Goal: Information Seeking & Learning: Learn about a topic

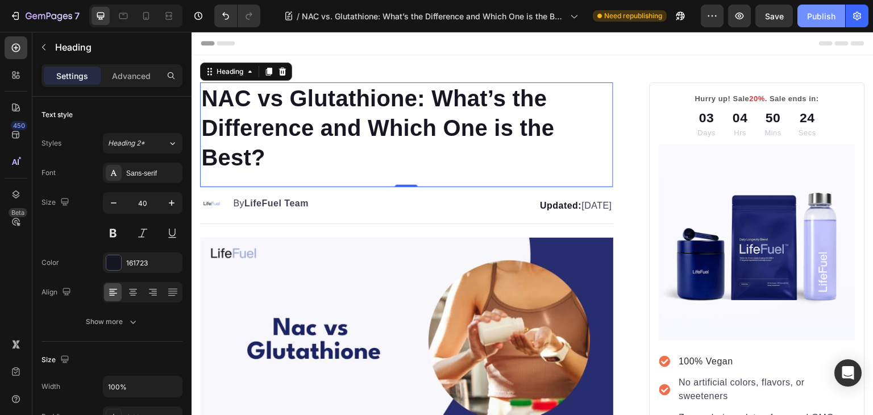
click at [816, 11] on div "Publish" at bounding box center [821, 16] width 28 height 12
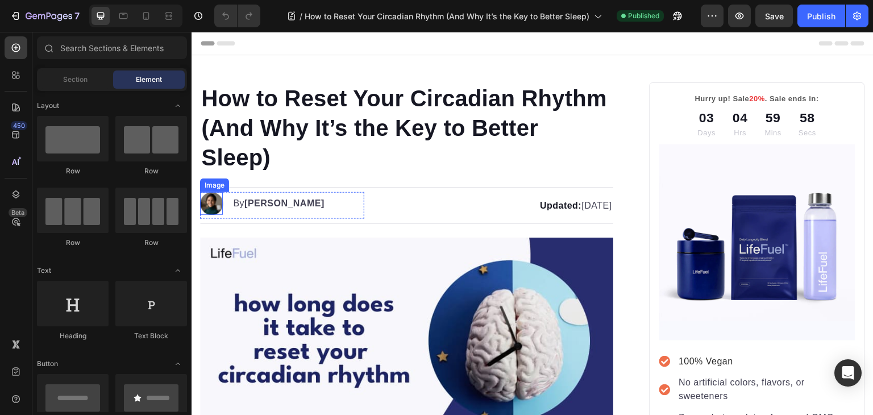
click at [201, 199] on img at bounding box center [211, 203] width 23 height 23
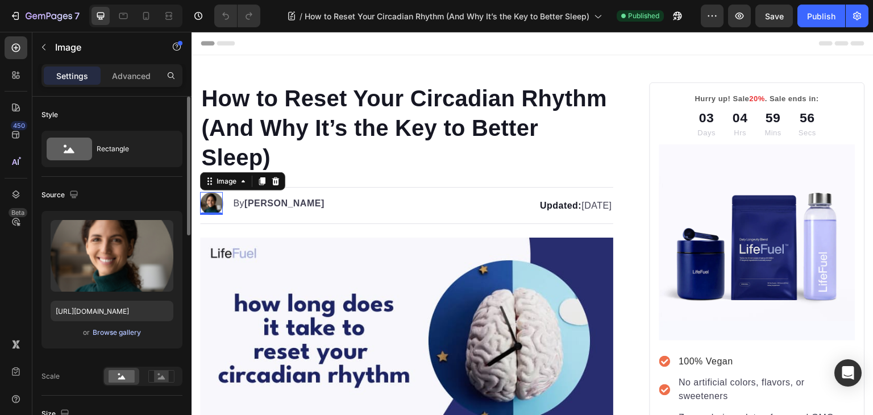
click at [105, 329] on div "Browse gallery" at bounding box center [117, 332] width 48 height 10
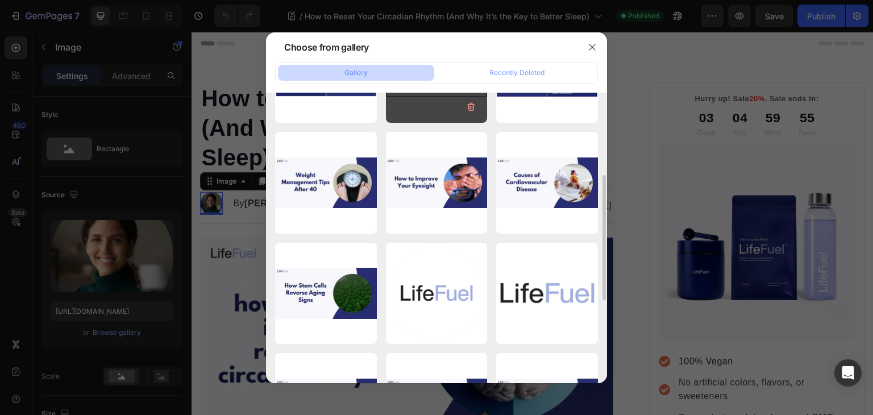
scroll to position [192, 0]
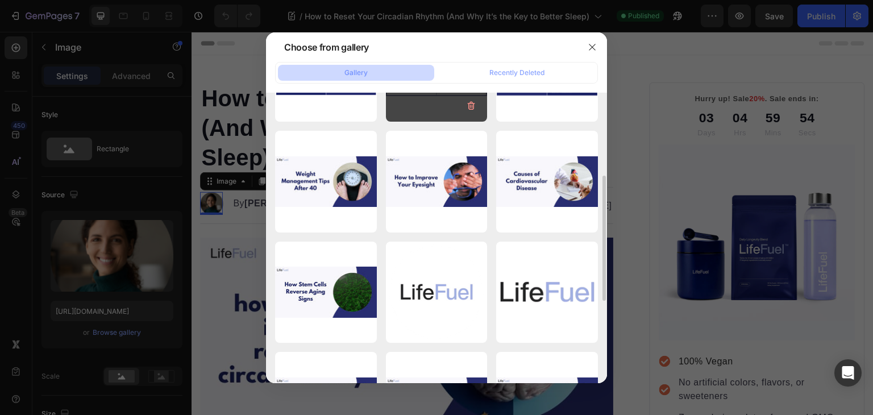
click at [0, 0] on p "344.71 kb" at bounding box center [0, 0] width 0 height 0
type input "https://cdn.shopify.com/s/files/1/0699/5296/2790/files/gempages_553638280495629…"
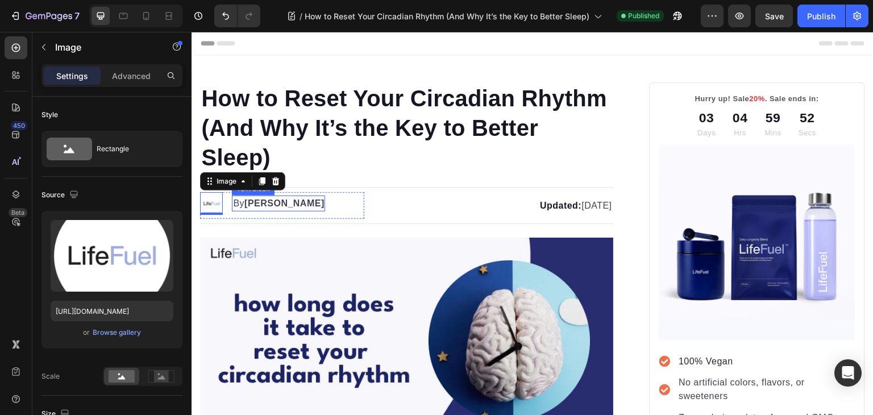
click at [256, 201] on strong "Kim Fields" at bounding box center [284, 203] width 80 height 10
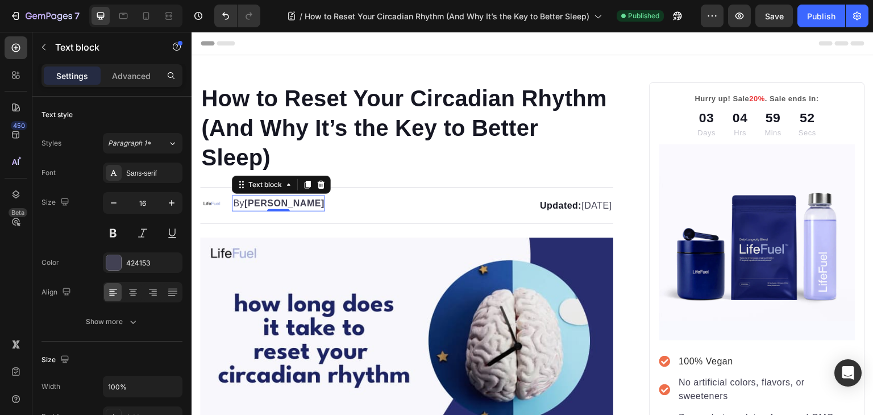
click at [256, 201] on strong "Kim Fields" at bounding box center [284, 203] width 80 height 10
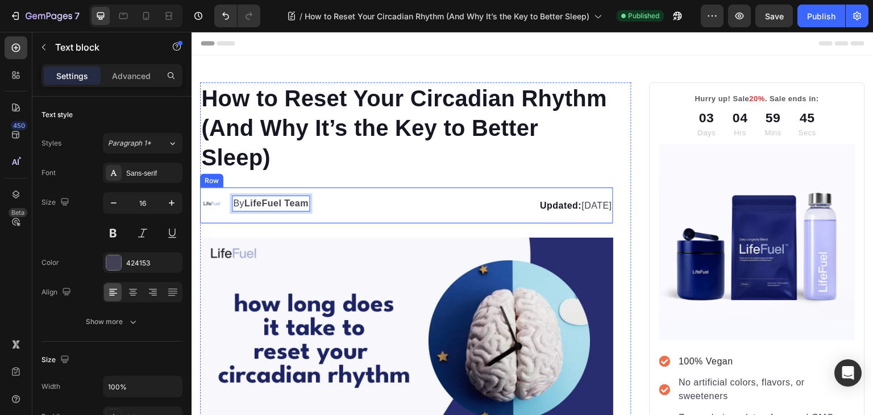
scroll to position [0, 0]
click at [360, 153] on h1 "How to Reset Your Circadian Rhythm (And Why It’s the Key to Better Sleep)" at bounding box center [406, 127] width 413 height 91
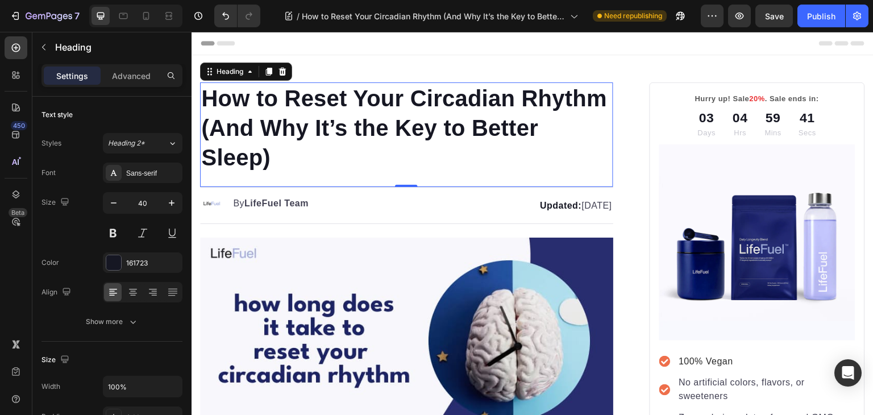
click at [360, 153] on p "How to Reset Your Circadian Rhythm (And Why It’s the Key to Better Sleep)" at bounding box center [406, 128] width 411 height 89
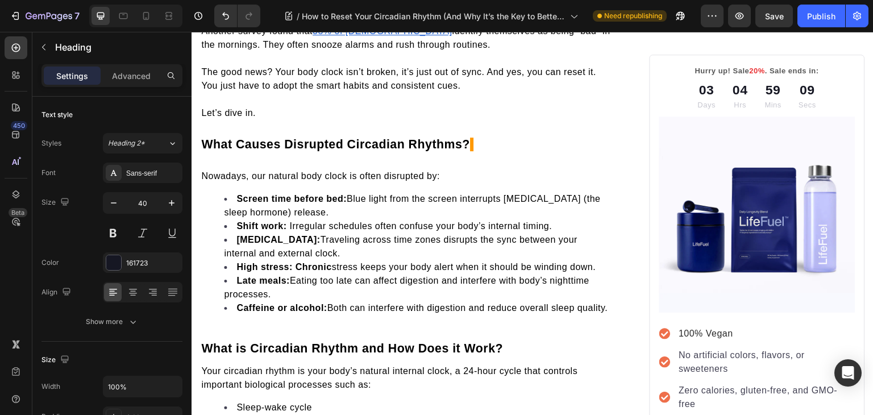
scroll to position [433, 0]
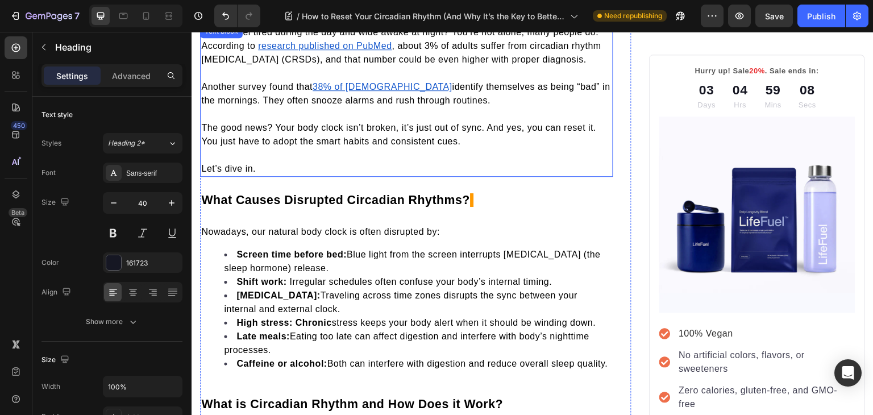
click at [370, 41] on u "research published on PubMed" at bounding box center [324, 46] width 133 height 10
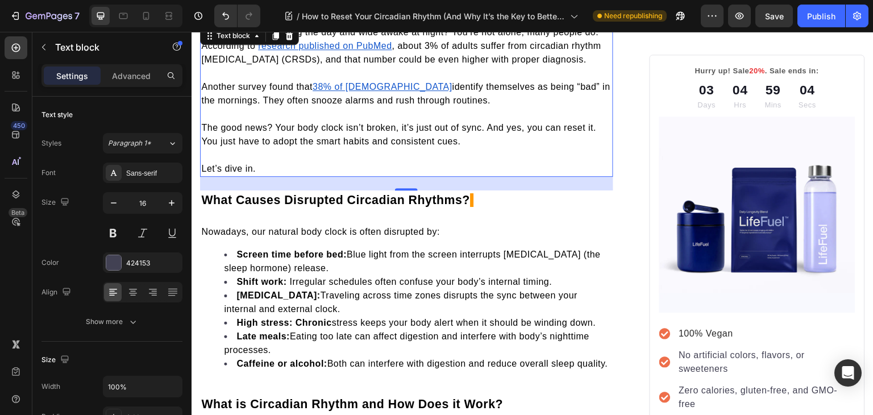
click at [435, 153] on p "Rich Text Editor. Editing area: main" at bounding box center [406, 155] width 411 height 14
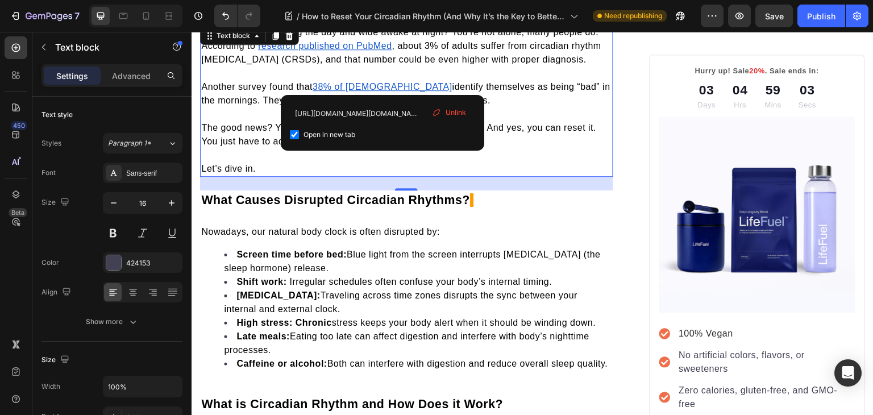
click at [380, 87] on u "38% of Americans" at bounding box center [382, 87] width 140 height 10
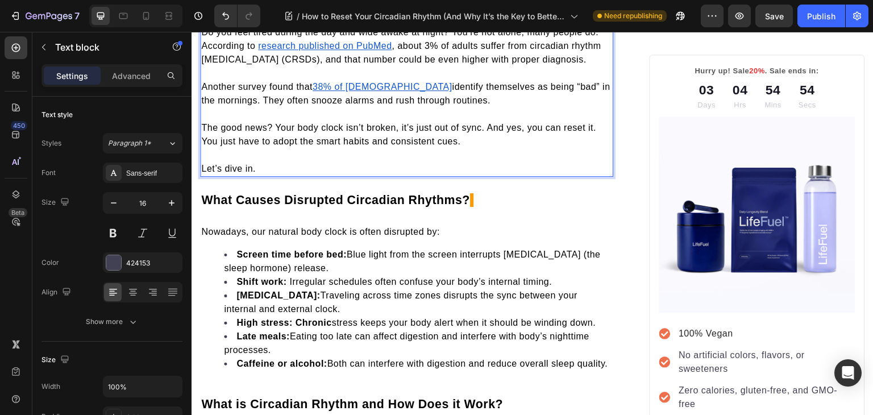
click at [423, 66] on p "Rich Text Editor. Editing area: main" at bounding box center [406, 73] width 411 height 14
drag, startPoint x: 423, startPoint y: 64, endPoint x: 297, endPoint y: 130, distance: 143.1
click at [297, 130] on p "The good news? Your body clock isn’t broken, it’s just out of sync. And yes, yo…" at bounding box center [406, 134] width 411 height 27
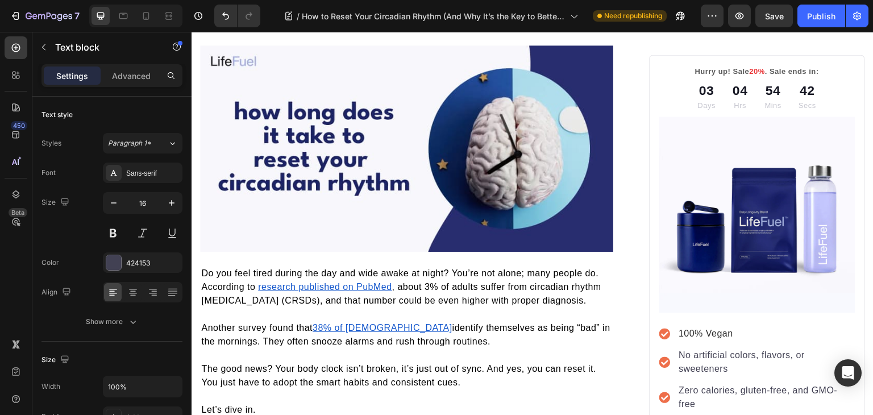
scroll to position [0, 0]
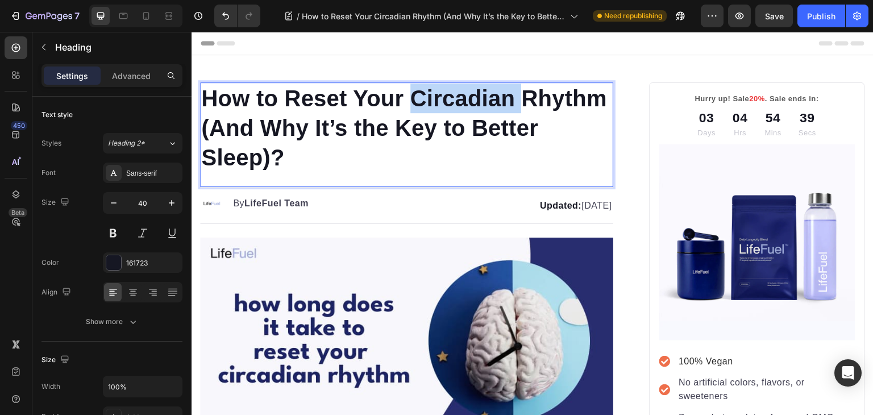
click at [443, 95] on p "How to Reset Your Circadian Rhythm (And Why It’s the Key to Better Sleep)?" at bounding box center [406, 128] width 411 height 89
click at [328, 98] on p "How to Reset Your Circadian Rhythm (And Why It’s the Key to Better Sleep)?" at bounding box center [406, 128] width 411 height 89
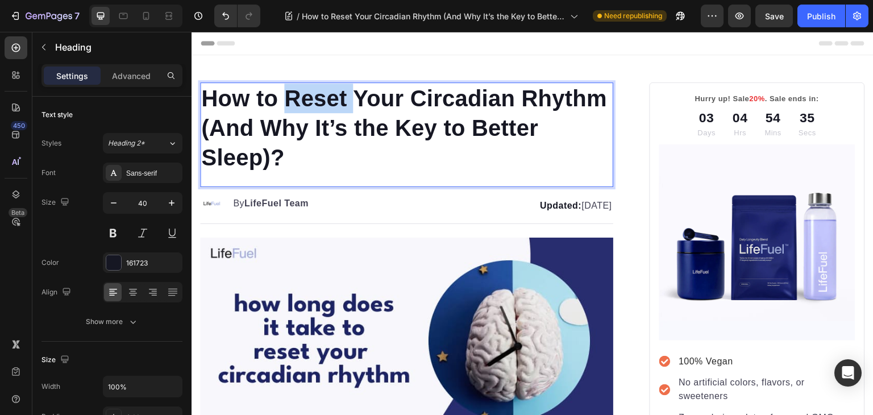
click at [328, 98] on p "How to Reset Your Circadian Rhythm (And Why It’s the Key to Better Sleep)?" at bounding box center [406, 128] width 411 height 89
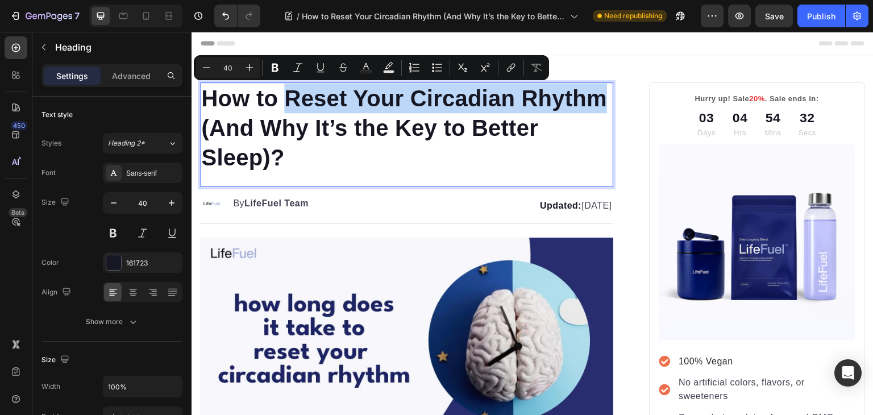
copy p "Reset Your Circadian Rhythm"
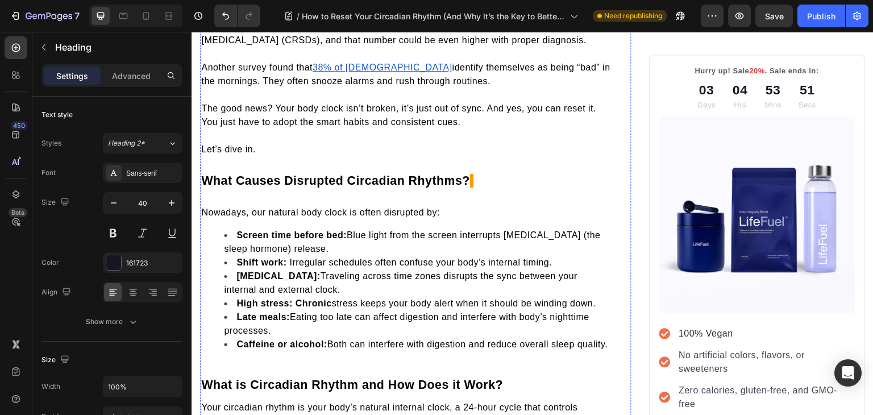
scroll to position [544, 0]
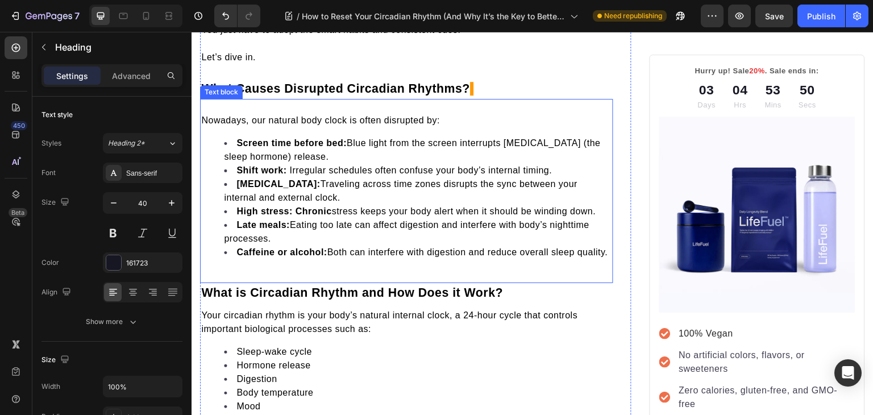
click at [365, 194] on li "Jet lag: Traveling across time zones disrupts the sync between your internal an…" at bounding box center [418, 190] width 388 height 27
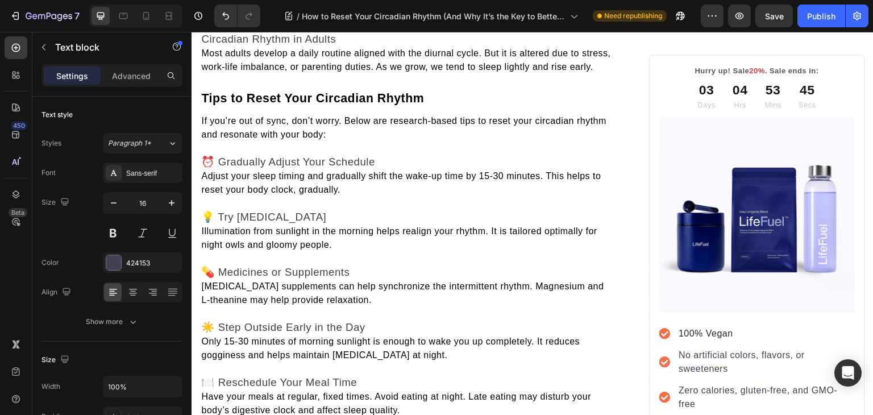
scroll to position [1200, 0]
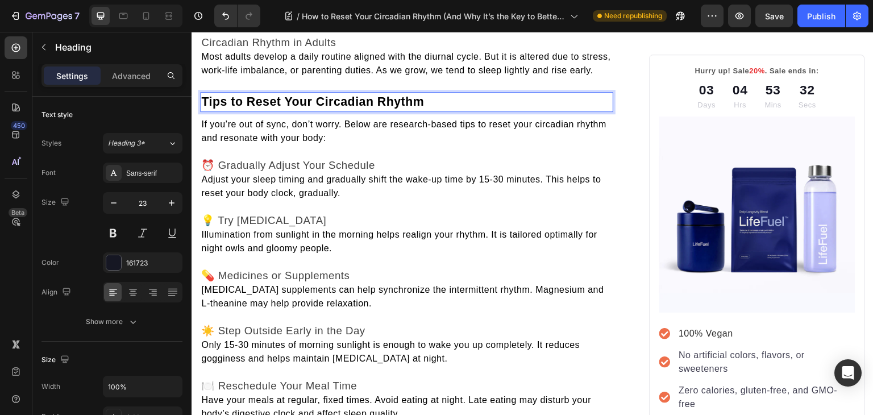
click at [254, 108] on span "Tips to Reset Your Circadian Rhythm" at bounding box center [312, 102] width 223 height 14
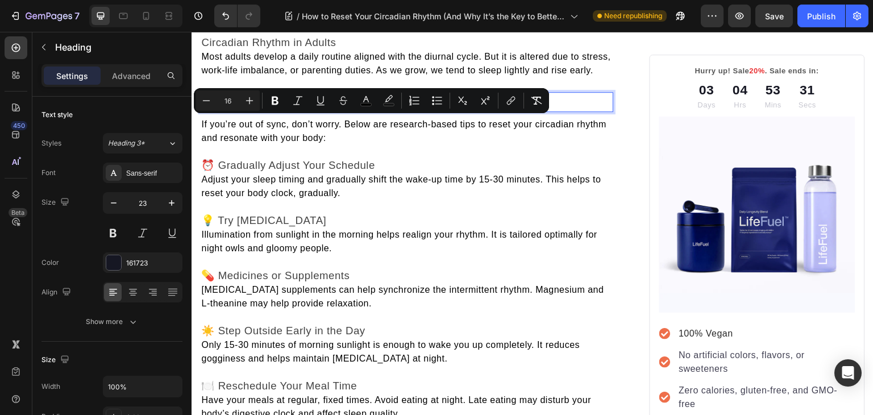
click at [248, 108] on span "Tips to Reset Your Circadian Rhythm" at bounding box center [312, 102] width 223 height 14
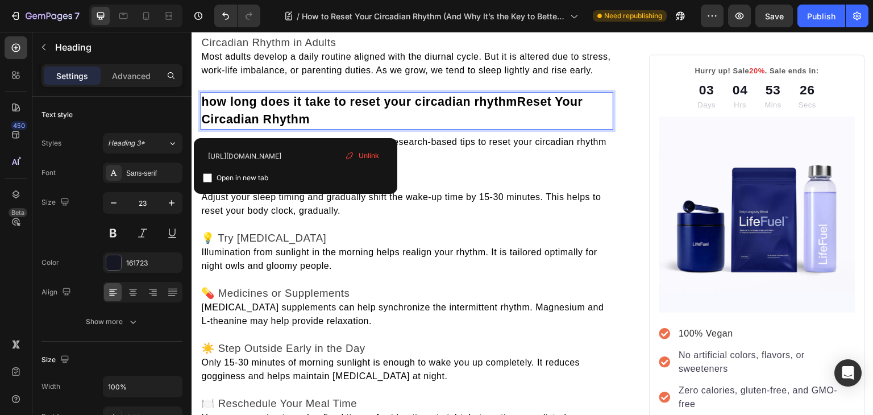
click at [208, 108] on span "how long does it take to reset your circadian rhythm" at bounding box center [359, 102] width 316 height 14
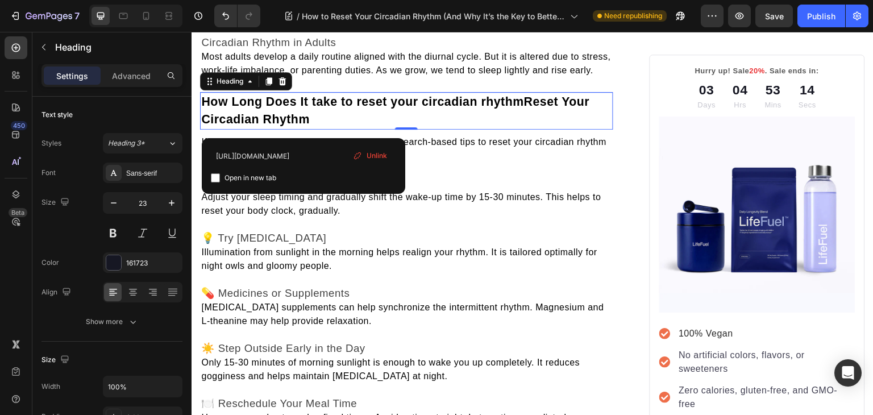
click at [372, 158] on span "Unlink" at bounding box center [376, 156] width 20 height 10
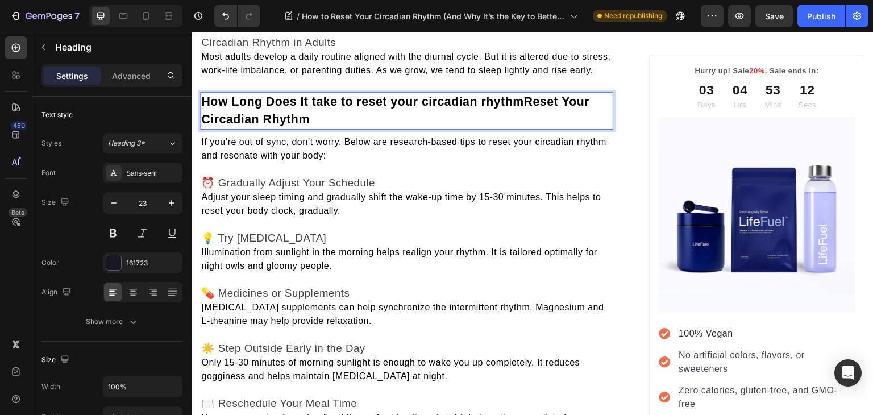
click at [320, 125] on span "How Long Does It take to reset your circadian rhythmReset Your Circadian Rhythm" at bounding box center [395, 110] width 388 height 31
click at [398, 126] on span "How Long Does It Take to Reset your circadian rhythmReset Your Circadian Rhythm" at bounding box center [398, 110] width 395 height 31
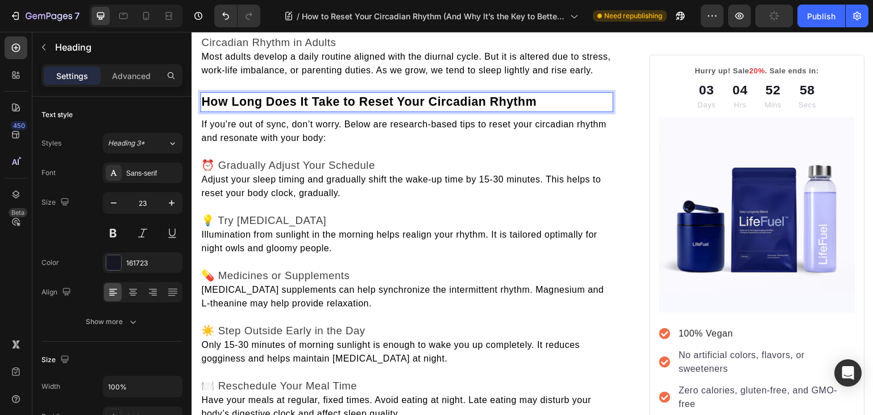
click at [556, 111] on p "How Long Does It Take to Reset Your Circadian Rhythm" at bounding box center [406, 102] width 411 height 18
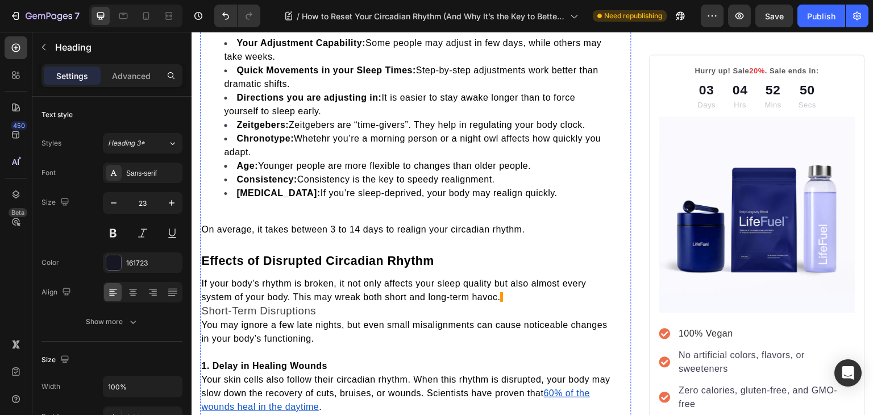
scroll to position [1840, 0]
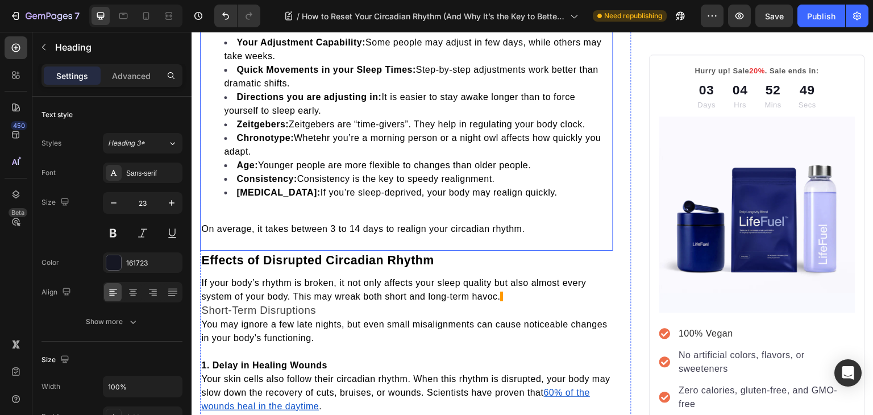
click at [324, 229] on div "Curious to know how long it takes to reset your sleep cycle? The answer depends…" at bounding box center [406, 104] width 413 height 266
click at [316, 222] on p "Rich Text Editor. Editing area: main" at bounding box center [406, 215] width 411 height 14
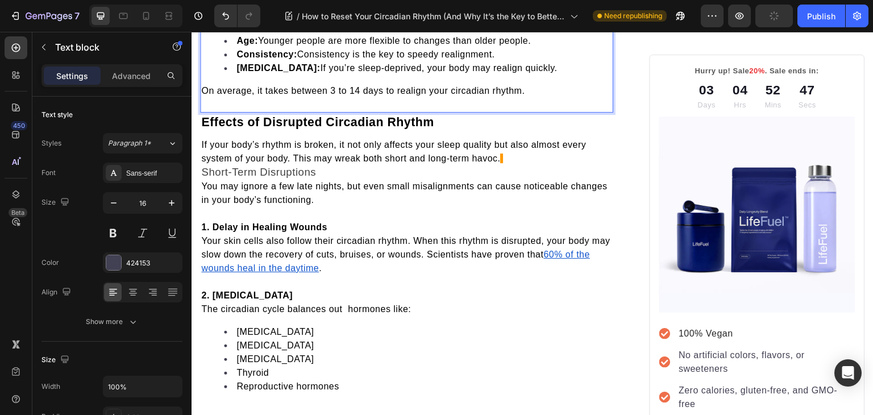
scroll to position [1965, 0]
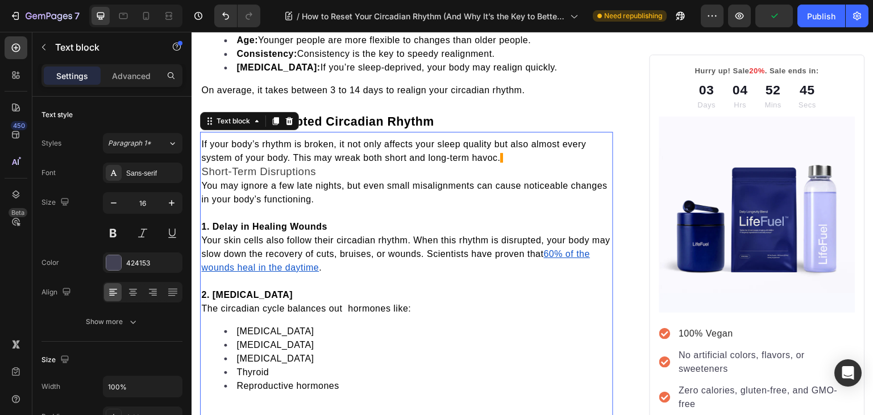
click at [204, 177] on span "Short-Term Disruptions" at bounding box center [258, 171] width 115 height 12
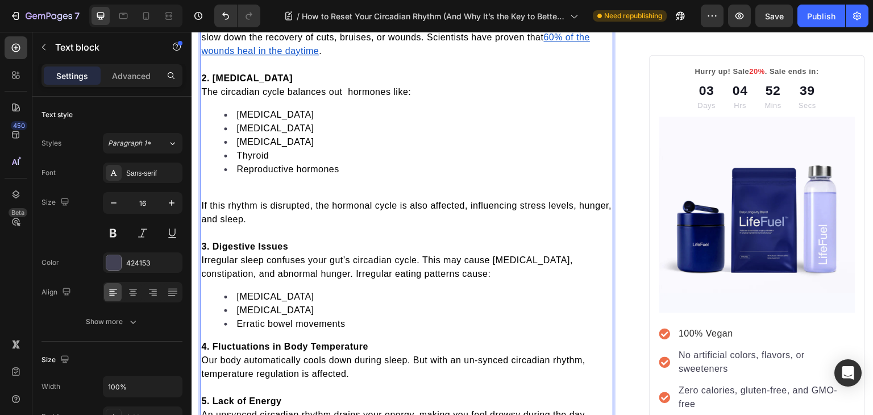
scroll to position [2213, 0]
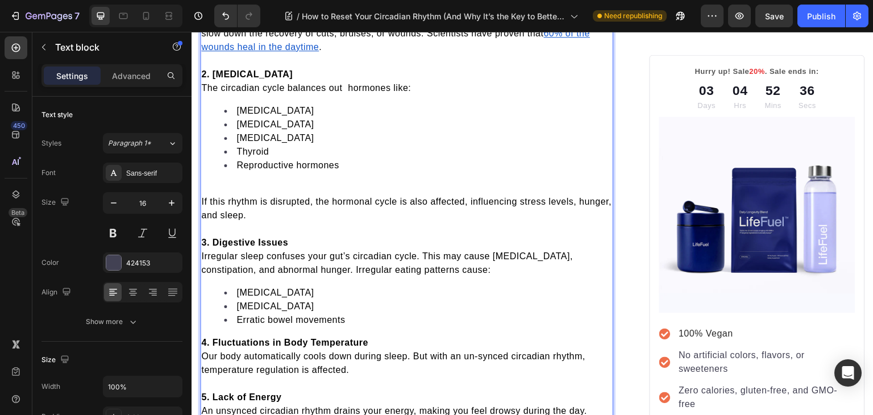
click at [205, 216] on p "If this rhythm is disrupted, the hormonal cycle is also affected, influencing s…" at bounding box center [406, 208] width 411 height 27
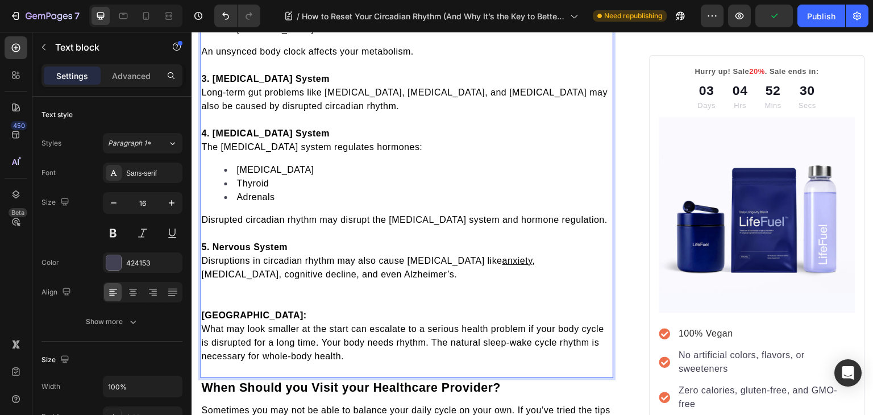
scroll to position [2910, 0]
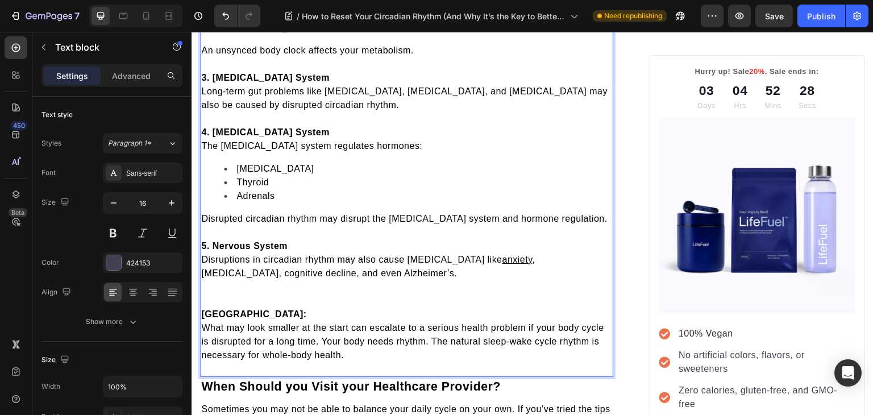
click at [240, 55] on span "An unsynced body clock affects your metabolism." at bounding box center [307, 50] width 212 height 10
drag, startPoint x: 240, startPoint y: 68, endPoint x: 217, endPoint y: 85, distance: 28.4
click at [217, 71] on p "Rich Text Editor. Editing area: main" at bounding box center [406, 64] width 411 height 14
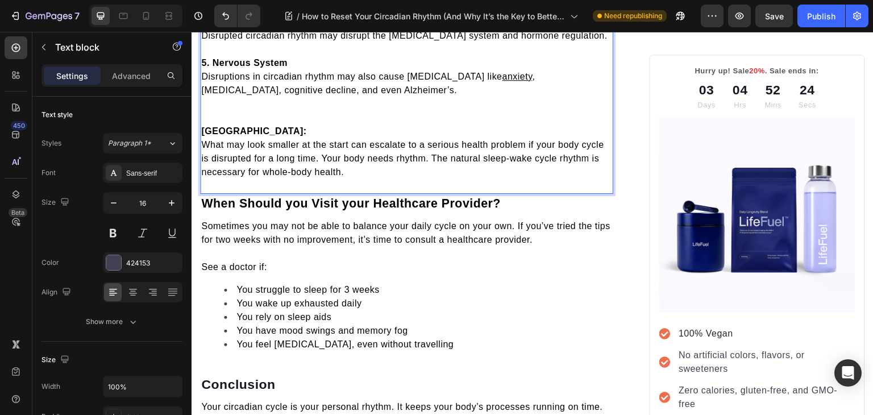
scroll to position [3092, 0]
click at [210, 124] on p "Rich Text Editor. Editing area: main" at bounding box center [406, 110] width 411 height 27
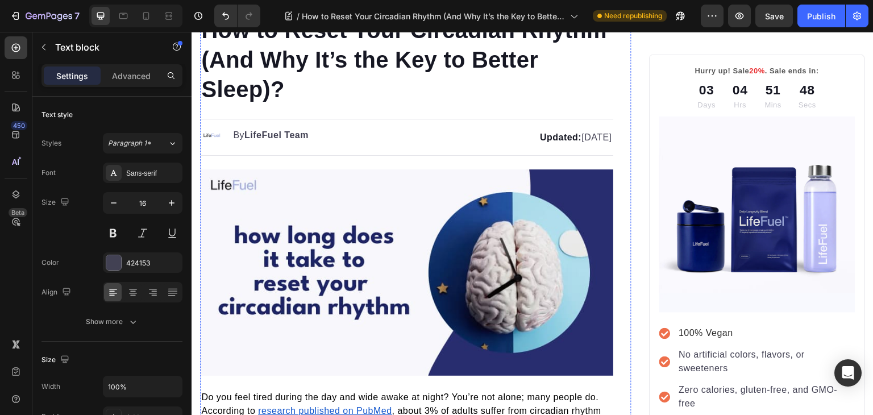
scroll to position [0, 0]
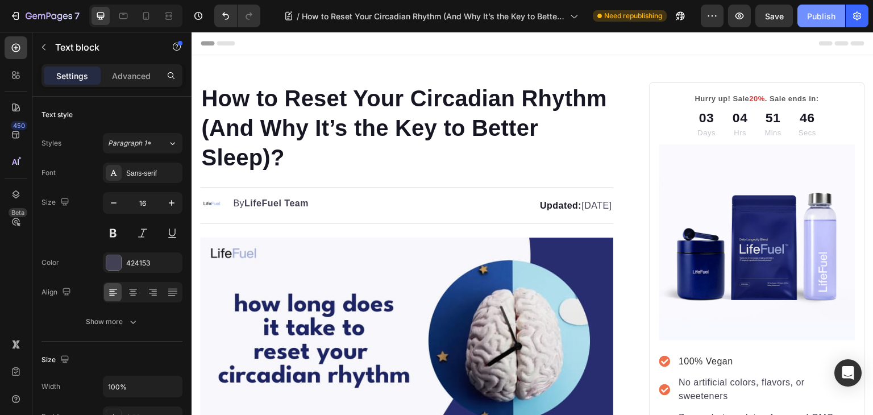
click at [811, 13] on div "Publish" at bounding box center [821, 16] width 28 height 12
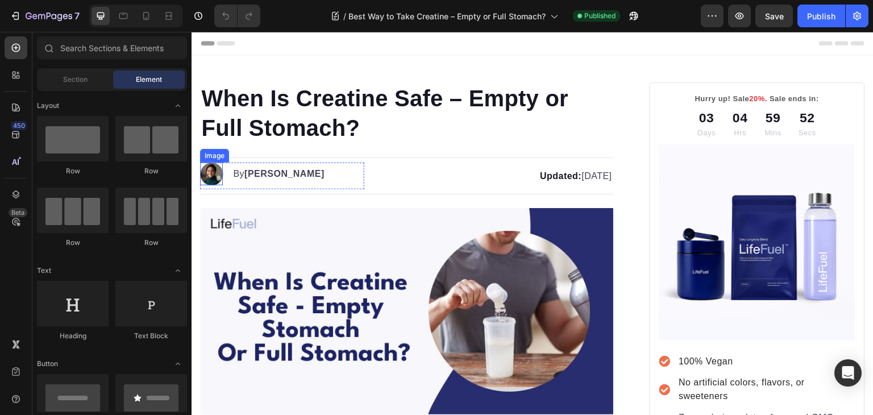
click at [206, 170] on img at bounding box center [211, 173] width 23 height 23
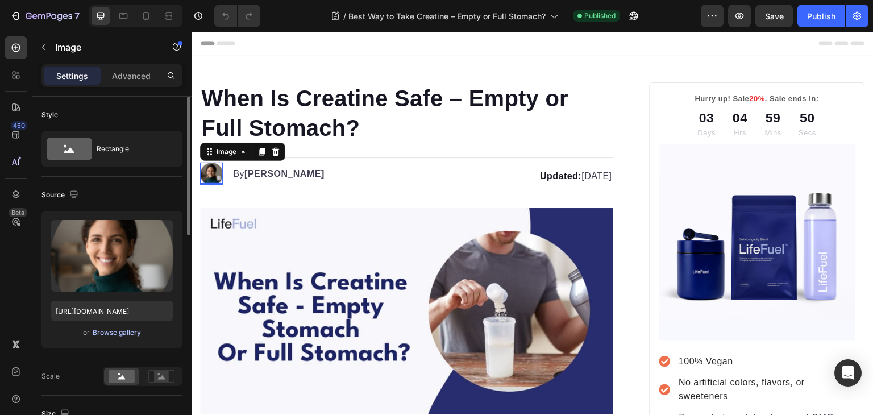
click at [116, 335] on div "Browse gallery" at bounding box center [117, 332] width 48 height 10
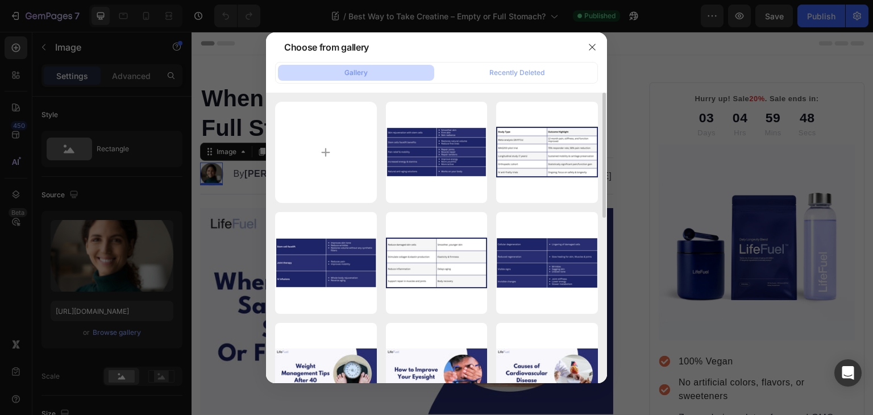
scroll to position [174, 0]
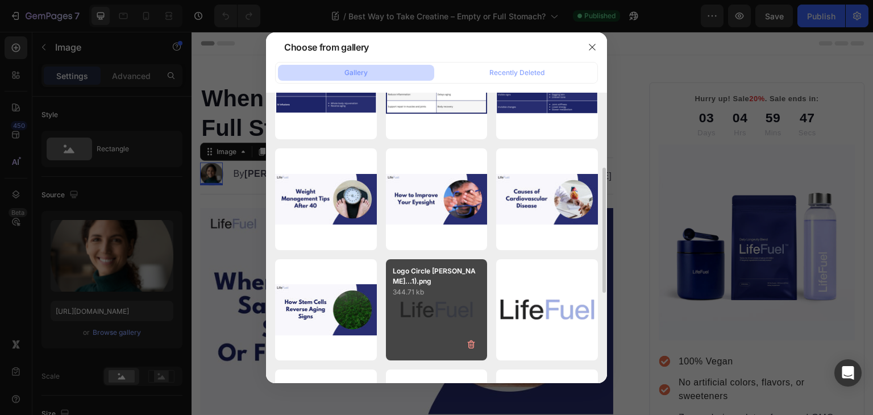
click at [438, 293] on p "344.71 kb" at bounding box center [437, 291] width 88 height 11
type input "https://cdn.shopify.com/s/files/1/0699/5296/2790/files/gempages_553638280495629…"
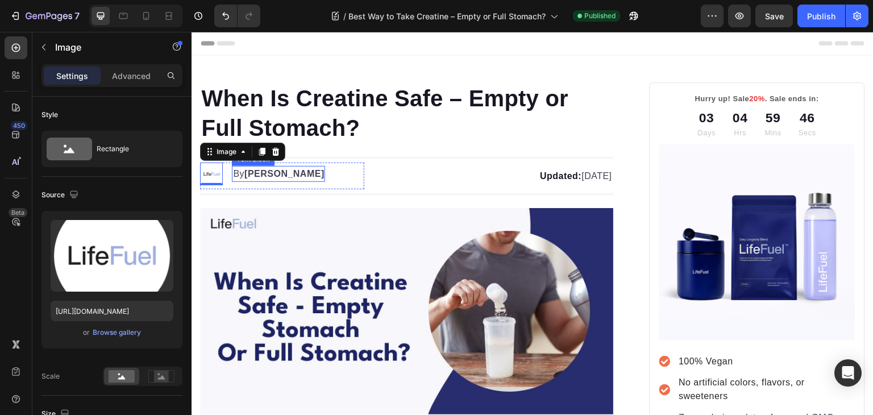
click at [254, 174] on strong "Kim Fields" at bounding box center [284, 174] width 80 height 10
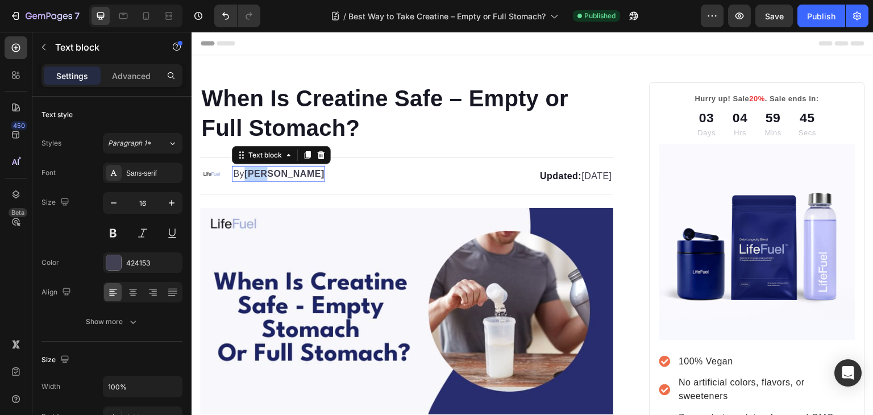
click at [254, 174] on strong "Kim Fields" at bounding box center [284, 174] width 80 height 10
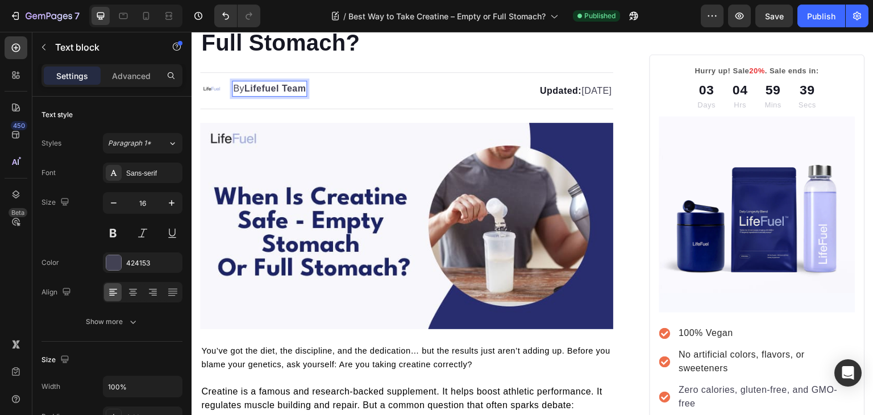
scroll to position [81, 0]
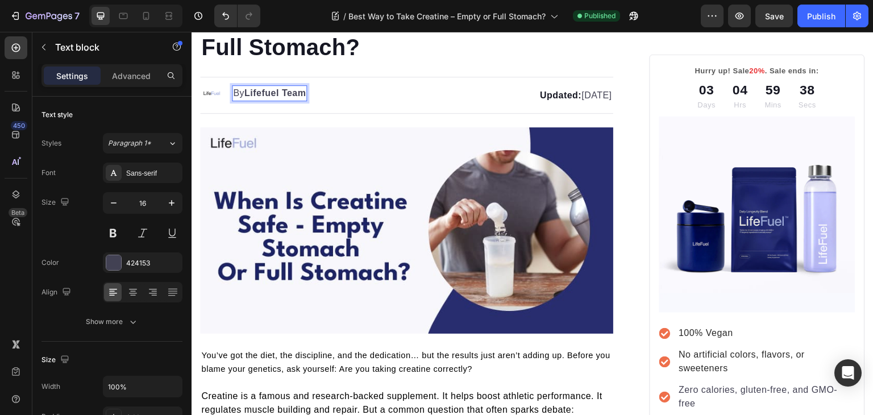
click at [266, 90] on strong "Lifefuel Team" at bounding box center [274, 93] width 61 height 10
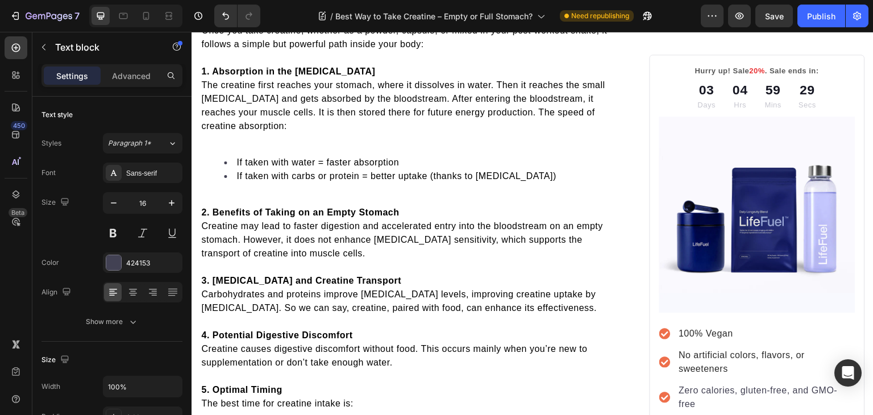
scroll to position [1142, 0]
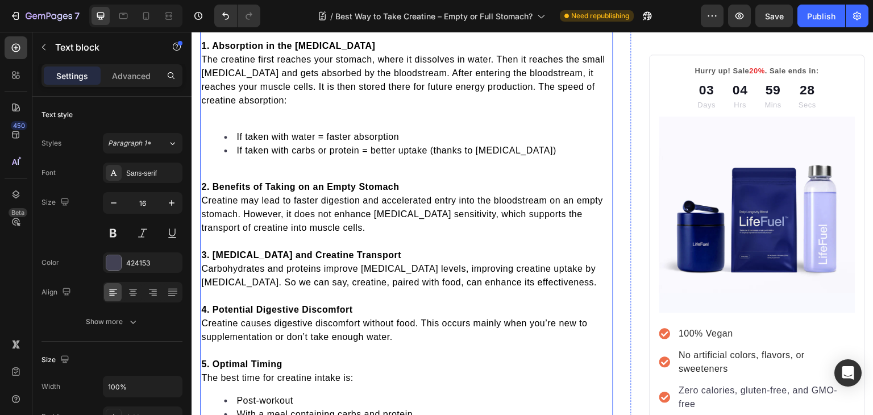
click at [227, 119] on div "Once you take creatine, whether as a powder, capsule, or mixed in your post-wor…" at bounding box center [406, 241] width 413 height 489
click at [225, 110] on p "Rich Text Editor. Editing area: main" at bounding box center [406, 114] width 411 height 14
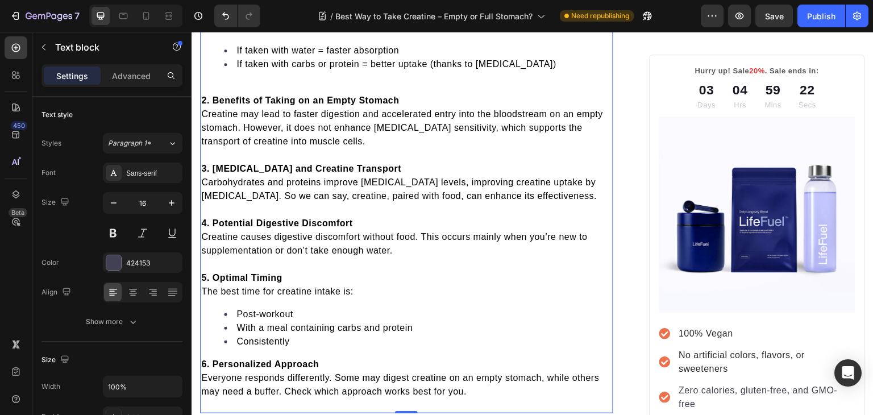
scroll to position [1215, 0]
click at [218, 81] on p "Rich Text Editor. Editing area: main" at bounding box center [406, 88] width 411 height 14
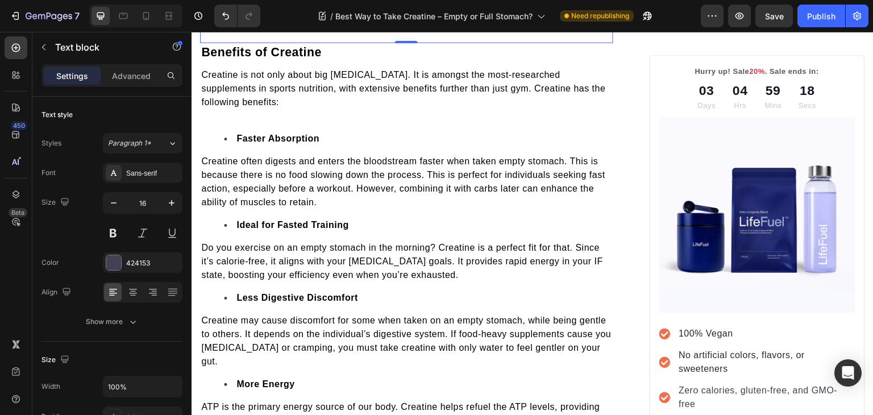
scroll to position [1583, 0]
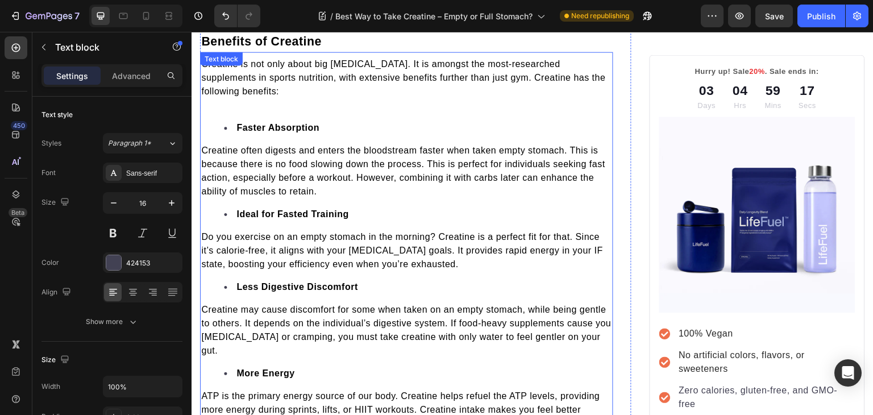
click at [207, 101] on p at bounding box center [406, 105] width 411 height 14
click at [207, 100] on p "Rich Text Editor. Editing area: main" at bounding box center [406, 105] width 411 height 14
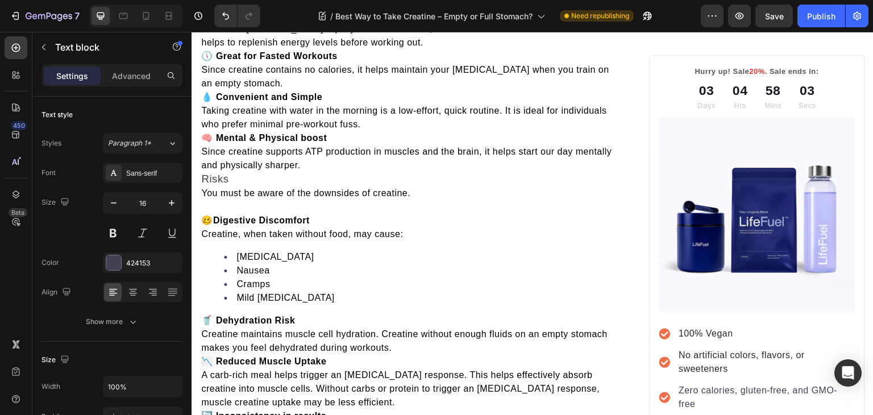
scroll to position [2286, 0]
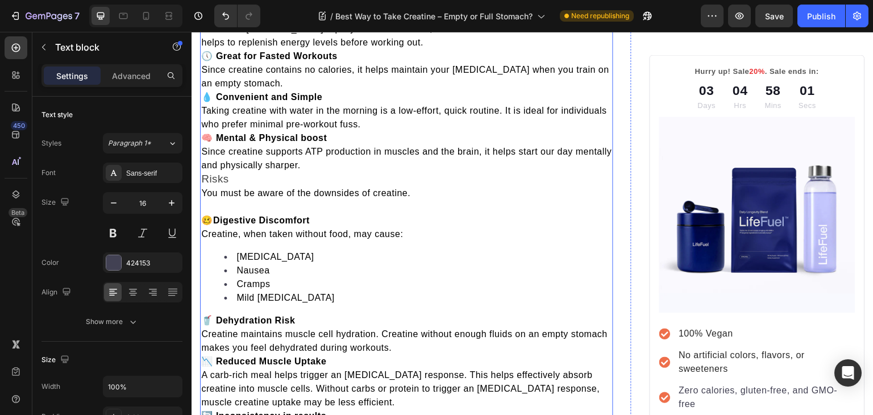
click at [205, 131] on p "🧠 Mental & Physical boost" at bounding box center [406, 138] width 411 height 14
click at [205, 133] on strong "🧠 Mental & Physical boost" at bounding box center [264, 138] width 126 height 10
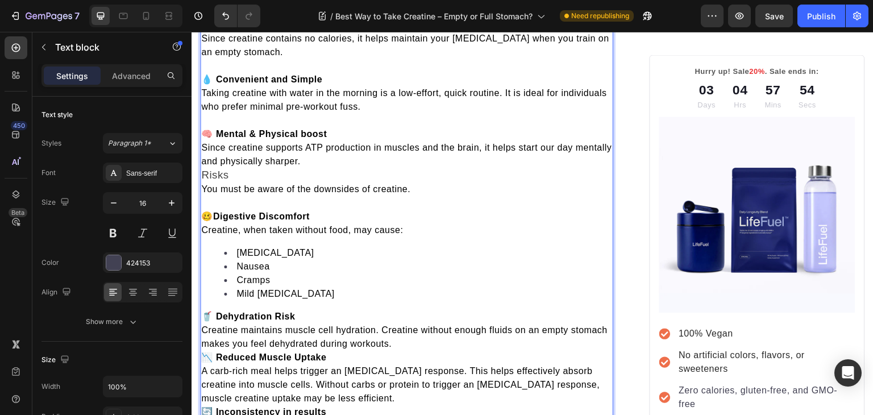
scroll to position [2331, 0]
click at [203, 168] on span "Risks" at bounding box center [214, 174] width 27 height 12
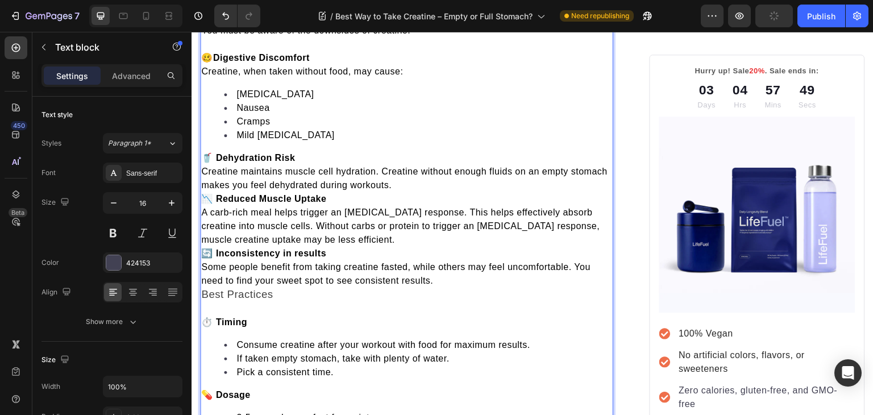
scroll to position [2504, 0]
click at [203, 193] on strong "📉 Reduced Muscle Uptake" at bounding box center [263, 198] width 125 height 10
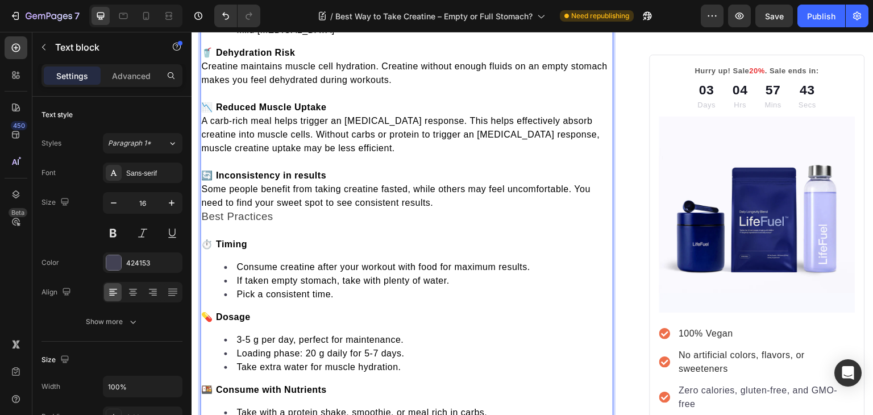
scroll to position [2618, 0]
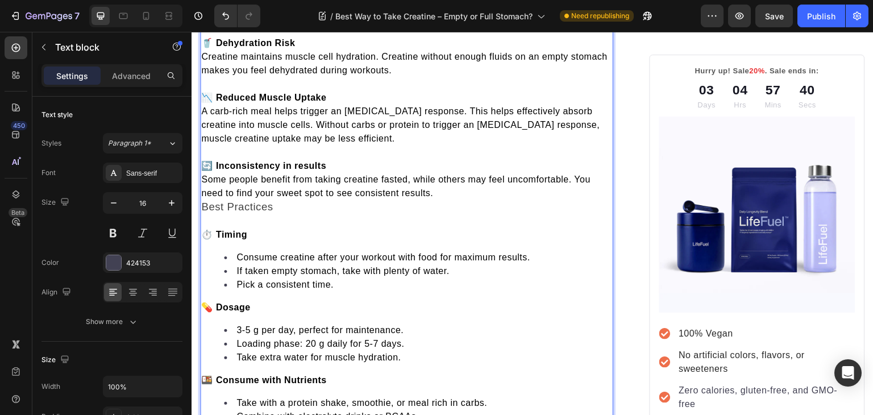
click at [205, 201] on span "Best Practices" at bounding box center [237, 207] width 72 height 12
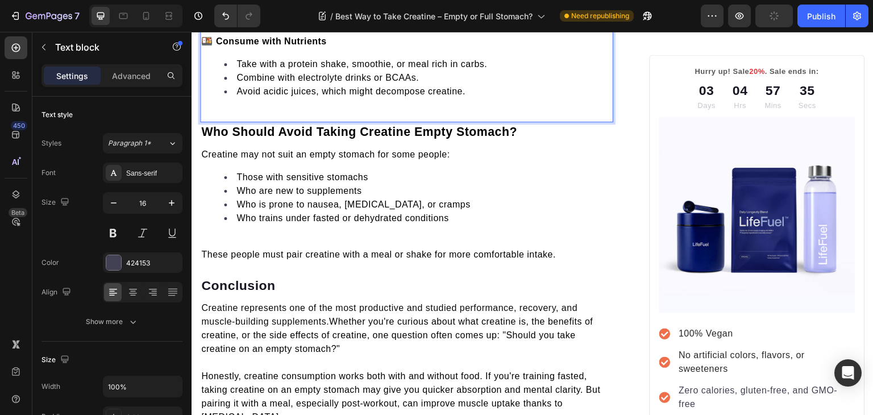
scroll to position [2970, 0]
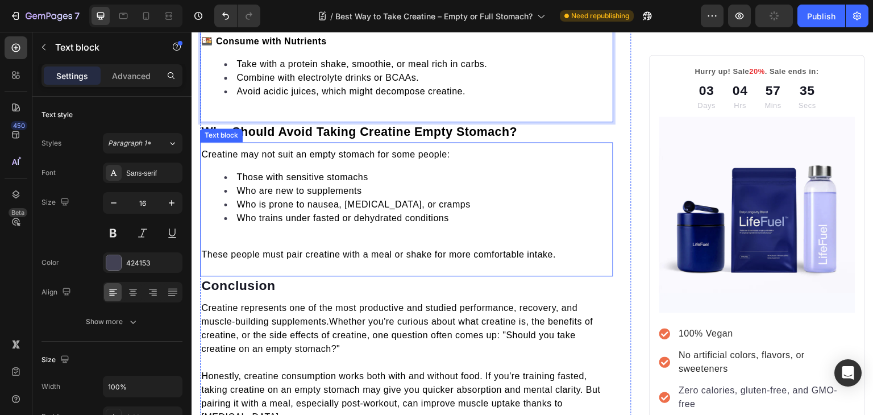
click at [231, 234] on p at bounding box center [406, 241] width 411 height 14
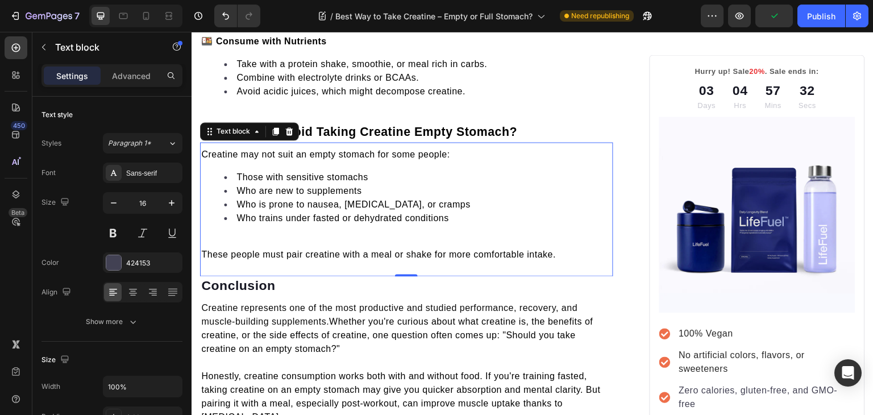
click at [231, 234] on p "Rich Text Editor. Editing area: main" at bounding box center [406, 241] width 411 height 14
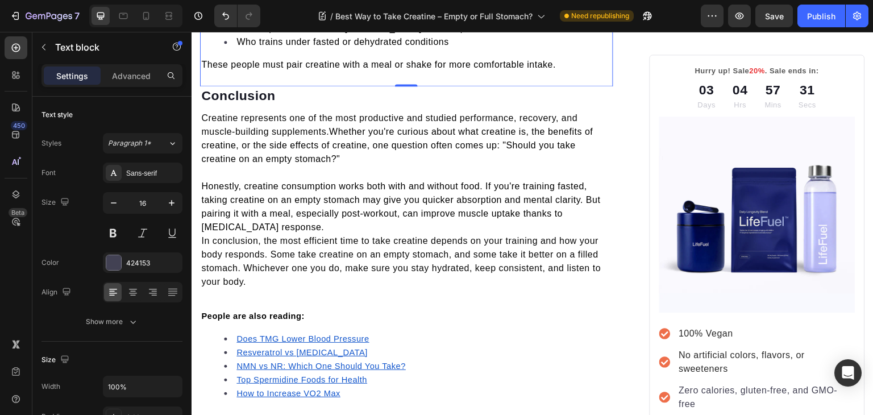
scroll to position [3147, 0]
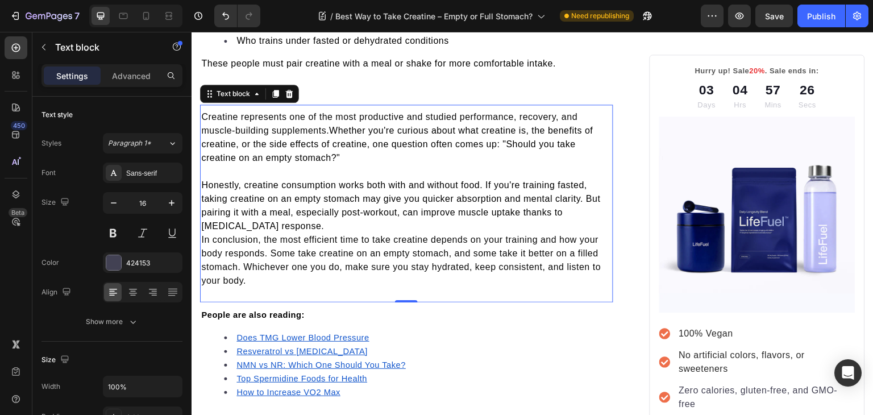
click at [205, 235] on span "In conclusion, the most efficient time to take creatine depends on your trainin…" at bounding box center [400, 260] width 399 height 51
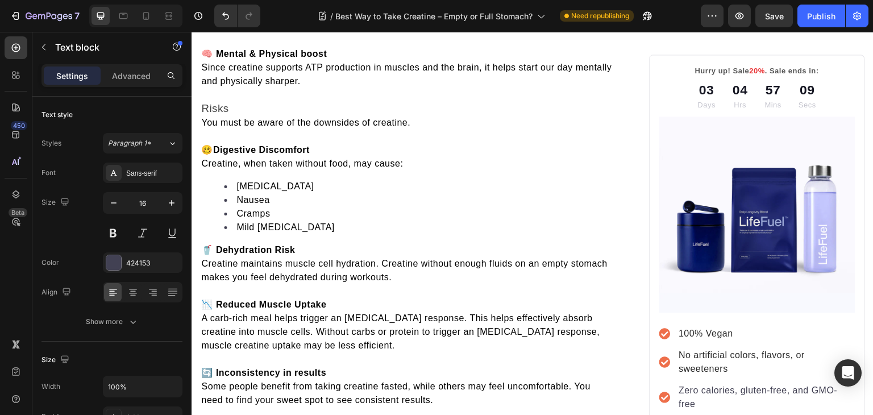
scroll to position [2412, 0]
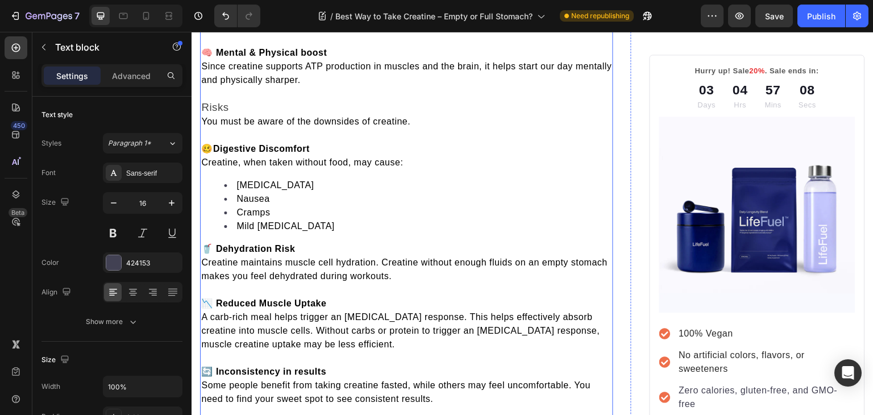
click at [202, 380] on span "Some people benefit from taking creatine fasted, while others may feel uncomfor…" at bounding box center [395, 391] width 389 height 23
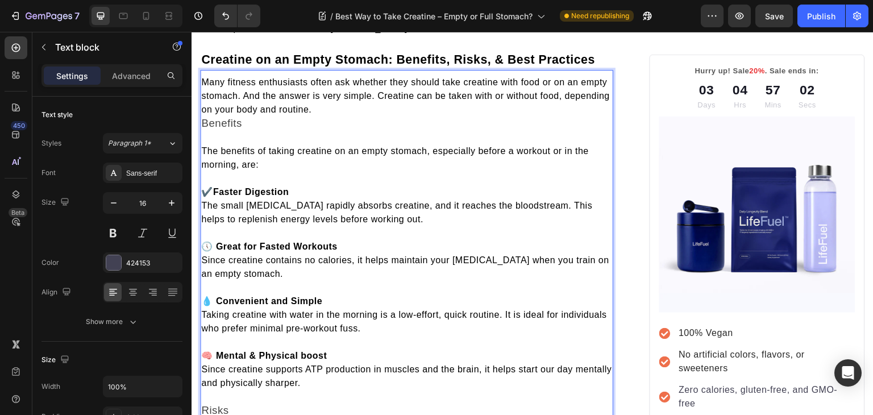
scroll to position [2252, 0]
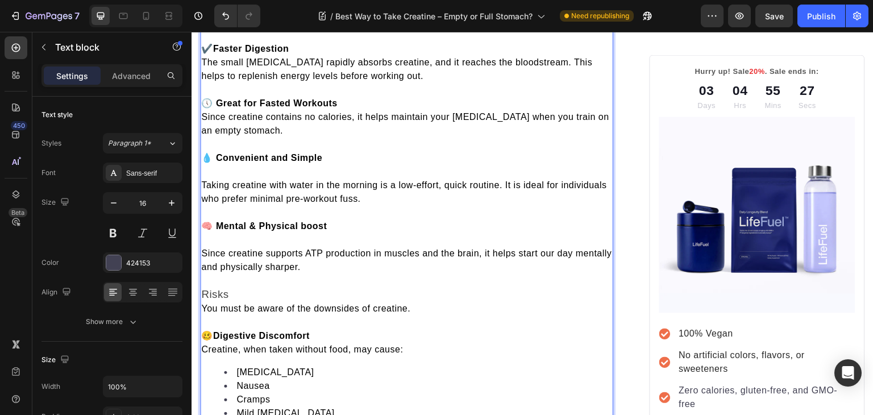
click at [208, 344] on span "Creatine, when taken without food, may cause:" at bounding box center [302, 349] width 202 height 10
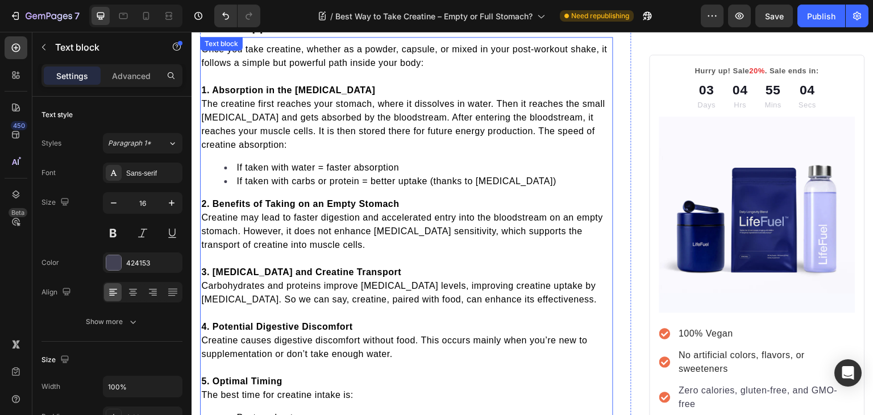
scroll to position [1062, 0]
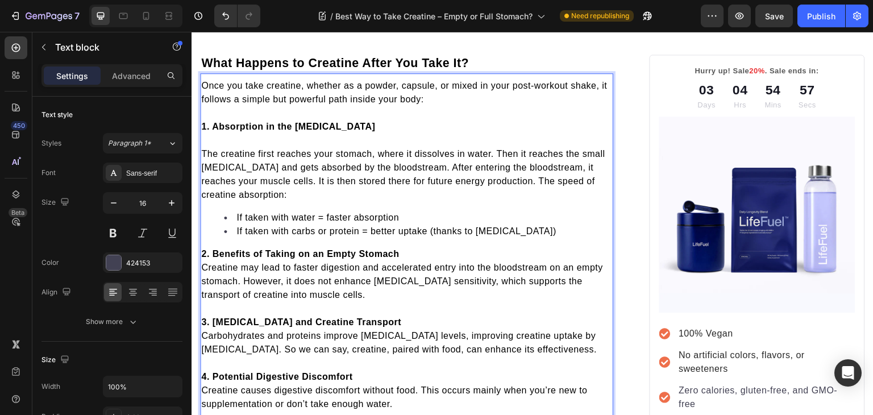
click at [206, 262] on span "Creatine may lead to faster digestion and accelerated entry into the bloodstrea…" at bounding box center [402, 280] width 402 height 37
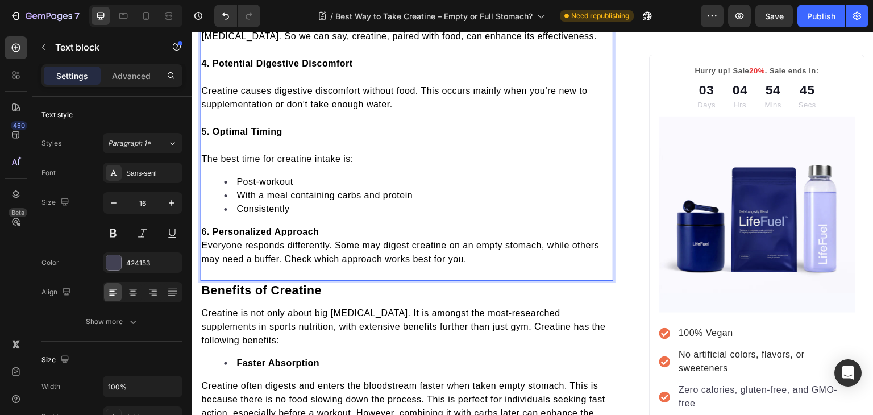
scroll to position [1400, 0]
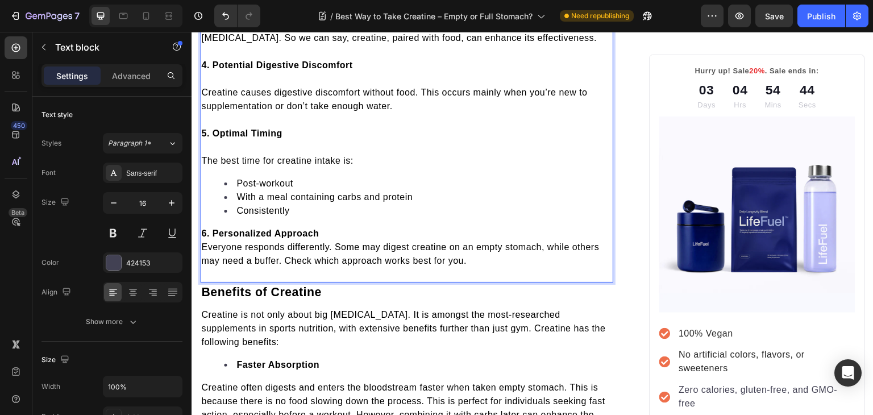
click at [207, 242] on span "Everyone responds differently. Some may digest creatine on an empty stomach, wh…" at bounding box center [400, 253] width 398 height 23
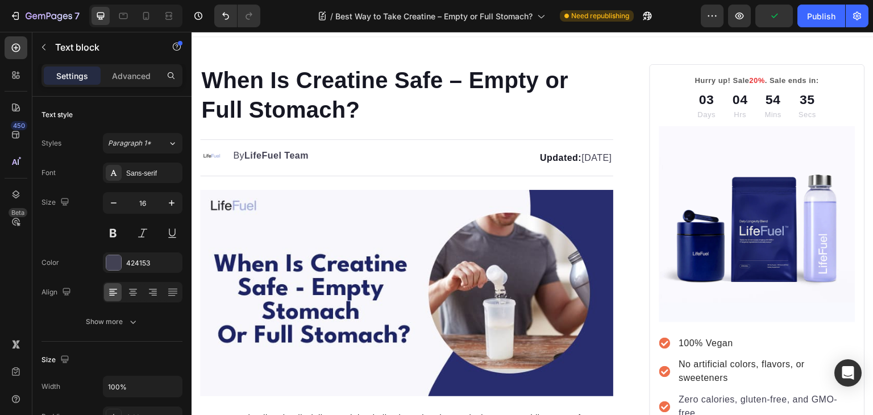
scroll to position [0, 0]
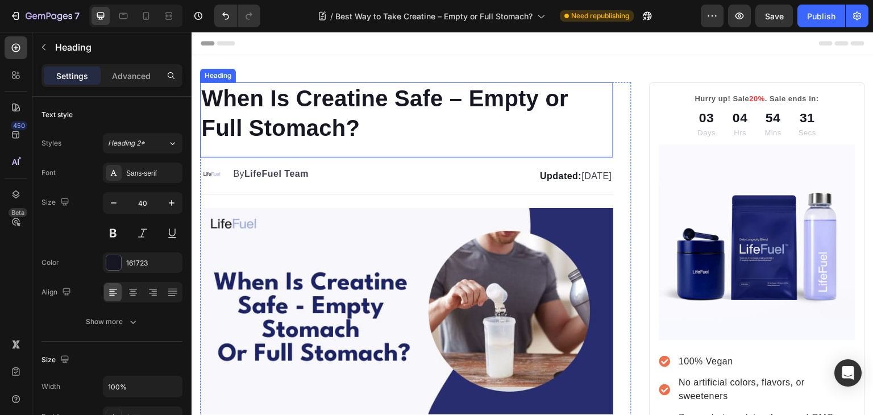
click at [331, 96] on h1 "When Is Creatine Safe – Empty or Full Stomach?" at bounding box center [406, 112] width 413 height 61
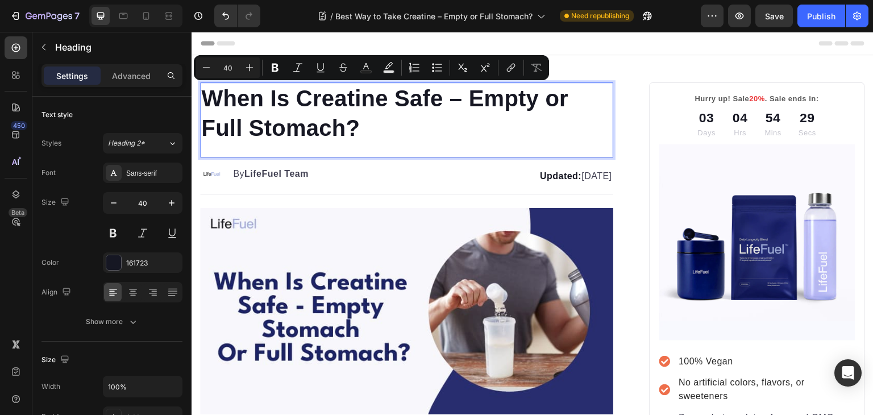
click at [248, 98] on p "When Is Creatine Safe – Empty or Full Stomach?" at bounding box center [406, 113] width 411 height 59
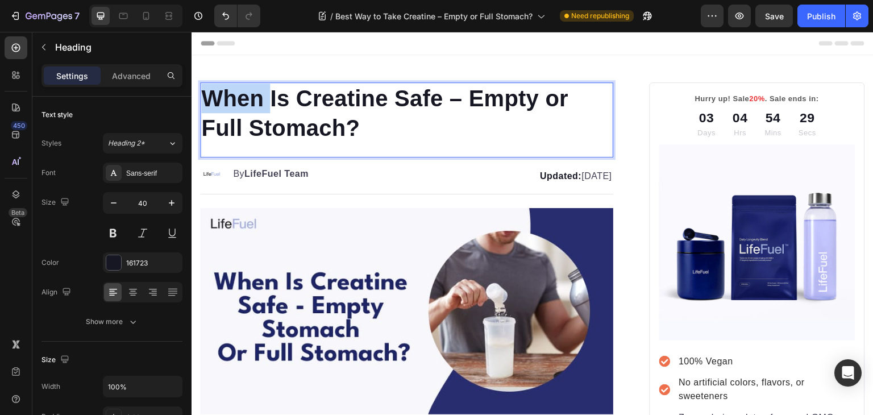
click at [248, 98] on p "When Is Creatine Safe – Empty or Full Stomach?" at bounding box center [406, 113] width 411 height 59
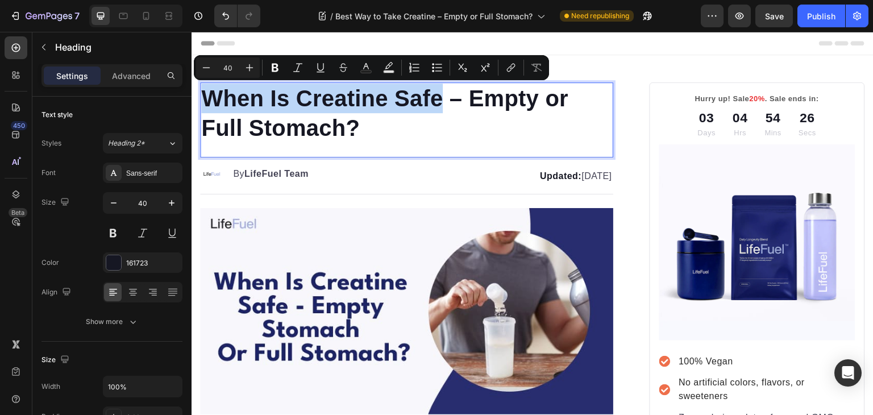
copy p "When Is Creatine Safe"
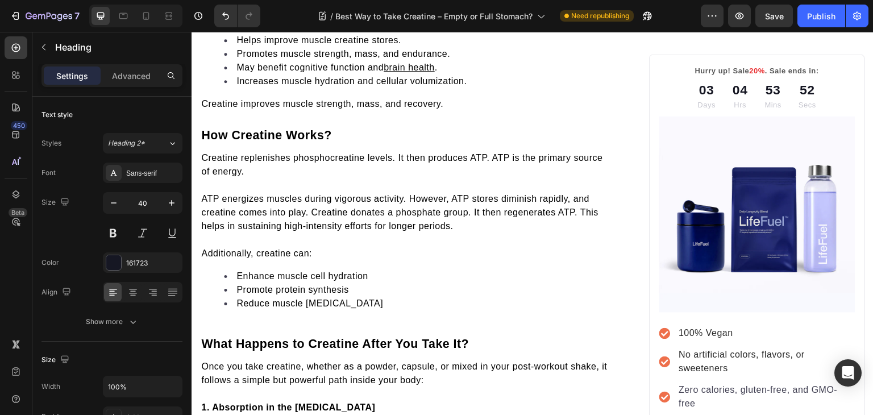
scroll to position [810, 0]
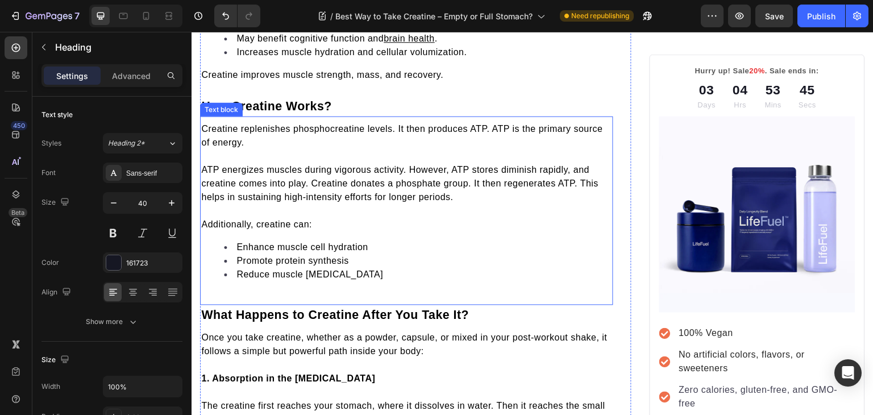
click at [244, 281] on div "Creatine replenishes phosphocreatine levels. It then produces ATP. ATP is the p…" at bounding box center [406, 206] width 413 height 170
click at [385, 273] on li "Reduce muscle cell damage" at bounding box center [418, 275] width 388 height 14
click at [273, 292] on div "Creatine replenishes phosphocreatine levels. It then produces ATP. ATP is the p…" at bounding box center [406, 210] width 413 height 189
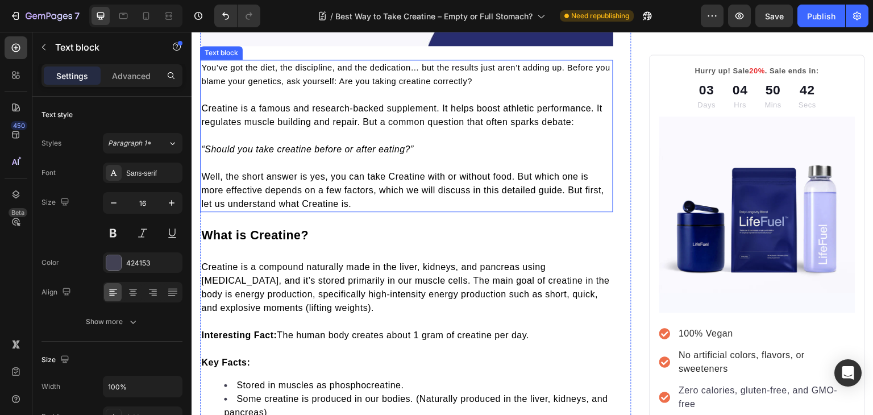
scroll to position [369, 0]
click at [416, 72] on span "You’ve got the diet, the discipline, and the dedication… but the results just a…" at bounding box center [405, 73] width 409 height 23
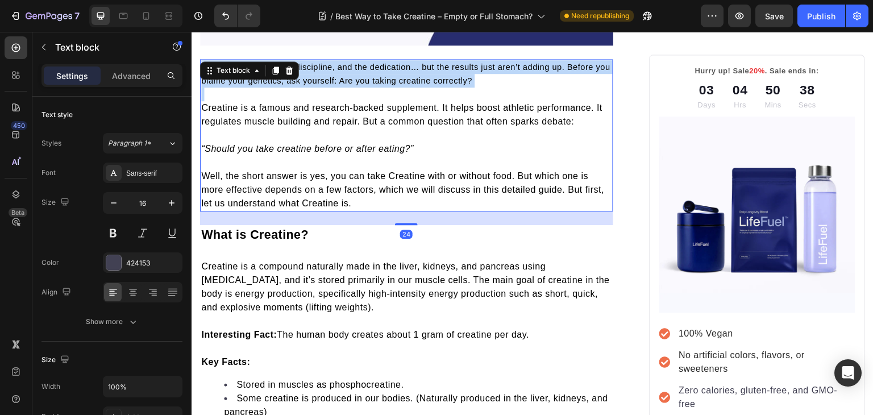
click at [416, 72] on span "You’ve got the diet, the discipline, and the dedication… but the results just a…" at bounding box center [405, 73] width 409 height 23
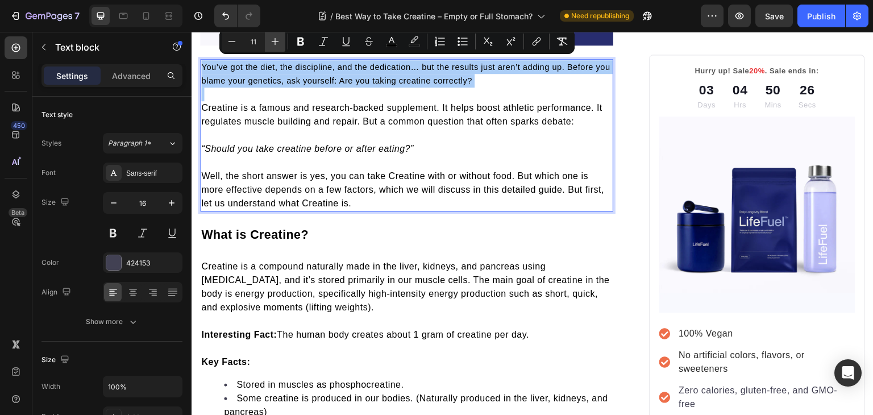
click at [277, 40] on icon "Editor contextual toolbar" at bounding box center [274, 41] width 11 height 11
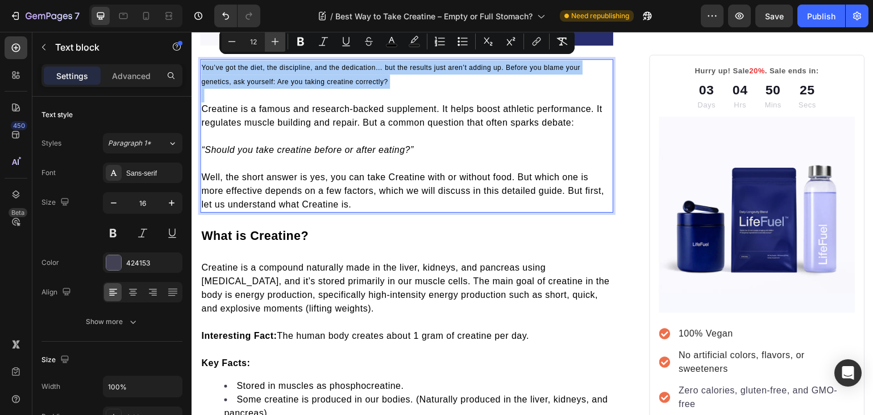
click at [277, 40] on icon "Editor contextual toolbar" at bounding box center [274, 41] width 11 height 11
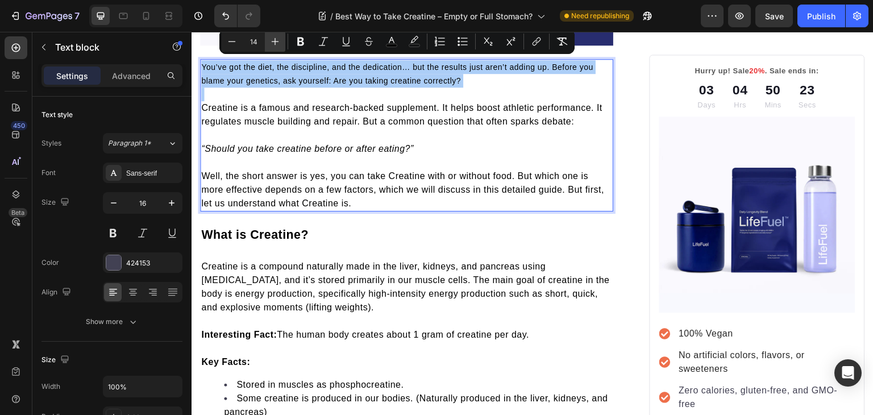
click at [277, 40] on icon "Editor contextual toolbar" at bounding box center [274, 41] width 11 height 11
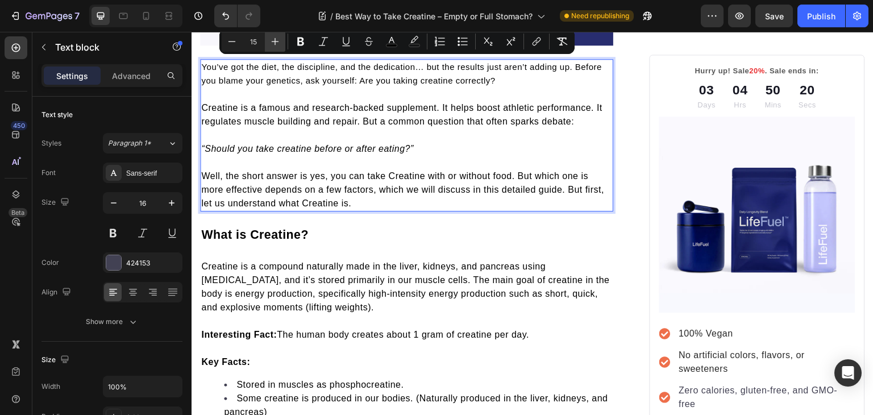
click at [277, 40] on icon "Editor contextual toolbar" at bounding box center [274, 41] width 11 height 11
type input "16"
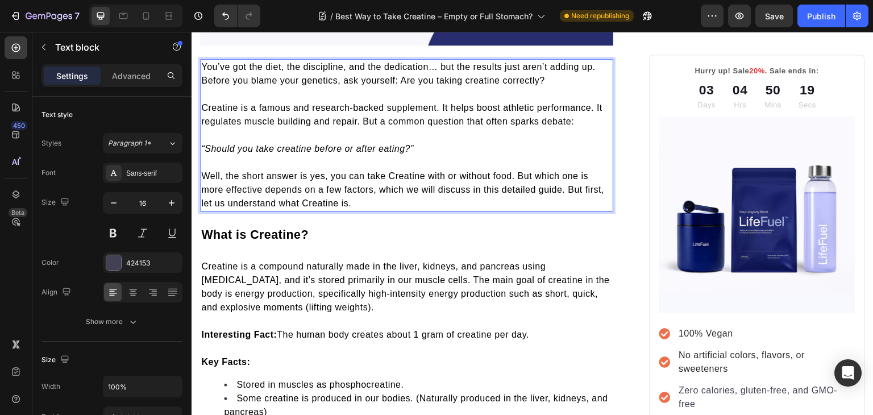
click at [343, 146] on icon "“Should you take creatine before or after eating?”" at bounding box center [307, 149] width 212 height 10
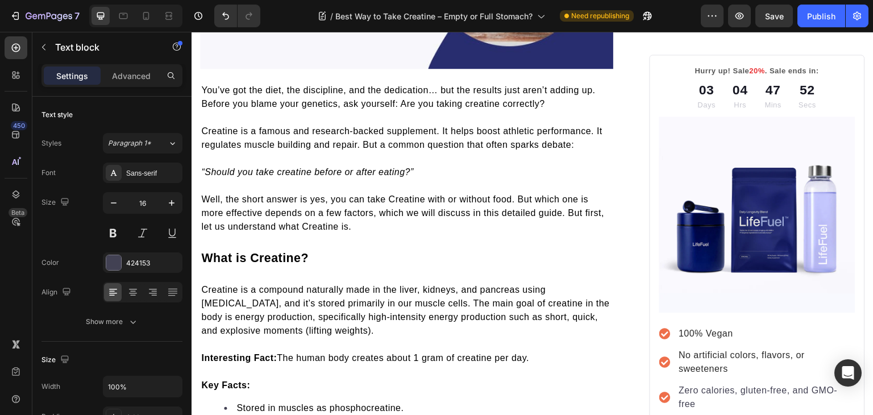
scroll to position [347, 0]
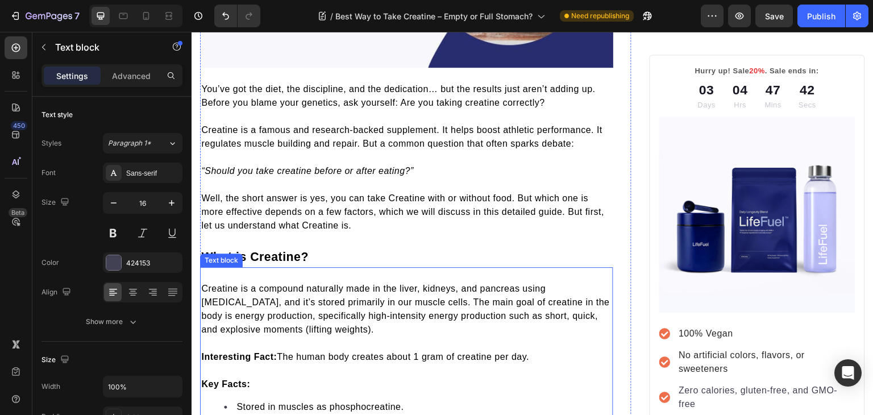
click at [212, 269] on div "Creatine is a compound naturally made in the liver, kidneys, and pancreas using…" at bounding box center [406, 413] width 413 height 293
click at [211, 284] on span "Creatine is a compound naturally made in the liver, kidneys, and pancreas using…" at bounding box center [405, 308] width 408 height 51
click at [205, 285] on span "Creatine is a compound naturally made in the liver, kidneys, and pancreas using…" at bounding box center [405, 308] width 408 height 51
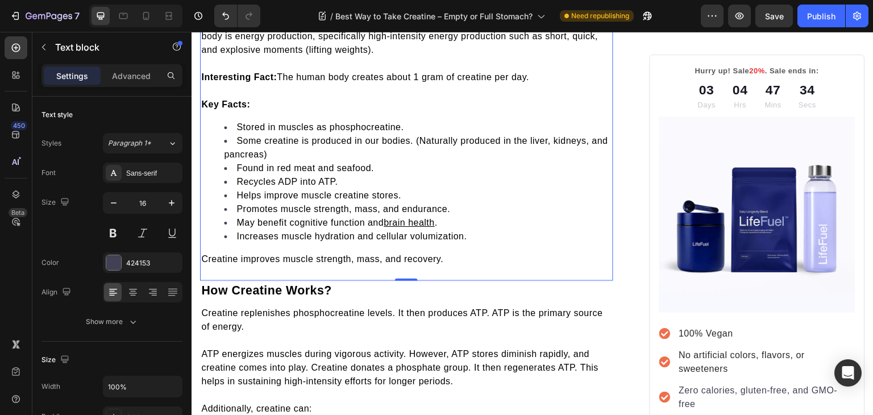
scroll to position [640, 0]
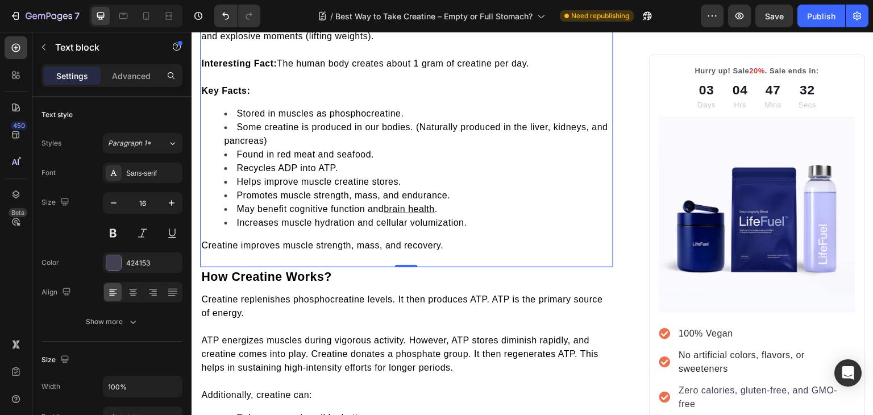
click at [337, 258] on div "Creatine is a compound naturally made in the liver, kidneys, and pancreas using…" at bounding box center [406, 120] width 413 height 293
click at [443, 222] on span "Increases muscle hydration and cellular volumization." at bounding box center [351, 223] width 230 height 10
drag, startPoint x: 443, startPoint y: 222, endPoint x: 428, endPoint y: 151, distance: 73.1
click at [428, 151] on li "Found in red meat and seafood." at bounding box center [418, 155] width 388 height 14
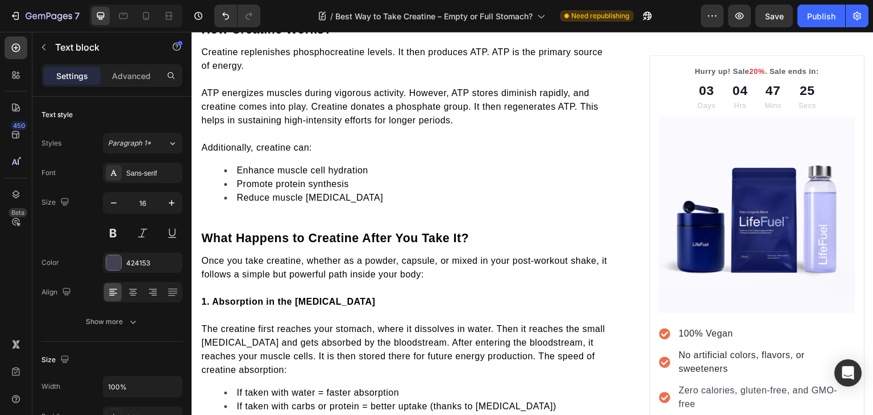
scroll to position [883, 0]
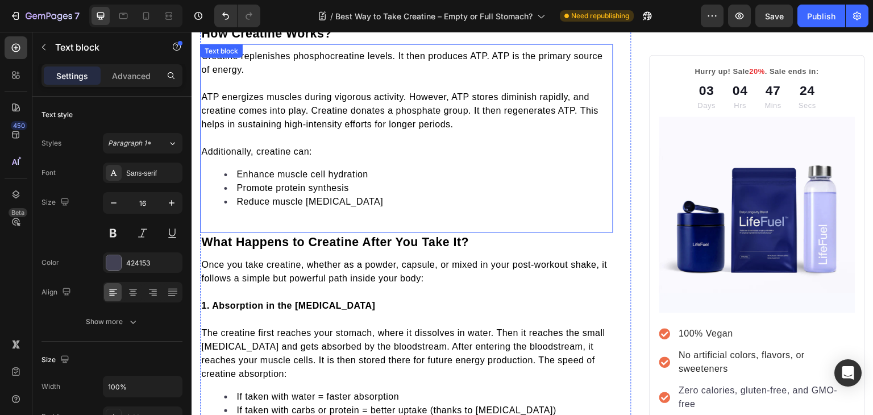
click at [261, 147] on span "Additionally, creatine can:" at bounding box center [256, 152] width 111 height 10
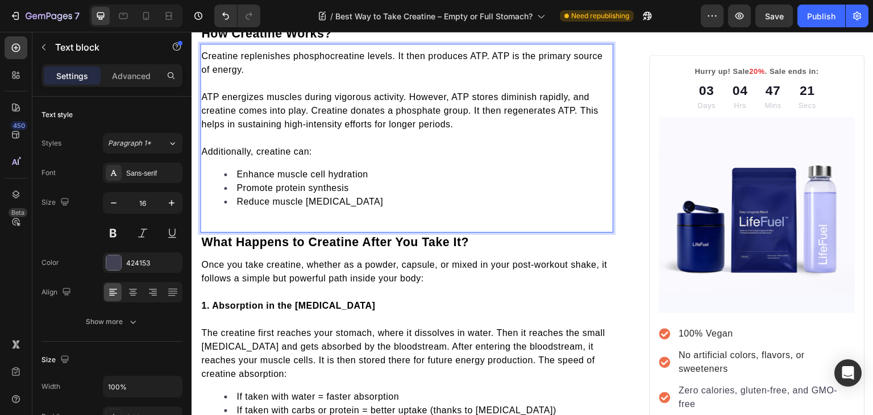
click at [261, 147] on span "Additionally, creatine can:" at bounding box center [256, 152] width 111 height 10
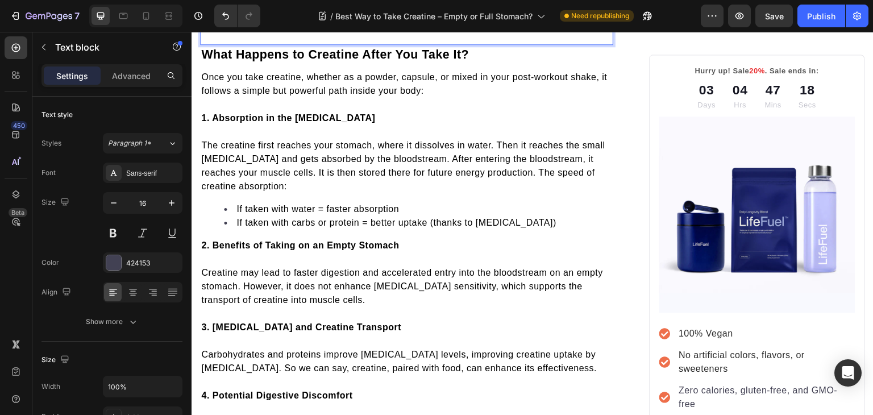
scroll to position [1071, 0]
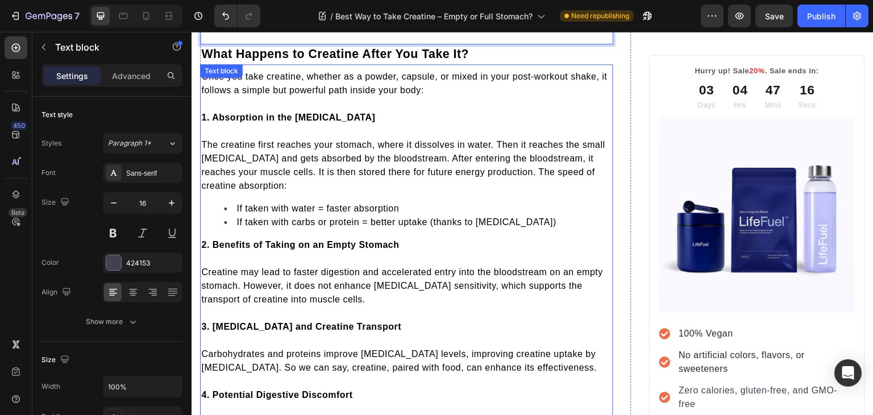
click at [270, 73] on div "Once you take creatine, whether as a powder, capsule, or mixed in your post-wor…" at bounding box center [406, 344] width 413 height 561
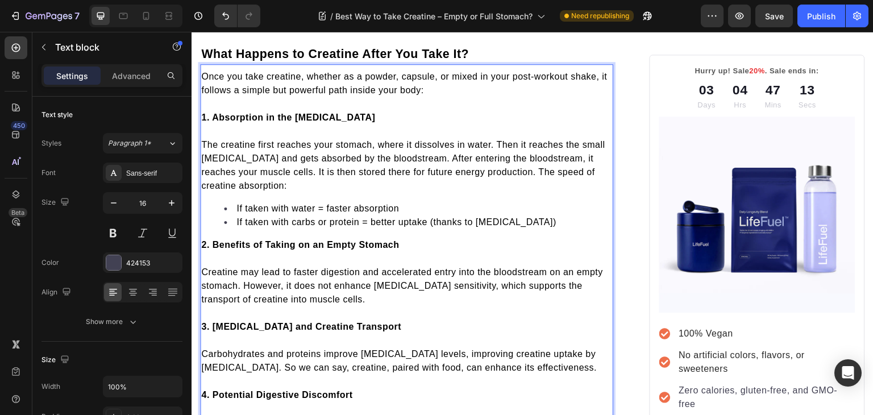
click at [270, 75] on span "Once you take creatine, whether as a powder, capsule, or mixed in your post-wor…" at bounding box center [404, 83] width 406 height 23
click at [223, 140] on span "The creatine first reaches your stomach, where it dissolves in water. Then it r…" at bounding box center [403, 165] width 404 height 51
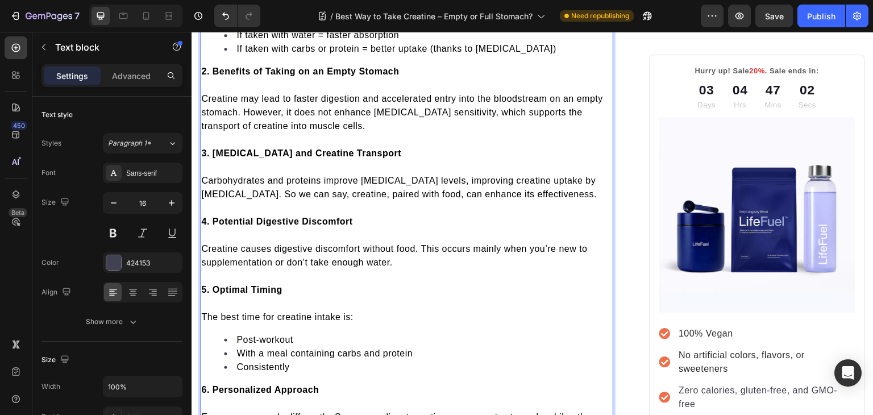
scroll to position [1285, 0]
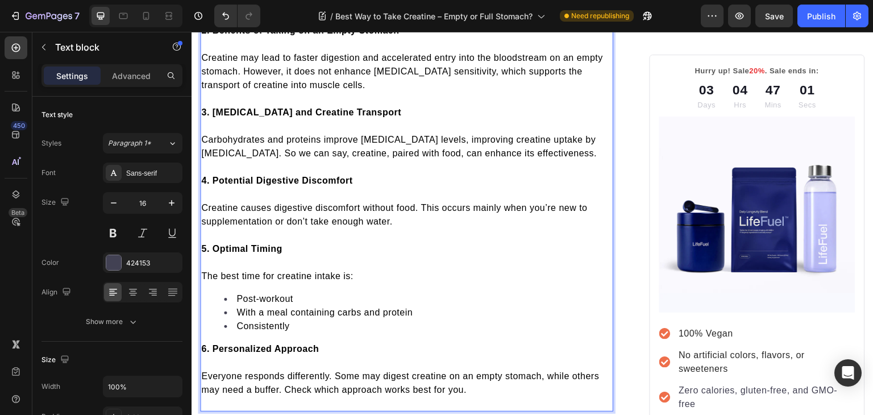
click at [304, 147] on span "Carbohydrates and proteins improve insulin levels, improving creatine uptake by…" at bounding box center [398, 146] width 395 height 23
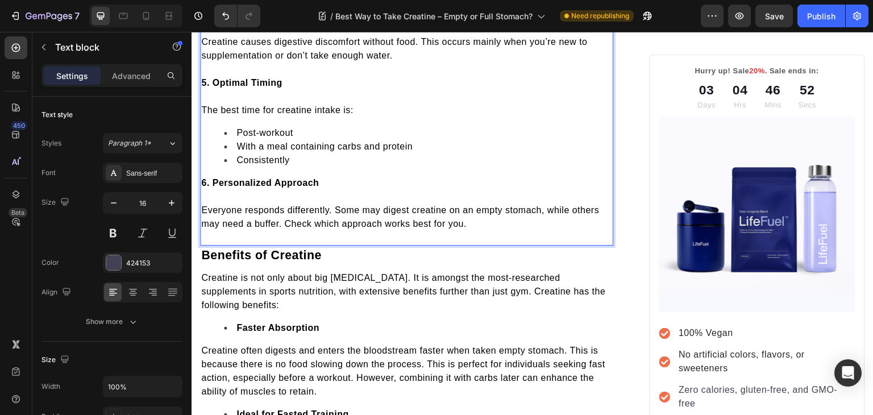
scroll to position [1495, 0]
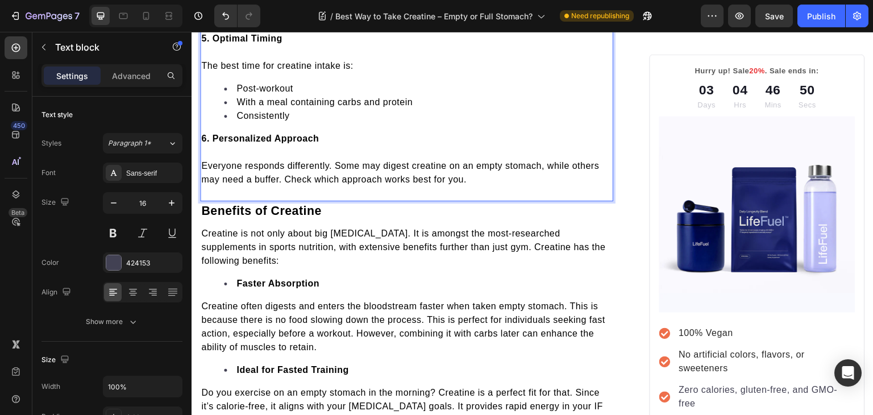
click at [278, 61] on span "The best time for creatine intake is:" at bounding box center [277, 66] width 152 height 10
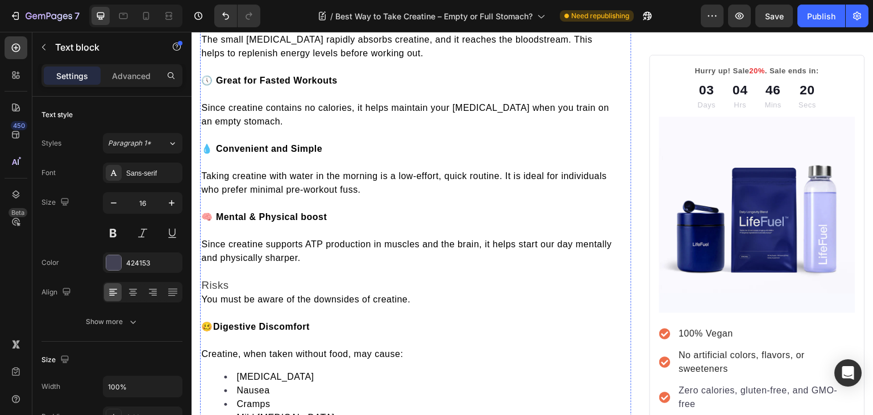
scroll to position [2385, 0]
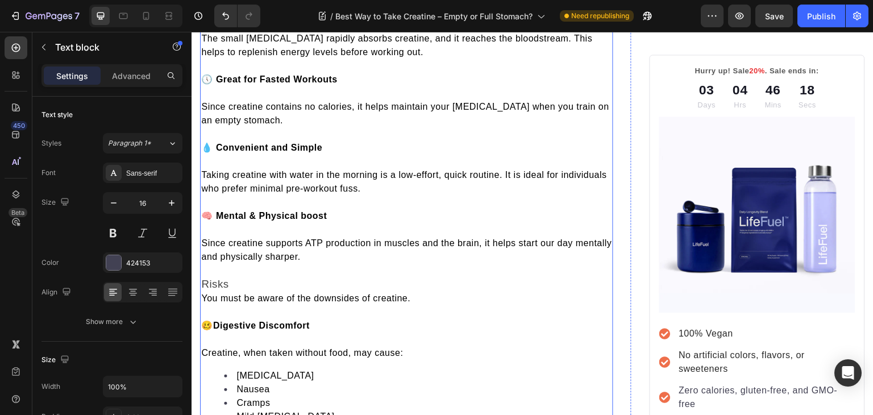
click at [232, 102] on span "Since creatine contains no calories, it helps maintain your intermittent fastin…" at bounding box center [405, 113] width 408 height 23
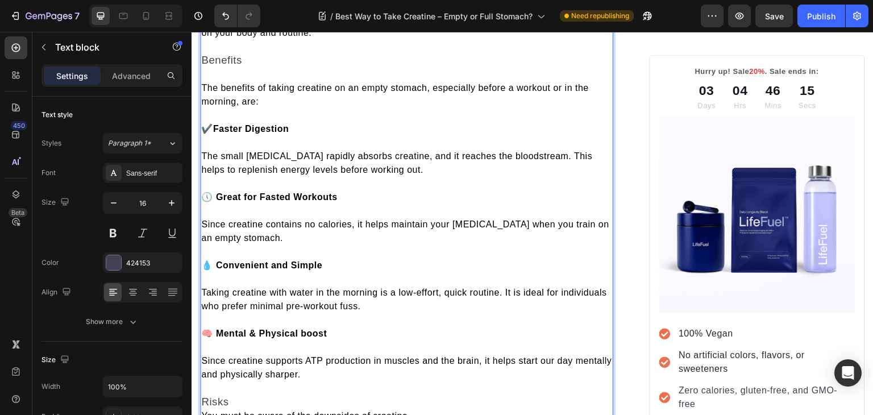
scroll to position [2347, 0]
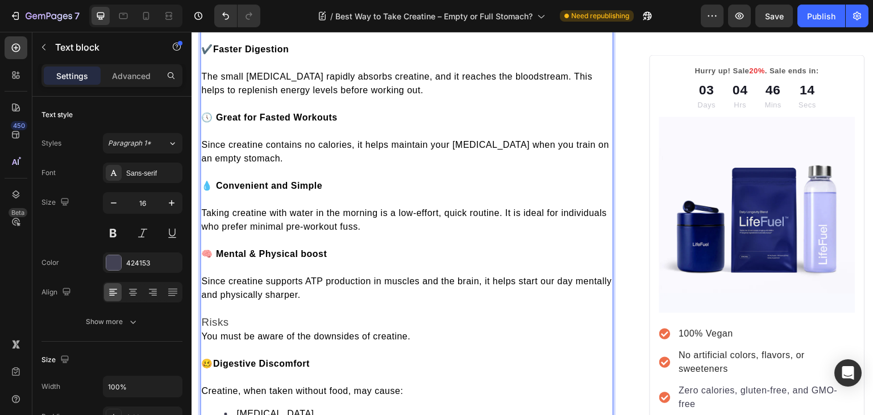
click at [236, 208] on span "Taking creatine with water in the morning is a low-effort, quick routine. It is…" at bounding box center [404, 219] width 406 height 23
click at [228, 140] on span "Since creatine contains no calories, it helps maintain your intermittent fastin…" at bounding box center [405, 151] width 408 height 23
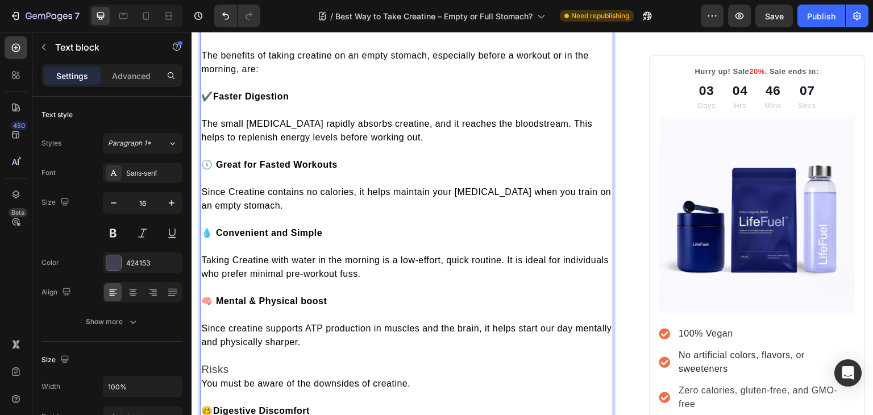
scroll to position [2301, 0]
click at [360, 118] on span "The small intestine rapidly absorbs creatine, and it reaches the bloodstream. T…" at bounding box center [396, 129] width 391 height 23
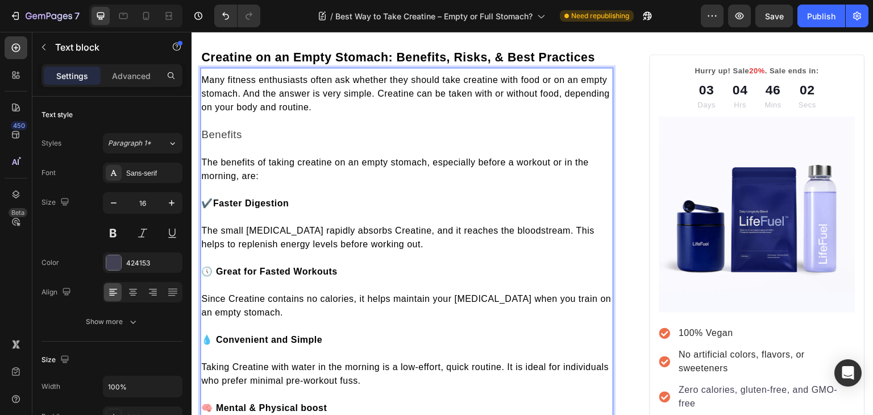
scroll to position [2194, 0]
click at [301, 157] on span "The benefits of taking creatine on an empty stomach, especially before a workou…" at bounding box center [394, 168] width 387 height 23
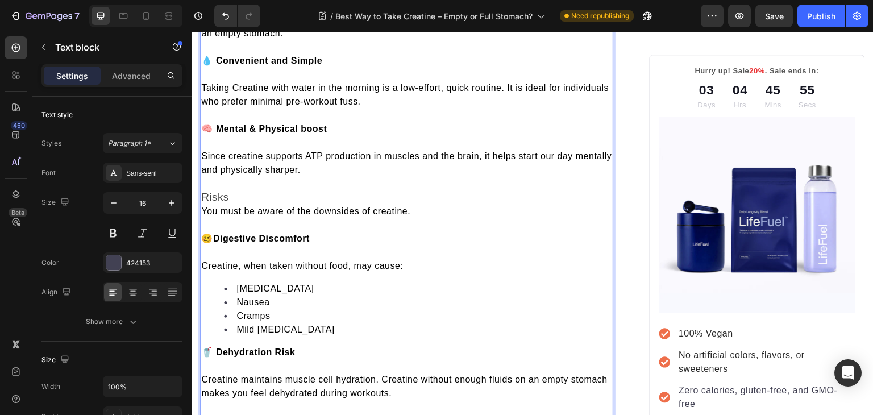
scroll to position [2473, 0]
click at [231, 151] on span "Since creatine supports ATP production in muscles and the brain, it helps start…" at bounding box center [406, 162] width 410 height 23
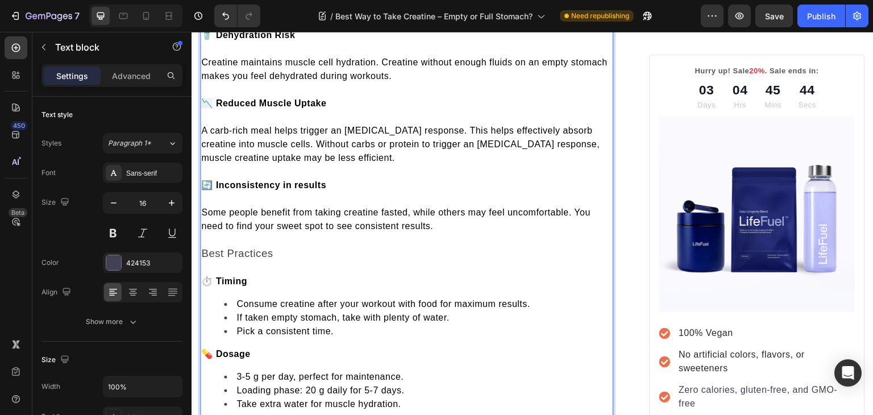
scroll to position [2791, 0]
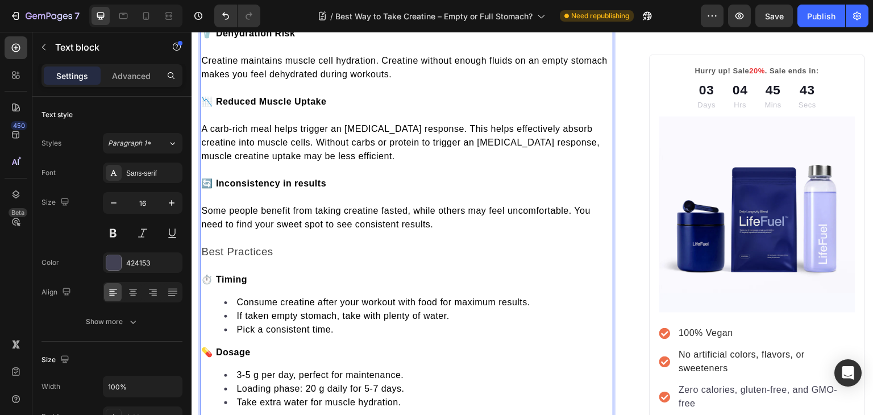
click at [550, 124] on span "A carb-rich meal helps trigger an insulin response. This helps effectively abso…" at bounding box center [400, 142] width 398 height 37
click at [349, 206] on span "Some people benefit from taking creatine fasted, while others may feel uncomfor…" at bounding box center [395, 217] width 389 height 23
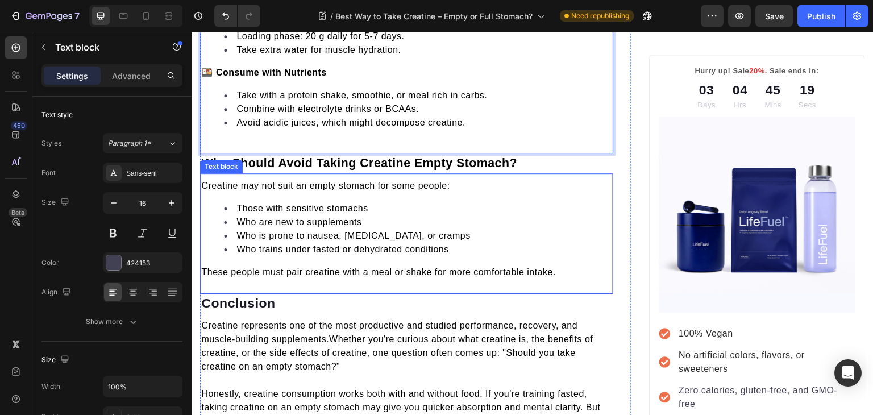
scroll to position [3166, 0]
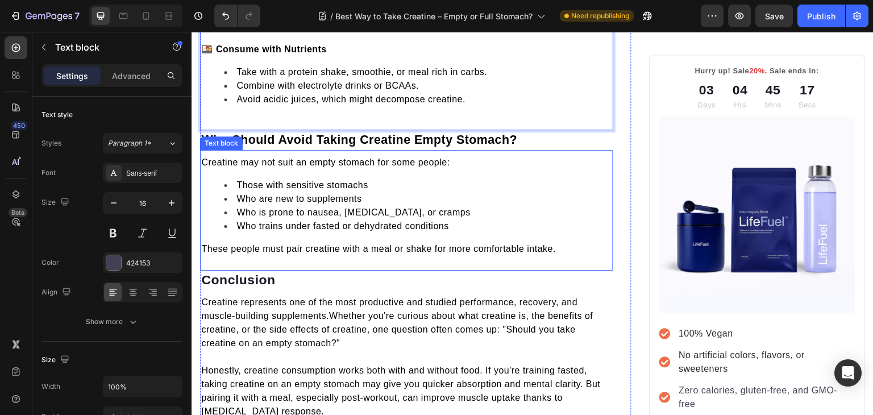
click at [305, 244] on span "These people must pair creatine with a meal or shake for more comfortable intak…" at bounding box center [378, 249] width 354 height 10
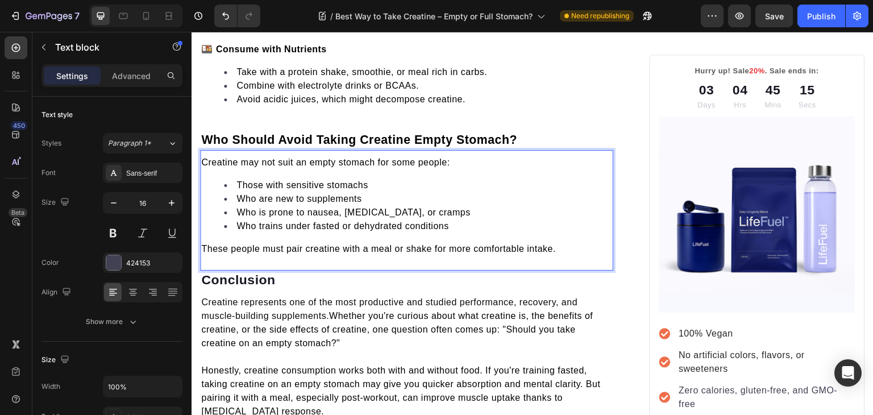
click at [306, 244] on span "These people must pair creatine with a meal or shake for more comfortable intak…" at bounding box center [378, 249] width 354 height 10
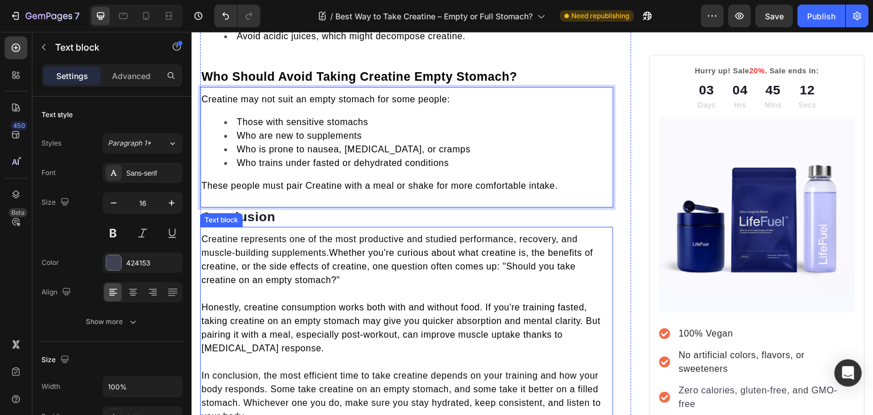
scroll to position [3231, 0]
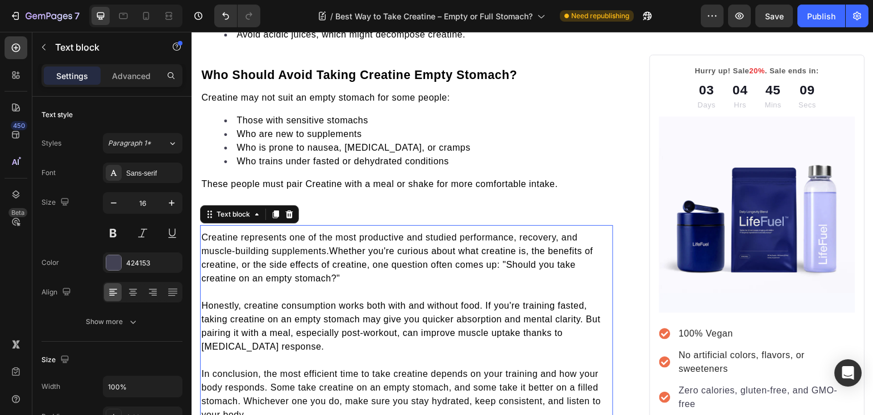
click at [487, 246] on span "Whether you're curious about what creatine is, the benefits of creatine, or the…" at bounding box center [396, 264] width 391 height 37
click at [205, 247] on span "Whether you're curious about what Creatine is, the benefits of creatine, or the…" at bounding box center [398, 264] width 394 height 37
click at [207, 261] on span "Whether you're curious about what Creatine is, the benefits of Creatine, or the…" at bounding box center [398, 264] width 394 height 37
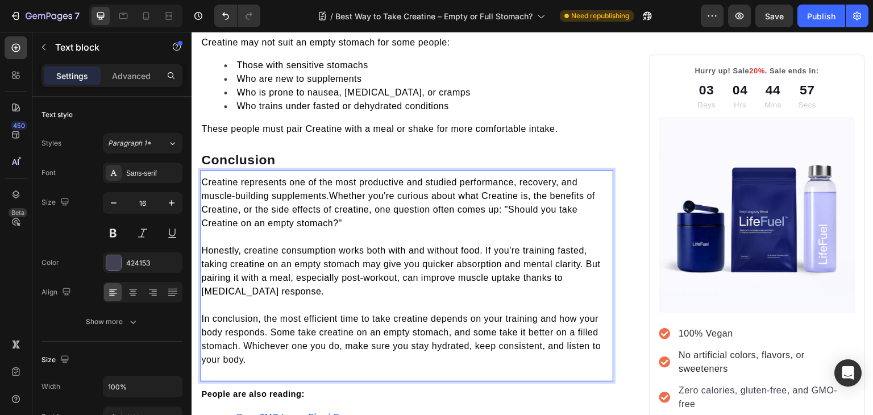
scroll to position [3290, 0]
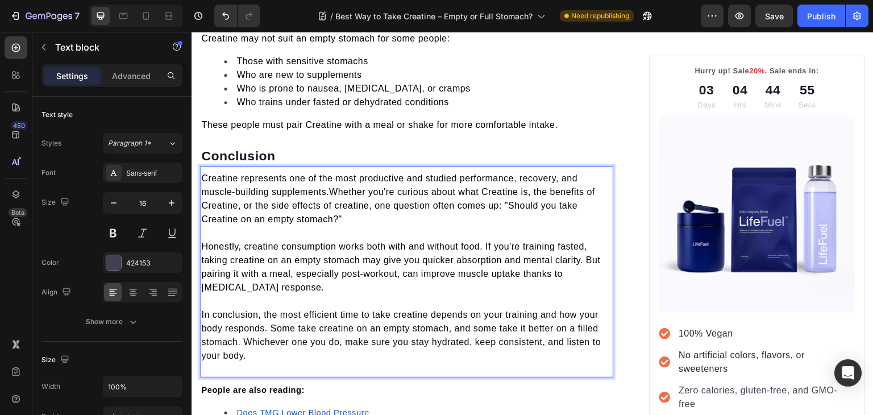
click at [248, 241] on span "Honestly, creatine consumption works both with and without food. If you're trai…" at bounding box center [400, 266] width 399 height 51
click at [232, 241] on span "Honestly, Creatine consumption works both with and without food. If you're trai…" at bounding box center [400, 266] width 399 height 51
click at [324, 311] on span "In conclusion, the most efficient time to take creatine depends on your trainin…" at bounding box center [400, 335] width 399 height 51
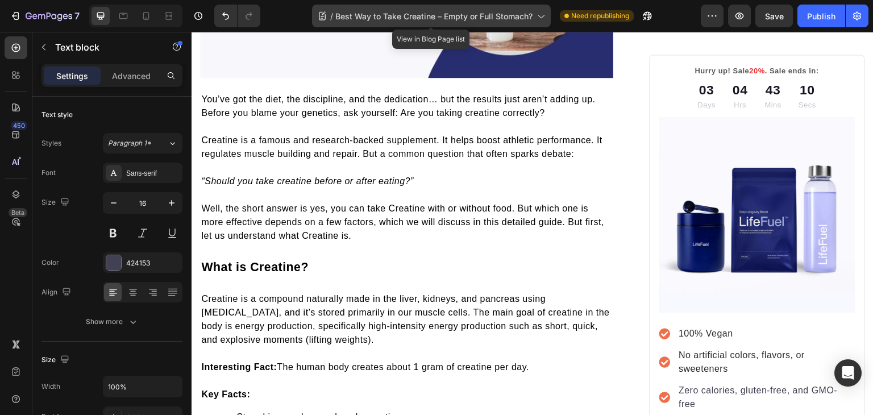
scroll to position [1088, 0]
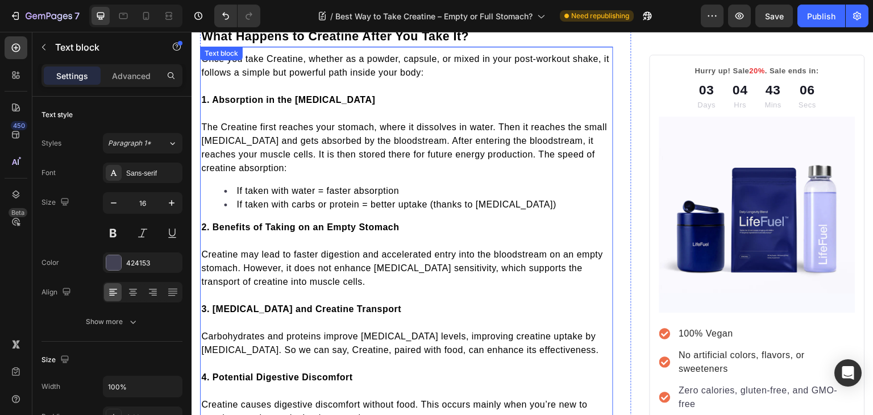
click at [302, 222] on strong "2. Benefits of Taking on an Empty Stomach" at bounding box center [300, 227] width 198 height 10
click at [298, 222] on strong "2. Benefits of Taking on an Empty Stomach" at bounding box center [300, 227] width 198 height 10
click at [371, 226] on strong "2. Benefits of Taking Creatine on an Empty Stomach" at bounding box center [320, 227] width 239 height 10
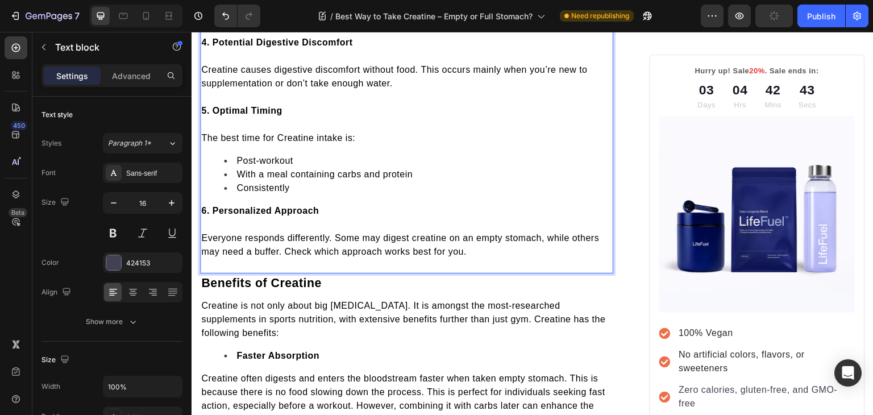
scroll to position [1455, 0]
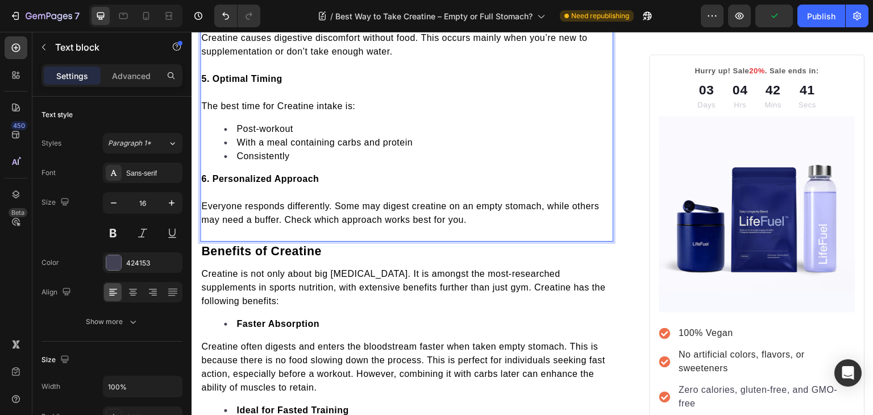
click at [210, 101] on span "The best time for Creatine intake is:" at bounding box center [278, 106] width 154 height 10
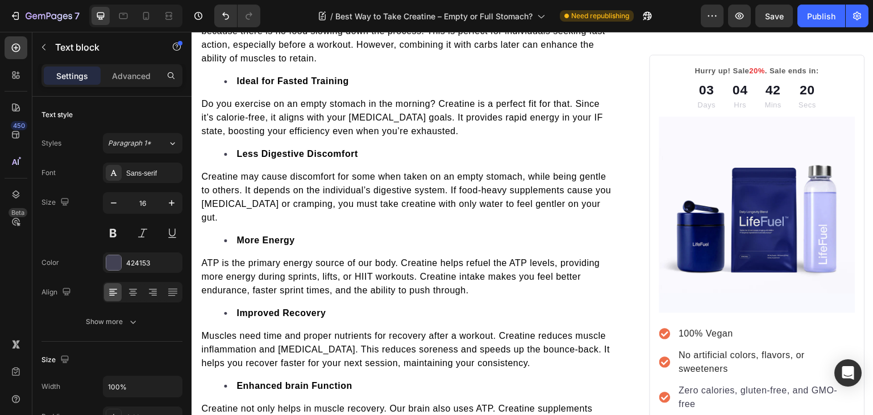
scroll to position [1794, 0]
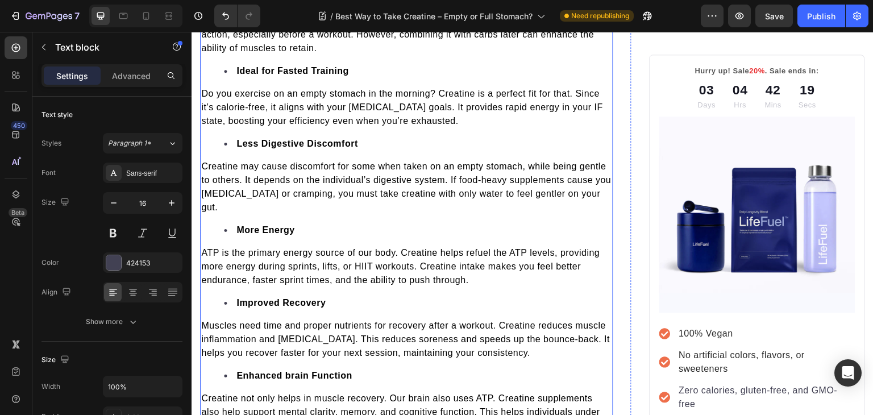
click at [205, 96] on p "Do you exercise on an empty stomach in the morning? Creatine is a perfect fit f…" at bounding box center [406, 107] width 411 height 41
click at [289, 181] on p "Creatine may cause discomfort for some when taken on an empty stomach, while be…" at bounding box center [406, 187] width 411 height 55
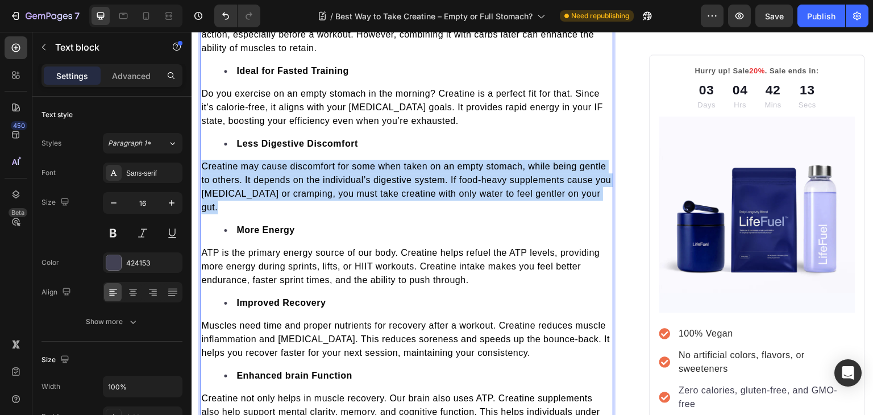
click at [289, 181] on p "Creatine may cause discomfort for some when taken on an empty stomach, while be…" at bounding box center [406, 187] width 411 height 55
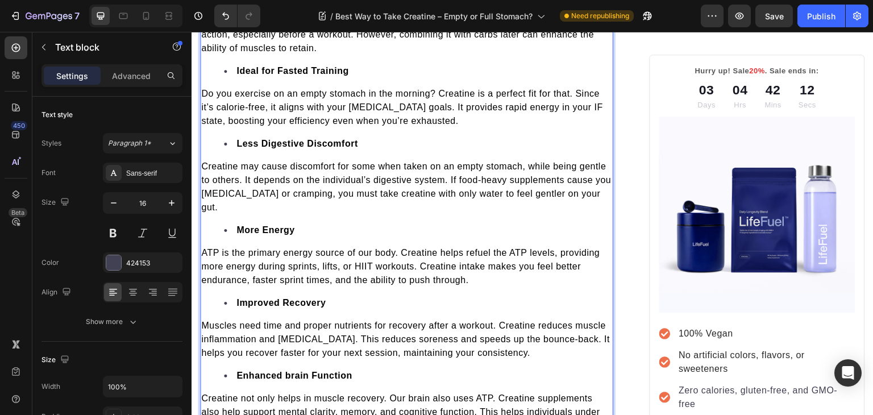
click at [336, 257] on span "ATP is the primary energy source of our body. Creatine helps refuel the ATP lev…" at bounding box center [400, 266] width 398 height 37
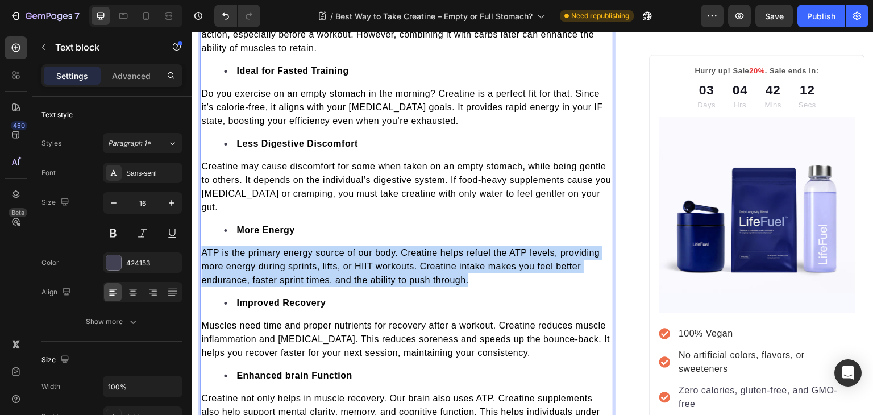
click at [336, 257] on span "ATP is the primary energy source of our body. Creatine helps refuel the ATP lev…" at bounding box center [400, 266] width 398 height 37
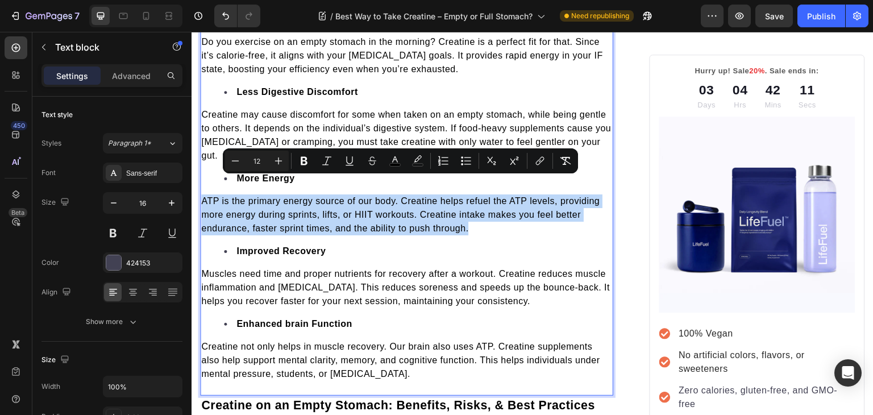
scroll to position [1846, 0]
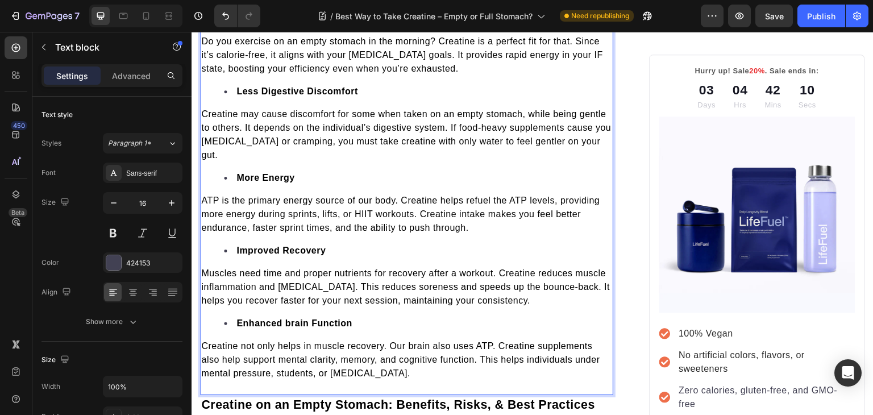
click at [336, 268] on span "Muscles need time and proper nutrients for recovery after a workout. Creatine r…" at bounding box center [405, 286] width 408 height 37
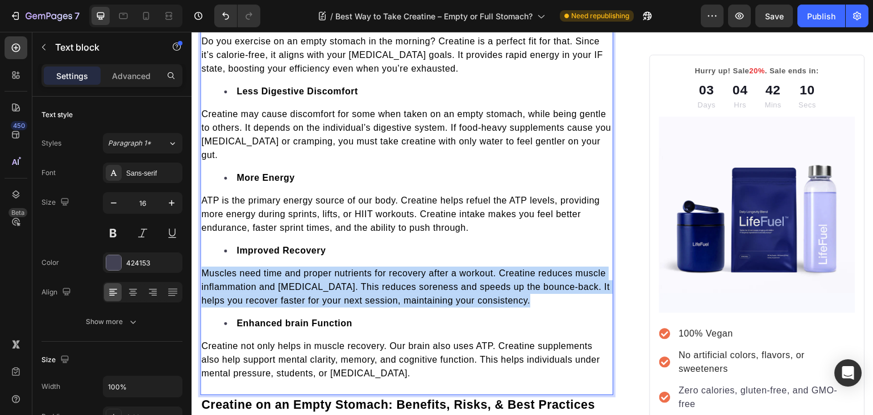
click at [336, 268] on span "Muscles need time and proper nutrients for recovery after a workout. Creatine r…" at bounding box center [405, 286] width 408 height 37
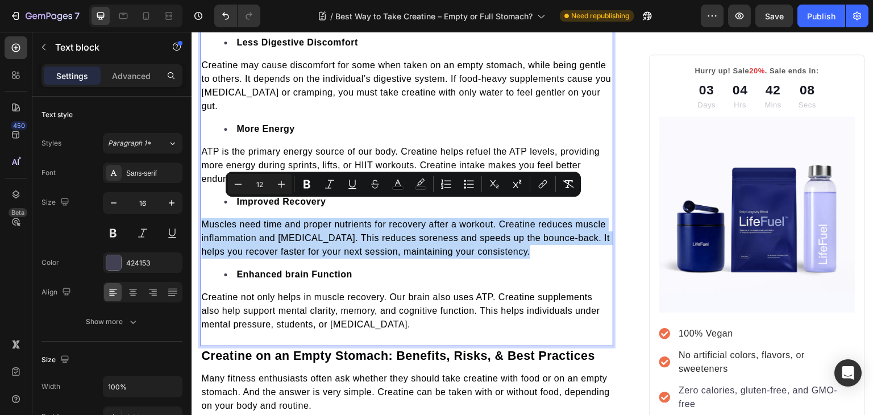
scroll to position [1922, 0]
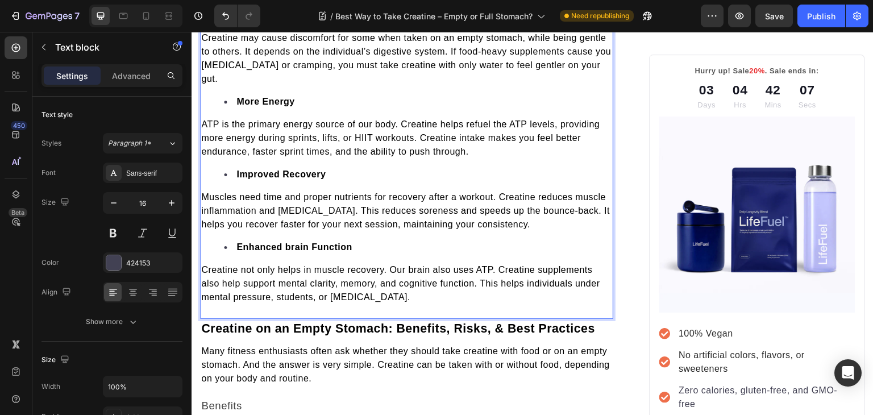
click at [336, 263] on p "Creatine not only helps in muscle recovery. Our brain also uses ATP. Creatine s…" at bounding box center [406, 283] width 411 height 41
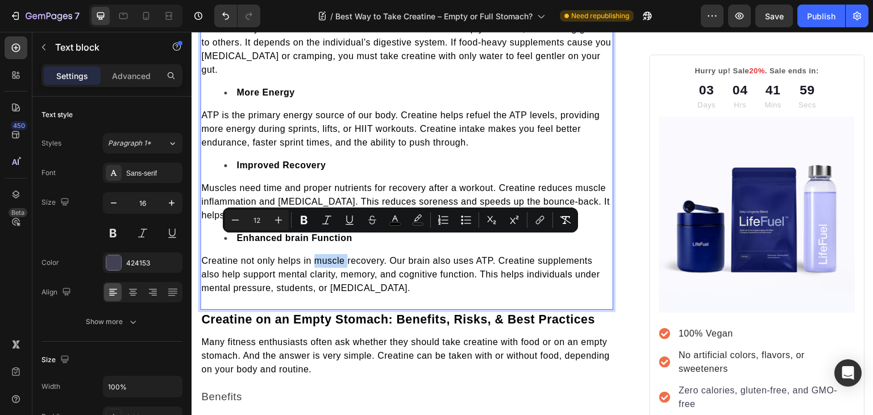
scroll to position [1931, 0]
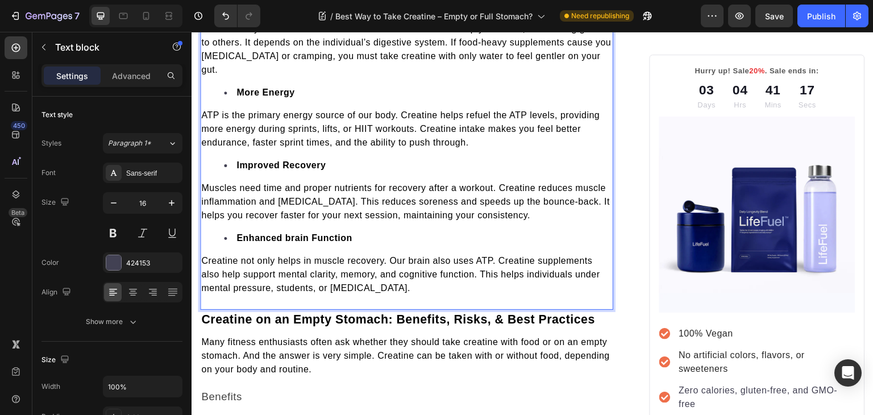
click at [319, 183] on span "Muscles need time and proper nutrients for recovery after a workout. Creatine r…" at bounding box center [405, 201] width 408 height 37
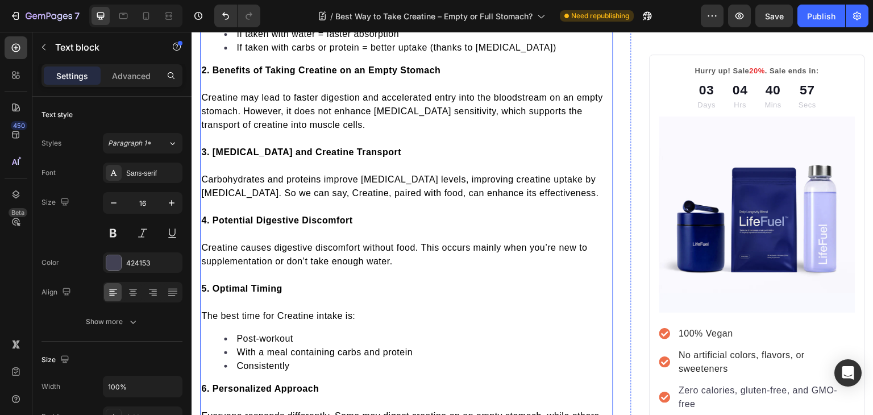
scroll to position [1246, 0]
click at [457, 372] on div "Once you take Creatine, whether as a powder, capsule, or mixed in your post-wor…" at bounding box center [406, 165] width 413 height 543
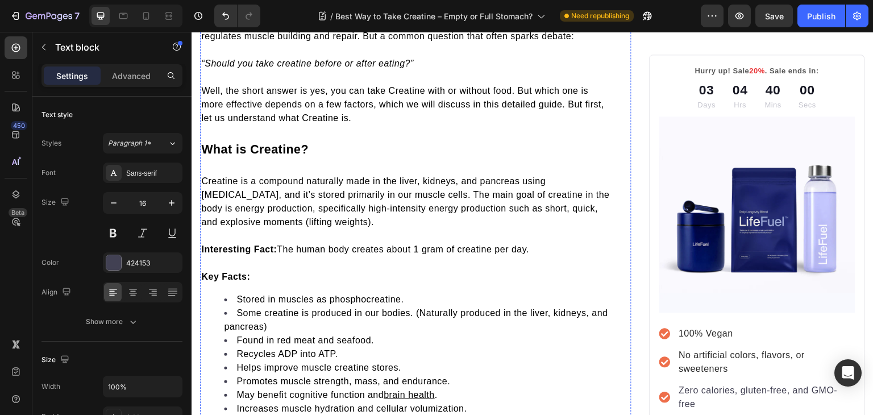
scroll to position [0, 0]
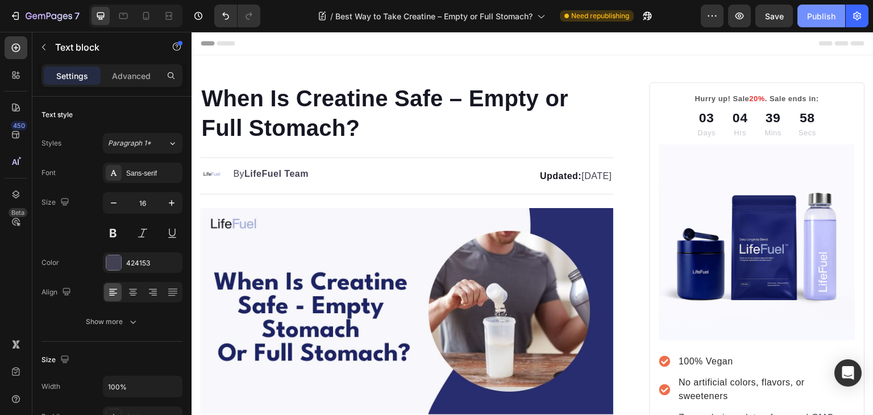
click at [817, 13] on div "Publish" at bounding box center [821, 16] width 28 height 12
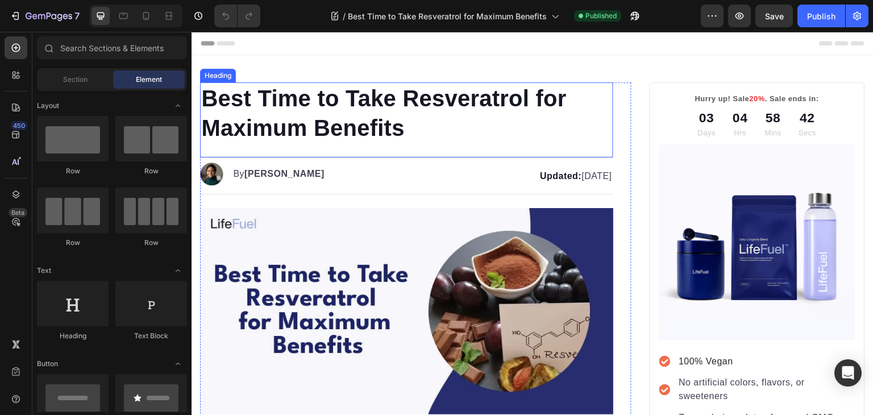
click at [370, 91] on h1 "Best Time to Take Resveratrol for Maximum Benefits" at bounding box center [406, 112] width 413 height 61
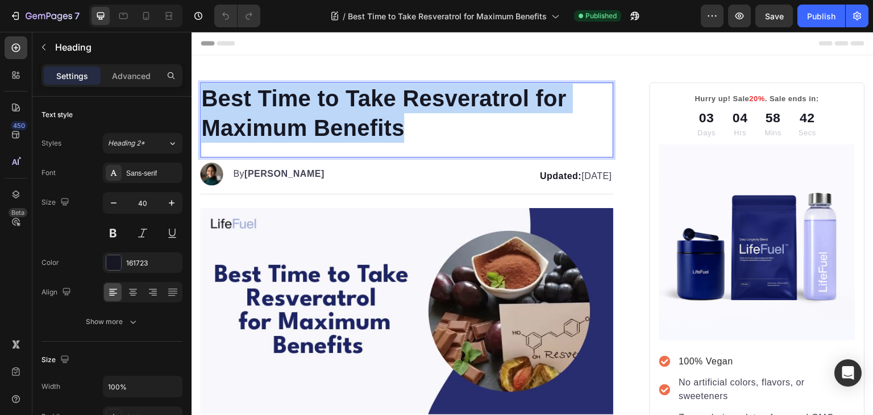
click at [370, 91] on p "Best Time to Take Resveratrol for Maximum Benefits" at bounding box center [406, 113] width 411 height 59
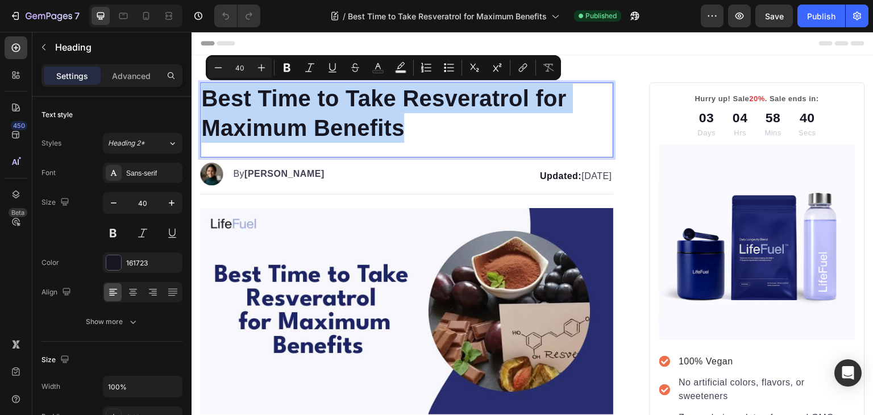
click at [236, 97] on p "Best Time to Take Resveratrol for Maximum Benefits" at bounding box center [406, 113] width 411 height 59
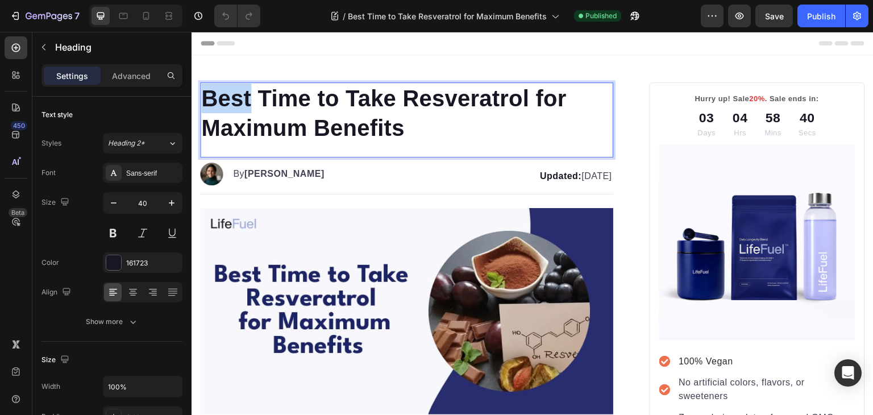
click at [236, 97] on p "Best Time to Take Resveratrol for Maximum Benefits" at bounding box center [406, 113] width 411 height 59
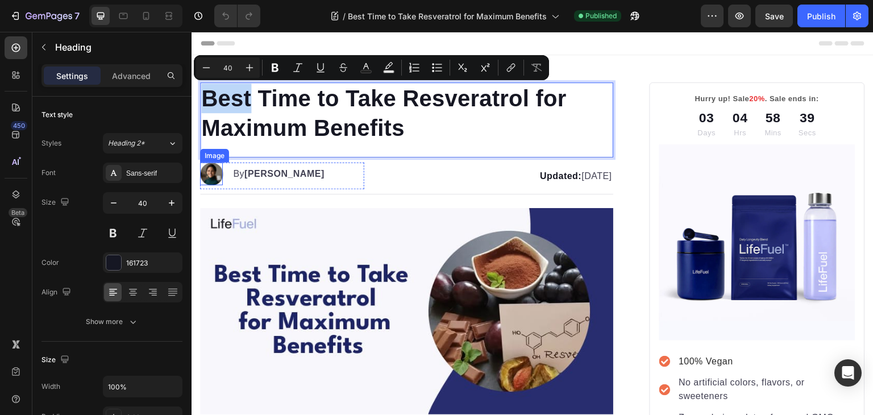
click at [212, 172] on img at bounding box center [211, 173] width 23 height 23
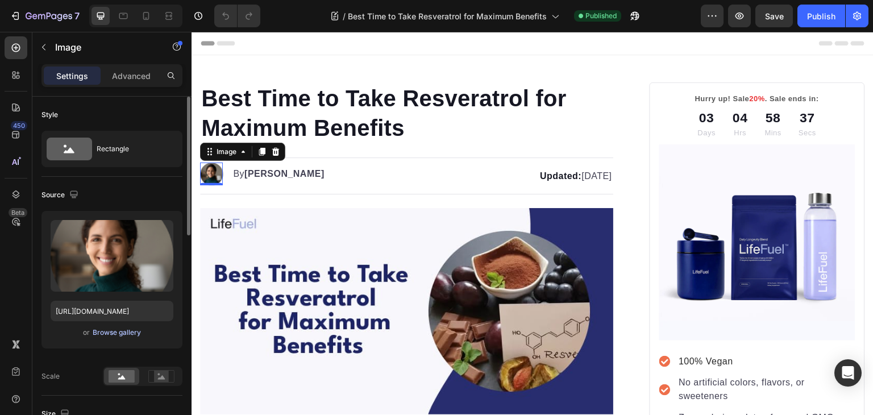
drag, startPoint x: 115, startPoint y: 339, endPoint x: 120, endPoint y: 331, distance: 9.8
click at [120, 331] on div "or Browse gallery" at bounding box center [112, 332] width 123 height 14
click at [120, 331] on div "Browse gallery" at bounding box center [117, 332] width 48 height 10
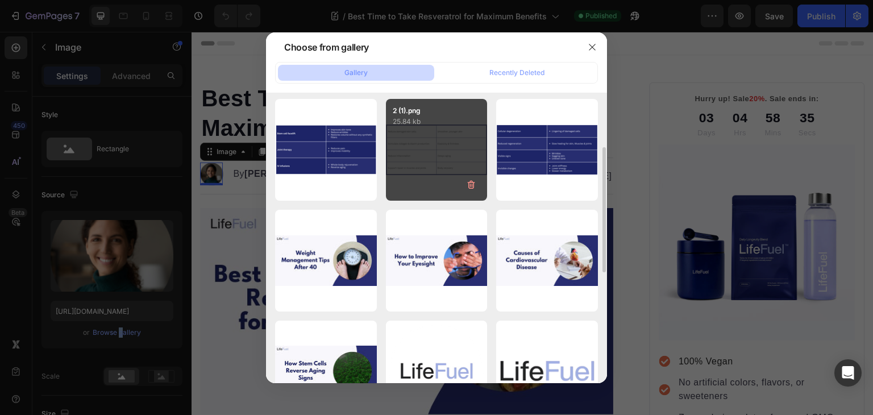
scroll to position [117, 0]
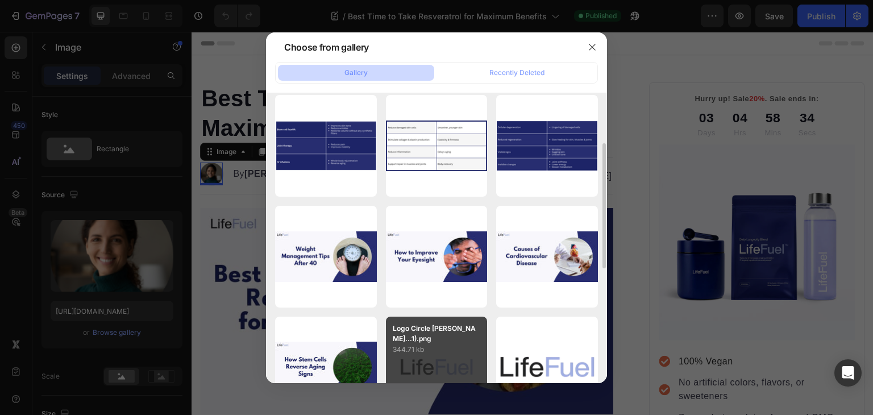
click at [445, 335] on p "Logo Circle White bg...1).png" at bounding box center [437, 333] width 88 height 20
type input "https://cdn.shopify.com/s/files/1/0699/5296/2790/files/gempages_553638280495629…"
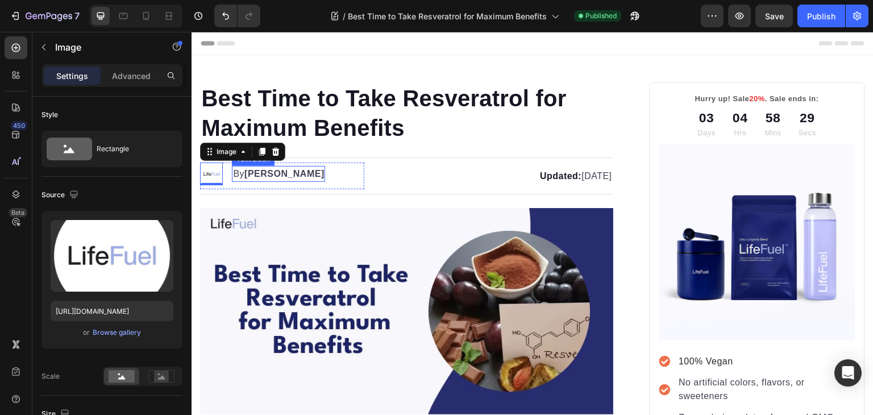
click at [259, 174] on strong "Kim Fields" at bounding box center [284, 174] width 80 height 10
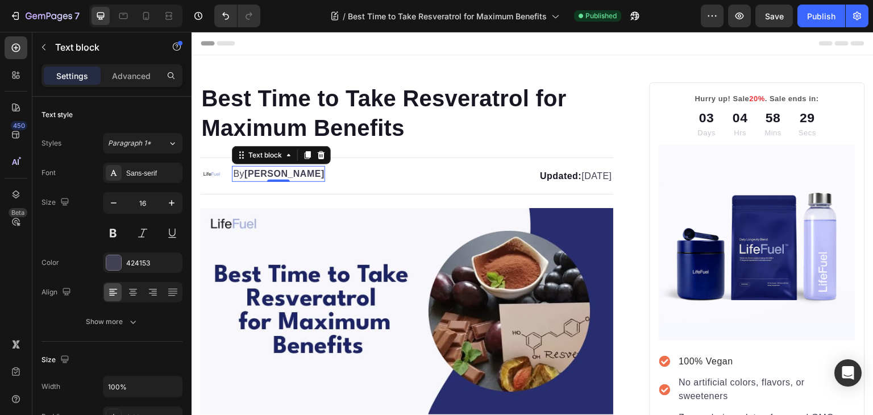
click at [259, 174] on strong "Kim Fields" at bounding box center [284, 174] width 80 height 10
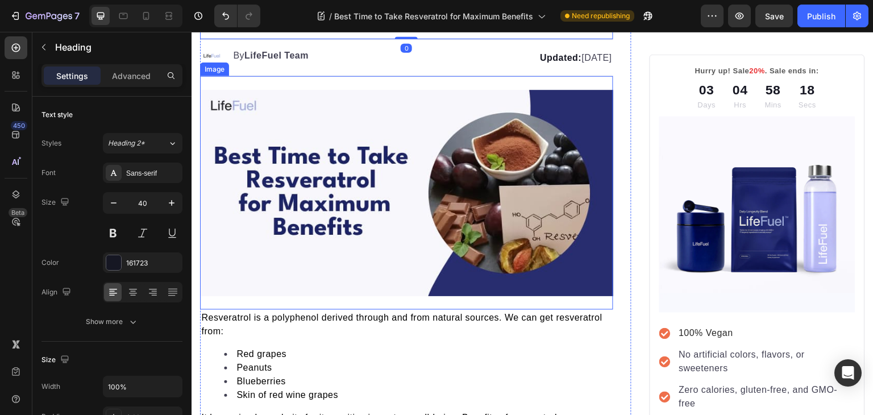
scroll to position [0, 0]
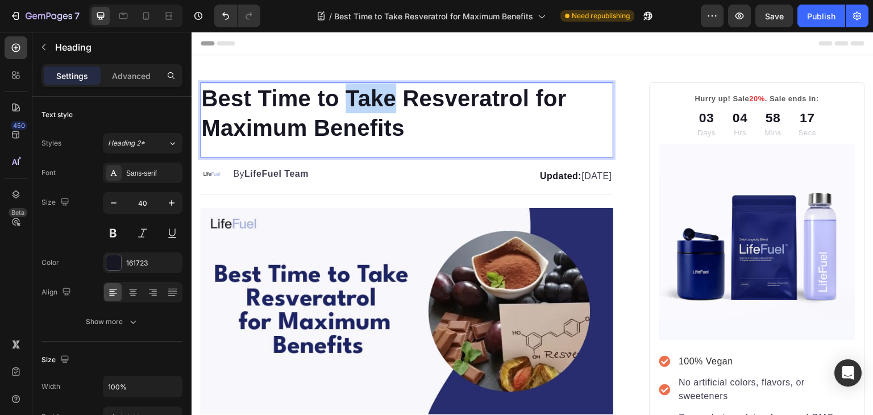
click at [371, 101] on p "Best Time to Take Resveratrol for Maximum Benefits" at bounding box center [406, 113] width 411 height 59
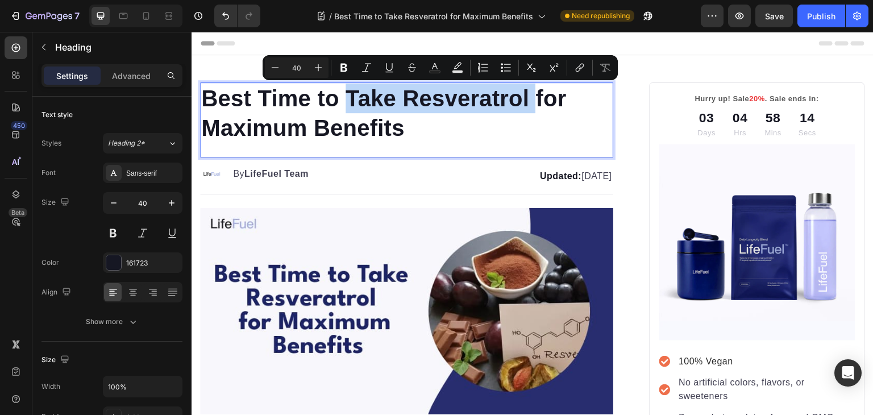
copy p "Take Resveratrol"
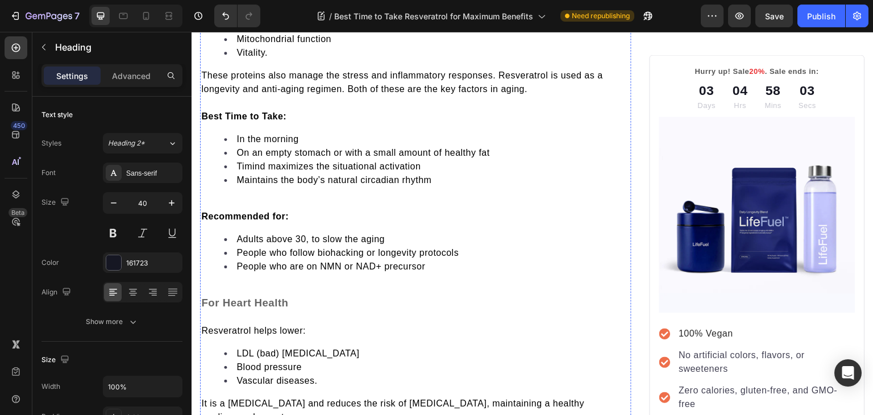
scroll to position [966, 0]
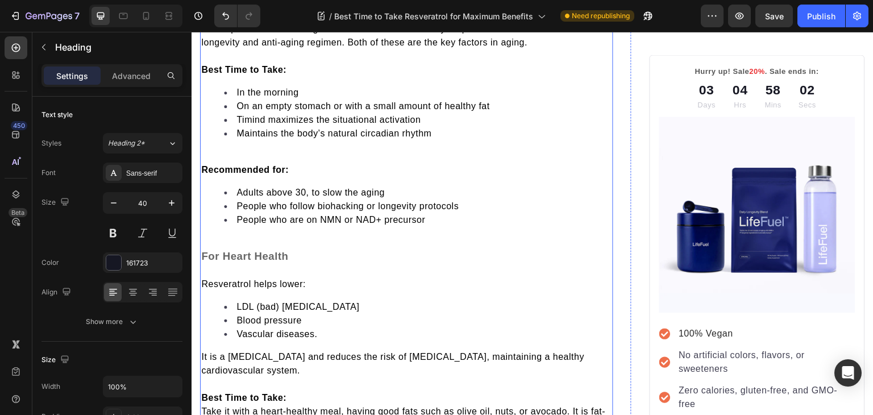
click at [263, 149] on p at bounding box center [406, 156] width 411 height 14
click at [263, 149] on p "Rich Text Editor. Editing area: main" at bounding box center [406, 156] width 411 height 14
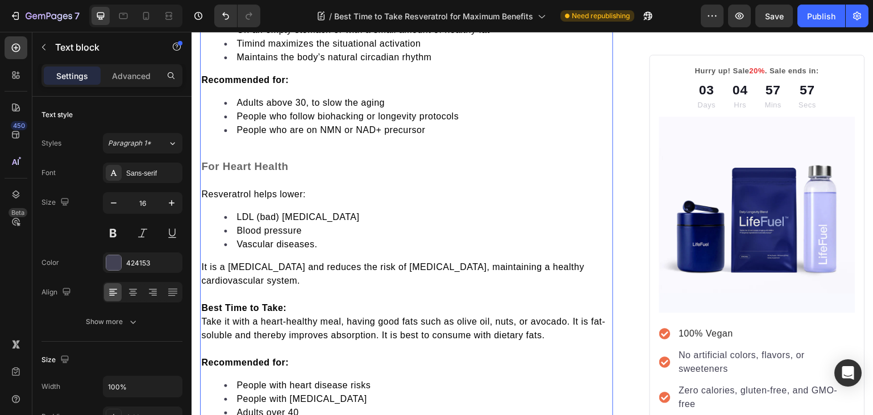
scroll to position [1044, 0]
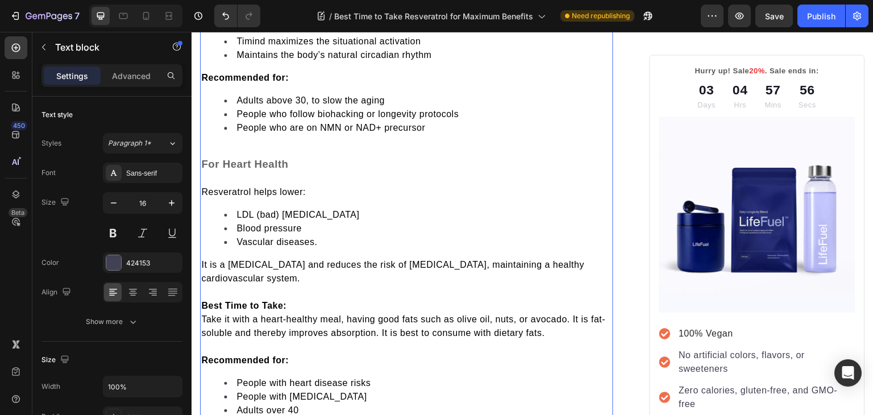
click at [244, 144] on p "Rich Text Editor. Editing area: main" at bounding box center [406, 151] width 411 height 14
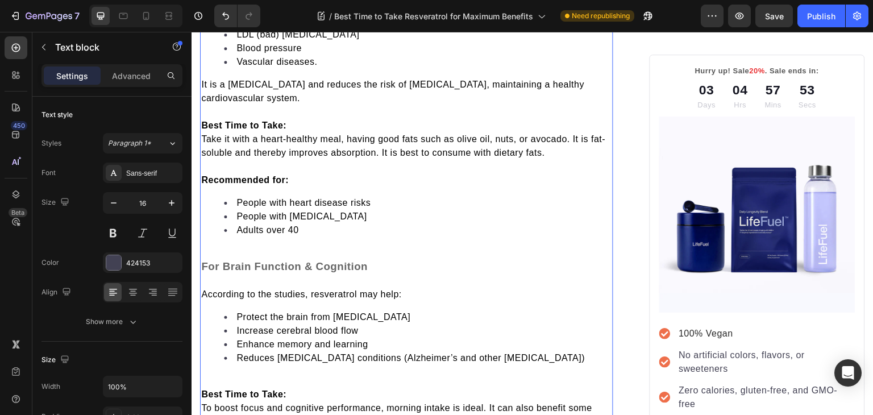
scroll to position [1211, 0]
click at [203, 135] on span "Take it with a heart-healthy meal, having good fats such as olive oil, nuts, or…" at bounding box center [403, 144] width 404 height 23
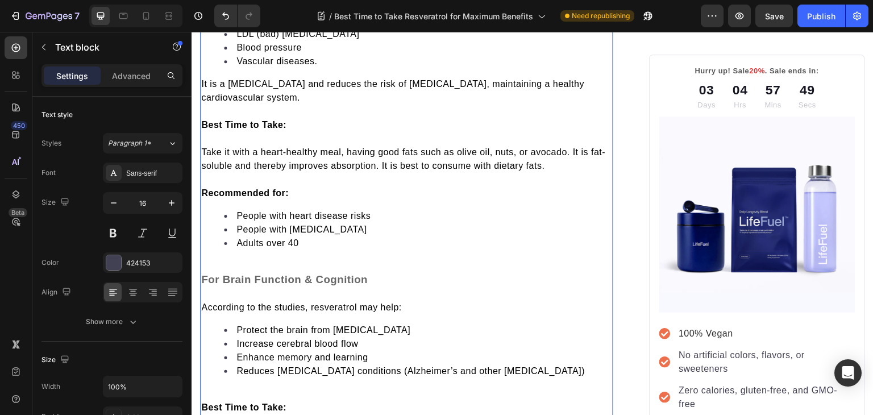
scroll to position [1329, 0]
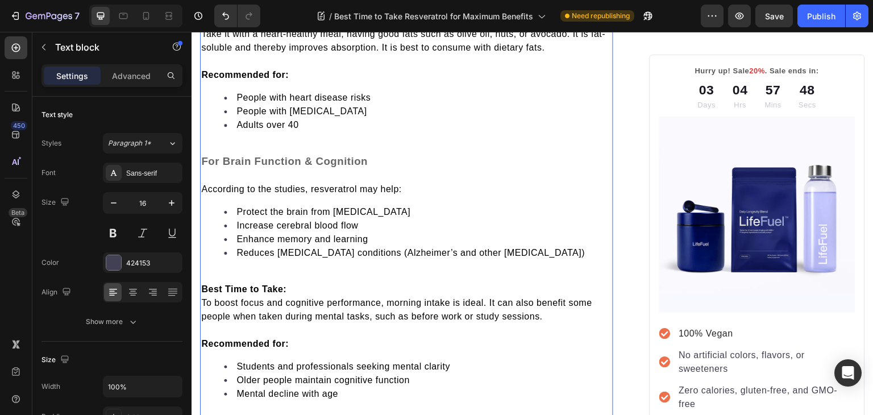
click at [205, 141] on p "Rich Text Editor. Editing area: main" at bounding box center [406, 148] width 411 height 14
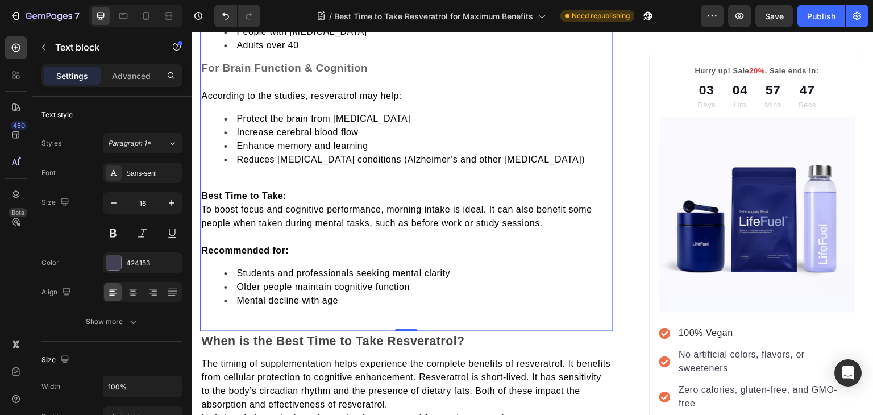
scroll to position [1409, 0]
click at [208, 176] on p "Rich Text Editor. Editing area: main" at bounding box center [406, 183] width 411 height 14
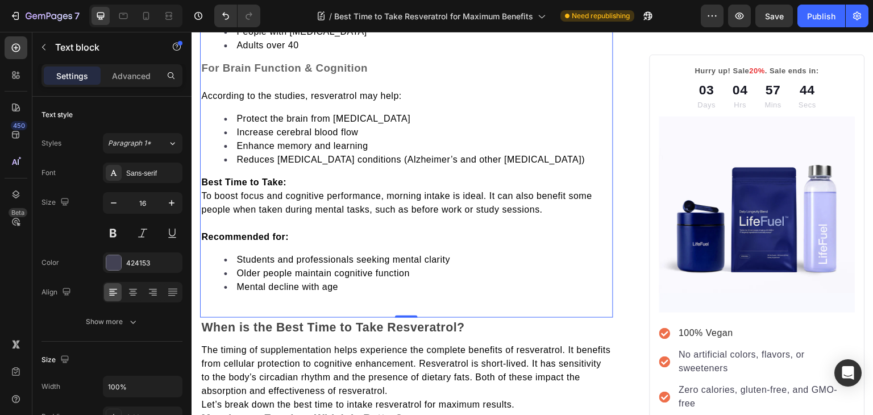
click at [202, 191] on span "To boost focus and cognitive performance, morning intake is ideal. It can also …" at bounding box center [396, 202] width 391 height 23
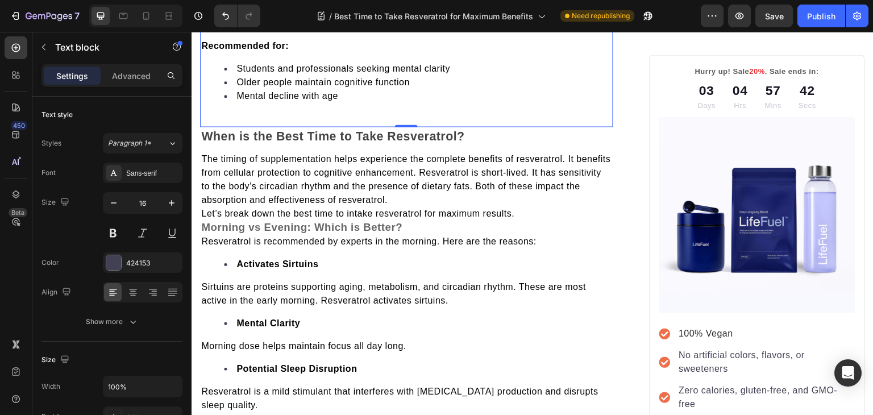
scroll to position [1613, 0]
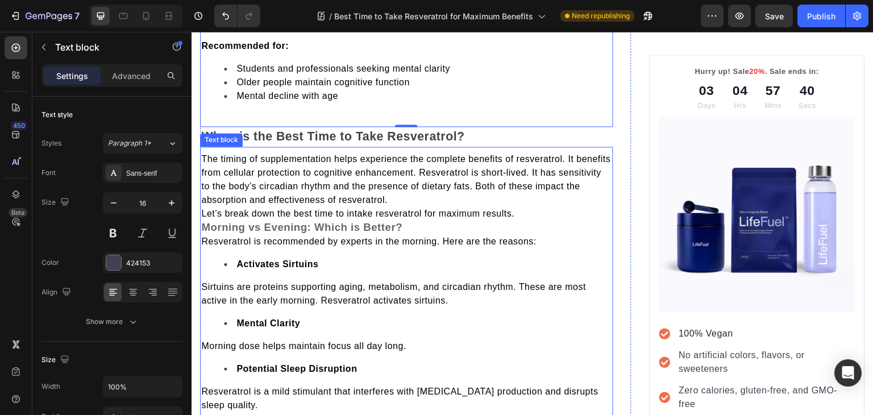
click at [202, 223] on strong "Morning vs Evening: Which is Better?" at bounding box center [301, 227] width 201 height 12
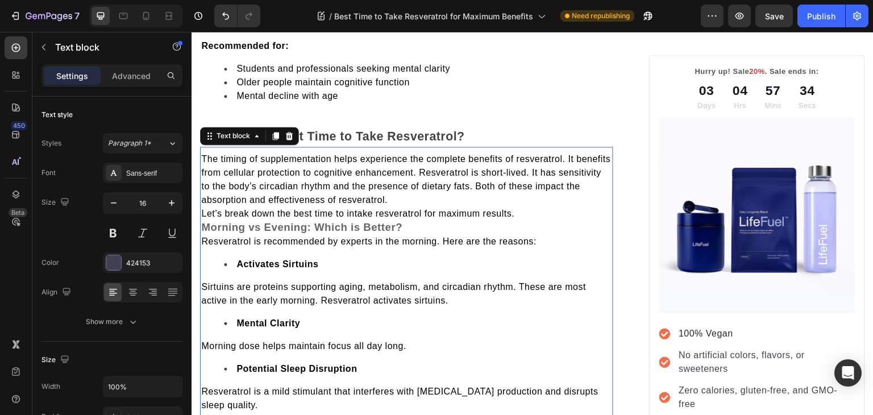
click at [206, 209] on span "Let’s break down the best time to intake resveratrol for maximum results." at bounding box center [357, 213] width 313 height 10
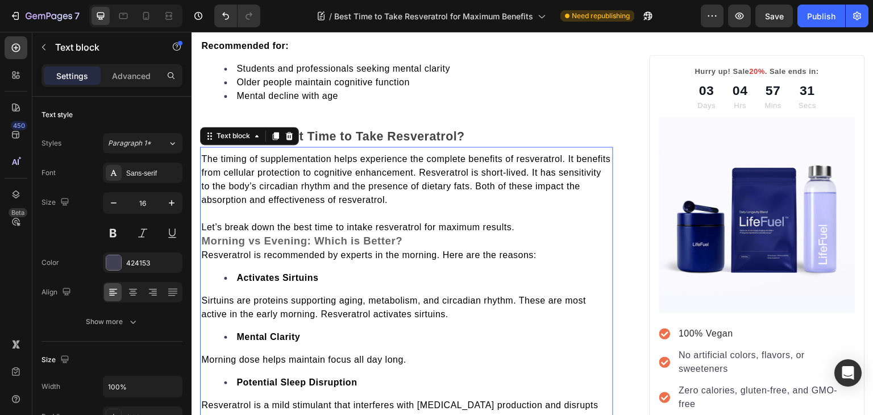
click at [204, 240] on strong "Morning vs Evening: Which is Better?" at bounding box center [301, 241] width 201 height 12
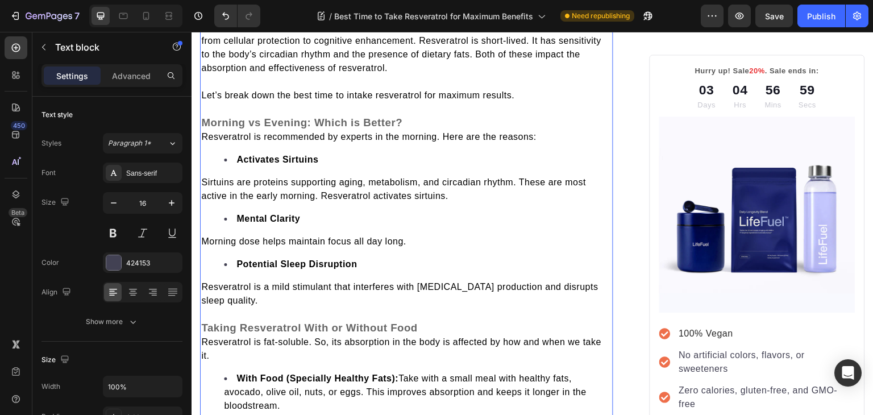
scroll to position [1759, 0]
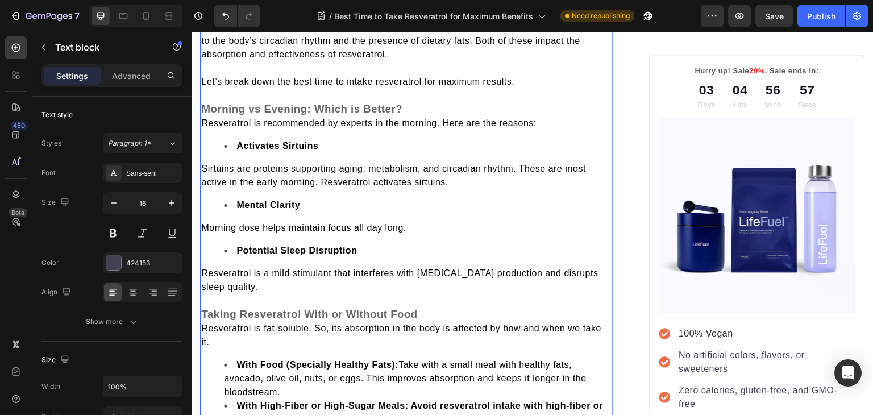
click at [415, 181] on span "Sirtuins are proteins supporting aging, metabolism, and circadian rhythm. These…" at bounding box center [393, 175] width 385 height 23
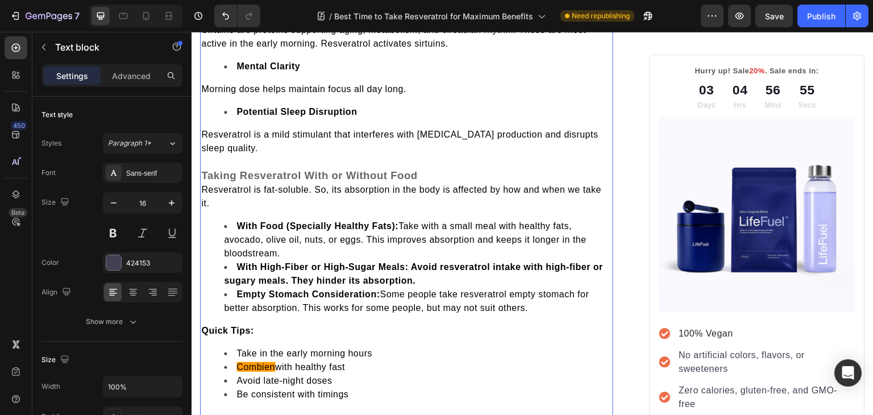
scroll to position [1901, 0]
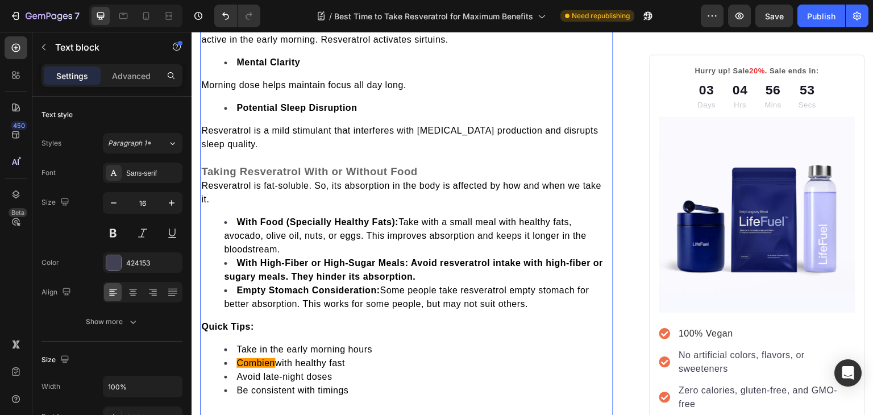
click at [205, 181] on span "Resveratrol is fat-soluble. So, its absorption in the body is affected by how a…" at bounding box center [401, 192] width 400 height 23
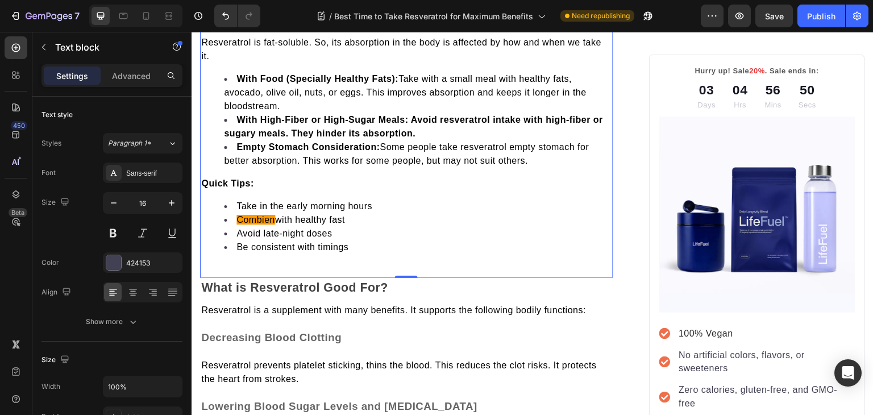
scroll to position [2065, 0]
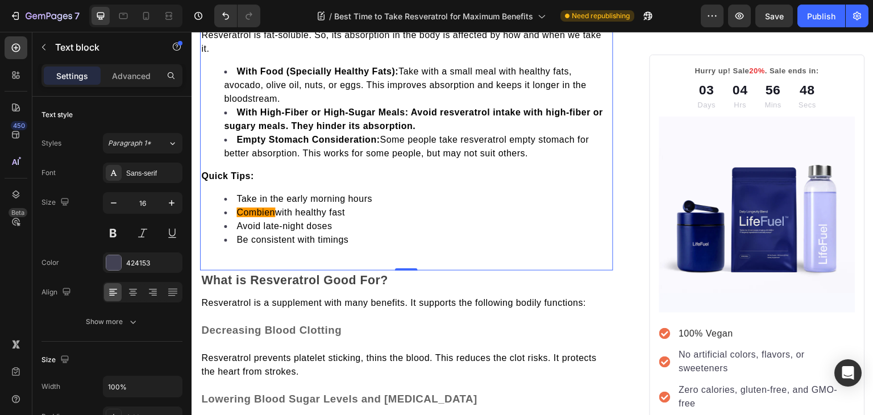
click at [254, 207] on span "Combien" at bounding box center [255, 212] width 39 height 10
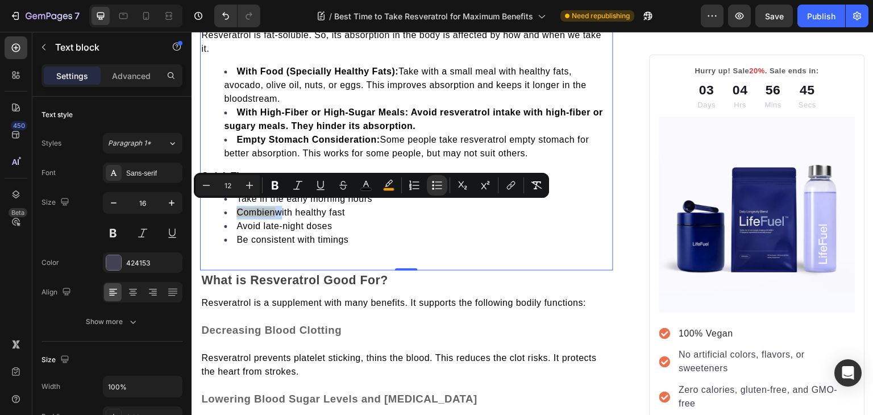
click at [254, 207] on span "Combien" at bounding box center [255, 212] width 39 height 10
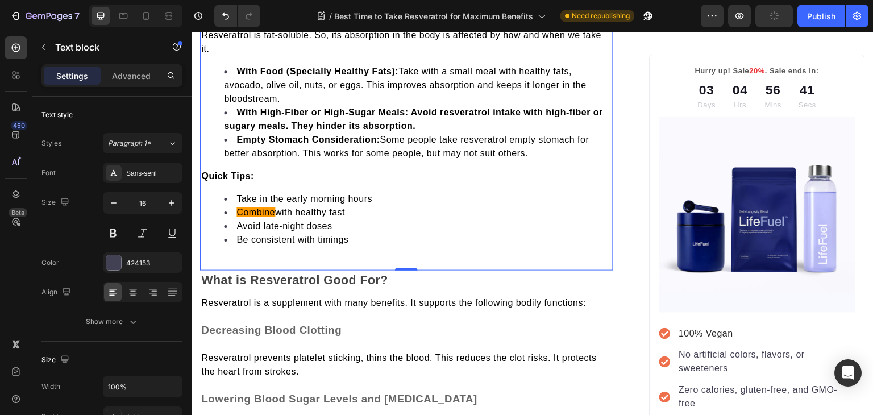
click at [321, 241] on li "Be consistent with timings" at bounding box center [418, 240] width 388 height 14
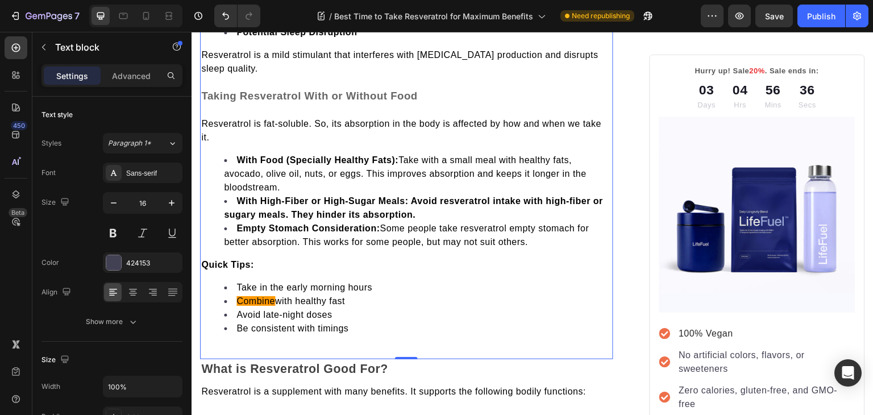
scroll to position [1972, 0]
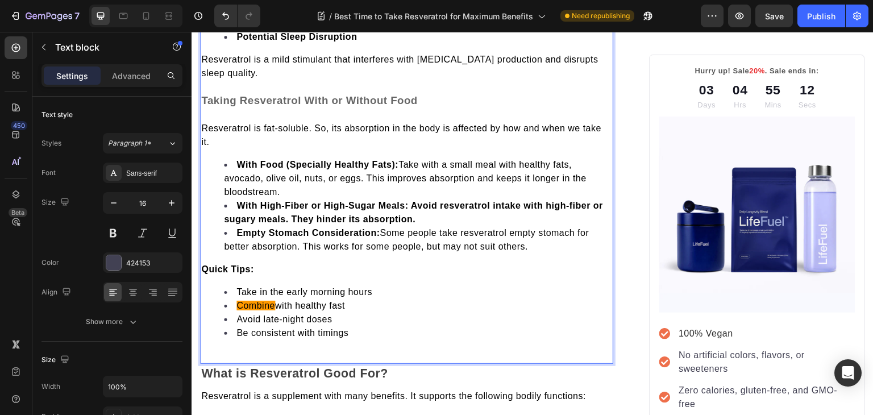
click at [275, 302] on span "with healthy fast" at bounding box center [310, 306] width 70 height 10
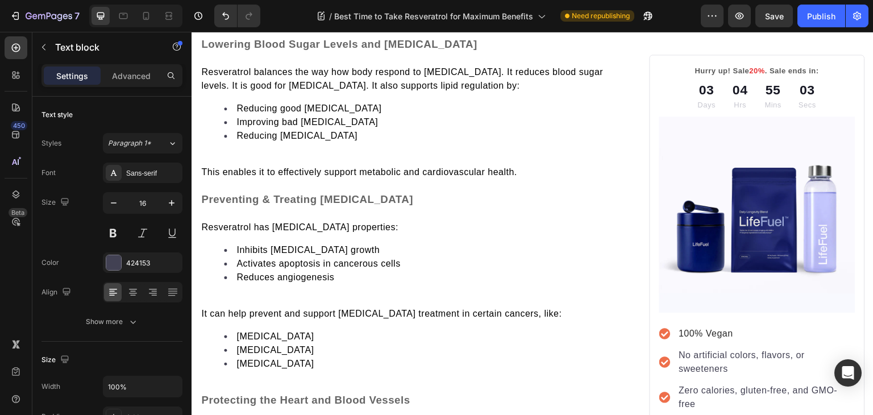
scroll to position [2422, 0]
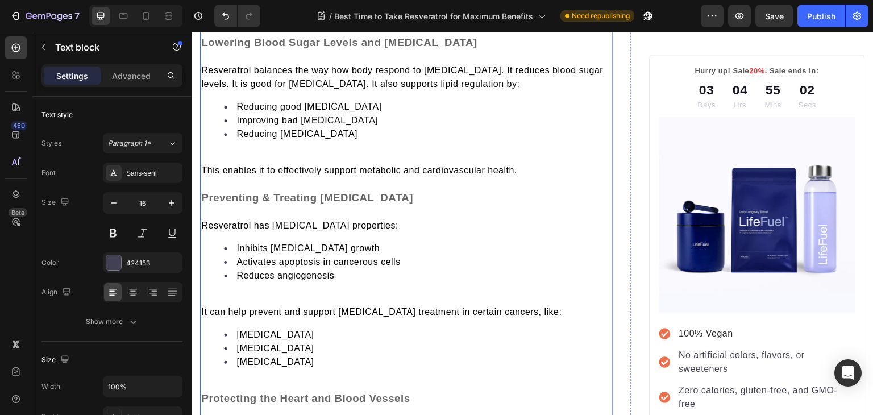
click at [255, 150] on p at bounding box center [406, 157] width 411 height 14
click at [255, 150] on p "Rich Text Editor. Editing area: main" at bounding box center [406, 157] width 411 height 14
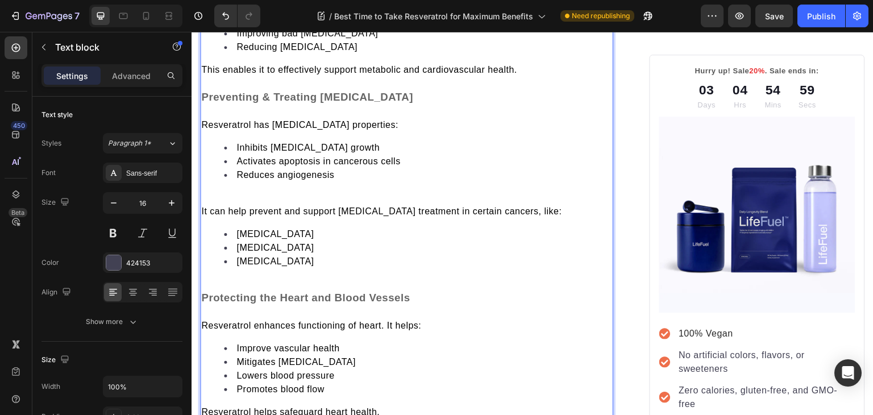
scroll to position [2508, 0]
click at [205, 108] on p "Rich Text Editor. Editing area: main" at bounding box center [406, 112] width 411 height 14
click at [225, 191] on p "Rich Text Editor. Editing area: main" at bounding box center [406, 198] width 411 height 14
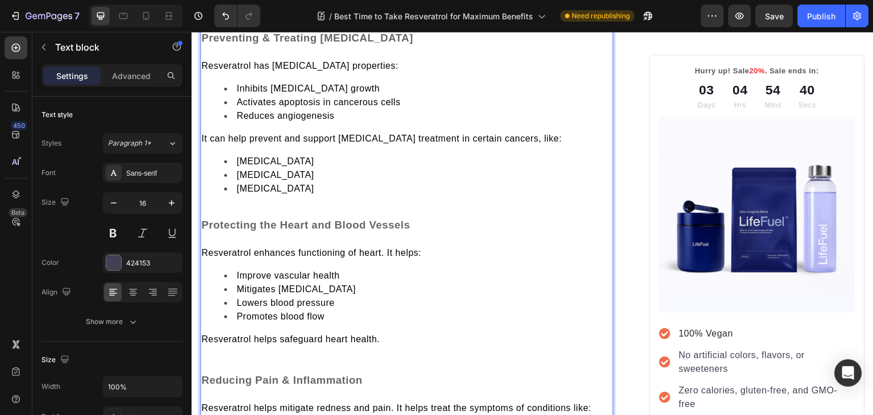
scroll to position [2570, 0]
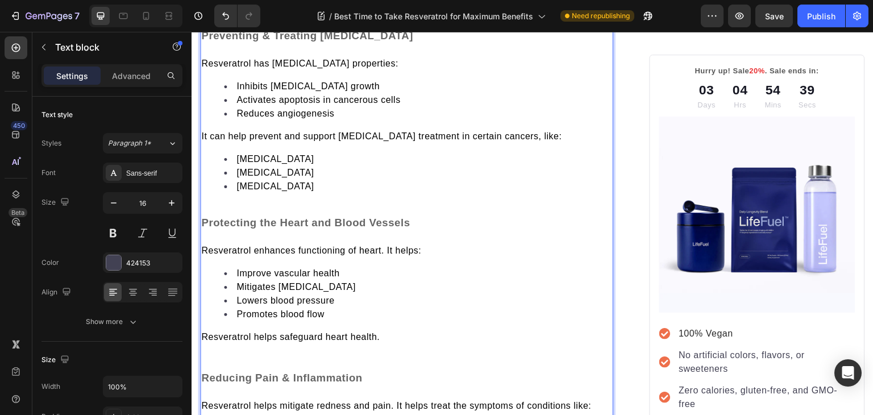
click at [225, 203] on p "Rich Text Editor. Editing area: main" at bounding box center [406, 209] width 411 height 14
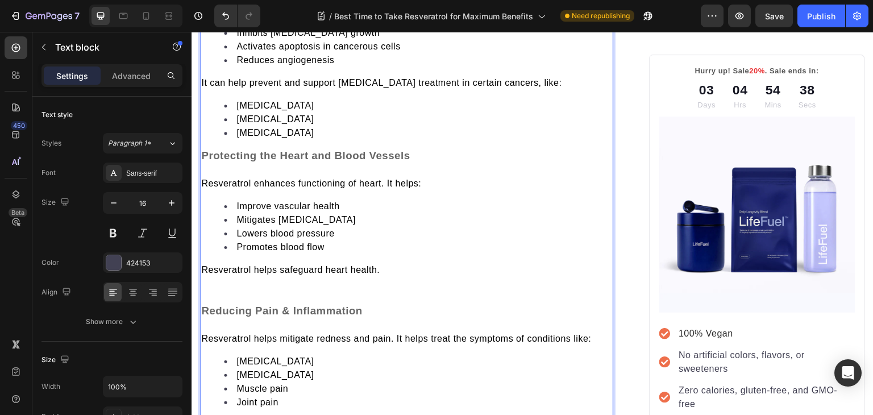
scroll to position [2635, 0]
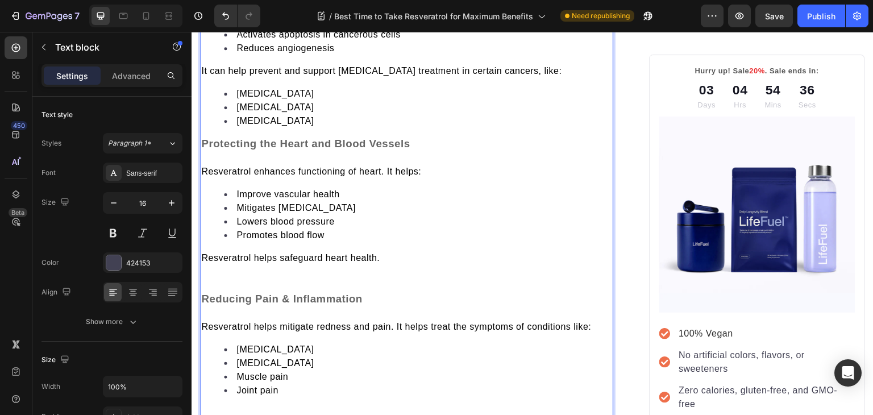
click at [221, 270] on p "Resveratrol helps safeguard heart health." at bounding box center [406, 271] width 411 height 41
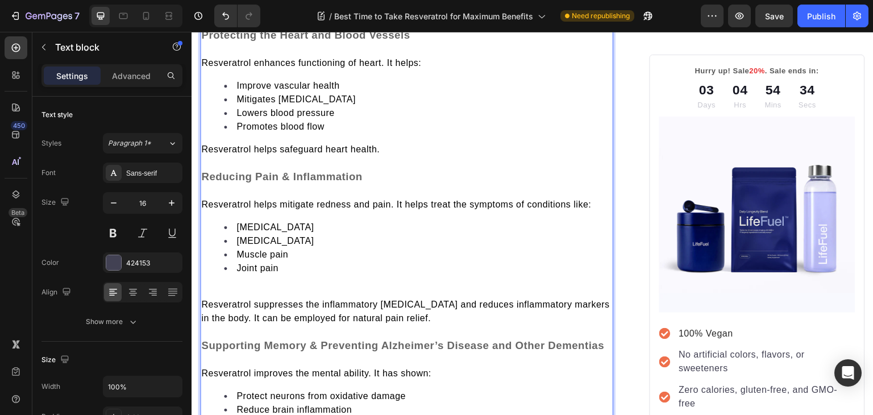
scroll to position [2747, 0]
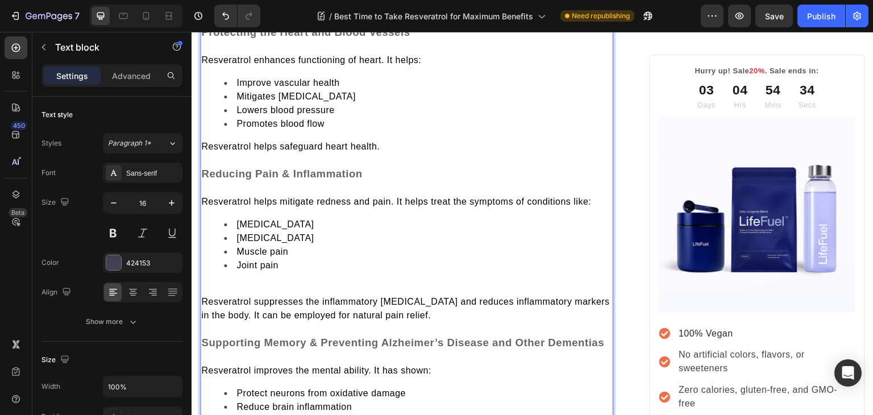
click at [221, 270] on div "Resveratrol is a supplement with many benefits. It supports the following bodil…" at bounding box center [406, 39] width 413 height 851
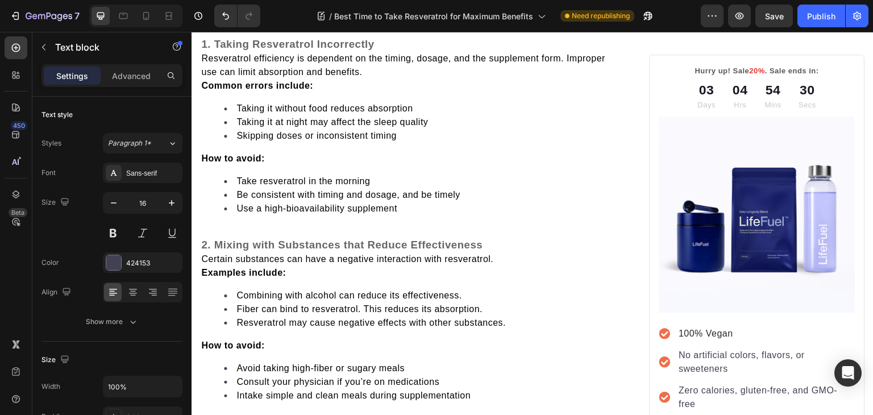
scroll to position [3244, 0]
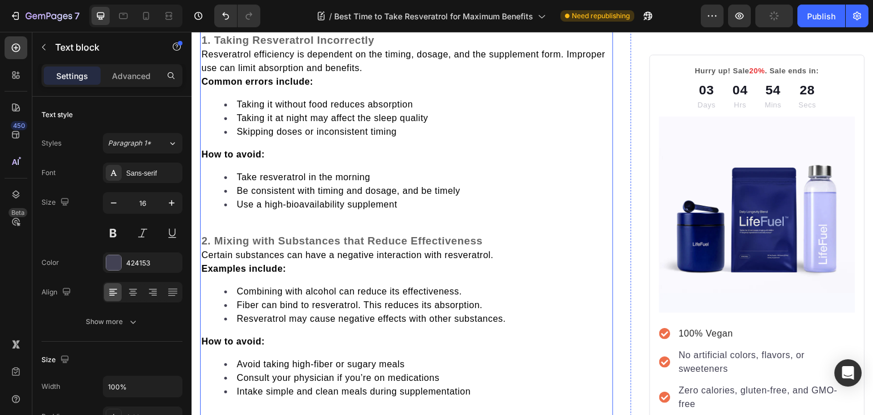
click at [205, 77] on strong "Common errors include:" at bounding box center [257, 82] width 112 height 10
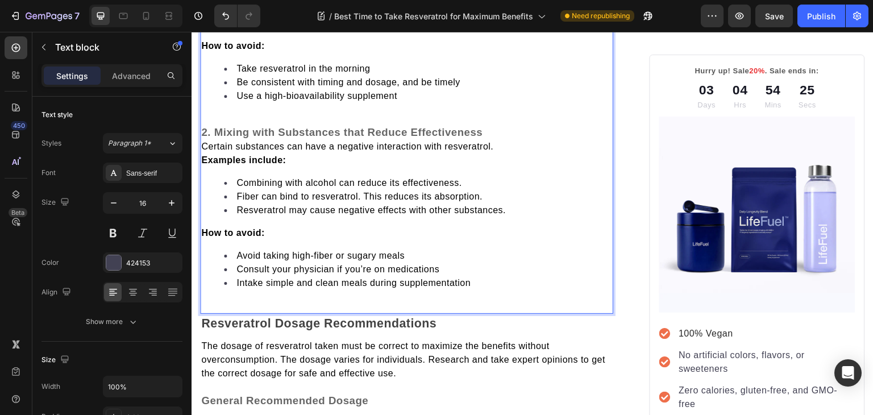
scroll to position [3367, 0]
click at [209, 99] on div "The resveratrol efficiency depends on the proper intake. Here are some mistakes…" at bounding box center [406, 84] width 413 height 431
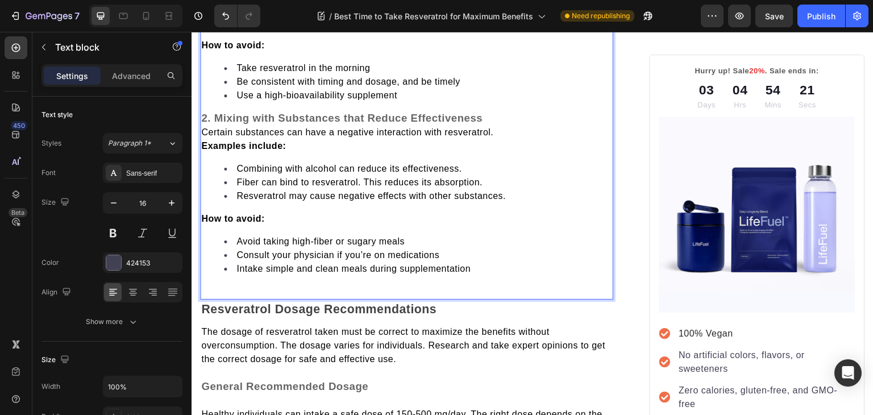
click at [202, 118] on strong "2. Mixing with Substances that Reduce Effectiveness" at bounding box center [341, 118] width 281 height 12
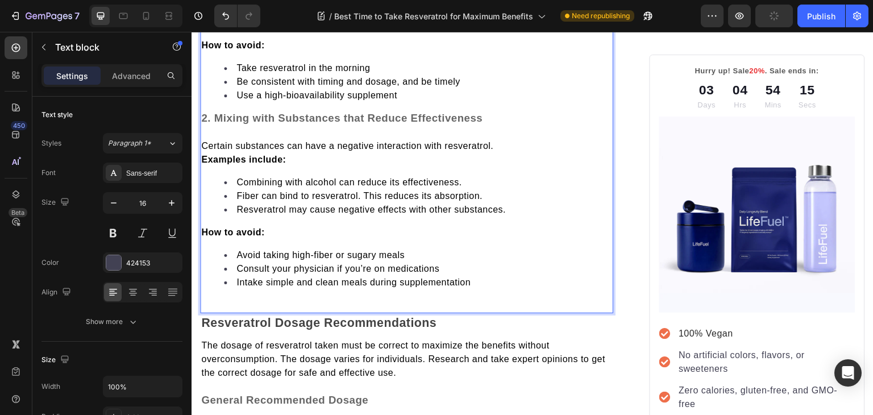
click at [206, 155] on strong "Examples include:" at bounding box center [243, 160] width 85 height 10
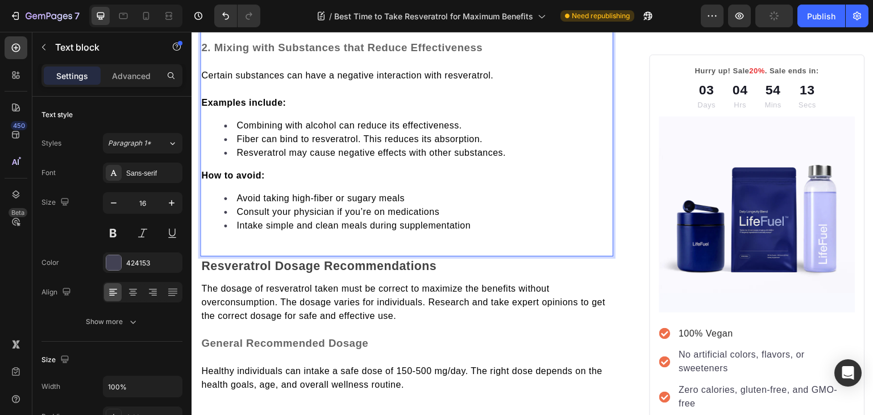
scroll to position [3442, 0]
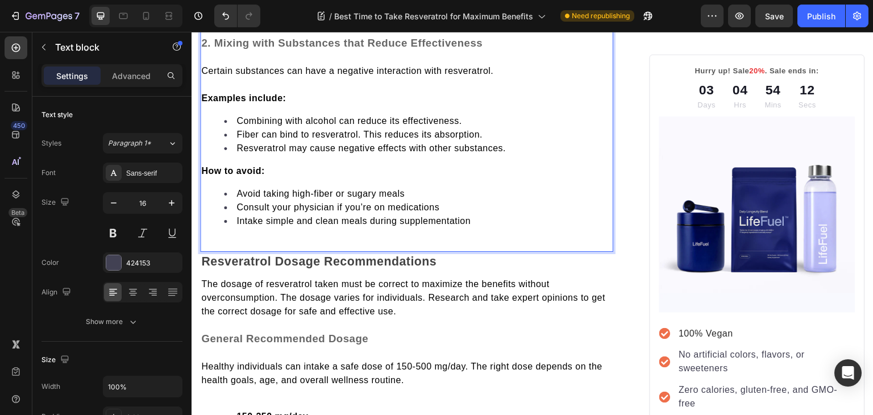
click at [271, 165] on p "How to avoid:" at bounding box center [406, 171] width 411 height 14
click at [237, 240] on div "The resveratrol efficiency depends on the proper intake. Here are some mistakes…" at bounding box center [406, 20] width 413 height 462
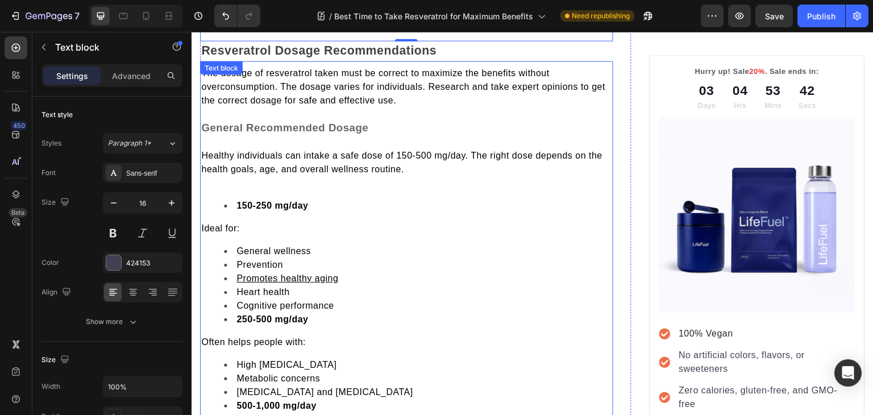
scroll to position [3653, 0]
click at [229, 183] on div "The dosage of resveratrol taken must be correct to maximize the benefits withou…" at bounding box center [406, 378] width 413 height 626
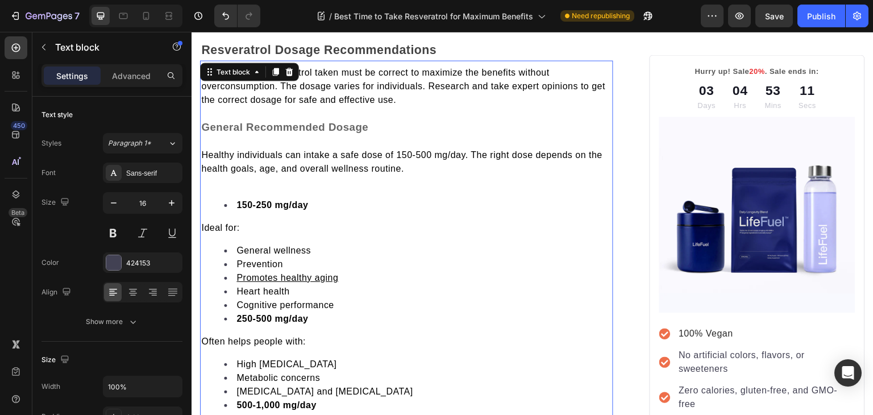
click at [227, 208] on div "The dosage of resveratrol taken must be correct to maximize the benefits withou…" at bounding box center [406, 378] width 413 height 626
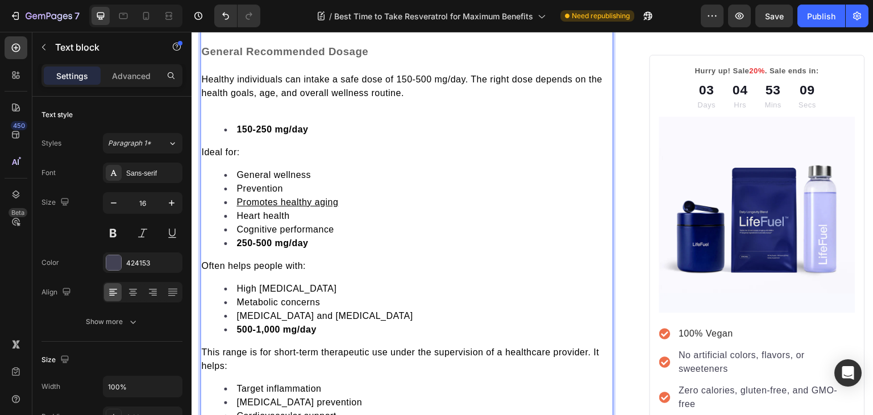
scroll to position [3731, 0]
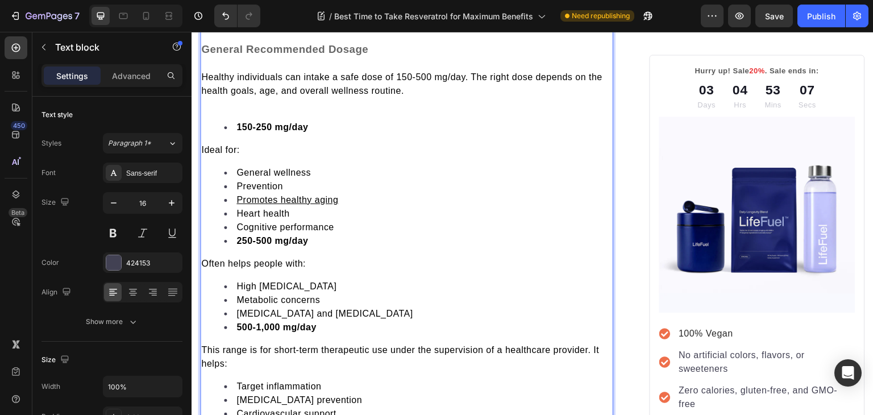
click at [341, 220] on li "Cognitive performance" at bounding box center [418, 227] width 388 height 14
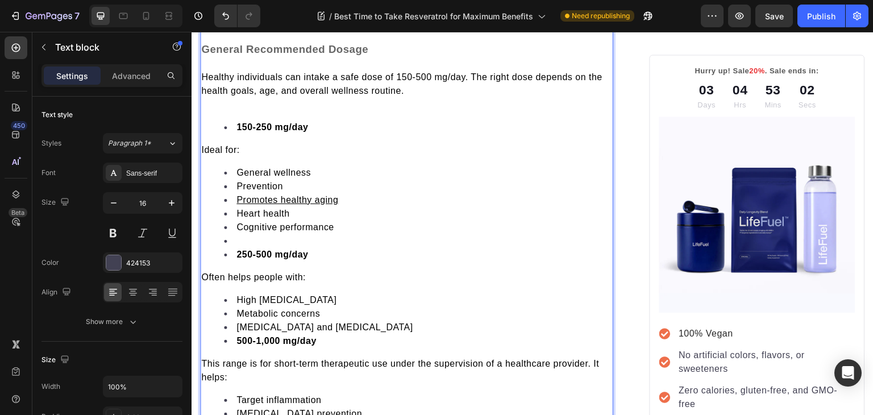
click at [246, 235] on li "Rich Text Editor. Editing area: main" at bounding box center [418, 241] width 388 height 14
click at [335, 240] on li "Cognitive performance ⁠⁠⁠⁠⁠⁠⁠" at bounding box center [418, 233] width 388 height 27
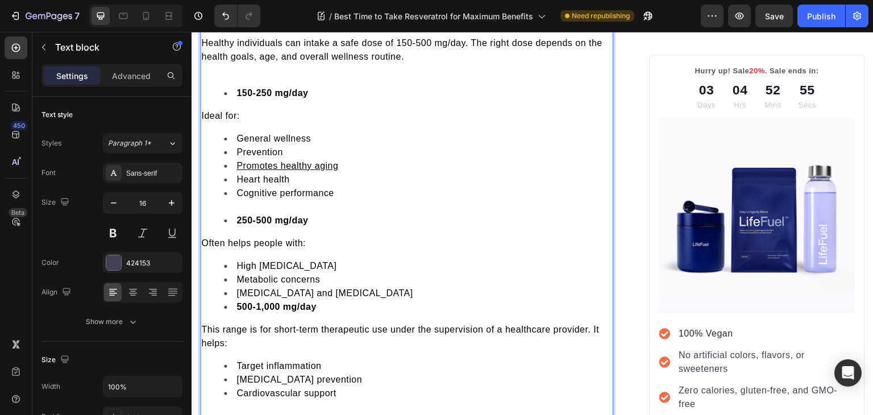
click at [203, 111] on span "Ideal for:" at bounding box center [220, 116] width 38 height 10
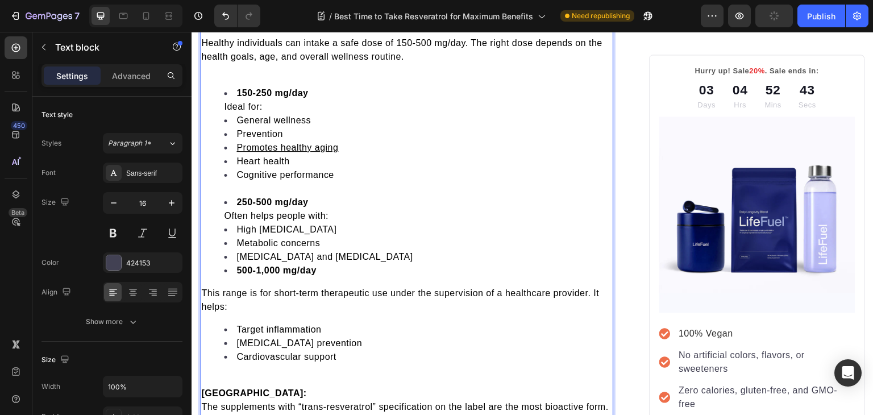
scroll to position [3766, 0]
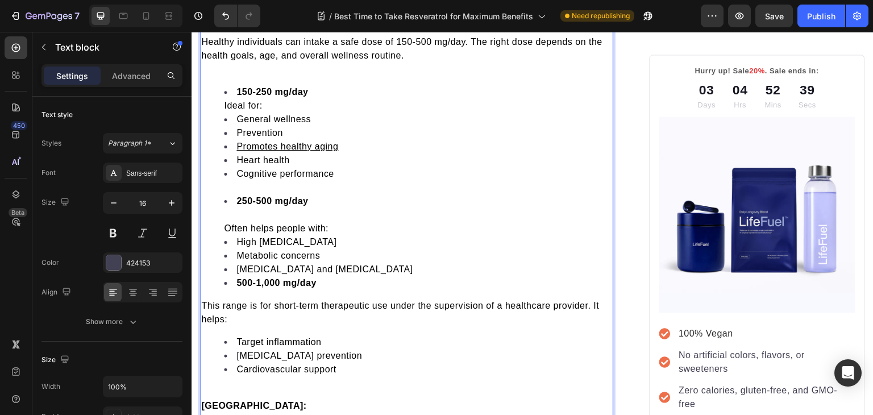
click at [223, 98] on ul "150-250 mg/day Ideal for: General wellness Prevention Promotes healthy aging He…" at bounding box center [406, 187] width 411 height 205
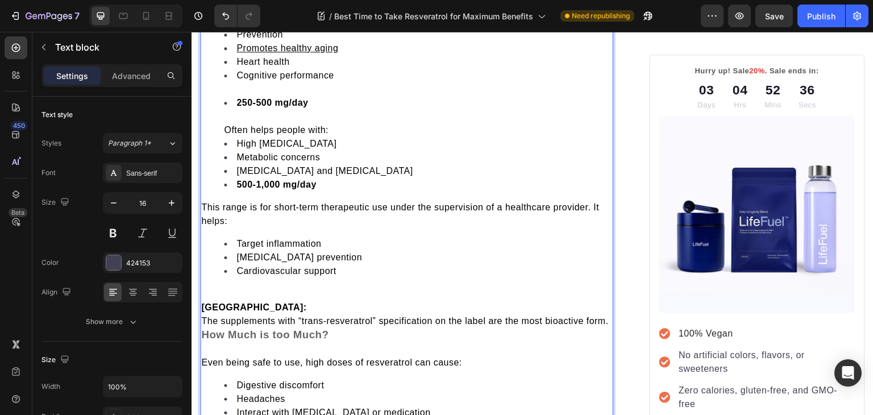
scroll to position [3879, 0]
click at [389, 164] on li "High blood sugar and cholesterol" at bounding box center [418, 171] width 388 height 14
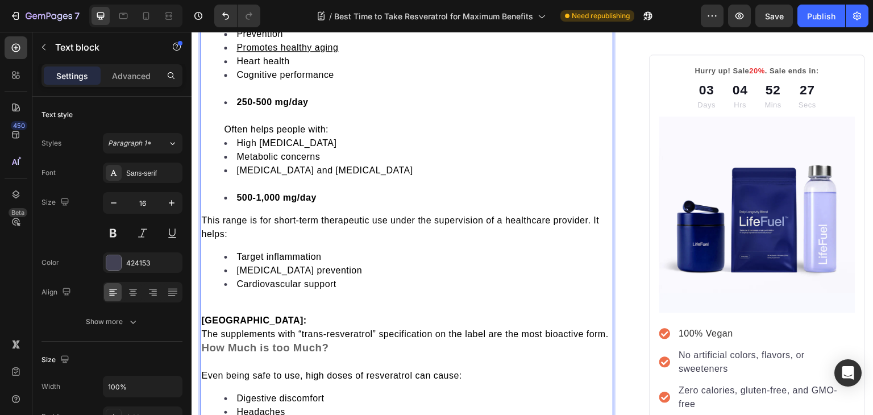
click at [210, 215] on span "This range is for short-term therapeutic use under the supervision of a healthc…" at bounding box center [400, 226] width 398 height 23
click at [207, 219] on p "This range is for short-term therapeutic use under the supervision of a healthc…" at bounding box center [406, 227] width 411 height 27
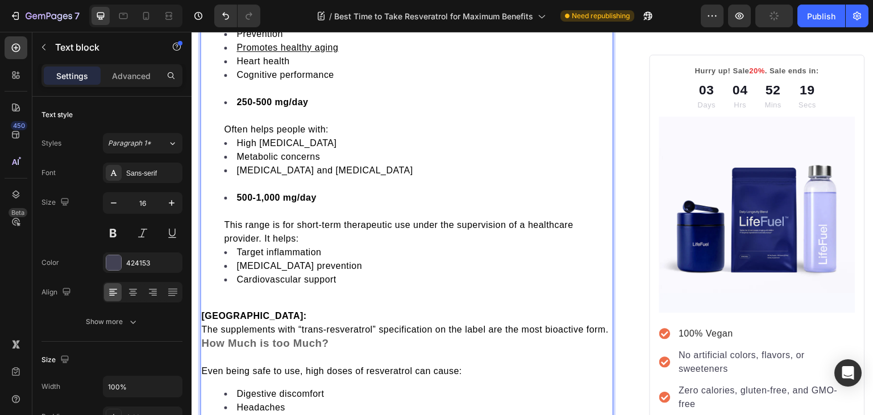
click at [265, 233] on span "This range is for short-term therapeutic use under the supervision of a healthc…" at bounding box center [398, 231] width 349 height 23
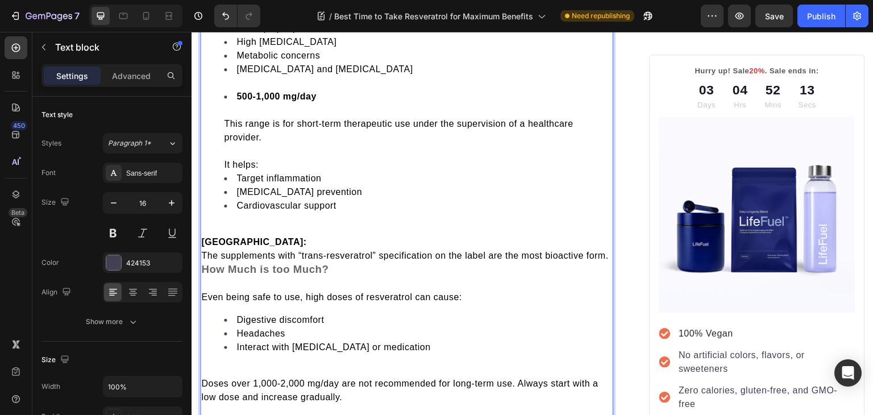
scroll to position [3981, 0]
click at [225, 214] on div "The dosage of resveratrol taken must be correct to maximize the benefits withou…" at bounding box center [406, 70] width 413 height 667
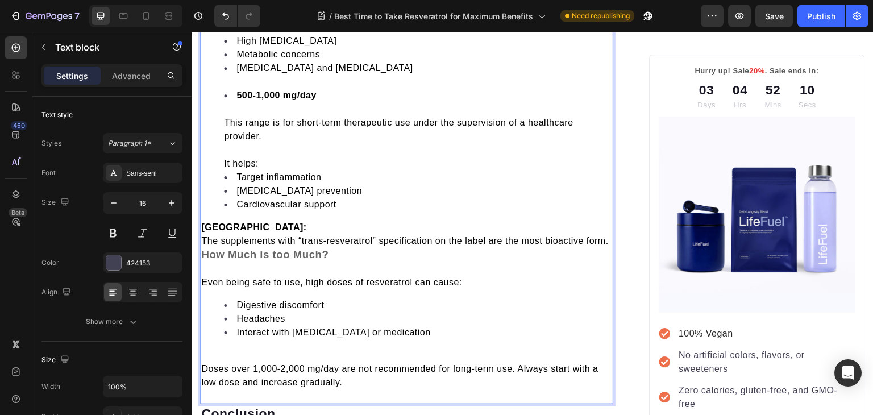
click at [208, 236] on span "The supplements with “trans-resveratrol” specification on the label are the mos…" at bounding box center [404, 241] width 407 height 10
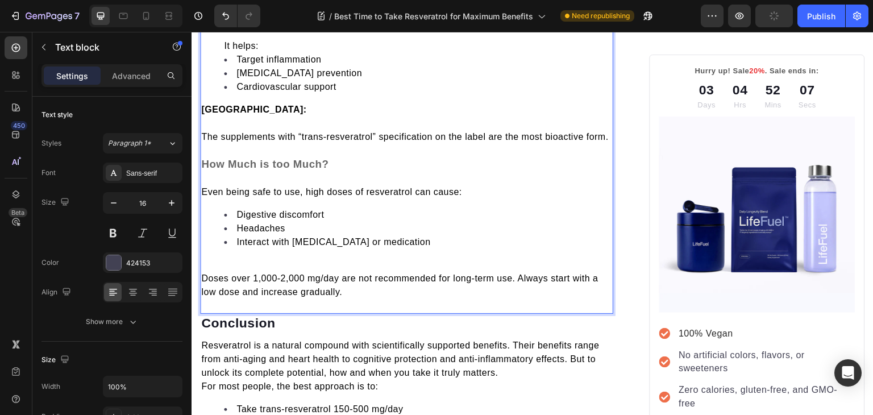
scroll to position [4099, 0]
click at [211, 185] on p "Rich Text Editor. Editing area: main" at bounding box center [406, 178] width 411 height 14
click at [216, 268] on p "Rich Text Editor. Editing area: main" at bounding box center [406, 264] width 411 height 14
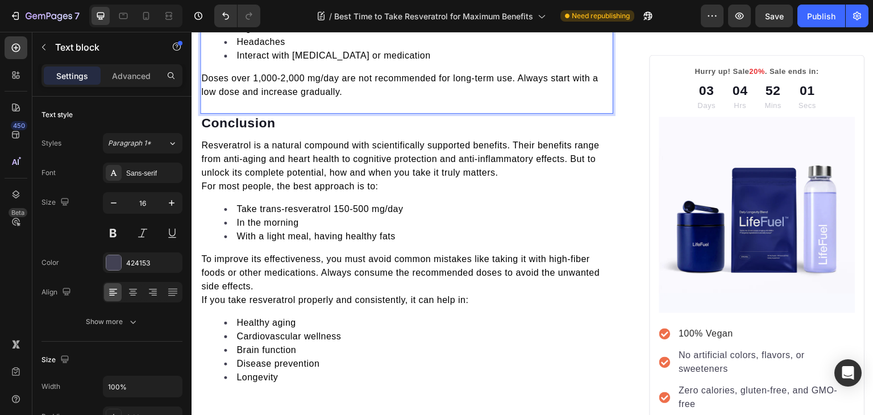
scroll to position [4285, 0]
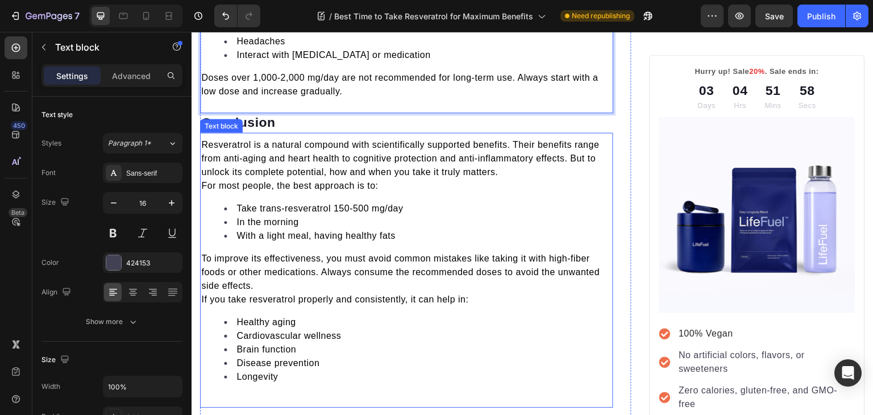
click at [204, 190] on span "For most people, the best approach is to:" at bounding box center [289, 186] width 177 height 10
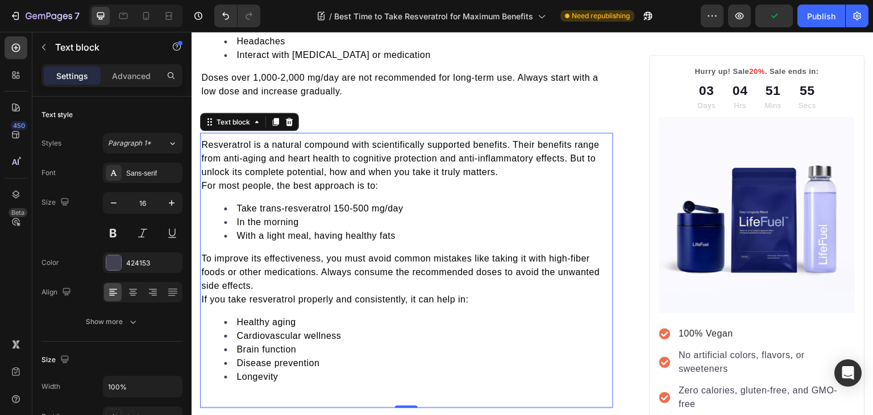
click at [204, 190] on span "For most people, the best approach is to:" at bounding box center [289, 186] width 177 height 10
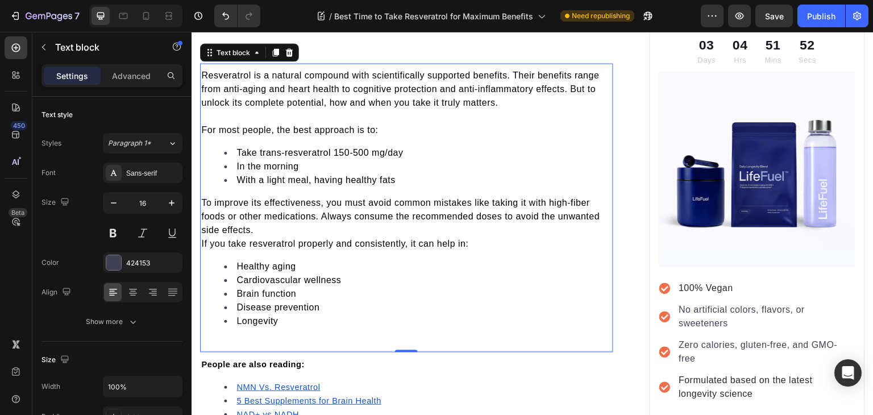
scroll to position [4360, 0]
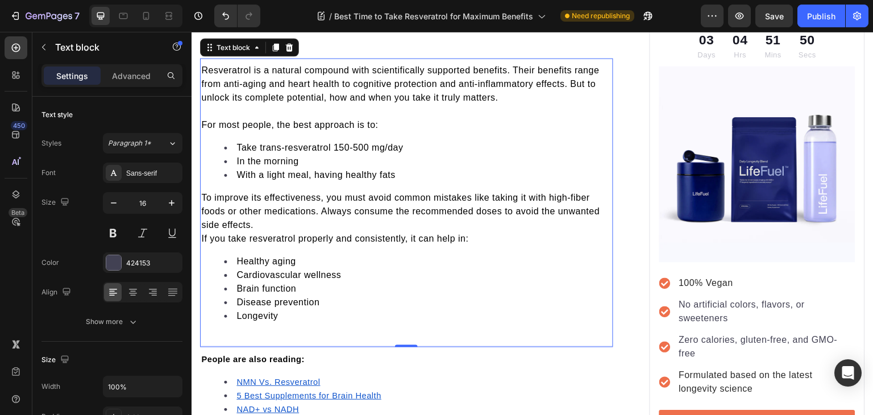
click at [205, 243] on span "If you take resveratrol properly and consistently, it can help in:" at bounding box center [334, 238] width 267 height 10
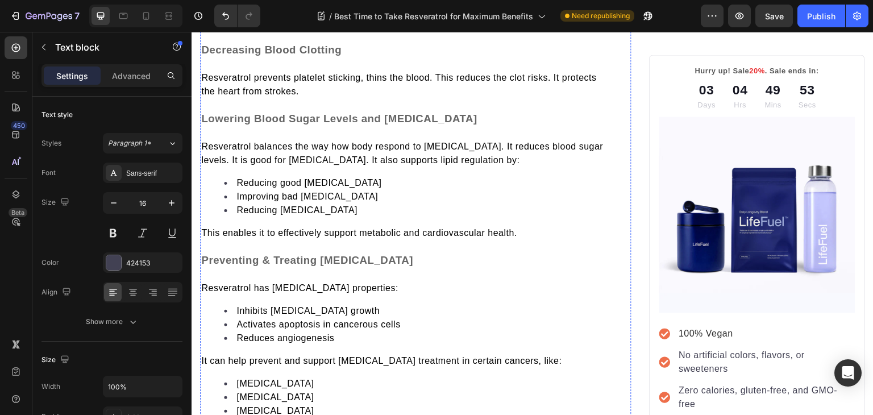
scroll to position [2363, 0]
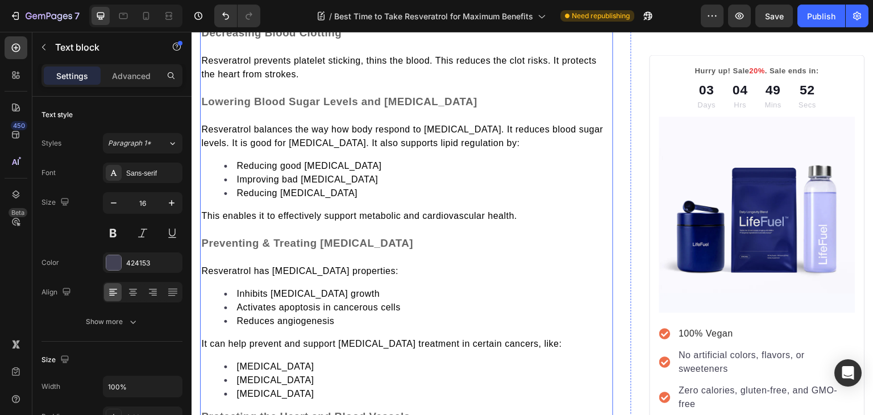
click at [205, 56] on span "Resveratrol prevents platelet sticking, thins the blood. This reduces the clot …" at bounding box center [398, 67] width 395 height 23
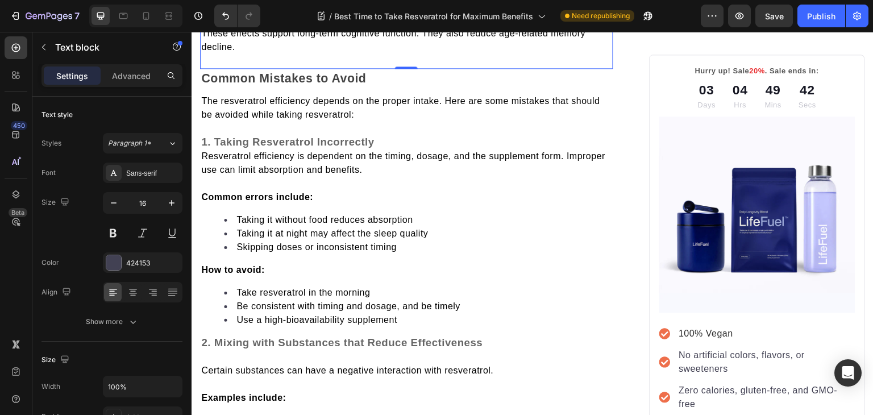
scroll to position [3172, 0]
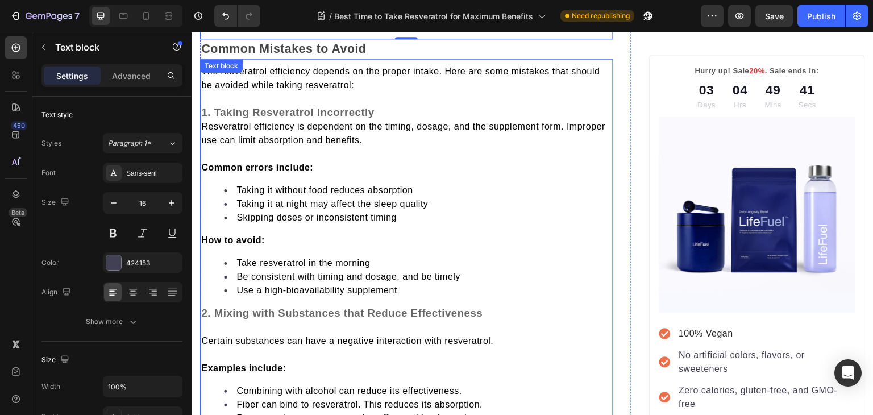
click at [288, 256] on li "Take resveratrol in the morning" at bounding box center [418, 263] width 388 height 14
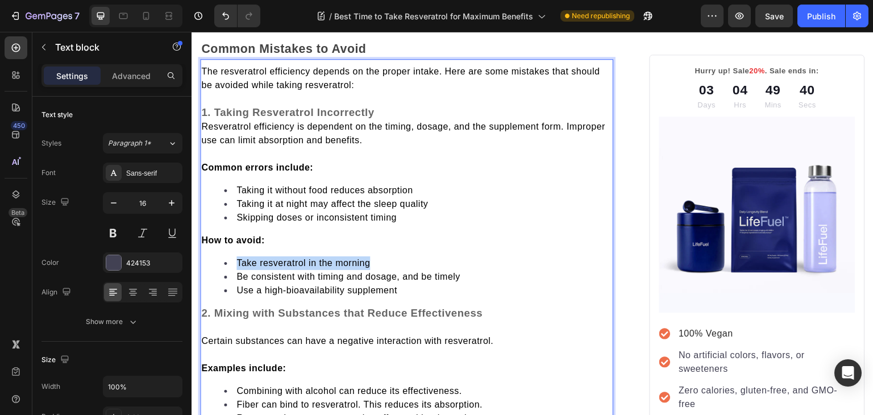
click at [288, 256] on li "Take resveratrol in the morning" at bounding box center [418, 263] width 388 height 14
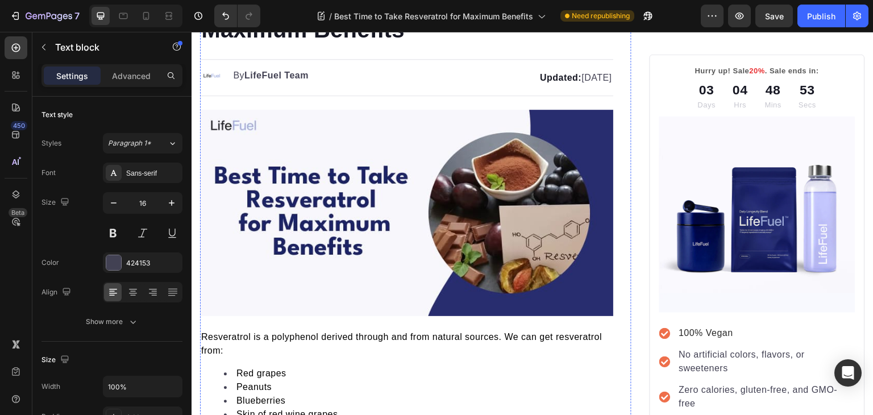
scroll to position [0, 0]
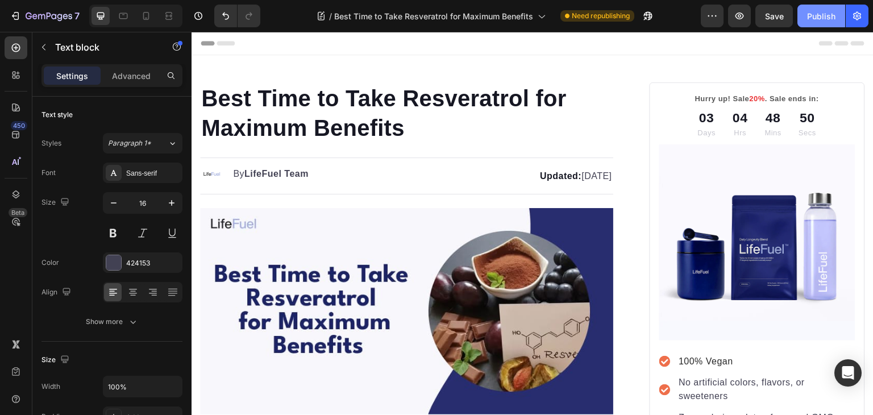
click at [812, 19] on div "Publish" at bounding box center [821, 16] width 28 height 12
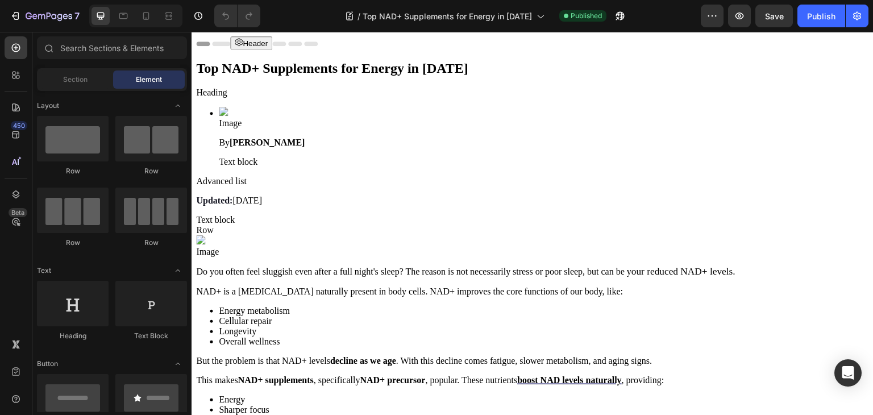
click at [219, 116] on img at bounding box center [223, 111] width 9 height 9
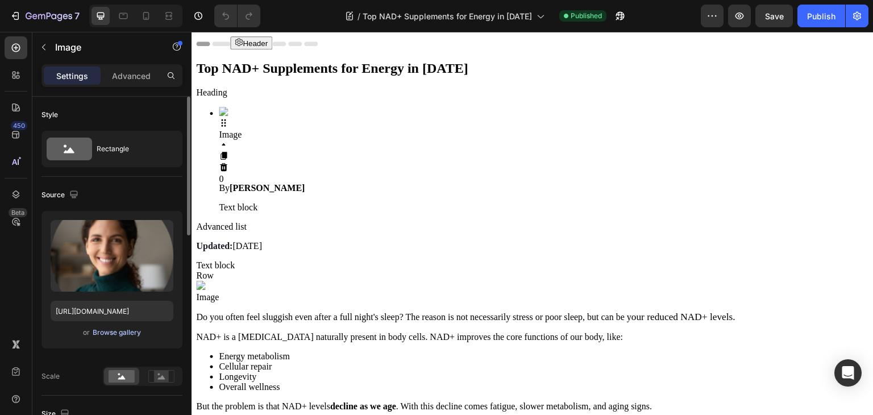
click at [122, 333] on div "Browse gallery" at bounding box center [117, 332] width 48 height 10
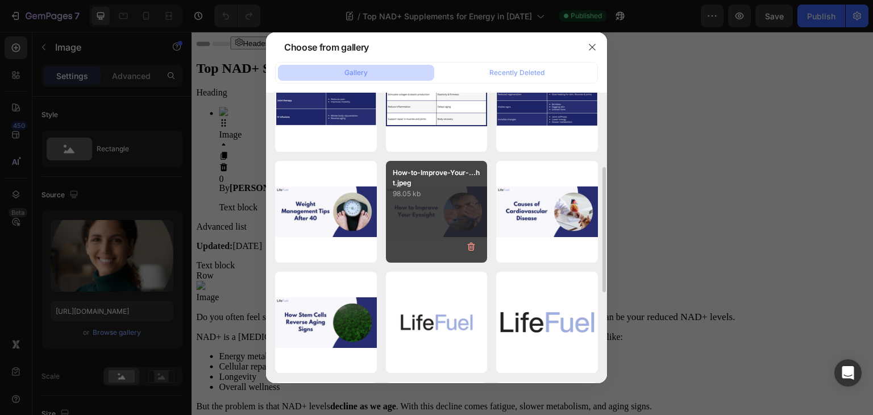
scroll to position [166, 0]
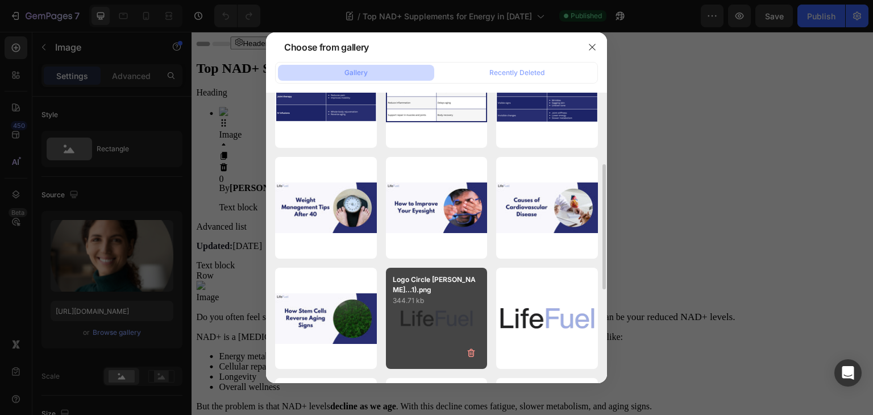
click at [427, 305] on p "344.71 kb" at bounding box center [437, 300] width 88 height 11
type input "[URL][DOMAIN_NAME]"
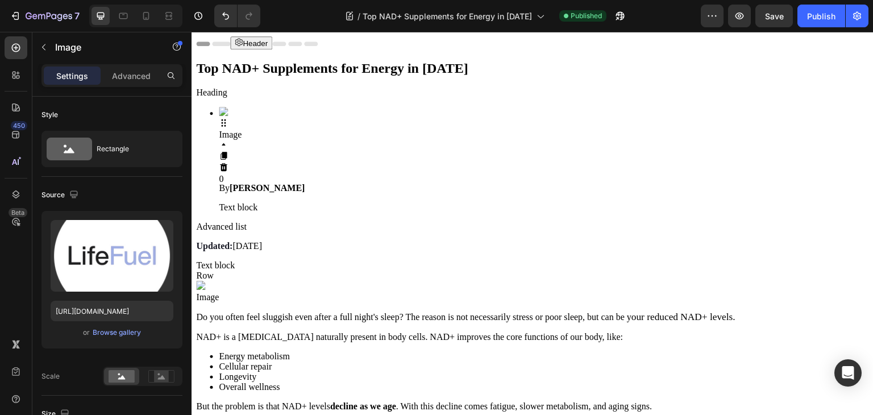
click at [254, 183] on strong "[PERSON_NAME]" at bounding box center [266, 188] width 75 height 10
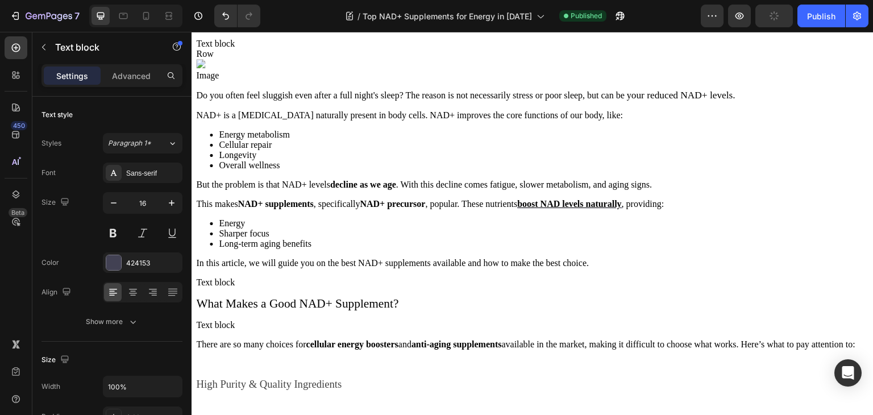
scroll to position [0, 0]
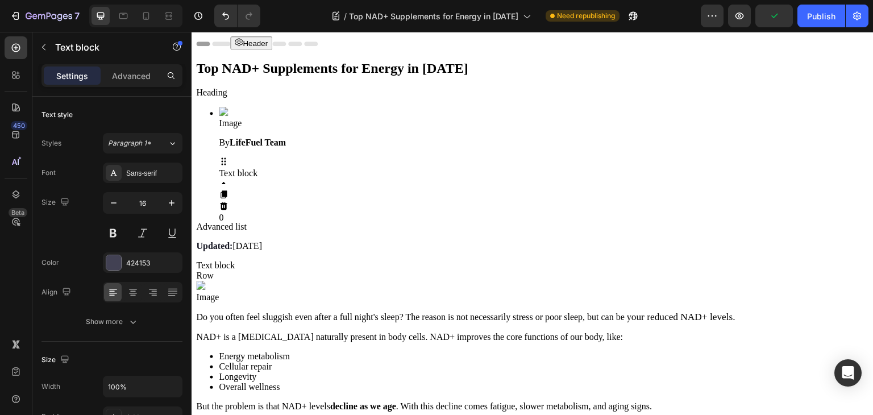
click at [276, 76] on h1 "Top NAD+ Supplements for Energy in [DATE]" at bounding box center [532, 68] width 673 height 15
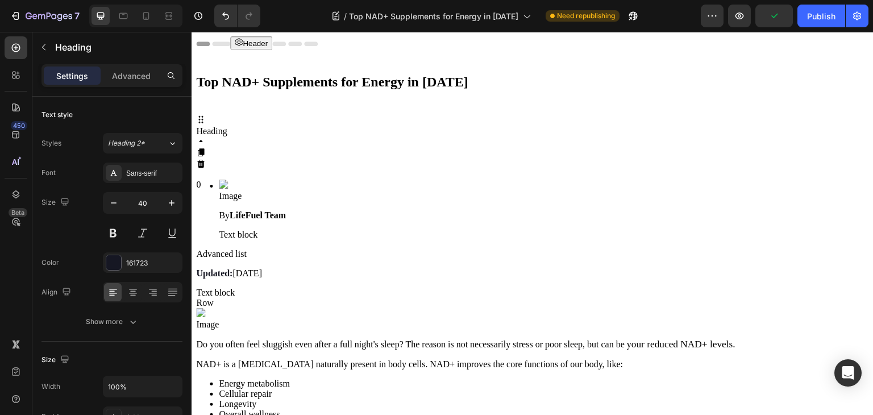
click at [276, 93] on h1 "Top NAD+ Supplements for Energy in [DATE]" at bounding box center [532, 82] width 673 height 43
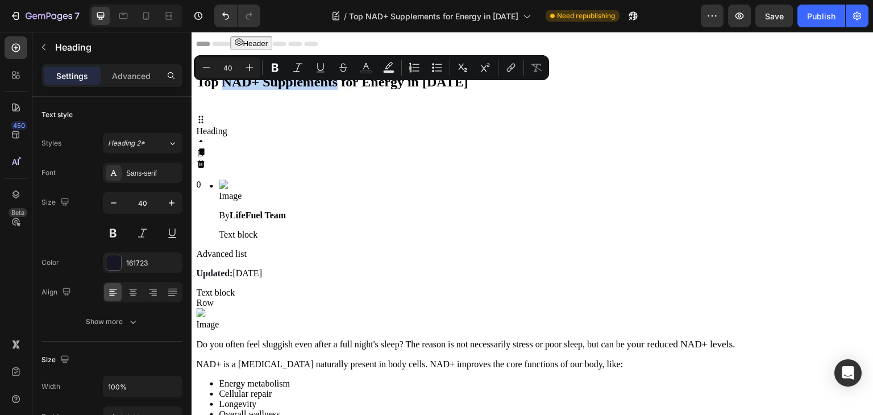
copy p "NAD+ Supplements"
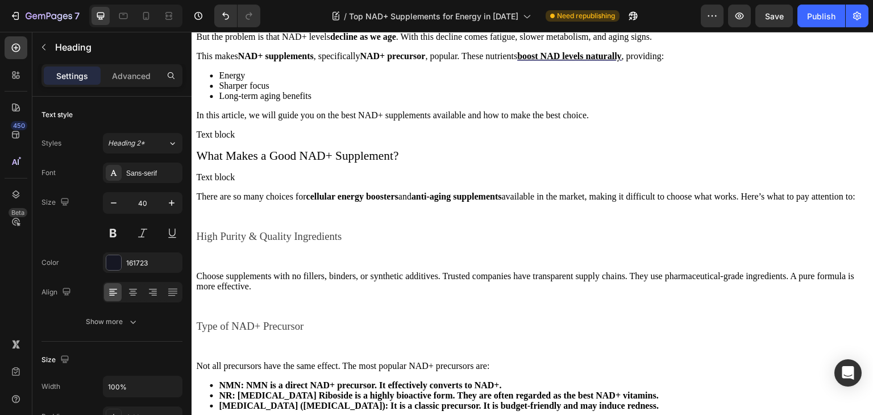
scroll to position [397, 0]
click at [202, 60] on span "This makes NAD+ supplements , specifically NAD+ precursor , popular. These nutr…" at bounding box center [356, 56] width 321 height 10
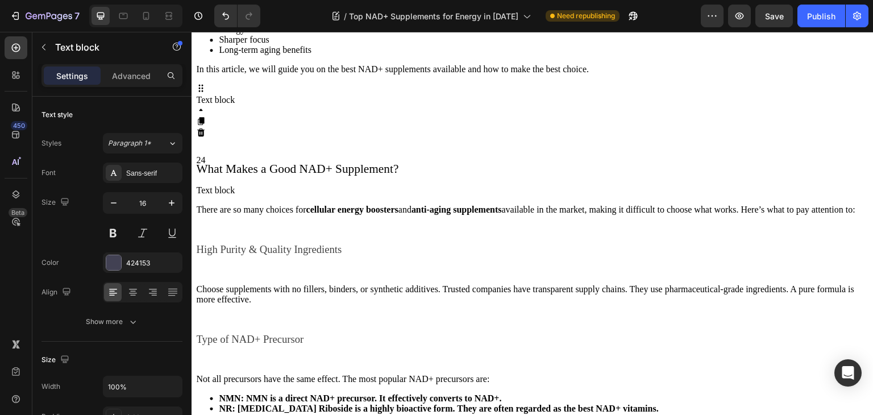
click at [202, 15] on span "This makes NAD+ supplements , specifically NAD+ precursor , popular. These nutr…" at bounding box center [356, 10] width 321 height 10
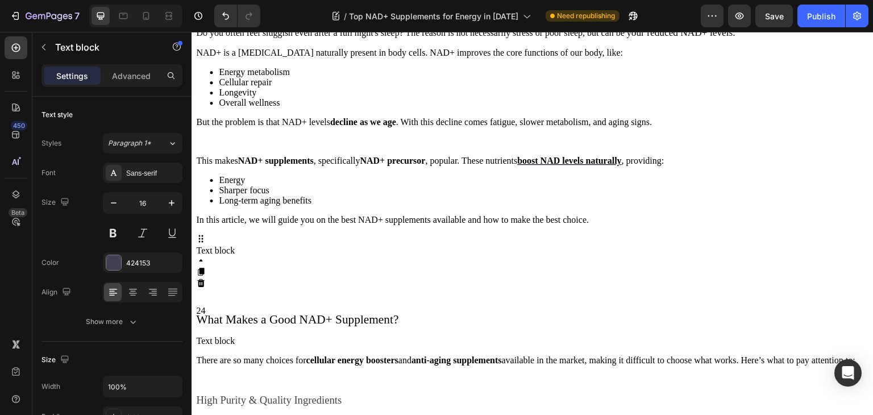
scroll to position [265, 0]
click at [202, 58] on span "NAD+ is a coenzyme naturally present in body cells. NAD+ improves the core func…" at bounding box center [409, 53] width 427 height 10
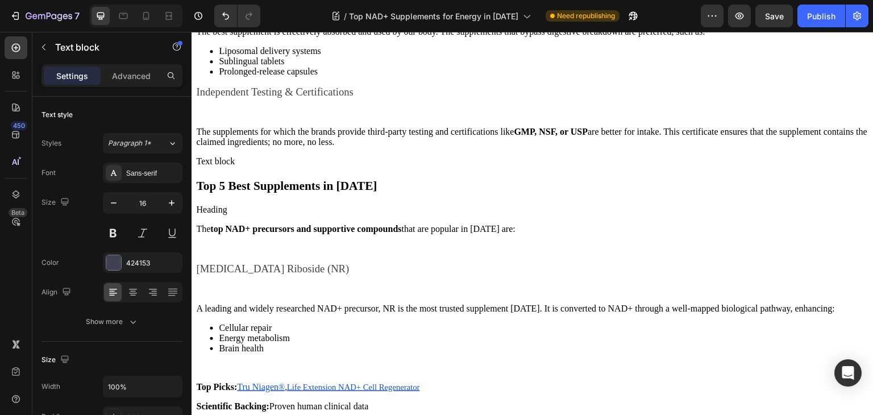
scroll to position [903, 0]
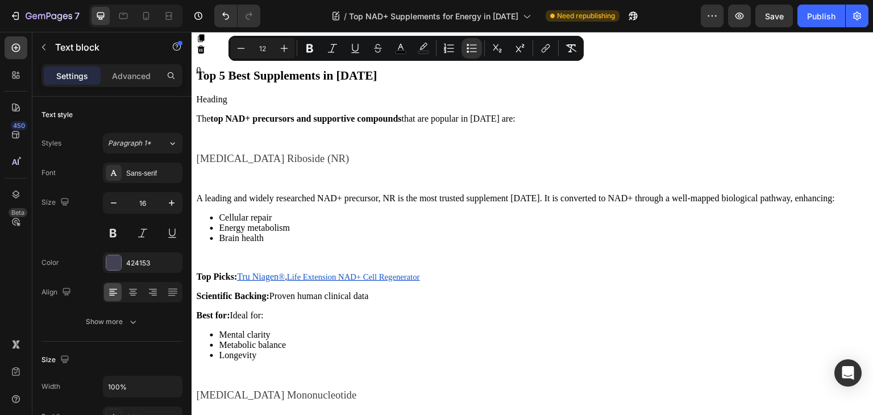
scroll to position [980, 0]
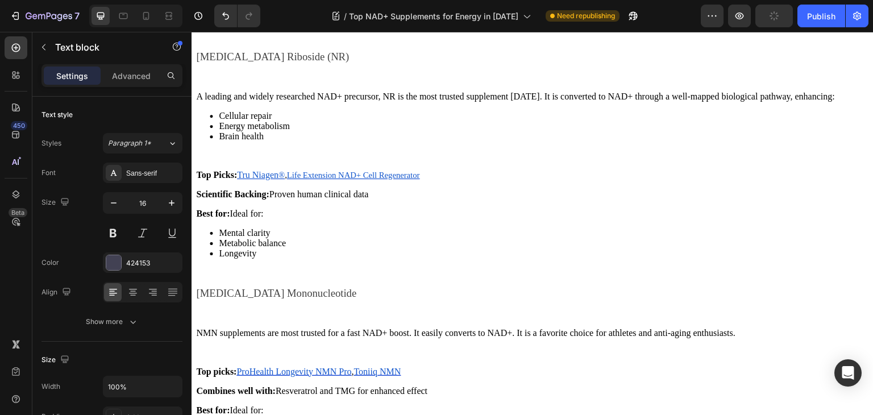
scroll to position [1090, 0]
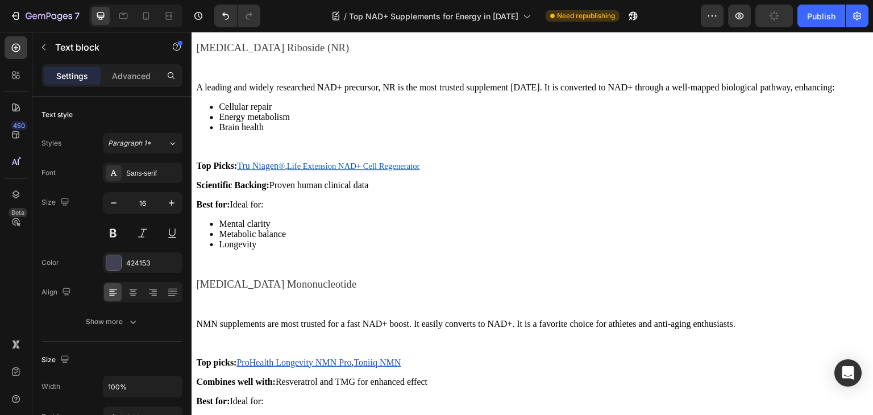
click at [225, 73] on p at bounding box center [532, 68] width 673 height 10
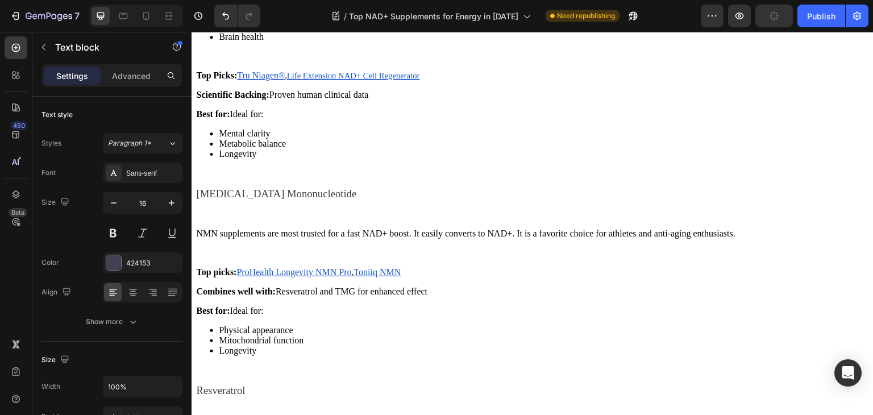
scroll to position [1179, 0]
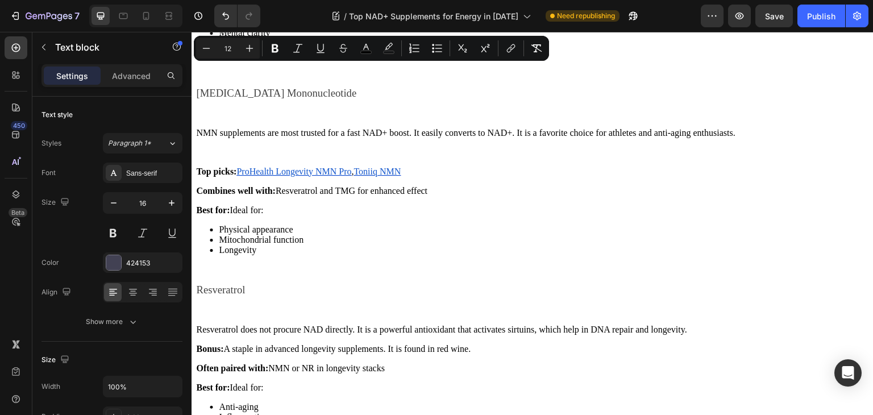
scroll to position [1236, 0]
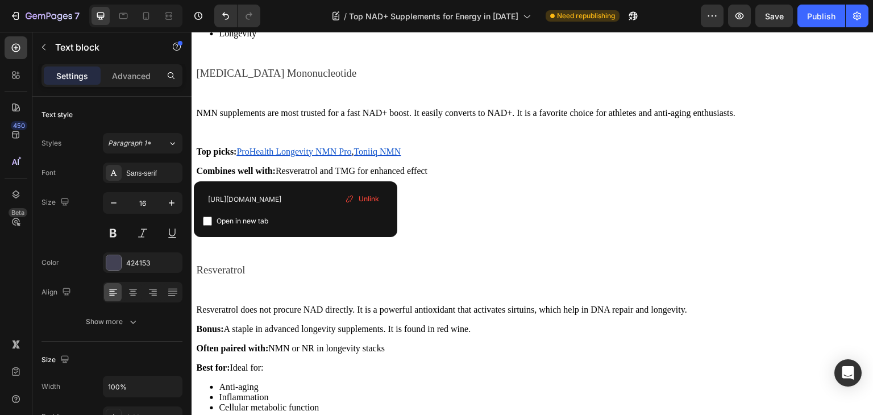
click at [207, 220] on input "checkbox" at bounding box center [207, 220] width 9 height 9
checkbox input "true"
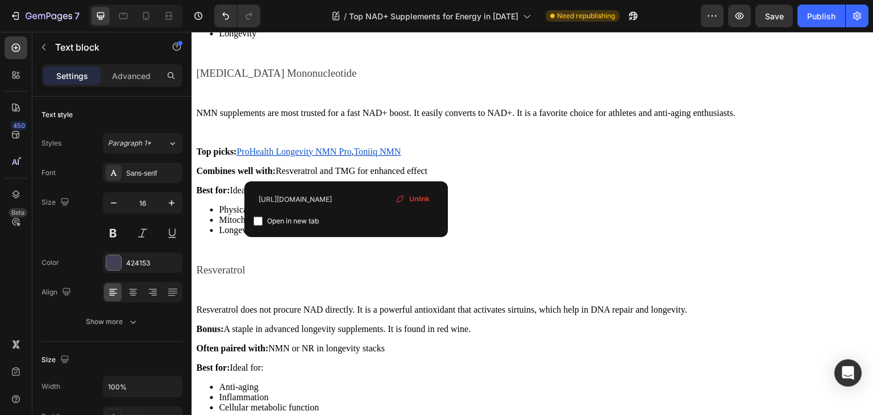
click at [255, 219] on input "checkbox" at bounding box center [257, 220] width 9 height 9
checkbox input "true"
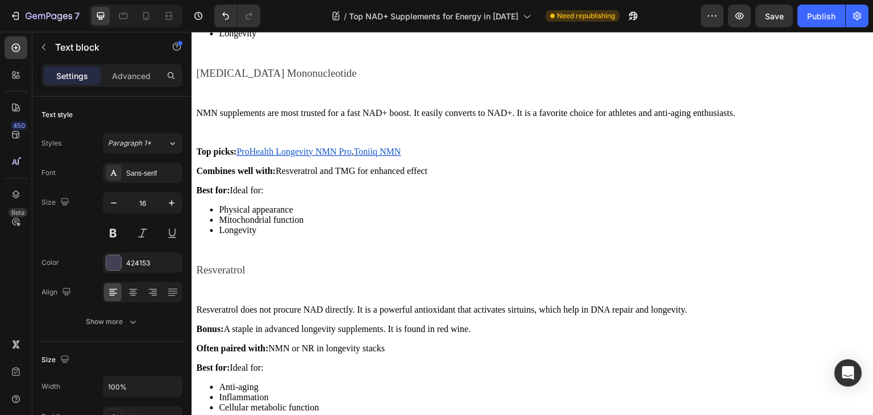
click at [278, 39] on li "Longevity" at bounding box center [544, 33] width 650 height 10
click at [226, 58] on p "Rich Text Editor. Editing area: main" at bounding box center [532, 53] width 673 height 10
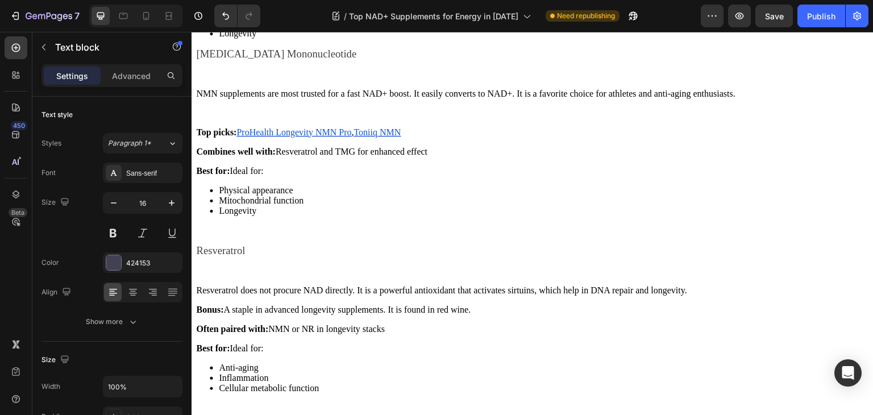
scroll to position [1320, 0]
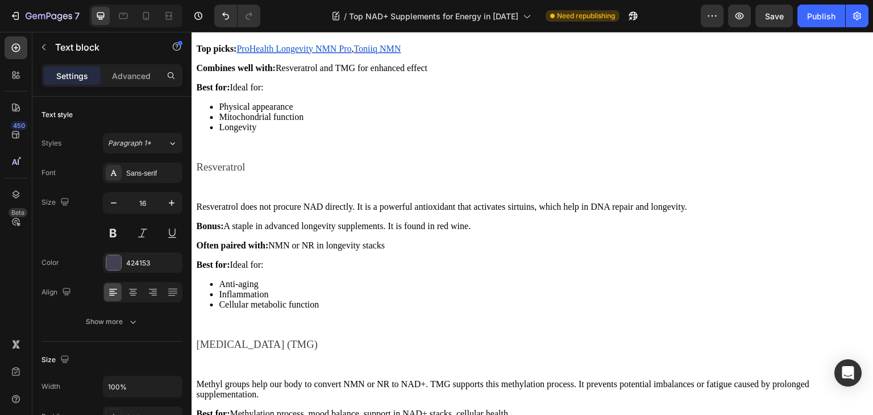
click at [244, 92] on span "Best for: Ideal for:" at bounding box center [229, 87] width 67 height 10
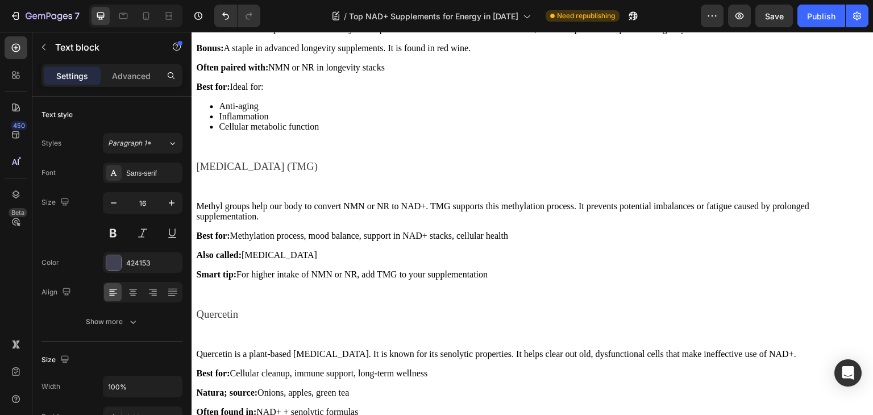
scroll to position [1497, 0]
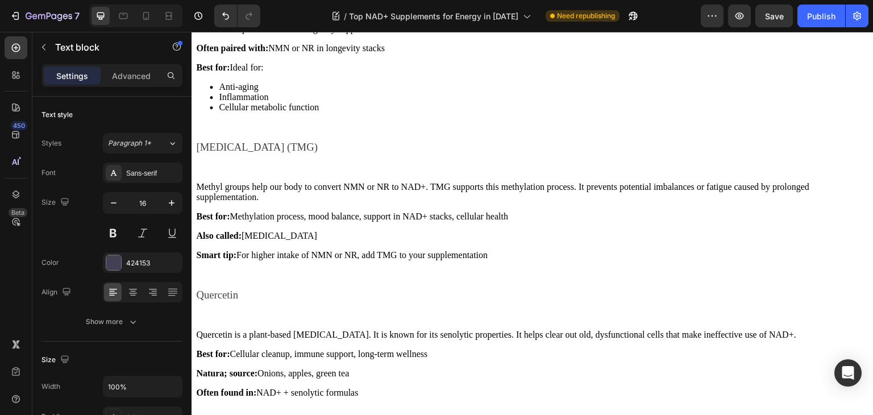
click at [205, 34] on strong "Bonus:" at bounding box center [209, 29] width 27 height 10
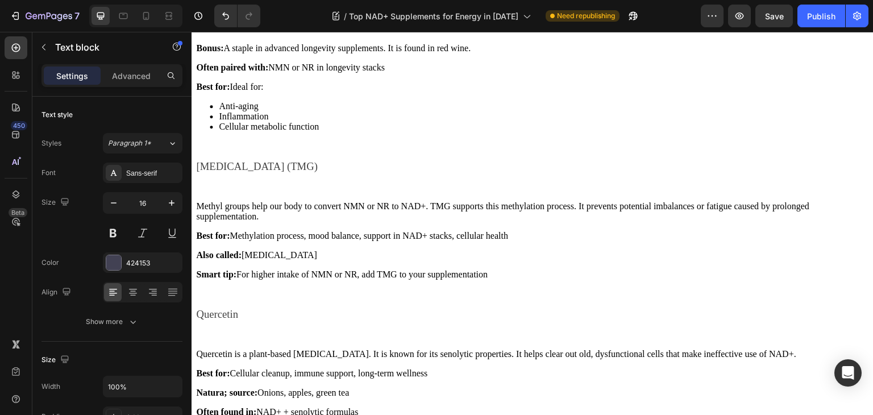
click at [244, 91] on span "Best for: Ideal for:" at bounding box center [229, 87] width 67 height 10
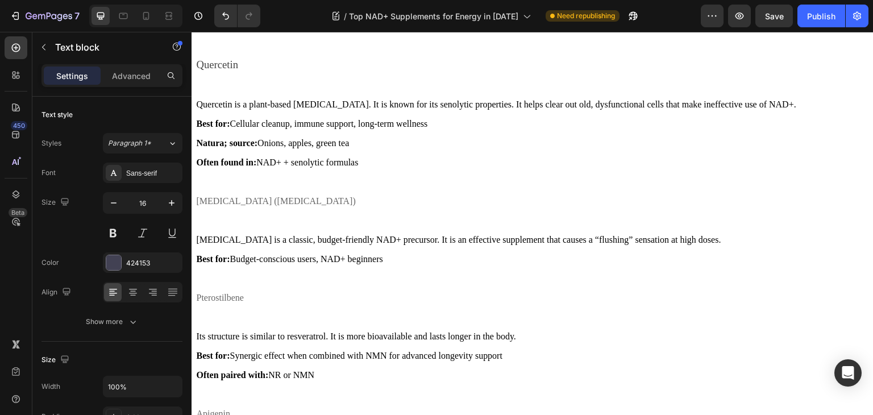
scroll to position [1747, 0]
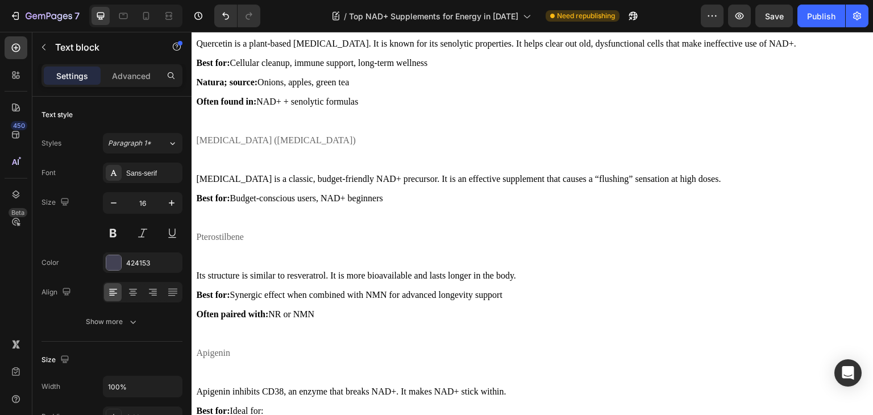
scroll to position [1831, 0]
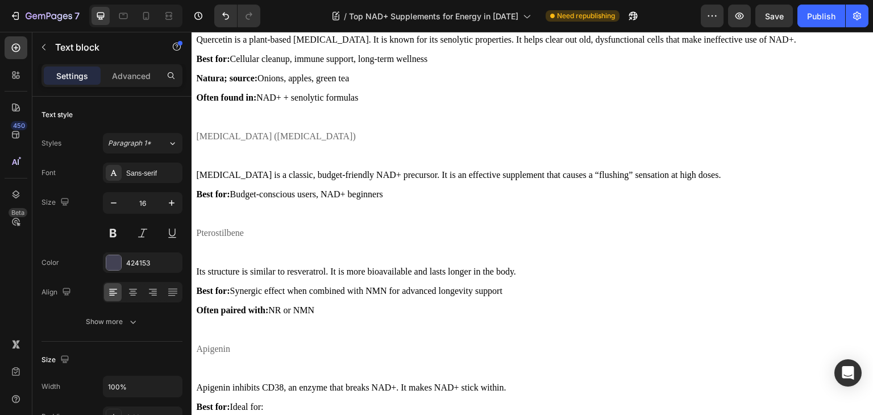
click at [205, 64] on strong "Best for:" at bounding box center [213, 59] width 34 height 10
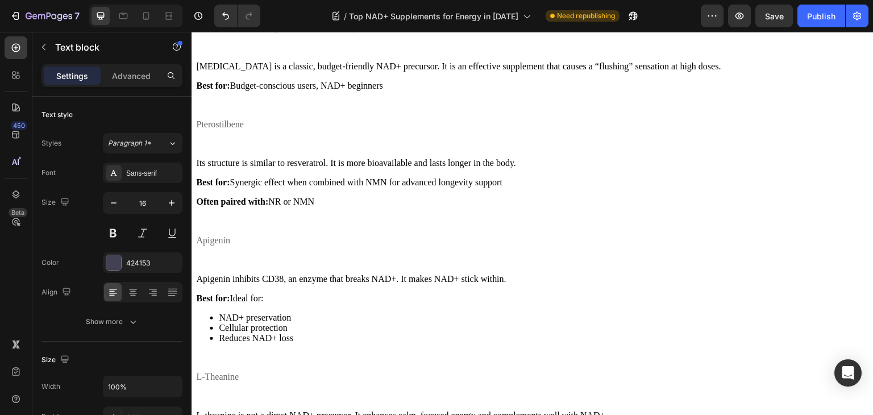
scroll to position [1960, 0]
click at [203, 89] on strong "Best for:" at bounding box center [213, 85] width 34 height 10
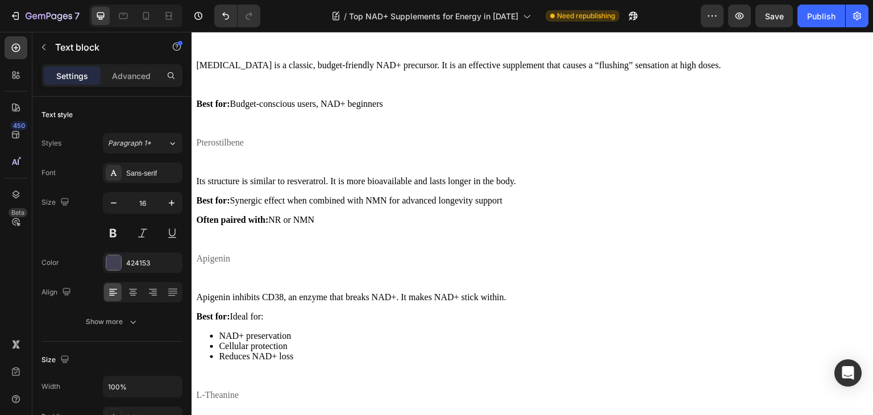
click at [202, 205] on strong "Best for:" at bounding box center [213, 200] width 34 height 10
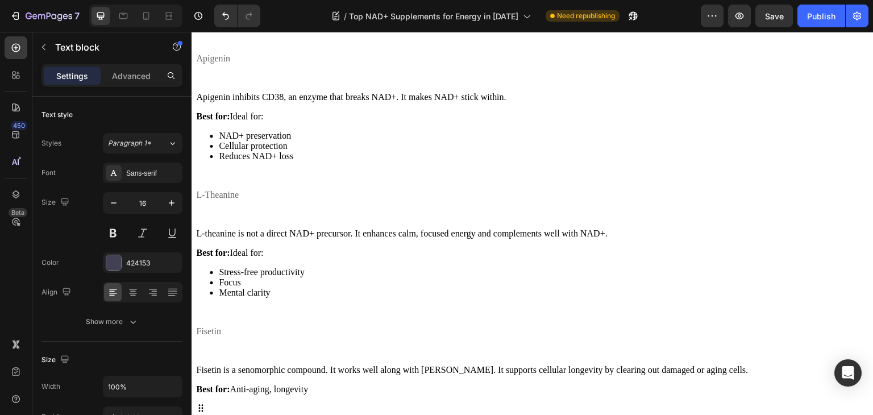
scroll to position [2180, 0]
click at [297, 120] on p "Best for: Ideal for:" at bounding box center [532, 115] width 673 height 10
click at [203, 120] on strong "Best for:" at bounding box center [213, 115] width 34 height 10
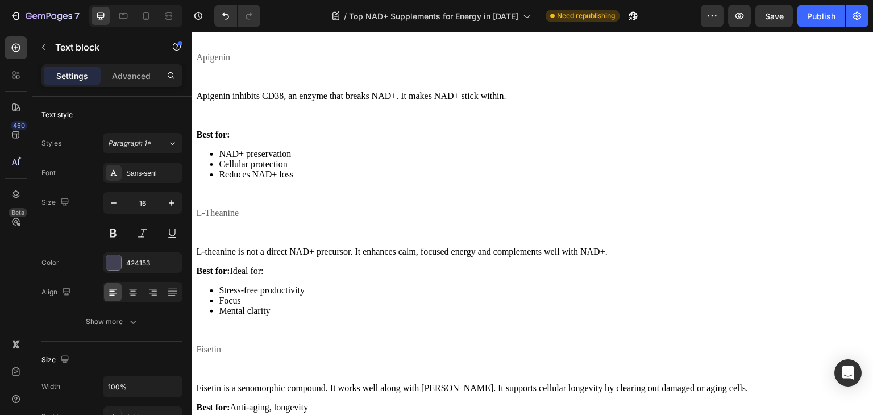
scroll to position [2256, 0]
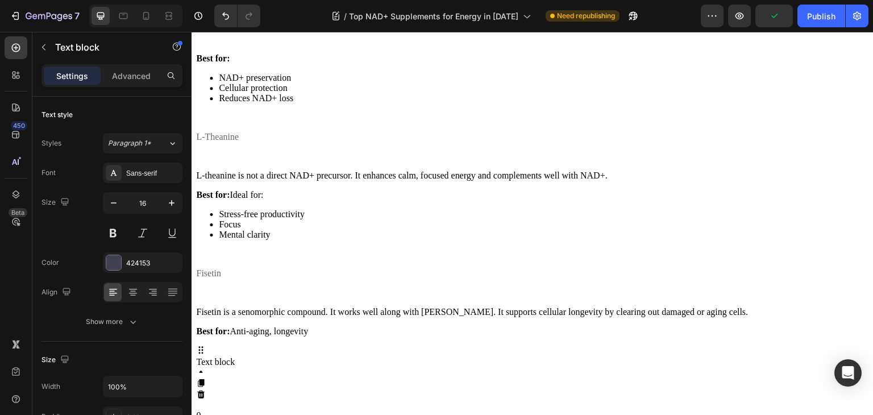
click at [206, 199] on strong "Best for:" at bounding box center [213, 195] width 34 height 10
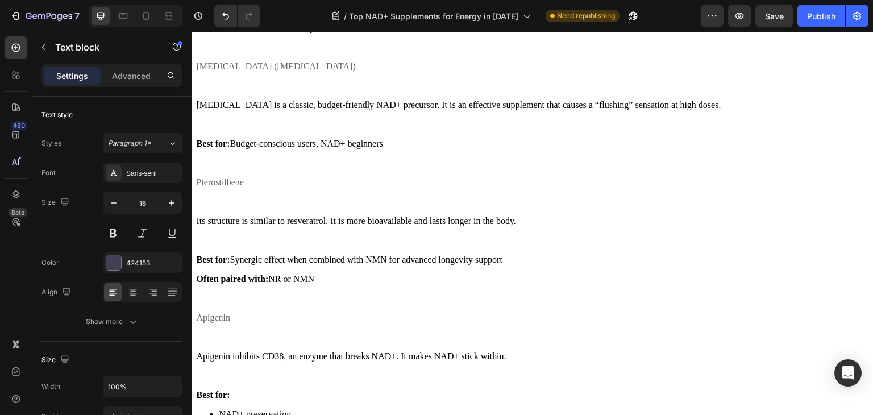
scroll to position [1881, 0]
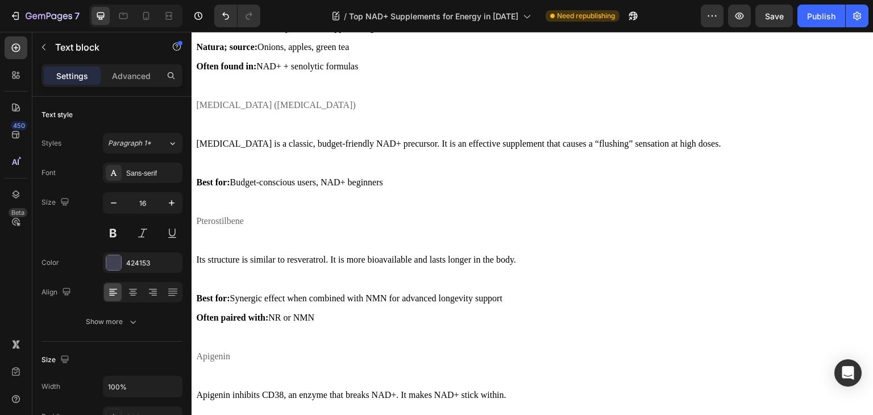
click at [236, 52] on strong "Natura; source:" at bounding box center [226, 47] width 61 height 10
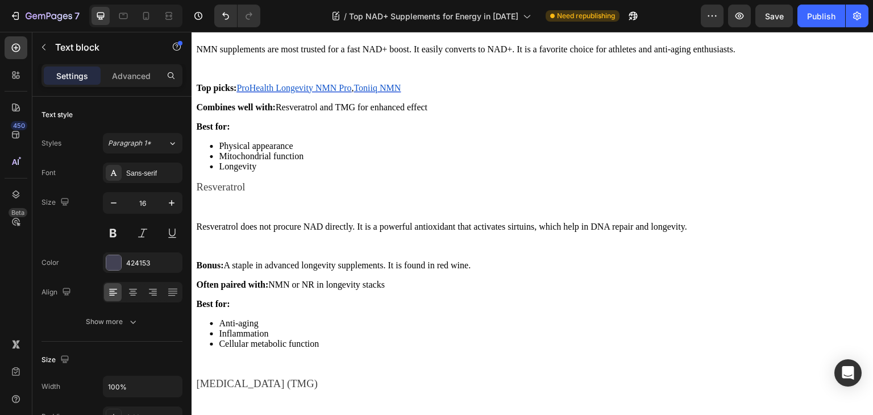
scroll to position [1278, 0]
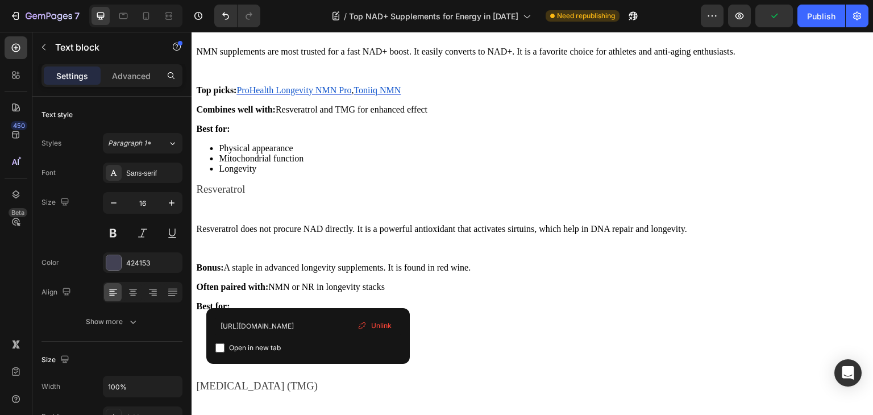
click at [308, 95] on u "ProHealth Longevity NMN Pro" at bounding box center [293, 90] width 115 height 10
click at [220, 347] on input "checkbox" at bounding box center [219, 347] width 9 height 9
checkbox input "true"
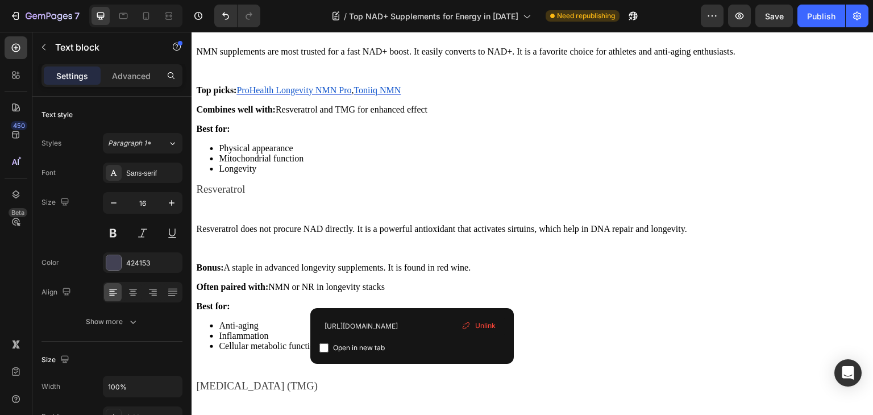
drag, startPoint x: 411, startPoint y: 299, endPoint x: 516, endPoint y: 383, distance: 134.7
click at [400, 95] on u "Toniiq NMN" at bounding box center [376, 90] width 47 height 10
click at [325, 350] on input "checkbox" at bounding box center [323, 347] width 9 height 9
checkbox input "true"
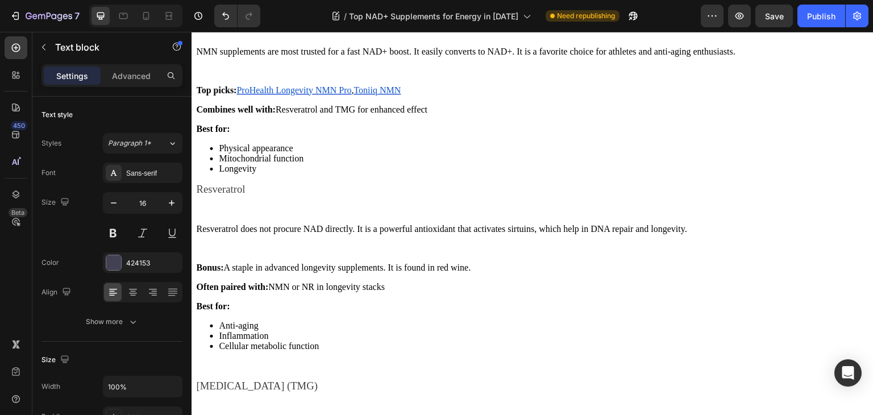
click at [493, 57] on p "NMN supplements are most trusted for a fast NAD+ boost. It easily converts to N…" at bounding box center [532, 52] width 673 height 10
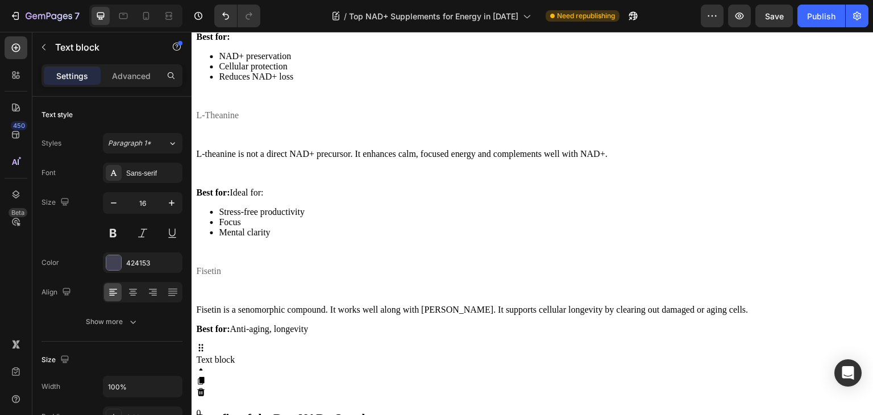
scroll to position [2290, 0]
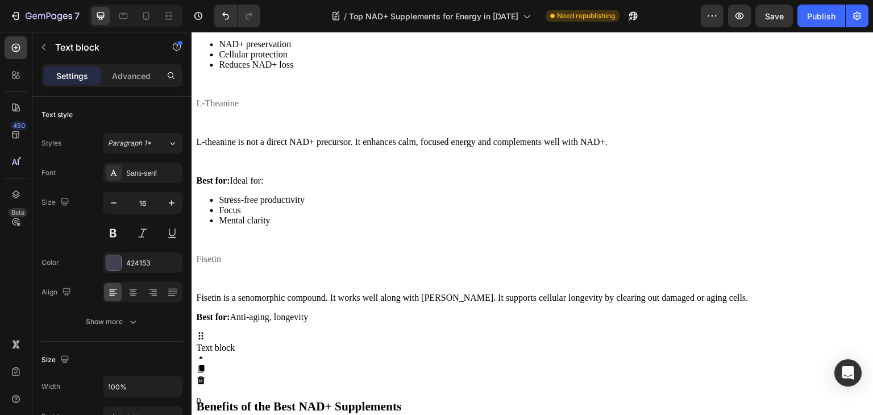
click at [300, 89] on p "Rich Text Editor. Editing area: main" at bounding box center [532, 84] width 673 height 10
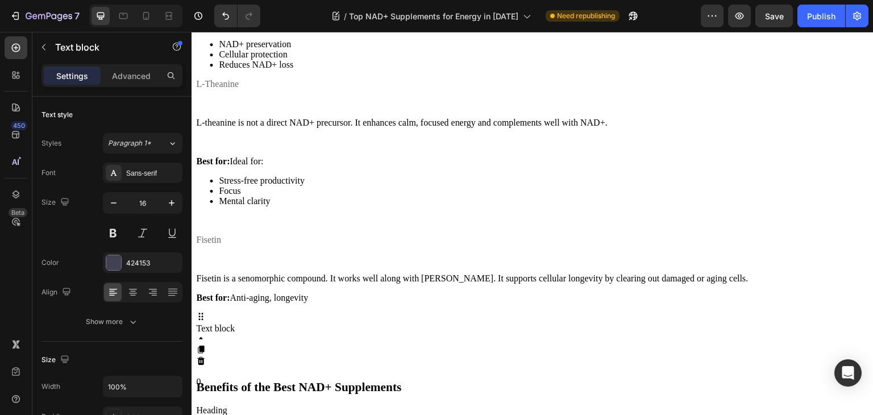
click at [245, 226] on p "Rich Text Editor. Editing area: main" at bounding box center [532, 220] width 673 height 10
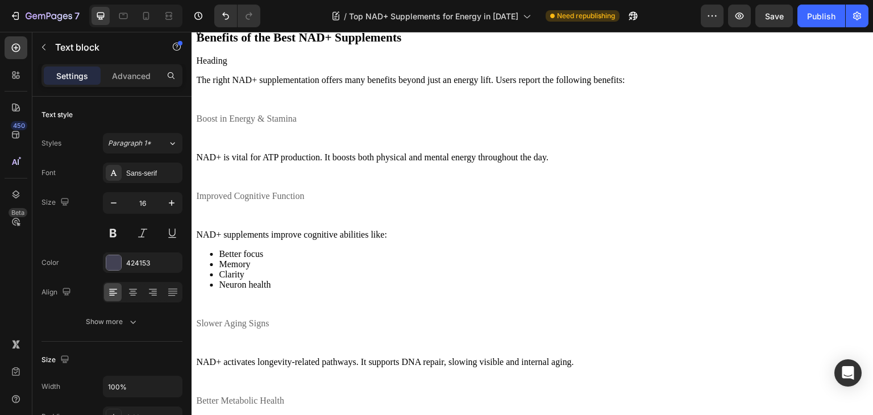
scroll to position [2623, 0]
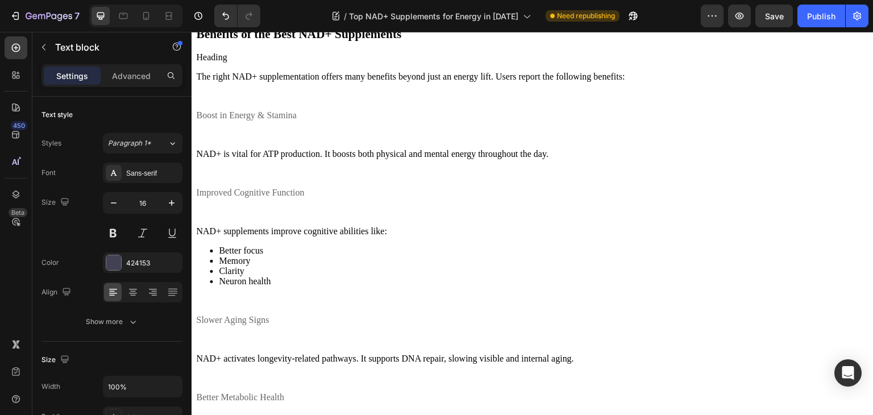
click at [249, 295] on p at bounding box center [532, 300] width 673 height 10
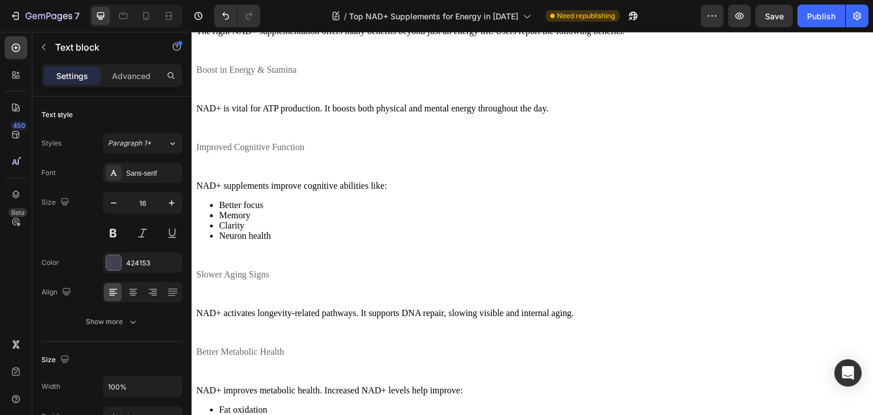
click at [249, 260] on p at bounding box center [532, 255] width 673 height 10
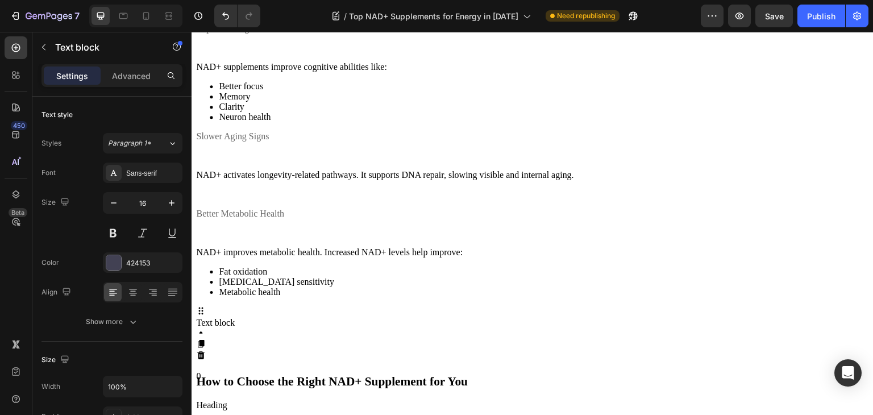
scroll to position [2797, 0]
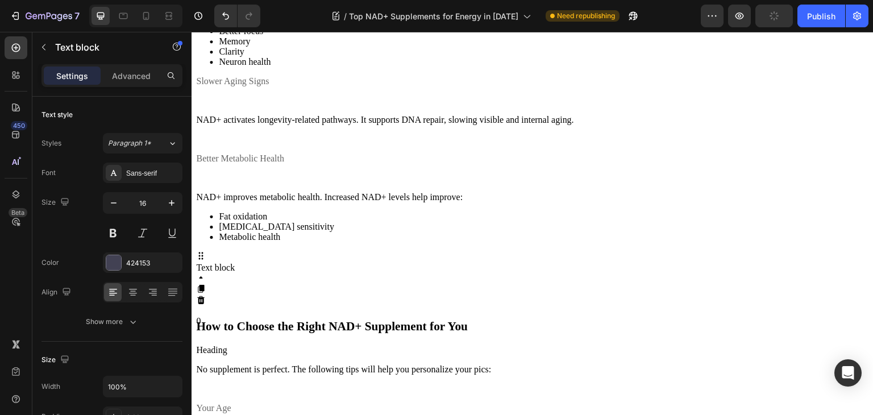
click at [249, 266] on div "The right NAD+ supplementation offers many benefits beyond just an energy lift.…" at bounding box center [532, 75] width 673 height 464
click at [243, 251] on div "The right NAD+ supplementation offers many benefits beyond just an energy lift.…" at bounding box center [532, 47] width 673 height 408
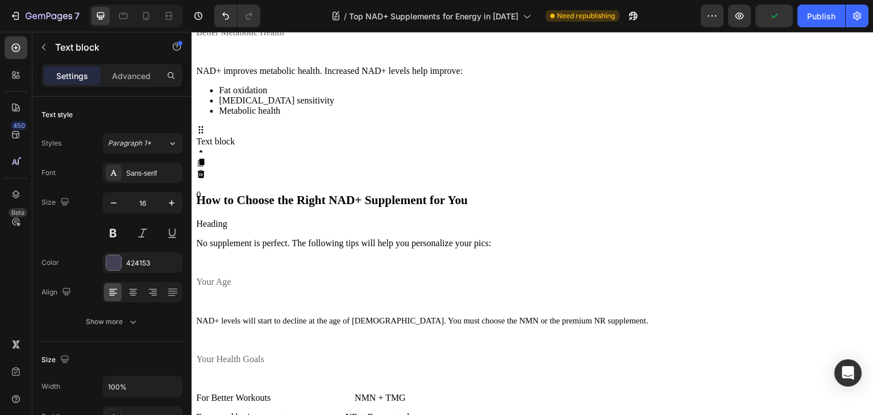
scroll to position [2924, 0]
click at [468, 193] on span "How to Choose the Right NAD+ Supplement for You" at bounding box center [332, 200] width 272 height 14
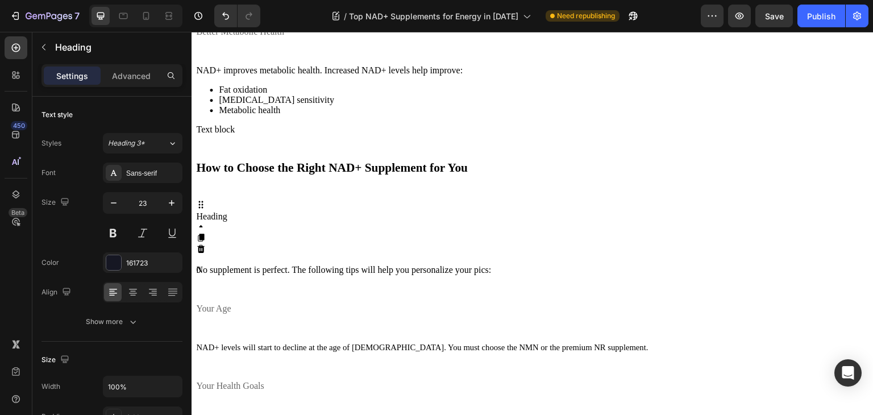
click at [468, 161] on span "How to Choose the Right NAD+ Supplement for You" at bounding box center [332, 168] width 272 height 14
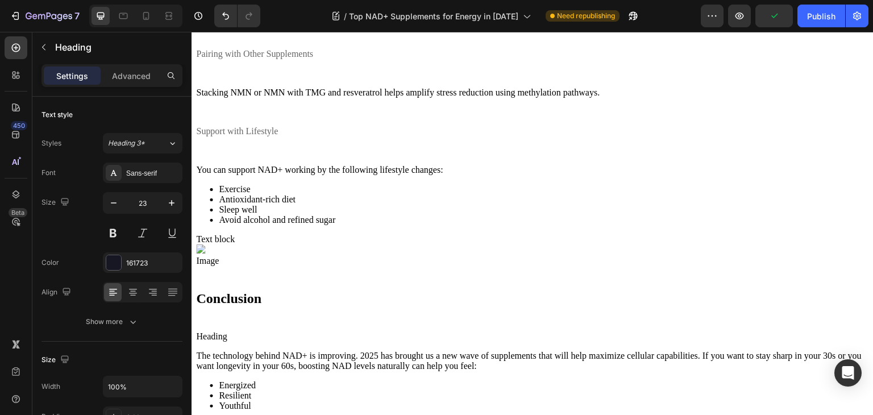
scroll to position [3654, 0]
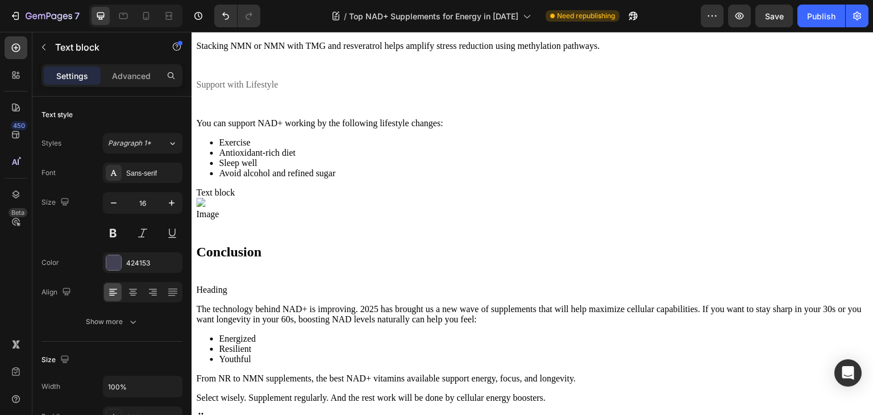
click at [203, 393] on span "Select wisely. Supplement regularly. And the rest work will be done by cellular…" at bounding box center [370, 398] width 349 height 10
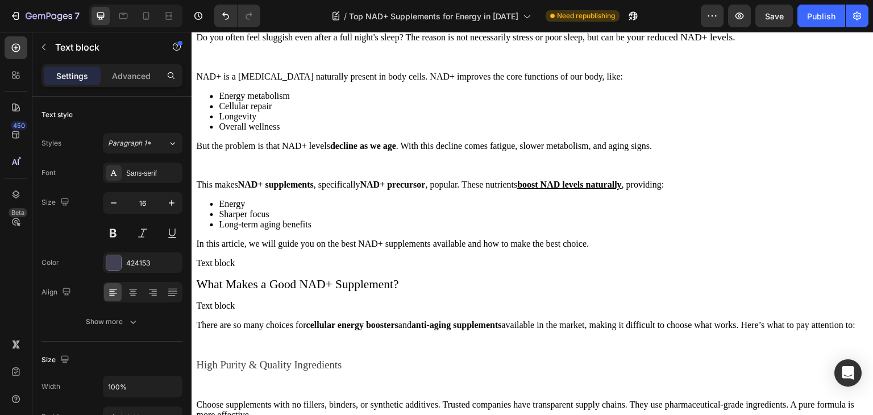
scroll to position [0, 0]
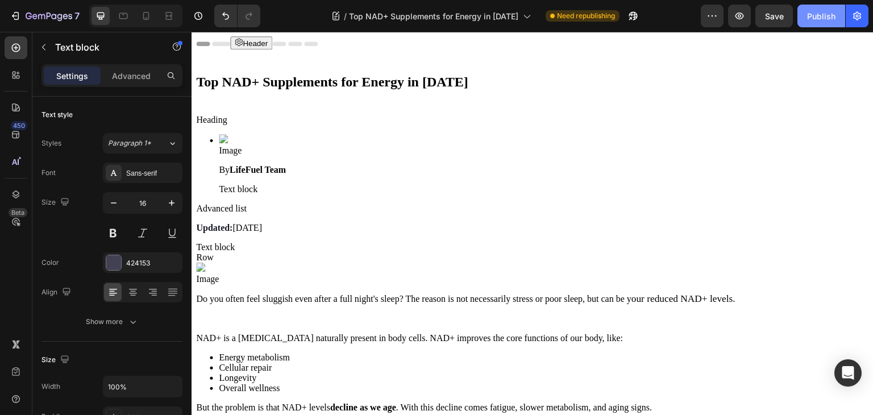
click at [825, 11] on div "Publish" at bounding box center [821, 16] width 28 height 12
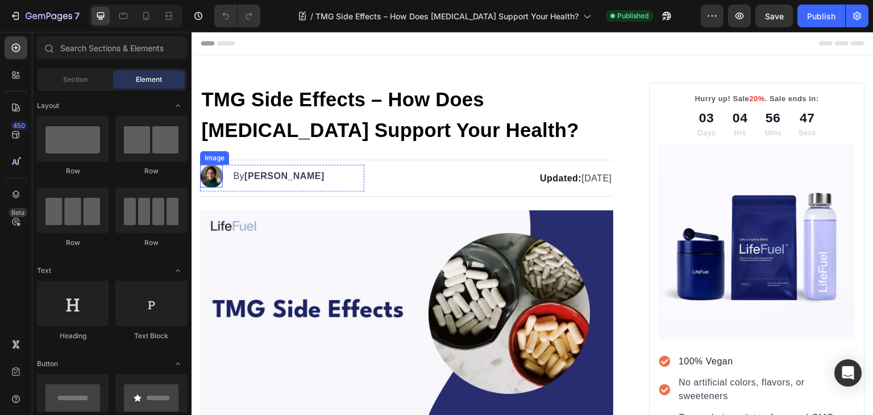
click at [210, 172] on img at bounding box center [211, 176] width 23 height 23
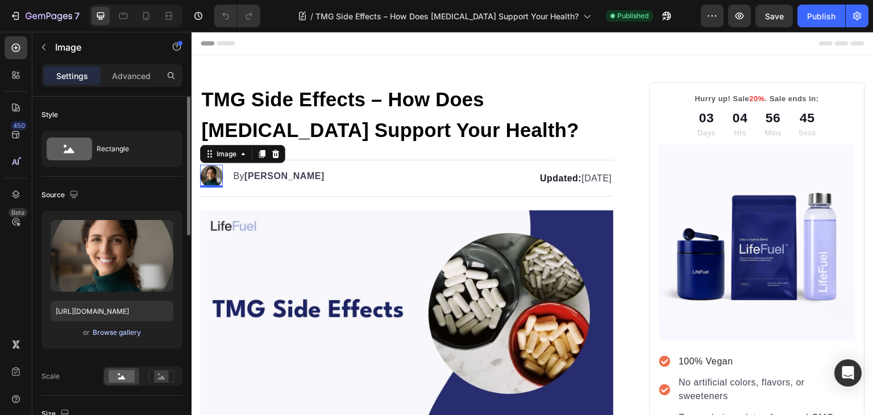
click at [114, 335] on div "Browse gallery" at bounding box center [117, 332] width 48 height 10
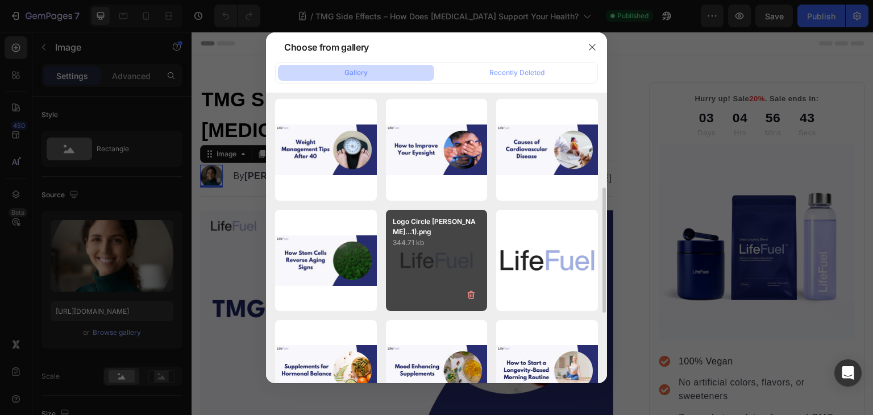
scroll to position [224, 0]
click at [431, 262] on div "Logo Circle [PERSON_NAME]...1).png 344.71 kb" at bounding box center [437, 260] width 102 height 102
type input "[URL][DOMAIN_NAME]"
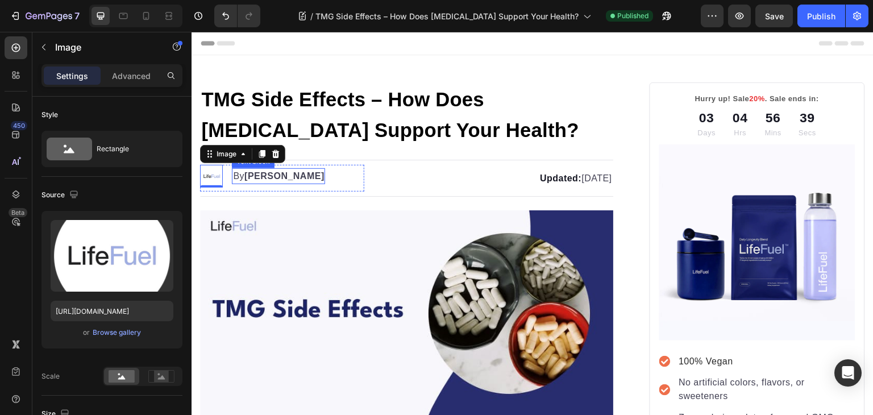
click at [256, 177] on strong "[PERSON_NAME]" at bounding box center [284, 176] width 80 height 10
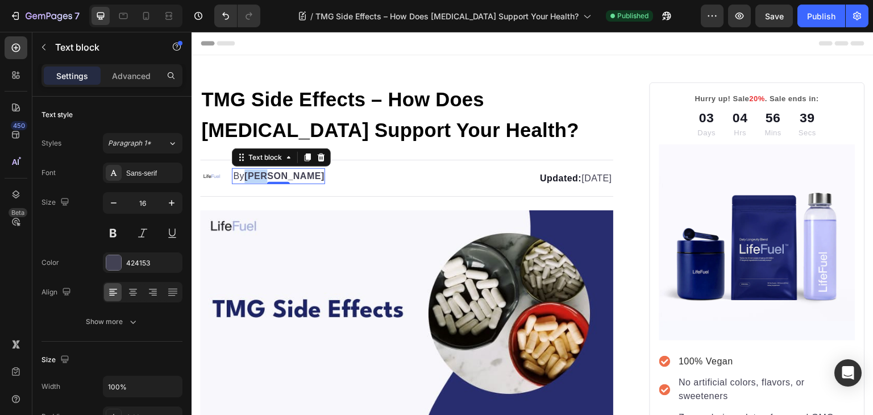
click at [256, 177] on strong "[PERSON_NAME]" at bounding box center [284, 176] width 80 height 10
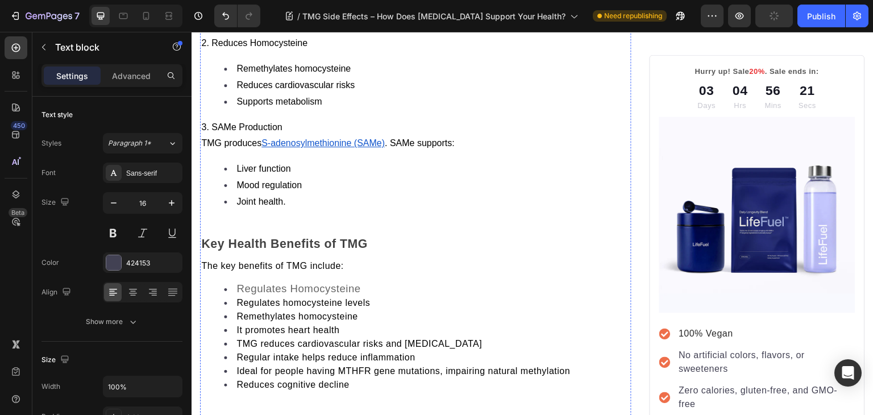
scroll to position [726, 0]
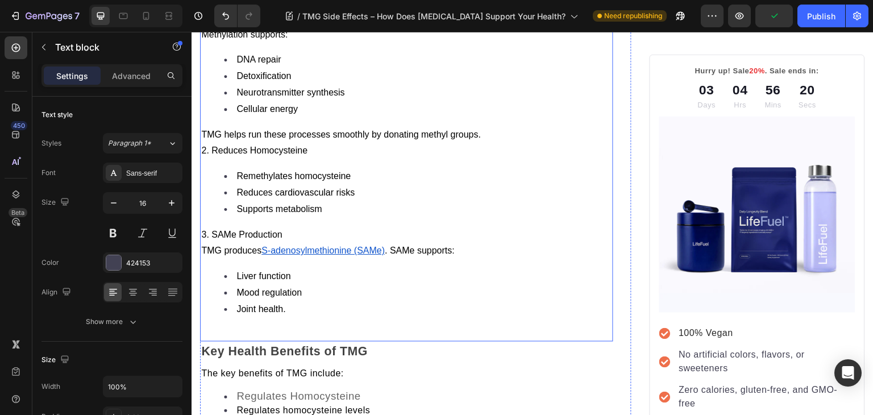
click at [204, 151] on span "2. Reduces Homocysteine" at bounding box center [254, 150] width 106 height 10
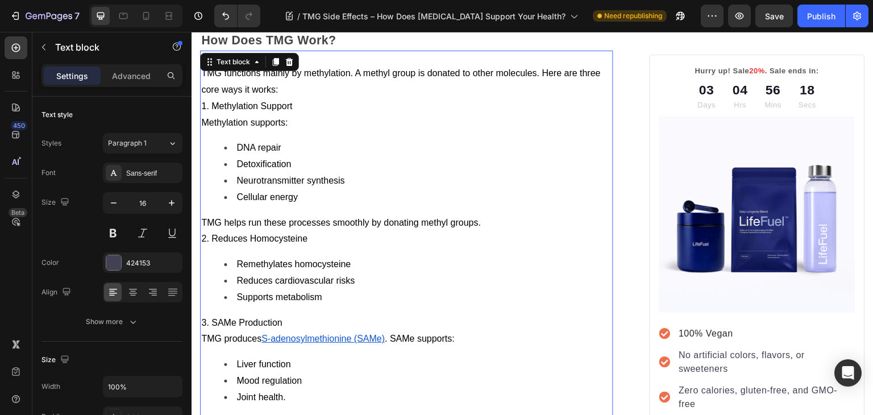
scroll to position [641, 0]
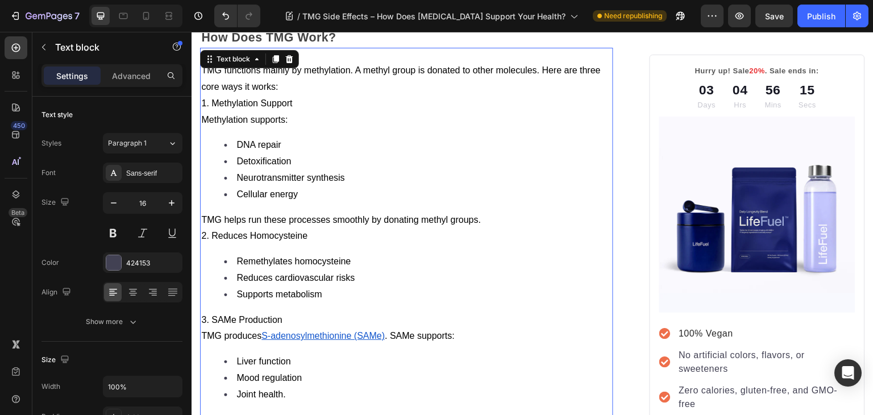
click at [203, 98] on span "1. Methylation Support" at bounding box center [246, 103] width 91 height 10
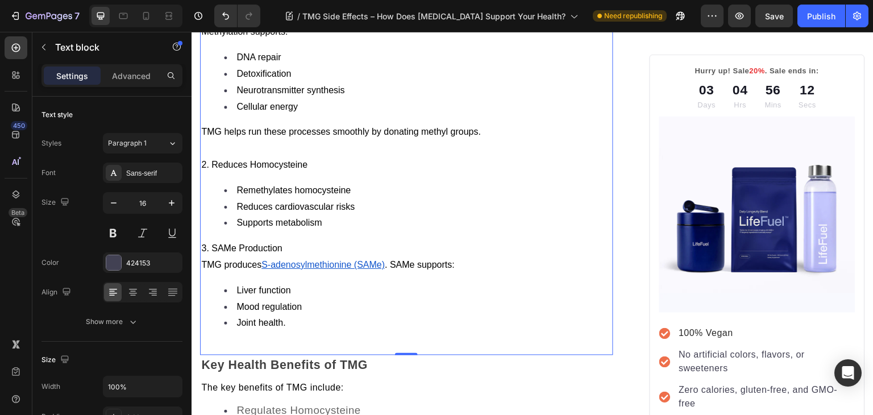
scroll to position [745, 0]
click at [202, 244] on span "3. SAMe Production" at bounding box center [241, 248] width 81 height 10
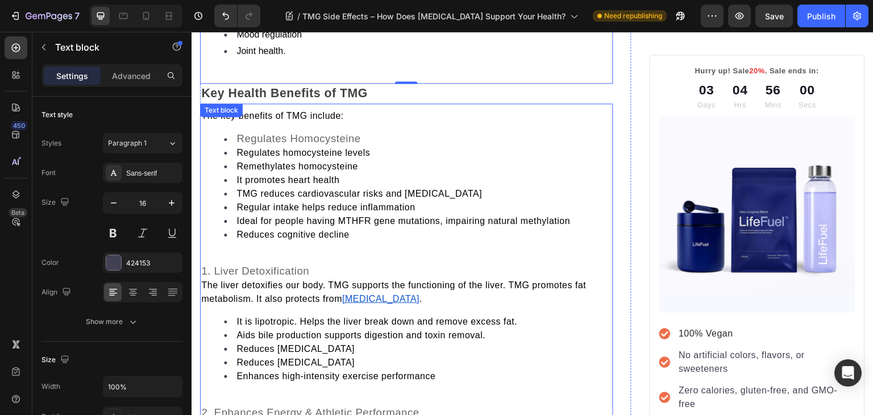
scroll to position [1031, 0]
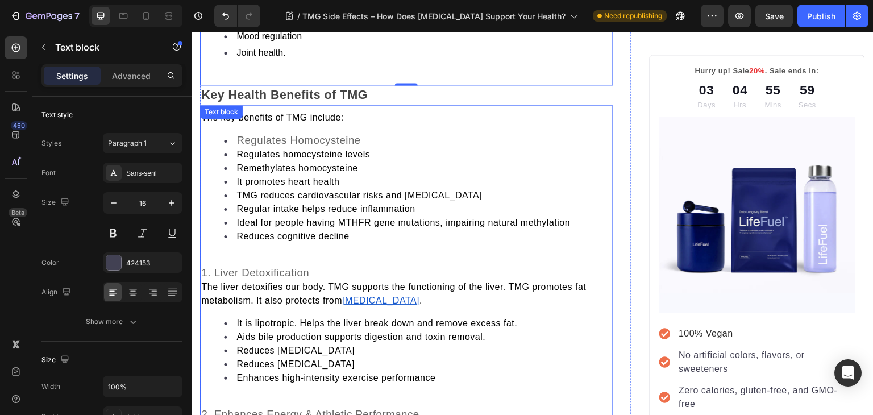
click at [258, 134] on span "Regulates Homocysteine" at bounding box center [298, 140] width 124 height 12
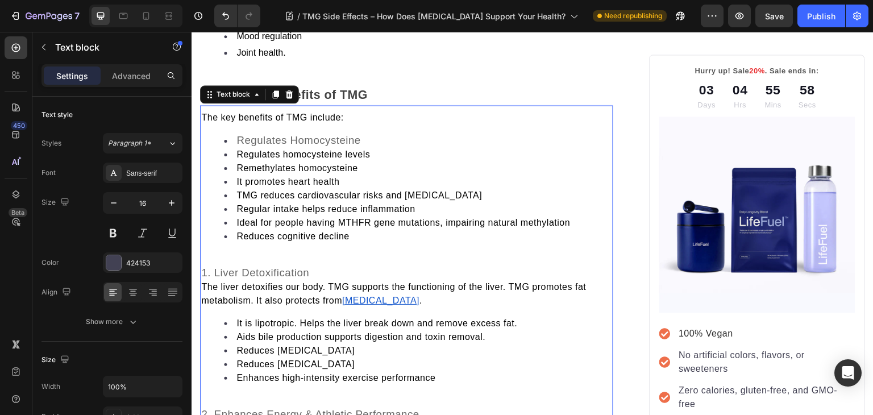
click at [258, 134] on span "Regulates Homocysteine" at bounding box center [298, 140] width 124 height 12
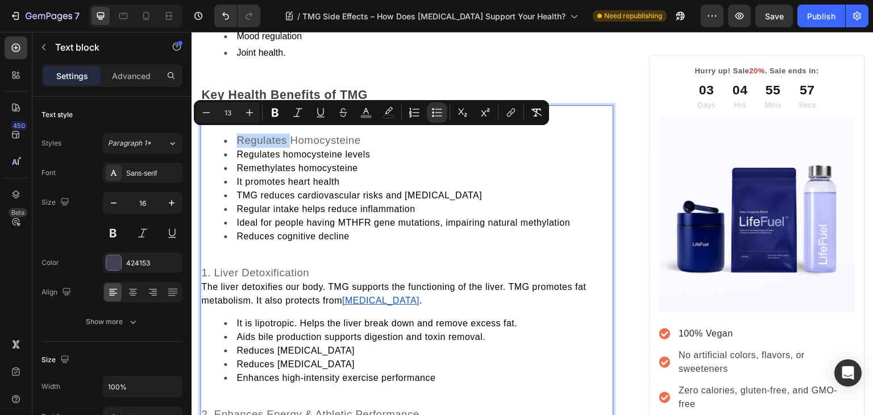
click at [235, 133] on li "Regulates Homocysteine" at bounding box center [418, 140] width 388 height 14
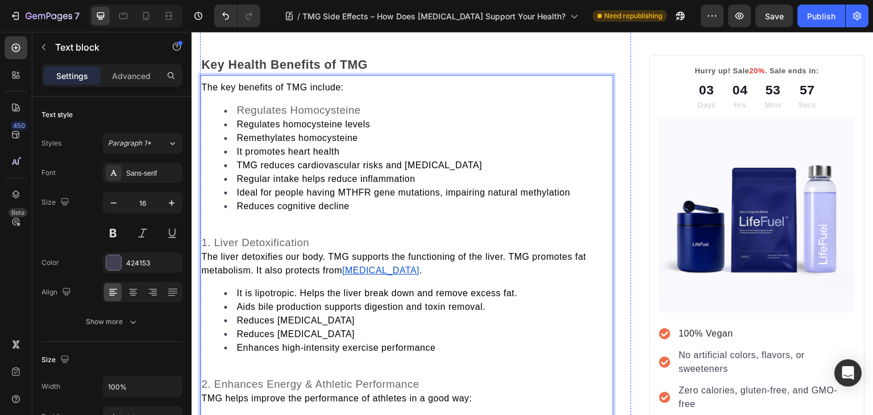
scroll to position [983, 0]
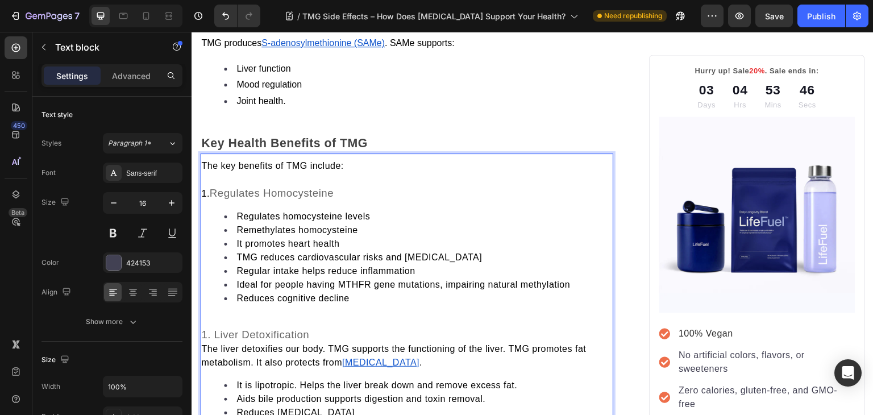
click at [240, 314] on p "Rich Text Editor. Editing area: main" at bounding box center [406, 321] width 411 height 14
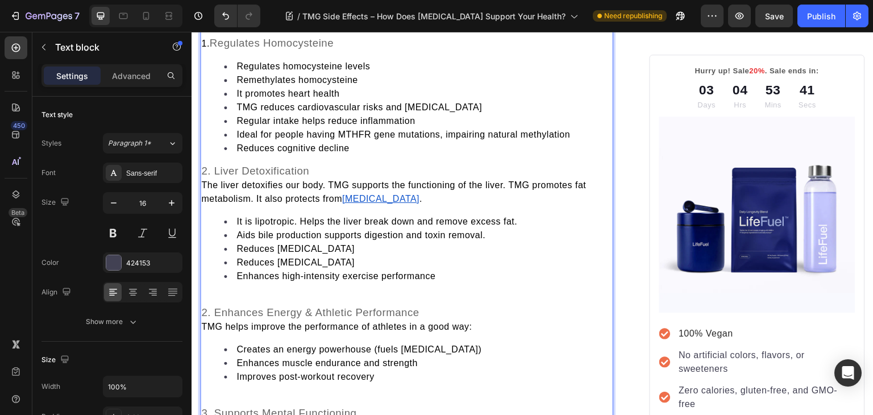
scroll to position [1140, 0]
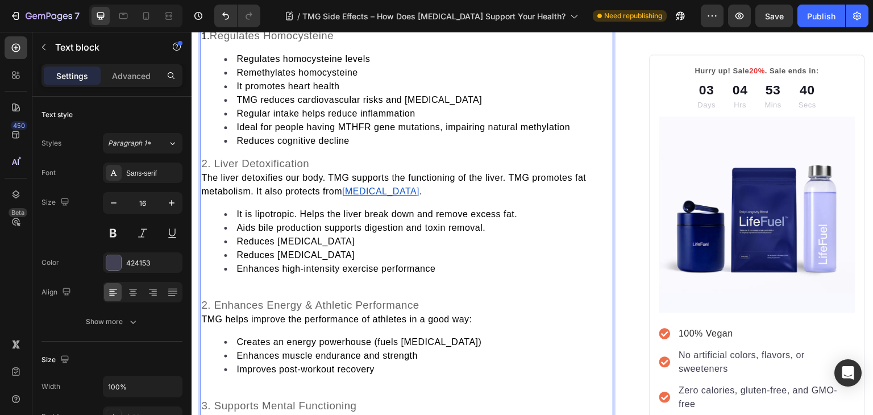
click at [208, 301] on span "2. Enhances Energy & Athletic Performance" at bounding box center [310, 305] width 218 height 12
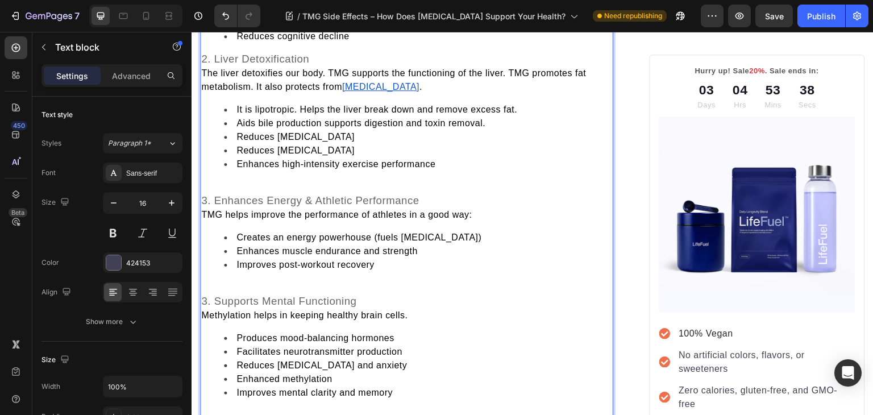
click at [207, 301] on span "3. Supports Mental Functioning" at bounding box center [278, 301] width 155 height 12
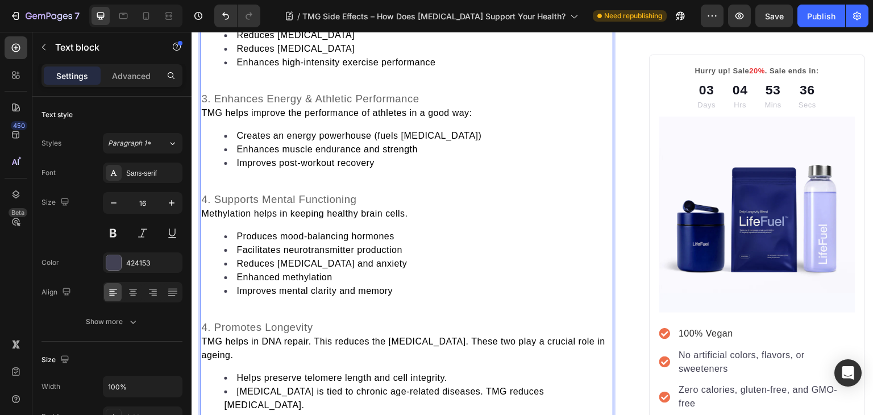
scroll to position [1347, 0]
click at [207, 320] on span "4. Promotes Longevity" at bounding box center [256, 326] width 111 height 12
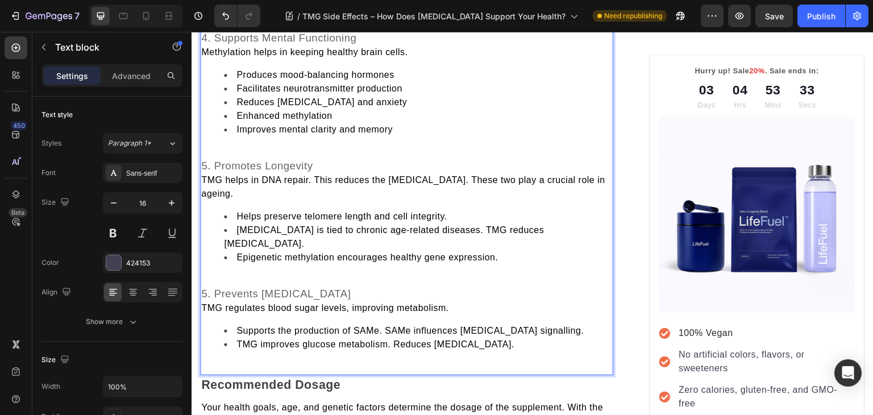
scroll to position [1509, 0]
click at [208, 287] on span "5. Prevents [MEDICAL_DATA]" at bounding box center [275, 292] width 149 height 12
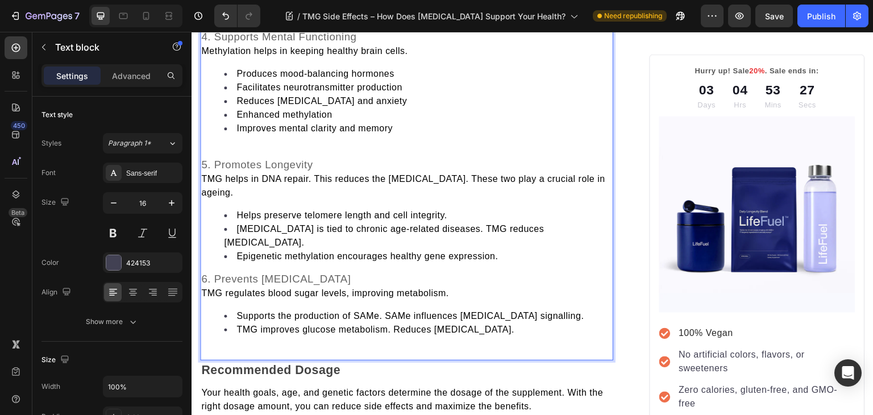
click at [254, 144] on p "Rich Text Editor. Editing area: main" at bounding box center [406, 151] width 411 height 14
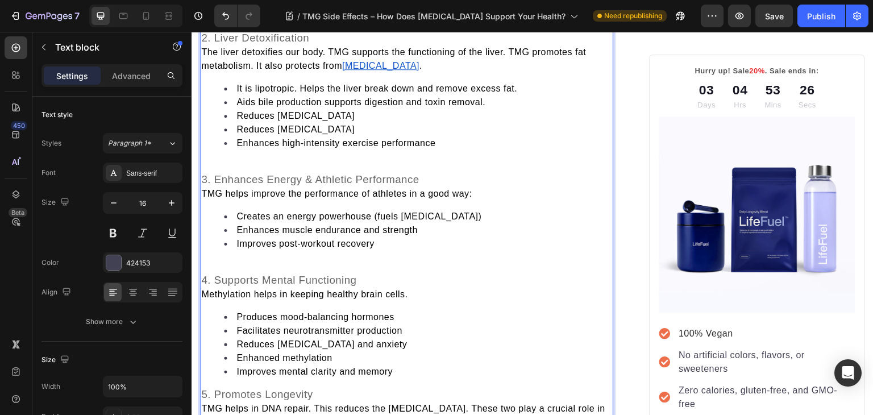
scroll to position [1263, 0]
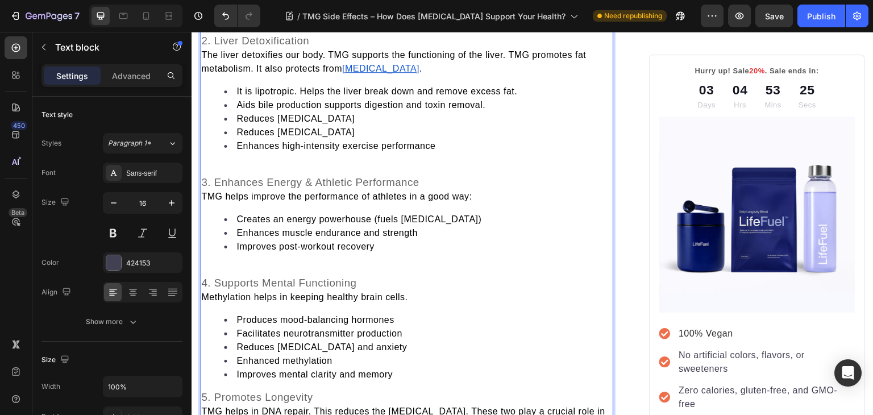
click at [211, 262] on p "Rich Text Editor. Editing area: main" at bounding box center [406, 269] width 411 height 14
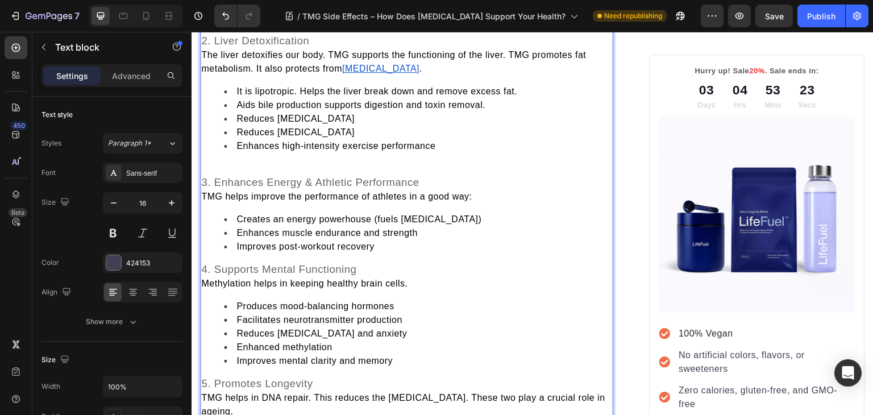
click at [231, 162] on p "Rich Text Editor. Editing area: main" at bounding box center [406, 169] width 411 height 14
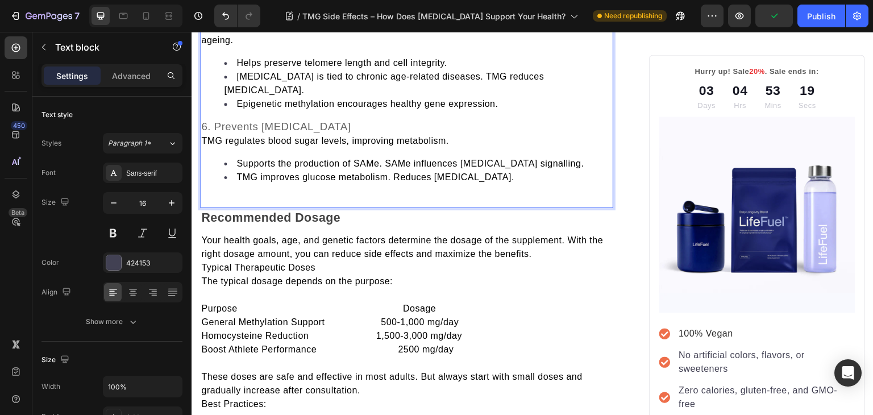
scroll to position [1621, 0]
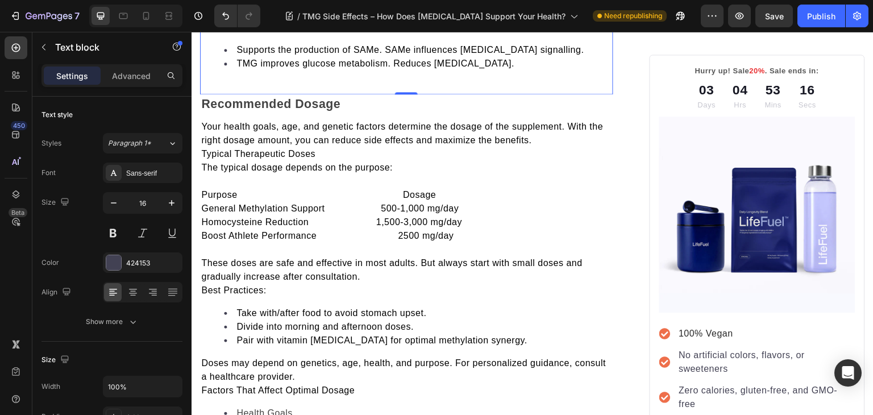
scroll to position [1745, 0]
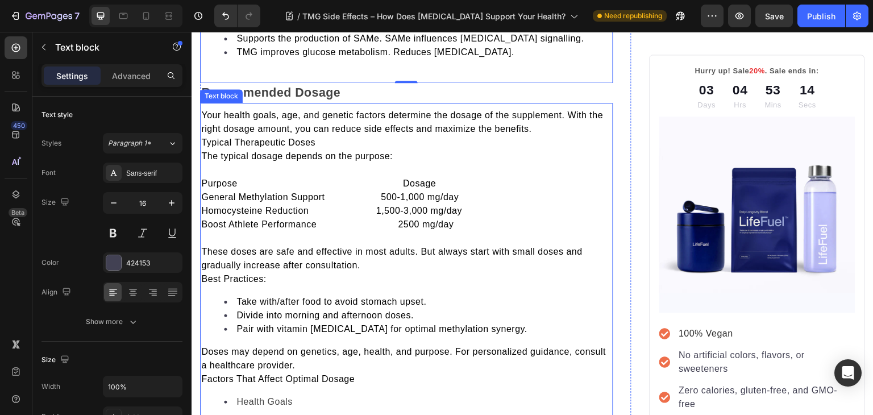
click at [203, 137] on span "Typical Therapeutic Doses" at bounding box center [258, 142] width 114 height 10
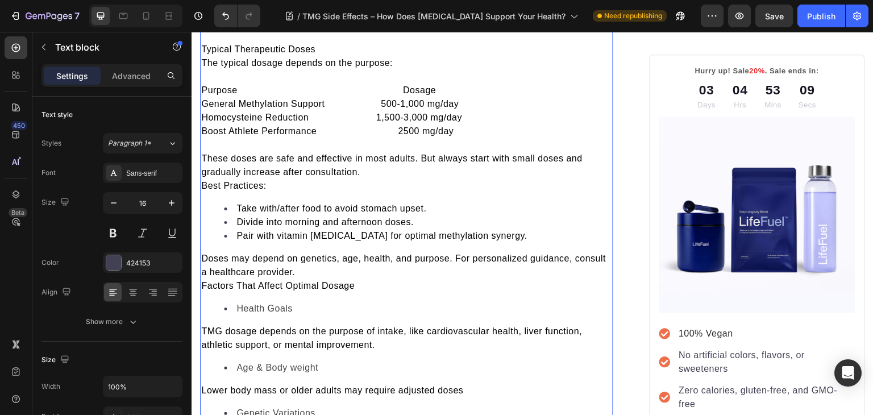
scroll to position [1852, 0]
click at [202, 181] on span "Best Practices:" at bounding box center [233, 186] width 65 height 10
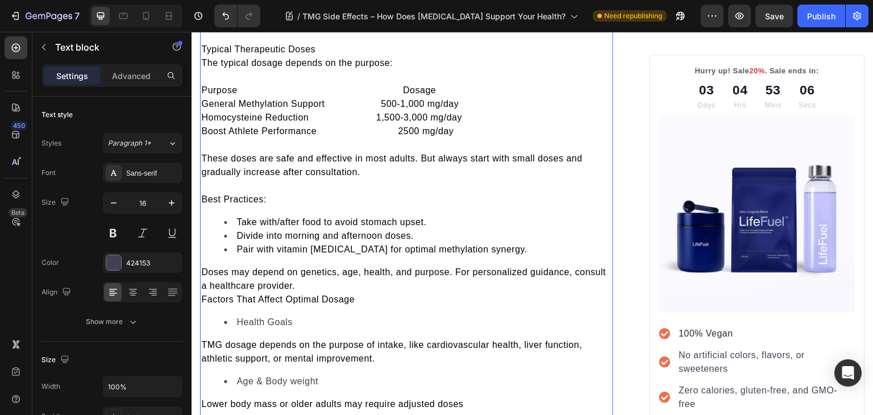
click at [202, 294] on span "Factors That Affect Optimal Dosage" at bounding box center [277, 299] width 153 height 10
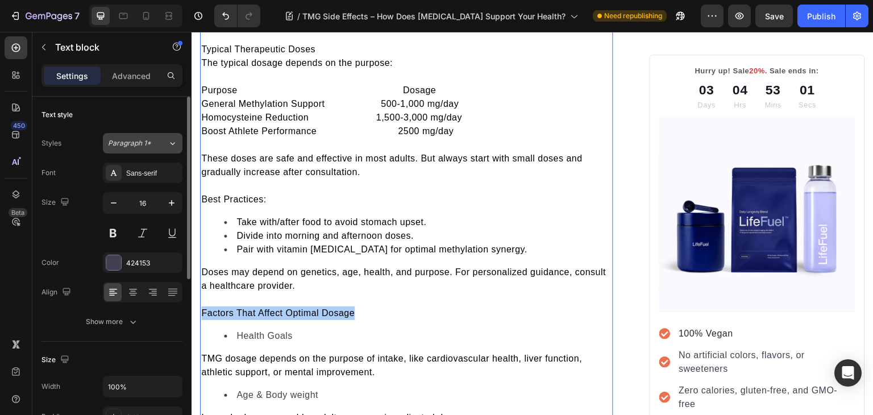
click at [162, 147] on div "Paragraph 1*" at bounding box center [138, 143] width 60 height 10
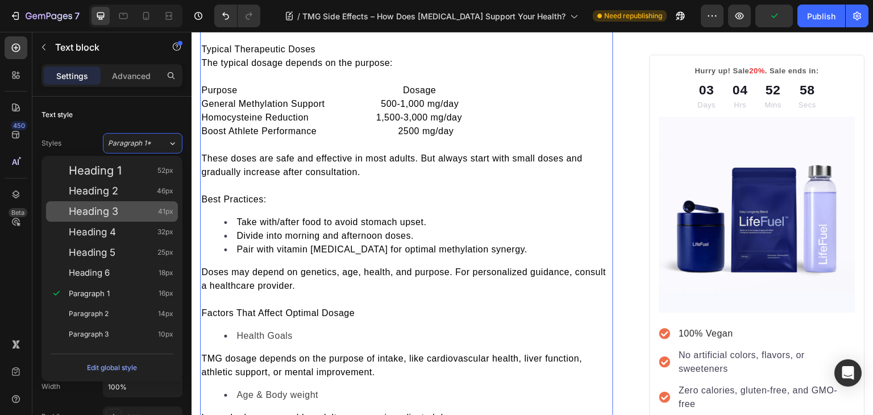
click at [126, 215] on div "Heading 3 41px" at bounding box center [121, 211] width 105 height 11
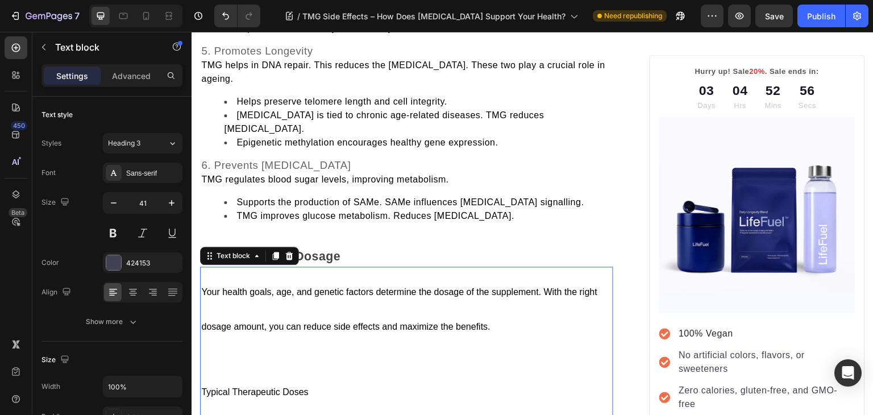
scroll to position [1581, 0]
type input "16"
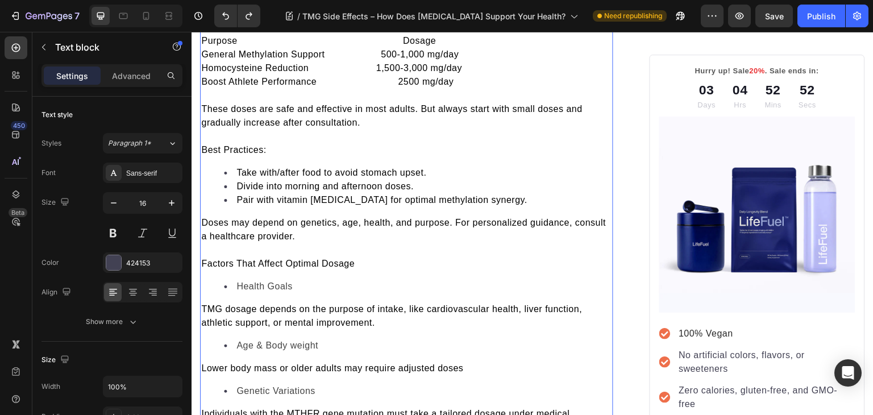
scroll to position [1902, 0]
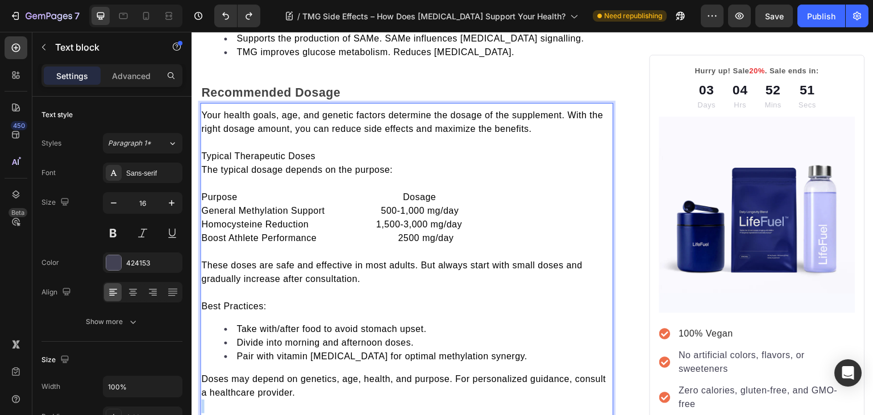
click at [314, 257] on div "Your health goals, age, and genetic factors determine the dosage of the supplem…" at bounding box center [406, 349] width 413 height 484
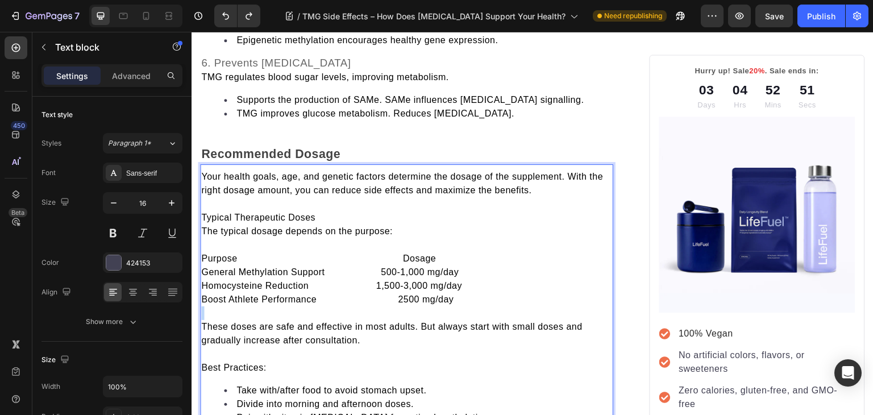
click at [314, 257] on div "Your health goals, age, and genetic factors determine the dosage of the supplem…" at bounding box center [406, 411] width 413 height 484
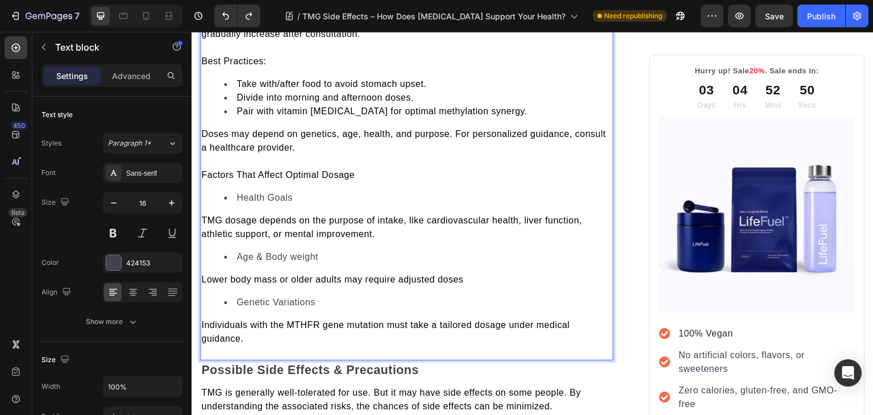
scroll to position [1999, 0]
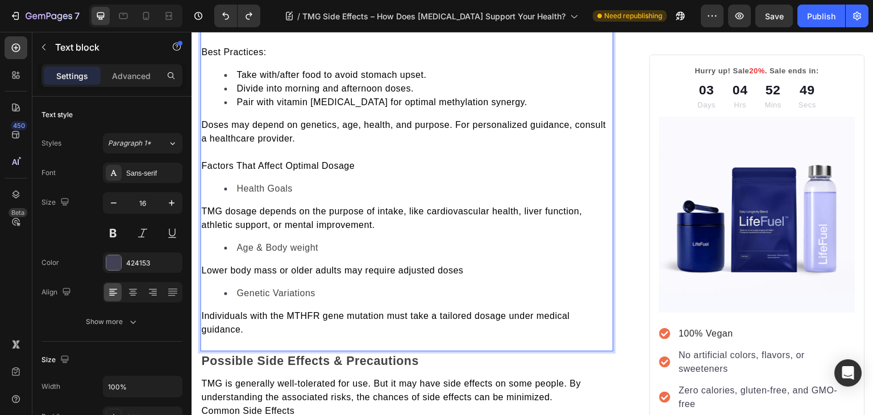
type input "12"
click at [290, 161] on span "Factors That Affect Optimal Dosage" at bounding box center [277, 166] width 153 height 10
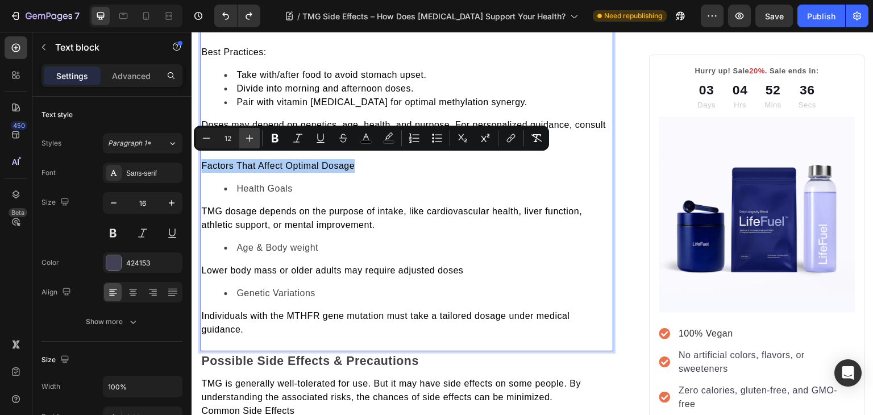
click at [243, 144] on button "Plus" at bounding box center [249, 138] width 20 height 20
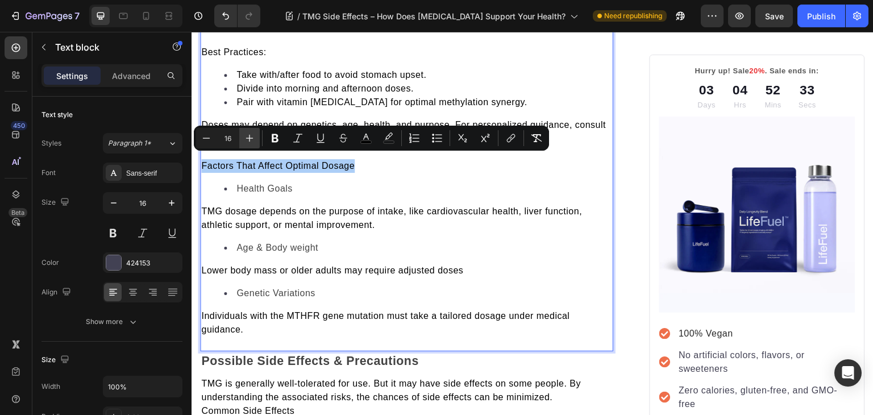
click at [243, 144] on button "Plus" at bounding box center [249, 138] width 20 height 20
type input "20"
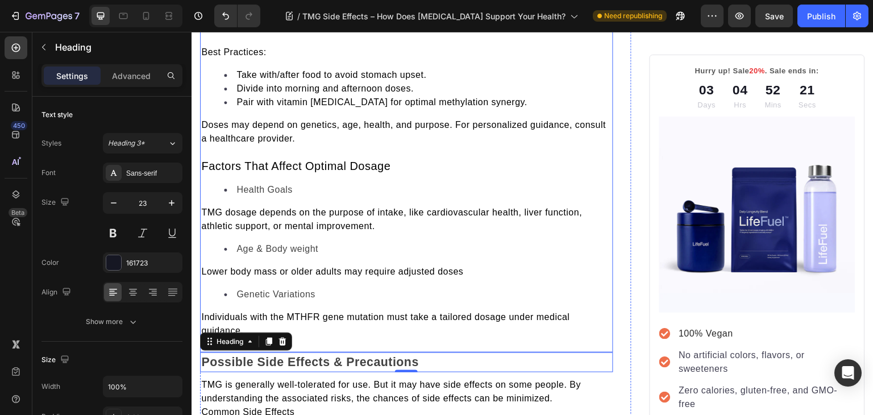
click at [275, 160] on span "Factors That Affect Optimal Dosage" at bounding box center [295, 166] width 189 height 12
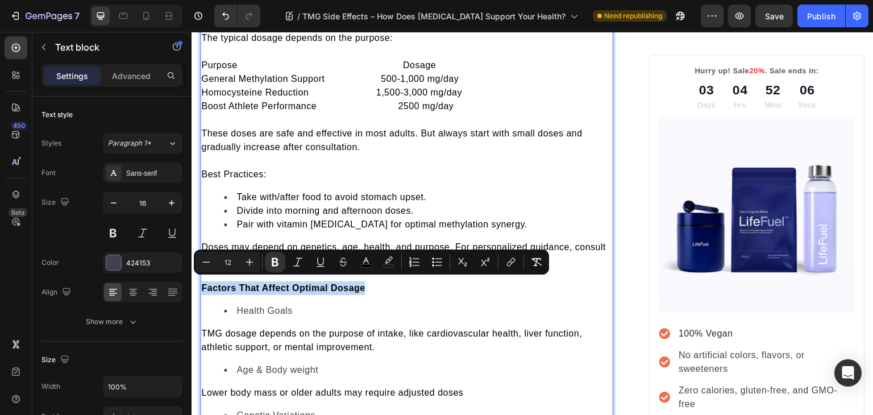
scroll to position [1875, 0]
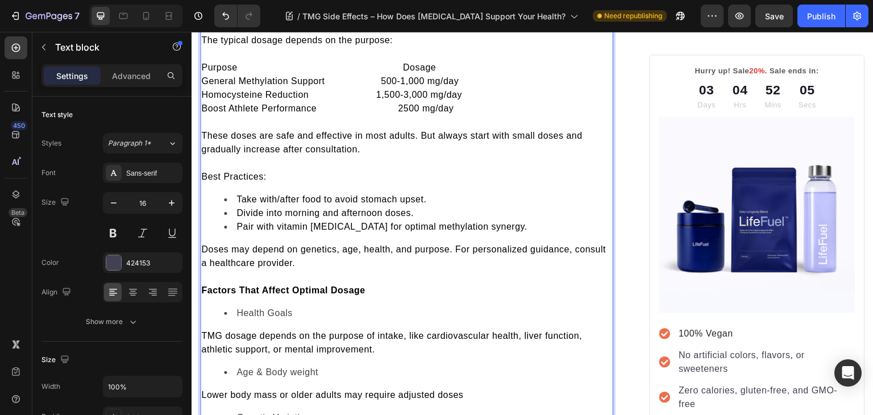
click at [232, 172] on span "Best Practices:" at bounding box center [233, 177] width 65 height 10
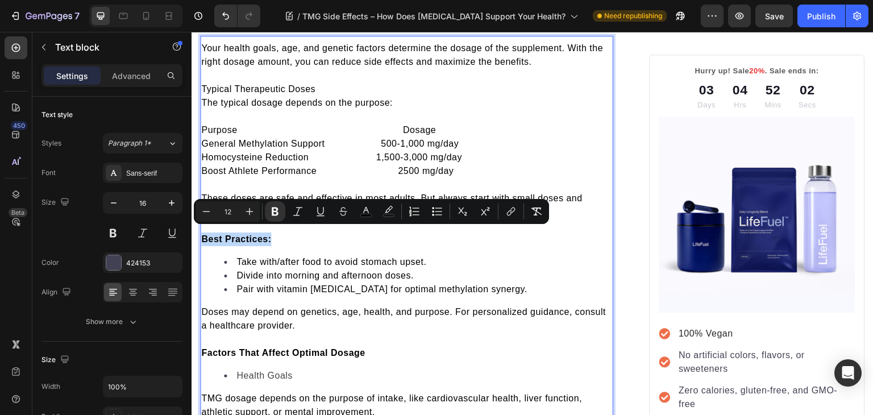
scroll to position [1813, 0]
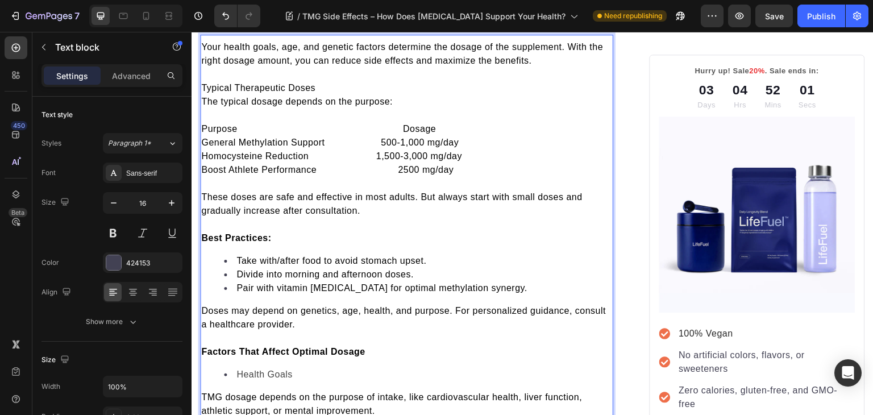
click at [219, 81] on p "Typical Therapeutic Doses" at bounding box center [406, 88] width 411 height 14
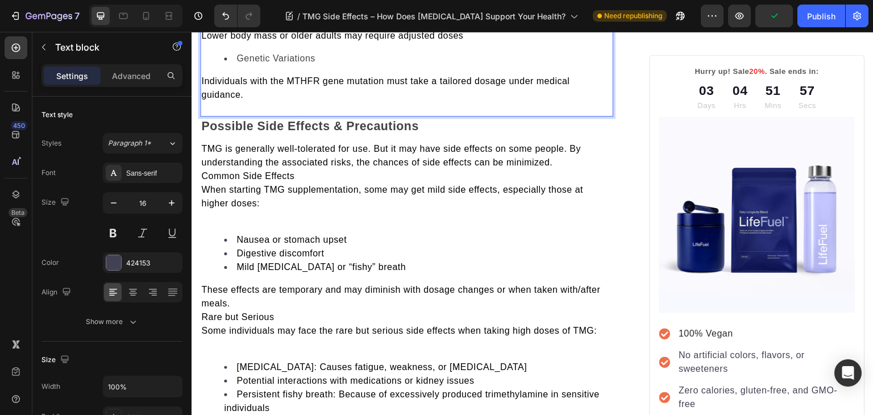
scroll to position [2236, 0]
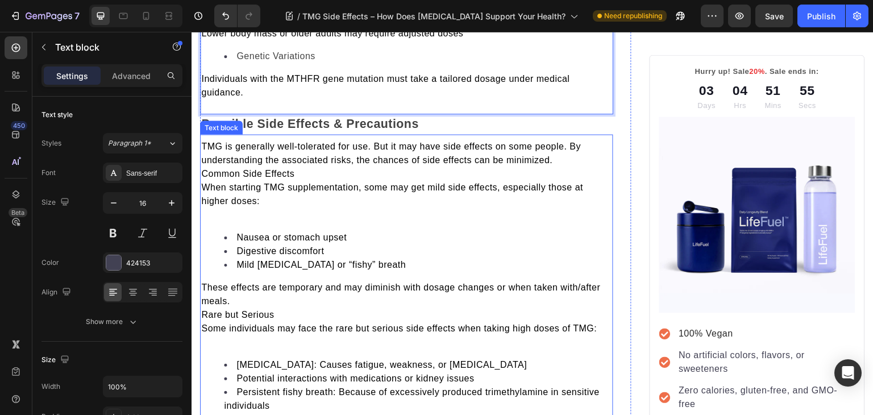
click at [202, 169] on span "Common Side Effects" at bounding box center [247, 174] width 93 height 10
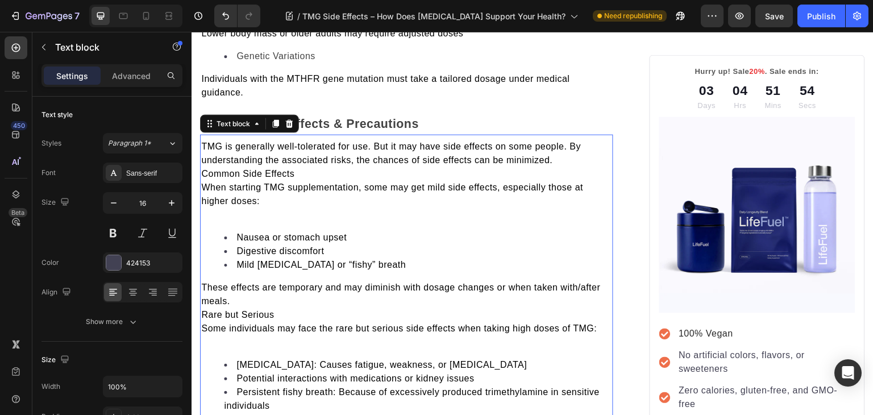
click at [203, 169] on span "Common Side Effects" at bounding box center [247, 174] width 93 height 10
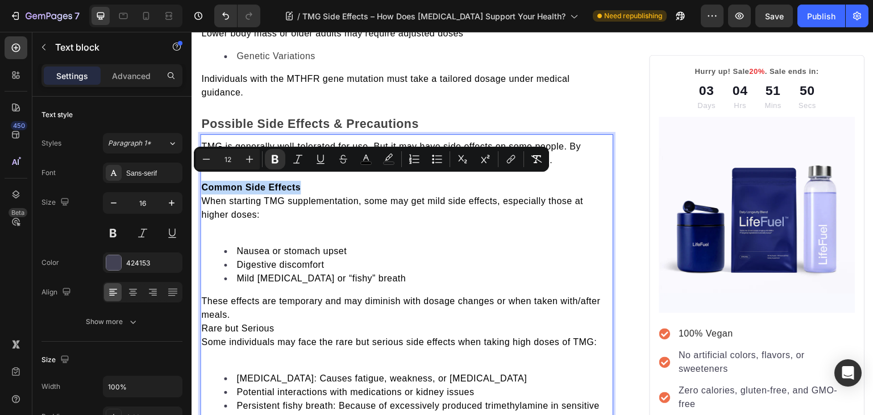
click at [202, 196] on span "When starting TMG supplementation, some may get mild side effects, especially t…" at bounding box center [392, 207] width 382 height 23
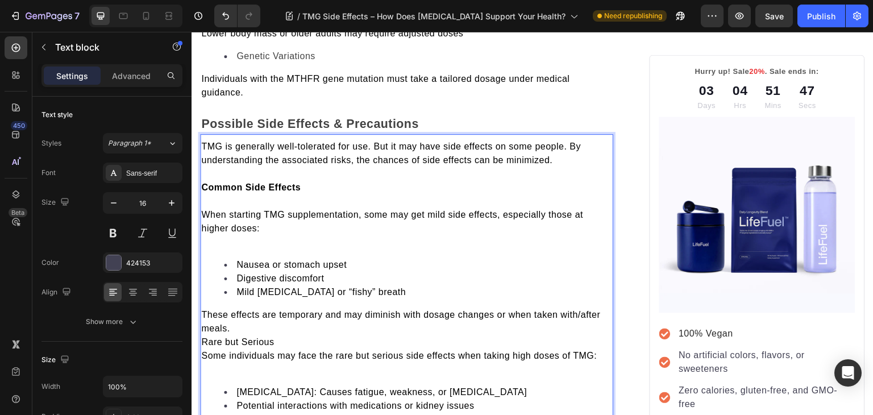
click at [227, 241] on p "Rich Text Editor. Editing area: main" at bounding box center [406, 242] width 411 height 14
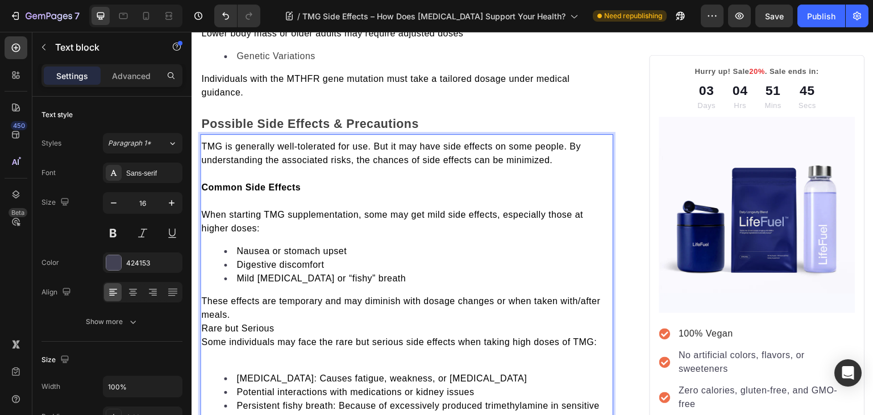
click at [203, 323] on span "Rare but Serious" at bounding box center [237, 328] width 73 height 10
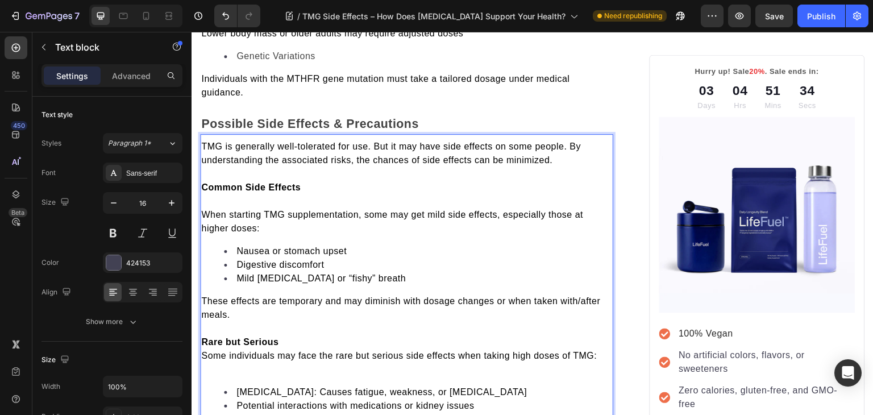
click at [207, 350] on span "Some individuals may face the rare but serious side effects when taking high do…" at bounding box center [398, 355] width 395 height 10
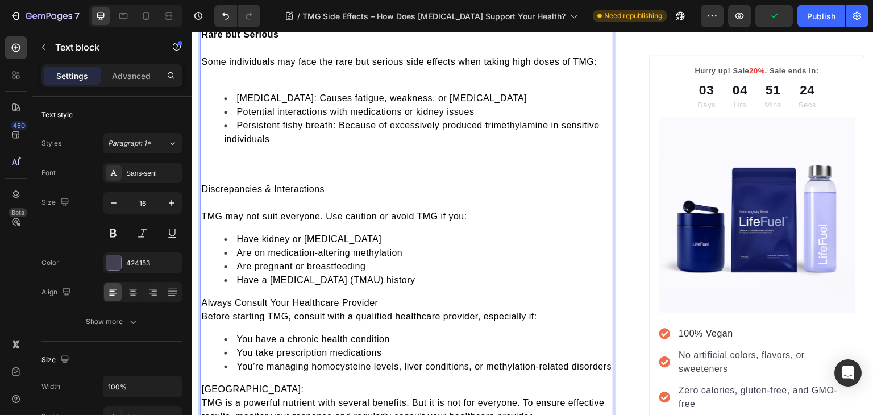
scroll to position [2426, 0]
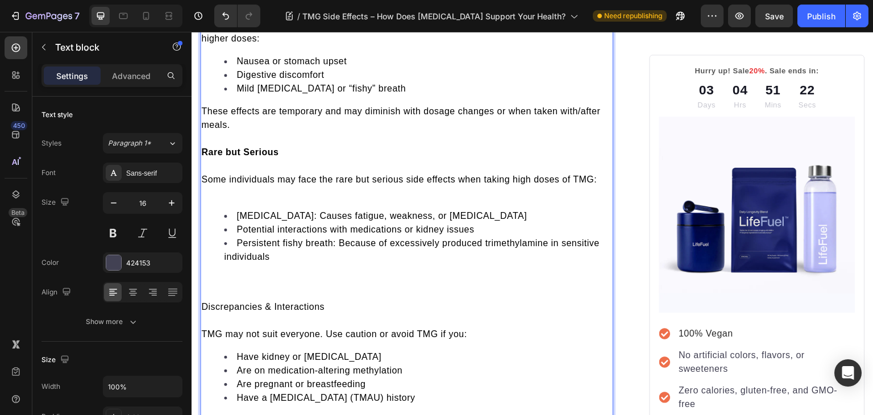
click at [231, 188] on p "Rich Text Editor. Editing area: main" at bounding box center [406, 193] width 411 height 14
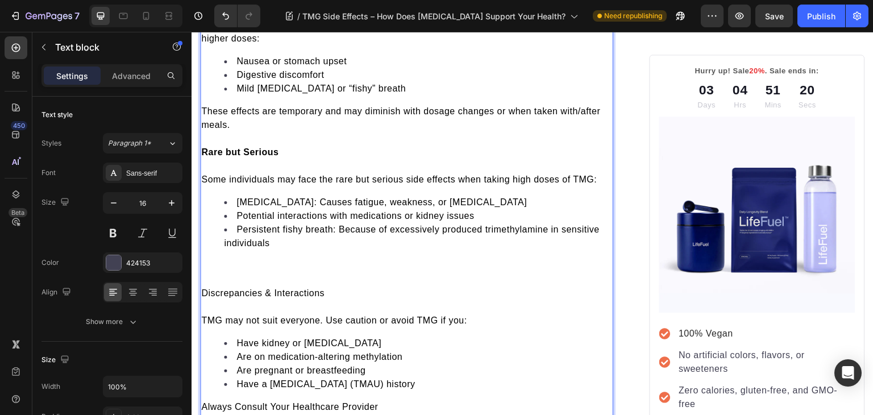
click at [226, 260] on p "Rich Text Editor. Editing area: main" at bounding box center [406, 266] width 411 height 14
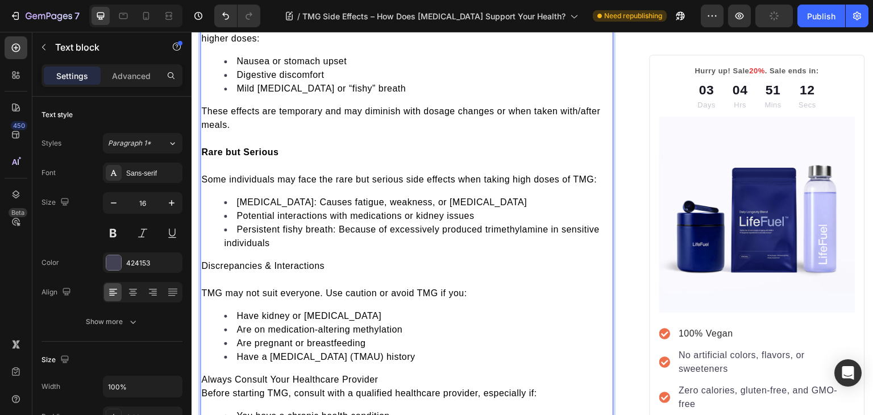
click at [226, 261] on span "Discrepancies & Interactions" at bounding box center [262, 266] width 123 height 10
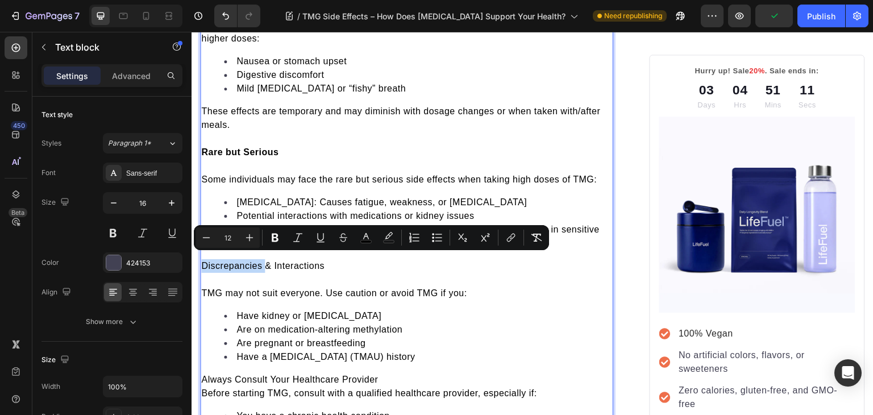
click at [226, 261] on span "Discrepancies & Interactions" at bounding box center [262, 266] width 123 height 10
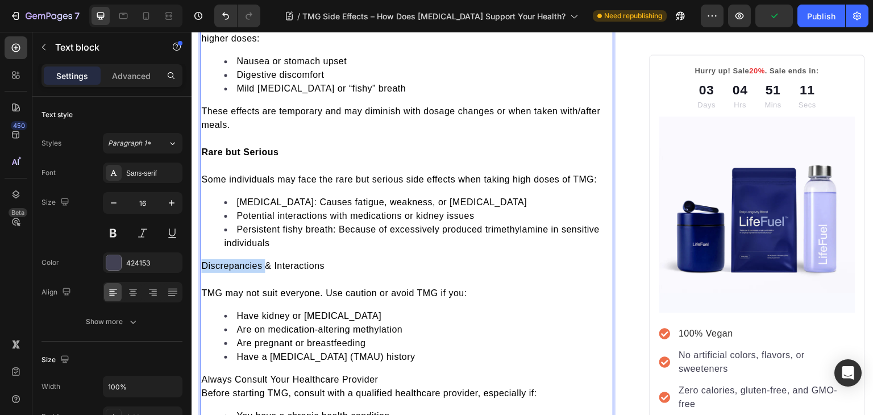
click at [226, 261] on span "Discrepancies & Interactions" at bounding box center [262, 266] width 123 height 10
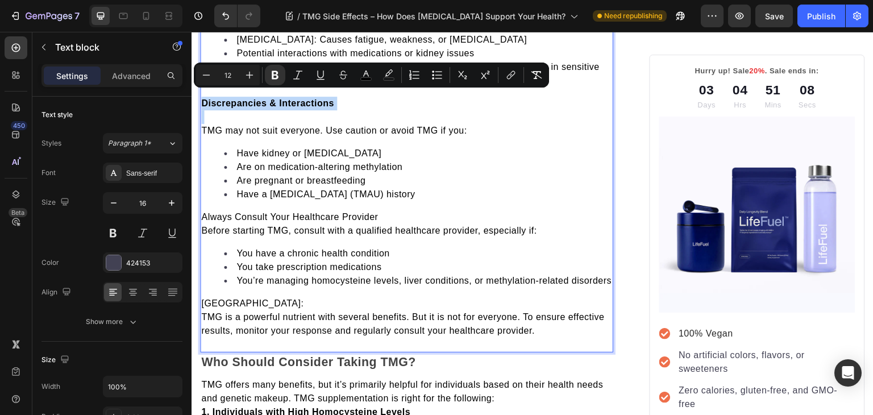
scroll to position [2588, 0]
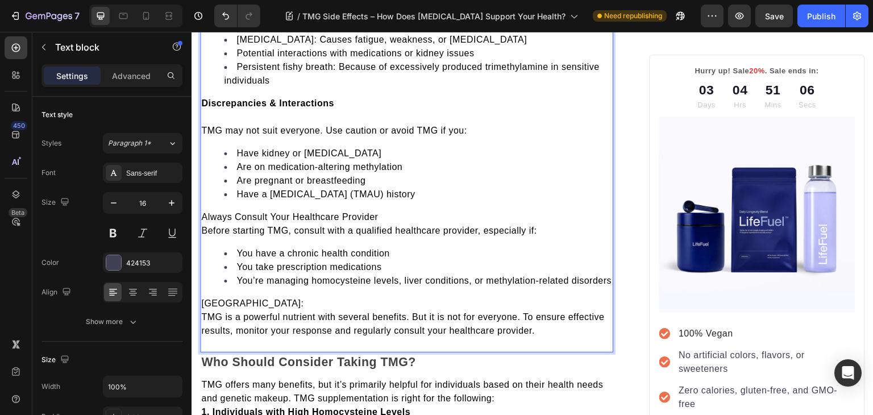
click at [201, 322] on span "TMG is a powerful nutrient with several benefits. But it is not for everyone. T…" at bounding box center [402, 323] width 403 height 23
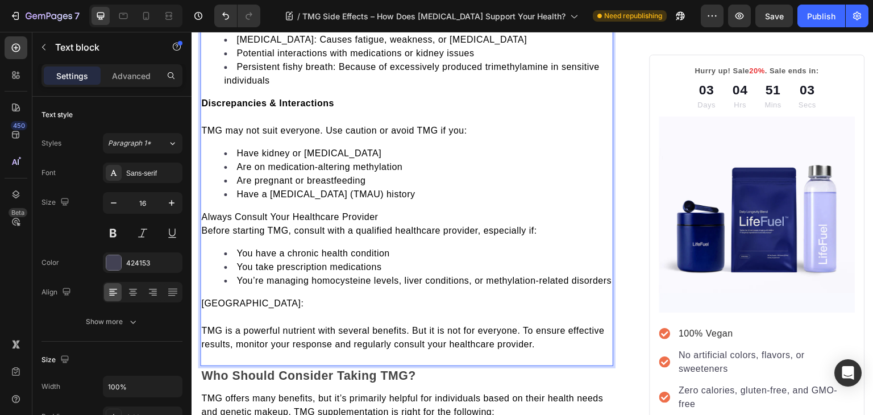
click at [226, 214] on span "Always Consult Your Healthcare Provider" at bounding box center [289, 217] width 177 height 10
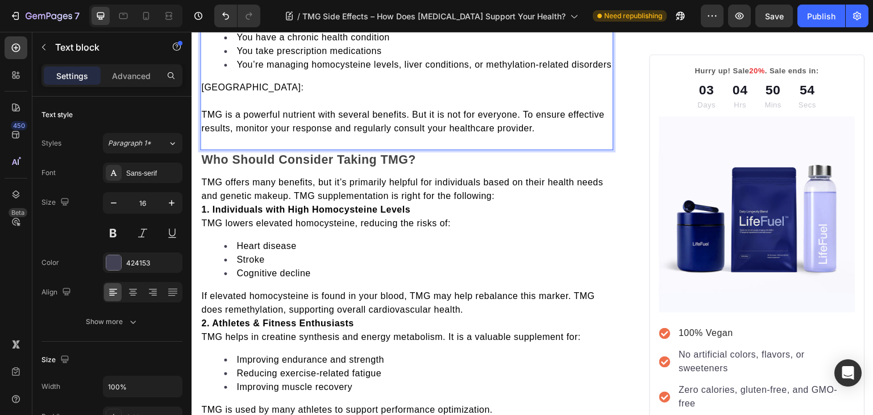
scroll to position [2820, 0]
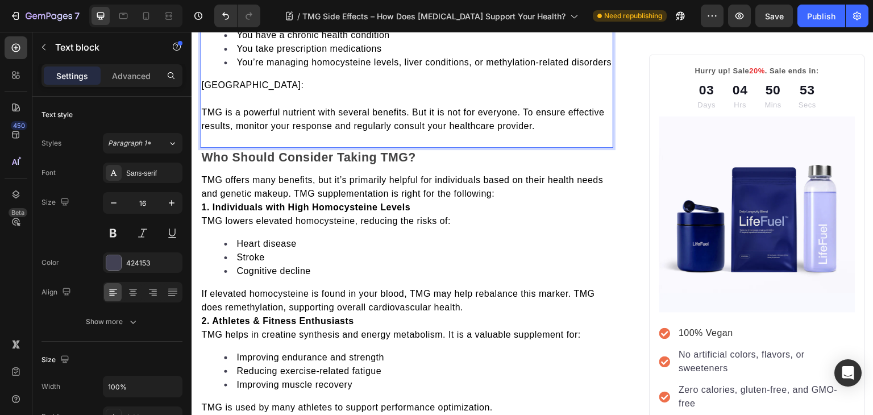
click at [230, 90] on span "Key Point:" at bounding box center [252, 85] width 102 height 10
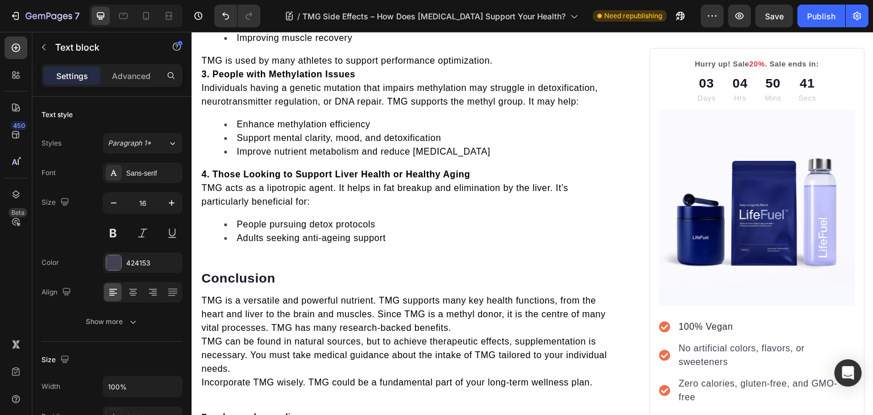
scroll to position [3043, 0]
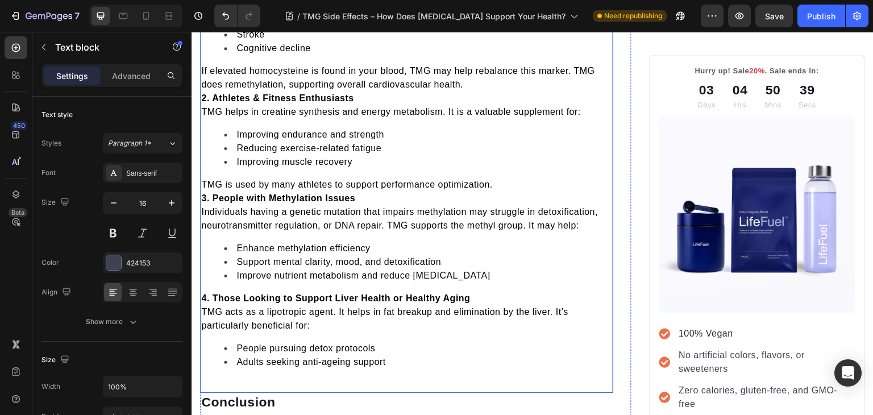
click at [202, 98] on p "2. Athletes & Fitness Enthusiasts" at bounding box center [406, 98] width 411 height 14
click at [205, 103] on strong "2. Athletes & Fitness Enthusiasts" at bounding box center [277, 98] width 152 height 10
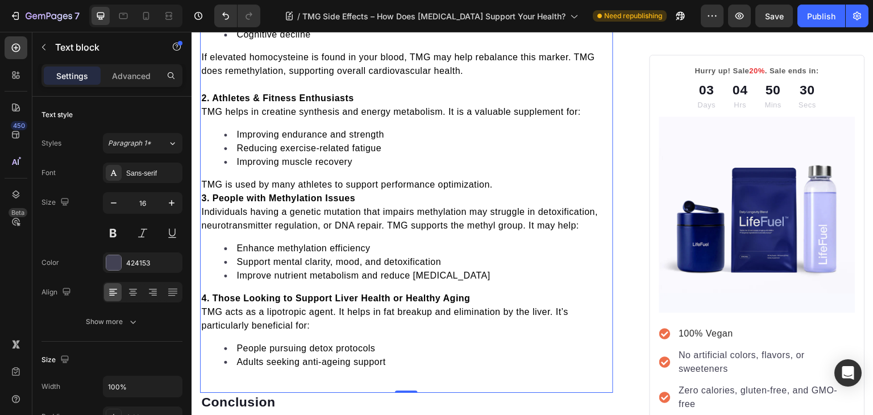
scroll to position [3070, 0]
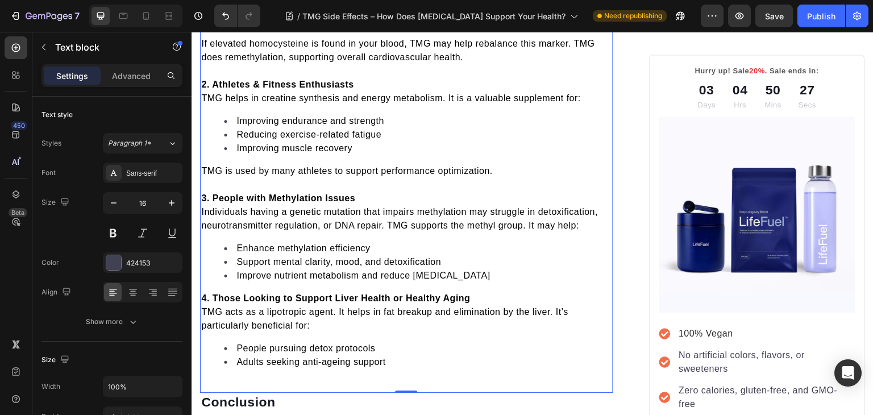
click at [202, 103] on span "TMG helps in creatine synthesis and energy metabolism. It is a valuable supplem…" at bounding box center [390, 98] width 379 height 10
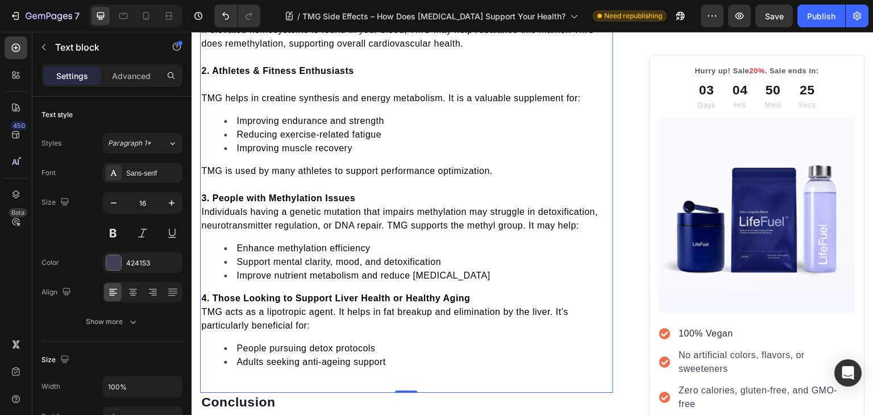
scroll to position [2941, 0]
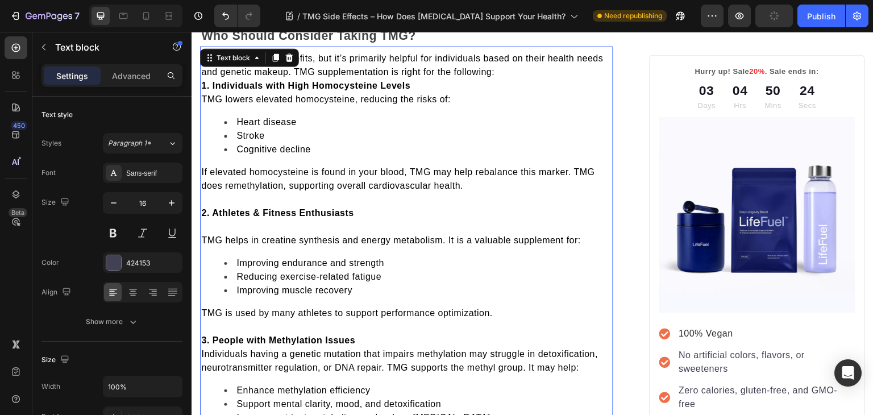
click at [203, 104] on span "TMG lowers elevated homocysteine, reducing the risks of:" at bounding box center [325, 99] width 249 height 10
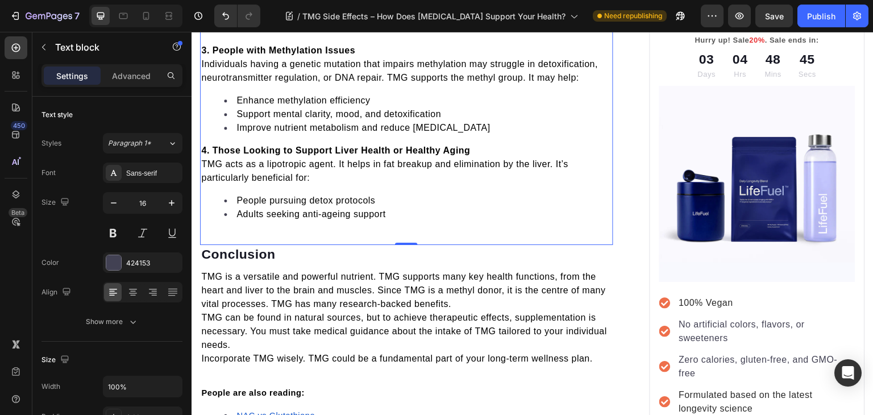
scroll to position [3247, 0]
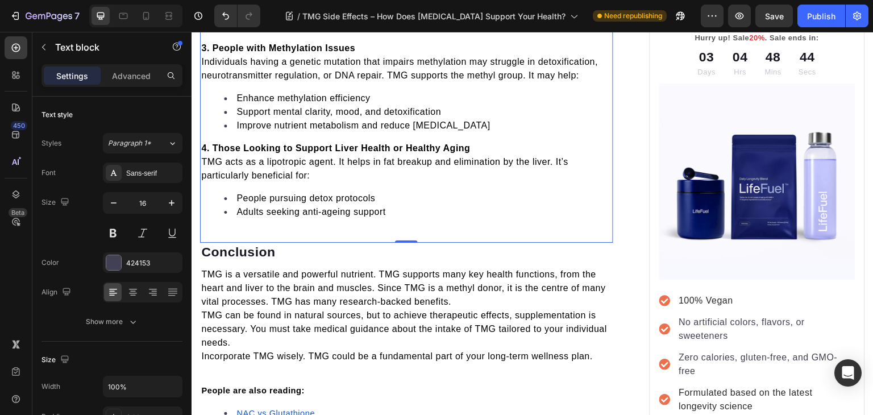
click at [202, 170] on span "TMG acts as a lipotropic agent. It helps in fat breakup and elimination by the …" at bounding box center [384, 168] width 367 height 23
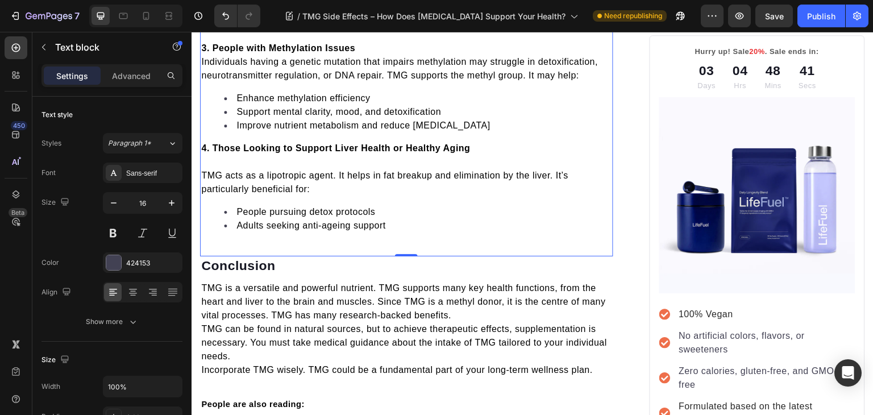
click at [205, 69] on span "Individuals having a genetic mutation that impairs methylation may struggle in …" at bounding box center [399, 68] width 397 height 23
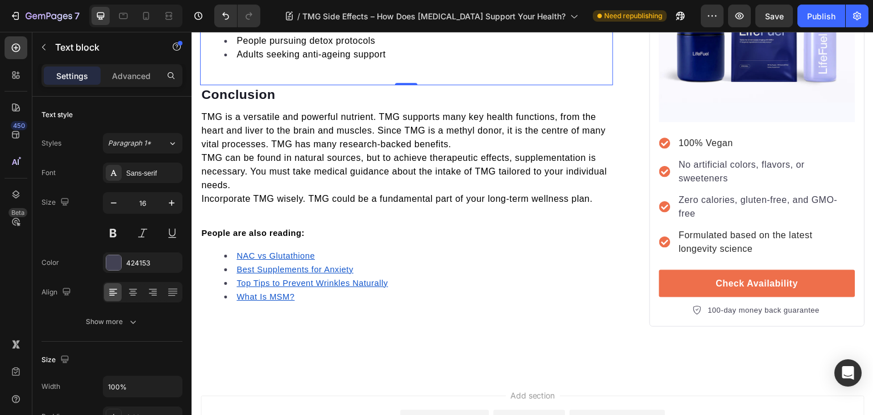
scroll to position [3439, 0]
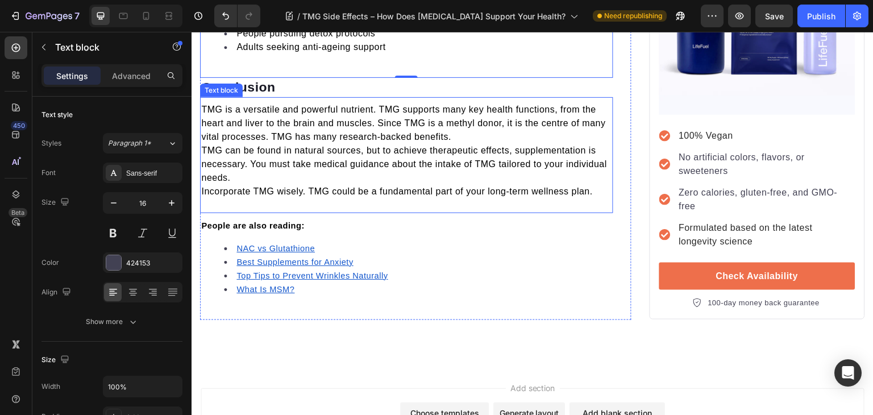
click at [209, 157] on span "TMG can be found in natural sources, but to achieve therapeutic effects, supple…" at bounding box center [404, 163] width 406 height 37
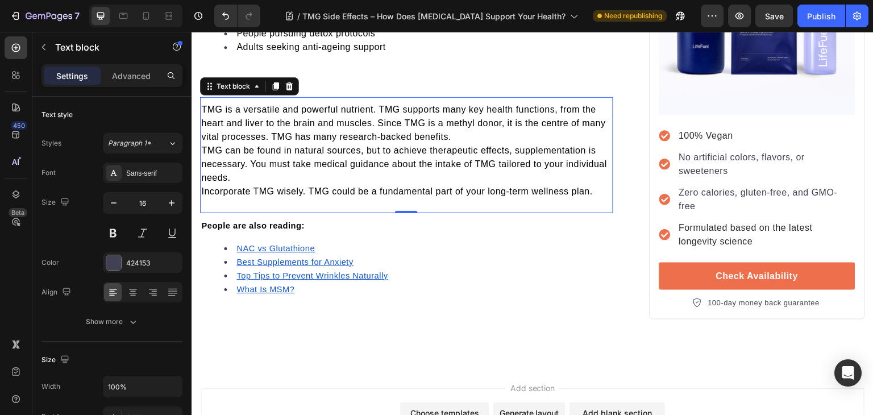
click at [202, 157] on span "TMG can be found in natural sources, but to achieve therapeutic effects, supple…" at bounding box center [404, 163] width 406 height 37
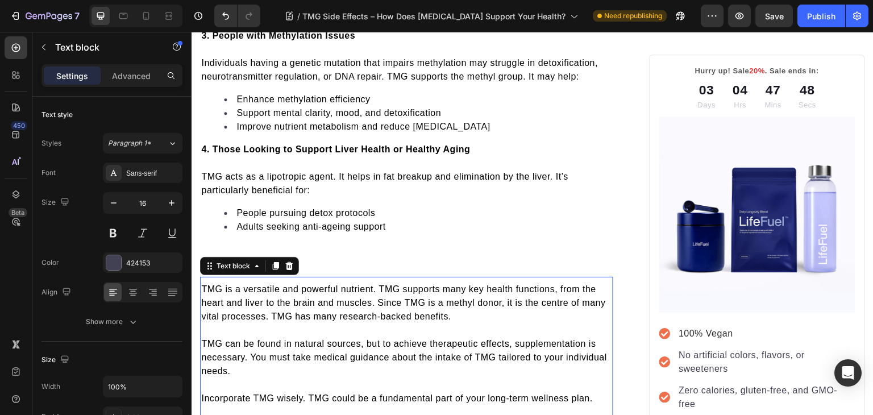
scroll to position [3257, 0]
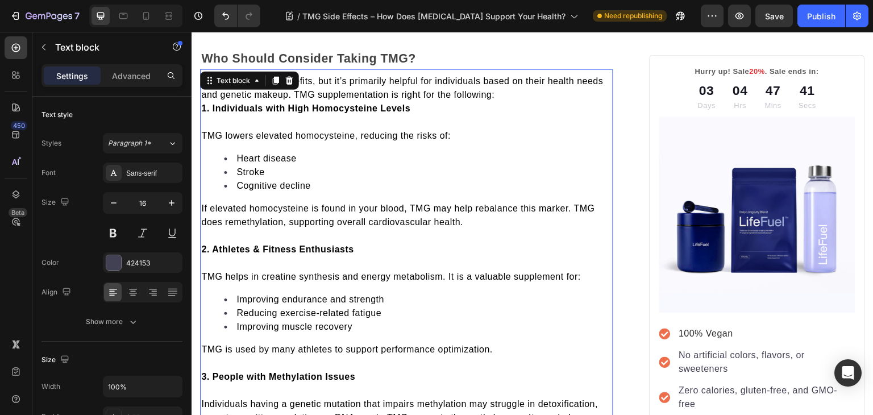
scroll to position [420, 0]
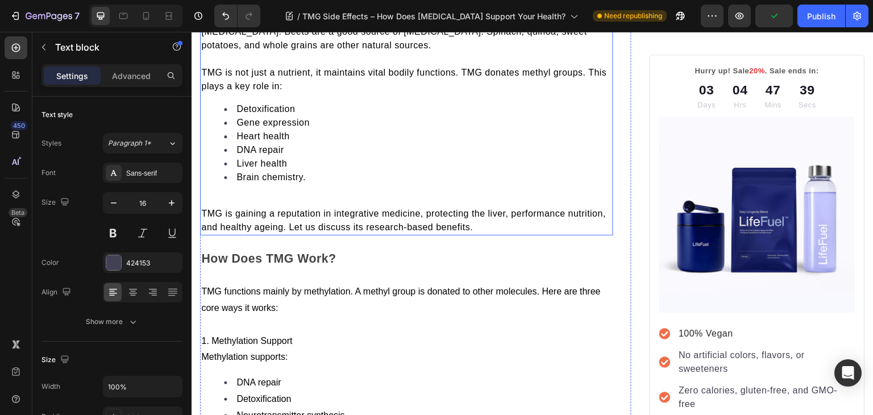
click at [265, 226] on span "TMG is gaining a reputation in integrative medicine, protecting the liver, perf…" at bounding box center [403, 219] width 404 height 23
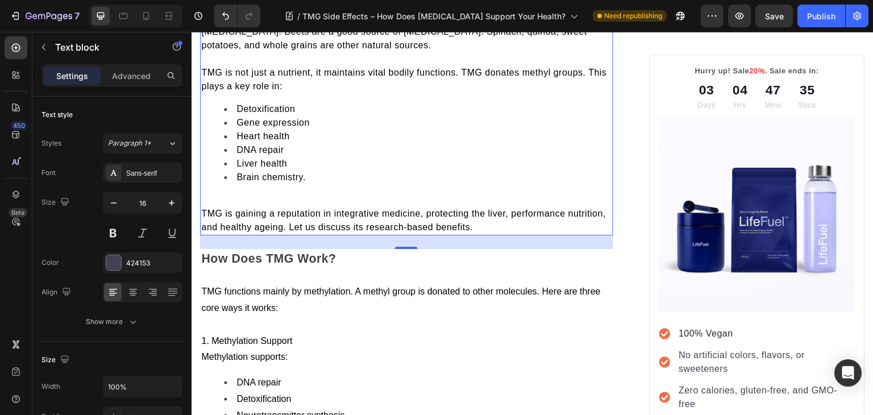
click at [265, 226] on span "TMG is gaining a reputation in integrative medicine, protecting the liver, perf…" at bounding box center [403, 219] width 404 height 23
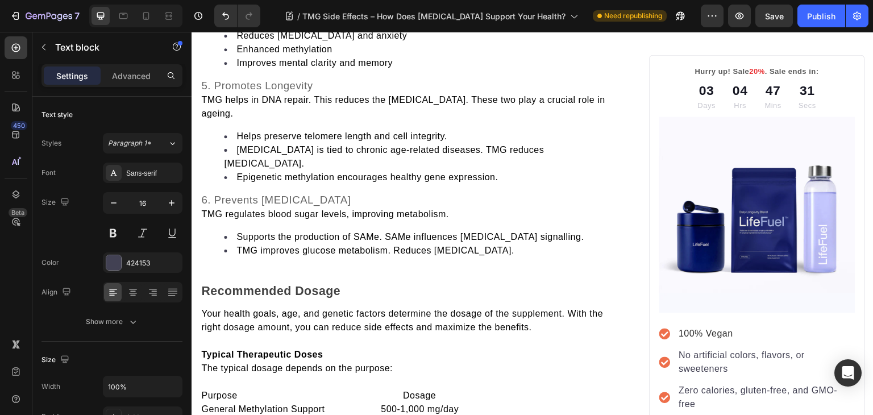
scroll to position [1518, 0]
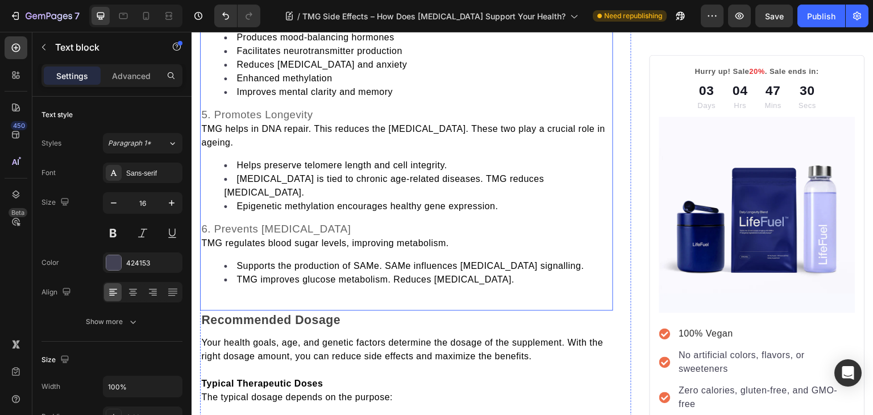
click at [214, 139] on span "TMG helps in DNA repair. This reduces the oxidative stress. These two play a cr…" at bounding box center [403, 135] width 404 height 23
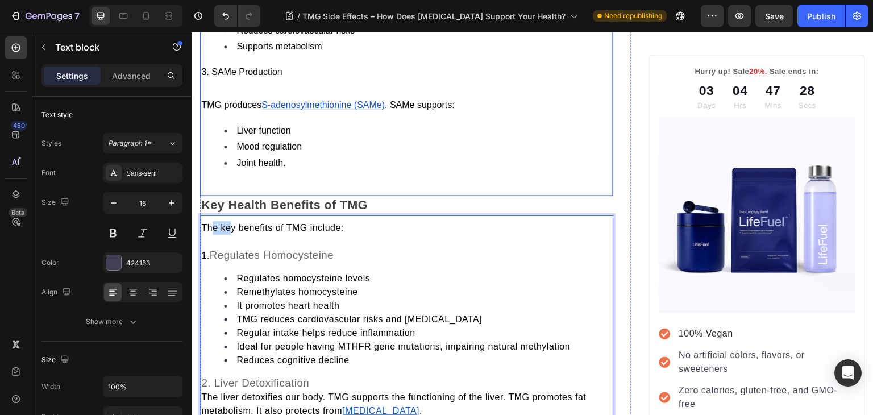
drag, startPoint x: 214, startPoint y: 139, endPoint x: 231, endPoint y: 158, distance: 25.8
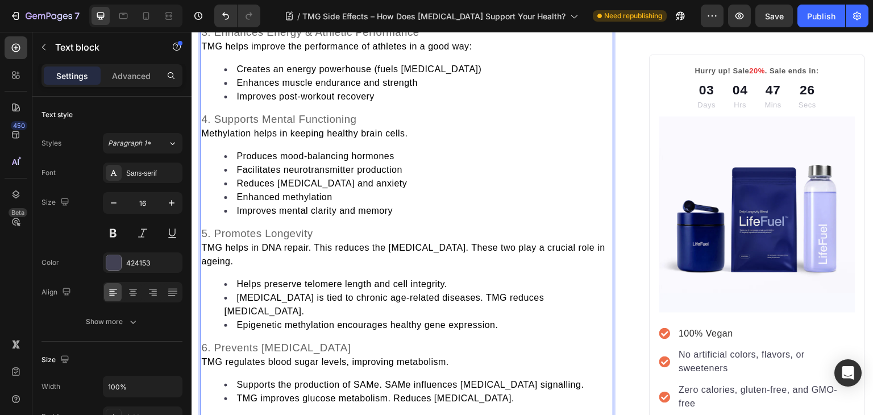
scroll to position [1427, 0]
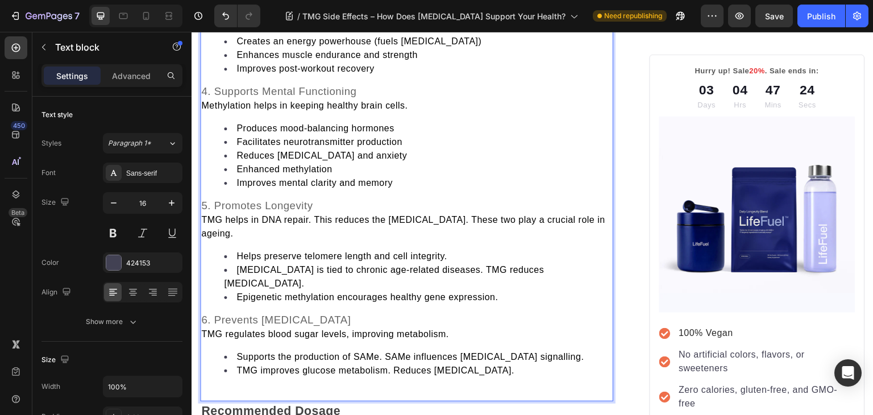
click at [216, 228] on span "TMG helps in DNA repair. This reduces the oxidative stress. These two play a cr…" at bounding box center [403, 226] width 404 height 23
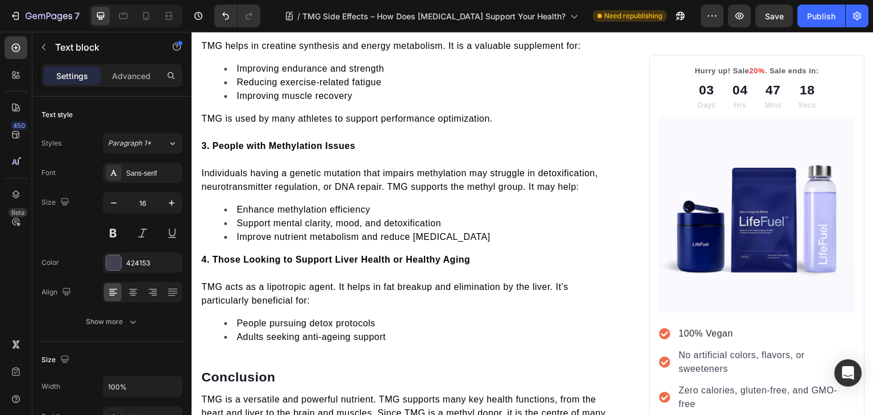
scroll to position [3266, 0]
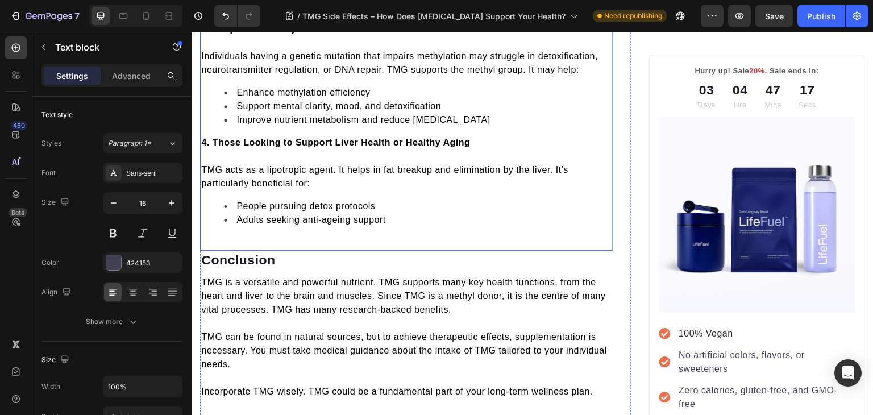
click at [335, 224] on span "Adults seeking anti-ageing support" at bounding box center [310, 220] width 149 height 10
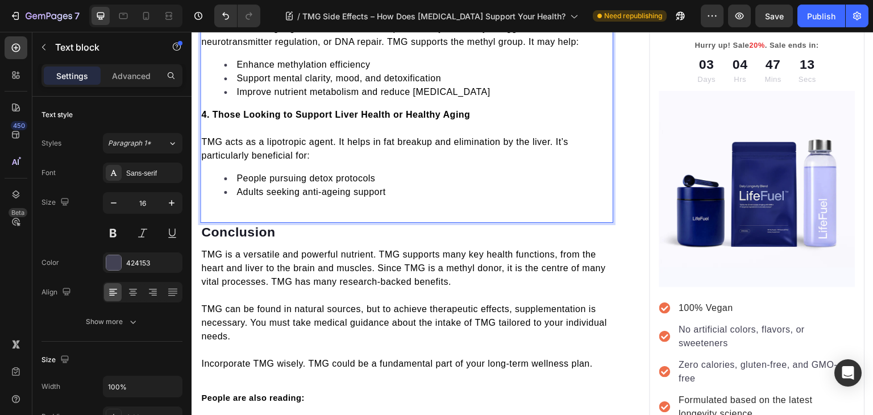
scroll to position [3293, 0]
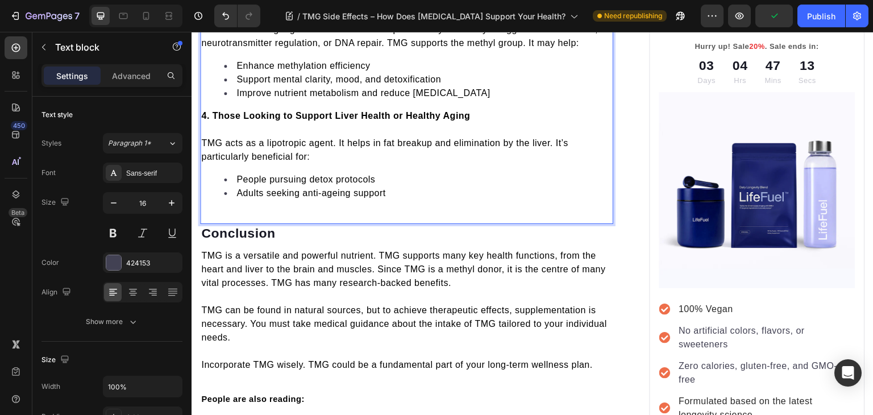
click at [333, 198] on span "Adults seeking anti-ageing support" at bounding box center [310, 193] width 149 height 10
click at [345, 286] on span "TMG is a versatile and powerful nutrient. TMG supports many key health function…" at bounding box center [403, 269] width 404 height 37
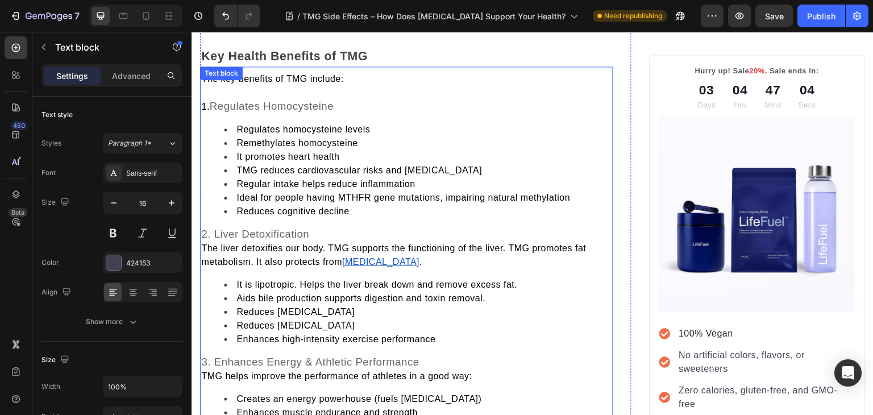
scroll to position [1075, 0]
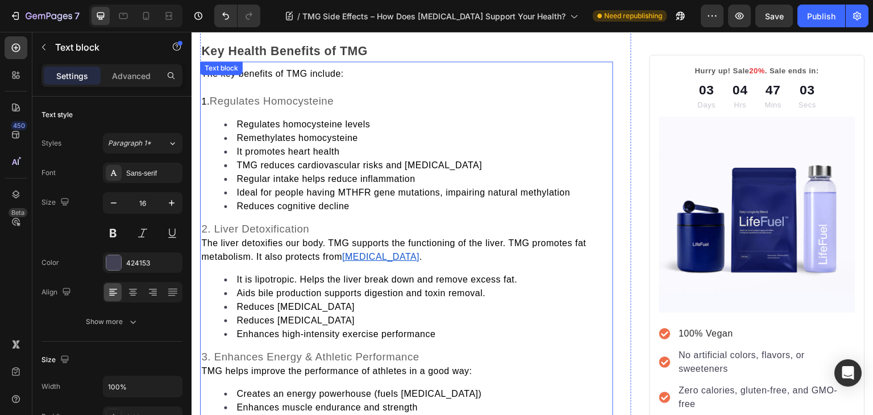
click at [207, 238] on span "The liver detoxifies our body. TMG supports the functioning of the liver. TMG p…" at bounding box center [393, 249] width 385 height 23
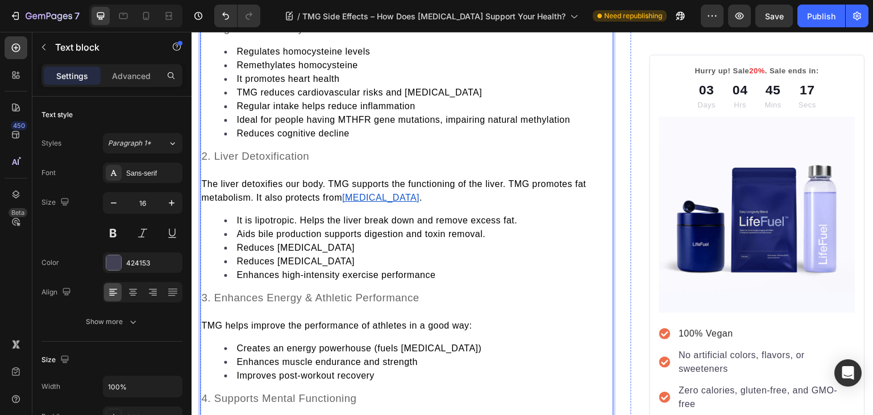
scroll to position [1116, 0]
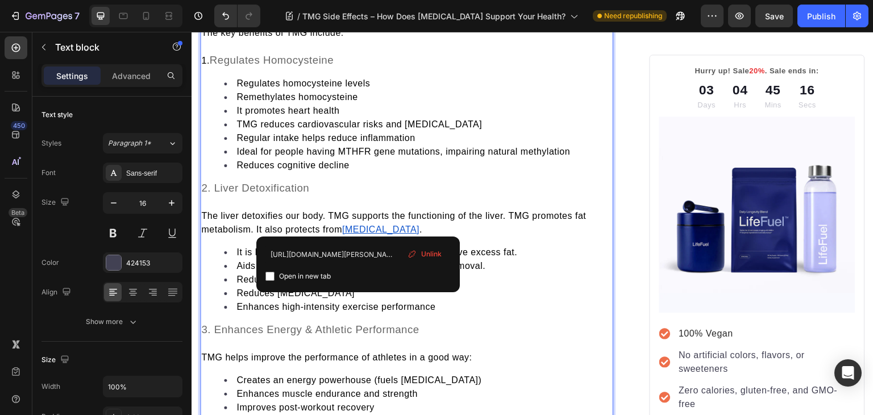
click at [358, 224] on u "NAFLD" at bounding box center [380, 229] width 77 height 10
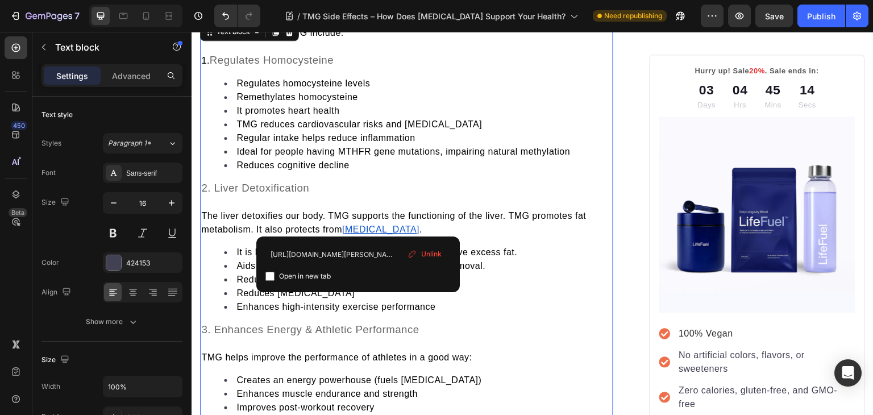
click at [268, 274] on input "checkbox" at bounding box center [269, 276] width 9 height 9
checkbox input "true"
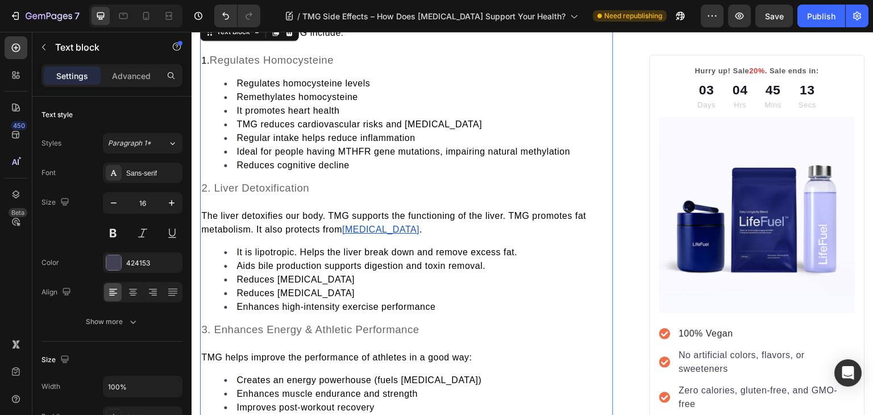
click at [380, 160] on li "Reduces cognitive decline" at bounding box center [418, 165] width 388 height 14
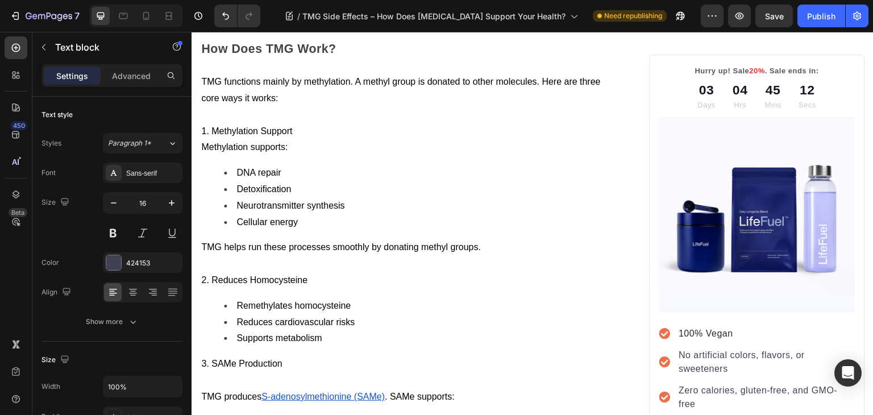
scroll to position [629, 0]
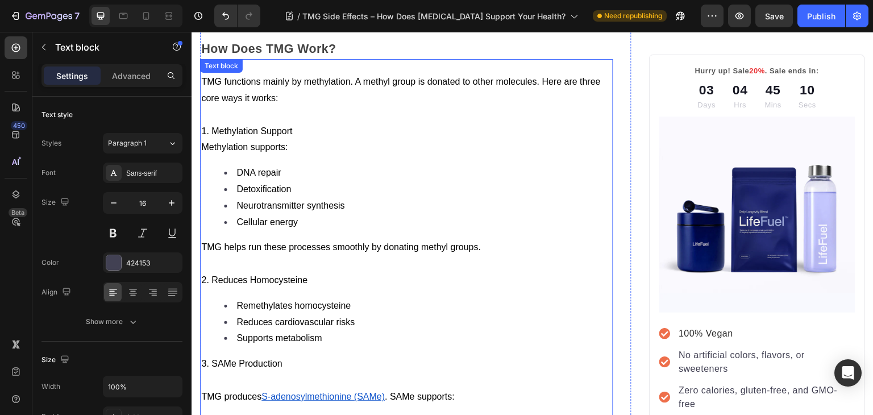
click at [352, 391] on u "S-adenosylmethionine (SAMe)" at bounding box center [322, 396] width 123 height 10
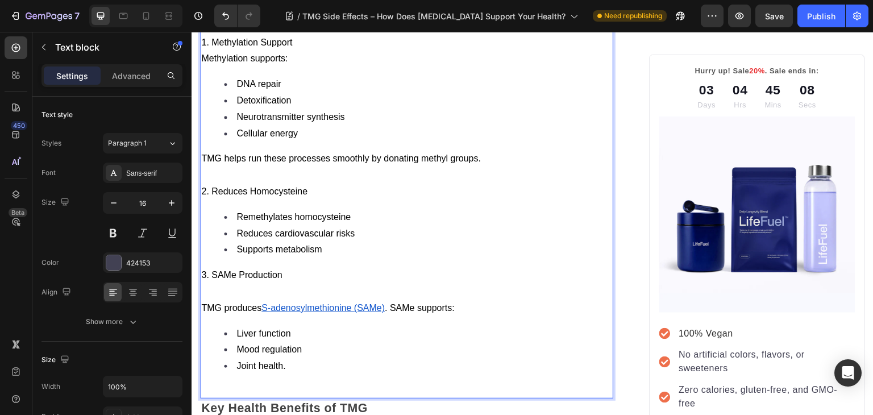
scroll to position [758, 0]
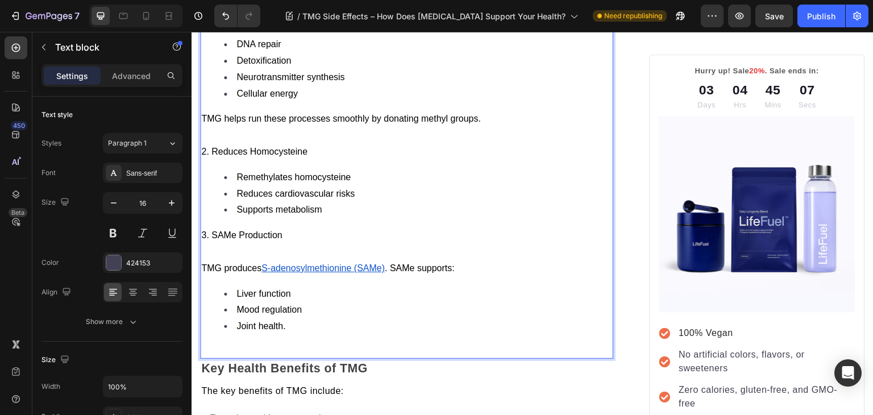
click at [355, 271] on p "TMG produces S-adenosylmethionine (SAMe) . SAMe supports:" at bounding box center [406, 268] width 411 height 16
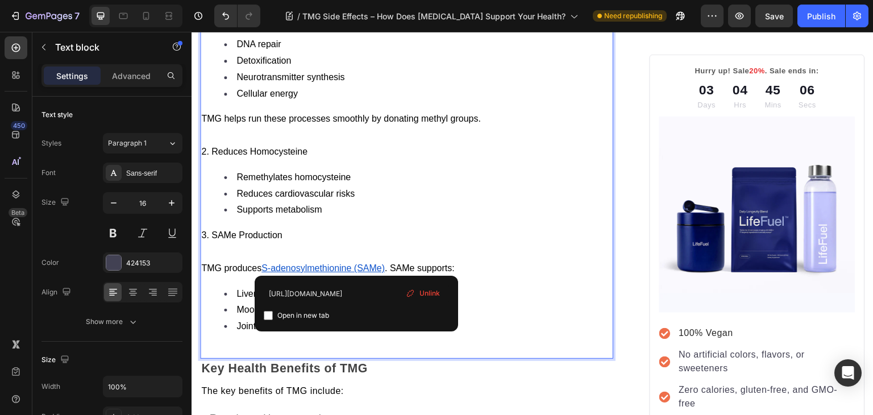
click at [266, 316] on input "checkbox" at bounding box center [268, 315] width 9 height 9
checkbox input "true"
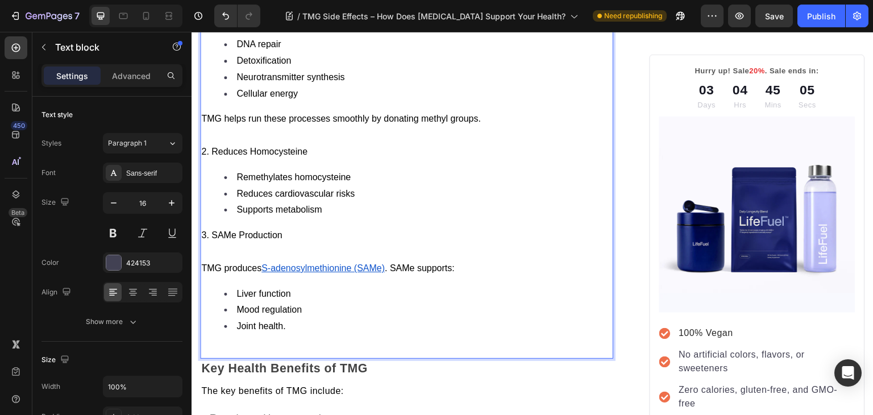
click at [474, 176] on li "Remethylates homocysteine" at bounding box center [418, 177] width 388 height 16
click at [239, 206] on span "Supports metabolism" at bounding box center [278, 210] width 85 height 10
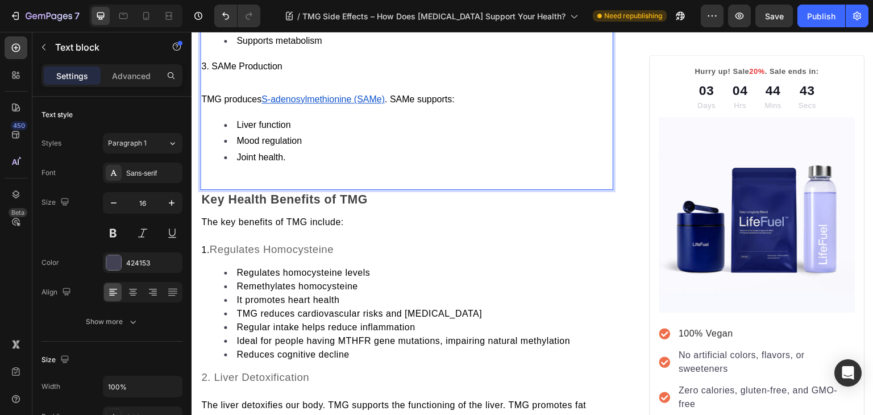
scroll to position [952, 0]
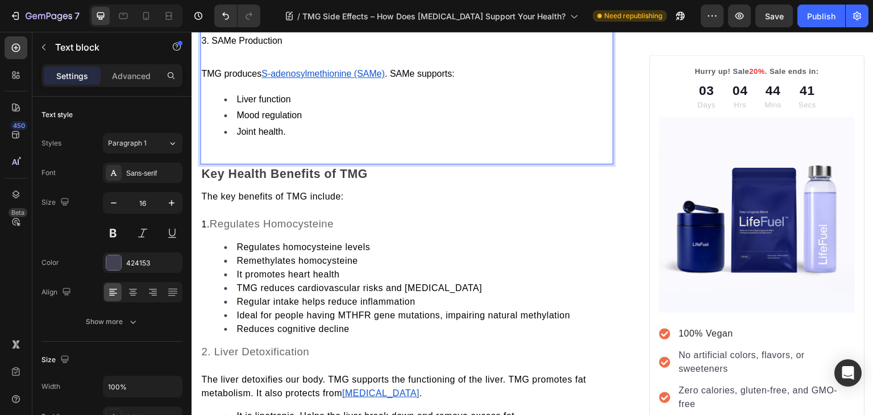
click at [211, 51] on p "Rich Text Editor. Editing area: main" at bounding box center [406, 57] width 411 height 16
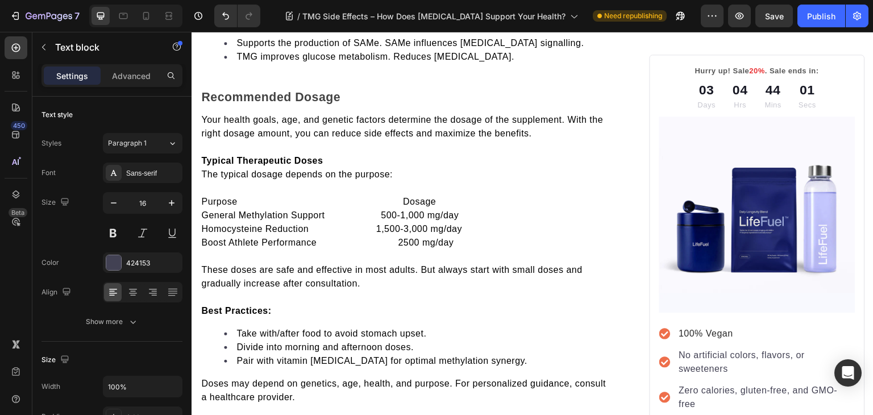
scroll to position [1779, 0]
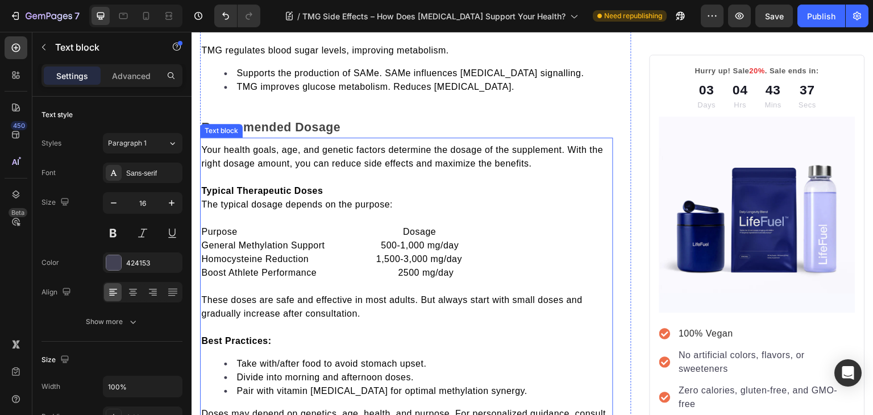
click at [216, 186] on strong "Typical Therapeutic Doses" at bounding box center [262, 191] width 122 height 10
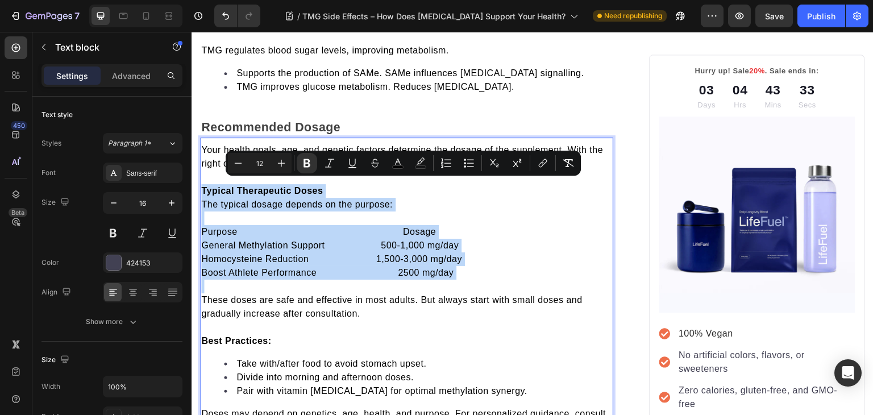
copy div "Typical Therapeutic Doses The typical dosage depends on the purpose: Purpose Do…"
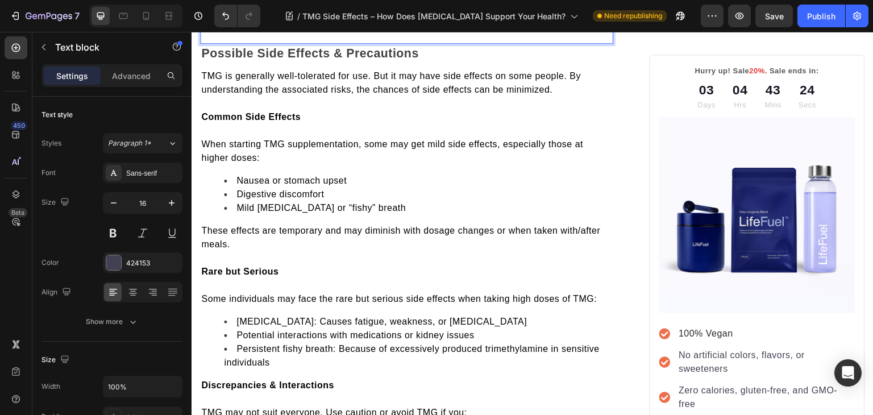
scroll to position [2465, 0]
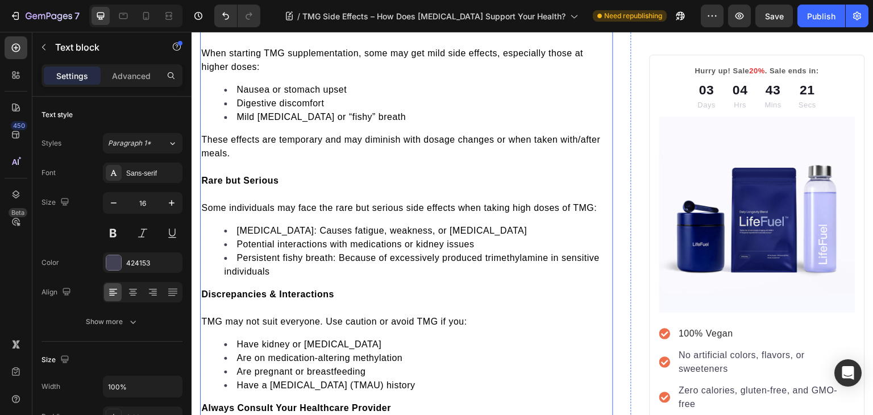
click at [217, 189] on p "Rich Text Editor. Editing area: main" at bounding box center [406, 194] width 411 height 14
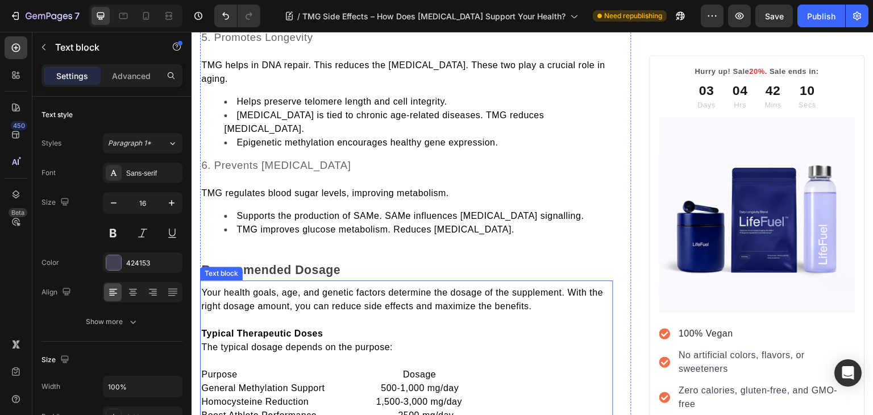
scroll to position [2200, 0]
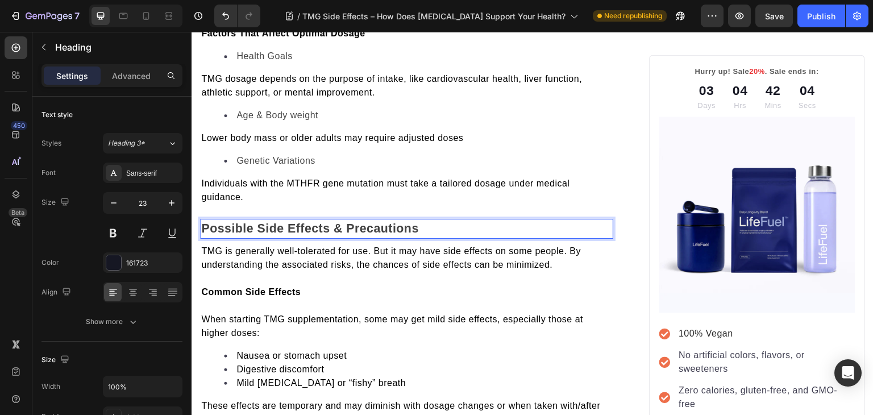
click at [257, 223] on span "Possible Side Effects & Precautions" at bounding box center [310, 229] width 218 height 14
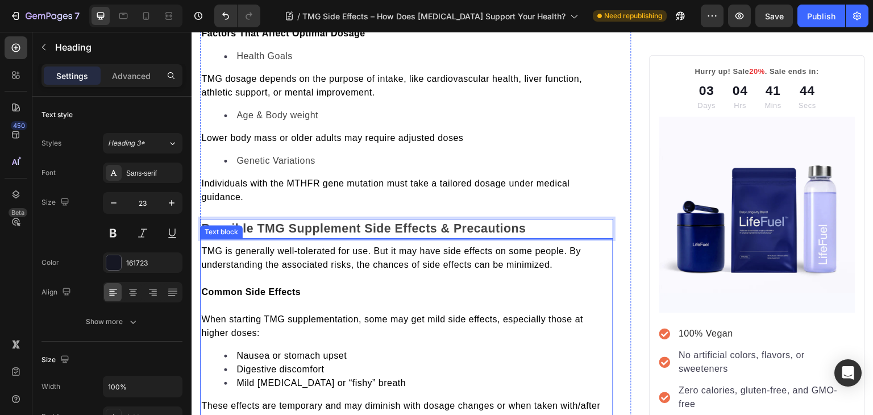
click at [319, 285] on p "Common Side Effects" at bounding box center [406, 292] width 411 height 14
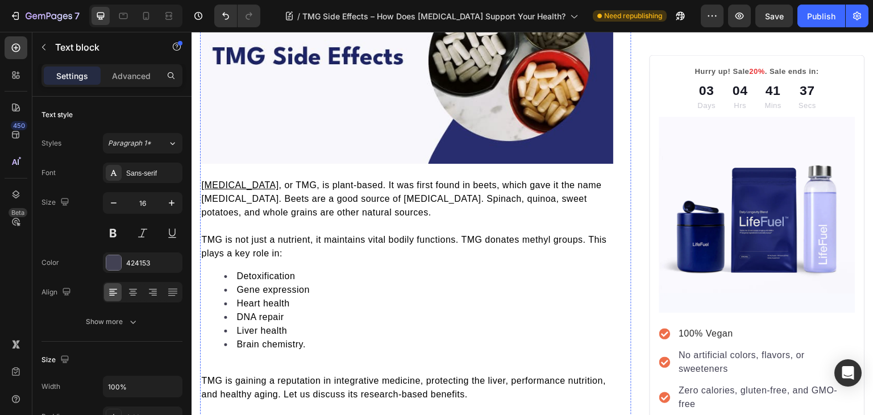
scroll to position [0, 0]
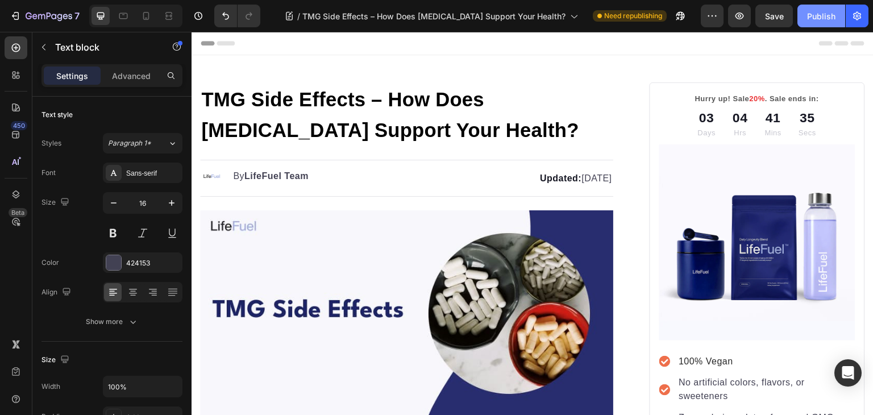
click at [814, 5] on button "Publish" at bounding box center [821, 16] width 48 height 23
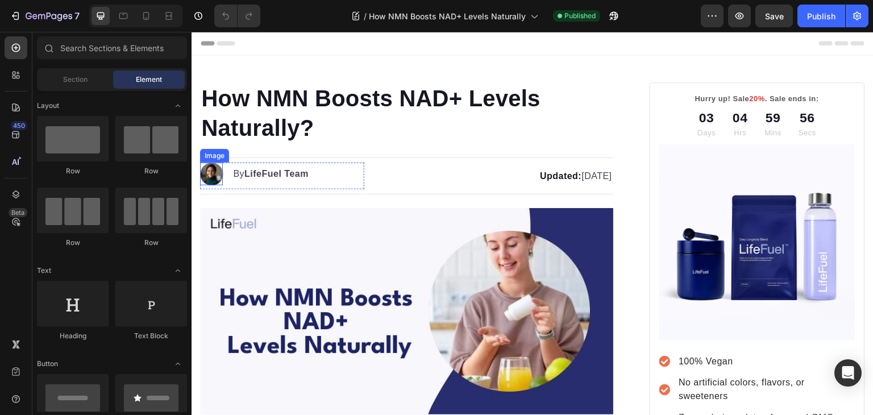
click at [212, 174] on img at bounding box center [211, 173] width 23 height 23
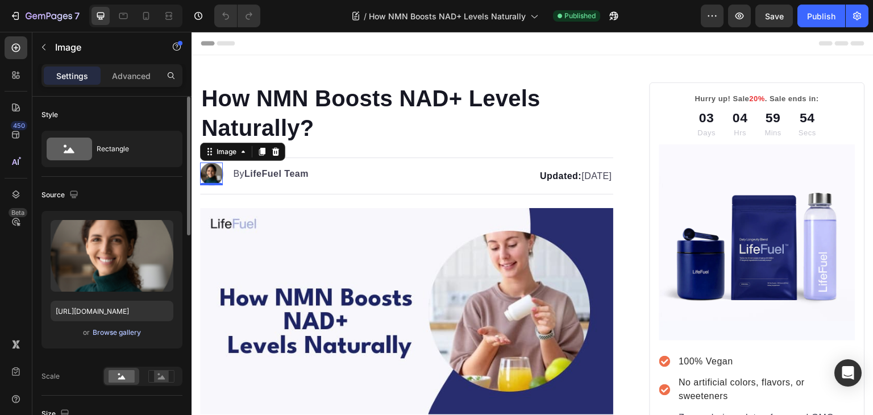
click at [122, 335] on div "Browse gallery" at bounding box center [117, 332] width 48 height 10
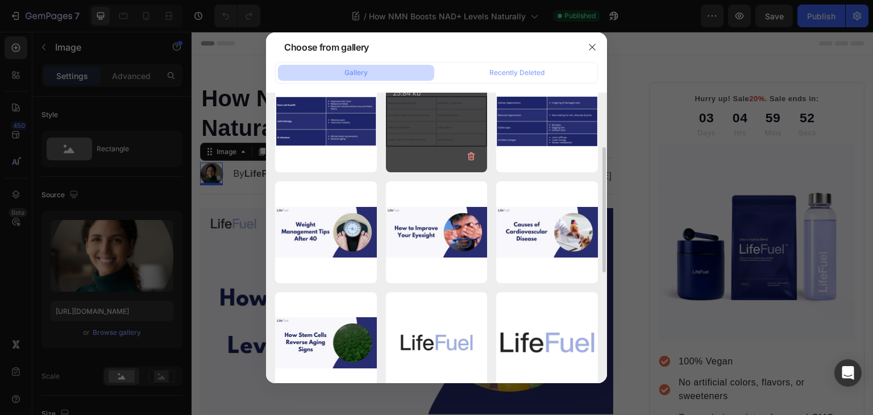
scroll to position [142, 0]
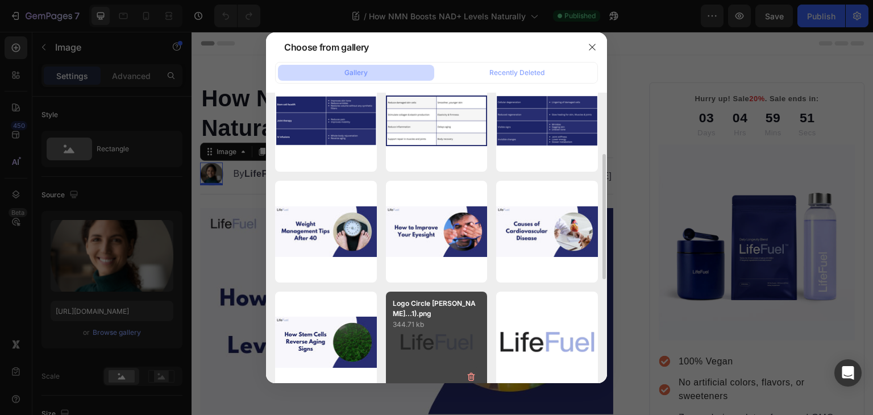
click at [411, 341] on div "Logo Circle [PERSON_NAME]...1).png 344.71 kb" at bounding box center [437, 342] width 102 height 102
type input "[URL][DOMAIN_NAME]"
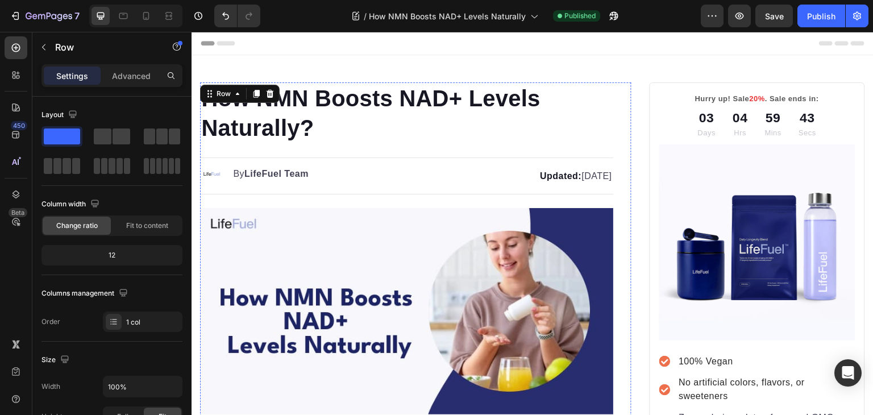
scroll to position [0, 0]
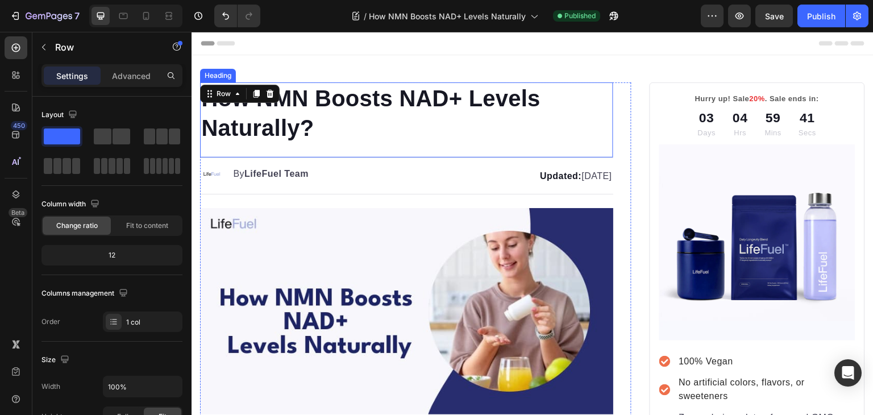
click at [360, 102] on h1 "How NMN Boosts NAD+ Levels Naturally?" at bounding box center [406, 112] width 413 height 61
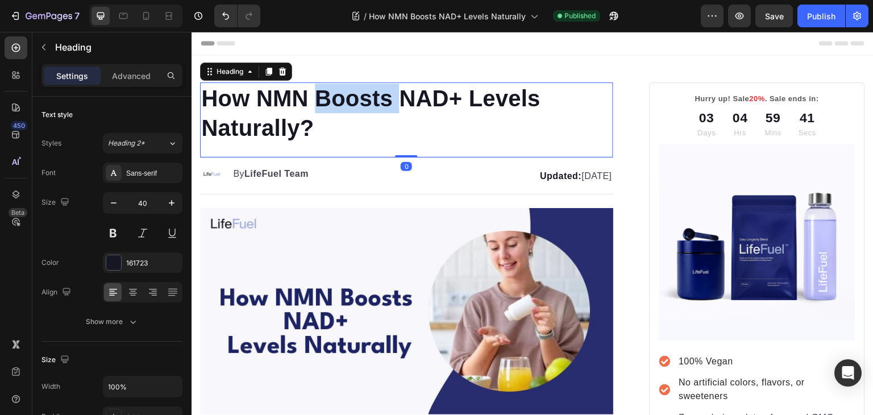
click at [360, 102] on h1 "How NMN Boosts NAD+ Levels Naturally?" at bounding box center [406, 112] width 413 height 61
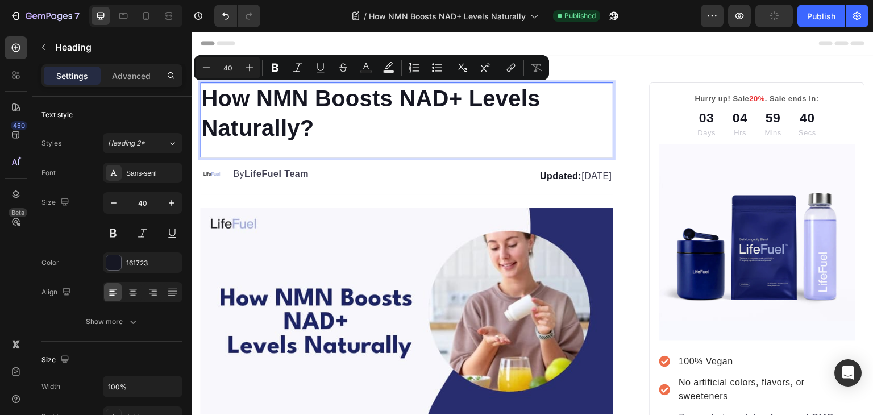
click at [286, 104] on p "How NMN Boosts NAD+ Levels Naturally?" at bounding box center [406, 113] width 411 height 59
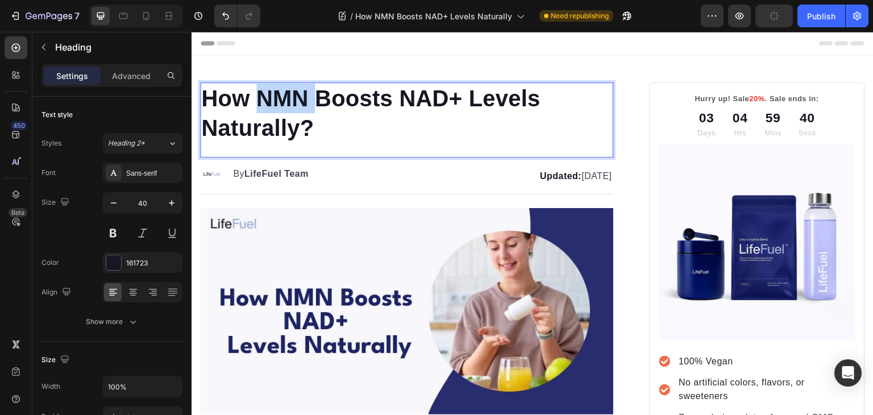
click at [286, 104] on p "How NMN Boosts NAD+ Levels Naturally?" at bounding box center [406, 113] width 411 height 59
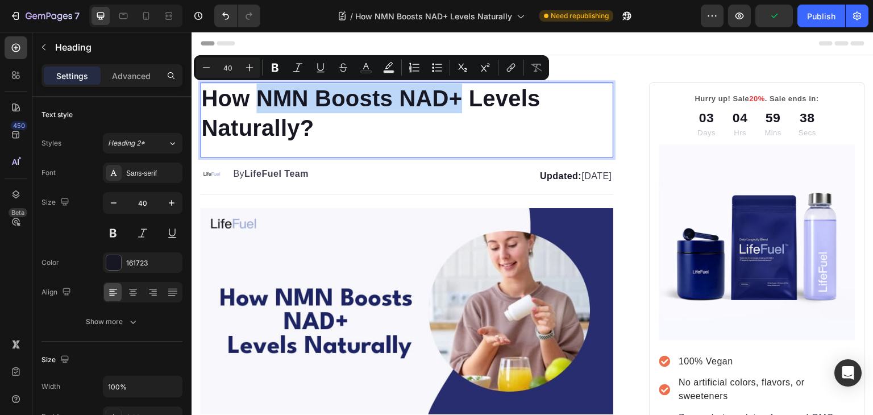
copy p "NMN Boosts NAD+"
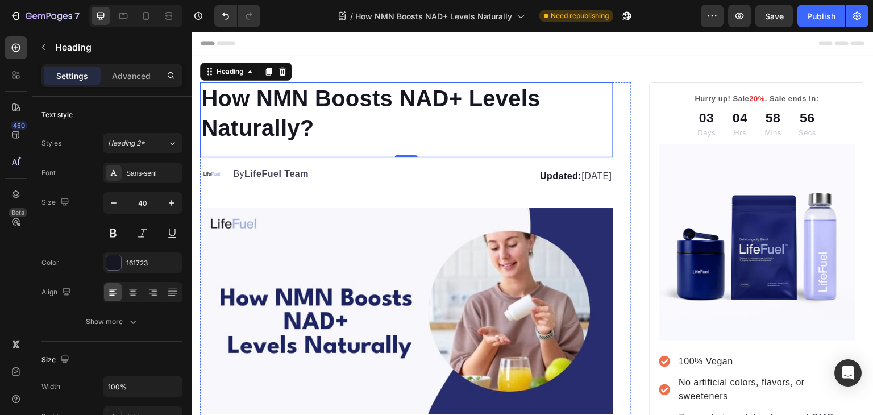
scroll to position [20, 0]
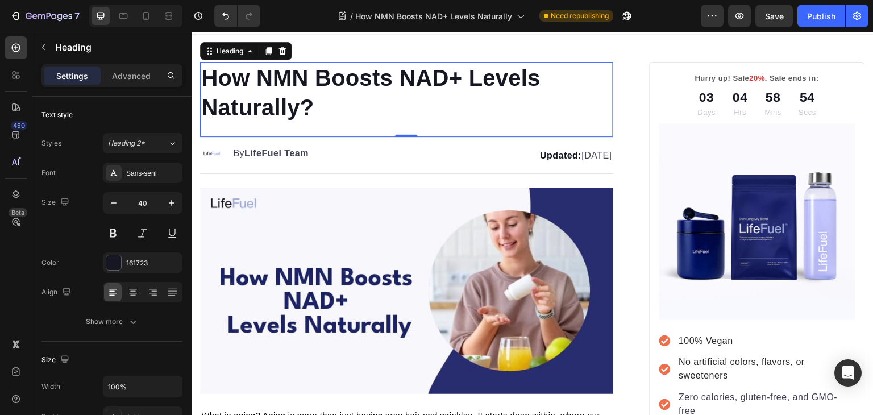
click at [360, 78] on p "How NMN Boosts NAD+ Levels Naturally?" at bounding box center [406, 92] width 411 height 59
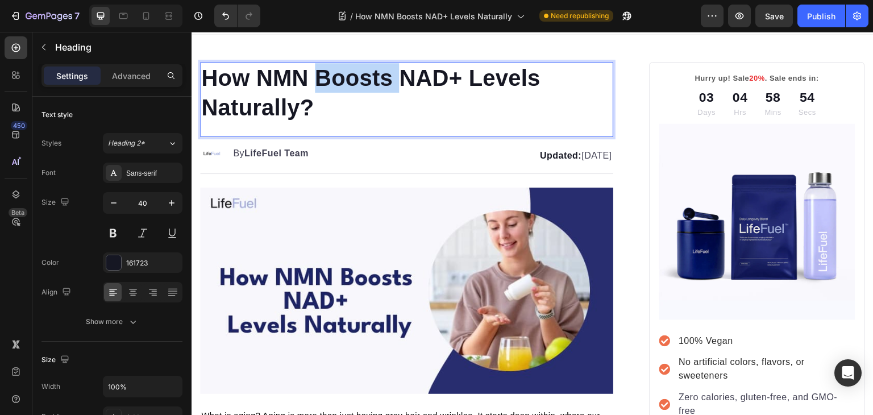
click at [360, 78] on p "How NMN Boosts NAD+ Levels Naturally?" at bounding box center [406, 92] width 411 height 59
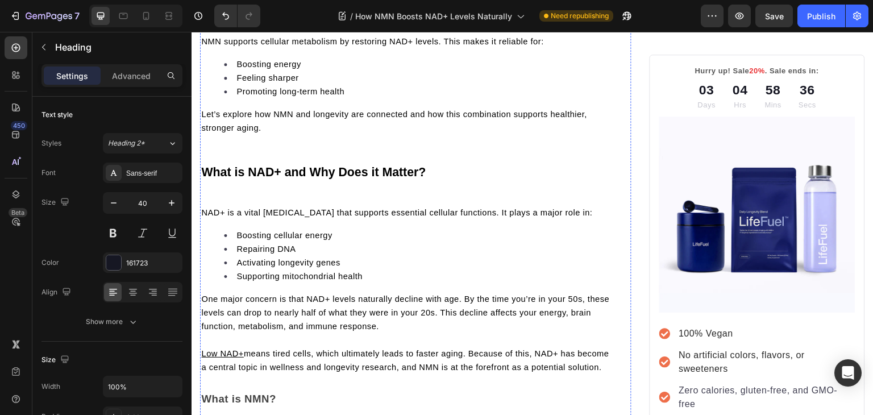
scroll to position [490, 0]
click at [297, 190] on div "What is NAD+ and Why Does it Matter?" at bounding box center [406, 169] width 413 height 41
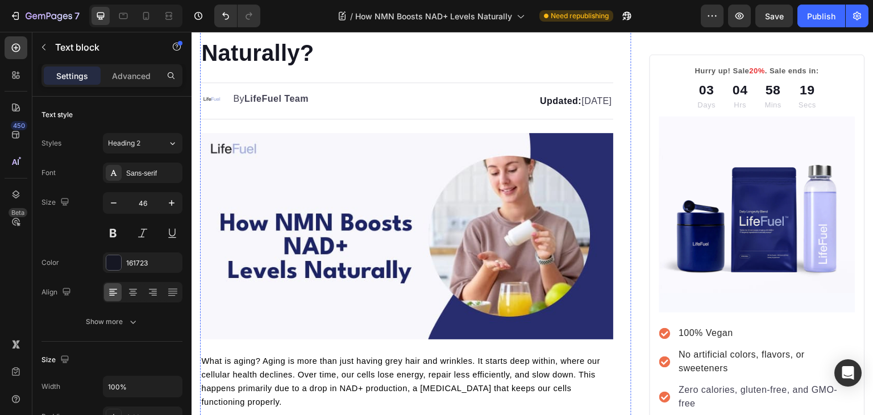
scroll to position [0, 0]
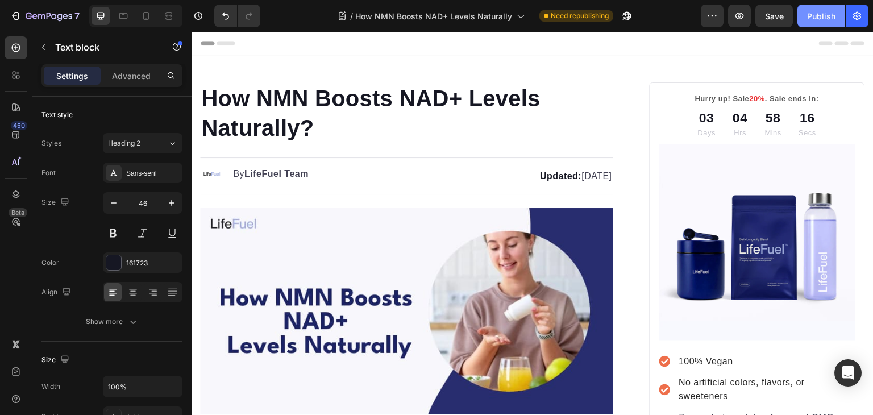
click at [823, 19] on div "Publish" at bounding box center [821, 16] width 28 height 12
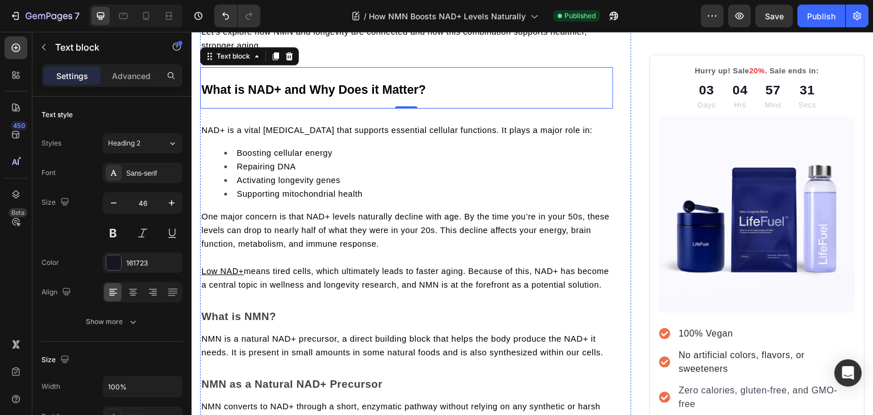
scroll to position [573, 0]
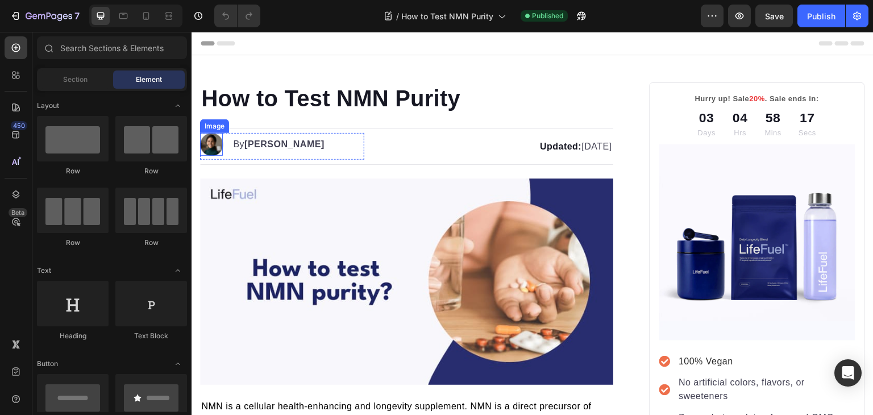
click at [208, 142] on img at bounding box center [211, 144] width 23 height 23
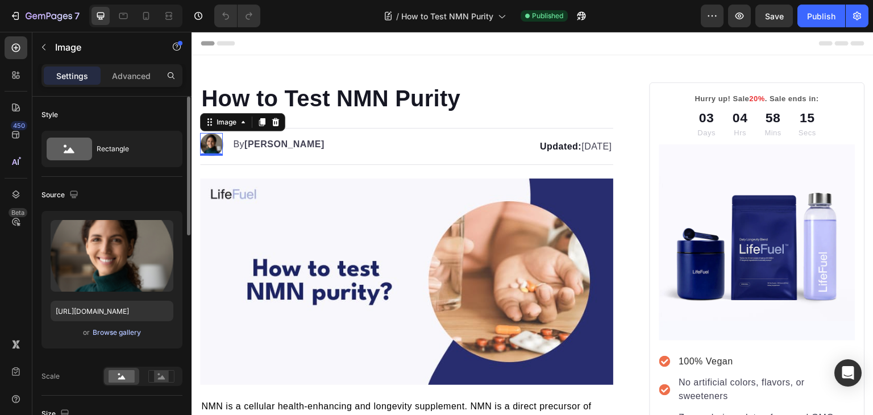
click at [114, 332] on div "Browse gallery" at bounding box center [117, 332] width 48 height 10
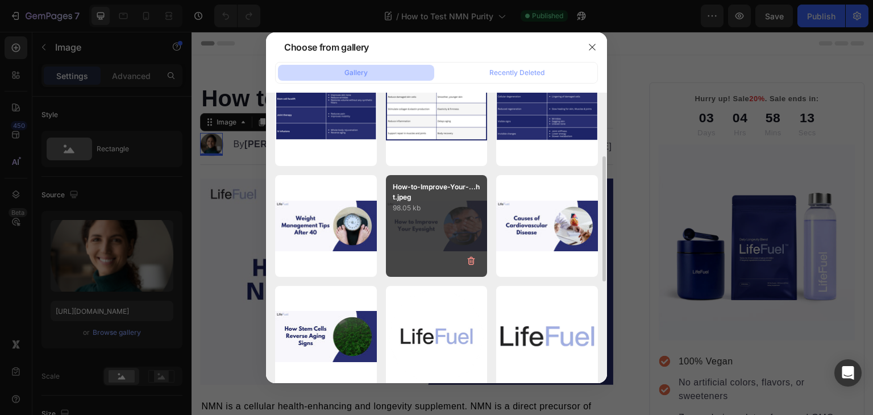
scroll to position [148, 0]
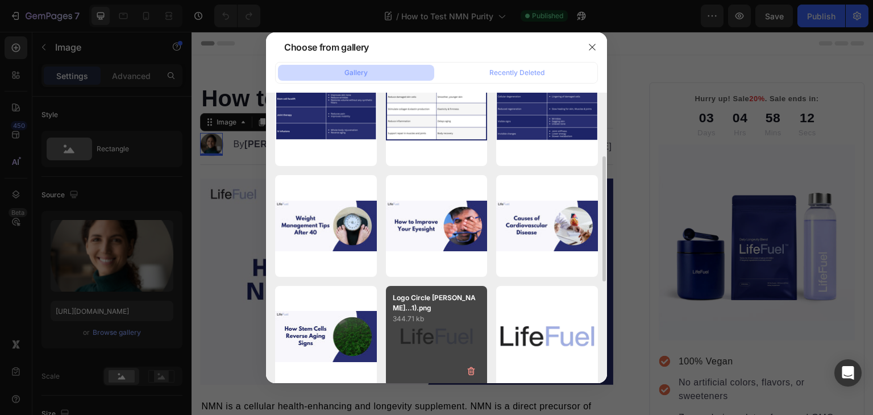
click at [454, 341] on div "Logo Circle [PERSON_NAME]...1).png 344.71 kb" at bounding box center [437, 337] width 102 height 102
type input "[URL][DOMAIN_NAME]"
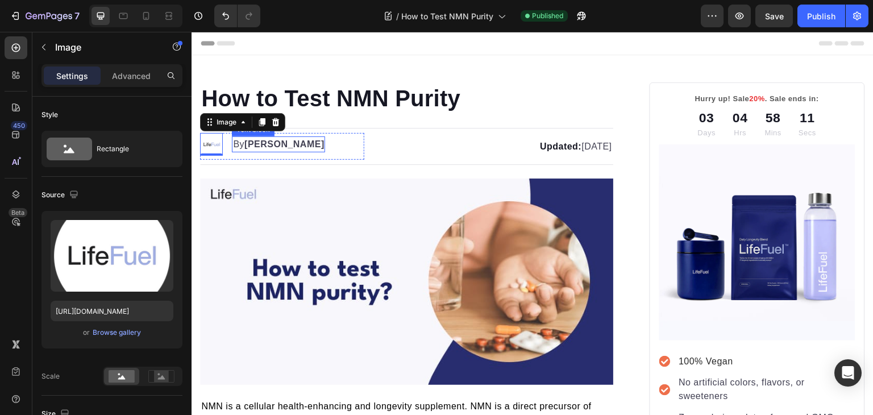
click at [256, 145] on strong "[PERSON_NAME]" at bounding box center [284, 144] width 80 height 10
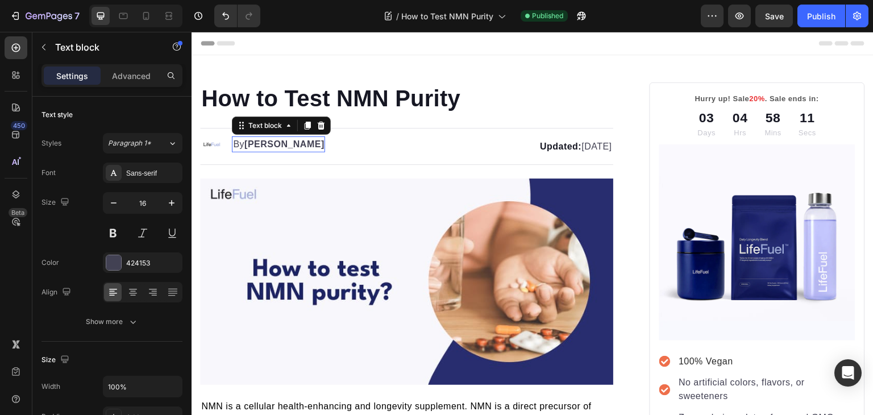
click at [256, 145] on strong "[PERSON_NAME]" at bounding box center [284, 144] width 80 height 10
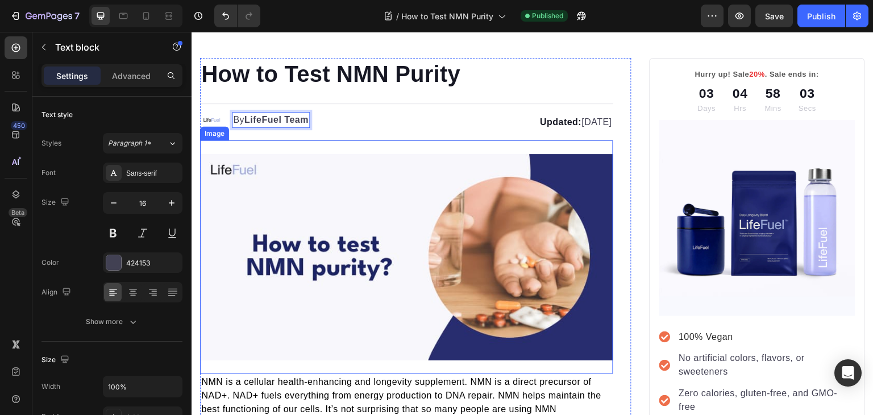
scroll to position [0, 0]
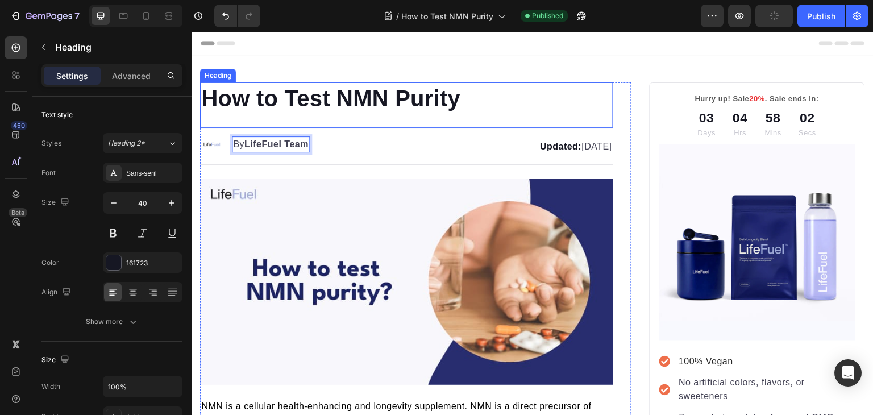
click at [475, 87] on h1 "How to Test NMN Purity" at bounding box center [406, 98] width 413 height 32
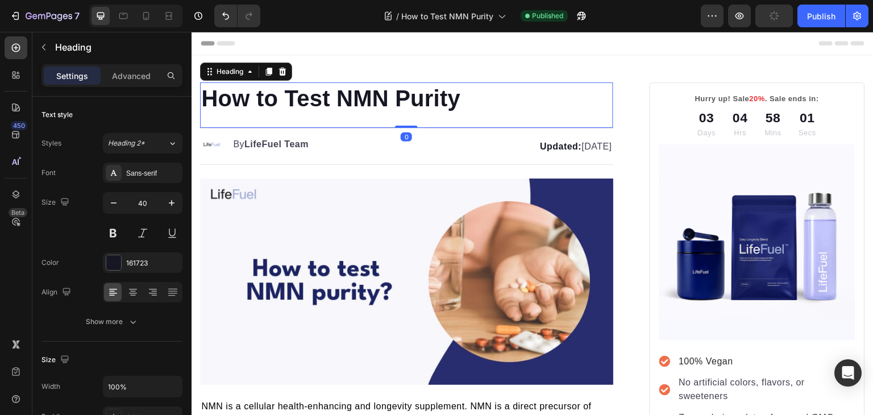
click at [468, 92] on h1 "How to Test NMN Purity" at bounding box center [406, 98] width 413 height 32
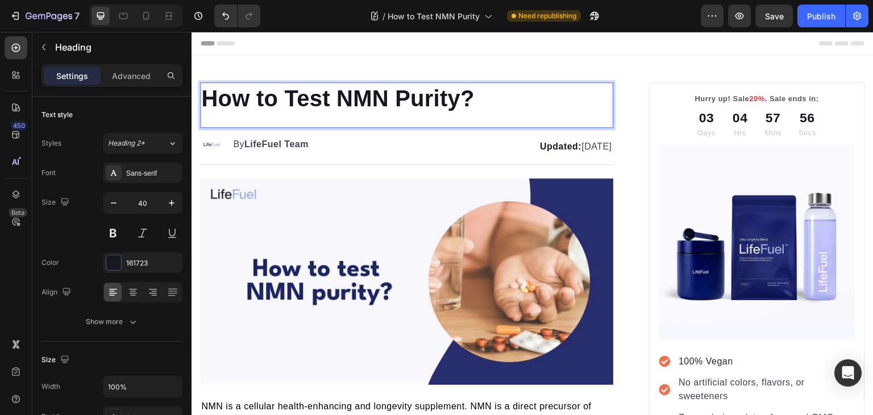
click at [362, 103] on p "How to Test NMN Purity?" at bounding box center [406, 99] width 411 height 30
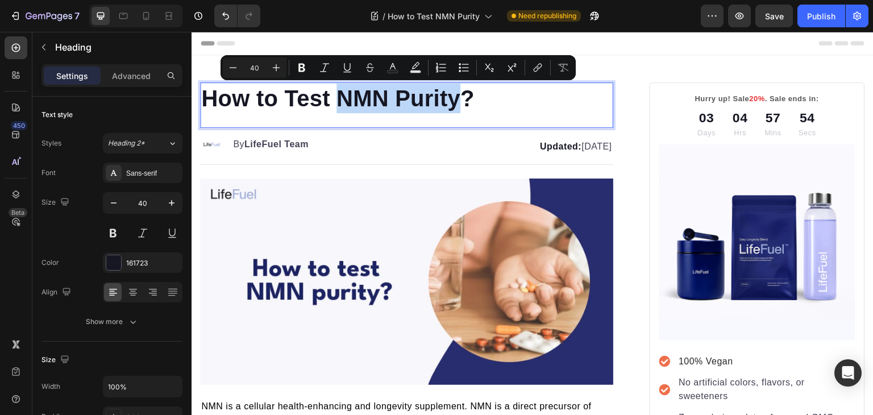
copy p "NMN Purity"
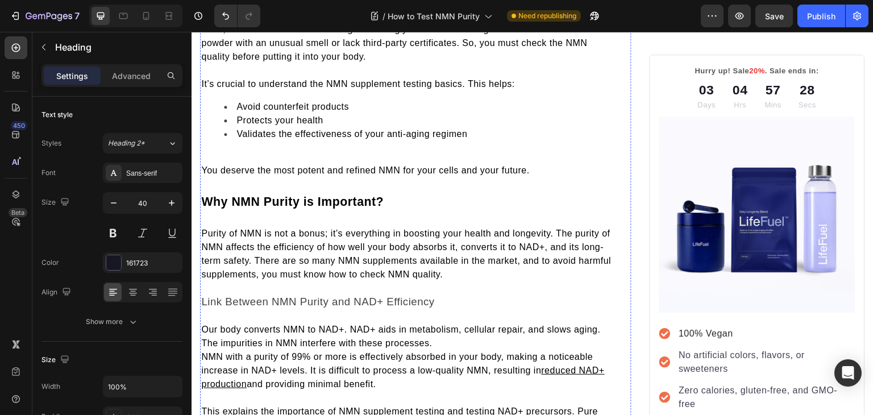
scroll to position [523, 0]
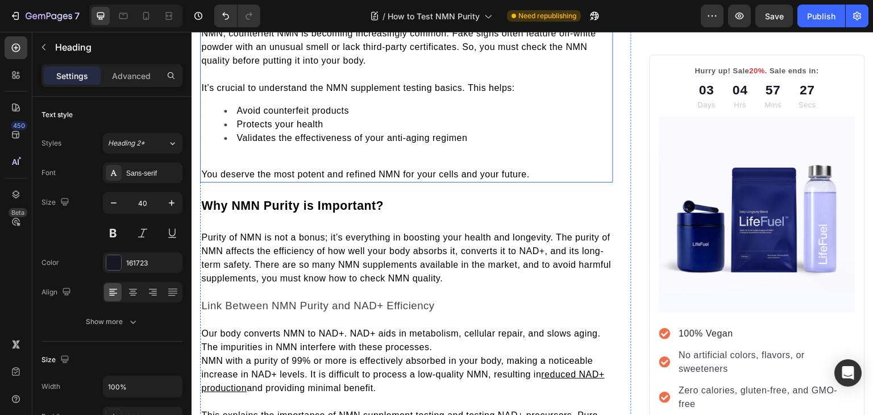
click at [264, 159] on p at bounding box center [406, 161] width 411 height 14
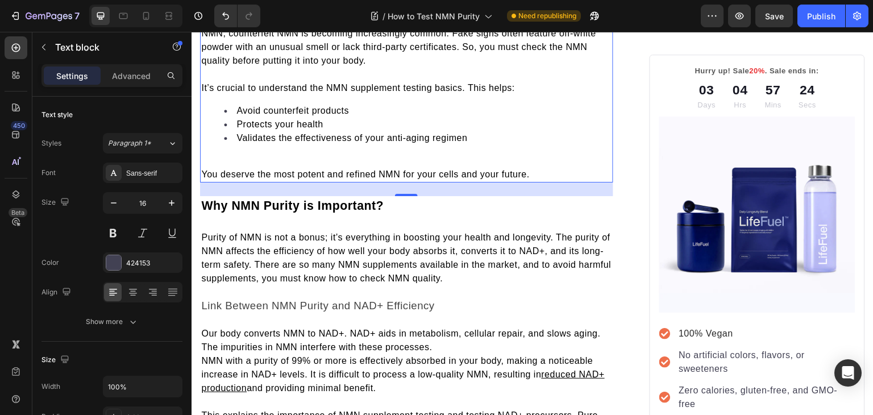
click at [264, 159] on p "Rich Text Editor. Editing area: main" at bounding box center [406, 161] width 411 height 14
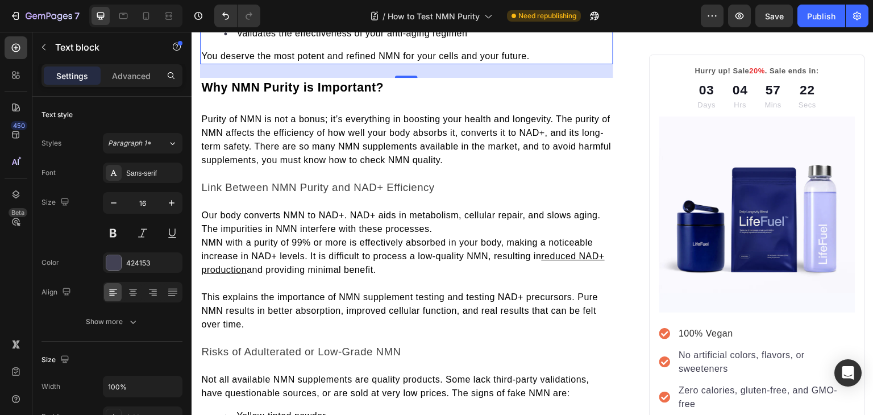
scroll to position [673, 0]
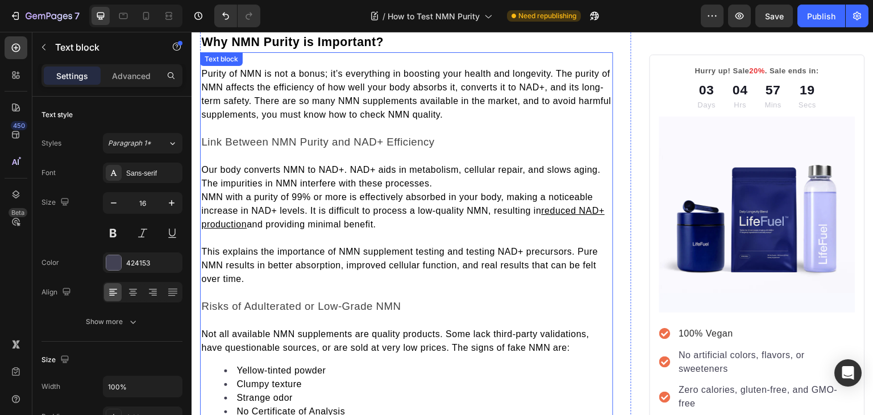
click at [205, 190] on p "NMN with a purity of 99% or more is effectively absorbed in your body, making a…" at bounding box center [406, 210] width 411 height 41
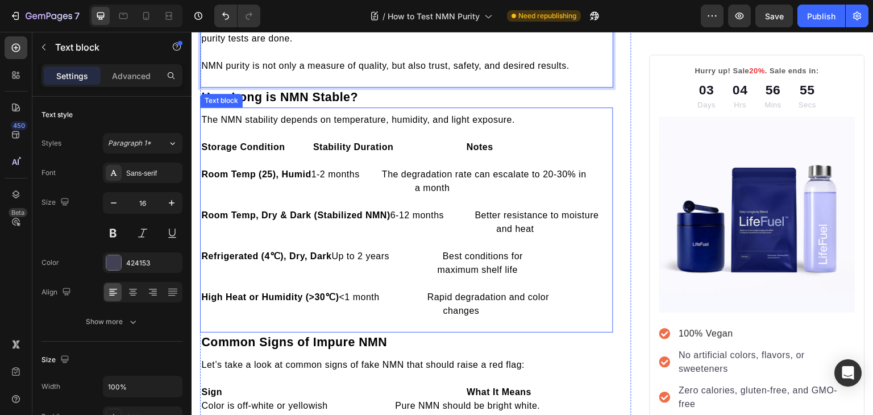
scroll to position [1177, 0]
click at [282, 91] on span "How Long is NMN Stable?" at bounding box center [279, 97] width 157 height 14
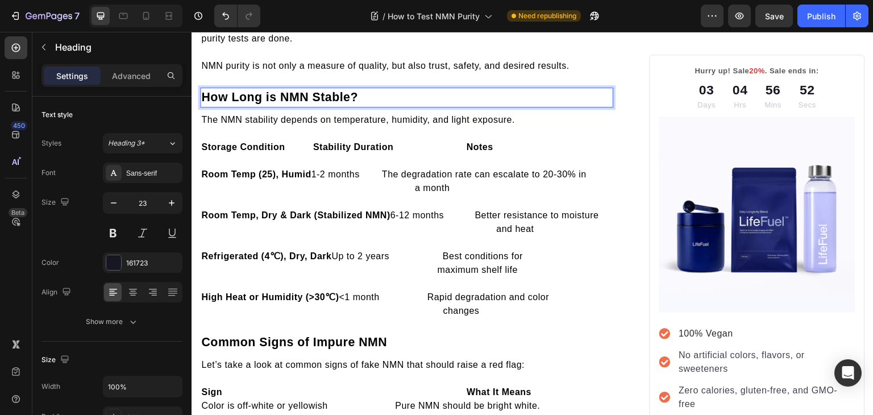
click at [282, 91] on span "How Long is NMN Stable?" at bounding box center [279, 97] width 157 height 14
copy span "How Long is NMN Stable?"
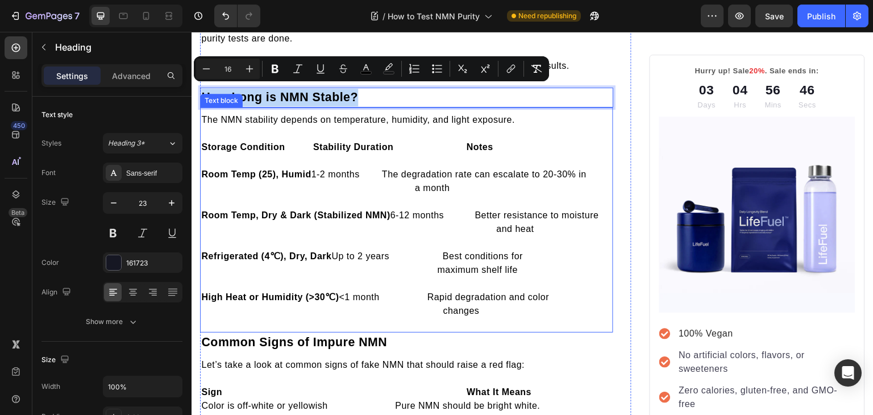
click at [230, 142] on strong "Storage Condition Stability Duration Notes" at bounding box center [347, 147] width 292 height 10
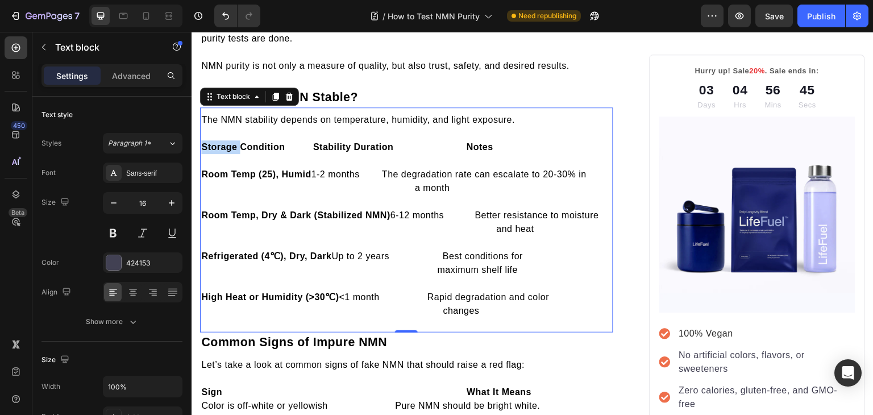
click at [230, 142] on strong "Storage Condition Stability Duration Notes" at bounding box center [347, 147] width 292 height 10
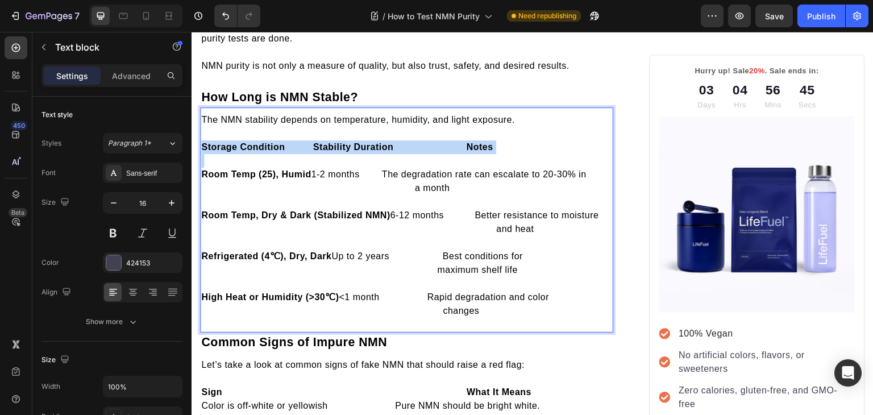
click at [230, 142] on strong "Storage Condition Stability Duration Notes" at bounding box center [347, 147] width 292 height 10
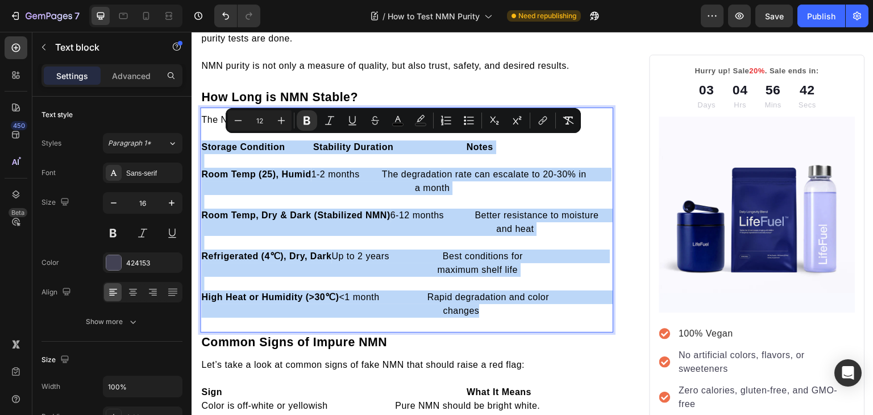
copy div "Storage Condition Stability Duration Notes Room Temp (25), Humid 1-2 months The…"
click at [302, 335] on span "Common Signs of Impure NMN" at bounding box center [294, 342] width 186 height 14
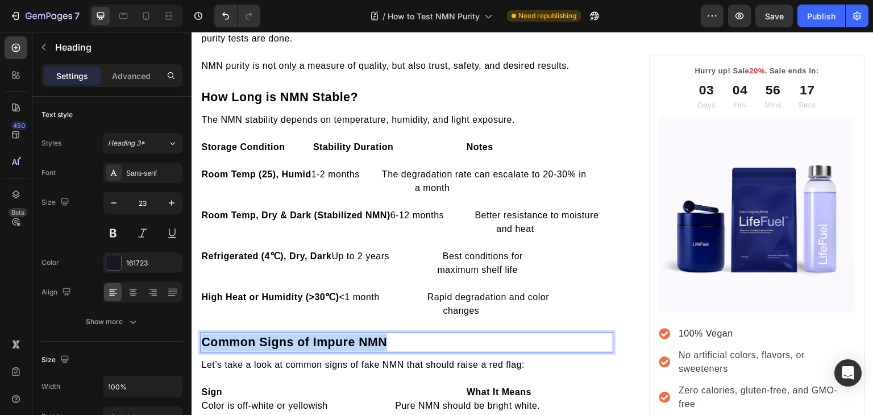
click at [302, 335] on span "Common Signs of Impure NMN" at bounding box center [294, 342] width 186 height 14
copy span "Common Signs of Impure NMN"
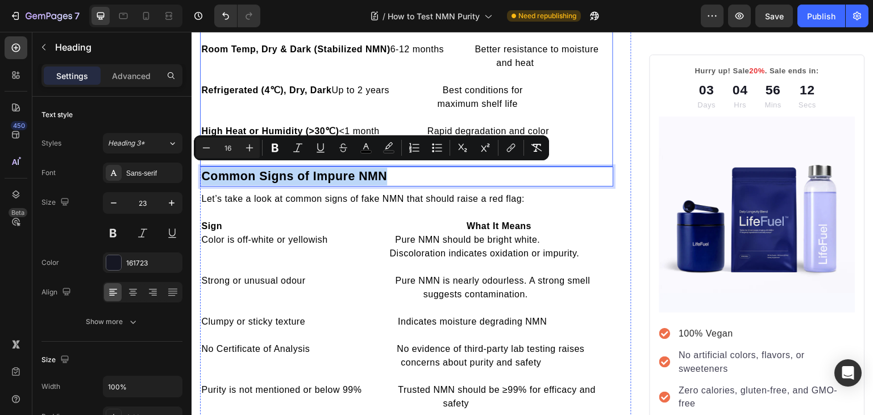
scroll to position [1387, 0]
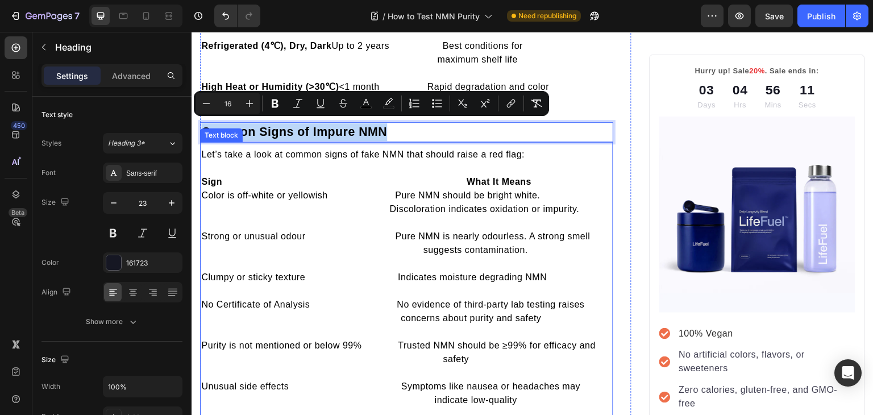
click at [210, 177] on strong "Sign What It Means" at bounding box center [366, 182] width 330 height 10
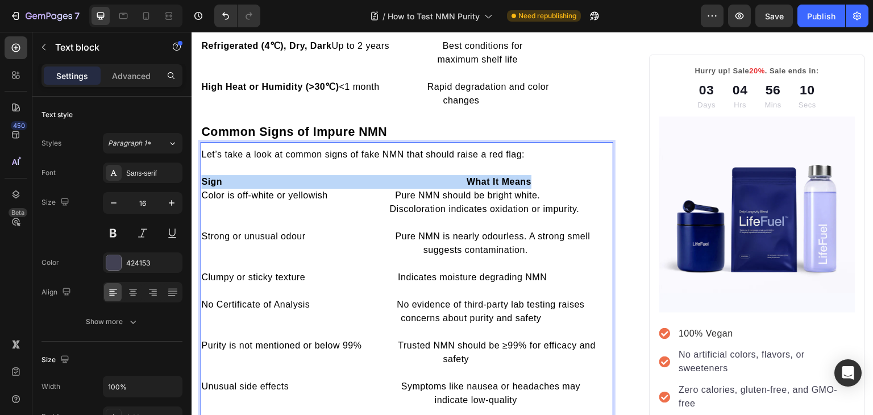
click at [210, 177] on strong "Sign What It Means" at bounding box center [366, 182] width 330 height 10
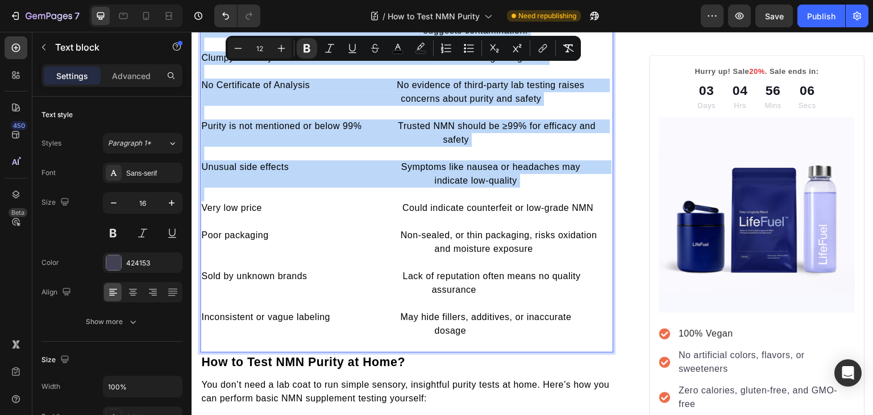
scroll to position [1606, 0]
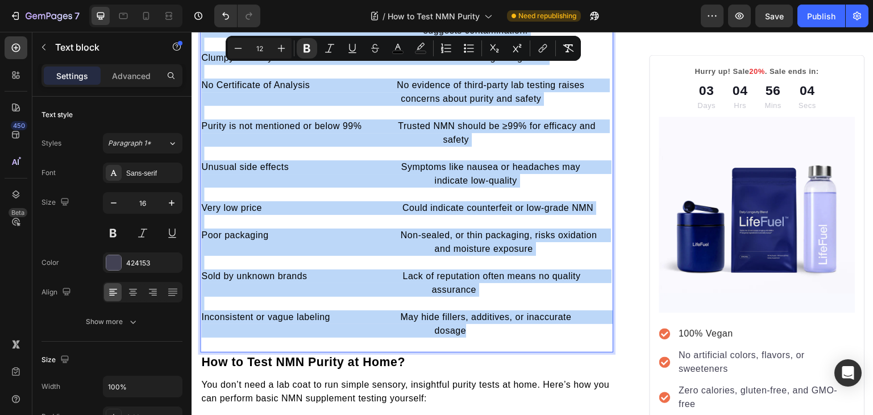
copy div "Sign What It Means Color is off-white or yellowish Pure NMN should be bright wh…"
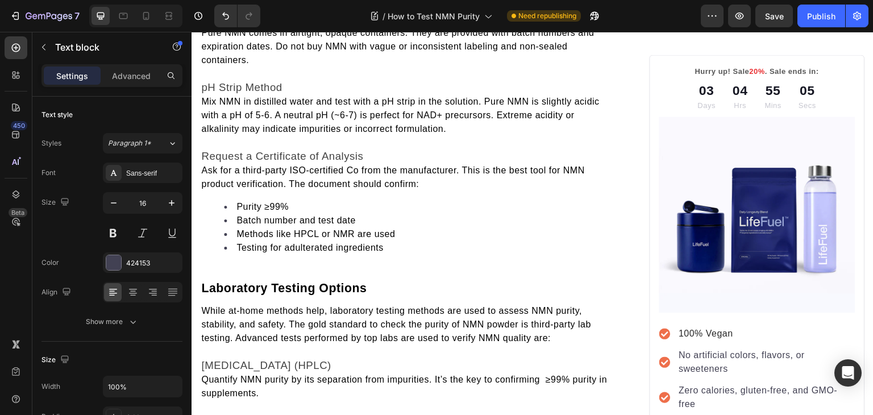
scroll to position [2315, 0]
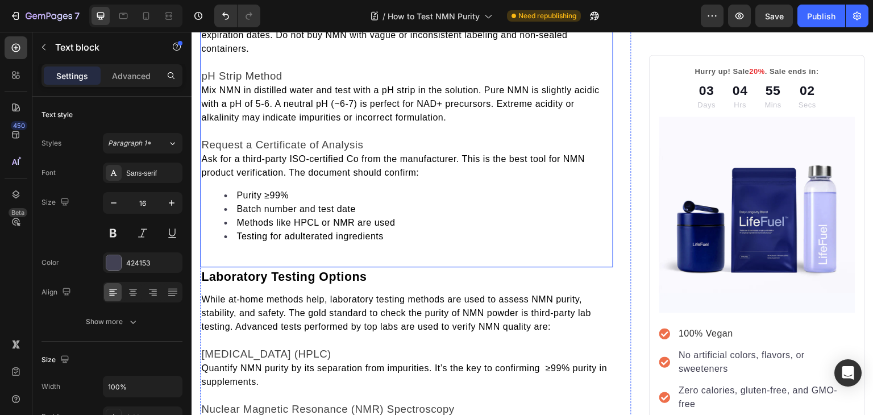
click at [203, 154] on span "Ask for a third-party ISO-certified Co from the manufacturer. This is the best …" at bounding box center [392, 165] width 383 height 23
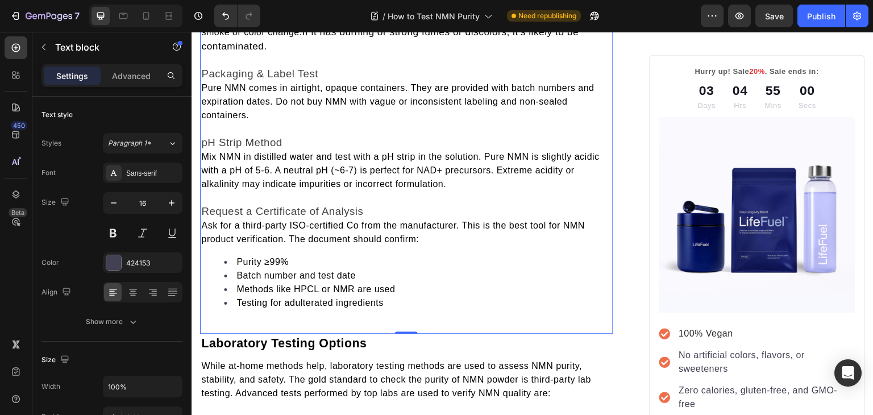
scroll to position [2247, 0]
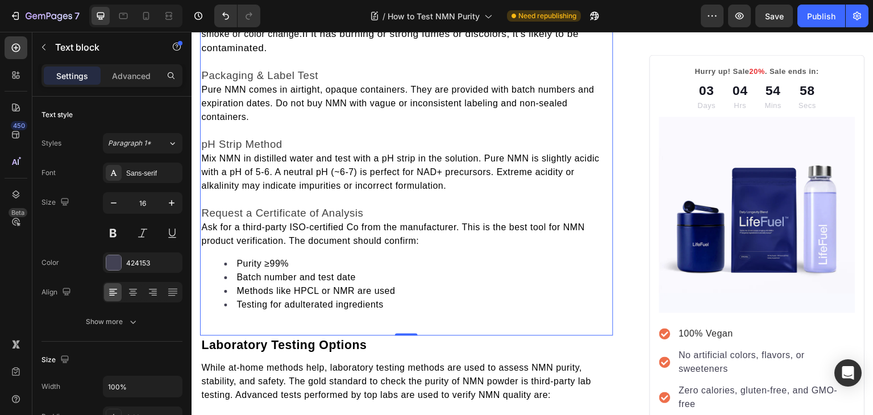
click at [203, 222] on span "Ask for a third-party ISO-certified Co from the manufacturer. This is the best …" at bounding box center [392, 233] width 383 height 23
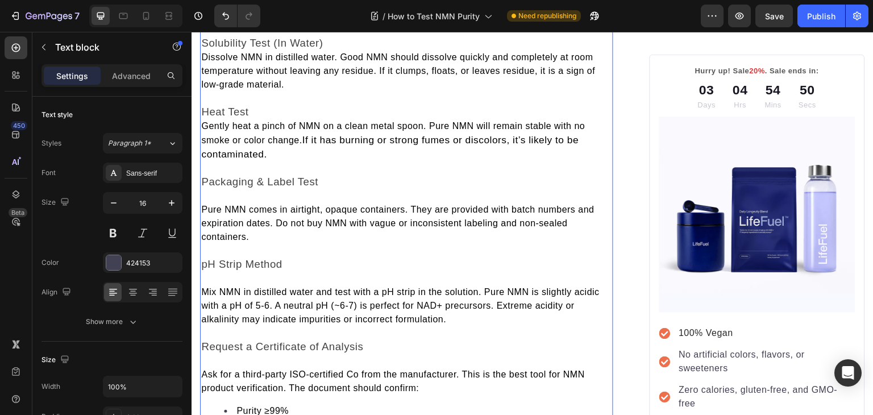
scroll to position [2066, 0]
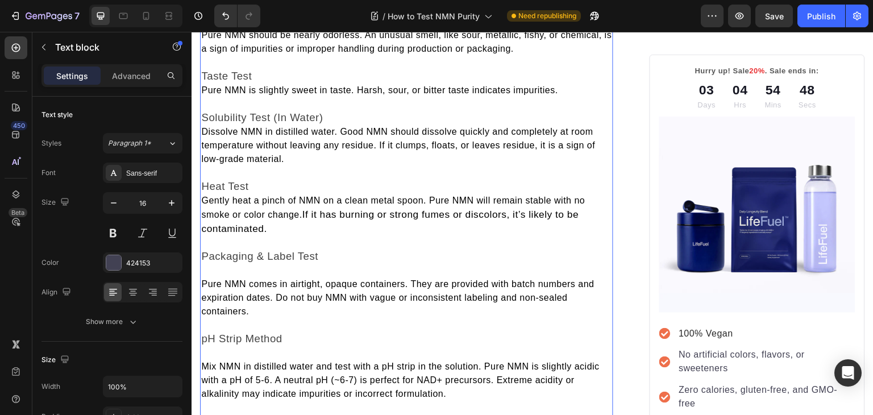
click at [203, 196] on span "Gently heat a pinch of NMN on a clean metal spoon. Pure NMN will remain stable …" at bounding box center [392, 207] width 383 height 24
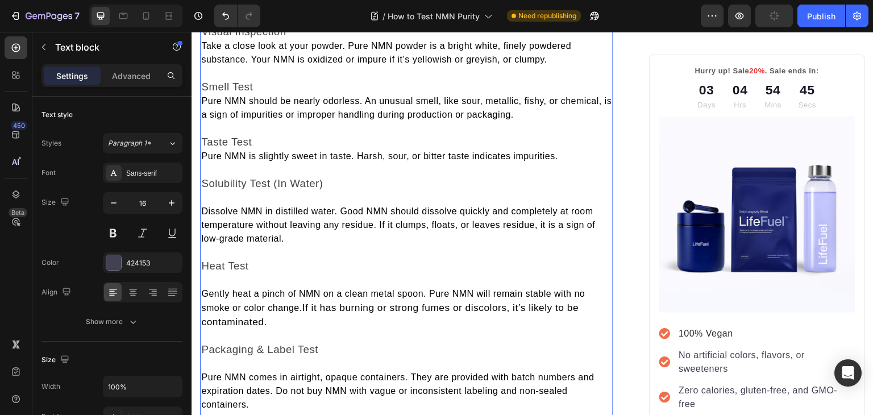
scroll to position [1993, 0]
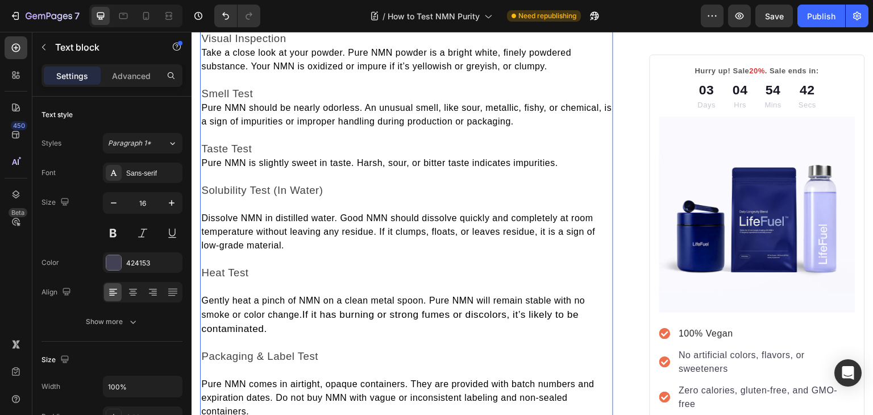
click at [203, 158] on span "Pure NMN is slightly sweet in taste. Harsh, sour, or bitter taste indicates imp…" at bounding box center [379, 163] width 357 height 10
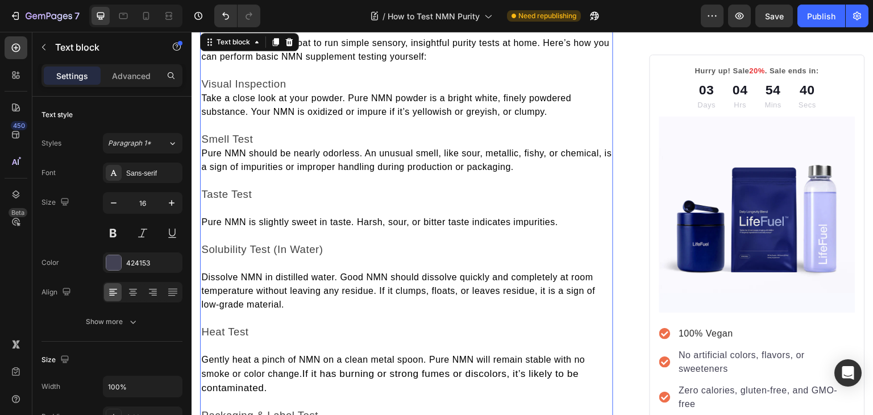
scroll to position [1946, 0]
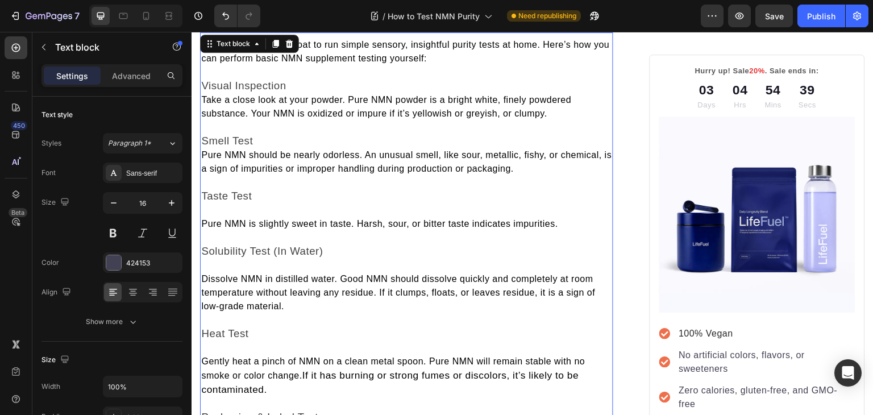
click at [201, 150] on span "Pure NMN should be nearly odorless. An unusual smell, like sour, metallic, fish…" at bounding box center [406, 161] width 410 height 23
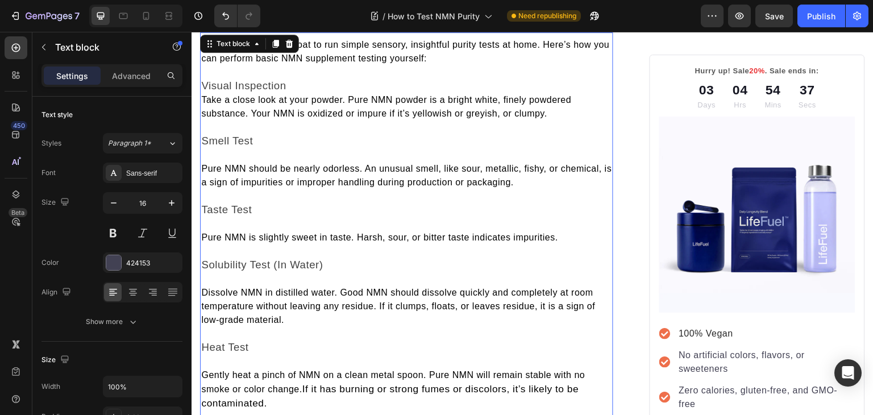
click at [203, 95] on span "Take a close look at your powder. Pure NMN powder is a bright white, finely pow…" at bounding box center [386, 106] width 370 height 23
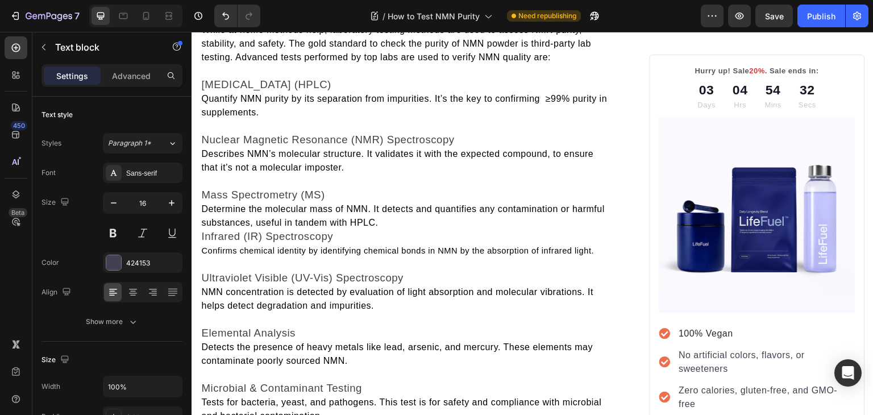
scroll to position [2688, 0]
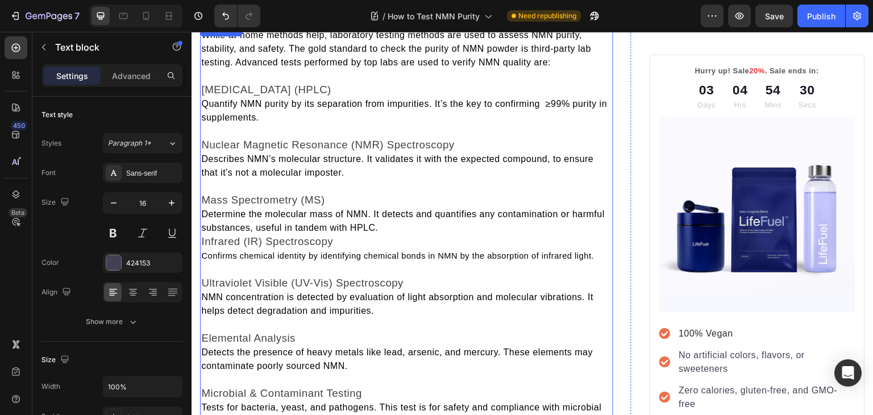
click at [205, 99] on span "Quantify NMN purity by its separation from impurities. It’s the key to confirmi…" at bounding box center [404, 110] width 406 height 23
click at [204, 99] on span "Quantify NMN purity by its separation from impurities. It’s the key to confirmi…" at bounding box center [404, 110] width 406 height 23
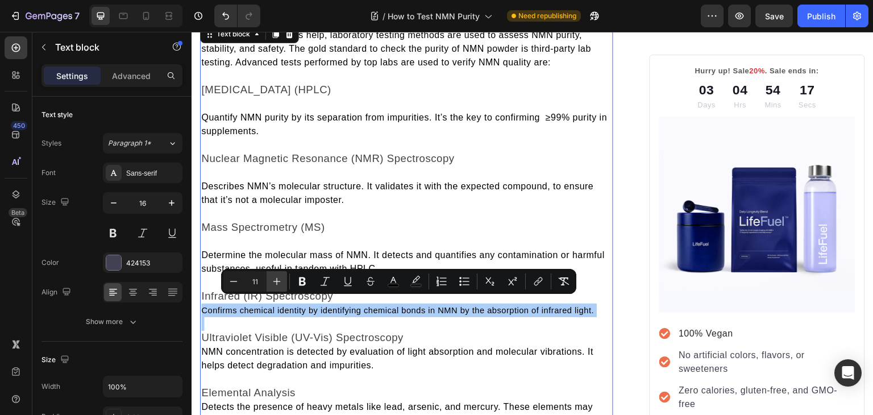
click at [280, 276] on icon "Editor contextual toolbar" at bounding box center [276, 281] width 11 height 11
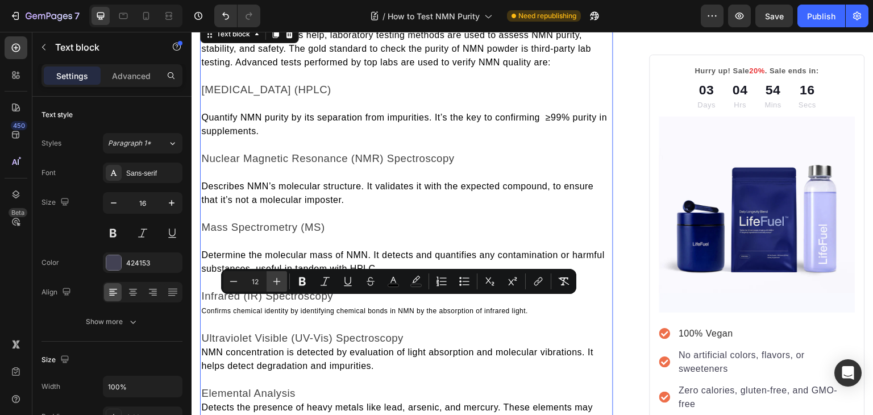
click at [280, 276] on icon "Editor contextual toolbar" at bounding box center [276, 281] width 11 height 11
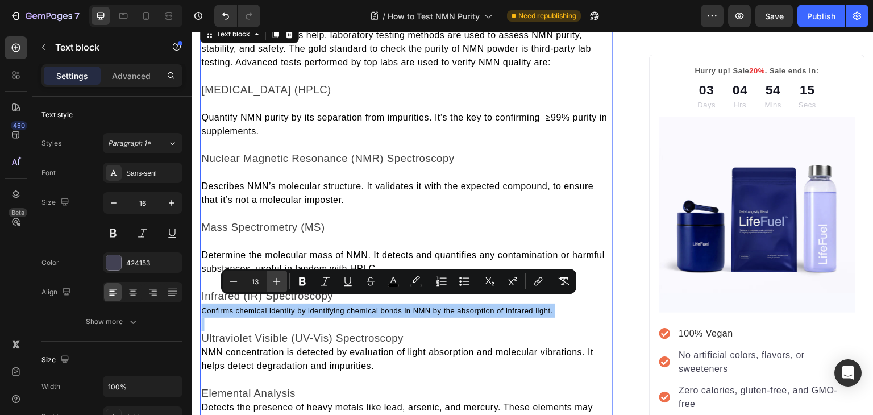
click at [280, 276] on icon "Editor contextual toolbar" at bounding box center [276, 281] width 11 height 11
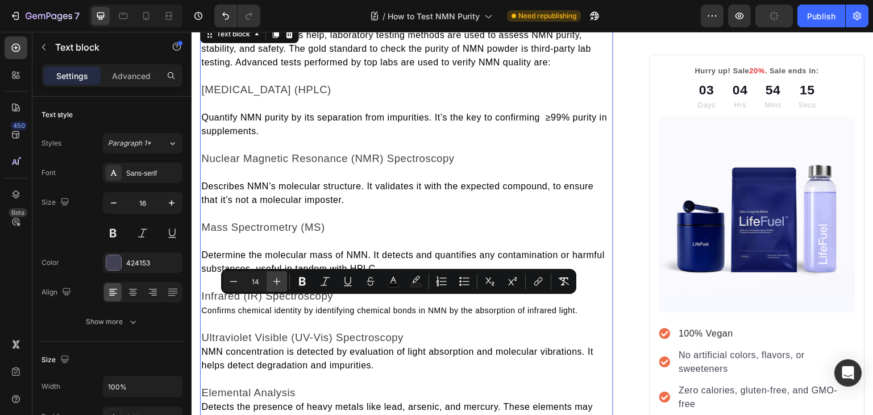
click at [280, 276] on icon "Editor contextual toolbar" at bounding box center [276, 281] width 11 height 11
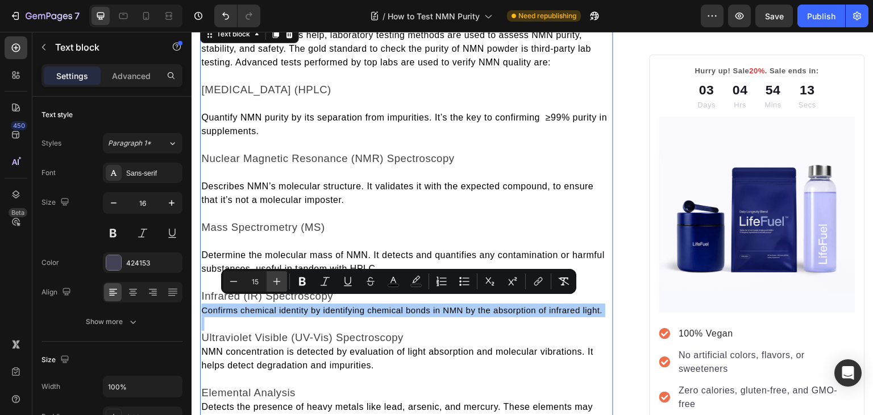
click at [280, 276] on icon "Editor contextual toolbar" at bounding box center [276, 281] width 11 height 11
type input "16"
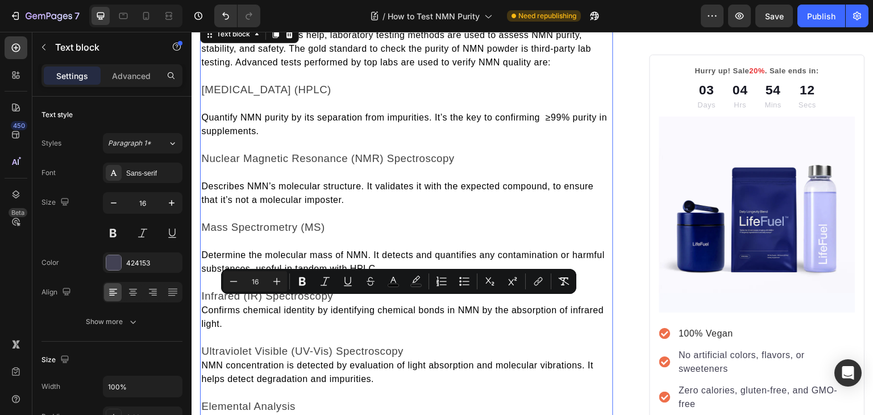
click at [266, 331] on p "Rich Text Editor. Editing area: main" at bounding box center [406, 338] width 411 height 14
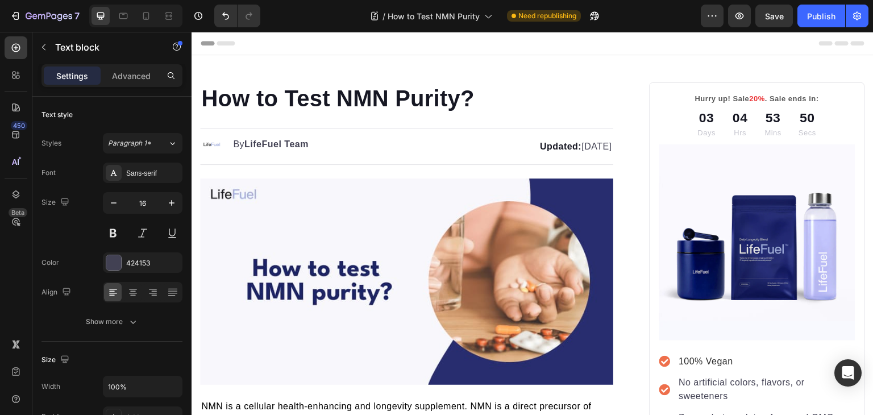
scroll to position [0, 0]
click at [827, 17] on div "Publish" at bounding box center [821, 16] width 28 height 12
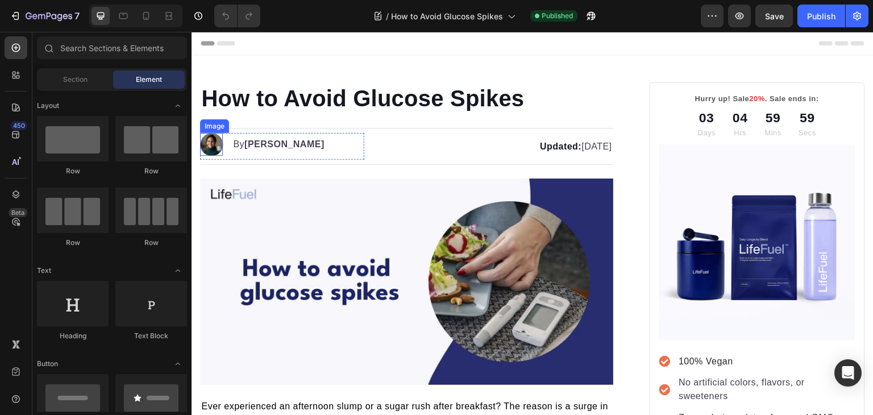
click at [210, 141] on img at bounding box center [211, 144] width 23 height 23
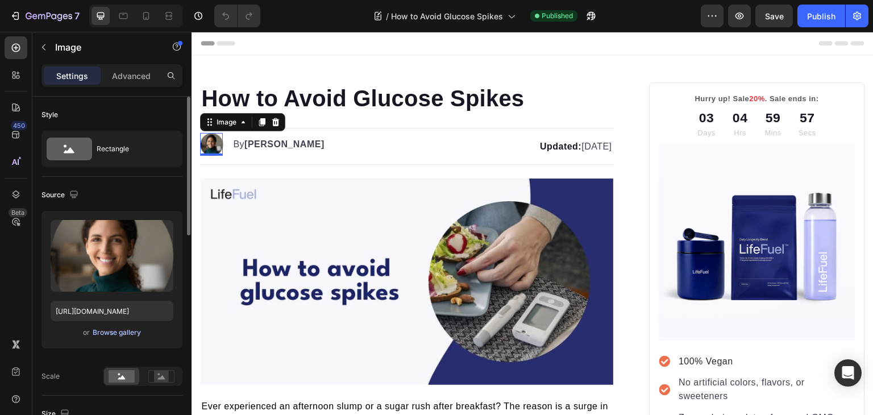
click at [127, 333] on div "Browse gallery" at bounding box center [117, 332] width 48 height 10
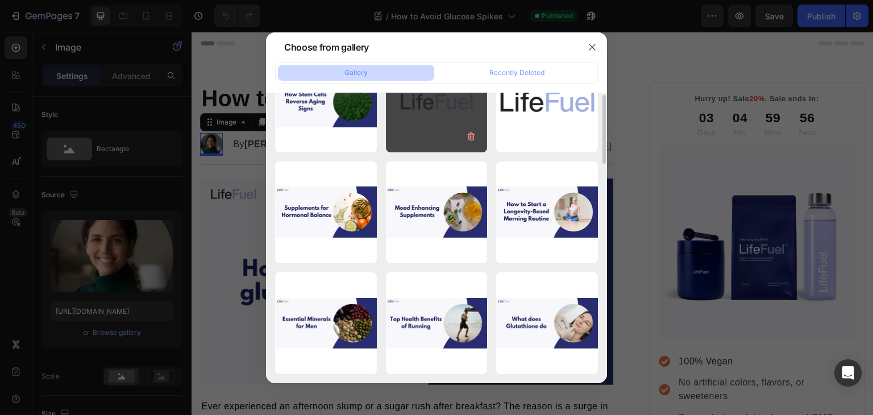
scroll to position [311, 0]
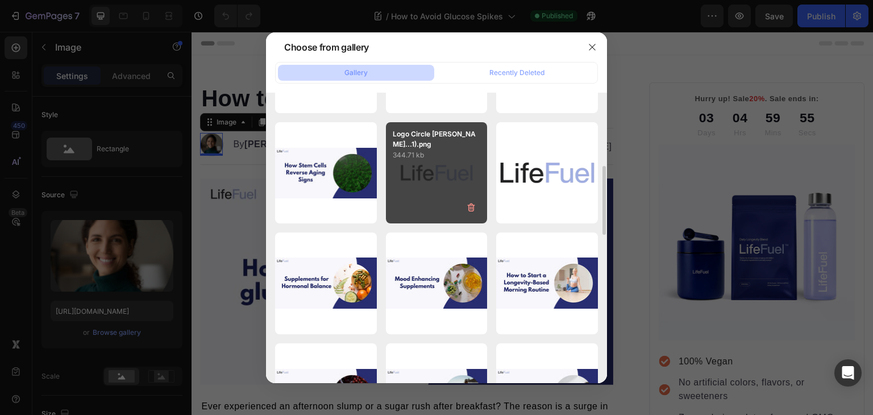
click at [422, 151] on p "344.71 kb" at bounding box center [437, 154] width 88 height 11
type input "[URL][DOMAIN_NAME]"
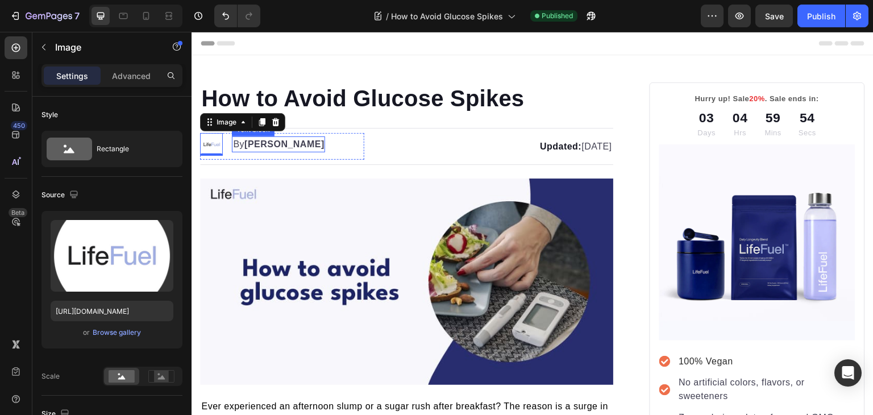
click at [254, 148] on strong "[PERSON_NAME]" at bounding box center [284, 144] width 80 height 10
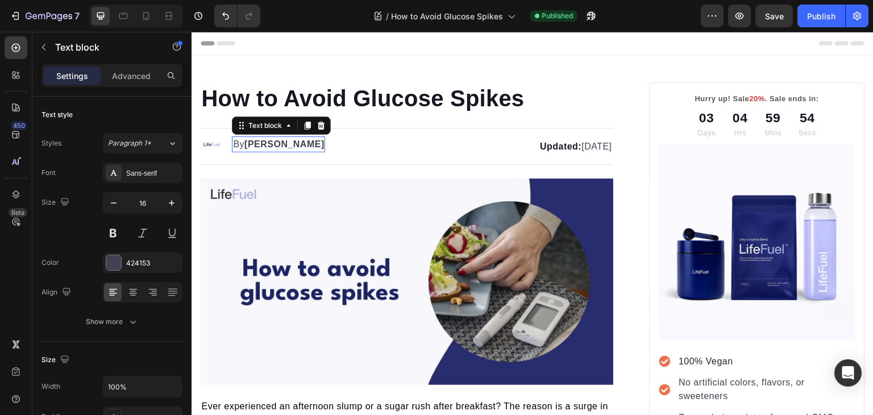
click at [254, 148] on strong "[PERSON_NAME]" at bounding box center [284, 144] width 80 height 10
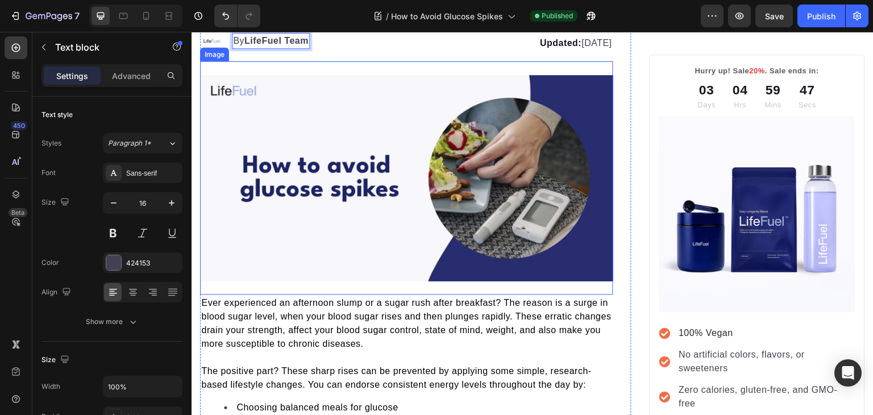
scroll to position [0, 0]
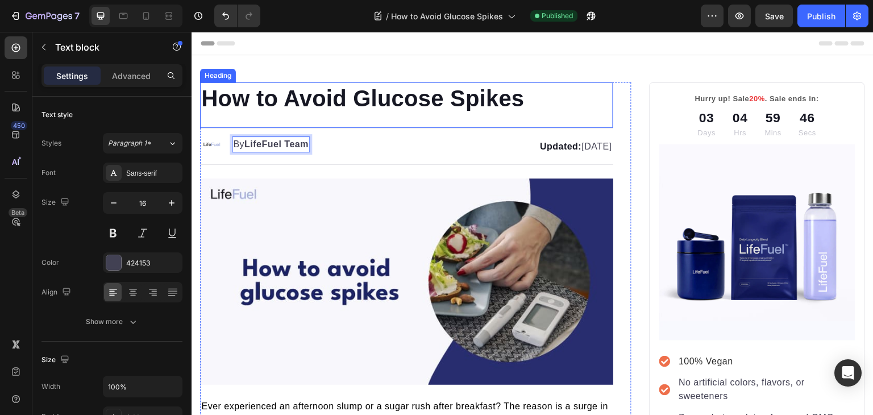
click at [540, 106] on h1 "How to Avoid Glucose Spikes" at bounding box center [406, 98] width 413 height 32
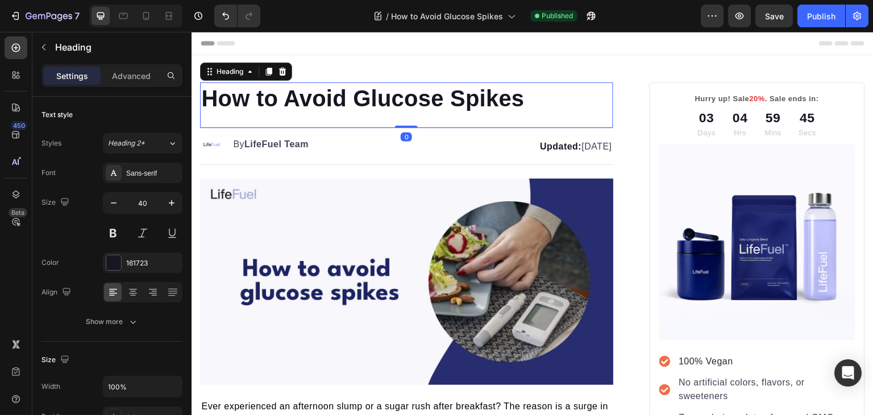
click at [528, 101] on h1 "How to Avoid Glucose Spikes" at bounding box center [406, 98] width 413 height 32
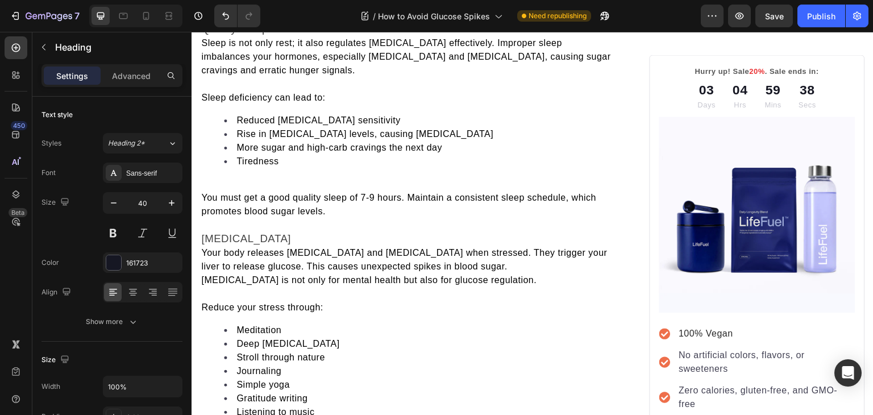
scroll to position [2354, 0]
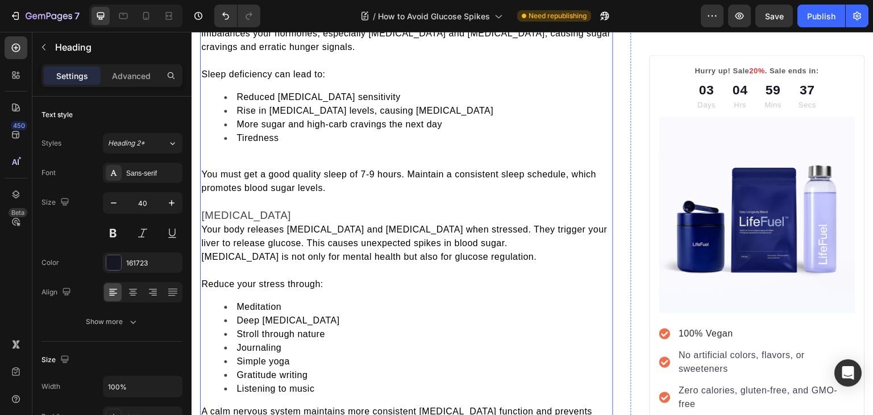
click at [462, 131] on li "Tiredness" at bounding box center [418, 138] width 388 height 14
click at [404, 133] on div "Your diet, exercise, and lifestyle all play a vital role in regulating glucose …" at bounding box center [406, 300] width 413 height 686
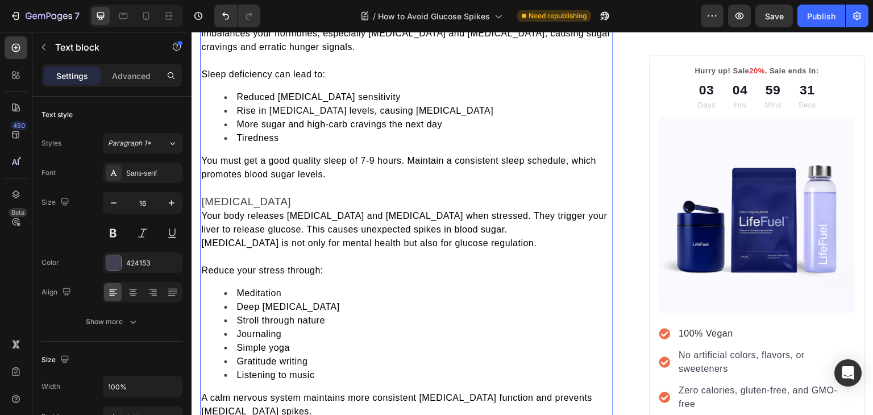
click at [204, 211] on span "Your body releases [MEDICAL_DATA] and [MEDICAL_DATA] when stressed. They trigge…" at bounding box center [404, 222] width 406 height 23
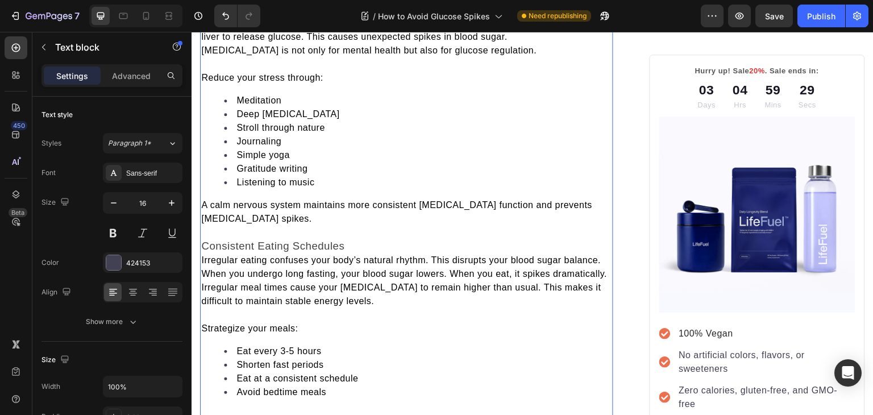
scroll to position [2578, 0]
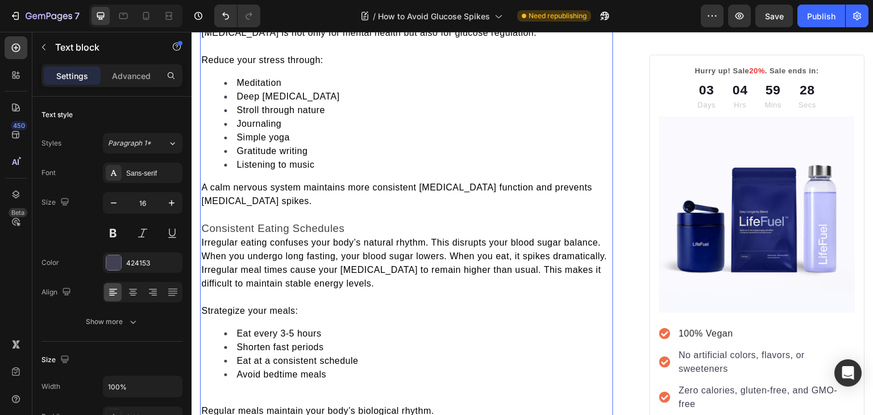
click at [201, 237] on span "Irregular eating confuses your body’s natural rhythm. This disrupts your blood …" at bounding box center [404, 248] width 406 height 23
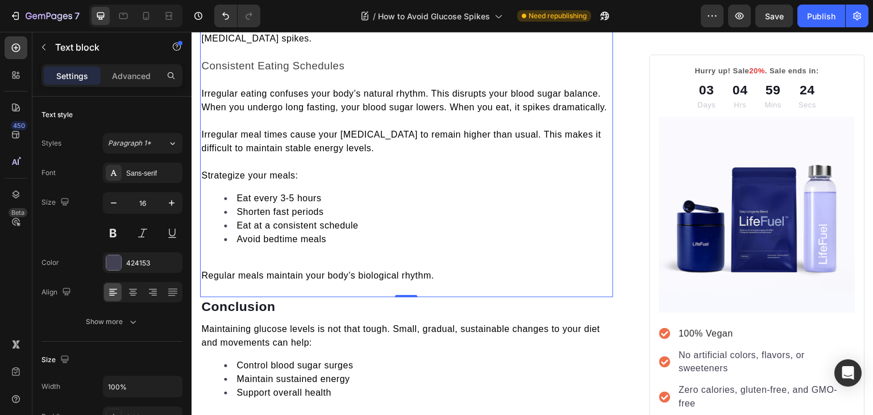
scroll to position [2703, 0]
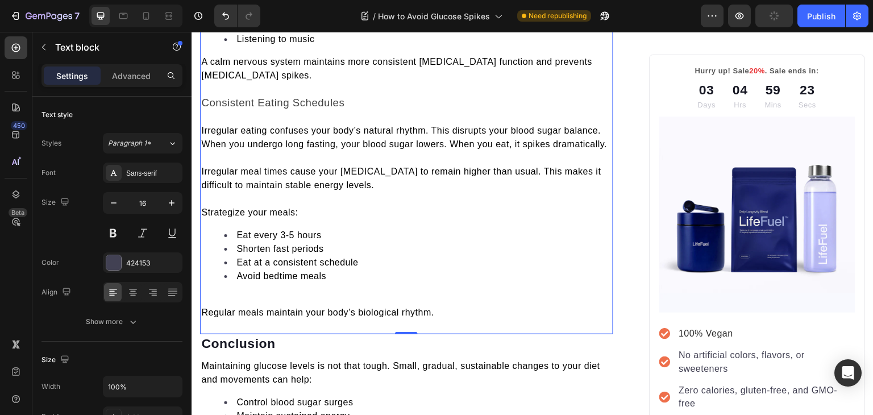
click at [211, 294] on p "Rich Text Editor. Editing area: main" at bounding box center [406, 299] width 411 height 14
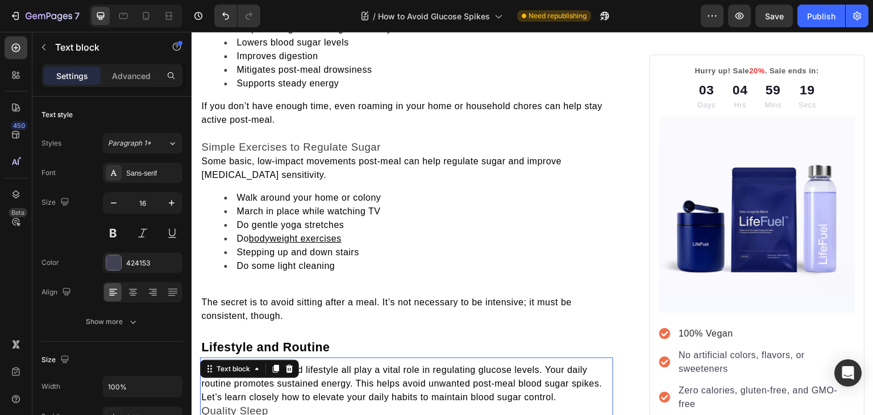
scroll to position [1942, 0]
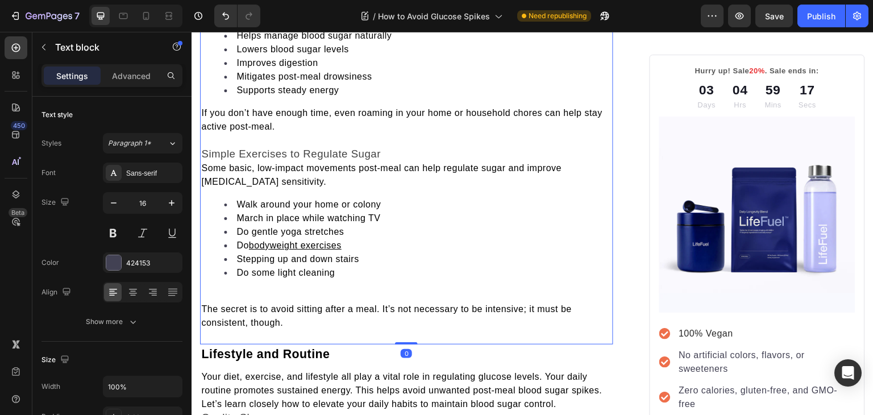
click at [217, 289] on p at bounding box center [406, 296] width 411 height 14
click at [217, 289] on p "Rich Text Editor. Editing area: main" at bounding box center [406, 296] width 411 height 14
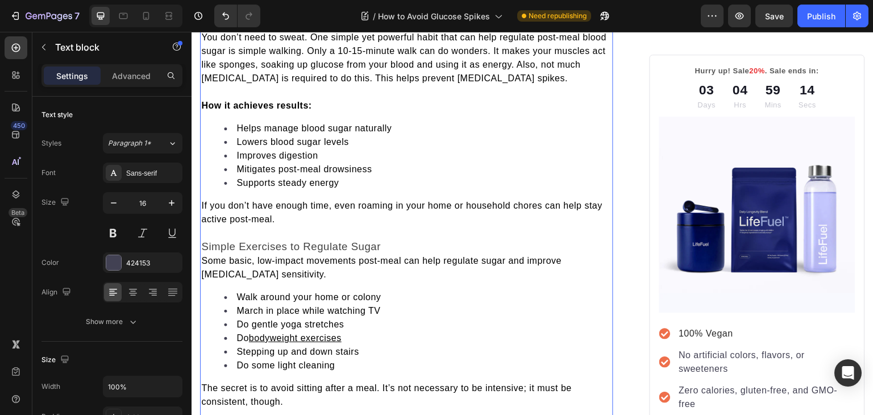
scroll to position [1827, 0]
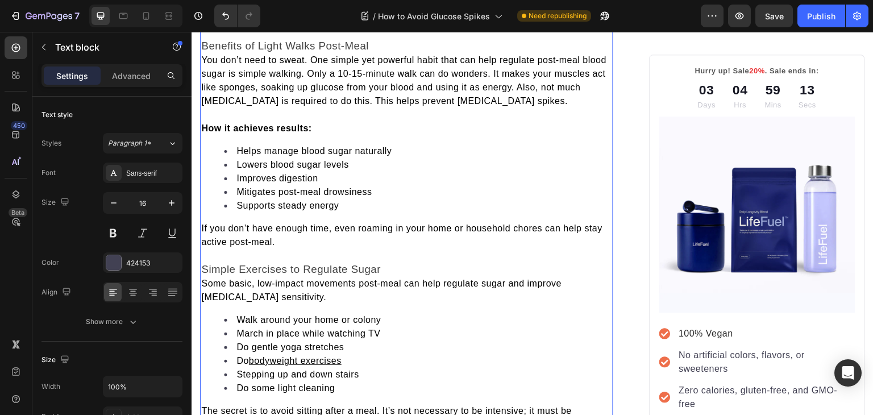
click at [207, 278] on span "Some basic, low-impact movements post-meal can help regulate sugar and improve …" at bounding box center [381, 289] width 360 height 23
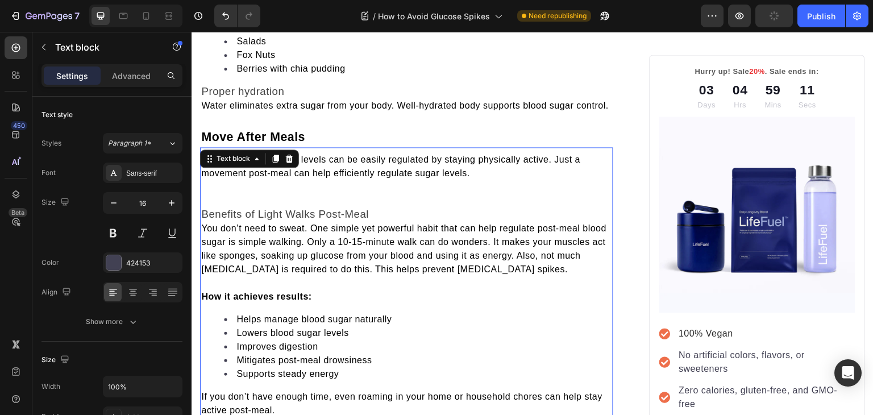
scroll to position [1658, 0]
click at [205, 224] on span "You don’t need to sweat. One simple yet powerful habit that can help regulate p…" at bounding box center [403, 249] width 405 height 51
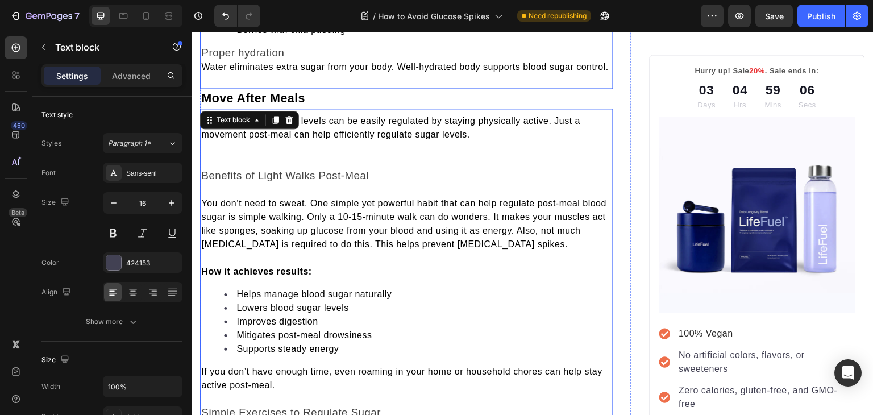
scroll to position [1704, 0]
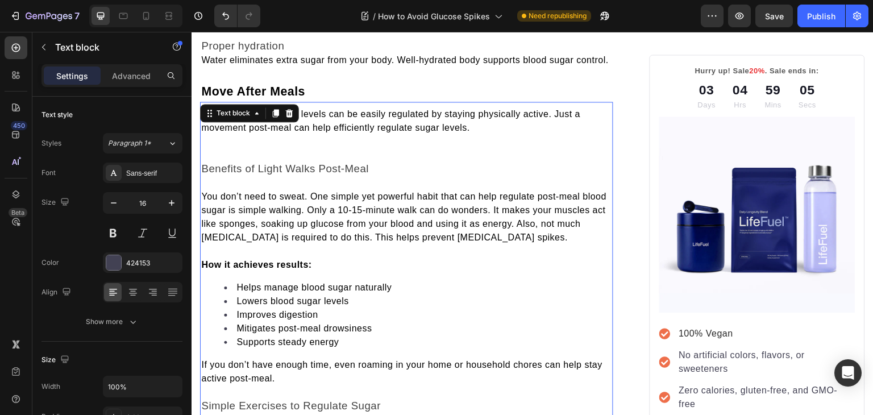
click at [315, 265] on p "How it achieves results:" at bounding box center [406, 265] width 411 height 14
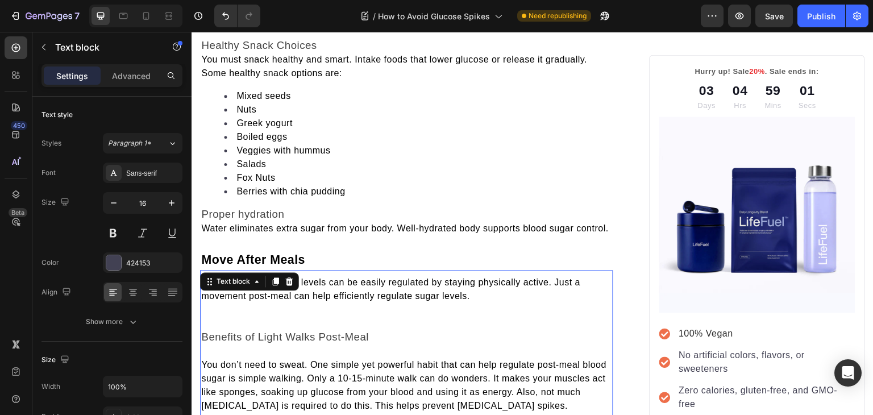
scroll to position [1539, 0]
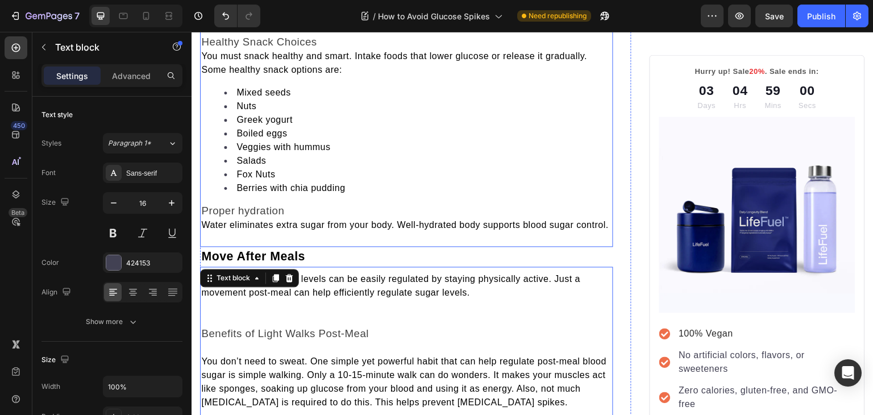
click at [207, 220] on span "Water eliminates extra sugar from your body. Well-hydrated body supports blood …" at bounding box center [404, 225] width 407 height 10
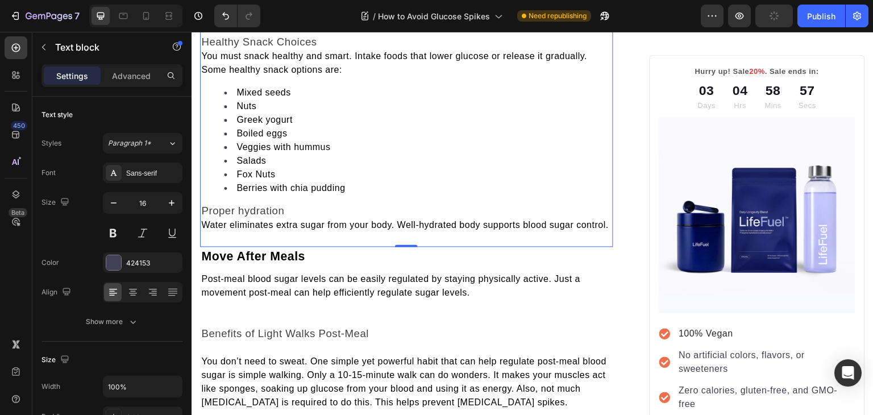
click at [205, 220] on span "Water eliminates extra sugar from your body. Well-hydrated body supports blood …" at bounding box center [404, 225] width 407 height 10
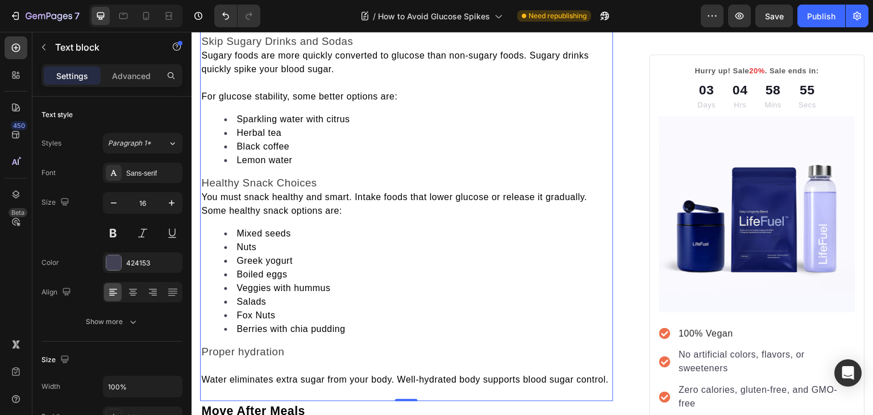
scroll to position [1586, 0]
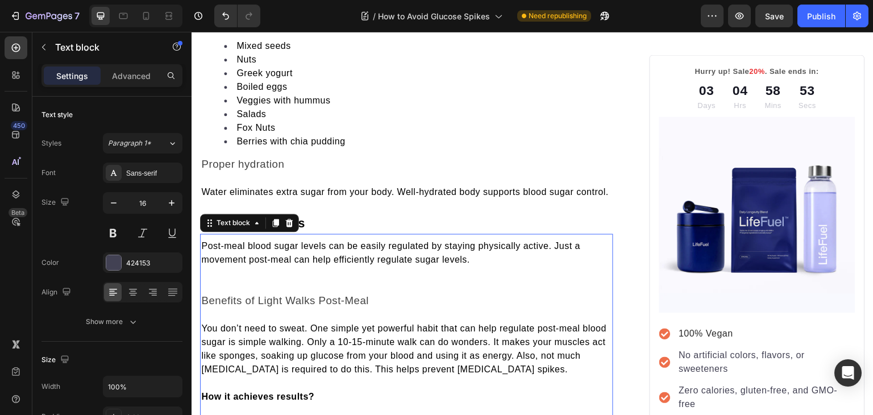
click at [205, 276] on p "Rich Text Editor. Editing area: main" at bounding box center [406, 279] width 411 height 27
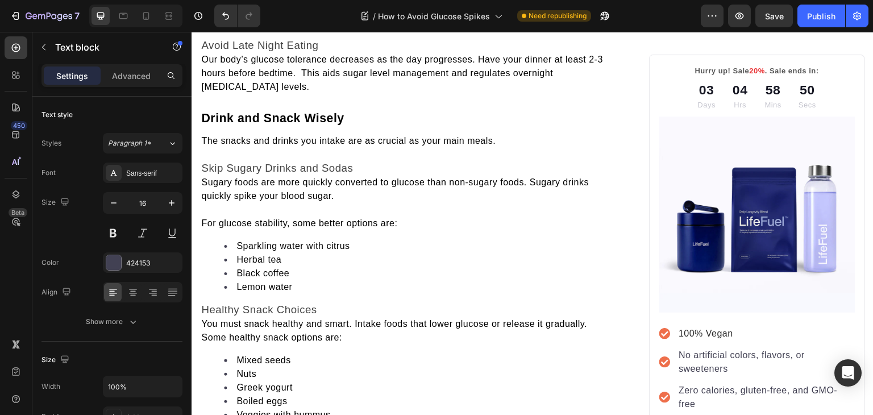
scroll to position [1270, 0]
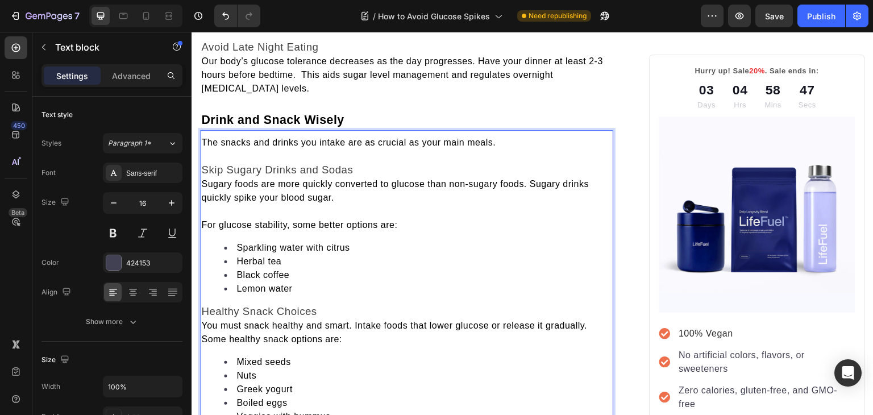
click at [205, 320] on span "You must snack healthy and smart. Intake foods that lower glucose or release it…" at bounding box center [394, 331] width 386 height 23
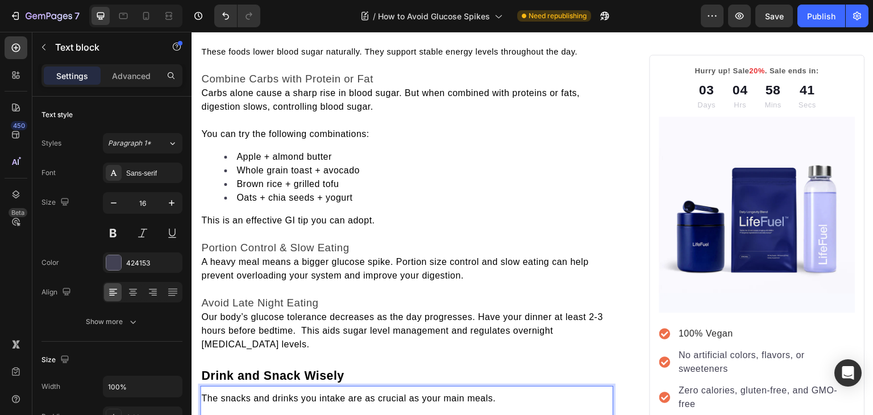
scroll to position [1010, 0]
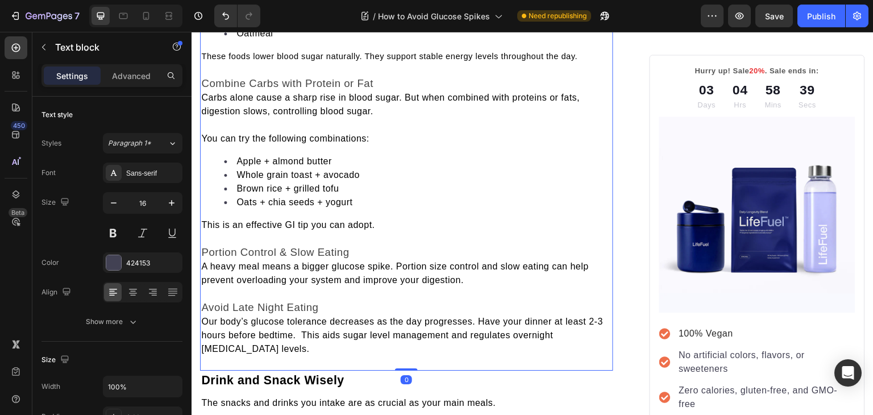
click at [203, 316] on span "Our body’s glucose tolerance decreases as the day progresses. Have your dinner …" at bounding box center [402, 334] width 402 height 37
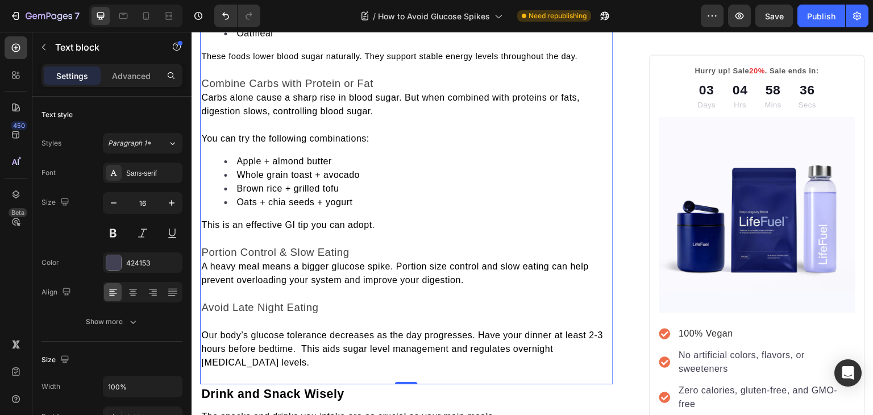
scroll to position [1024, 0]
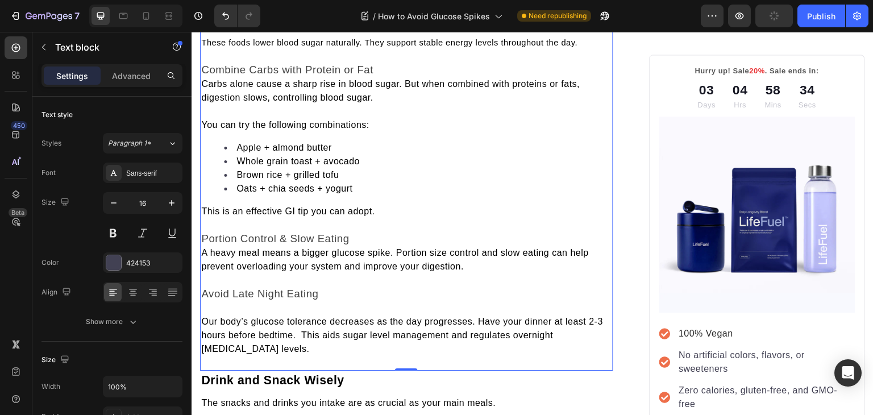
click at [203, 248] on span "A heavy meal means a bigger glucose spike. Portion size control and slow eating…" at bounding box center [394, 259] width 387 height 23
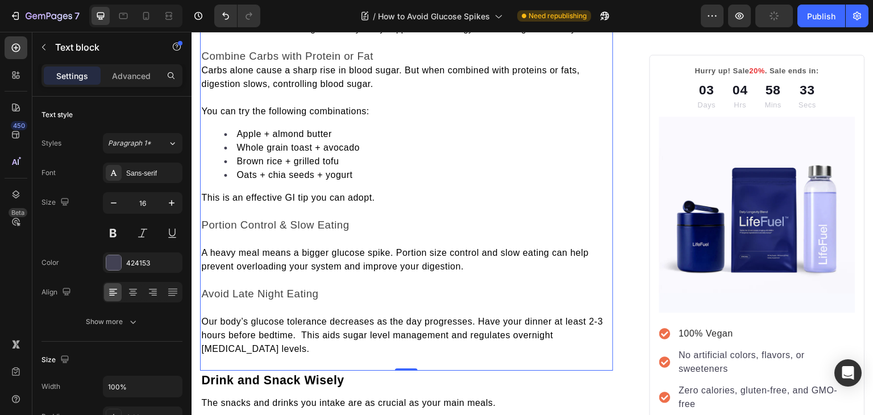
scroll to position [958, 0]
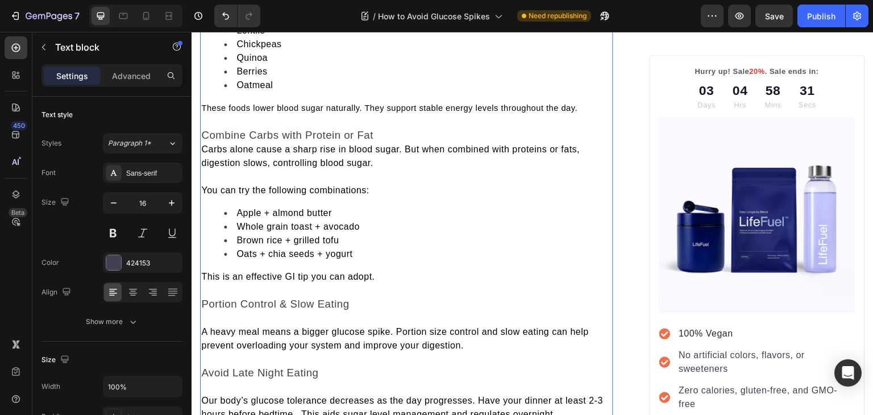
click at [203, 144] on span "Carbs alone cause a sharp rise in blood sugar. But when combined with proteins …" at bounding box center [390, 155] width 378 height 23
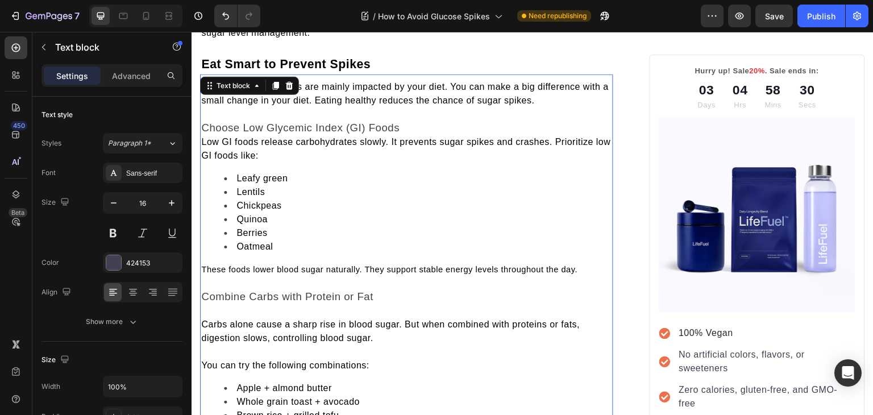
scroll to position [796, 0]
click at [203, 137] on span "Low GI foods release carbohydrates slowly. It prevents sugar spikes and crashes…" at bounding box center [405, 148] width 409 height 23
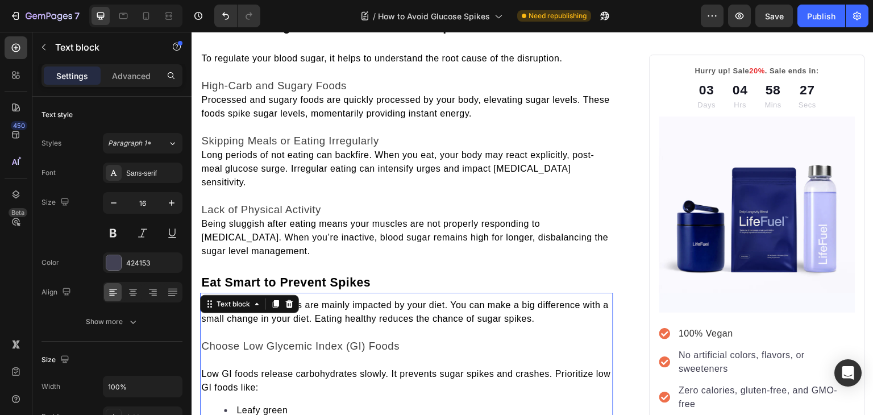
scroll to position [578, 0]
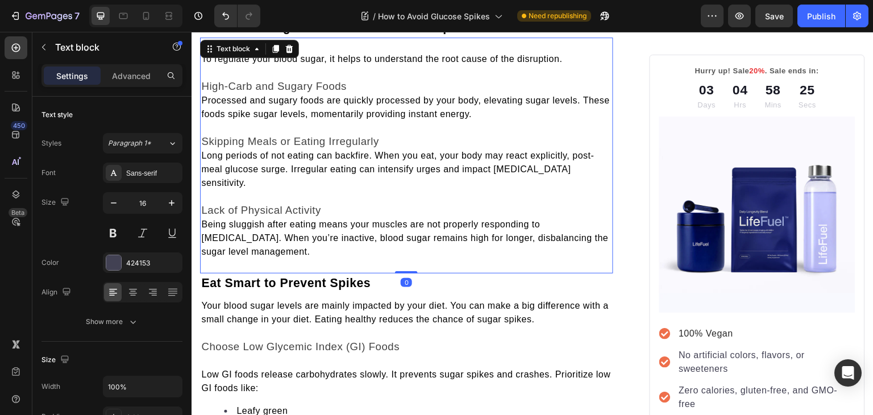
click at [206, 219] on span "Being sluggish after eating means your muscles are not properly responding to i…" at bounding box center [404, 237] width 407 height 37
click at [203, 219] on span "Being sluggish after eating means your muscles are not properly responding to i…" at bounding box center [404, 237] width 407 height 37
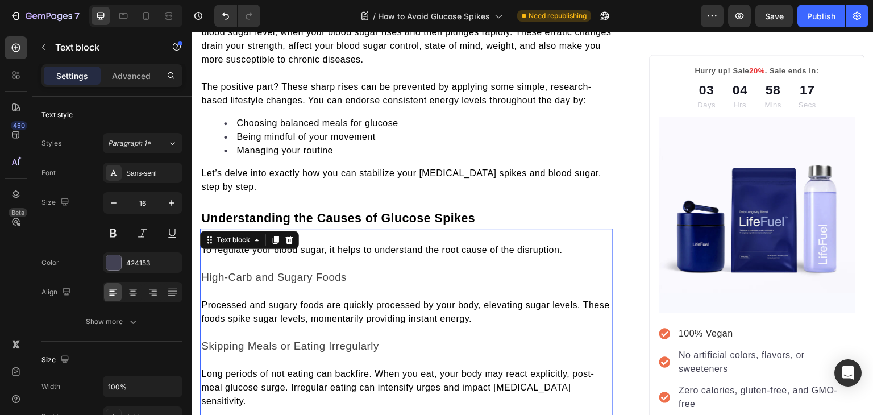
scroll to position [379, 0]
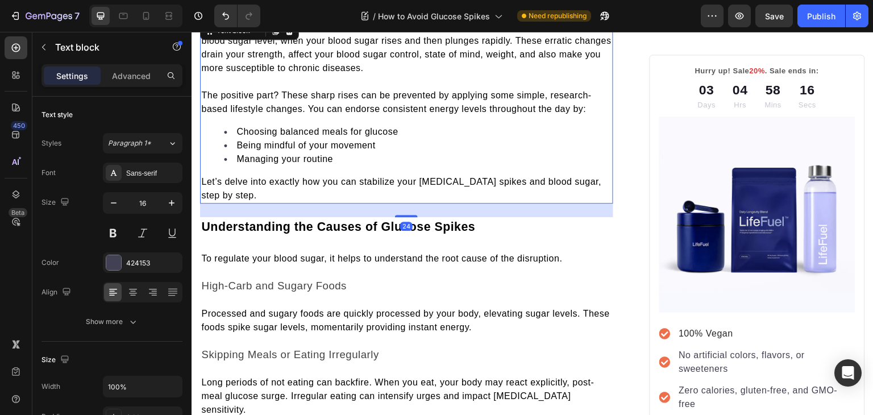
click at [254, 177] on span "Let’s delve into exactly how you can stabilize your insulin spikes and blood su…" at bounding box center [401, 188] width 400 height 23
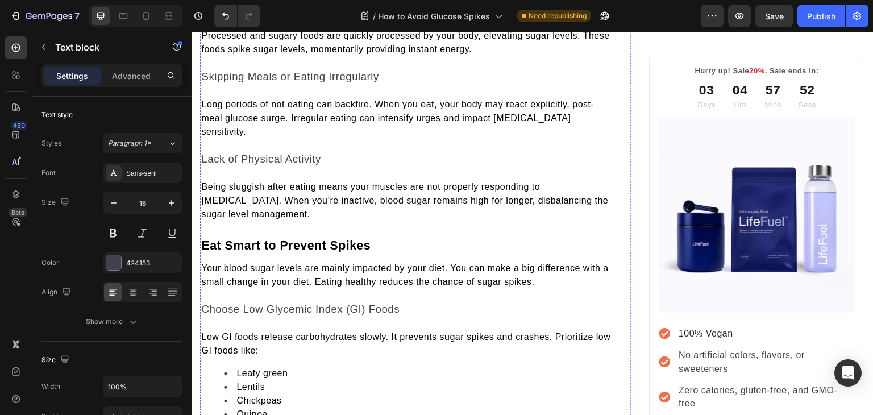
scroll to position [471, 0]
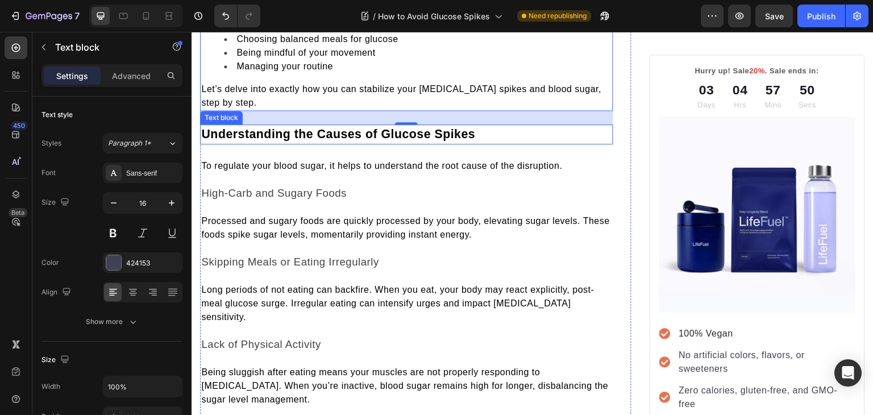
click at [267, 133] on span "Understanding the Causes of Glucose Spikes" at bounding box center [338, 134] width 274 height 14
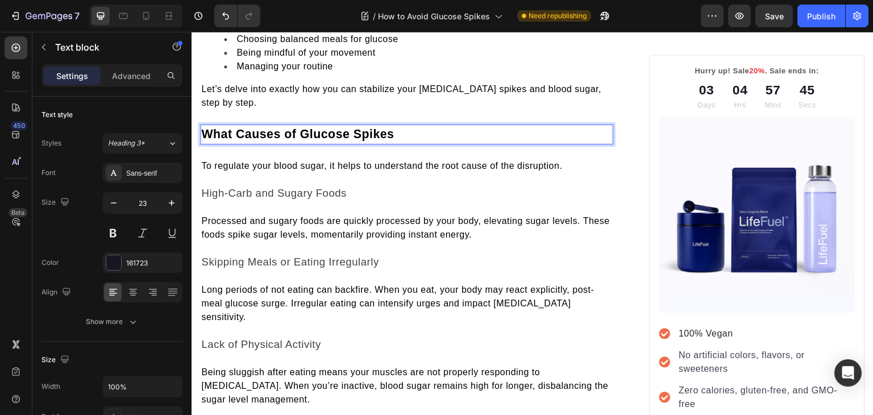
click at [302, 130] on span "What Causes of Glucose Spikes" at bounding box center [297, 134] width 193 height 14
click at [397, 132] on p "What Causes Glucose Spikes" at bounding box center [406, 135] width 411 height 18
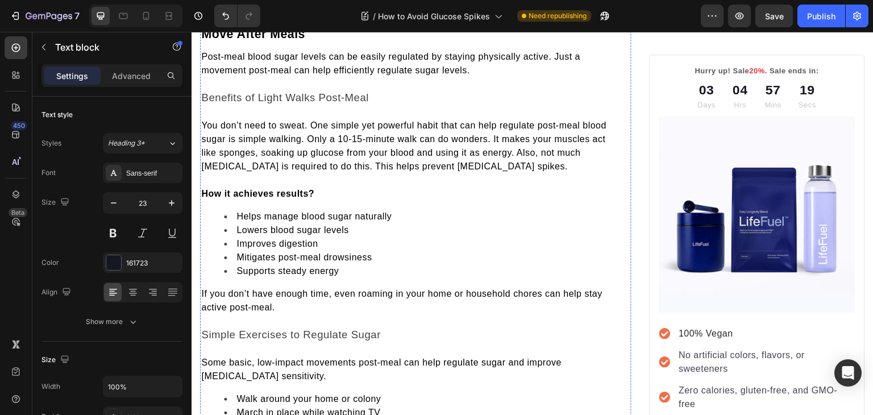
scroll to position [2268, 0]
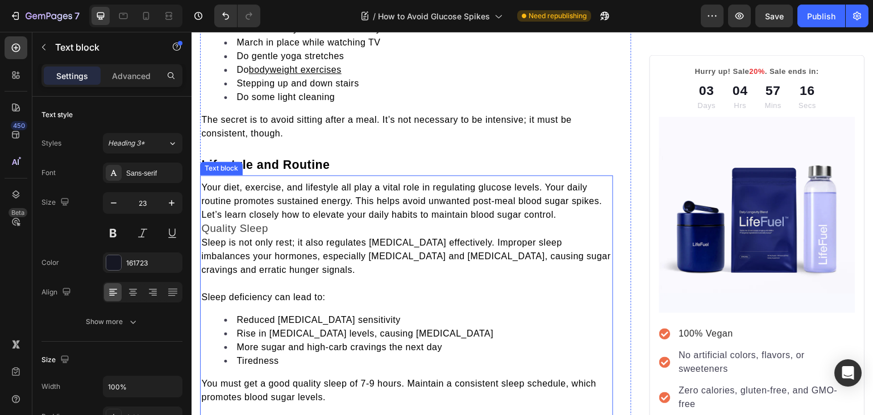
click at [207, 222] on span "Quality Sleep" at bounding box center [234, 228] width 66 height 12
click at [206, 222] on span "Quality Sleep" at bounding box center [234, 228] width 66 height 12
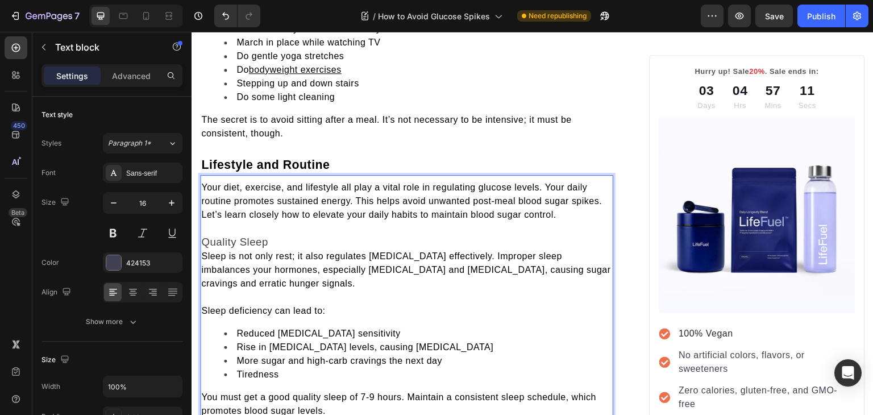
click at [205, 251] on span "Sleep is not only rest; it also regulates insulin effectively. Improper sleep i…" at bounding box center [406, 269] width 410 height 37
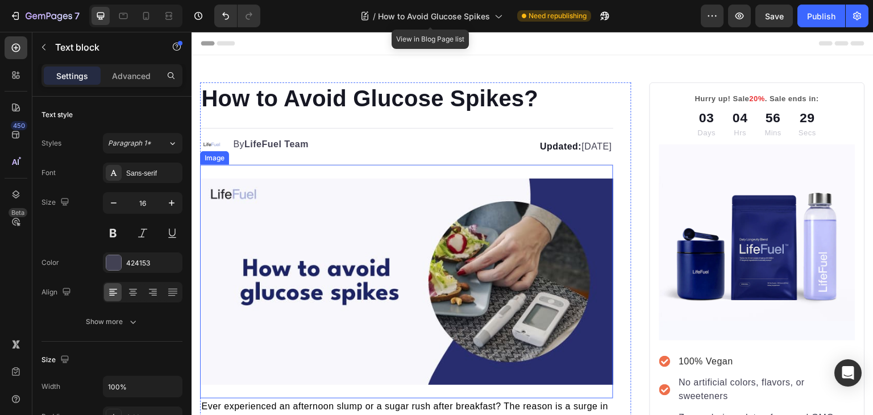
scroll to position [3258, 0]
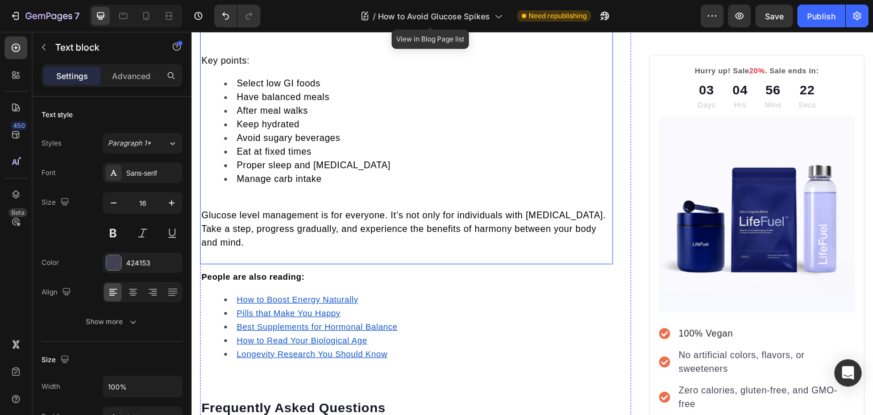
click at [333, 185] on div "Maintaining glucose levels is not that tough. Small, gradual, sustainable chang…" at bounding box center [406, 102] width 413 height 298
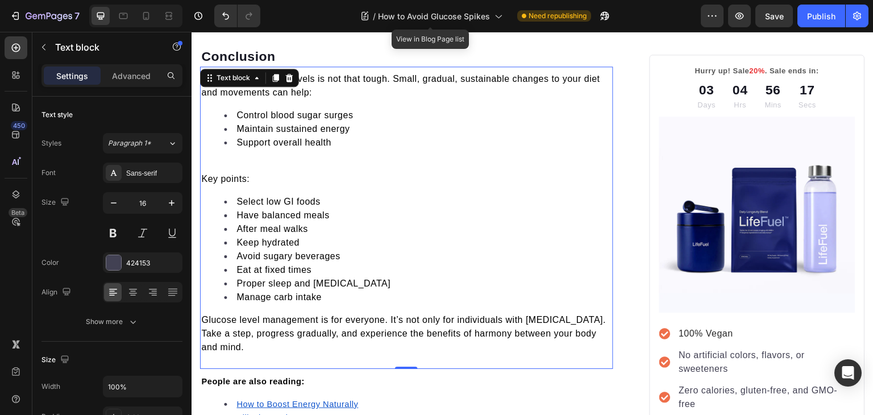
scroll to position [3129, 0]
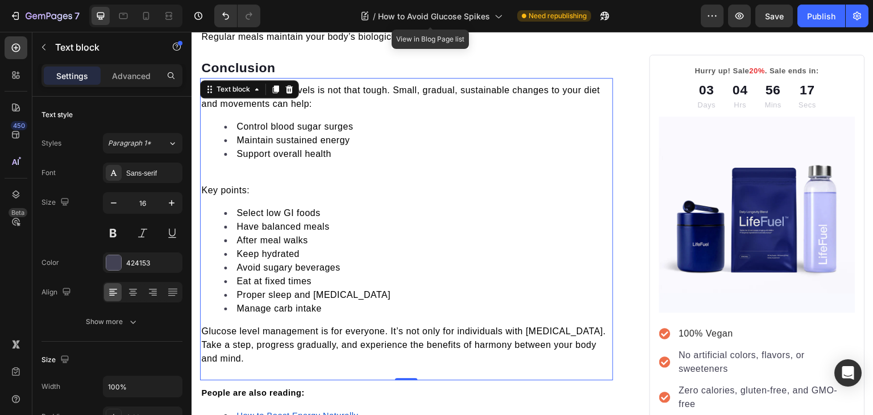
click at [305, 170] on p "Rich Text Editor. Editing area: main" at bounding box center [406, 177] width 411 height 14
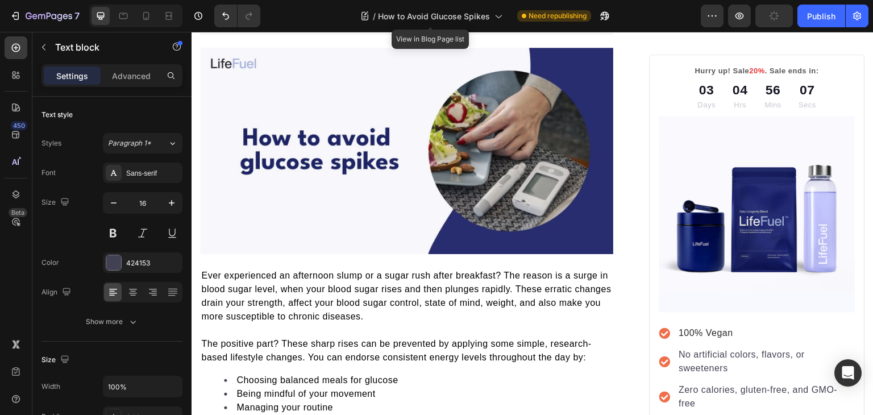
scroll to position [0, 0]
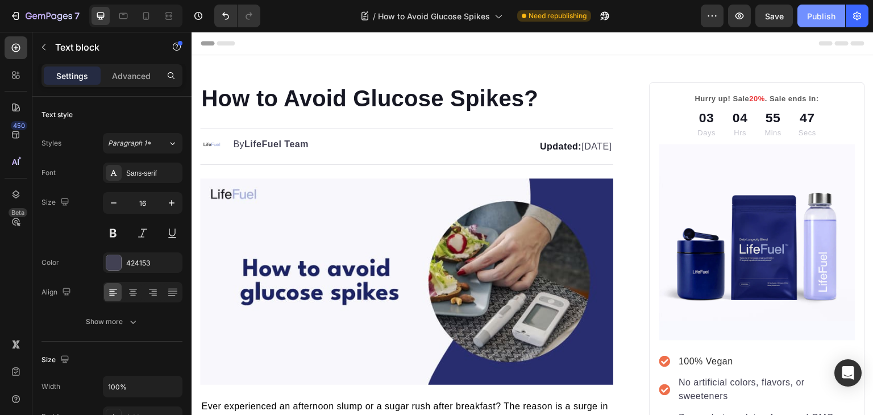
click at [811, 21] on div "Publish" at bounding box center [821, 16] width 28 height 12
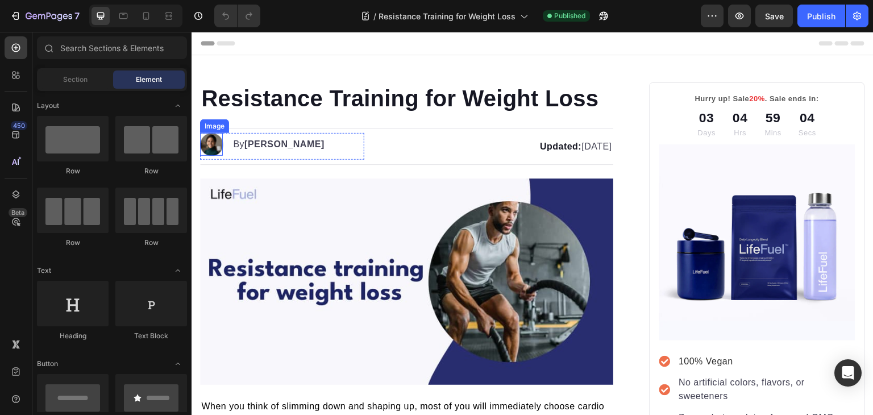
click at [211, 142] on img at bounding box center [211, 144] width 23 height 23
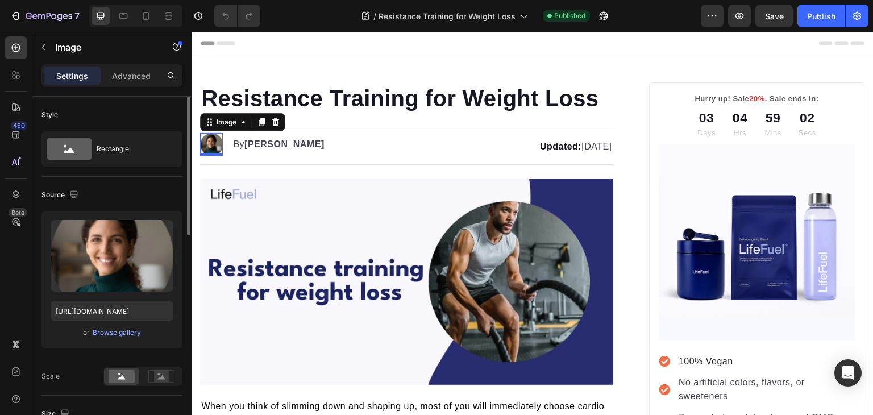
click at [103, 338] on div "or Browse gallery" at bounding box center [112, 332] width 123 height 14
click at [103, 335] on div "Browse gallery" at bounding box center [117, 332] width 48 height 10
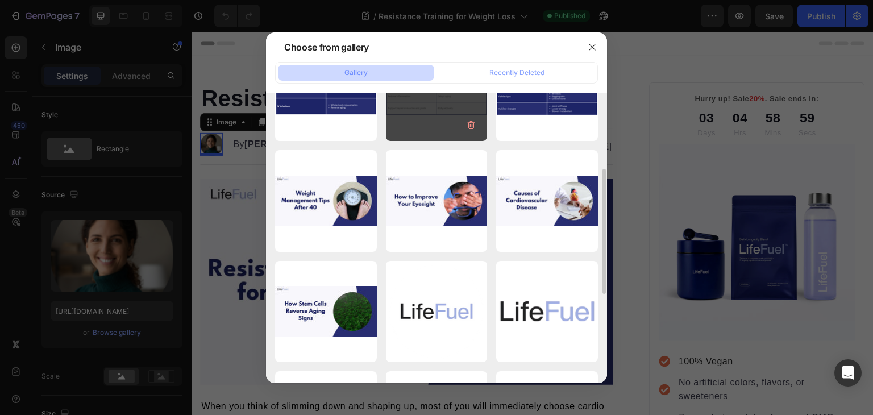
scroll to position [174, 0]
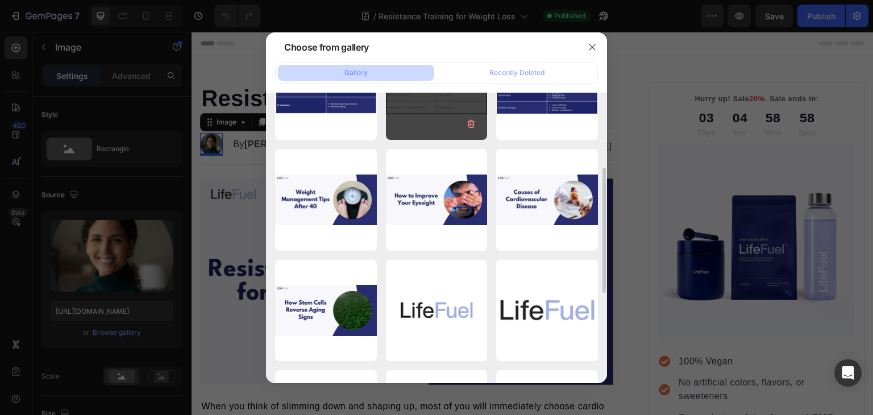
click at [0, 0] on div "Logo Circle [PERSON_NAME]...1).png 344.71 kb" at bounding box center [0, 0] width 0 height 0
type input "[URL][DOMAIN_NAME]"
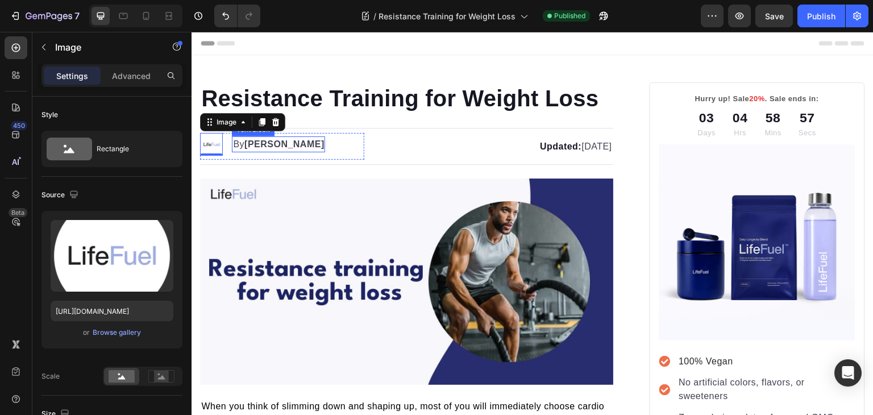
click at [259, 148] on strong "[PERSON_NAME]" at bounding box center [284, 144] width 80 height 10
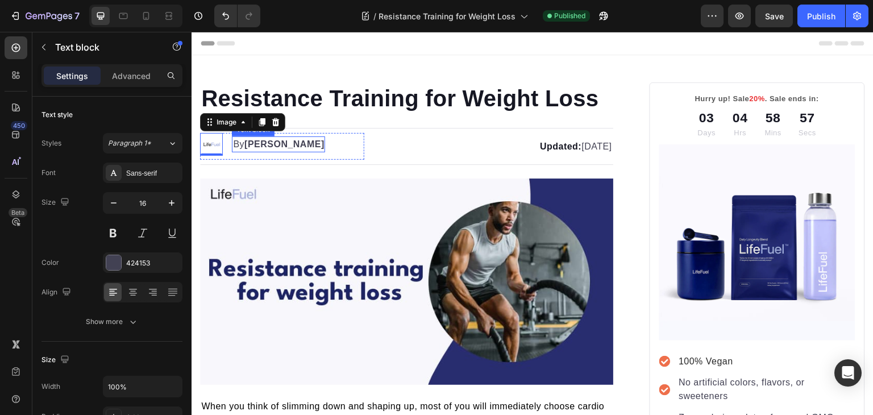
click at [259, 148] on strong "[PERSON_NAME]" at bounding box center [284, 144] width 80 height 10
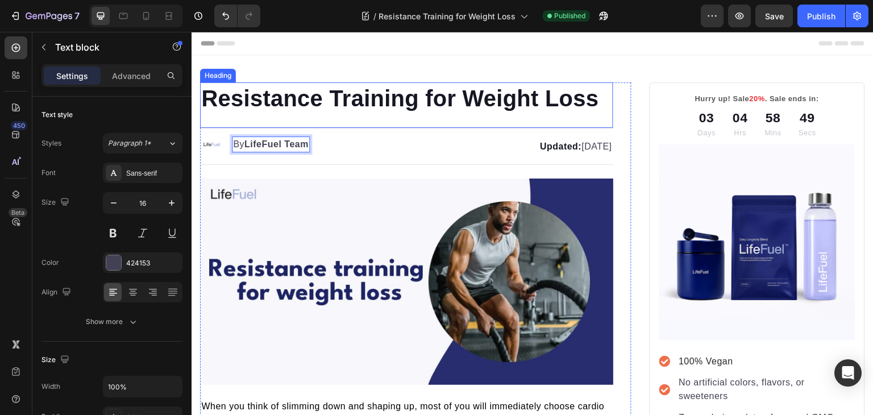
click at [389, 99] on h1 "Resistance Training for Weight Loss" at bounding box center [406, 98] width 413 height 32
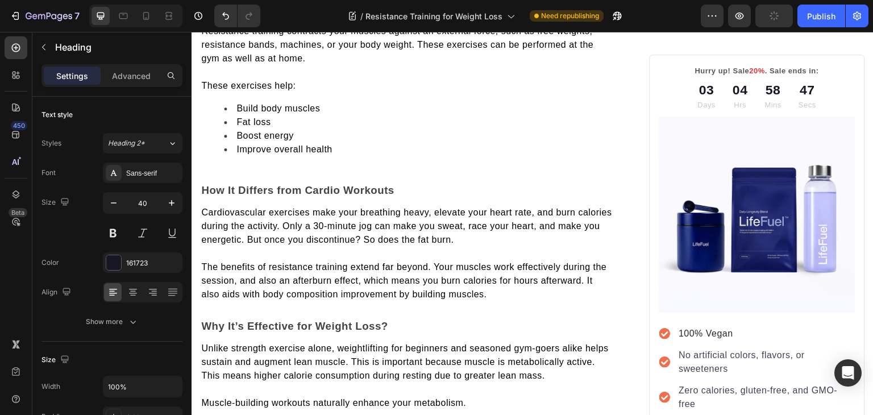
scroll to position [545, 0]
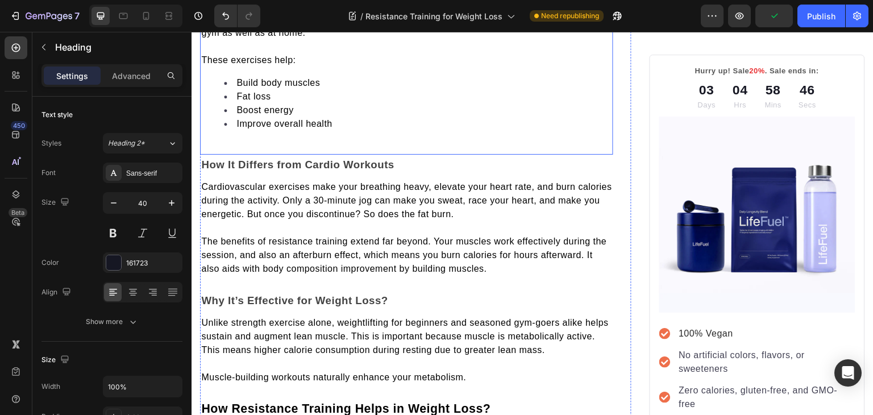
click at [356, 127] on li "Improve overall health" at bounding box center [418, 124] width 388 height 14
click at [341, 141] on div "Resistance training contracts your muscles against an external force, such as f…" at bounding box center [406, 69] width 413 height 170
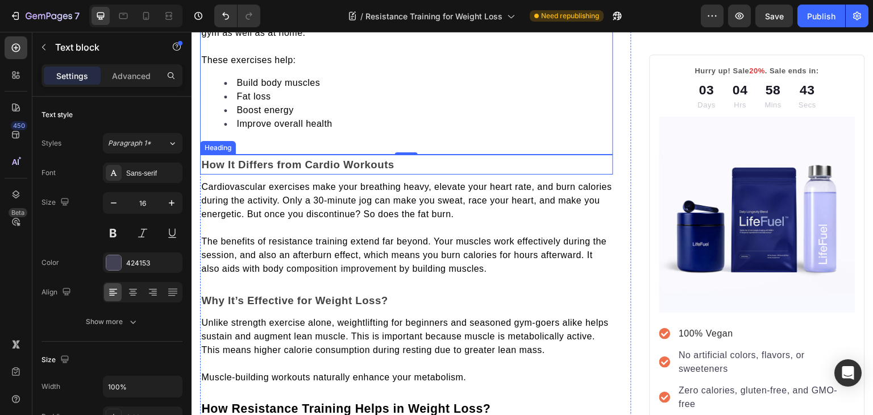
click at [378, 161] on span "How It Differs from Cardio Workouts" at bounding box center [297, 164] width 193 height 12
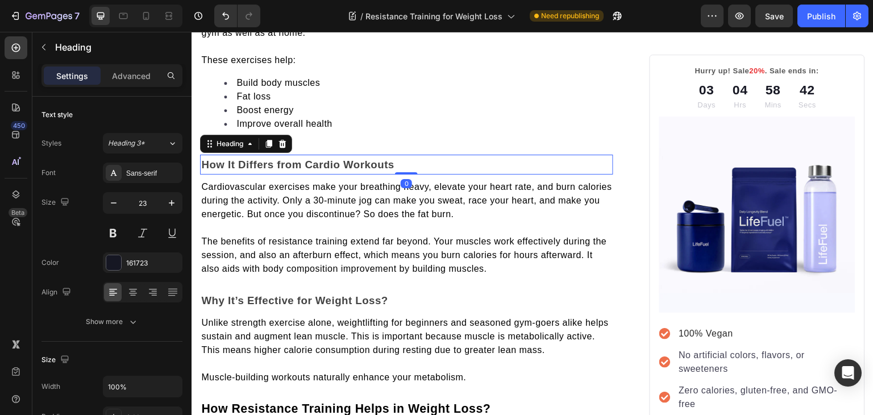
click at [400, 159] on h2 "How It Differs from Cardio Workouts" at bounding box center [406, 165] width 413 height 20
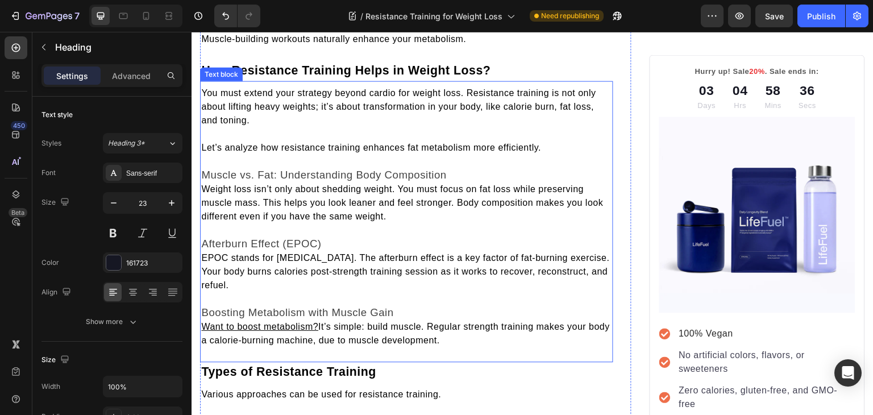
scroll to position [894, 0]
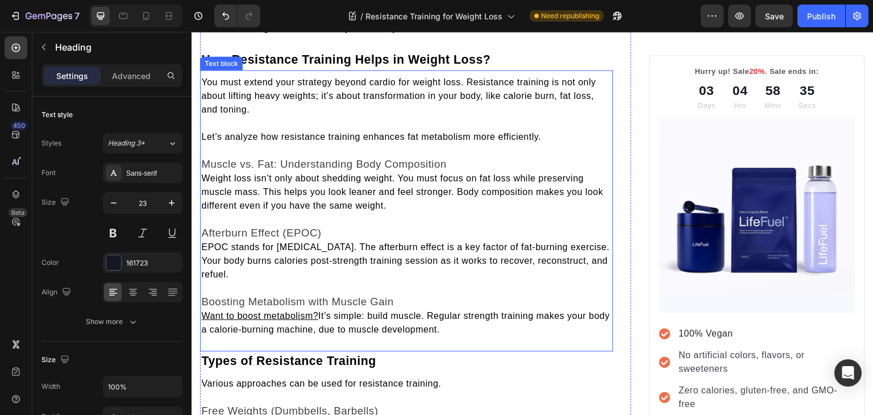
click at [203, 178] on span "Weight loss isn’t only about shedding weight. You must focus on fat loss while …" at bounding box center [402, 191] width 402 height 37
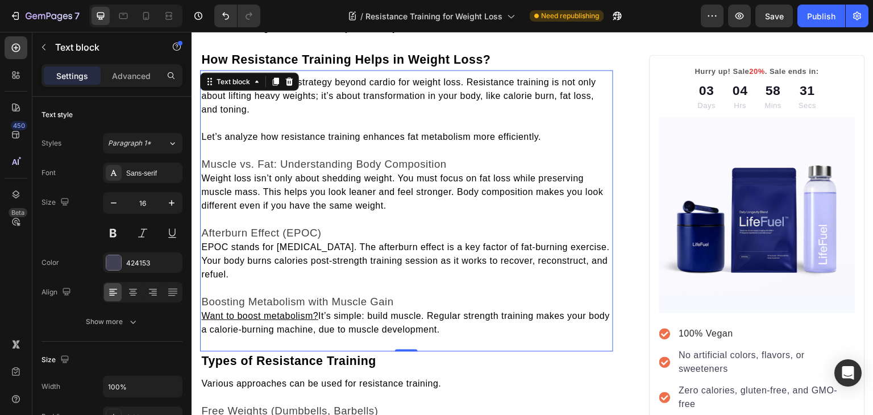
click at [203, 175] on span "Weight loss isn’t only about shedding weight. You must focus on fat loss while …" at bounding box center [402, 191] width 402 height 37
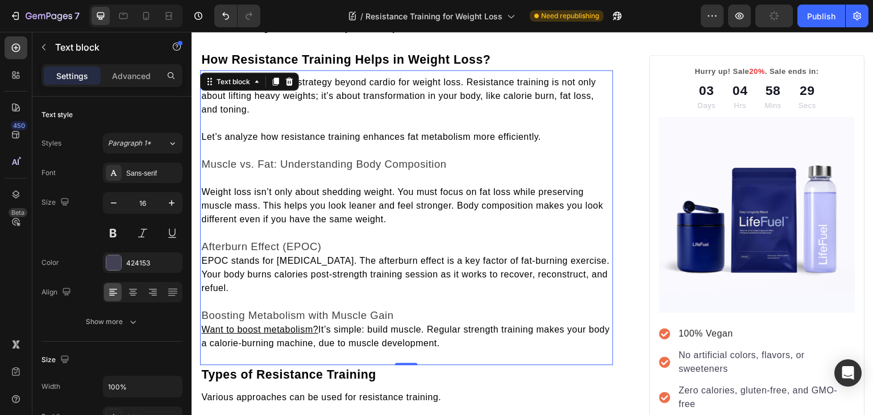
click at [203, 256] on span "EPOC stands for Excess Post-Exercise Oxygen Consumption. The afterburn effect i…" at bounding box center [405, 274] width 408 height 37
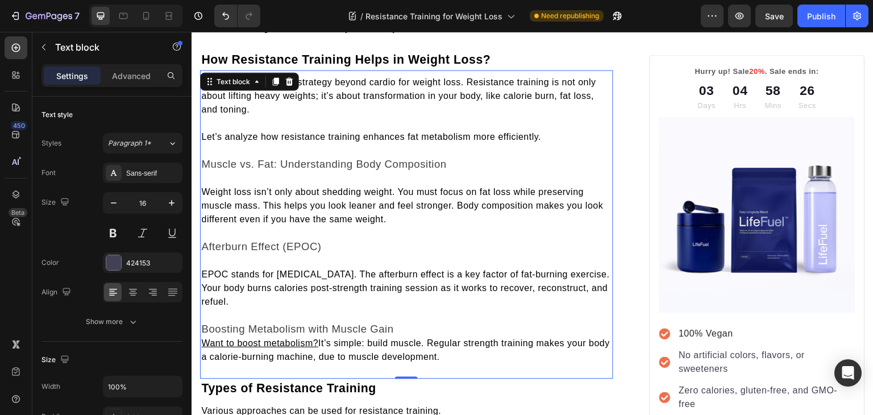
click at [205, 339] on u "Want to boost metabolism?" at bounding box center [259, 343] width 117 height 10
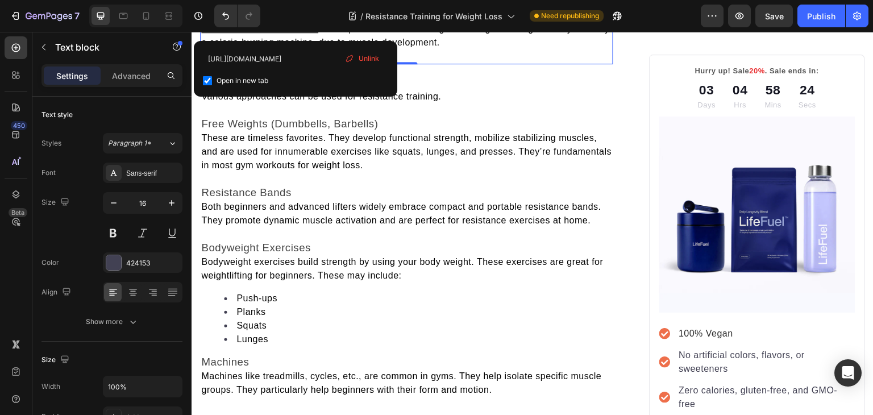
scroll to position [1224, 0]
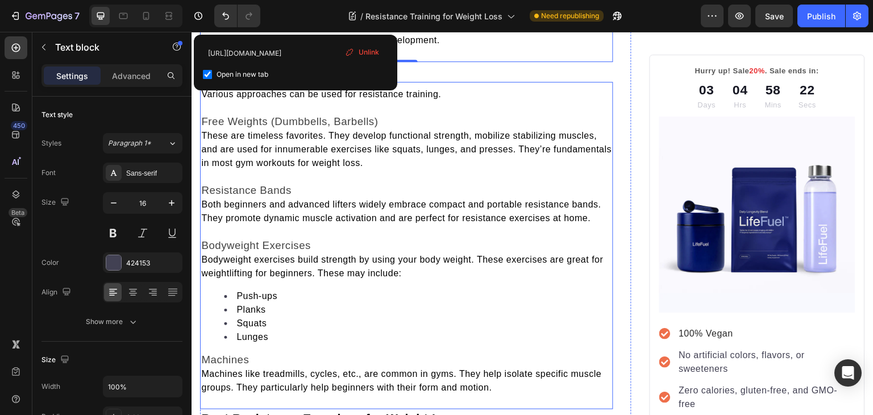
click at [204, 131] on span "These are timeless favorites. They develop functional strength, mobilize stabil…" at bounding box center [406, 149] width 410 height 37
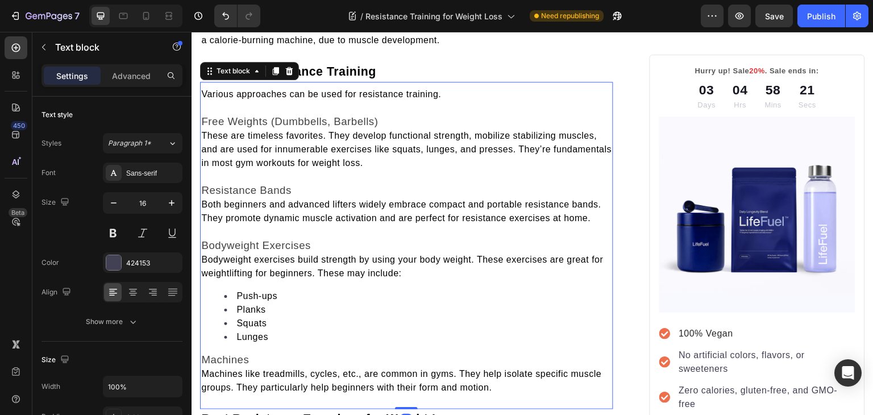
click at [204, 131] on span "These are timeless favorites. They develop functional strength, mobilize stabil…" at bounding box center [406, 149] width 410 height 37
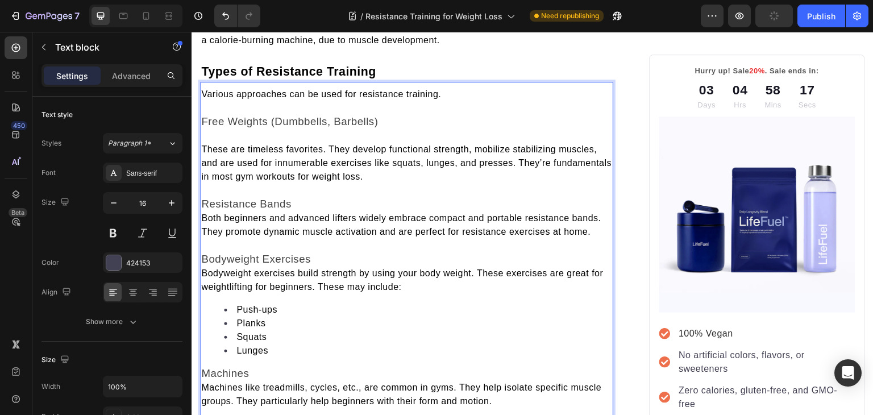
click at [203, 213] on span "Both beginners and advanced lifters widely embrace compact and portable resista…" at bounding box center [401, 224] width 400 height 23
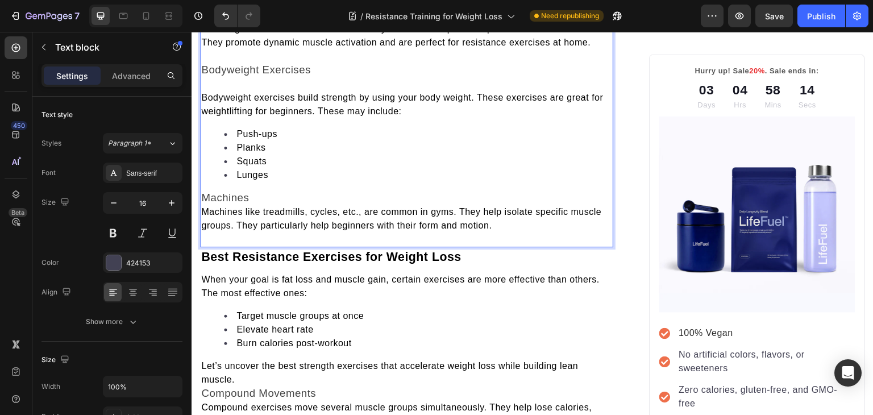
scroll to position [1428, 0]
click at [203, 209] on span "Machines like treadmills, cycles, etc., are common in gyms. They help isolate s…" at bounding box center [401, 217] width 400 height 23
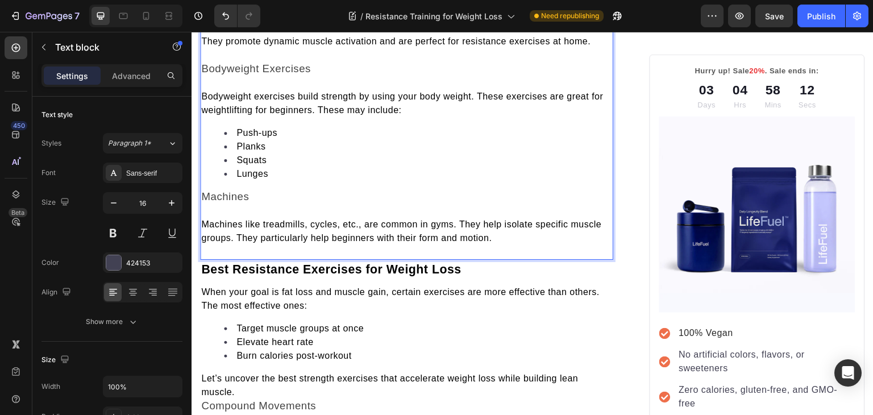
scroll to position [1643, 0]
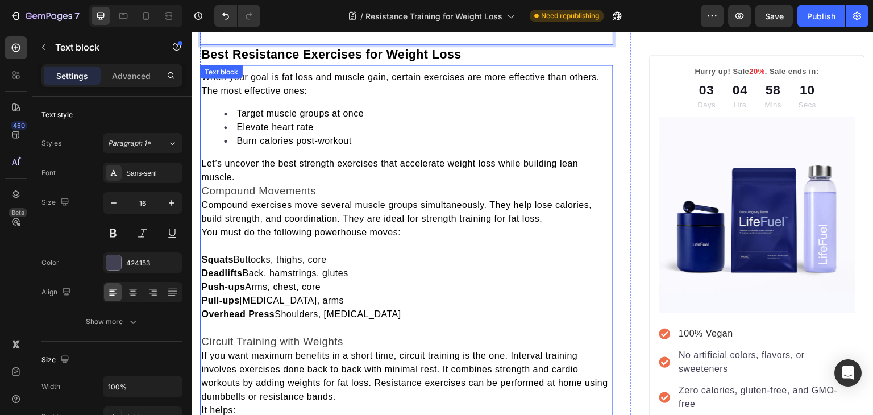
click at [204, 185] on span "Compound Movements" at bounding box center [258, 191] width 115 height 12
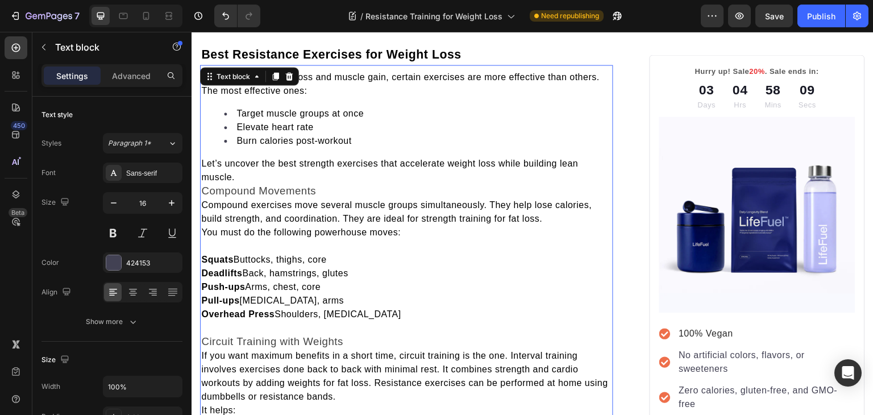
click at [204, 185] on span "Compound Movements" at bounding box center [258, 191] width 115 height 12
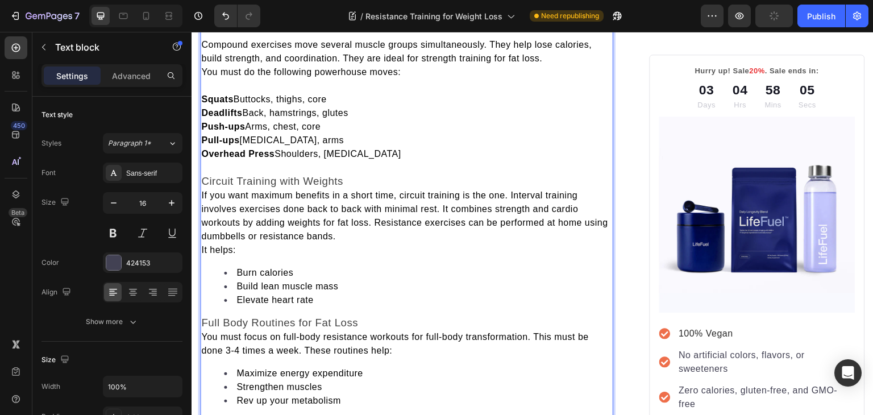
scroll to position [1831, 0]
click at [203, 190] on span "If you want maximum benefits in a short time, circuit training is the one. Inte…" at bounding box center [404, 215] width 407 height 51
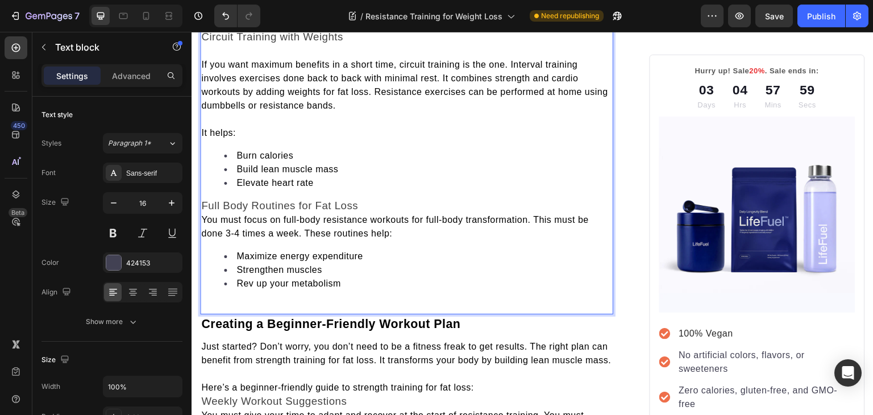
scroll to position [1976, 0]
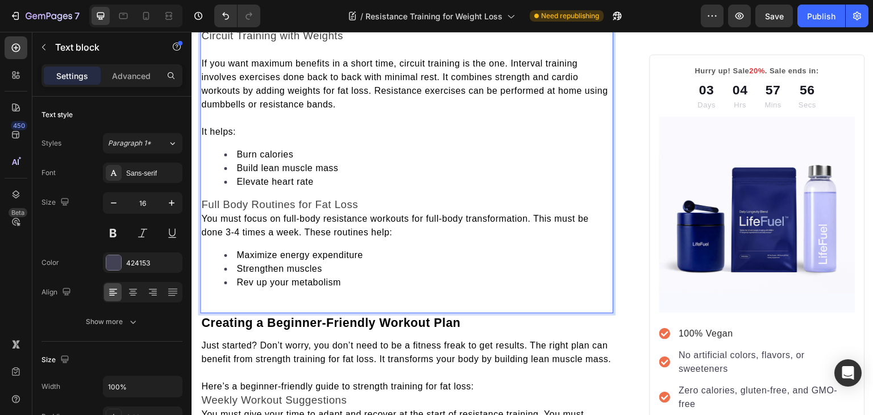
click at [203, 214] on span "You must focus on full-body resistance workouts for full-body transformation. T…" at bounding box center [394, 225] width 387 height 23
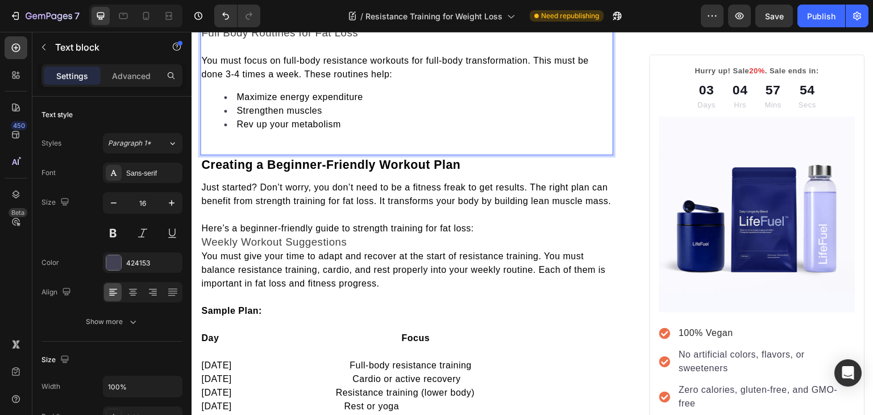
scroll to position [2148, 0]
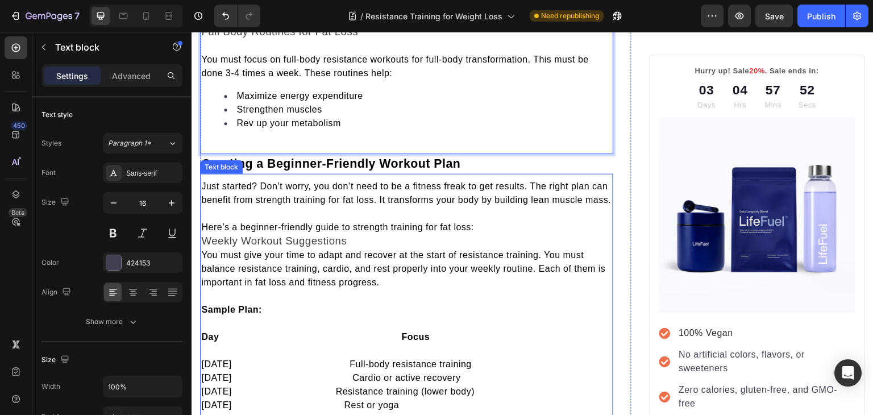
click at [202, 247] on span "Weekly Workout Suggestions" at bounding box center [273, 241] width 145 height 12
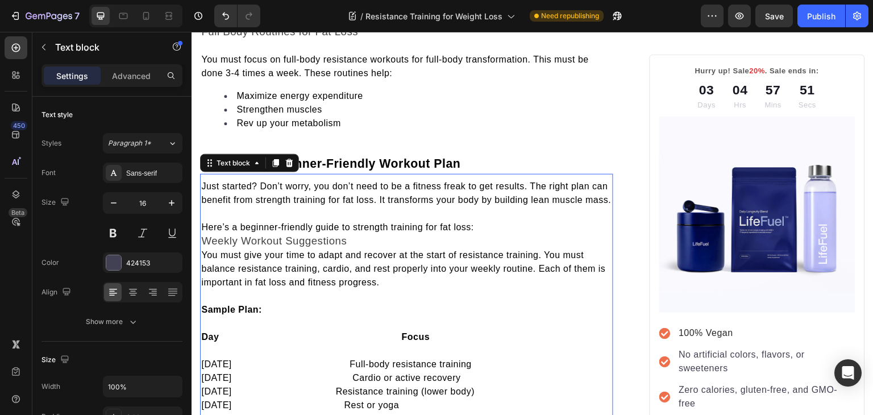
click at [202, 247] on span "Weekly Workout Suggestions" at bounding box center [273, 241] width 145 height 12
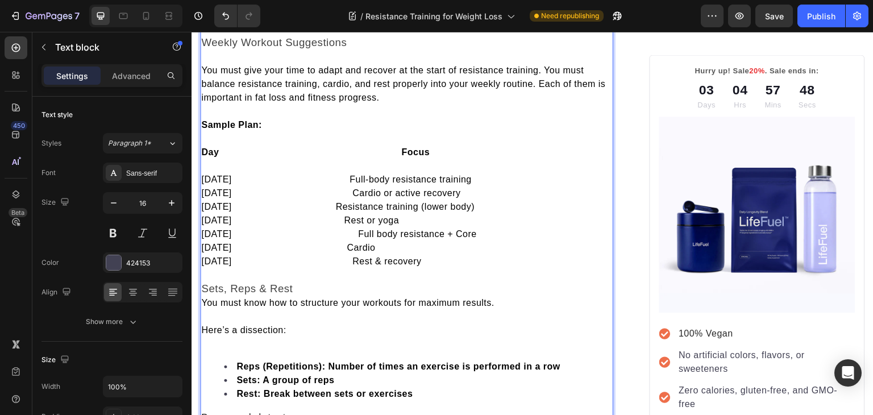
scroll to position [2362, 0]
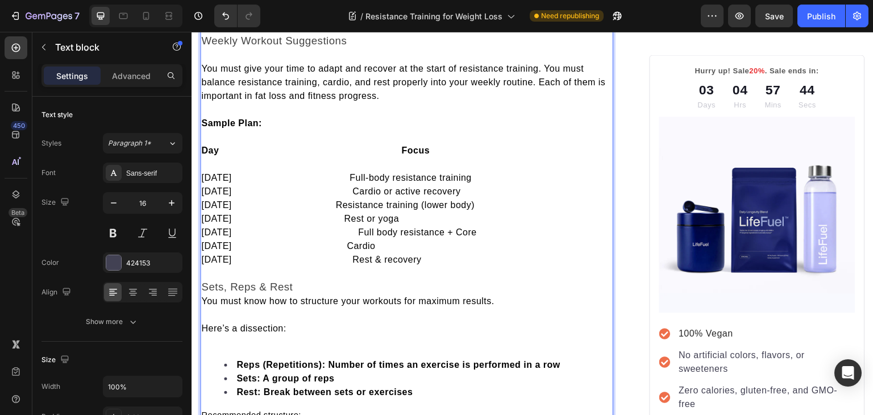
click at [205, 306] on span "You must know how to structure your workouts for maximum results." at bounding box center [347, 301] width 293 height 10
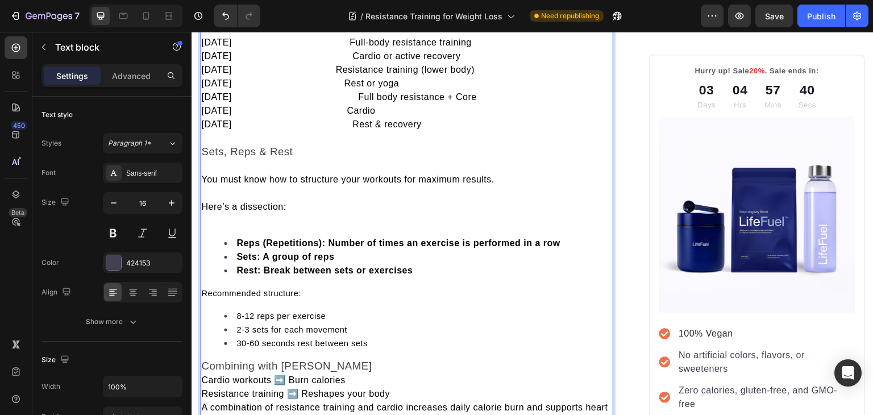
scroll to position [2583, 0]
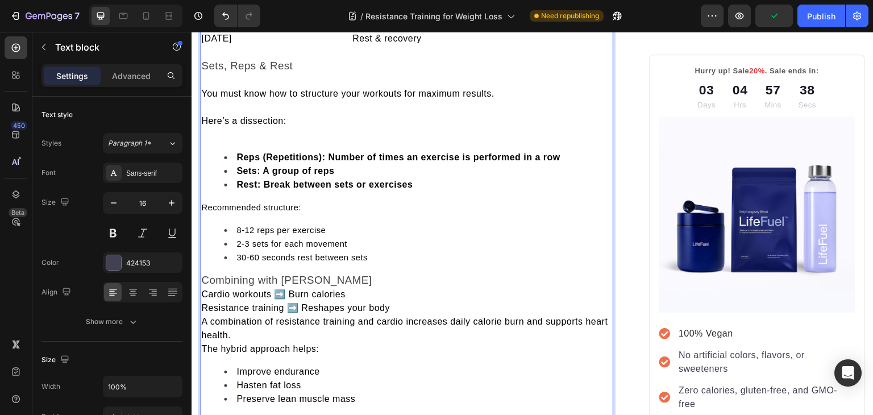
click at [205, 299] on span "Cardio workouts ➡️ Burn calories" at bounding box center [273, 294] width 144 height 10
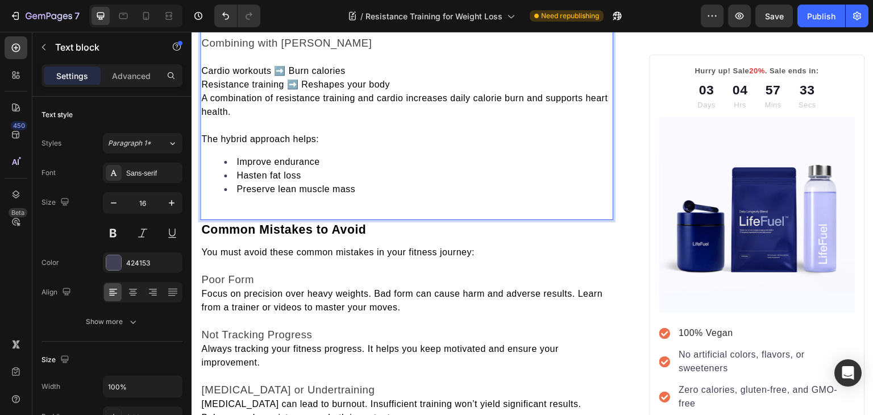
scroll to position [2821, 0]
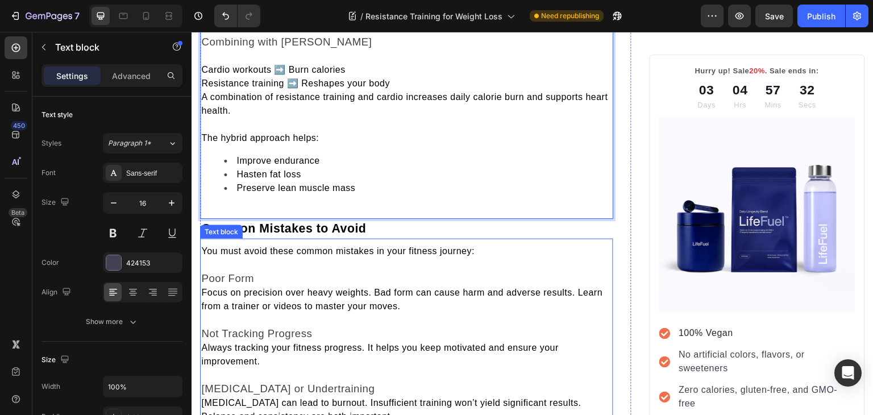
click at [202, 299] on span "Focus on precision over heavy weights. Bad form can cause harm and adverse resu…" at bounding box center [401, 298] width 401 height 23
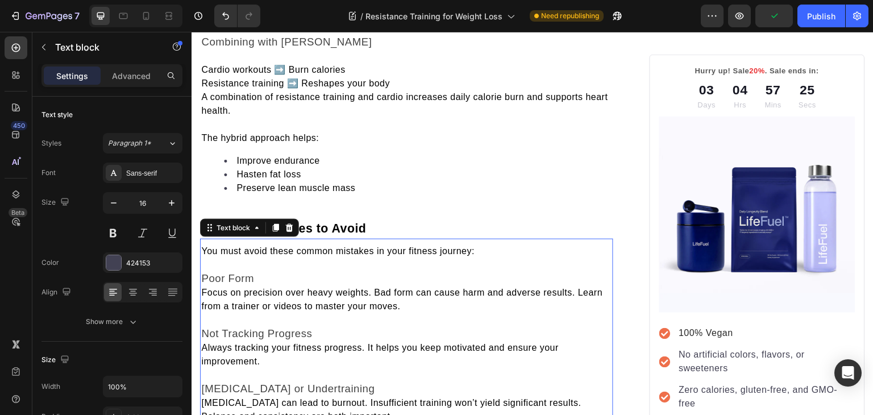
click at [202, 299] on span "Focus on precision over heavy weights. Bad form can cause harm and adverse resu…" at bounding box center [401, 298] width 401 height 23
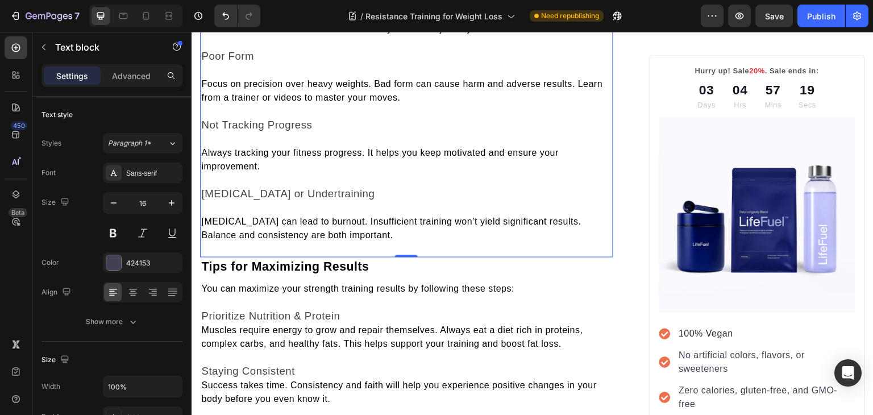
scroll to position [3065, 0]
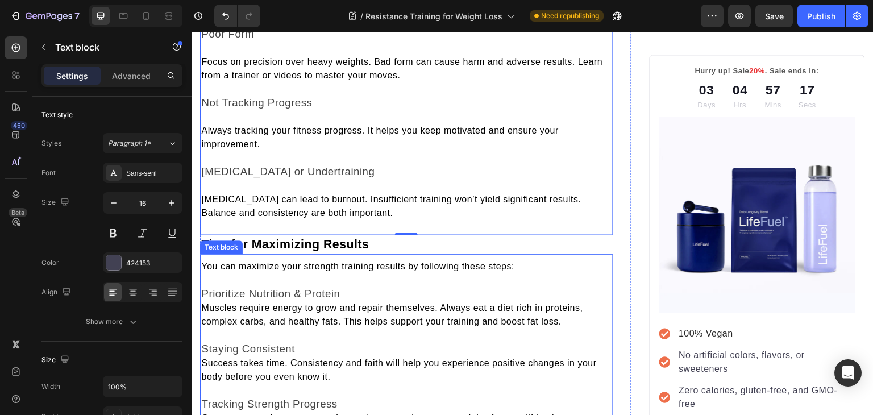
click at [201, 316] on span "Muscles require energy to grow and repair themselves. Always eat a diet rich in…" at bounding box center [391, 314] width 381 height 23
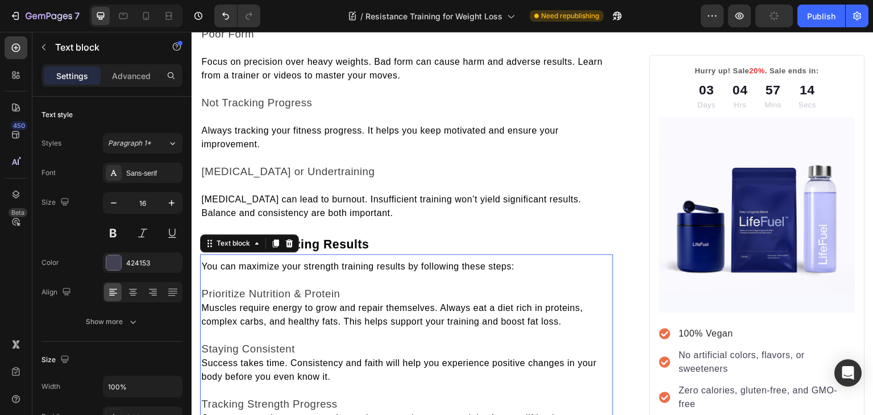
click at [203, 316] on span "Muscles require energy to grow and repair themselves. Always eat a diet rich in…" at bounding box center [391, 314] width 381 height 23
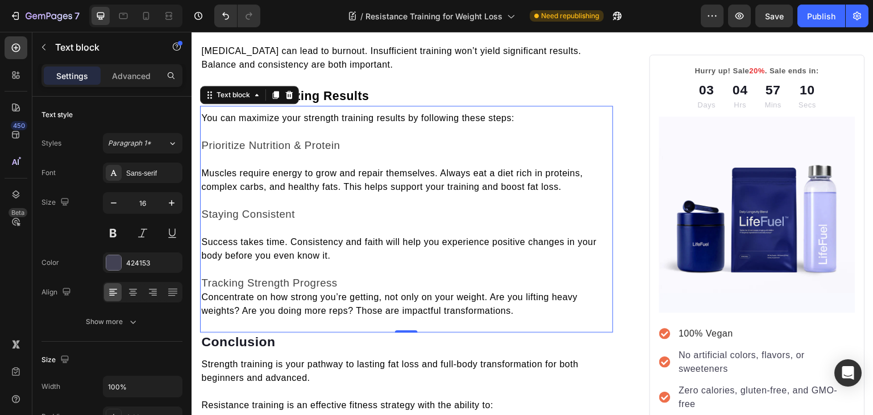
scroll to position [3215, 0]
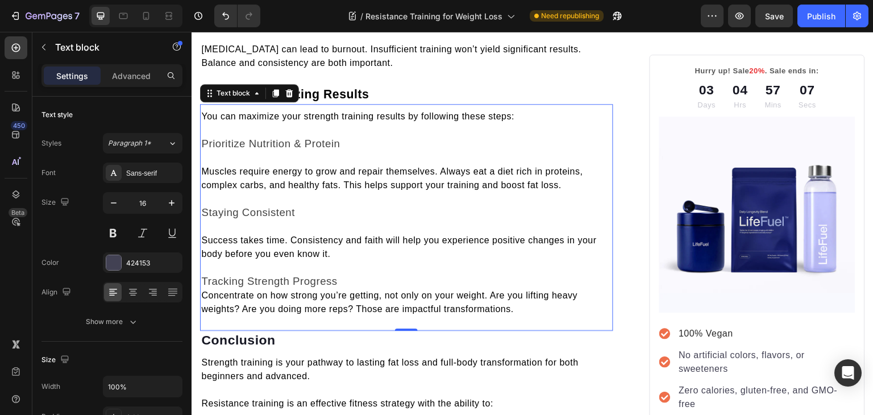
click at [204, 307] on span "Concentrate on how strong you’re getting, not only on your weight. Are you lift…" at bounding box center [389, 301] width 376 height 23
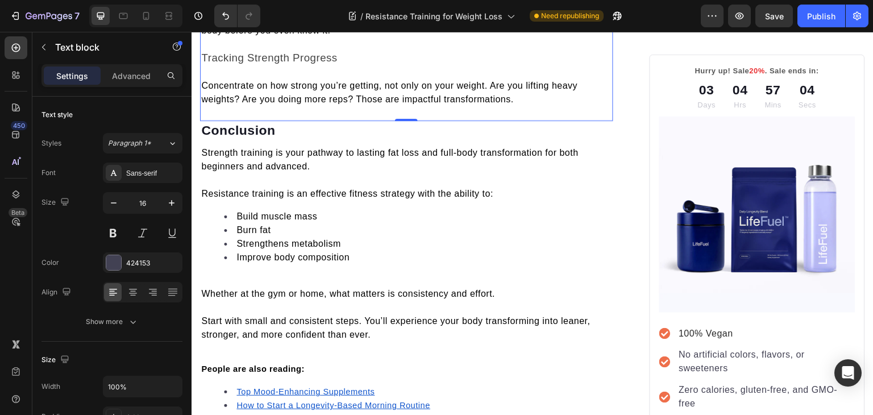
scroll to position [3450, 0]
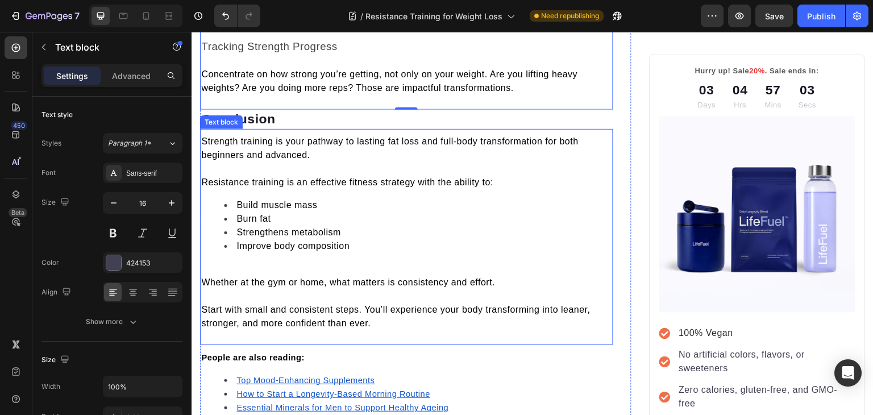
click at [206, 276] on p at bounding box center [406, 269] width 411 height 14
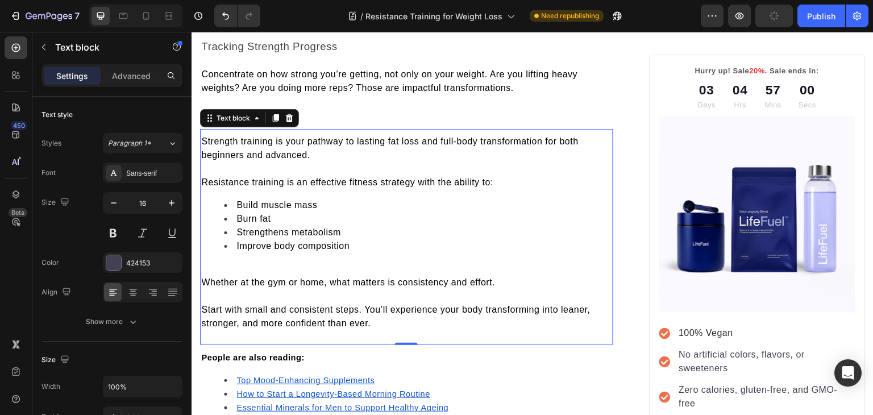
click at [206, 276] on p "Rich Text Editor. Editing area: main" at bounding box center [406, 269] width 411 height 14
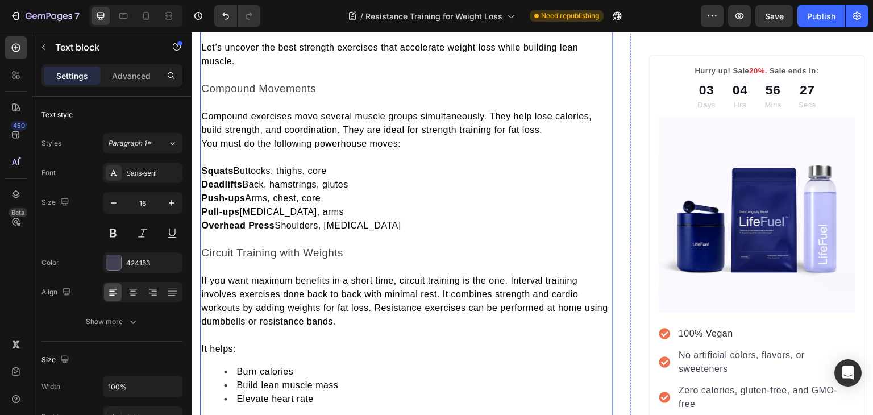
scroll to position [1704, 0]
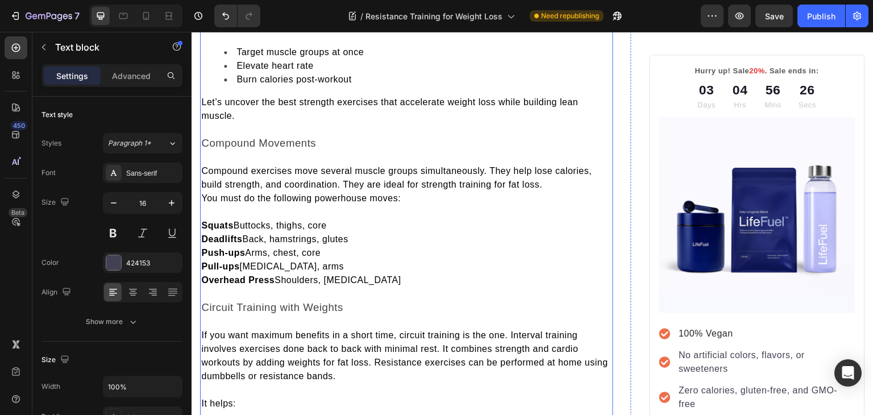
click at [220, 224] on strong "Squats" at bounding box center [217, 225] width 32 height 10
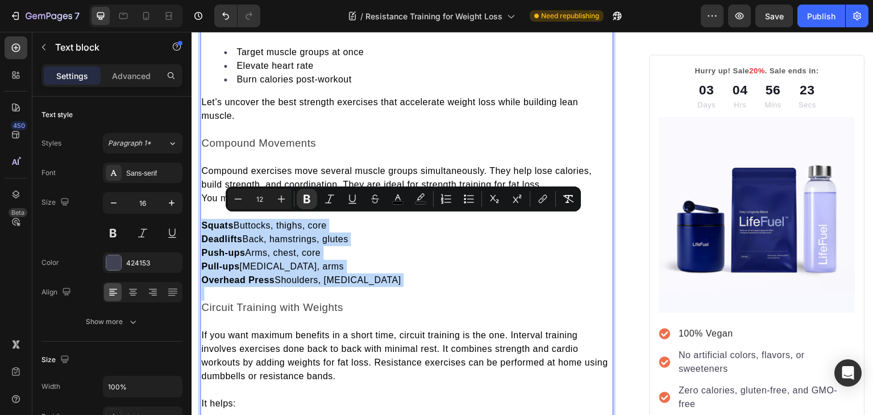
copy div "Squats Buttocks, thighs, core Deadlifts Back, hamstrings, glutes Push-ups Arms,…"
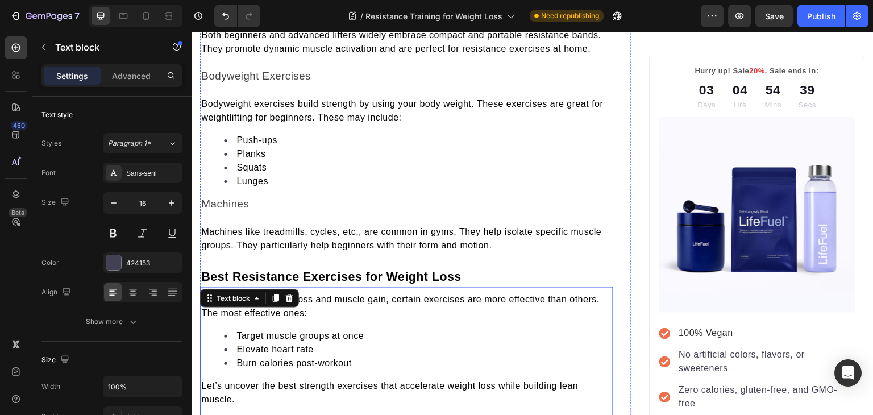
scroll to position [1421, 0]
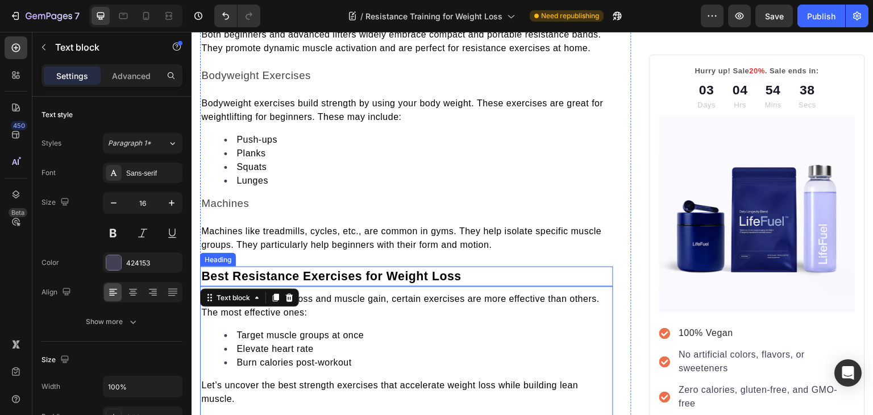
click at [308, 272] on span "Best Resistance Exercises for Weight Loss" at bounding box center [331, 276] width 260 height 14
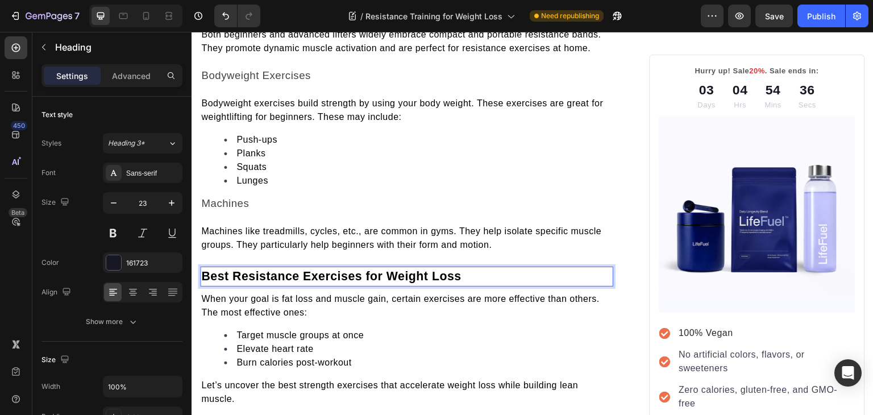
click at [307, 272] on span "Best Resistance Exercises for Weight Loss" at bounding box center [331, 276] width 260 height 14
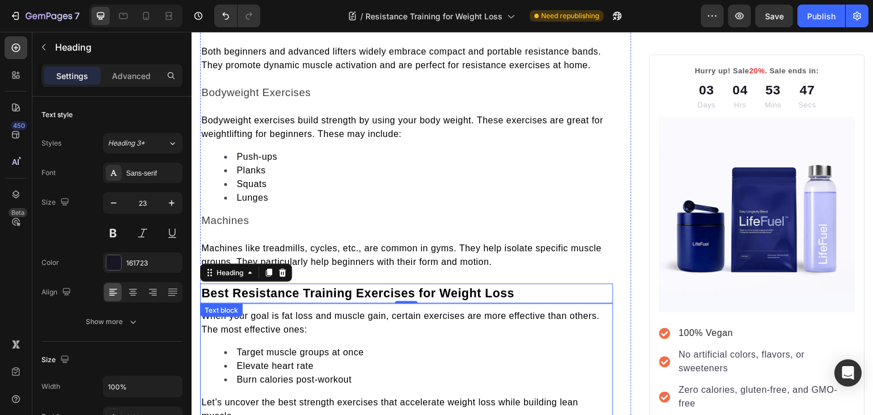
scroll to position [1401, 0]
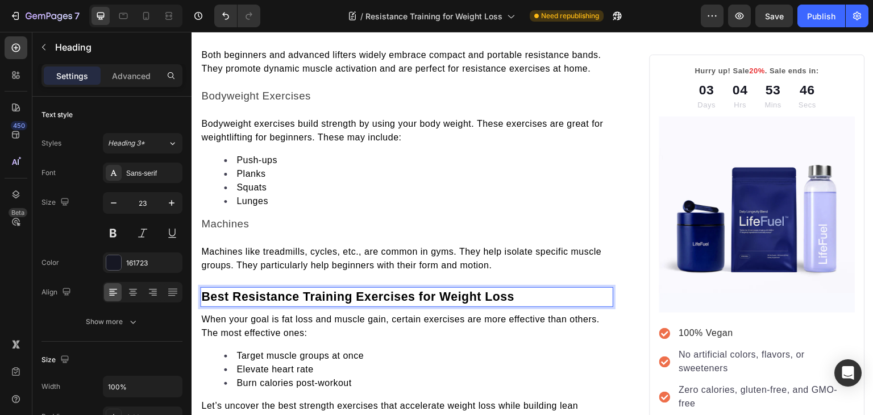
click at [330, 290] on span "Best Resistance Training Exercises for Weight Loss" at bounding box center [357, 297] width 313 height 14
click at [366, 293] on span "Best Resistance Training Exercises for Weight Loss" at bounding box center [357, 297] width 313 height 14
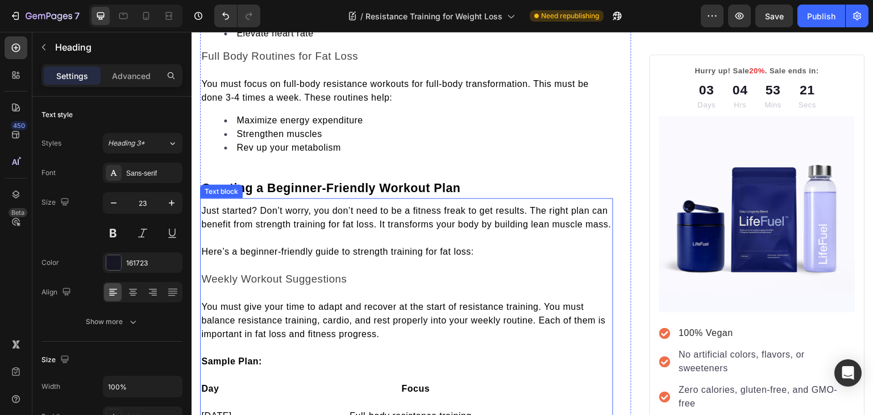
scroll to position [2125, 0]
click at [532, 314] on span "You must give your time to adapt and recover at the start of resistance trainin…" at bounding box center [403, 319] width 404 height 37
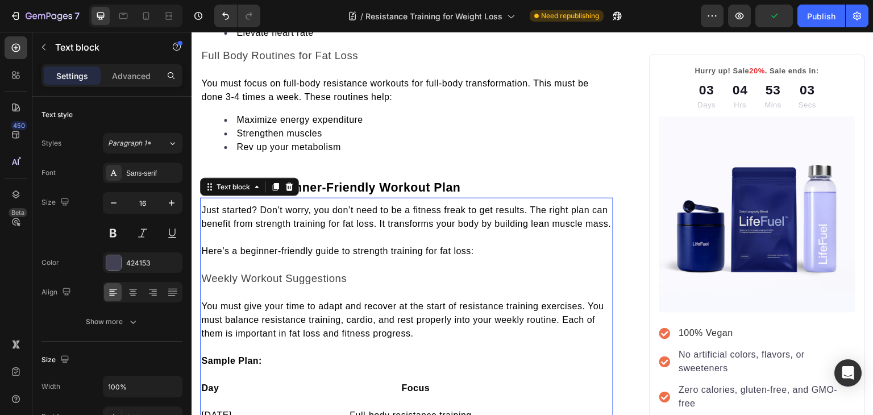
scroll to position [2462, 0]
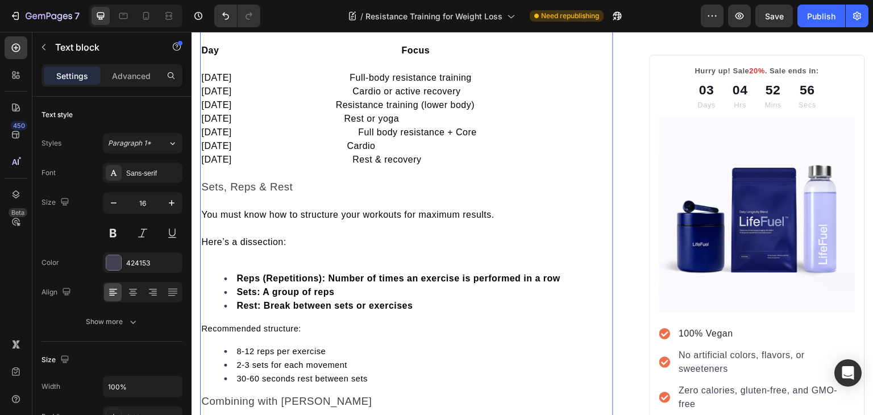
click at [360, 222] on p "You must know how to structure your workouts for maximum results." at bounding box center [406, 215] width 411 height 14
click at [243, 262] on p "Rich Text Editor. Editing area: main" at bounding box center [406, 256] width 411 height 14
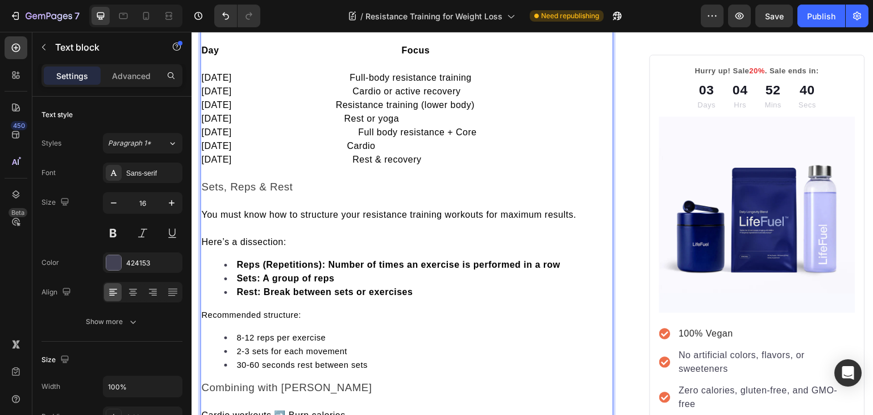
click at [332, 269] on strong "Reps (Repetitions): Number of times an exercise is performed in a row" at bounding box center [398, 265] width 324 height 10
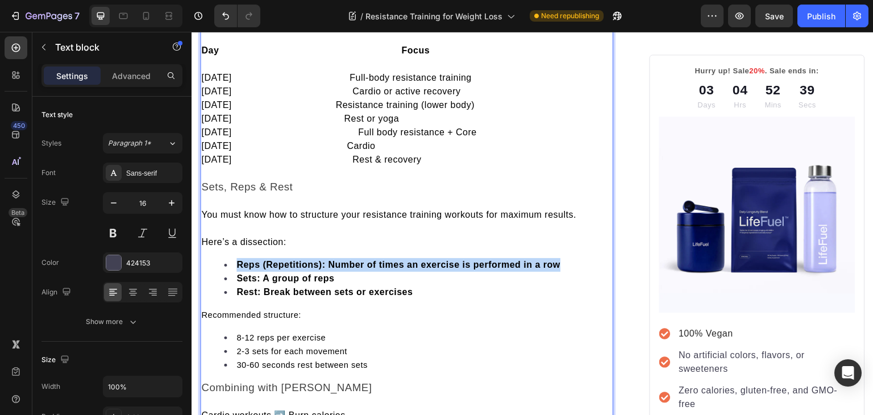
click at [332, 269] on strong "Reps (Repetitions): Number of times an exercise is performed in a row" at bounding box center [398, 265] width 324 height 10
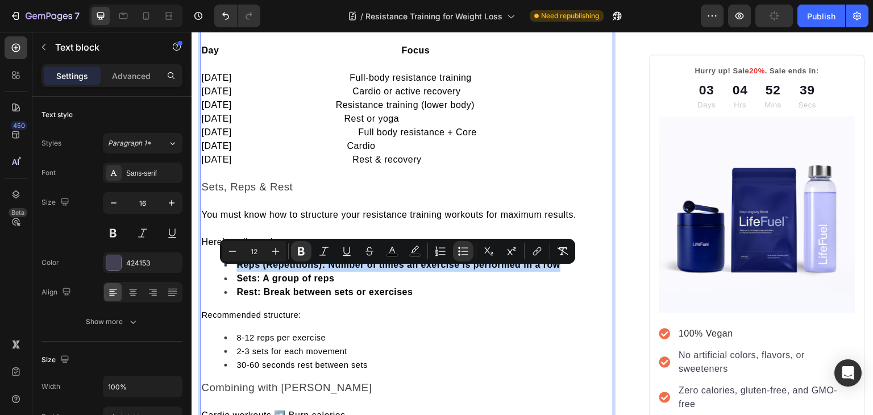
click at [332, 269] on strong "Reps (Repetitions): Number of times an exercise is performed in a row" at bounding box center [398, 265] width 324 height 10
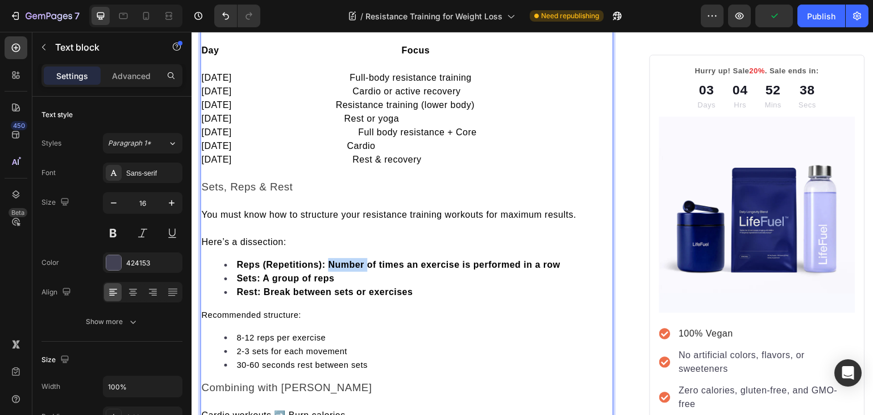
click at [332, 269] on strong "Reps (Repetitions): Number of times an exercise is performed in a row" at bounding box center [398, 265] width 324 height 10
click at [265, 283] on strong "Sets: A group of reps" at bounding box center [285, 278] width 98 height 10
click at [266, 297] on strong "Rest: Break between sets or exercises" at bounding box center [324, 292] width 176 height 10
click at [205, 319] on span "Recommended structure:" at bounding box center [251, 314] width 100 height 9
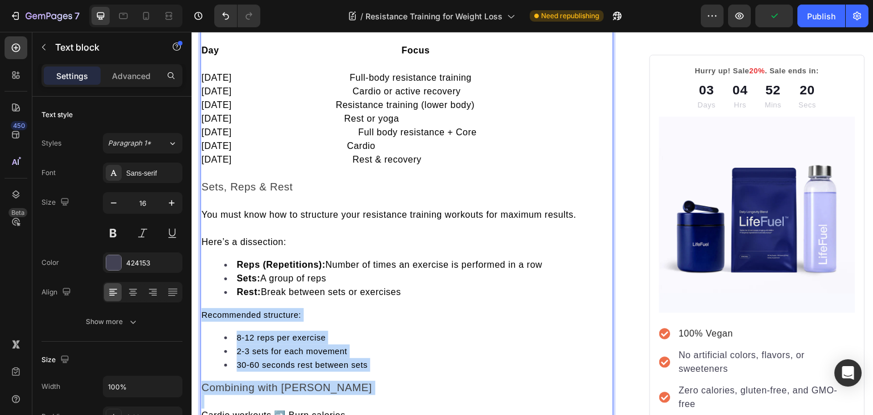
scroll to position [2464, 0]
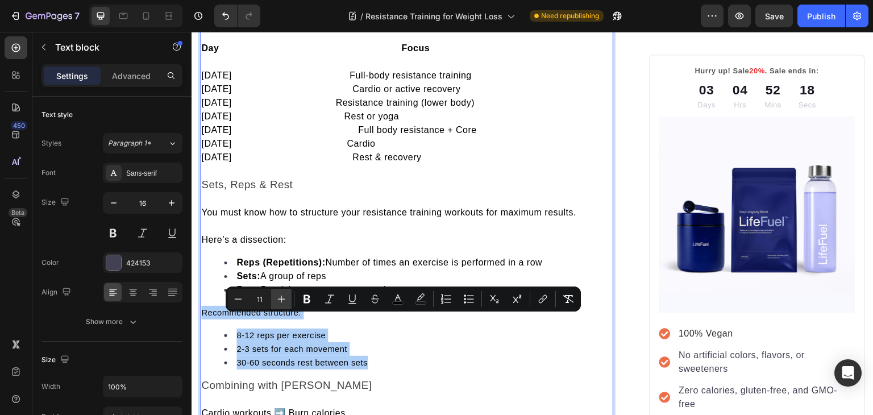
click at [276, 305] on button "Plus" at bounding box center [281, 299] width 20 height 20
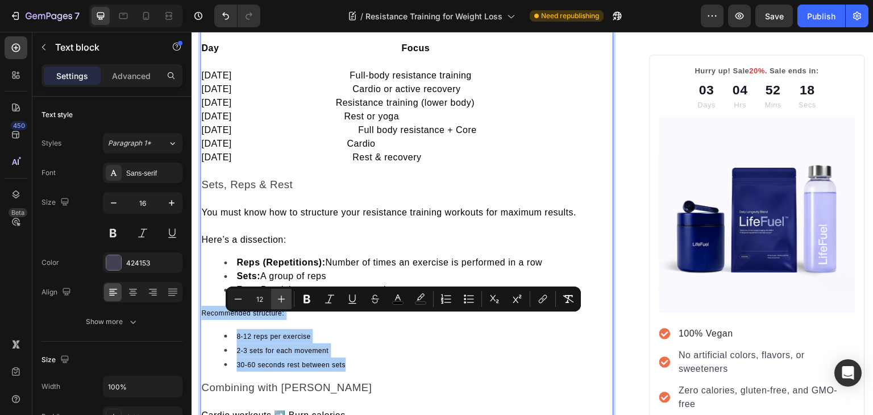
click at [276, 305] on button "Plus" at bounding box center [281, 299] width 20 height 20
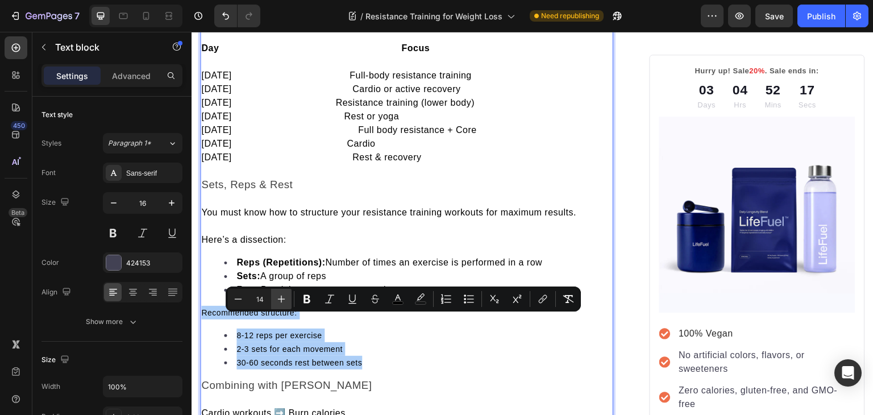
click at [276, 305] on button "Plus" at bounding box center [281, 299] width 20 height 20
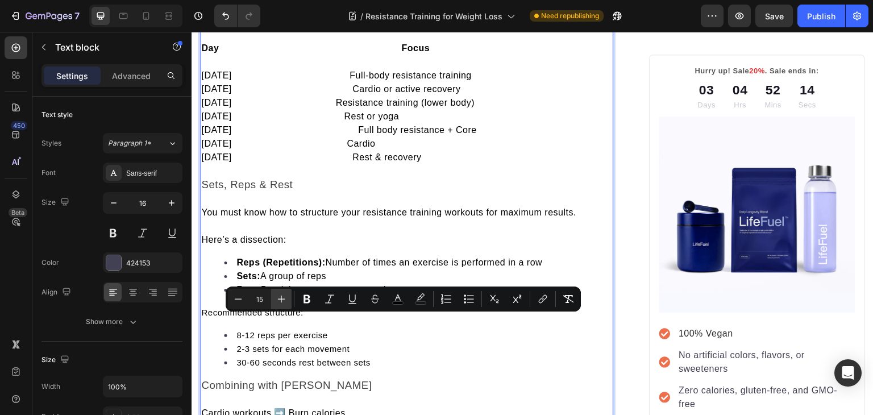
click at [276, 305] on button "Plus" at bounding box center [281, 299] width 20 height 20
type input "16"
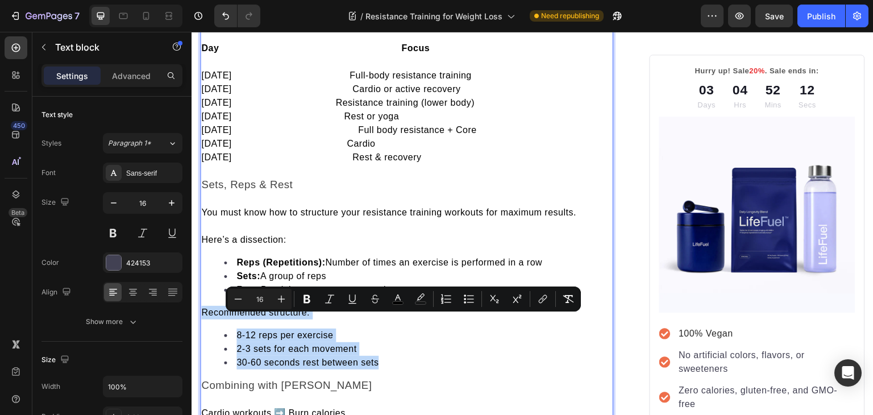
click at [311, 353] on span "2-3 sets for each movement" at bounding box center [296, 349] width 120 height 10
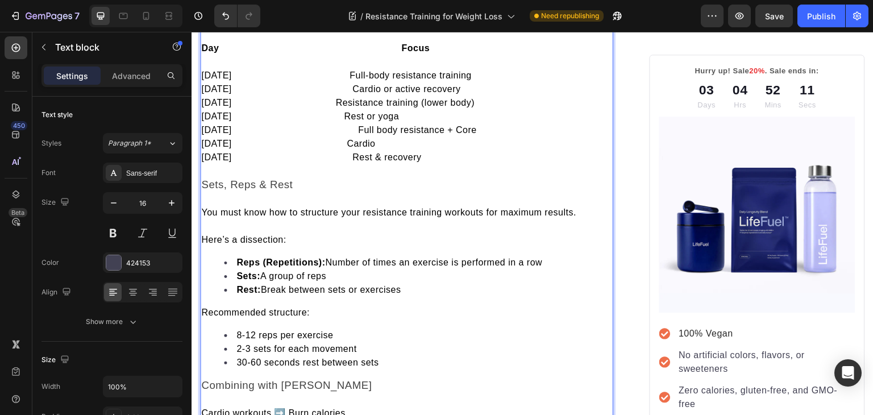
click at [291, 317] on span "Recommended structure:" at bounding box center [255, 312] width 108 height 10
click at [307, 217] on span "You must know how to structure your resistance training workouts for maximum re…" at bounding box center [388, 212] width 375 height 10
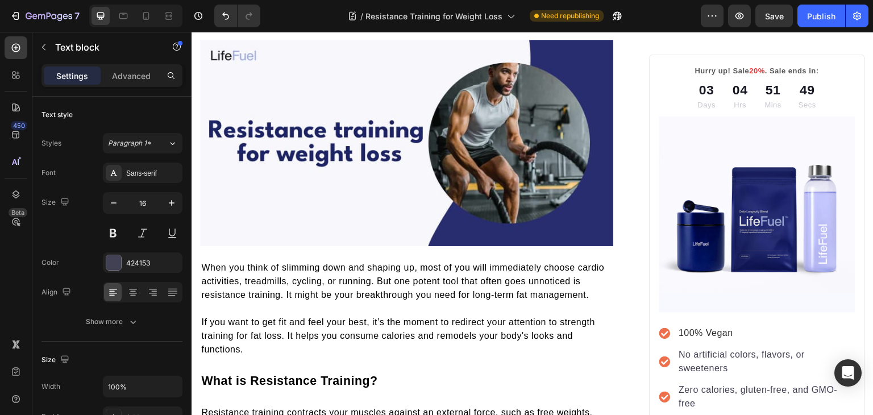
scroll to position [0, 0]
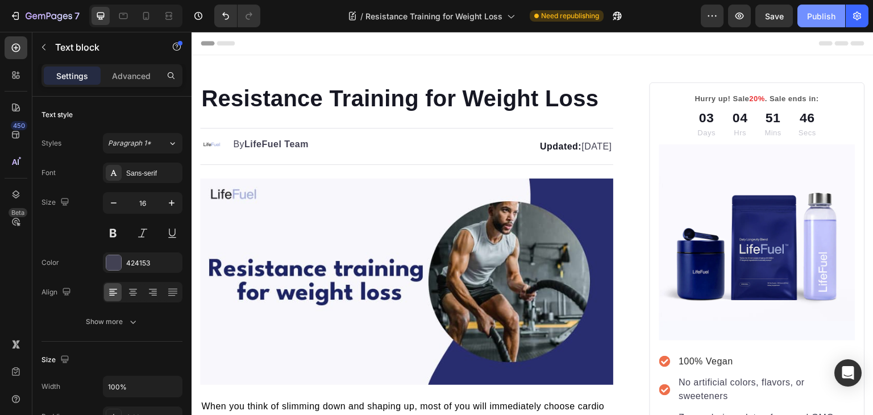
click at [811, 10] on div "Publish" at bounding box center [821, 16] width 28 height 12
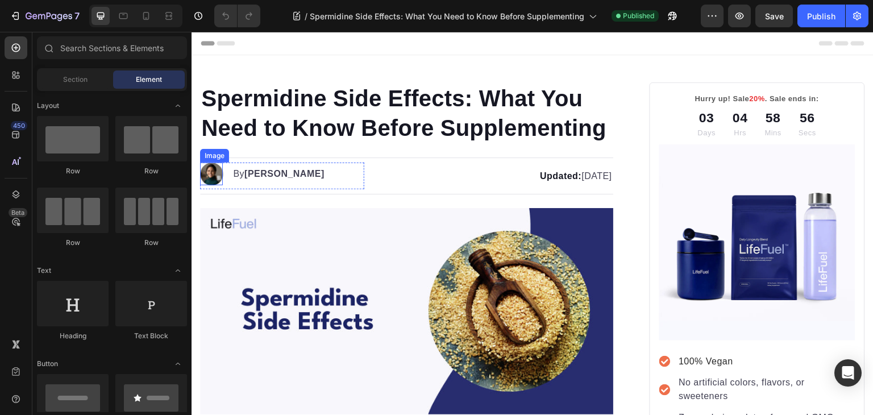
click at [222, 185] on img at bounding box center [211, 173] width 23 height 23
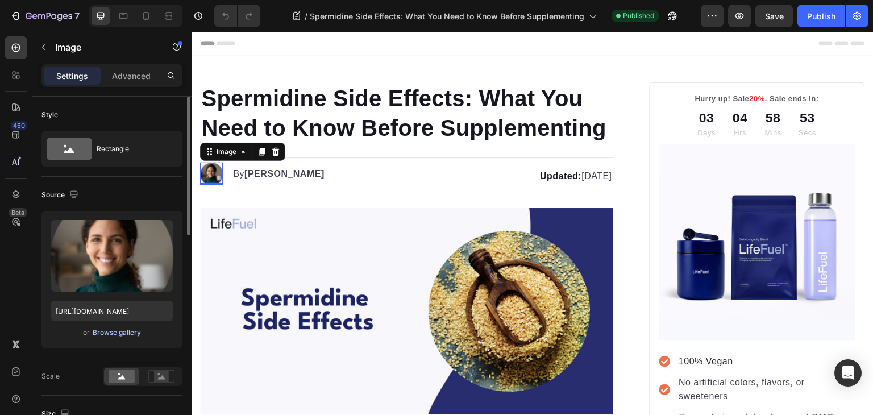
click at [103, 337] on div "Browse gallery" at bounding box center [117, 332] width 48 height 10
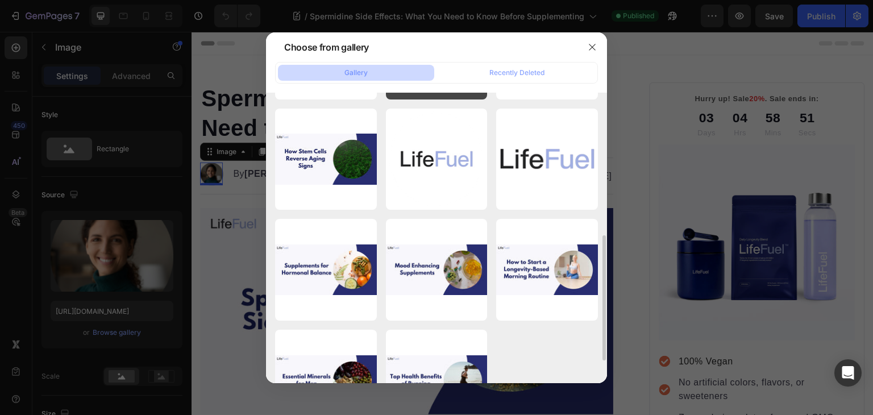
scroll to position [340, 0]
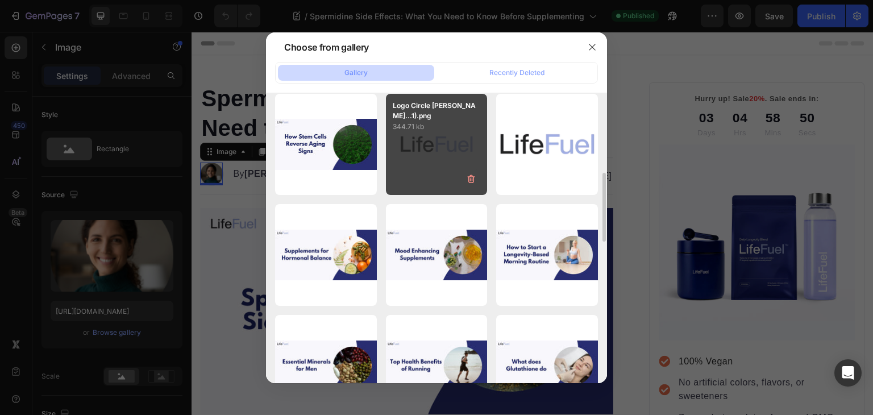
click at [453, 121] on p "344.71 kb" at bounding box center [437, 126] width 88 height 11
type input "[URL][DOMAIN_NAME]"
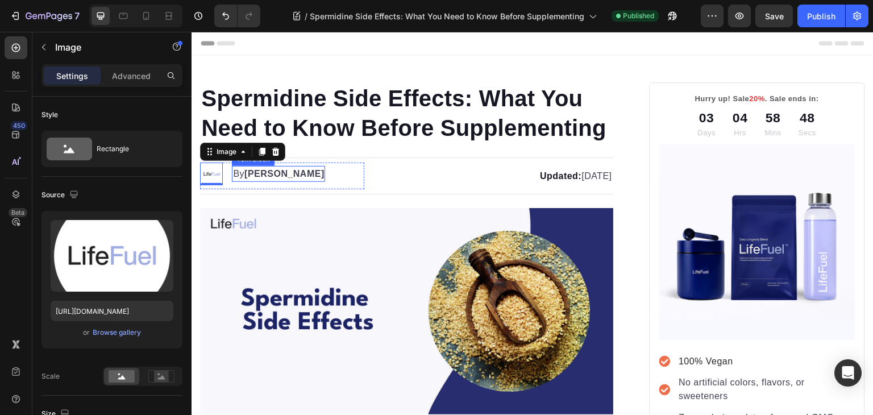
click at [254, 178] on strong "[PERSON_NAME]" at bounding box center [284, 174] width 80 height 10
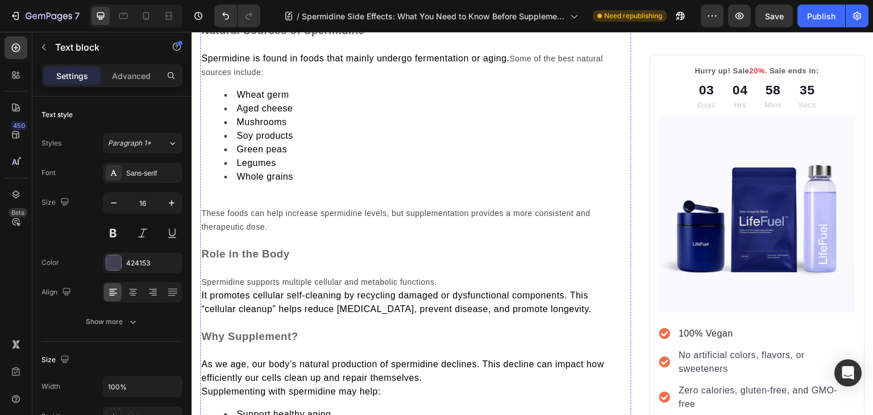
scroll to position [654, 0]
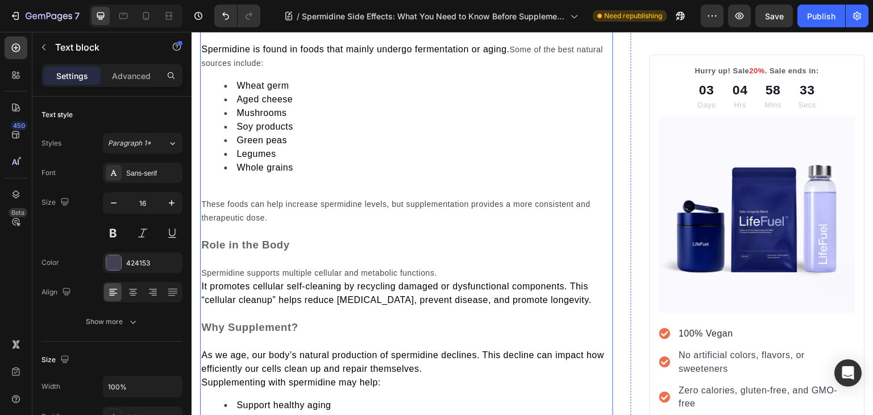
click at [253, 197] on p at bounding box center [406, 190] width 411 height 14
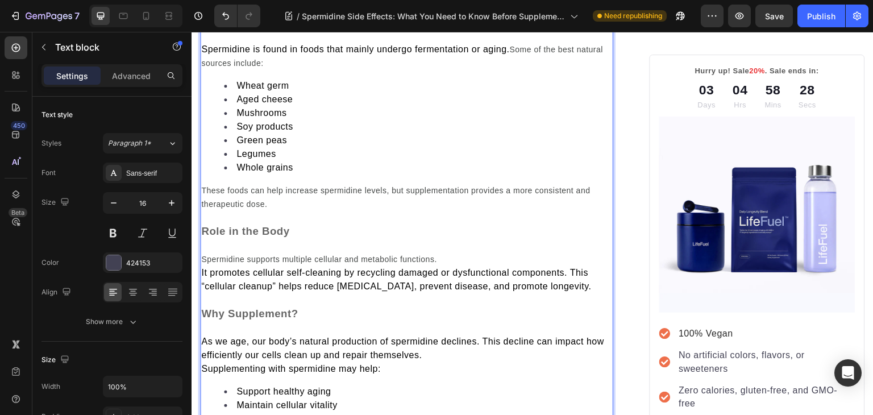
click at [495, 54] on span "Spermidine is found in foods that mainly undergo fermentation or aging." at bounding box center [355, 49] width 308 height 10
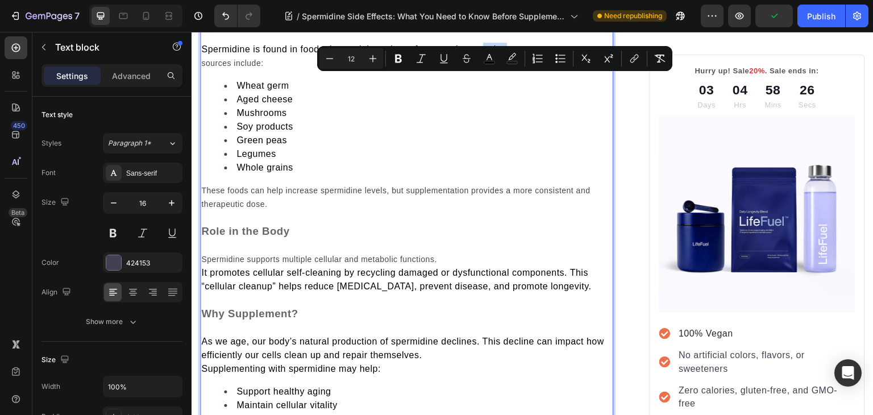
type input "10"
click at [529, 68] on span "Some of the best natural sources include:" at bounding box center [402, 56] width 402 height 23
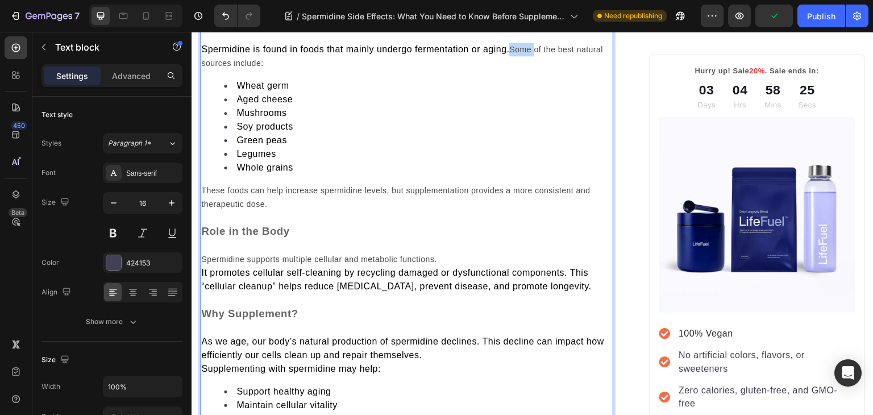
click at [529, 68] on span "Some of the best natural sources include:" at bounding box center [402, 56] width 402 height 23
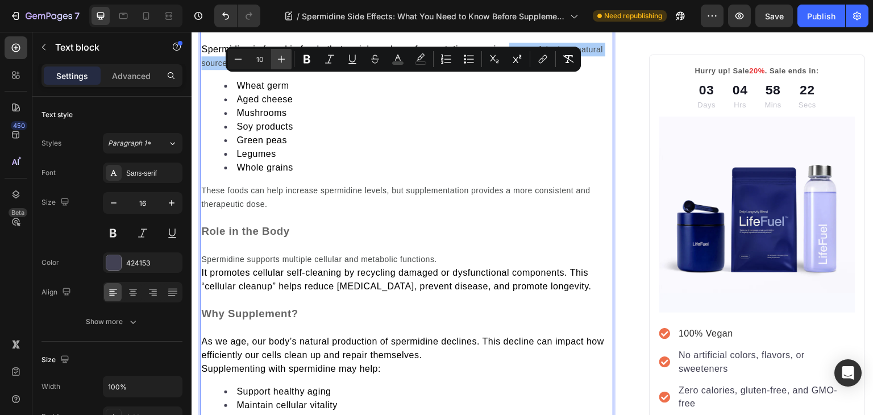
click at [273, 53] on button "Plus" at bounding box center [281, 59] width 20 height 20
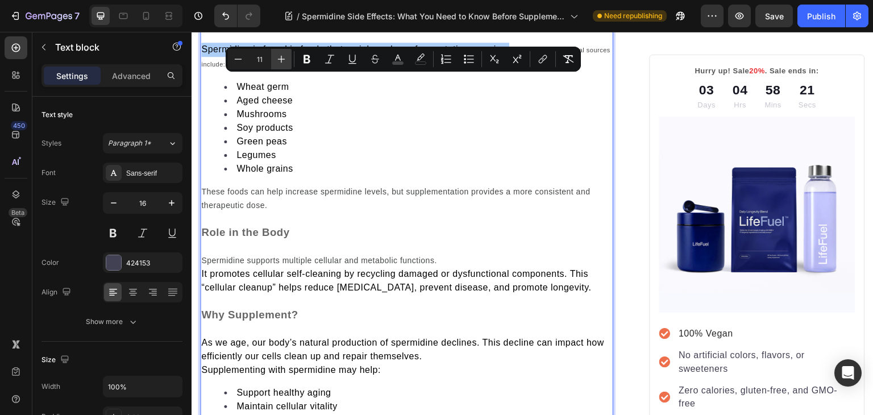
click at [273, 53] on button "Plus" at bounding box center [281, 59] width 20 height 20
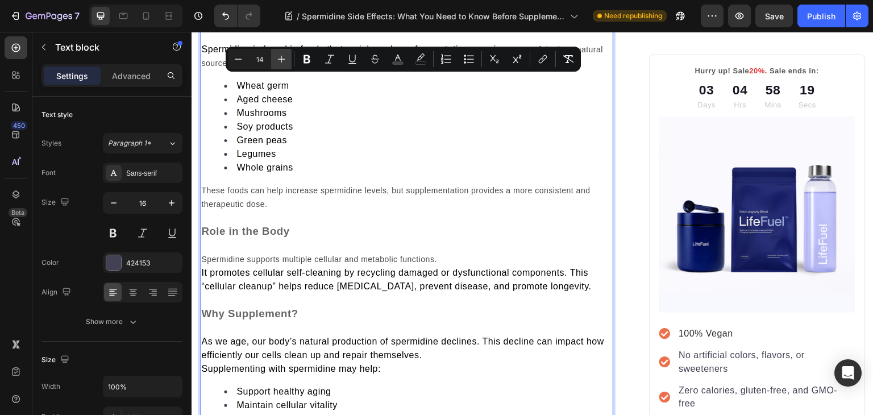
click at [273, 53] on button "Plus" at bounding box center [281, 59] width 20 height 20
type input "15"
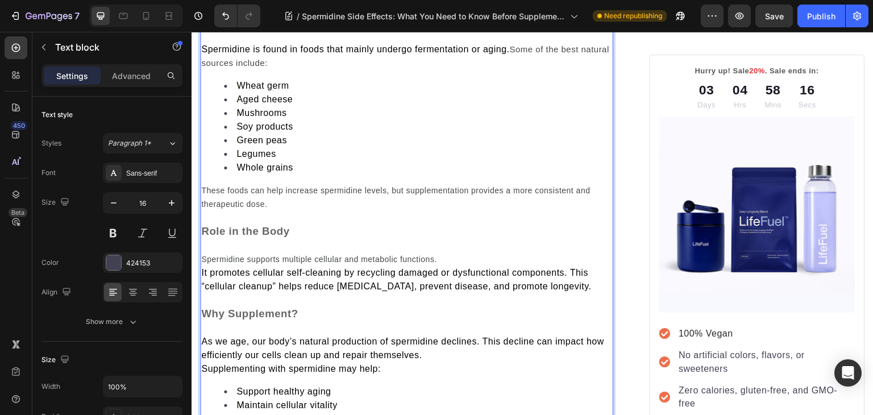
click at [232, 208] on span "These foods can help increase spermidine levels, but supplementation provides a…" at bounding box center [395, 197] width 389 height 23
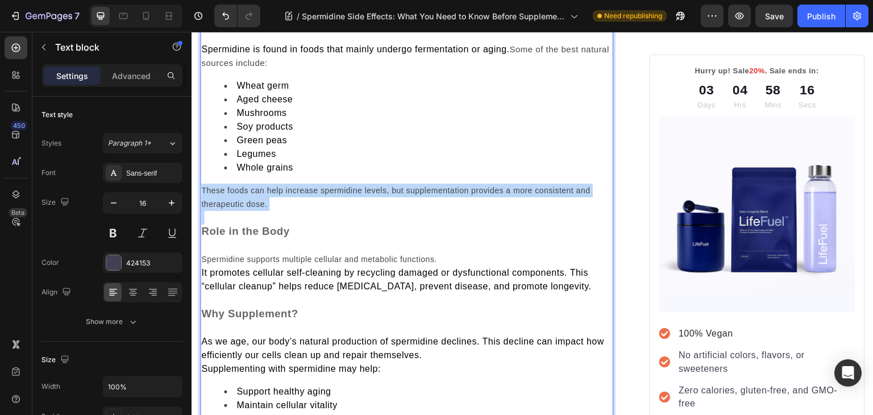
click at [232, 208] on span "These foods can help increase spermidine levels, but supplementation provides a…" at bounding box center [395, 197] width 389 height 23
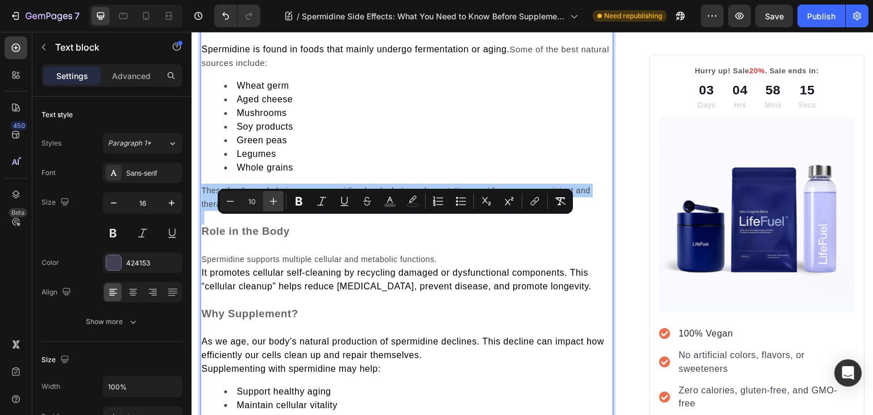
click at [273, 199] on icon "Editor contextual toolbar" at bounding box center [273, 201] width 7 height 7
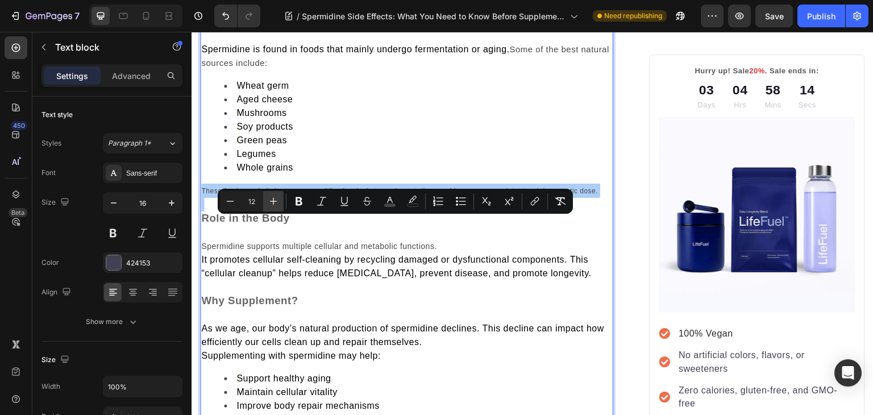
click at [273, 199] on icon "Editor contextual toolbar" at bounding box center [273, 201] width 7 height 7
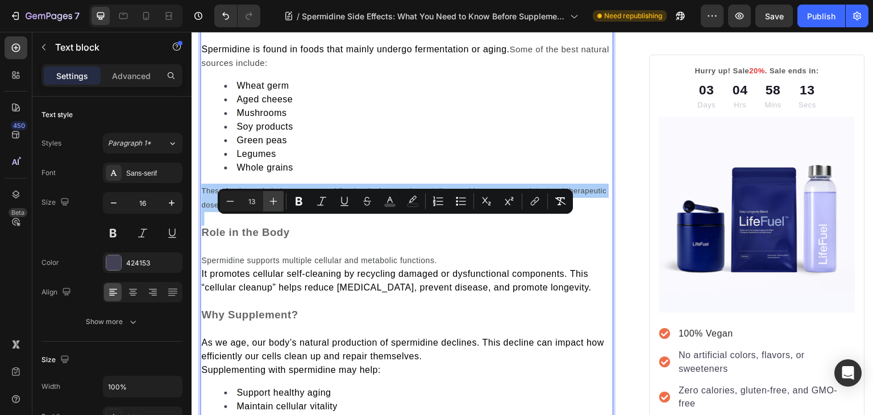
click at [273, 199] on icon "Editor contextual toolbar" at bounding box center [273, 201] width 7 height 7
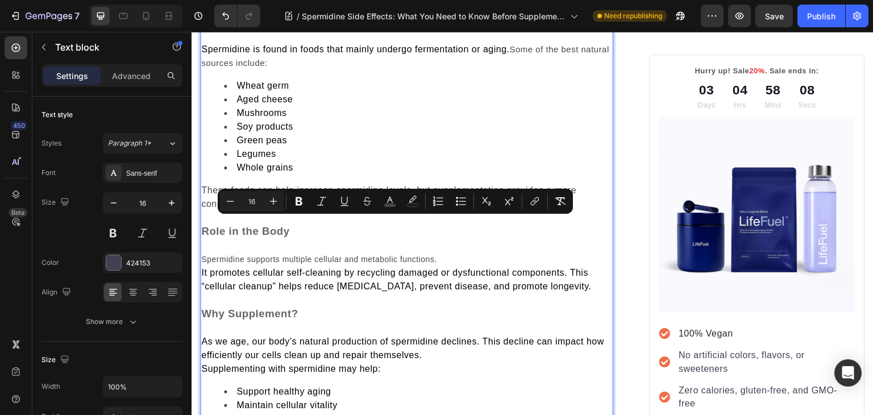
type input "15"
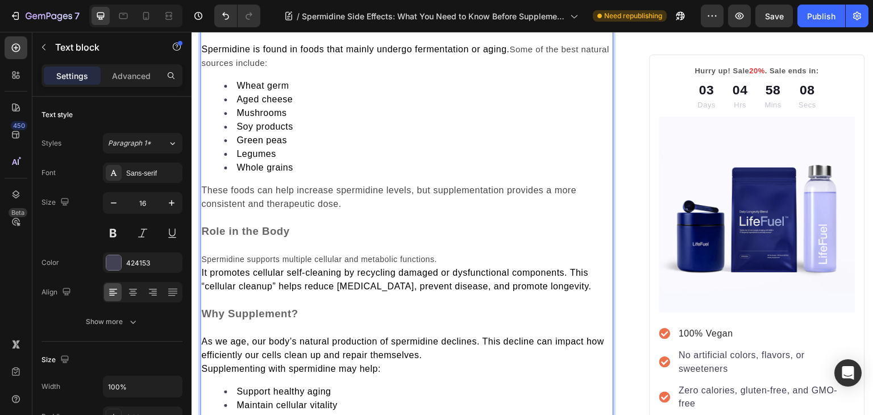
click at [521, 70] on p "Spermidine is found in foods that mainly undergo fermentation or aging. Some of…" at bounding box center [406, 56] width 411 height 27
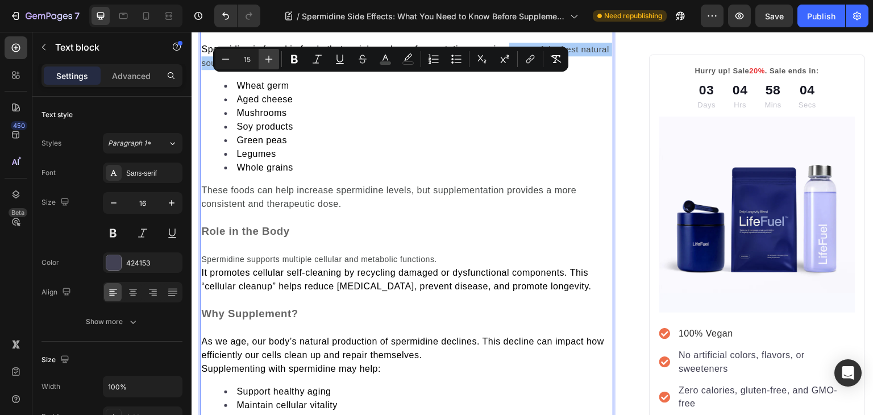
click at [262, 58] on button "Plus" at bounding box center [268, 59] width 20 height 20
type input "16"
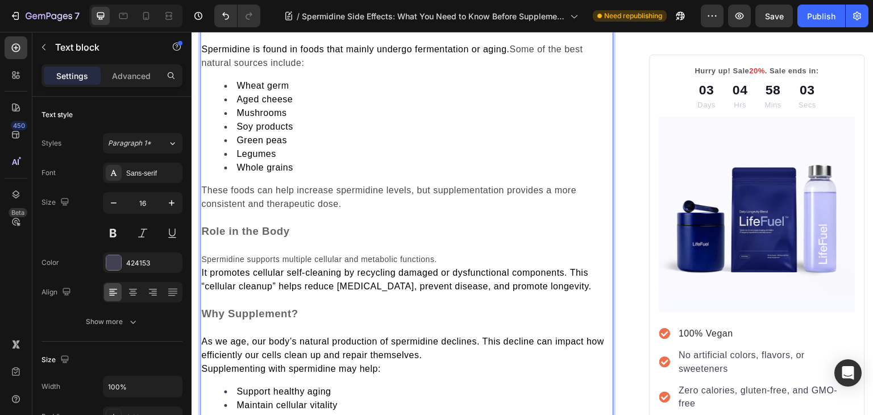
click at [353, 208] on span "These foods can help increase spermidine levels, but supplementation provides a…" at bounding box center [388, 196] width 375 height 23
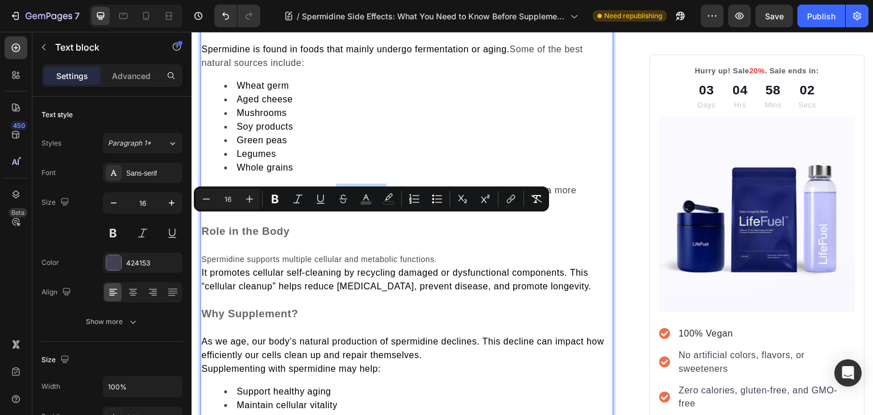
click at [353, 208] on span "These foods can help increase spermidine levels, but supplementation provides a…" at bounding box center [388, 196] width 375 height 23
click at [373, 208] on span "These foods can help increase spermidine levels, but supplementation provides a…" at bounding box center [388, 196] width 375 height 23
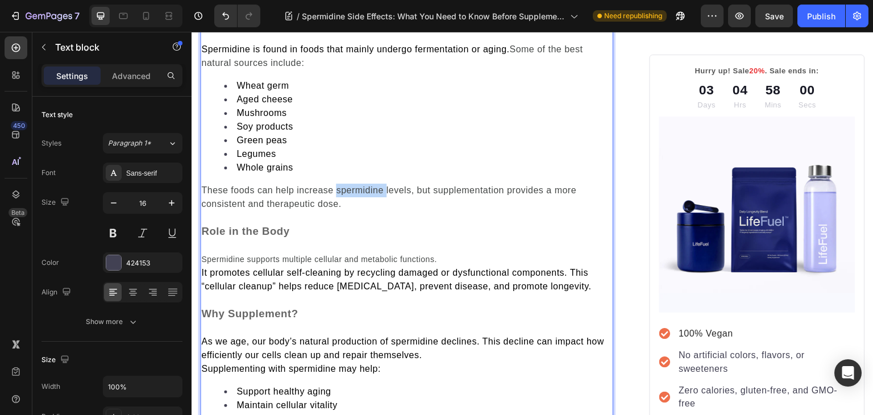
click at [373, 208] on span "These foods can help increase spermidine levels, but supplementation provides a…" at bounding box center [388, 196] width 375 height 23
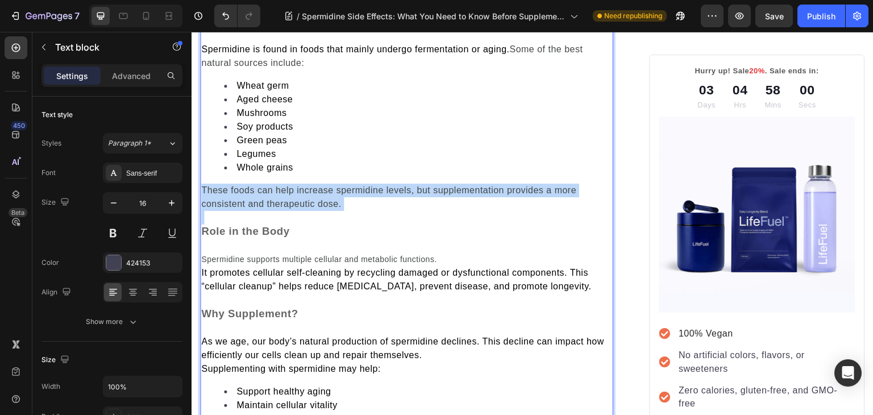
click at [373, 208] on span "These foods can help increase spermidine levels, but supplementation provides a…" at bounding box center [388, 196] width 375 height 23
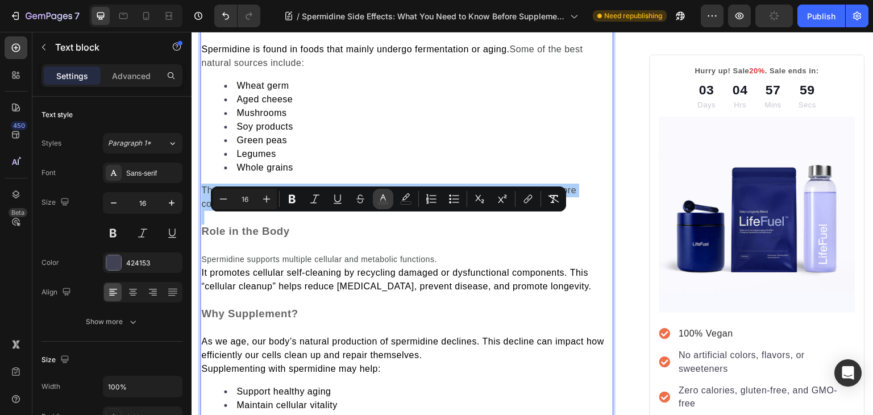
click at [384, 193] on icon "Editor contextual toolbar" at bounding box center [382, 198] width 11 height 11
type input "444746"
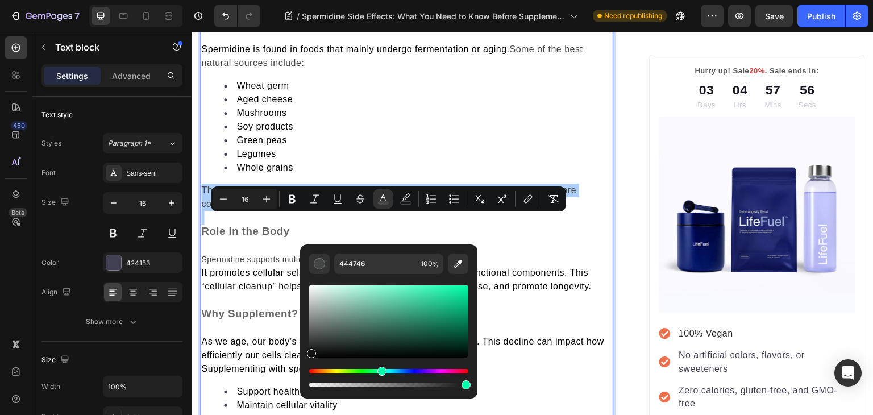
drag, startPoint x: 507, startPoint y: 380, endPoint x: 256, endPoint y: 372, distance: 251.2
type input "141414"
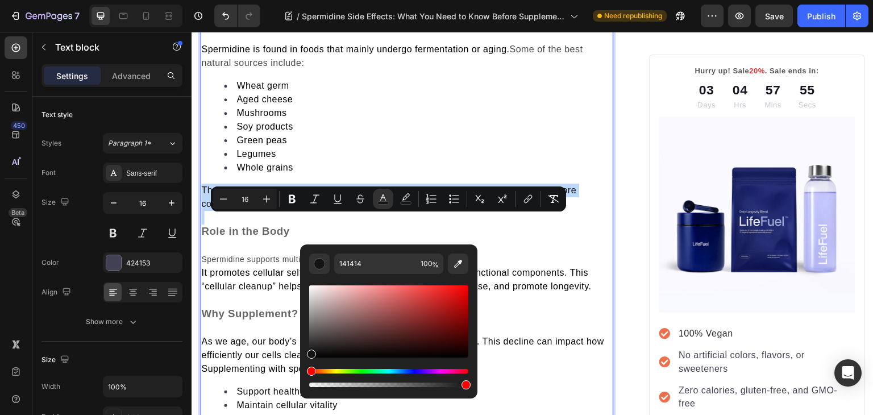
type input "12"
click at [412, 120] on li "Mushrooms" at bounding box center [418, 113] width 388 height 14
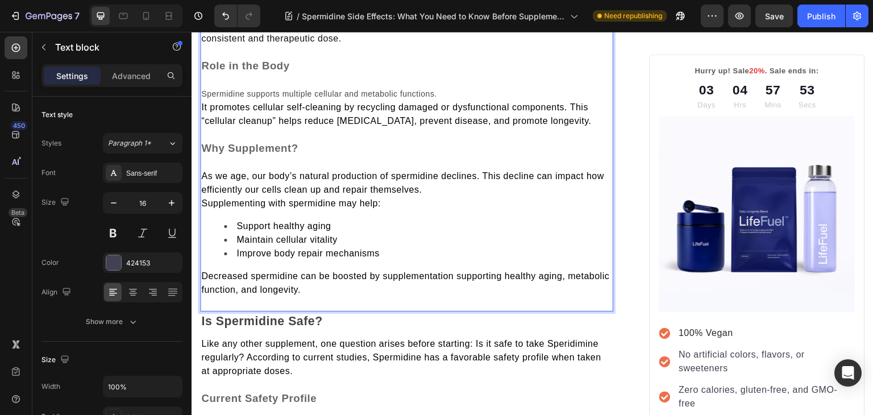
scroll to position [820, 0]
click at [341, 98] on span "Spermidine supports multiple cellular and metabolic functions." at bounding box center [319, 93] width 236 height 9
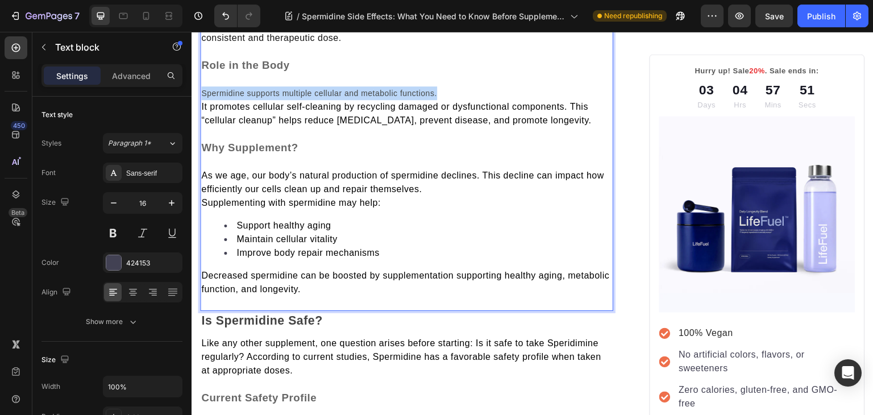
click at [341, 98] on span "Spermidine supports multiple cellular and metabolic functions." at bounding box center [319, 93] width 236 height 9
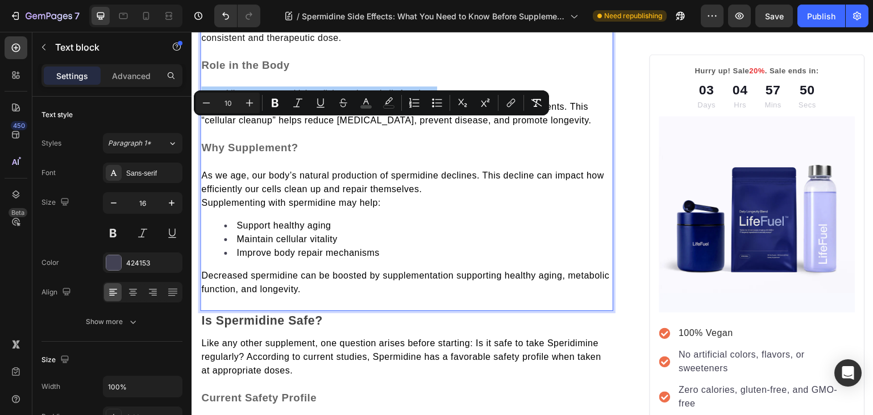
click at [227, 101] on input "10" at bounding box center [227, 103] width 23 height 14
type input "16"
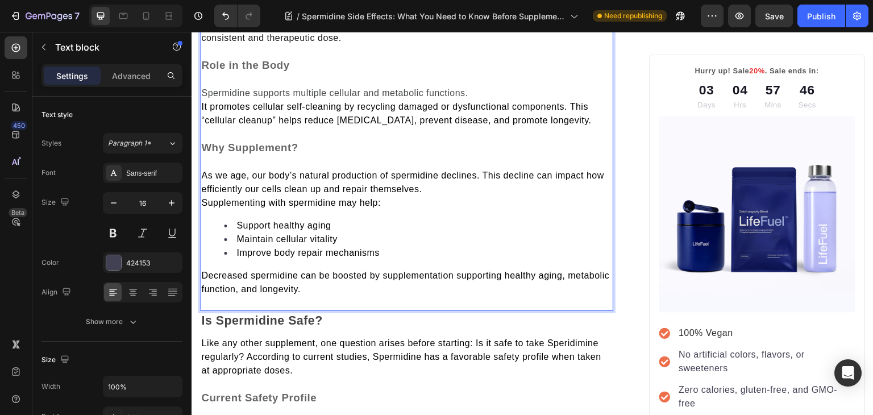
click at [428, 98] on span "Spermidine supports multiple cellular and metabolic functions." at bounding box center [334, 93] width 266 height 10
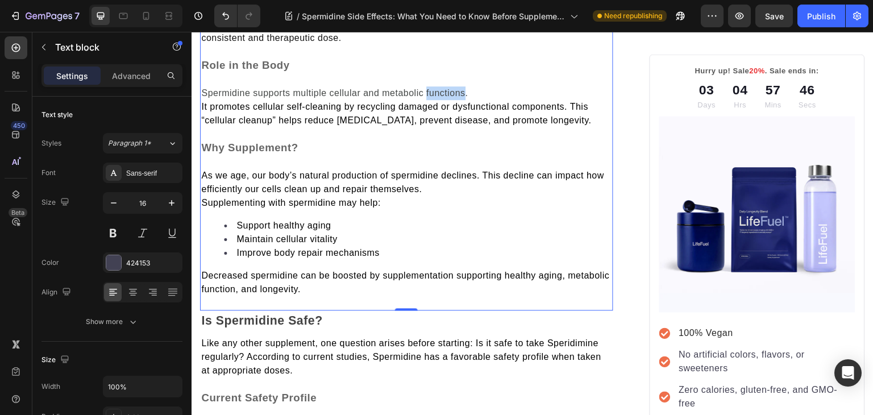
click at [428, 98] on span "Spermidine supports multiple cellular and metabolic functions." at bounding box center [334, 93] width 266 height 10
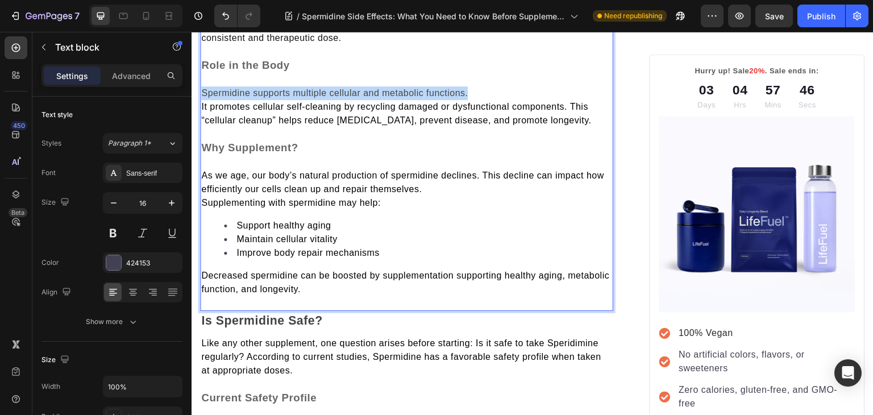
click at [428, 98] on span "Spermidine supports multiple cellular and metabolic functions." at bounding box center [334, 93] width 266 height 10
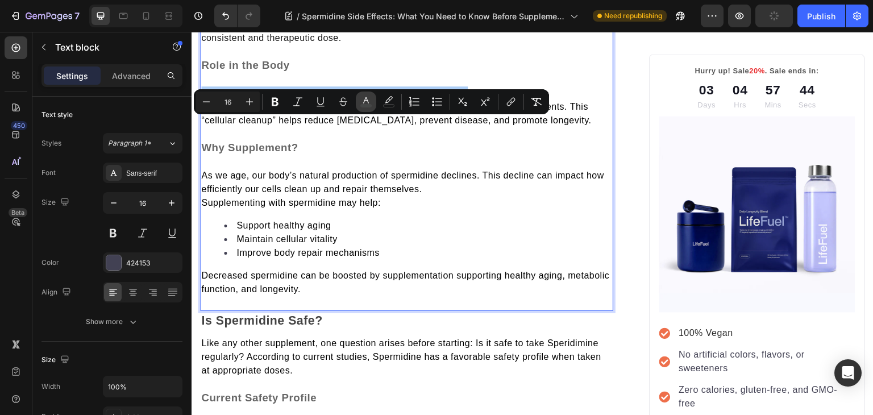
click at [368, 103] on icon "Editor contextual toolbar" at bounding box center [365, 101] width 11 height 11
type input "444746"
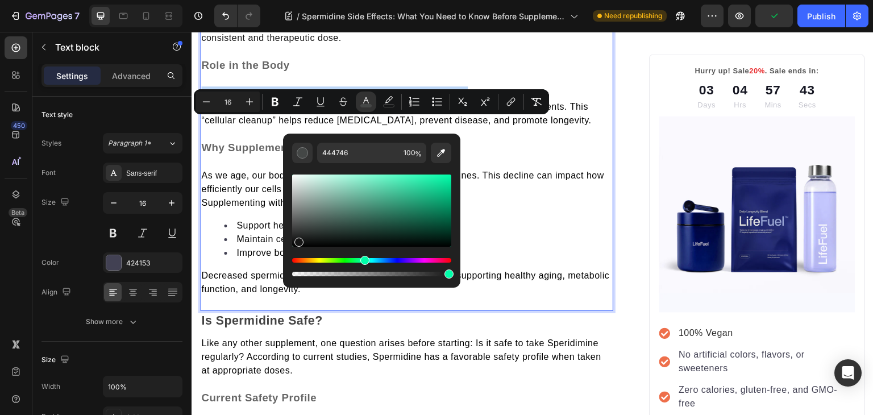
type input "161616"
click at [298, 240] on div "Editor contextual toolbar" at bounding box center [371, 210] width 159 height 72
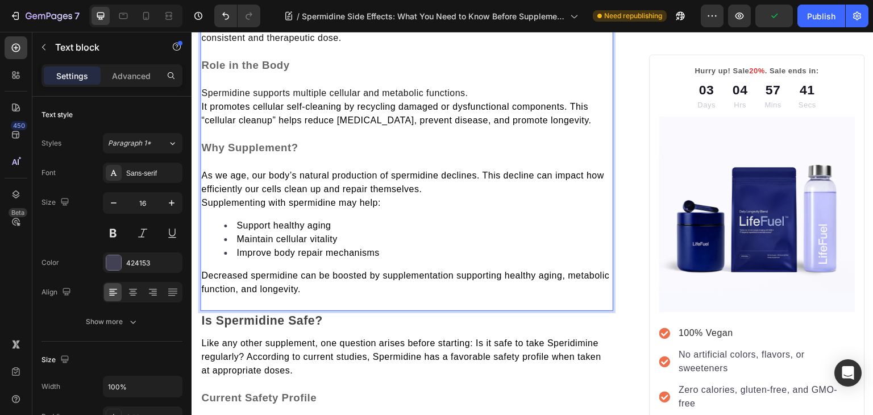
click at [498, 125] on span "It promotes cellular self-cleaning by recycling damaged or dysfunctional compon…" at bounding box center [396, 113] width 390 height 23
click at [476, 100] on p "Spermidine supports multiple cellular and metabolic functions." at bounding box center [406, 93] width 411 height 14
click at [206, 125] on span "It promotes cellular self-cleaning by recycling damaged or dysfunctional compon…" at bounding box center [396, 113] width 390 height 23
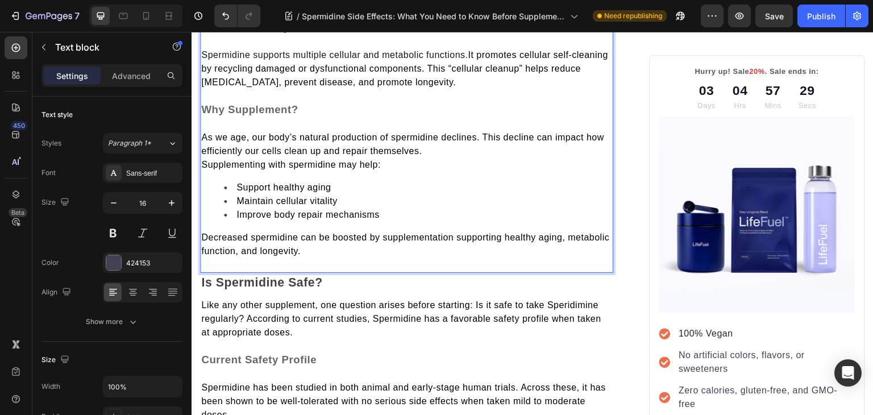
scroll to position [859, 0]
click at [203, 169] on span "Supplementing with spermidine may help:" at bounding box center [291, 164] width 180 height 10
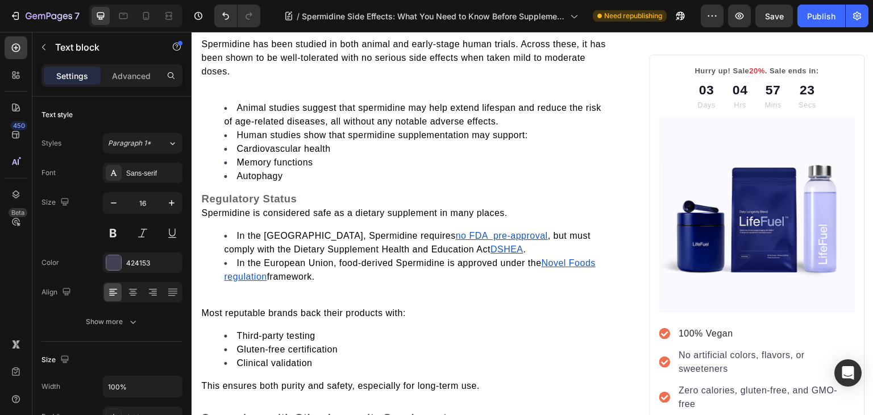
scroll to position [1224, 0]
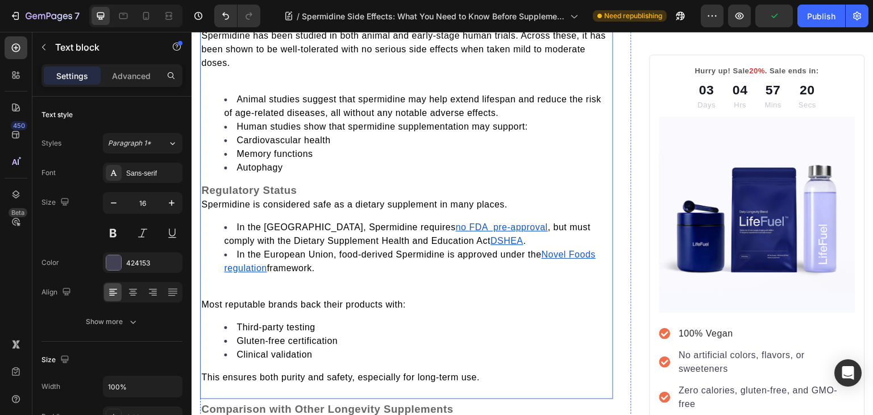
click at [205, 209] on span "Spermidine is considered safe as a dietary supplement in many places." at bounding box center [354, 204] width 306 height 10
click at [207, 209] on span "Spermidine is considered safe as a dietary supplement in many places." at bounding box center [354, 204] width 306 height 10
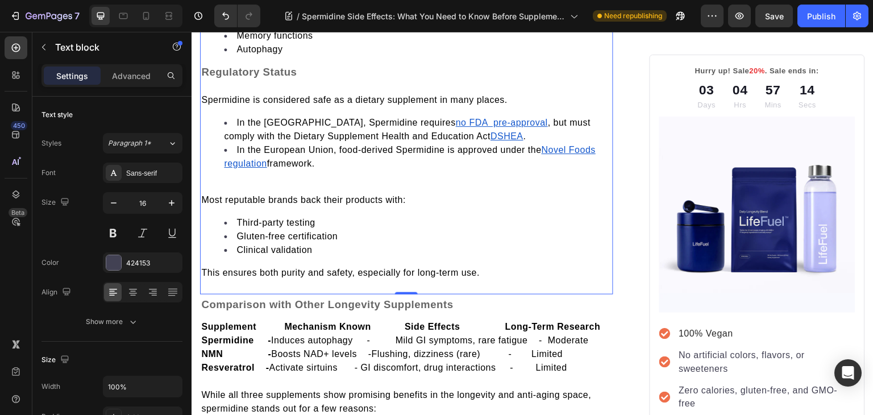
scroll to position [1345, 0]
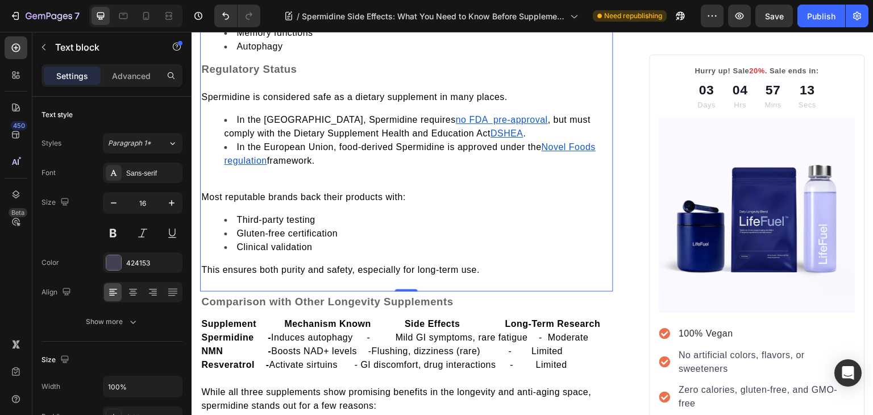
click at [211, 190] on p "Rich Text Editor. Editing area: main" at bounding box center [406, 184] width 411 height 14
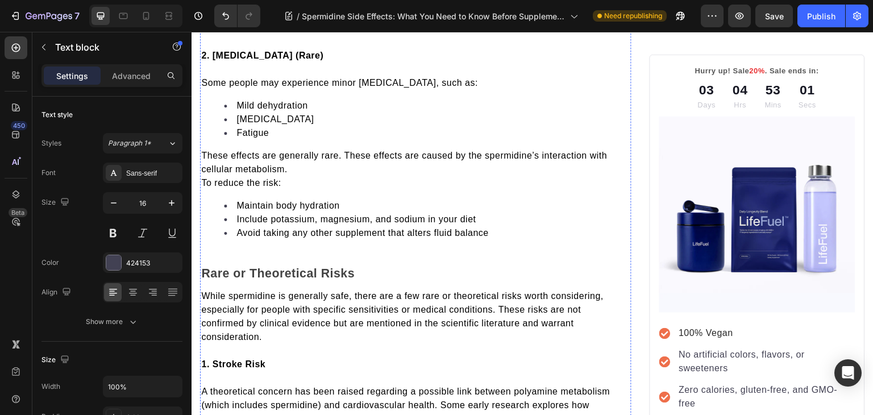
scroll to position [2107, 0]
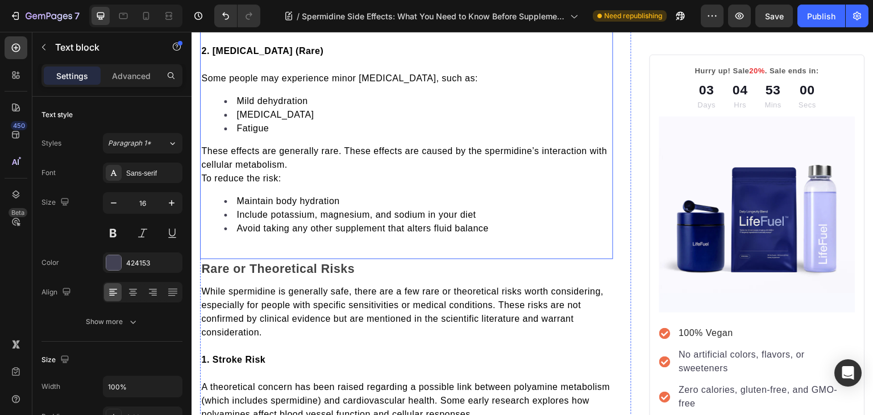
click at [247, 44] on p at bounding box center [406, 38] width 411 height 14
click at [247, 44] on p "Rich Text Editor. Editing area: main" at bounding box center [406, 38] width 411 height 14
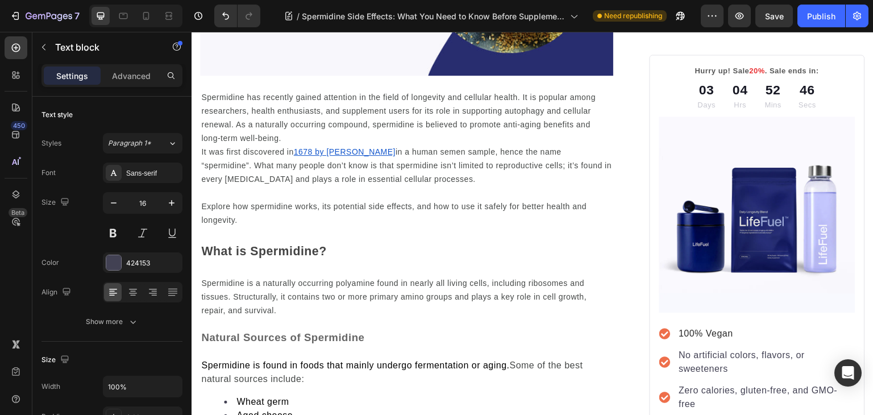
scroll to position [338, 0]
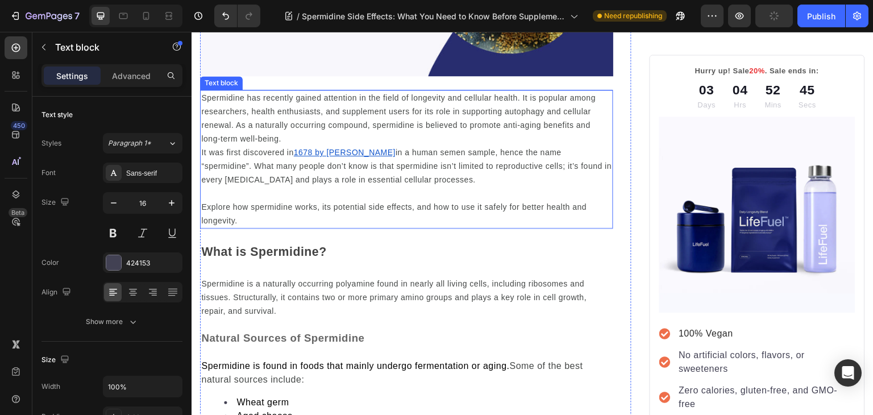
click at [234, 139] on span "Spermidine has recently gained attention in the field of longevity and cellular…" at bounding box center [398, 118] width 394 height 50
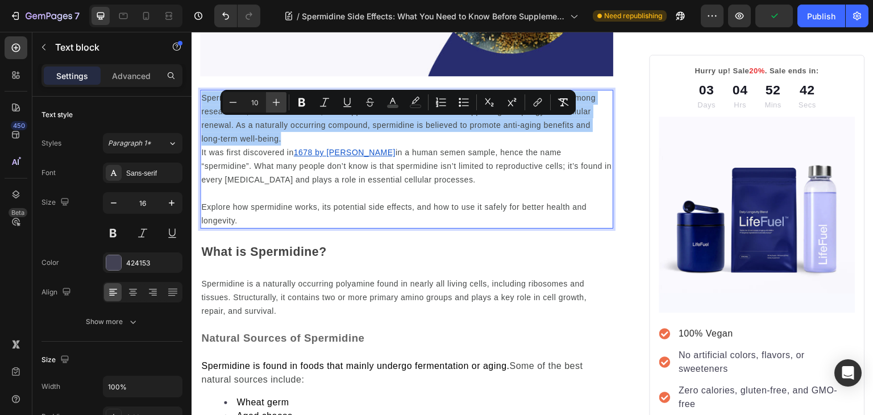
click at [280, 98] on icon "Editor contextual toolbar" at bounding box center [275, 102] width 11 height 11
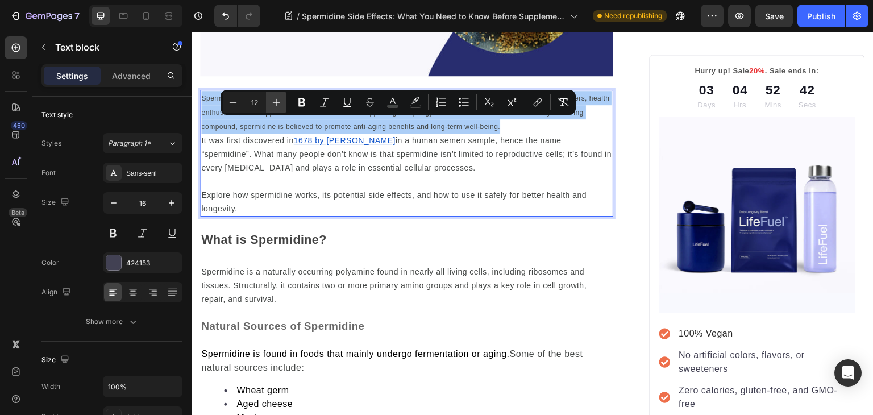
click at [280, 98] on icon "Editor contextual toolbar" at bounding box center [275, 102] width 11 height 11
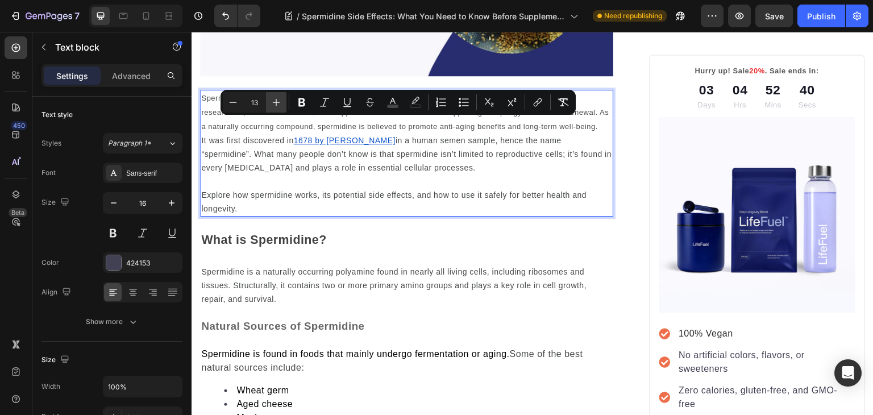
click at [280, 98] on icon "Editor contextual toolbar" at bounding box center [275, 102] width 11 height 11
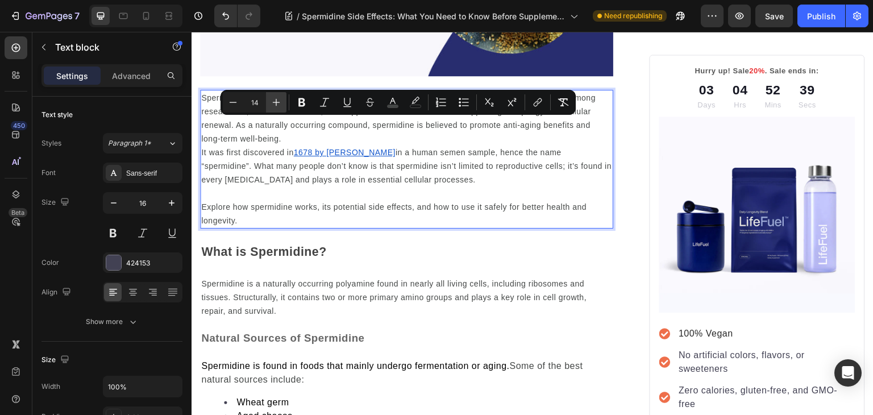
click at [280, 98] on icon "Editor contextual toolbar" at bounding box center [275, 102] width 11 height 11
type input "15"
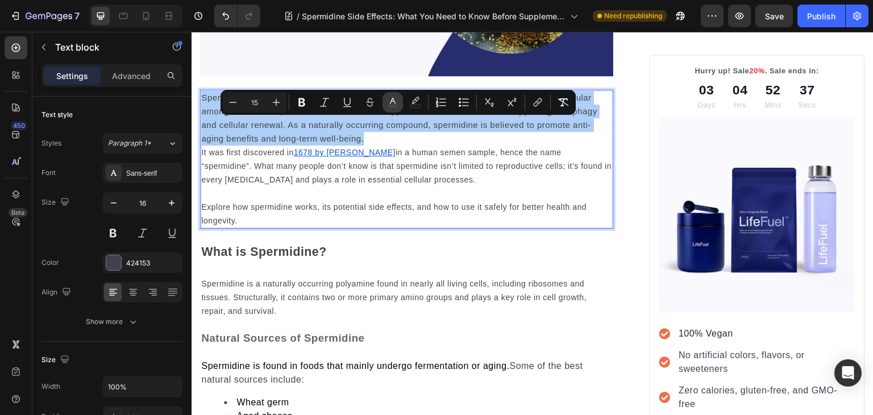
click at [387, 101] on icon "Editor contextual toolbar" at bounding box center [392, 102] width 11 height 11
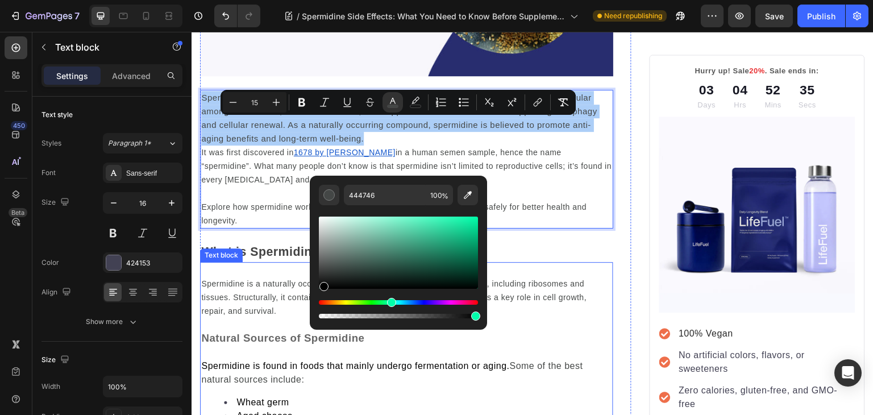
drag, startPoint x: 527, startPoint y: 301, endPoint x: 299, endPoint y: 400, distance: 248.8
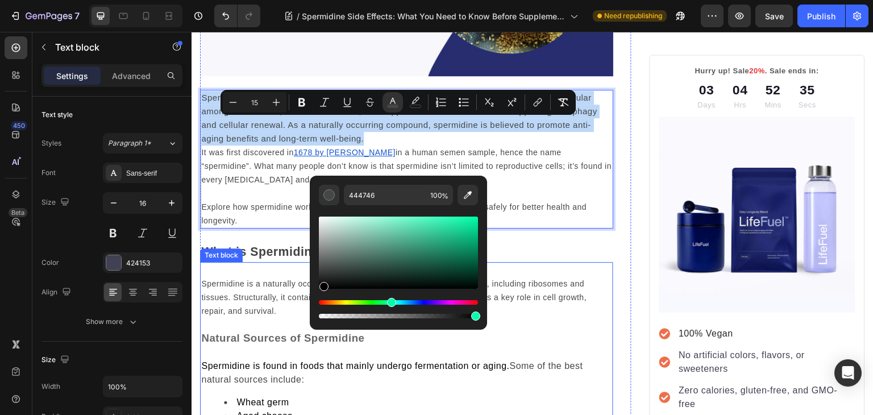
type input "000000"
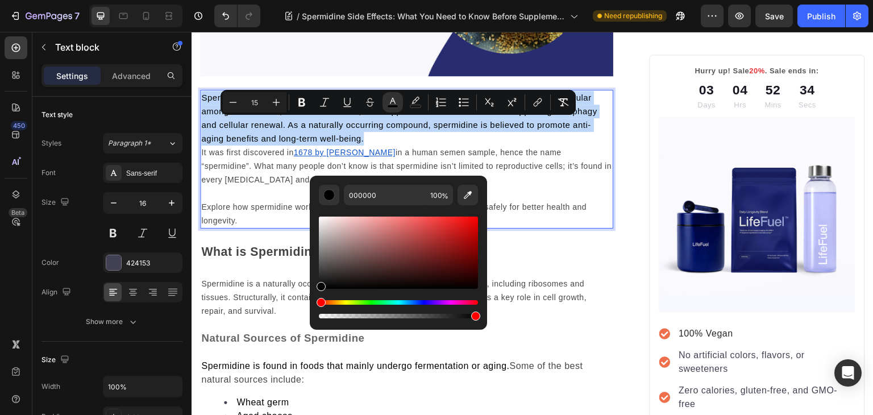
type input "10"
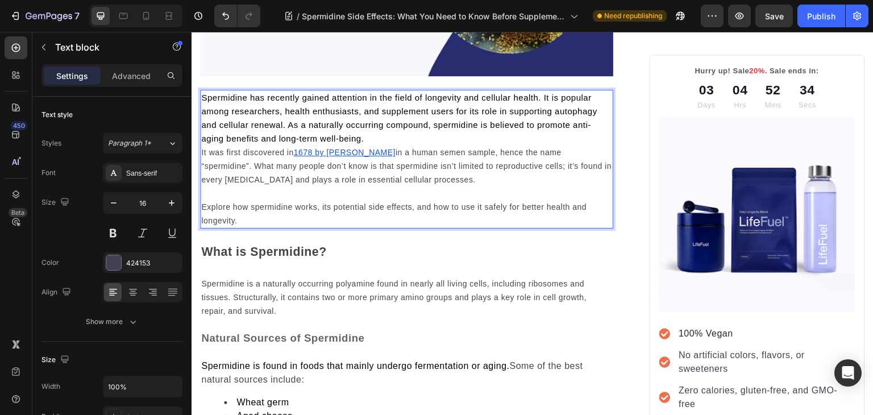
click at [245, 184] on span "in a human semen sample, hence the name “spermidine”. What many people don’t kn…" at bounding box center [406, 166] width 410 height 36
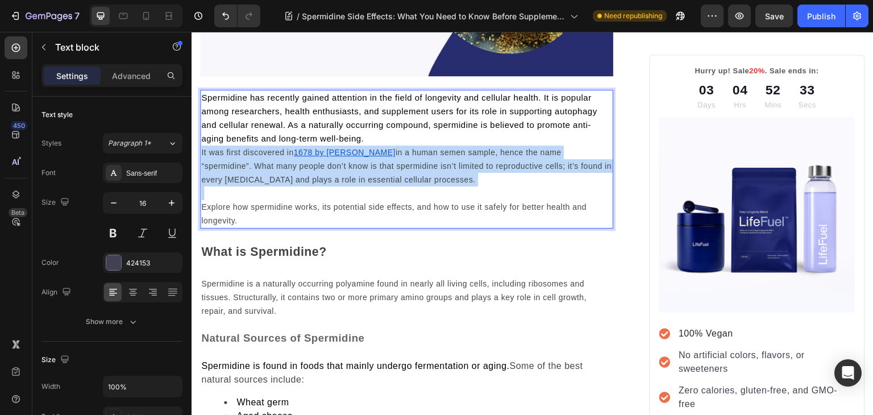
click at [245, 184] on span "in a human semen sample, hence the name “spermidine”. What many people don’t kn…" at bounding box center [406, 166] width 410 height 36
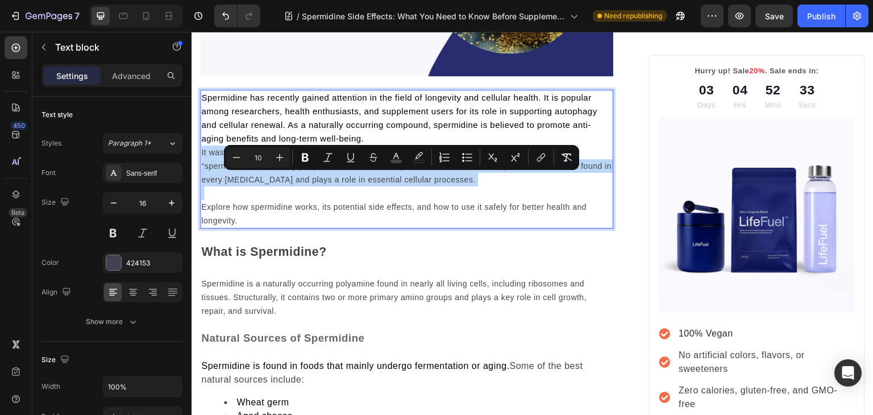
click at [245, 184] on span "in a human semen sample, hence the name “spermidine”. What many people don’t kn…" at bounding box center [406, 166] width 410 height 36
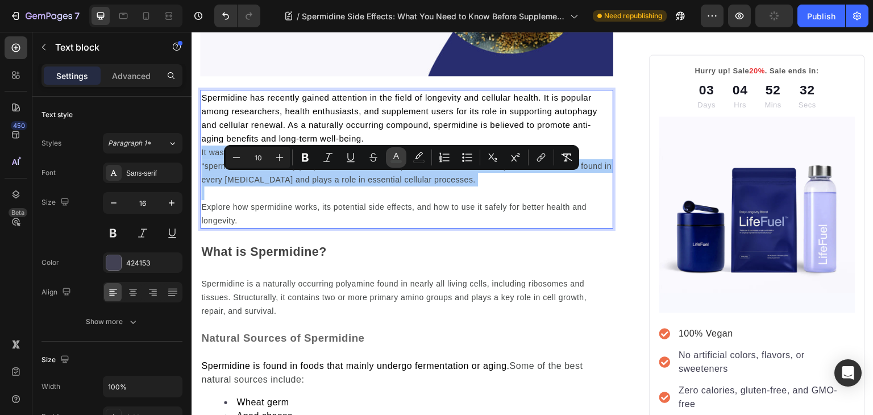
click at [398, 157] on icon "Editor contextual toolbar" at bounding box center [396, 156] width 6 height 6
type input "444746"
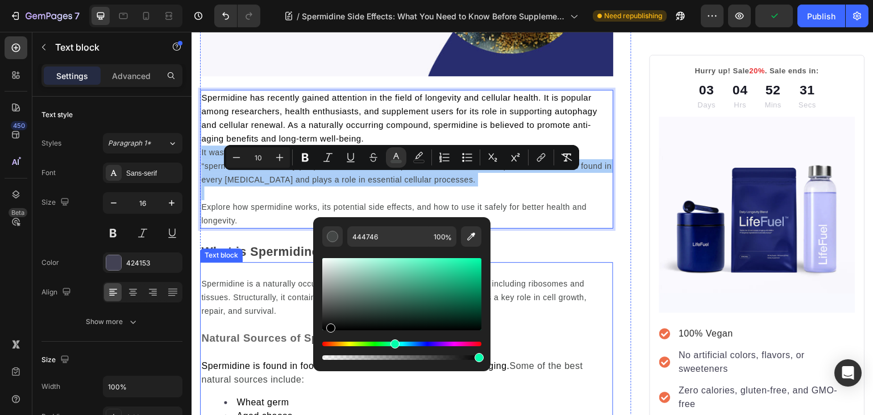
drag, startPoint x: 329, startPoint y: 348, endPoint x: 239, endPoint y: 420, distance: 116.0
click at [239, 0] on html "7 Version history / Spermidine Side Effects: What You Need to Know Before Suppl…" at bounding box center [436, 0] width 873 height 0
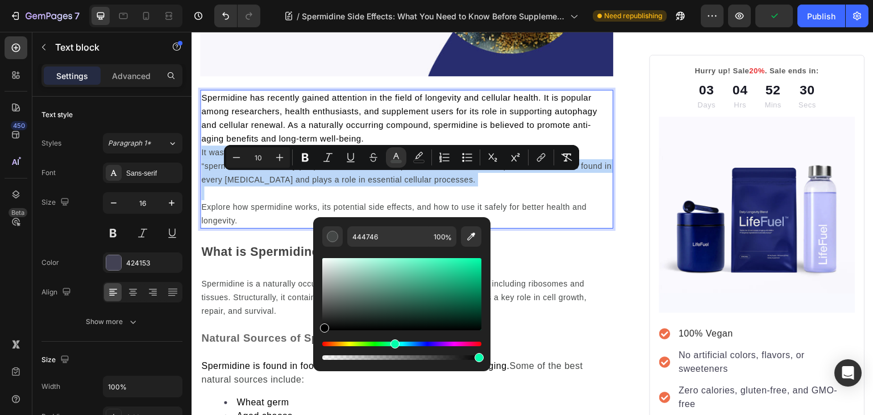
type input "000000"
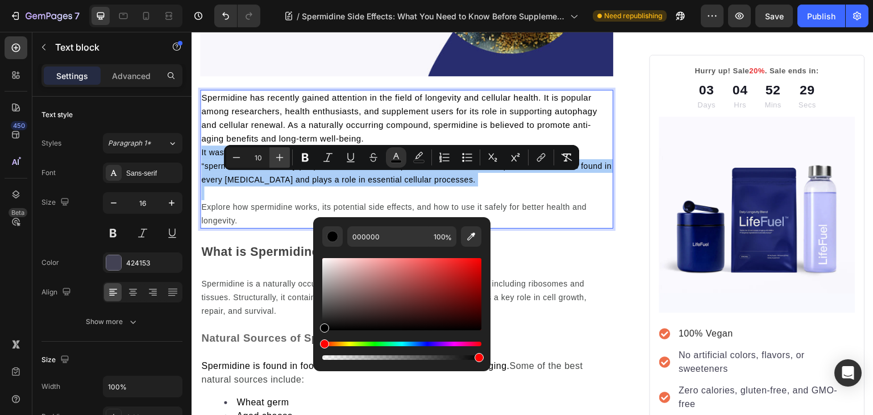
click at [279, 162] on icon "Editor contextual toolbar" at bounding box center [279, 157] width 11 height 11
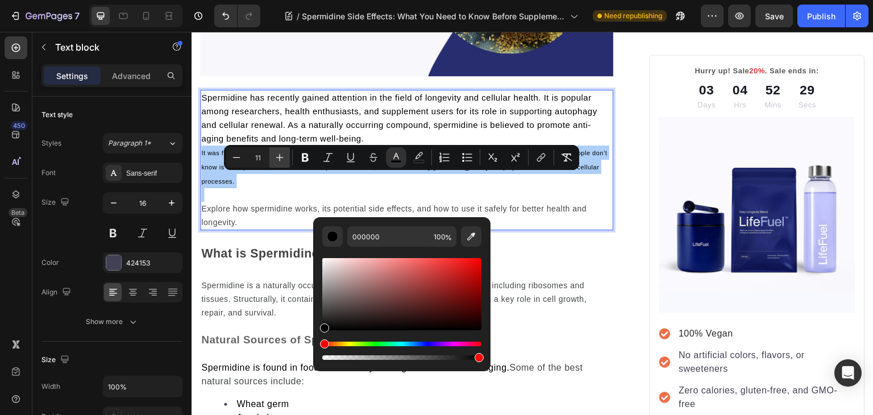
click at [279, 162] on icon "Editor contextual toolbar" at bounding box center [279, 157] width 11 height 11
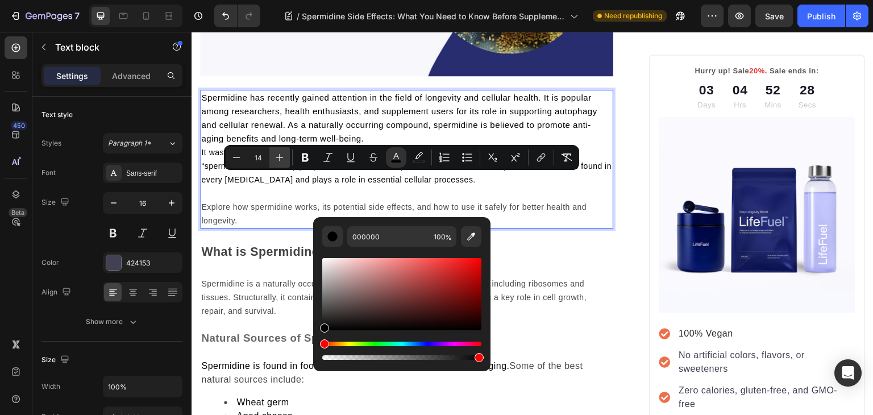
click at [279, 162] on icon "Editor contextual toolbar" at bounding box center [279, 157] width 11 height 11
click at [235, 155] on icon "Editor contextual toolbar" at bounding box center [236, 157] width 11 height 11
type input "15"
click at [202, 157] on span "It was first discovered in" at bounding box center [250, 152] width 98 height 10
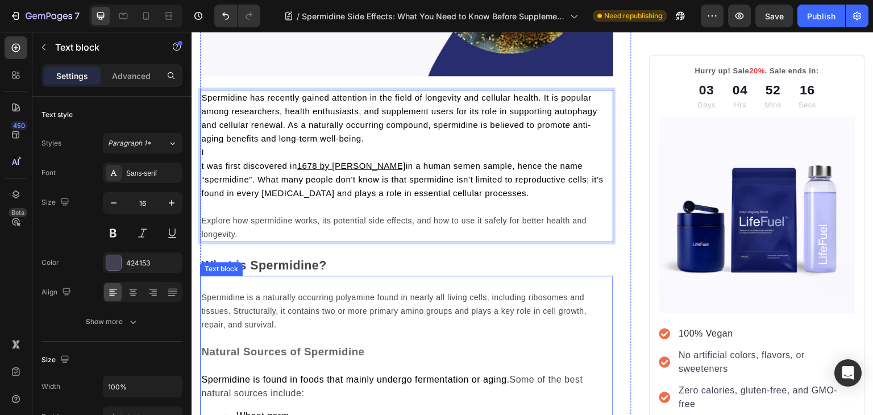
click at [245, 384] on span "Spermidine is found in foods that mainly undergo fermentation or aging." at bounding box center [355, 379] width 308 height 10
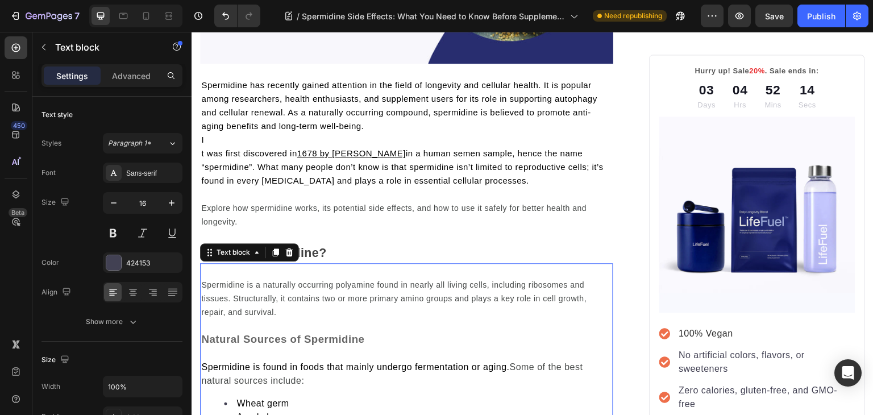
scroll to position [349, 0]
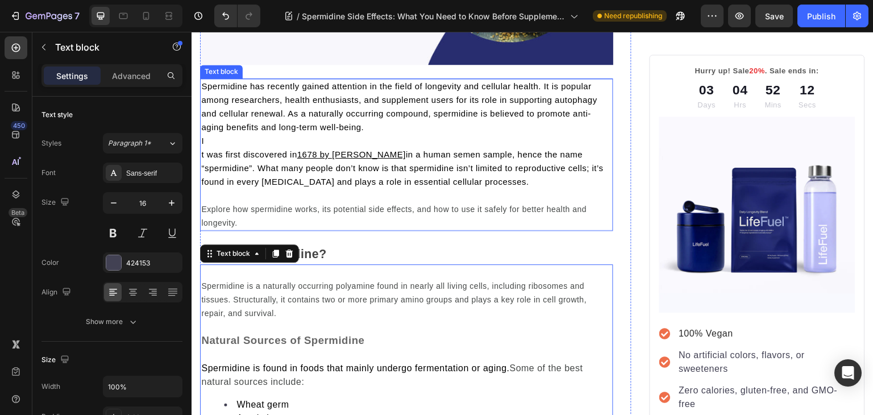
click at [237, 148] on p "I" at bounding box center [406, 141] width 411 height 14
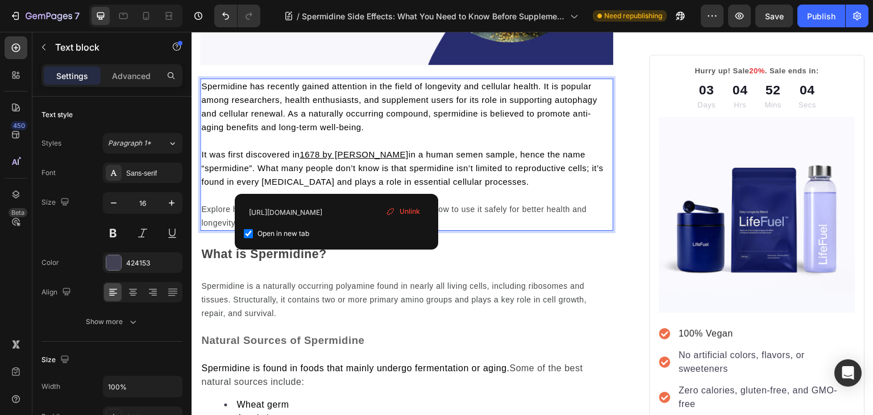
click at [336, 159] on u "1678 by Antonie van Leeuwenhoek" at bounding box center [353, 154] width 108 height 10
click at [484, 263] on p "What is Spermidine?" at bounding box center [406, 254] width 411 height 18
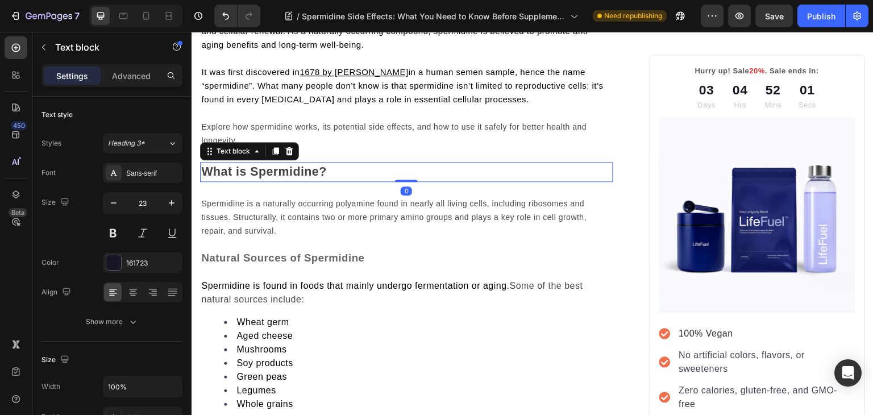
scroll to position [432, 0]
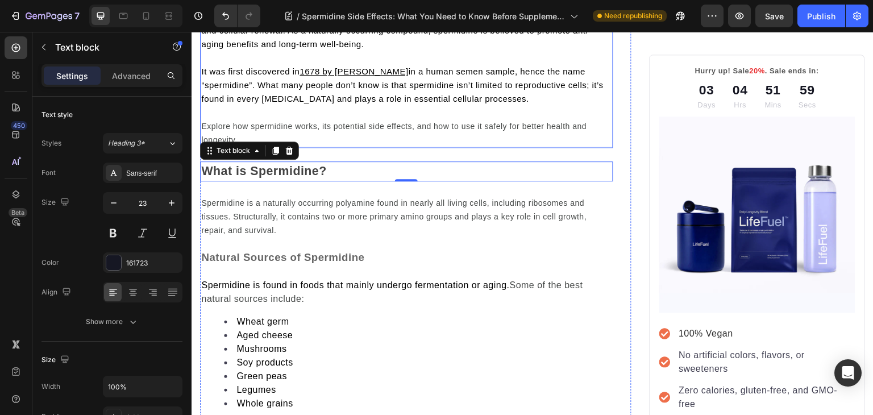
click at [388, 144] on span "Explore how spermidine works, its potential side effects, and how to use it saf…" at bounding box center [393, 133] width 385 height 23
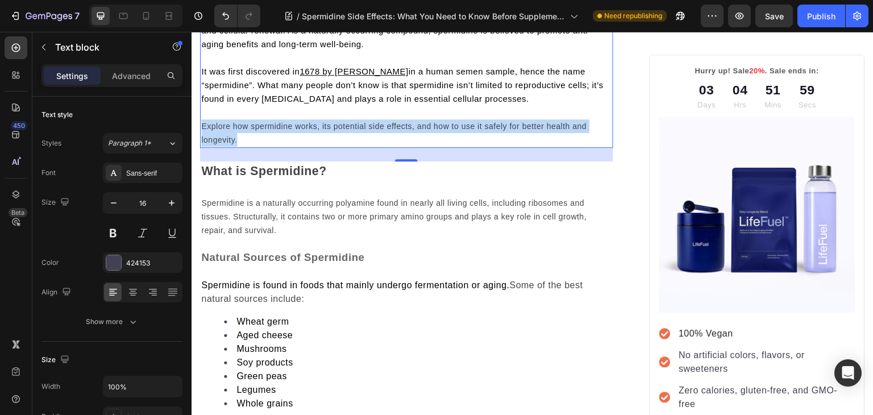
click at [388, 144] on span "Explore how spermidine works, its potential side effects, and how to use it saf…" at bounding box center [393, 133] width 385 height 23
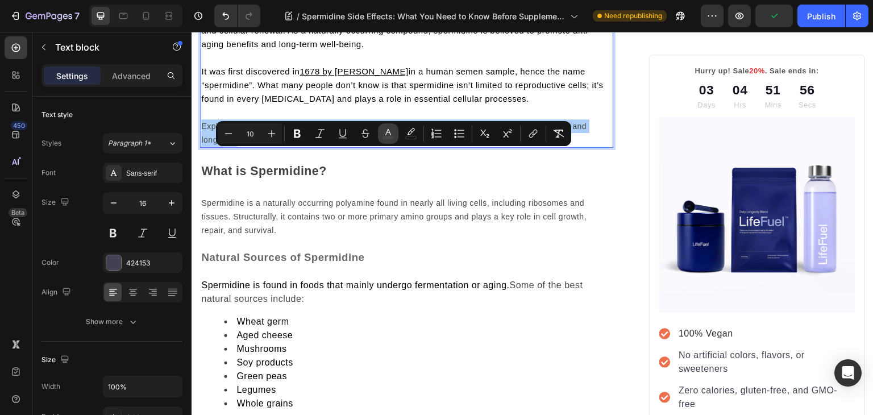
click at [389, 137] on rect "Editor contextual toolbar" at bounding box center [388, 137] width 11 height 3
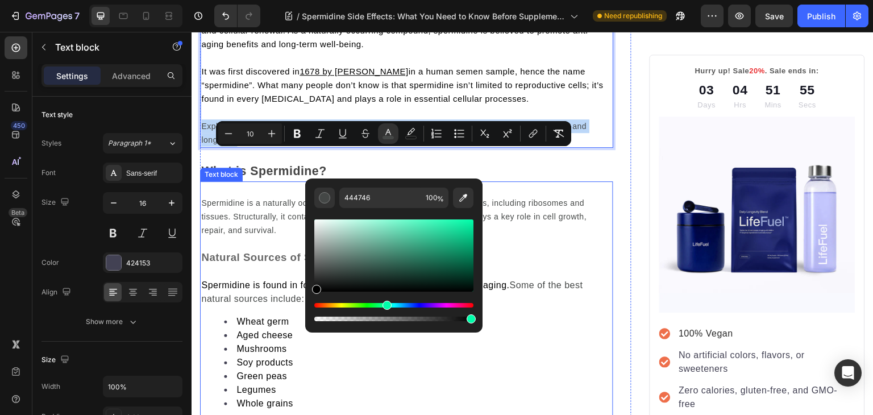
drag, startPoint x: 496, startPoint y: 336, endPoint x: 276, endPoint y: 324, distance: 220.8
type input "000000"
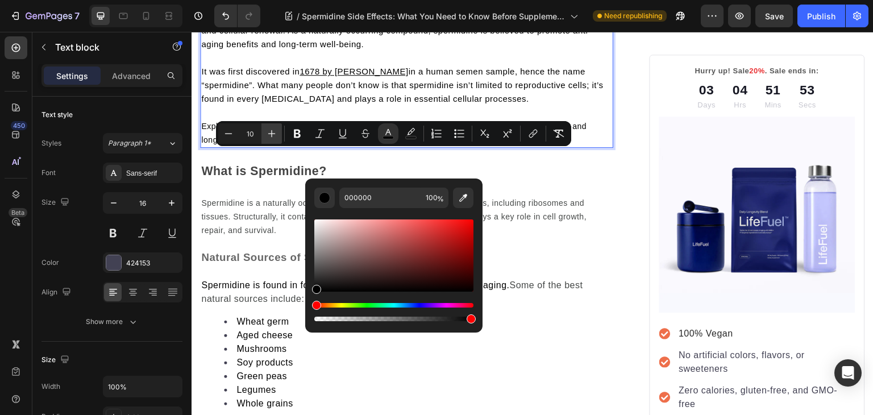
click at [270, 137] on icon "Editor contextual toolbar" at bounding box center [271, 133] width 11 height 11
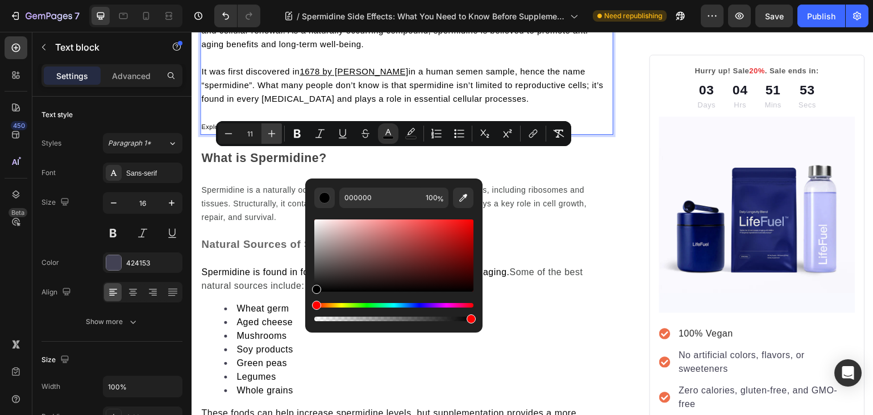
click at [270, 137] on icon "Editor contextual toolbar" at bounding box center [271, 133] width 11 height 11
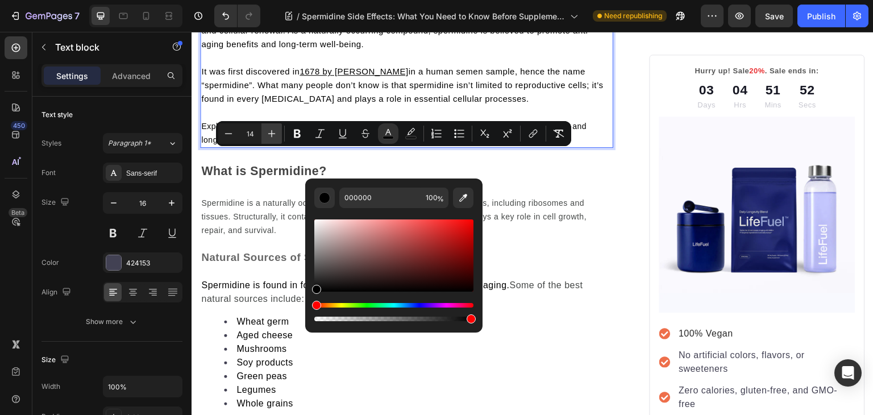
click at [270, 137] on icon "Editor contextual toolbar" at bounding box center [271, 133] width 11 height 11
type input "16"
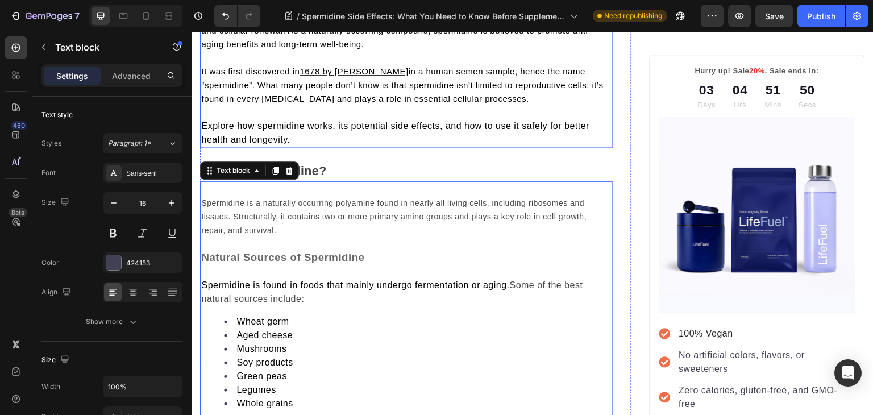
click at [256, 106] on p "It was first discovered in 1678 by Antonie van Leeuwenhoek in a human semen sam…" at bounding box center [406, 85] width 411 height 41
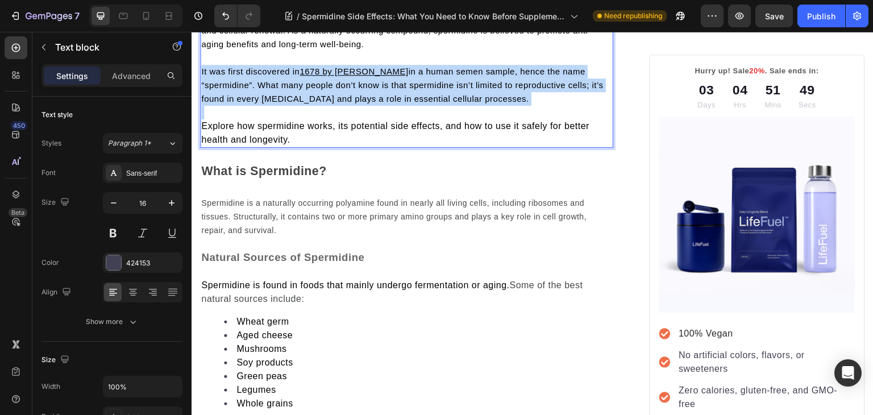
click at [256, 106] on p "It was first discovered in 1678 by Antonie van Leeuwenhoek in a human semen sam…" at bounding box center [406, 85] width 411 height 41
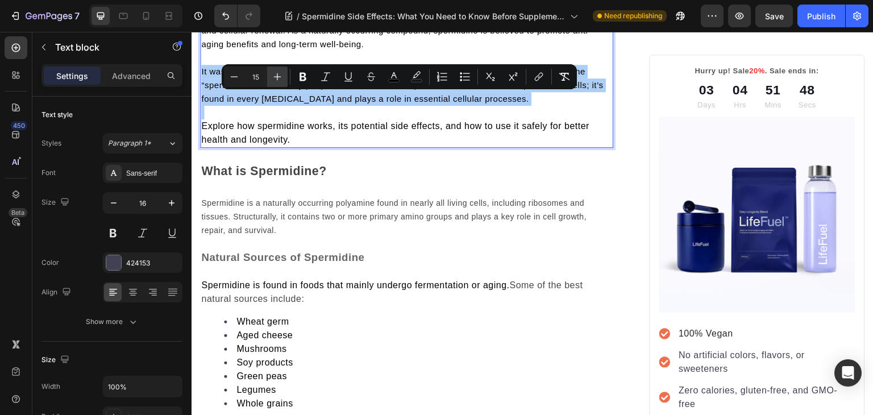
click at [279, 81] on icon "Editor contextual toolbar" at bounding box center [277, 76] width 11 height 11
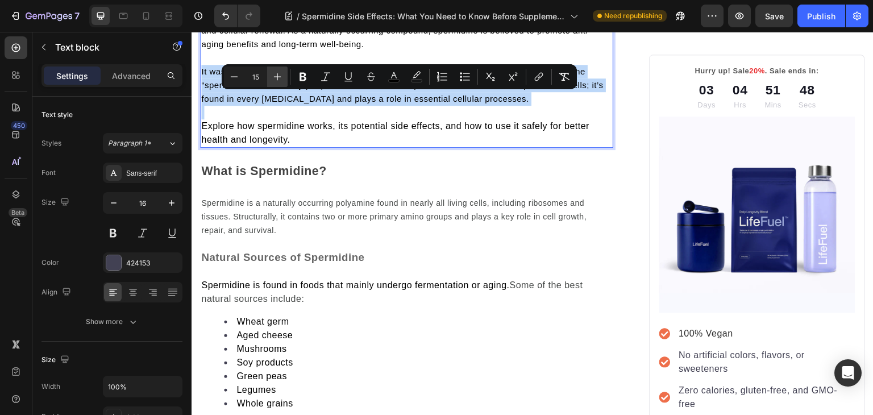
type input "16"
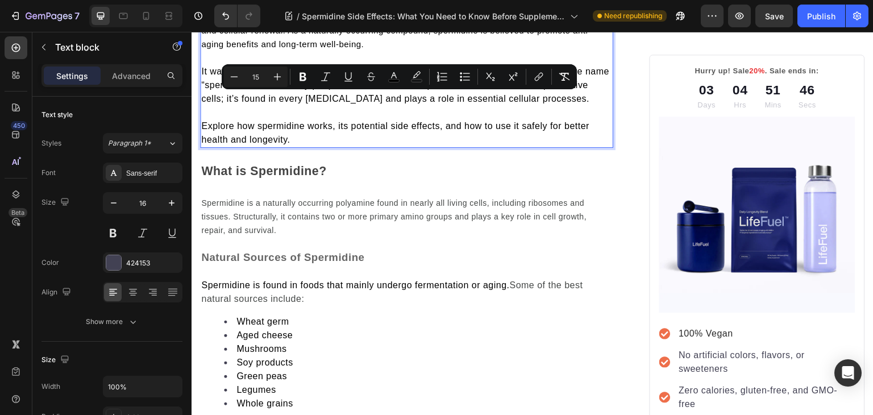
click at [268, 50] on p "Spermidine has recently gained attention in the field of longevity and cellular…" at bounding box center [406, 24] width 411 height 55
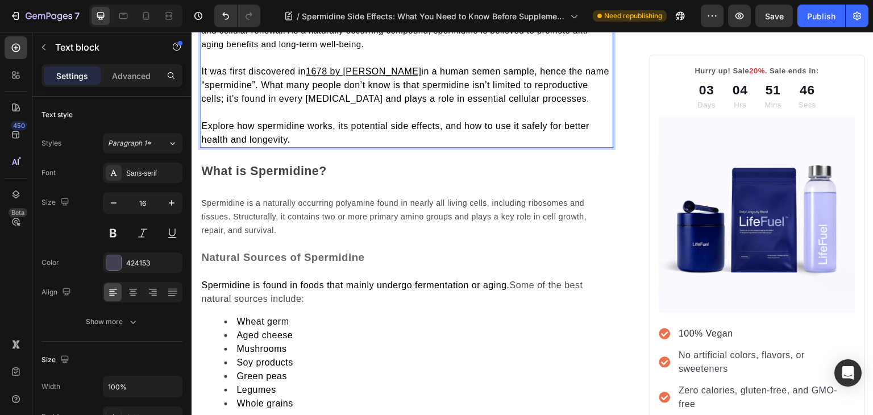
click at [268, 50] on p "Spermidine has recently gained attention in the field of longevity and cellular…" at bounding box center [406, 24] width 411 height 55
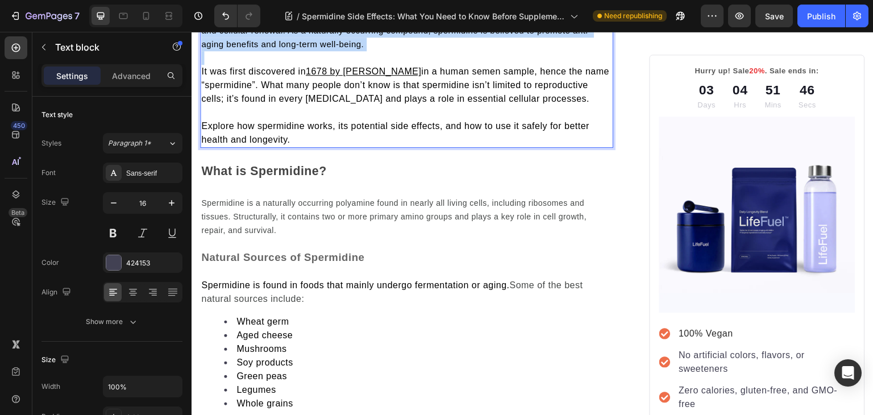
click at [268, 50] on p "Spermidine has recently gained attention in the field of longevity and cellular…" at bounding box center [406, 24] width 411 height 55
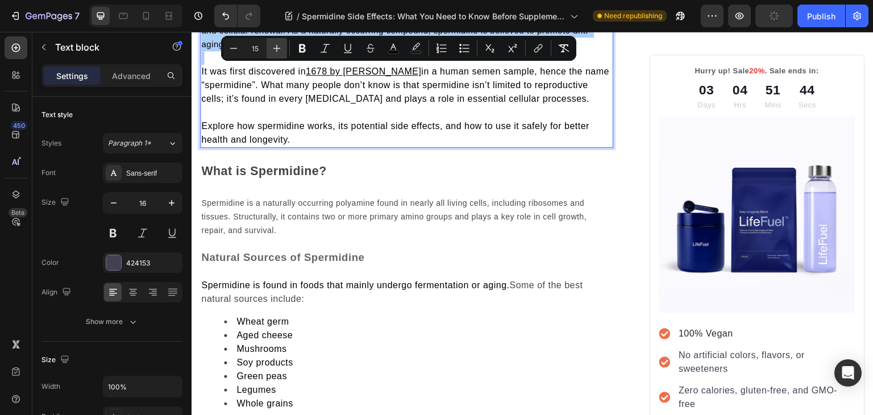
click at [273, 48] on icon "Editor contextual toolbar" at bounding box center [276, 48] width 7 height 7
type input "16"
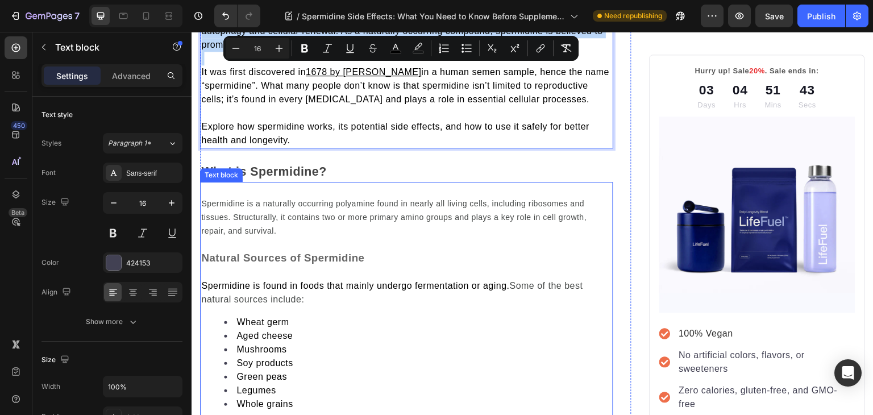
click at [226, 235] on span "Spermidine is a naturally occurring polyamine found in nearly all living cells,…" at bounding box center [393, 217] width 385 height 36
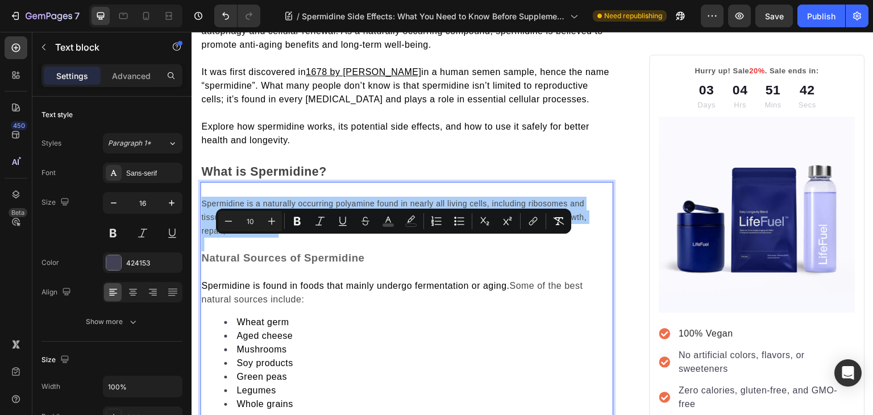
click at [252, 222] on input "10" at bounding box center [250, 221] width 23 height 14
type input "16"
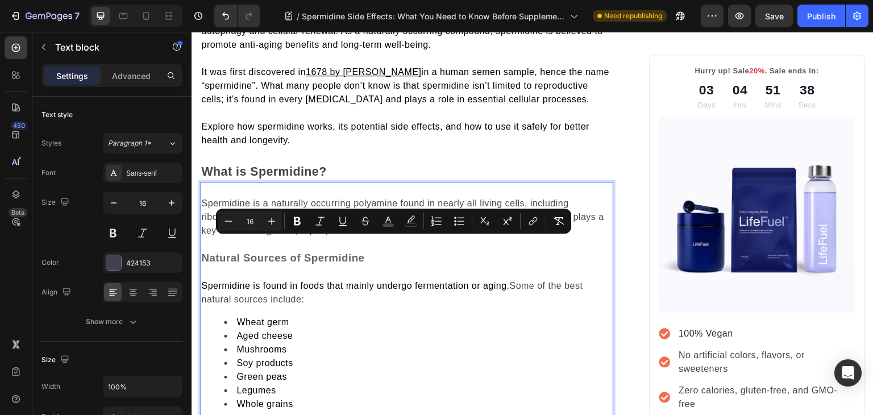
click at [348, 235] on span "Spermidine is a naturally occurring polyamine found in nearly all living cells,…" at bounding box center [402, 216] width 403 height 37
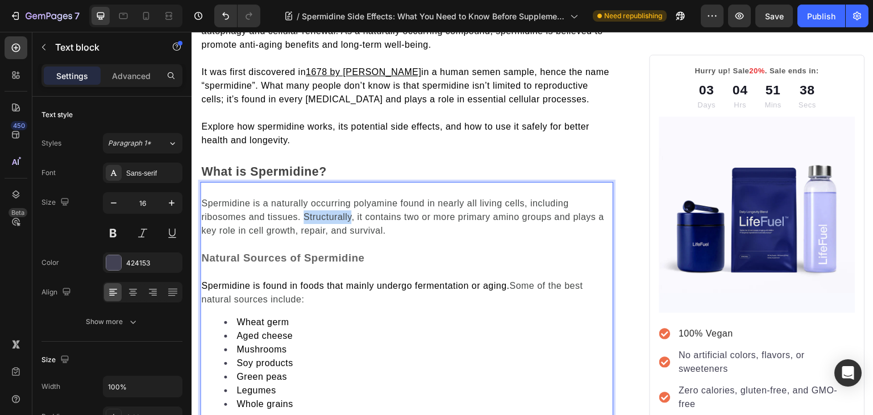
click at [348, 235] on span "Spermidine is a naturally occurring polyamine found in nearly all living cells,…" at bounding box center [402, 216] width 403 height 37
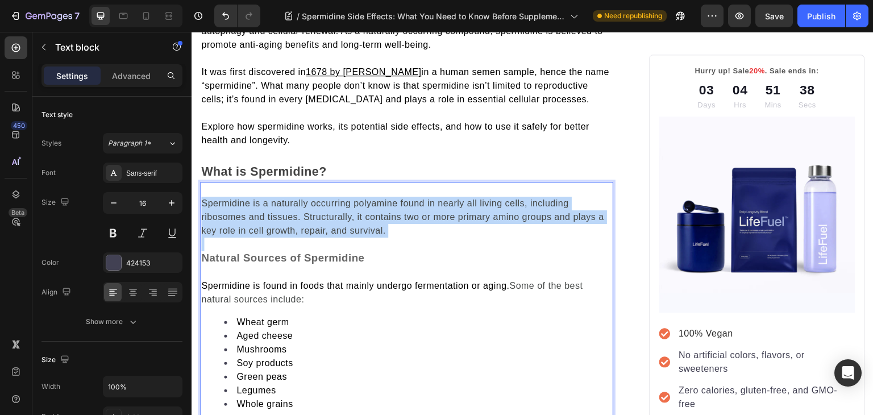
click at [348, 235] on span "Spermidine is a naturally occurring polyamine found in nearly all living cells,…" at bounding box center [402, 216] width 403 height 37
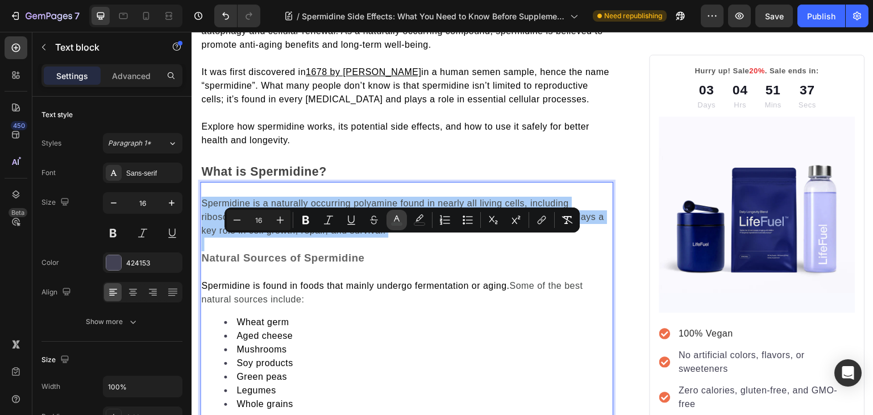
click at [397, 221] on icon "Editor contextual toolbar" at bounding box center [396, 219] width 11 height 11
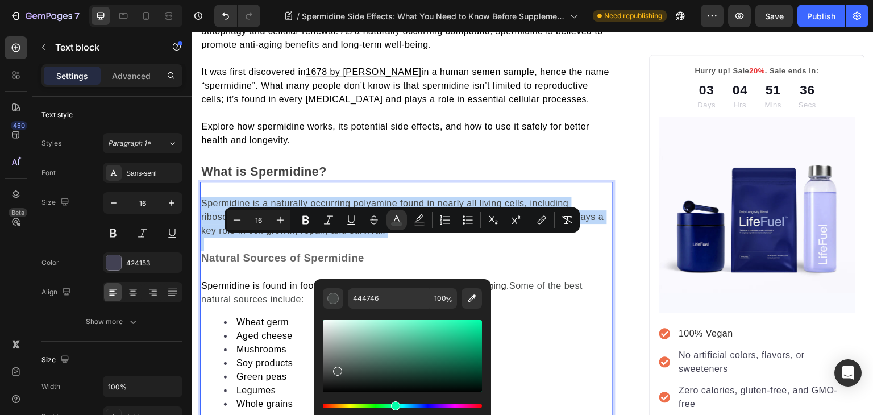
drag, startPoint x: 336, startPoint y: 368, endPoint x: 268, endPoint y: 439, distance: 98.4
click at [268, 0] on html "7 Version history / Spermidine Side Effects: What You Need to Know Before Suppl…" at bounding box center [436, 0] width 873 height 0
type input "4B514F"
type input "12"
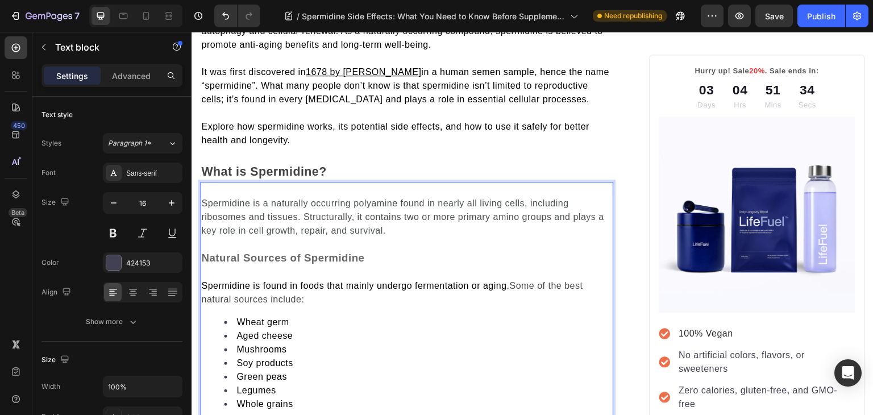
click at [285, 306] on p "Spermidine is found in foods that mainly undergo fermentation or aging. Some of…" at bounding box center [406, 292] width 411 height 27
click at [390, 235] on span "Spermidine is a naturally occurring polyamine found in nearly all living cells,…" at bounding box center [402, 216] width 403 height 37
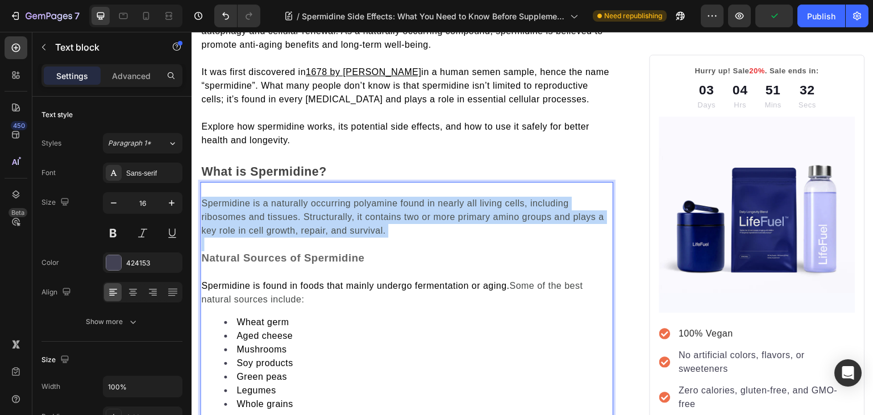
click at [390, 235] on span "Spermidine is a naturally occurring polyamine found in nearly all living cells,…" at bounding box center [402, 216] width 403 height 37
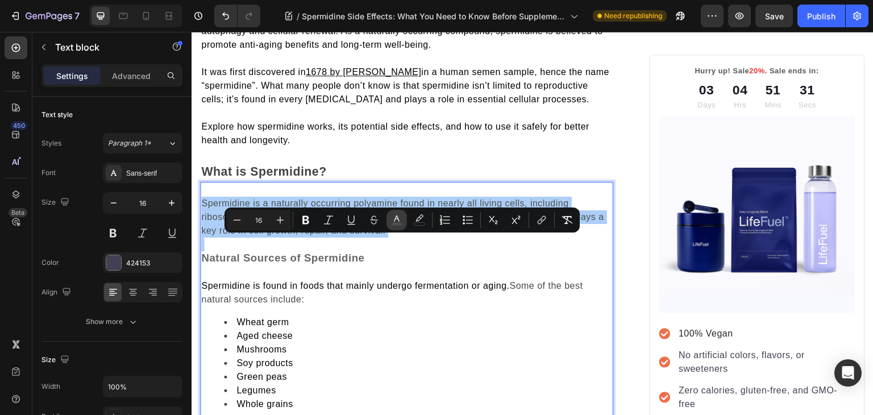
click at [394, 217] on icon "Editor contextual toolbar" at bounding box center [396, 219] width 11 height 11
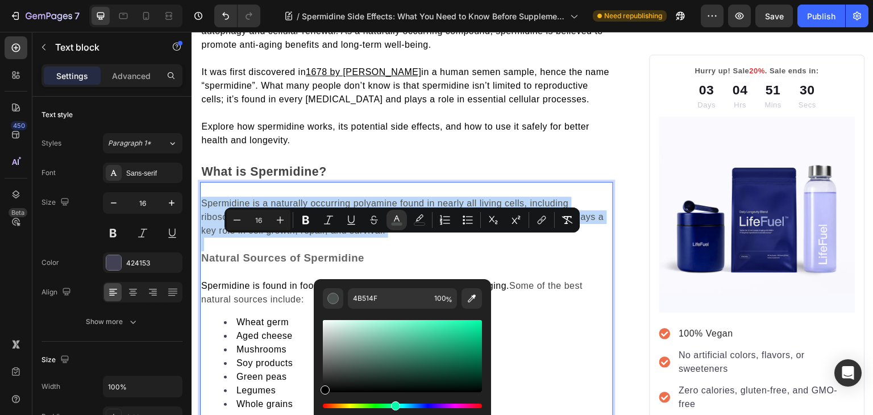
drag, startPoint x: 553, startPoint y: 396, endPoint x: 270, endPoint y: 406, distance: 282.5
type input "000000"
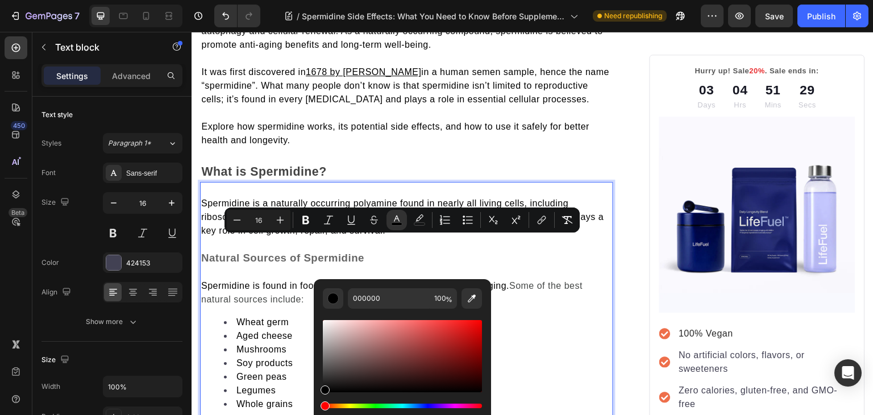
click at [278, 251] on p "Rich Text Editor. Editing area: main" at bounding box center [406, 244] width 411 height 14
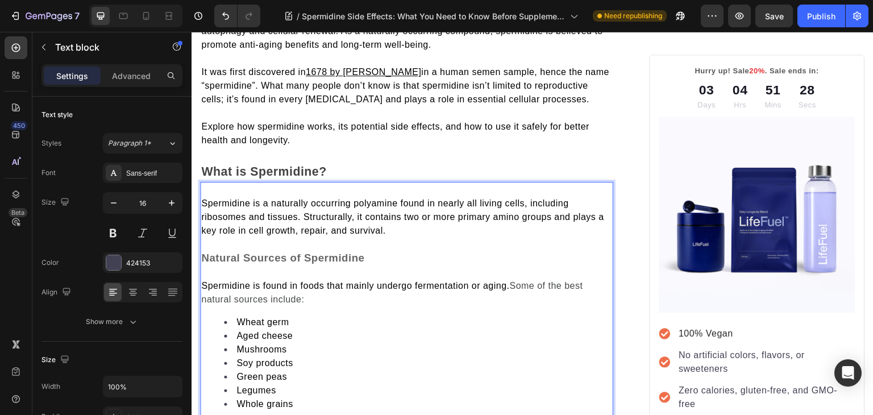
click at [271, 306] on p "Spermidine is found in foods that mainly undergo fermentation or aging. Some of…" at bounding box center [406, 292] width 411 height 27
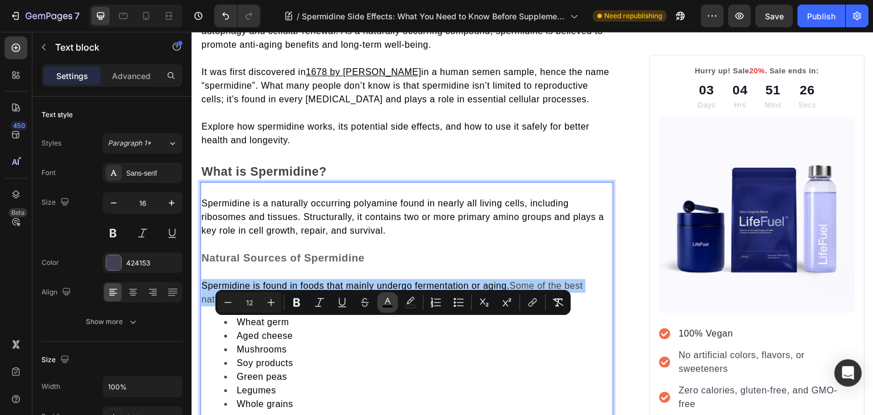
click at [385, 307] on rect "Editor contextual toolbar" at bounding box center [387, 306] width 11 height 3
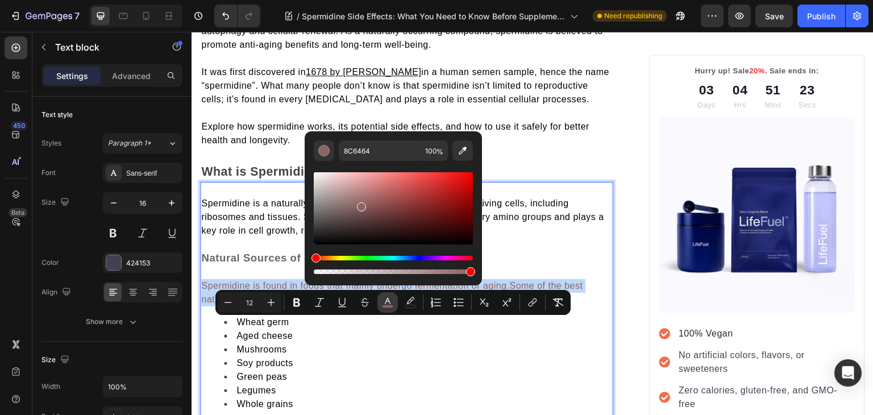
drag, startPoint x: 550, startPoint y: 236, endPoint x: 298, endPoint y: 248, distance: 253.1
drag, startPoint x: 328, startPoint y: 227, endPoint x: 306, endPoint y: 262, distance: 41.6
click at [306, 262] on div "8C6464 100 %" at bounding box center [392, 203] width 177 height 145
type input "000000"
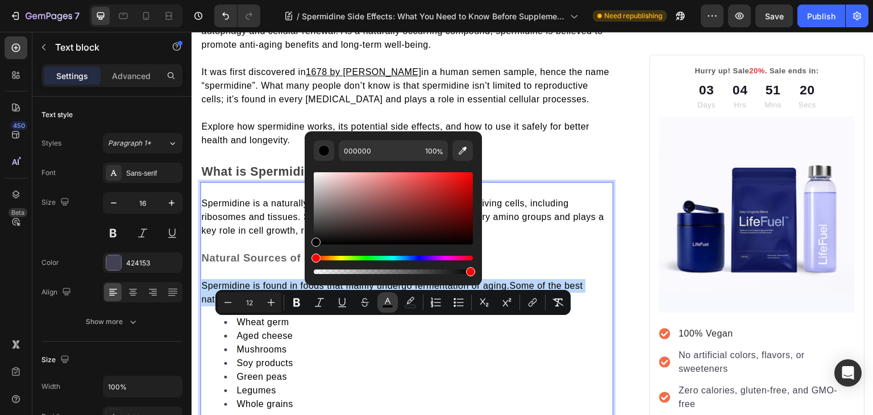
click at [371, 306] on p "Spermidine is found in foods that mainly undergo fermentation or aging. Some of…" at bounding box center [406, 292] width 411 height 27
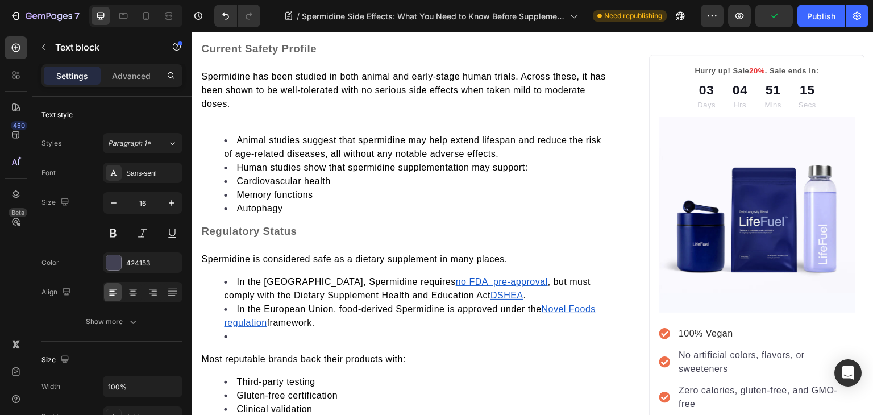
scroll to position [1197, 0]
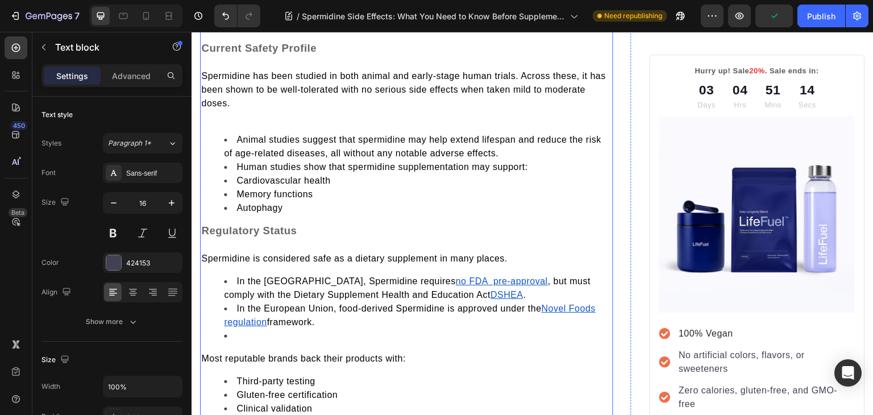
click at [229, 124] on p "Rich Text Editor. Editing area: main" at bounding box center [406, 117] width 411 height 14
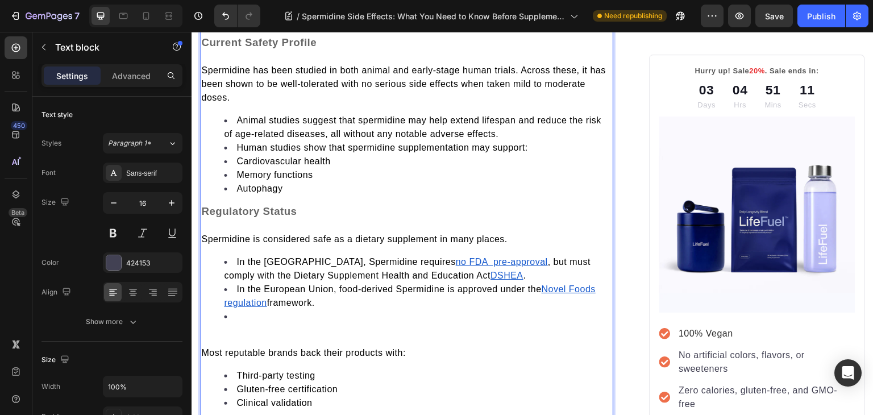
scroll to position [1343, 0]
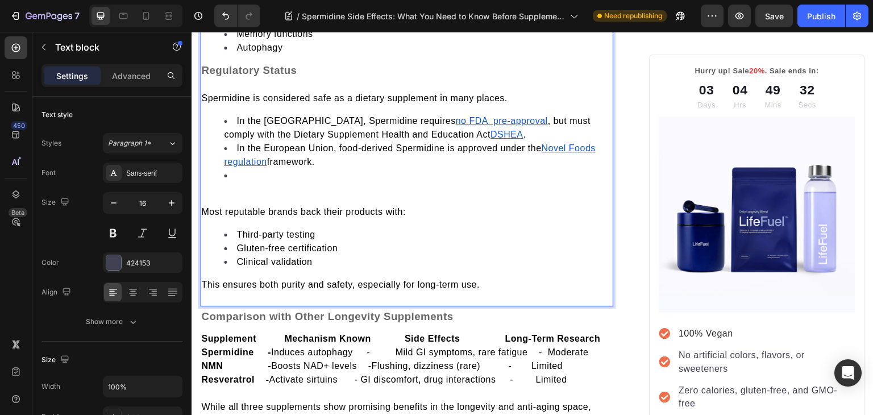
click at [244, 196] on li "Rich Text Editor. Editing area: main" at bounding box center [418, 182] width 388 height 27
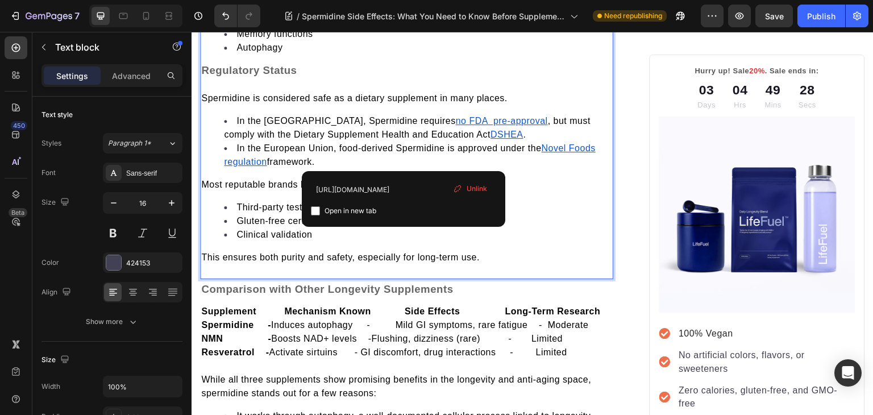
click at [456, 126] on u "no FDA pre-approval" at bounding box center [502, 121] width 92 height 10
click at [316, 211] on input "checkbox" at bounding box center [315, 210] width 9 height 9
checkbox input "true"
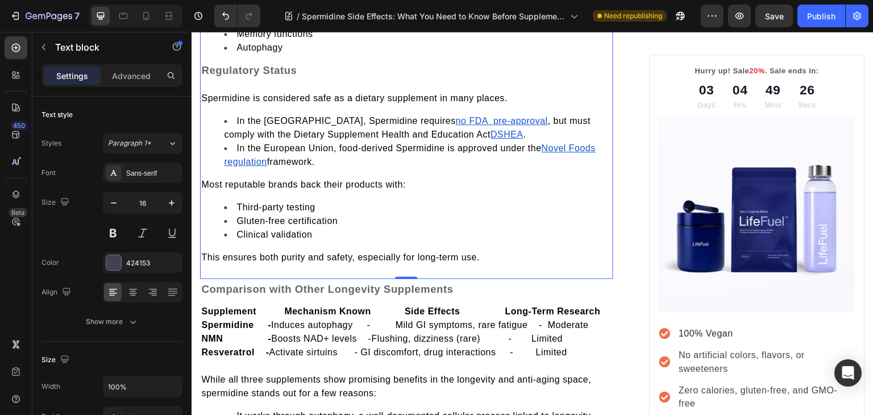
click at [396, 241] on li "Clinical validation" at bounding box center [418, 235] width 388 height 14
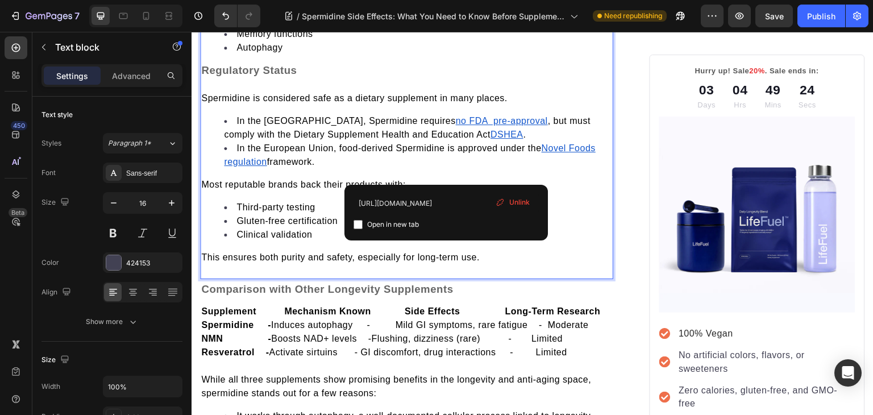
drag, startPoint x: 444, startPoint y: 180, endPoint x: 445, endPoint y: 169, distance: 10.2
click at [445, 169] on ul "In the US, Spermidine requires no FDA pre-approval , but must comply with the D…" at bounding box center [406, 141] width 411 height 55
click at [490, 139] on u "DSHEA" at bounding box center [506, 135] width 33 height 10
click at [359, 223] on input "checkbox" at bounding box center [357, 224] width 9 height 9
checkbox input "true"
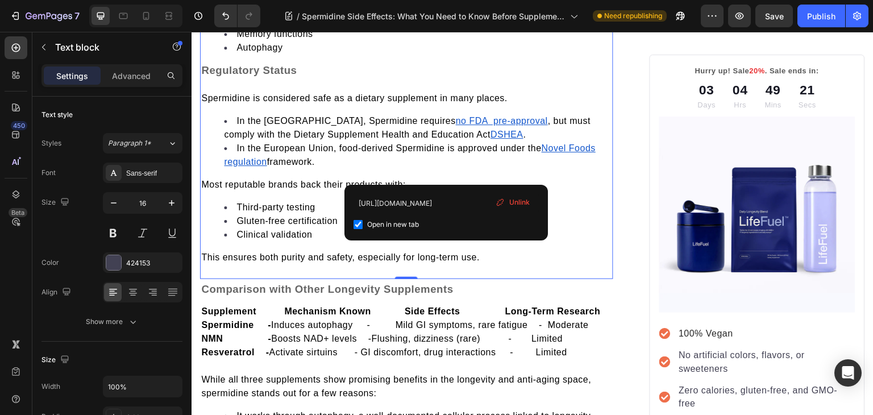
click at [566, 166] on u "Novel Foods regulation" at bounding box center [410, 154] width 372 height 23
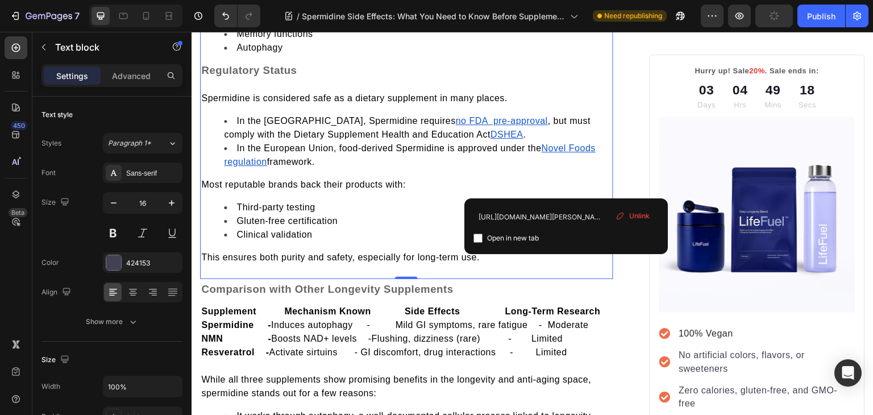
click at [475, 238] on input "checkbox" at bounding box center [477, 237] width 9 height 9
checkbox input "true"
click at [416, 215] on div "Like any other supplement, one question arises before starting: Is it safe to t…" at bounding box center [406, 52] width 413 height 426
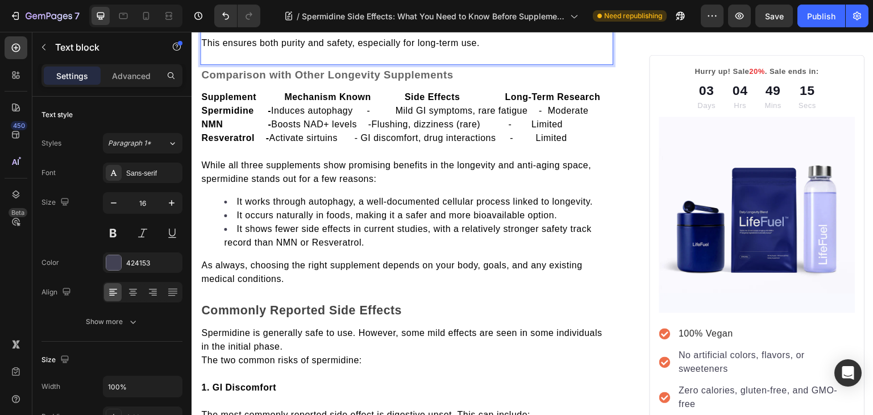
scroll to position [1558, 0]
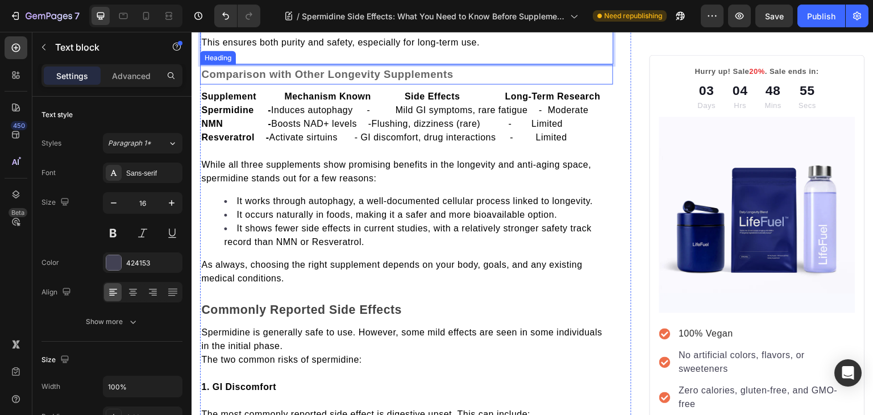
click at [301, 80] on strong "Comparison with Other Longevity Supplements" at bounding box center [327, 74] width 252 height 12
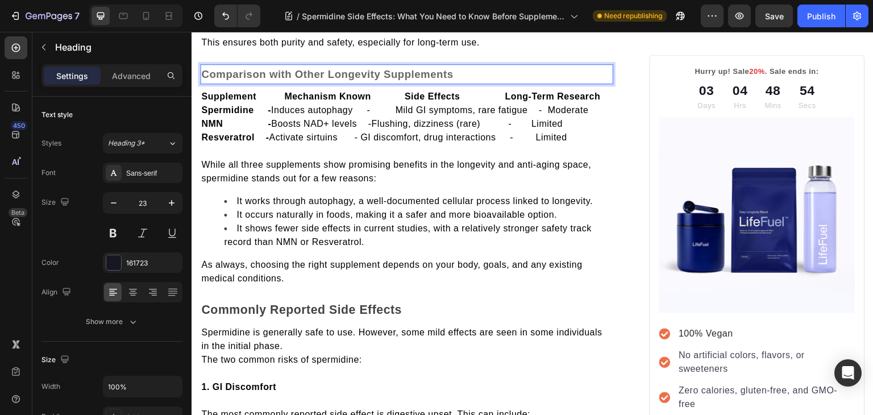
click at [301, 80] on strong "Comparison with Other Longevity Supplements" at bounding box center [327, 74] width 252 height 12
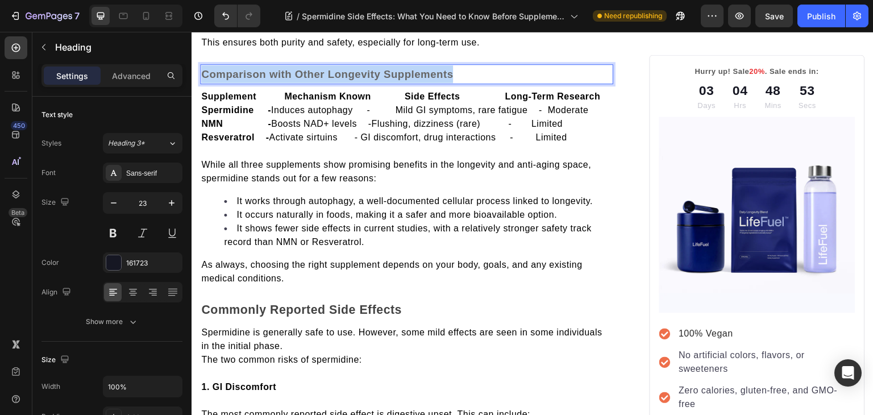
click at [301, 80] on strong "Comparison with Other Longevity Supplements" at bounding box center [327, 74] width 252 height 12
copy strong "Comparison with Other Longevity Supplements"
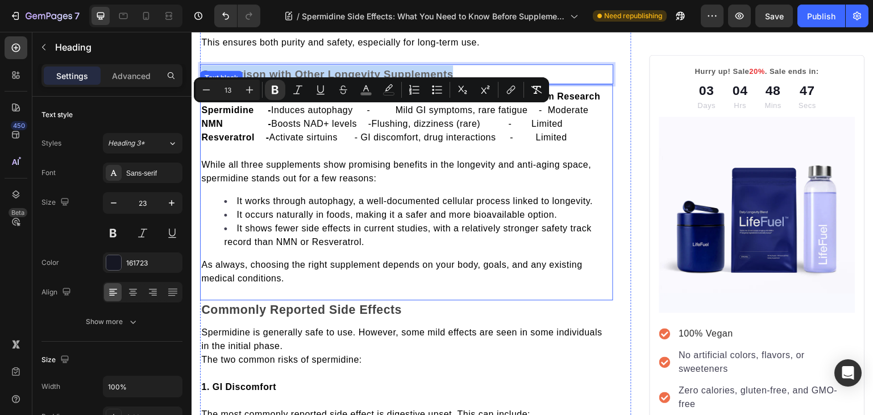
click at [236, 101] on strong "Supplement Mechanism Known Side Effects Long-Term Research" at bounding box center [400, 96] width 399 height 10
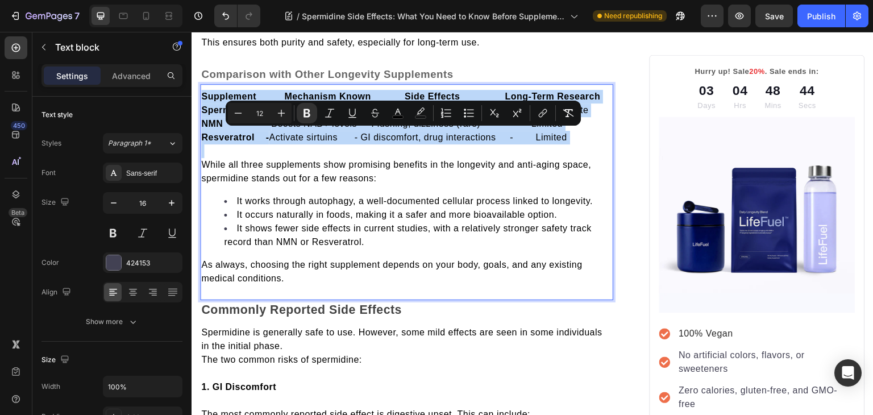
copy div "Supplement Mechanism Known Side Effects Long-Term Research Spermidine - Induces…"
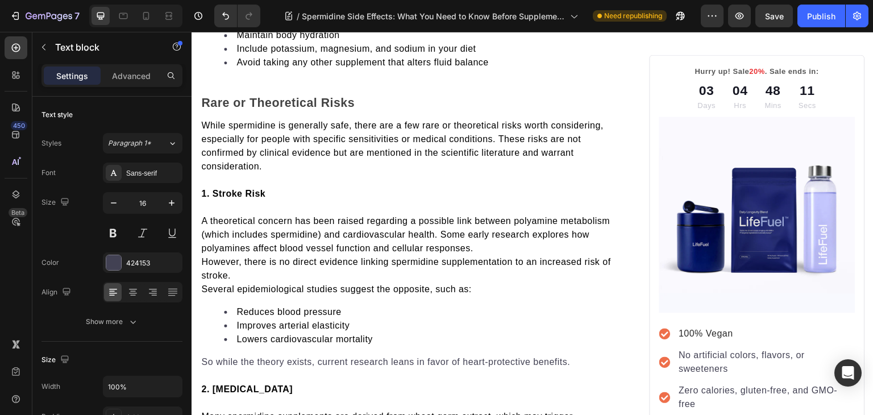
scroll to position [2143, 0]
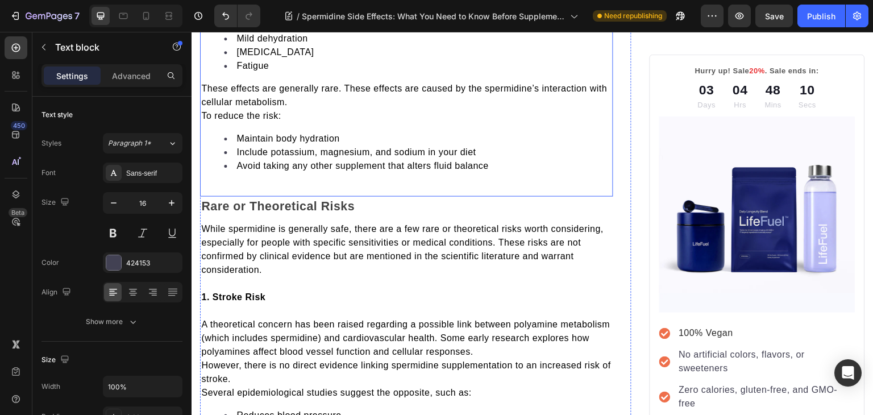
click at [203, 107] on span "These effects are generally rare. These effects are caused by the spermidine’s …" at bounding box center [404, 95] width 406 height 23
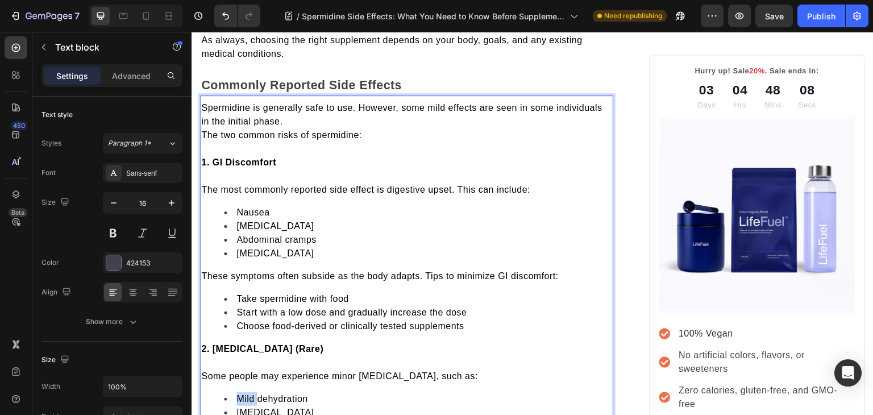
click at [205, 153] on div "Spermidine is generally safe to use. However, some mild effects are seen in som…" at bounding box center [406, 325] width 413 height 461
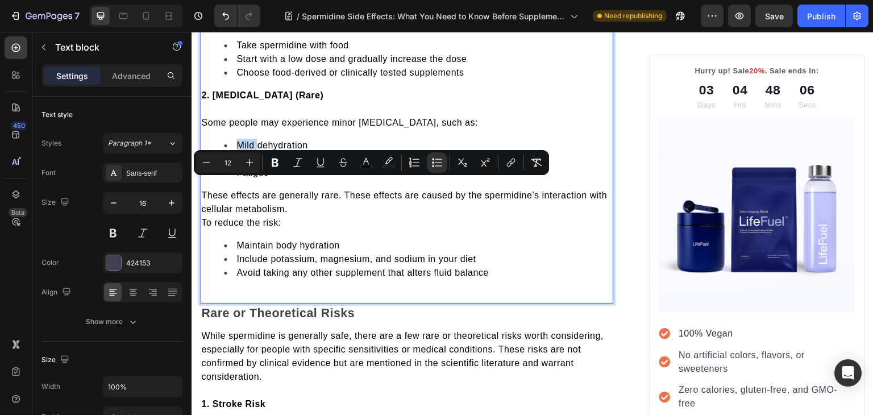
scroll to position [2035, 0]
click at [205, 228] on span "To reduce the risk:" at bounding box center [241, 223] width 80 height 10
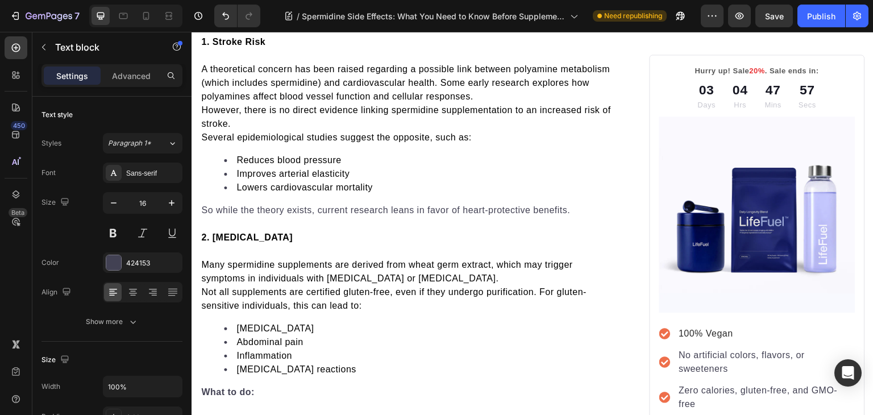
scroll to position [2426, 0]
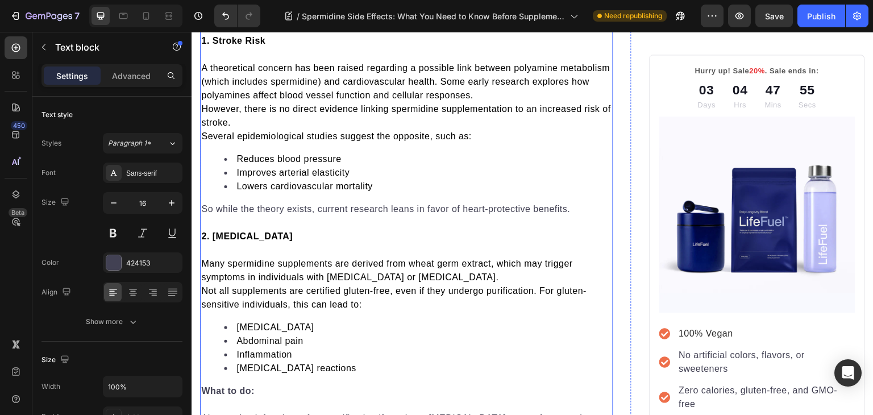
click at [203, 127] on span "However, there is no direct evidence linking spermidine supplementation to an i…" at bounding box center [406, 115] width 410 height 23
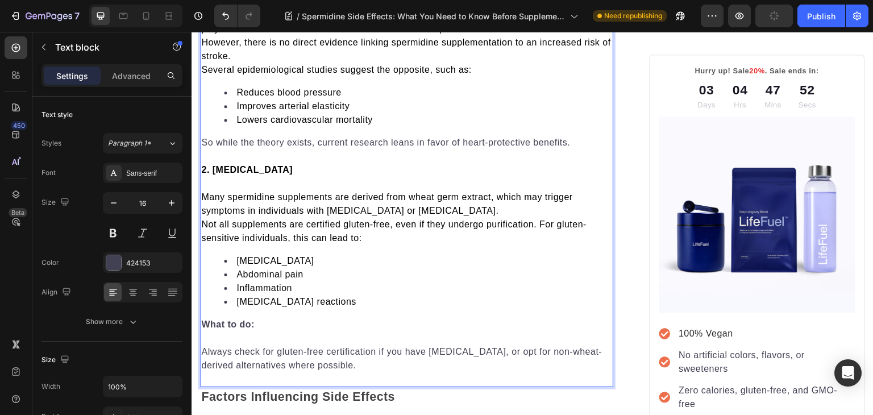
scroll to position [2494, 0]
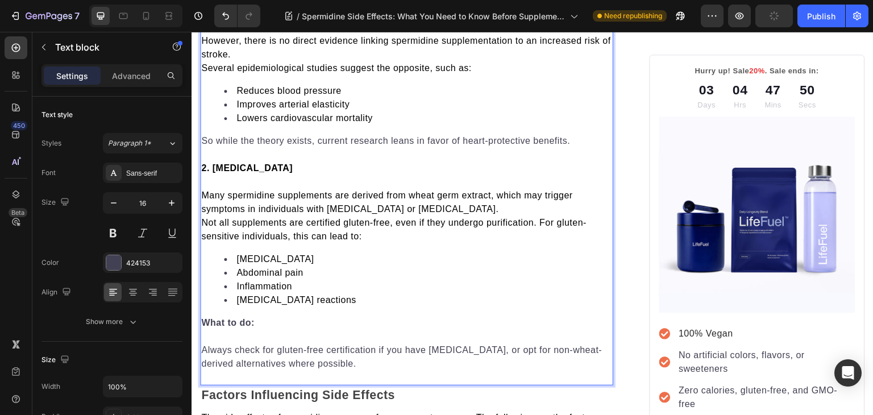
click at [205, 59] on span "However, there is no direct evidence linking spermidine supplementation to an i…" at bounding box center [406, 47] width 410 height 23
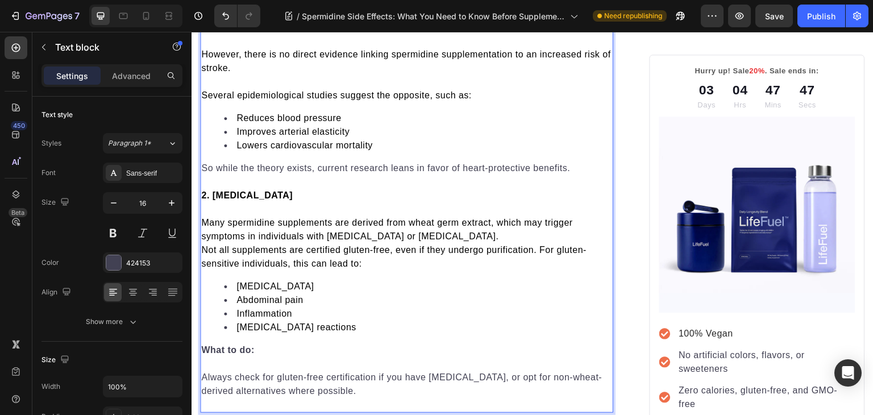
scroll to position [2567, 0]
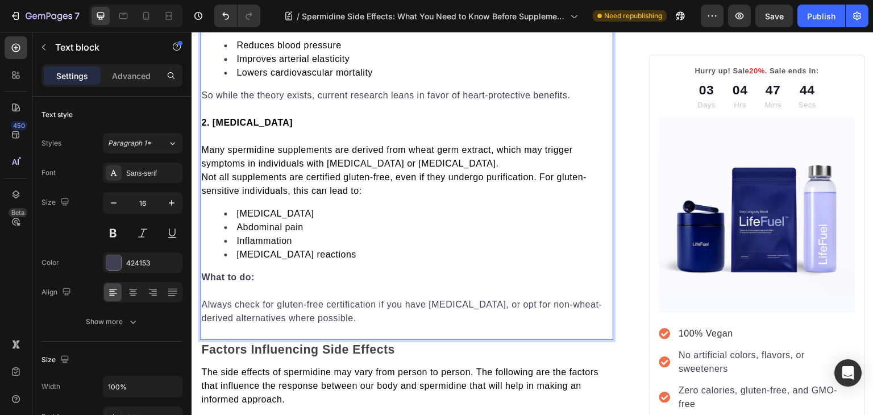
click at [207, 195] on span "Not all supplements are certified gluten-free, even if they undergo purificatio…" at bounding box center [393, 183] width 385 height 23
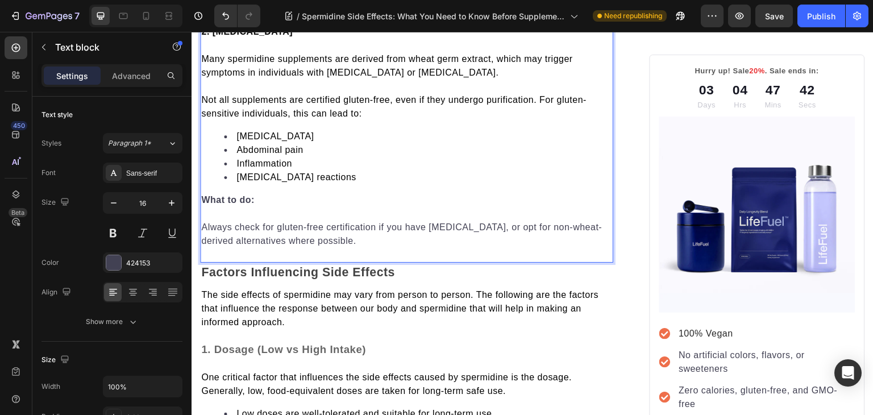
scroll to position [2668, 0]
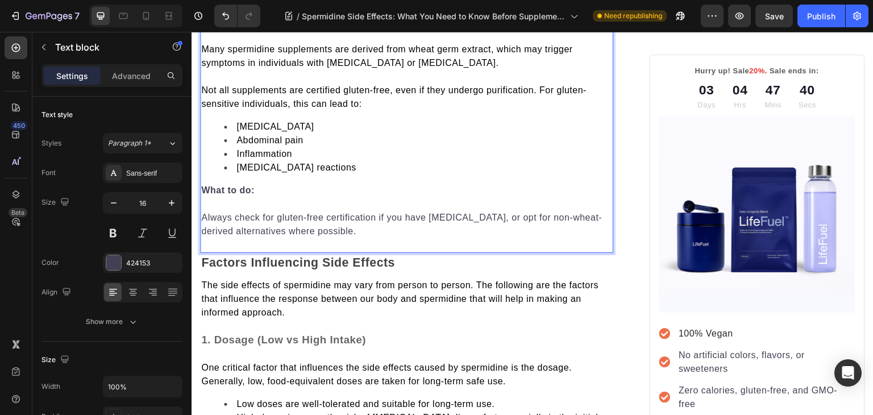
click at [203, 238] on p "Always check for gluten-free certification if you have gluten intolerance, or o…" at bounding box center [406, 224] width 411 height 27
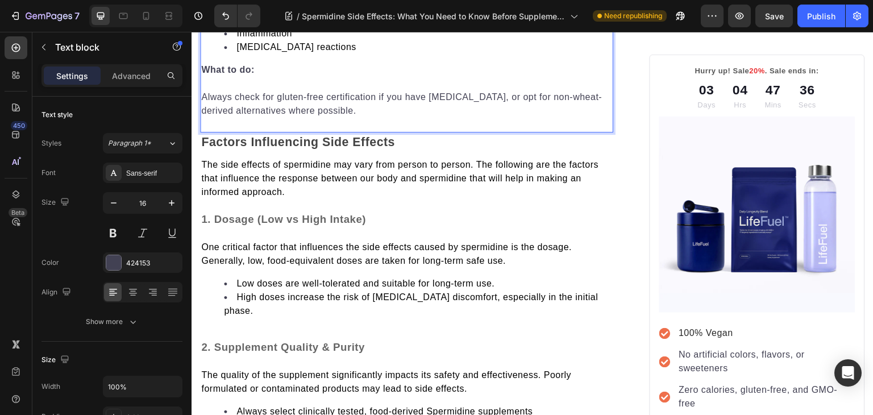
click at [274, 77] on p "What to do:" at bounding box center [406, 70] width 411 height 14
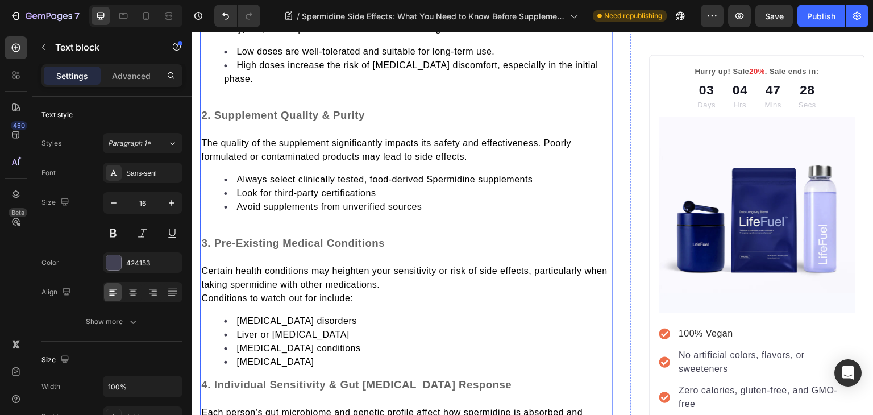
scroll to position [3022, 0]
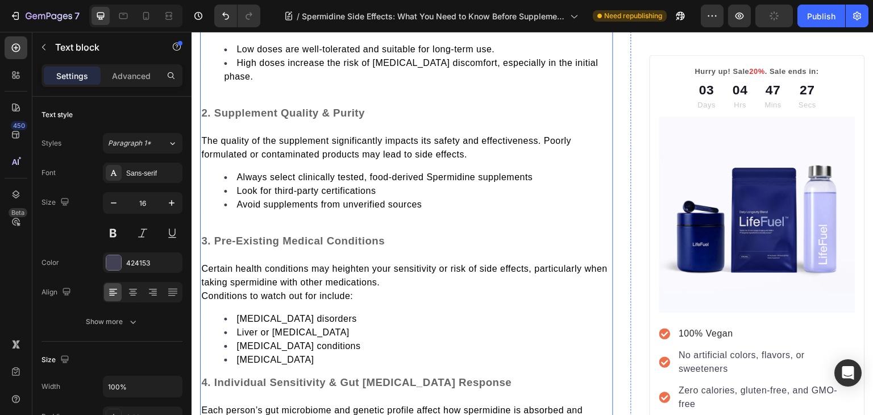
click at [241, 106] on p at bounding box center [406, 100] width 411 height 14
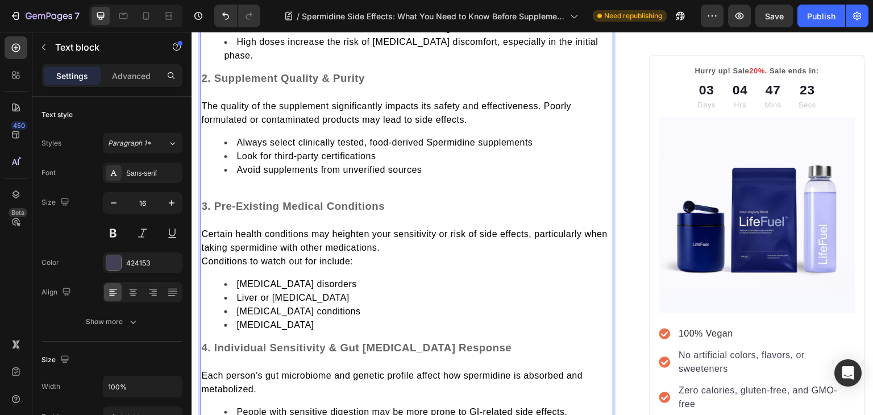
scroll to position [3043, 0]
click at [229, 200] on p "Rich Text Editor. Editing area: main" at bounding box center [406, 193] width 411 height 14
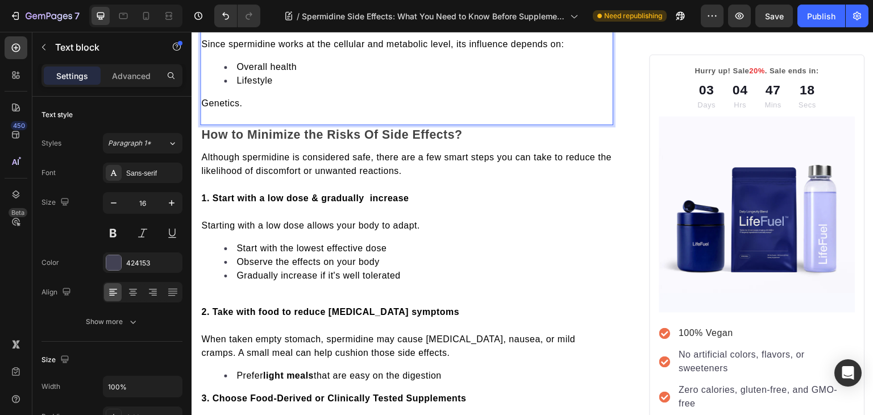
scroll to position [3461, 0]
click at [202, 108] on span "Genetics." at bounding box center [221, 103] width 41 height 10
click at [308, 101] on li "Genetics." at bounding box center [418, 94] width 388 height 14
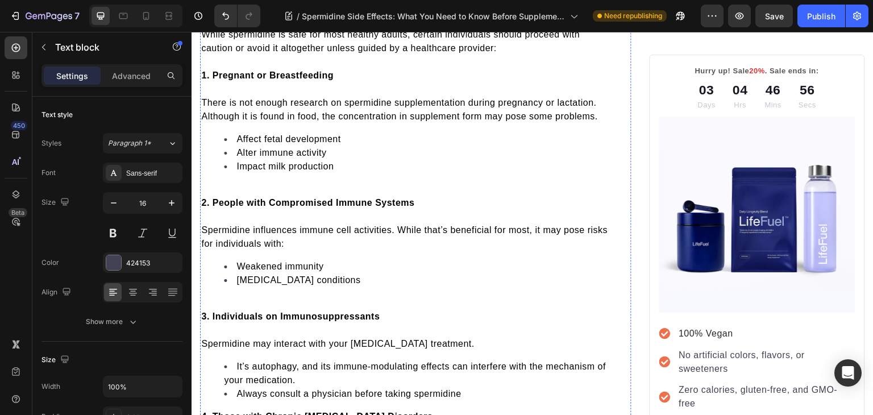
scroll to position [4097, 0]
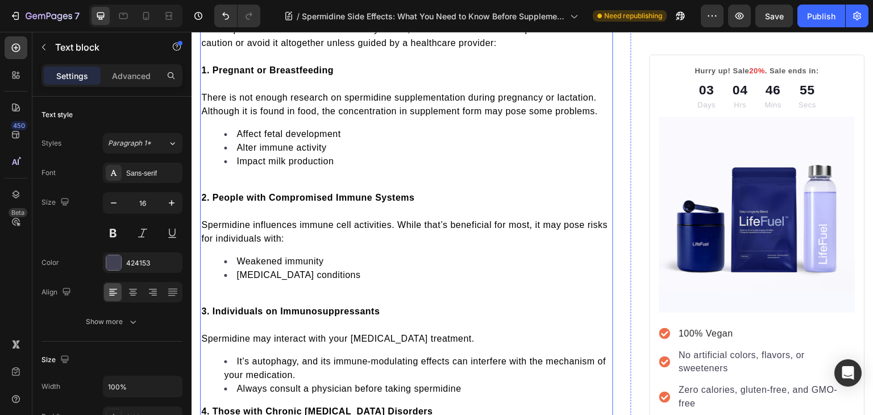
click at [254, 191] on p at bounding box center [406, 184] width 411 height 14
click at [254, 191] on p "Rich Text Editor. Editing area: main" at bounding box center [406, 184] width 411 height 14
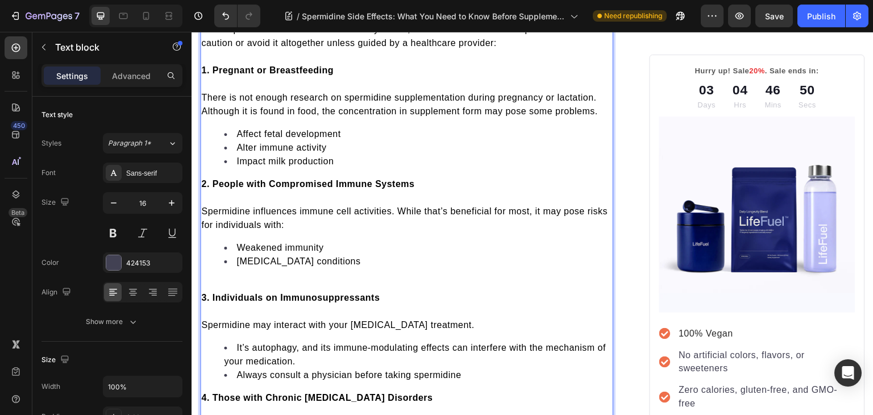
click at [232, 291] on p "Rich Text Editor. Editing area: main" at bounding box center [406, 284] width 411 height 14
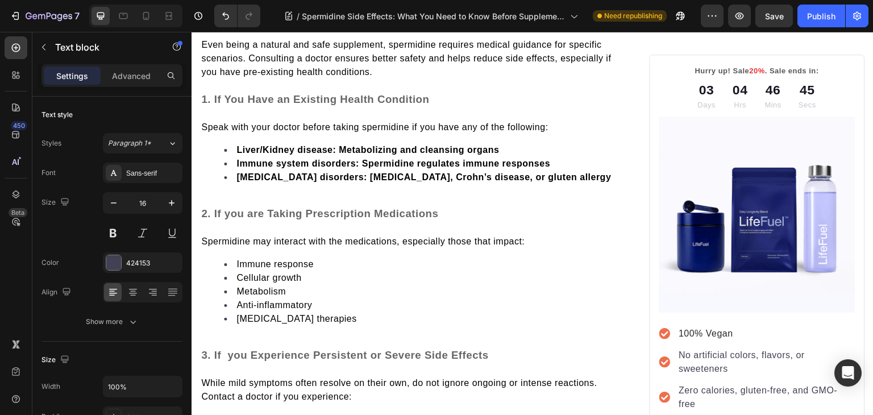
scroll to position [4683, 0]
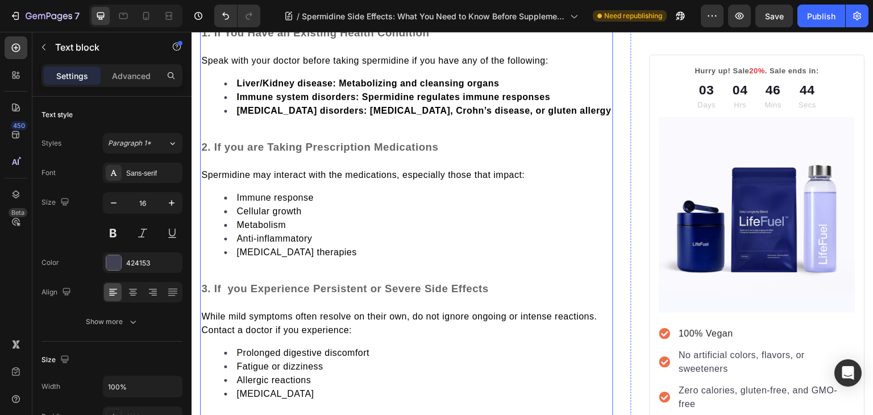
click at [235, 140] on p at bounding box center [406, 134] width 411 height 14
click at [261, 140] on p "Rich Text Editor. Editing area: main" at bounding box center [406, 134] width 411 height 14
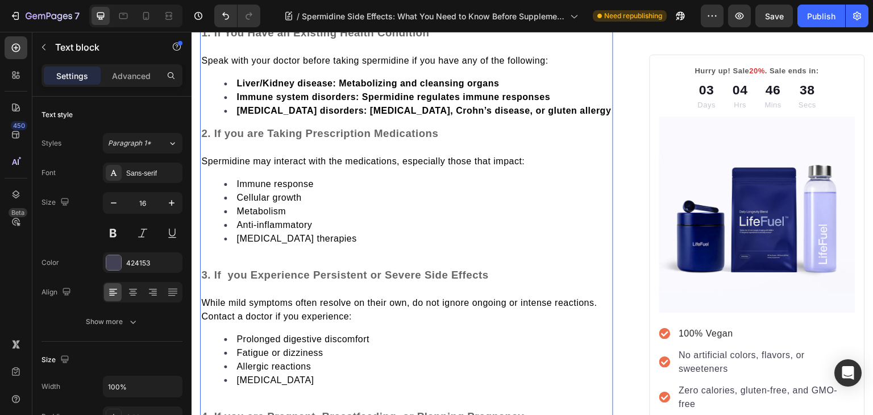
click at [349, 88] on strong "Liver/Kidney disease: Metabolizing and cleansing organs" at bounding box center [367, 83] width 262 height 10
click at [385, 102] on strong "Immune system disorders: Spermidine regulates immune responses" at bounding box center [393, 97] width 314 height 10
click at [369, 115] on strong "Gastrointestinal disorders: IBS, Crohn’s disease, or gluten allergy" at bounding box center [423, 111] width 374 height 10
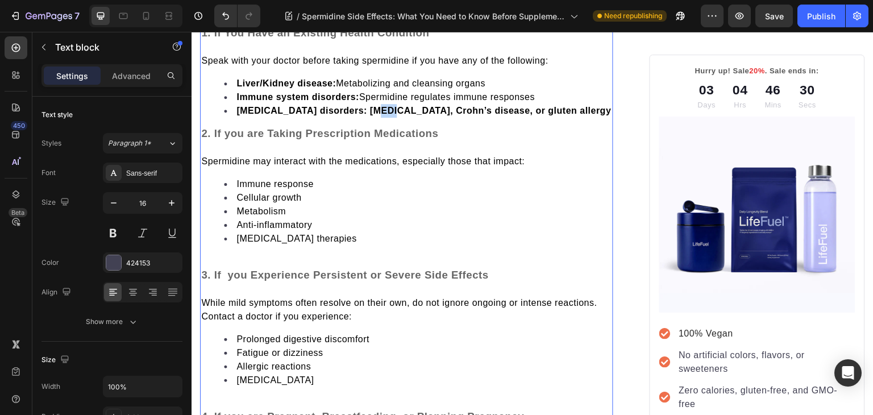
click at [369, 115] on strong "Gastrointestinal disorders: IBS, Crohn’s disease, or gluten allergy" at bounding box center [423, 111] width 374 height 10
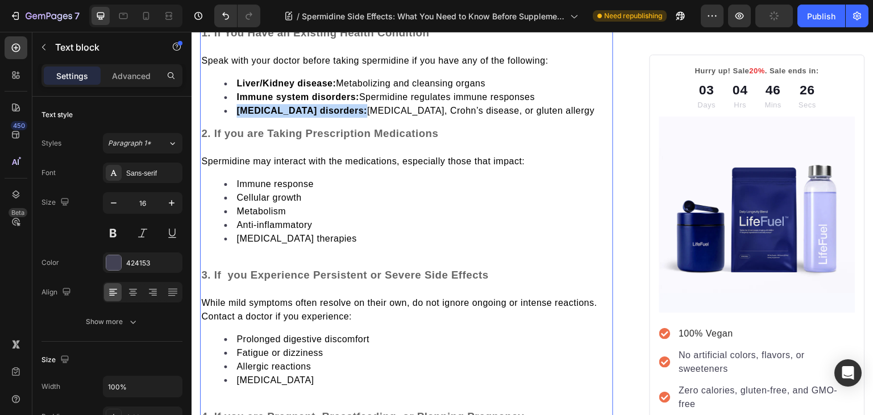
scroll to position [4811, 0]
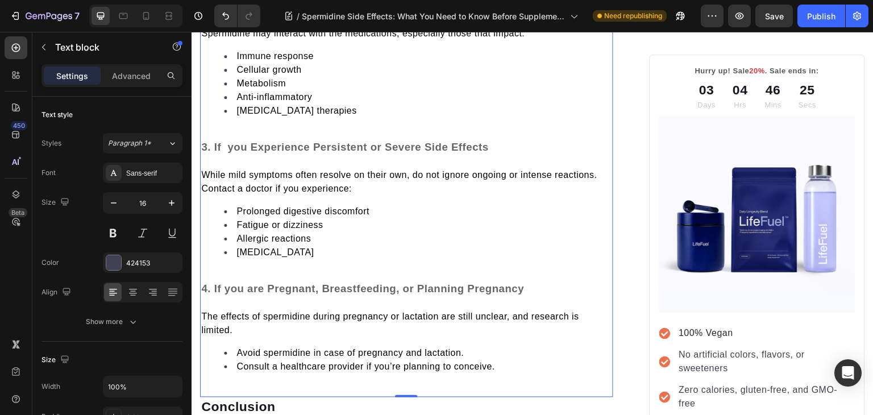
click at [292, 140] on p "Rich Text Editor. Editing area: main" at bounding box center [406, 134] width 411 height 14
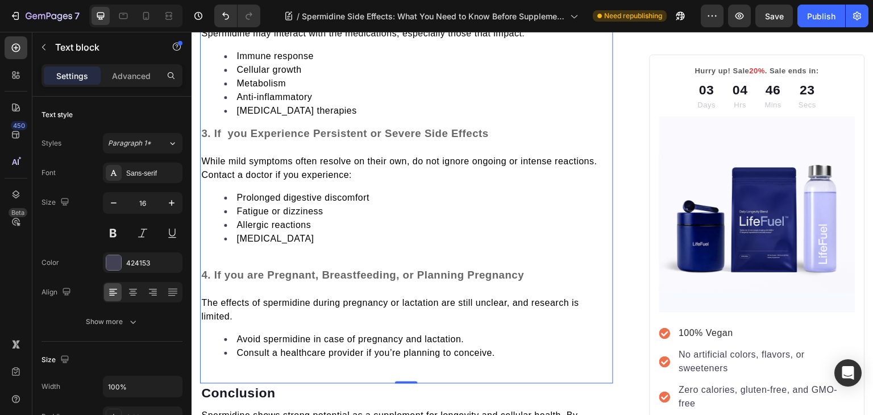
click at [247, 268] on p "Rich Text Editor. Editing area: main" at bounding box center [406, 261] width 411 height 14
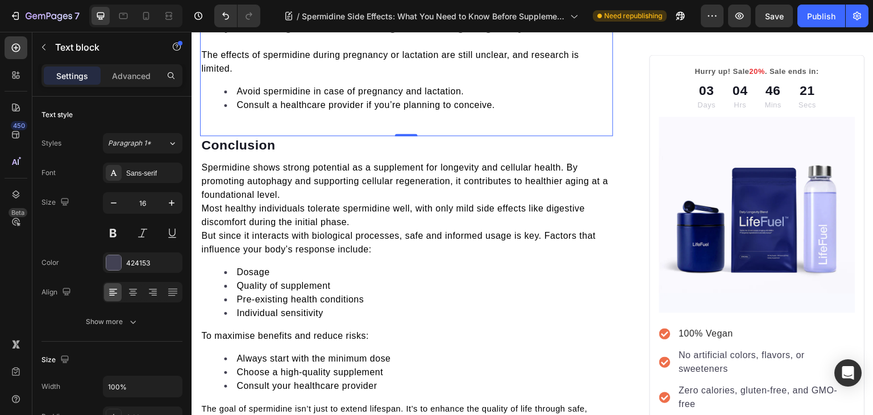
scroll to position [5046, 0]
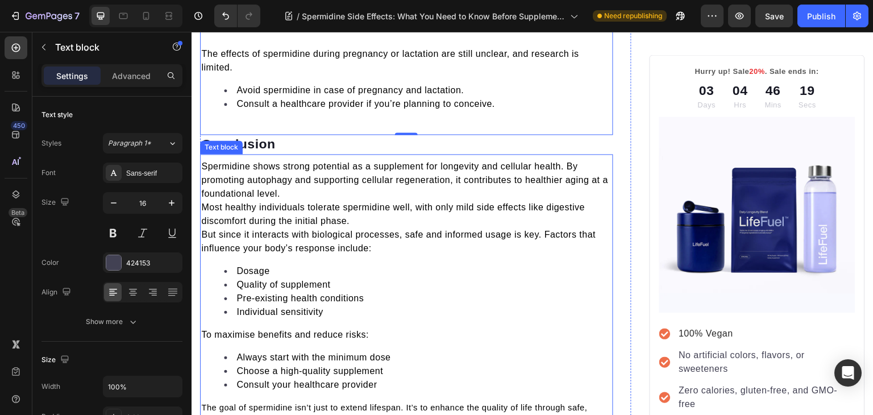
click at [203, 226] on span "Most healthy individuals tolerate spermidine well, with only mild side effects …" at bounding box center [392, 213] width 383 height 23
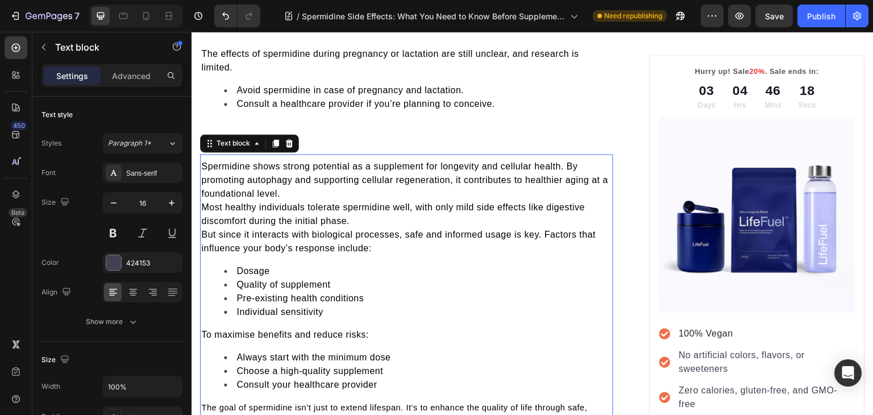
click at [203, 226] on span "Most healthy individuals tolerate spermidine well, with only mild side effects …" at bounding box center [392, 213] width 383 height 23
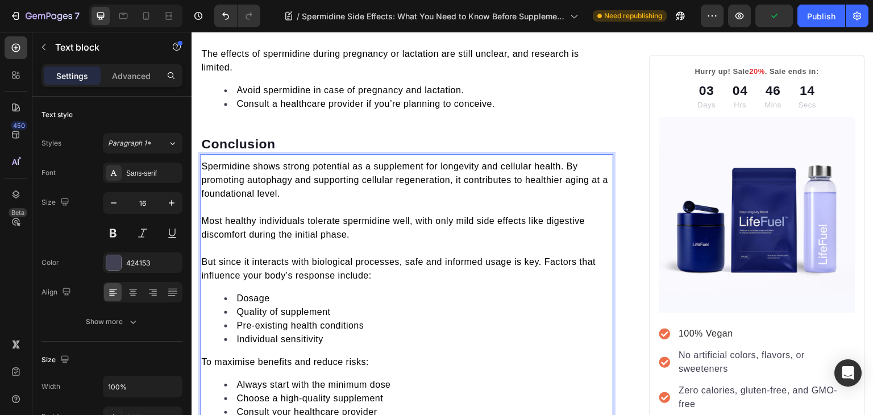
scroll to position [5128, 0]
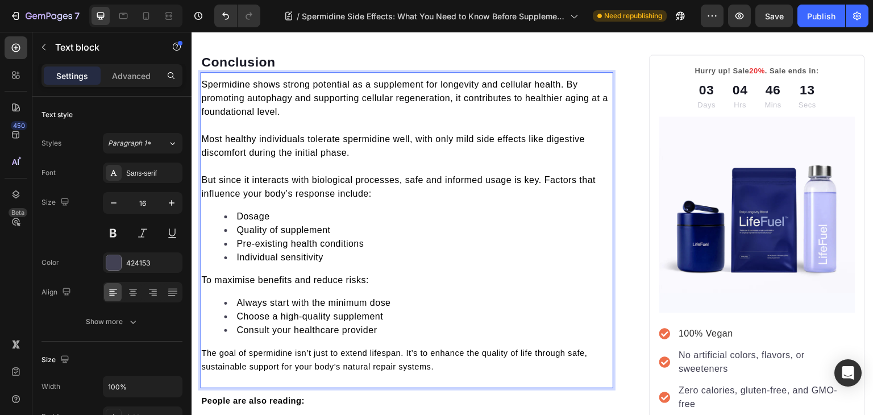
click at [241, 221] on span "Dosage" at bounding box center [252, 216] width 33 height 10
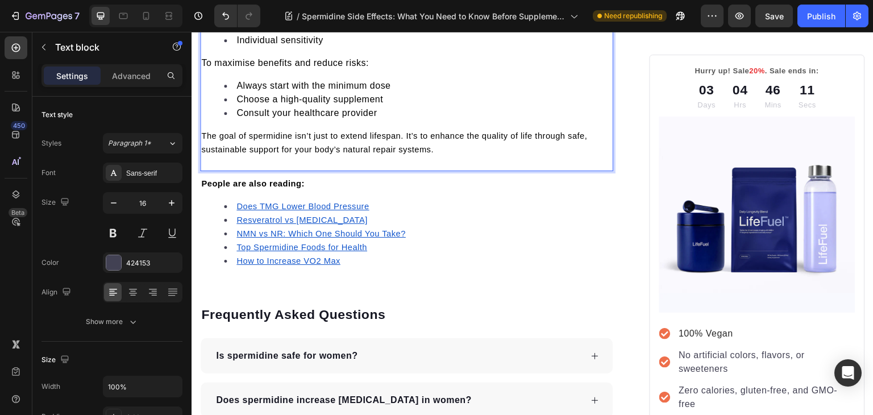
scroll to position [5347, 0]
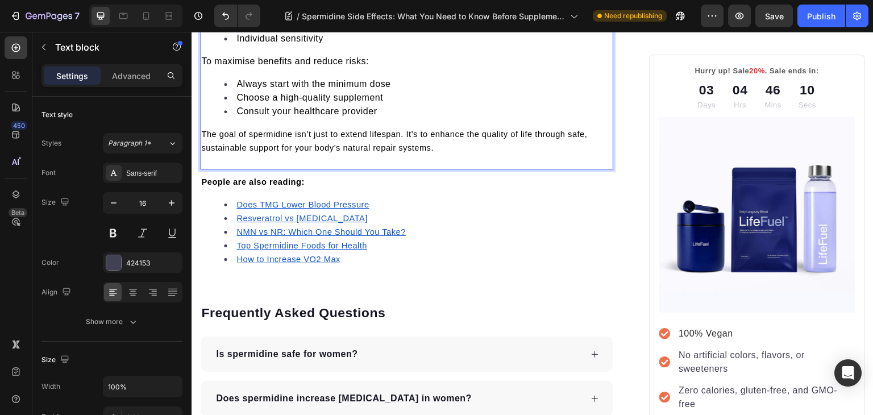
click at [270, 155] on p "The goal of spermidine isn’t just to extend lifespan. It’s to enhance the quali…" at bounding box center [406, 140] width 411 height 27
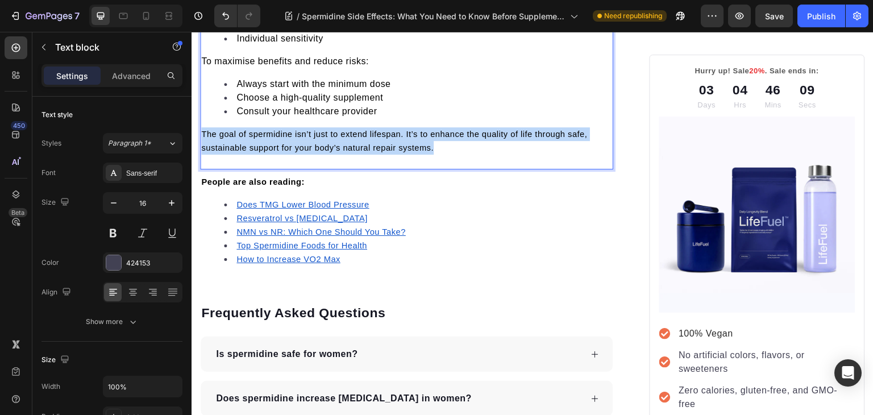
click at [270, 155] on p "The goal of spermidine isn’t just to extend lifespan. It’s to enhance the quali…" at bounding box center [406, 140] width 411 height 27
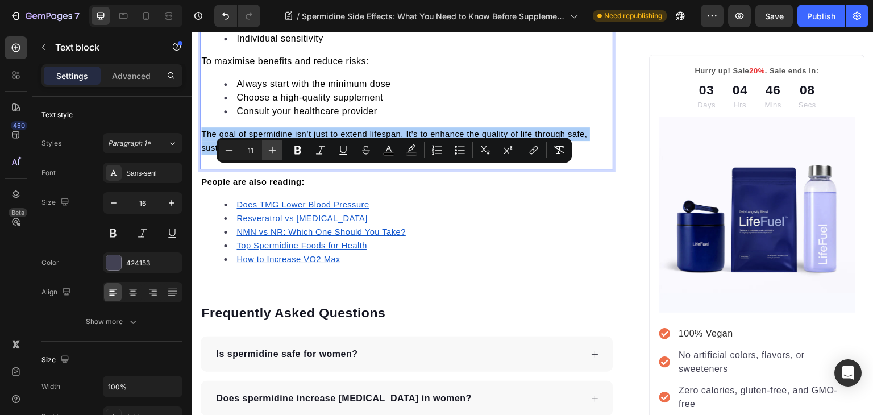
click at [266, 150] on icon "Editor contextual toolbar" at bounding box center [271, 149] width 11 height 11
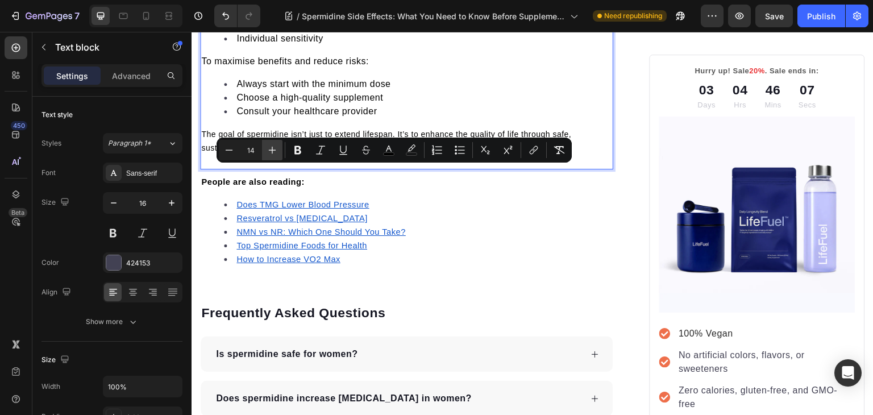
click at [266, 150] on icon "Editor contextual toolbar" at bounding box center [271, 149] width 11 height 11
click at [224, 151] on icon "Editor contextual toolbar" at bounding box center [228, 149] width 11 height 11
type input "16"
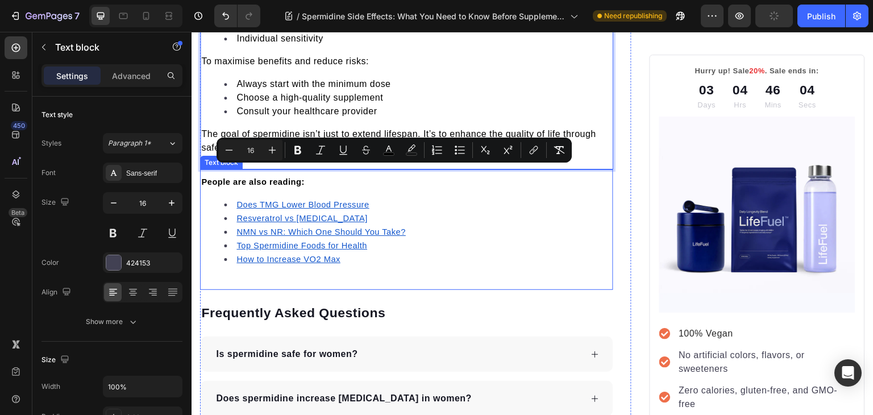
click at [510, 276] on div "People are also reading: Does TMG Lower Blood Pressure Resveratrol vs Retinol N…" at bounding box center [406, 225] width 413 height 102
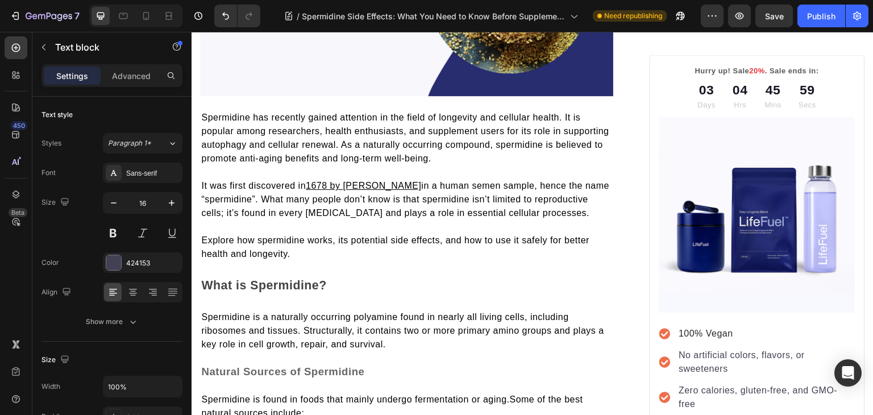
scroll to position [0, 0]
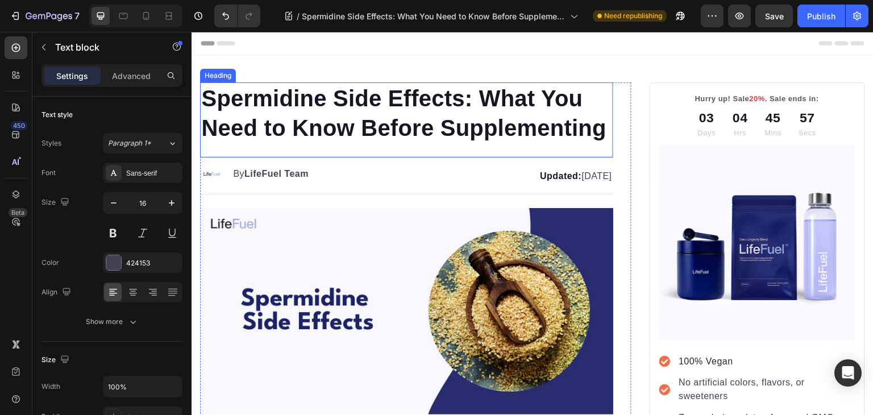
click at [290, 94] on h1 "Spermidine Side Effects: What You Need to Know Before Supplementing" at bounding box center [406, 112] width 413 height 61
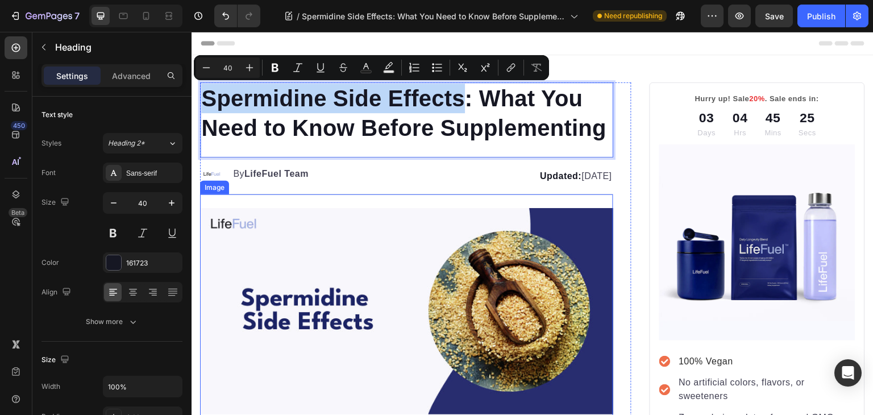
click at [315, 235] on div "Image" at bounding box center [406, 310] width 413 height 233
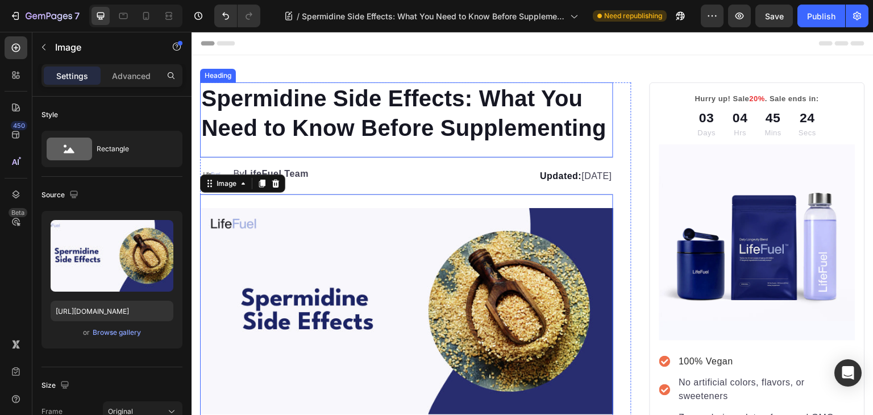
click at [389, 143] on p "Spermidine Side Effects: What You Need to Know Before Supplementing" at bounding box center [406, 113] width 411 height 59
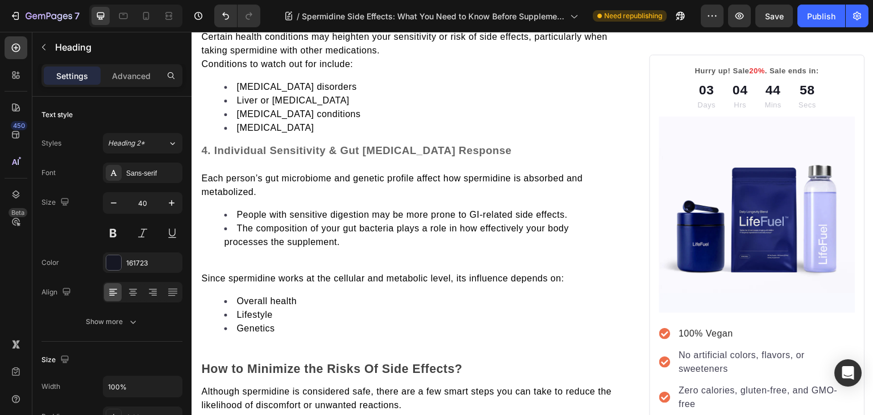
scroll to position [3628, 0]
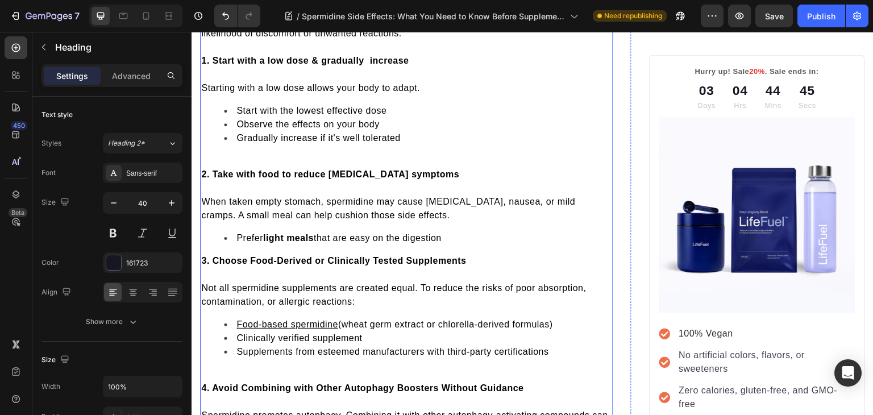
click at [298, 374] on div "Although spermidine is considered safe, there are a few smart steps you can tak…" at bounding box center [406, 247] width 413 height 470
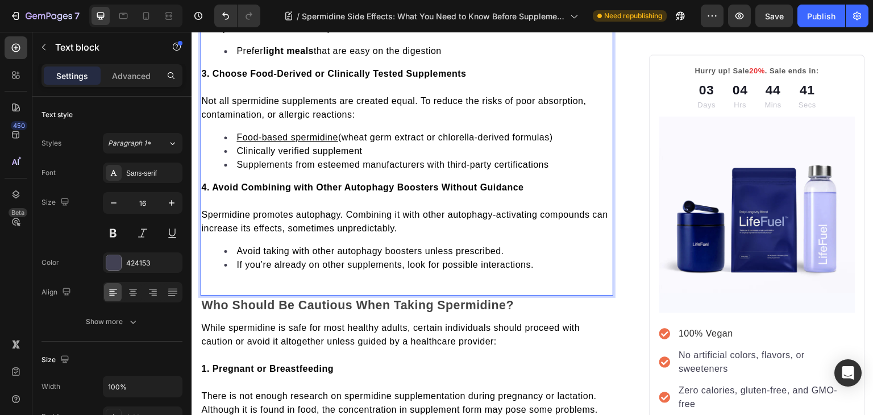
scroll to position [3646, 0]
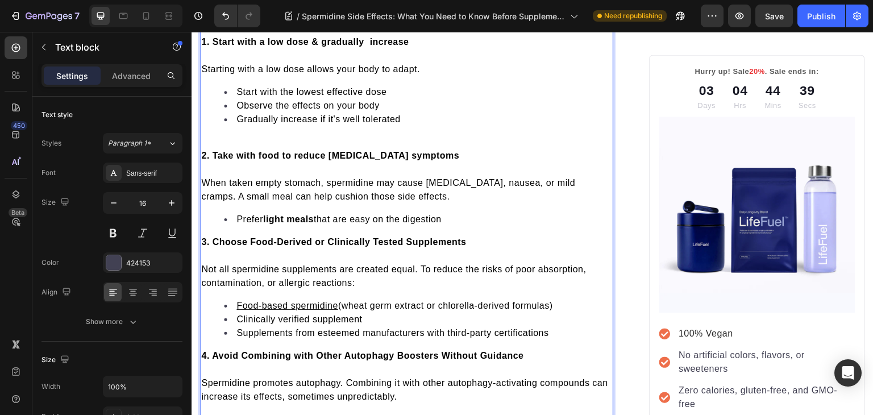
click at [233, 126] on li "Gradually increase if it's well tolerated" at bounding box center [418, 119] width 388 height 14
click at [223, 141] on div "Although spermidine is considered safe, there are a few smart steps you can tak…" at bounding box center [406, 221] width 413 height 457
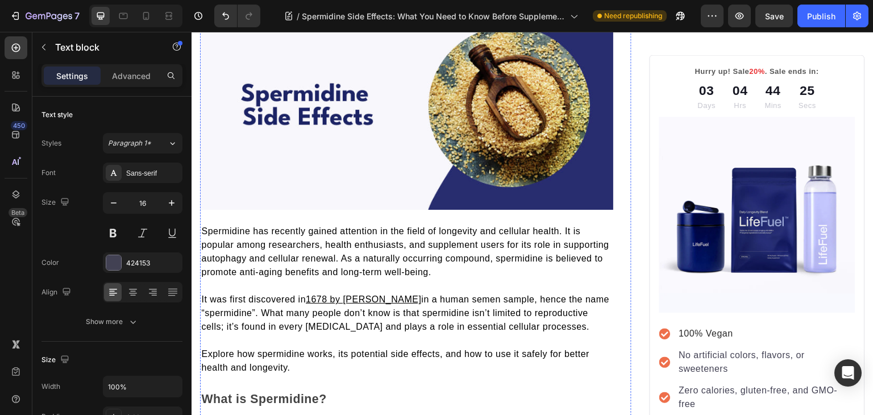
scroll to position [0, 0]
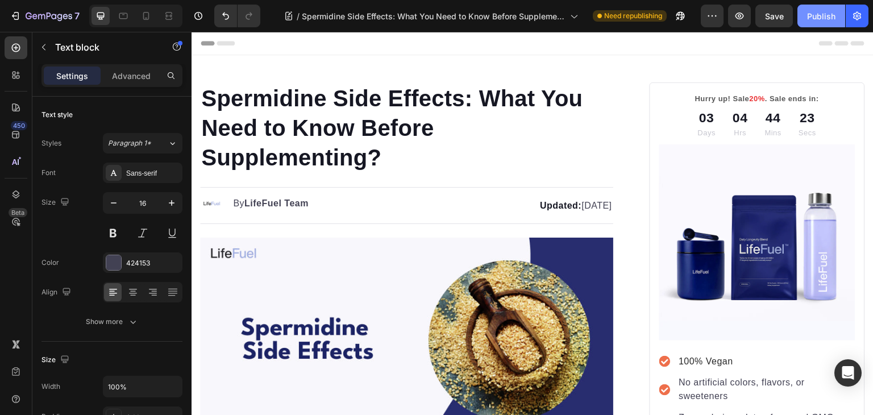
click at [812, 10] on div "Publish" at bounding box center [821, 16] width 28 height 12
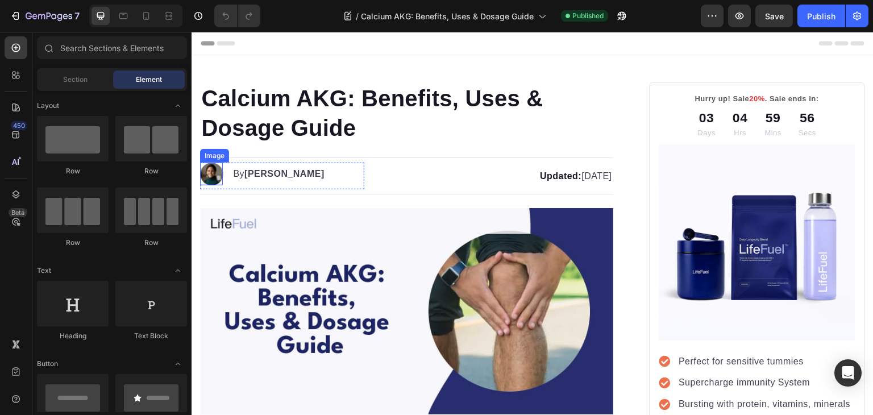
click at [210, 176] on img at bounding box center [211, 173] width 23 height 23
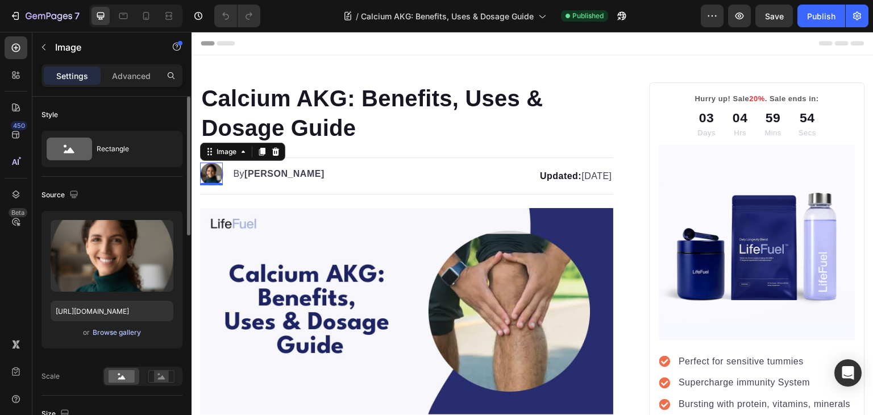
click at [137, 336] on div "Browse gallery" at bounding box center [117, 332] width 48 height 10
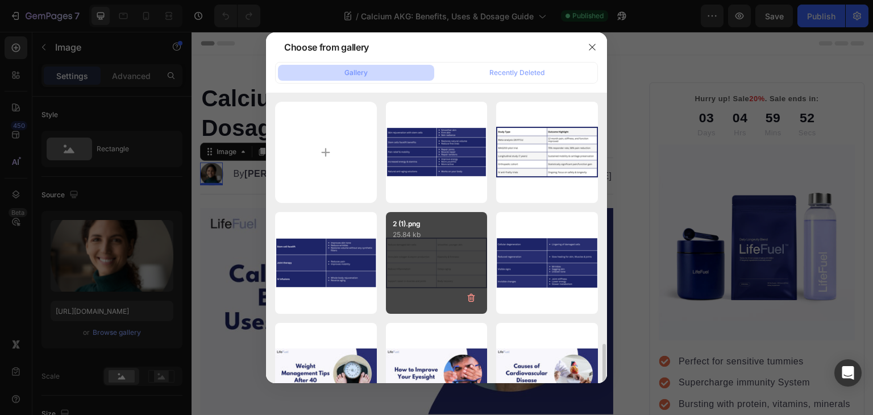
scroll to position [179, 0]
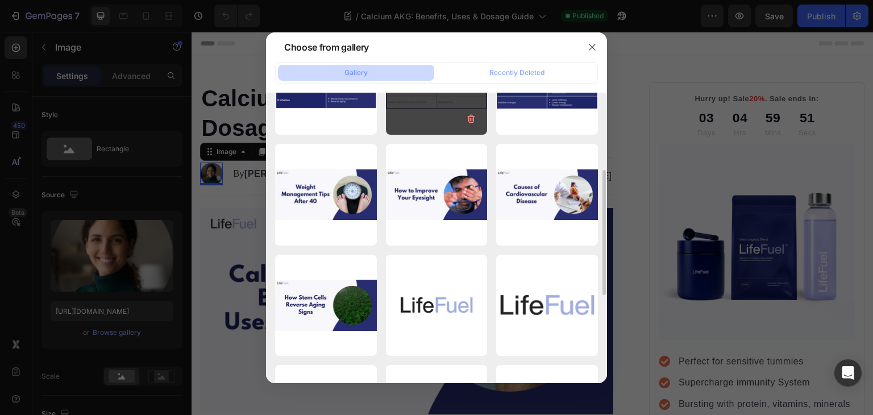
click at [0, 0] on p "344.71 kb" at bounding box center [0, 0] width 0 height 0
type input "[URL][DOMAIN_NAME]"
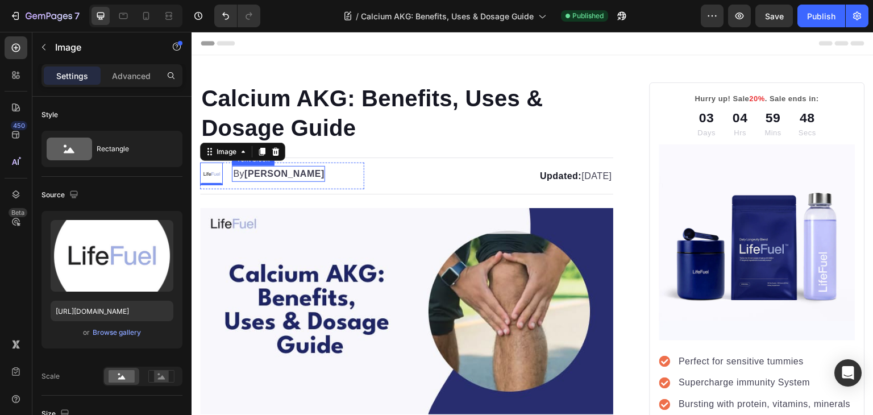
click at [275, 175] on strong "[PERSON_NAME]" at bounding box center [284, 174] width 80 height 10
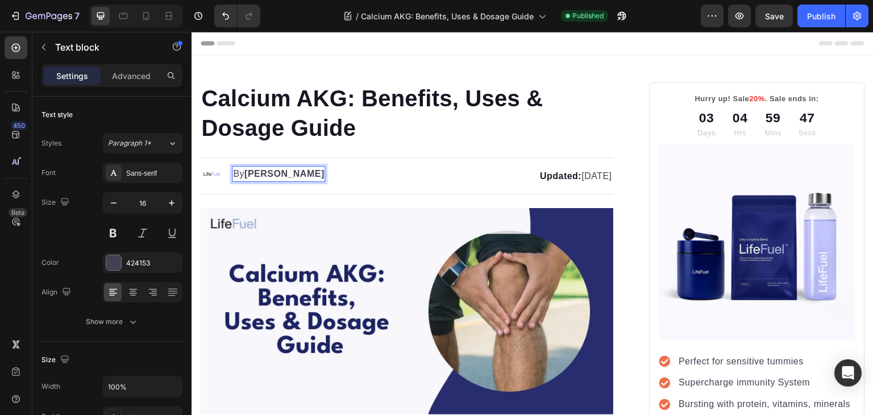
click at [261, 173] on strong "[PERSON_NAME]" at bounding box center [284, 174] width 80 height 10
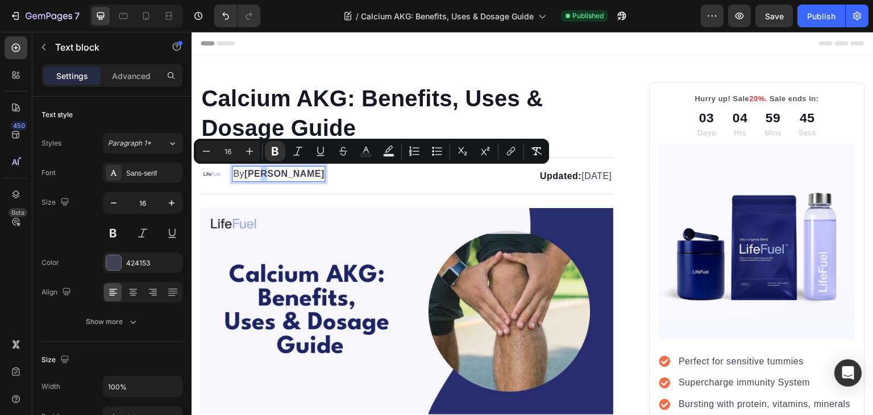
click at [261, 173] on strong "[PERSON_NAME]" at bounding box center [284, 174] width 80 height 10
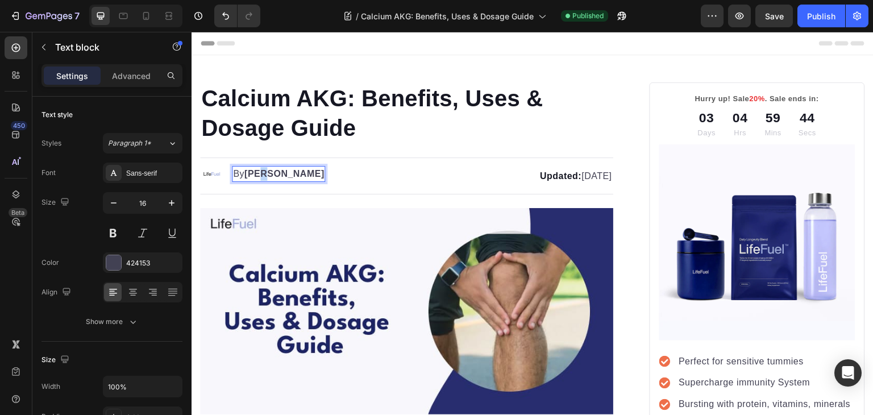
click at [261, 173] on strong "[PERSON_NAME]" at bounding box center [284, 174] width 80 height 10
click at [256, 171] on strong "[PERSON_NAME]" at bounding box center [284, 174] width 80 height 10
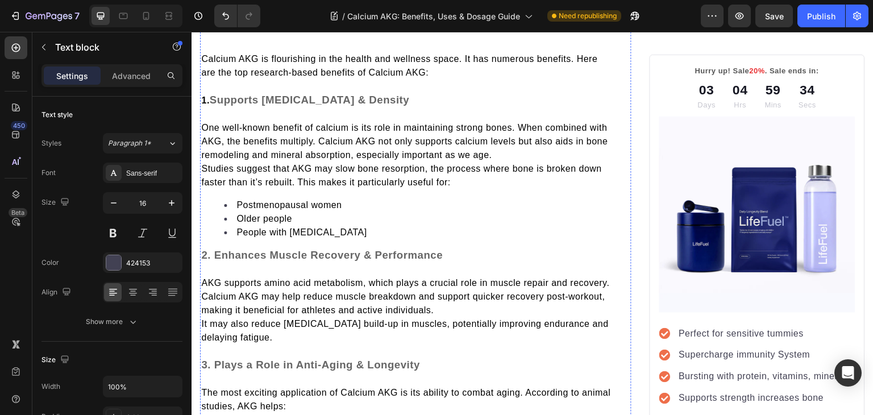
scroll to position [749, 0]
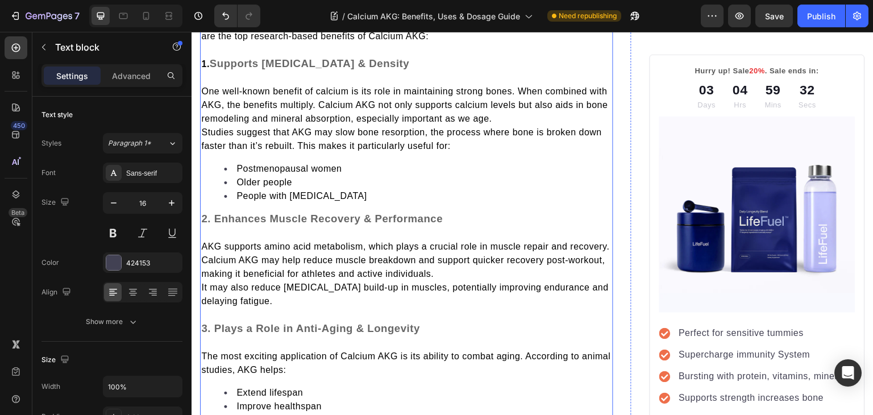
click at [204, 131] on span "Studies suggest that AKG may slow bone resorption, the process where bone is br…" at bounding box center [401, 138] width 400 height 23
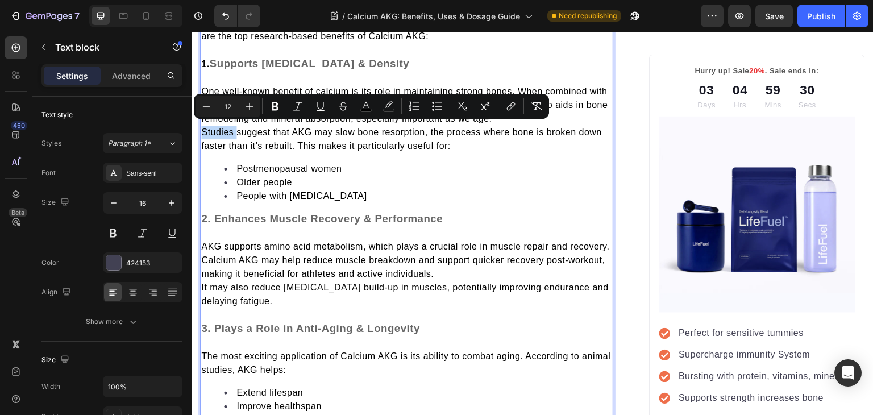
click at [204, 131] on span "Studies suggest that AKG may slow bone resorption, the process where bone is br…" at bounding box center [401, 138] width 400 height 23
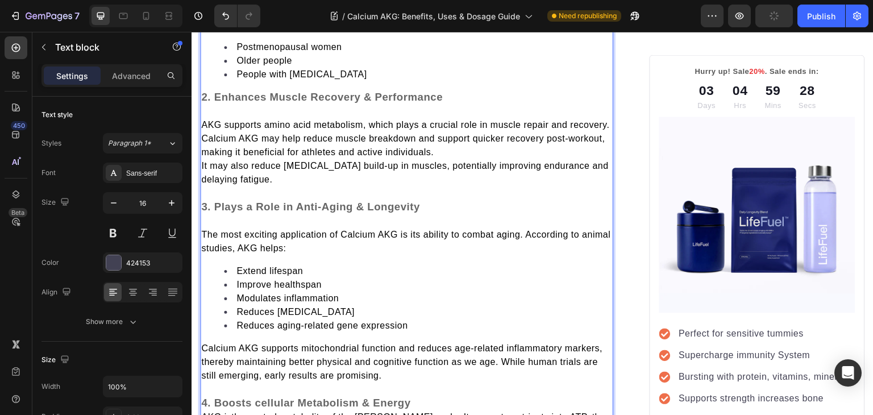
scroll to position [885, 0]
click at [202, 160] on span "It may also reduce ammonia build-up in muscles, potentially improving endurance…" at bounding box center [404, 171] width 407 height 23
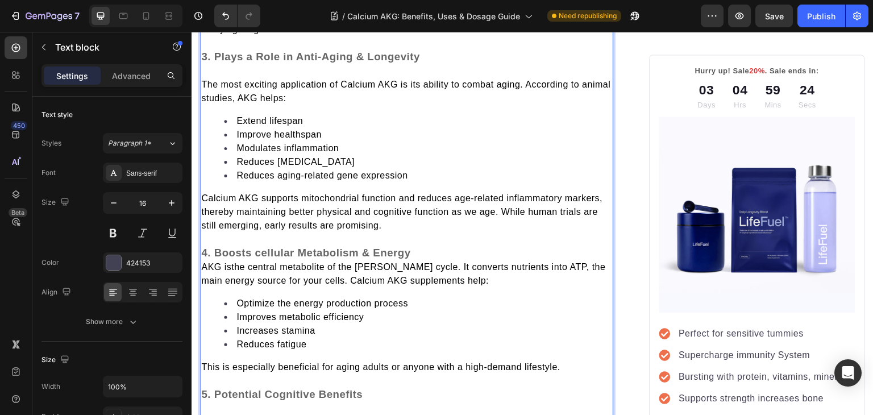
scroll to position [1070, 0]
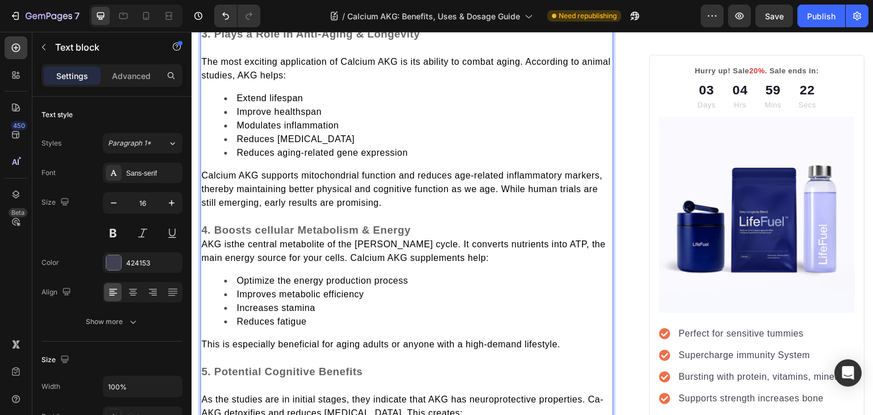
click at [203, 239] on span "AKG isthe central metabolite of the Krebs cycle. It converts nutrients into ATP…" at bounding box center [403, 250] width 404 height 23
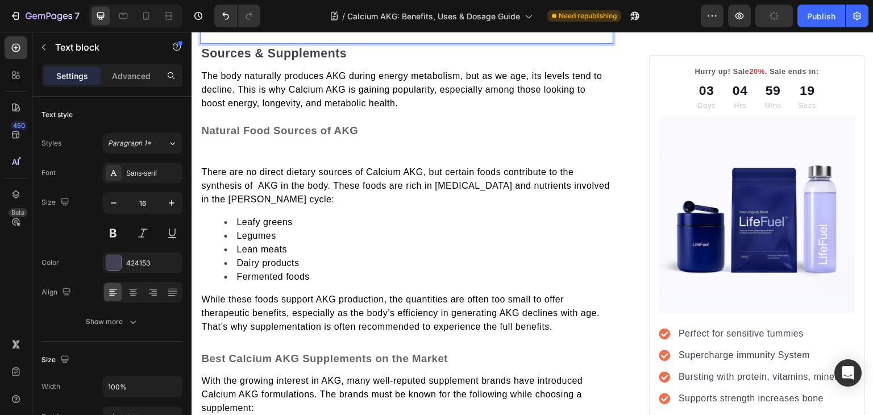
scroll to position [1567, 0]
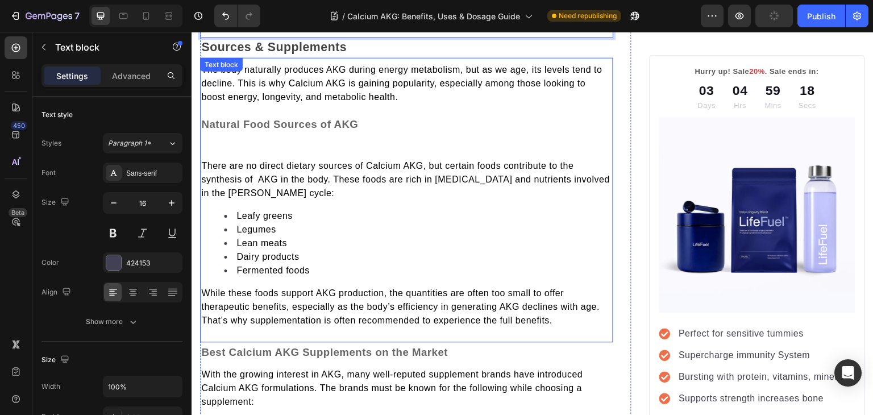
click at [202, 161] on span "There are no direct dietary sources of Calcium AKG, but certain foods contribut…" at bounding box center [405, 179] width 408 height 37
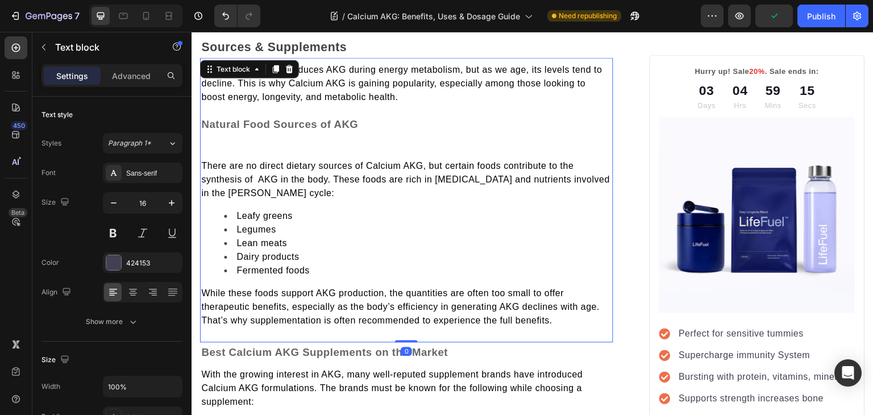
click at [202, 161] on span "There are no direct dietary sources of Calcium AKG, but certain foods contribut…" at bounding box center [405, 179] width 408 height 37
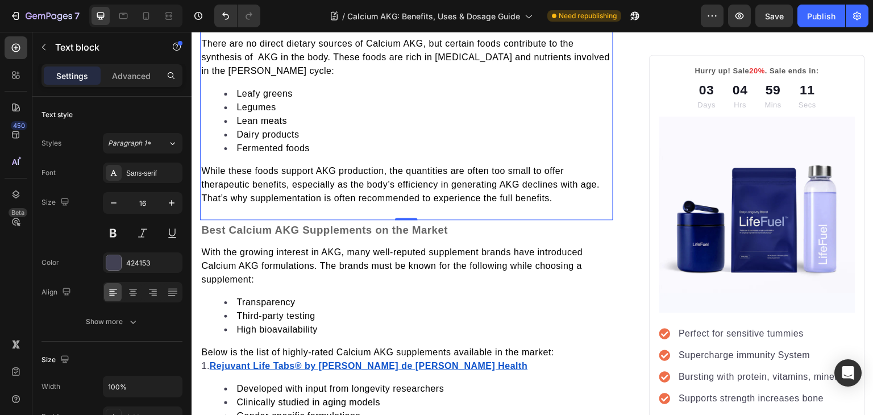
scroll to position [1679, 0]
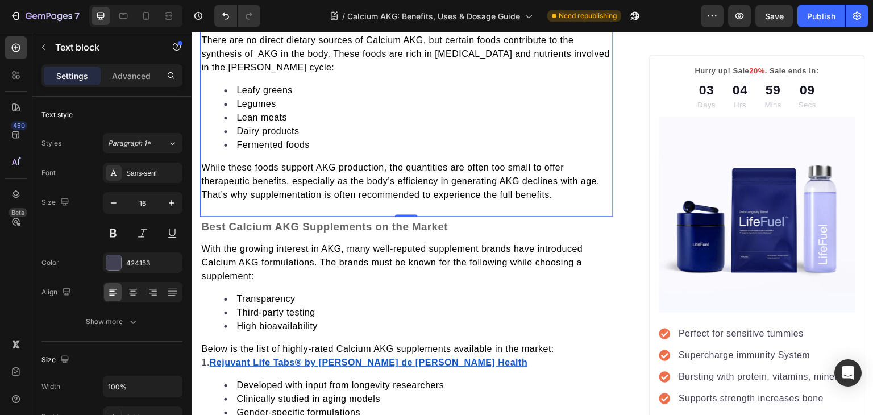
click at [202, 187] on span "While these foods support AKG production, the quantities are often too small to…" at bounding box center [400, 180] width 398 height 37
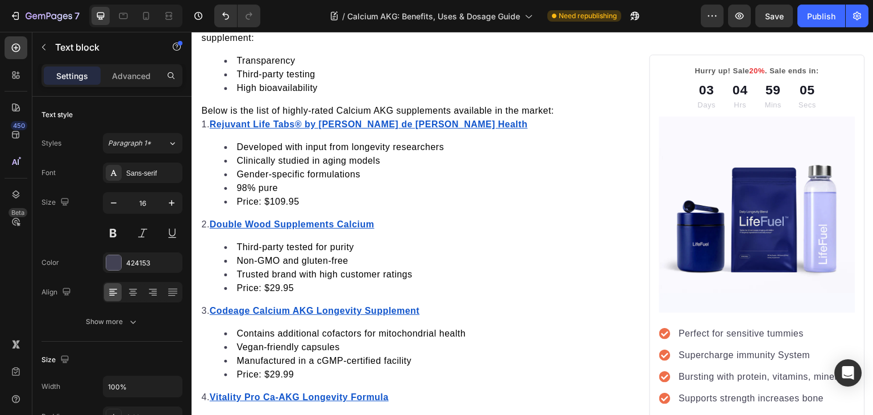
scroll to position [1921, 0]
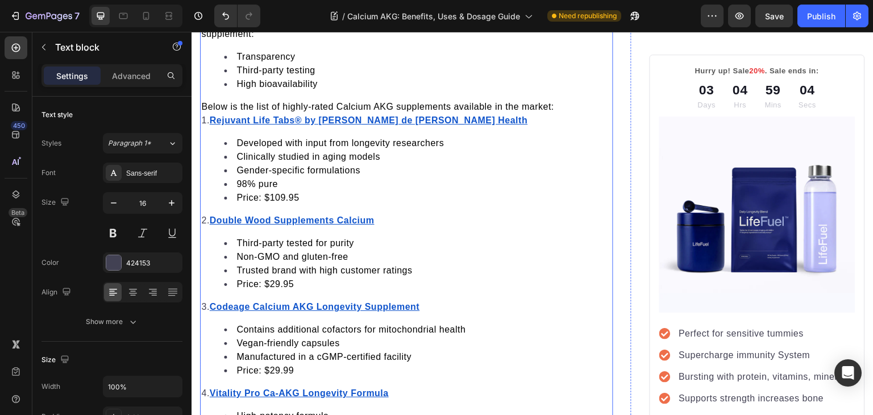
click at [568, 100] on p "Below is the list of highly-rated Calcium AKG supplements available in the mark…" at bounding box center [406, 107] width 411 height 14
click at [562, 100] on p "Below is the list of highly-rated Calcium AKG supplements available in the mark…" at bounding box center [406, 107] width 411 height 14
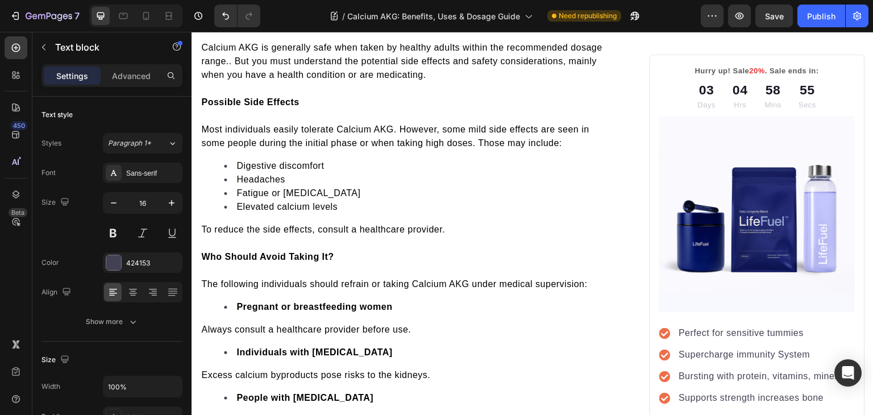
scroll to position [2792, 0]
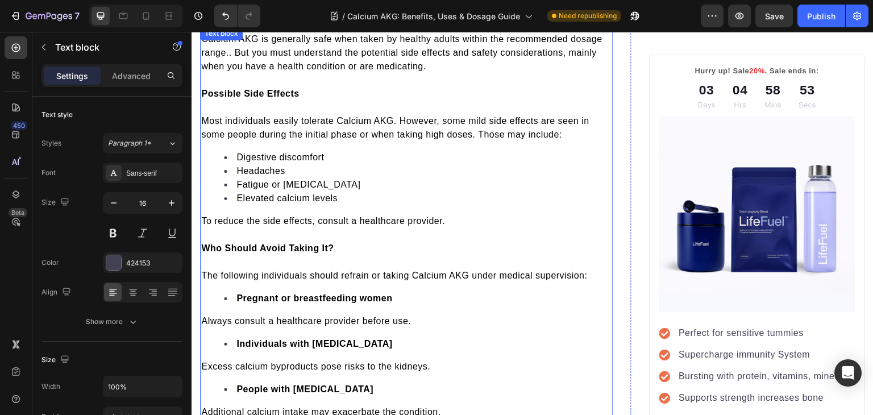
click at [236, 47] on span "Calcium AKG is generally safe when taken by healthy adults within the recommend…" at bounding box center [401, 52] width 401 height 37
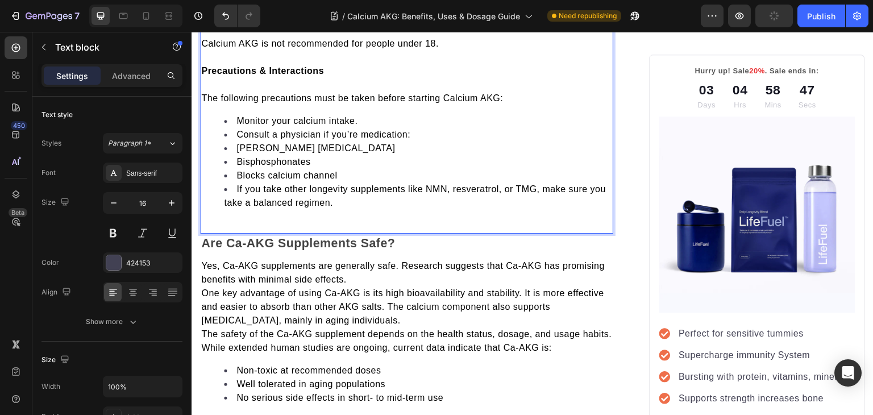
scroll to position [3206, 0]
click at [206, 287] on span "One key advantage of using Ca-AKG is its high bioavailability and stability. It…" at bounding box center [402, 305] width 403 height 37
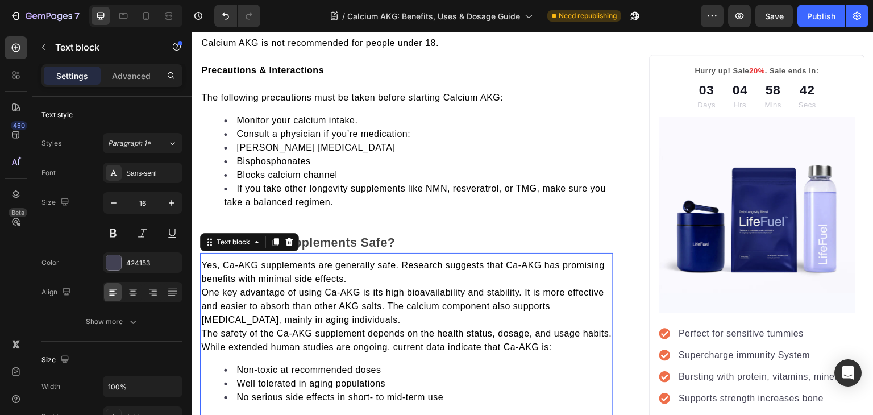
click at [206, 287] on span "One key advantage of using Ca-AKG is its high bioavailability and stability. It…" at bounding box center [402, 305] width 403 height 37
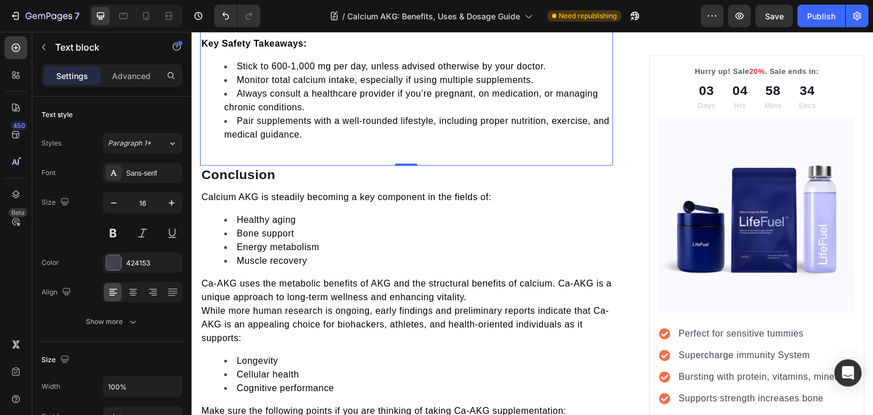
scroll to position [3610, 0]
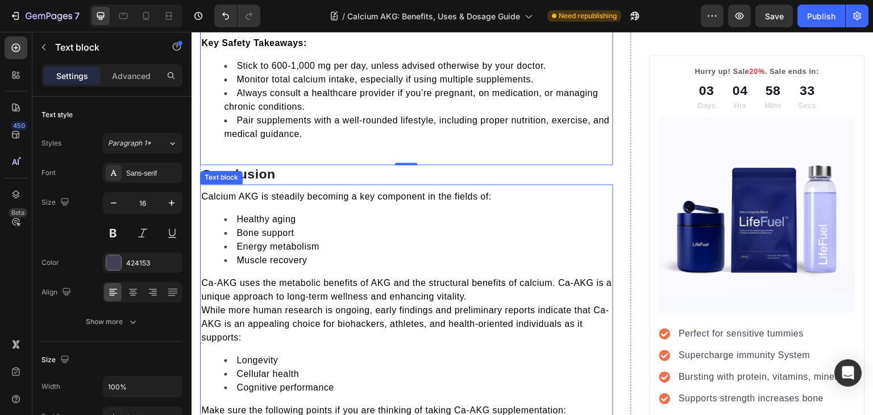
click at [203, 306] on span "While more human research is ongoing, early findings and preliminary reports in…" at bounding box center [405, 323] width 408 height 37
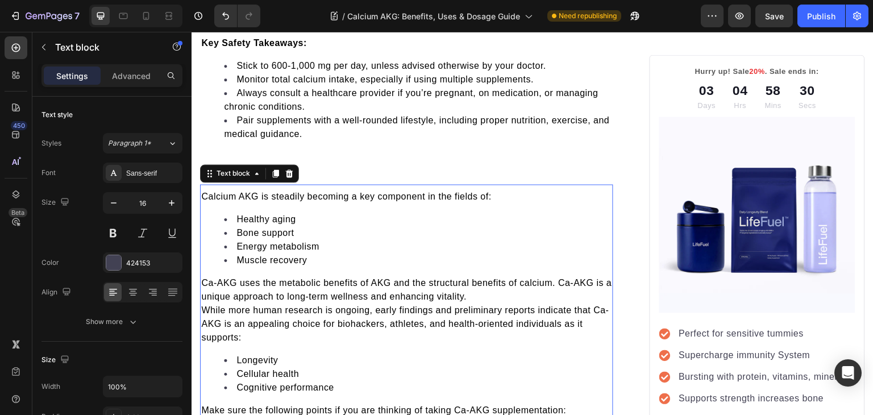
click at [203, 306] on span "While more human research is ongoing, early findings and preliminary reports in…" at bounding box center [405, 323] width 408 height 37
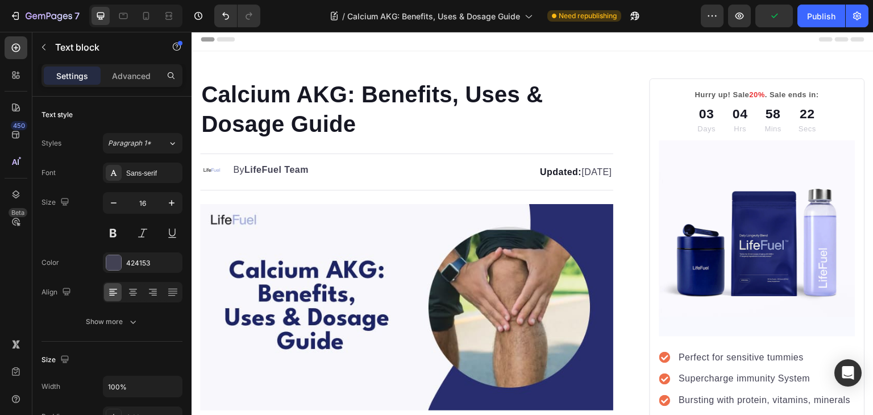
scroll to position [0, 0]
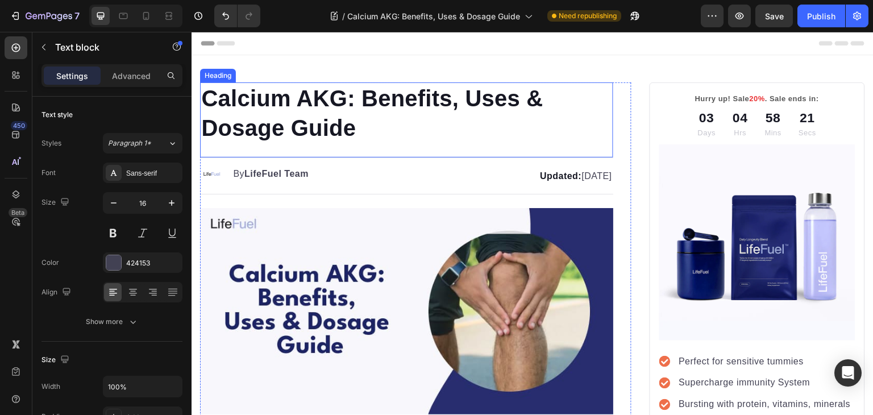
click at [257, 94] on h1 "Calcium AKG: Benefits, Uses & Dosage Guide" at bounding box center [406, 112] width 413 height 61
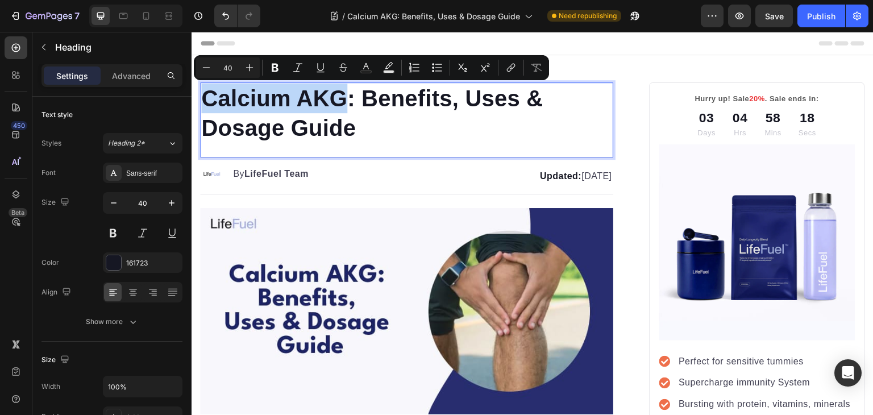
copy p "Calcium AKG"
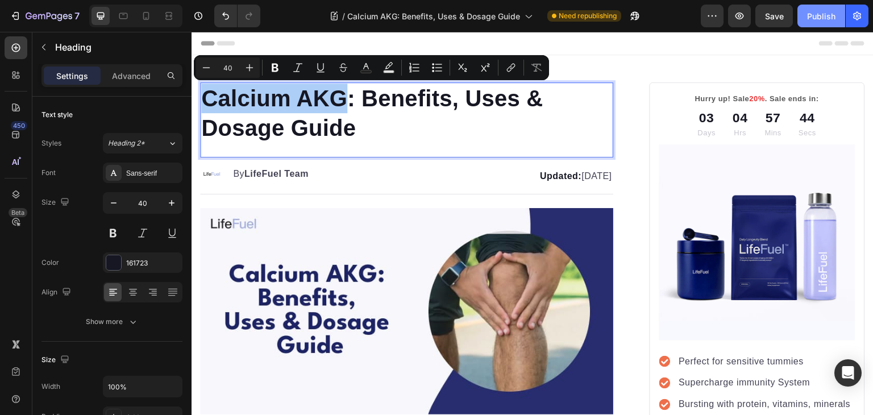
click at [815, 21] on div "Publish" at bounding box center [821, 16] width 28 height 12
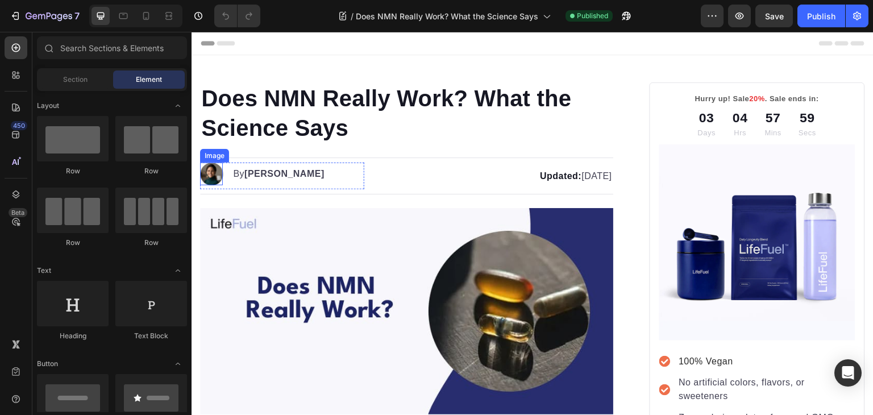
click at [215, 165] on img at bounding box center [211, 173] width 23 height 23
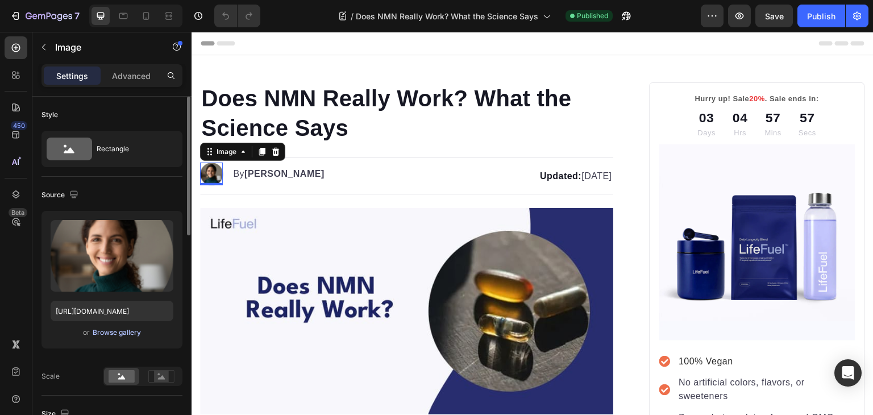
click at [110, 329] on div "Browse gallery" at bounding box center [117, 332] width 48 height 10
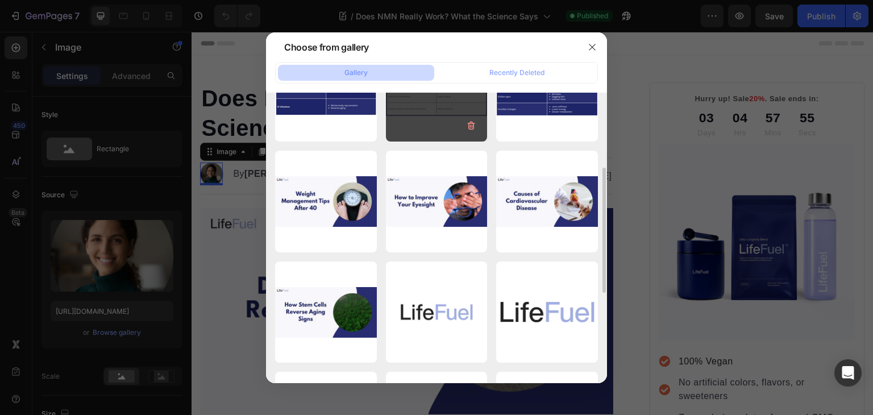
scroll to position [173, 0]
click at [0, 0] on div "Logo Circle [PERSON_NAME]...1).png 344.71 kb" at bounding box center [0, 0] width 0 height 0
type input "[URL][DOMAIN_NAME]"
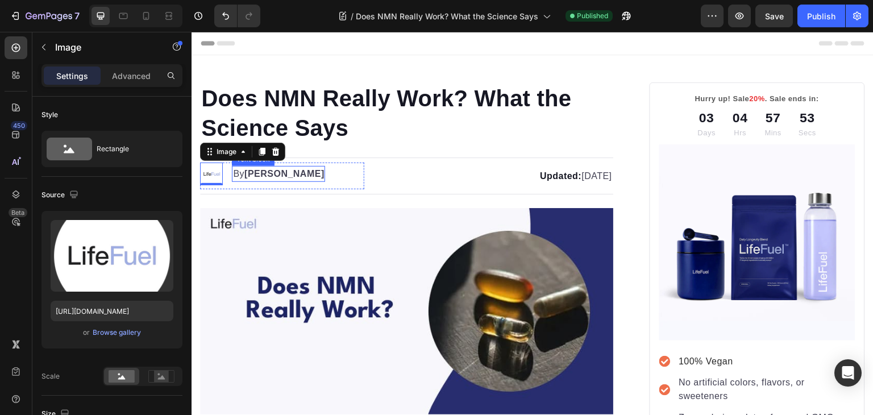
click at [256, 171] on strong "[PERSON_NAME]" at bounding box center [284, 174] width 80 height 10
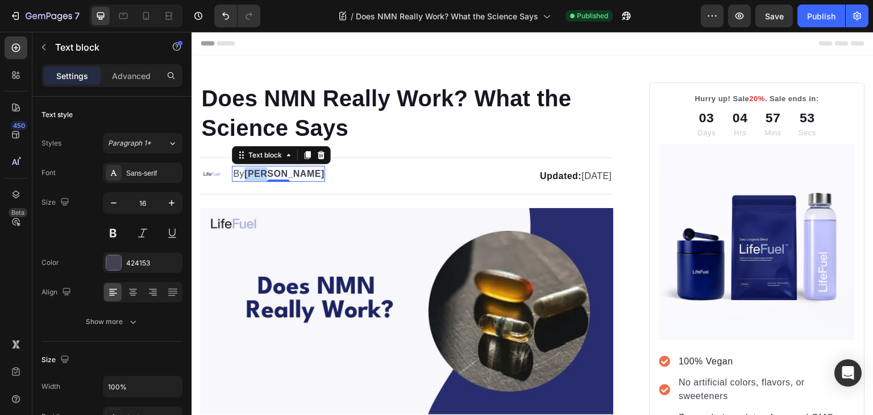
click at [256, 171] on strong "[PERSON_NAME]" at bounding box center [284, 174] width 80 height 10
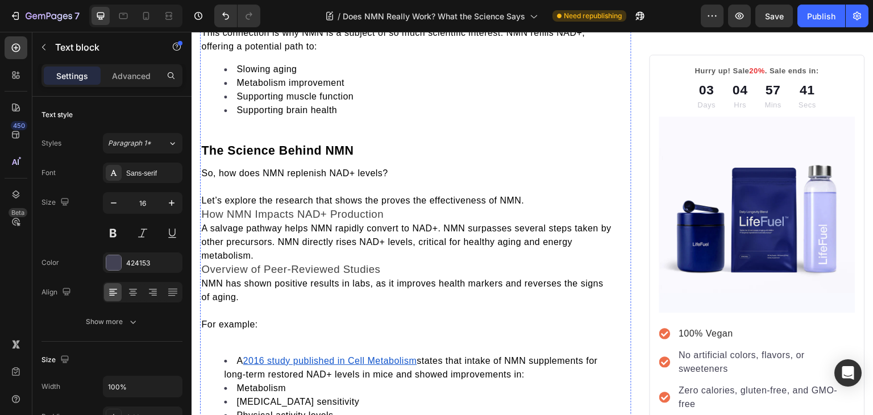
scroll to position [1229, 0]
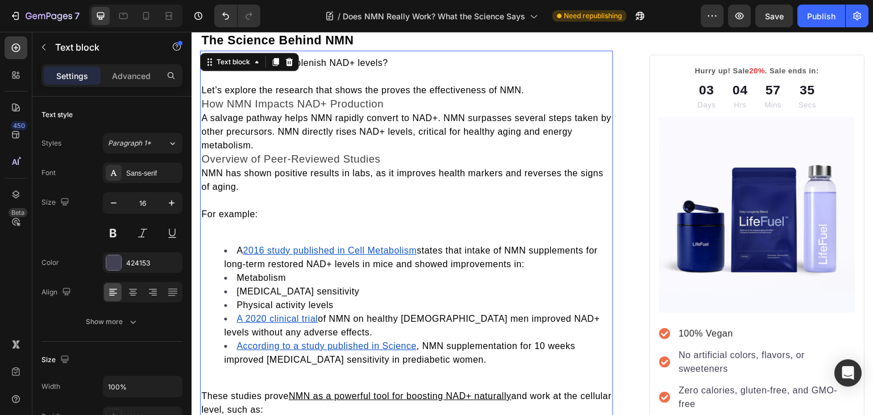
click at [203, 98] on span "How NMN Impacts NAD+ Production" at bounding box center [292, 104] width 182 height 12
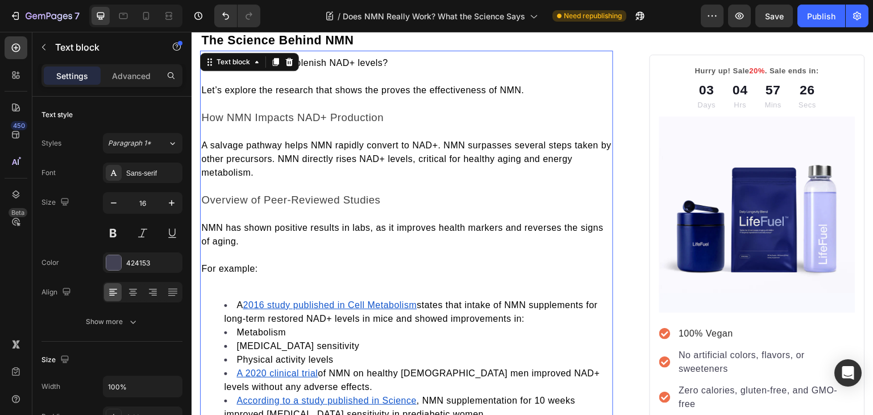
click at [389, 111] on p "How NMN Impacts NAD+ Production" at bounding box center [406, 118] width 411 height 14
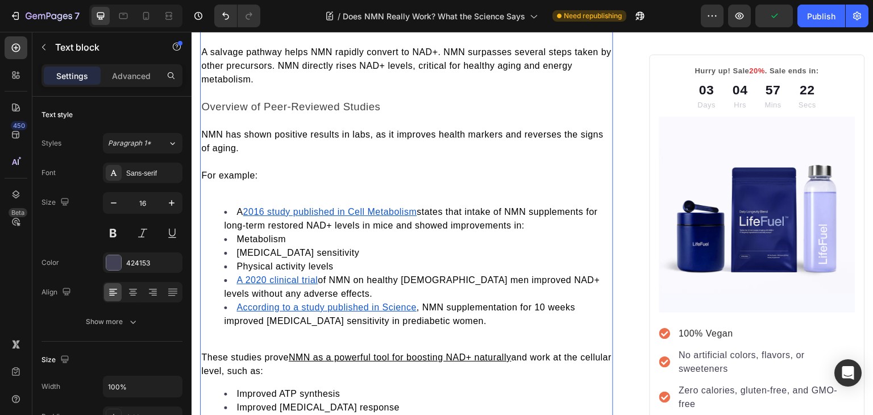
scroll to position [1324, 0]
click at [286, 181] on p "Rich Text Editor. Editing area: main" at bounding box center [406, 188] width 411 height 14
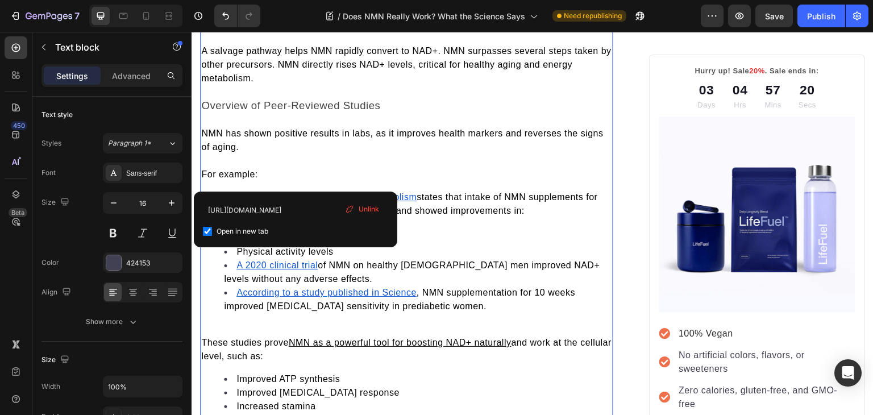
click at [245, 192] on u "2016 study published in Cell Metabolism" at bounding box center [330, 197] width 174 height 10
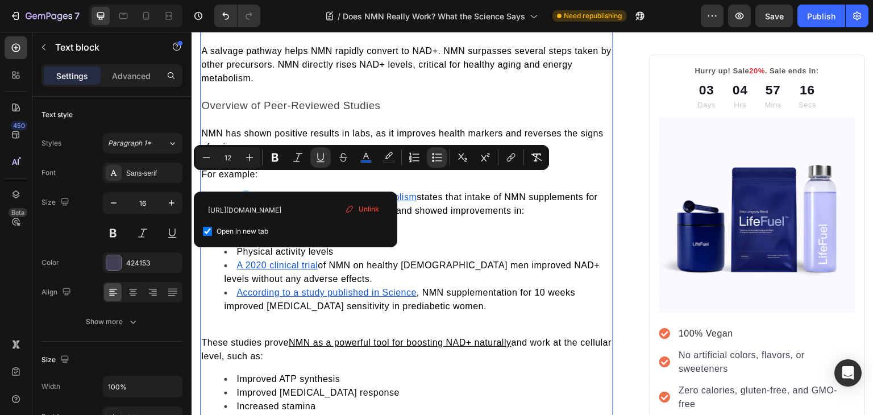
click at [370, 209] on span "Unlink" at bounding box center [368, 209] width 20 height 10
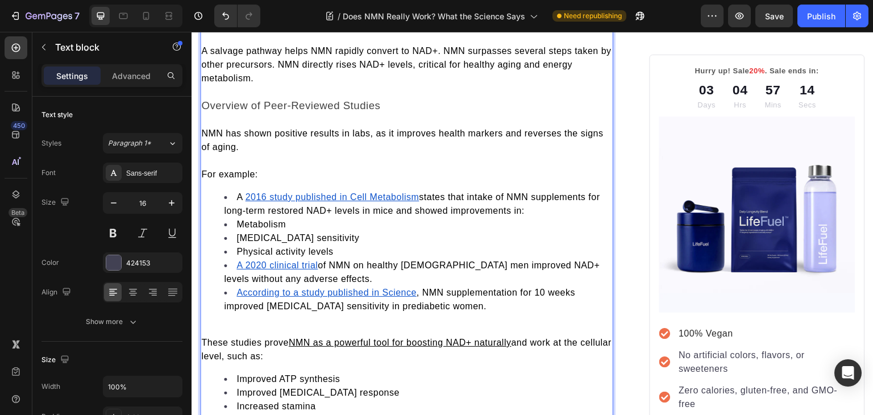
click at [238, 192] on span "A" at bounding box center [239, 197] width 6 height 10
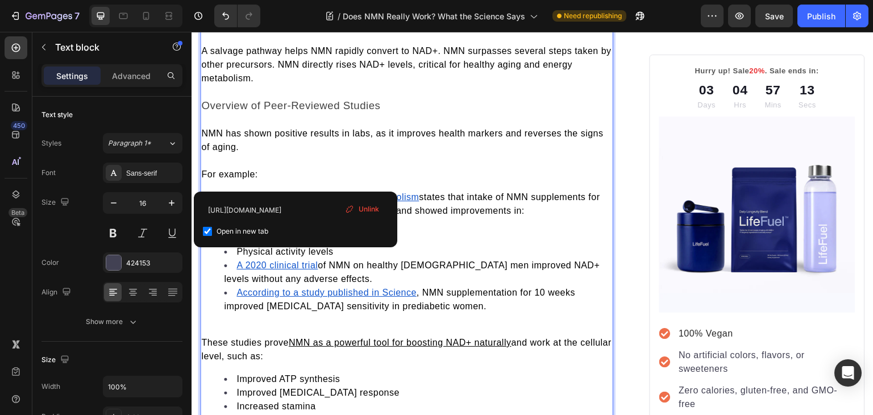
click at [253, 192] on u "2016 study published in Cell Metabolism" at bounding box center [332, 197] width 174 height 10
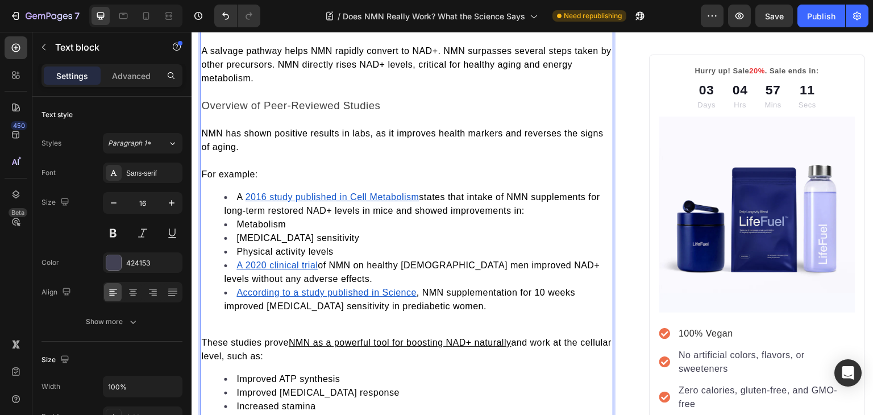
click at [335, 135] on p "NMN has shown positive results in labs, as it improves health markers and rever…" at bounding box center [406, 140] width 411 height 27
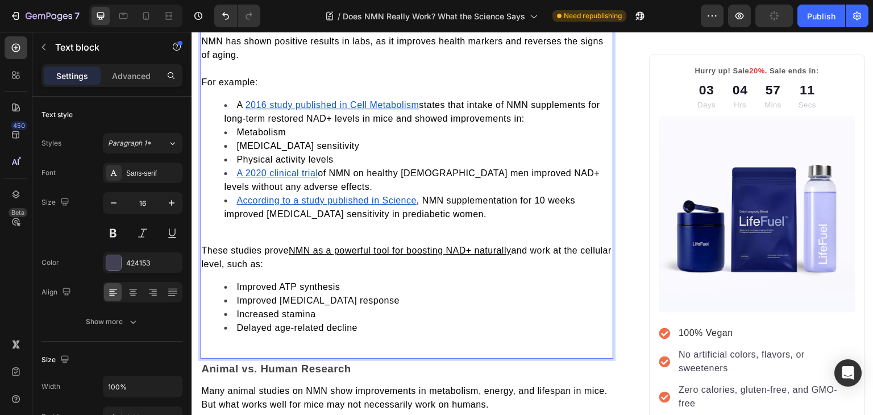
scroll to position [1416, 0]
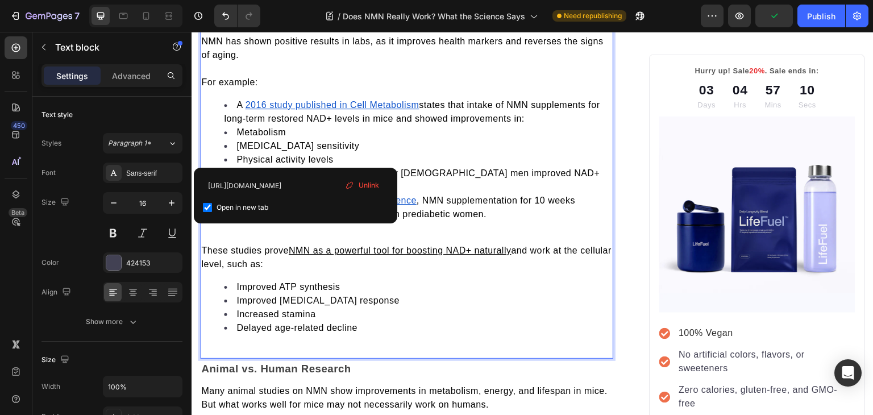
click at [276, 168] on u "A 2020 clinical trial" at bounding box center [276, 173] width 81 height 10
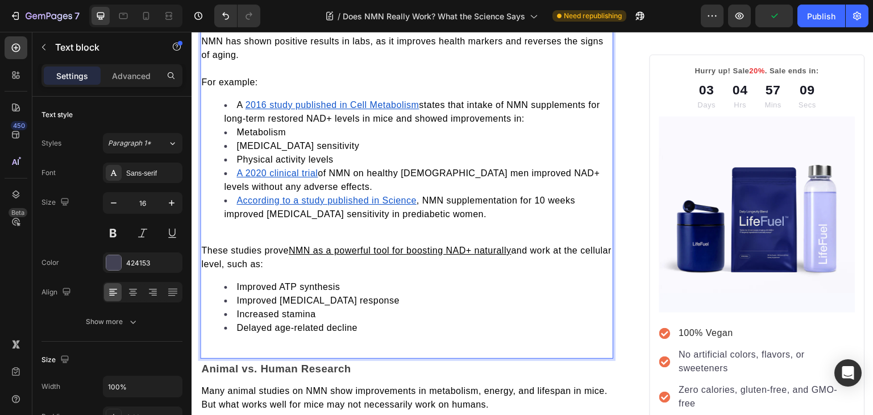
click at [453, 195] on span ", NMN supplementation for 10 weeks improved [MEDICAL_DATA] sensitivity in predi…" at bounding box center [399, 206] width 351 height 23
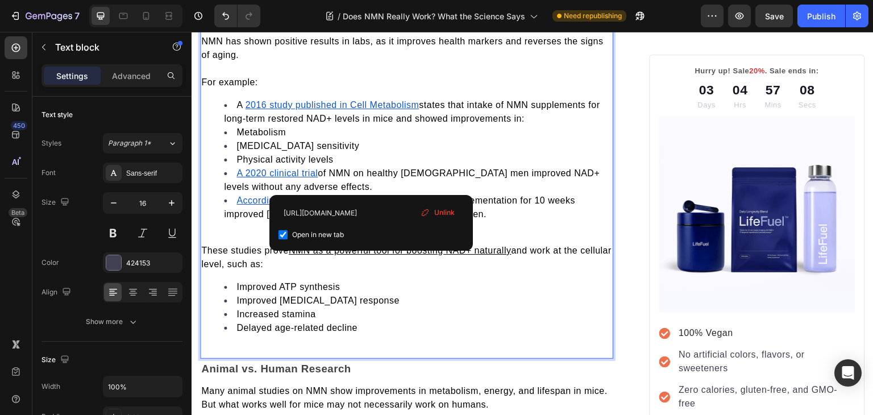
click at [372, 195] on u "According to a study published in Science" at bounding box center [326, 200] width 180 height 10
click at [387, 326] on div "So, how does NMN replenish NAD+ levels? Let’s explore the research that shows t…" at bounding box center [406, 107] width 413 height 476
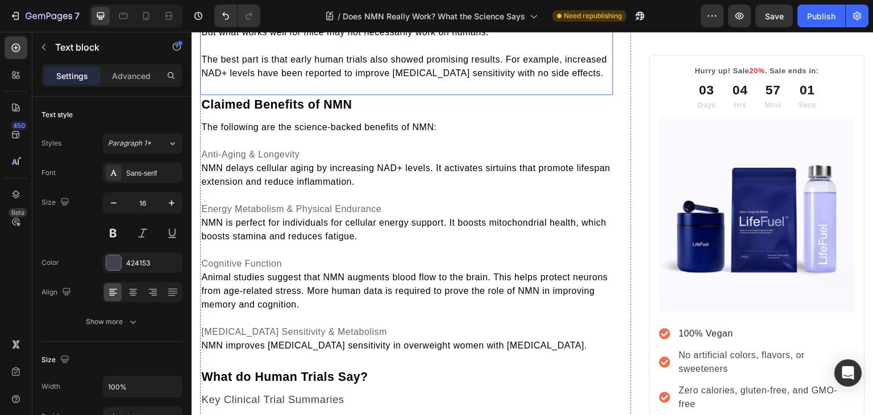
scroll to position [1788, 0]
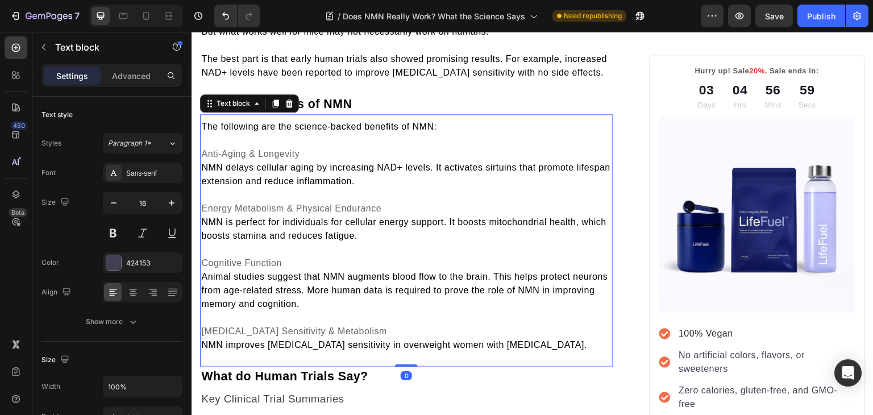
click at [203, 162] on span "NMN delays cellular aging by increasing NAD+ levels. It activates sirtuins that…" at bounding box center [405, 173] width 409 height 23
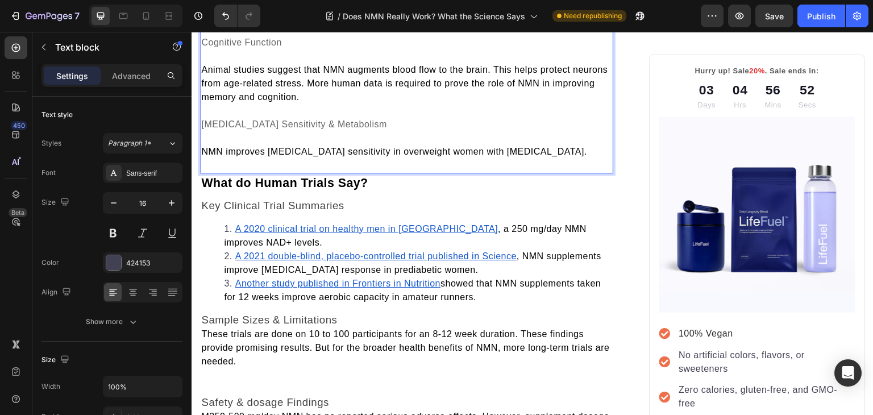
scroll to position [2040, 0]
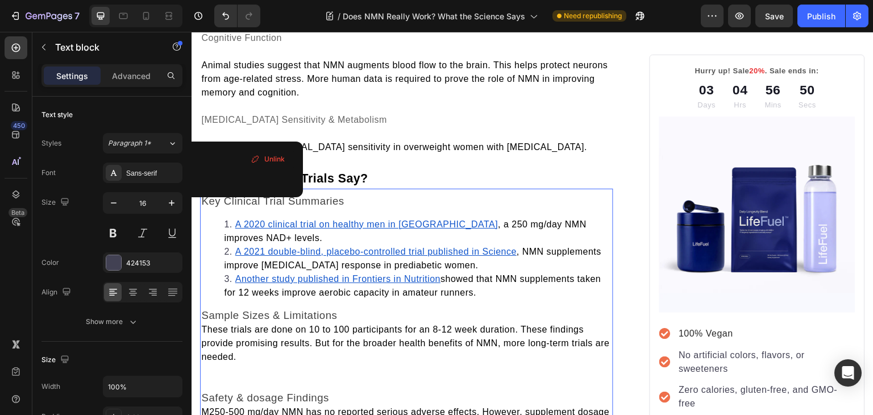
click at [289, 219] on u "A 2020 clinical trial on healthy men in [GEOGRAPHIC_DATA]" at bounding box center [366, 224] width 263 height 10
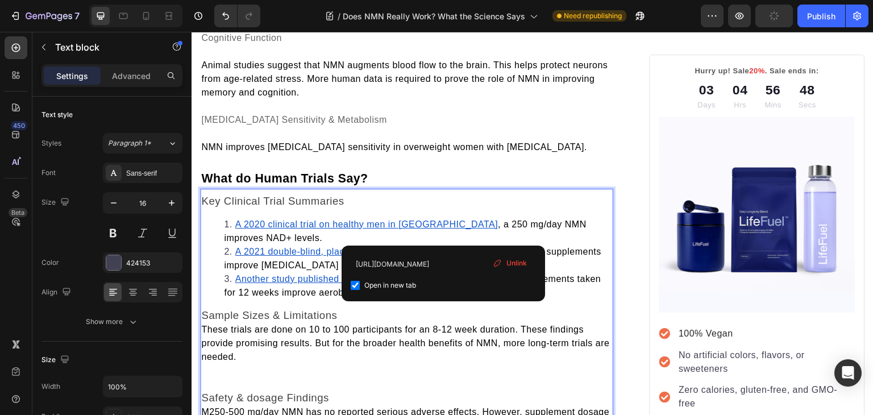
click at [443, 247] on u "A 2021 double-blind, placebo-controlled trial published in Science" at bounding box center [376, 252] width 282 height 10
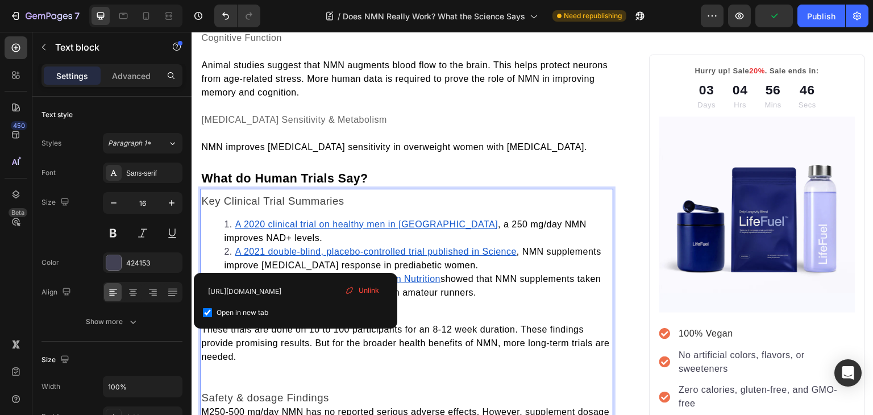
click at [273, 274] on u "Another study published in Frontiers in Nutrition" at bounding box center [338, 279] width 206 height 10
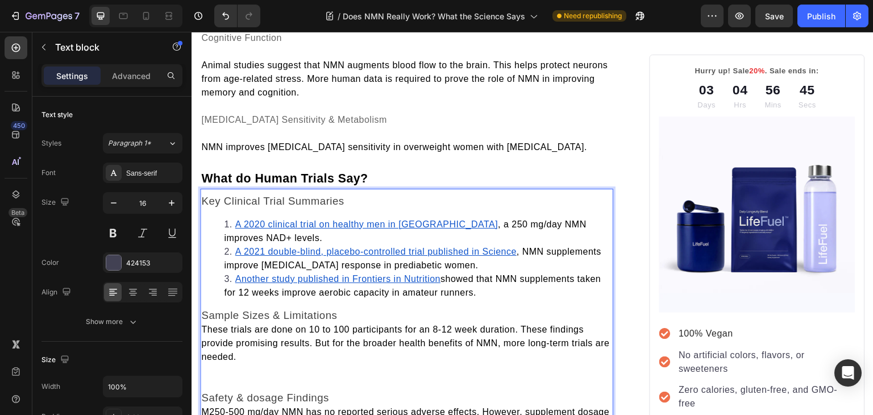
click at [301, 226] on li "A 2020 clinical trial on healthy men in [GEOGRAPHIC_DATA] , a 250 mg/day NMN im…" at bounding box center [418, 231] width 388 height 27
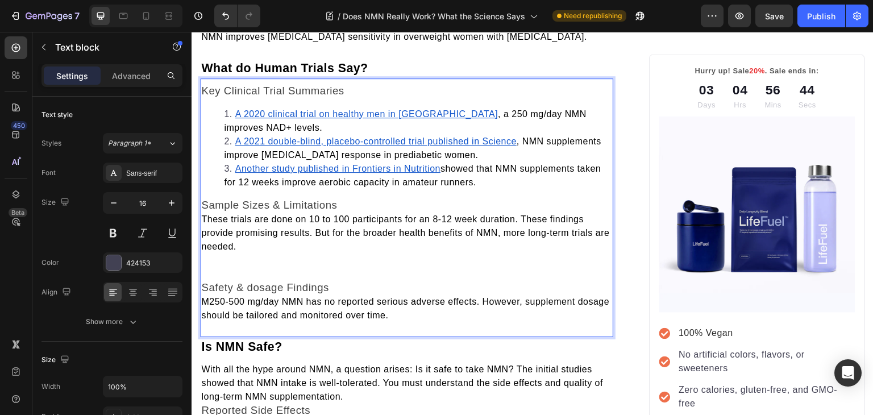
scroll to position [2151, 0]
click at [203, 214] on span "These trials are done on 10 to 100 participants for an 8-12 week duration. Thes…" at bounding box center [405, 232] width 408 height 37
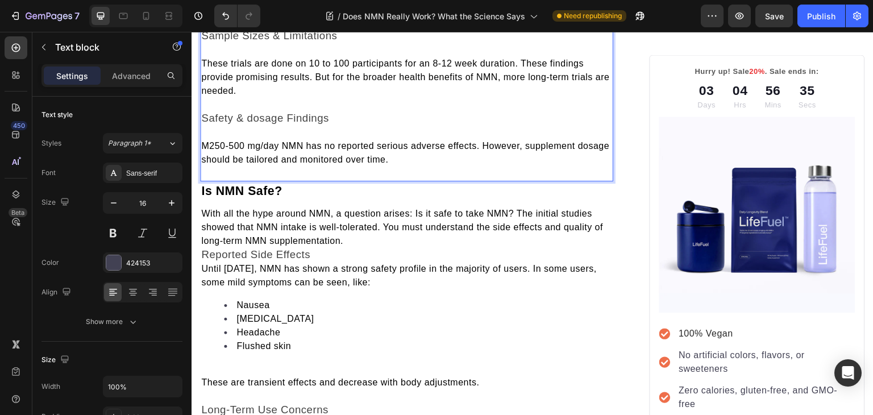
scroll to position [2338, 0]
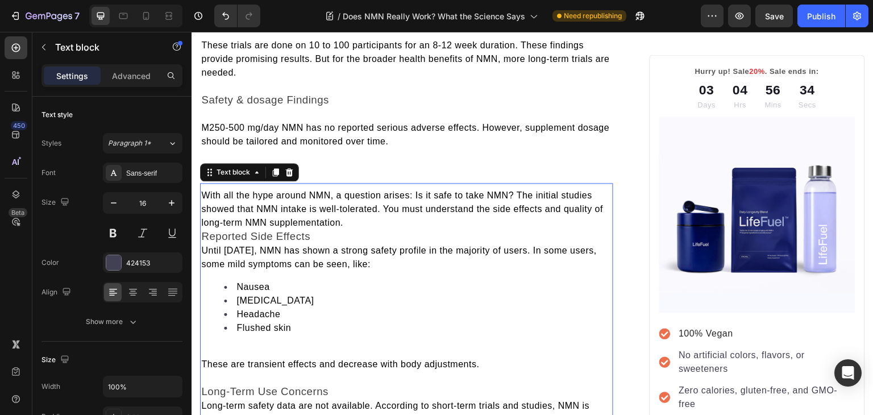
click at [202, 230] on span "Reported Side Effects" at bounding box center [255, 236] width 109 height 12
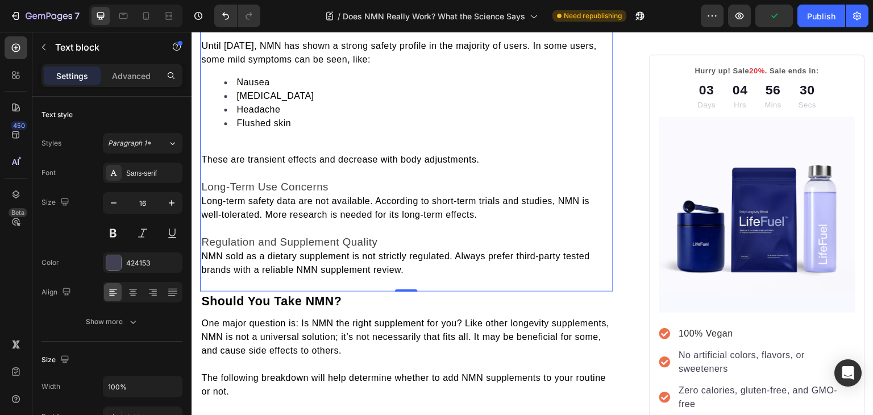
scroll to position [2574, 0]
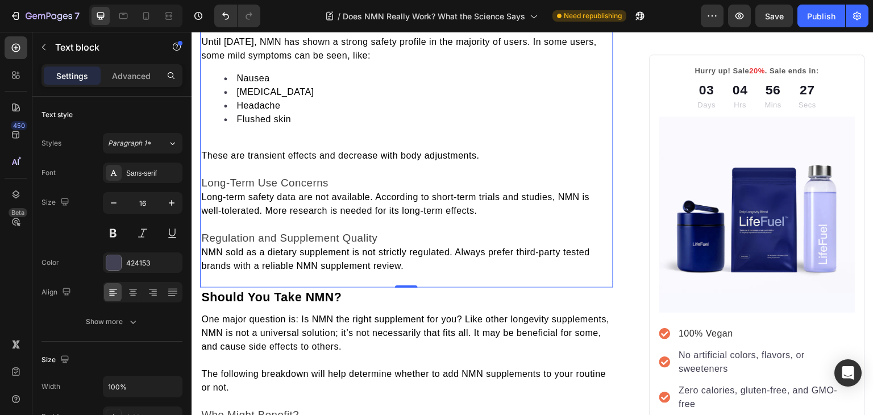
click at [229, 135] on p "Rich Text Editor. Editing area: main" at bounding box center [406, 142] width 411 height 14
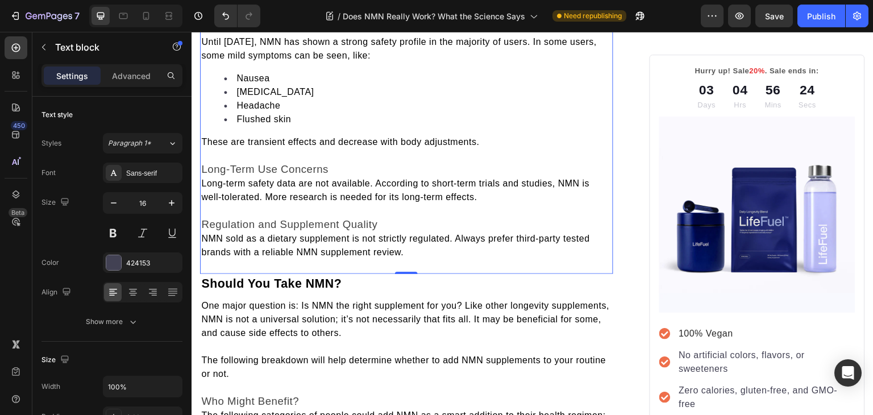
click at [205, 178] on span "Long-term safety data are not available. According to short-term trials and stu…" at bounding box center [395, 189] width 388 height 23
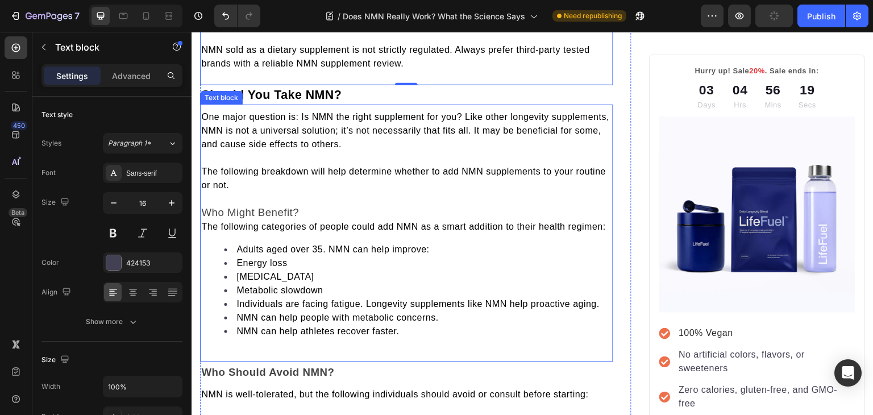
scroll to position [2793, 0]
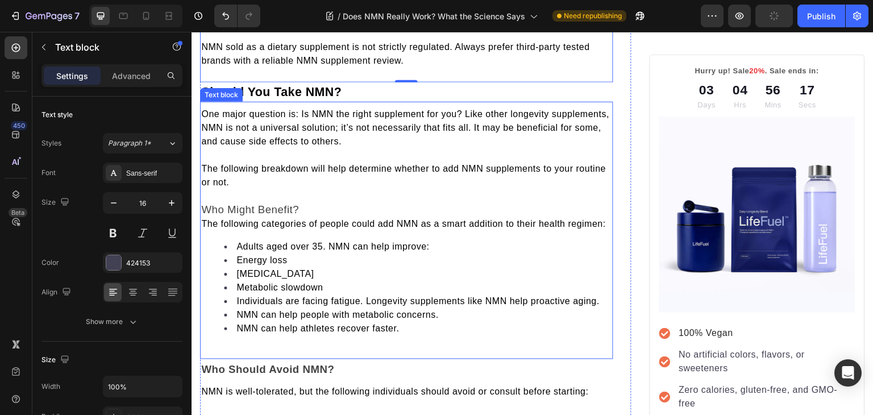
click at [204, 219] on span "The following categories of people could add NMN as a smart addition to their h…" at bounding box center [403, 224] width 404 height 10
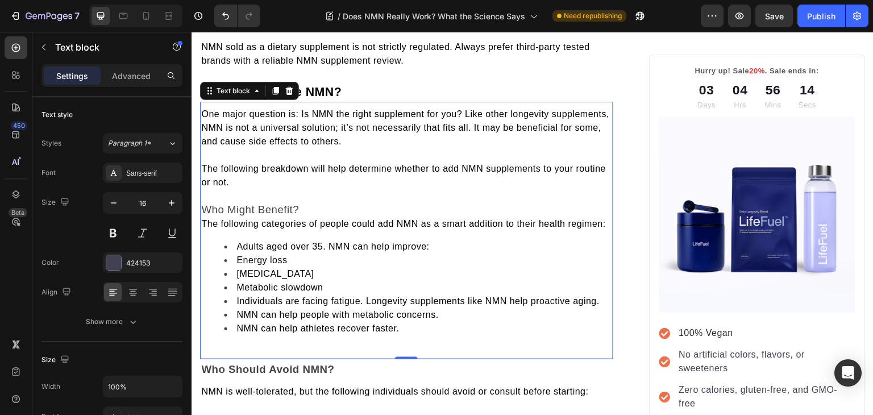
click at [204, 219] on span "The following categories of people could add NMN as a smart addition to their h…" at bounding box center [403, 224] width 404 height 10
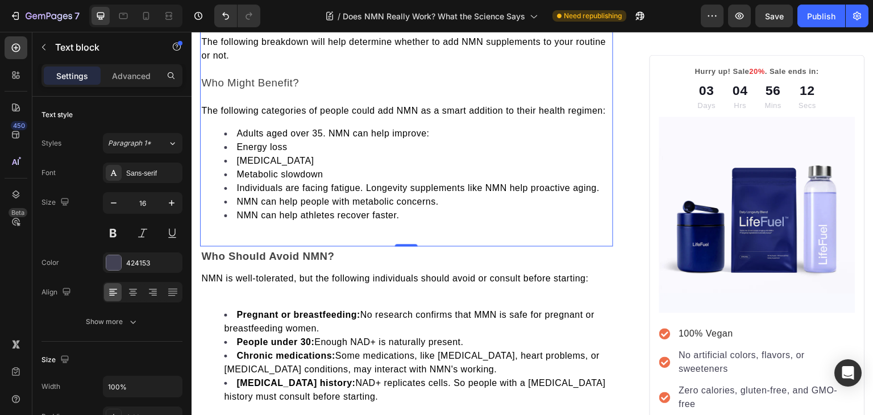
scroll to position [2920, 0]
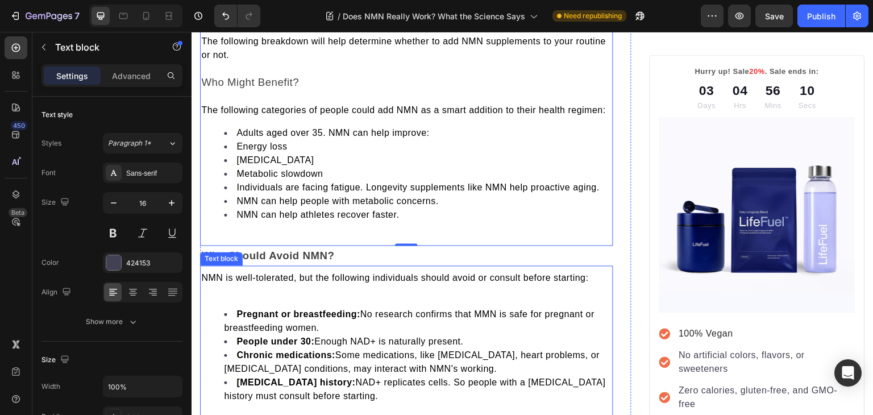
click at [248, 282] on div "NMN is well-tolerated, but the following individuals should avoid or consult be…" at bounding box center [406, 341] width 413 height 143
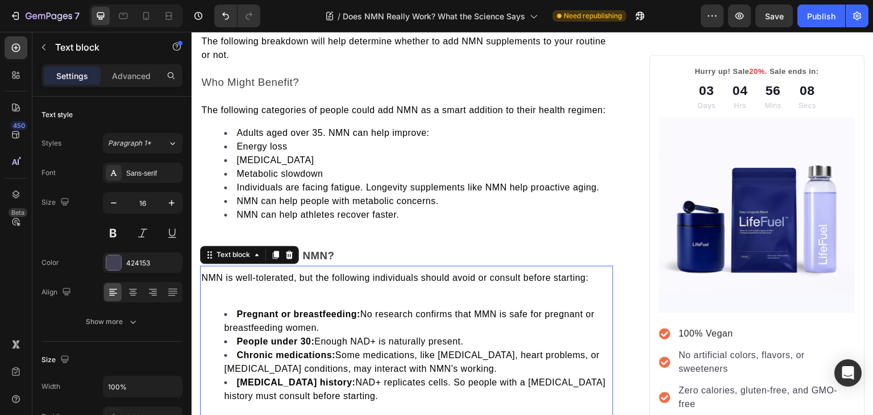
click at [248, 285] on p "Rich Text Editor. Editing area: main" at bounding box center [406, 292] width 411 height 14
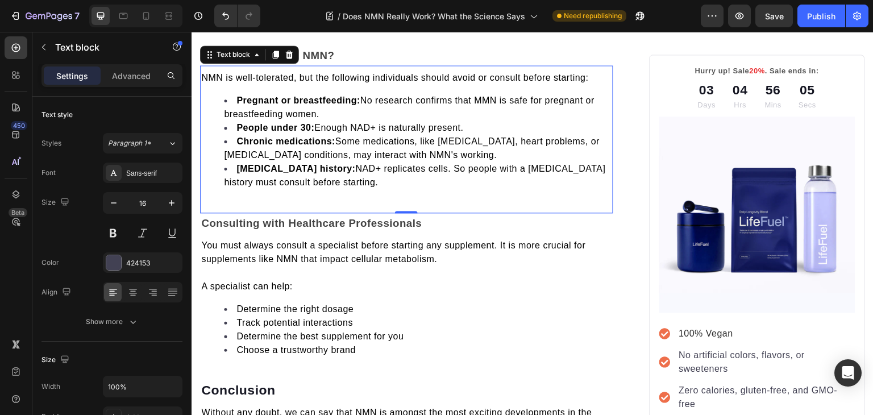
scroll to position [3121, 0]
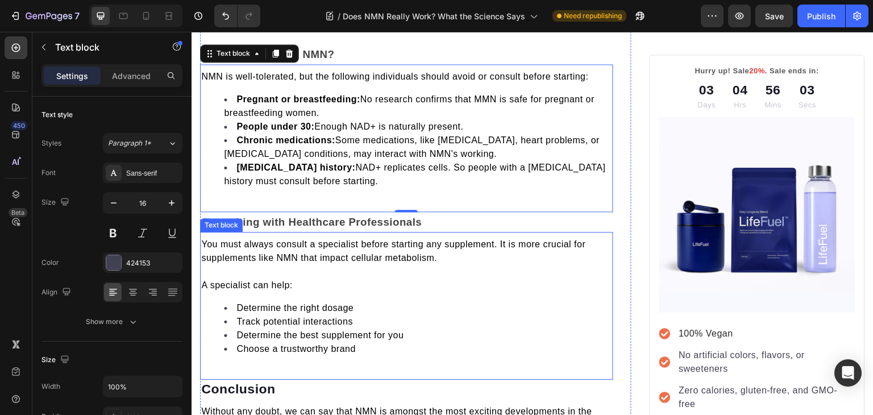
click at [225, 342] on li "Choose a trustworthy brand" at bounding box center [418, 349] width 388 height 14
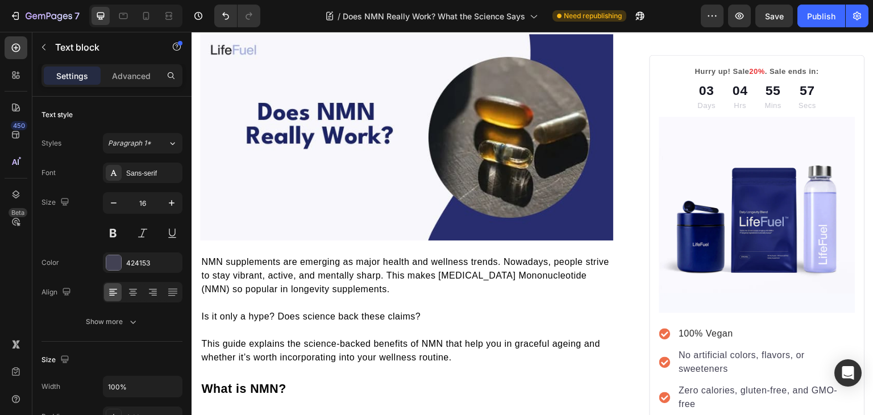
scroll to position [0, 0]
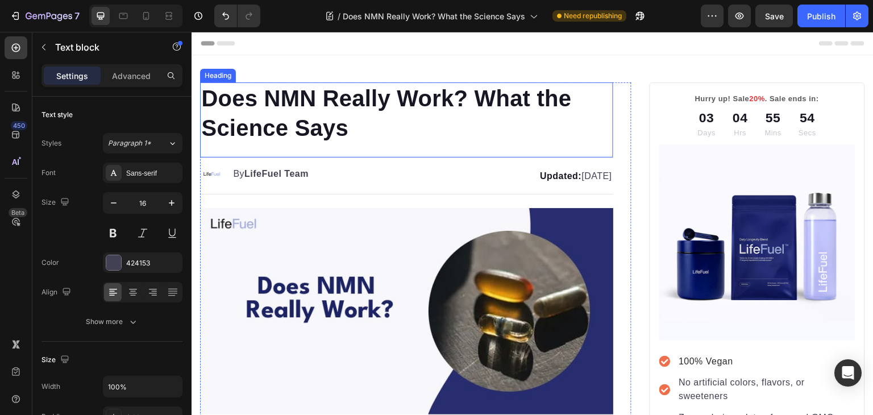
click at [285, 99] on h1 "Does NMN Really Work? What the Science Says" at bounding box center [406, 112] width 413 height 61
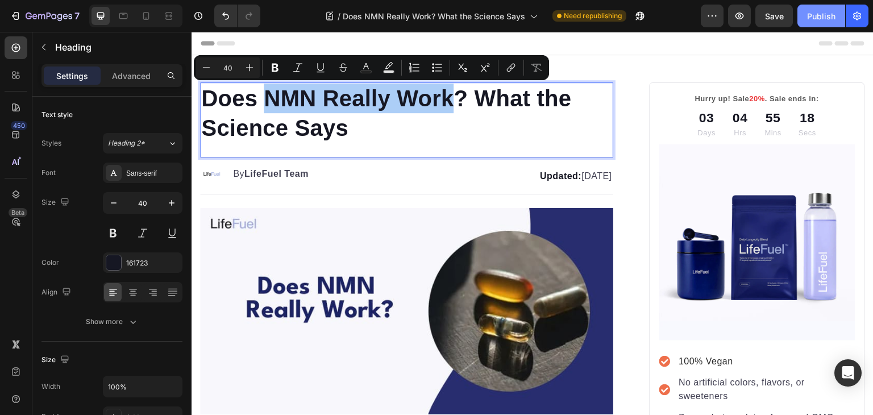
click at [816, 15] on div "Publish" at bounding box center [821, 16] width 28 height 12
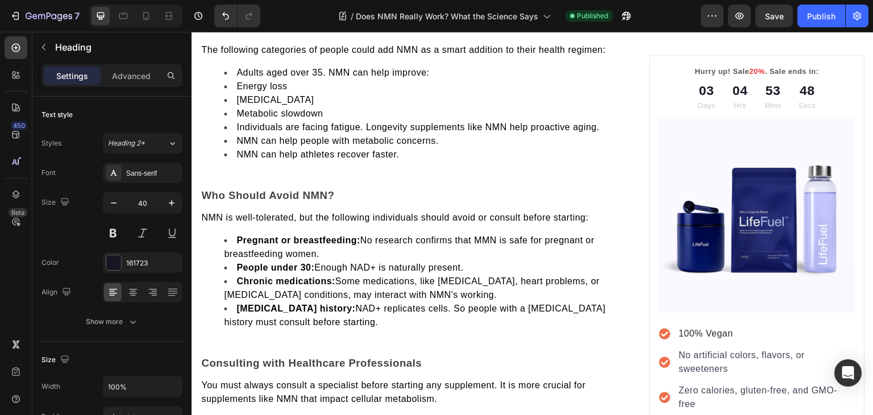
scroll to position [2981, 0]
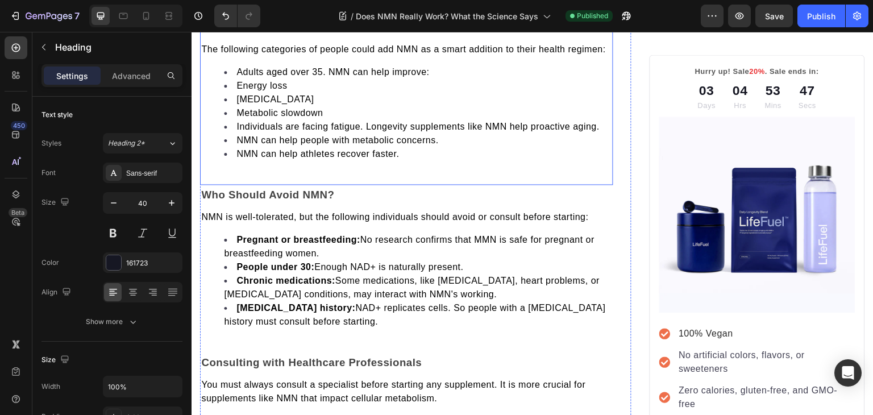
click at [332, 158] on div "One major question is: Is NMN the right supplement for you? Like other longevit…" at bounding box center [406, 49] width 413 height 271
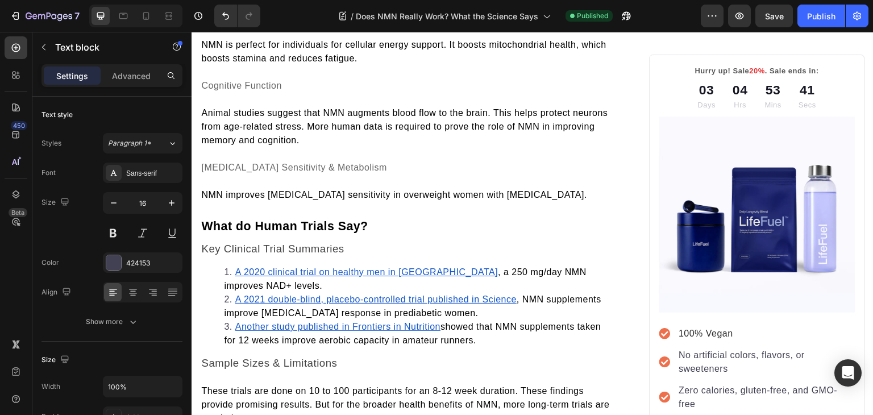
scroll to position [1992, 0]
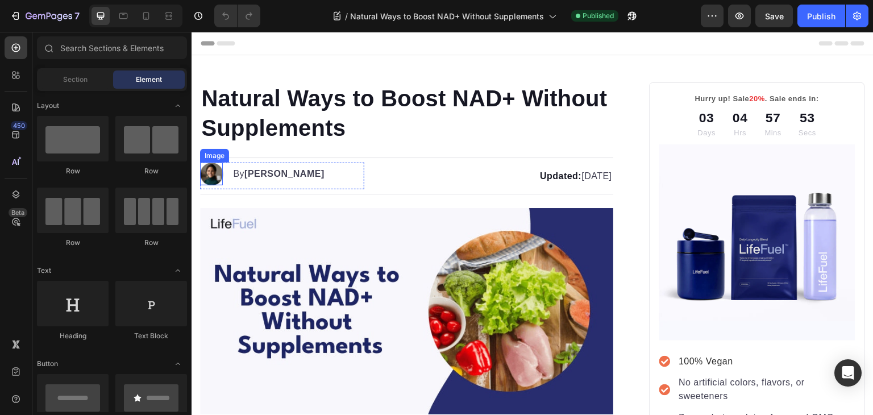
click at [210, 169] on img at bounding box center [211, 173] width 23 height 23
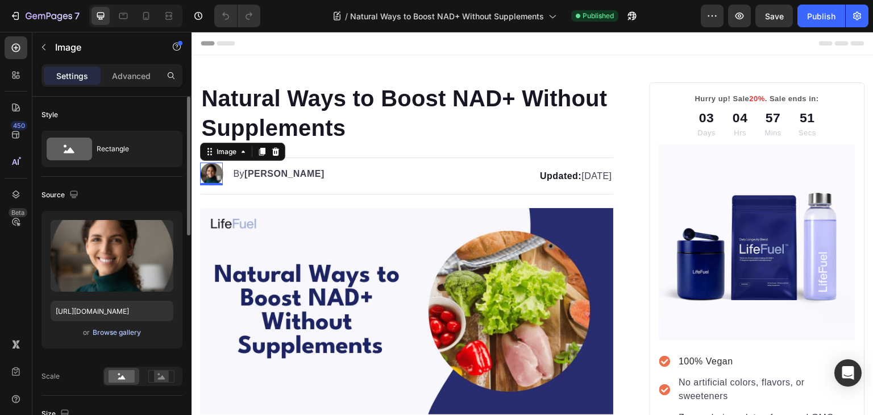
click at [93, 329] on div "Browse gallery" at bounding box center [117, 332] width 48 height 10
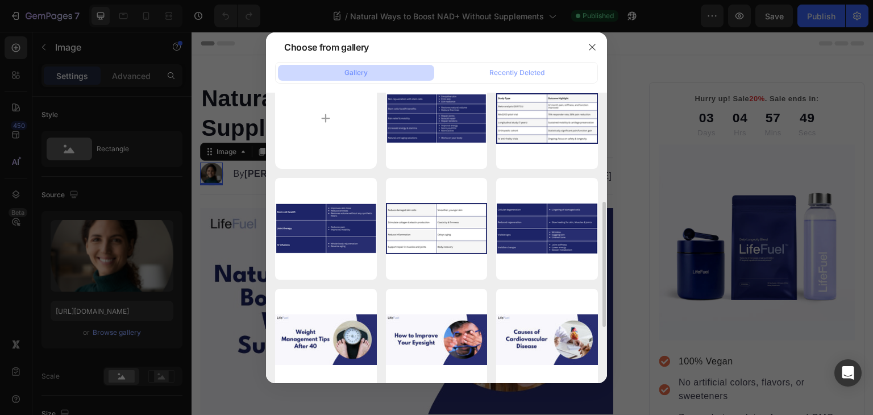
scroll to position [100, 0]
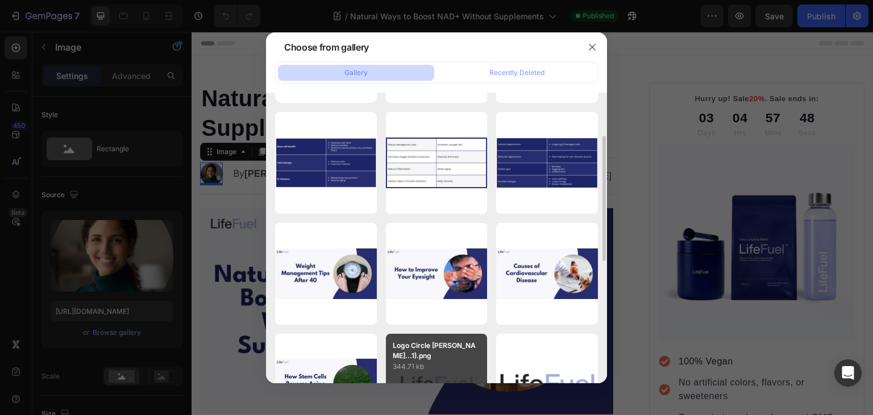
click at [414, 356] on p "Logo Circle [PERSON_NAME]...1).png" at bounding box center [437, 350] width 88 height 20
type input "[URL][DOMAIN_NAME]"
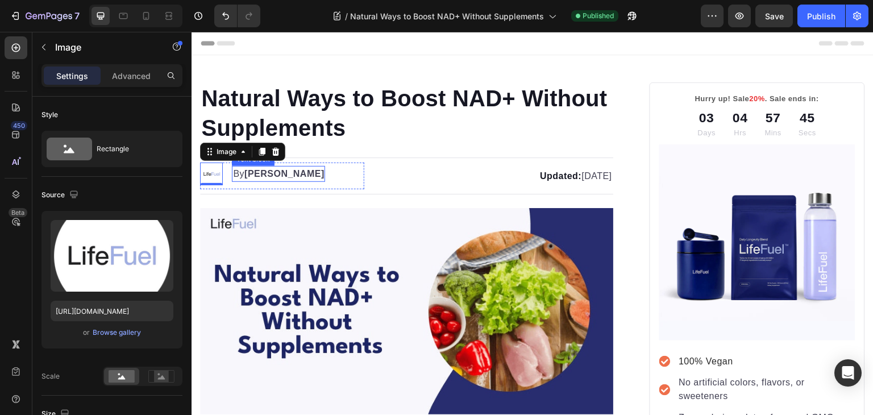
click at [260, 172] on strong "[PERSON_NAME]" at bounding box center [284, 174] width 80 height 10
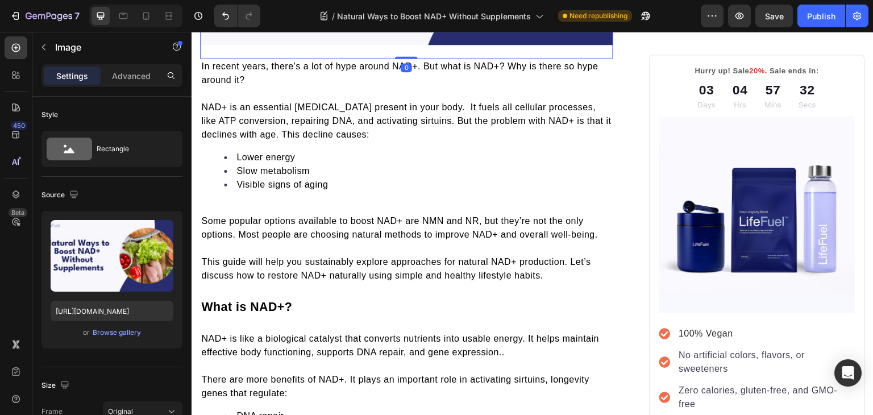
scroll to position [401, 0]
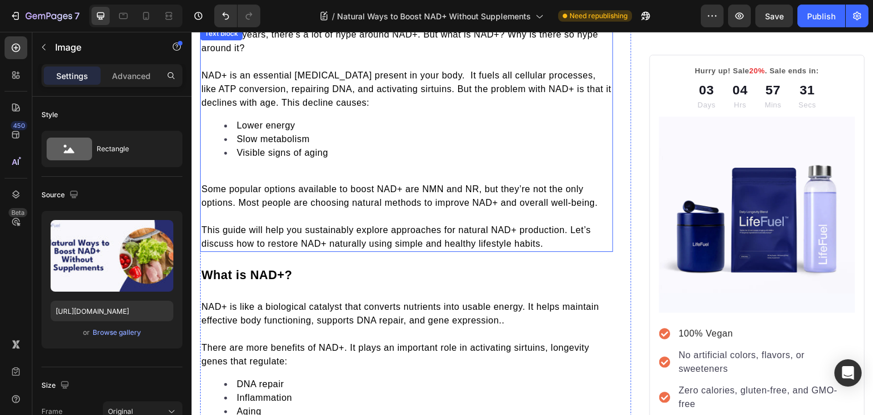
click at [295, 177] on p at bounding box center [406, 176] width 411 height 14
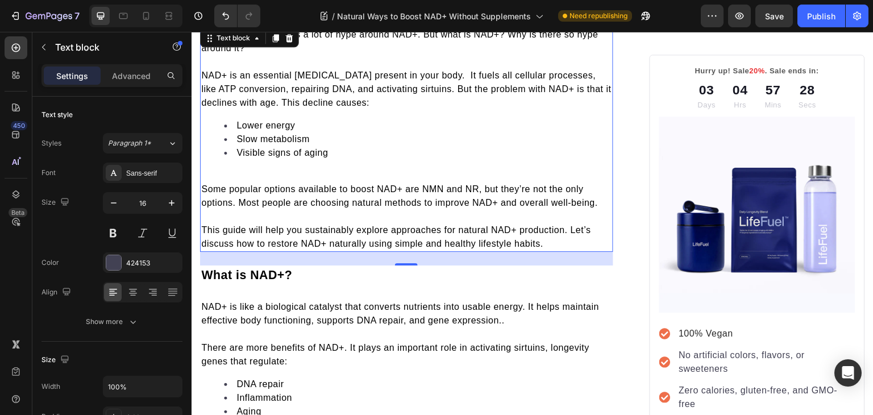
click at [291, 172] on p "Rich Text Editor. Editing area: main" at bounding box center [406, 176] width 411 height 14
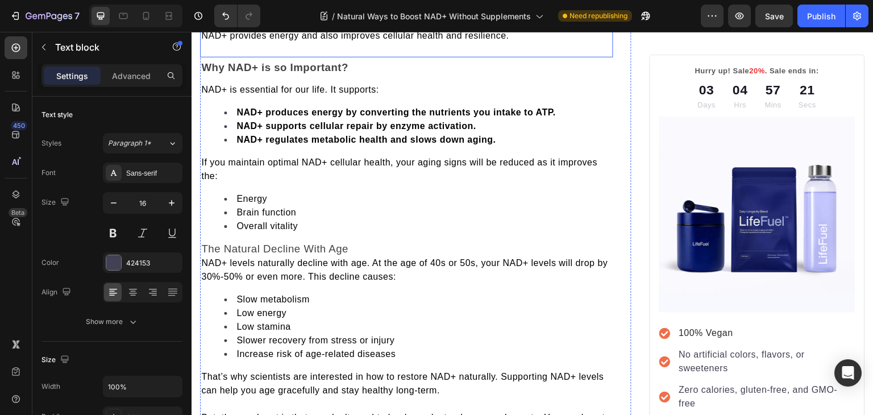
scroll to position [786, 0]
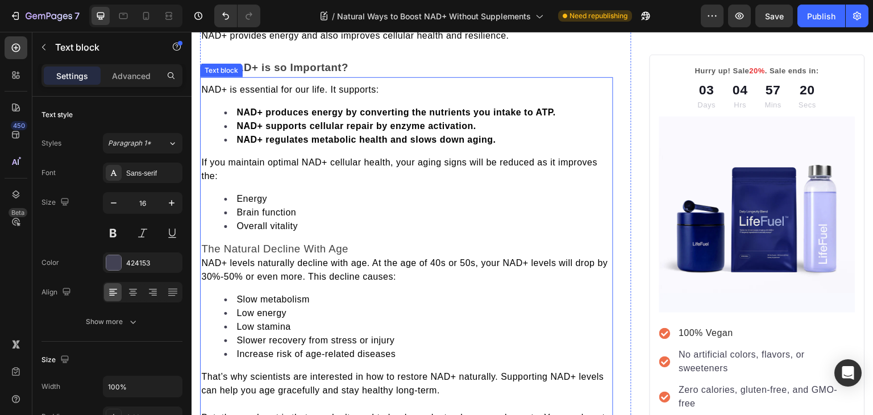
click at [206, 260] on span "NAD+ levels naturally decline with age. At the age of 40s or 50s, your NAD+ lev…" at bounding box center [404, 269] width 406 height 23
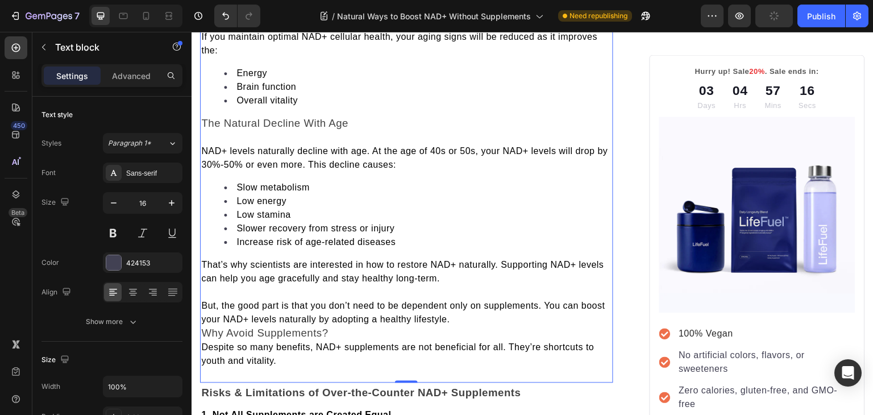
scroll to position [912, 0]
click at [206, 327] on span "Why Avoid Supplements?" at bounding box center [264, 331] width 127 height 12
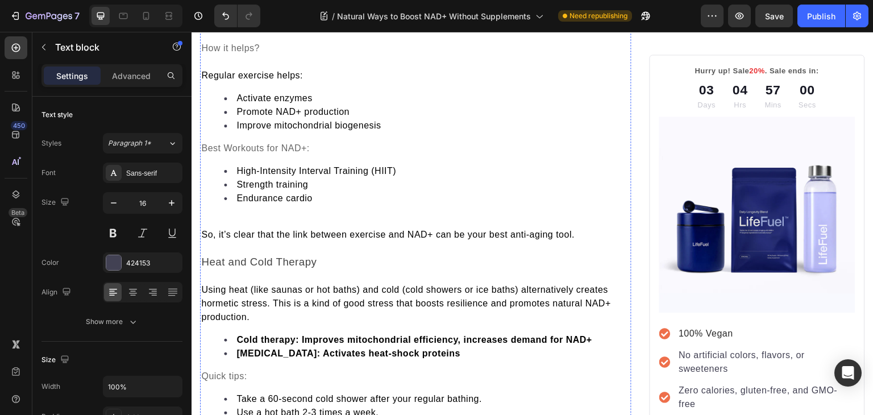
scroll to position [2411, 0]
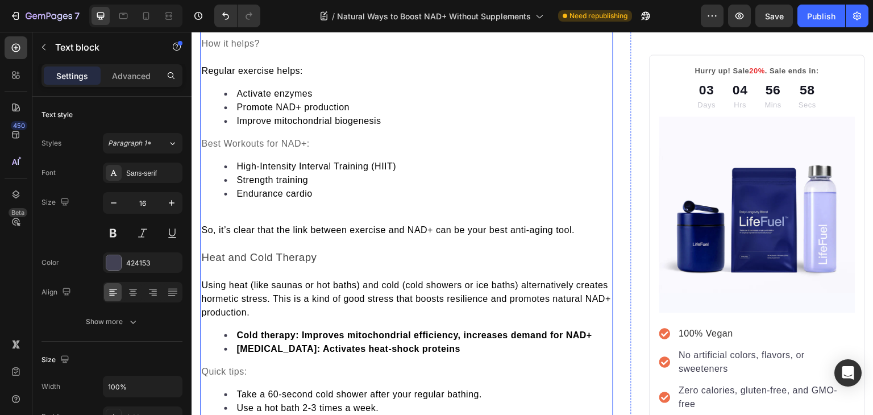
click at [223, 210] on p at bounding box center [406, 217] width 411 height 14
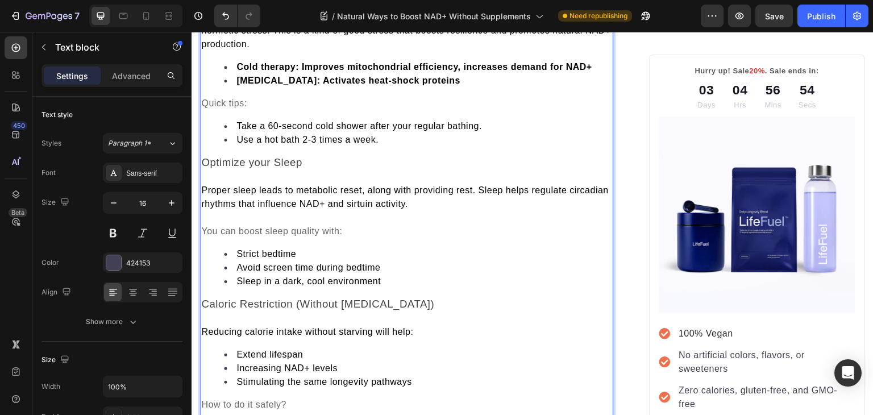
scroll to position [2667, 0]
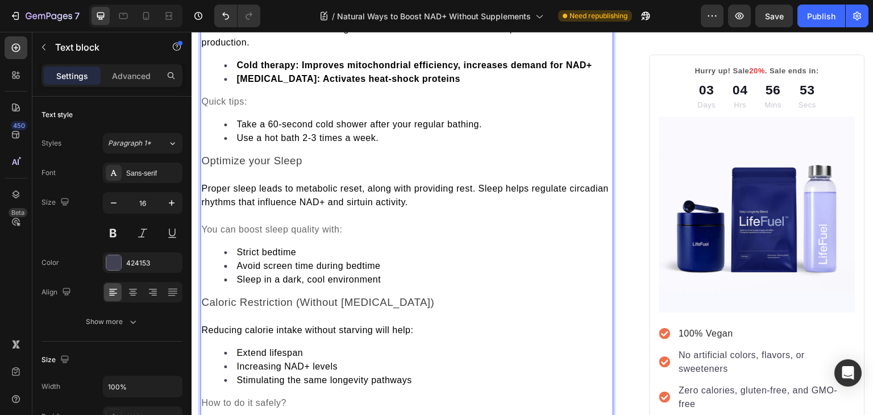
click at [317, 61] on strong "Cold therapy: Improves mitochondrial efficiency, increases demand for NAD+" at bounding box center [414, 65] width 356 height 10
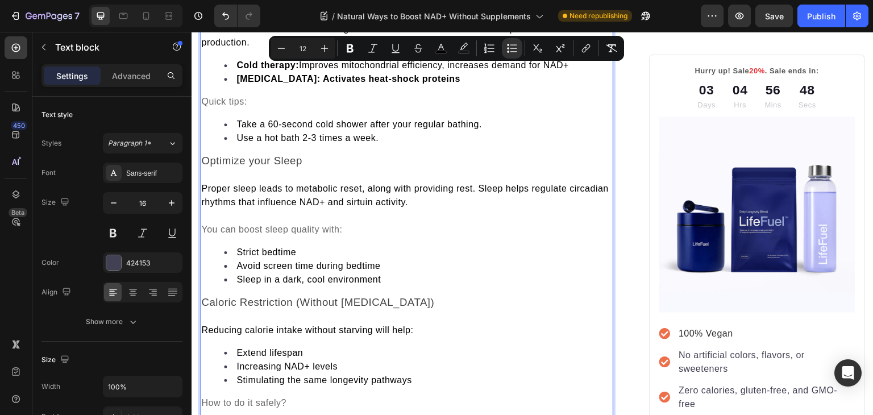
click at [316, 74] on strong "Heat therapy: Activates heat-shock proteins" at bounding box center [348, 79] width 224 height 10
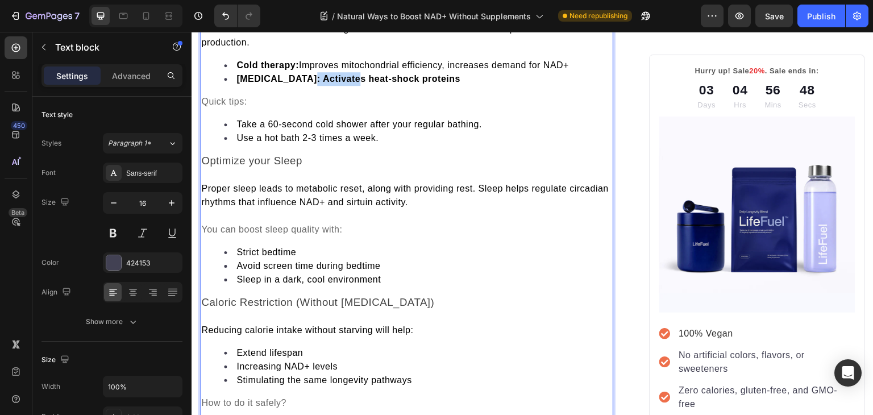
click at [316, 74] on strong "Heat therapy: Activates heat-shock proteins" at bounding box center [348, 79] width 224 height 10
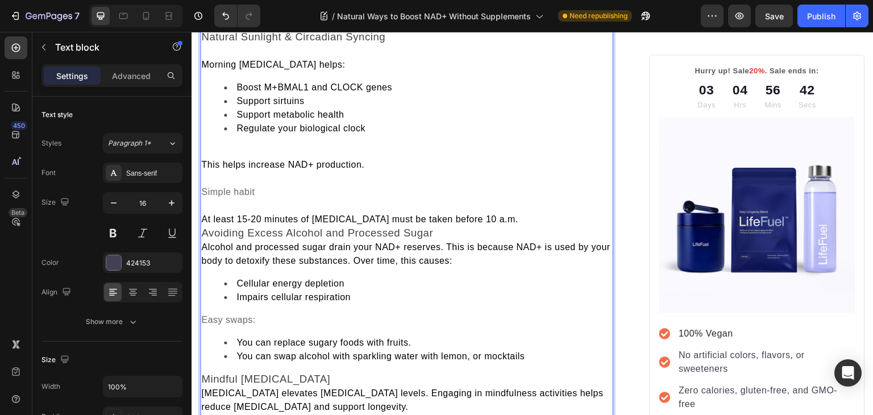
scroll to position [3115, 0]
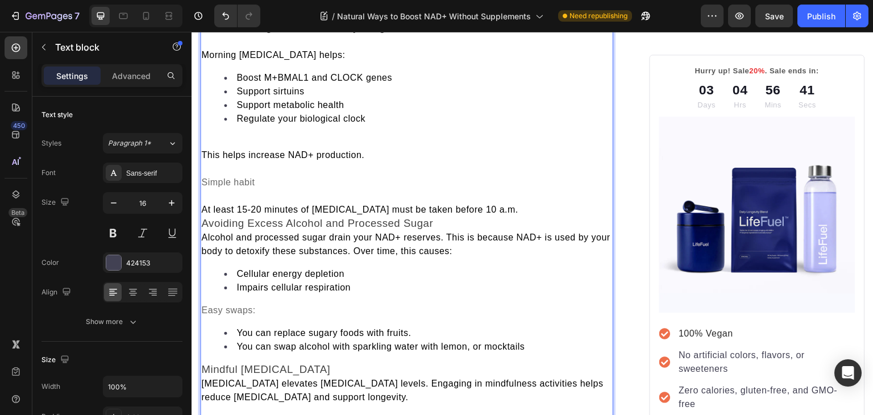
click at [266, 137] on p "Rich Text Editor. Editing area: main" at bounding box center [406, 142] width 411 height 14
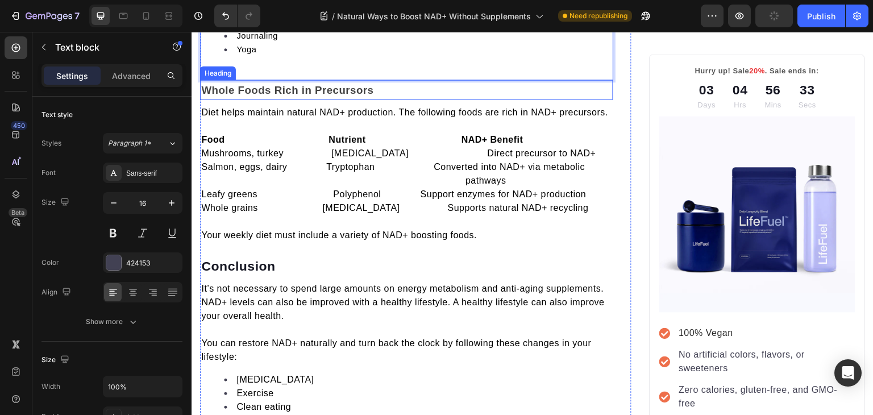
scroll to position [3541, 0]
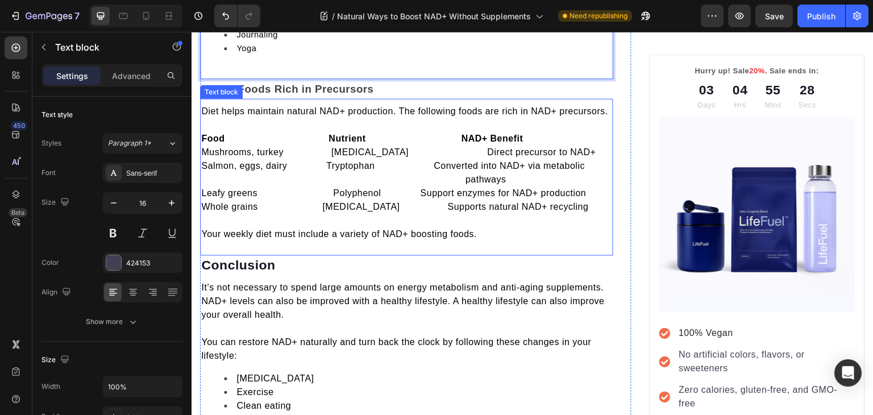
drag, startPoint x: 312, startPoint y: 135, endPoint x: 295, endPoint y: 143, distance: 18.8
click at [312, 132] on p at bounding box center [406, 125] width 411 height 14
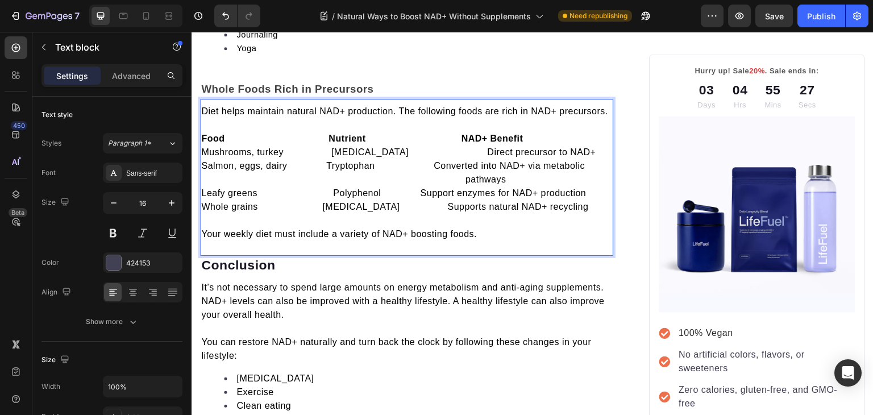
click at [219, 143] on strong "Food Nutrient NAD+ Benefit" at bounding box center [362, 138] width 322 height 10
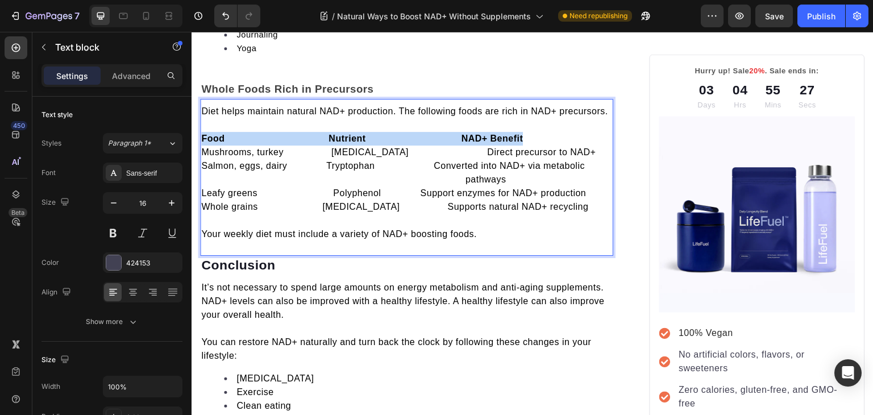
click at [219, 143] on strong "Food Nutrient NAD+ Benefit" at bounding box center [362, 138] width 322 height 10
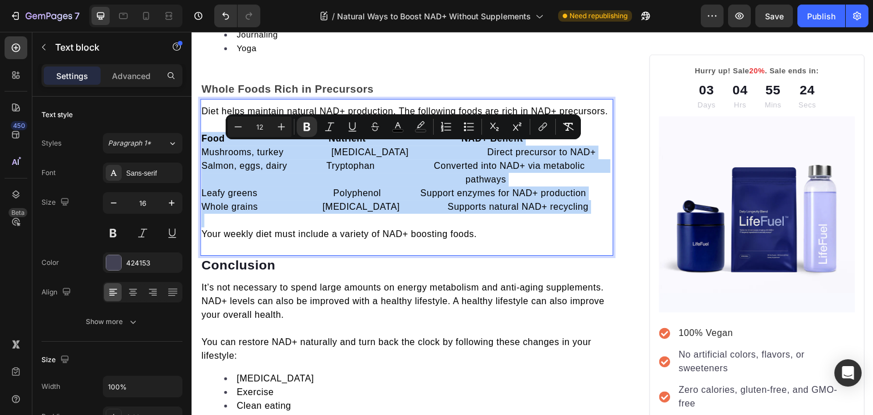
copy div "Food Nutrient NAD+ Benefit Mushrooms, turkey Niacin Direct precursor to NAD+ Sa…"
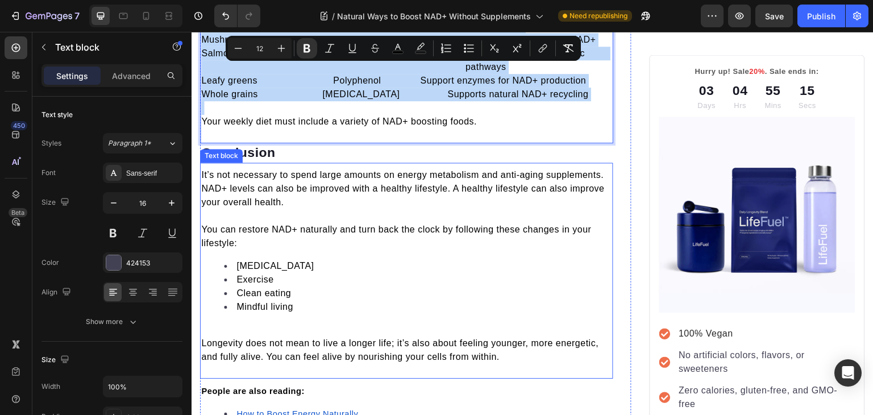
scroll to position [3658, 0]
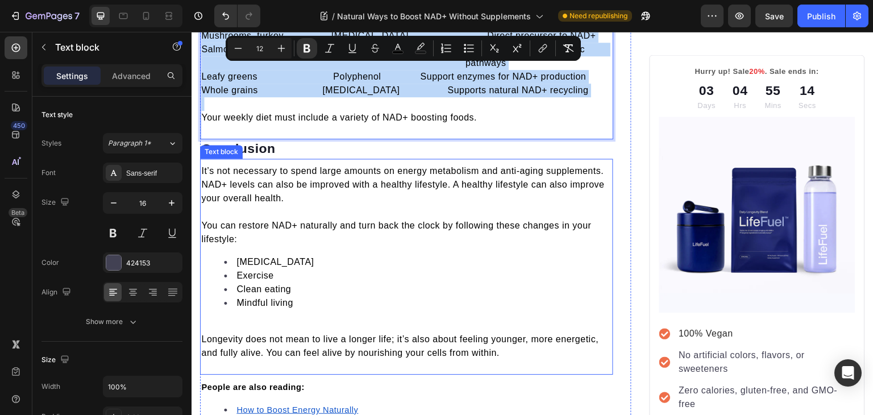
click at [295, 332] on p at bounding box center [406, 326] width 411 height 14
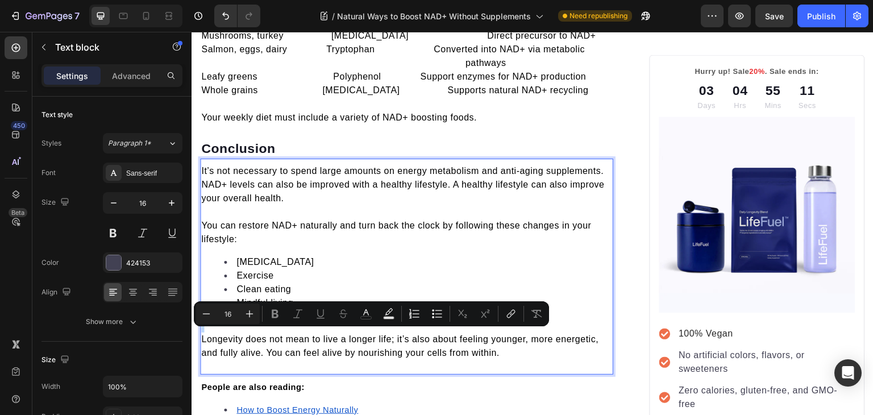
click at [298, 329] on p "Rich Text Editor. Editing area: main" at bounding box center [406, 326] width 411 height 14
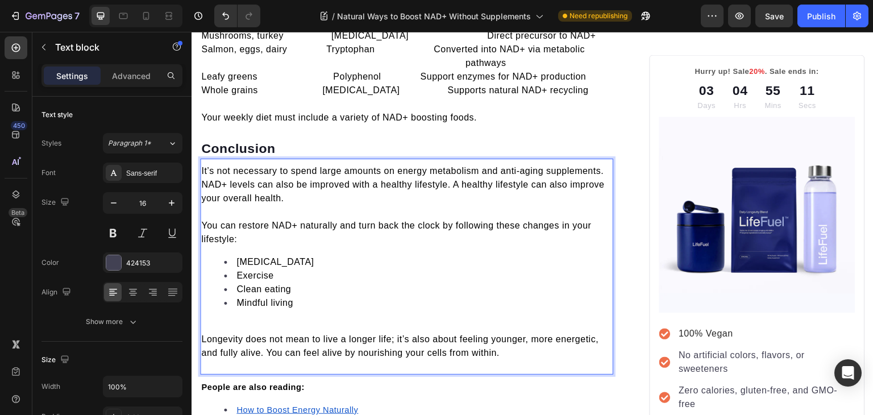
click at [298, 329] on p "Rich Text Editor. Editing area: main" at bounding box center [406, 326] width 411 height 14
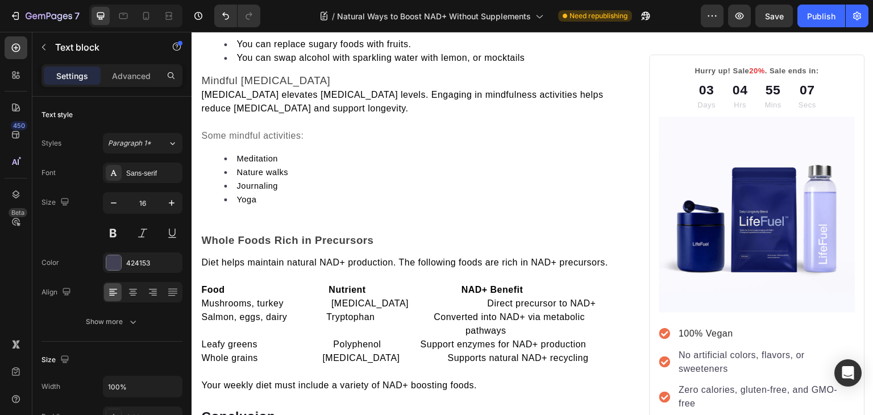
scroll to position [3333, 0]
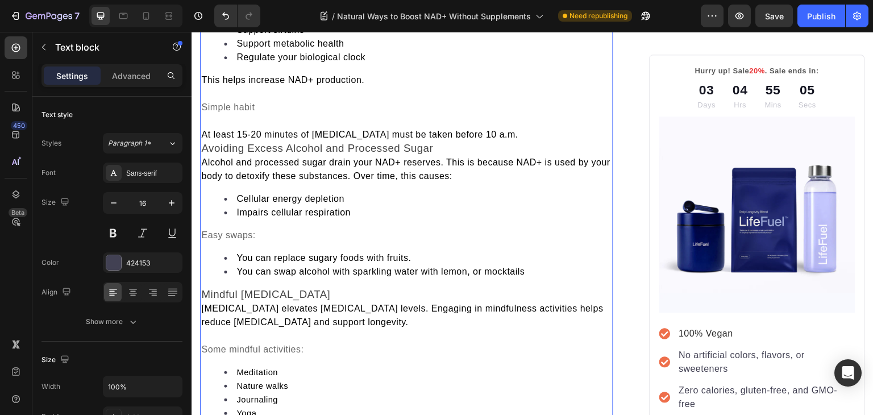
scroll to position [3165, 0]
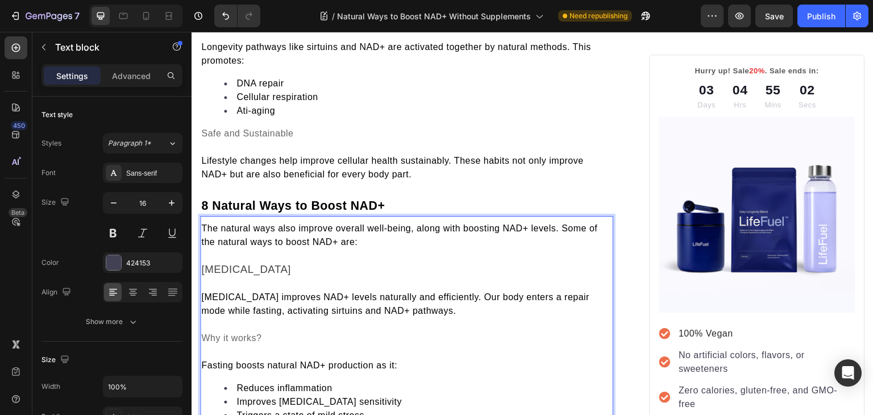
scroll to position [1996, 0]
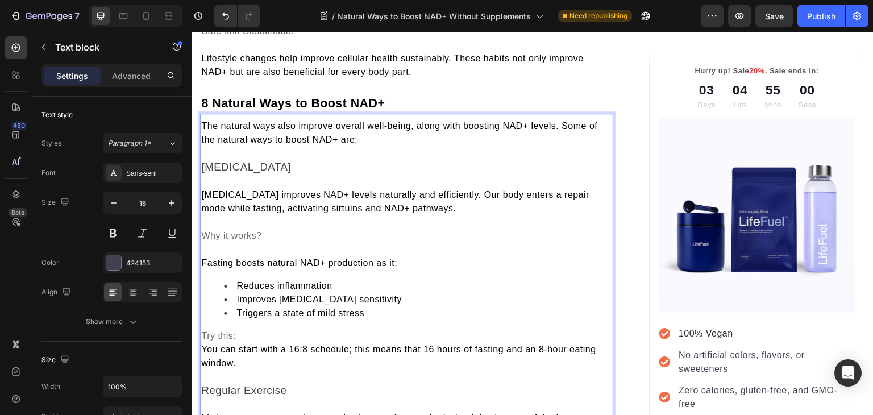
drag, startPoint x: 208, startPoint y: 314, endPoint x: 237, endPoint y: 377, distance: 69.9
click at [237, 377] on p "Rich Text Editor. Editing area: main" at bounding box center [406, 377] width 411 height 14
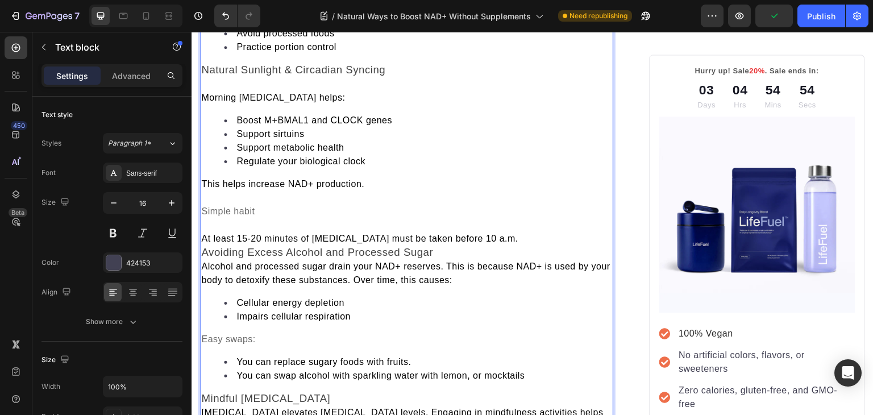
scroll to position [3074, 0]
click at [207, 249] on span "Avoiding Excess Alcohol and Processed Sugar" at bounding box center [317, 251] width 232 height 12
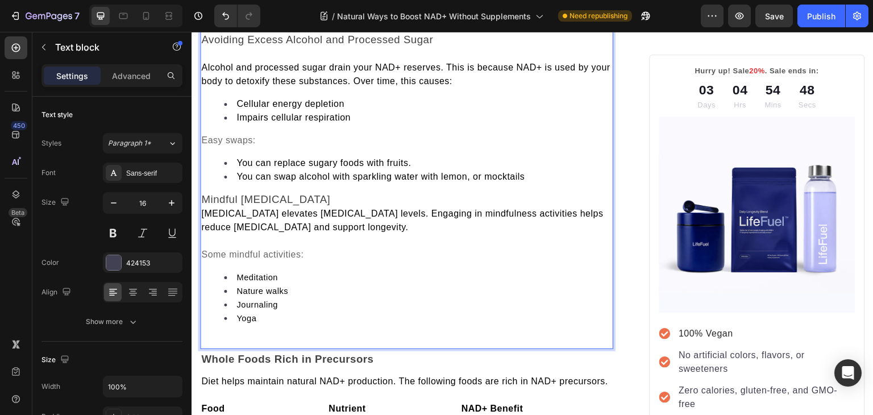
scroll to position [3306, 0]
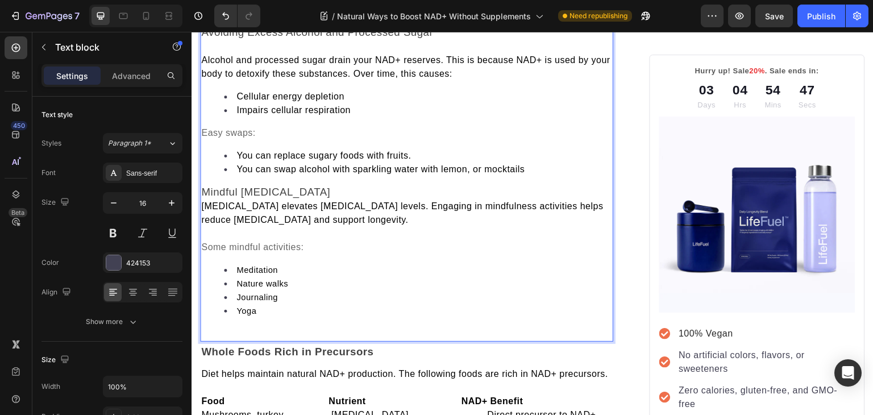
click at [207, 201] on span "Chronic stress elevates cortisol levels. Engaging in mindfulness activities hel…" at bounding box center [402, 212] width 402 height 23
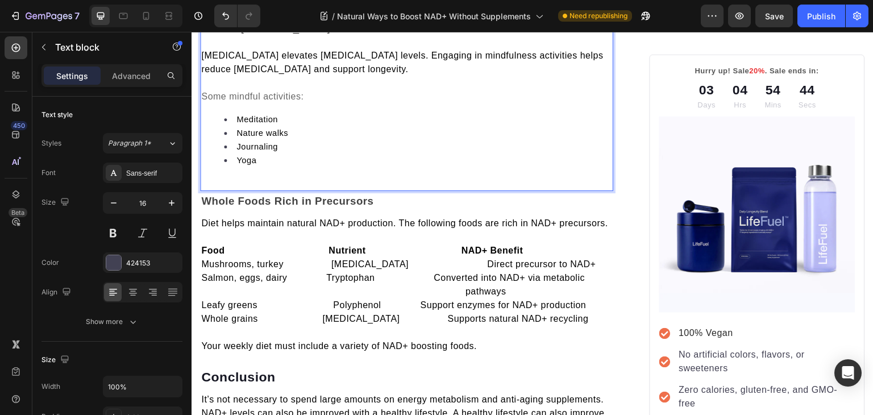
scroll to position [3471, 0]
click at [242, 114] on span "Meditation" at bounding box center [256, 118] width 41 height 9
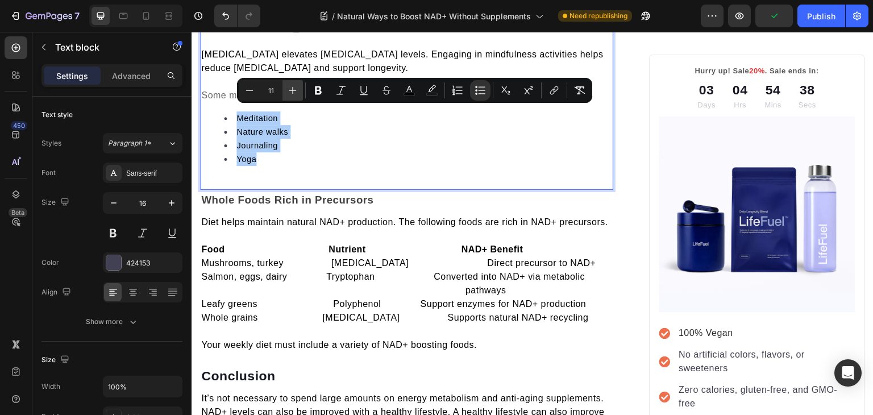
click at [293, 90] on icon "Editor contextual toolbar" at bounding box center [292, 90] width 7 height 7
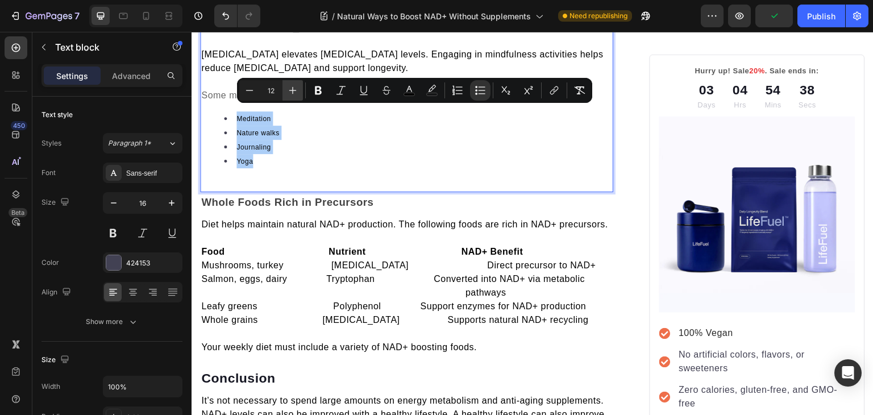
click at [293, 90] on icon "Editor contextual toolbar" at bounding box center [292, 90] width 7 height 7
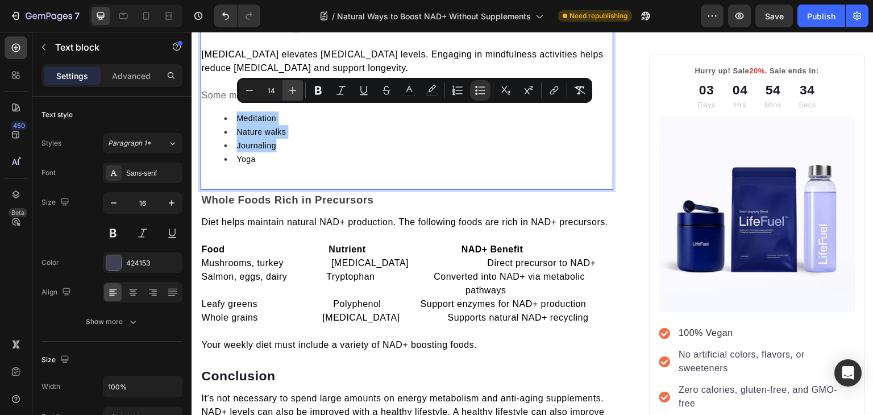
click at [294, 90] on icon "Editor contextual toolbar" at bounding box center [292, 90] width 7 height 7
type input "16"
click at [318, 126] on li "Nature walks" at bounding box center [418, 132] width 388 height 14
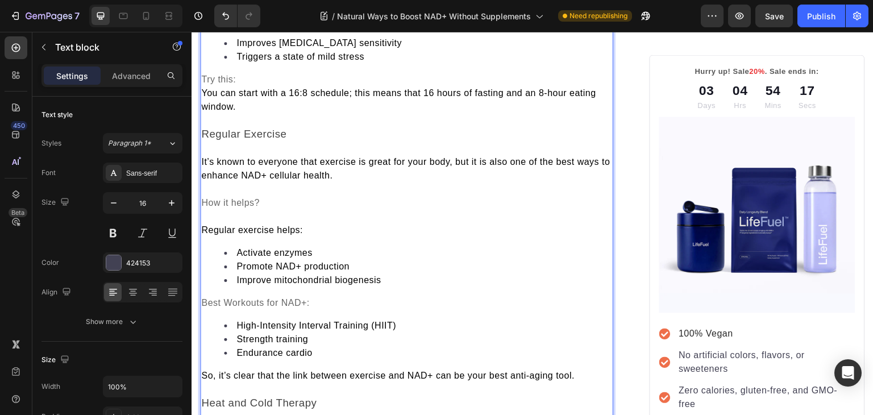
scroll to position [2247, 0]
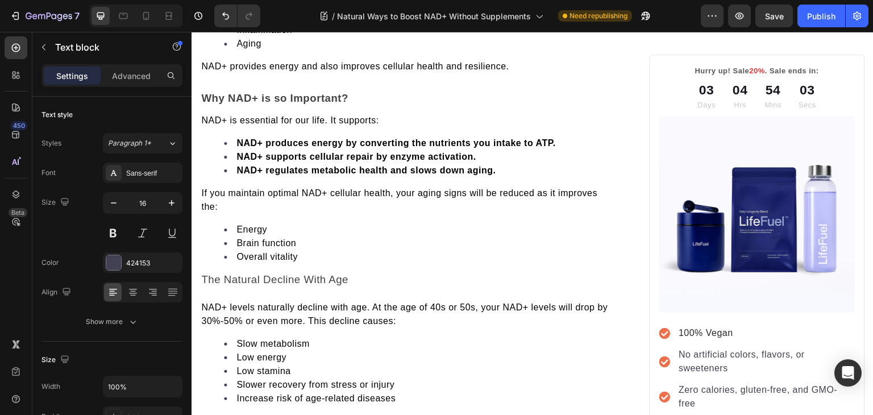
scroll to position [752, 0]
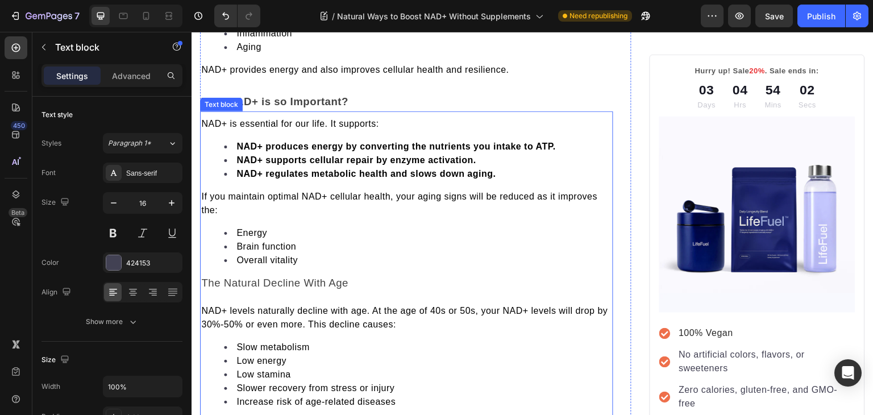
click at [312, 143] on strong "NAD+ produces energy by converting the nutrients you intake to ATP." at bounding box center [395, 146] width 319 height 10
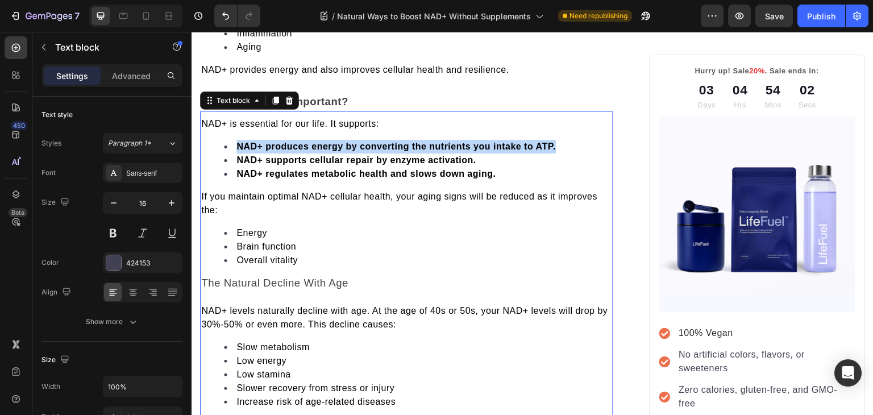
click at [312, 143] on strong "NAD+ produces energy by converting the nutrients you intake to ATP." at bounding box center [395, 146] width 319 height 10
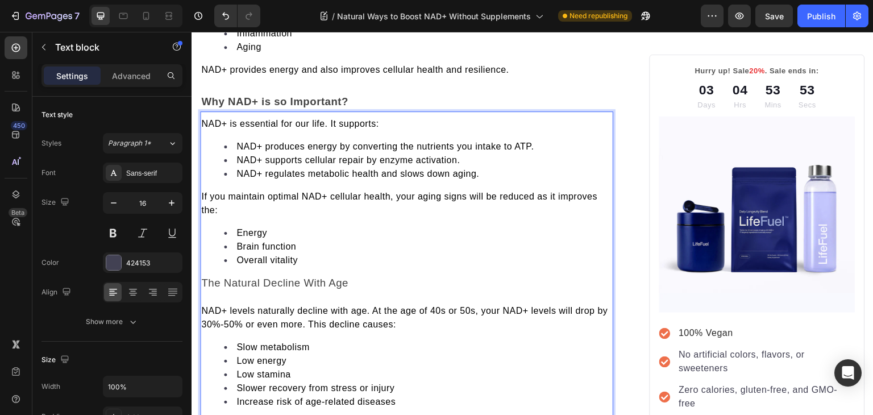
click at [327, 201] on p "If you maintain optimal NAD+ cellular health, your aging signs will be reduced …" at bounding box center [406, 203] width 411 height 27
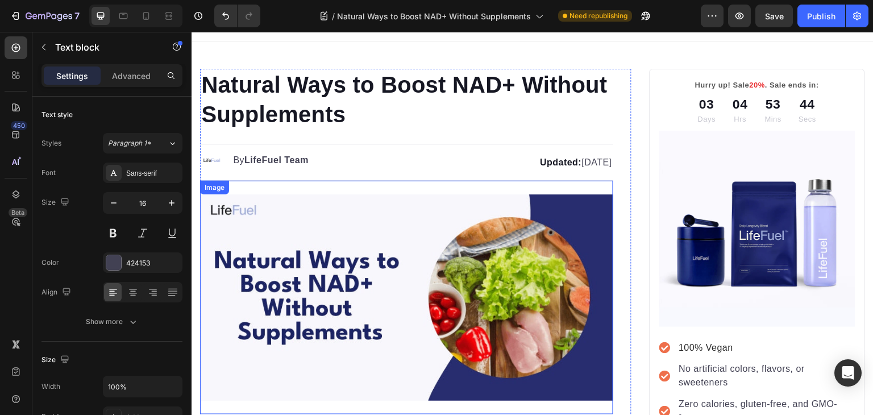
scroll to position [0, 0]
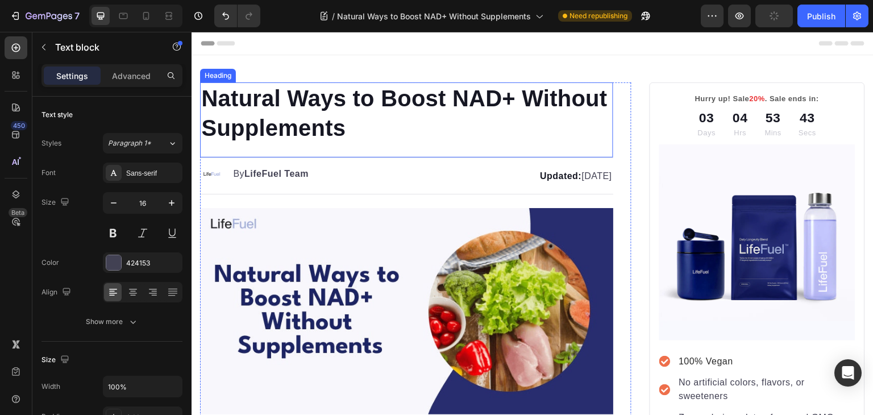
click at [407, 94] on h1 "Natural Ways to Boost NAD+ Without Supplements" at bounding box center [406, 112] width 413 height 61
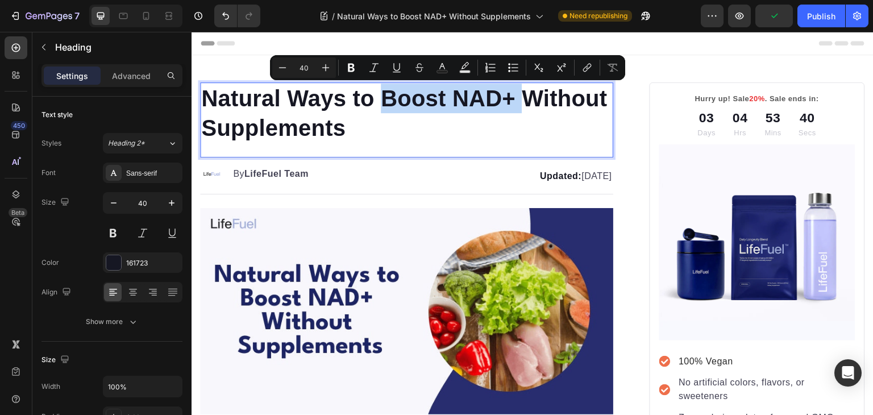
copy p "Boost NAD+"
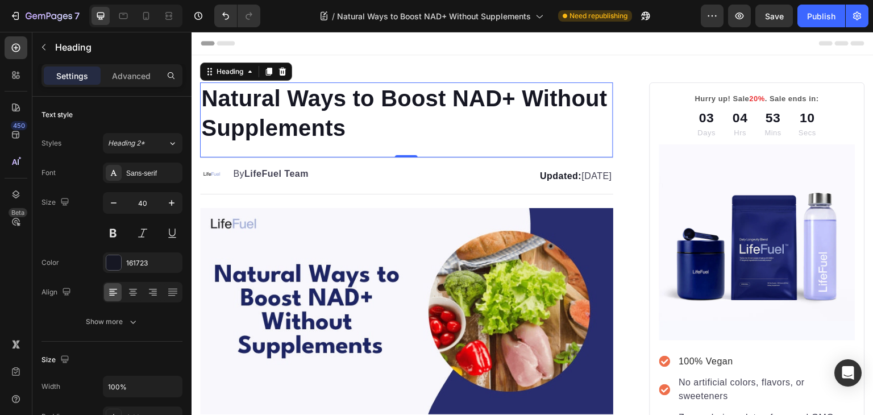
scroll to position [350, 0]
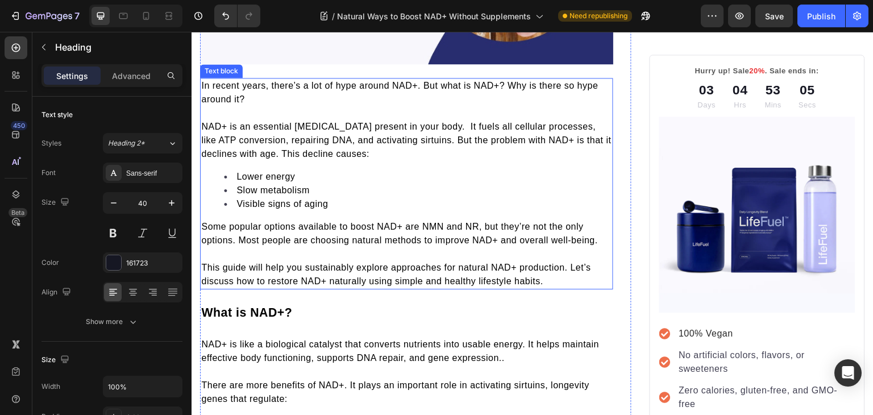
click at [407, 222] on span "Some popular options available to boost NAD+ are NMN and NR, but they’re not th…" at bounding box center [399, 233] width 397 height 23
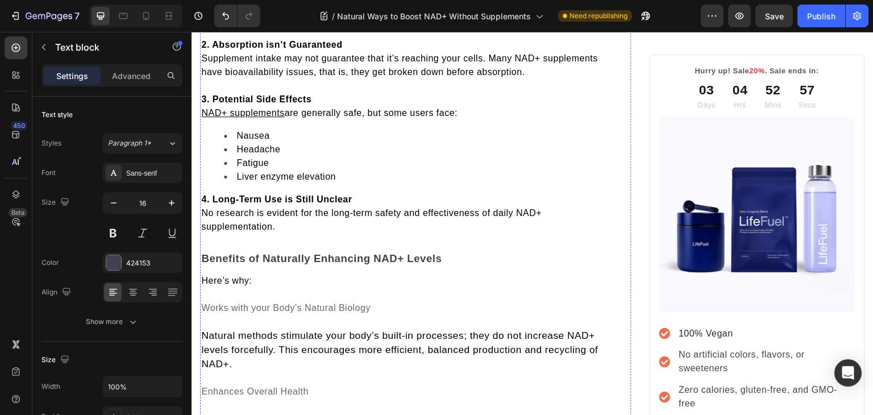
scroll to position [1382, 0]
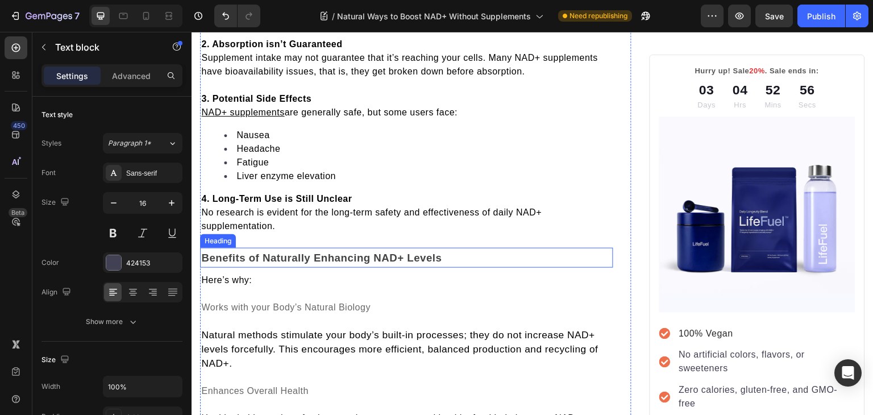
click at [295, 257] on span "Benefits of Naturally Enhancing NAD+ Levels" at bounding box center [321, 258] width 240 height 12
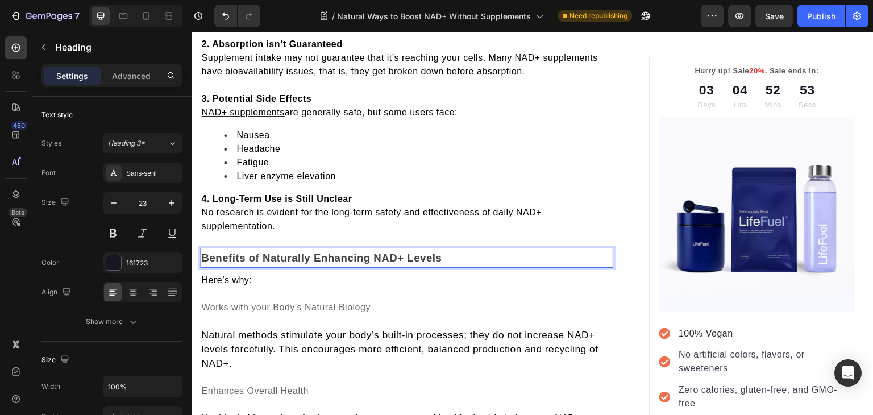
click at [295, 257] on span "Benefits of Naturally Enhancing NAD+ Levels" at bounding box center [321, 258] width 240 height 12
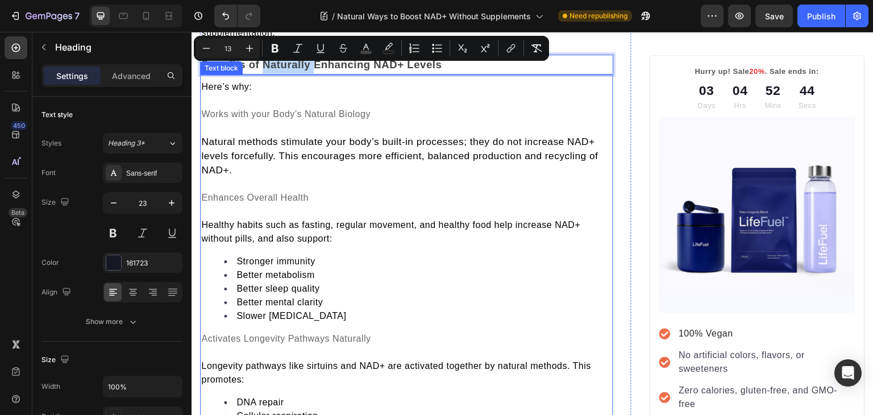
scroll to position [1579, 0]
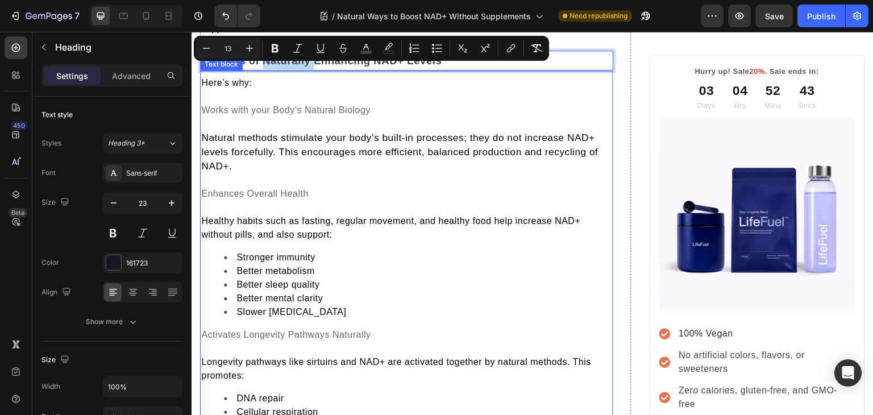
click at [255, 216] on span "Healthy habits such as fasting, regular movement, and healthy food help increas…" at bounding box center [390, 227] width 379 height 23
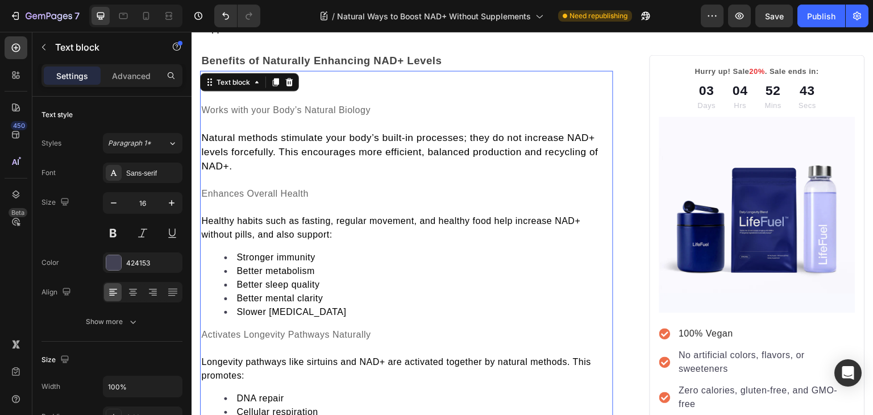
click at [255, 216] on span "Healthy habits such as fasting, regular movement, and healthy food help increas…" at bounding box center [390, 227] width 379 height 23
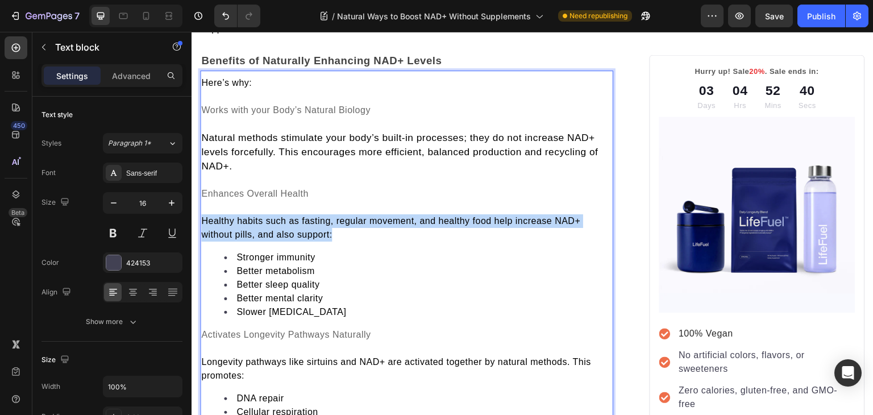
click at [248, 133] on span "Natural methods stimulate your body’s built-in processes; they do not increase …" at bounding box center [399, 152] width 397 height 40
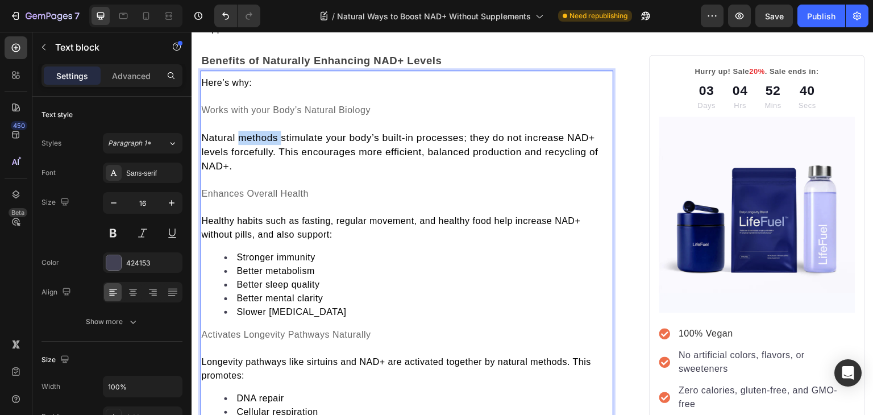
click at [248, 133] on span "Natural methods stimulate your body’s built-in processes; they do not increase …" at bounding box center [399, 152] width 397 height 40
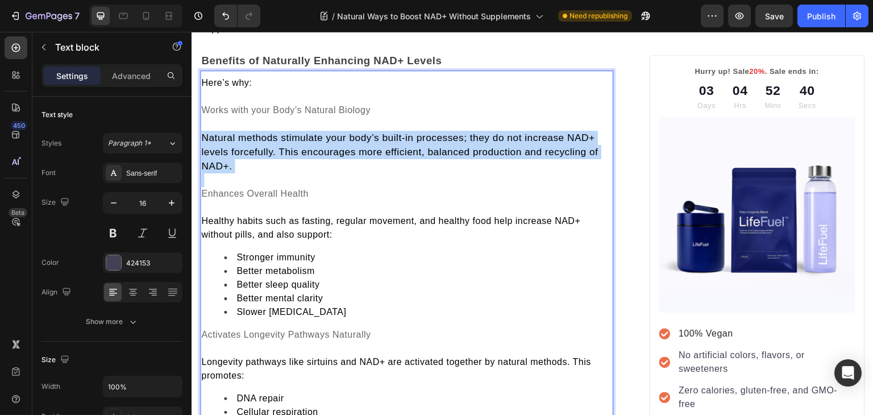
click at [248, 133] on span "Natural methods stimulate your body’s built-in processes; they do not increase …" at bounding box center [399, 152] width 397 height 40
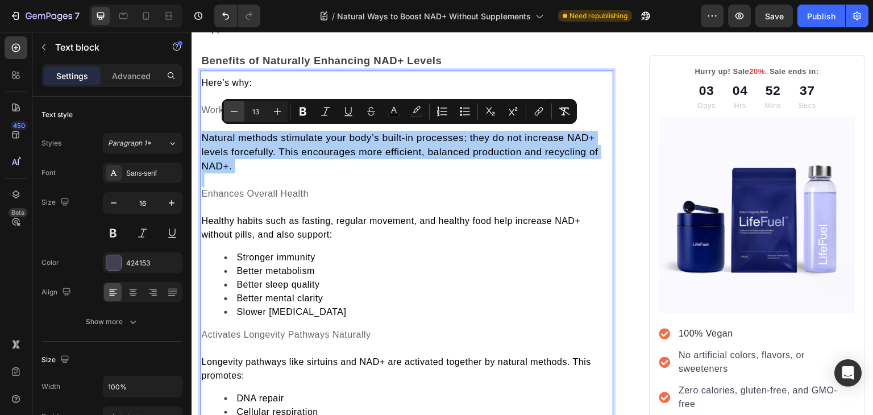
click at [235, 114] on icon "Editor contextual toolbar" at bounding box center [233, 111] width 11 height 11
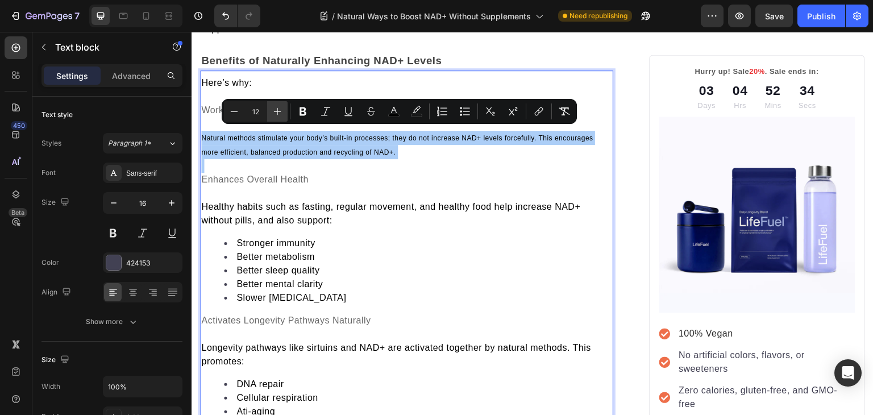
click at [276, 111] on icon "Editor contextual toolbar" at bounding box center [277, 111] width 11 height 11
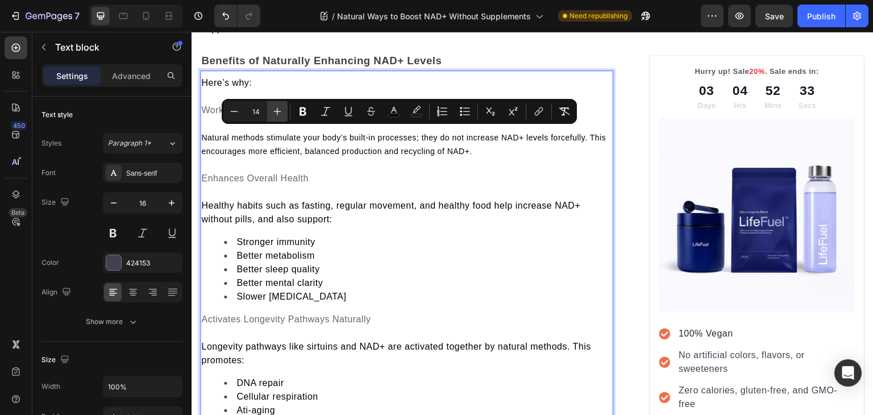
click at [276, 111] on icon "Editor contextual toolbar" at bounding box center [277, 111] width 11 height 11
type input "16"
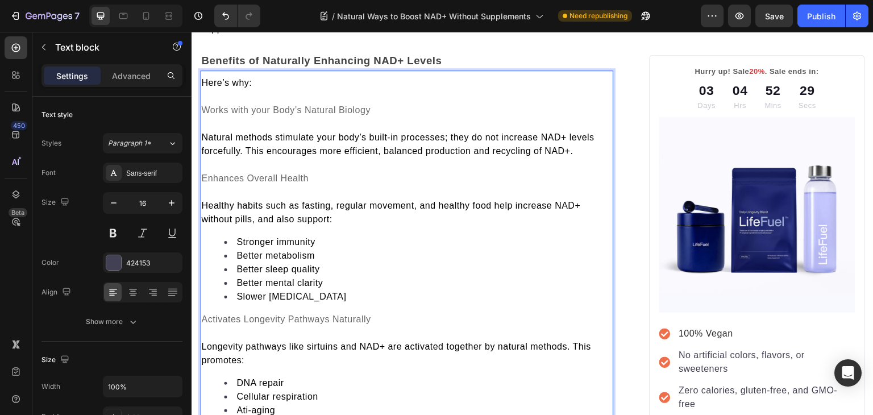
click at [369, 265] on li "Better sleep quality" at bounding box center [418, 269] width 388 height 14
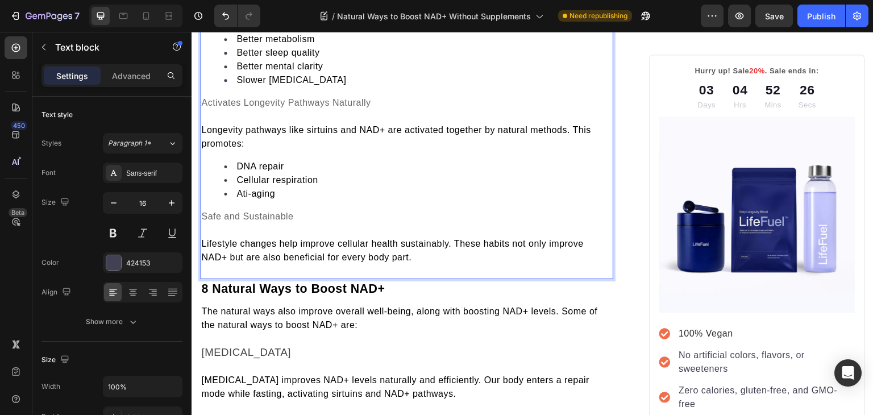
scroll to position [1798, 0]
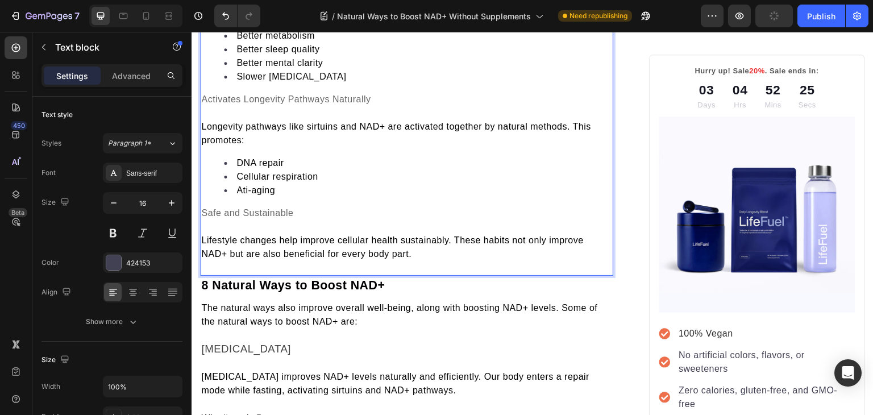
click at [243, 186] on span "Ati-aging" at bounding box center [255, 190] width 39 height 10
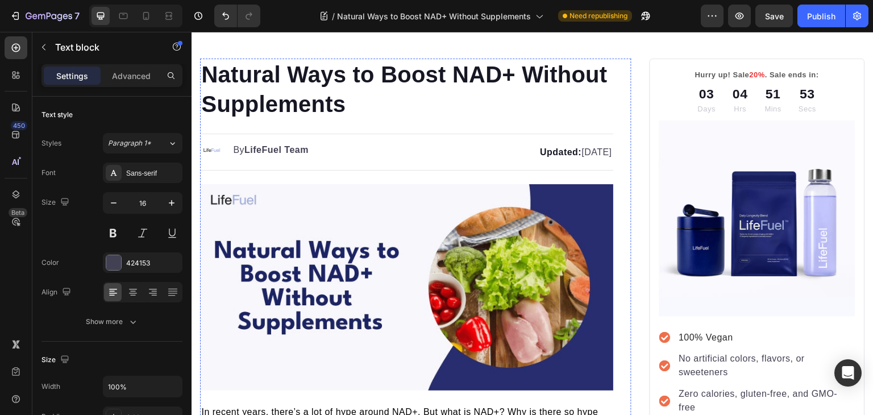
scroll to position [0, 0]
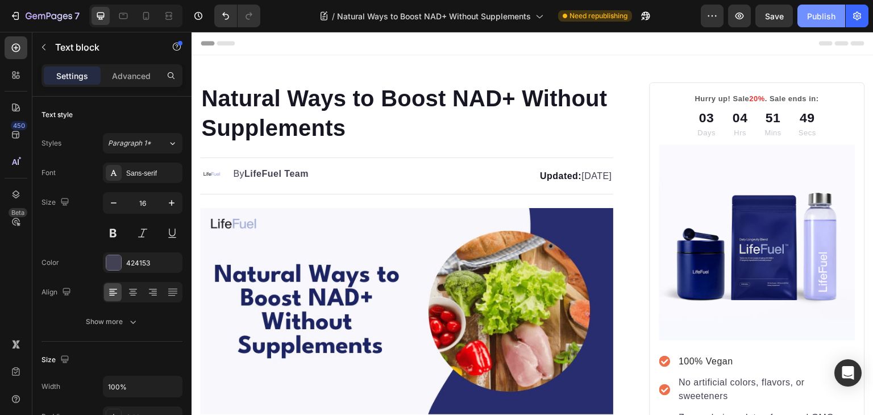
click at [816, 12] on div "Publish" at bounding box center [821, 16] width 28 height 12
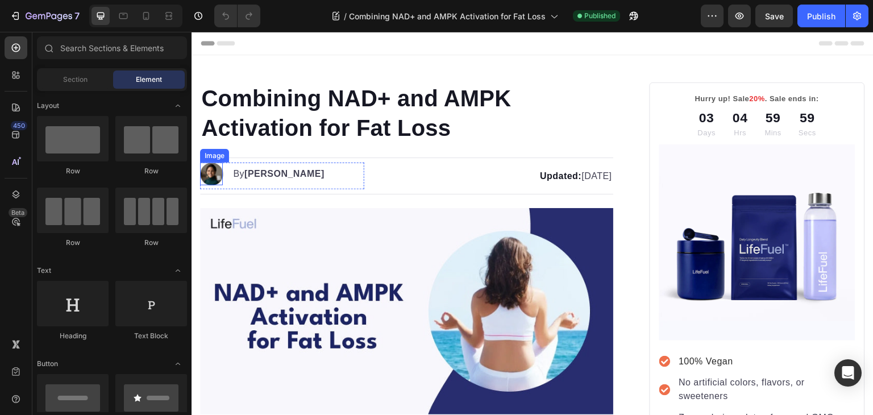
click at [214, 168] on img at bounding box center [211, 173] width 23 height 23
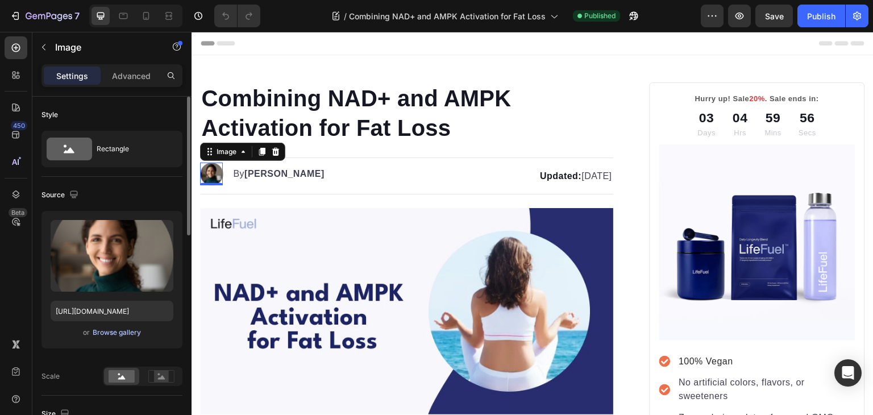
click at [116, 334] on div "Browse gallery" at bounding box center [117, 332] width 48 height 10
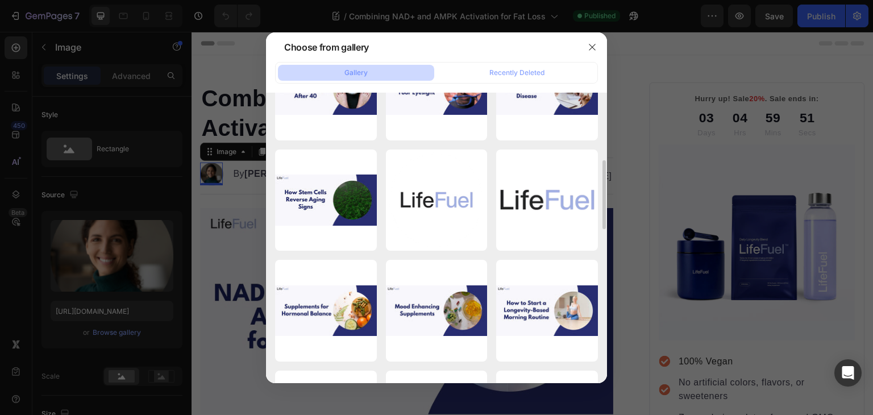
scroll to position [285, 0]
click at [0, 0] on div "Logo Circle [PERSON_NAME]...1).png 344.71 kb" at bounding box center [0, 0] width 0 height 0
type input "[URL][DOMAIN_NAME]"
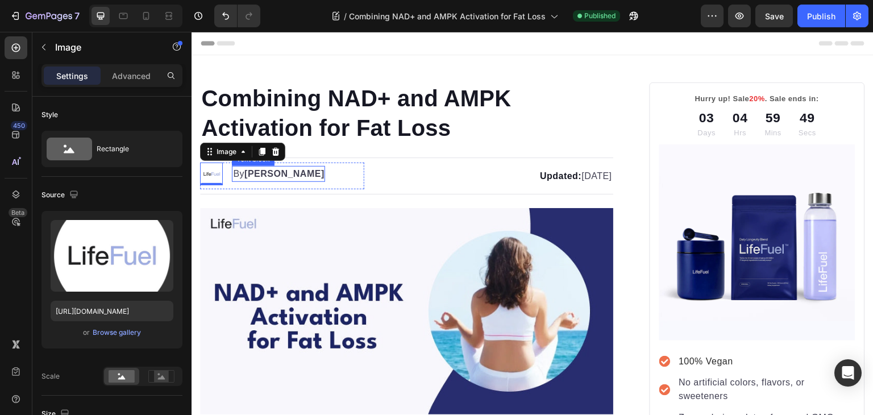
click at [254, 176] on strong "[PERSON_NAME]" at bounding box center [284, 174] width 80 height 10
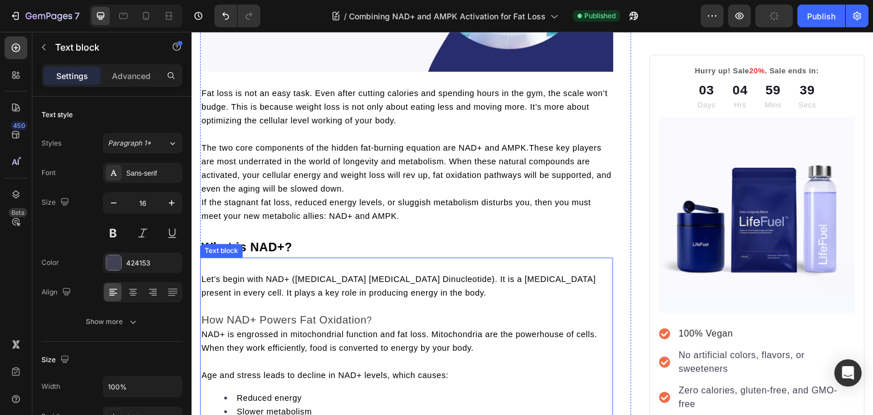
scroll to position [341, 0]
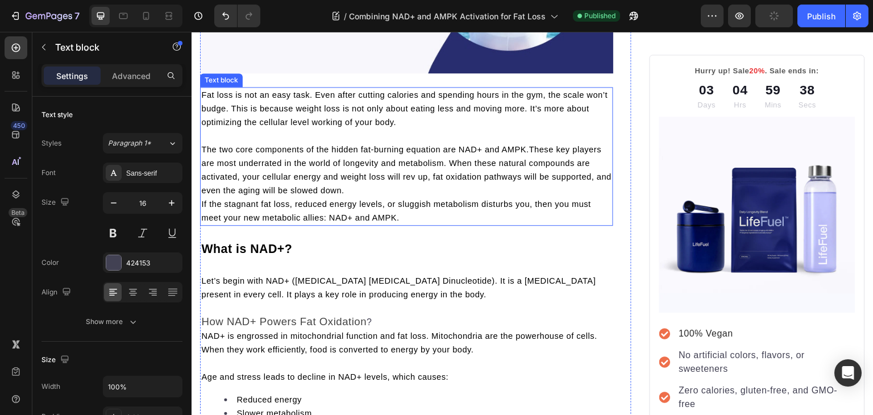
click at [219, 188] on span "The two core components of the hidden fat-burning equation are NAD+ and AMPK.Th…" at bounding box center [406, 170] width 410 height 50
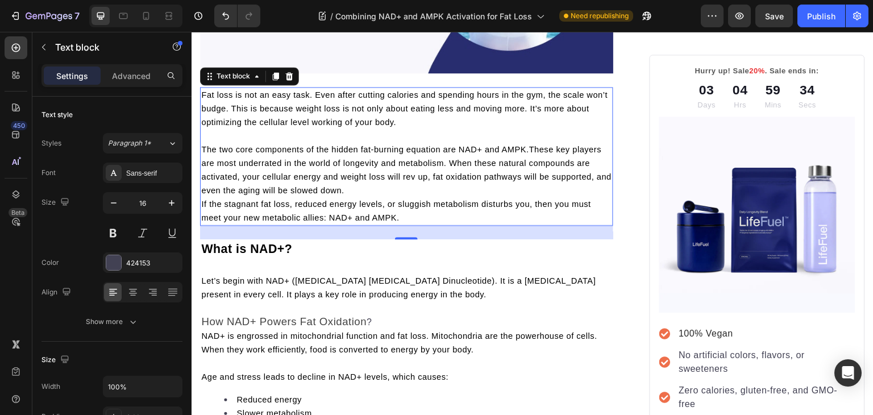
click at [203, 205] on span "If the stagnant fat loss, reduced energy levels, or sluggish metabolism disturb…" at bounding box center [396, 210] width 390 height 23
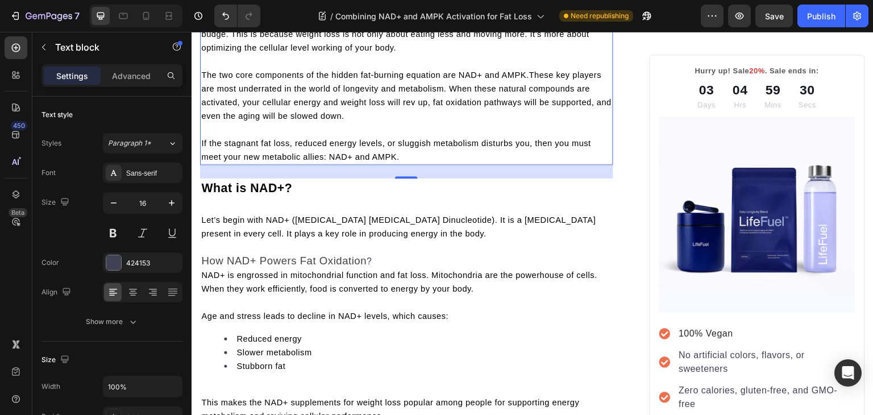
scroll to position [416, 0]
click at [294, 122] on p "Rich Text Editor. Editing area: main" at bounding box center [406, 129] width 411 height 14
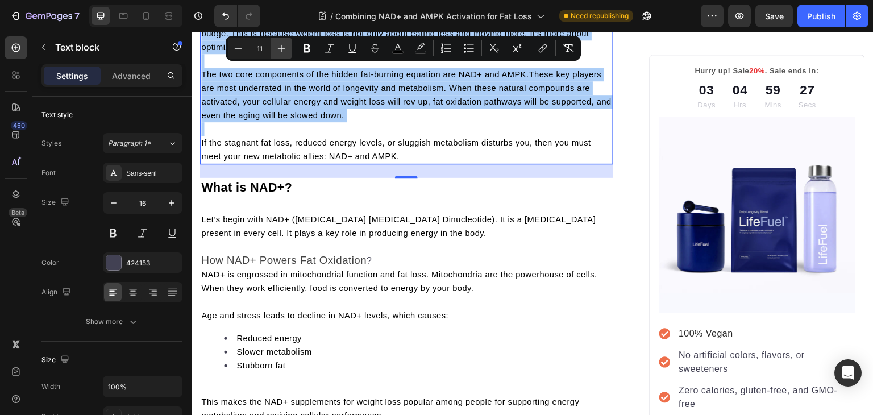
click at [279, 44] on icon "Editor contextual toolbar" at bounding box center [281, 48] width 11 height 11
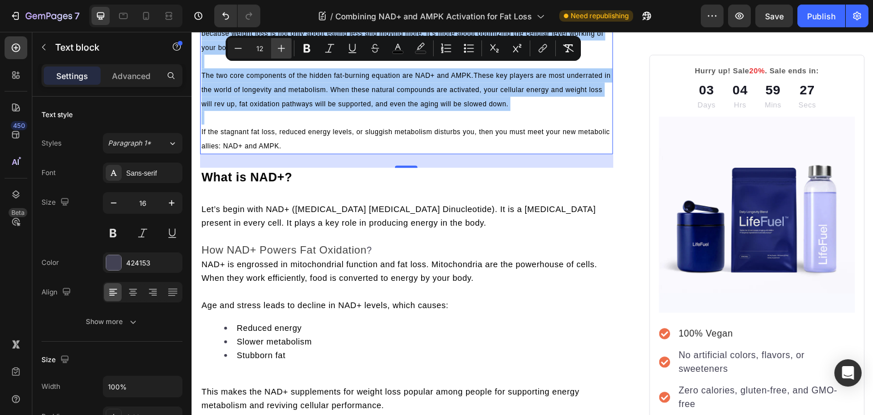
click at [279, 44] on icon "Editor contextual toolbar" at bounding box center [281, 48] width 11 height 11
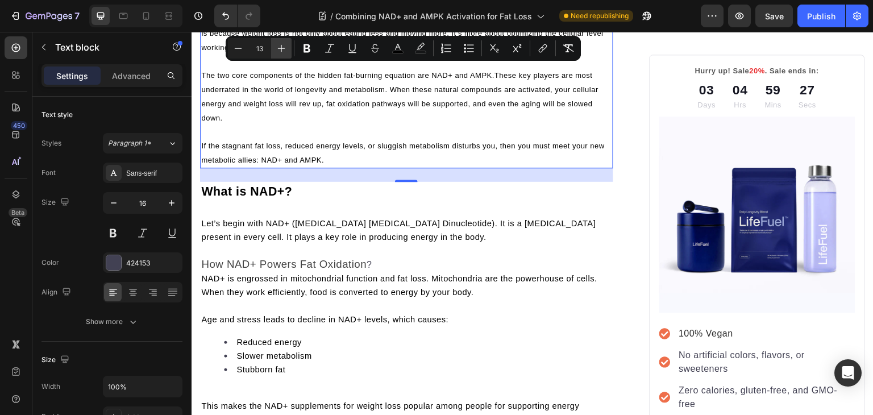
click at [279, 44] on icon "Editor contextual toolbar" at bounding box center [281, 48] width 11 height 11
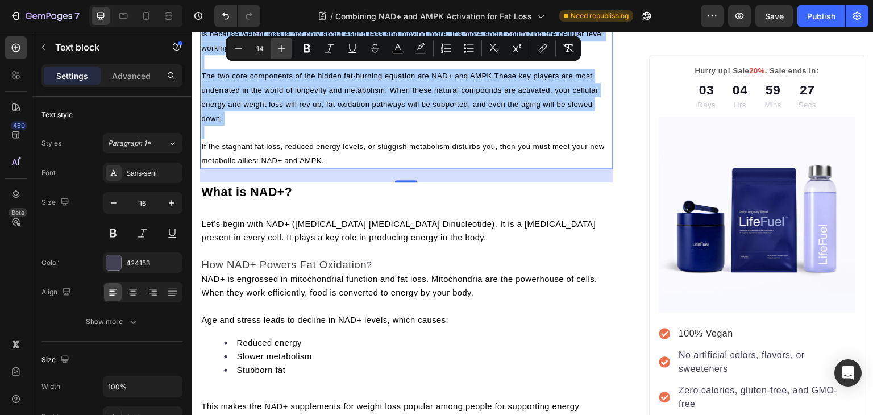
click at [279, 44] on icon "Editor contextual toolbar" at bounding box center [281, 48] width 11 height 11
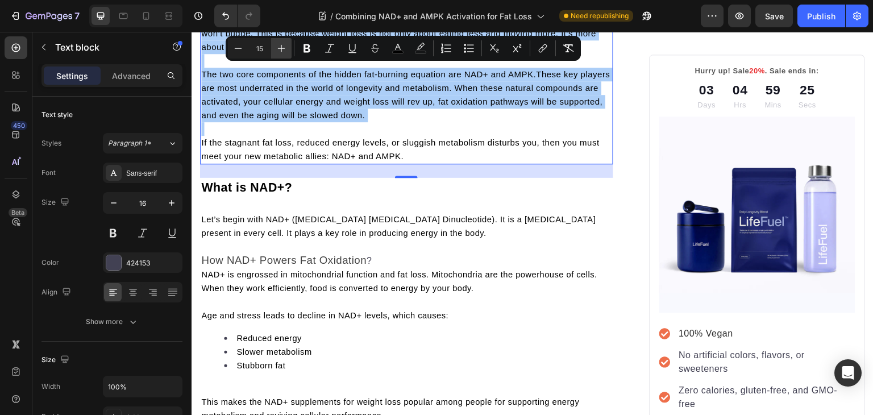
click at [279, 44] on icon "Editor contextual toolbar" at bounding box center [281, 48] width 11 height 11
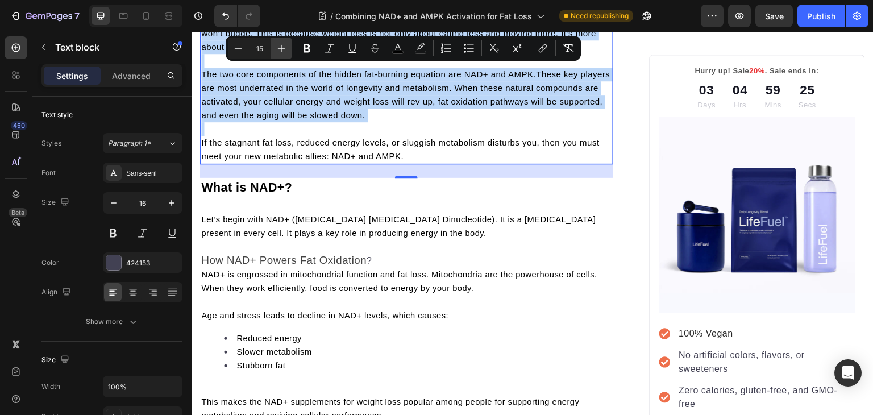
type input "16"
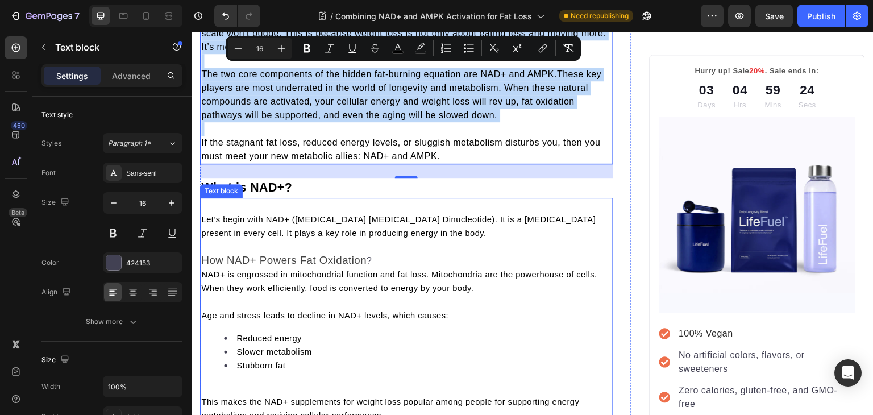
click at [278, 235] on p "Let’s begin with NAD+ (Nicotinamide Adenine Dinucleotide). It is a coenzyme pre…" at bounding box center [406, 225] width 411 height 27
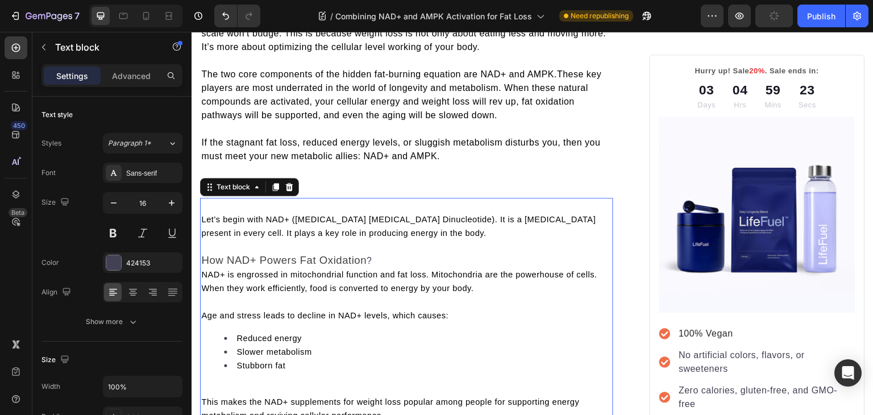
click at [246, 222] on p "Let’s begin with NAD+ (Nicotinamide Adenine Dinucleotide). It is a coenzyme pre…" at bounding box center [406, 225] width 411 height 27
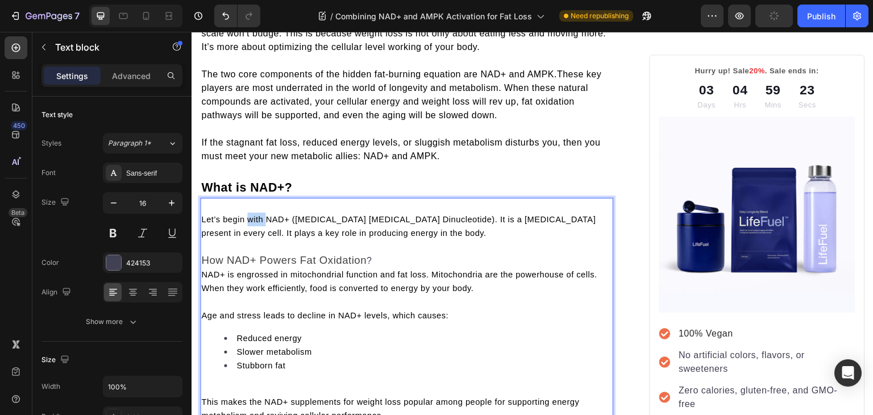
click at [246, 222] on p "Let’s begin with NAD+ (Nicotinamide Adenine Dinucleotide). It is a coenzyme pre…" at bounding box center [406, 225] width 411 height 27
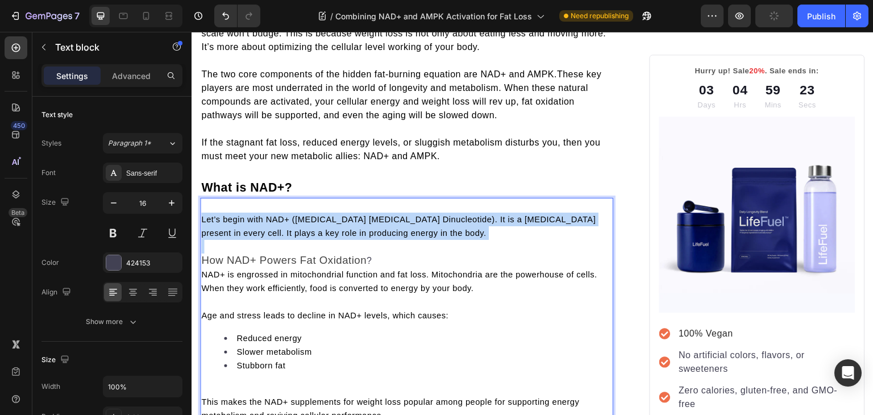
click at [246, 222] on p "Let’s begin with NAD+ (Nicotinamide Adenine Dinucleotide). It is a coenzyme pre…" at bounding box center [406, 225] width 411 height 27
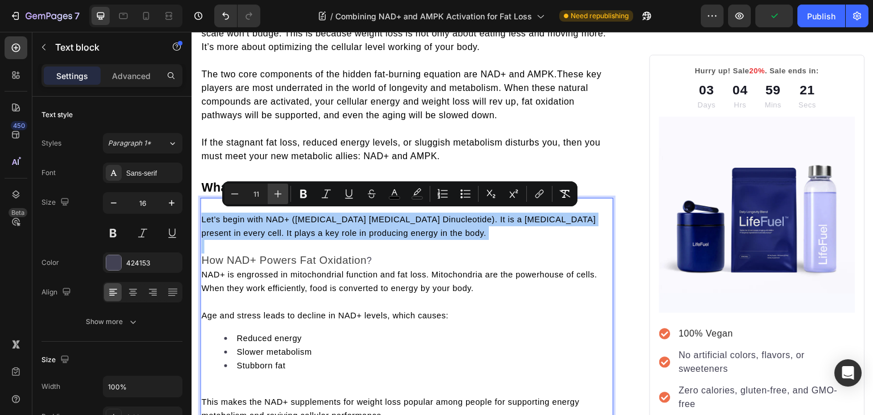
click at [279, 196] on icon "Editor contextual toolbar" at bounding box center [277, 193] width 11 height 11
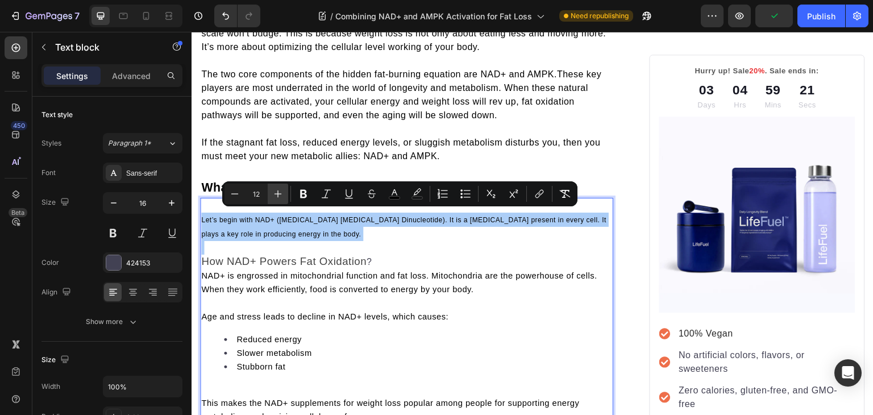
click at [279, 196] on icon "Editor contextual toolbar" at bounding box center [277, 193] width 11 height 11
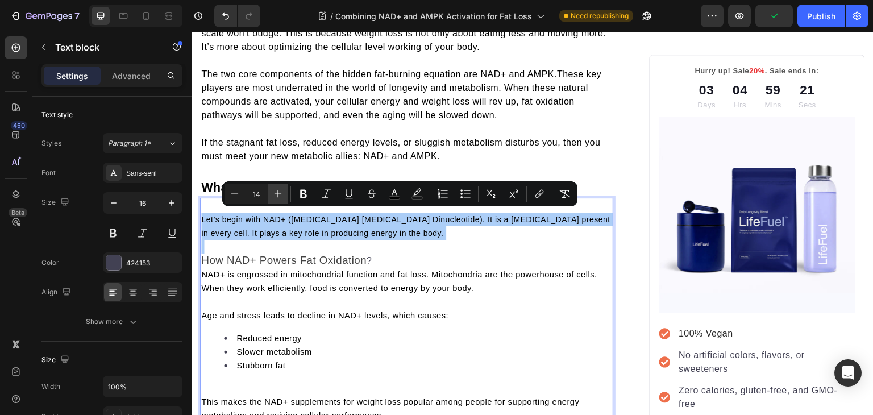
click at [279, 196] on icon "Editor contextual toolbar" at bounding box center [277, 193] width 11 height 11
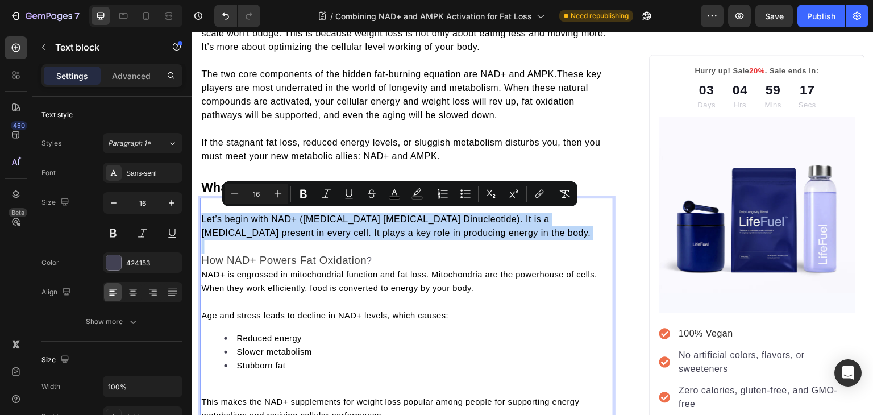
click at [241, 277] on p "NAD+ is engrossed in mitochondrial function and fat loss. Mitochondria are the …" at bounding box center [406, 281] width 411 height 27
type input "11"
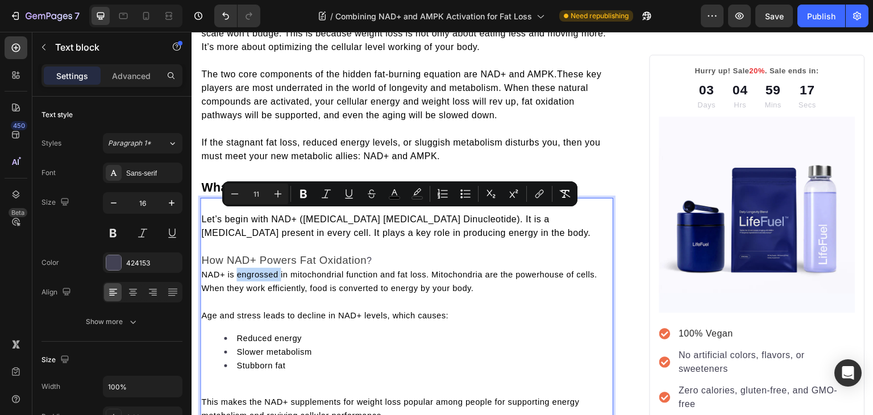
click at [241, 277] on p "NAD+ is engrossed in mitochondrial function and fat loss. Mitochondria are the …" at bounding box center [406, 281] width 411 height 27
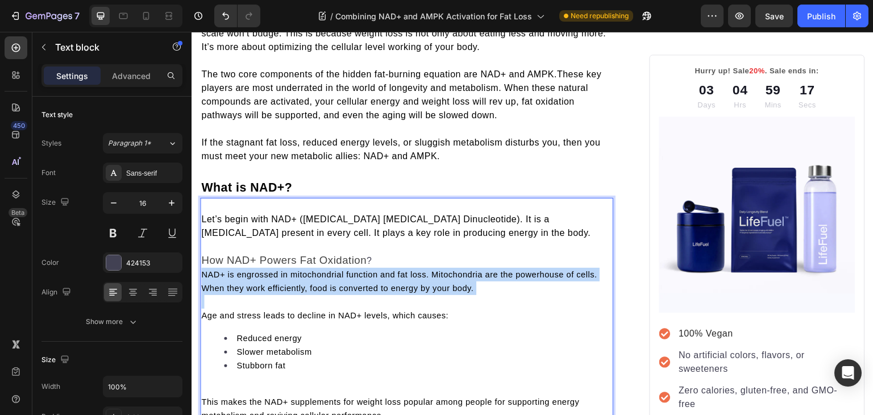
click at [241, 277] on p "NAD+ is engrossed in mitochondrial function and fat loss. Mitochondria are the …" at bounding box center [406, 281] width 411 height 27
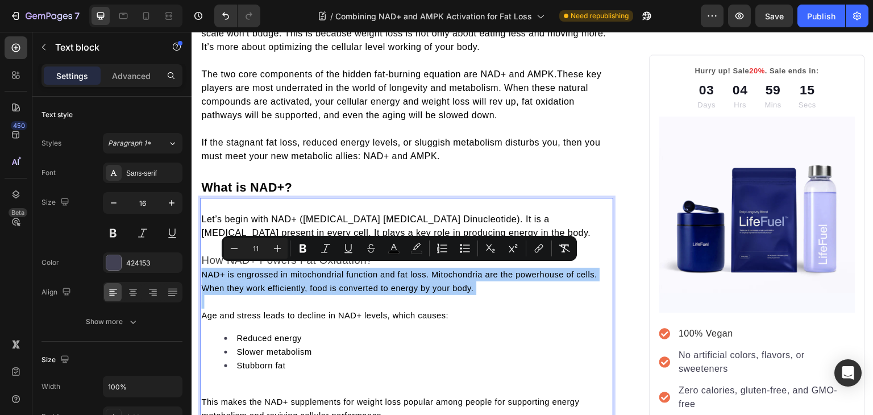
click at [252, 248] on input "11" at bounding box center [255, 248] width 23 height 14
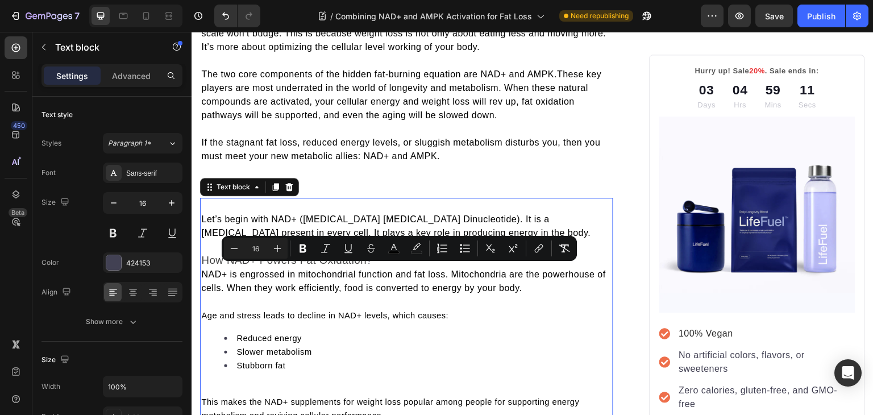
type input "11"
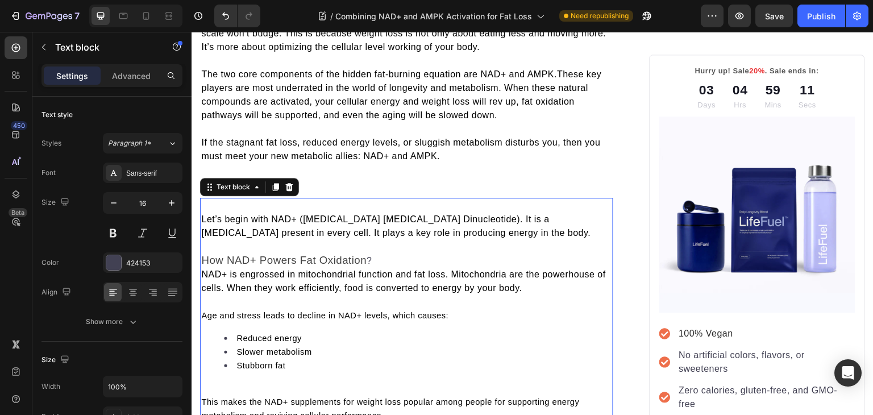
click at [272, 320] on div "Let’s begin with NAD+ (Nicotinamide Adenine Dinucleotide). It is a coenzyme pre…" at bounding box center [406, 317] width 413 height 212
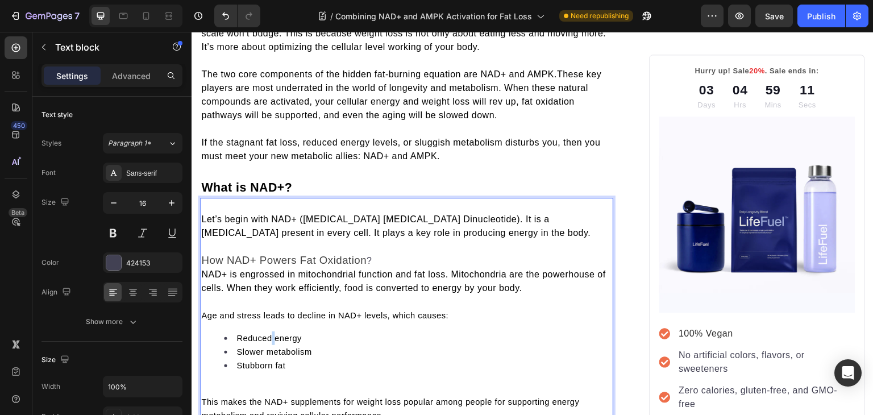
click at [272, 320] on div "Let’s begin with NAD+ (Nicotinamide Adenine Dinucleotide). It is a coenzyme pre…" at bounding box center [406, 317] width 413 height 212
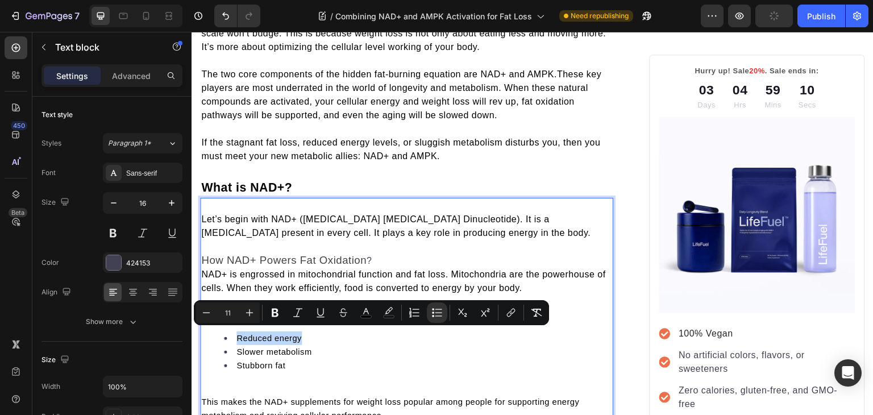
click at [330, 340] on li "Reduced energy" at bounding box center [418, 338] width 388 height 14
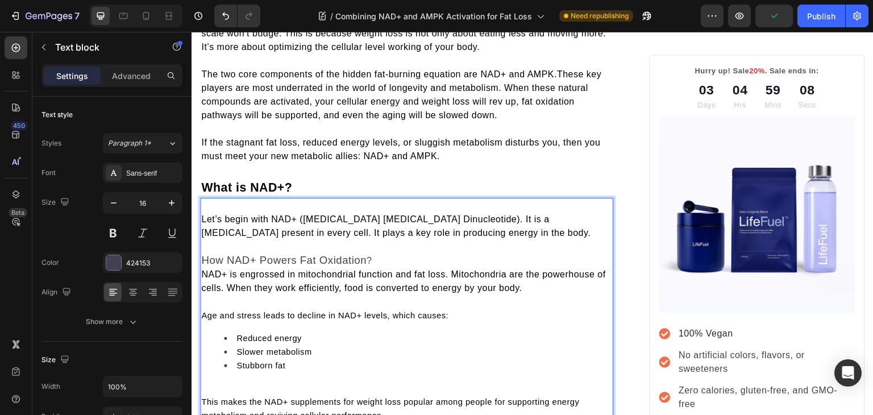
click at [316, 318] on p "Age and stress leads to decline in NAD+ levels, which causes:" at bounding box center [406, 315] width 411 height 14
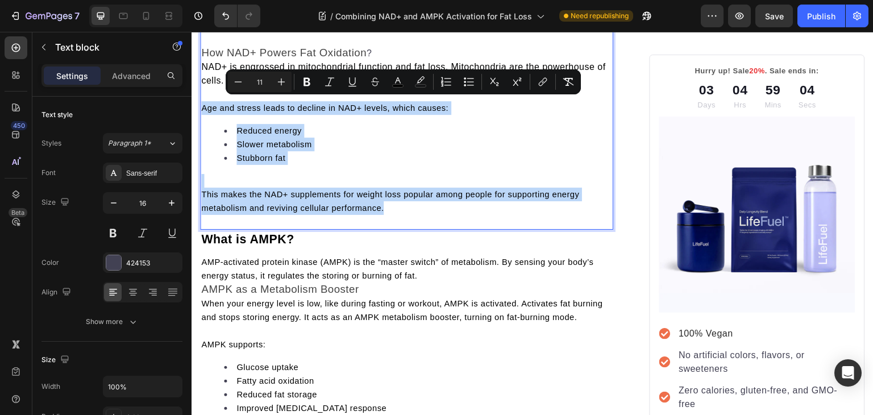
scroll to position [624, 0]
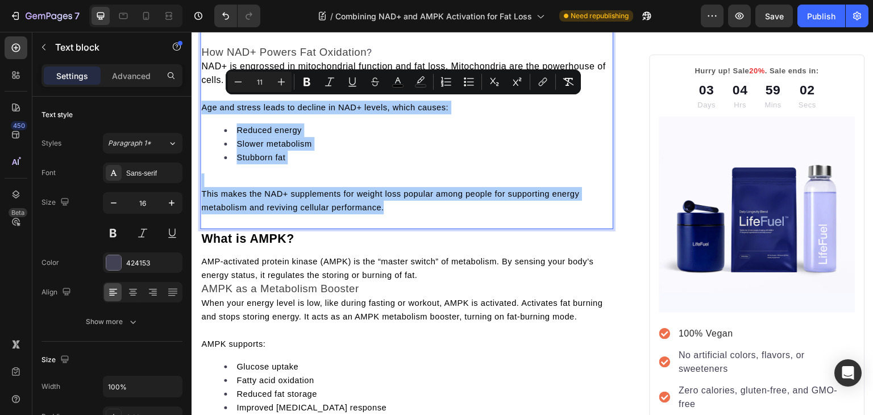
click at [261, 83] on input "11" at bounding box center [259, 82] width 23 height 14
type input "16"
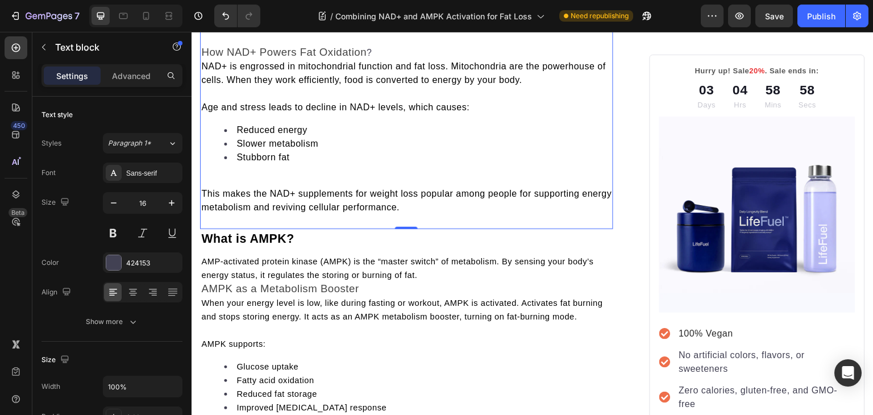
click at [257, 166] on div "Let’s begin with NAD+ (Nicotinamide Adenine Dinucleotide). It is a coenzyme pre…" at bounding box center [406, 109] width 413 height 212
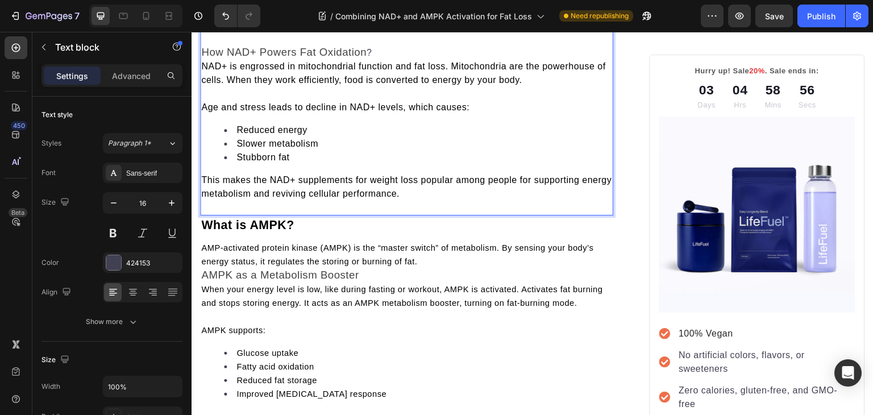
scroll to position [640, 0]
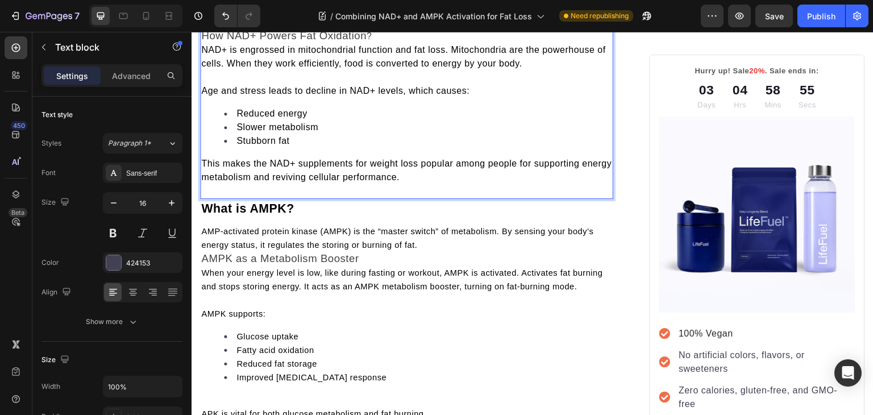
click at [231, 73] on p "Rich Text Editor. Editing area: main" at bounding box center [406, 77] width 411 height 14
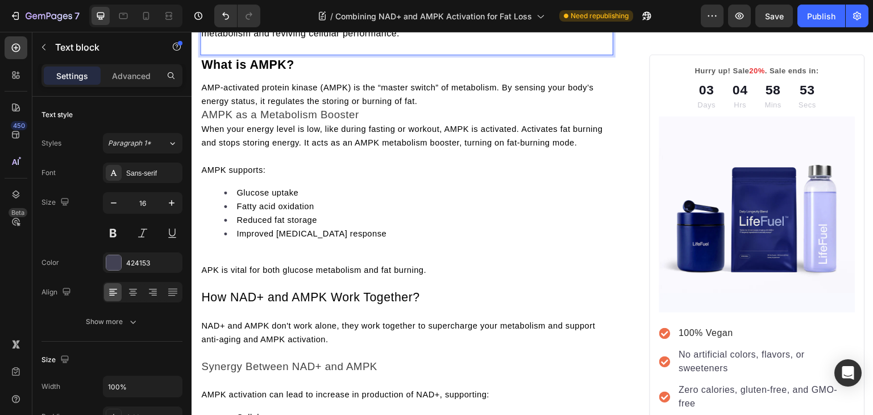
scroll to position [786, 0]
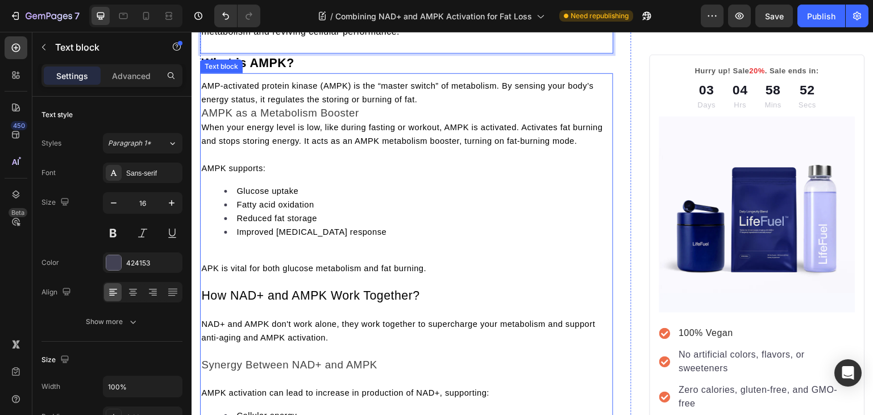
click at [231, 89] on div "AMP-activated protein kinase (AMPK) is the “master switch” of metabolism. By se…" at bounding box center [406, 366] width 413 height 586
click at [231, 73] on div "Text block" at bounding box center [221, 67] width 43 height 14
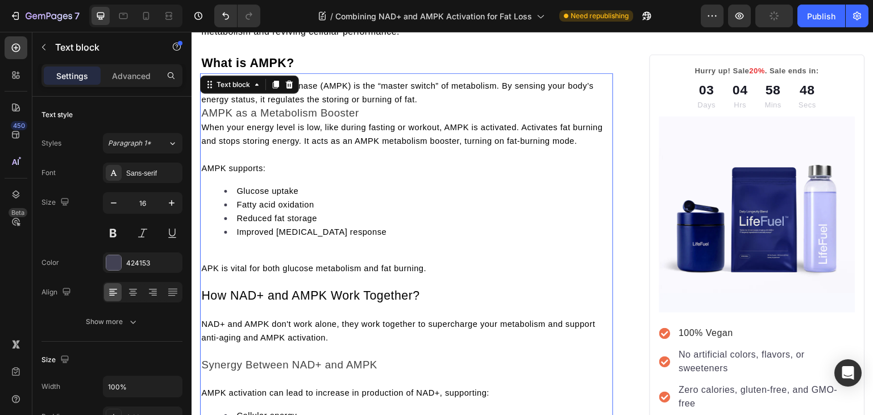
click at [207, 107] on span "AMPK as a Metabolism Booster" at bounding box center [279, 113] width 157 height 12
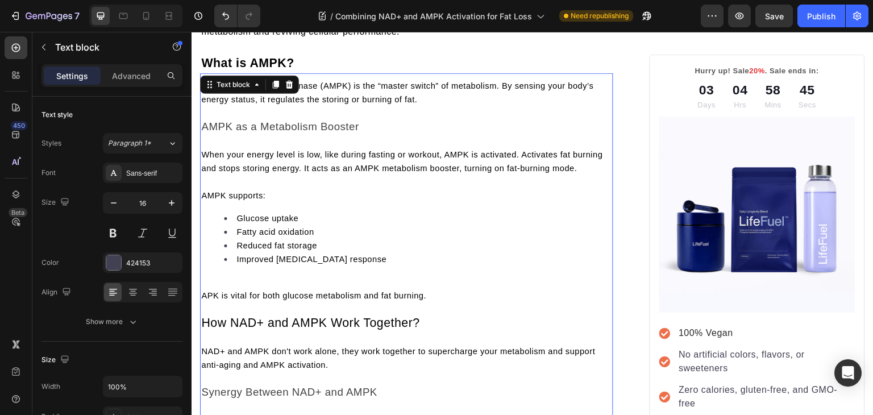
click at [369, 95] on span "AMP-activated protein kinase (AMPK) is the “master switch” of metabolism. By se…" at bounding box center [397, 92] width 392 height 23
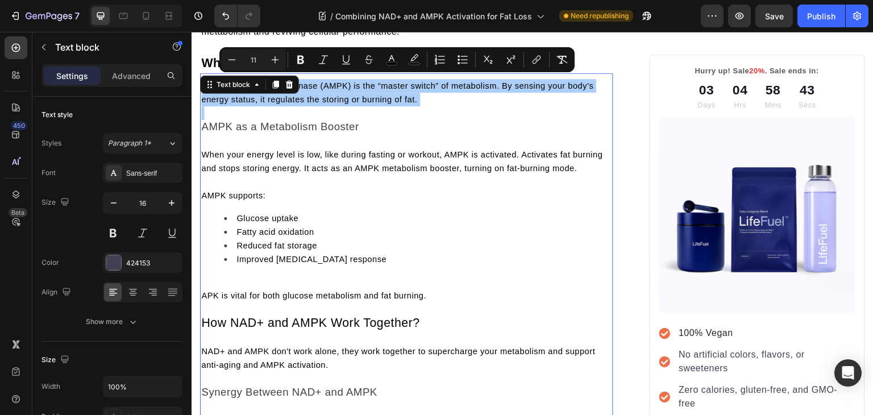
click at [254, 62] on input "11" at bounding box center [253, 60] width 23 height 14
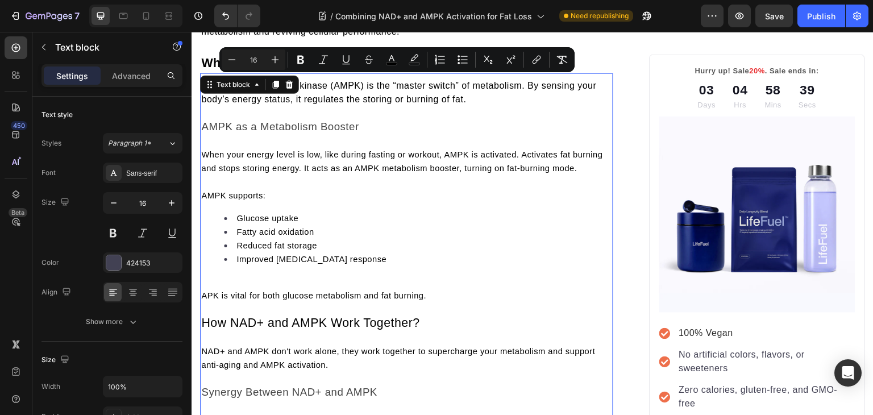
type input "11"
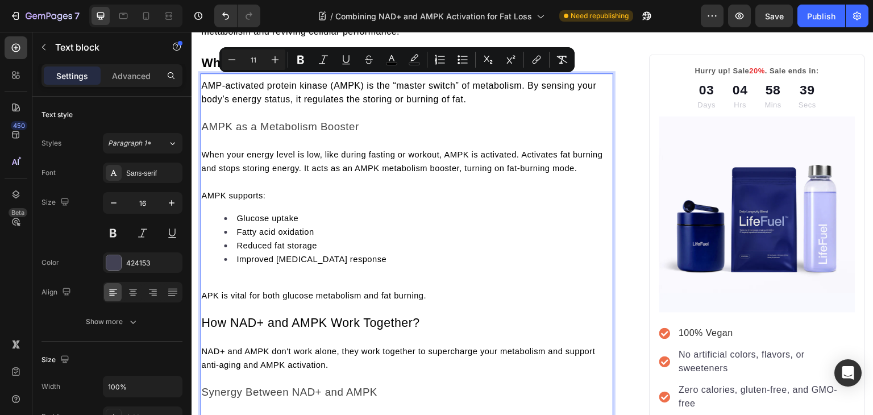
click at [232, 151] on span "When your energy level is low, like during fasting or workout, AMPK is activate…" at bounding box center [401, 161] width 401 height 23
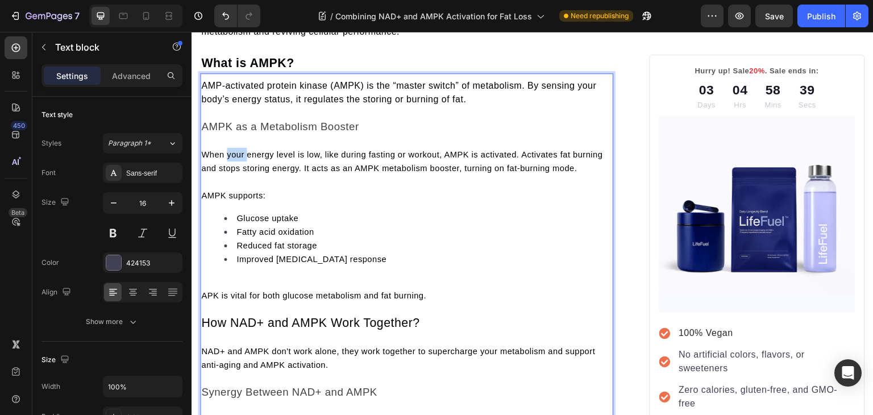
click at [232, 151] on span "When your energy level is low, like during fasting or workout, AMPK is activate…" at bounding box center [401, 161] width 401 height 23
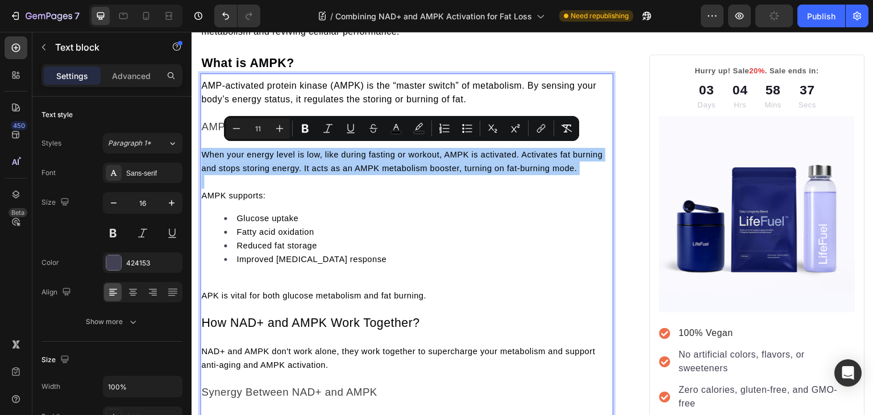
click at [260, 127] on input "11" at bounding box center [258, 129] width 23 height 14
type input "16"
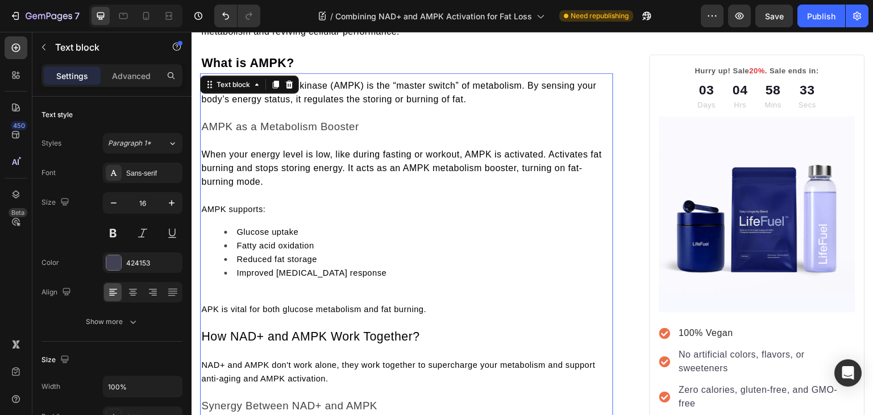
click at [239, 205] on span "AMPK supports:" at bounding box center [233, 209] width 64 height 9
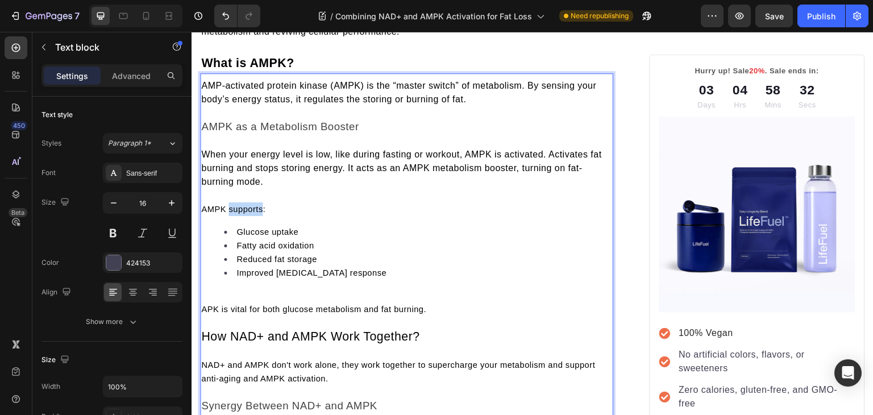
click at [239, 205] on span "AMPK supports:" at bounding box center [233, 209] width 64 height 9
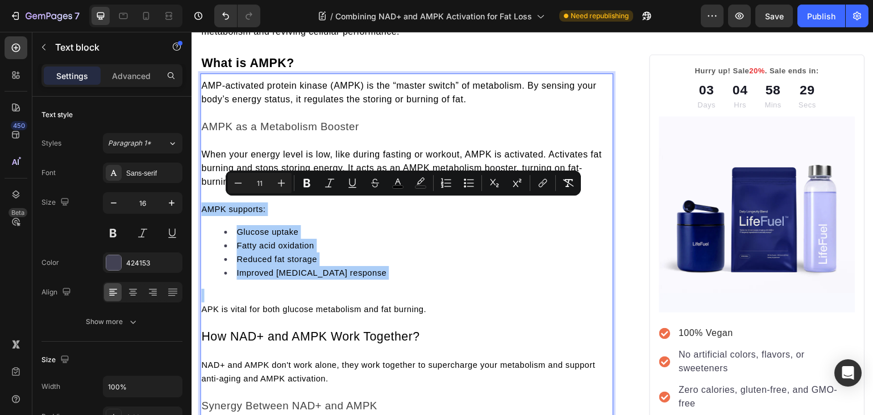
click at [260, 178] on input "11" at bounding box center [259, 183] width 23 height 14
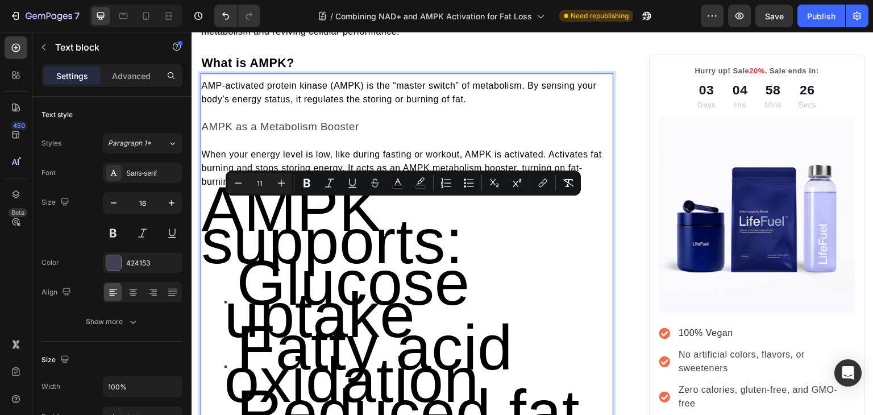
type input "11"
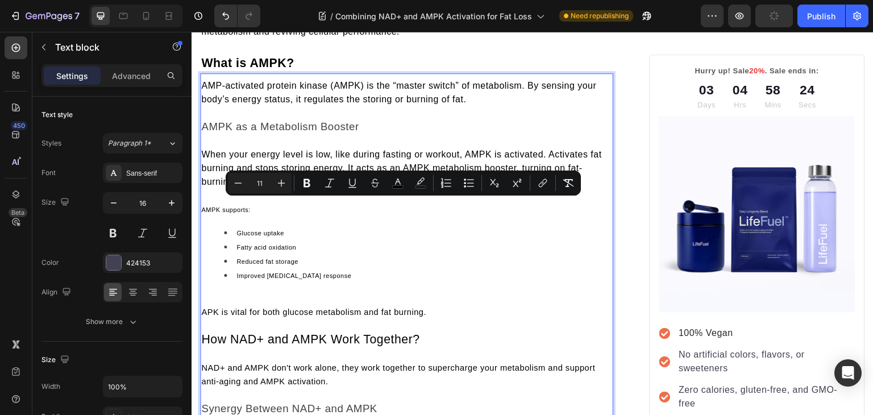
click at [297, 173] on button "Bold" at bounding box center [307, 183] width 20 height 20
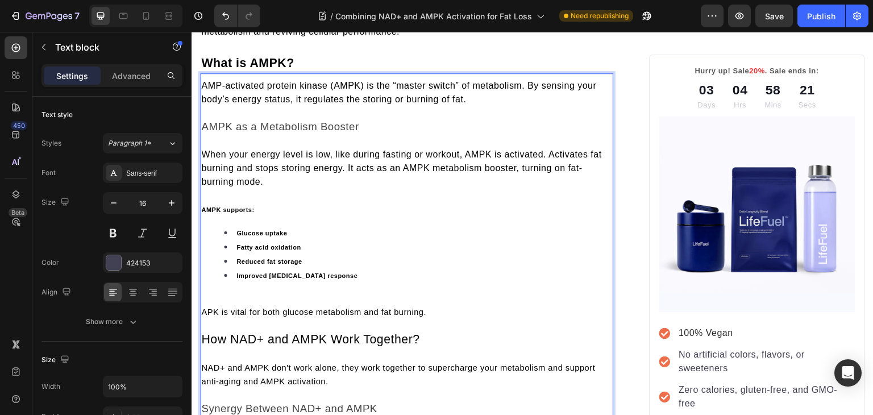
click at [237, 206] on strong "AMPK supports:" at bounding box center [227, 209] width 53 height 7
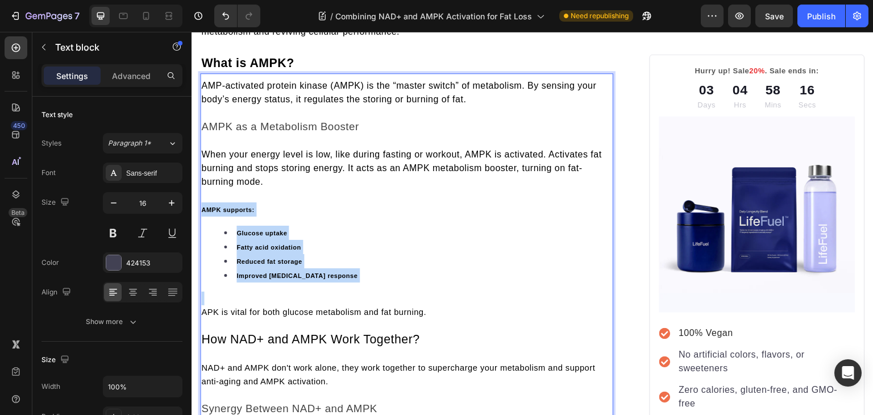
click at [259, 226] on li "Glucose uptake" at bounding box center [418, 233] width 388 height 14
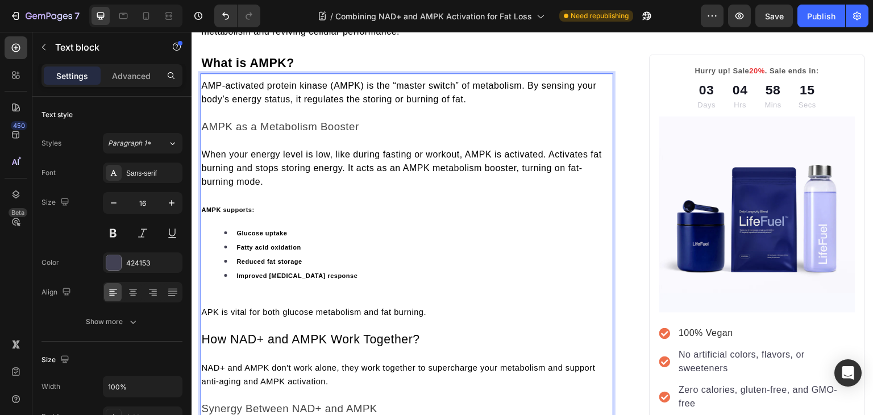
click at [259, 226] on li "Glucose uptake" at bounding box center [418, 233] width 388 height 14
click at [279, 202] on p "AMPK supports:" at bounding box center [406, 209] width 411 height 14
click at [236, 202] on p "AMPK supports:" at bounding box center [406, 209] width 411 height 14
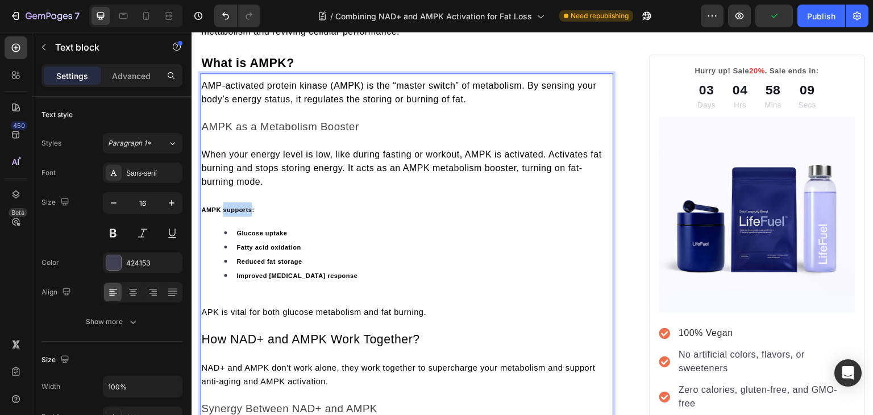
click at [236, 202] on p "AMPK supports:" at bounding box center [406, 209] width 411 height 14
click at [207, 197] on p "Rich Text Editor. Editing area: main" at bounding box center [406, 196] width 411 height 14
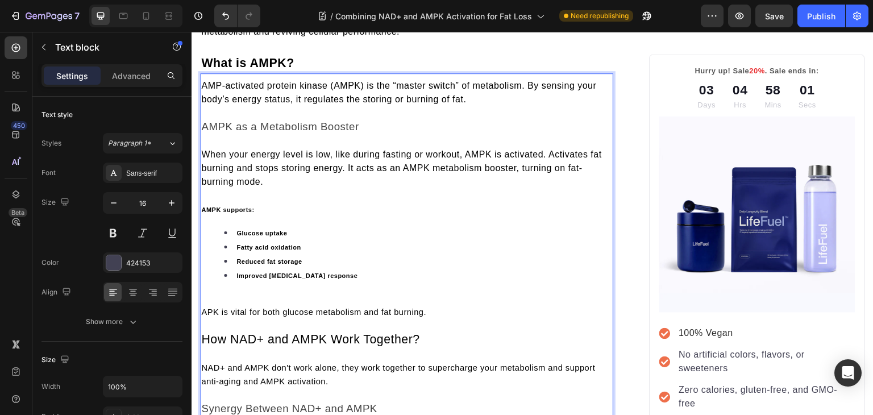
click at [211, 206] on strong "AMPK supports:" at bounding box center [227, 209] width 53 height 7
drag, startPoint x: 211, startPoint y: 205, endPoint x: 198, endPoint y: 206, distance: 12.5
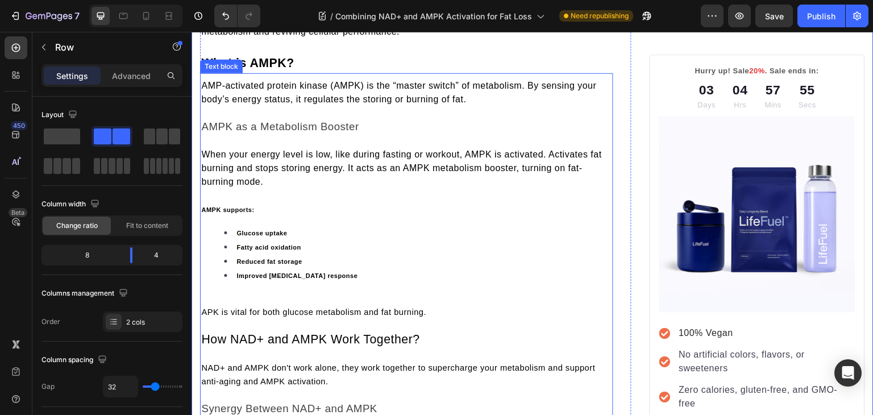
click at [221, 207] on strong "AMPK supports:" at bounding box center [227, 209] width 53 height 7
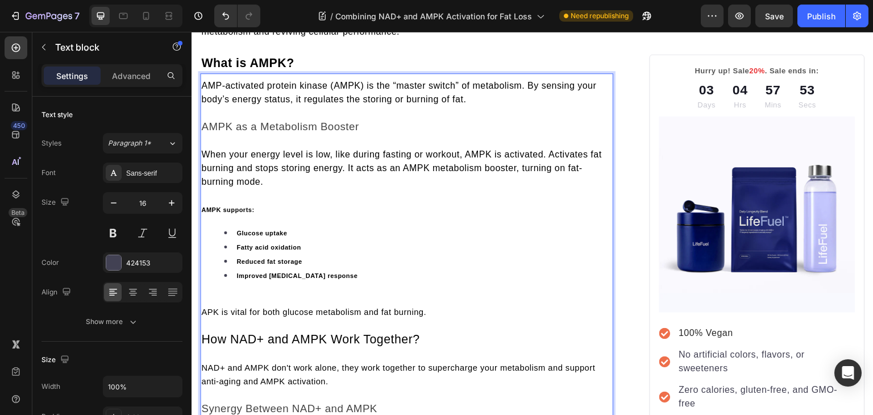
click at [221, 207] on strong "AMPK supports:" at bounding box center [227, 209] width 53 height 7
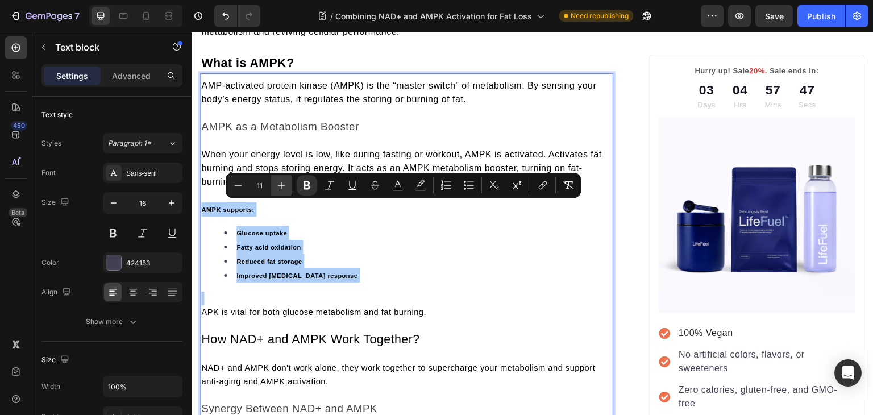
click at [278, 182] on icon "Editor contextual toolbar" at bounding box center [281, 185] width 11 height 11
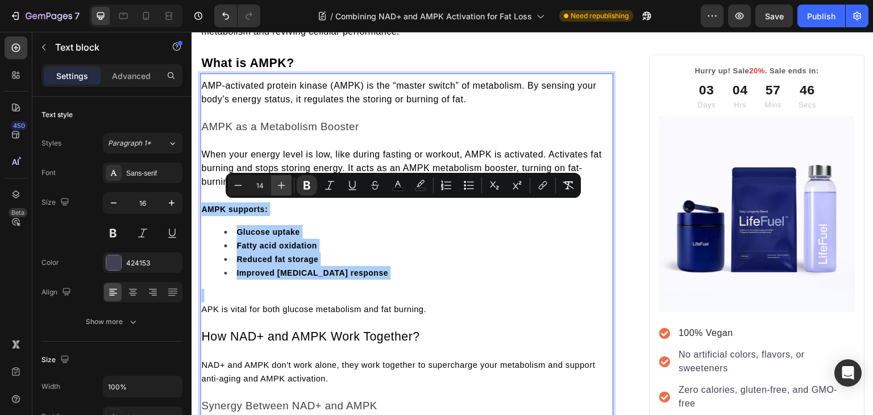
click at [278, 182] on icon "Editor contextual toolbar" at bounding box center [281, 185] width 11 height 11
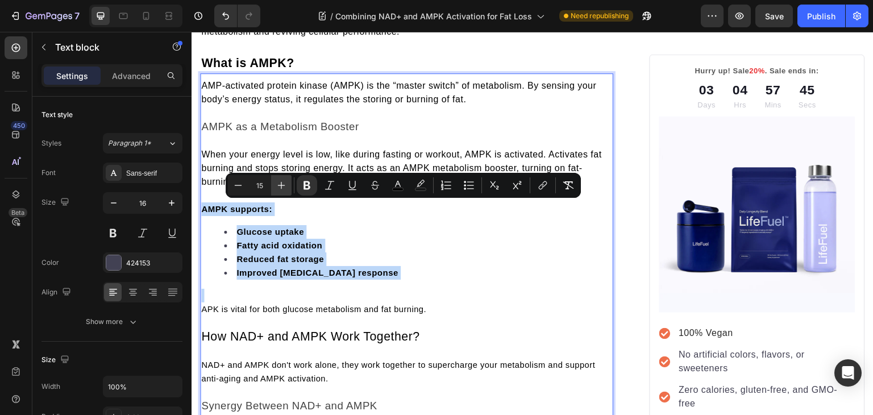
type input "16"
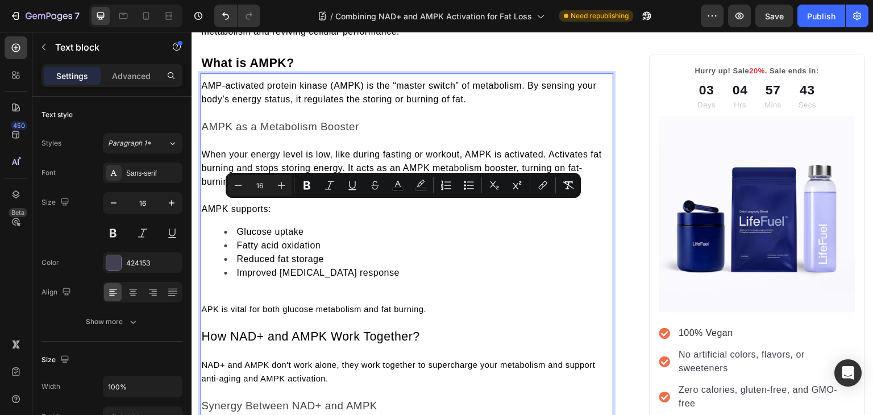
click at [373, 266] on li "Improved insulin response" at bounding box center [418, 273] width 388 height 14
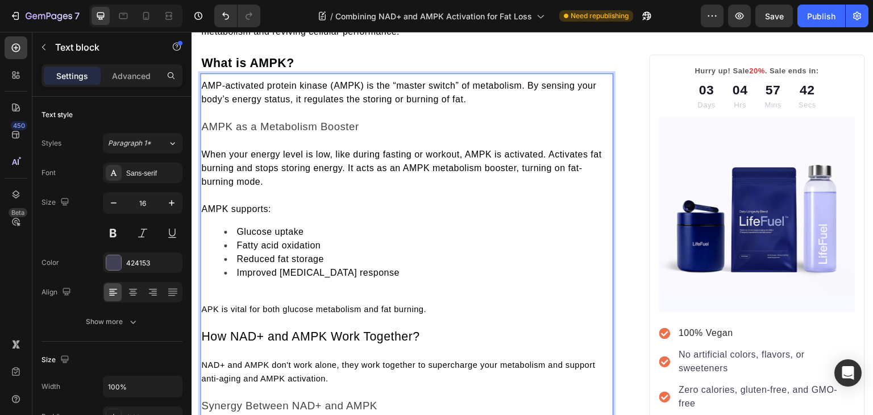
click at [268, 290] on p "Rich Text Editor. Editing area: main" at bounding box center [406, 296] width 411 height 14
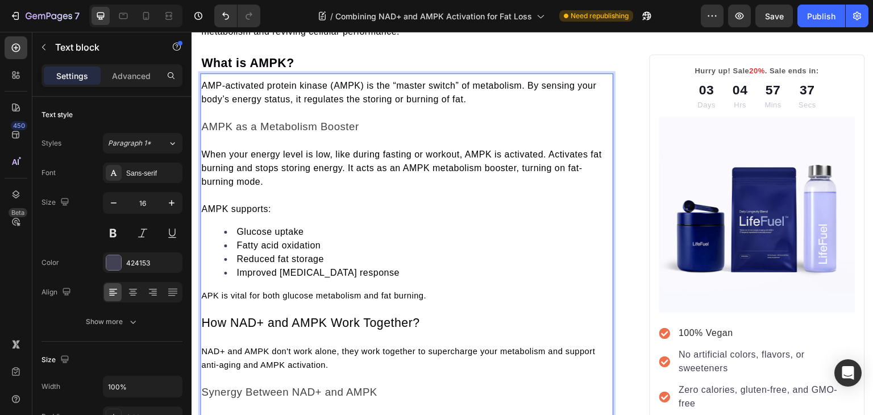
click at [258, 291] on span "APK is vital for both glucose metabolism and fat burning." at bounding box center [313, 295] width 225 height 9
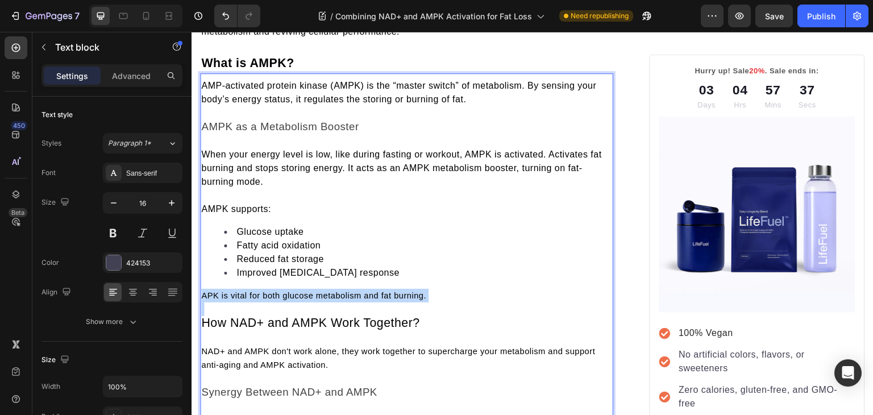
click at [258, 291] on span "APK is vital for both glucose metabolism and fat burning." at bounding box center [313, 295] width 225 height 9
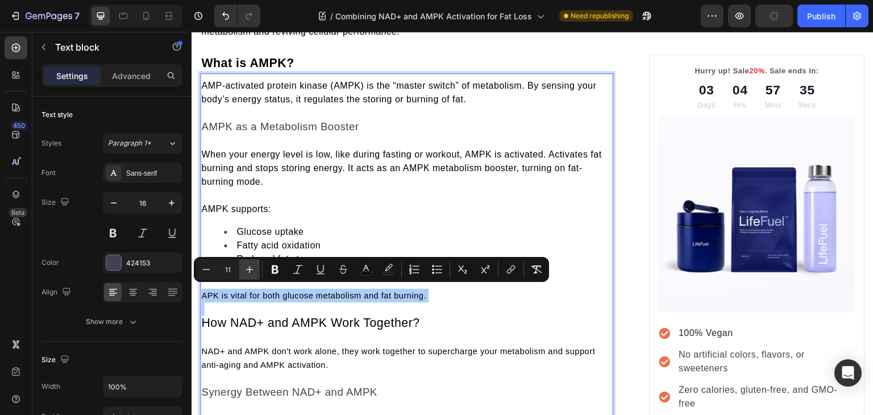
click at [251, 264] on icon "Editor contextual toolbar" at bounding box center [249, 269] width 11 height 11
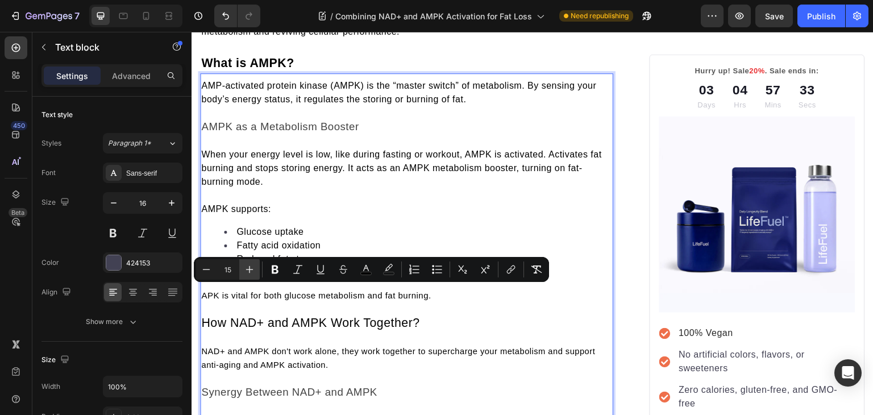
click at [251, 264] on icon "Editor contextual toolbar" at bounding box center [249, 269] width 11 height 11
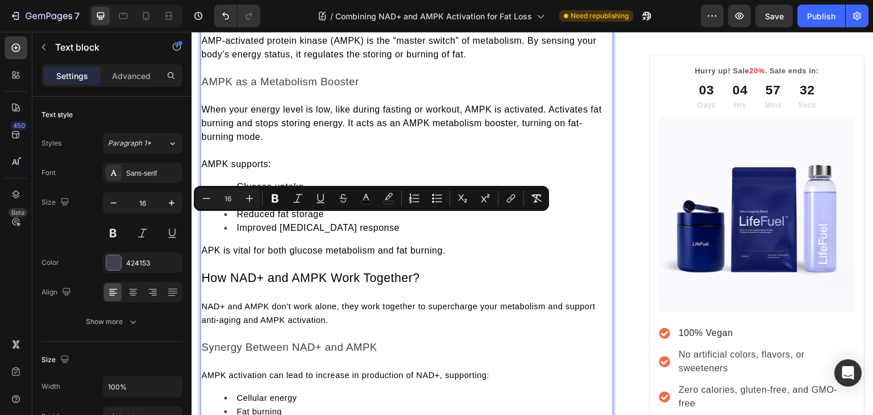
scroll to position [856, 0]
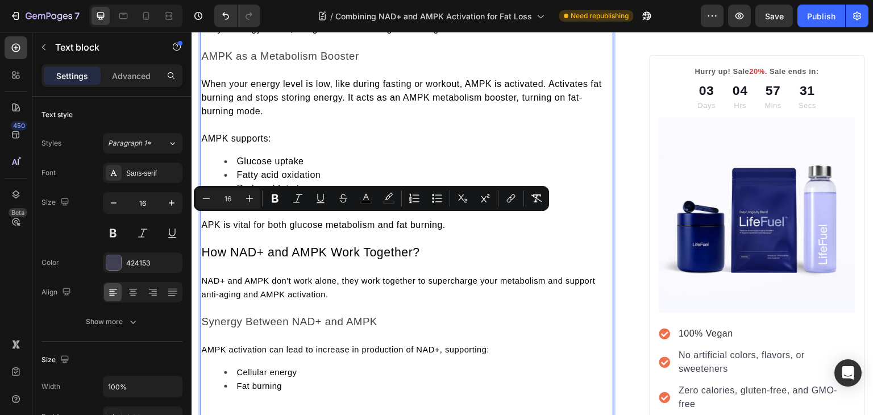
click at [231, 276] on span "NAD+ and AMPK don't work alone, they work together to supercharge your metaboli…" at bounding box center [398, 287] width 394 height 23
type input "11"
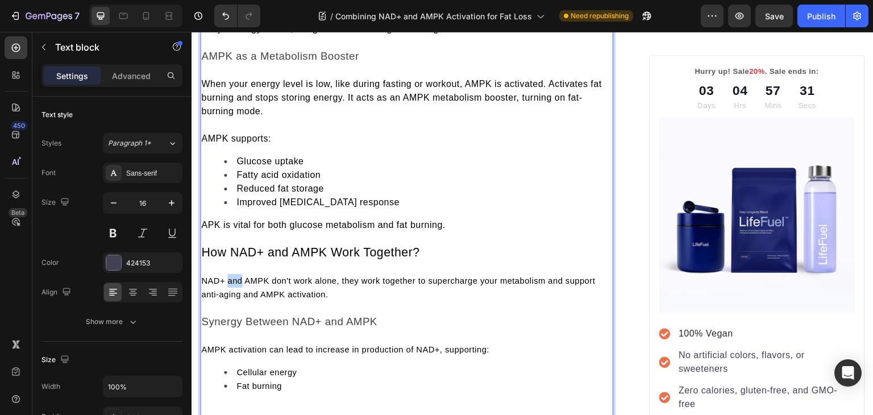
click at [231, 276] on span "NAD+ and AMPK don't work alone, they work together to supercharge your metaboli…" at bounding box center [398, 287] width 394 height 23
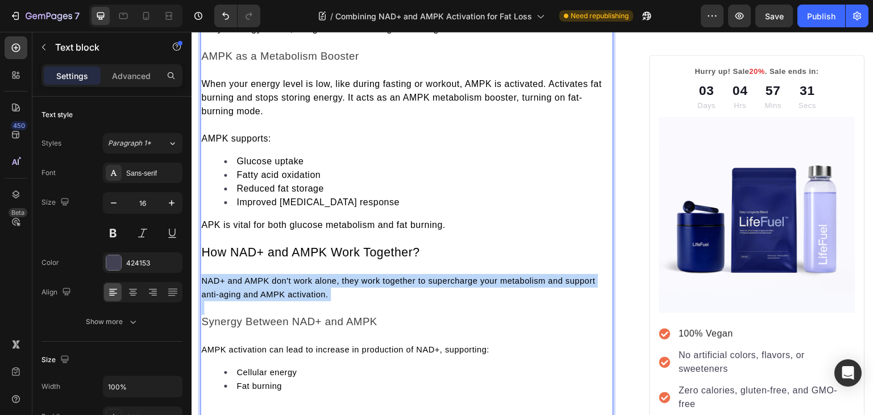
click at [231, 276] on span "NAD+ and AMPK don't work alone, they work together to supercharge your metaboli…" at bounding box center [398, 287] width 394 height 23
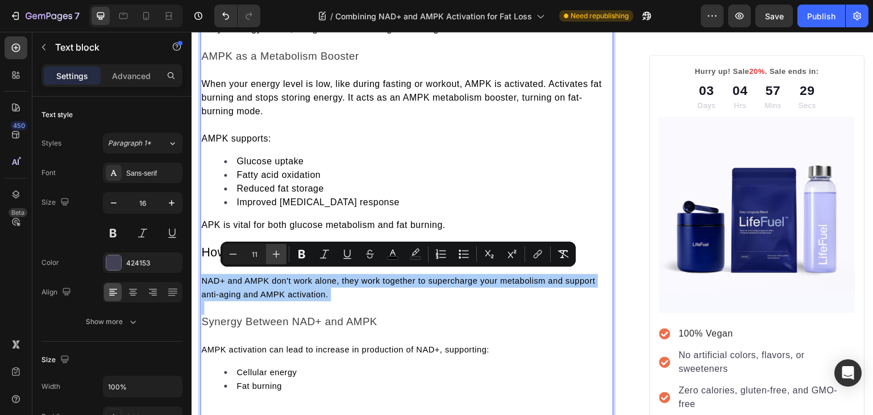
click at [281, 255] on icon "Editor contextual toolbar" at bounding box center [275, 253] width 11 height 11
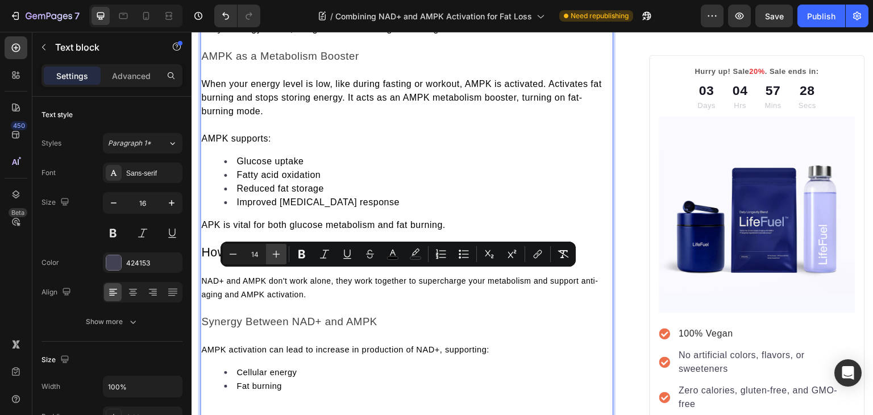
click at [281, 255] on icon "Editor contextual toolbar" at bounding box center [275, 253] width 11 height 11
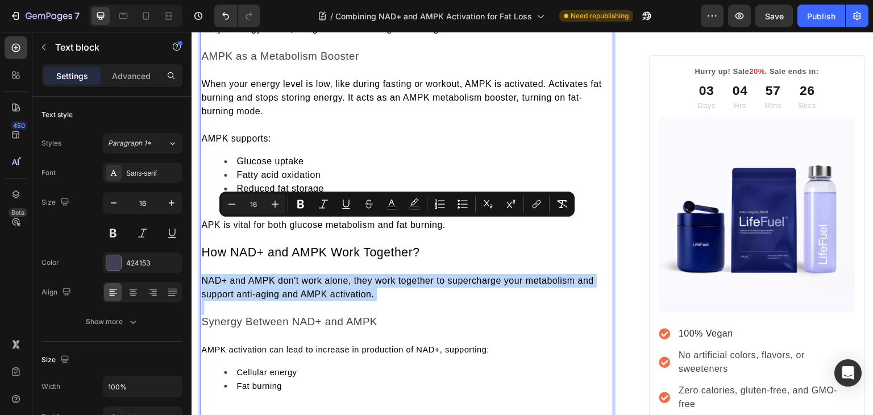
scroll to position [906, 0]
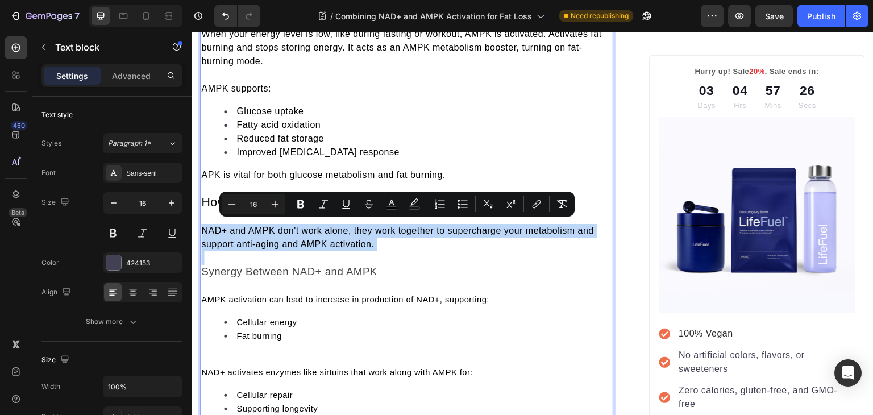
click at [279, 295] on span "AMPK activation can lead to increase in production of NAD+, supporting:" at bounding box center [345, 299] width 288 height 9
type input "11"
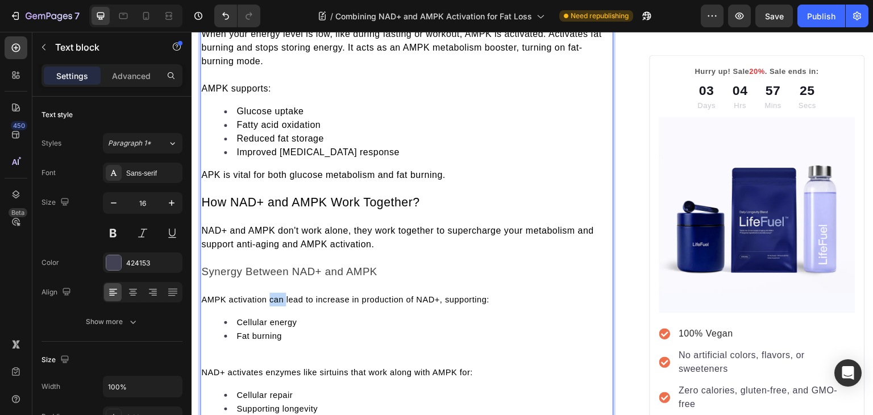
click at [279, 295] on span "AMPK activation can lead to increase in production of NAD+, supporting:" at bounding box center [345, 299] width 288 height 9
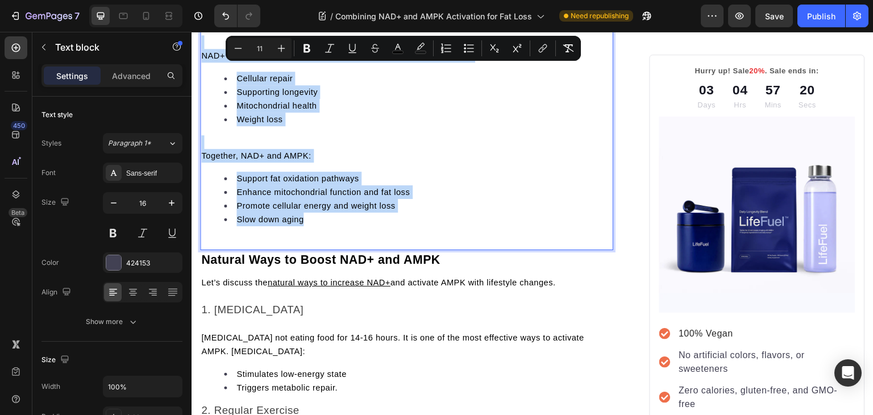
scroll to position [1223, 0]
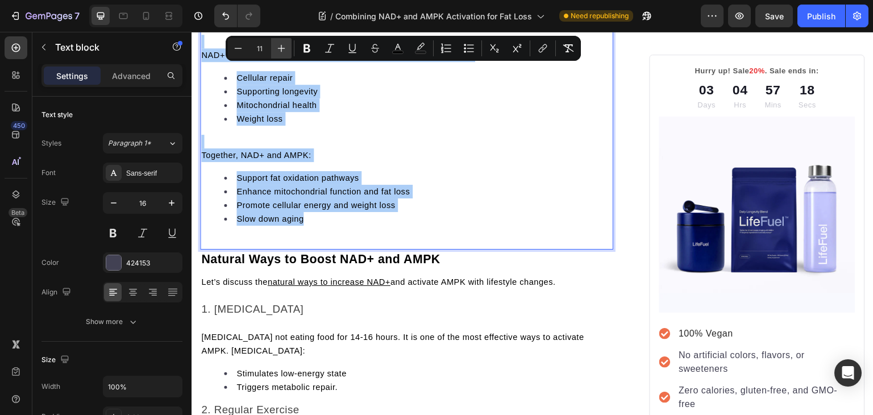
click at [279, 49] on icon "Editor contextual toolbar" at bounding box center [281, 48] width 11 height 11
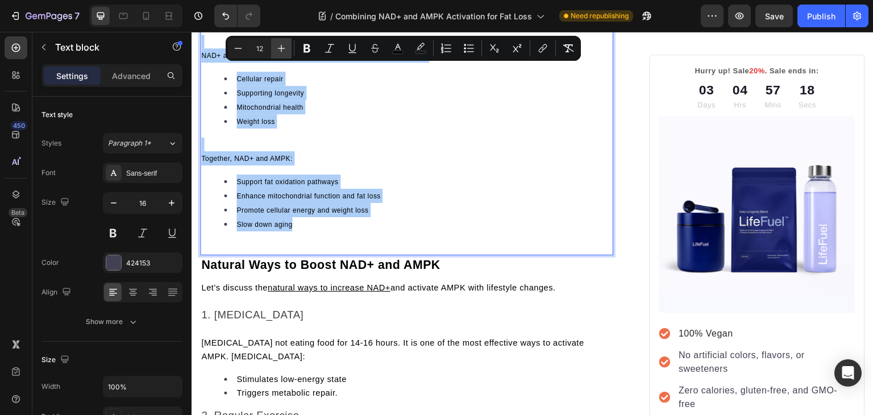
click at [279, 49] on icon "Editor contextual toolbar" at bounding box center [281, 48] width 11 height 11
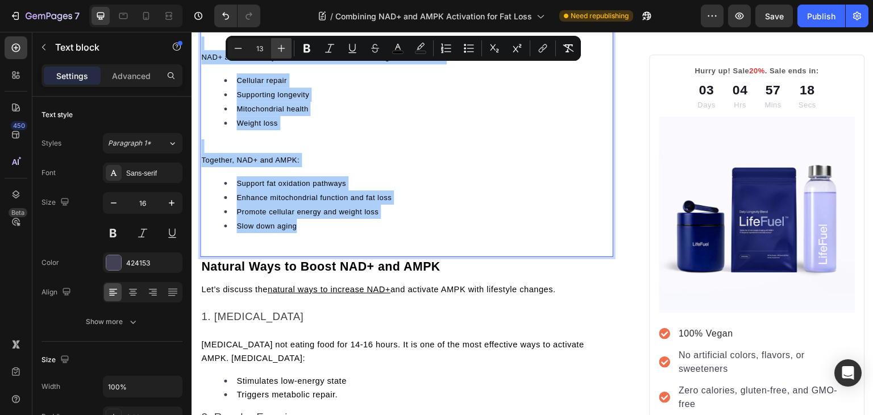
click at [279, 49] on icon "Editor contextual toolbar" at bounding box center [281, 48] width 11 height 11
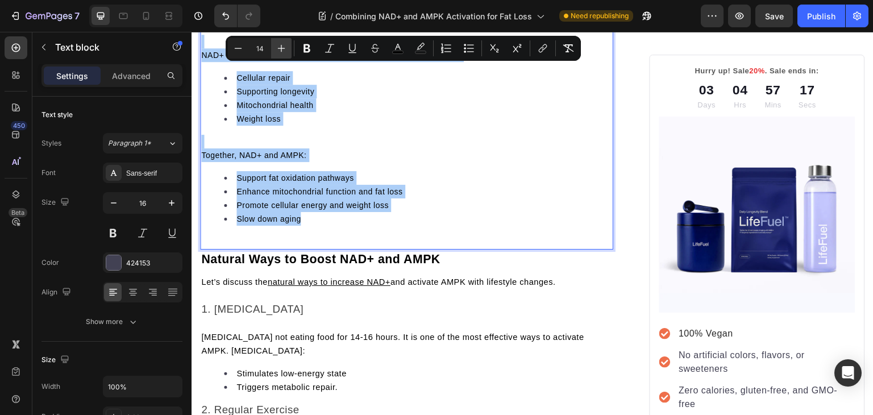
click at [279, 49] on icon "Editor contextual toolbar" at bounding box center [281, 48] width 11 height 11
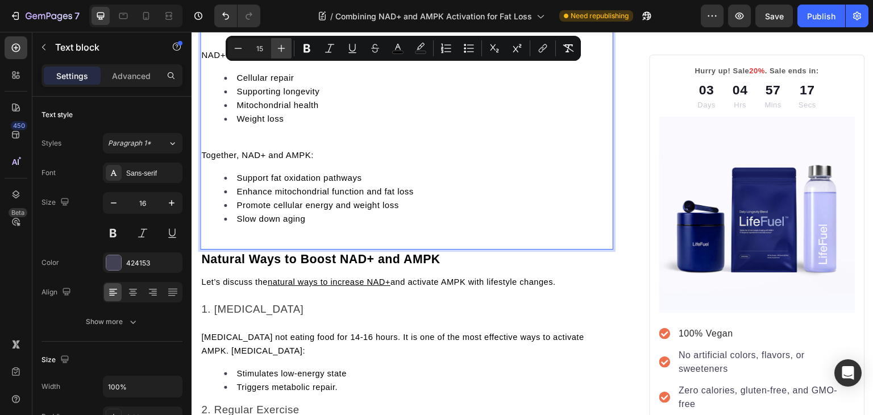
click at [279, 49] on icon "Editor contextual toolbar" at bounding box center [281, 48] width 11 height 11
type input "16"
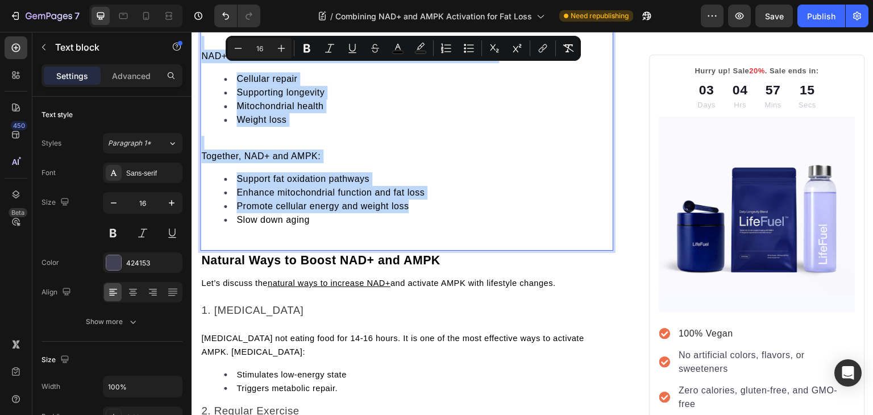
click at [261, 136] on p "Rich Text Editor. Editing area: main" at bounding box center [406, 143] width 411 height 14
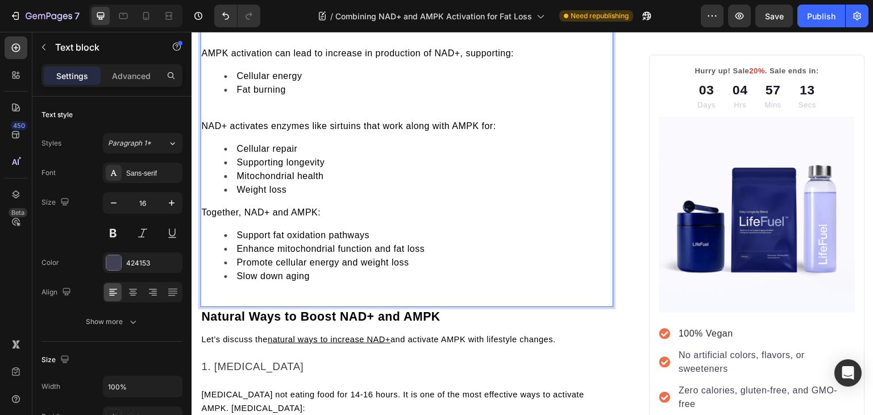
scroll to position [1147, 0]
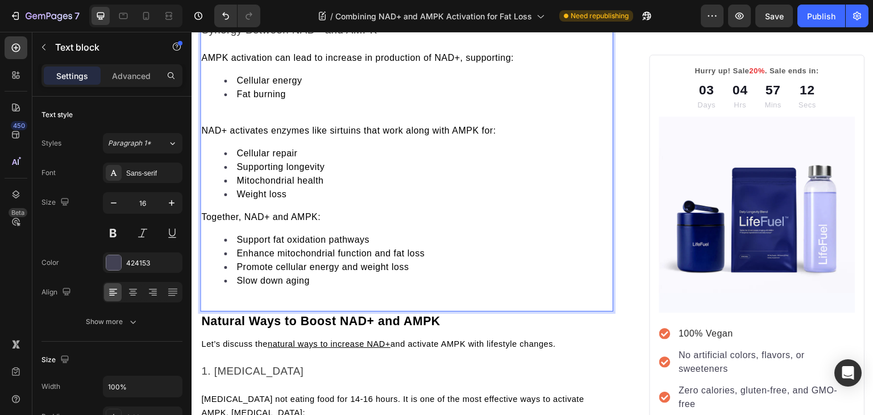
click at [236, 101] on div "AMP-activated protein kinase (AMPK) is the “master switch” of metabolism. By se…" at bounding box center [406, 7] width 413 height 582
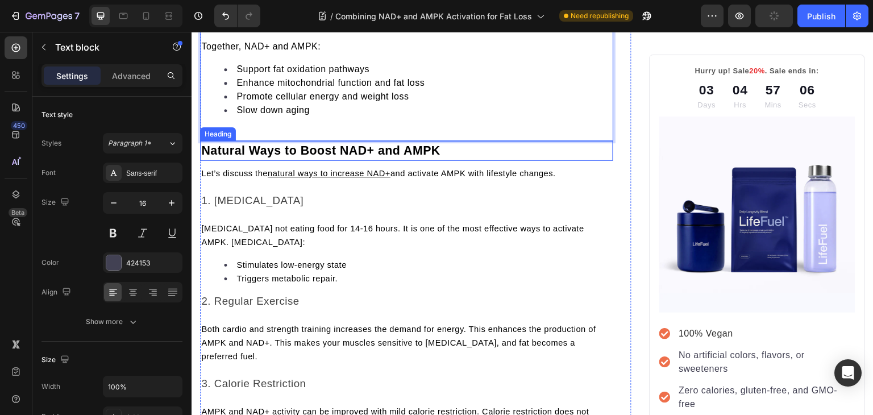
scroll to position [1304, 0]
click at [250, 171] on span "Let’s discuss the" at bounding box center [234, 173] width 66 height 9
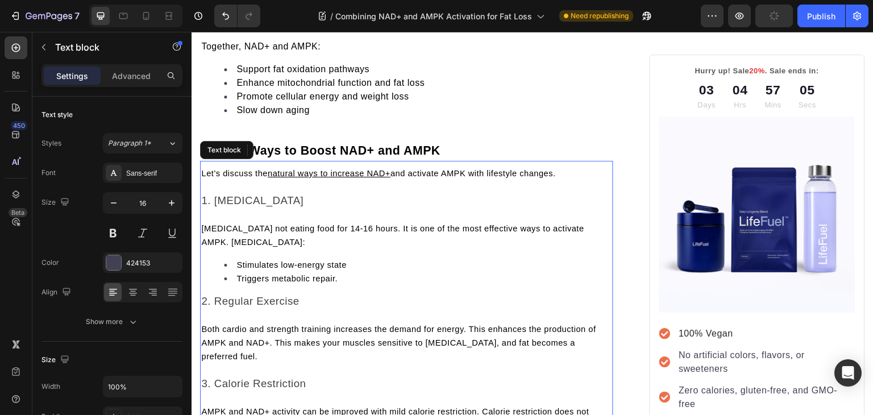
click at [250, 171] on span "Let’s discuss the" at bounding box center [234, 173] width 66 height 9
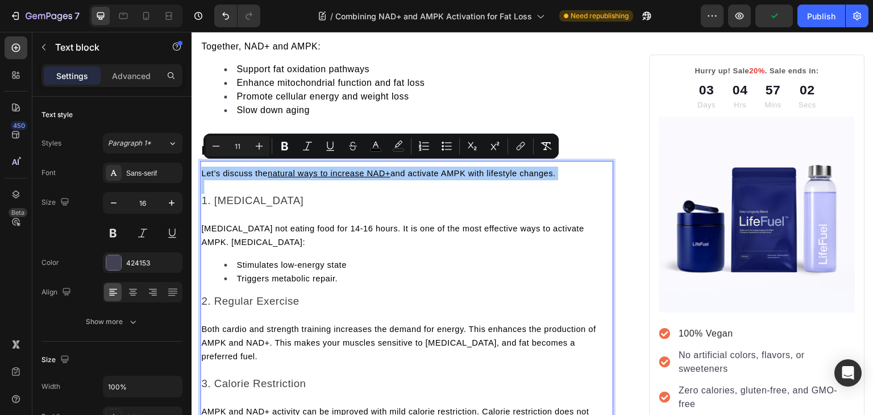
click at [239, 148] on input "11" at bounding box center [237, 146] width 23 height 14
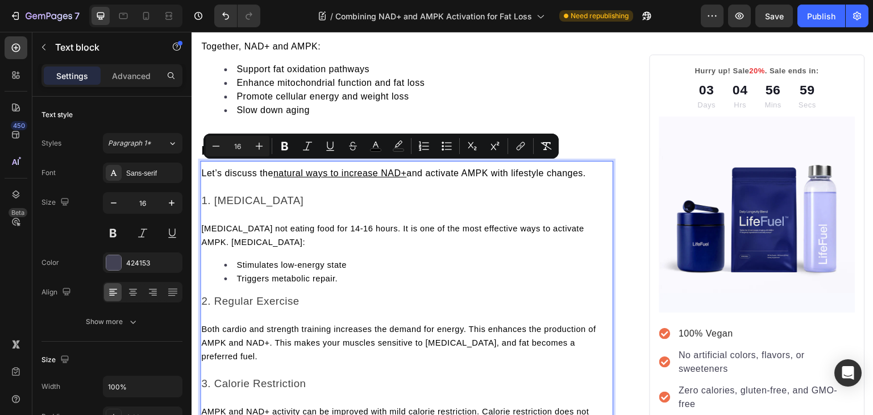
click at [252, 227] on span "Intermittent fasting not eating food for 14-16 hours. It is one of the most eff…" at bounding box center [392, 235] width 383 height 23
type input "11"
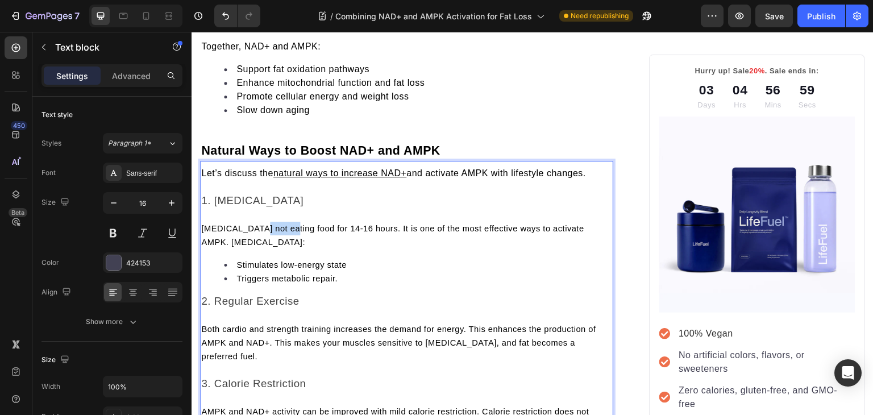
click at [252, 227] on span "Intermittent fasting not eating food for 14-16 hours. It is one of the most eff…" at bounding box center [392, 235] width 383 height 23
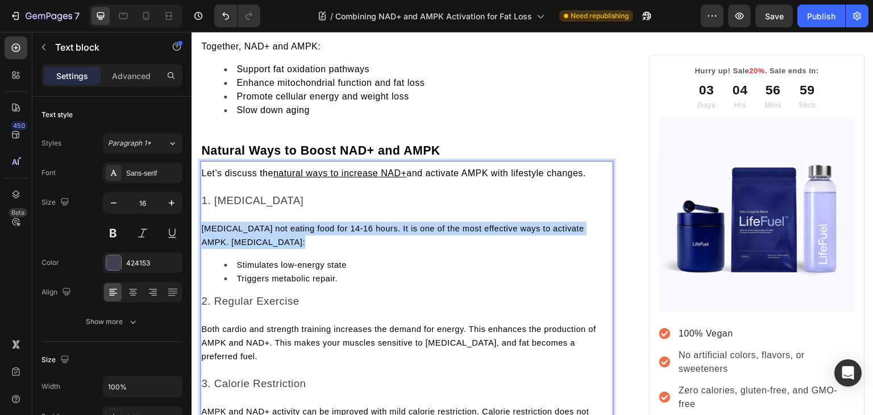
click at [252, 227] on span "Intermittent fasting not eating food for 14-16 hours. It is one of the most eff…" at bounding box center [392, 235] width 383 height 23
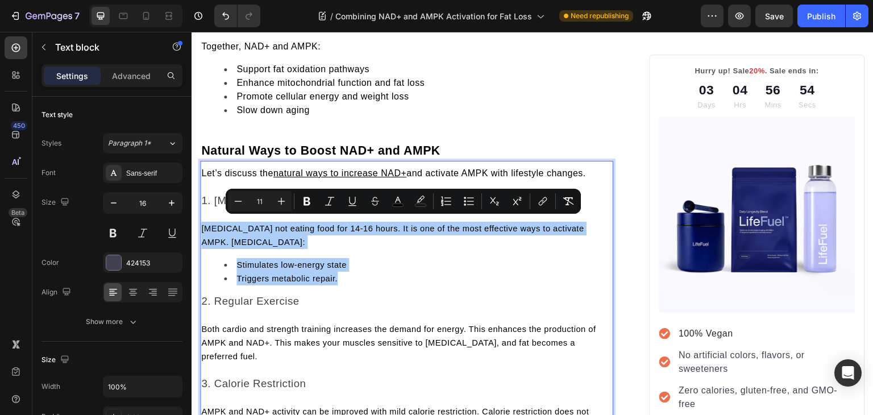
click at [261, 198] on input "11" at bounding box center [259, 201] width 23 height 14
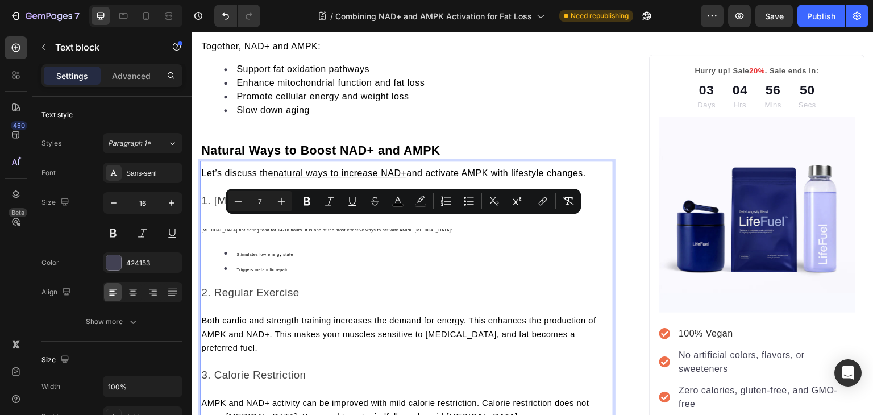
type input "11"
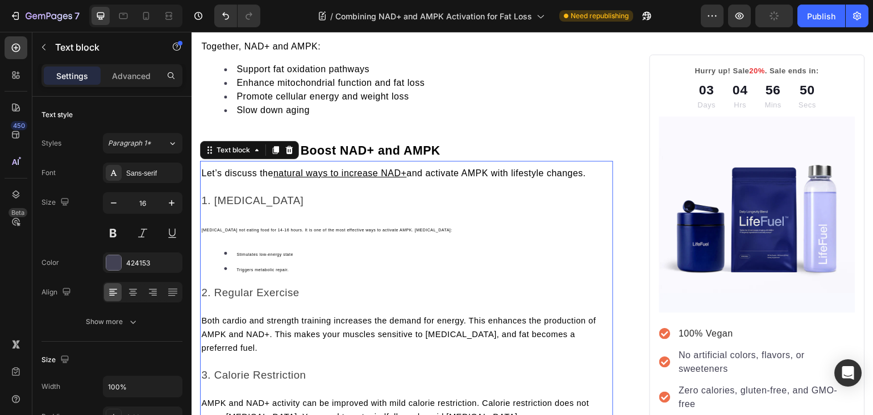
click at [235, 322] on p "Both cardio and strength training increases the demand for energy. This enhance…" at bounding box center [406, 334] width 411 height 41
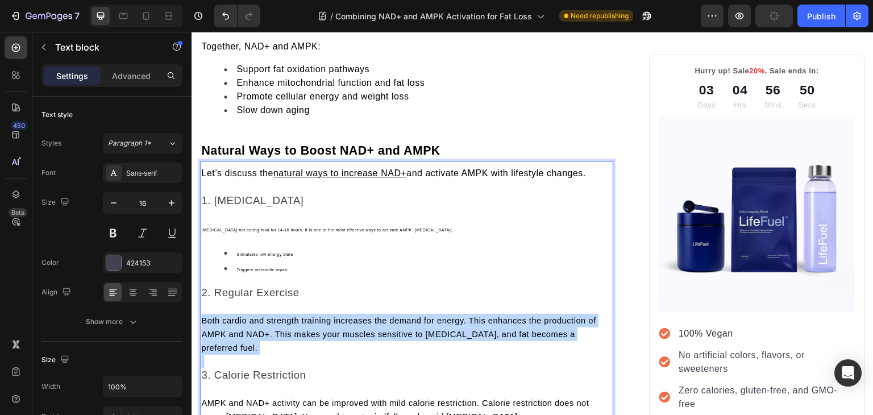
click at [235, 322] on p "Both cardio and strength training increases the demand for energy. This enhance…" at bounding box center [406, 334] width 411 height 41
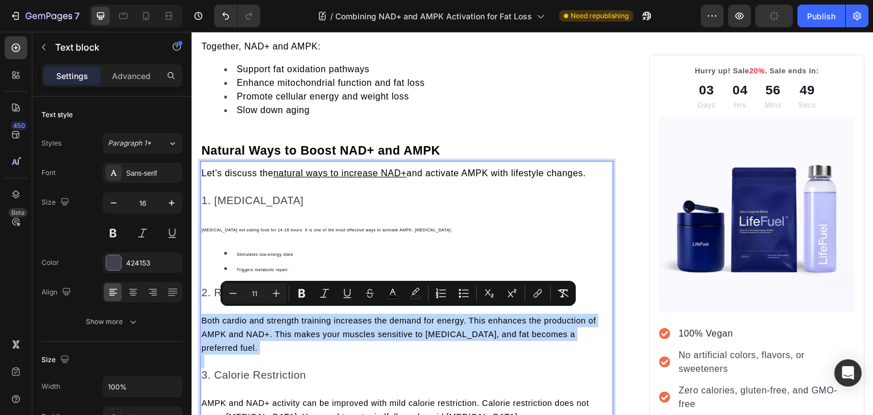
type input "16"
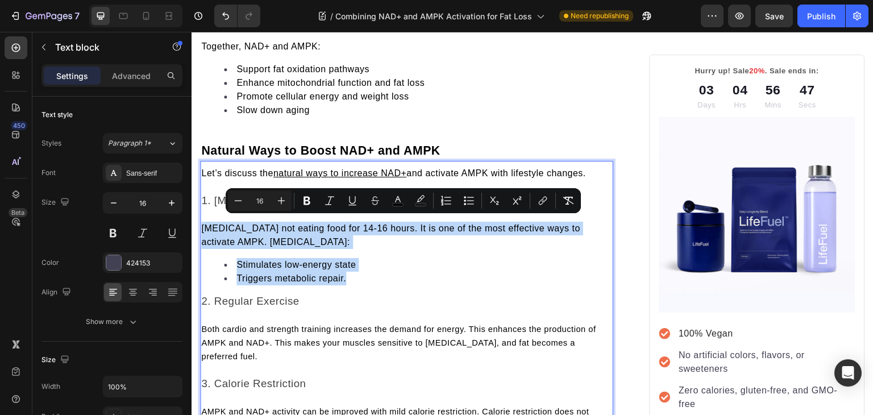
type input "11"
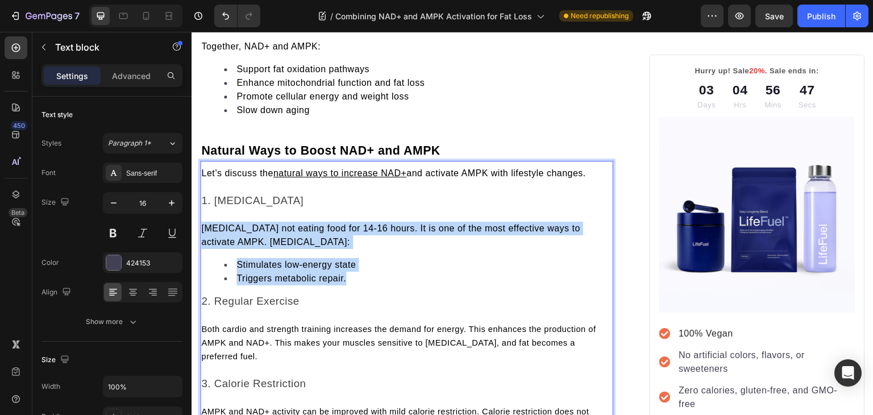
click at [238, 329] on p "Both cardio and strength training increases the demand for energy. This enhance…" at bounding box center [406, 342] width 411 height 41
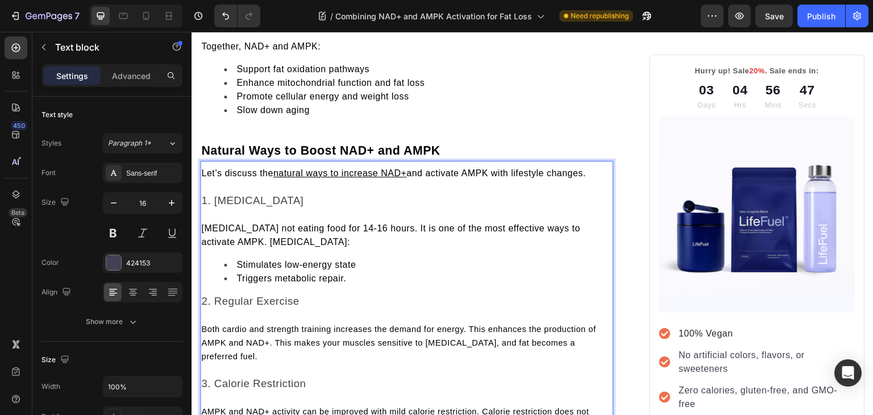
click at [238, 329] on p "Both cardio and strength training increases the demand for energy. This enhance…" at bounding box center [406, 342] width 411 height 41
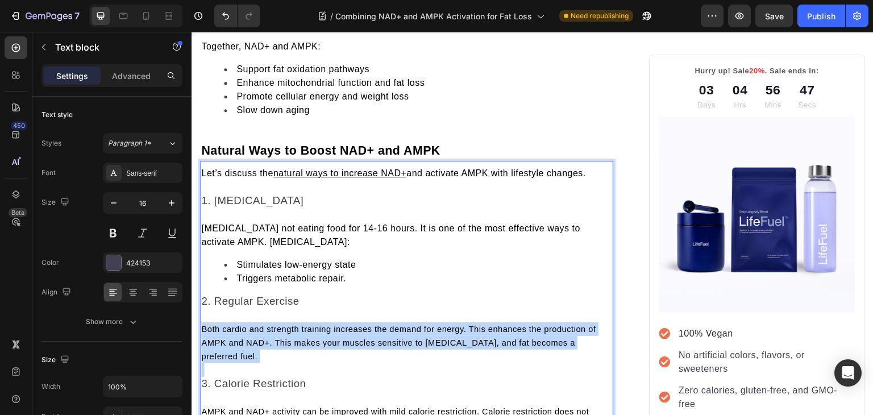
click at [238, 329] on p "Both cardio and strength training increases the demand for energy. This enhance…" at bounding box center [406, 342] width 411 height 41
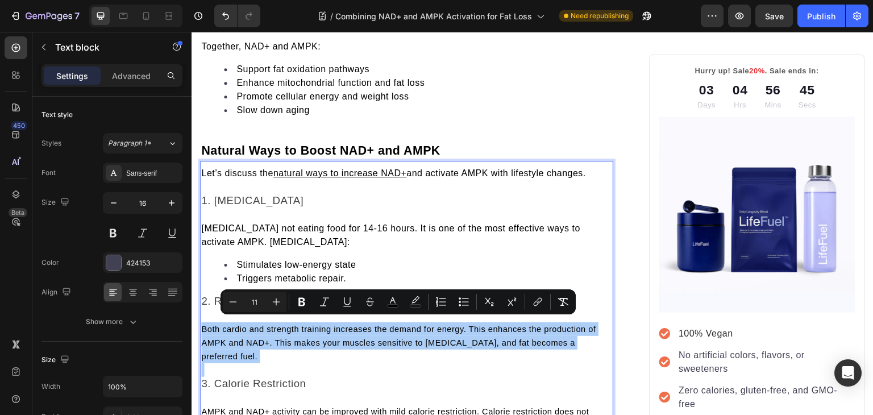
click at [256, 302] on input "11" at bounding box center [254, 302] width 23 height 14
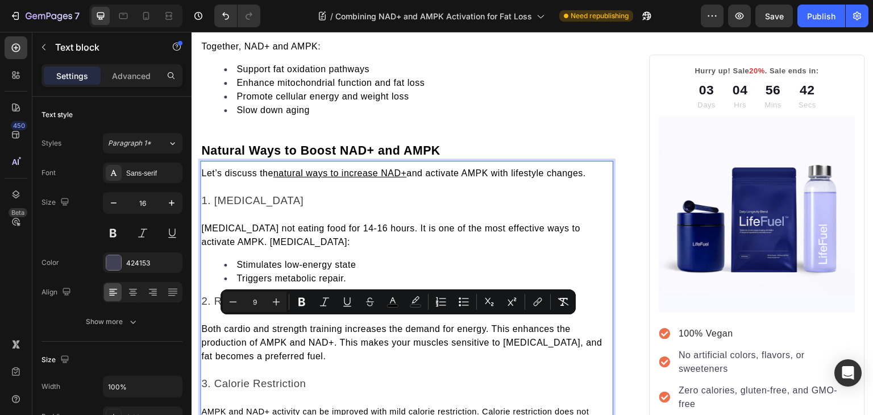
type input "9"
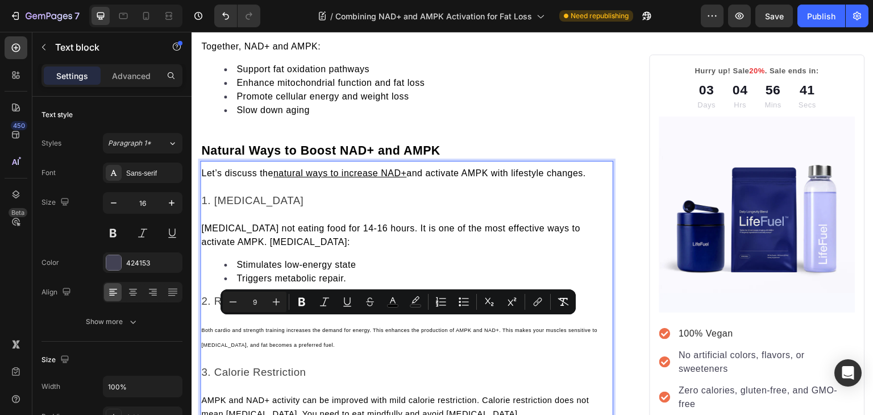
scroll to position [1420, 0]
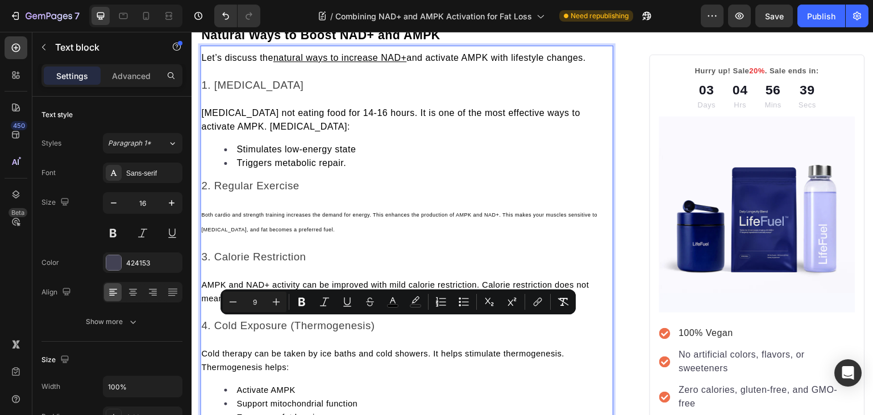
click at [254, 221] on p "Both cardio and strength training increases the demand for energy. This enhance…" at bounding box center [406, 222] width 411 height 30
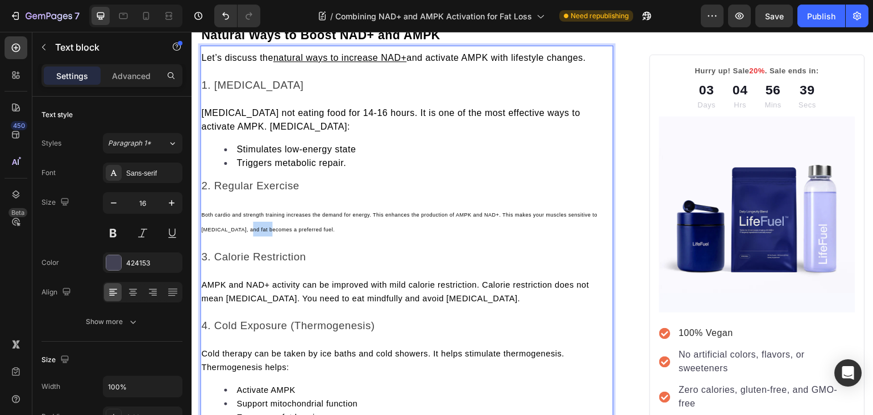
click at [254, 221] on p "Both cardio and strength training increases the demand for energy. This enhance…" at bounding box center [406, 222] width 411 height 30
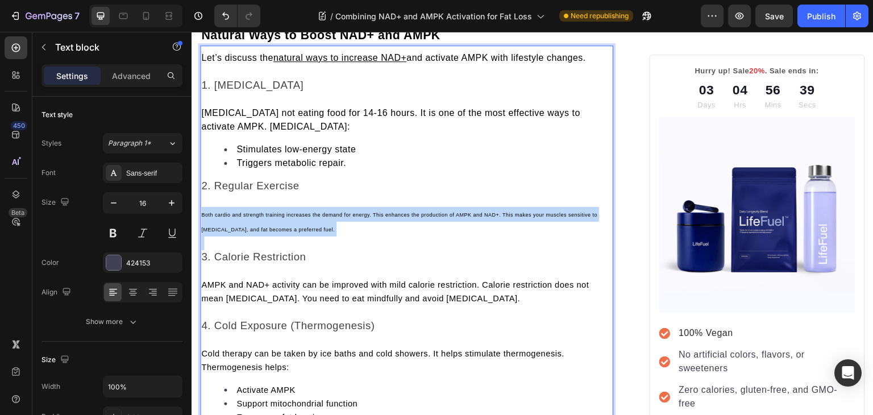
click at [254, 221] on p "Both cardio and strength training increases the demand for energy. This enhance…" at bounding box center [406, 222] width 411 height 30
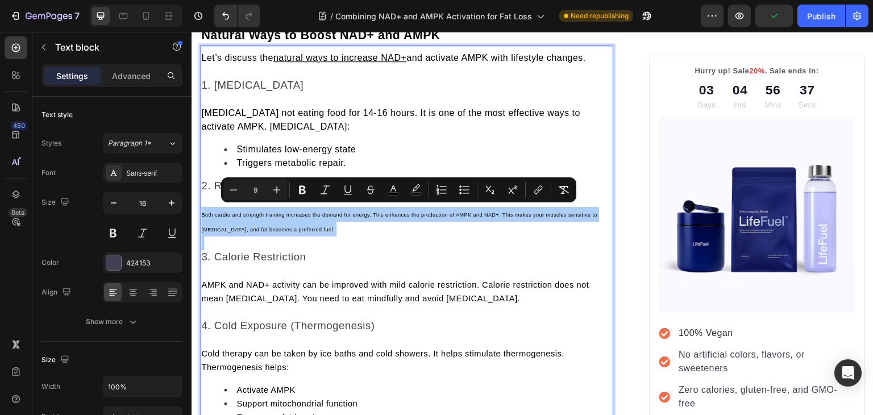
click at [254, 185] on input "9" at bounding box center [255, 190] width 23 height 14
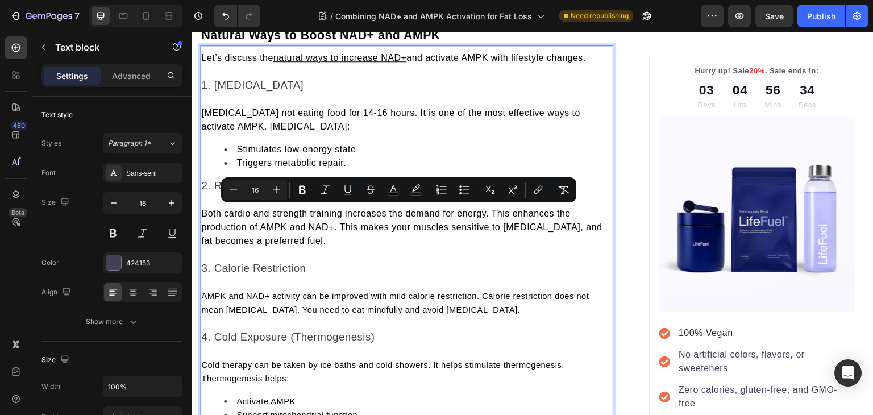
type input "11"
click at [251, 291] on span "AMPK and NAD+ activity can be improved with mild calorie restriction. Calorie r…" at bounding box center [394, 302] width 387 height 23
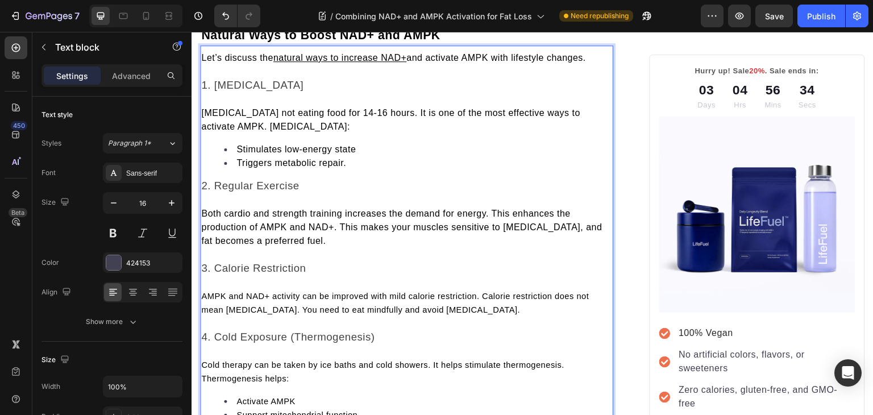
click at [251, 291] on span "AMPK and NAD+ activity can be improved with mild calorie restriction. Calorie r…" at bounding box center [394, 302] width 387 height 23
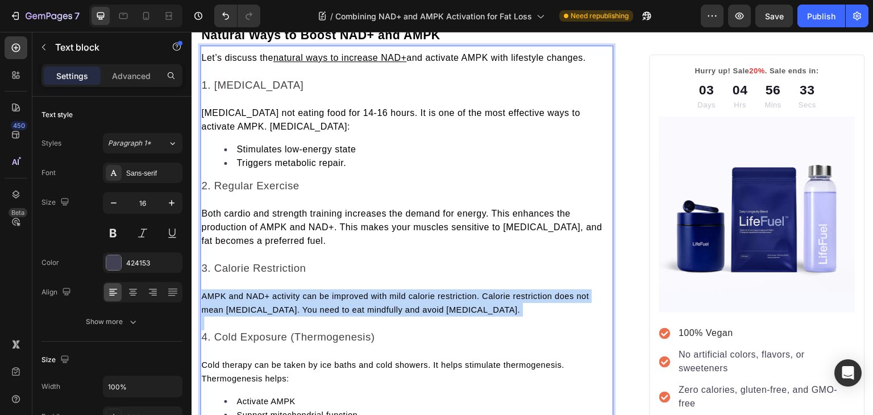
click at [251, 291] on span "AMPK and NAD+ activity can be improved with mild calorie restriction. Calorie r…" at bounding box center [394, 302] width 387 height 23
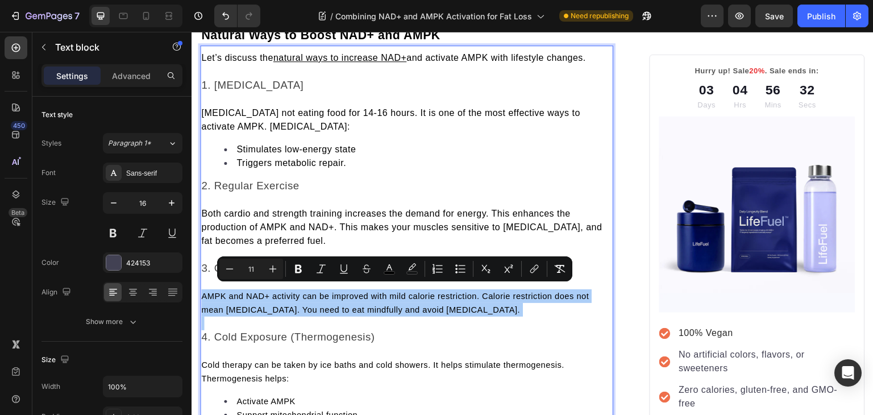
click at [249, 266] on input "11" at bounding box center [251, 269] width 23 height 14
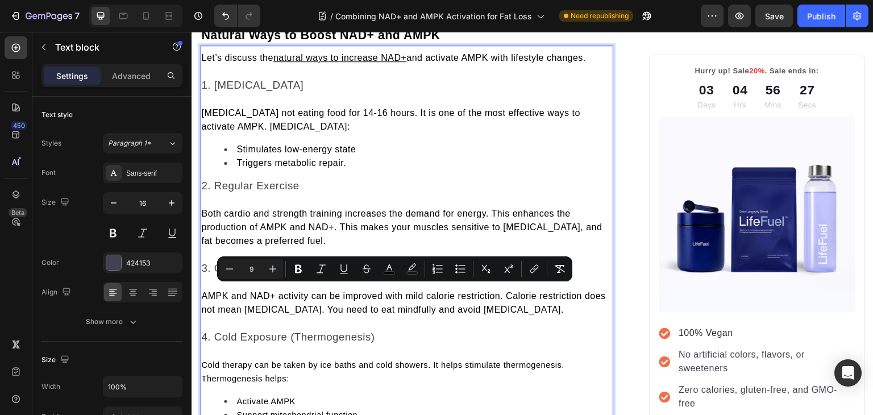
type input "9"
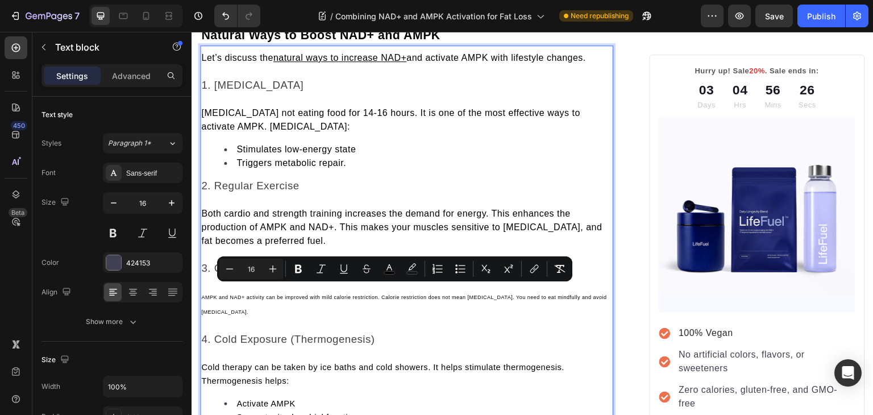
click at [255, 99] on p "Rich Text Editor. Editing area: main" at bounding box center [406, 100] width 411 height 14
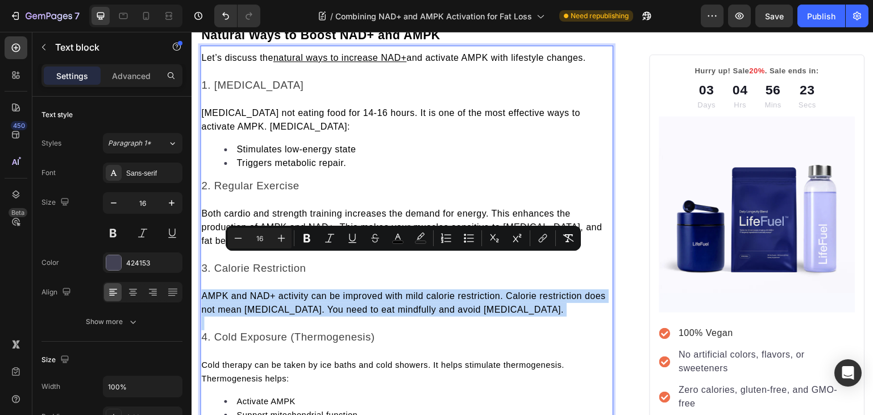
scroll to position [1536, 0]
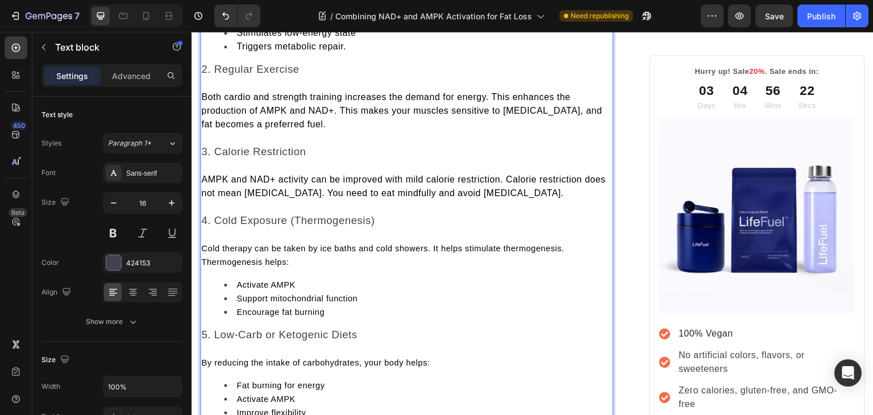
click at [230, 247] on span "Cold therapy can be taken by ice baths and cold showers. It helps stimulate the…" at bounding box center [382, 255] width 363 height 23
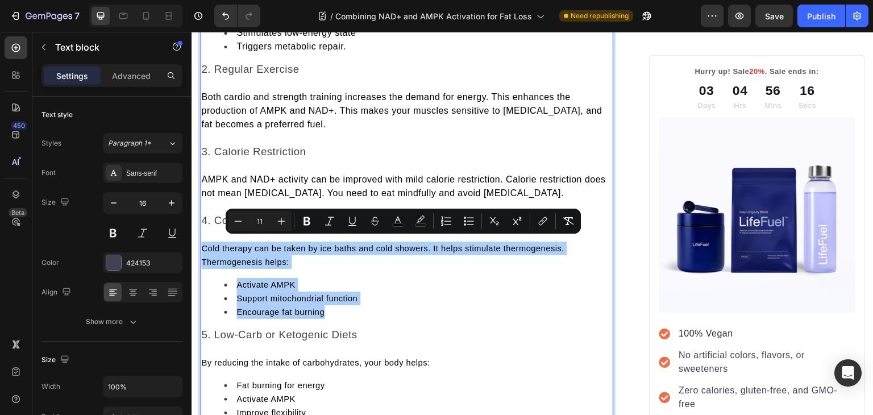
click at [258, 224] on input "11" at bounding box center [259, 221] width 23 height 14
type input "1"
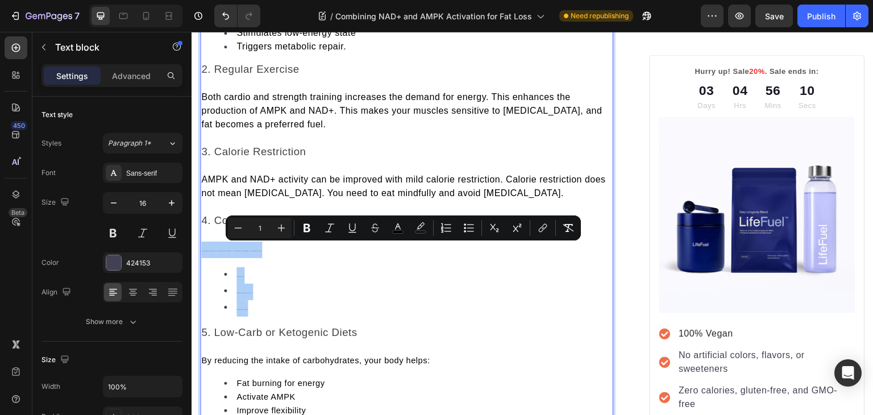
click at [258, 224] on input "1" at bounding box center [259, 228] width 23 height 14
type input "16"
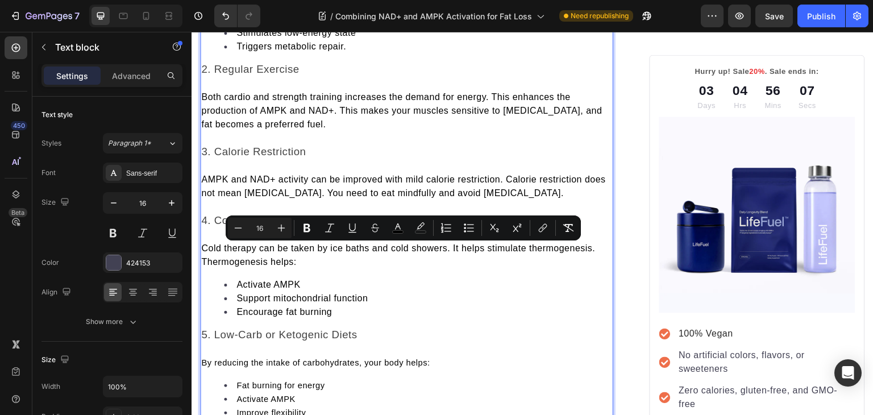
scroll to position [1634, 0]
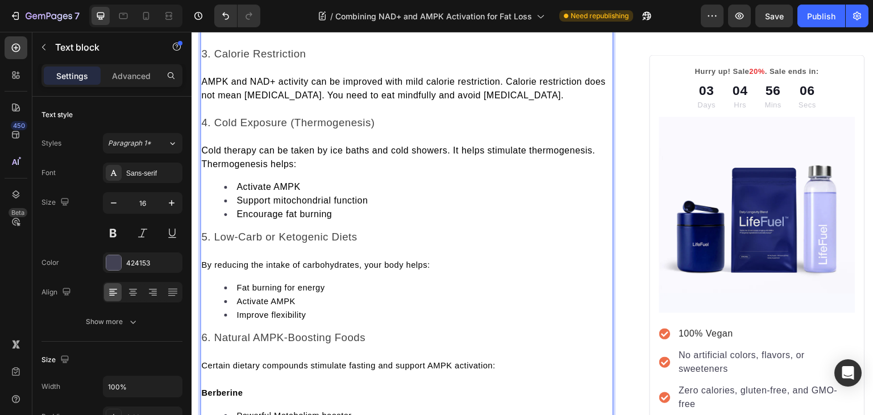
click at [231, 260] on span "By reducing the intake of carbohydrates, your body helps:" at bounding box center [315, 264] width 228 height 9
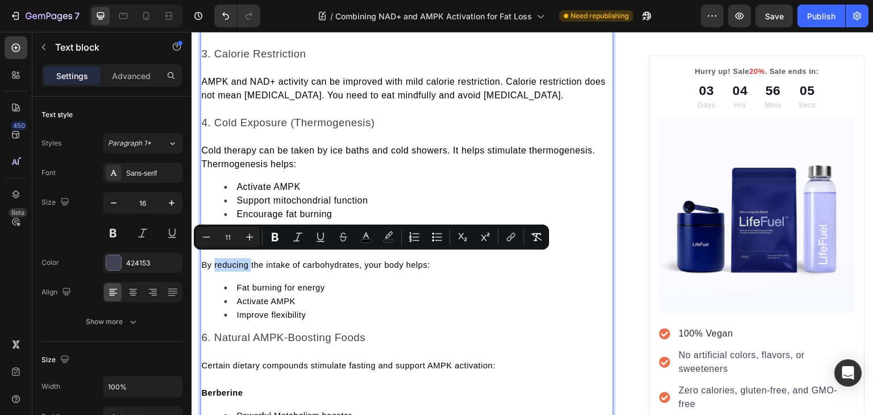
click at [231, 260] on span "By reducing the intake of carbohydrates, your body helps:" at bounding box center [315, 264] width 228 height 9
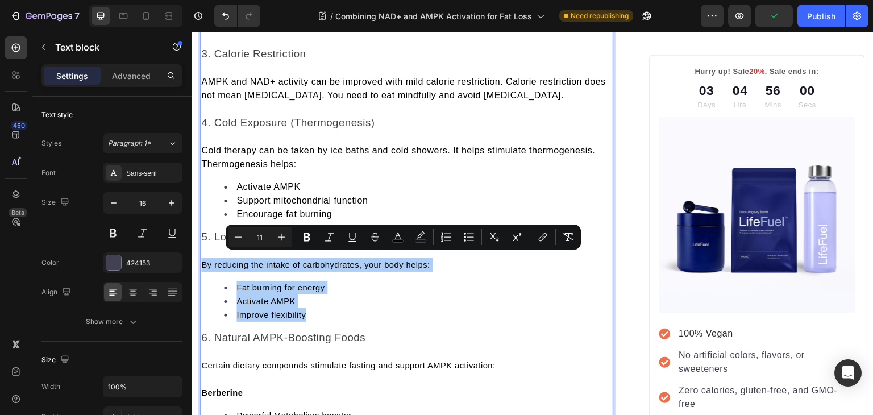
click at [262, 237] on input "11" at bounding box center [259, 237] width 23 height 14
type input "16"
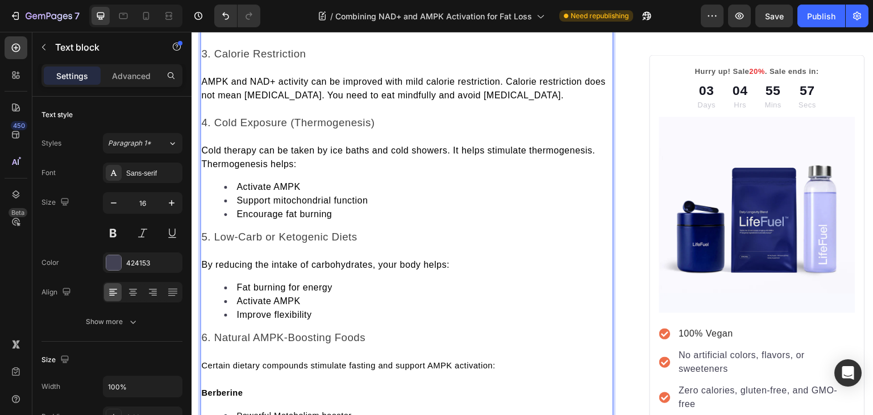
click at [239, 361] on span "Certain dietary compounds stimulate fasting and support AMPK activation:" at bounding box center [348, 365] width 294 height 9
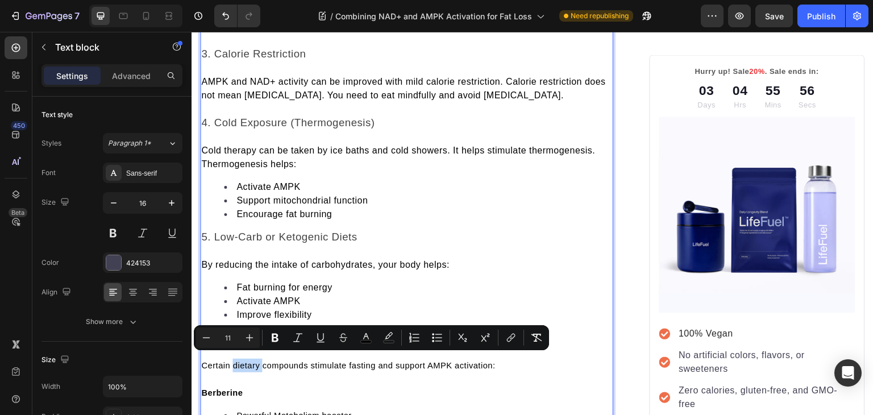
click at [239, 361] on span "Certain dietary compounds stimulate fasting and support AMPK activation:" at bounding box center [348, 365] width 294 height 9
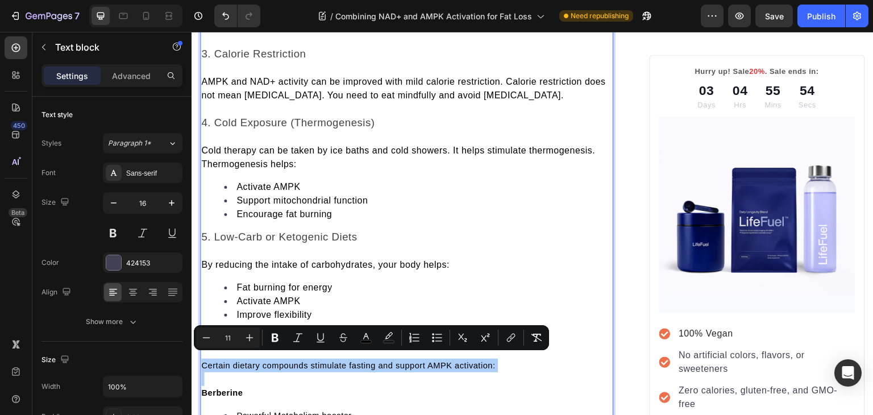
click at [229, 337] on input "11" at bounding box center [227, 338] width 23 height 14
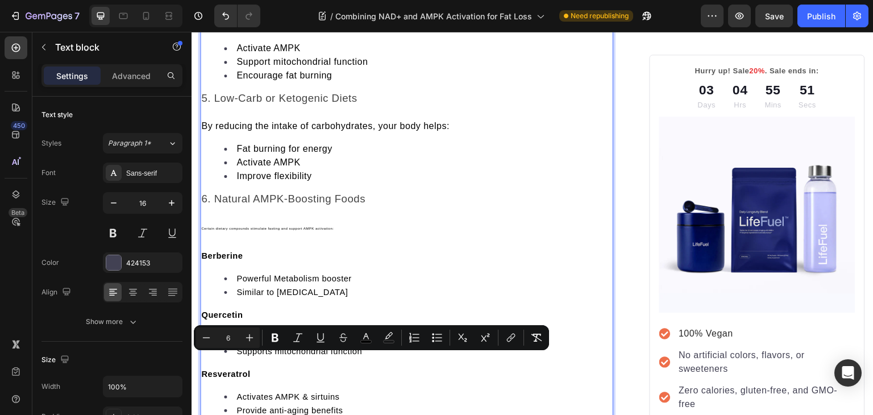
scroll to position [1773, 0]
type input "16"
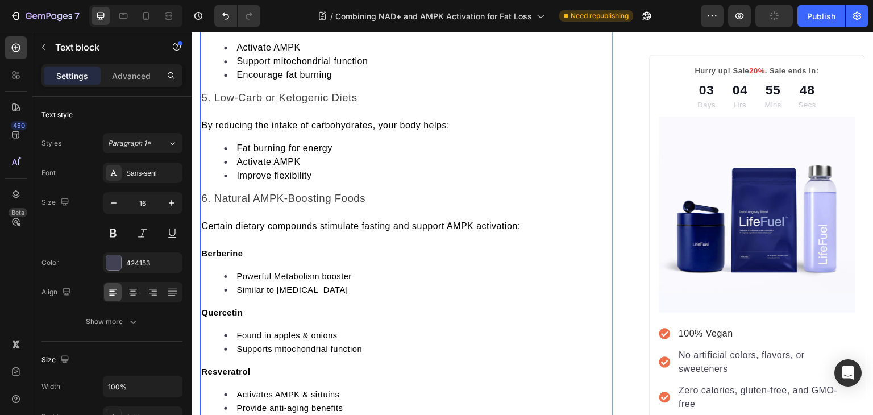
click at [224, 249] on strong "Berberine" at bounding box center [221, 253] width 41 height 9
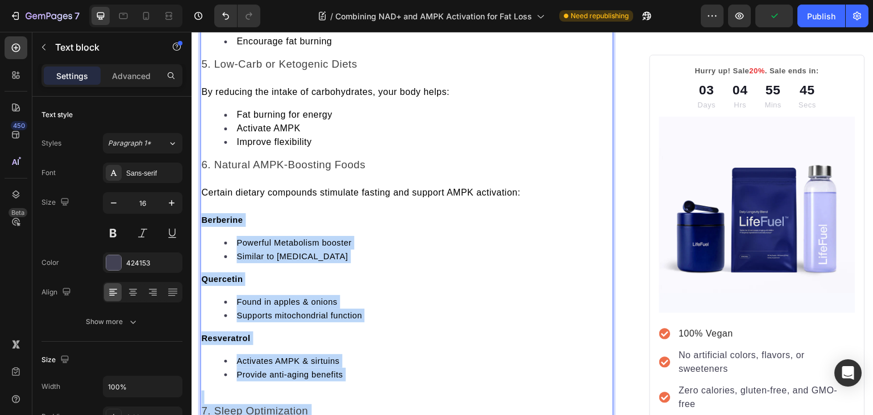
scroll to position [1820, 0]
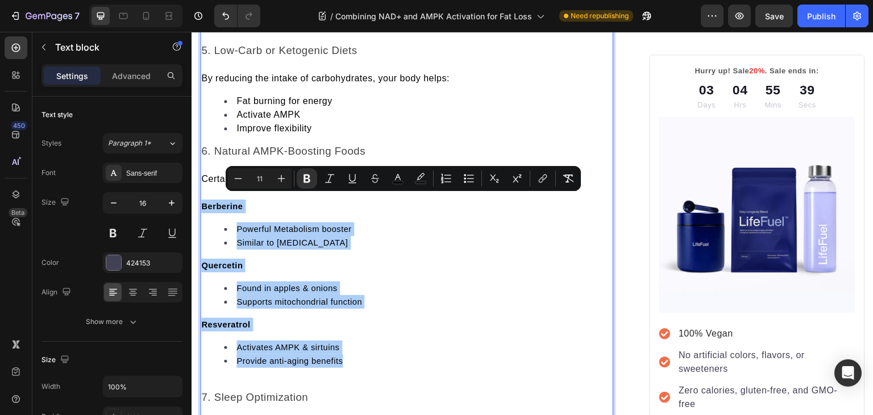
click at [258, 178] on input "11" at bounding box center [259, 179] width 23 height 14
type input "1"
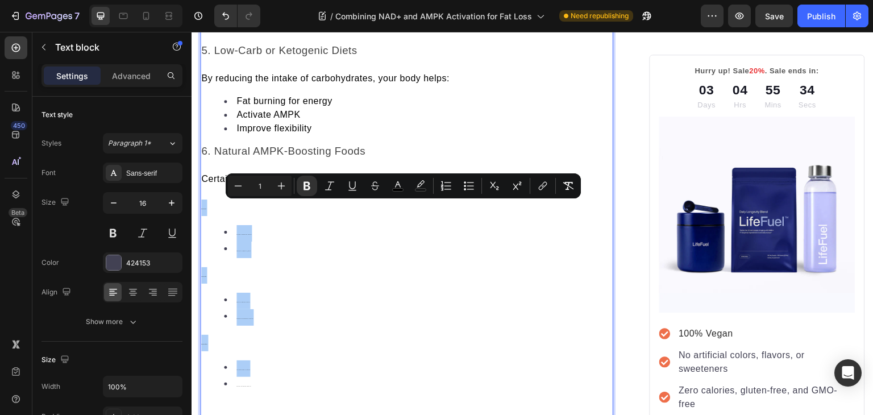
click at [258, 179] on input "1" at bounding box center [259, 186] width 23 height 14
type input "16"
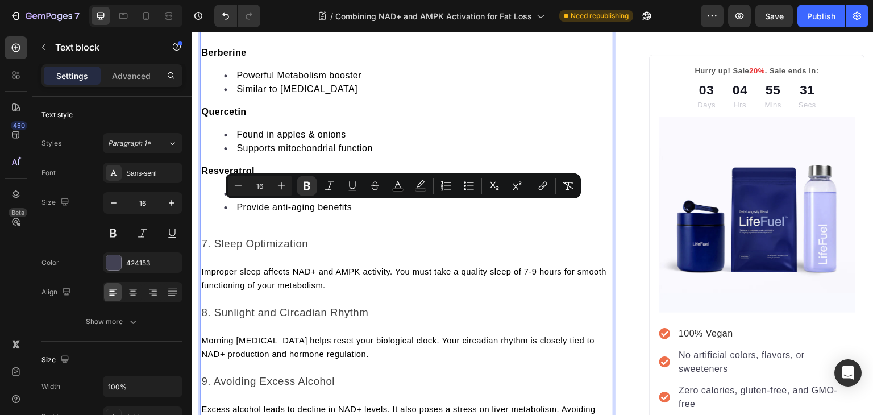
scroll to position [1988, 0]
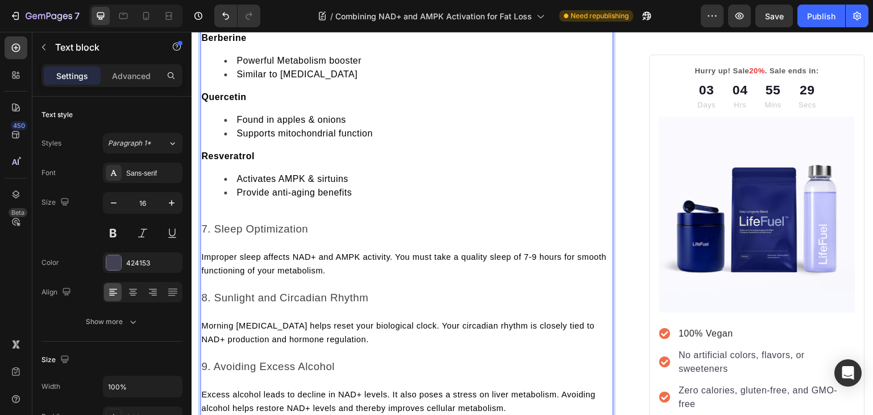
click at [223, 208] on p "Rich Text Editor. Editing area: main" at bounding box center [406, 215] width 411 height 14
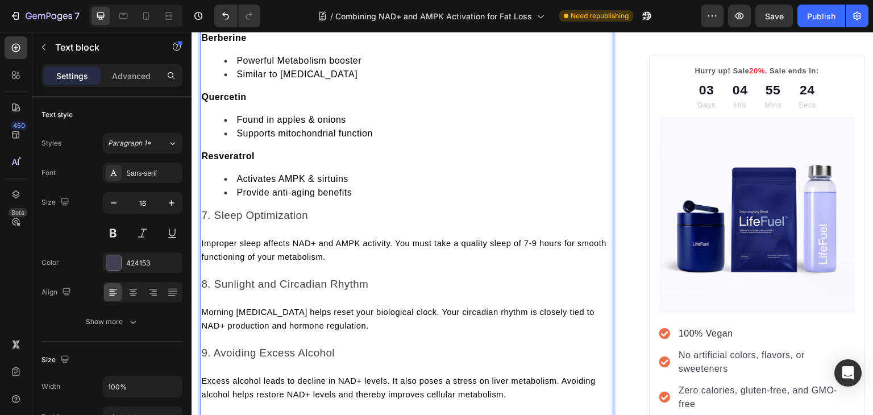
click at [223, 209] on span "7. Sleep Optimization" at bounding box center [254, 215] width 107 height 12
click at [255, 251] on span "Improper sleep affects NAD+ and AMPK activity. You must take a quality sleep of…" at bounding box center [403, 250] width 405 height 23
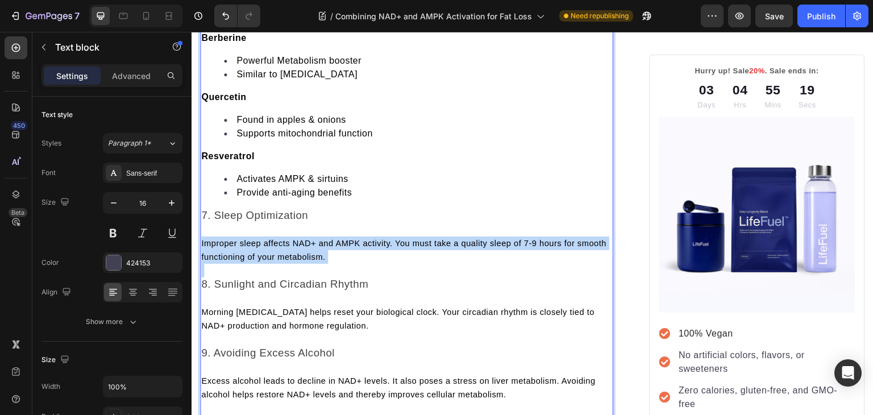
click at [255, 251] on span "Improper sleep affects NAD+ and AMPK activity. You must take a quality sleep of…" at bounding box center [403, 250] width 405 height 23
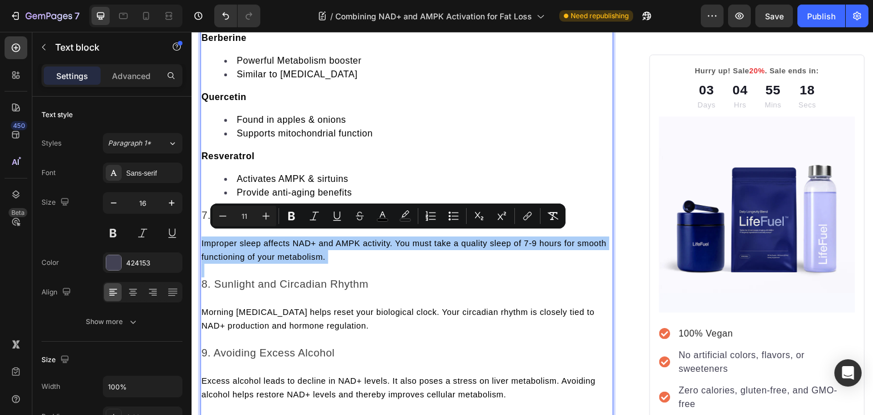
click at [241, 219] on input "11" at bounding box center [244, 216] width 23 height 14
type input "1"
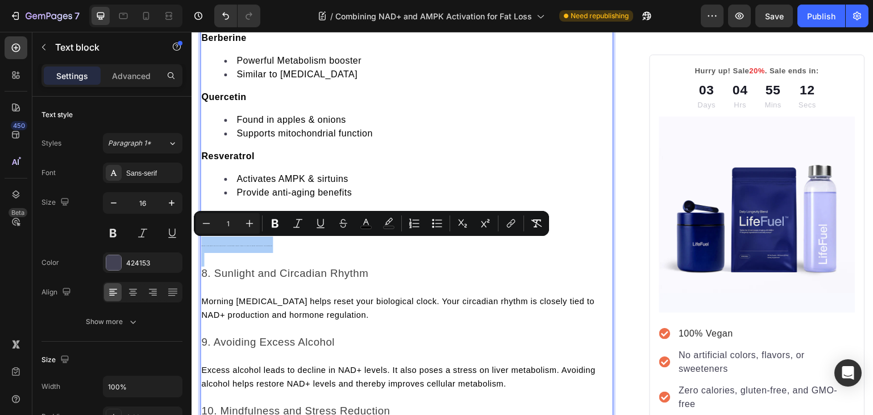
click at [234, 222] on input "1" at bounding box center [227, 223] width 23 height 14
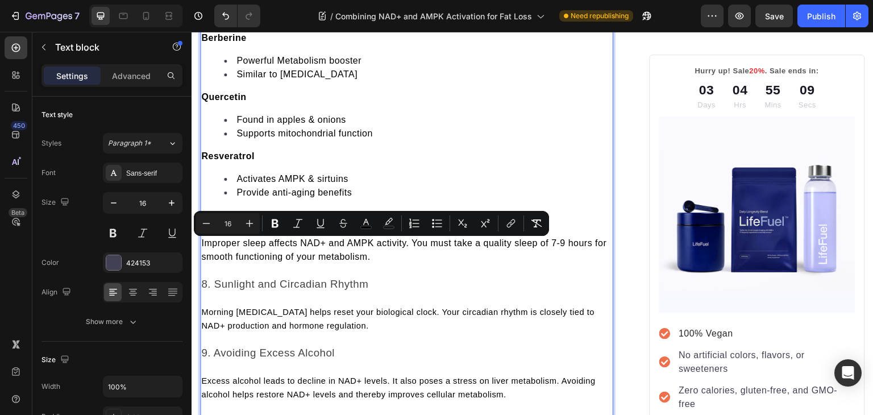
click at [246, 307] on span "Morning sun exposure helps reset your biological clock. Your circadian rhythm i…" at bounding box center [397, 318] width 393 height 23
type input "11"
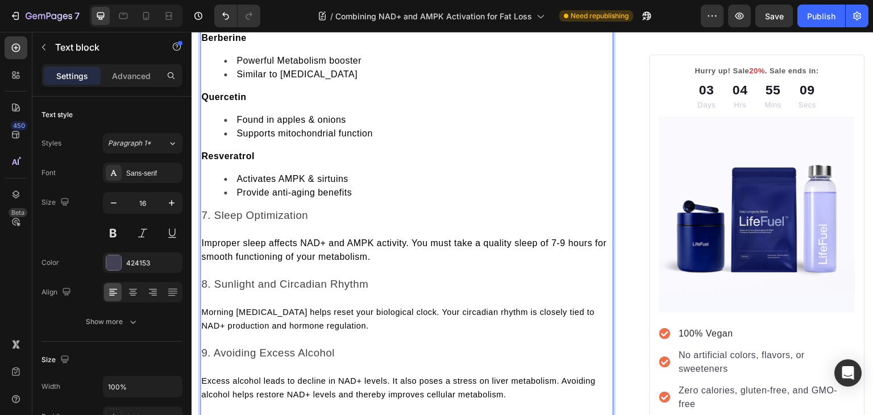
click at [246, 307] on span "Morning sun exposure helps reset your biological clock. Your circadian rhythm i…" at bounding box center [397, 318] width 393 height 23
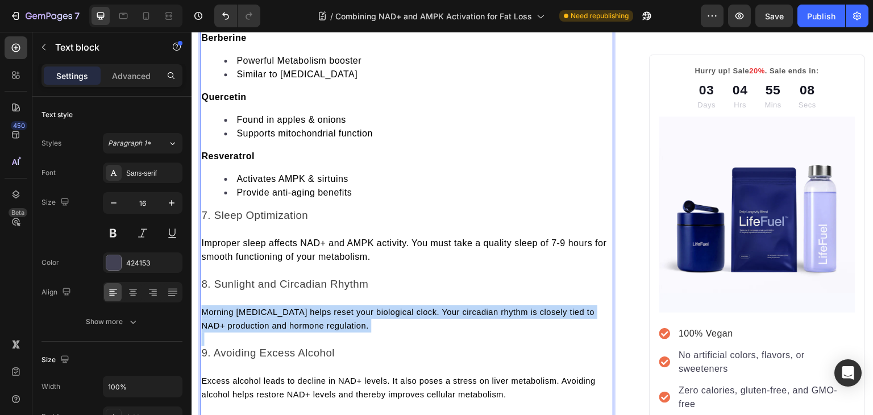
click at [246, 307] on span "Morning sun exposure helps reset your biological clock. Your circadian rhythm i…" at bounding box center [397, 318] width 393 height 23
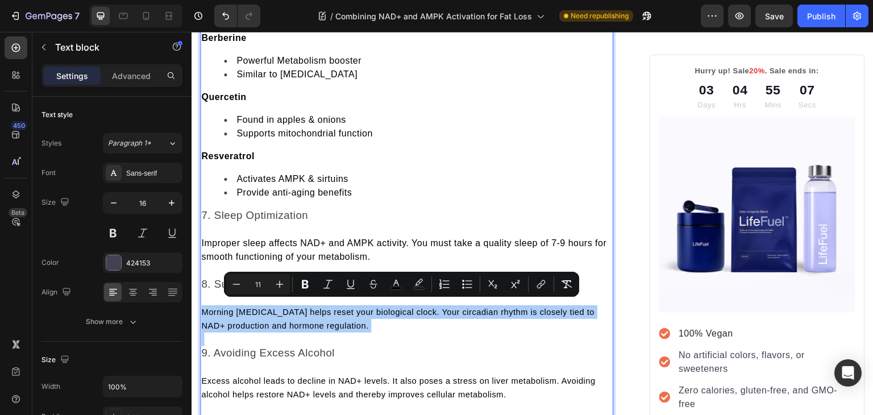
click at [259, 282] on input "11" at bounding box center [258, 284] width 23 height 14
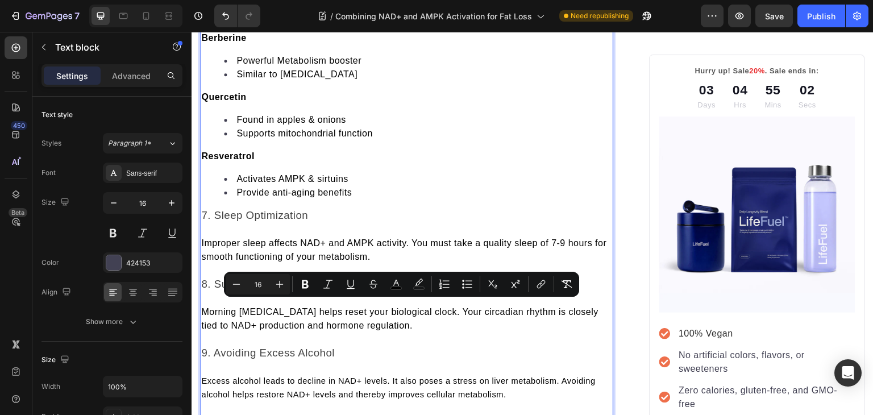
type input "11"
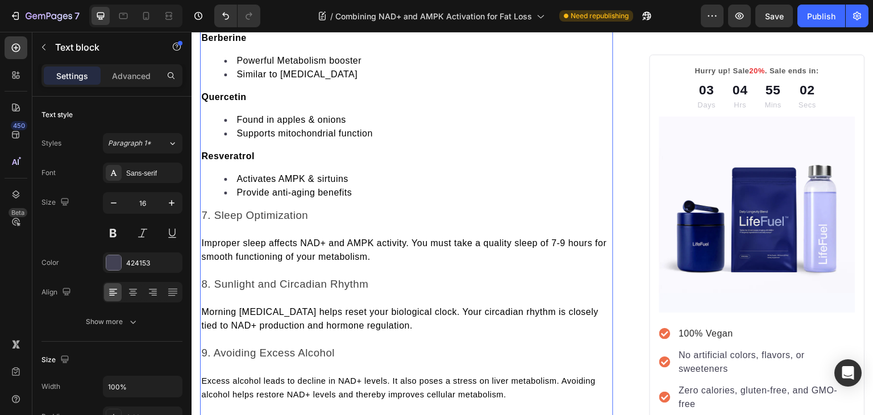
click at [257, 376] on span "Excess alcohol leads to decline in NAD+ levels. It also poses a stress on liver…" at bounding box center [398, 387] width 394 height 23
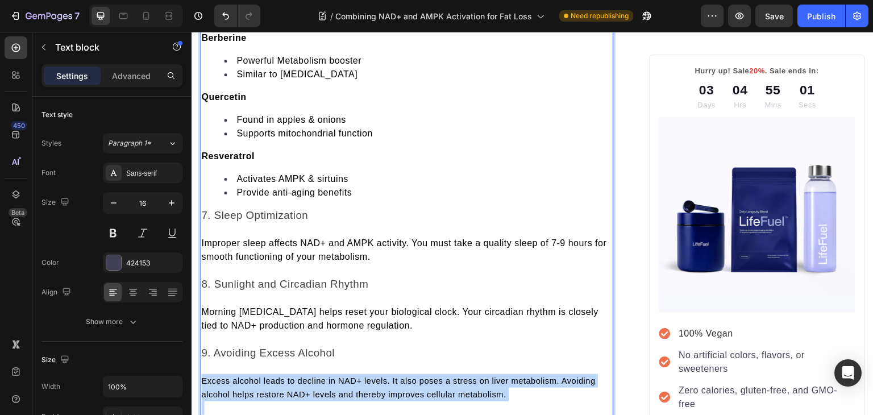
click at [257, 376] on span "Excess alcohol leads to decline in NAD+ levels. It also poses a stress on liver…" at bounding box center [398, 387] width 394 height 23
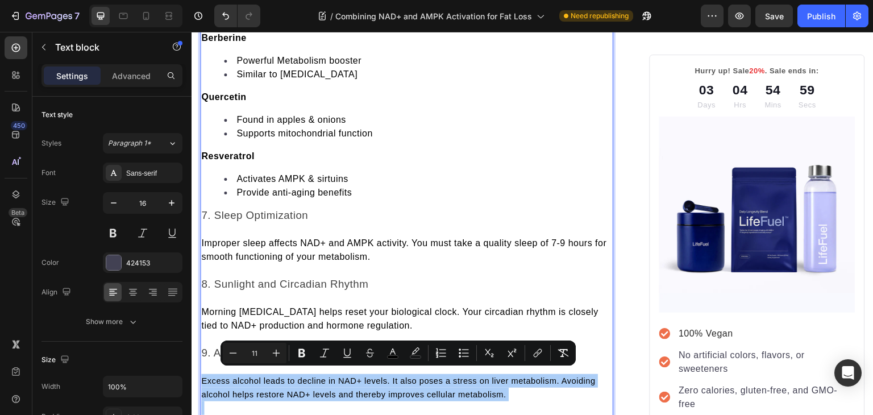
click at [252, 352] on input "11" at bounding box center [254, 353] width 23 height 14
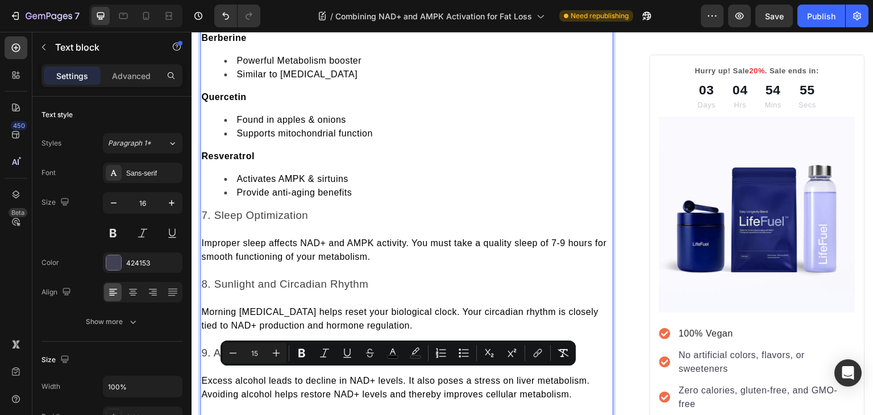
type input "15"
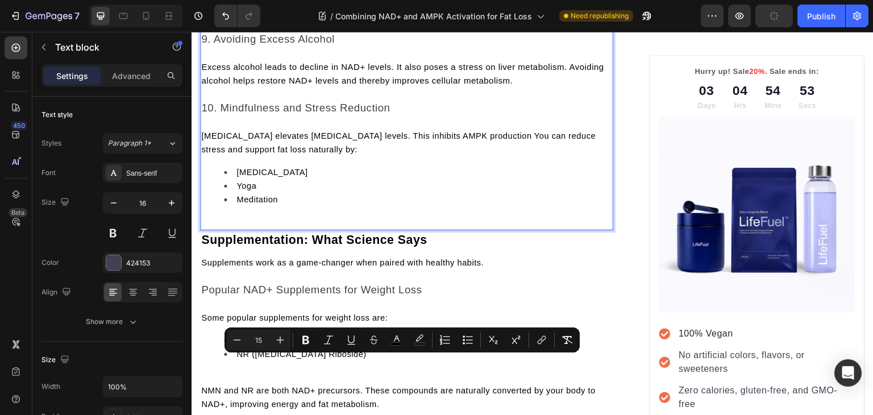
scroll to position [2294, 0]
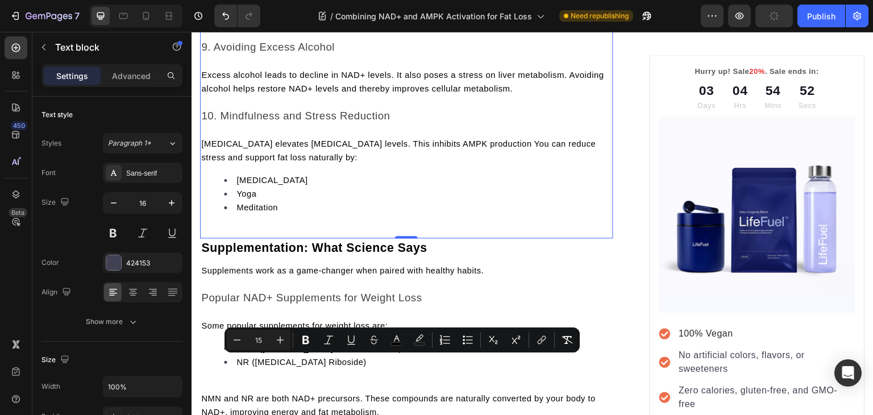
click at [237, 148] on span "Chronic stress elevates cortisol levels. This inhibits AMPK production You can …" at bounding box center [398, 150] width 394 height 23
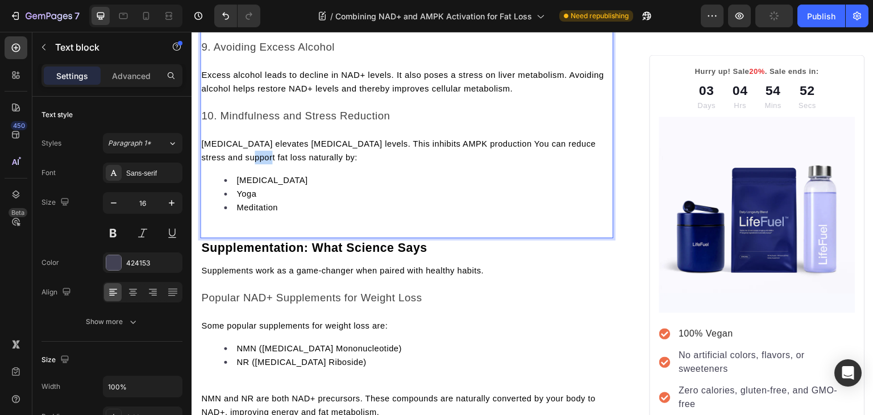
click at [237, 148] on span "Chronic stress elevates cortisol levels. This inhibits AMPK production You can …" at bounding box center [398, 150] width 394 height 23
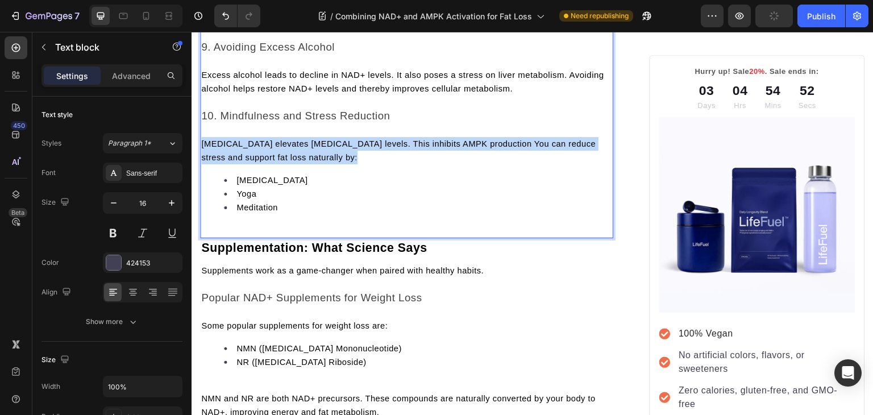
click at [237, 148] on span "Chronic stress elevates cortisol levels. This inhibits AMPK production You can …" at bounding box center [398, 150] width 394 height 23
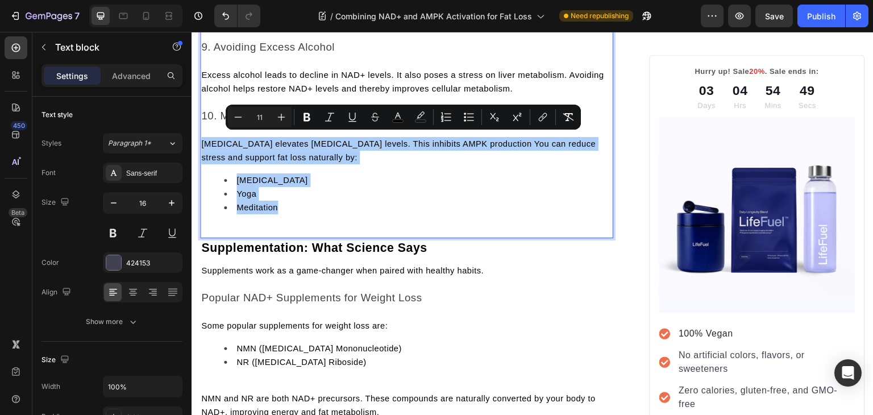
click at [261, 116] on input "11" at bounding box center [259, 117] width 23 height 14
type input "1"
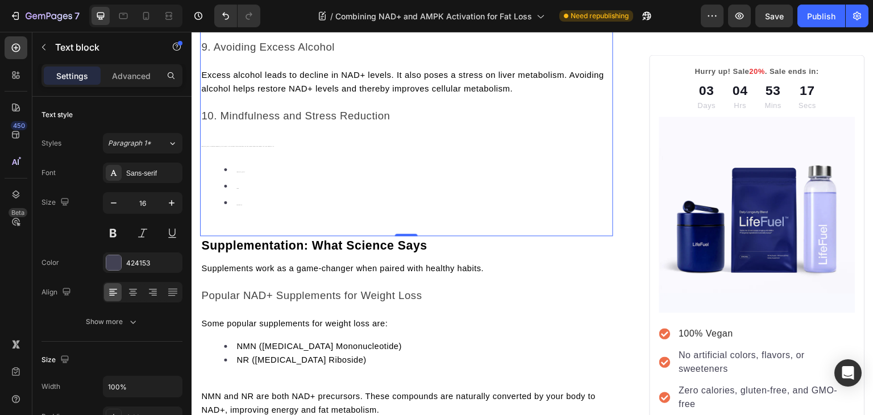
click at [396, 172] on li "Deep breathing" at bounding box center [418, 170] width 388 height 16
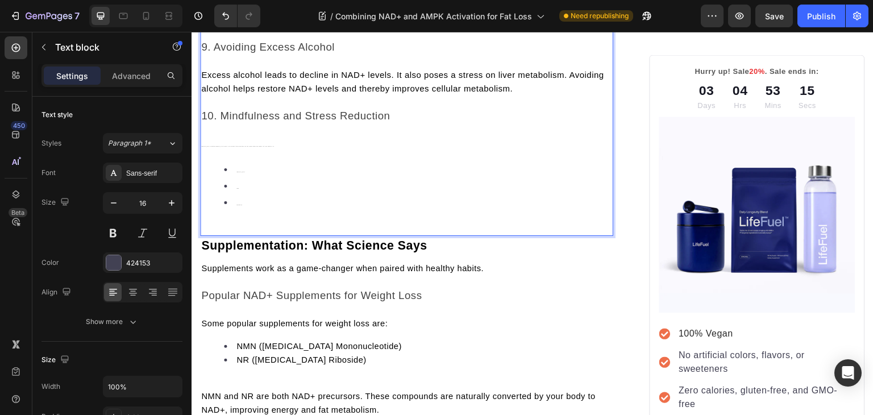
click at [220, 143] on p "Chronic stress elevates cortisol levels. This inhibits AMPK production You can …" at bounding box center [406, 145] width 411 height 16
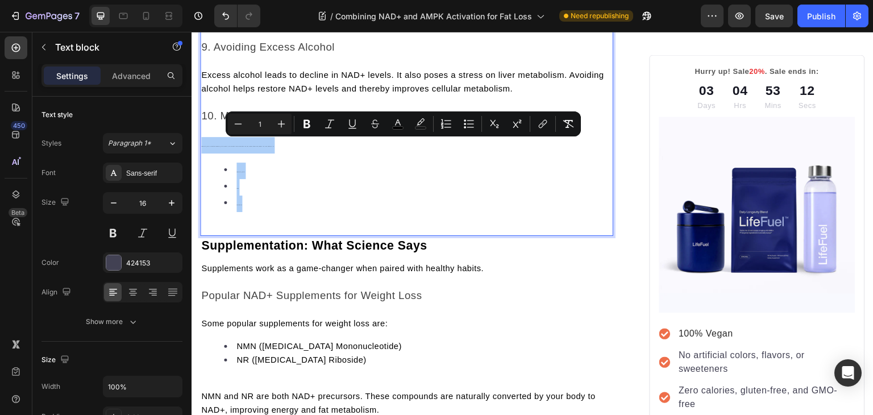
click at [262, 123] on input "1" at bounding box center [259, 124] width 23 height 14
type input "16"
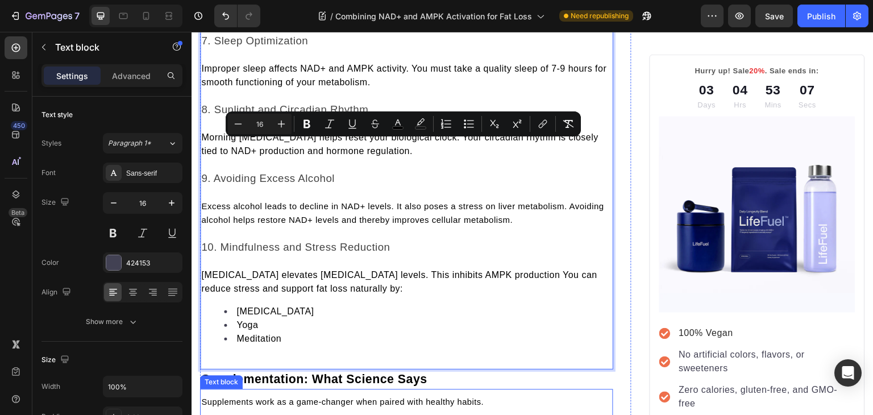
scroll to position [2096, 0]
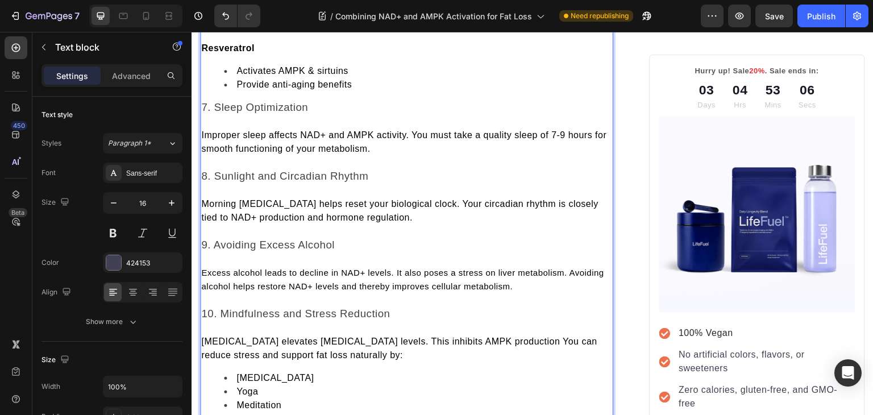
click at [305, 276] on span "Excess alcohol leads to decline in NAD+ levels. It also poses a stress on liver…" at bounding box center [402, 279] width 403 height 23
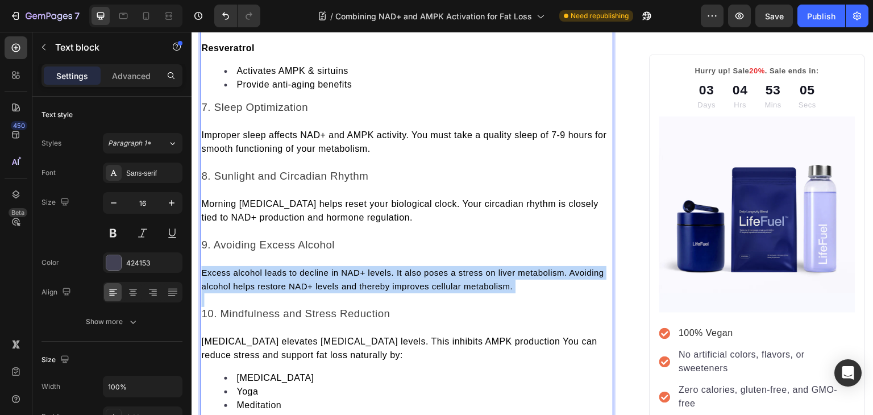
click at [305, 276] on span "Excess alcohol leads to decline in NAD+ levels. It also poses a stress on liver…" at bounding box center [402, 279] width 403 height 23
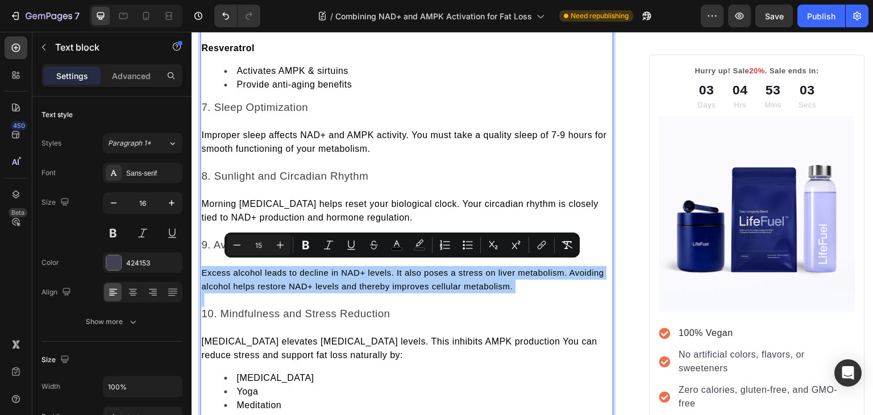
click at [255, 249] on input "15" at bounding box center [258, 245] width 23 height 14
type input "16"
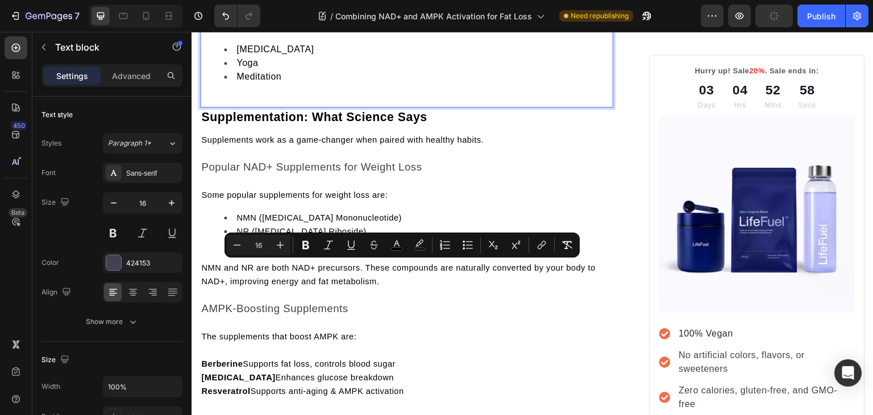
scroll to position [2497, 0]
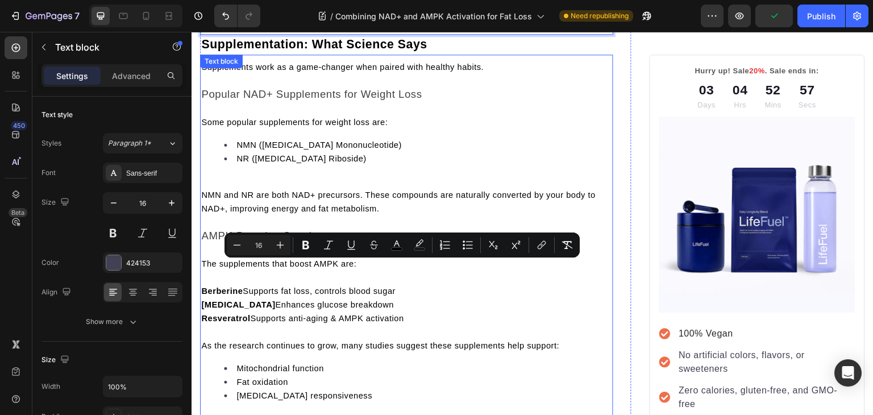
click at [268, 62] on span "Supplements work as a game-changer when paired with healthy habits." at bounding box center [342, 66] width 282 height 9
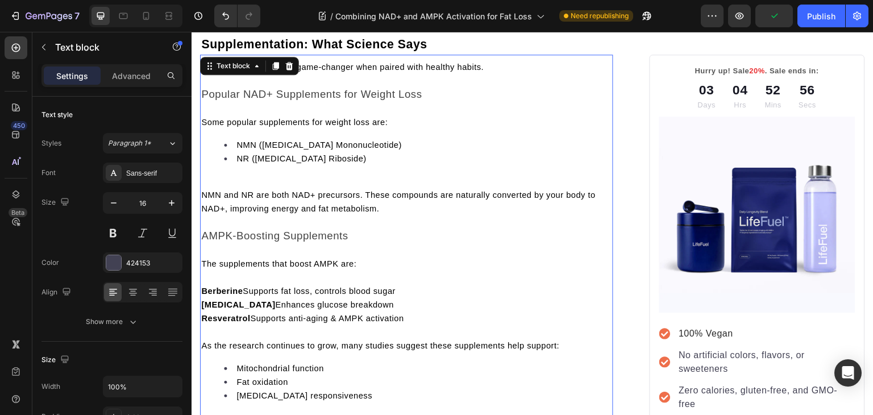
click at [268, 60] on div "Text block" at bounding box center [249, 66] width 99 height 18
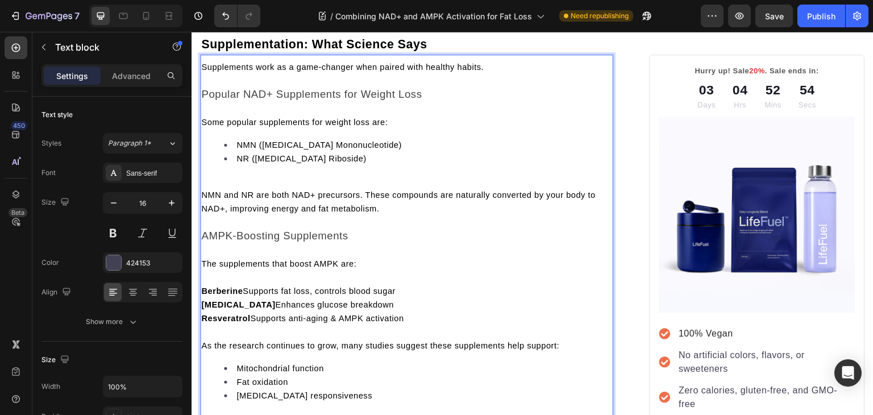
click at [341, 64] on span "Supplements work as a game-changer when paired with healthy habits." at bounding box center [342, 66] width 282 height 9
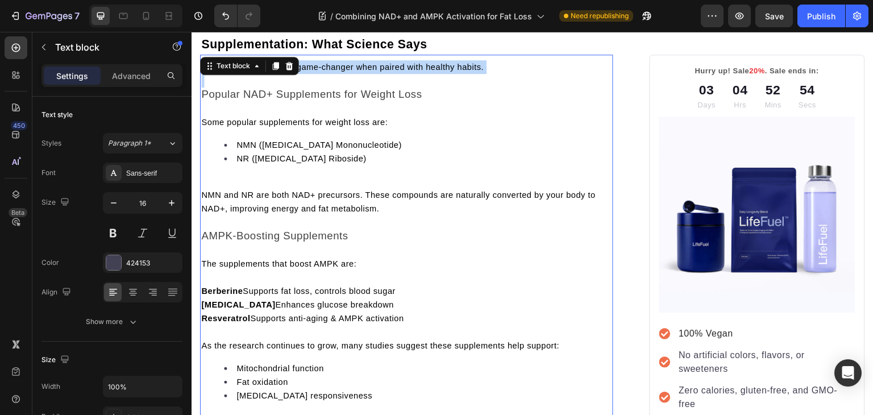
click at [341, 64] on span "Supplements work as a game-changer when paired with healthy habits." at bounding box center [342, 66] width 282 height 9
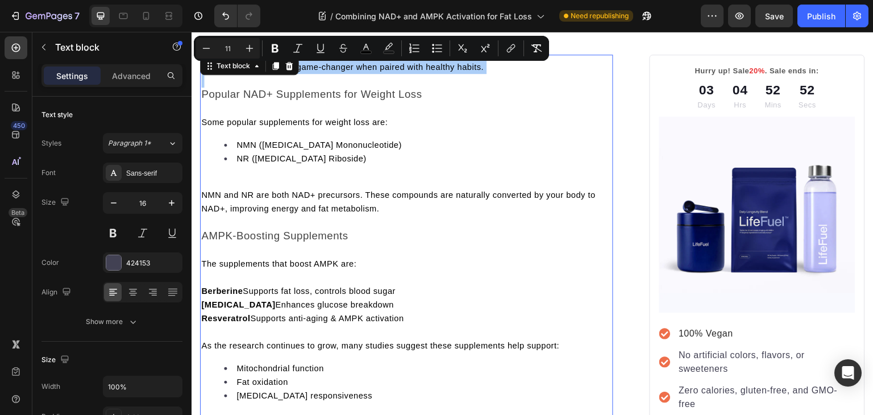
click at [226, 47] on input "11" at bounding box center [227, 48] width 23 height 14
type input "16"
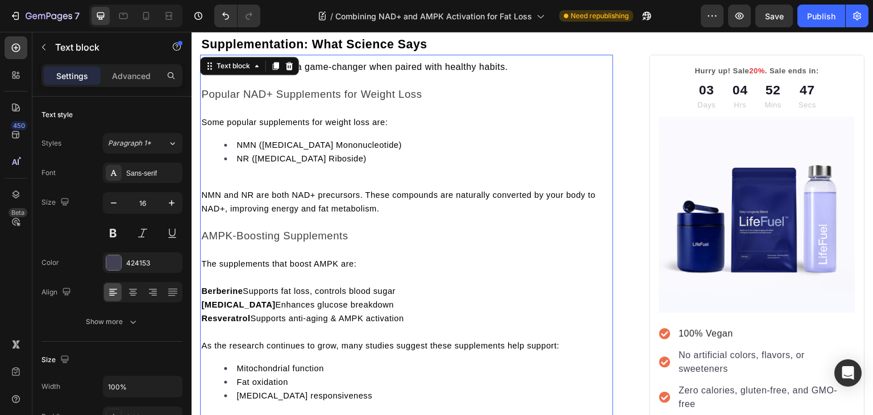
click at [261, 118] on span "Some popular supplements for weight loss are:" at bounding box center [294, 122] width 186 height 9
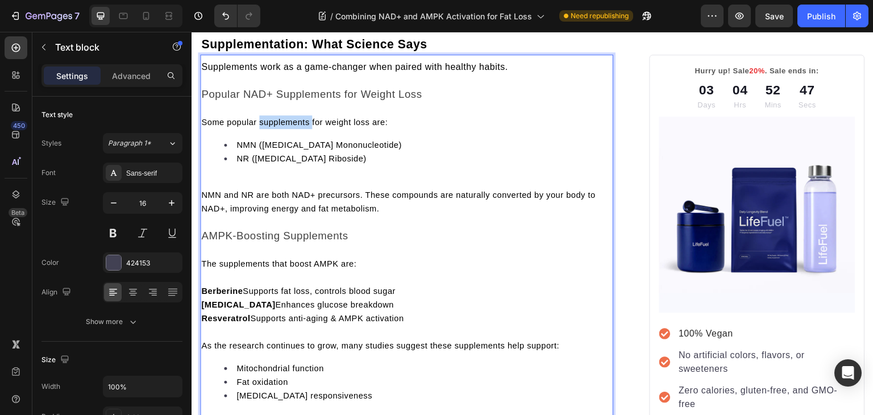
click at [261, 118] on span "Some popular supplements for weight loss are:" at bounding box center [294, 122] width 186 height 9
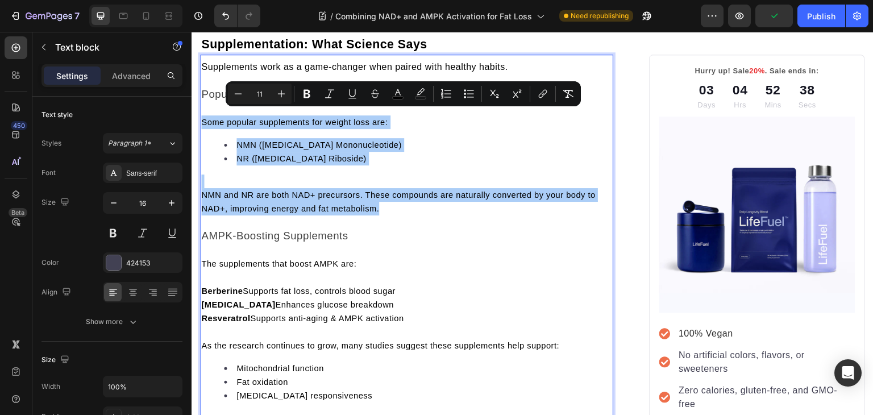
click at [259, 91] on input "11" at bounding box center [259, 94] width 23 height 14
type input "16"
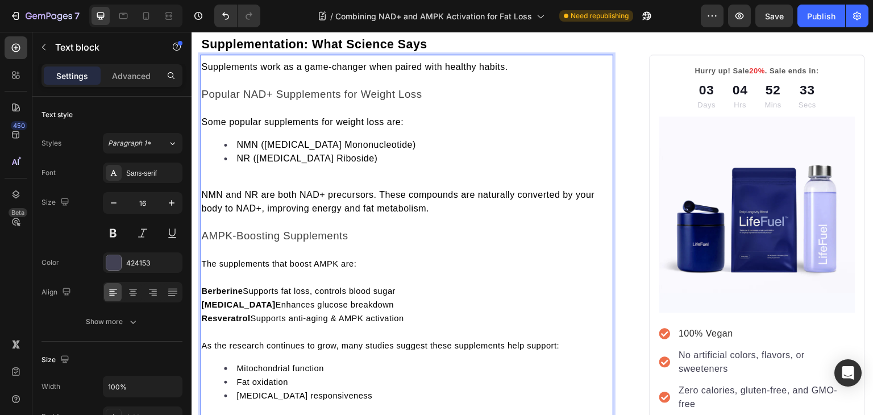
click at [233, 174] on p "Rich Text Editor. Editing area: main" at bounding box center [406, 181] width 411 height 14
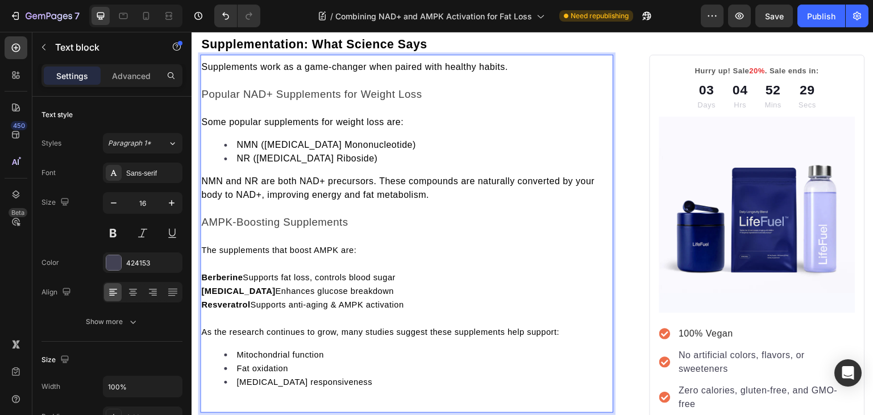
click at [226, 245] on span "The supplements that boost AMPK are:" at bounding box center [278, 249] width 155 height 9
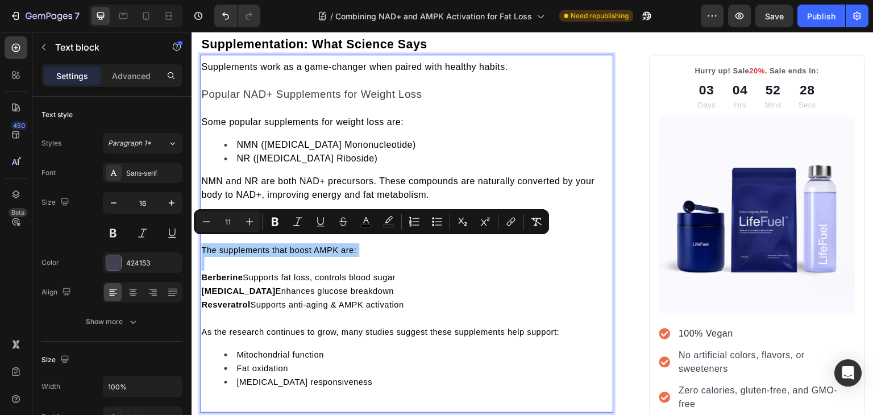
click at [228, 222] on input "11" at bounding box center [227, 222] width 23 height 14
type input "11"
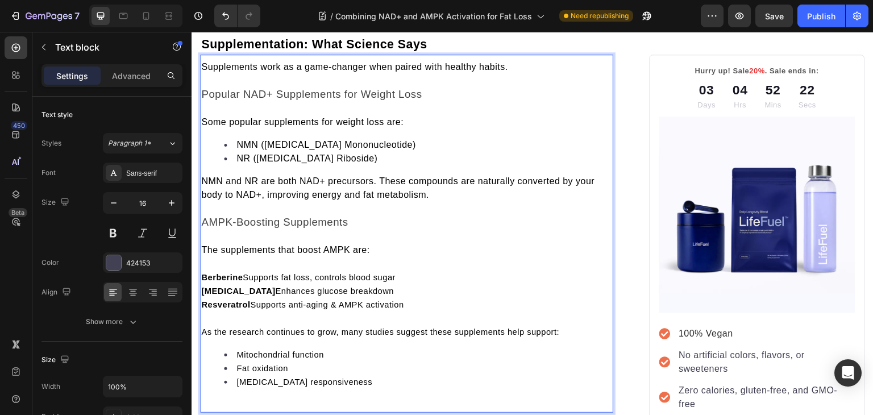
click at [248, 202] on p "Rich Text Editor. Editing area: main" at bounding box center [406, 209] width 411 height 14
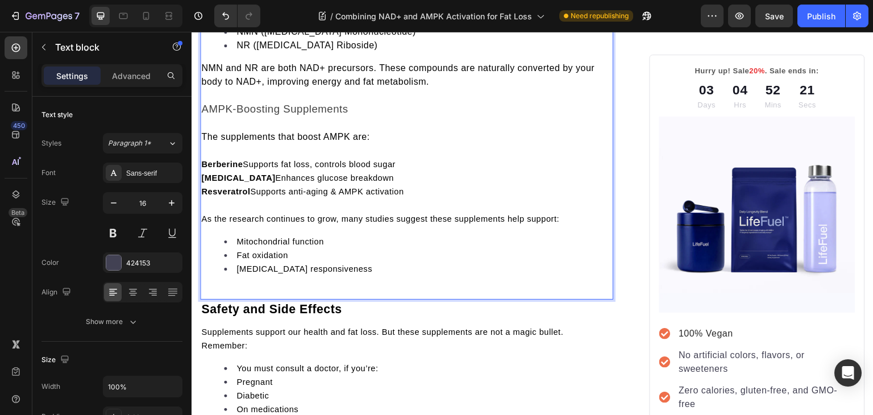
scroll to position [2611, 0]
click at [246, 131] on span "The supplements that boost AMPK are:" at bounding box center [285, 136] width 168 height 10
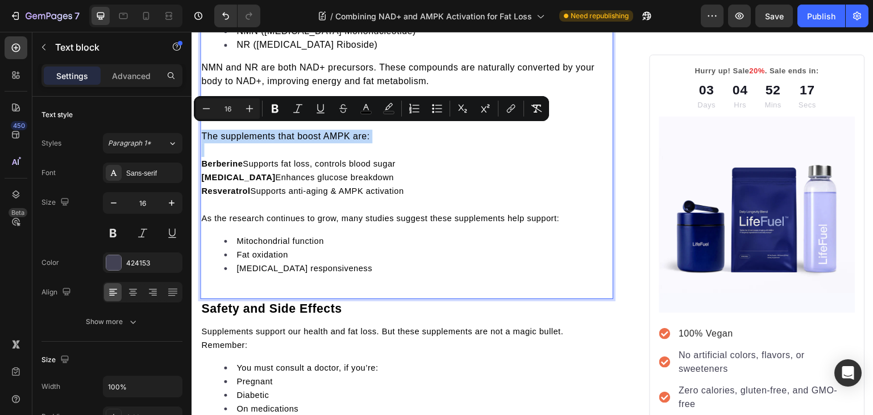
type input "11"
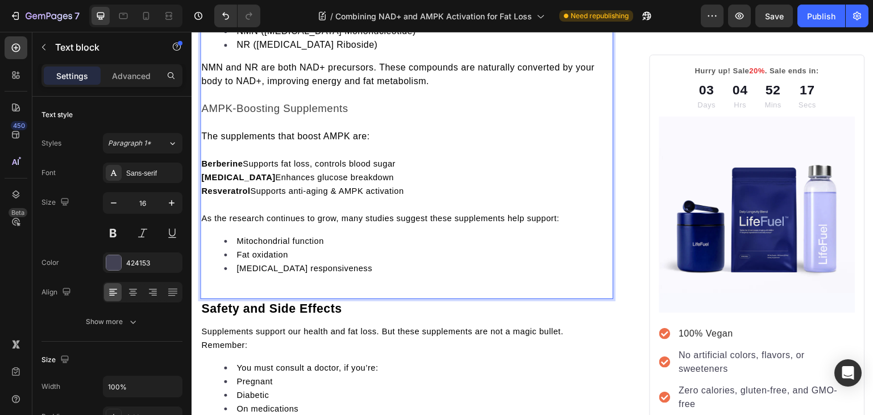
click at [233, 164] on p "Berberine Supports fat loss, controls blood sugar" at bounding box center [406, 164] width 411 height 14
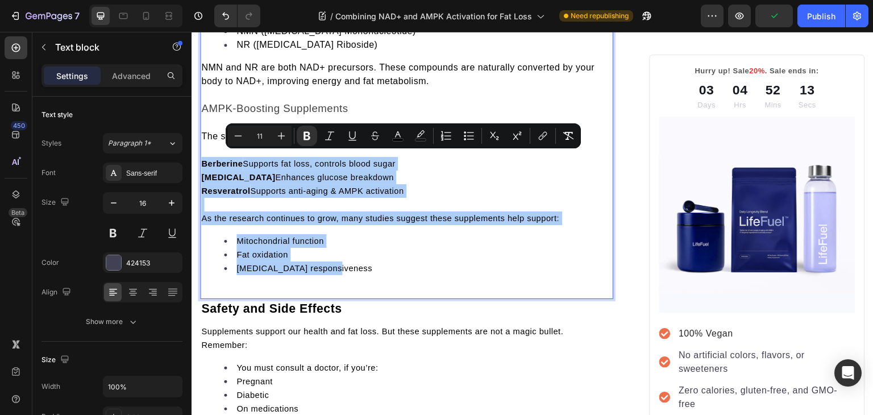
click at [263, 135] on input "11" at bounding box center [259, 136] width 23 height 14
type input "16"
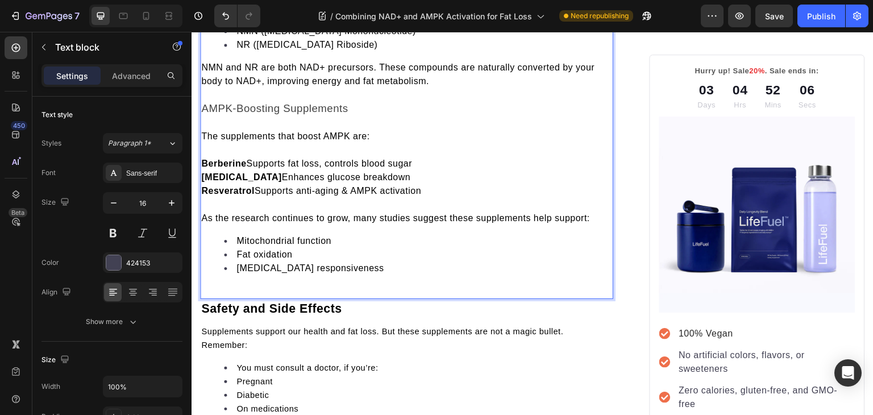
click at [276, 198] on p "Rich Text Editor. Editing area: main" at bounding box center [406, 205] width 411 height 14
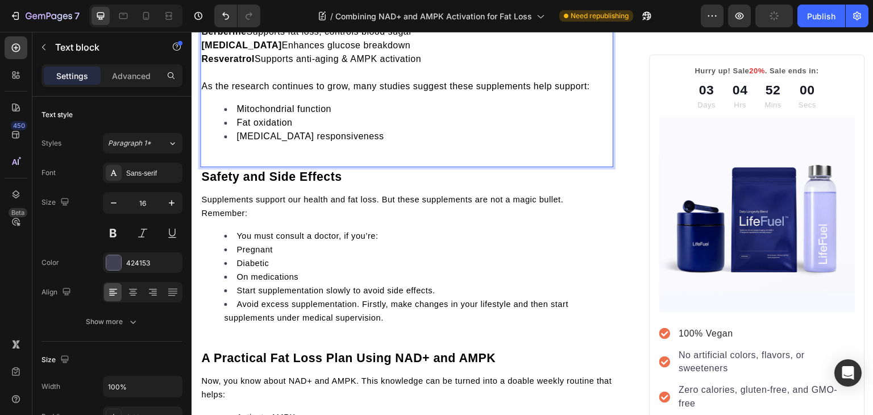
scroll to position [2738, 0]
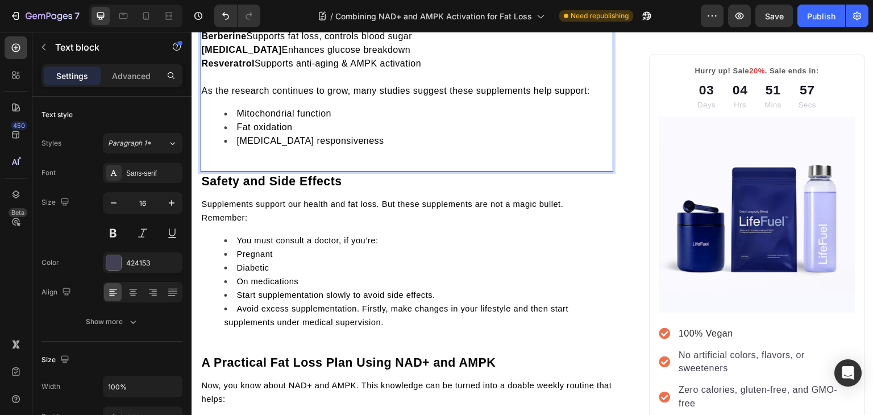
click at [248, 86] on span "As the research continues to grow, many studies suggest these supplements help …" at bounding box center [395, 91] width 389 height 10
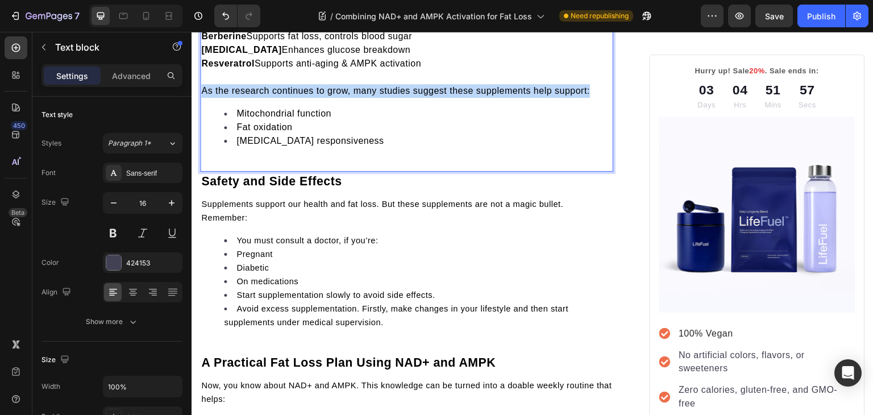
click at [248, 86] on span "As the research continues to grow, many studies suggest these supplements help …" at bounding box center [395, 91] width 389 height 10
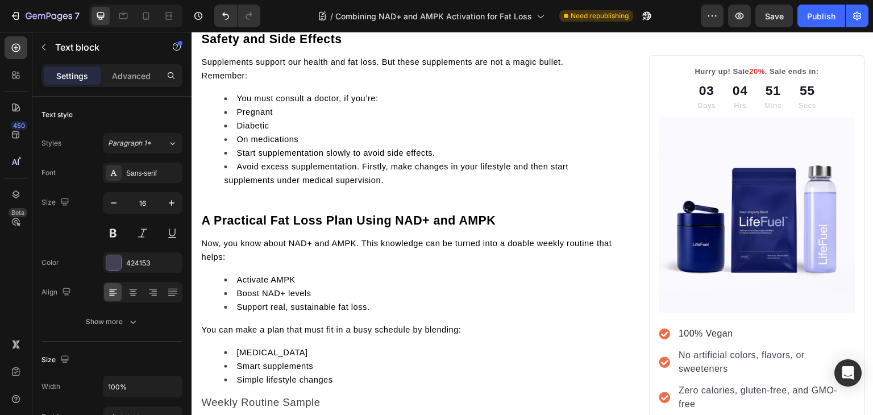
scroll to position [2882, 0]
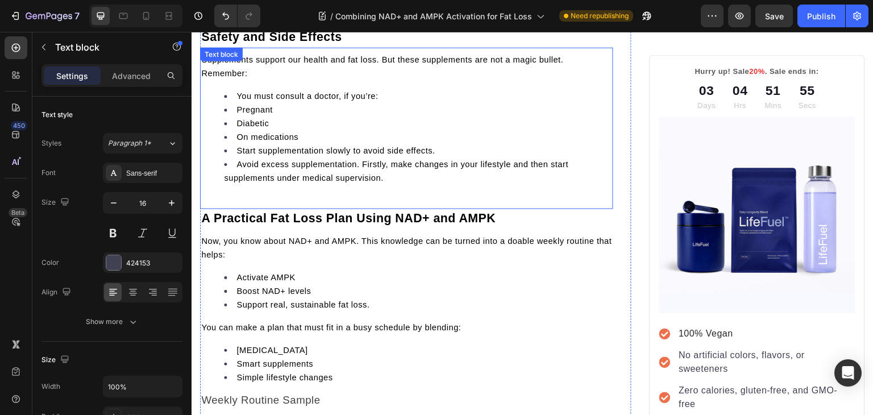
click at [229, 55] on div "Supplements support our health and fat loss. But these supplements are not a ma…" at bounding box center [406, 127] width 413 height 161
click at [229, 55] on div "Text block" at bounding box center [233, 58] width 38 height 10
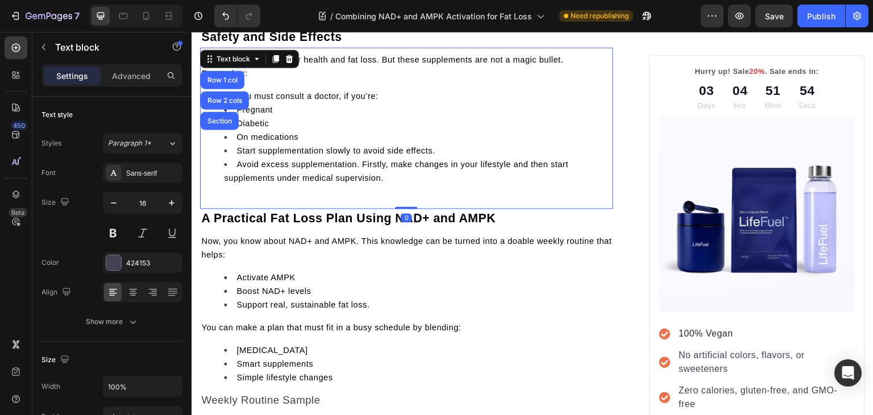
click at [229, 55] on div "Text block" at bounding box center [233, 58] width 38 height 10
click at [344, 55] on span "Supplements support our health and fat loss. But these supplements are not a ma…" at bounding box center [382, 66] width 362 height 23
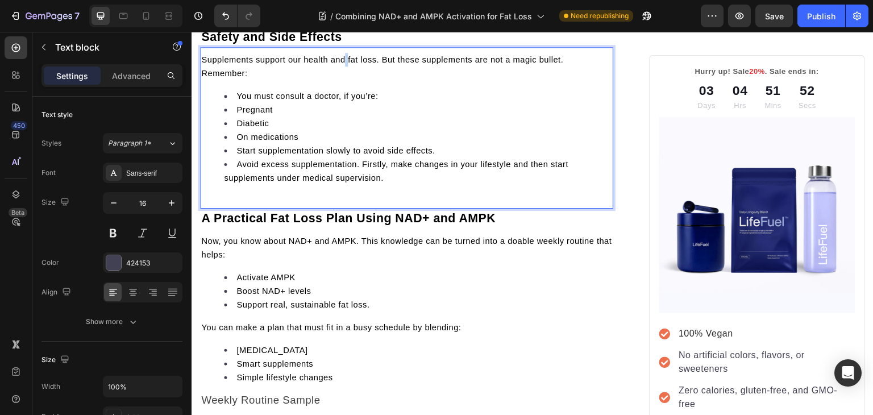
click at [344, 55] on span "Supplements support our health and fat loss. But these supplements are not a ma…" at bounding box center [382, 66] width 362 height 23
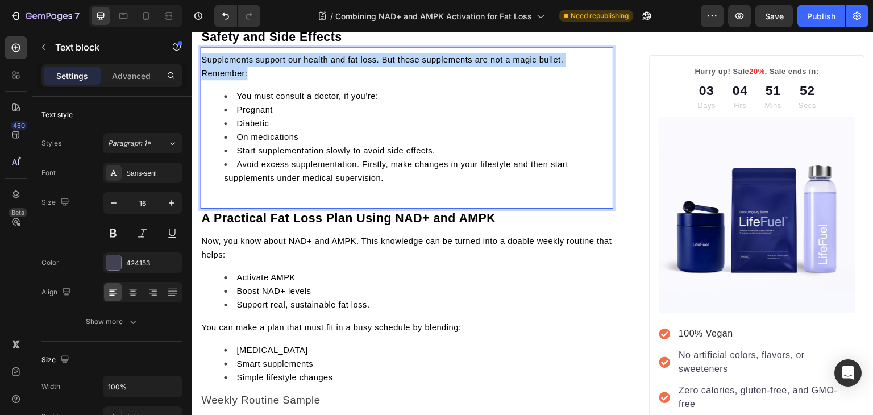
click at [344, 55] on span "Supplements support our health and fat loss. But these supplements are not a ma…" at bounding box center [382, 66] width 362 height 23
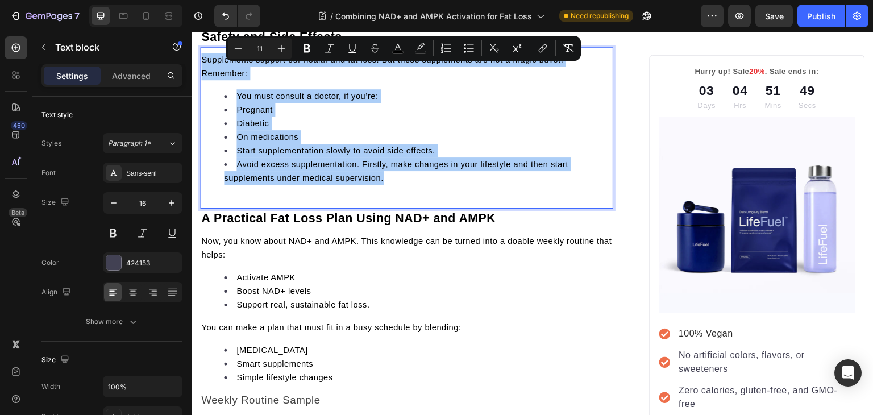
click at [261, 47] on input "11" at bounding box center [259, 48] width 23 height 14
type input "16"
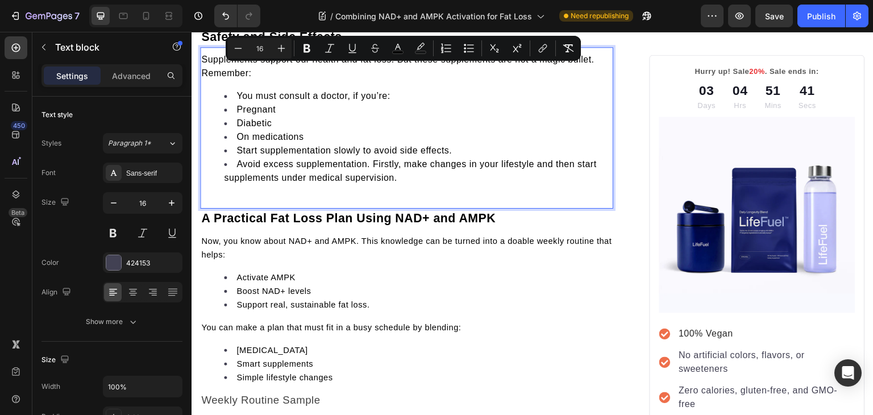
click at [206, 65] on span "Supplements support our health and fat loss. But these supplements are not a ma…" at bounding box center [397, 66] width 393 height 23
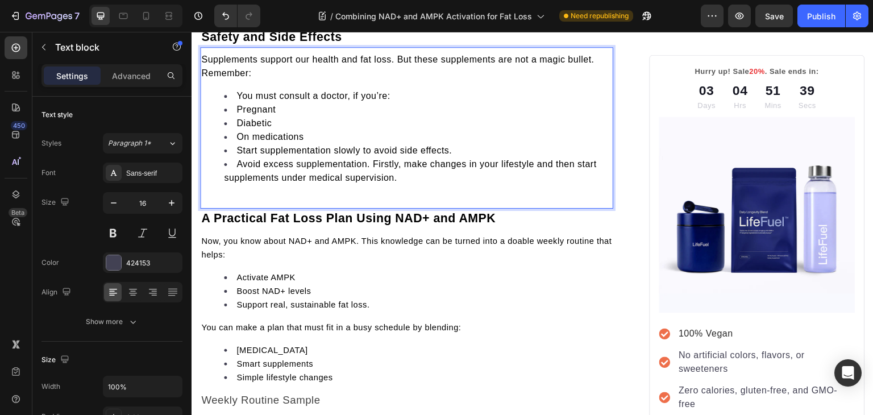
click at [206, 65] on span "Supplements support our health and fat loss. But these supplements are not a ma…" at bounding box center [397, 66] width 393 height 23
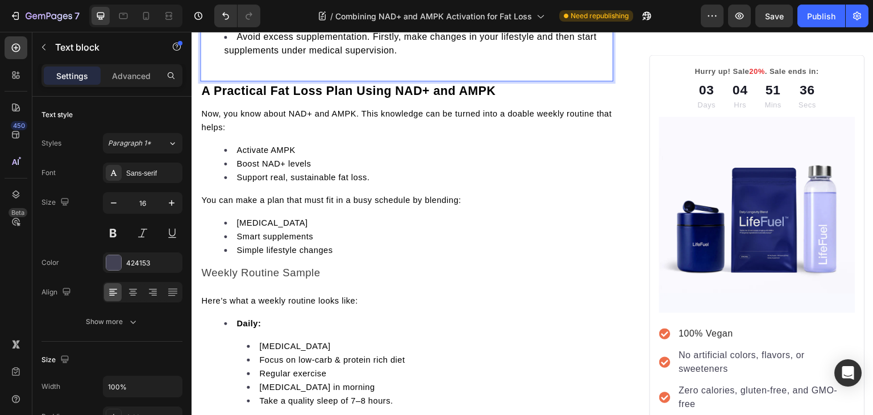
scroll to position [3026, 0]
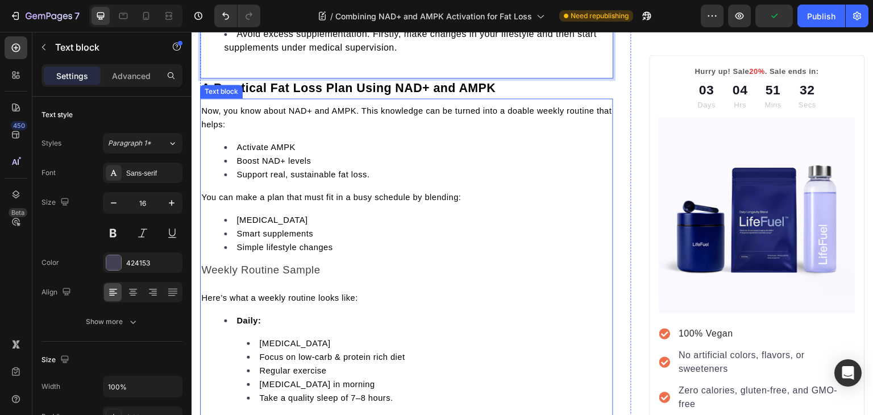
click at [211, 106] on span "Now, you know about NAD+ and AMPK. This knowledge can be turned into a doable w…" at bounding box center [406, 117] width 410 height 23
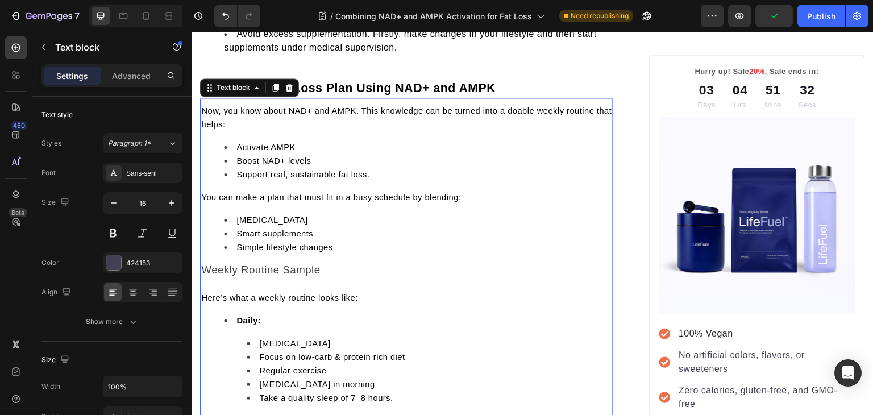
click at [211, 106] on span "Now, you know about NAD+ and AMPK. This knowledge can be turned into a doable w…" at bounding box center [406, 117] width 410 height 23
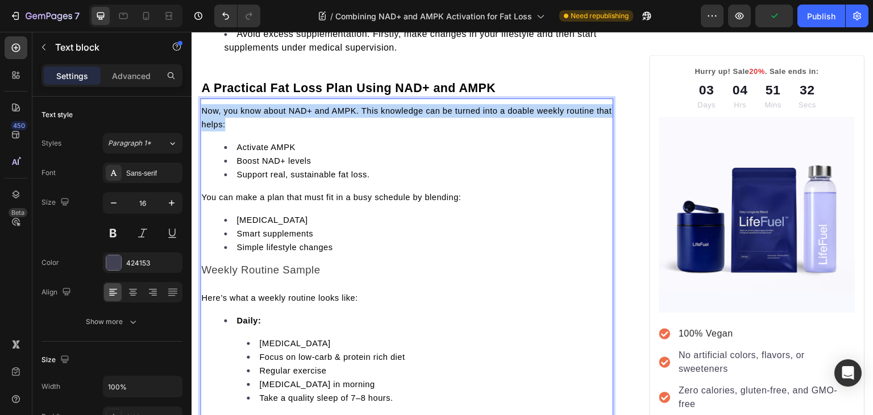
click at [211, 106] on span "Now, you know about NAD+ and AMPK. This knowledge can be turned into a doable w…" at bounding box center [406, 117] width 410 height 23
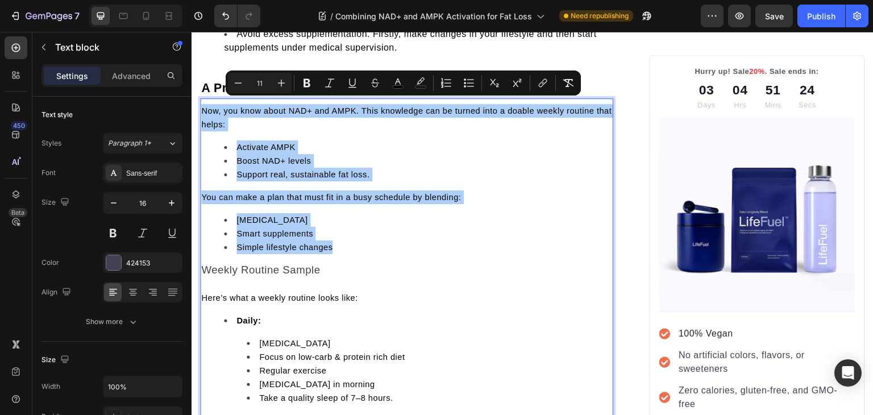
click at [259, 80] on input "11" at bounding box center [259, 83] width 23 height 14
type input "16"
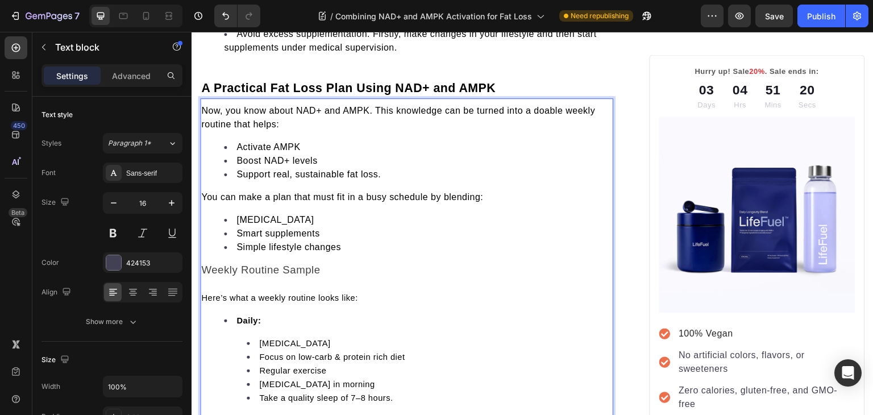
click at [378, 240] on li "Simple lifestyle changes" at bounding box center [418, 247] width 388 height 14
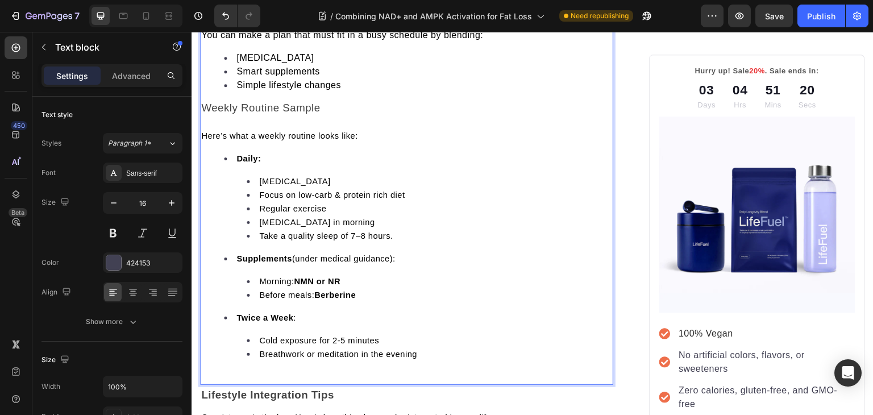
scroll to position [3189, 0]
click at [286, 133] on p "Here’s what a weekly routine looks like:" at bounding box center [406, 135] width 411 height 14
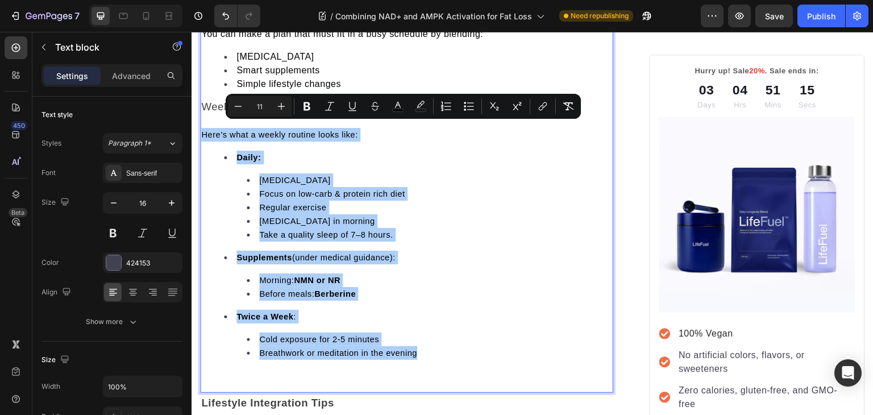
click at [262, 102] on input "11" at bounding box center [259, 106] width 23 height 14
type input "16"
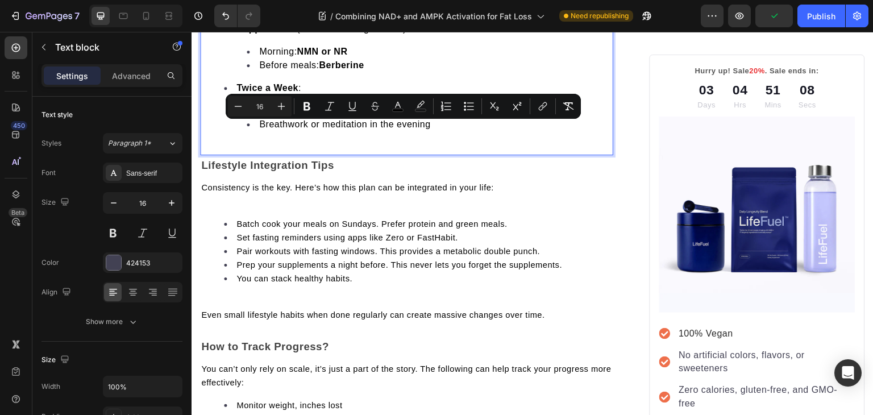
scroll to position [3426, 0]
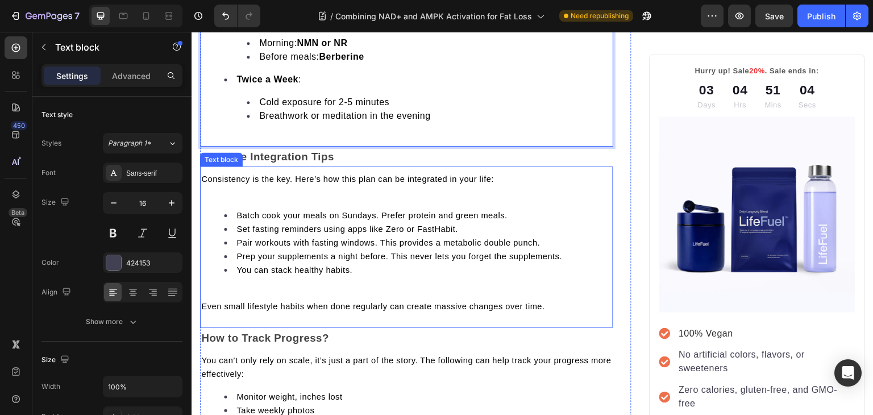
click at [239, 174] on span "Consistency is the key. Here’s how this plan can be integrated in your life:" at bounding box center [347, 178] width 293 height 9
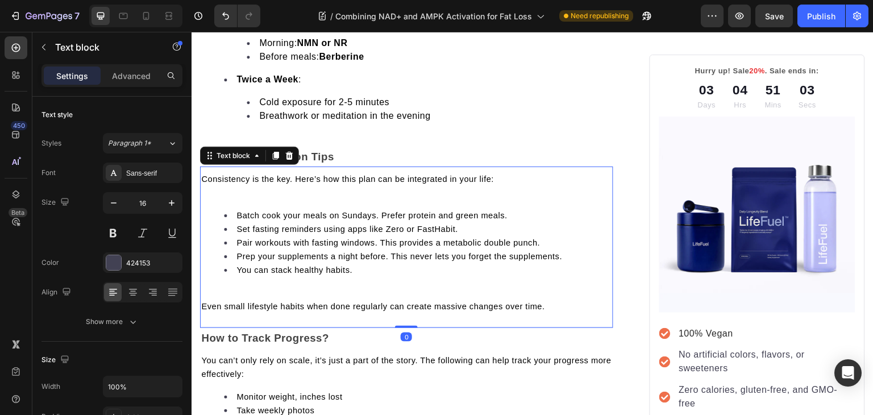
click at [239, 174] on span "Consistency is the key. Here’s how this plan can be integrated in your life:" at bounding box center [347, 178] width 293 height 9
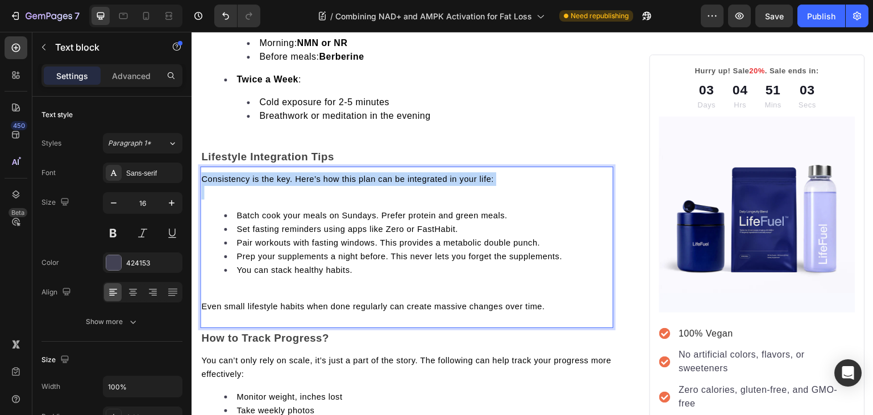
click at [239, 174] on span "Consistency is the key. Here’s how this plan can be integrated in your life:" at bounding box center [347, 178] width 293 height 9
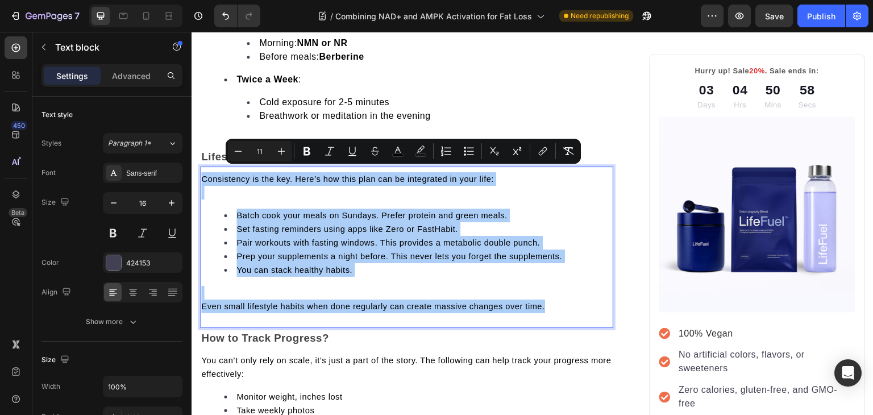
click at [259, 151] on input "11" at bounding box center [259, 151] width 23 height 14
type input "16"
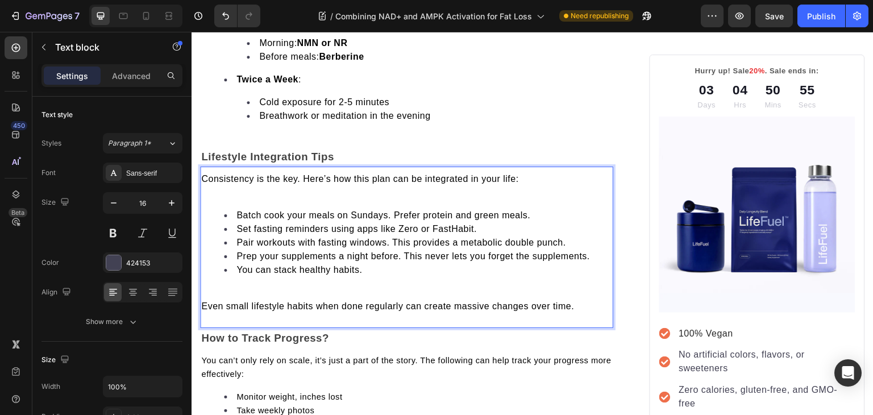
click at [251, 286] on p "Rich Text Editor. Editing area: main" at bounding box center [406, 293] width 411 height 14
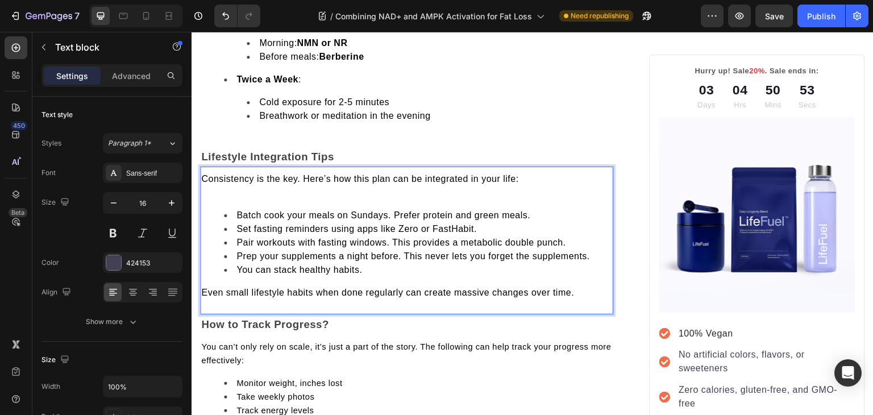
click at [237, 192] on p "Rich Text Editor. Editing area: main" at bounding box center [406, 193] width 411 height 14
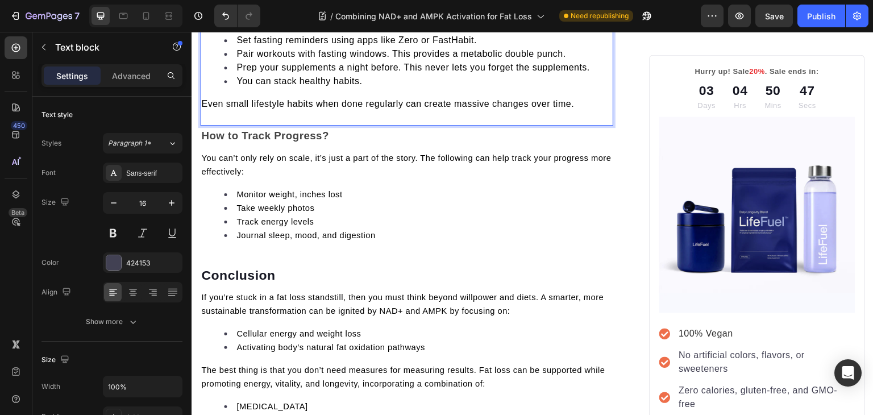
scroll to position [3605, 0]
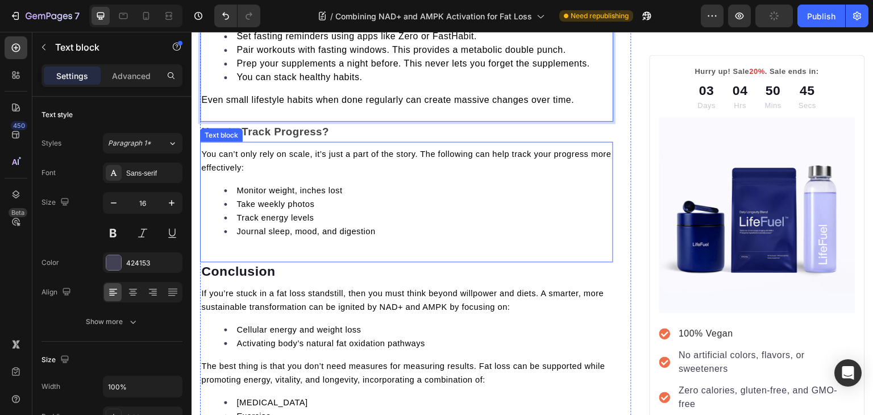
click at [226, 150] on span "You can’t only rely on scale, it’s just a part of the story. The following can …" at bounding box center [406, 160] width 410 height 23
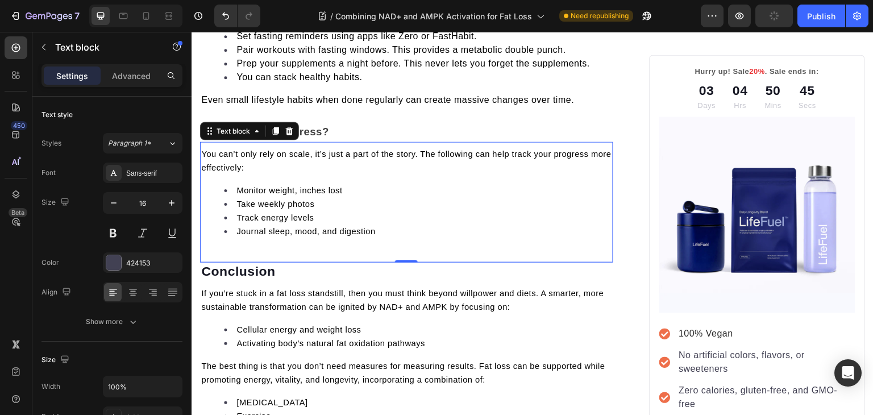
click at [226, 150] on span "You can’t only rely on scale, it’s just a part of the story. The following can …" at bounding box center [406, 160] width 410 height 23
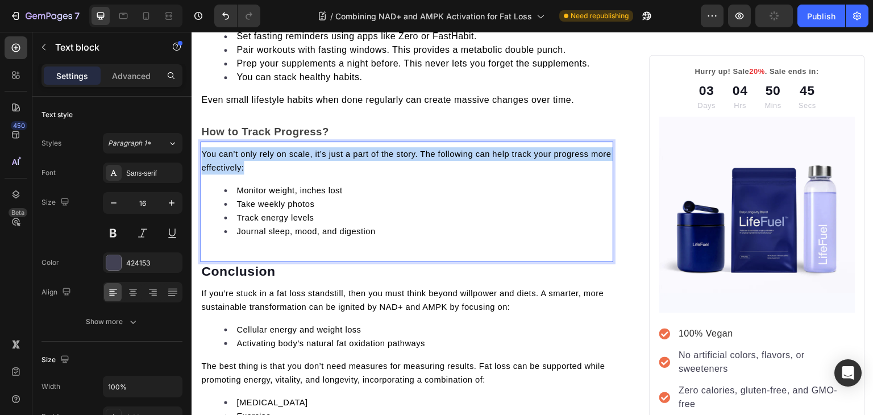
click at [226, 150] on span "You can’t only rely on scale, it’s just a part of the story. The following can …" at bounding box center [406, 160] width 410 height 23
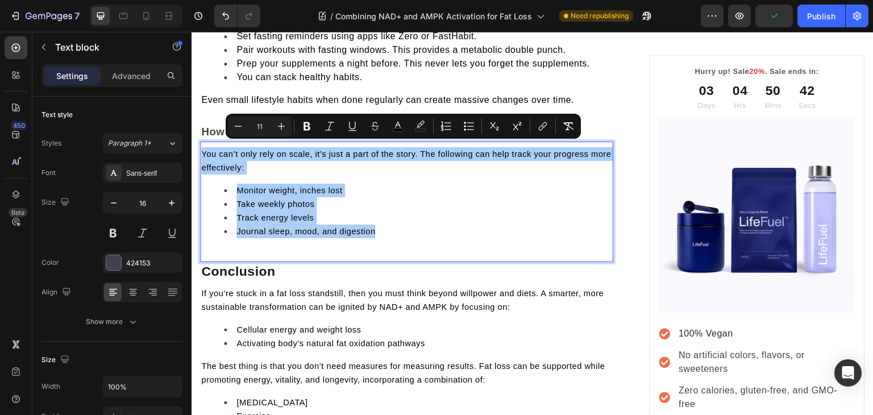
click at [256, 123] on input "11" at bounding box center [259, 126] width 23 height 14
type input "16"
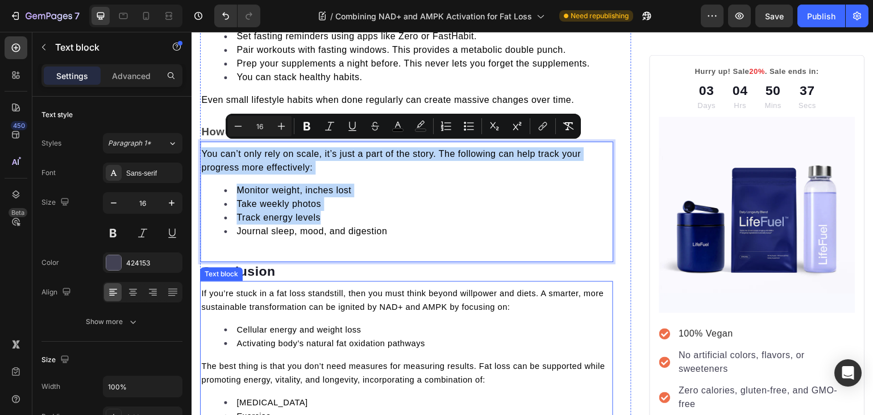
click at [289, 292] on span "If you’re stuck in a fat loss standstill, then you must think beyond willpower …" at bounding box center [402, 300] width 402 height 23
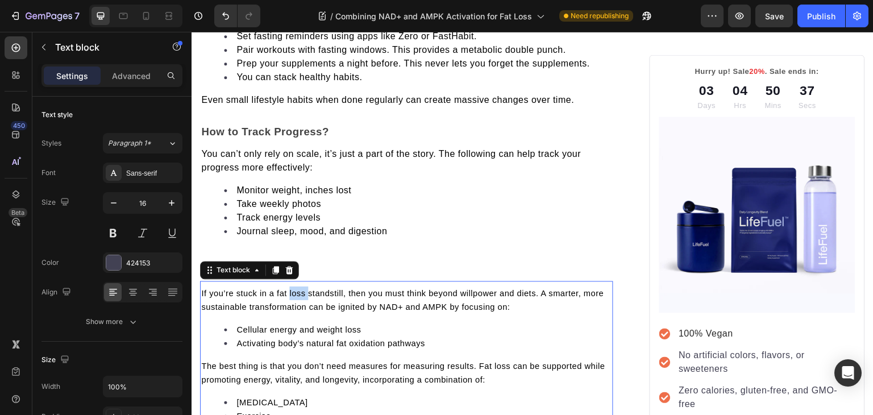
click at [289, 292] on span "If you’re stuck in a fat loss standstill, then you must think beyond willpower …" at bounding box center [402, 300] width 402 height 23
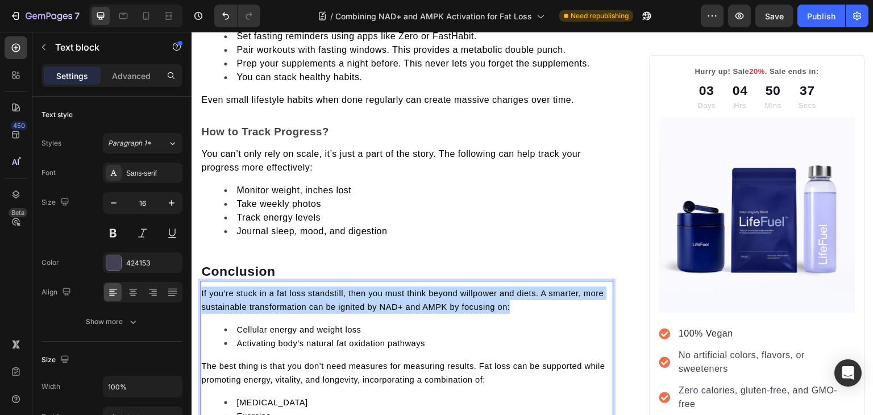
click at [289, 292] on span "If you’re stuck in a fat loss standstill, then you must think beyond willpower …" at bounding box center [402, 300] width 402 height 23
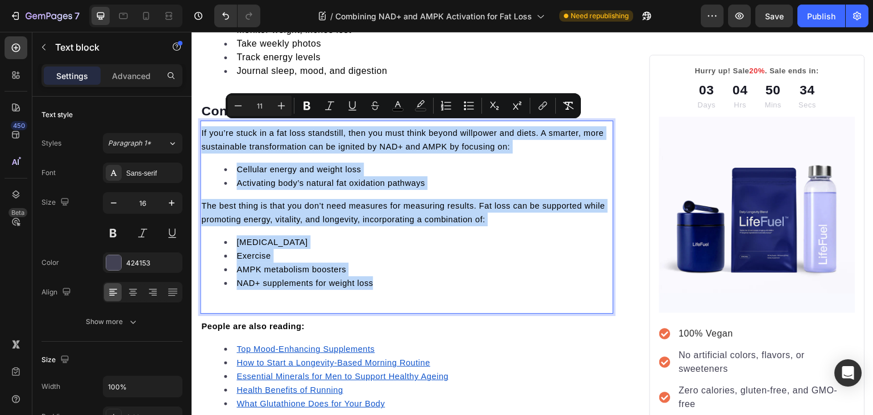
scroll to position [3766, 0]
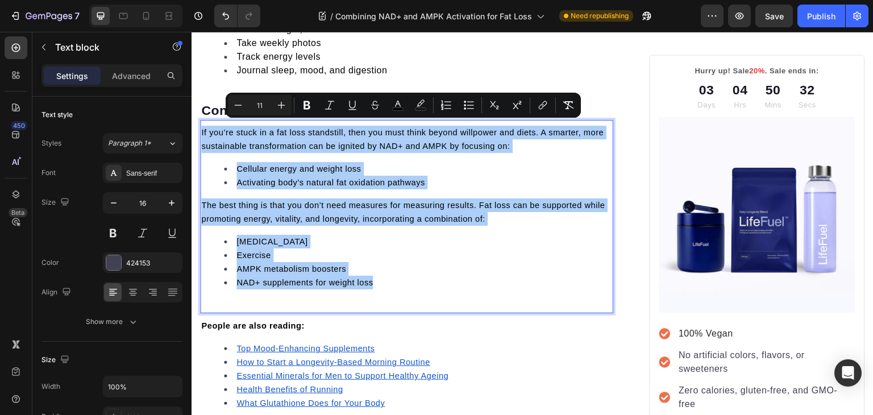
click at [257, 105] on input "11" at bounding box center [259, 105] width 23 height 14
type input "16"
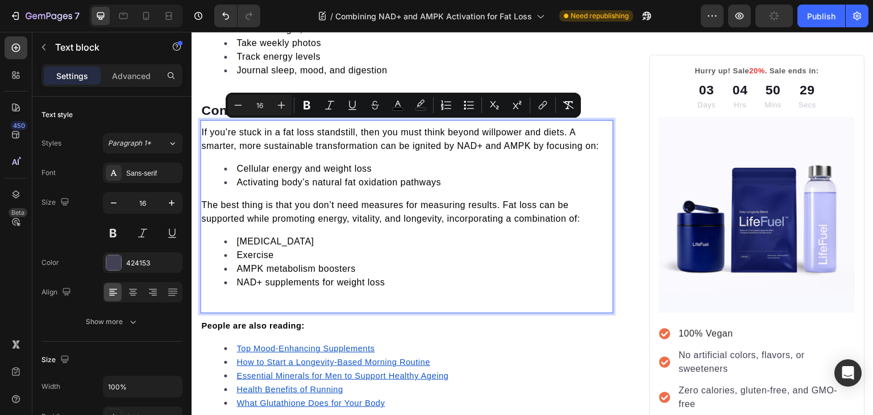
click at [388, 299] on div "If you’re stuck in a fat loss standstill, then you must think beyond willpower …" at bounding box center [406, 216] width 413 height 193
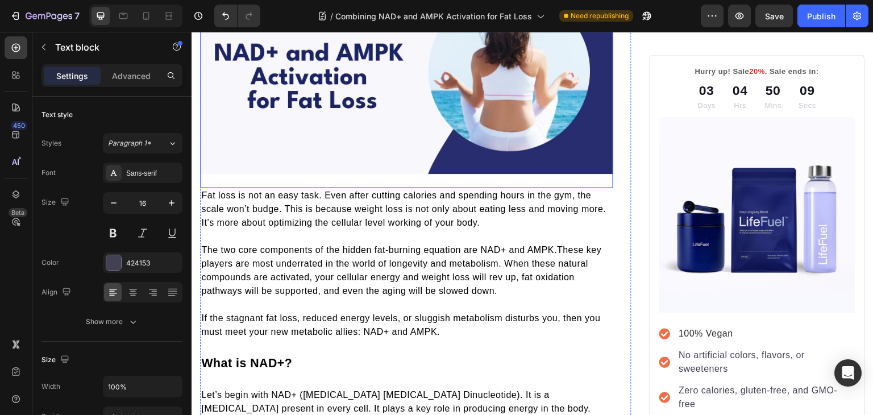
scroll to position [55, 0]
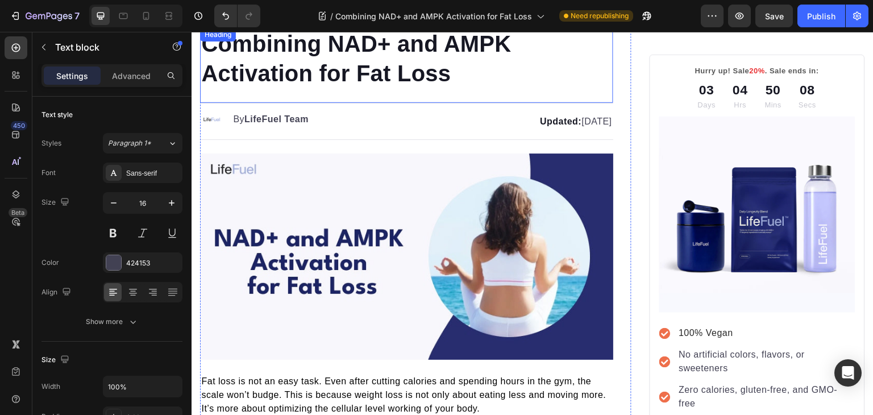
click at [341, 48] on h1 "Combining NAD+ and AMPK Activation for Fat Loss" at bounding box center [406, 58] width 413 height 61
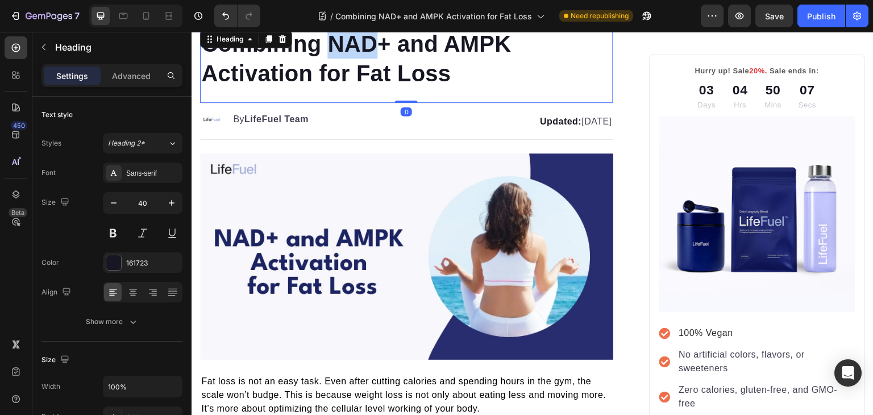
click at [341, 48] on h1 "Combining NAD+ and AMPK Activation for Fat Loss" at bounding box center [406, 58] width 413 height 61
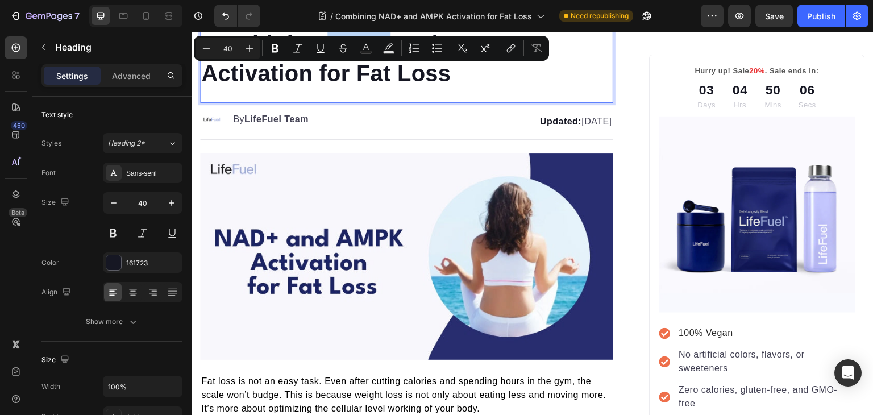
scroll to position [53, 0]
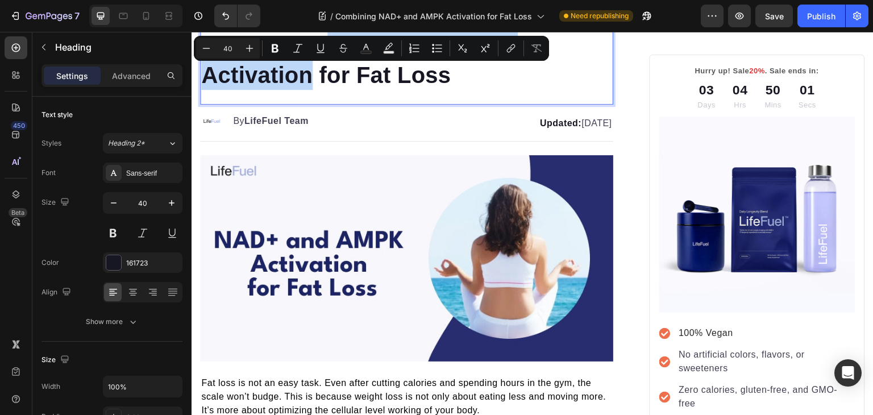
copy p "NAD+ and AMPK Activation"
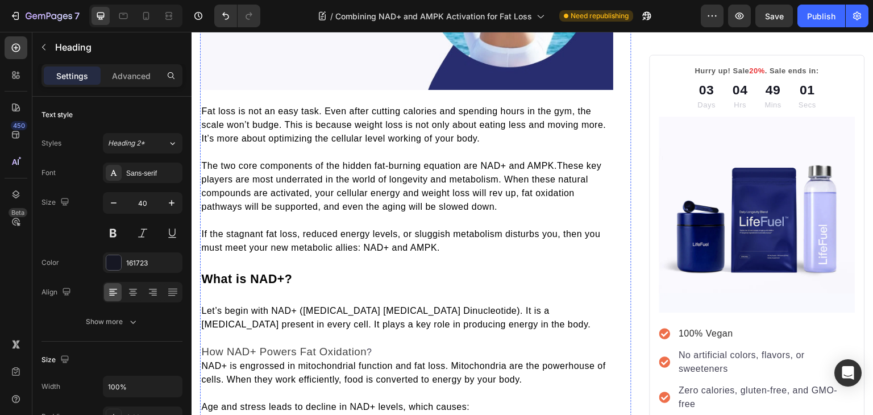
scroll to position [0, 0]
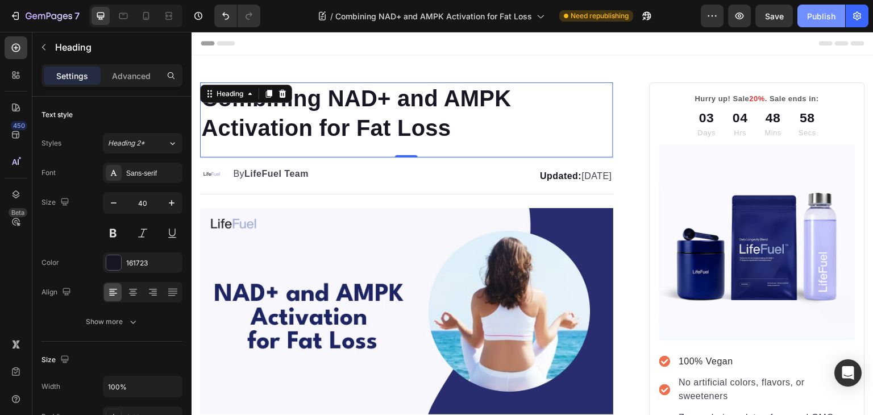
click at [828, 10] on div "Publish" at bounding box center [821, 16] width 28 height 12
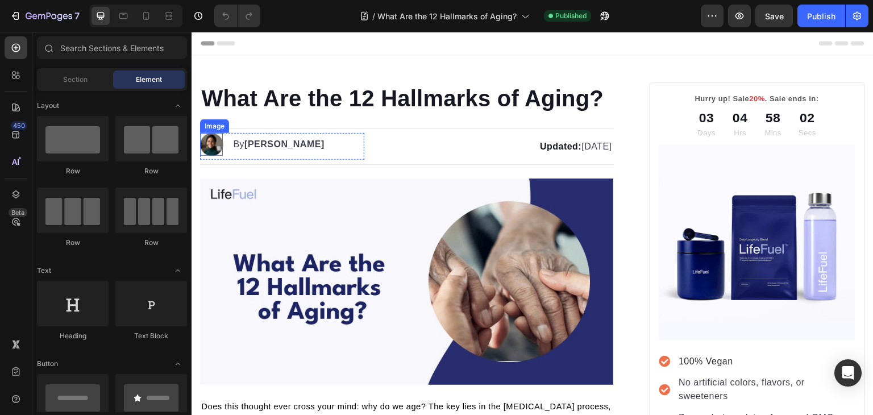
click at [212, 139] on img at bounding box center [211, 144] width 23 height 23
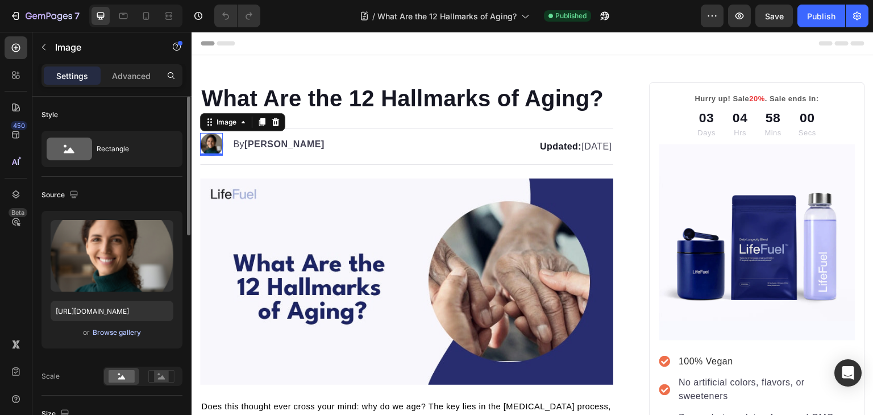
click at [118, 333] on div "Browse gallery" at bounding box center [117, 332] width 48 height 10
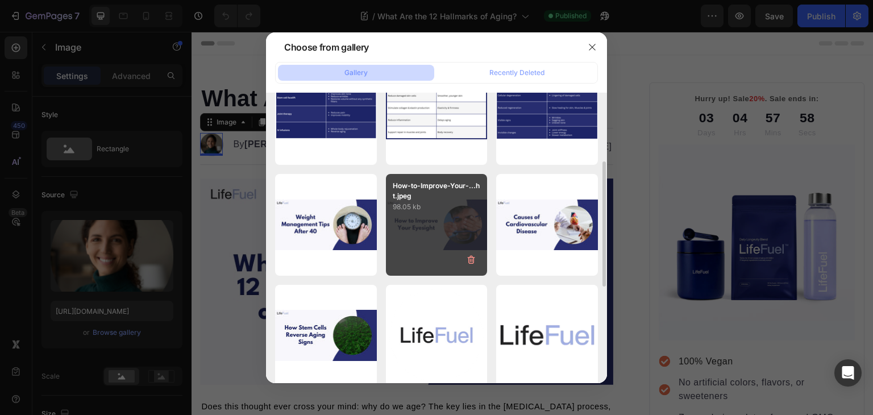
scroll to position [155, 0]
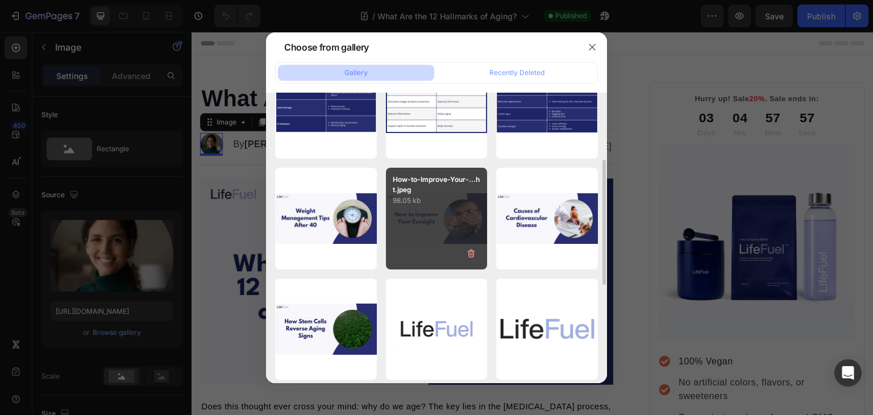
click at [0, 0] on div "Logo Circle [PERSON_NAME]...1).png 344.71 kb" at bounding box center [0, 0] width 0 height 0
type input "[URL][DOMAIN_NAME]"
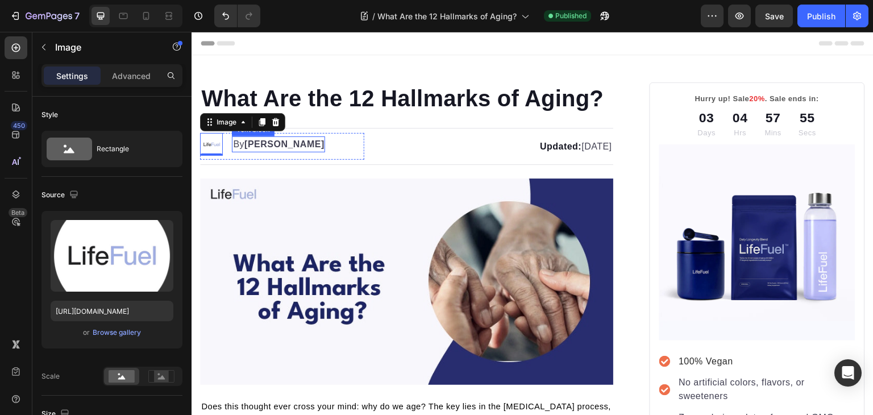
click at [257, 141] on strong "[PERSON_NAME]" at bounding box center [284, 144] width 80 height 10
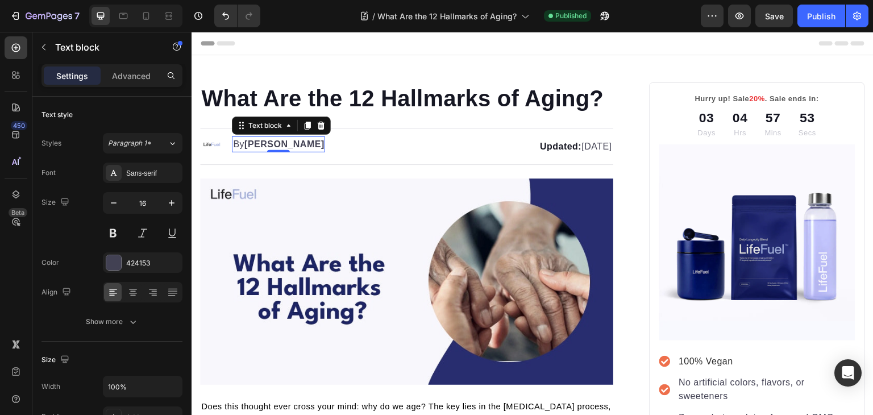
click at [257, 141] on strong "[PERSON_NAME]" at bounding box center [284, 144] width 80 height 10
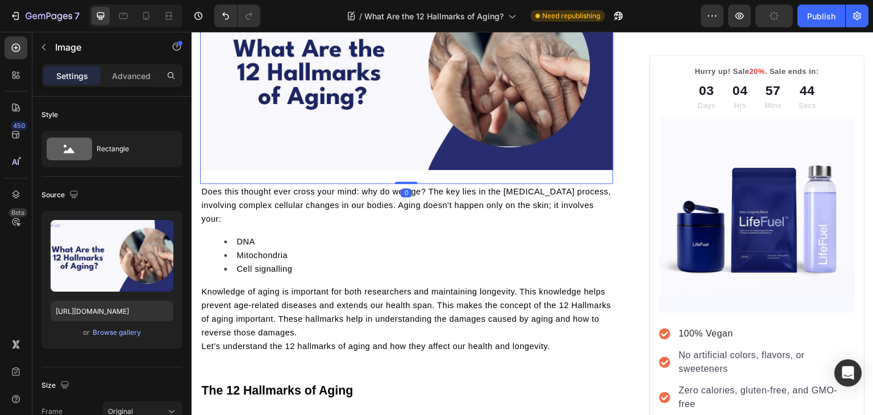
scroll to position [214, 0]
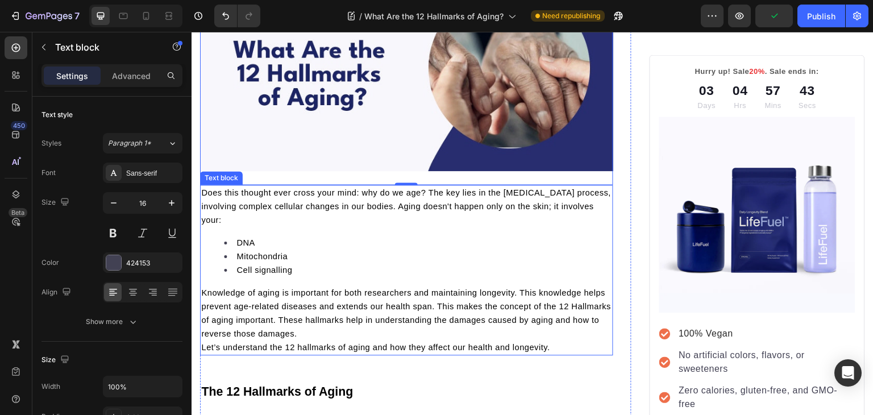
click at [380, 197] on p "Does this thought ever cross your mind: why do we age? The key lies in the [MED…" at bounding box center [406, 206] width 411 height 41
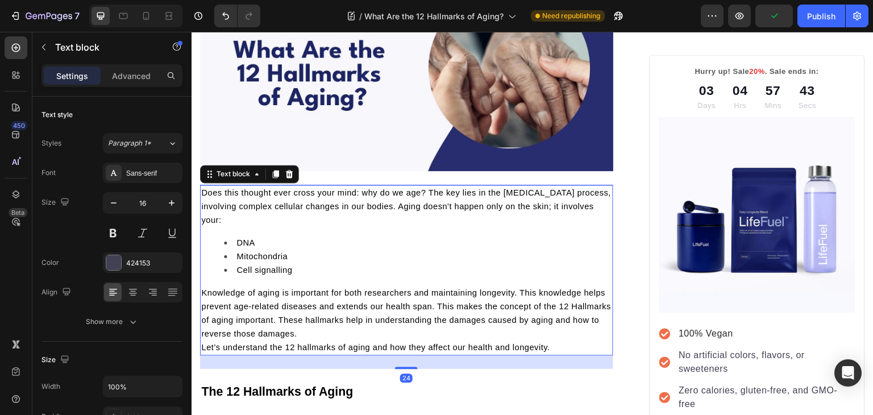
click at [380, 197] on p "Does this thought ever cross your mind: why do we age? The key lies in the [MED…" at bounding box center [406, 206] width 411 height 41
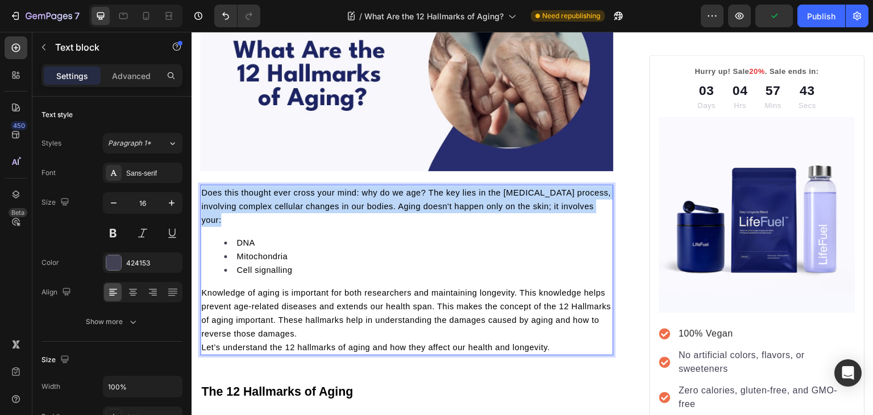
click at [380, 197] on p "Does this thought ever cross your mind: why do we age? The key lies in the [MED…" at bounding box center [406, 206] width 411 height 41
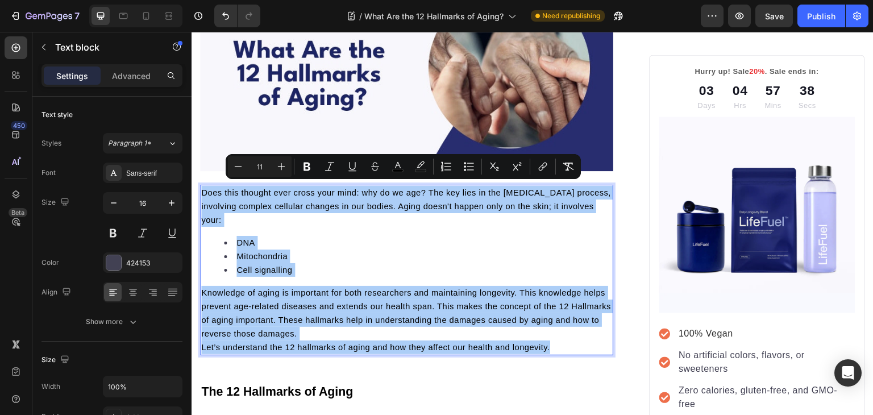
click at [258, 166] on input "11" at bounding box center [259, 167] width 23 height 14
type input "16"
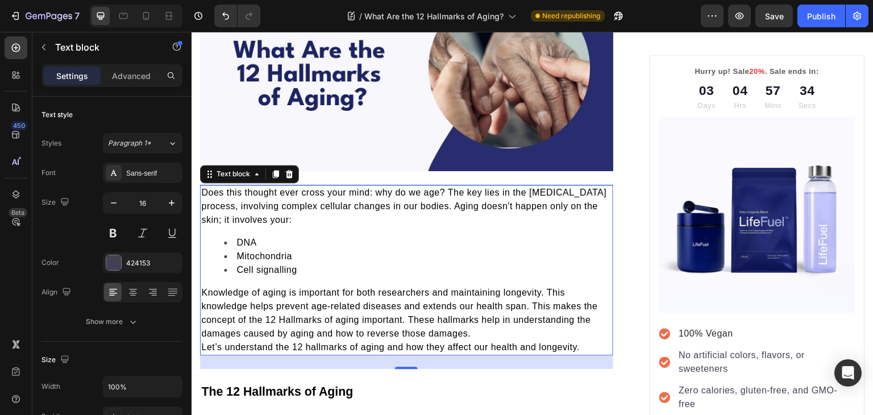
click at [202, 342] on span "Let’s understand the 12 hallmarks of aging and how they affect our health and l…" at bounding box center [390, 347] width 378 height 10
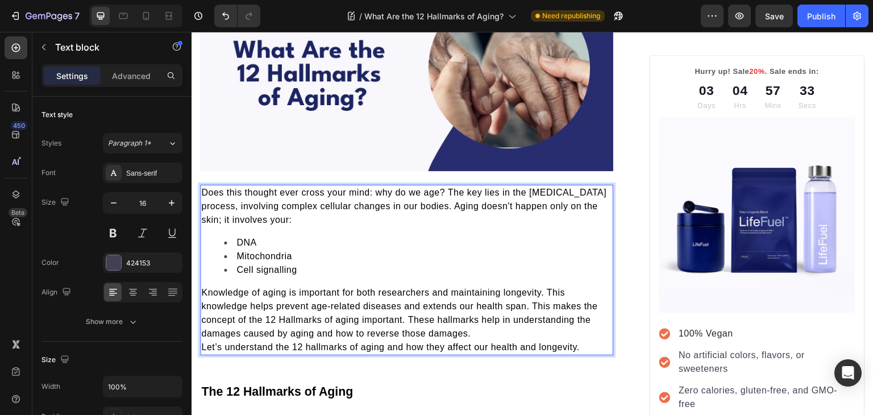
click at [202, 342] on span "Let’s understand the 12 hallmarks of aging and how they affect our health and l…" at bounding box center [390, 347] width 378 height 10
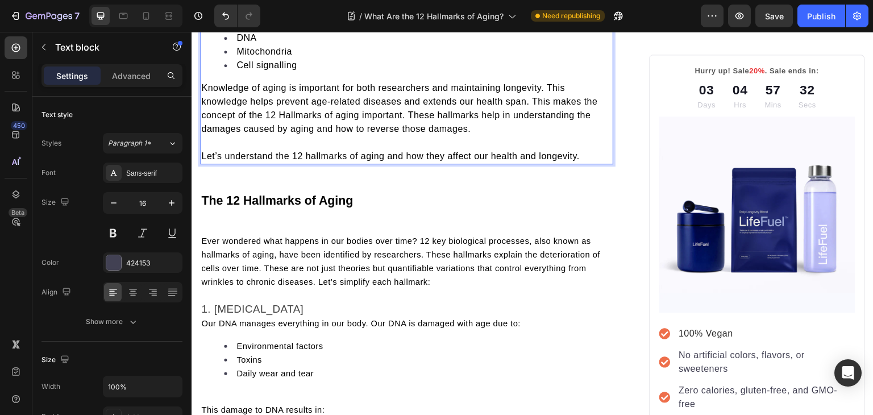
scroll to position [432, 0]
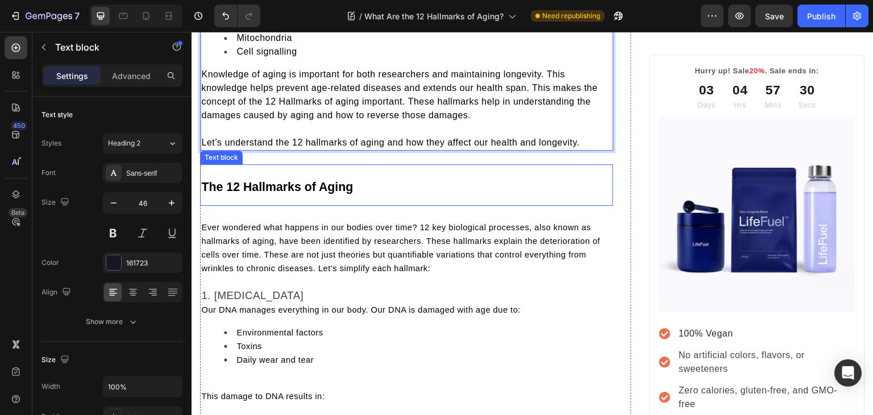
click at [252, 192] on p "The 12 Hallmarks of Aging" at bounding box center [406, 184] width 411 height 39
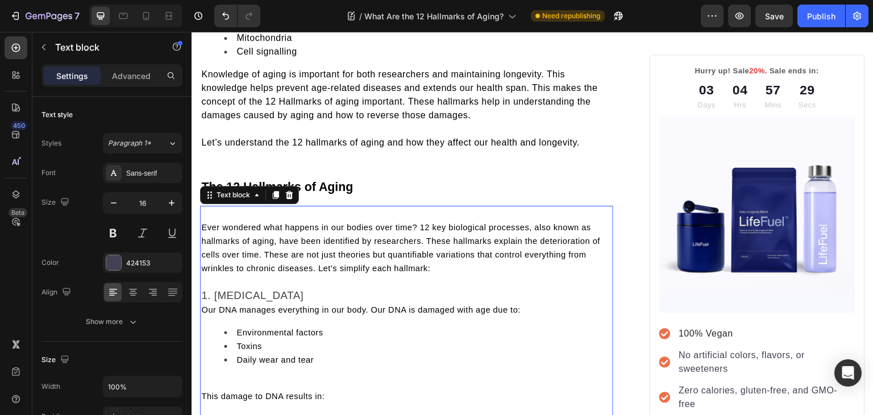
click at [238, 225] on span "Ever wondered what happens in our bodies over time? 12 key biological processes…" at bounding box center [400, 248] width 399 height 50
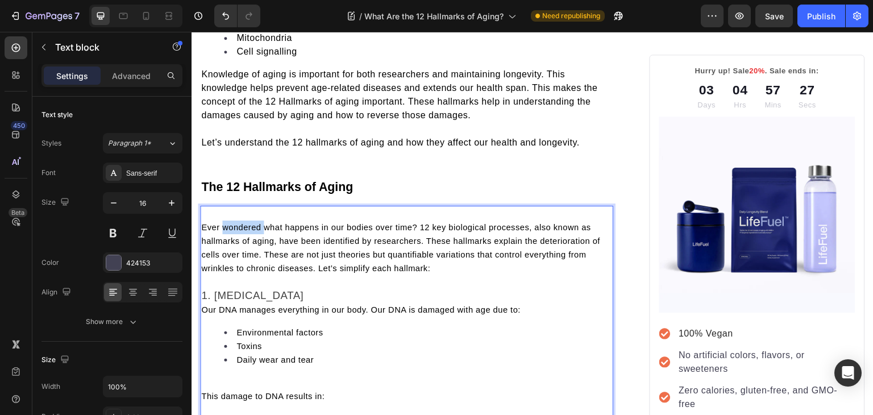
click at [238, 225] on span "Ever wondered what happens in our bodies over time? 12 key biological processes…" at bounding box center [400, 248] width 399 height 50
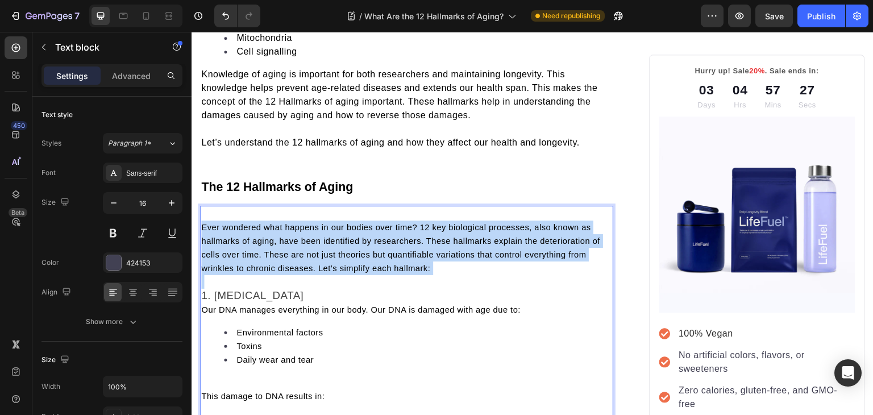
click at [238, 225] on span "Ever wondered what happens in our bodies over time? 12 key biological processes…" at bounding box center [400, 248] width 399 height 50
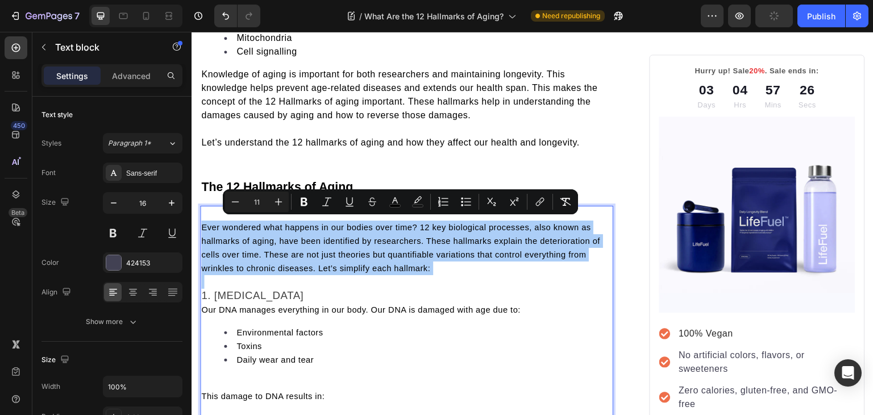
click at [254, 201] on input "11" at bounding box center [256, 202] width 23 height 14
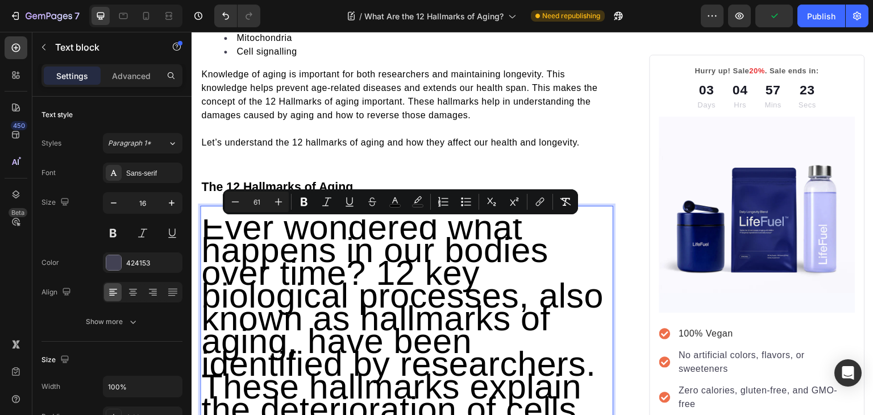
type input "6"
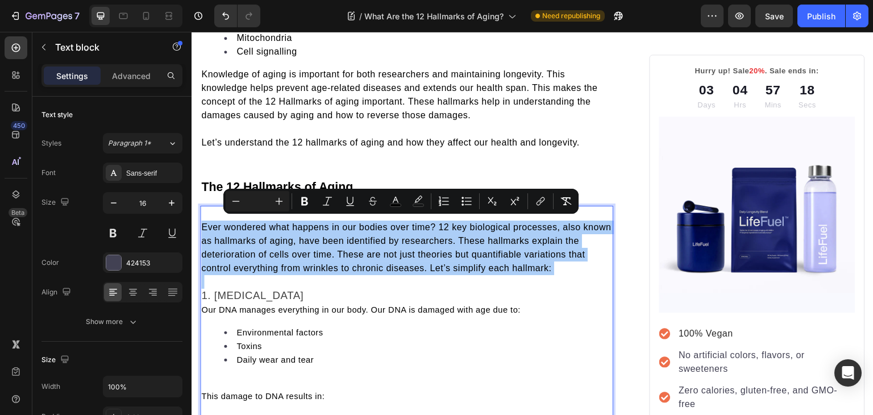
click at [254, 201] on input "Editor contextual toolbar" at bounding box center [257, 201] width 23 height 14
type input "16"
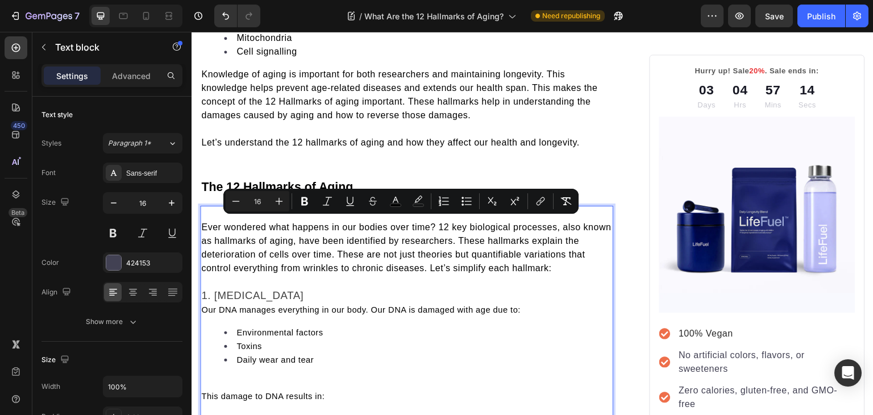
click at [316, 247] on span "Ever wondered what happens in our bodies over time? 12 key biological processes…" at bounding box center [406, 247] width 410 height 51
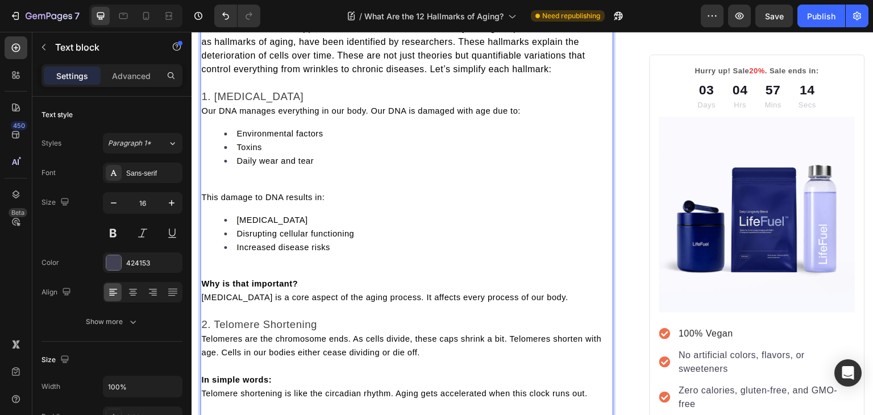
scroll to position [631, 0]
click at [261, 106] on span "Our DNA manages everything in our body. Our DNA is damaged with age due to:" at bounding box center [360, 110] width 319 height 9
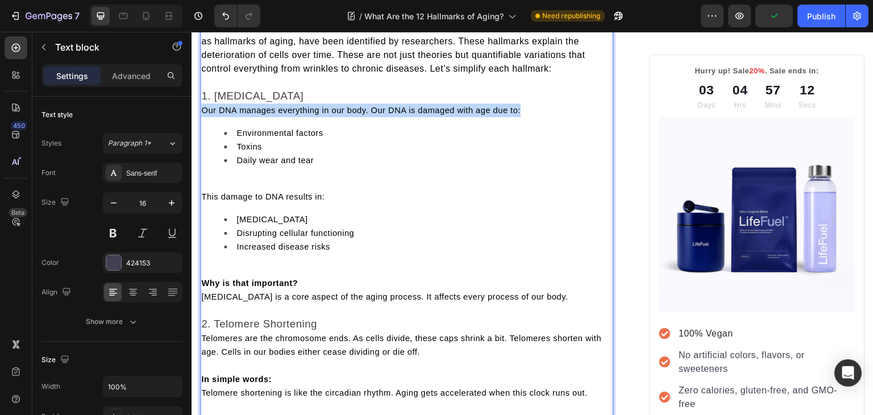
click at [261, 106] on span "Our DNA manages everything in our body. Our DNA is damaged with age due to:" at bounding box center [360, 110] width 319 height 9
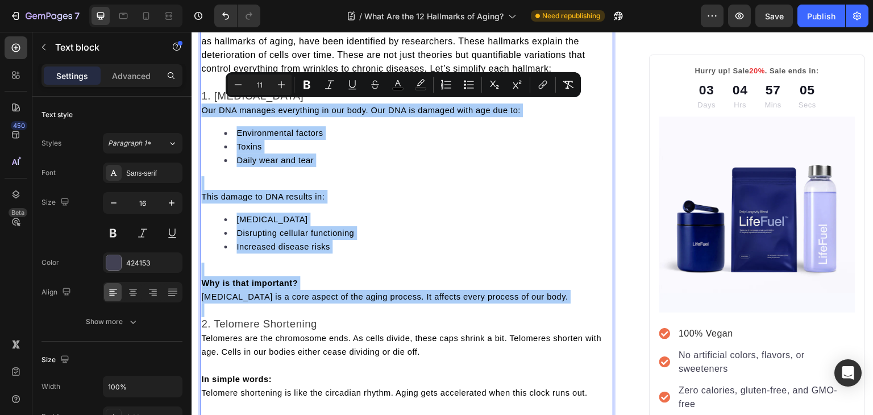
click at [261, 84] on input "11" at bounding box center [259, 85] width 23 height 14
type input "16"
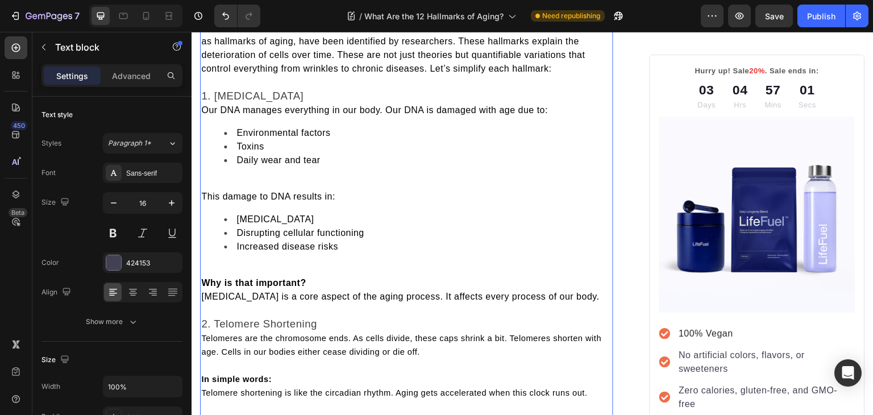
click at [299, 241] on span "Increased disease risks" at bounding box center [287, 246] width 102 height 10
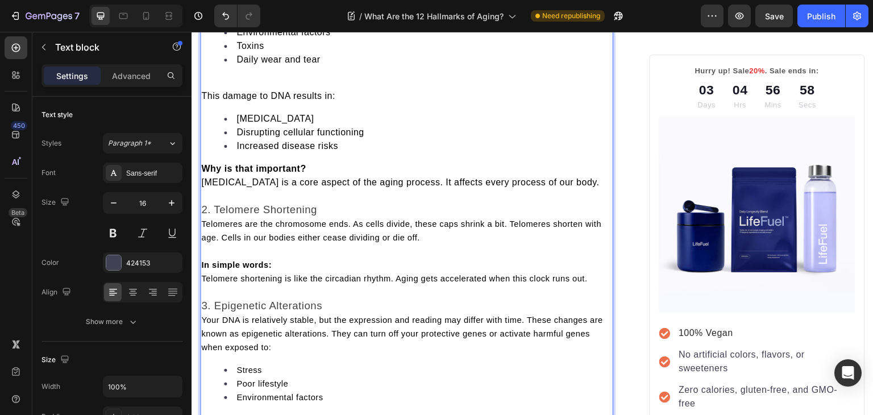
scroll to position [672, 0]
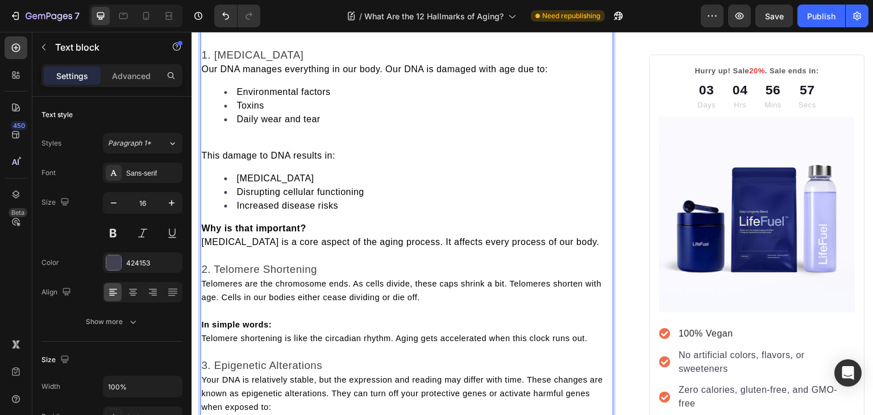
click at [249, 138] on p "Rich Text Editor. Editing area: main" at bounding box center [406, 142] width 411 height 14
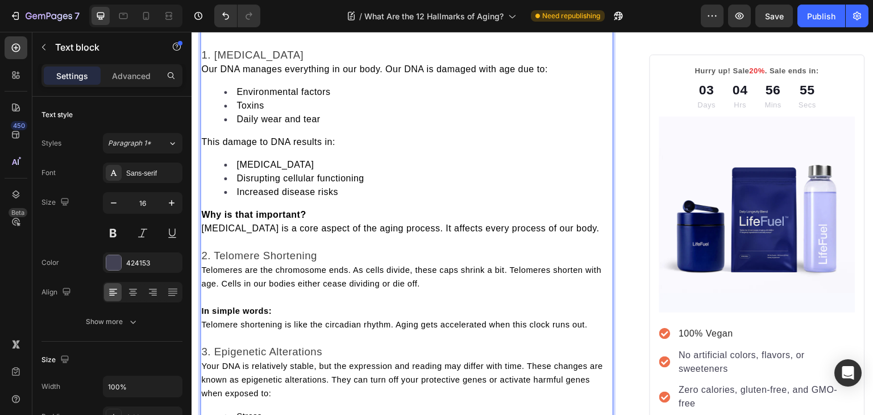
click at [205, 66] on span "Our DNA manages everything in our body. Our DNA is damaged with age due to:" at bounding box center [374, 69] width 347 height 10
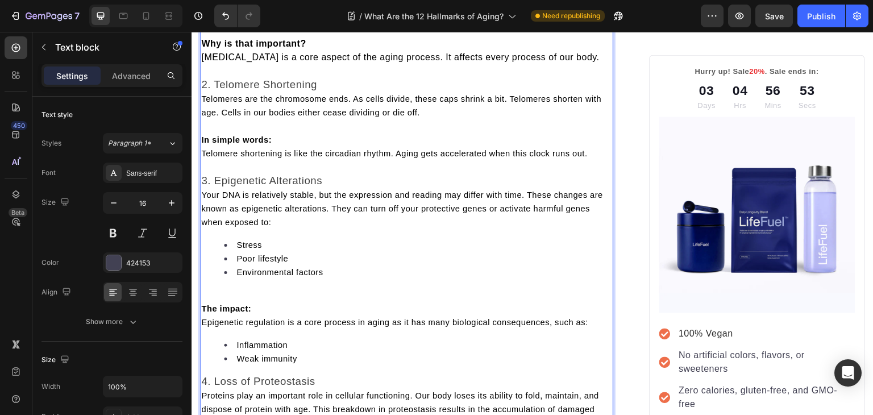
scroll to position [863, 0]
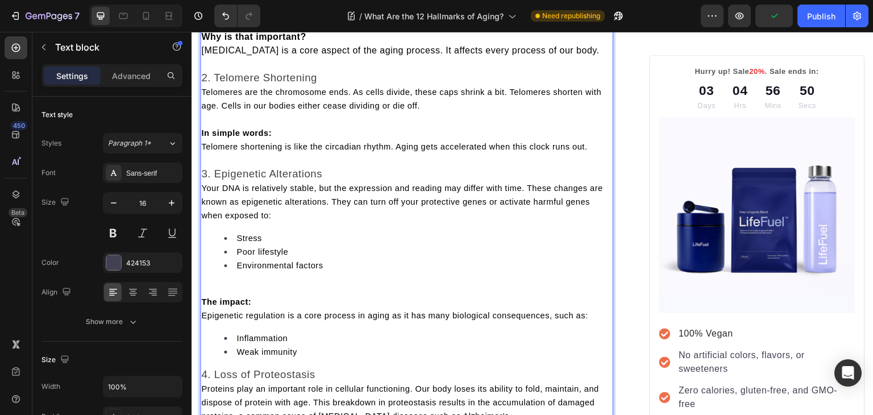
click at [203, 87] on span "Telomeres are the chromosome ends. As cells divide, these caps shrink a bit. Te…" at bounding box center [401, 98] width 400 height 23
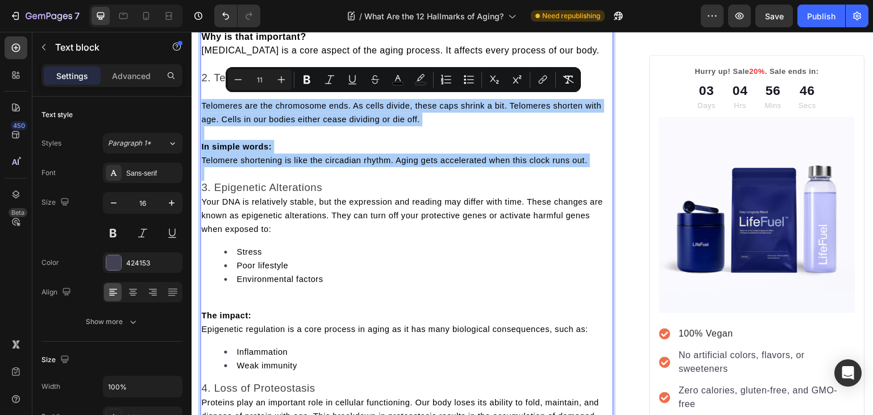
click at [259, 79] on input "11" at bounding box center [259, 80] width 23 height 14
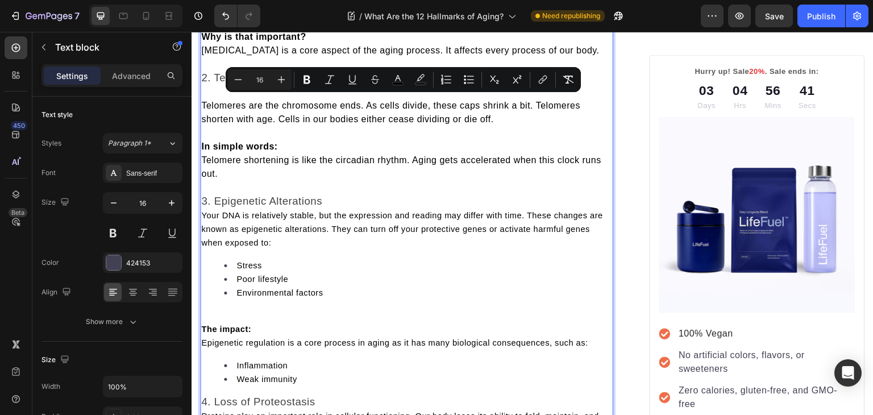
type input "11"
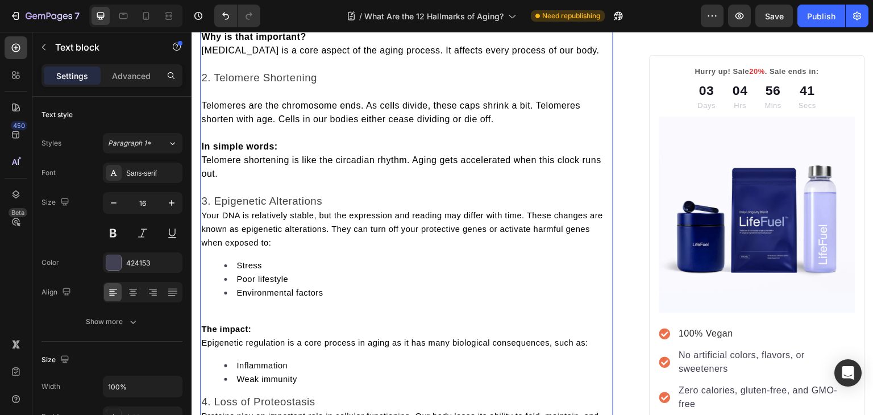
click at [216, 211] on span "Your DNA is relatively stable, but the expression and reading may differ with t…" at bounding box center [402, 229] width 402 height 36
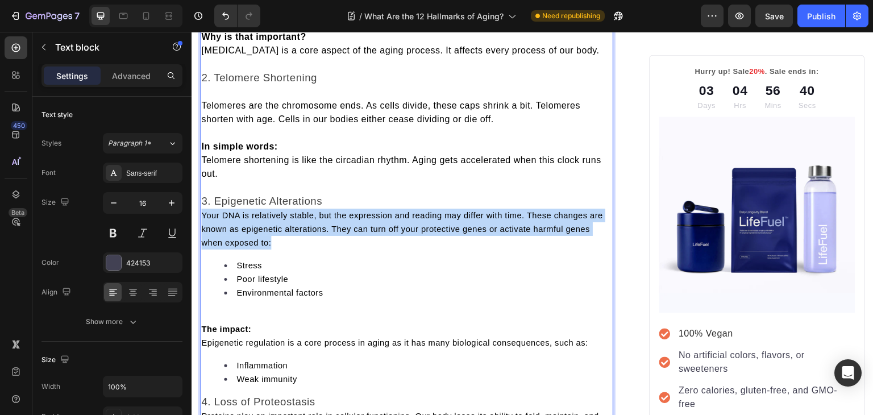
click at [216, 211] on span "Your DNA is relatively stable, but the expression and reading may differ with t…" at bounding box center [402, 229] width 402 height 36
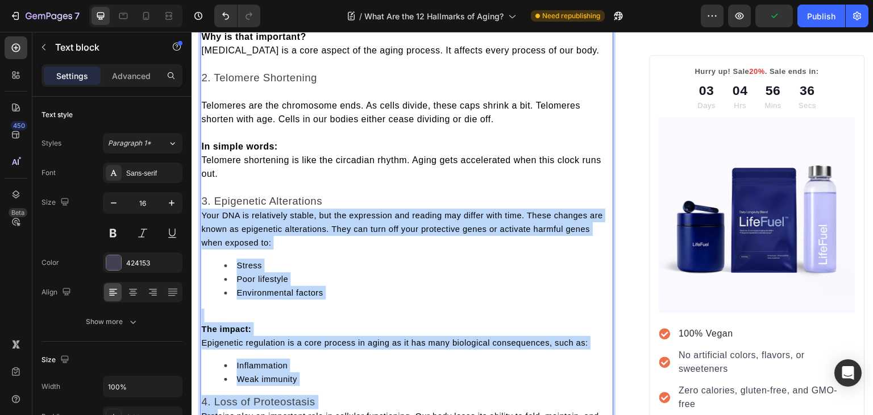
scroll to position [870, 0]
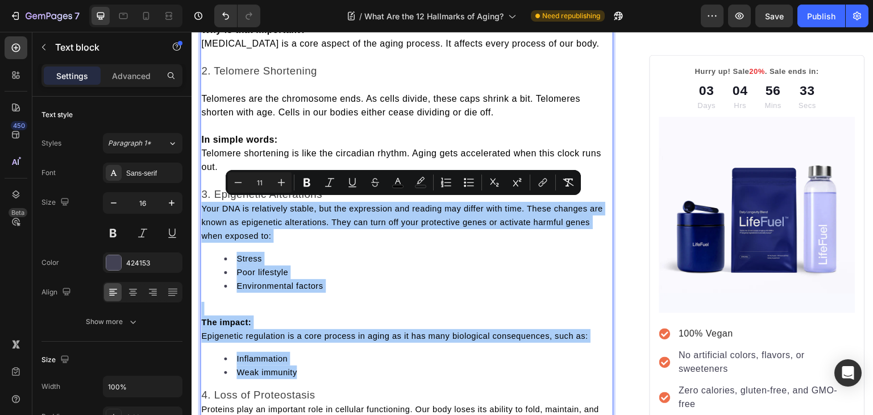
click at [259, 185] on input "11" at bounding box center [259, 183] width 23 height 14
type input "16"
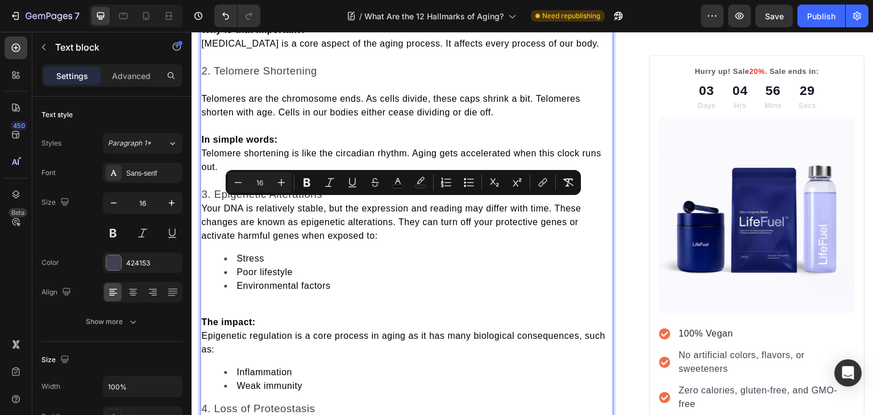
click at [264, 303] on p "Rich Text Editor. Editing area: main" at bounding box center [406, 309] width 411 height 14
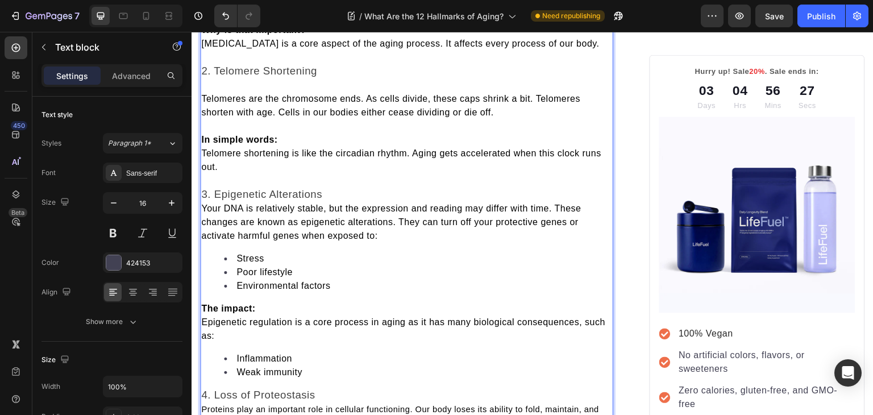
click at [203, 203] on span "Your DNA is relatively stable, but the expression and reading may differ with t…" at bounding box center [391, 221] width 380 height 37
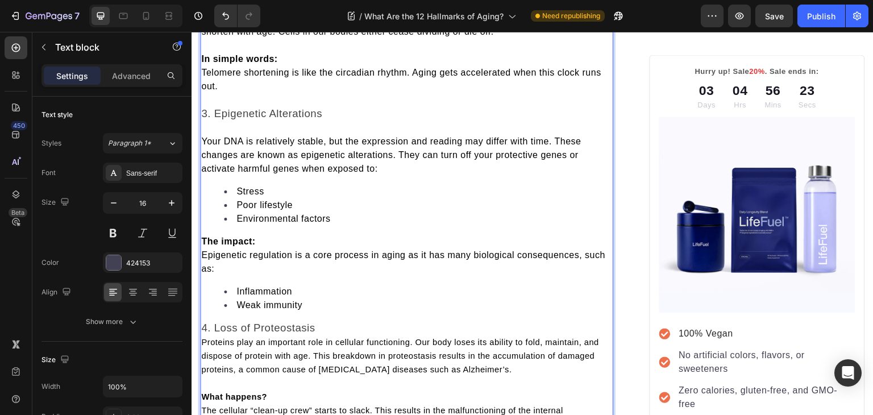
scroll to position [1047, 0]
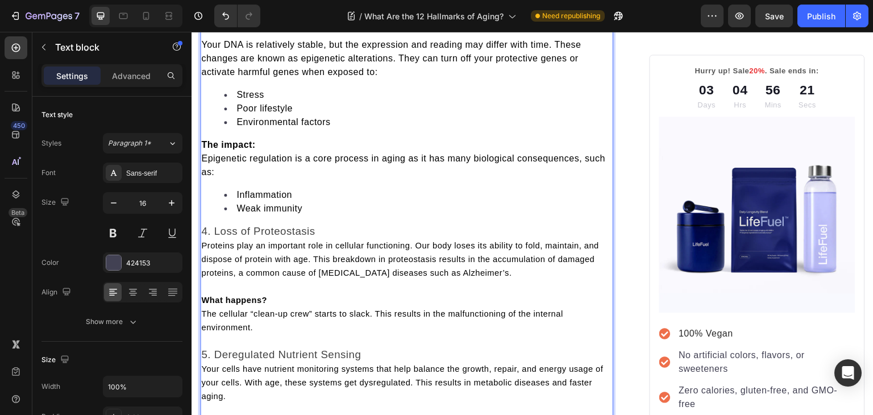
click at [203, 243] on span "Proteins play an important role in cellular functioning. Our body loses its abi…" at bounding box center [400, 259] width 398 height 36
click at [205, 241] on span "Proteins play an important role in cellular functioning. Our body loses its abi…" at bounding box center [400, 259] width 398 height 36
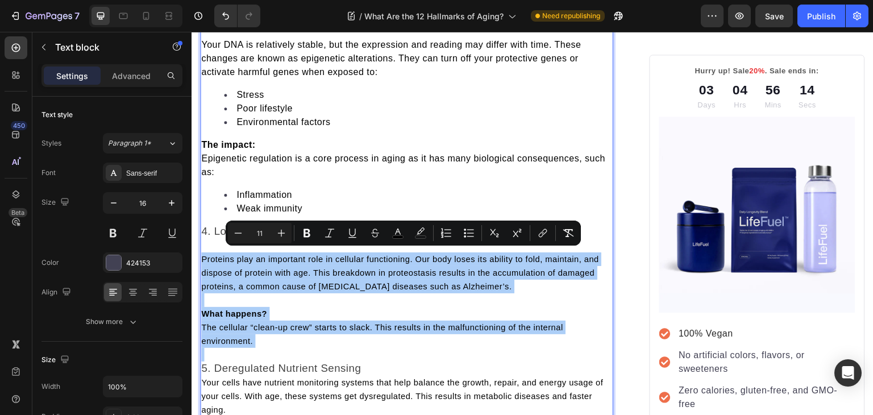
click at [260, 232] on input "11" at bounding box center [259, 233] width 23 height 14
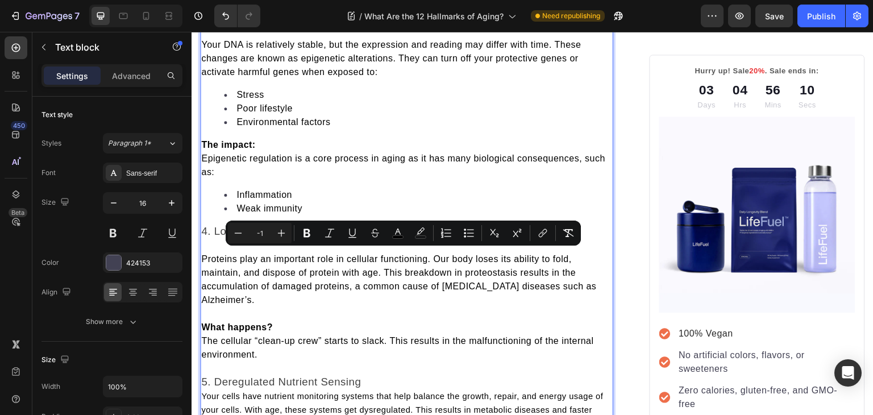
type input "-1"
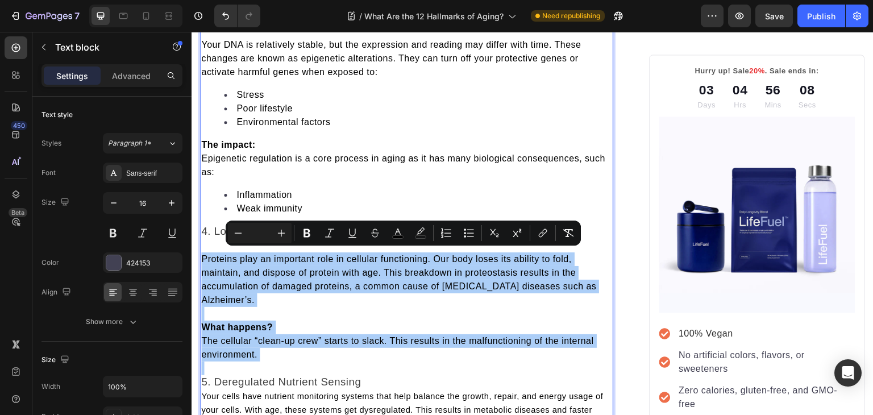
type input "1"
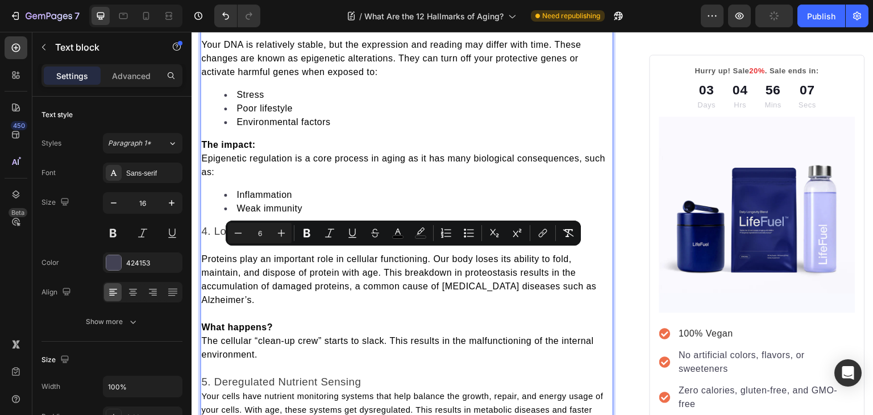
type input "6"
type input "16"
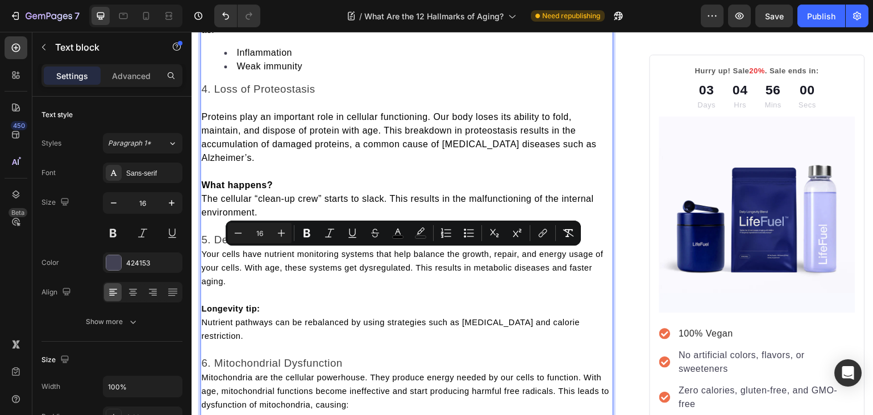
scroll to position [1200, 0]
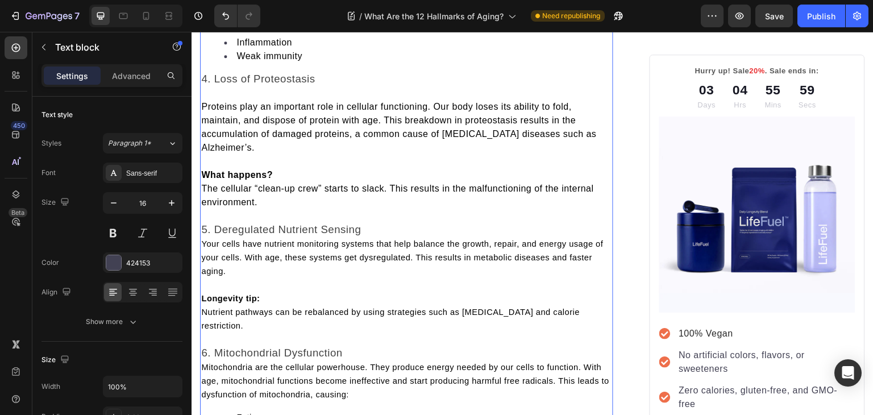
click at [241, 294] on strong "Longevity tip:" at bounding box center [230, 298] width 59 height 9
click at [219, 252] on span "Your cells have nutrient monitoring systems that help balance the growth, repai…" at bounding box center [402, 257] width 402 height 36
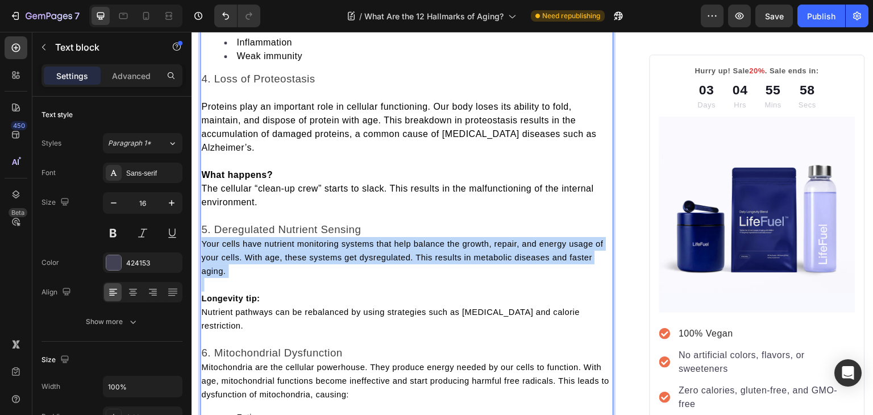
click at [219, 252] on span "Your cells have nutrient monitoring systems that help balance the growth, repai…" at bounding box center [402, 257] width 402 height 36
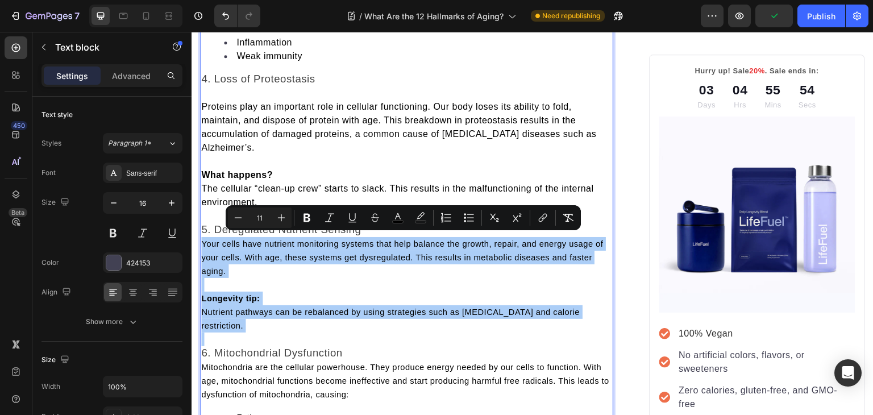
click at [266, 216] on input "11" at bounding box center [259, 218] width 23 height 14
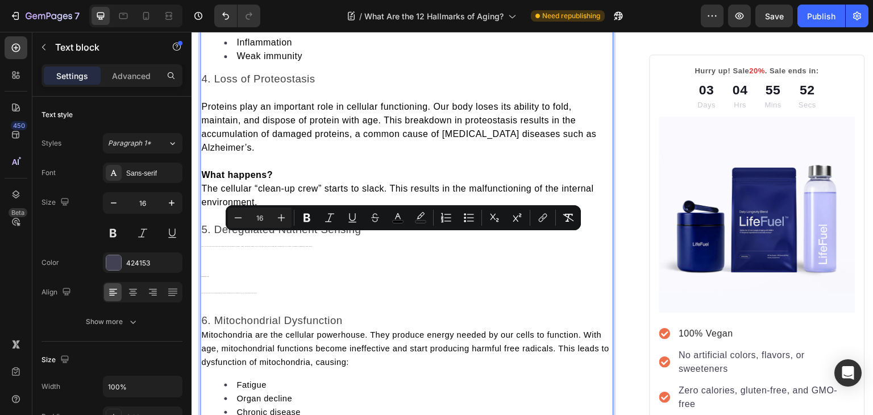
type input "16"
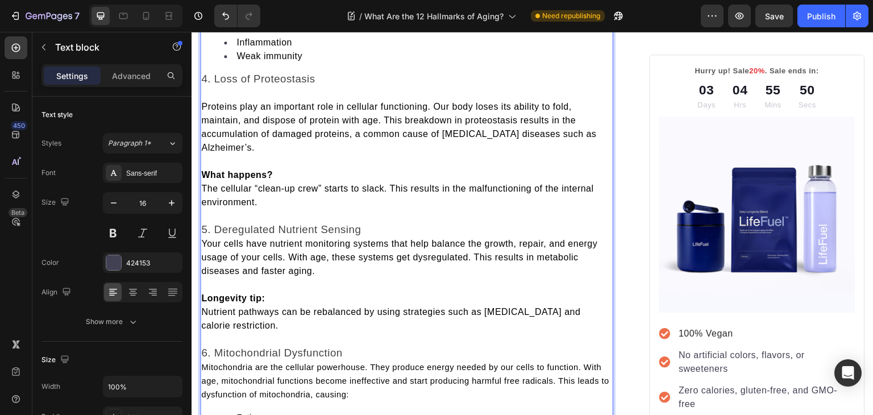
click at [202, 239] on span "Your cells have nutrient monitoring systems that help balance the growth, repai…" at bounding box center [399, 257] width 396 height 37
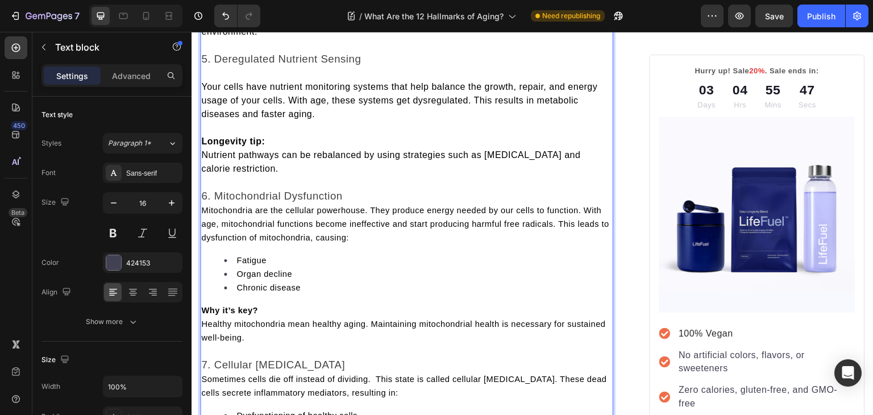
scroll to position [1372, 0]
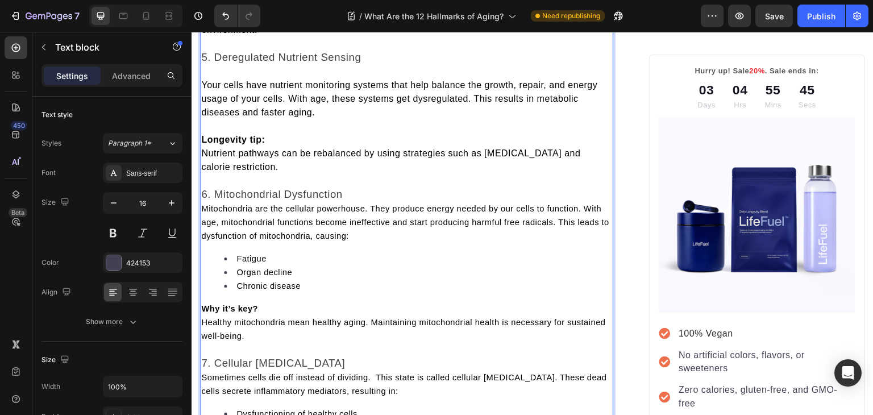
click at [206, 204] on span "Mitochondria are the cellular powerhouse. They produce energy needed by our cel…" at bounding box center [405, 222] width 408 height 36
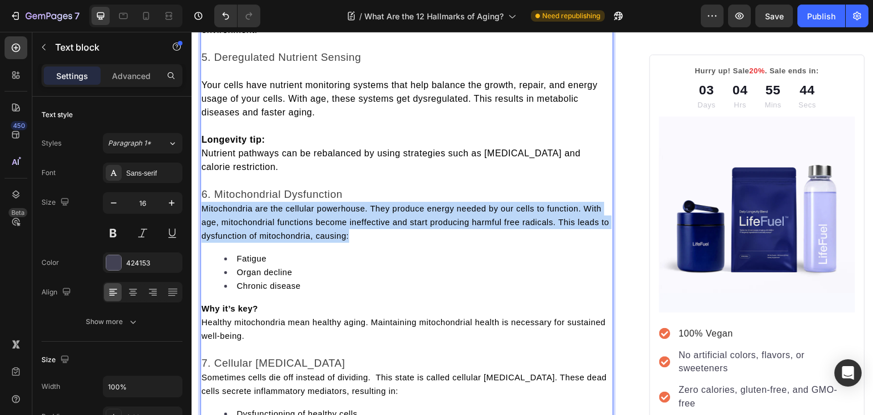
click at [206, 204] on span "Mitochondria are the cellular powerhouse. They produce energy needed by our cel…" at bounding box center [405, 222] width 408 height 36
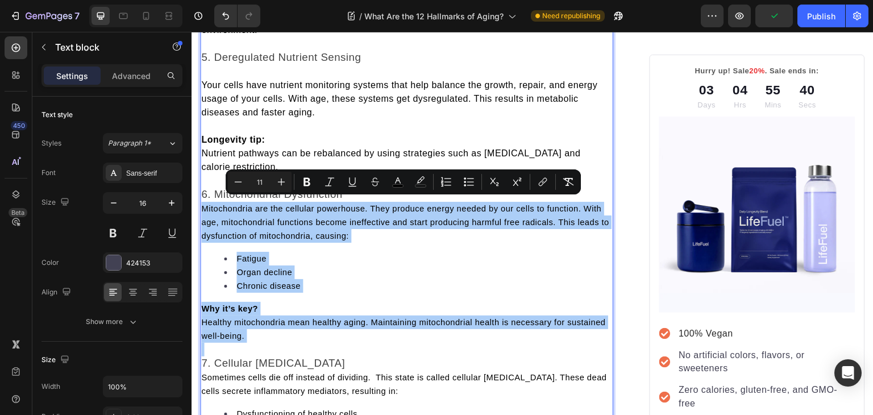
click at [265, 178] on input "11" at bounding box center [259, 182] width 23 height 14
type input "1"
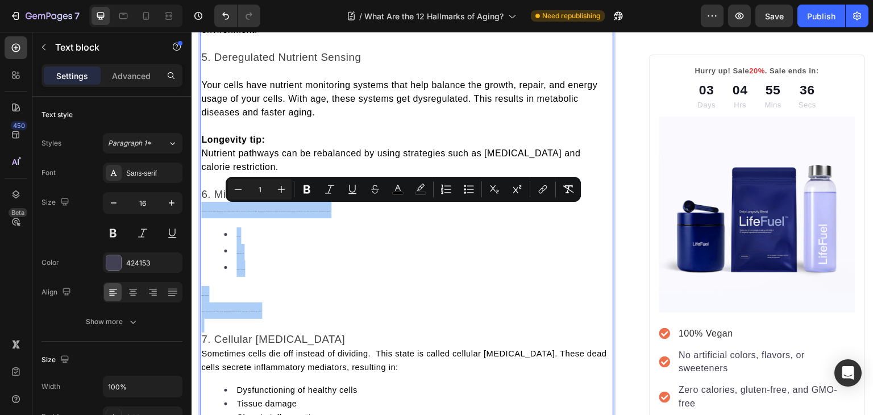
click at [264, 188] on input "1" at bounding box center [259, 189] width 23 height 14
type input "16"
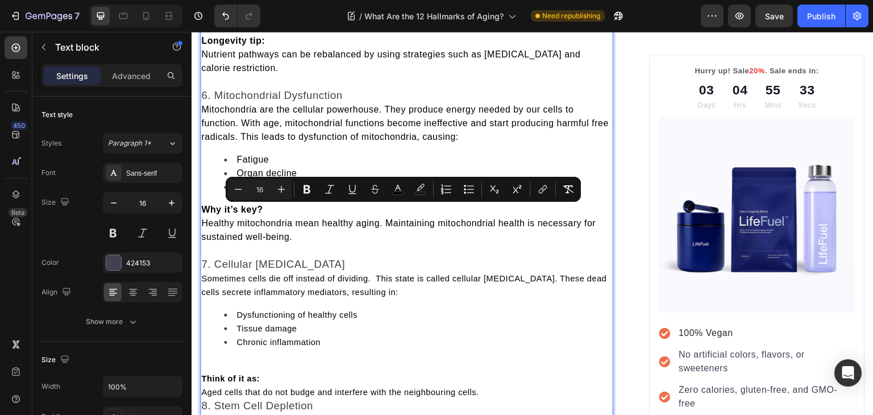
scroll to position [1484, 0]
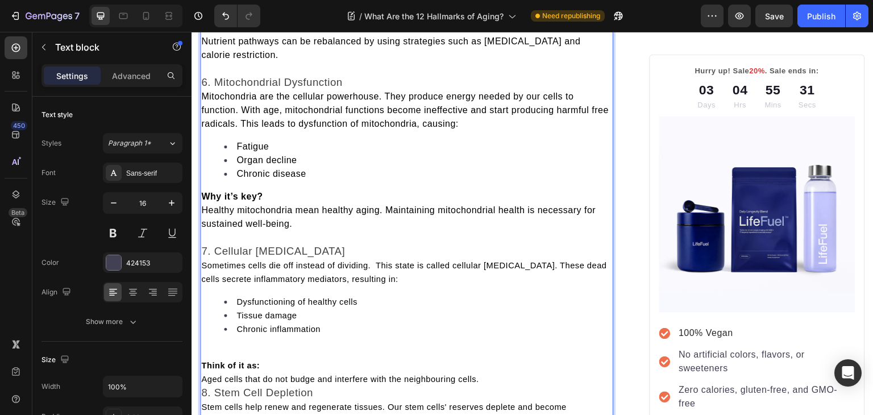
click at [202, 91] on span "Mitochondria are the cellular powerhouse. They produce energy needed by our cel…" at bounding box center [404, 109] width 407 height 37
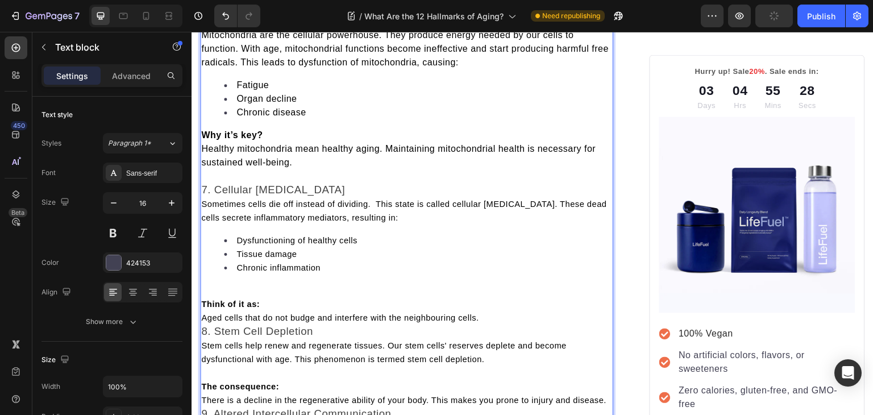
scroll to position [1563, 0]
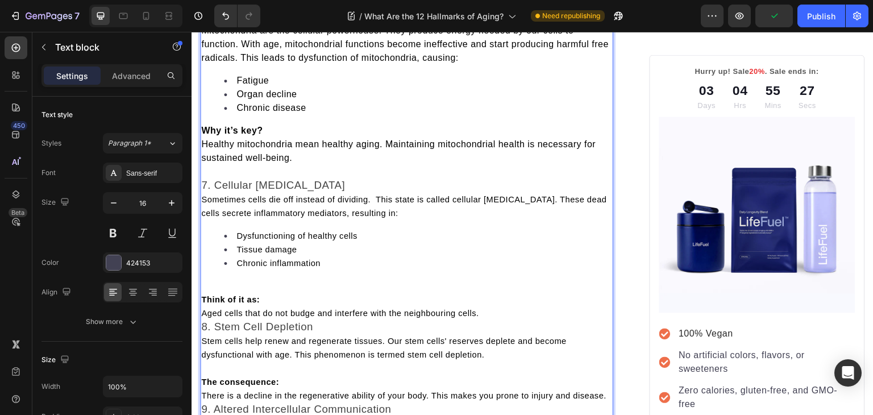
click at [209, 195] on span "Sometimes cells die off instead of dividing. This state is called cellular [MED…" at bounding box center [404, 206] width 406 height 23
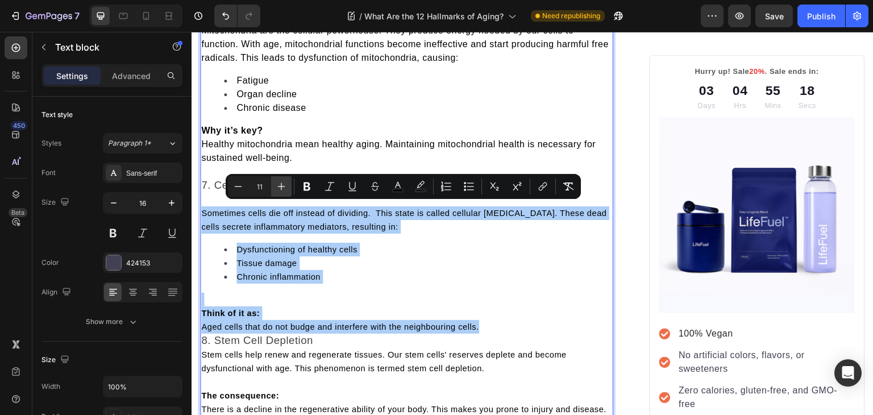
click at [284, 183] on icon "Editor contextual toolbar" at bounding box center [281, 186] width 11 height 11
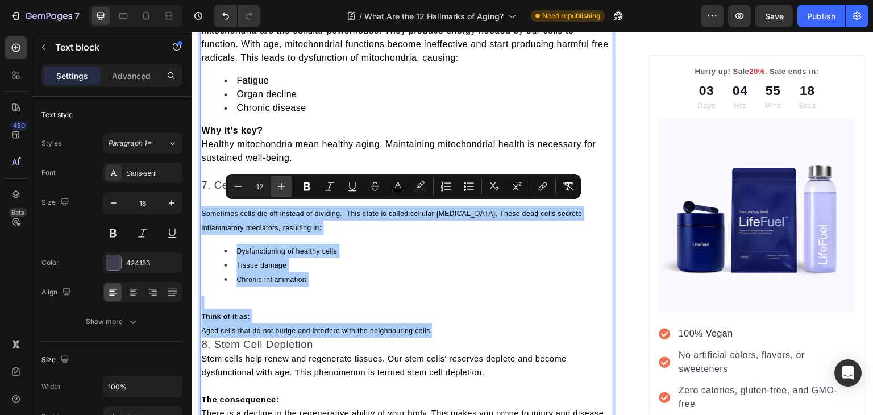
click at [284, 183] on icon "Editor contextual toolbar" at bounding box center [281, 186] width 11 height 11
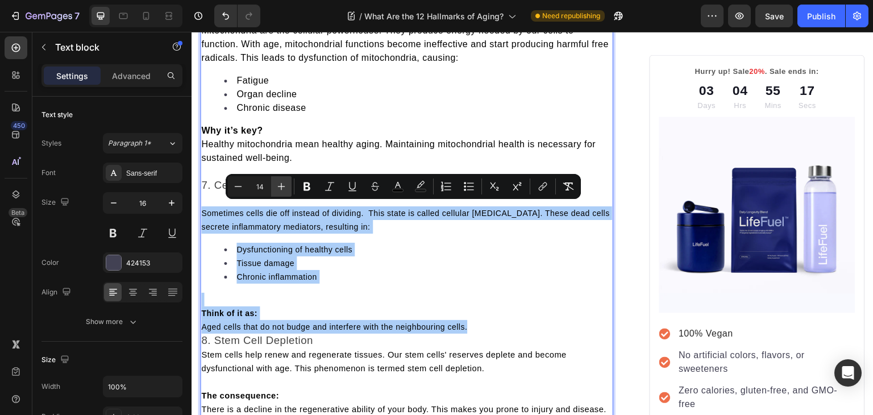
click at [284, 183] on icon "Editor contextual toolbar" at bounding box center [281, 186] width 11 height 11
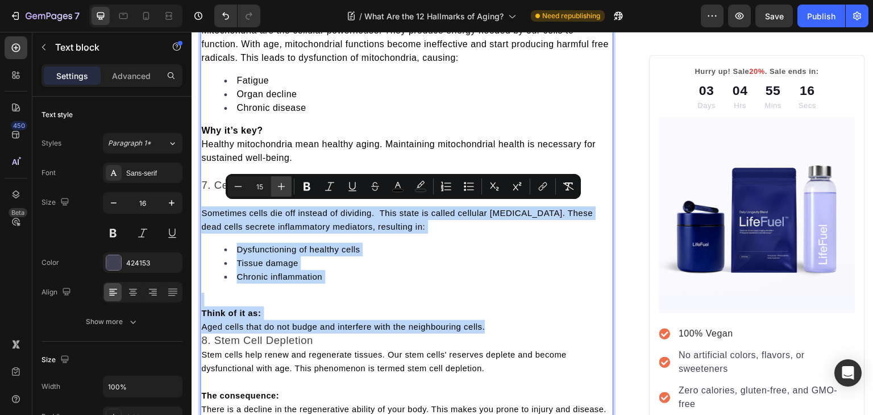
type input "16"
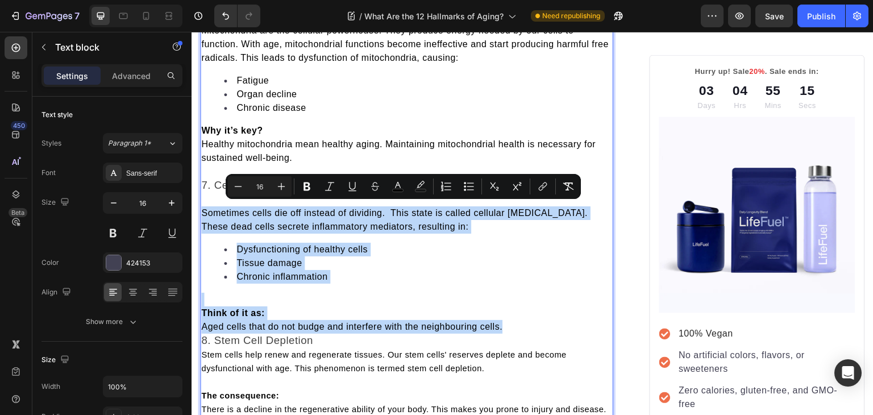
click at [329, 278] on li "Chronic inflammation" at bounding box center [418, 277] width 388 height 14
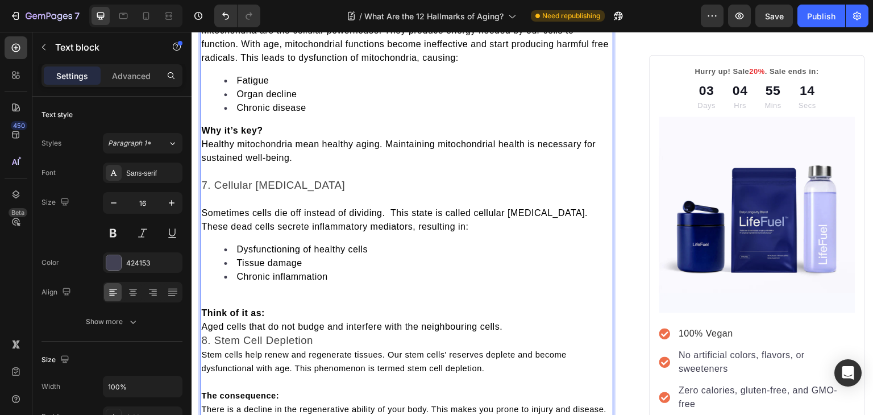
click at [309, 297] on p "Rich Text Editor. Editing area: main" at bounding box center [406, 300] width 411 height 14
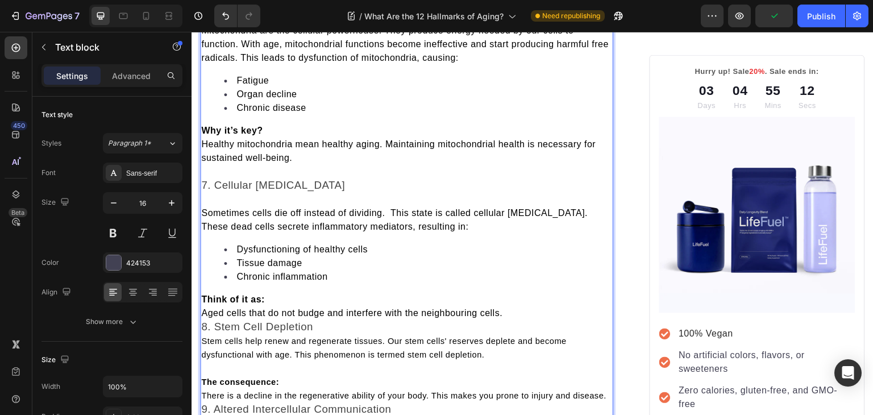
click at [205, 325] on span "8. Stem Cell Depletion" at bounding box center [257, 326] width 112 height 12
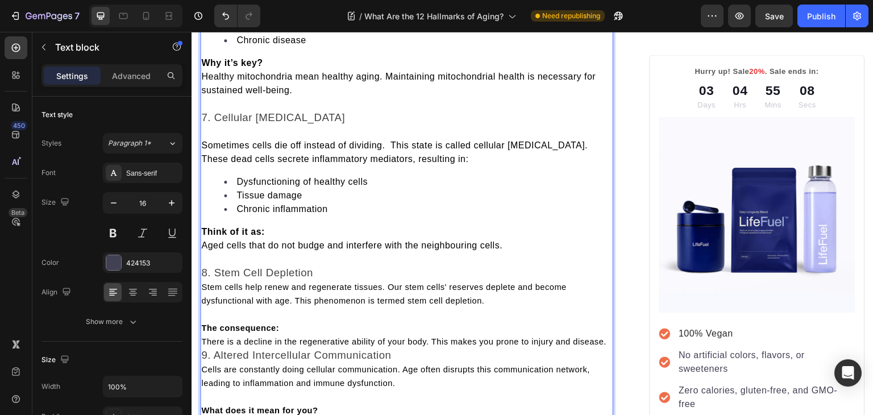
scroll to position [1631, 0]
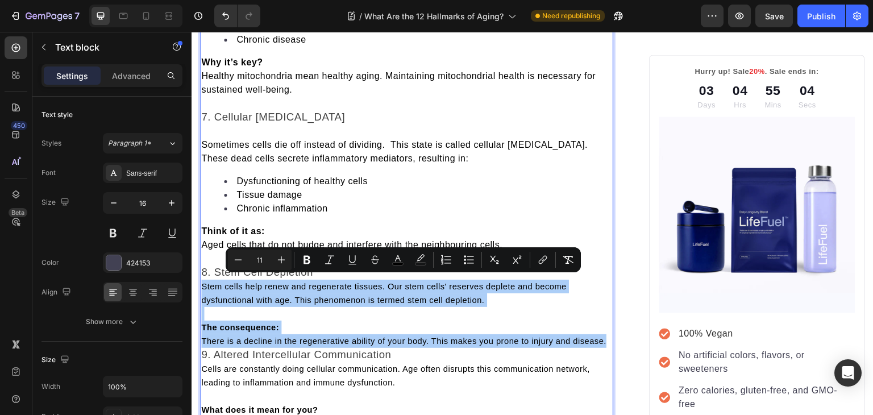
click at [261, 261] on input "11" at bounding box center [259, 260] width 23 height 14
type input "16"
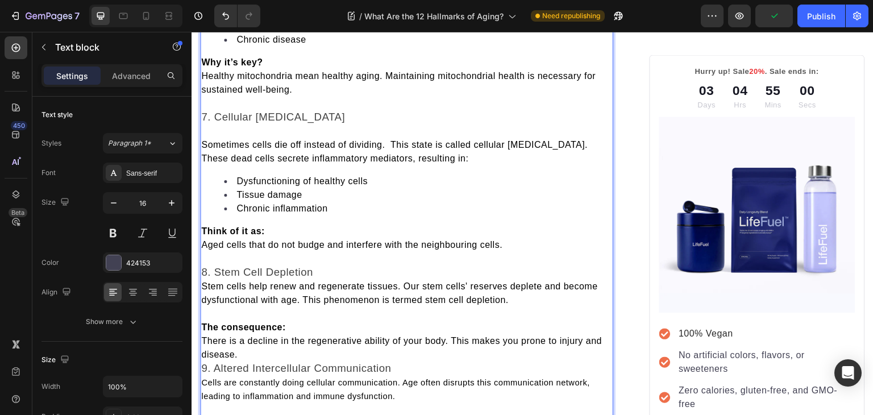
click at [205, 362] on span "9. Altered Intercellular Communication" at bounding box center [296, 368] width 190 height 12
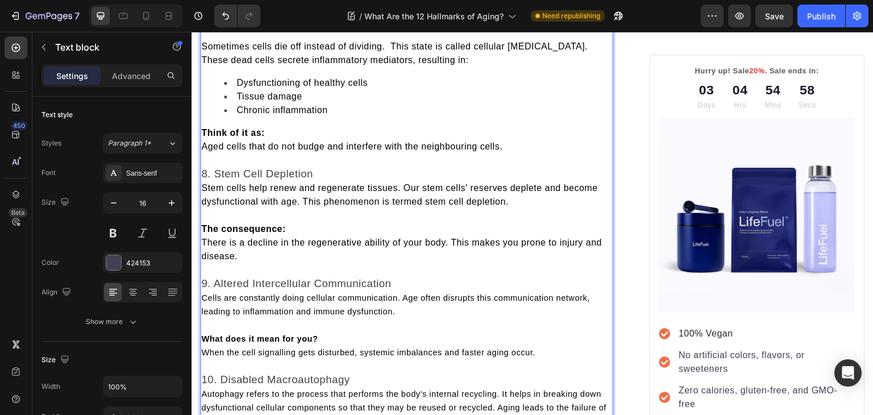
scroll to position [1737, 0]
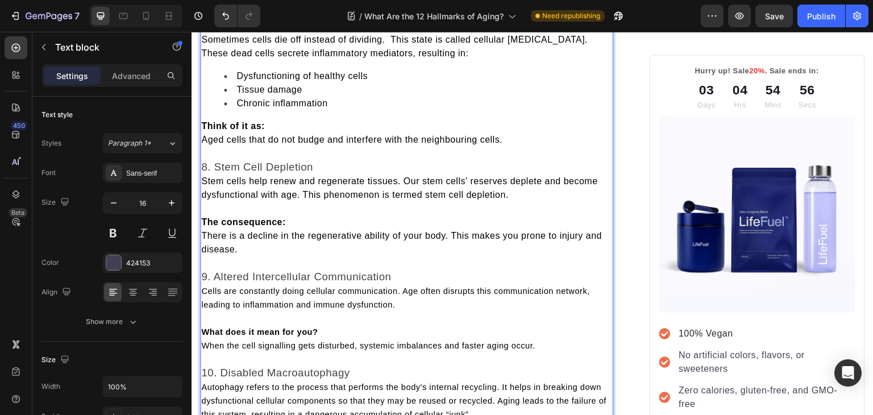
click at [235, 295] on span "Cells are constantly doing cellular communication. Age often disrupts this comm…" at bounding box center [395, 297] width 389 height 23
click at [203, 176] on span "Stem cells help renew and regenerate tissues. Our stem cells' reserves deplete …" at bounding box center [399, 187] width 397 height 23
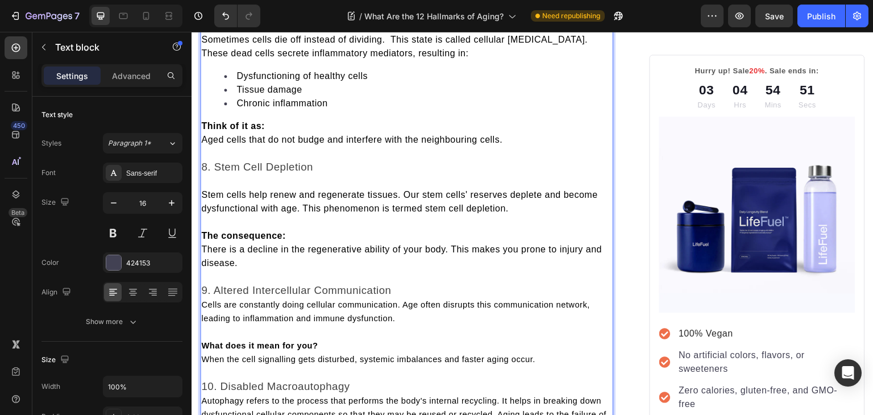
click at [204, 298] on p "Cells are constantly doing cellular communication. Age often disrupts this comm…" at bounding box center [406, 311] width 411 height 27
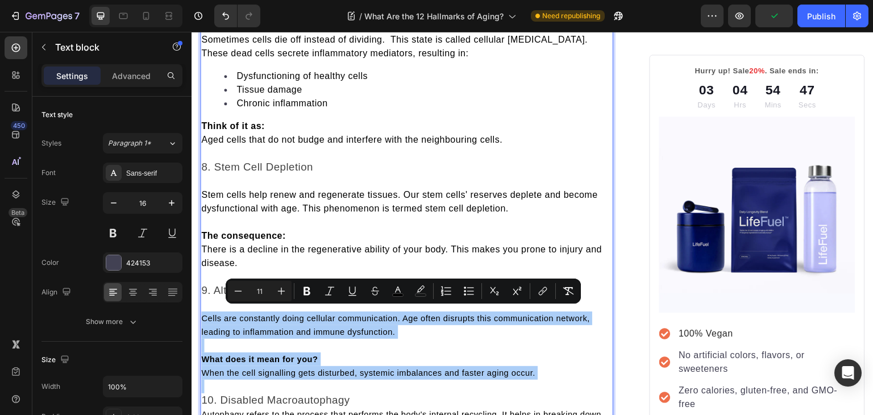
click at [257, 291] on input "11" at bounding box center [259, 291] width 23 height 14
type input "16"
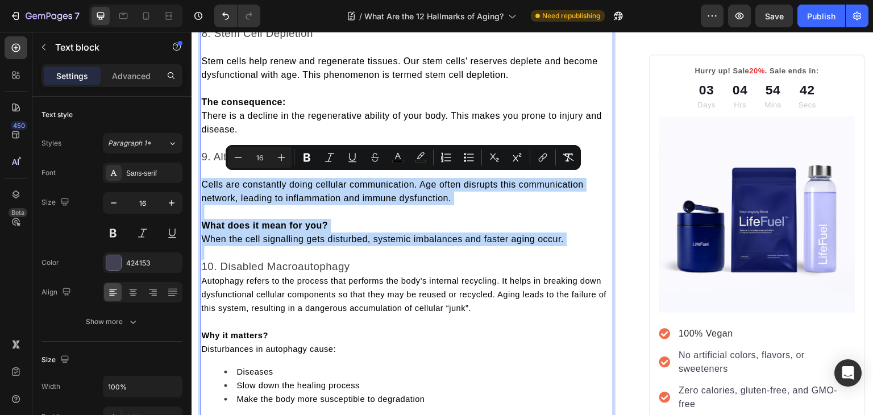
scroll to position [1871, 0]
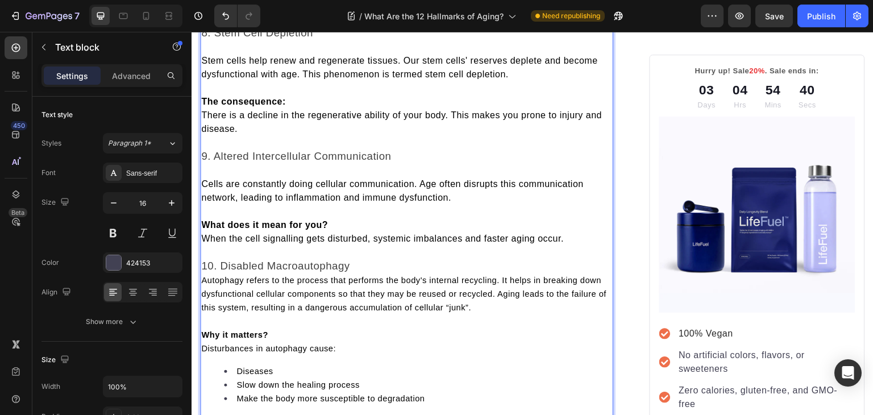
click at [206, 276] on span "Autophagy refers to the process that performs the body's internal recycling. It…" at bounding box center [403, 294] width 405 height 36
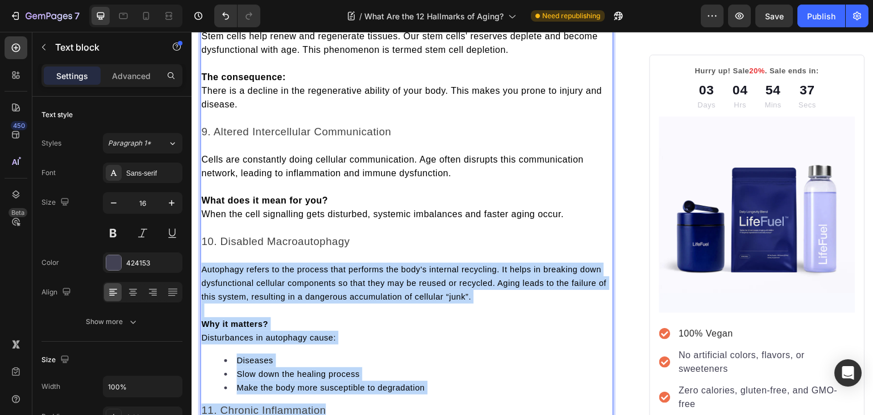
scroll to position [1909, 0]
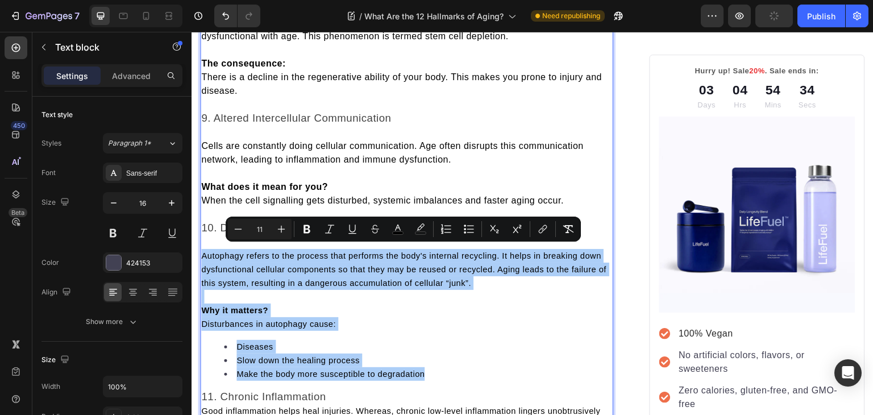
click at [260, 226] on input "11" at bounding box center [259, 229] width 23 height 14
type input "16"
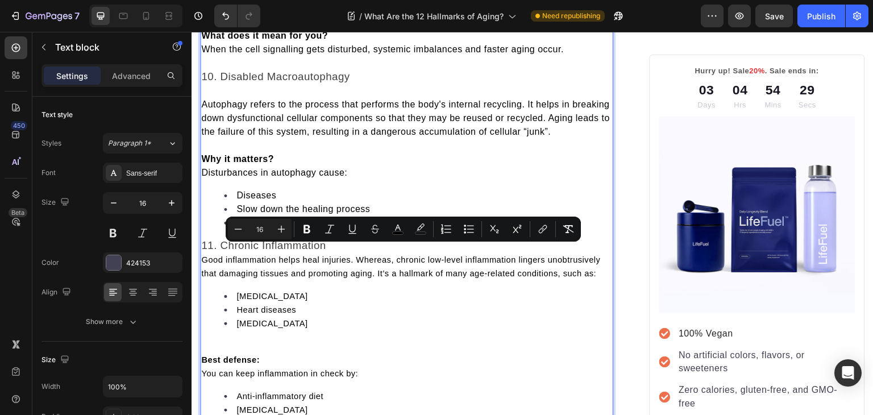
scroll to position [2061, 0]
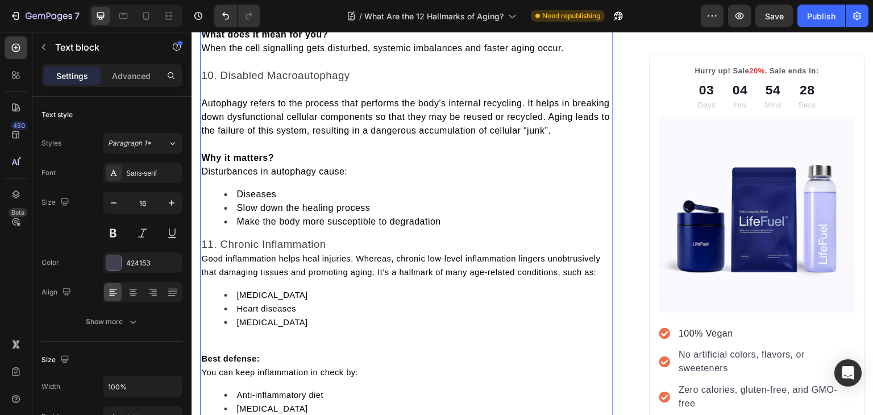
click at [202, 267] on span "Good inflammation helps heal injuries. Whereas, chronic low-level inflammation …" at bounding box center [400, 265] width 399 height 23
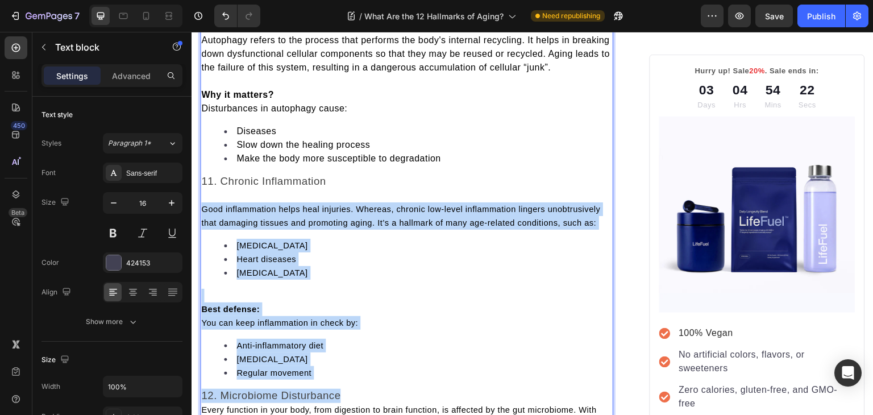
scroll to position [2137, 0]
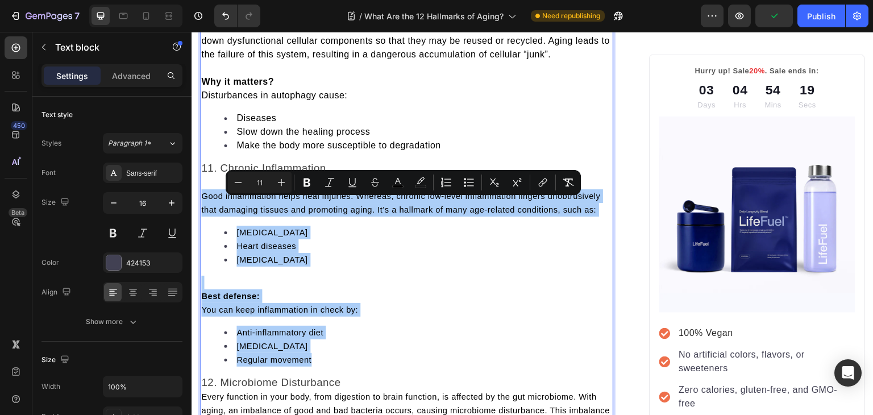
click at [261, 181] on input "11" at bounding box center [259, 183] width 23 height 14
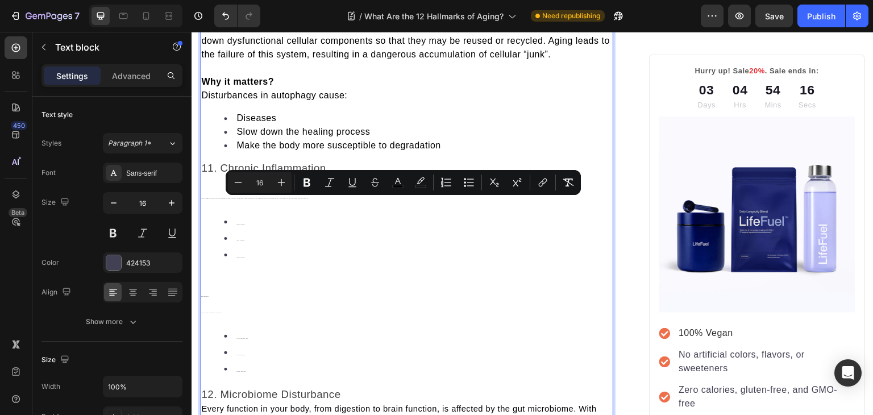
type input "16"
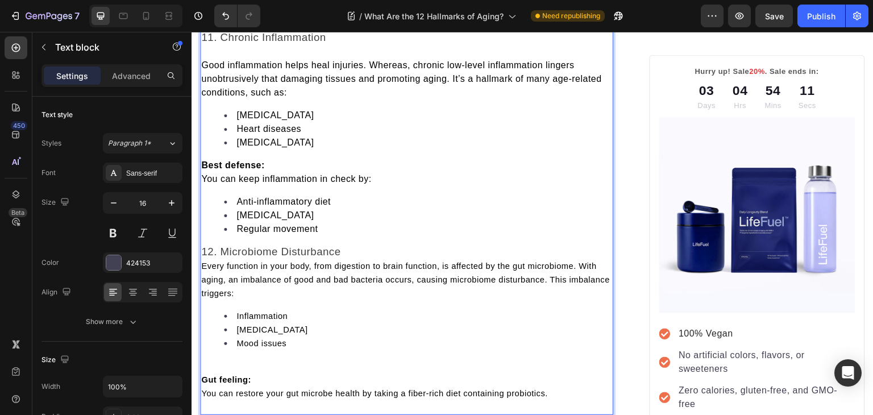
scroll to position [2269, 0]
click at [202, 270] on span "Every function in your body, from digestion to brain function, is affected by t…" at bounding box center [405, 278] width 408 height 36
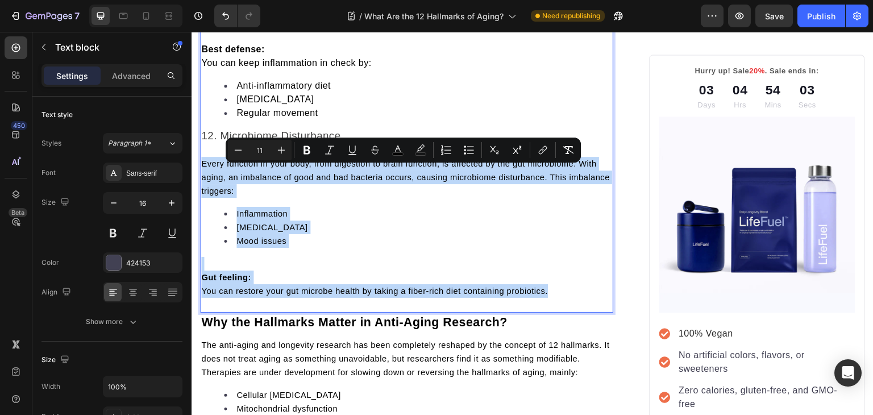
scroll to position [2384, 0]
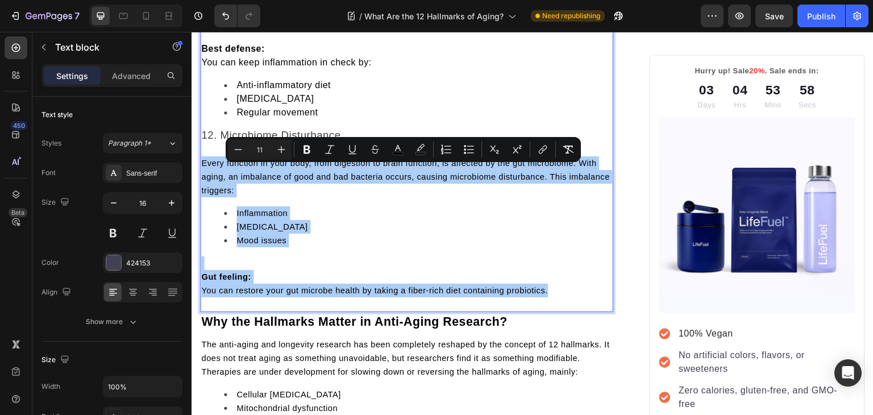
click at [259, 149] on input "11" at bounding box center [259, 150] width 23 height 14
type input "16"
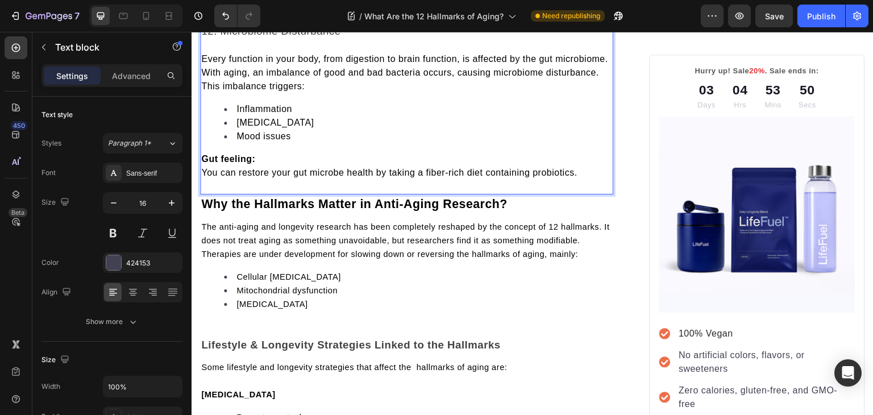
scroll to position [2488, 0]
click at [258, 258] on span "The anti-aging and longevity research has been completely reshaped by the conce…" at bounding box center [405, 240] width 408 height 36
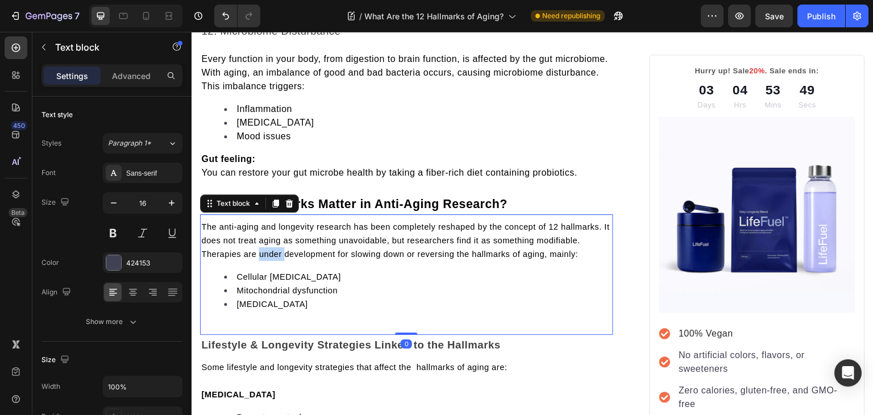
click at [258, 258] on span "The anti-aging and longevity research has been completely reshaped by the conce…" at bounding box center [405, 240] width 408 height 36
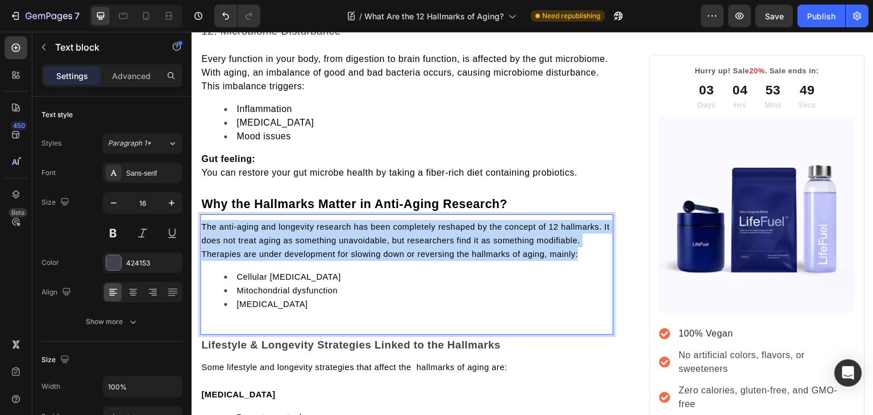
click at [258, 258] on span "The anti-aging and longevity research has been completely reshaped by the conce…" at bounding box center [405, 240] width 408 height 36
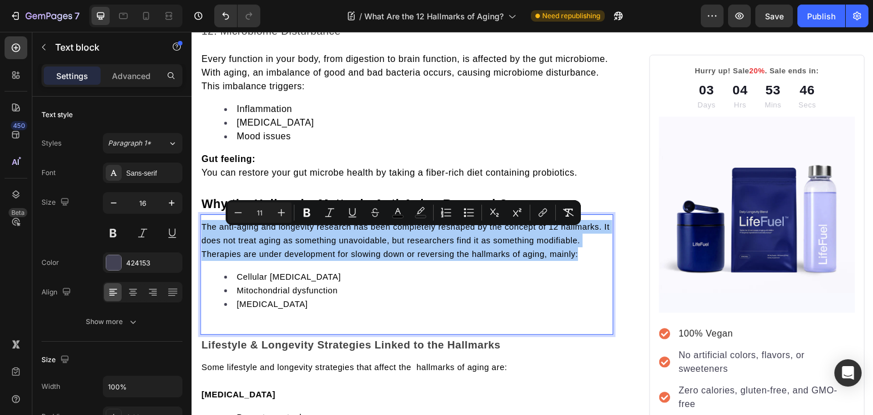
click at [259, 210] on input "11" at bounding box center [259, 213] width 23 height 14
type input "16"
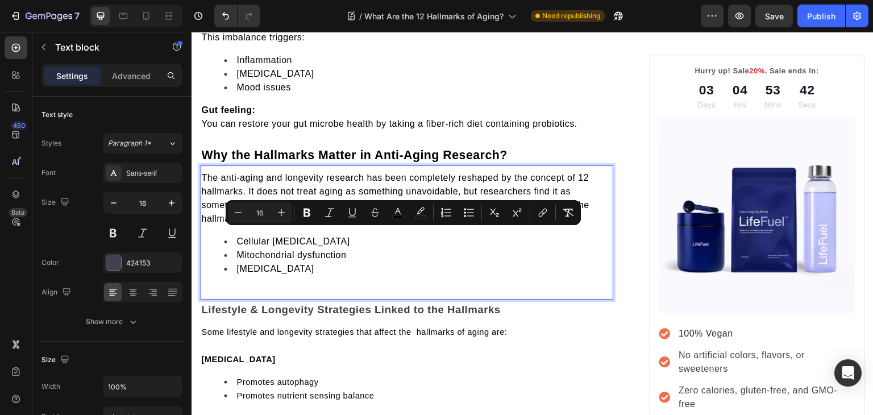
scroll to position [2543, 0]
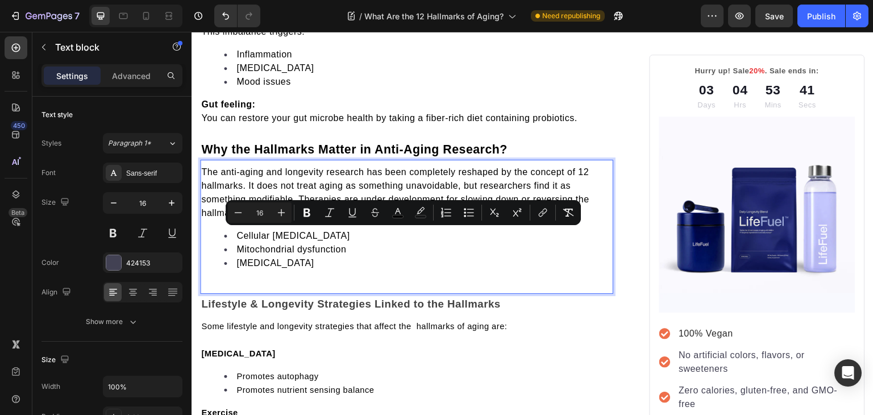
click at [276, 293] on div "The anti-aging and longevity research has been completely reshaped by the conce…" at bounding box center [406, 227] width 413 height 134
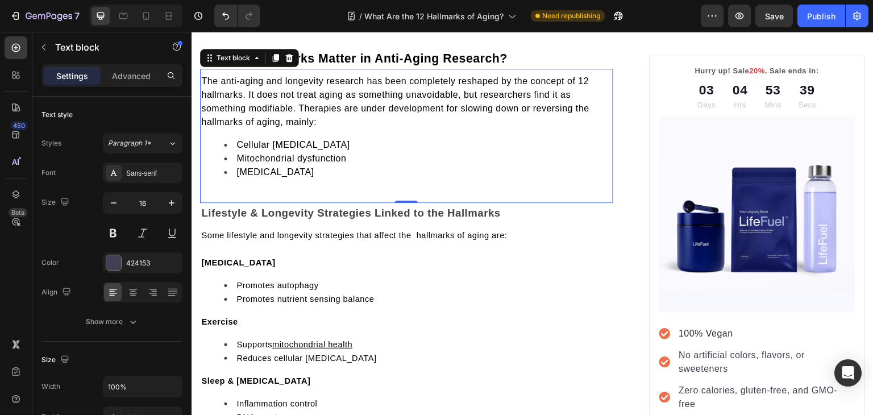
scroll to position [2636, 0]
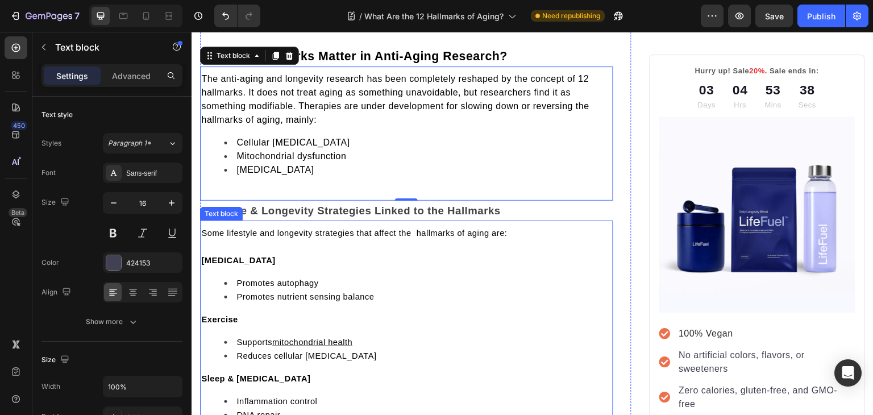
click at [245, 237] on span "Some lifestyle and longevity strategies that affect the hallmarks of aging are:" at bounding box center [354, 232] width 306 height 9
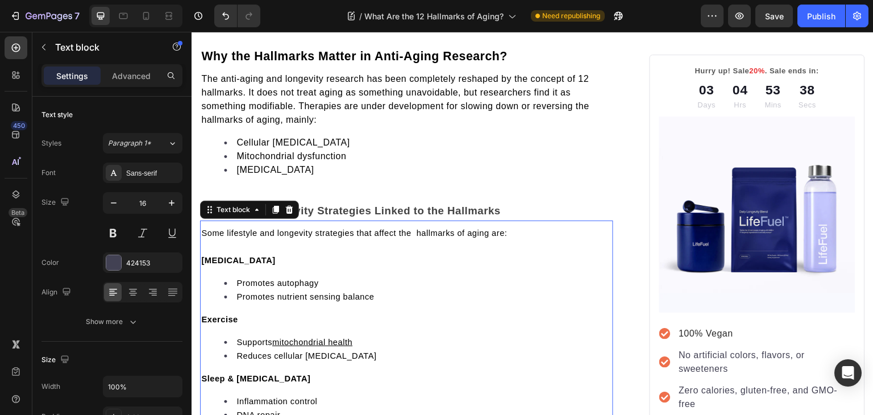
click at [245, 237] on span "Some lifestyle and longevity strategies that affect the hallmarks of aging are:" at bounding box center [354, 232] width 306 height 9
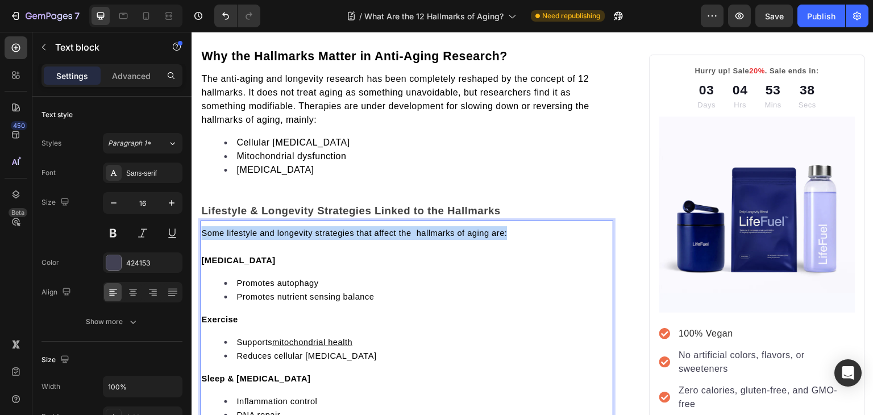
click at [245, 237] on span "Some lifestyle and longevity strategies that affect the hallmarks of aging are:" at bounding box center [354, 232] width 306 height 9
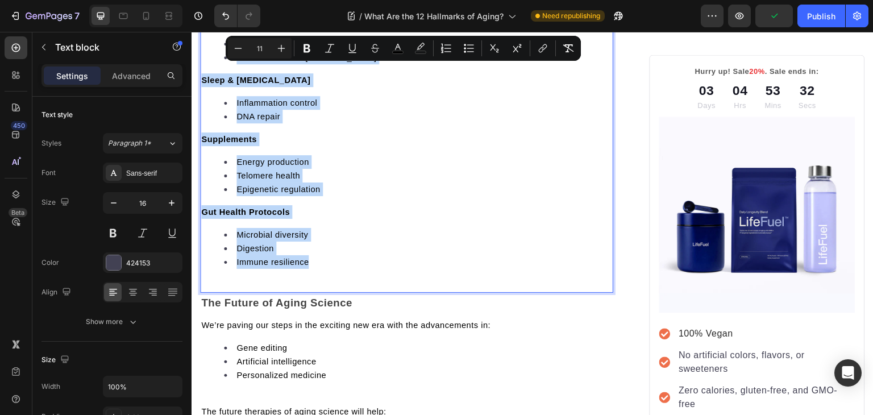
scroll to position [2936, 0]
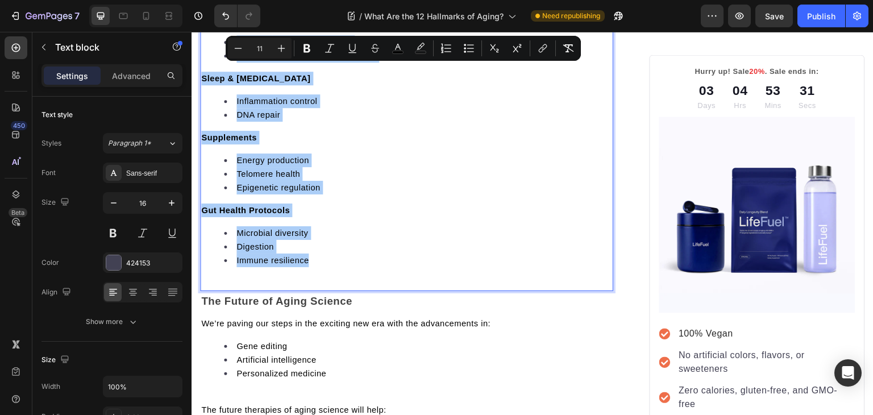
click at [260, 47] on input "11" at bounding box center [259, 48] width 23 height 14
type input "1"
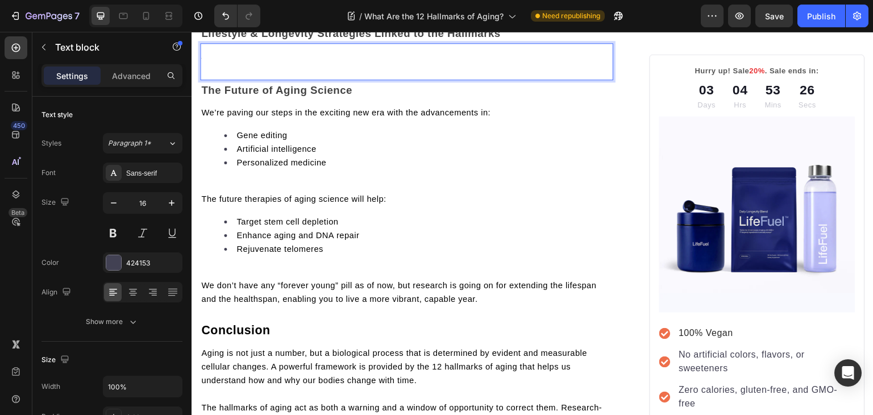
scroll to position [2812, 0]
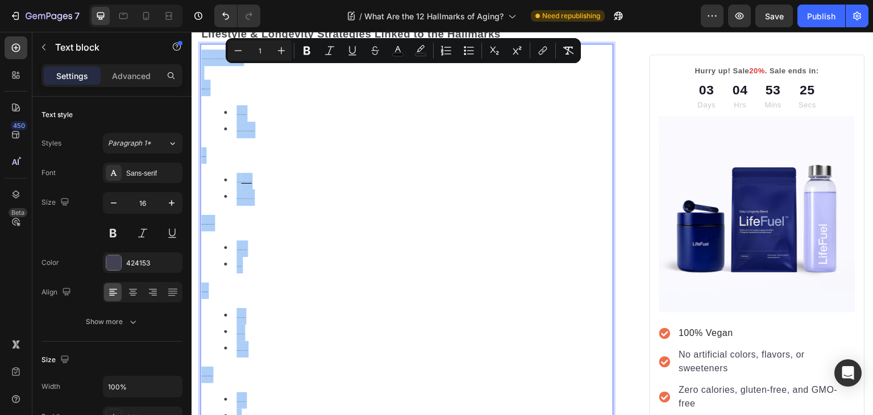
click at [260, 47] on input "1" at bounding box center [259, 51] width 23 height 14
type input "16"
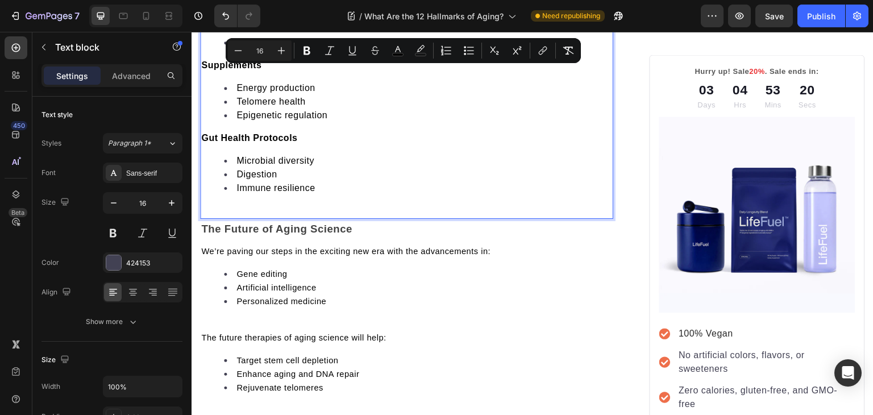
scroll to position [3068, 0]
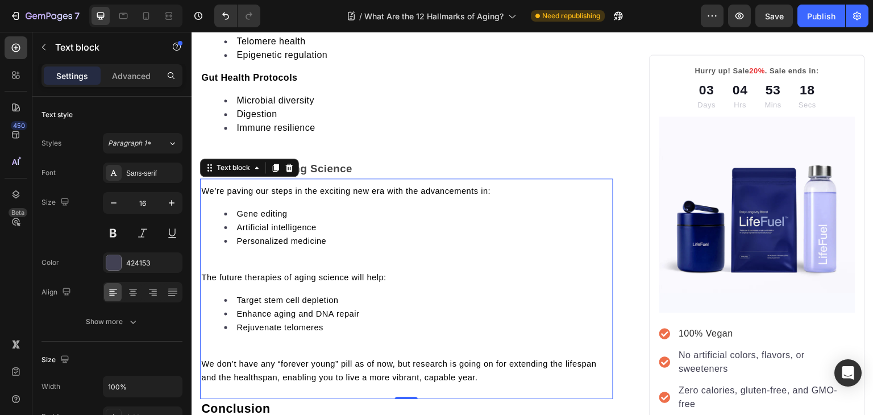
click at [287, 195] on span "We’re paving our steps in the exciting new era with the advancements in:" at bounding box center [345, 190] width 289 height 9
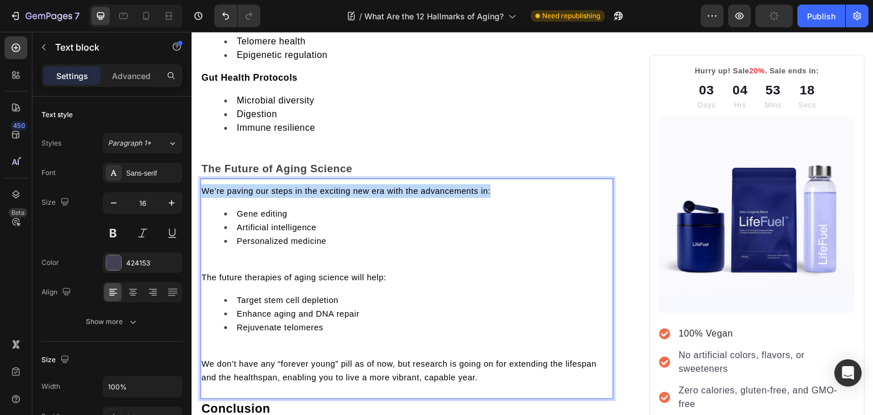
click at [287, 195] on span "We’re paving our steps in the exciting new era with the advancements in:" at bounding box center [345, 190] width 289 height 9
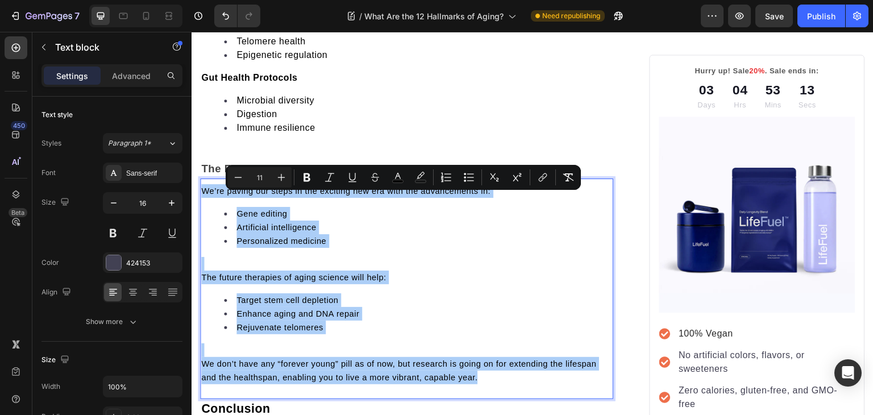
click at [257, 180] on input "11" at bounding box center [259, 177] width 23 height 14
type input "16"
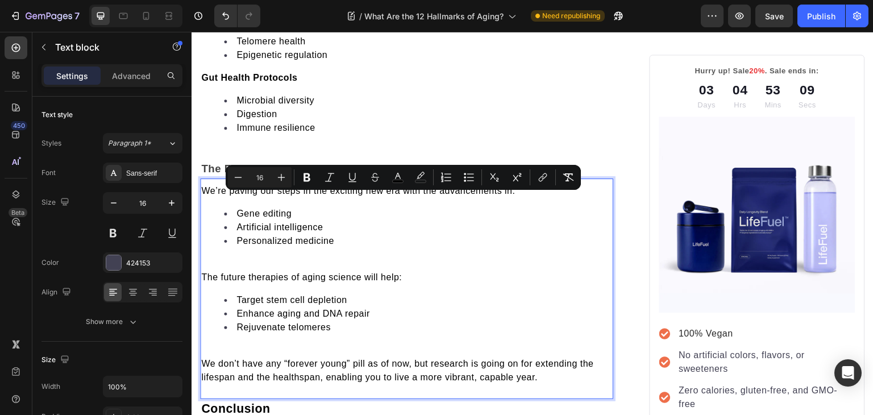
scroll to position [3142, 0]
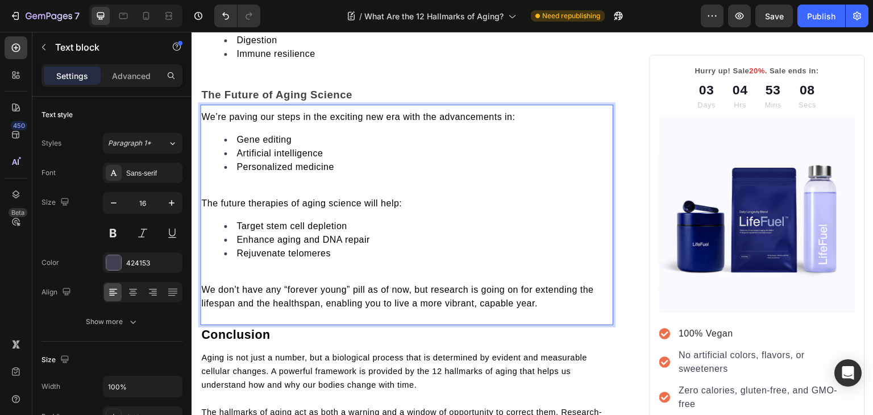
click at [264, 271] on div "We’re paving our steps in the exciting new era with the advancements in: Gene e…" at bounding box center [406, 210] width 413 height 202
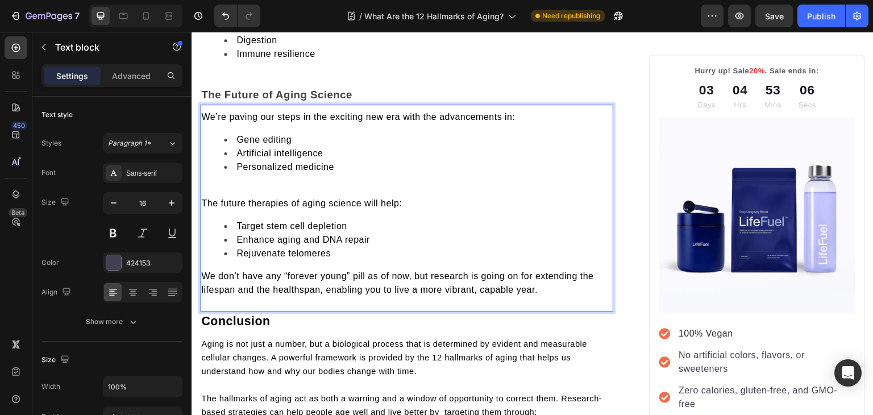
click at [266, 193] on p "Rich Text Editor. Editing area: main" at bounding box center [406, 190] width 411 height 14
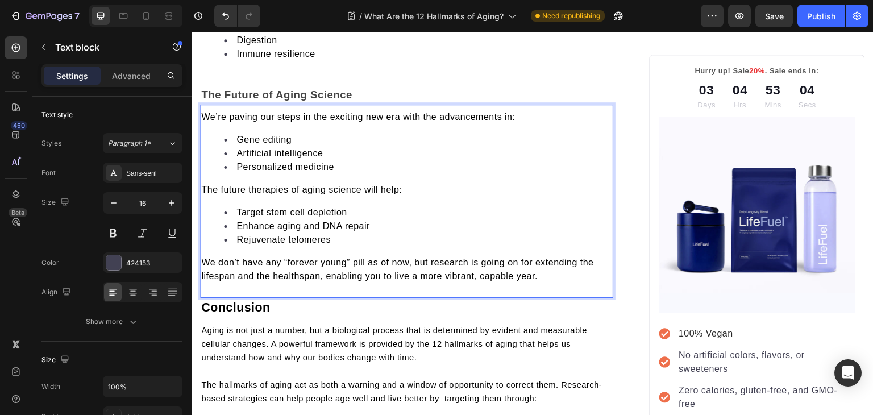
click at [301, 280] on span "We don’t have any “forever young” pill as of now, but research is going on for …" at bounding box center [397, 268] width 393 height 23
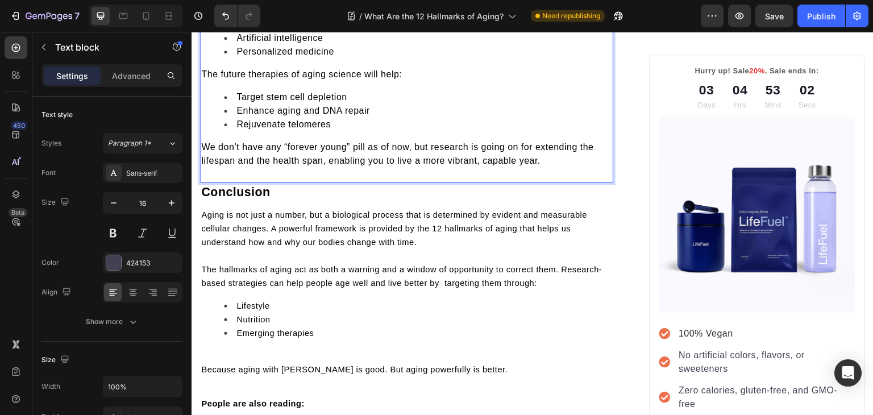
scroll to position [3274, 0]
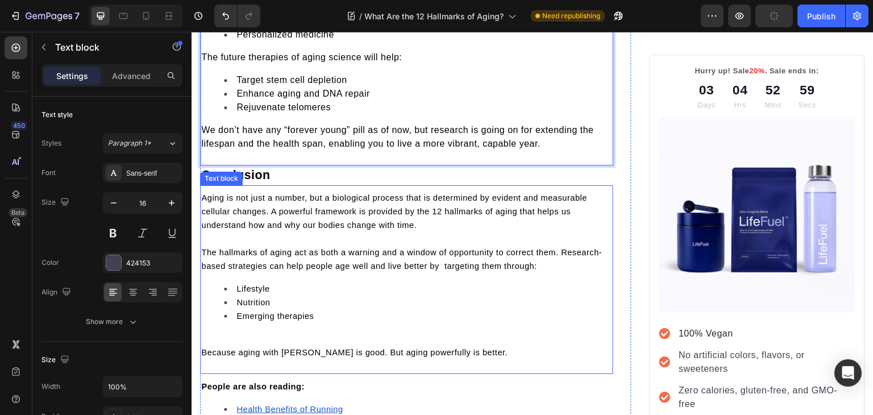
click at [295, 229] on span "Aging is not just a number, but a biological process that is determined by evid…" at bounding box center [394, 211] width 386 height 36
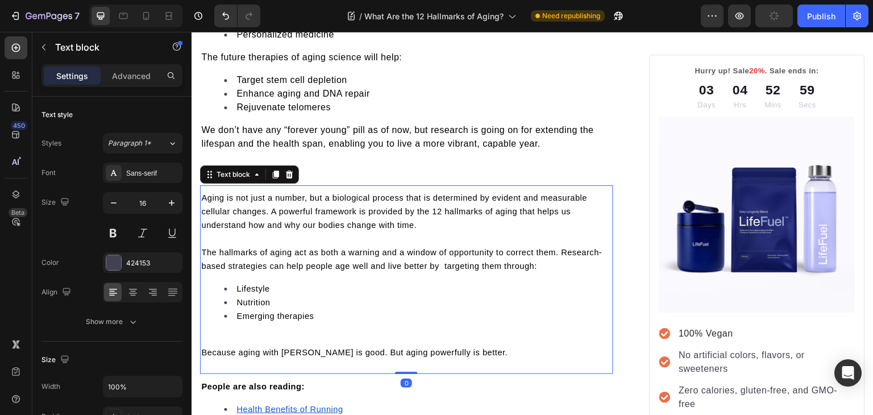
click at [295, 229] on span "Aging is not just a number, but a biological process that is determined by evid…" at bounding box center [394, 211] width 386 height 36
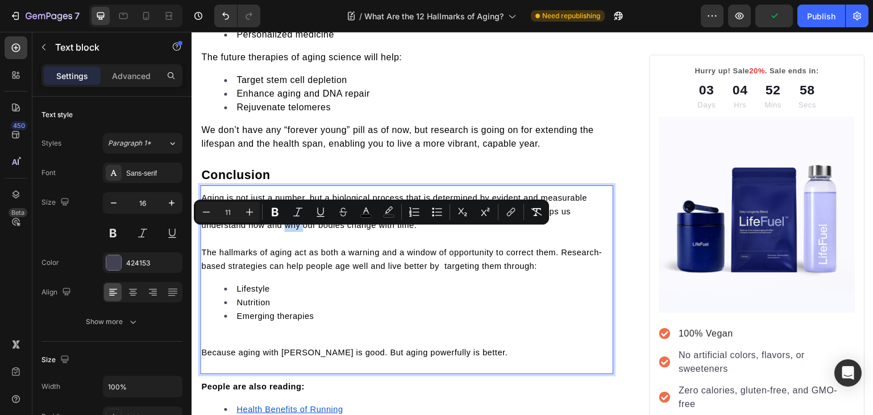
click at [295, 229] on span "Aging is not just a number, but a biological process that is determined by evid…" at bounding box center [394, 211] width 386 height 36
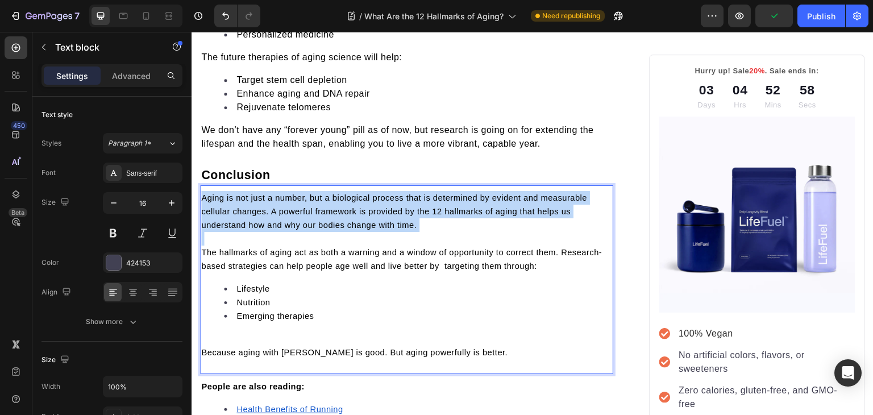
click at [295, 229] on span "Aging is not just a number, but a biological process that is determined by evid…" at bounding box center [394, 211] width 386 height 36
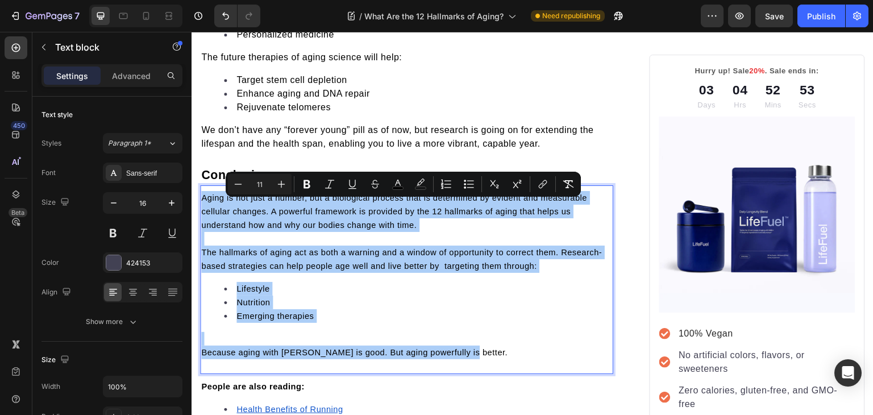
click at [259, 182] on input "11" at bounding box center [259, 184] width 23 height 14
type input "16"
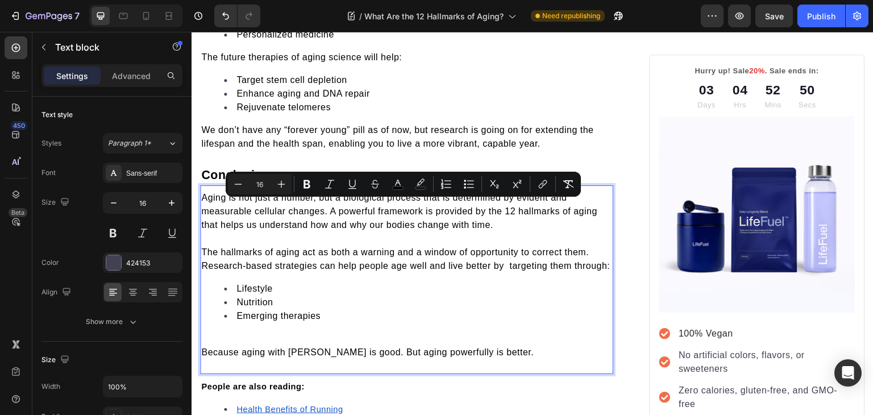
click at [243, 345] on div "Aging is not just a number, but a biological process that is determined by evid…" at bounding box center [406, 275] width 413 height 170
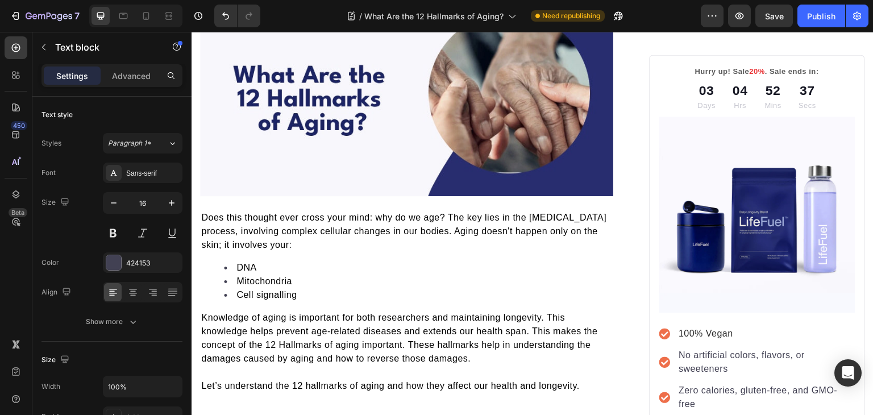
scroll to position [0, 0]
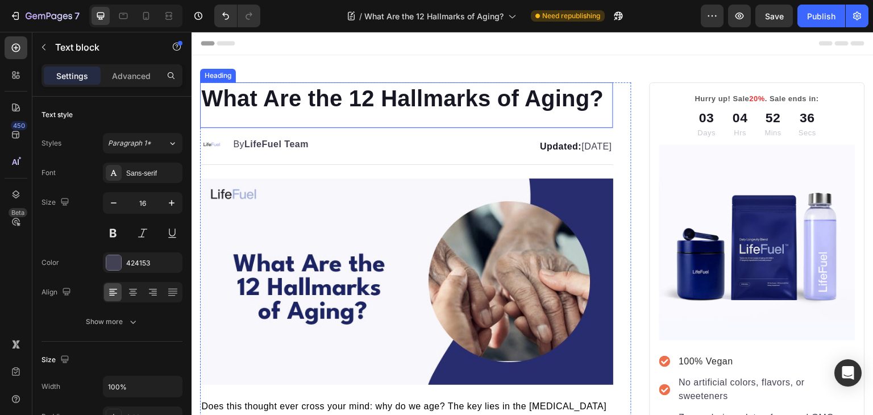
click at [450, 99] on h1 "What Are the 12 Hallmarks of Aging?" at bounding box center [406, 98] width 413 height 32
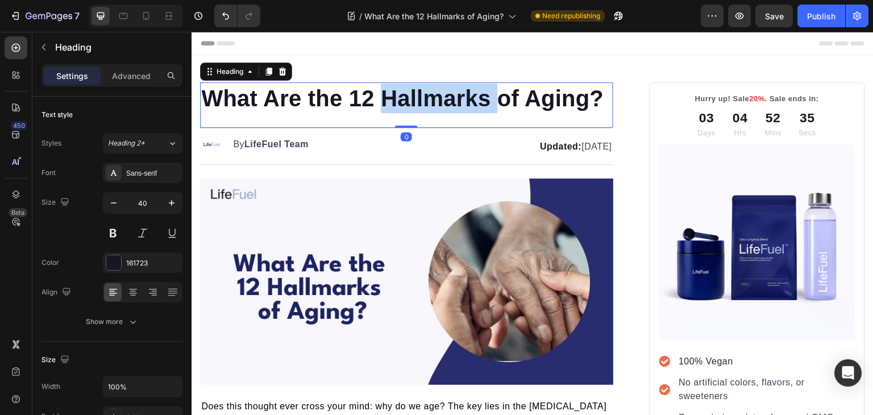
click at [450, 99] on h1 "What Are the 12 Hallmarks of Aging?" at bounding box center [406, 98] width 413 height 32
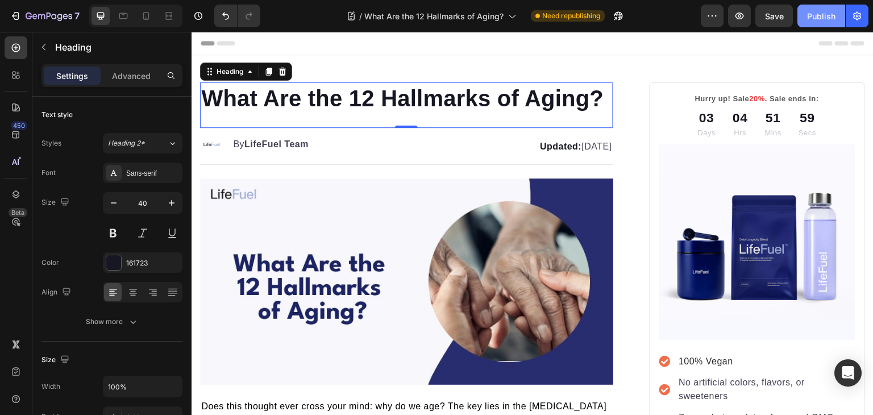
click at [824, 19] on div "Publish" at bounding box center [821, 16] width 28 height 12
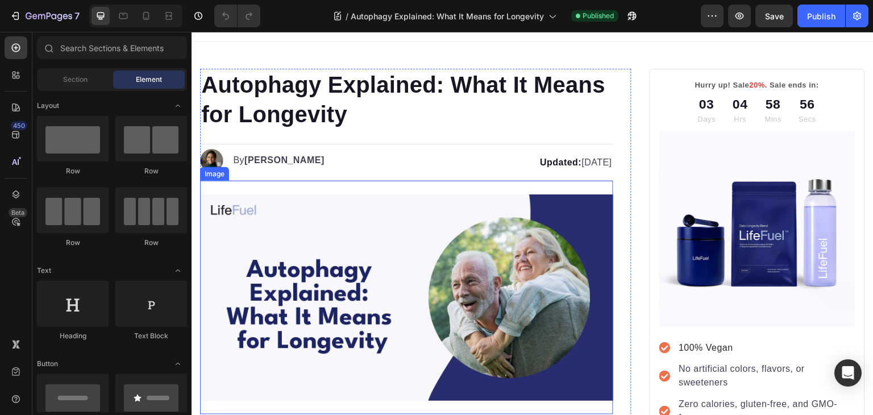
scroll to position [14, 0]
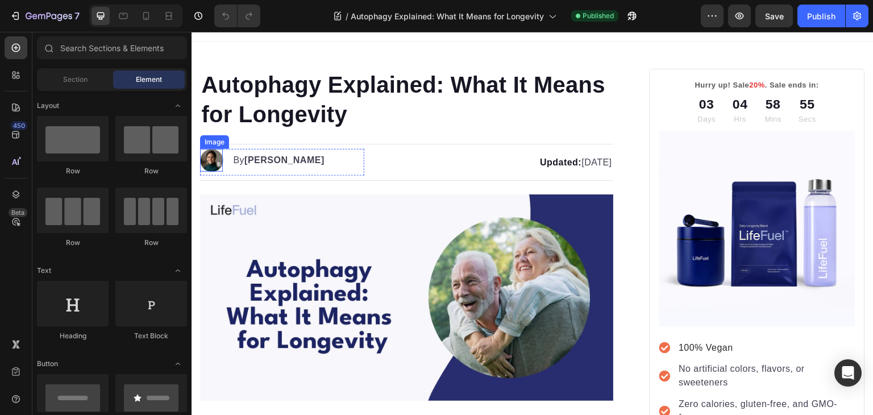
click at [214, 160] on img at bounding box center [211, 160] width 23 height 23
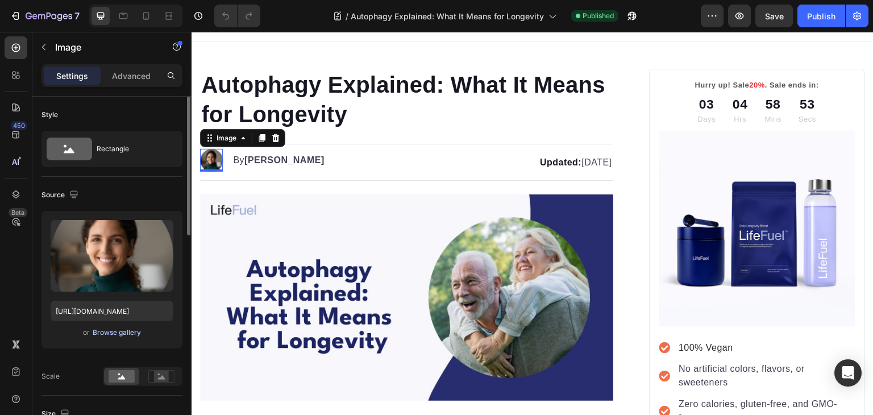
click at [116, 335] on div "Browse gallery" at bounding box center [117, 332] width 48 height 10
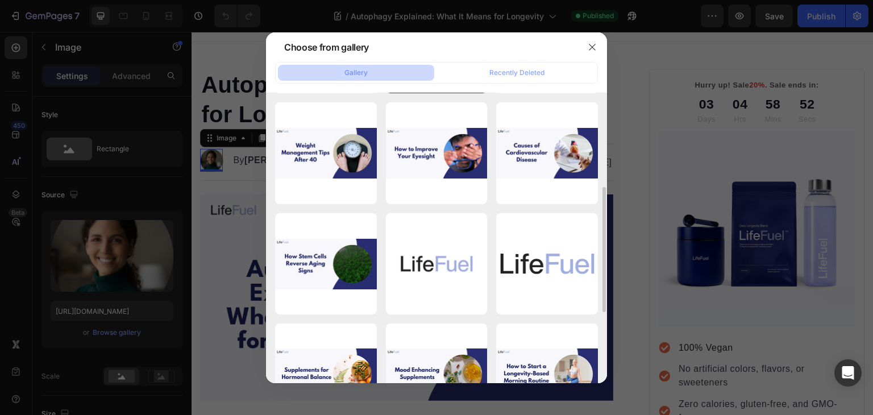
scroll to position [221, 0]
click at [0, 0] on div "Logo Circle [PERSON_NAME]...1).png 344.71 kb" at bounding box center [0, 0] width 0 height 0
type input "[URL][DOMAIN_NAME]"
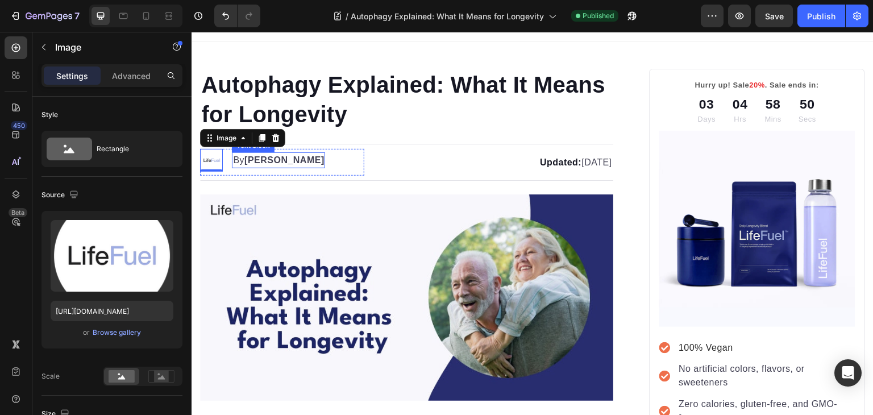
click at [253, 162] on strong "[PERSON_NAME]" at bounding box center [284, 160] width 80 height 10
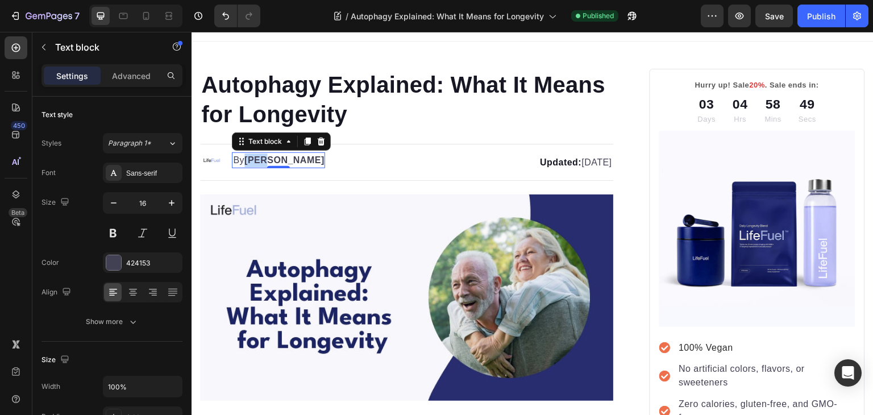
scroll to position [10, 0]
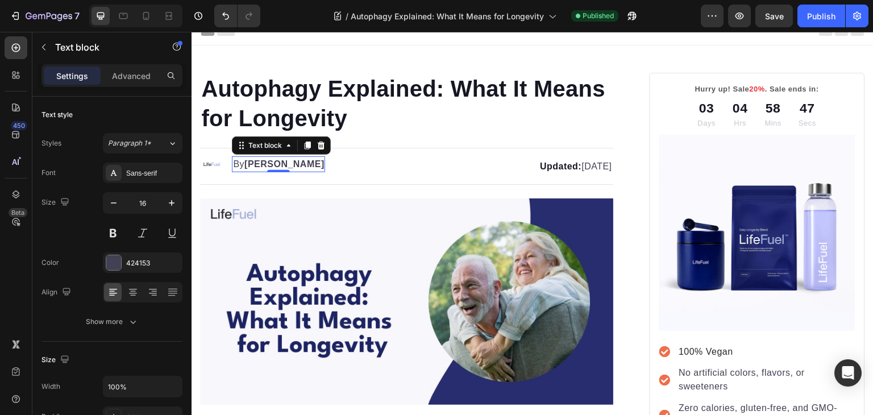
click at [253, 162] on strong "[PERSON_NAME]" at bounding box center [284, 164] width 80 height 10
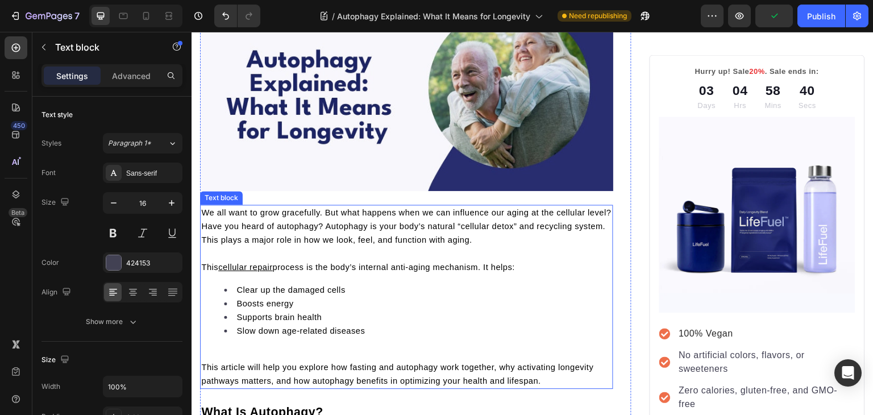
scroll to position [226, 0]
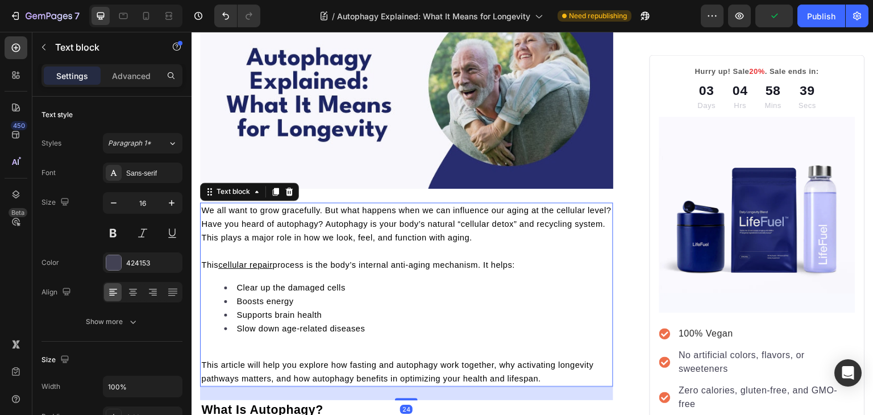
click at [312, 217] on span "We all want to grow gracefully. But what happens when we can influence our agin…" at bounding box center [406, 224] width 410 height 36
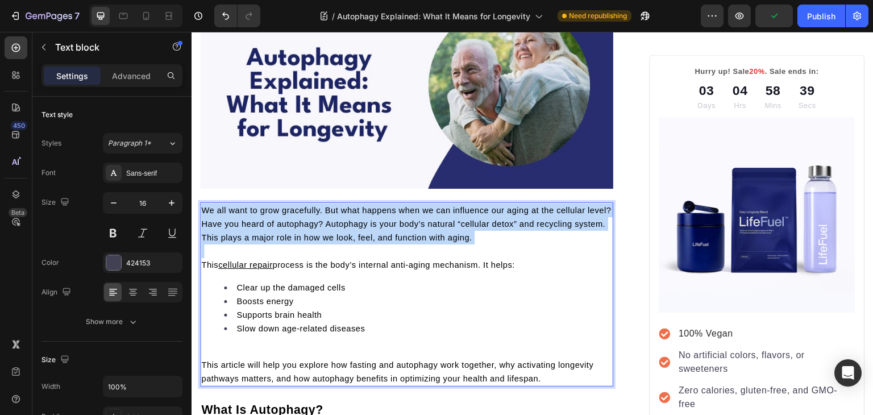
click at [312, 217] on span "We all want to grow gracefully. But what happens when we can influence our agin…" at bounding box center [406, 224] width 410 height 36
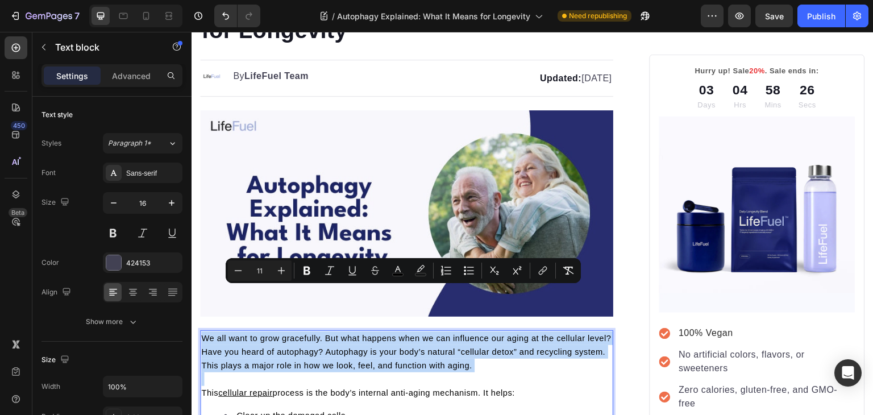
scroll to position [87, 0]
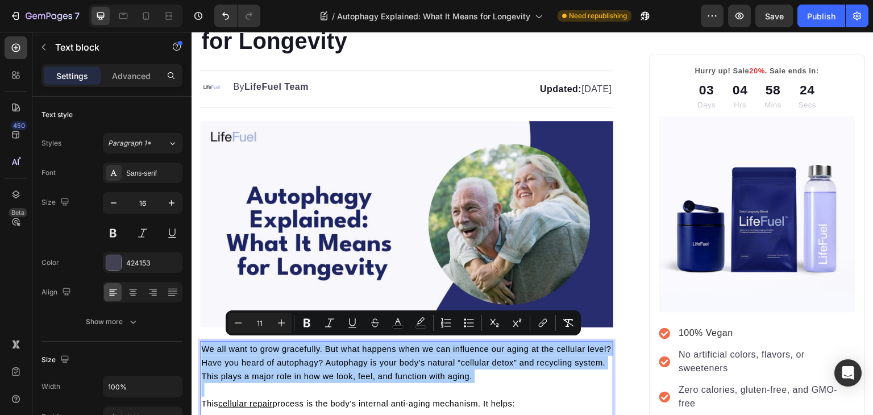
click at [257, 327] on input "11" at bounding box center [259, 323] width 23 height 14
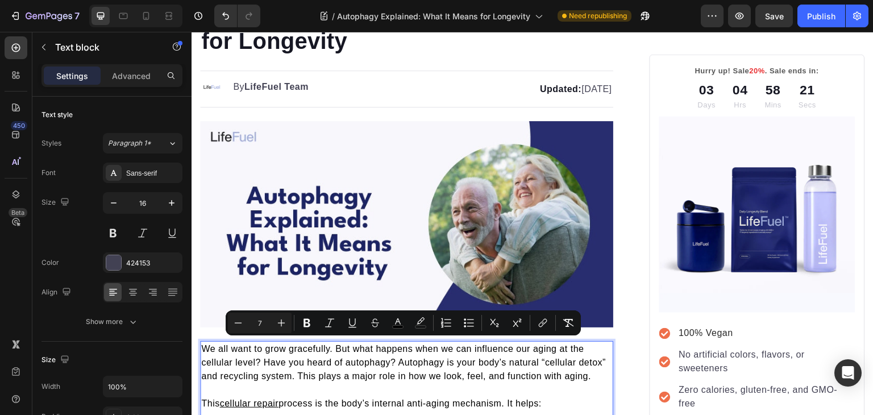
type input "7"
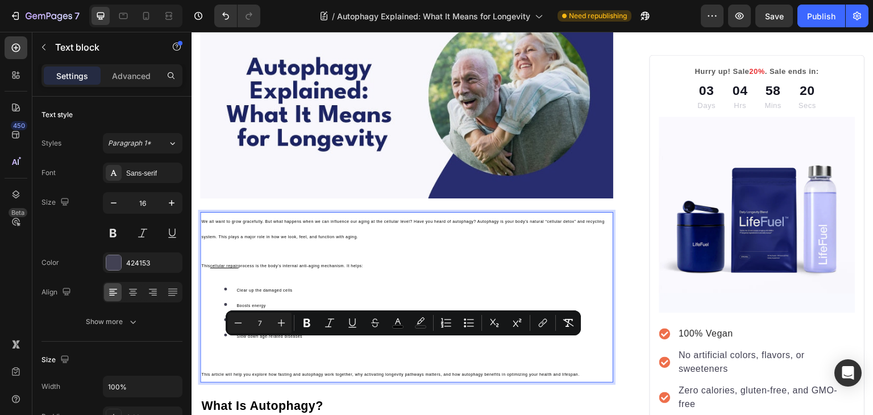
scroll to position [216, 0]
type input "16"
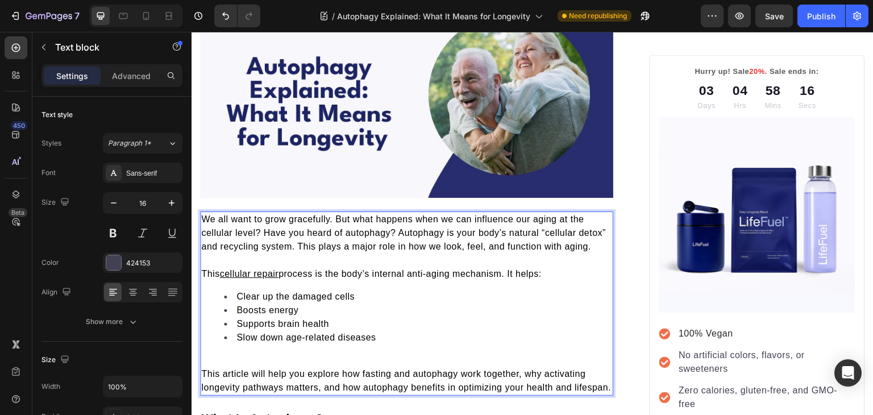
click at [214, 361] on p "Rich Text Editor. Editing area: main" at bounding box center [406, 360] width 411 height 14
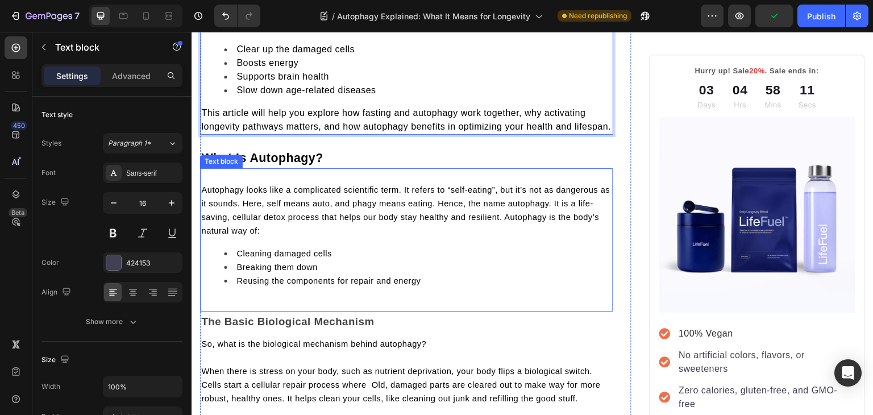
scroll to position [465, 0]
click at [242, 234] on span "Autophagy looks like a complicated scientific term. It refers to “self-eating”,…" at bounding box center [405, 209] width 408 height 50
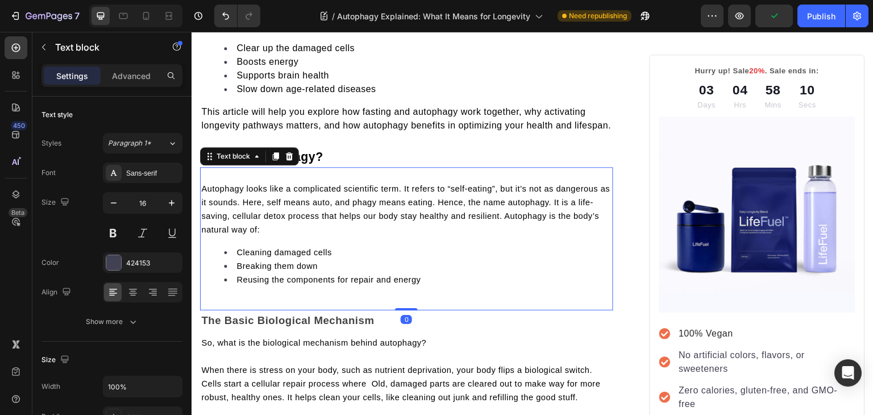
click at [242, 234] on span "Autophagy looks like a complicated scientific term. It refers to “self-eating”,…" at bounding box center [405, 209] width 408 height 50
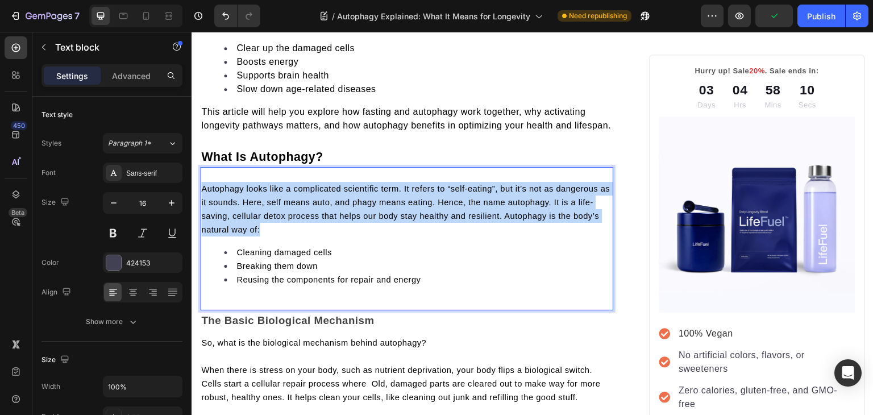
click at [242, 234] on span "Autophagy looks like a complicated scientific term. It refers to “self-eating”,…" at bounding box center [405, 209] width 408 height 50
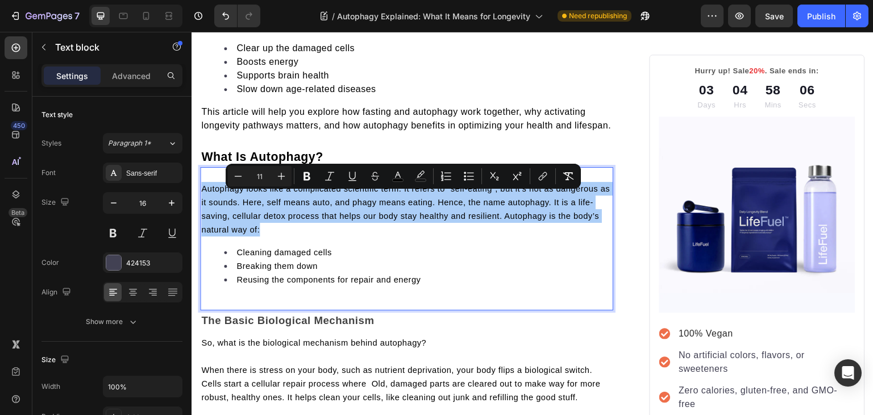
click at [261, 177] on input "11" at bounding box center [259, 176] width 23 height 14
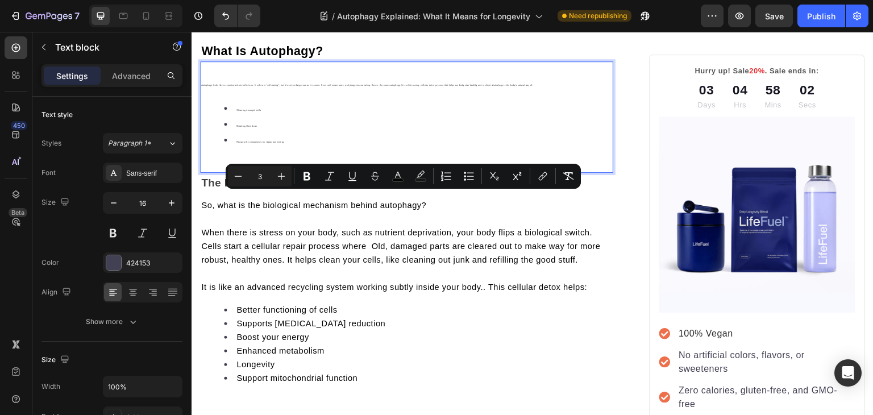
scroll to position [571, 0]
type input "16"
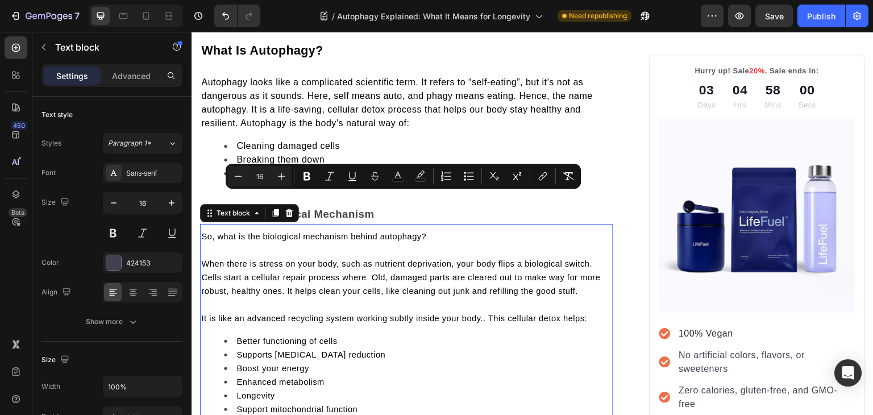
click at [250, 241] on span "So, what is the biological mechanism behind autophagy?" at bounding box center [313, 236] width 225 height 9
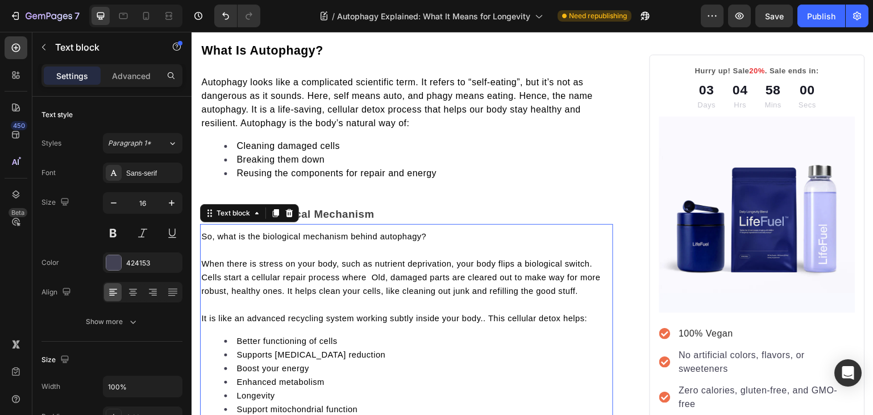
click at [250, 241] on span "So, what is the biological mechanism behind autophagy?" at bounding box center [313, 236] width 225 height 9
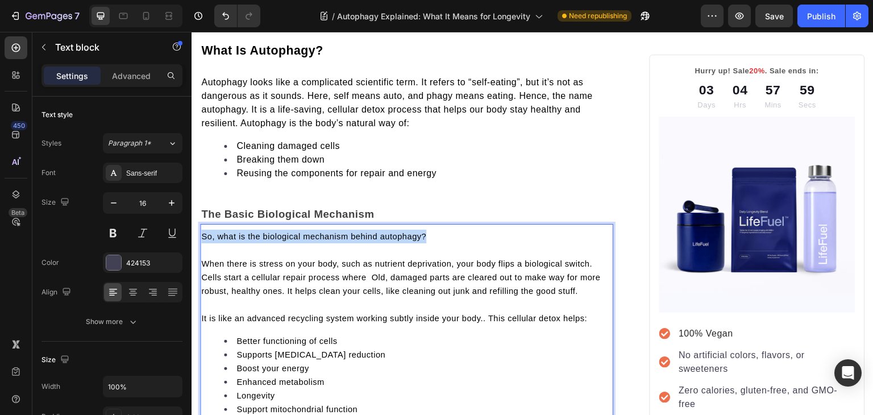
click at [250, 241] on span "So, what is the biological mechanism behind autophagy?" at bounding box center [313, 236] width 225 height 9
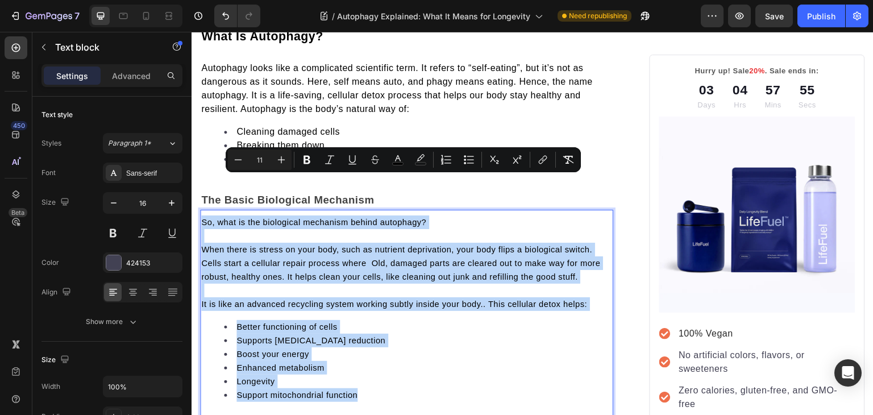
scroll to position [708, 0]
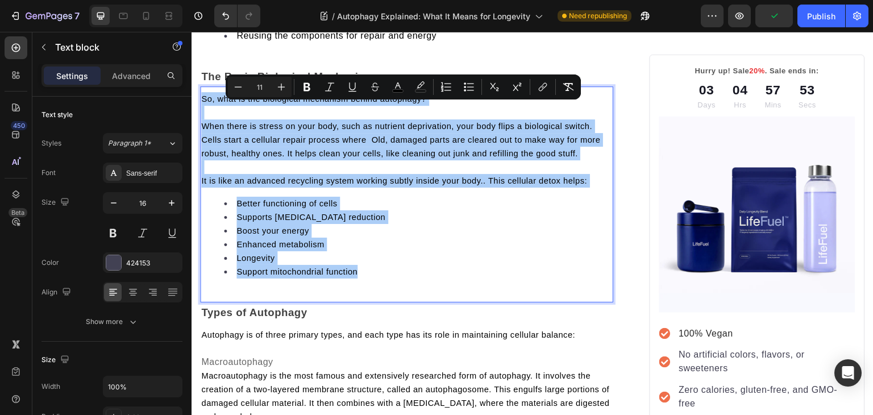
click at [257, 87] on input "11" at bounding box center [259, 87] width 23 height 14
type input "16"
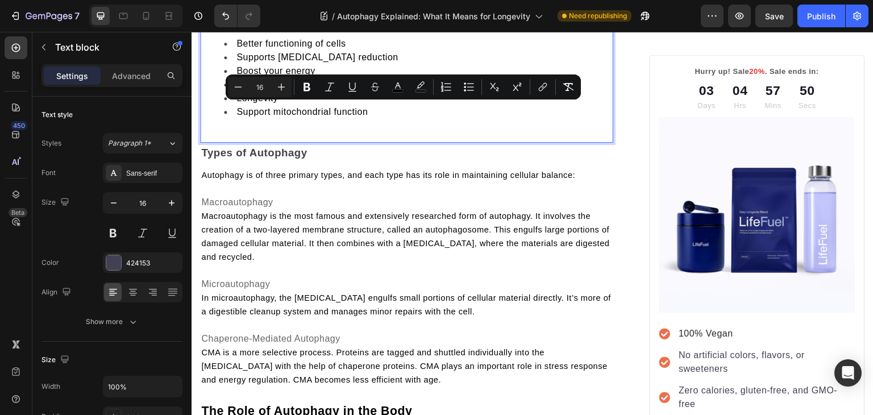
scroll to position [895, 0]
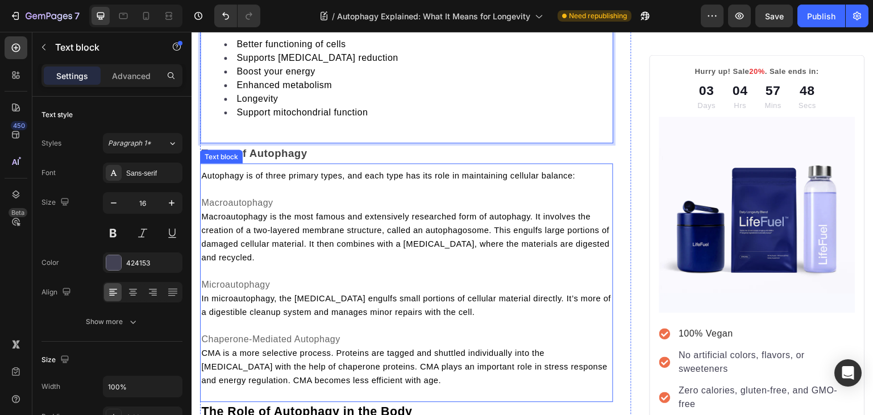
click at [252, 180] on span "Autophagy is of three primary types, and each type has its role in maintaining …" at bounding box center [388, 175] width 374 height 9
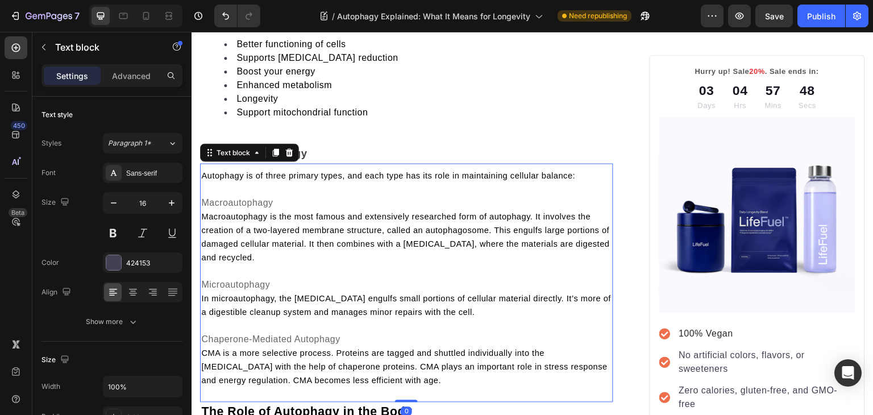
click at [252, 180] on span "Autophagy is of three primary types, and each type has its role in maintaining …" at bounding box center [388, 175] width 374 height 9
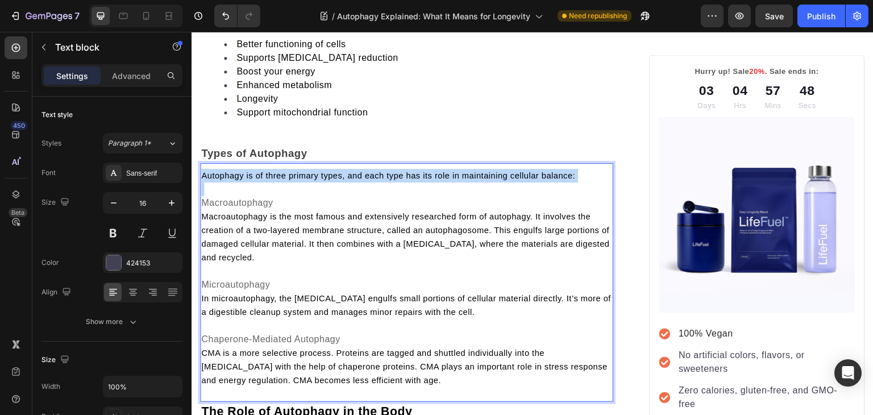
click at [252, 180] on span "Autophagy is of three primary types, and each type has its role in maintaining …" at bounding box center [388, 175] width 374 height 9
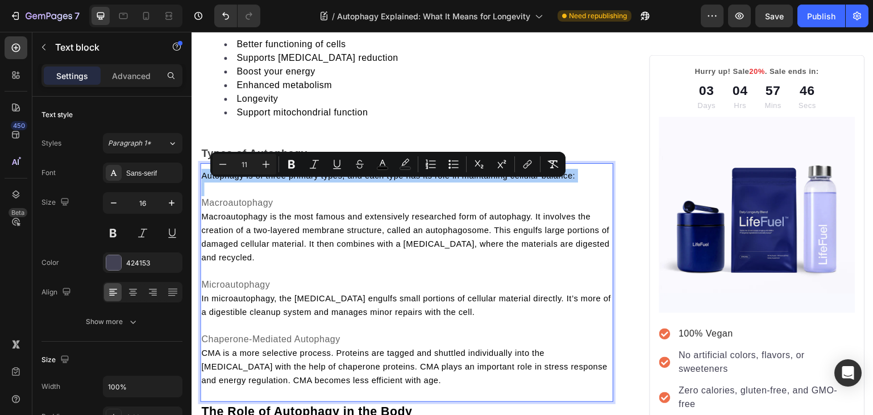
click at [245, 164] on input "11" at bounding box center [244, 164] width 23 height 14
type input "16"
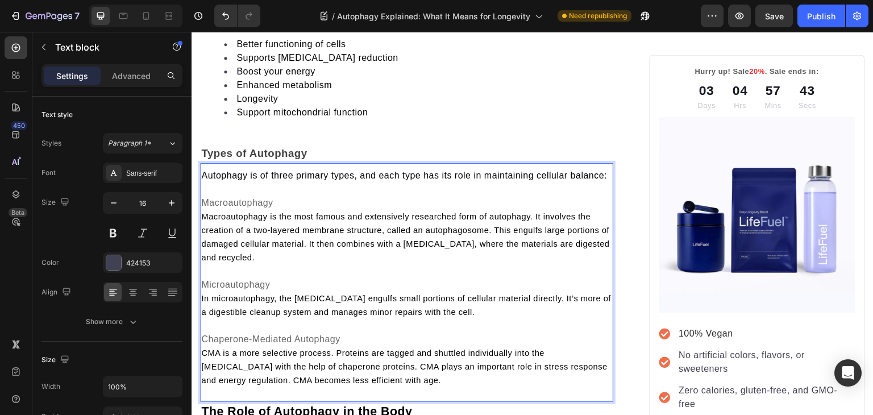
click at [264, 253] on span "Macroautophagy is the most famous and extensively researched form of autophagy.…" at bounding box center [405, 237] width 408 height 50
click at [205, 239] on span "Macroautophagy is the most famous and extensively researched form of autophagy.…" at bounding box center [405, 237] width 408 height 50
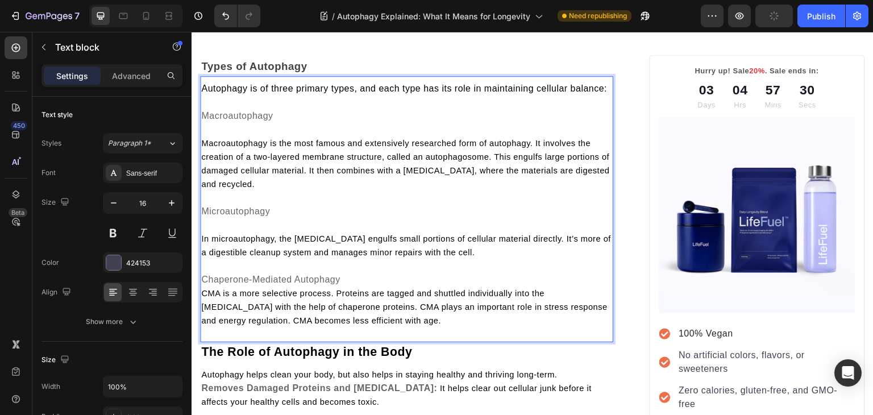
scroll to position [988, 0]
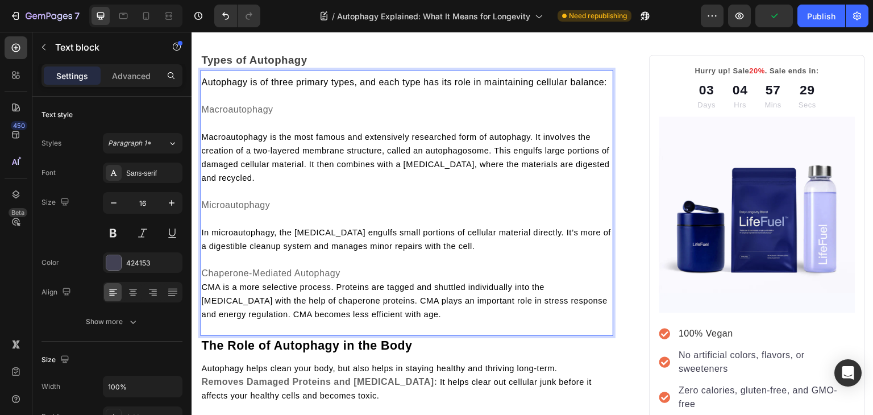
click at [202, 312] on span "CMA is a more selective process. Proteins are tagged and shuttled individually …" at bounding box center [404, 300] width 406 height 36
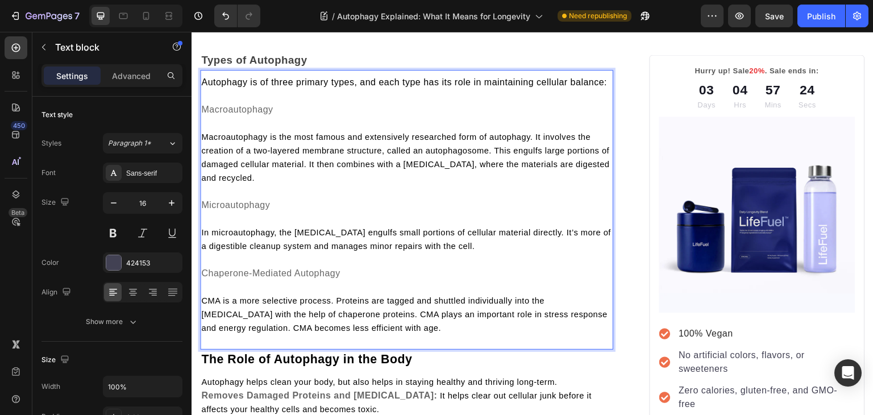
click at [225, 160] on span "Macroautophagy is the most famous and extensively researched form of autophagy.…" at bounding box center [405, 157] width 408 height 50
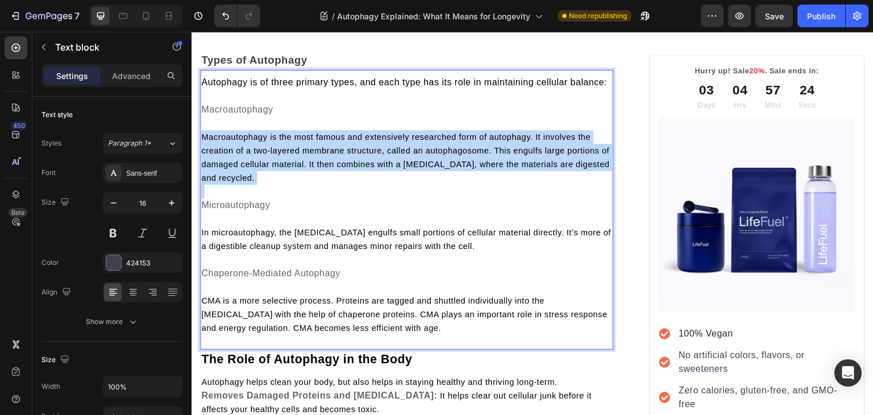
click at [225, 160] on span "Macroautophagy is the most famous and extensively researched form of autophagy.…" at bounding box center [405, 157] width 408 height 50
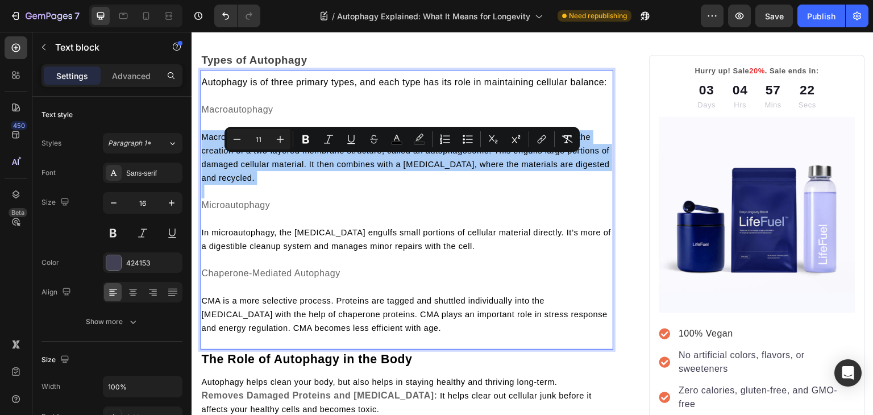
click at [258, 135] on input "11" at bounding box center [258, 139] width 23 height 14
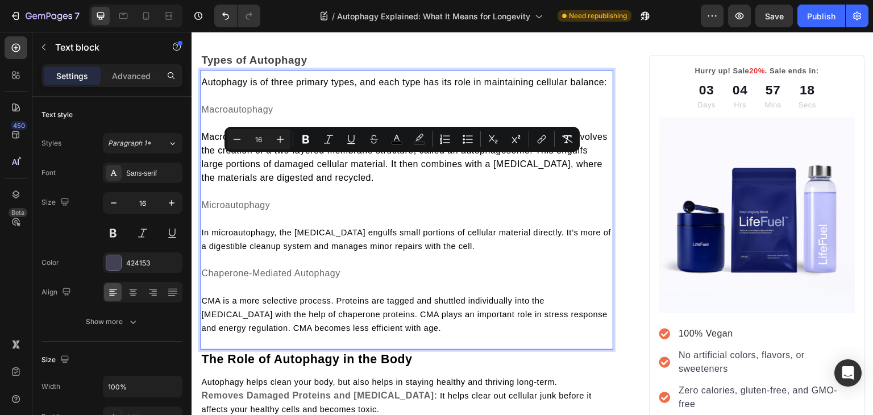
type input "11"
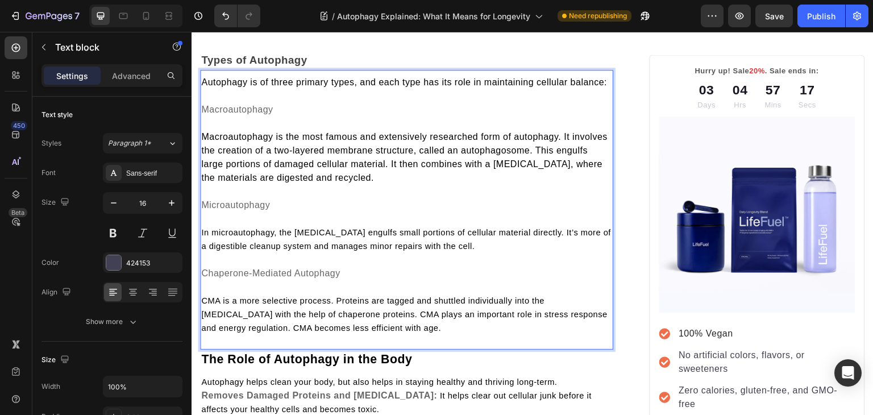
click at [285, 251] on span "In microautophagy, the [MEDICAL_DATA] engulfs small portions of cellular materi…" at bounding box center [406, 239] width 410 height 23
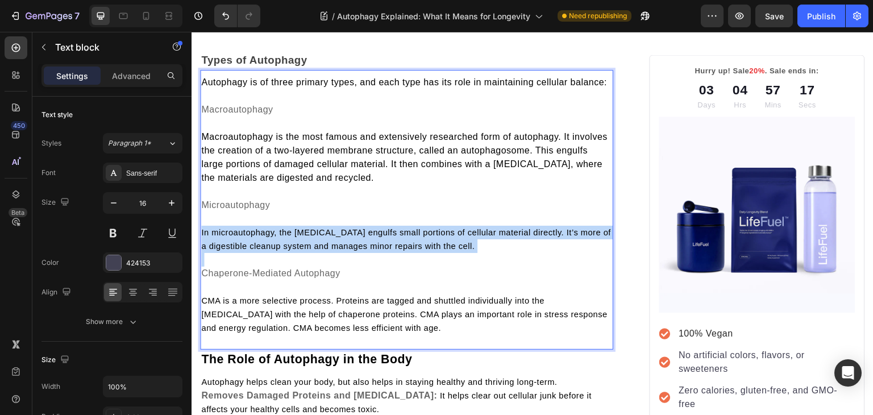
click at [285, 251] on span "In microautophagy, the [MEDICAL_DATA] engulfs small portions of cellular materi…" at bounding box center [406, 239] width 410 height 23
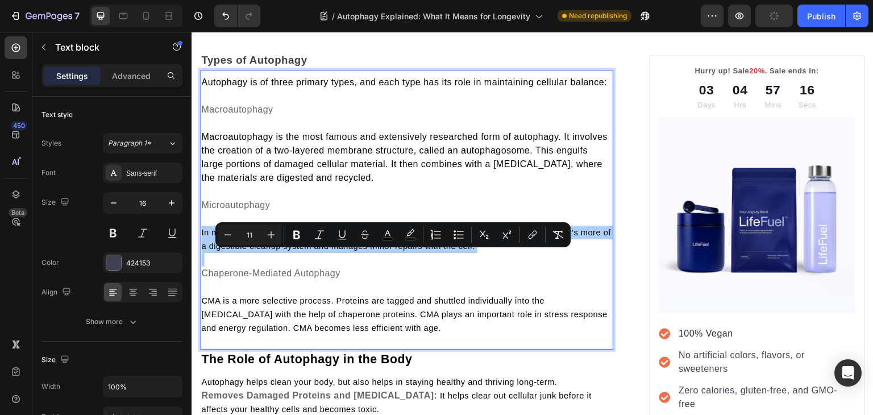
click at [249, 231] on input "11" at bounding box center [249, 235] width 23 height 14
type input "16"
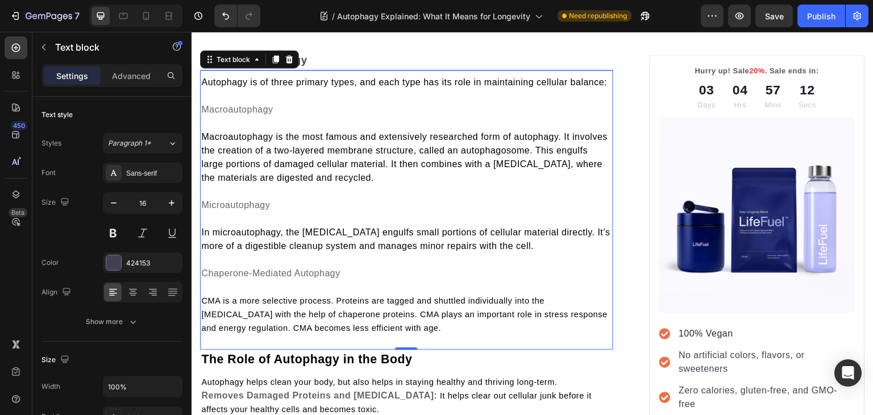
click at [256, 321] on span "CMA is a more selective process. Proteins are tagged and shuttled individually …" at bounding box center [404, 314] width 406 height 36
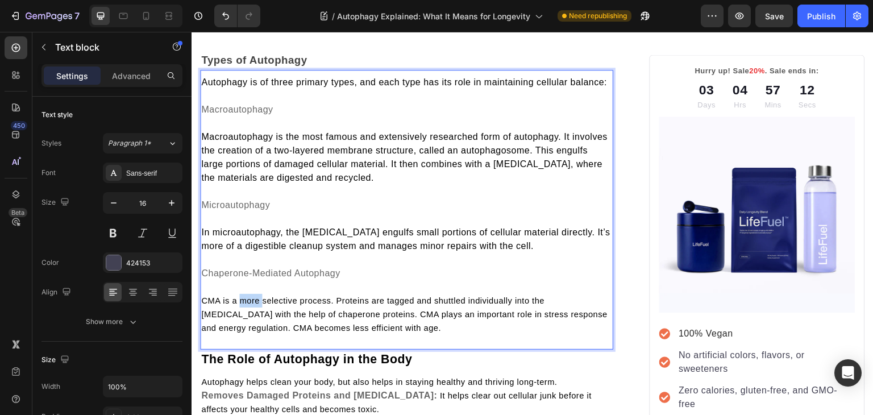
click at [256, 321] on span "CMA is a more selective process. Proteins are tagged and shuttled individually …" at bounding box center [404, 314] width 406 height 36
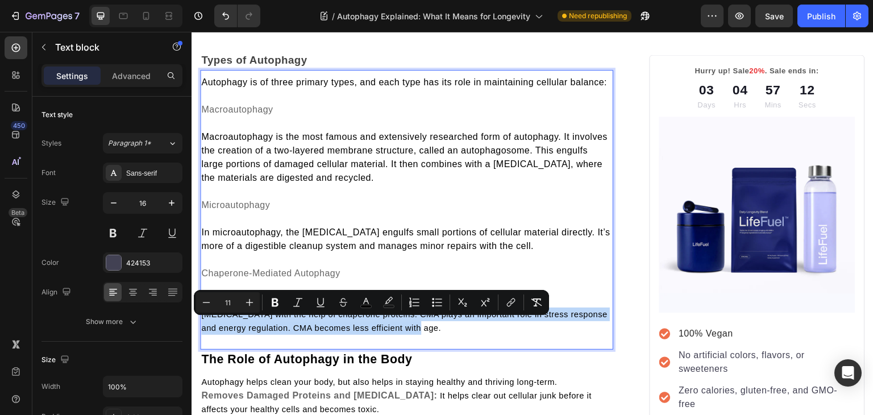
click at [256, 321] on span "CMA is a more selective process. Proteins are tagged and shuttled individually …" at bounding box center [404, 314] width 406 height 36
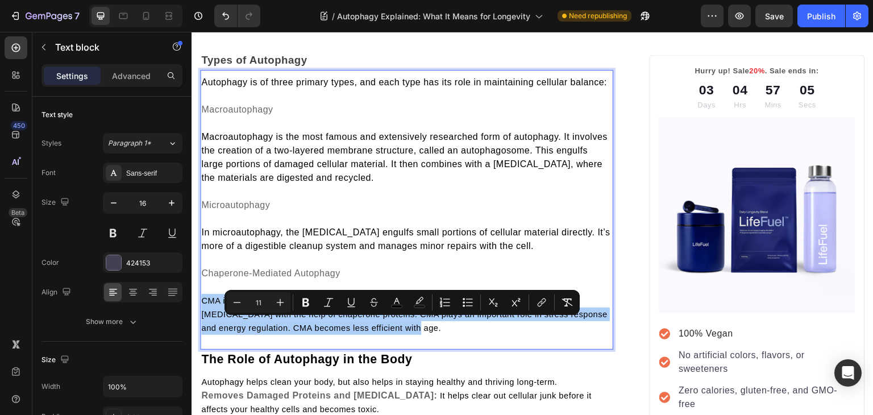
click at [258, 297] on input "11" at bounding box center [258, 302] width 23 height 14
type input "16"
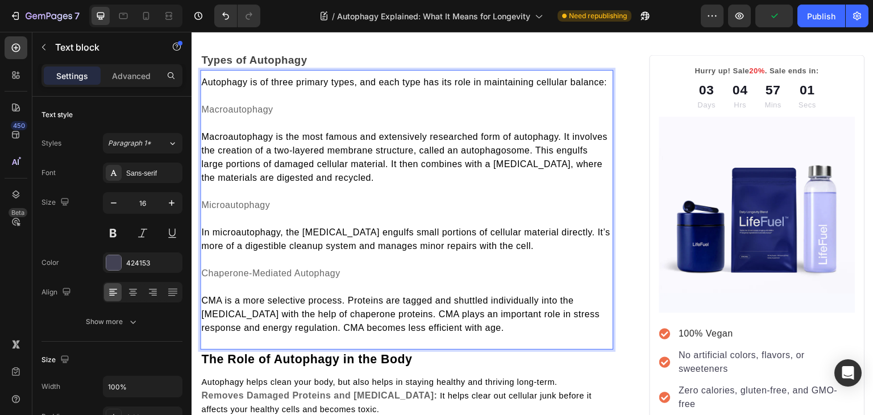
click at [301, 226] on p "Rich Text Editor. Editing area: main" at bounding box center [406, 219] width 411 height 14
click at [215, 251] on span "In microautophagy, the lysosome engulfs small portions of cellular material dir…" at bounding box center [405, 238] width 409 height 23
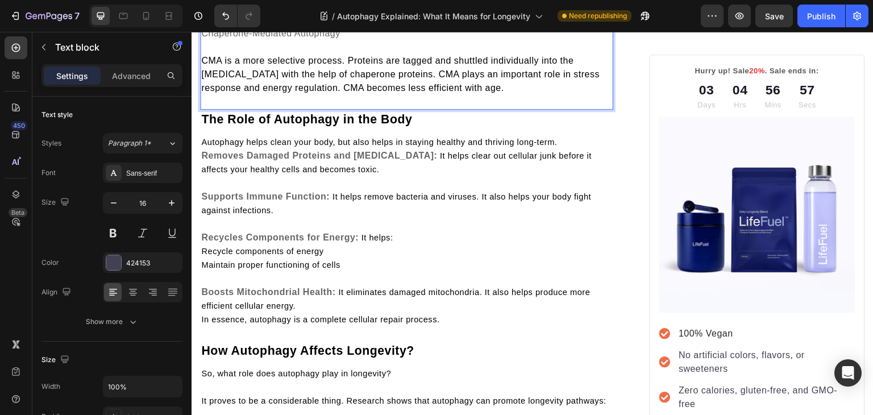
scroll to position [1231, 0]
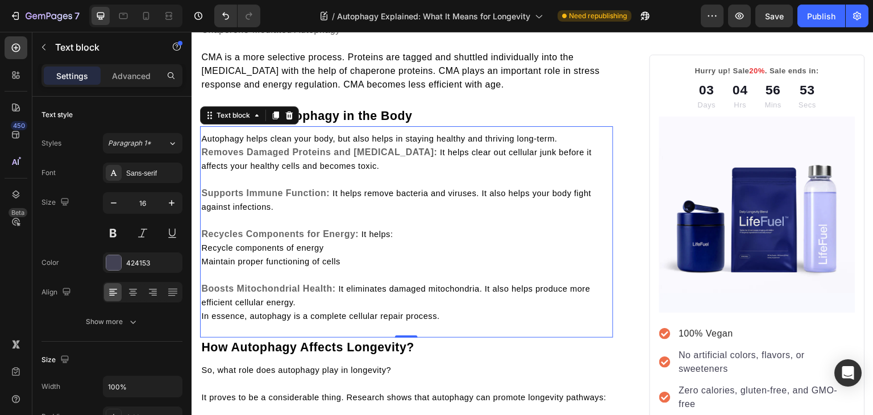
click at [203, 157] on strong "Removes Damaged Proteins and Organelles:" at bounding box center [319, 152] width 236 height 10
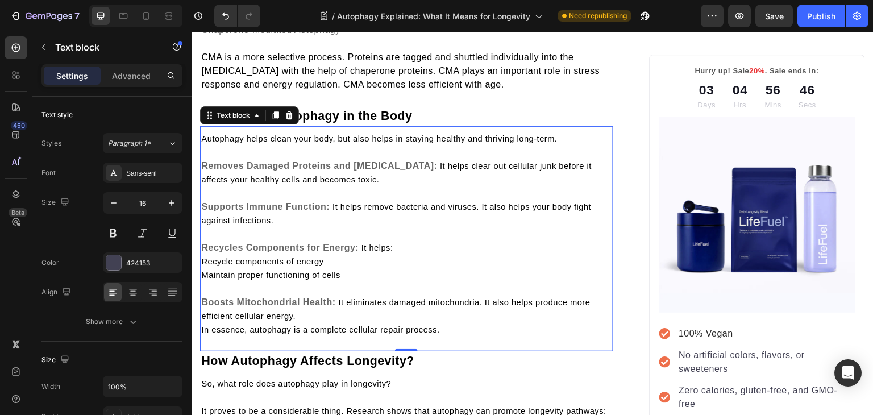
click at [224, 143] on span "Autophagy helps clean your body, but also helps in staying healthy and thriving…" at bounding box center [379, 138] width 356 height 9
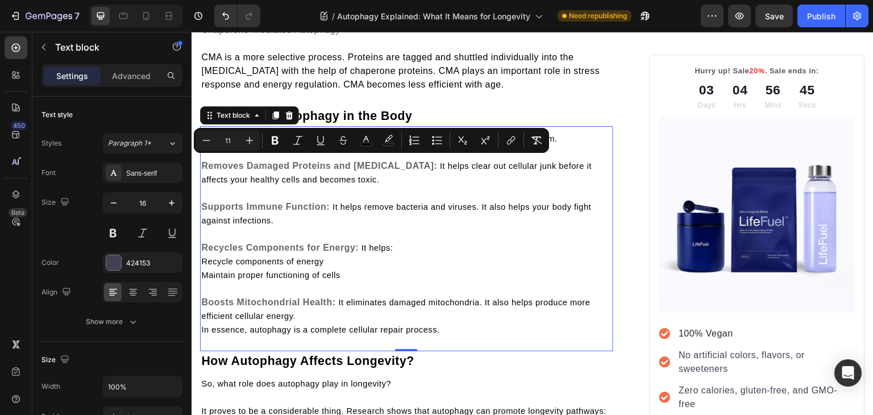
click at [224, 143] on span "Autophagy helps clean your body, but also helps in staying healthy and thriving…" at bounding box center [379, 138] width 356 height 9
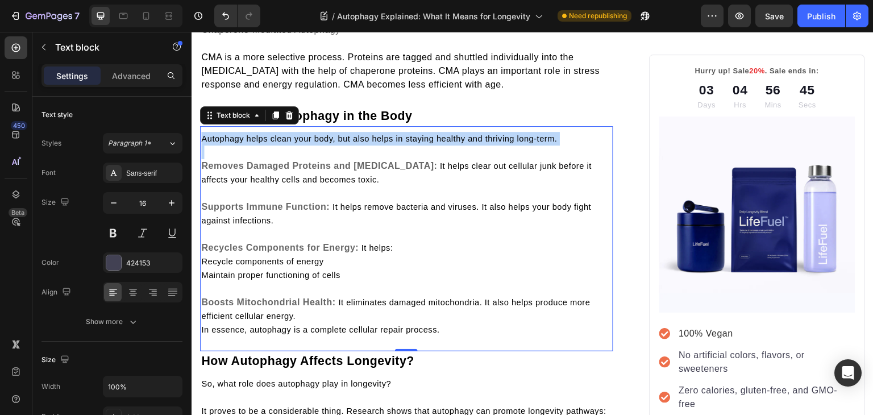
click at [224, 143] on span "Autophagy helps clean your body, but also helps in staying healthy and thriving…" at bounding box center [379, 138] width 356 height 9
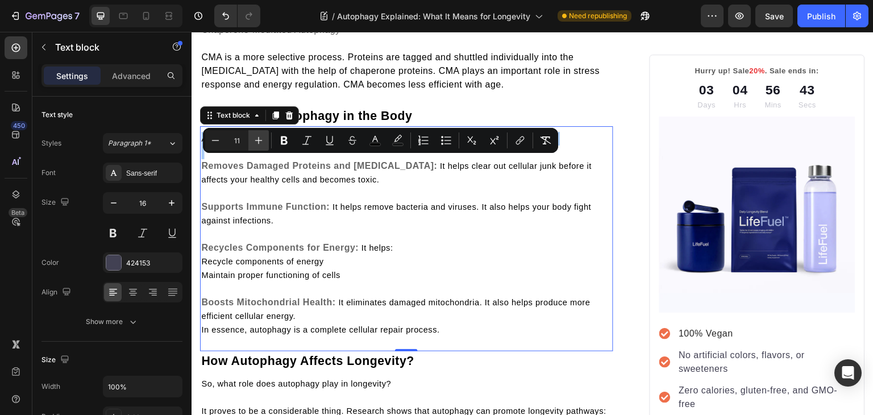
click at [262, 139] on icon "Editor contextual toolbar" at bounding box center [258, 140] width 11 height 11
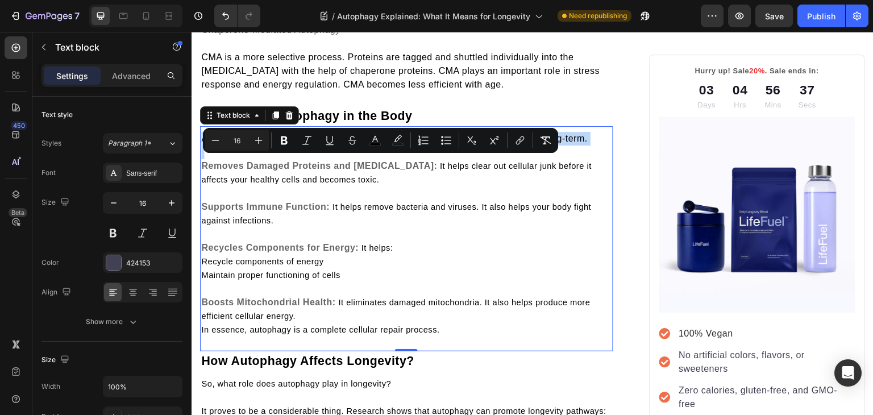
type input "11"
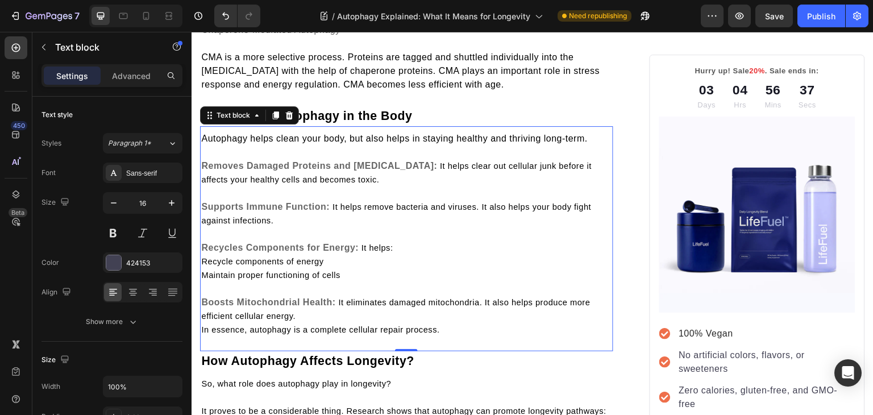
click at [411, 184] on span "It helps clear out cellular junk before it affects your healthy cells and becom…" at bounding box center [396, 172] width 390 height 23
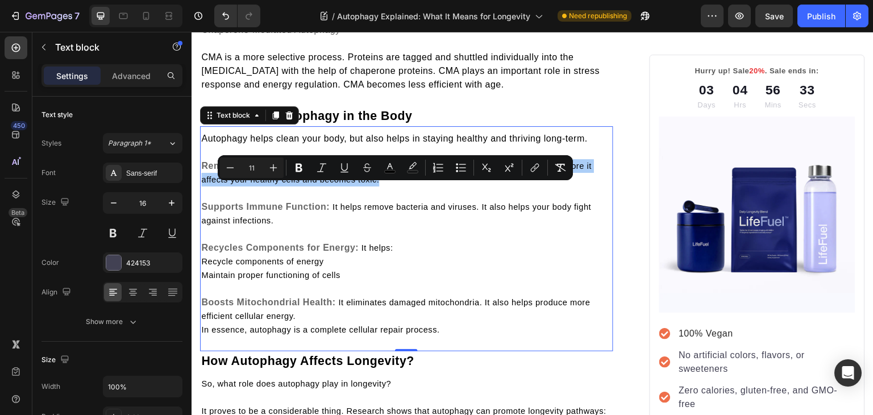
click at [250, 168] on input "11" at bounding box center [251, 168] width 23 height 14
type input "16"
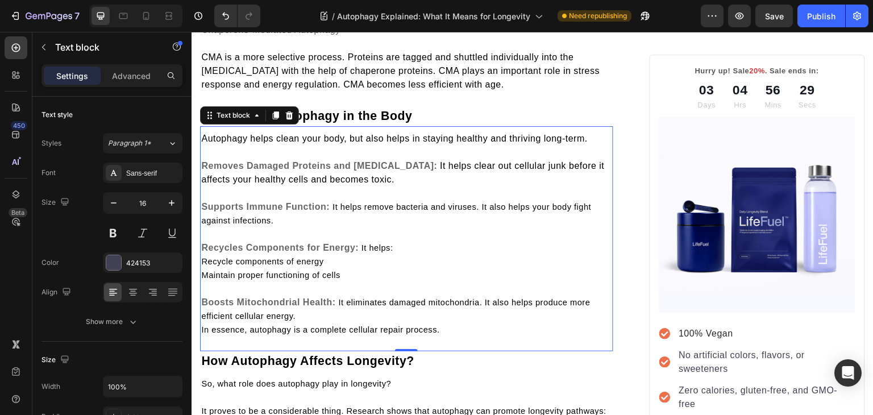
click at [332, 225] on span "It helps remove bacteria and viruses. It also helps your body fight against inf…" at bounding box center [396, 213] width 390 height 23
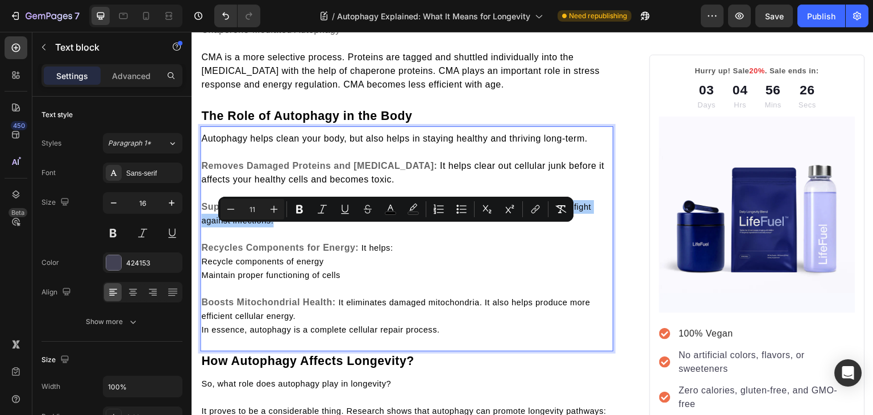
click at [256, 210] on input "11" at bounding box center [252, 209] width 23 height 14
type input "16"
click at [360, 252] on span "Rich Text Editor. Editing area: main" at bounding box center [359, 247] width 3 height 9
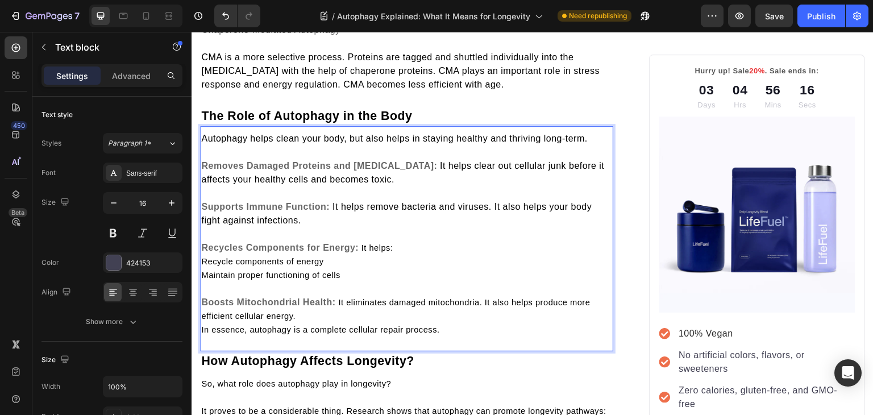
click at [416, 254] on p "Recycles Components for Energy: It helps:" at bounding box center [406, 248] width 411 height 14
click at [206, 266] on span "Recycle components of energy" at bounding box center [262, 261] width 122 height 9
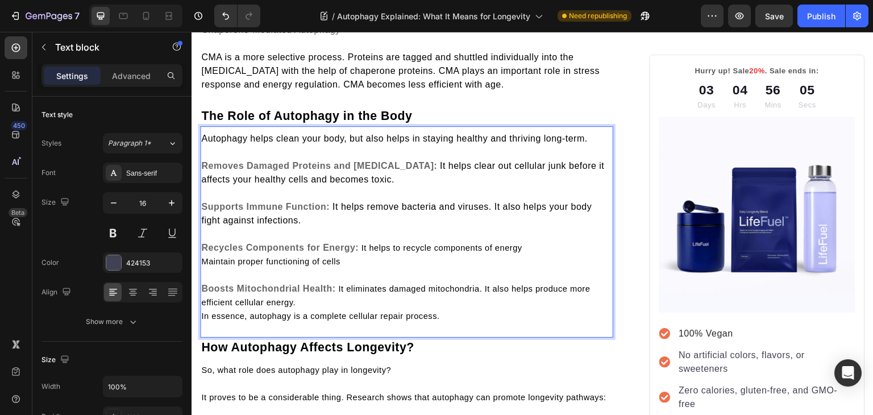
click at [542, 254] on p "Recycles Components for Energy: It helps to recycle components of energy" at bounding box center [406, 248] width 411 height 14
click at [205, 266] on span "Maintain proper functioning of cells" at bounding box center [270, 261] width 139 height 9
click at [362, 266] on span "It helps to recycle components of energy. It also helps to maintain proper func…" at bounding box center [392, 254] width 383 height 23
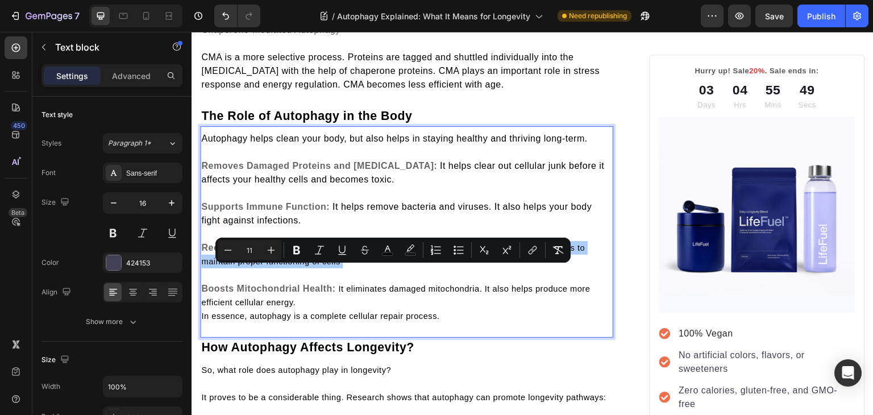
click at [249, 251] on input "11" at bounding box center [249, 250] width 23 height 14
type input "16"
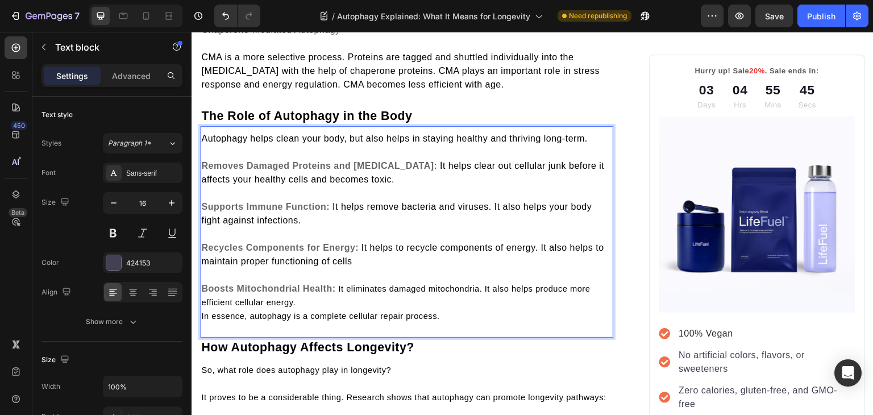
click at [358, 282] on p "Recycles Components for Energy: It helps to recycle components of energy. It al…" at bounding box center [406, 261] width 411 height 41
click at [337, 293] on span "Boosts Mitochondrial Health:" at bounding box center [269, 288] width 137 height 10
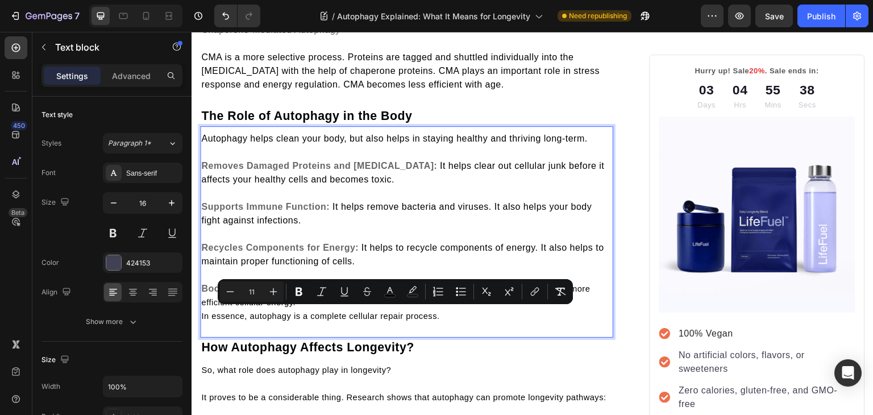
click at [249, 291] on input "11" at bounding box center [251, 292] width 23 height 14
type input "16"
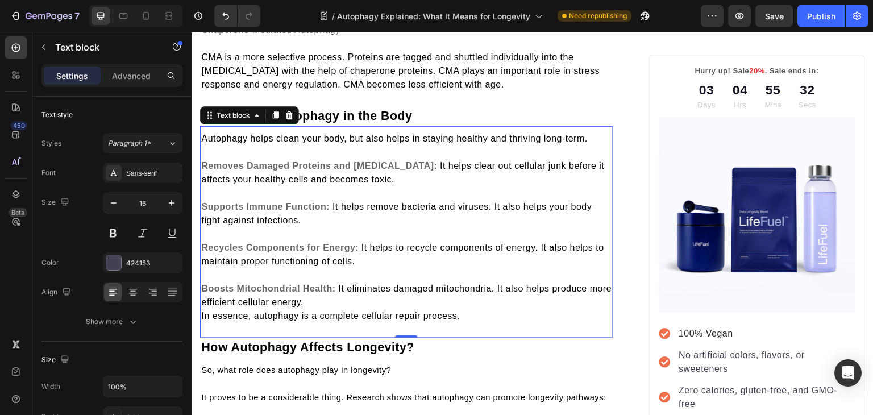
click at [333, 309] on p "Boosts Mitochondrial Health: It eliminates damaged mitochondria. It also helps …" at bounding box center [406, 295] width 411 height 27
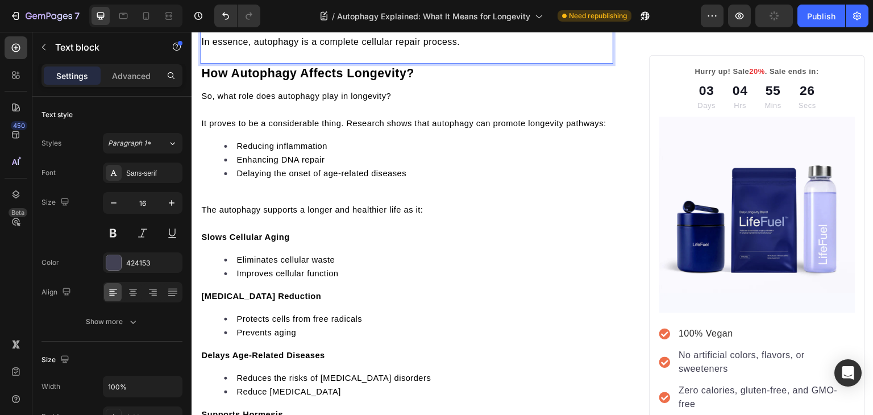
scroll to position [1522, 0]
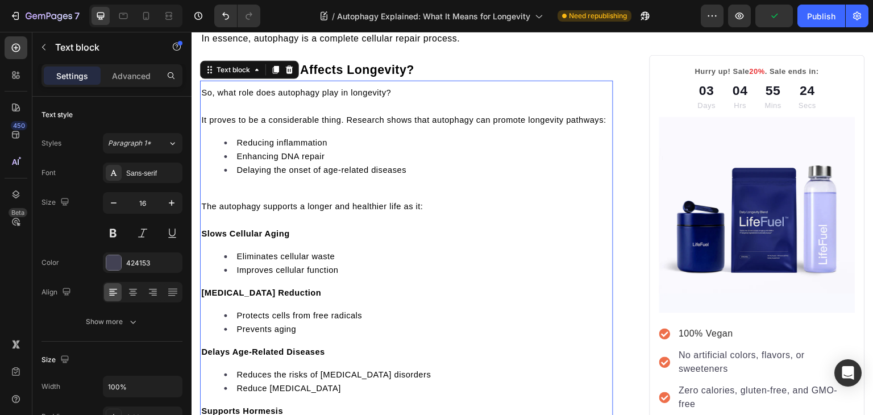
click at [272, 97] on span "So, what role does autophagy play in longevity?" at bounding box center [296, 92] width 190 height 9
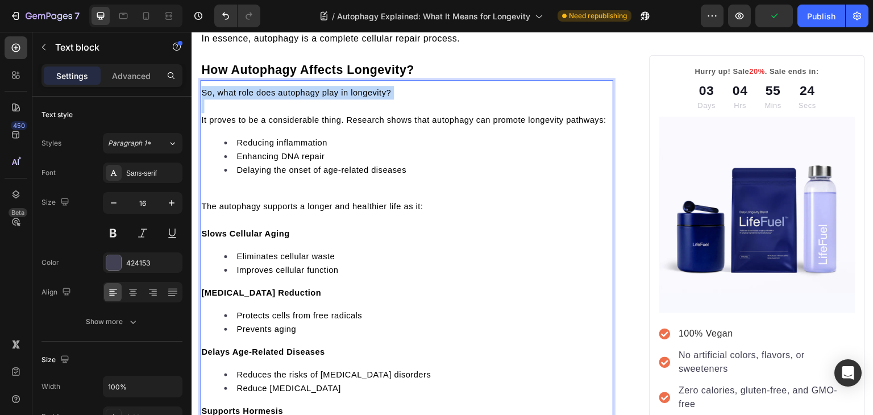
click at [272, 97] on span "So, what role does autophagy play in longevity?" at bounding box center [296, 92] width 190 height 9
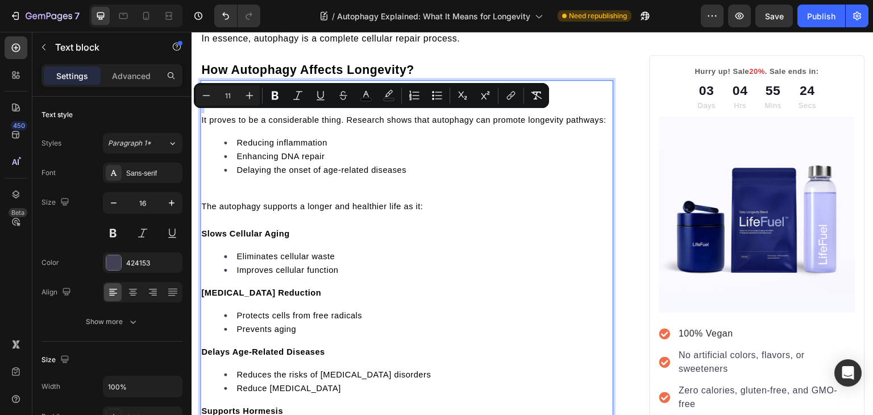
click at [272, 97] on span "So, what role does autophagy play in longevity?" at bounding box center [296, 92] width 190 height 9
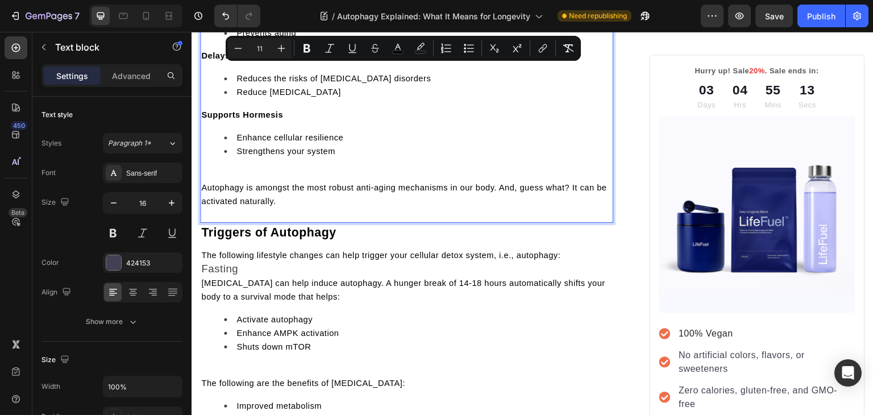
scroll to position [1818, 0]
click at [258, 51] on input "11" at bounding box center [259, 48] width 23 height 14
type input "16"
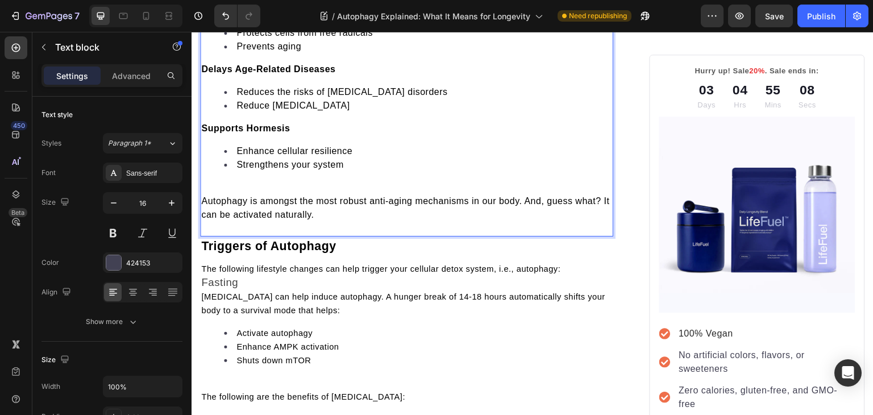
click at [310, 156] on span "Enhance cellular resilience" at bounding box center [294, 151] width 116 height 10
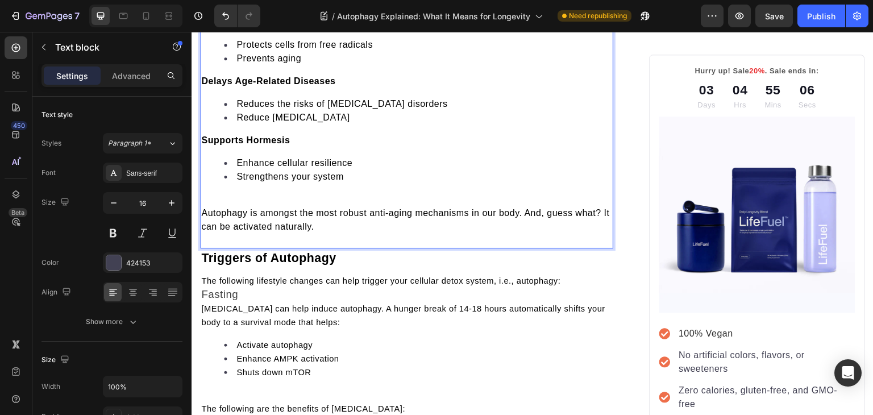
click at [283, 206] on p "Rich Text Editor. Editing area: main" at bounding box center [406, 200] width 411 height 14
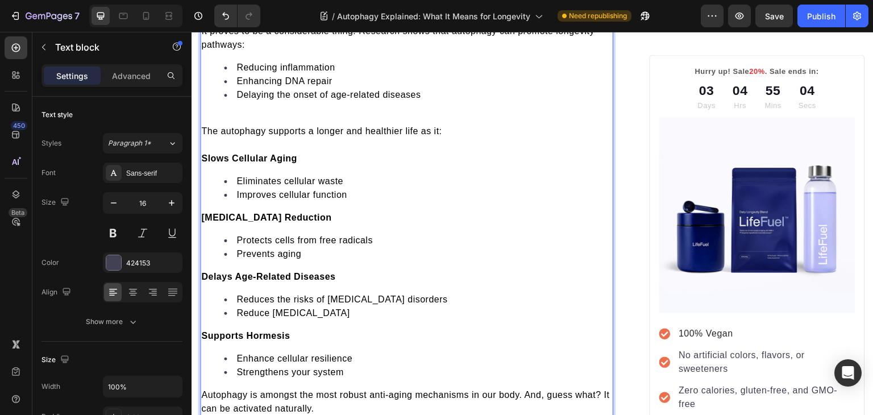
scroll to position [1610, 0]
click at [249, 125] on p "Rich Text Editor. Editing area: main" at bounding box center [406, 118] width 411 height 14
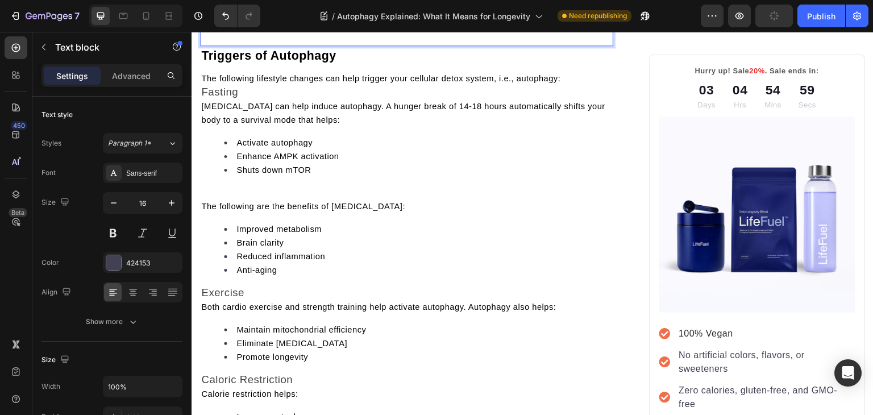
scroll to position [1981, 0]
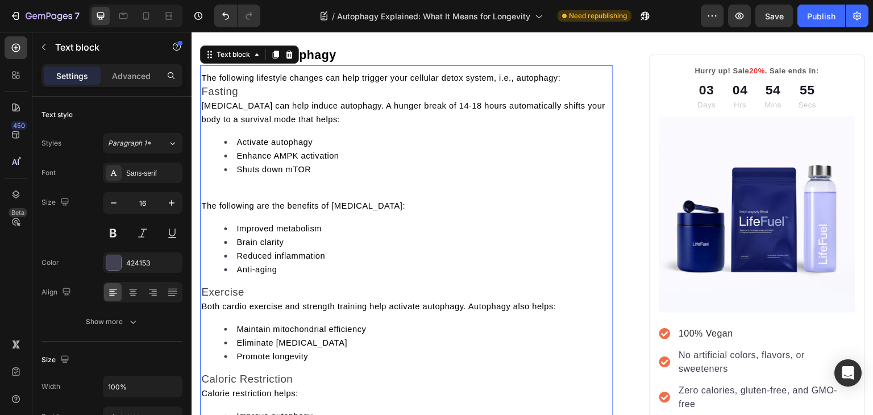
click at [203, 97] on span "Fasting" at bounding box center [219, 91] width 37 height 12
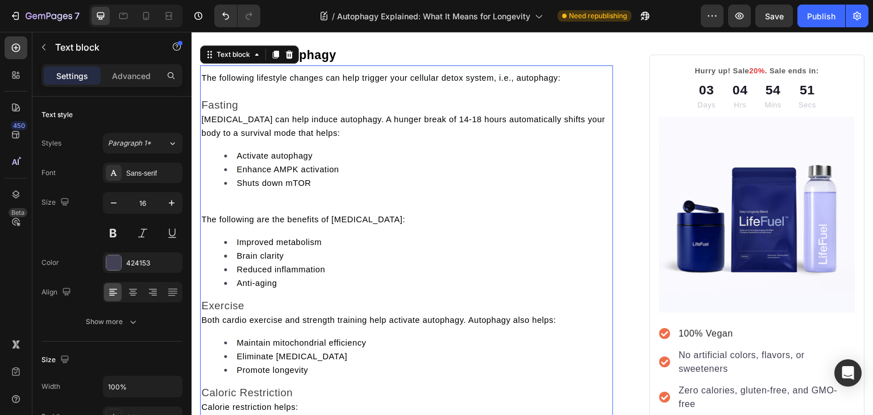
click at [215, 82] on span "The following lifestyle changes can help trigger your cellular detox system, i.…" at bounding box center [380, 77] width 359 height 9
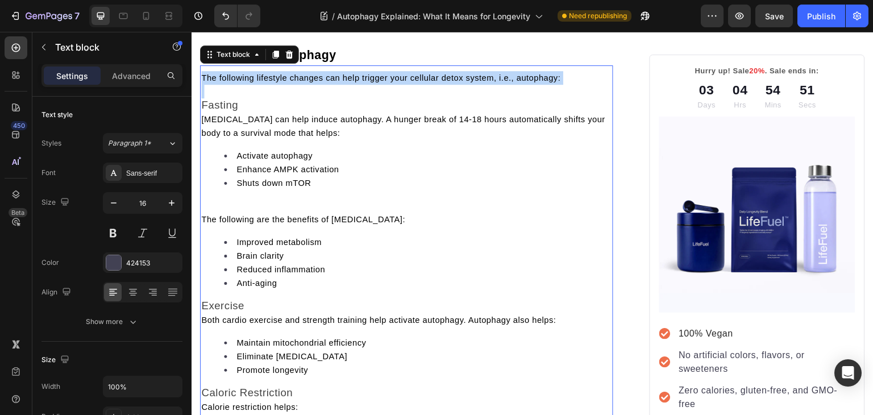
click at [215, 82] on span "The following lifestyle changes can help trigger your cellular detox system, i.…" at bounding box center [380, 77] width 359 height 9
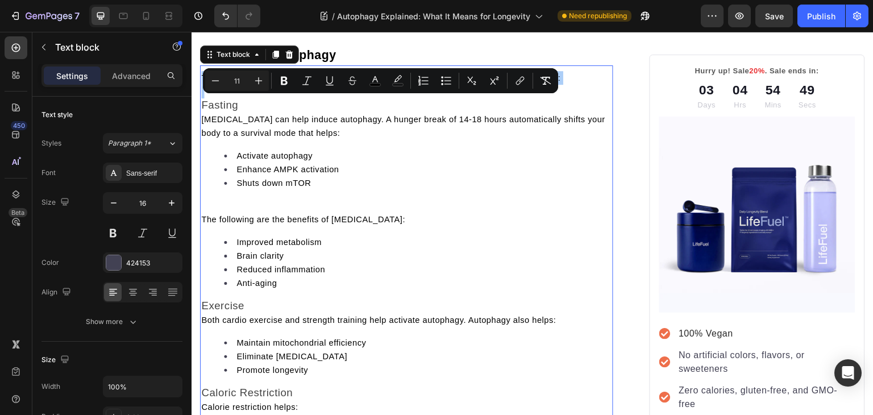
click at [239, 81] on input "11" at bounding box center [237, 81] width 23 height 14
type input "11"
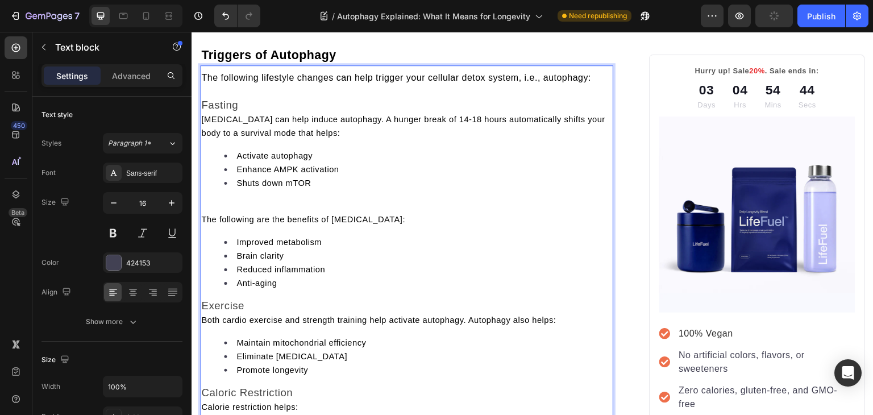
click at [248, 137] on span "Intermittent fasting can help induce autophagy. A hunger break of 14-18 hours a…" at bounding box center [403, 126] width 404 height 23
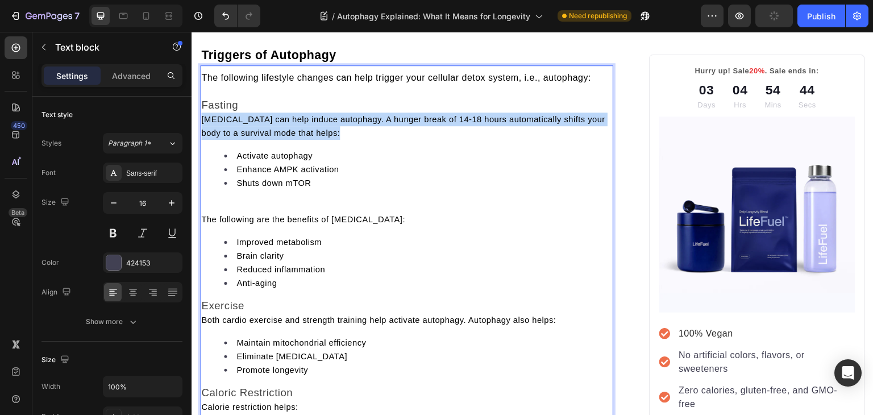
click at [248, 137] on span "Intermittent fasting can help induce autophagy. A hunger break of 14-18 hours a…" at bounding box center [403, 126] width 404 height 23
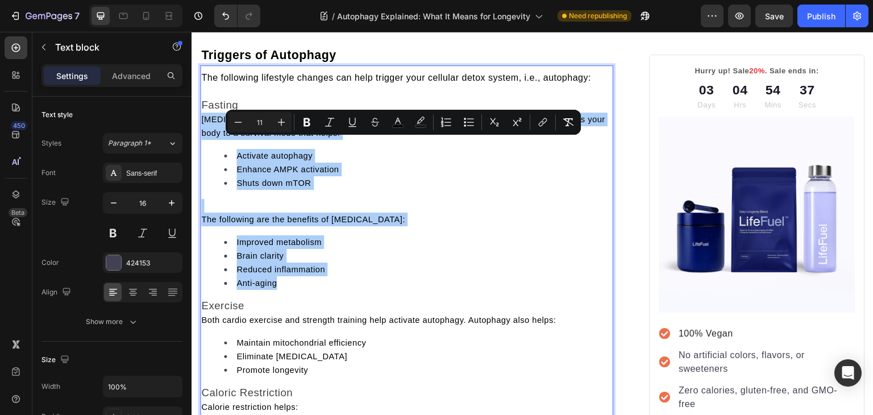
click at [260, 123] on input "11" at bounding box center [259, 122] width 23 height 14
type input "16"
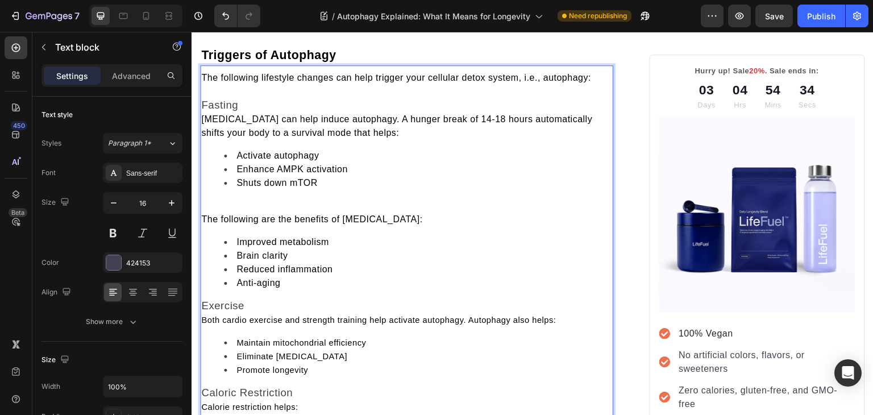
click at [201, 137] on span "Intermittent fasting can help induce autophagy. A hunger break of 14-18 hours a…" at bounding box center [396, 125] width 391 height 23
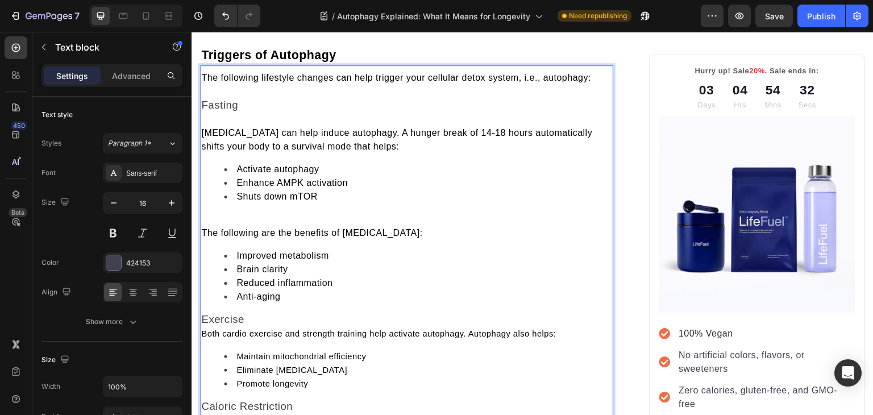
scroll to position [2045, 0]
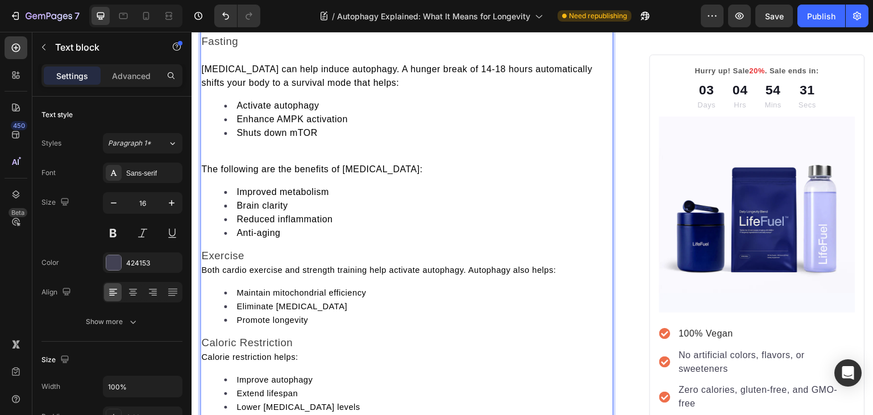
click at [237, 162] on p "Rich Text Editor. Editing area: main" at bounding box center [406, 156] width 411 height 14
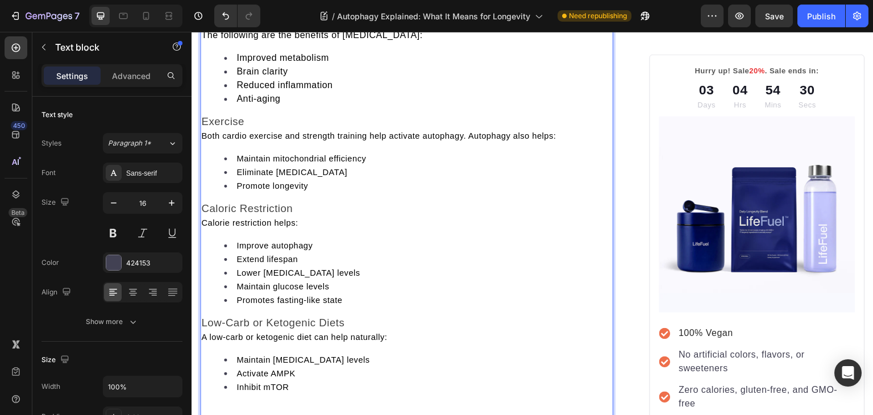
scroll to position [2165, 0]
click at [203, 140] on span "Both cardio exercise and strength training help activate autophagy. Autophagy a…" at bounding box center [378, 135] width 354 height 9
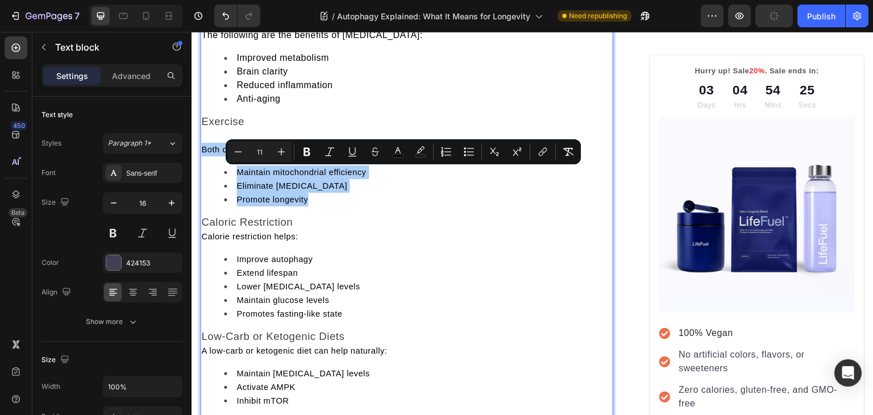
click at [262, 152] on input "11" at bounding box center [259, 152] width 23 height 14
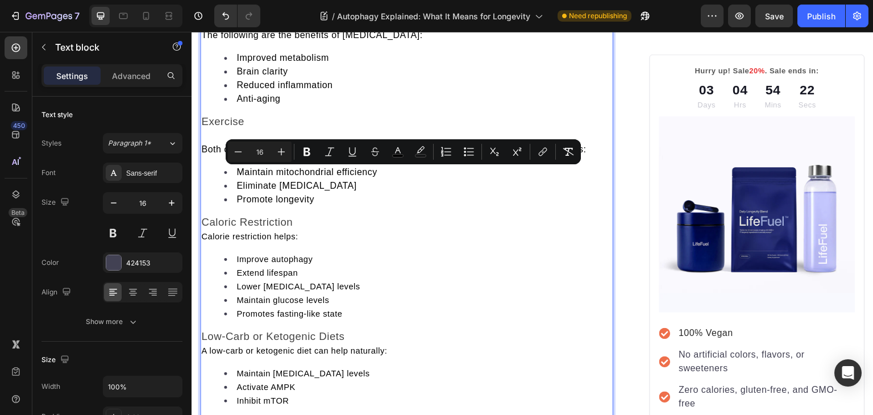
type input "11"
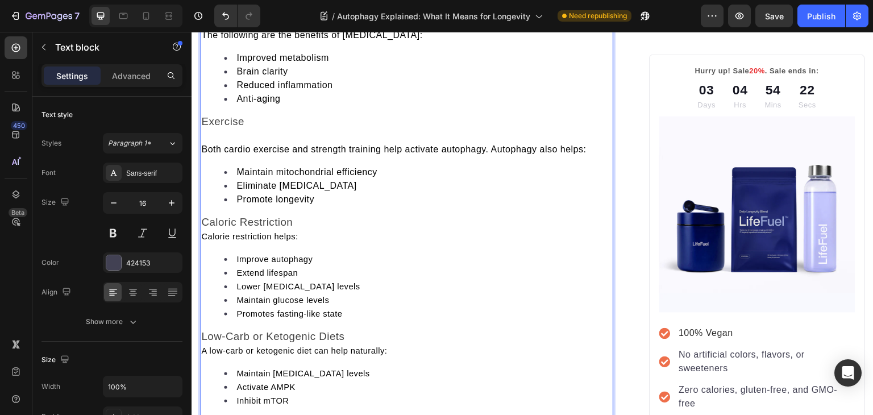
click at [202, 241] on span "Calorie restriction helps:" at bounding box center [249, 236] width 97 height 9
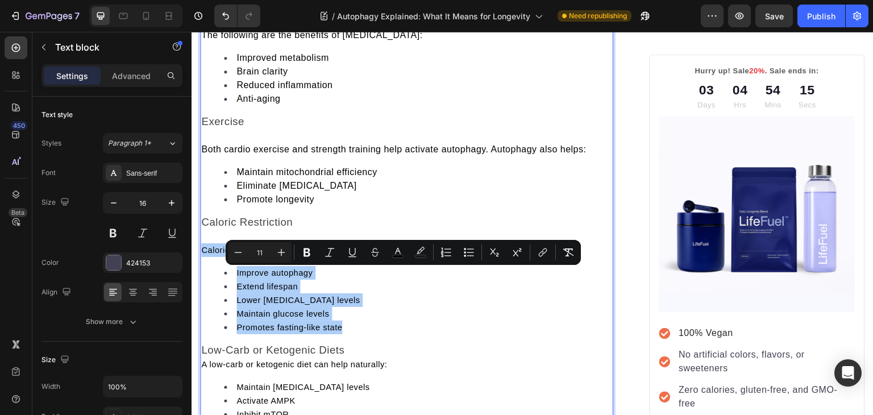
click at [260, 252] on input "11" at bounding box center [259, 252] width 23 height 14
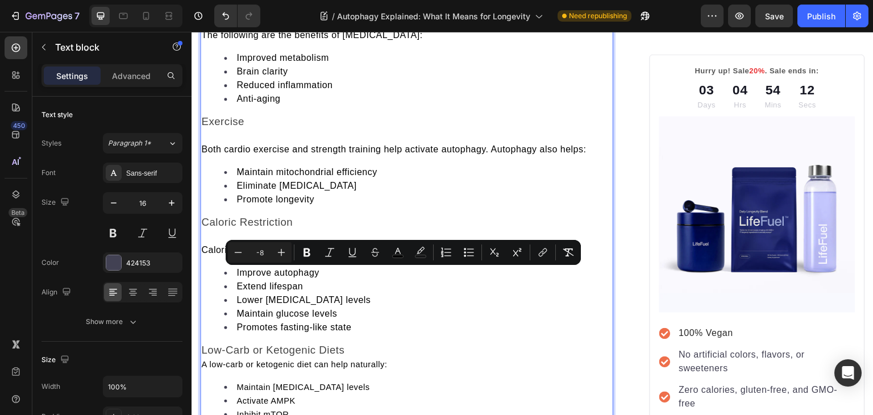
type input "-8"
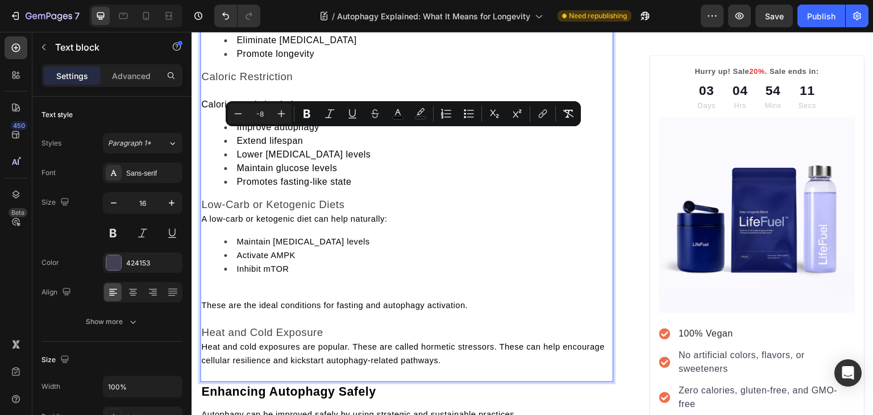
scroll to position [2315, 0]
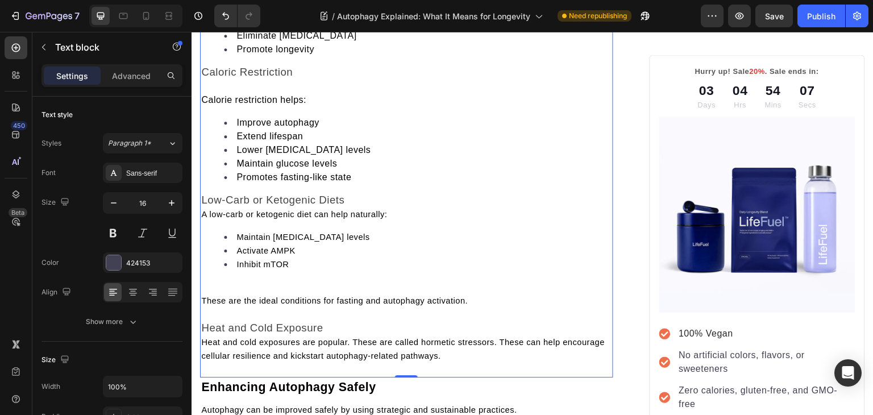
click at [202, 219] on span "A low-carb or ketogenic diet can help naturally:" at bounding box center [294, 214] width 186 height 9
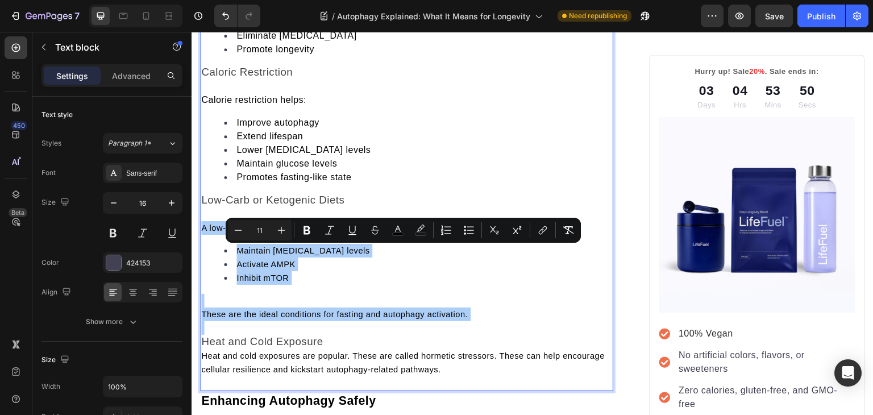
click at [256, 227] on input "11" at bounding box center [259, 230] width 23 height 14
type input "16"
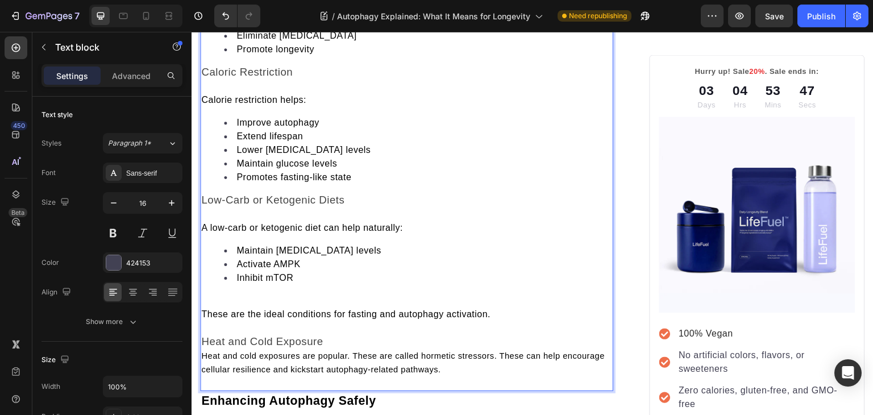
click at [261, 307] on p "Rich Text Editor. Editing area: main" at bounding box center [406, 301] width 411 height 14
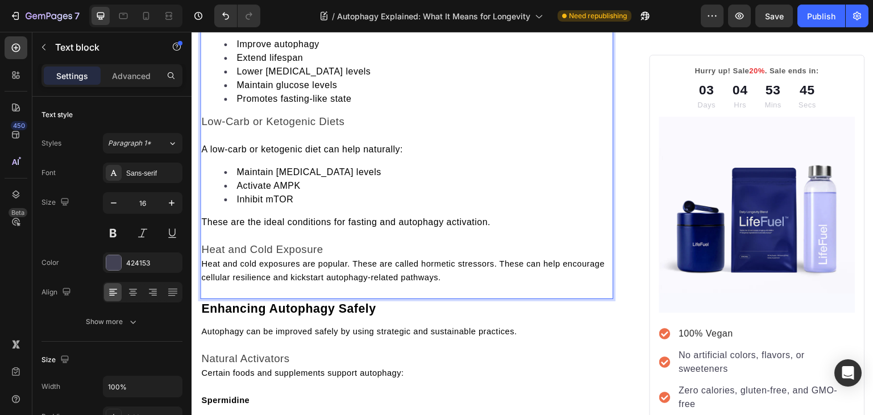
scroll to position [2395, 0]
click at [205, 281] on span "Heat and cold exposures are popular. These are called hormetic stressors. These…" at bounding box center [402, 269] width 403 height 23
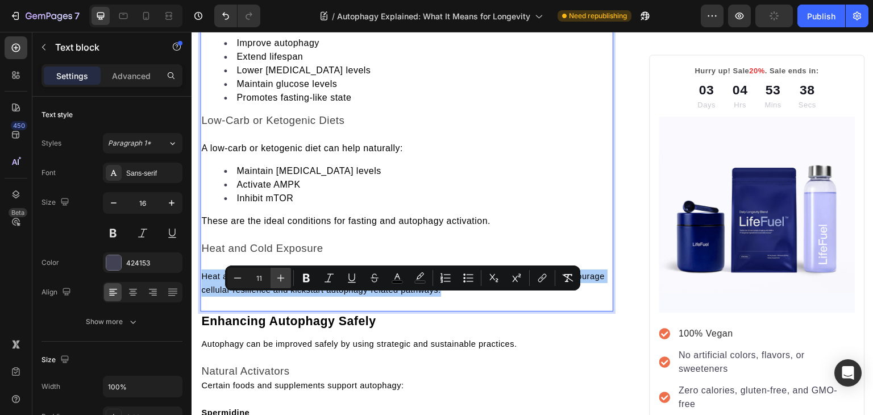
click at [285, 277] on icon "Editor contextual toolbar" at bounding box center [280, 277] width 11 height 11
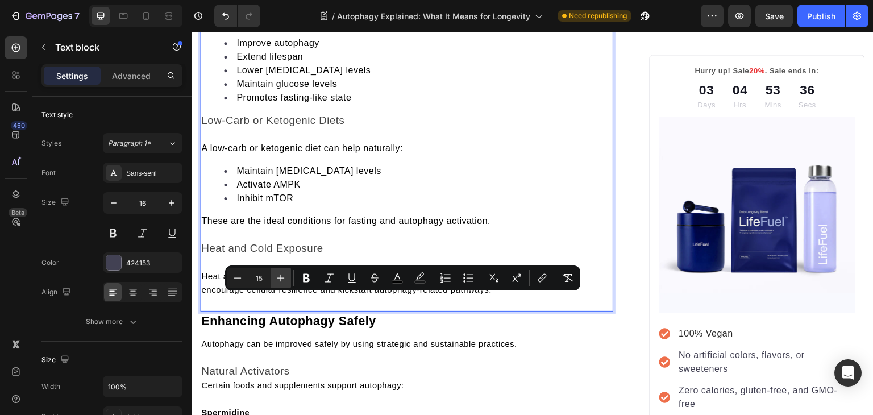
type input "16"
click at [373, 153] on span "A low-carb or ketogenic diet can help naturally:" at bounding box center [302, 148] width 202 height 10
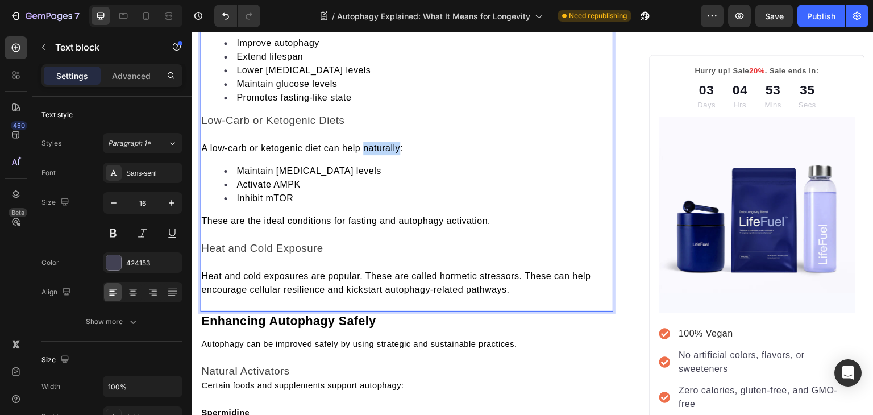
click at [373, 153] on span "A low-carb or ketogenic diet can help naturally:" at bounding box center [302, 148] width 202 height 10
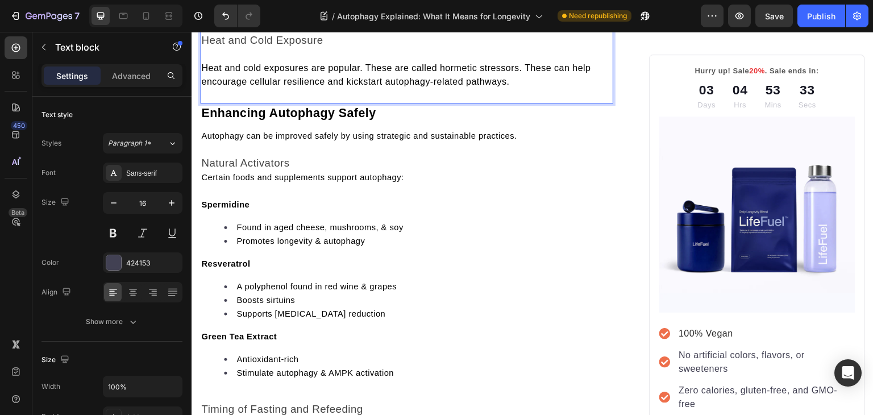
scroll to position [2669, 0]
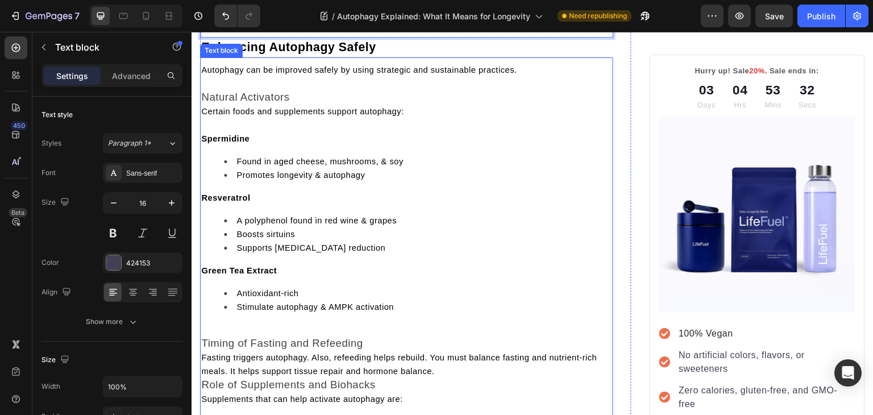
click at [277, 74] on span "Autophagy can be improved safely by using strategic and sustainable practices." at bounding box center [359, 69] width 316 height 9
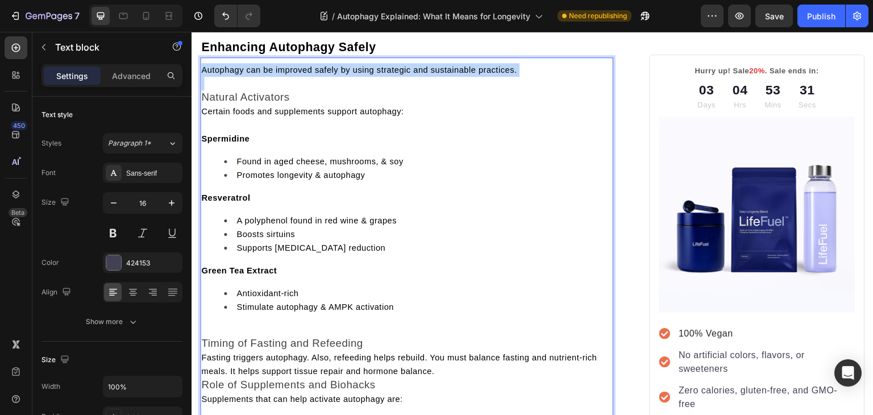
click at [277, 74] on span "Autophagy can be improved safely by using strategic and sustainable practices." at bounding box center [359, 69] width 316 height 9
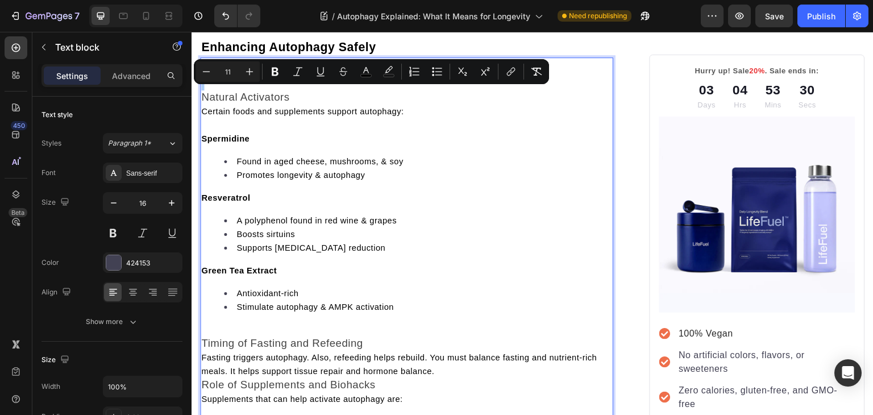
click at [227, 73] on input "11" at bounding box center [227, 72] width 23 height 14
type input "11"
click at [243, 116] on span "Certain foods and supplements support autophagy:" at bounding box center [302, 111] width 202 height 9
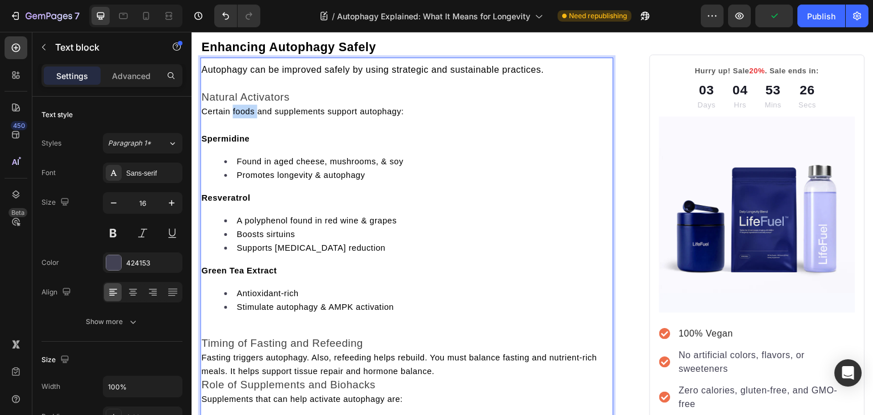
click at [243, 116] on span "Certain foods and supplements support autophagy:" at bounding box center [302, 111] width 202 height 9
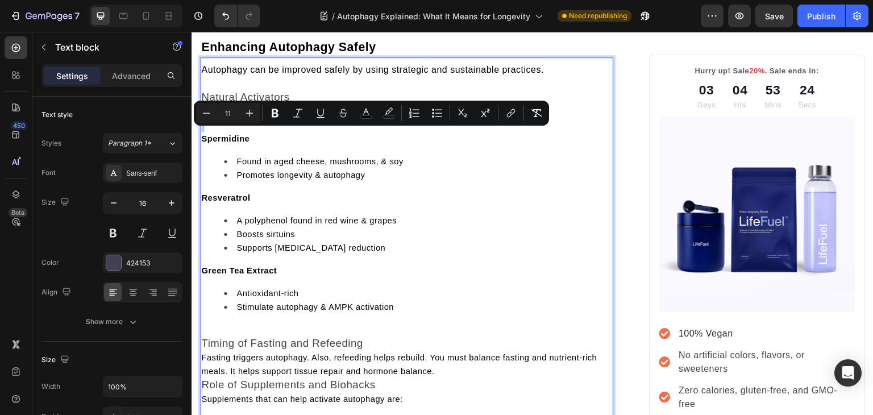
click at [226, 112] on input "11" at bounding box center [227, 113] width 23 height 14
type input "16"
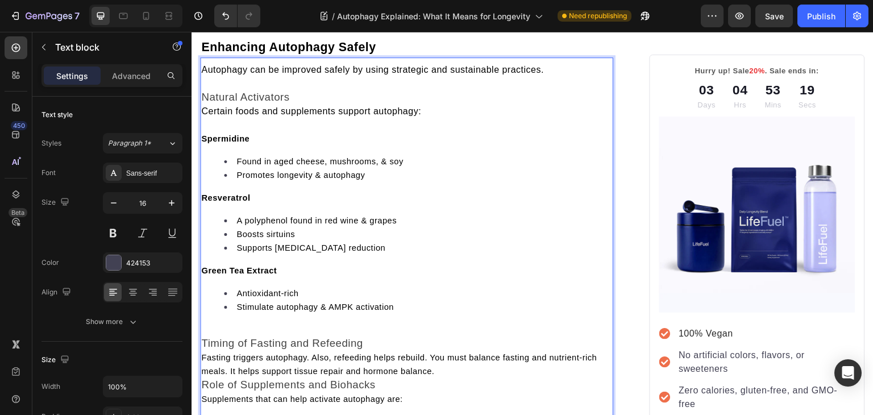
click at [268, 145] on p "Spermidine" at bounding box center [406, 139] width 411 height 14
click at [205, 116] on span "Certain foods and supplements support autophagy:" at bounding box center [311, 111] width 220 height 10
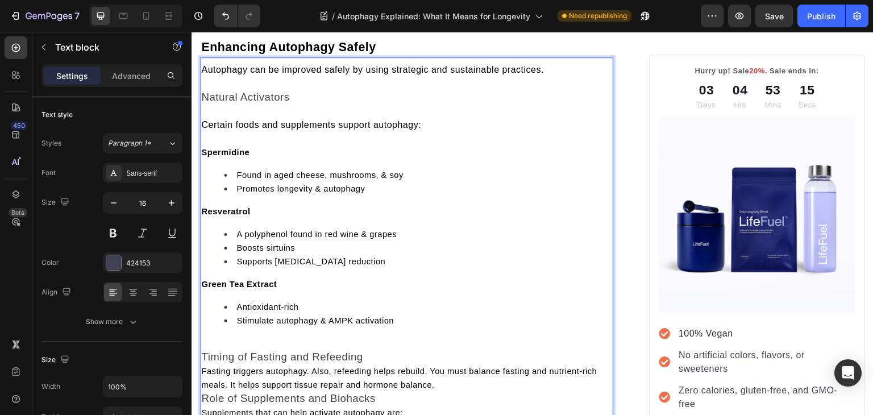
click at [230, 157] on strong "Spermidine" at bounding box center [225, 152] width 48 height 9
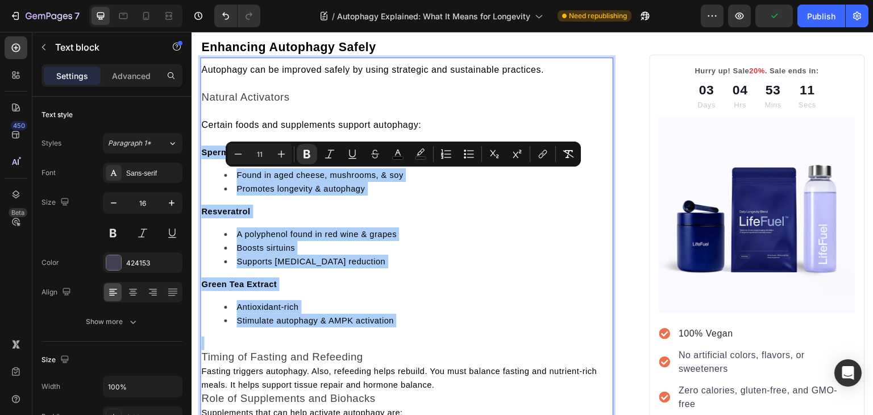
click at [261, 153] on input "11" at bounding box center [259, 154] width 23 height 14
type input "16"
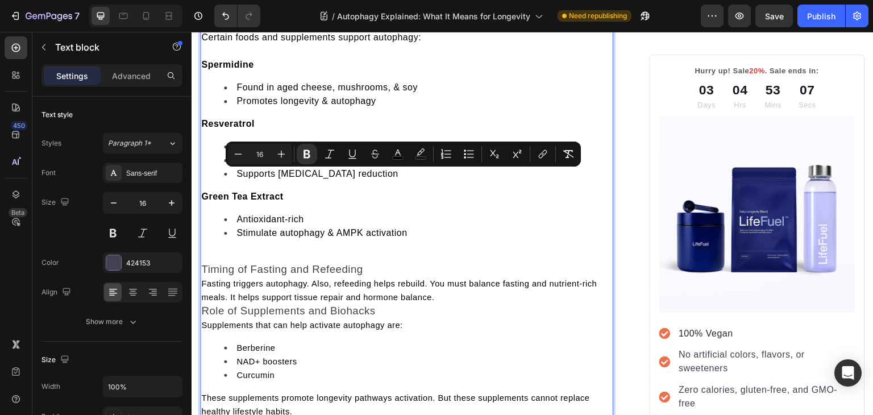
scroll to position [2757, 0]
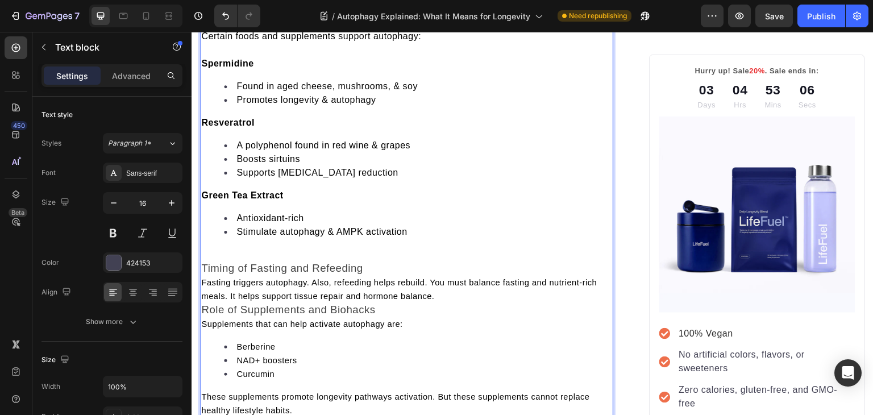
click at [236, 269] on div "Autophagy can be improved safely by using strategic and sustainable practices. …" at bounding box center [406, 252] width 413 height 559
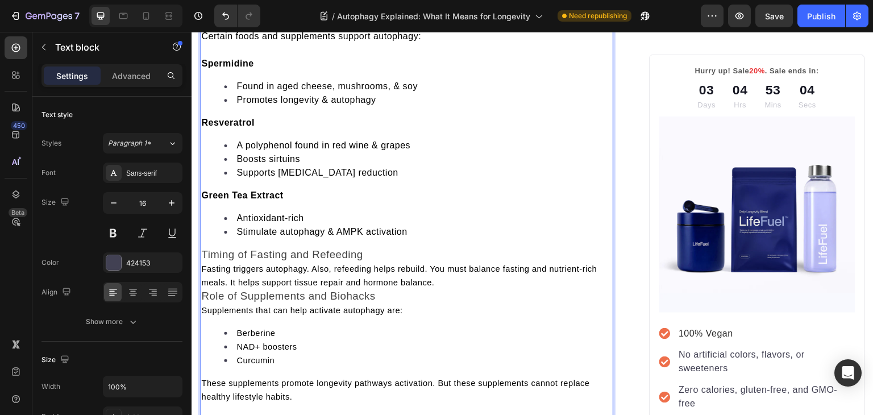
click at [234, 287] on span "Fasting triggers autophagy. Also, refeeding helps rebuild. You must balance fas…" at bounding box center [398, 275] width 395 height 23
click at [202, 287] on span "Fasting triggers autophagy. Also, refeeding helps rebuild. You must balance fas…" at bounding box center [398, 275] width 395 height 23
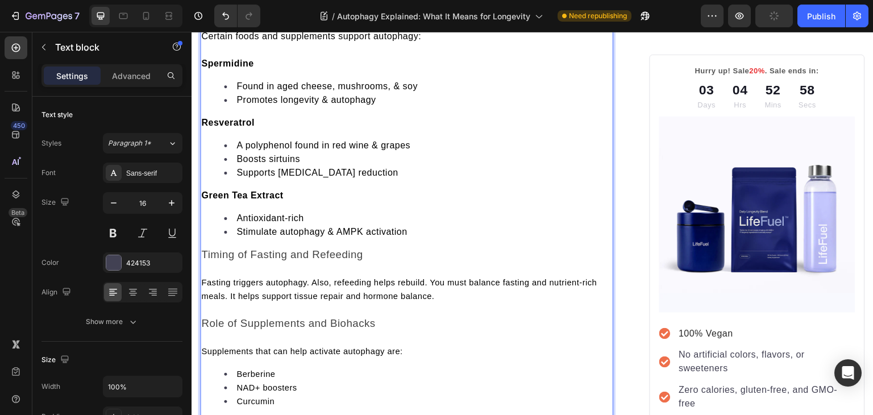
click at [227, 301] on span "Fasting triggers autophagy. Also, refeeding helps rebuild. You must balance fas…" at bounding box center [398, 289] width 395 height 23
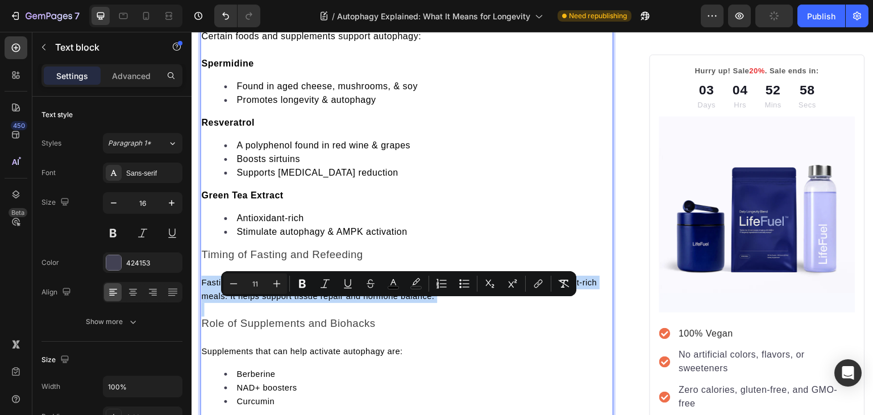
click at [227, 301] on span "Fasting triggers autophagy. Also, refeeding helps rebuild. You must balance fas…" at bounding box center [398, 289] width 395 height 23
click at [253, 286] on input "11" at bounding box center [255, 284] width 23 height 14
type input "16"
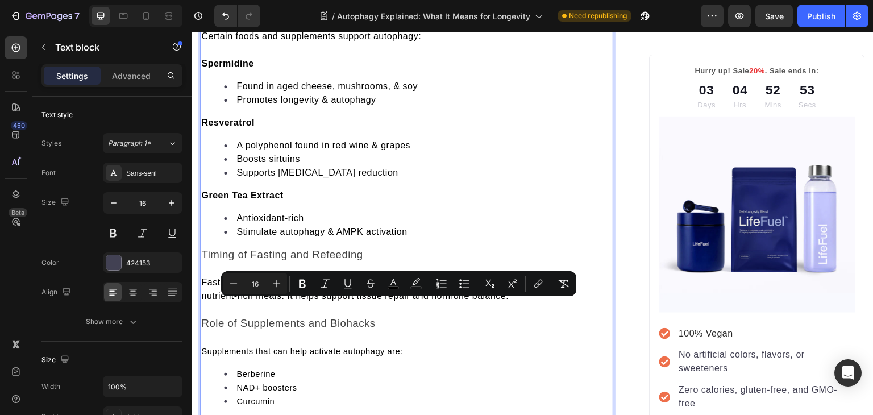
scroll to position [2871, 0]
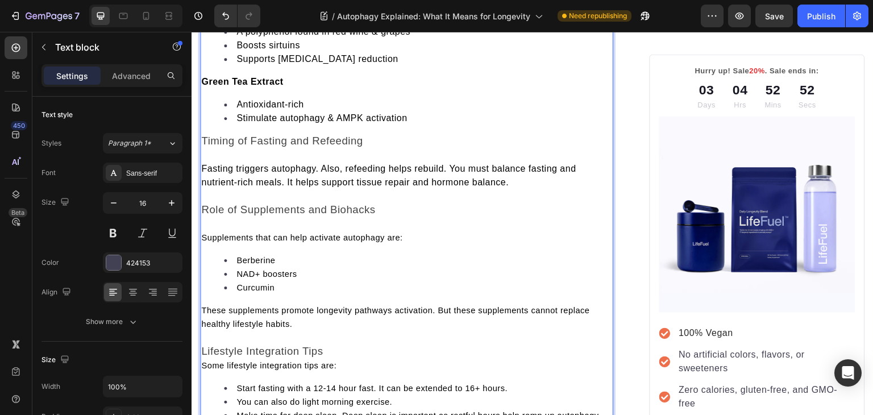
click at [287, 242] on span "Supplements that can help activate autophagy are:" at bounding box center [302, 237] width 202 height 9
click at [351, 215] on span "Role of Supplements and Biohacks" at bounding box center [288, 209] width 174 height 12
click at [344, 215] on span "Role of Supplements and Biohacks" at bounding box center [288, 209] width 174 height 12
click at [337, 242] on span "Supplements that can help activate autophagy are:" at bounding box center [302, 237] width 202 height 9
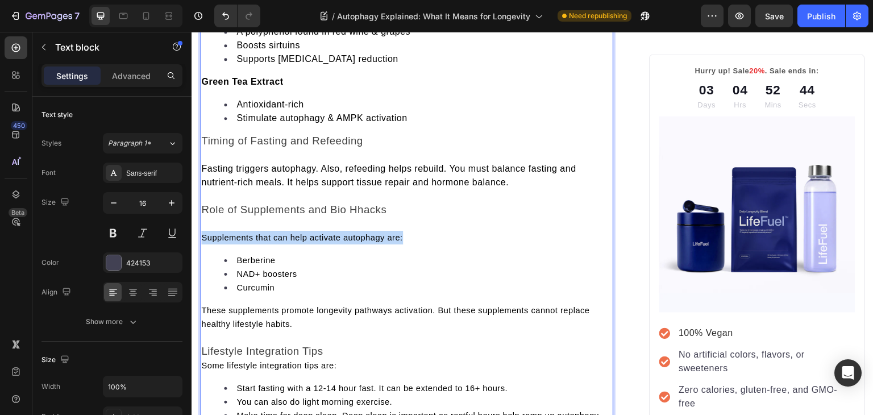
click at [337, 242] on span "Supplements that can help activate autophagy are:" at bounding box center [302, 237] width 202 height 9
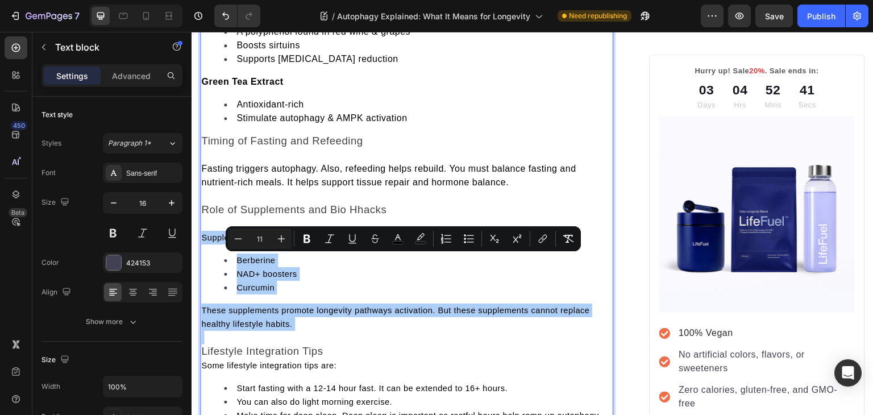
click at [261, 239] on input "11" at bounding box center [259, 239] width 23 height 14
type input "16"
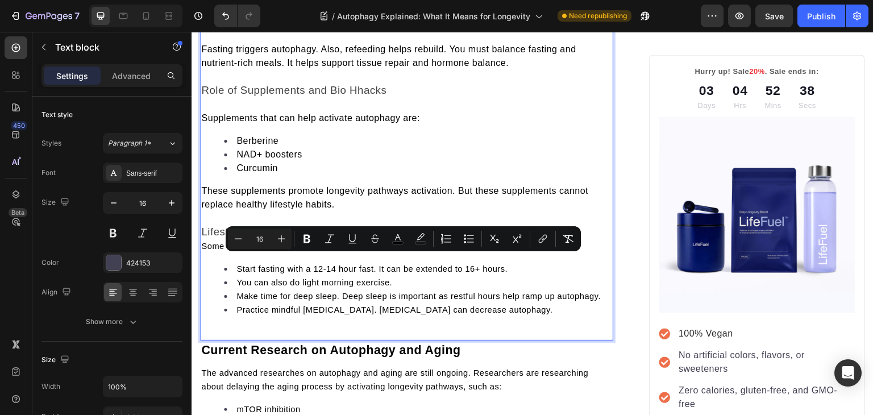
scroll to position [2997, 0]
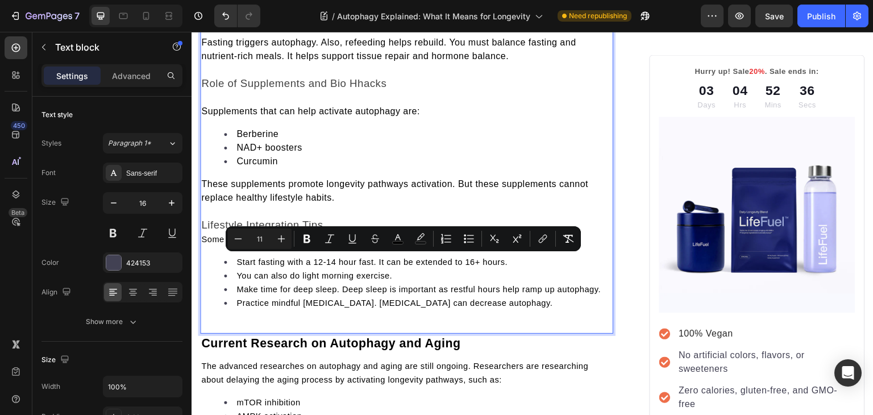
click at [218, 246] on p "Some lifestyle integration tips are:" at bounding box center [406, 239] width 411 height 14
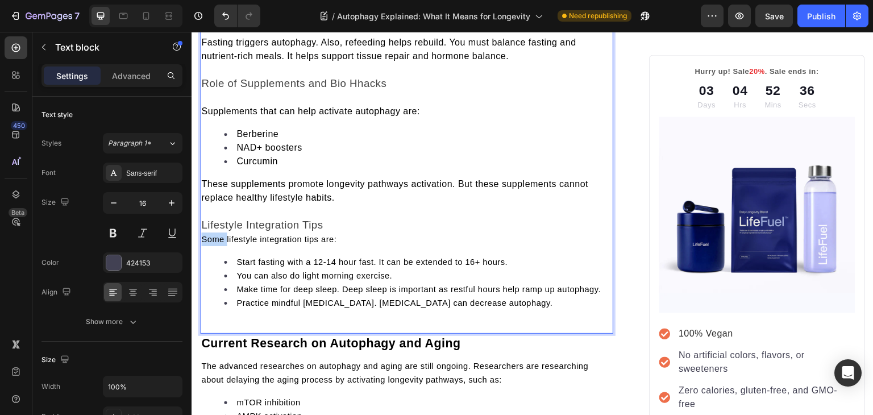
click at [218, 246] on p "Some lifestyle integration tips are:" at bounding box center [406, 239] width 411 height 14
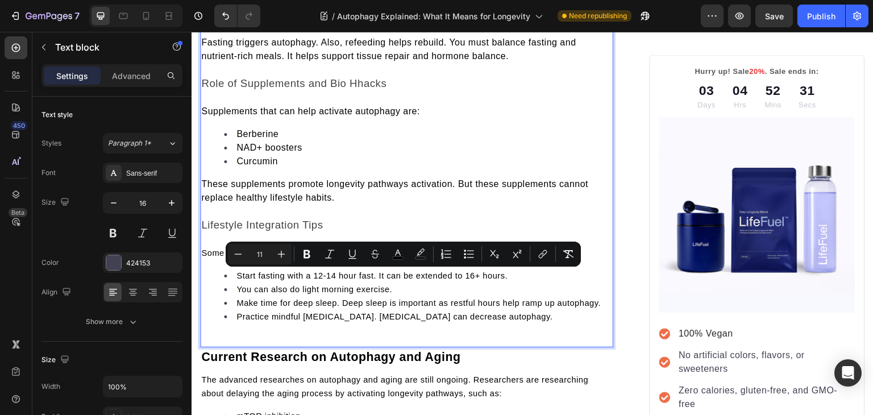
click at [258, 255] on input "11" at bounding box center [259, 254] width 23 height 14
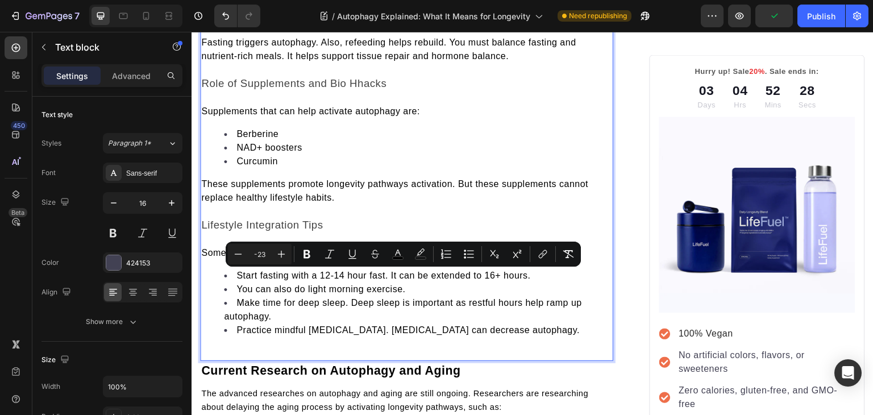
type input "-23"
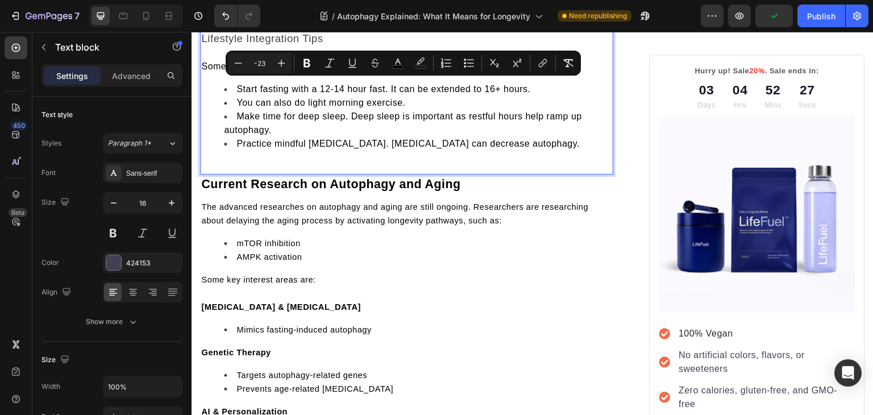
scroll to position [3222, 0]
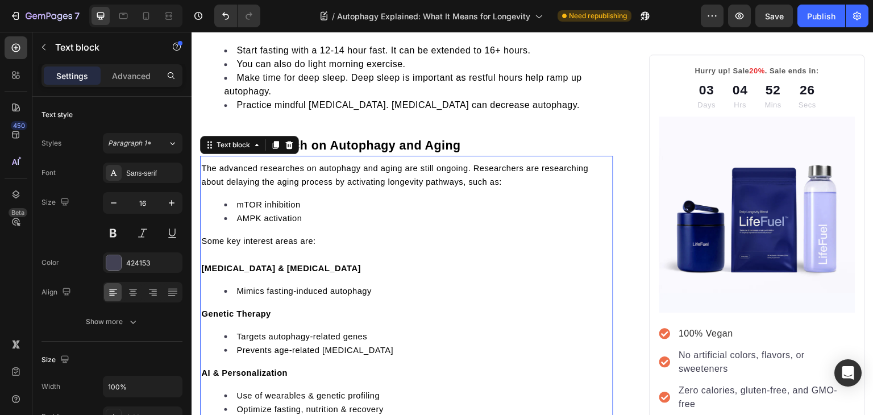
click at [240, 186] on span "The advanced researches on autophagy and aging are still ongoing. Researchers a…" at bounding box center [394, 175] width 387 height 23
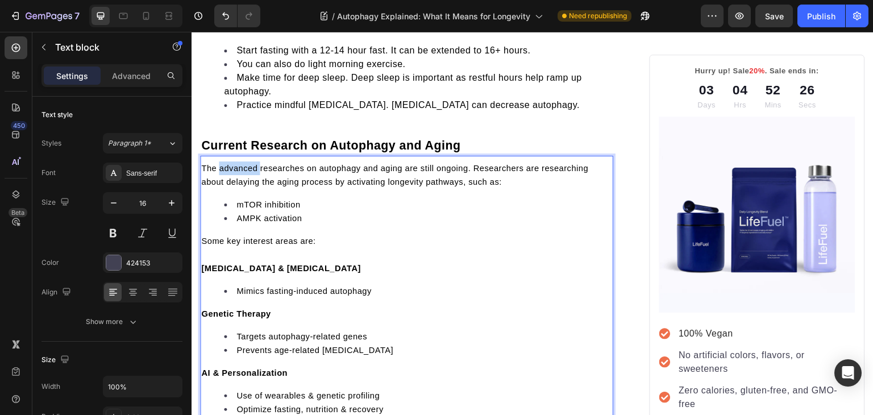
click at [240, 186] on span "The advanced researches on autophagy and aging are still ongoing. Researchers a…" at bounding box center [394, 175] width 387 height 23
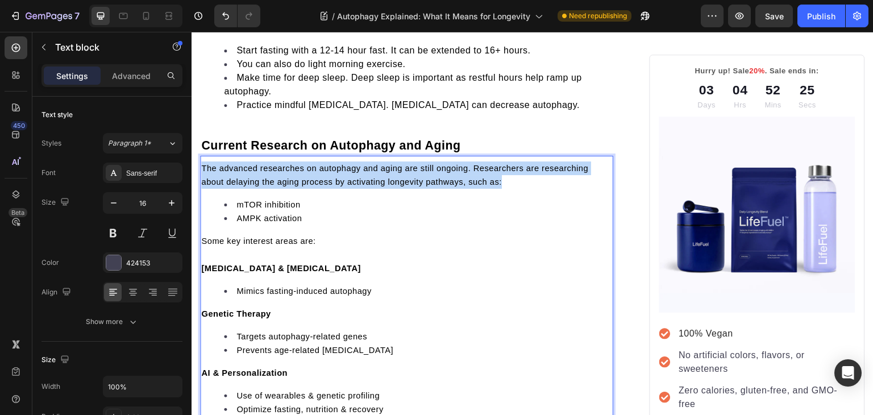
click at [240, 186] on span "The advanced researches on autophagy and aging are still ongoing. Researchers a…" at bounding box center [394, 175] width 387 height 23
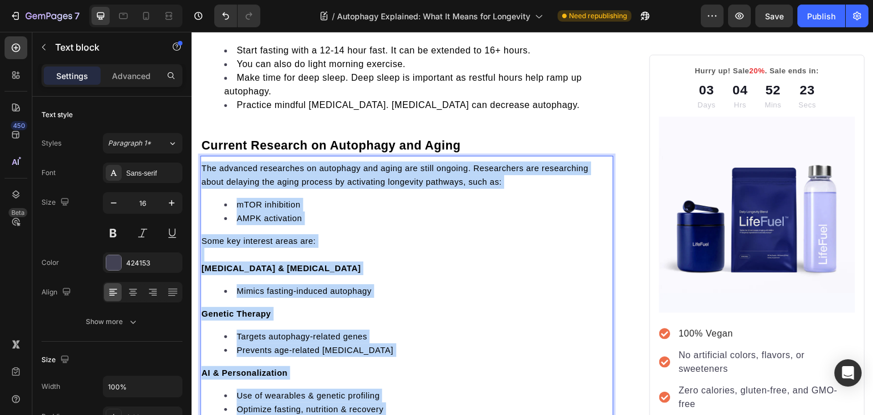
scroll to position [3287, 0]
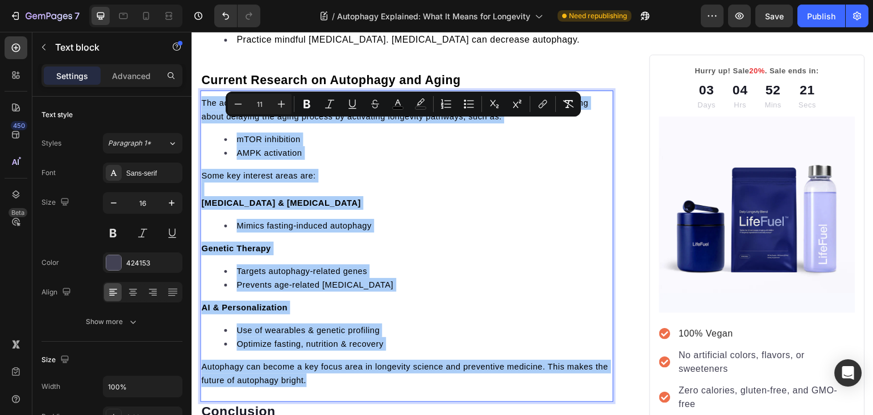
click at [257, 106] on input "11" at bounding box center [259, 104] width 23 height 14
type input "16"
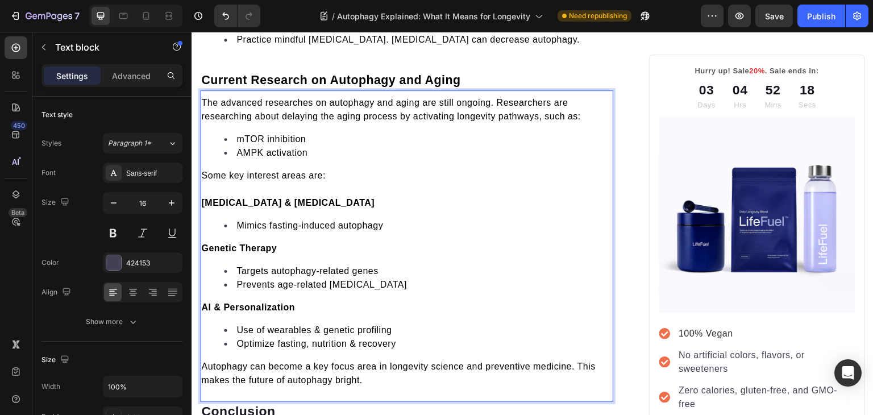
click at [323, 196] on p "Rich Text Editor. Editing area: main" at bounding box center [406, 189] width 411 height 14
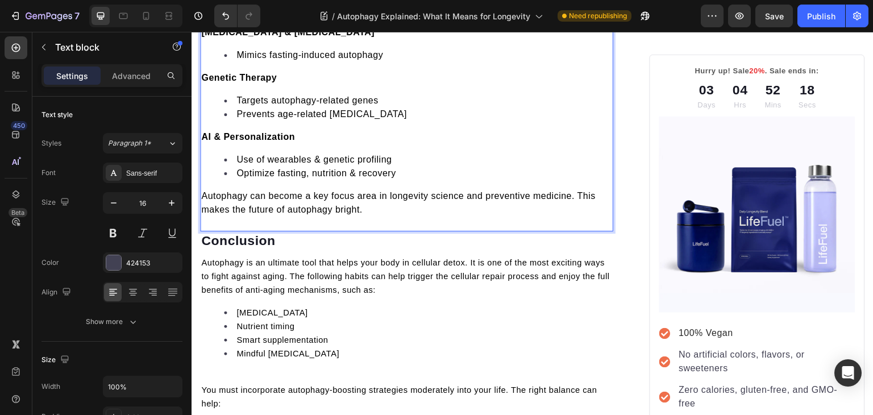
scroll to position [3563, 0]
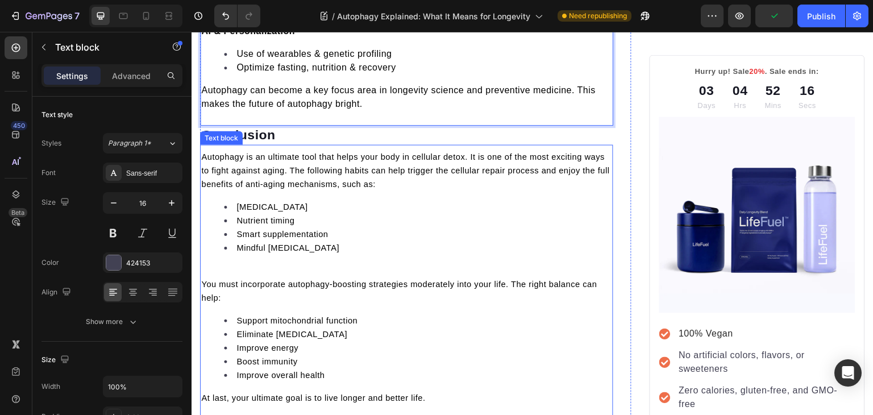
click at [282, 189] on span "Autophagy is an ultimate tool that helps your body in cellular detox. It is one…" at bounding box center [405, 170] width 408 height 36
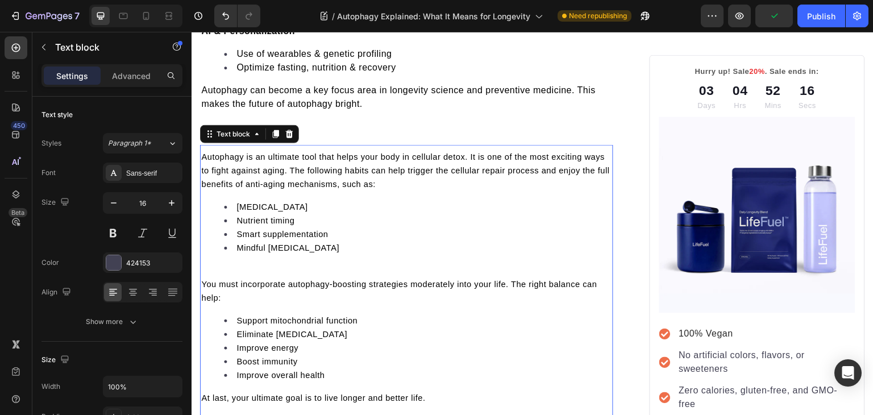
click at [282, 189] on span "Autophagy is an ultimate tool that helps your body in cellular detox. It is one…" at bounding box center [405, 170] width 408 height 36
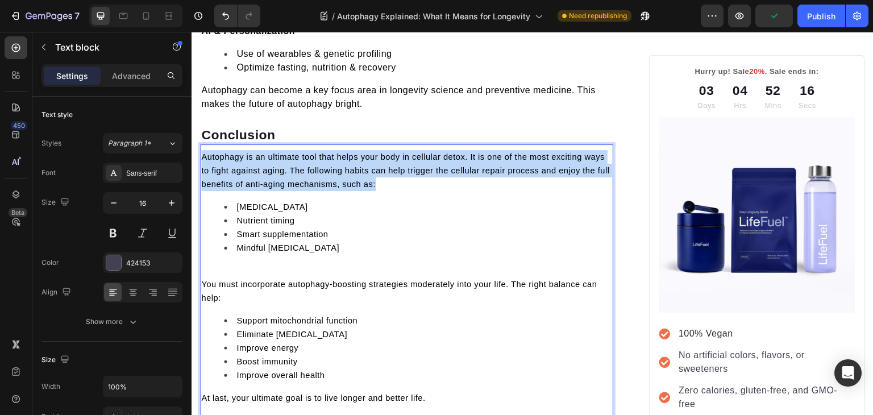
click at [282, 189] on span "Autophagy is an ultimate tool that helps your body in cellular detox. It is one…" at bounding box center [405, 170] width 408 height 36
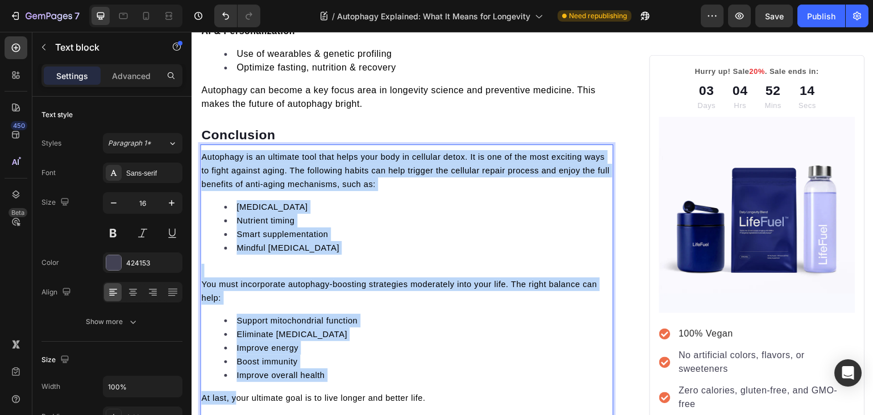
scroll to position [3581, 0]
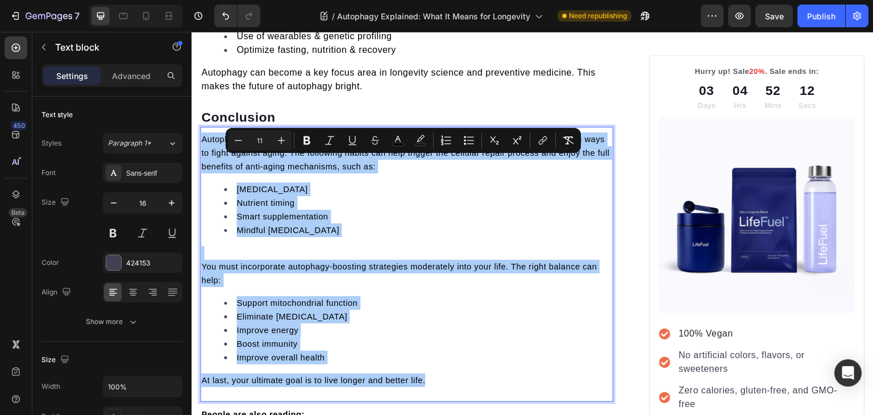
click at [261, 141] on input "11" at bounding box center [259, 140] width 23 height 14
type input "16"
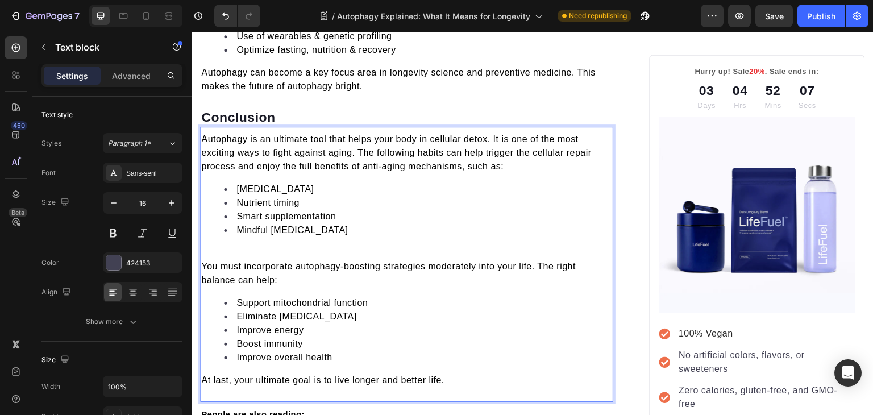
click at [236, 260] on p "Rich Text Editor. Editing area: main" at bounding box center [406, 253] width 411 height 14
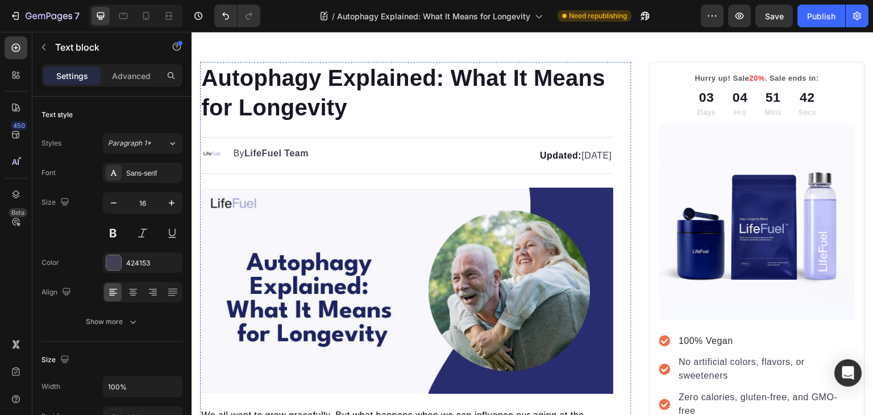
scroll to position [0, 0]
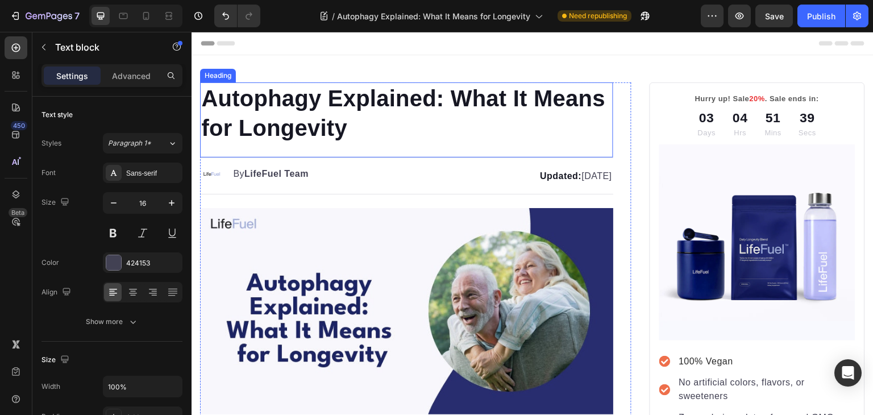
click at [284, 106] on h1 "Autophagy Explained: What It Means for Longevity" at bounding box center [406, 112] width 413 height 61
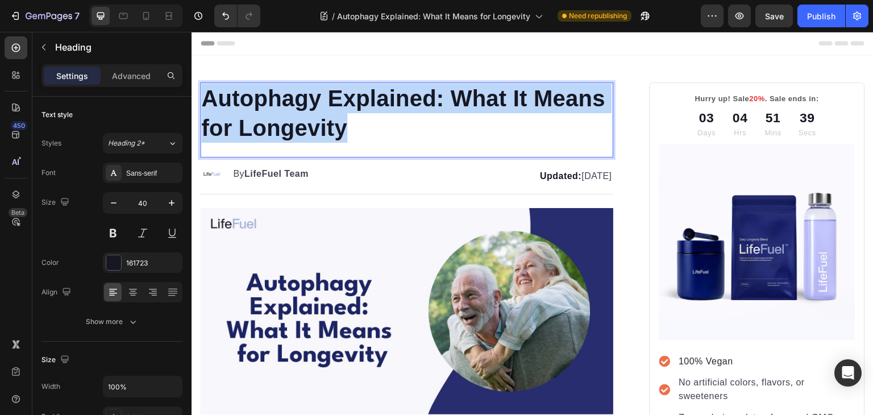
click at [284, 106] on p "Autophagy Explained: What It Means for Longevity" at bounding box center [406, 113] width 411 height 59
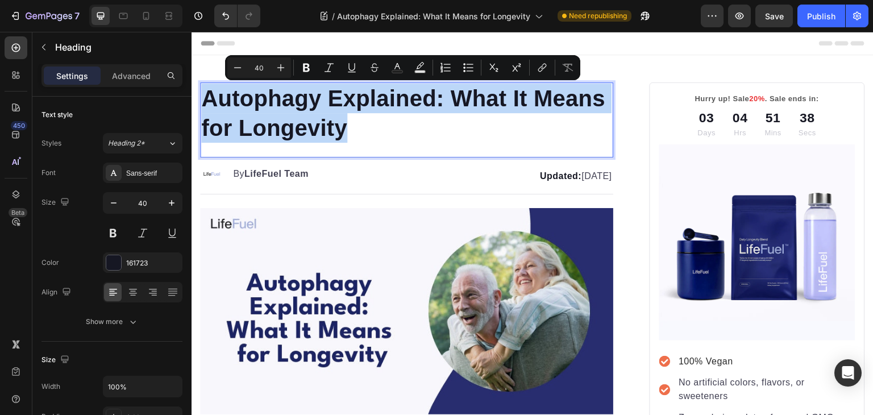
click at [284, 106] on p "Autophagy Explained: What It Means for Longevity" at bounding box center [406, 113] width 411 height 59
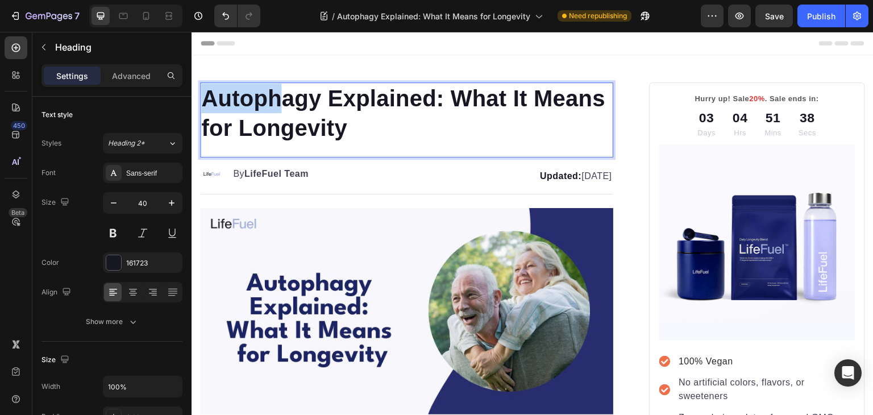
click at [284, 106] on p "Autophagy Explained: What It Means for Longevity" at bounding box center [406, 113] width 411 height 59
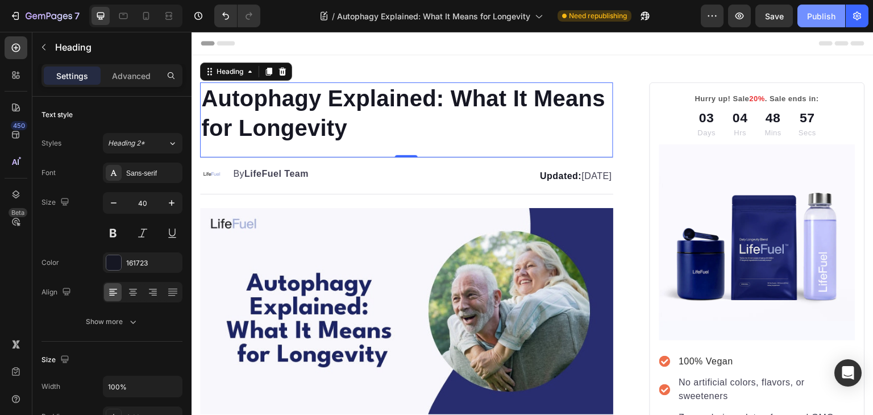
click at [824, 14] on div "Publish" at bounding box center [821, 16] width 28 height 12
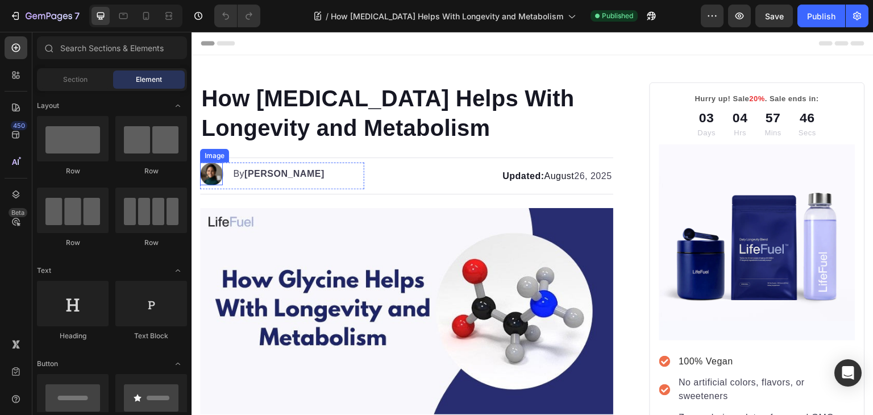
click at [214, 172] on img at bounding box center [211, 173] width 23 height 23
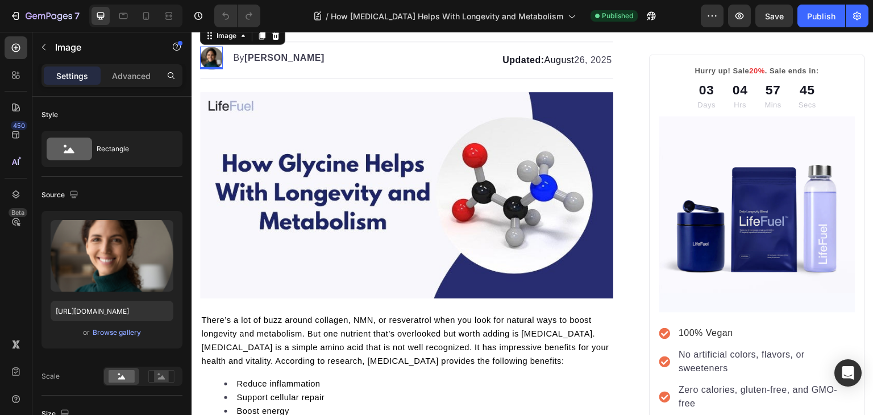
scroll to position [118, 0]
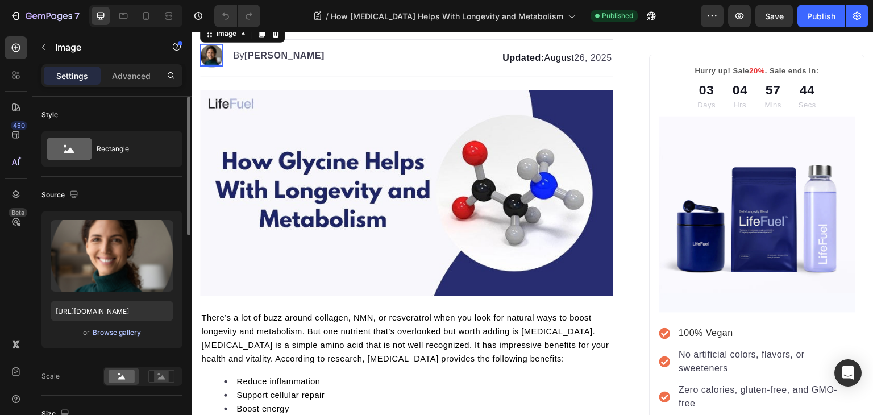
click at [128, 328] on div "Browse gallery" at bounding box center [117, 332] width 48 height 10
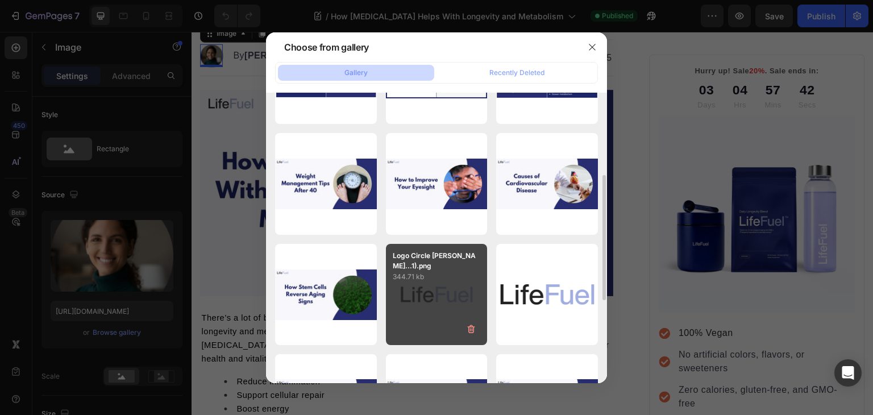
scroll to position [190, 0]
click at [417, 281] on div "Logo Circle White bg...1).png 344.71 kb" at bounding box center [437, 294] width 102 height 102
type input "[URL][DOMAIN_NAME]"
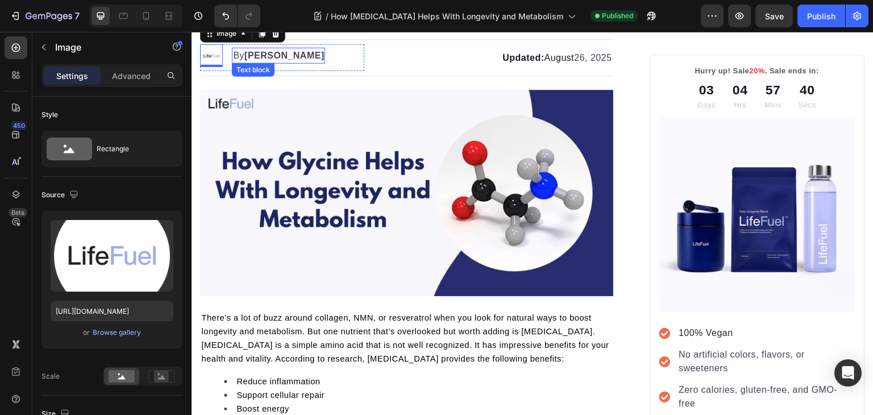
click at [260, 57] on strong "[PERSON_NAME]" at bounding box center [284, 56] width 80 height 10
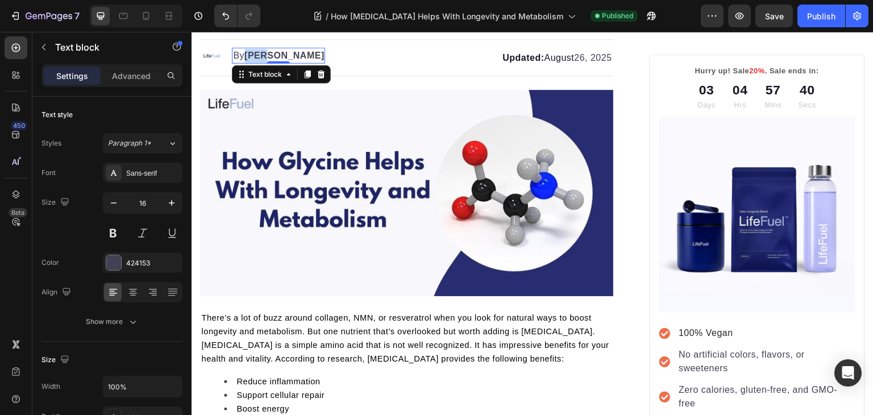
click at [260, 57] on strong "[PERSON_NAME]" at bounding box center [284, 56] width 80 height 10
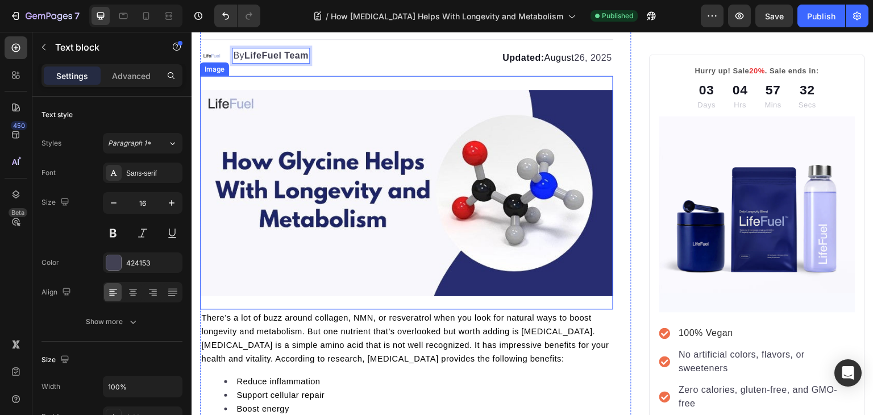
scroll to position [0, 0]
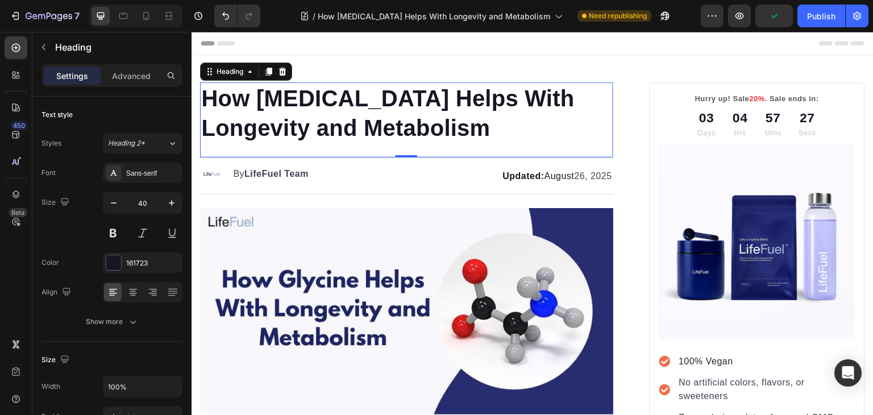
click at [375, 127] on p "How [MEDICAL_DATA] Helps With Longevity and Metabolism" at bounding box center [406, 113] width 411 height 59
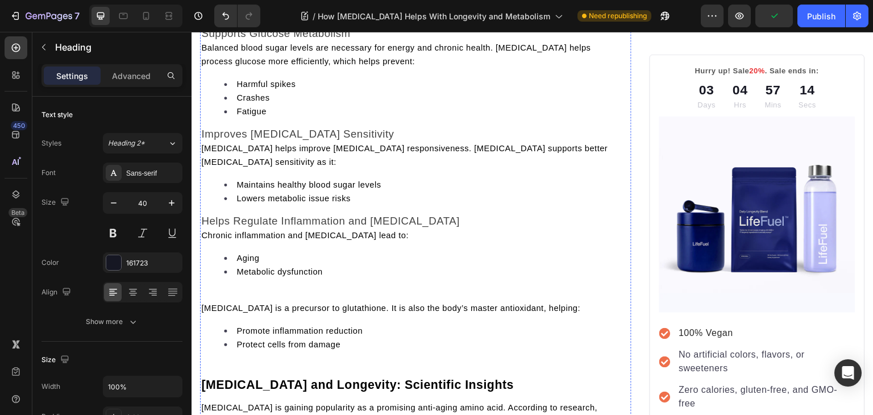
scroll to position [1451, 0]
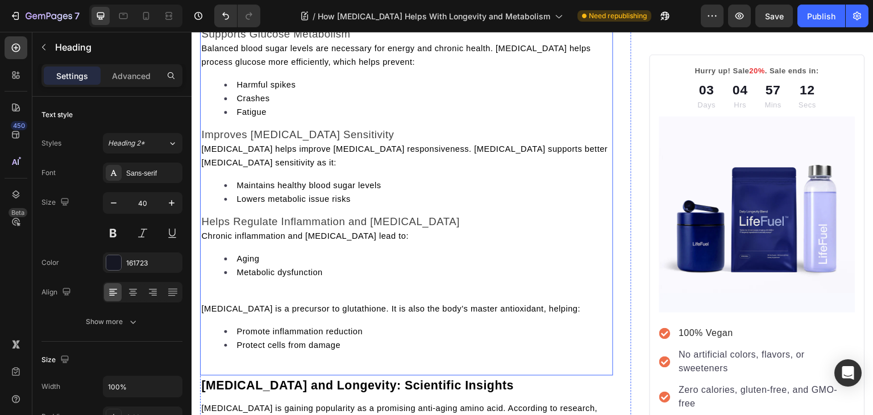
click at [203, 60] on p "Balanced blood sugar levels are necessary for energy and chronic health. Glycin…" at bounding box center [406, 54] width 411 height 27
click at [203, 59] on span "Balanced blood sugar levels are necessary for energy and chronic health. Glycin…" at bounding box center [395, 55] width 389 height 23
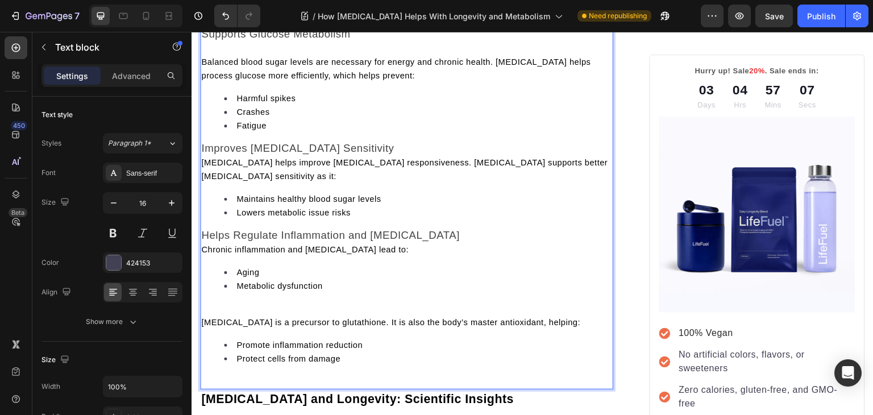
click at [203, 169] on span "Glycine helps improve insulin responsiveness. Glycine supports better insulin s…" at bounding box center [404, 169] width 406 height 23
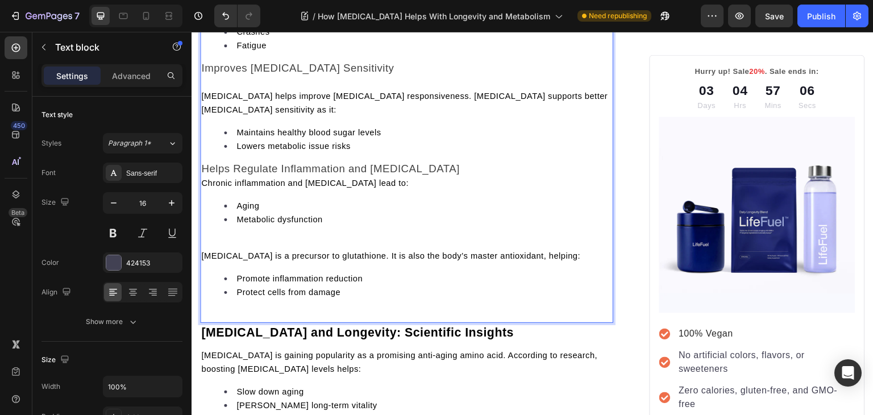
scroll to position [1531, 0]
click at [205, 178] on span "Chronic inflammation and oxidative stress lead to:" at bounding box center [304, 182] width 207 height 9
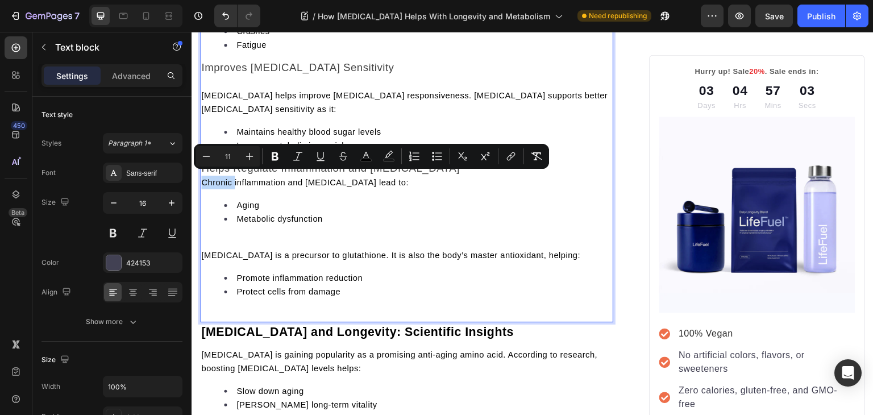
click at [205, 178] on span "Chronic inflammation and oxidative stress lead to:" at bounding box center [304, 182] width 207 height 9
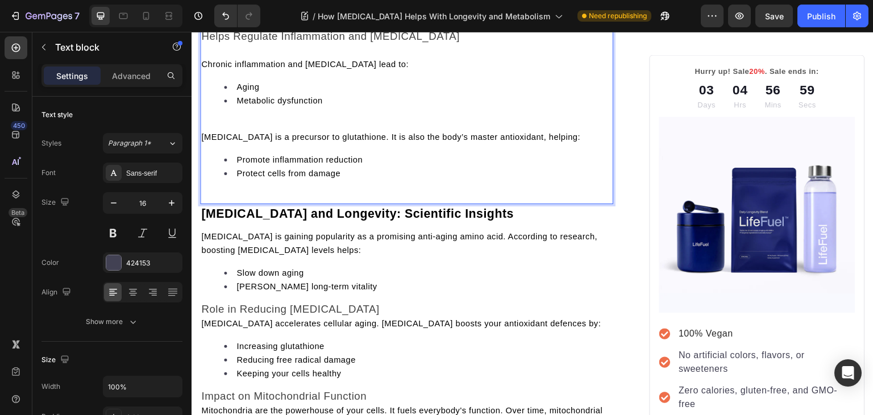
scroll to position [1648, 0]
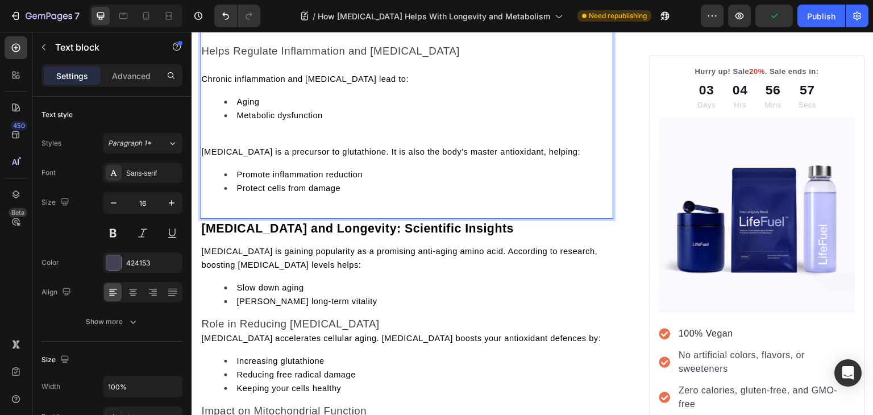
click at [220, 131] on p "Rich Text Editor. Editing area: main" at bounding box center [406, 138] width 411 height 14
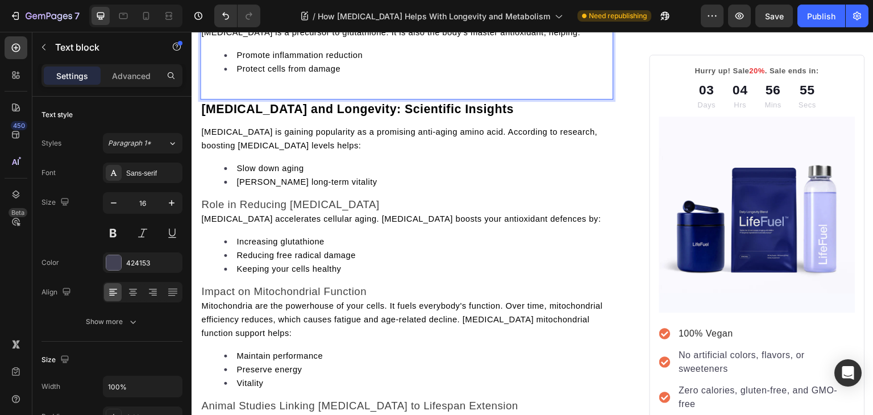
scroll to position [1755, 0]
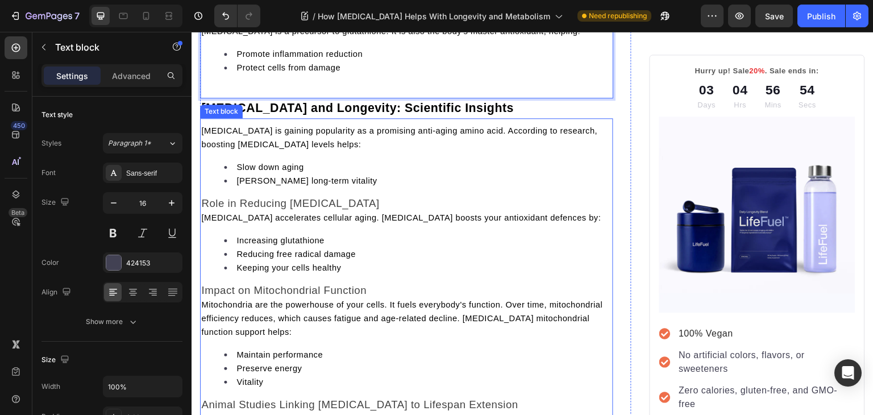
click at [245, 277] on div "Glycine is gaining popularity as a promising anti-aging amino acid. According t…" at bounding box center [406, 325] width 413 height 404
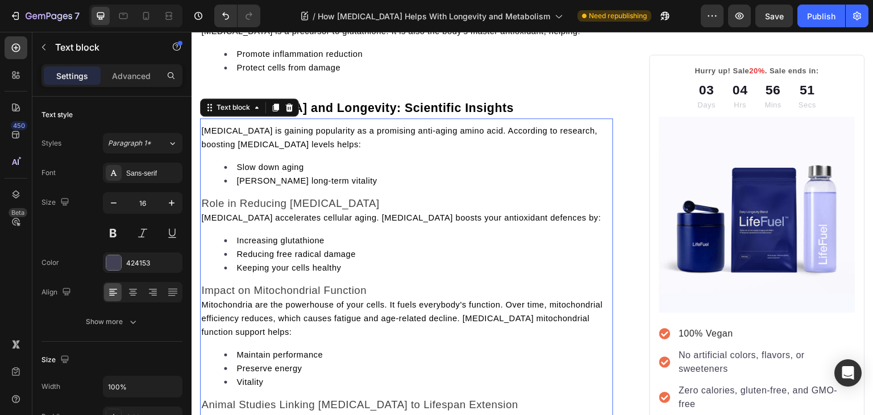
click at [202, 218] on span "Oxidative stress accelerates cellular aging. Glycine boosts your antioxidant de…" at bounding box center [400, 217] width 399 height 9
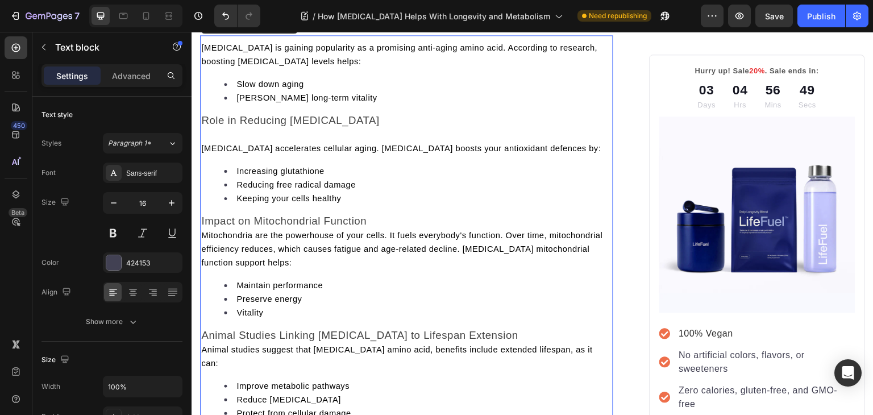
scroll to position [1838, 0]
click at [204, 235] on span "Mitochondria are the powerhouse of your cells. It fuels everybody's function. O…" at bounding box center [401, 249] width 401 height 36
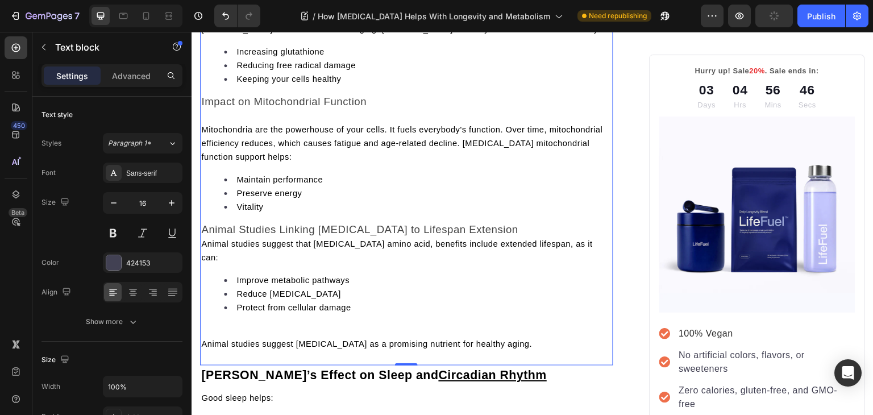
scroll to position [1958, 0]
click at [202, 247] on span "Animal studies suggest that glycine amino acid, benefits include extended lifes…" at bounding box center [396, 250] width 391 height 23
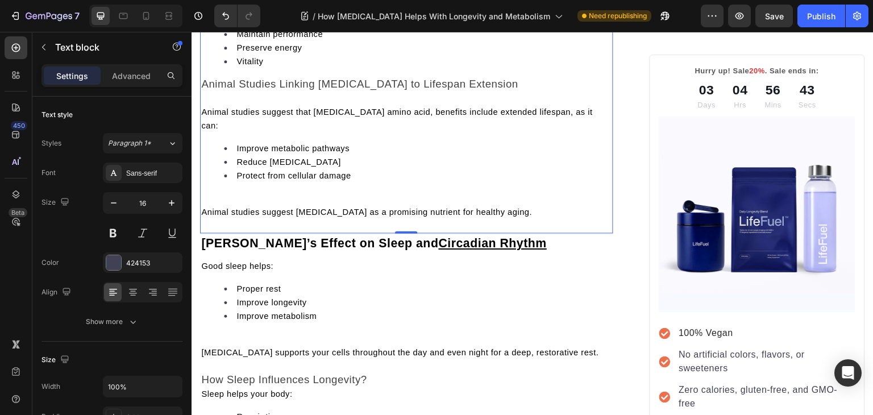
scroll to position [2104, 0]
click at [203, 207] on span "Animal studies suggest glycine as a promising nutrient for healthy aging." at bounding box center [366, 211] width 331 height 9
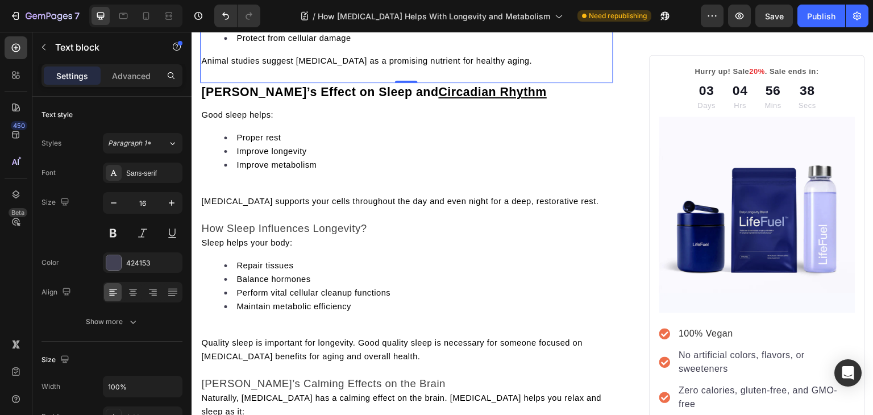
scroll to position [2242, 0]
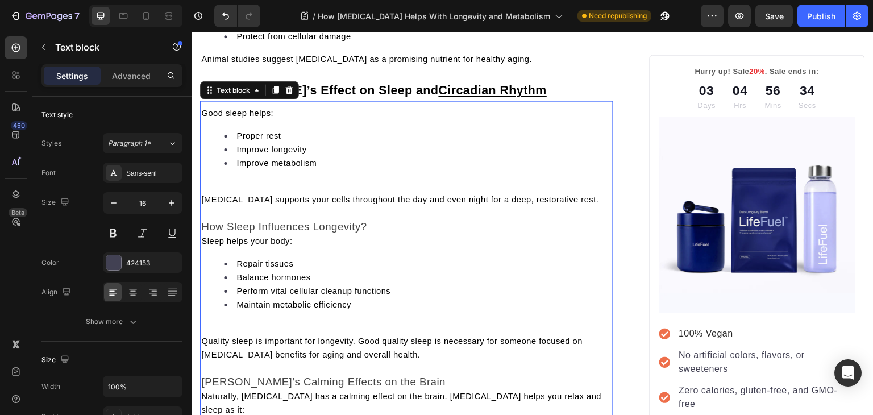
click at [203, 180] on p "Rich Text Editor. Editing area: main" at bounding box center [406, 186] width 411 height 14
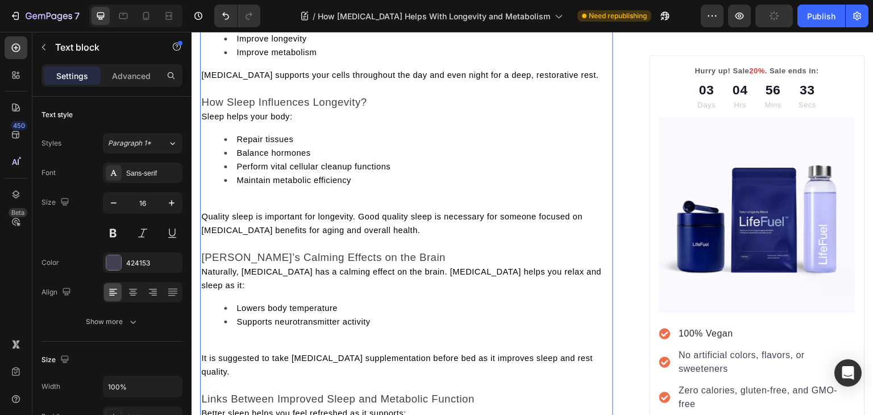
scroll to position [2354, 0]
click at [204, 112] on span "Sleep helps your body:" at bounding box center [246, 115] width 91 height 9
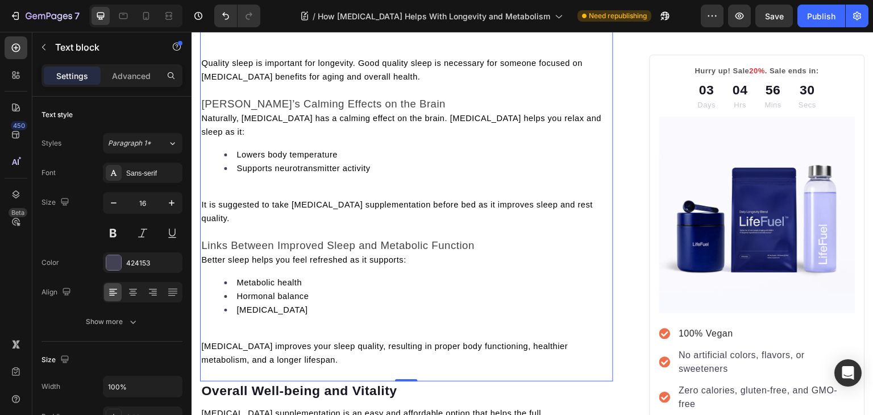
scroll to position [2521, 0]
click at [203, 57] on span "Quality sleep is important for longevity. Good quality sleep is necessary for s…" at bounding box center [391, 68] width 381 height 23
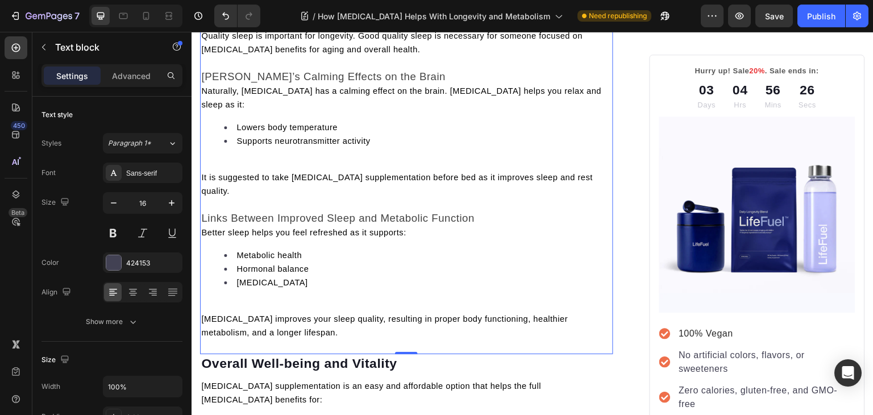
scroll to position [2538, 0]
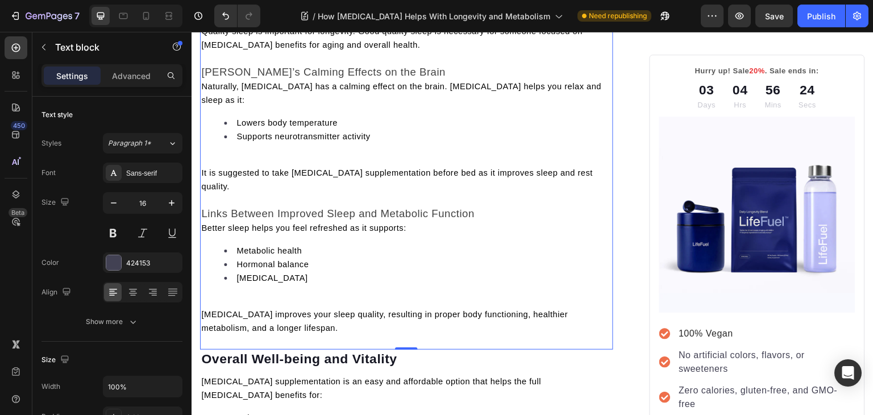
click at [201, 166] on p "It is suggested to take glycine supplementation before bed as it improves sleep…" at bounding box center [406, 179] width 411 height 27
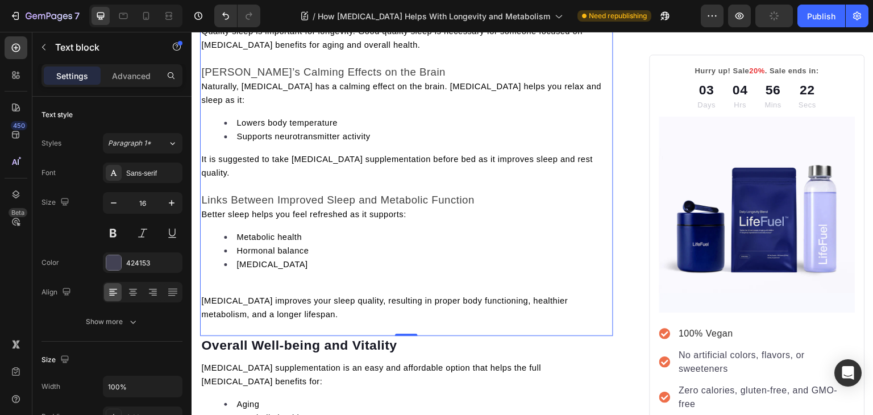
scroll to position [2647, 0]
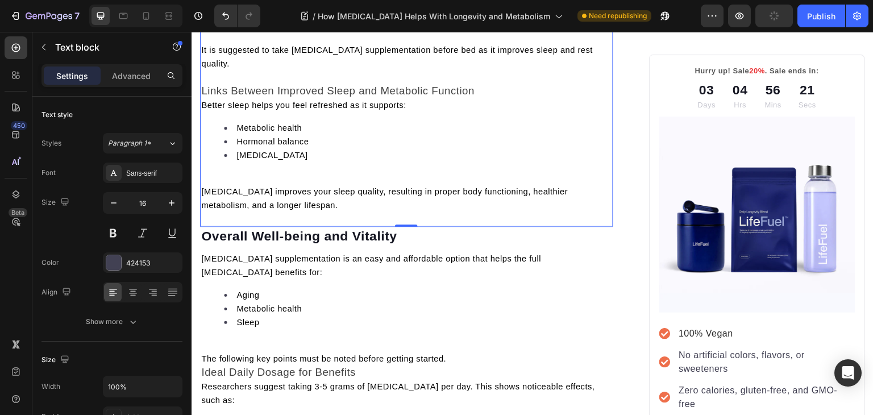
click at [205, 187] on span "Glycine improves your sleep quality, resulting in proper body functioning, heal…" at bounding box center [384, 198] width 366 height 23
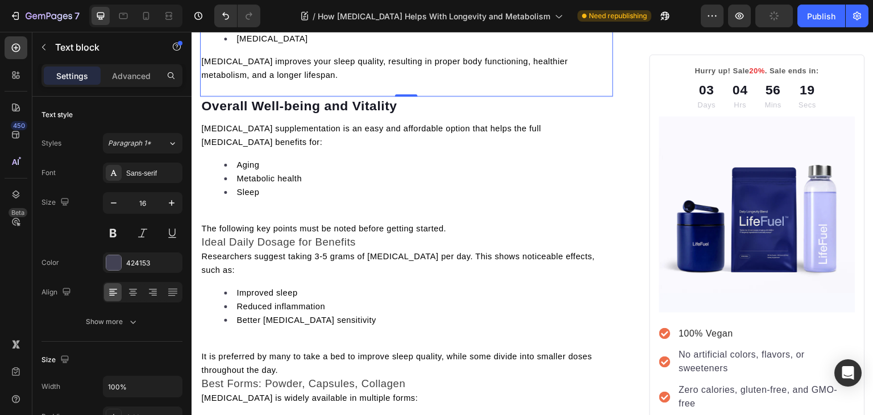
scroll to position [2765, 0]
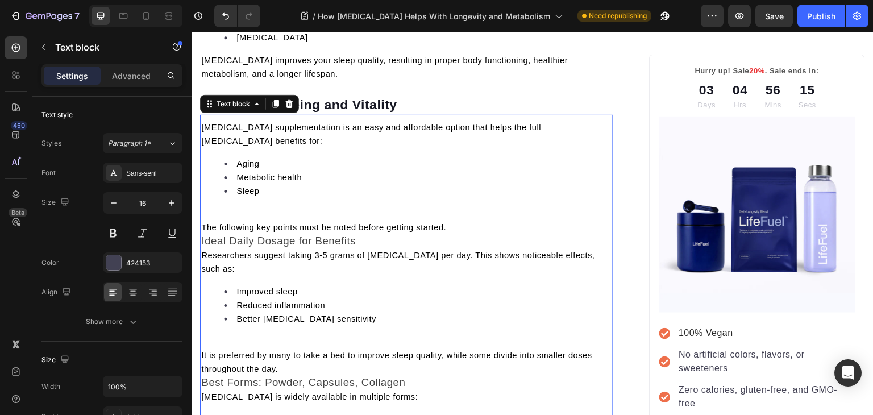
click at [205, 223] on span "The following key points must be noted before getting started." at bounding box center [323, 227] width 245 height 9
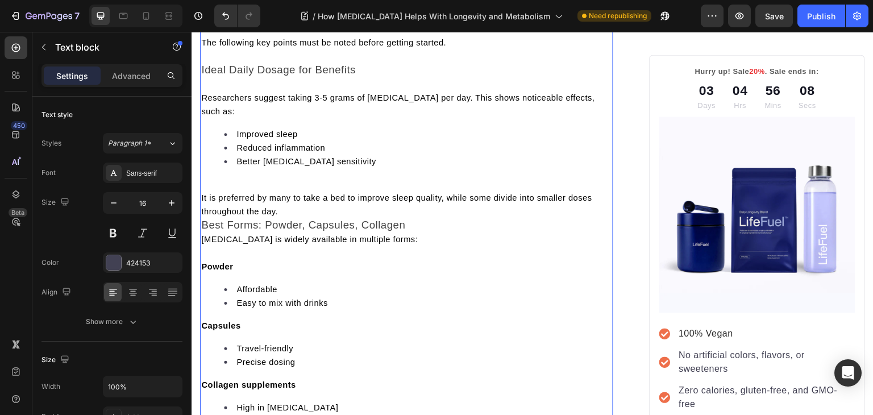
scroll to position [2936, 0]
click at [203, 193] on span "It is preferred by many to take a bed to improve sleep quality, while some divi…" at bounding box center [396, 204] width 391 height 23
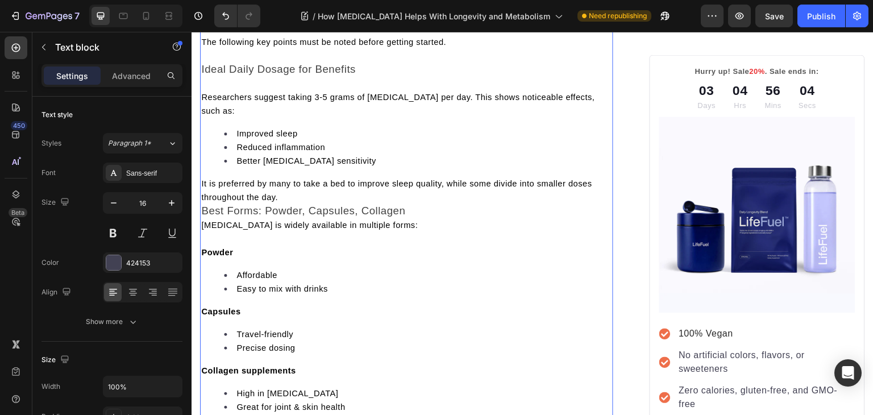
click at [203, 204] on p "Best Forms: Powder, Capsules, Collagen" at bounding box center [406, 211] width 411 height 14
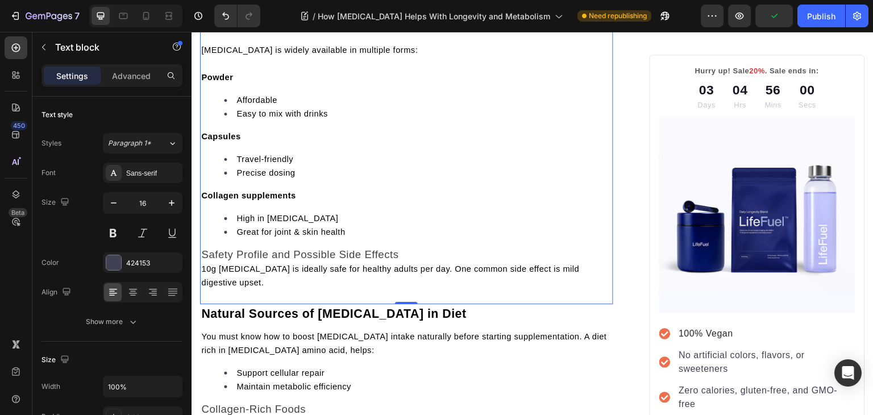
scroll to position [3140, 0]
click at [203, 263] on span "10g glycine is ideally safe for healthy adults per day. One common side effect …" at bounding box center [390, 274] width 378 height 23
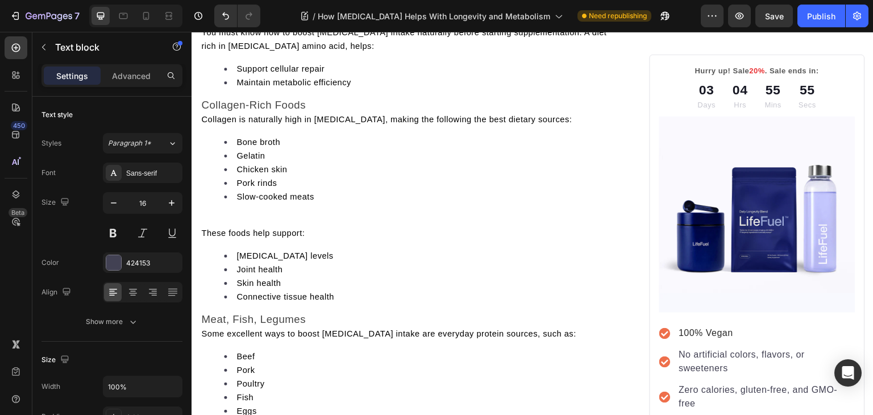
scroll to position [3456, 0]
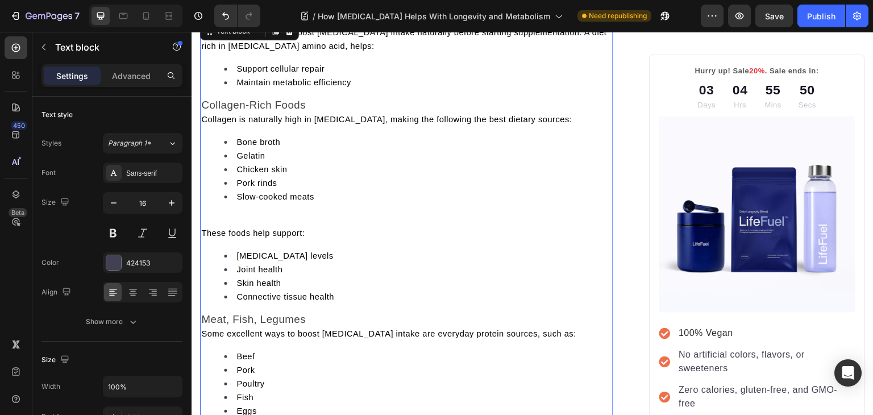
click at [203, 115] on span "Collagen is naturally high in glycine, making the following the best dietary so…" at bounding box center [386, 119] width 370 height 9
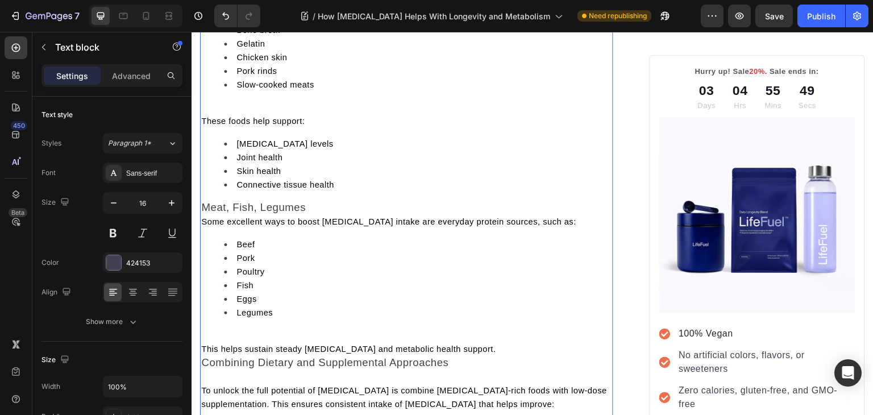
scroll to position [3586, 0]
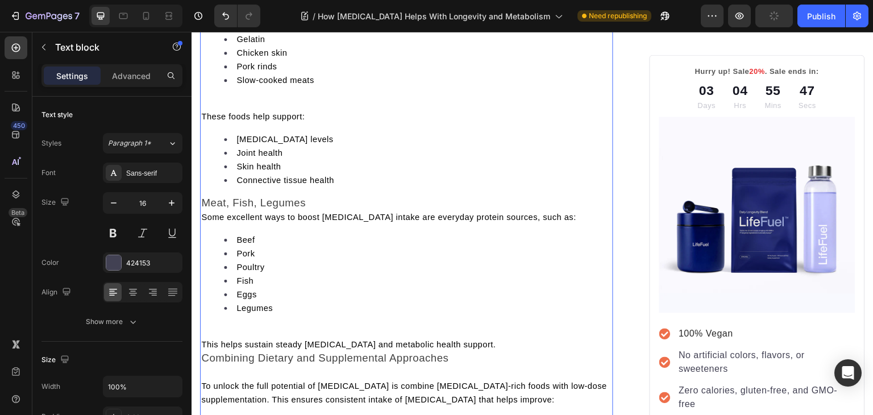
click at [203, 212] on span "Some excellent ways to boost glycine intake are everyday protein sources, such …" at bounding box center [388, 216] width 375 height 9
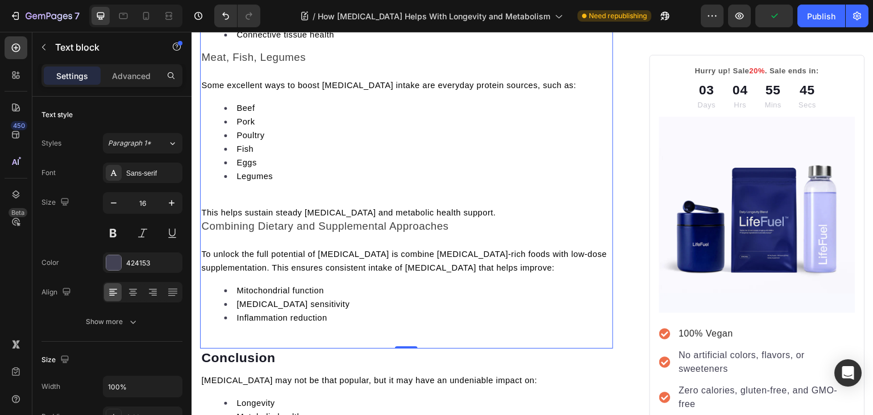
scroll to position [3735, 0]
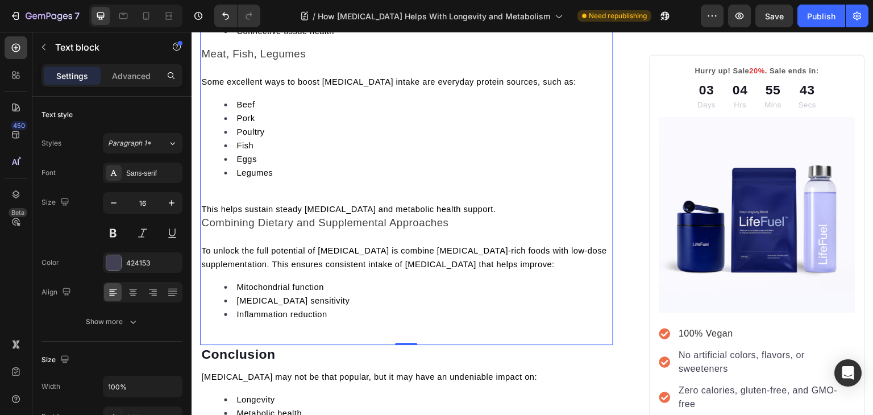
click at [205, 216] on span "Combining Dietary and Supplemental Approaches" at bounding box center [324, 222] width 247 height 12
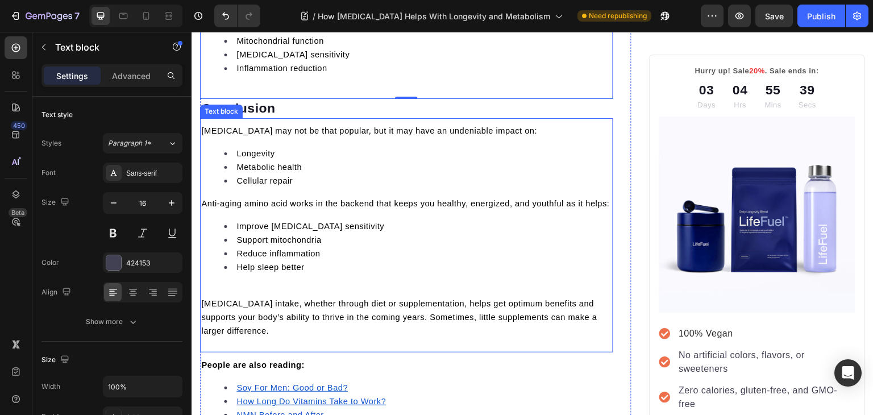
scroll to position [3995, 0]
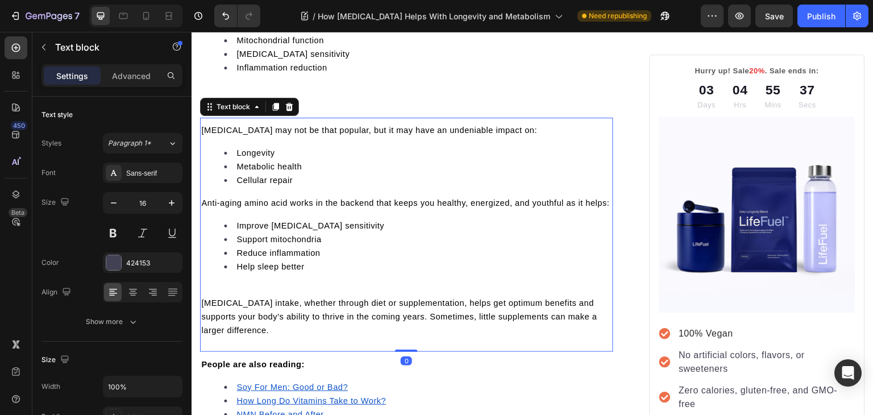
click at [243, 196] on p "Anti-aging amino acid works in the backend that keeps you healthy, energized, a…" at bounding box center [406, 203] width 411 height 14
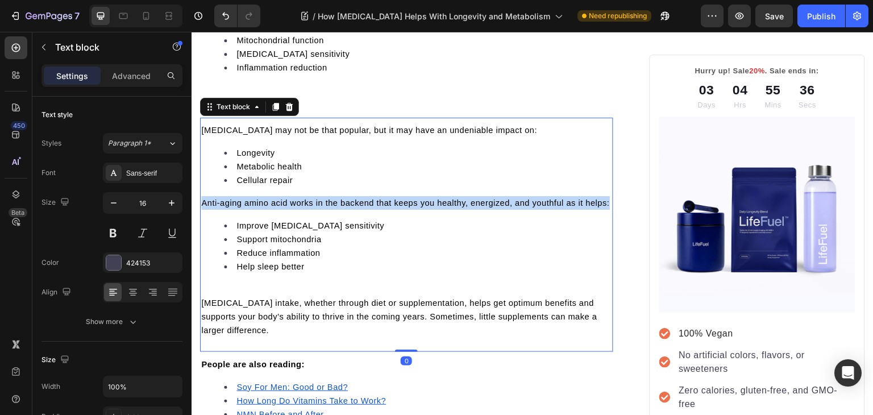
click at [243, 196] on p "Anti-aging amino acid works in the backend that keeps you healthy, energized, a…" at bounding box center [406, 203] width 411 height 14
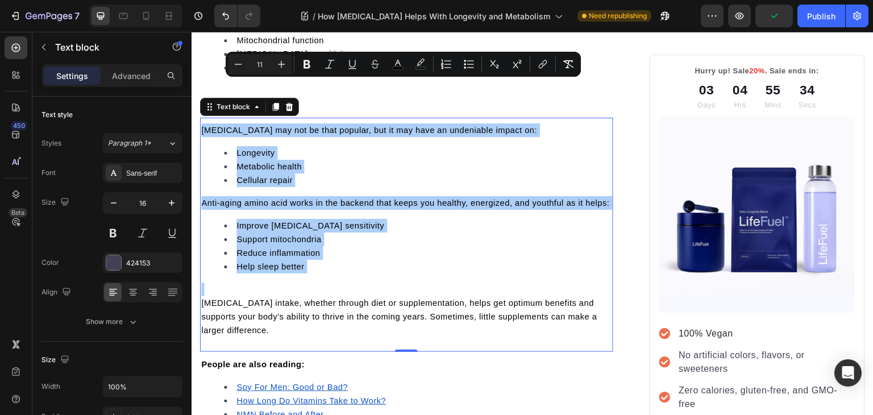
click at [257, 65] on input "11" at bounding box center [259, 64] width 23 height 14
type input "16"
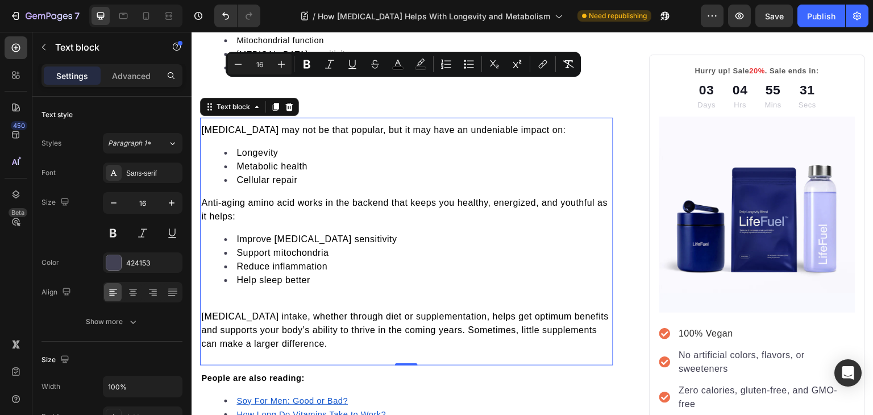
click at [273, 296] on p "Rich Text Editor. Editing area: main" at bounding box center [406, 303] width 411 height 14
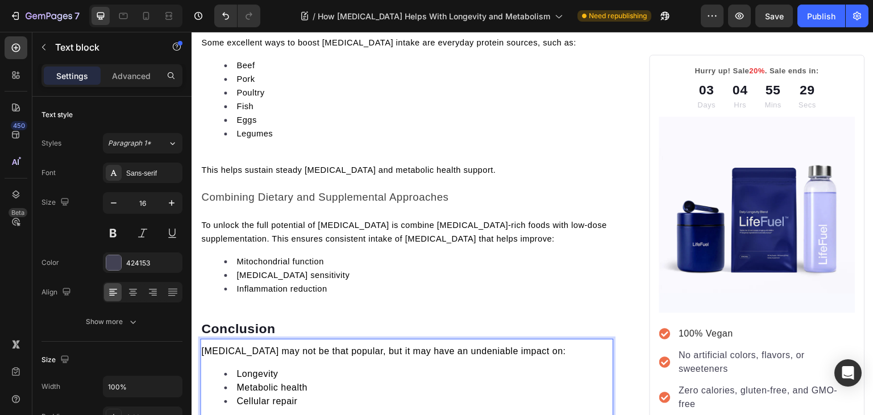
scroll to position [3772, 0]
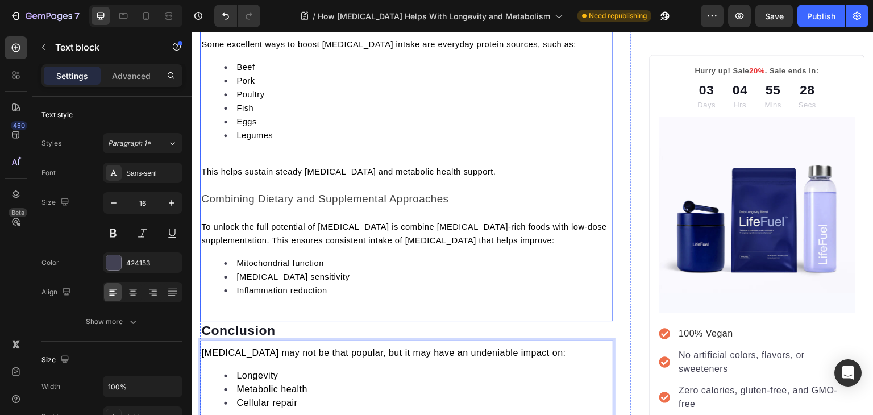
click at [268, 222] on span "To unlock the full potential of glycine is combine glycine-rich foods with low-…" at bounding box center [404, 233] width 406 height 23
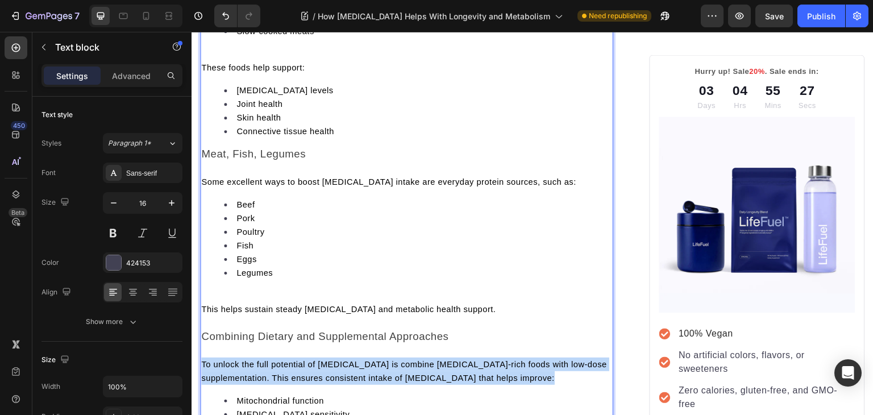
click at [268, 185] on div "You must know how to boost glycine intake naturally before starting supplementa…" at bounding box center [406, 144] width 413 height 599
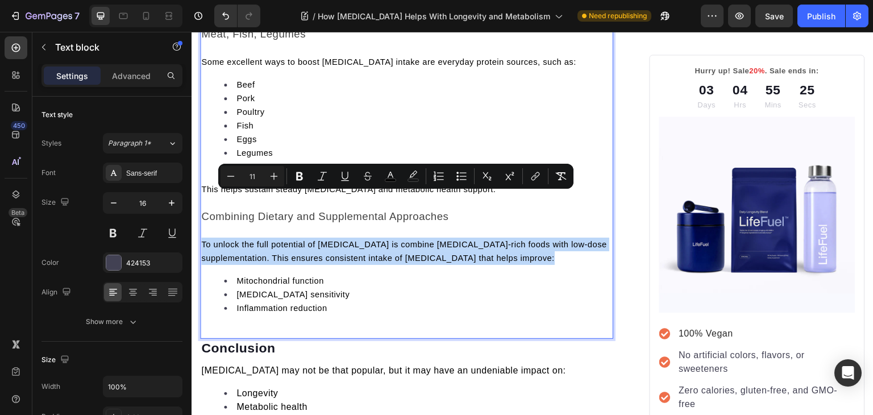
scroll to position [3756, 0]
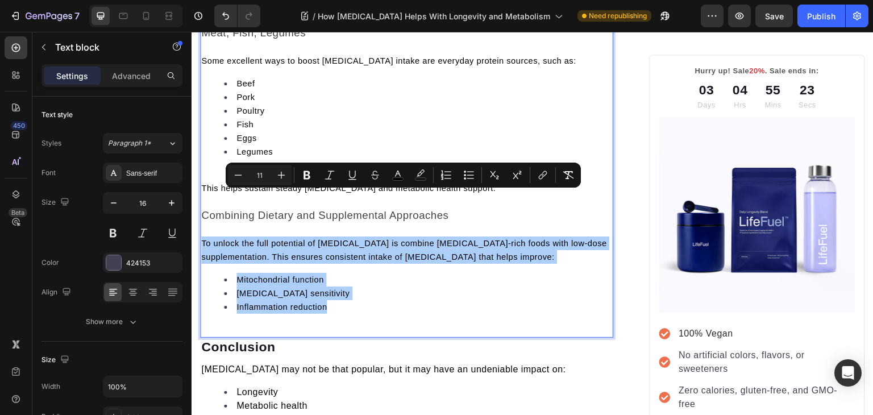
click at [261, 174] on input "11" at bounding box center [259, 175] width 23 height 14
type input "16"
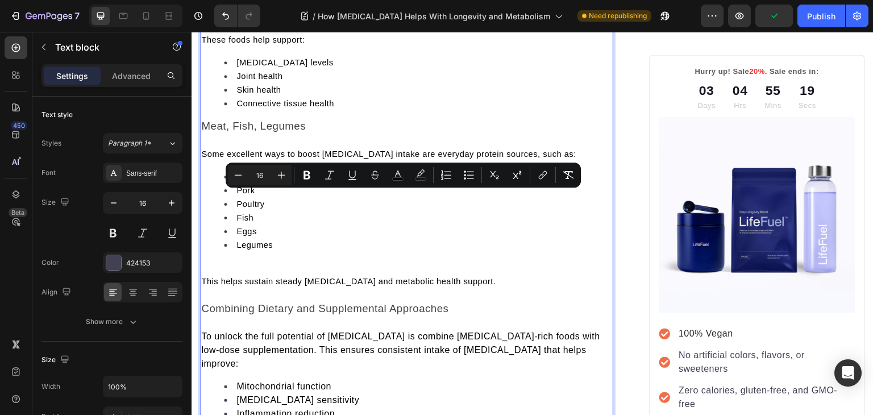
scroll to position [3607, 0]
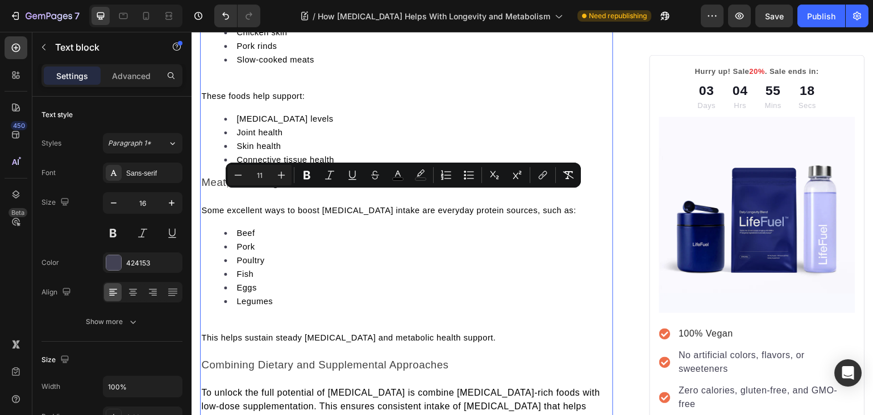
click at [212, 206] on span "Some excellent ways to boost glycine intake are everyday protein sources, such …" at bounding box center [388, 210] width 375 height 9
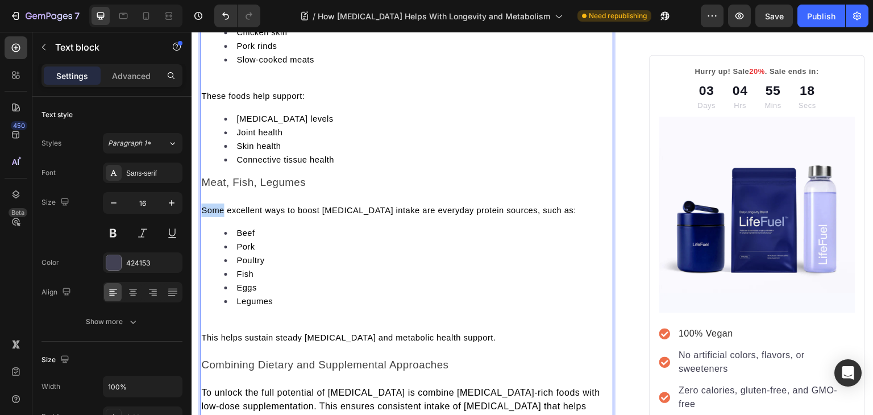
click at [212, 206] on span "Some excellent ways to boost glycine intake are everyday protein sources, such …" at bounding box center [388, 210] width 375 height 9
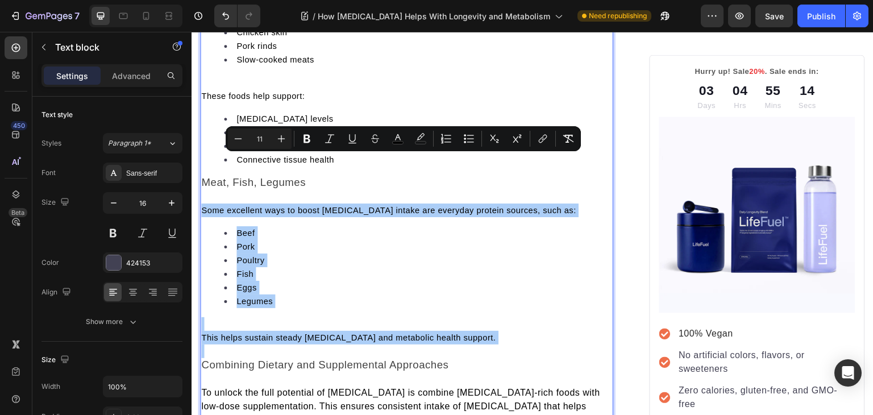
click at [259, 139] on input "11" at bounding box center [259, 139] width 23 height 14
type input "16"
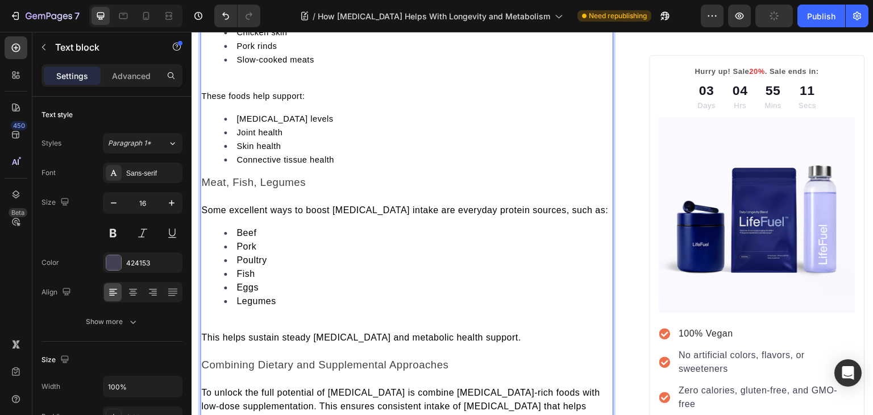
click at [262, 317] on p "Rich Text Editor. Editing area: main" at bounding box center [406, 324] width 411 height 14
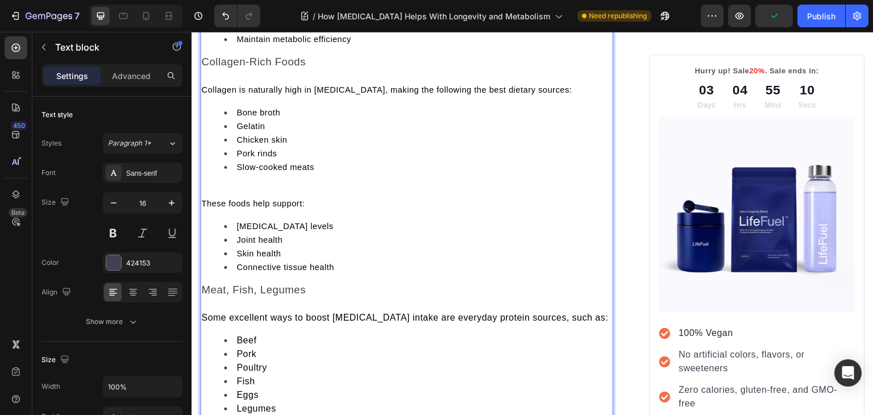
scroll to position [3500, 0]
click at [236, 198] on span "These foods help support:" at bounding box center [252, 202] width 103 height 9
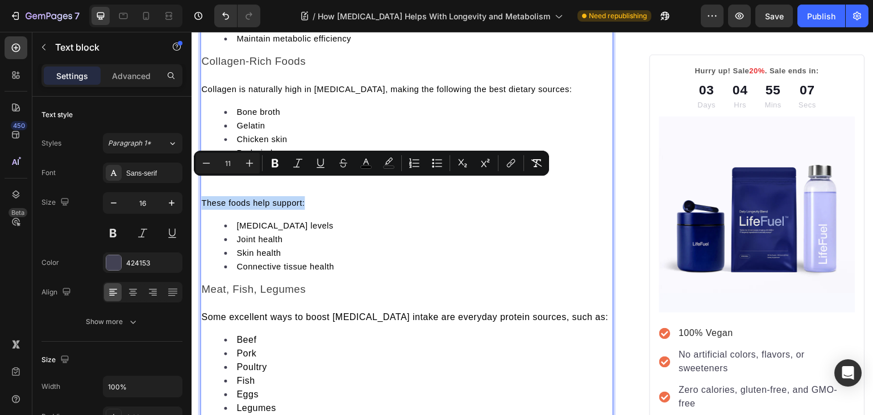
scroll to position [3422, 0]
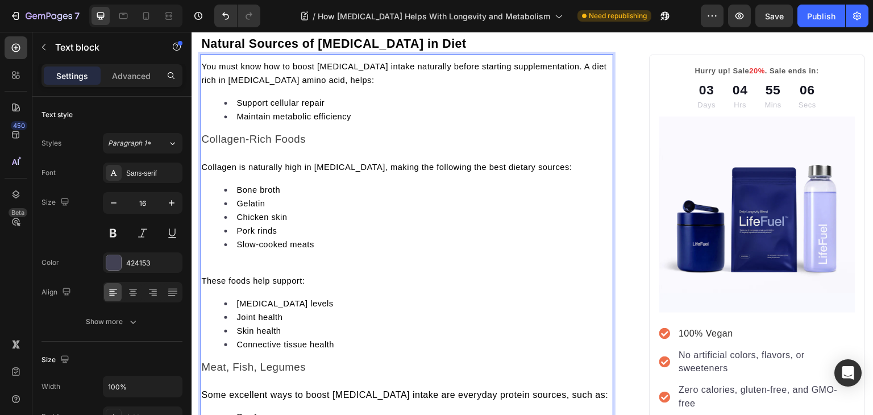
click at [224, 162] on span "Collagen is naturally high in glycine, making the following the best dietary so…" at bounding box center [386, 166] width 370 height 9
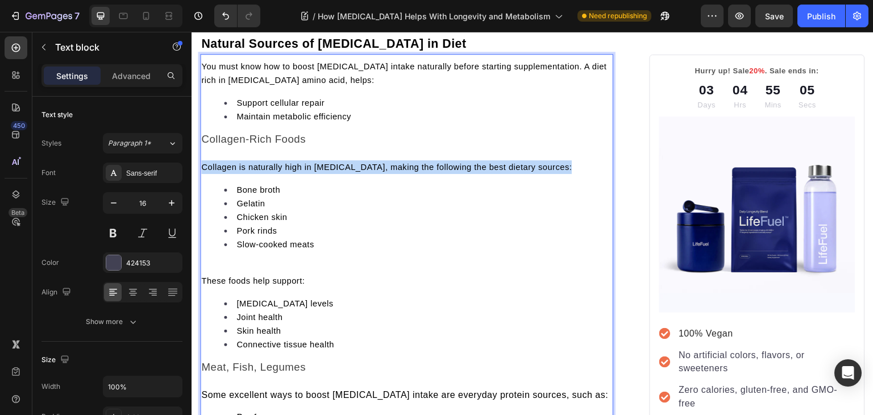
click at [224, 162] on span "Collagen is naturally high in glycine, making the following the best dietary so…" at bounding box center [386, 166] width 370 height 9
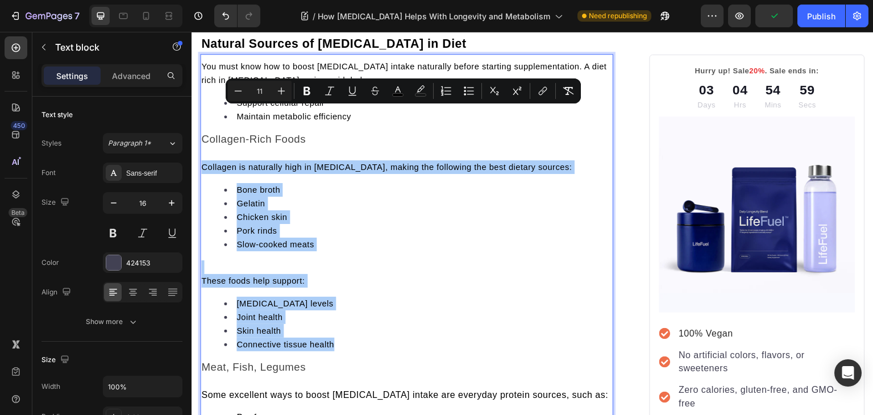
click at [259, 90] on input "11" at bounding box center [259, 91] width 23 height 14
type input "16"
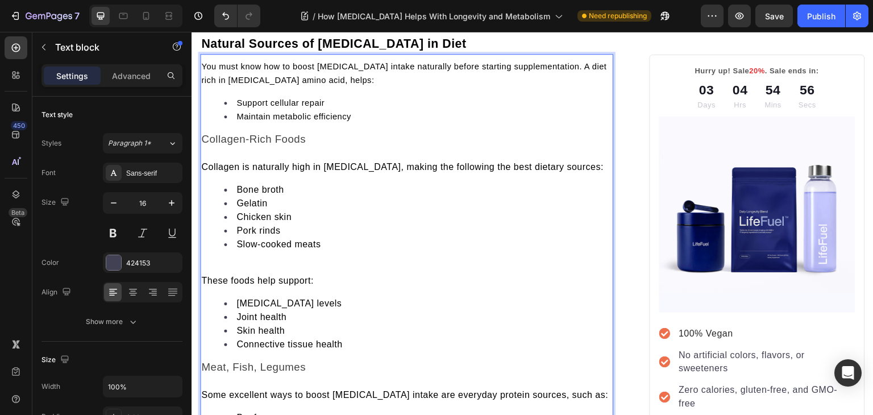
click at [216, 260] on p "Rich Text Editor. Editing area: main" at bounding box center [406, 267] width 411 height 14
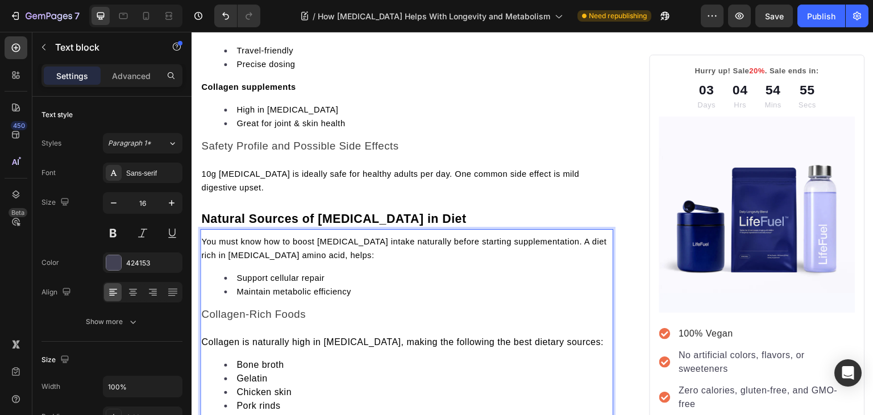
scroll to position [3242, 0]
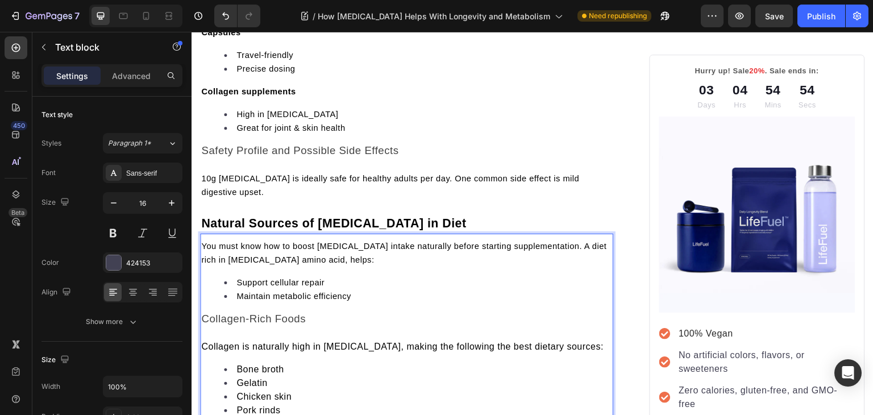
click at [219, 241] on span "You must know how to boost glycine intake naturally before starting supplementa…" at bounding box center [404, 252] width 406 height 23
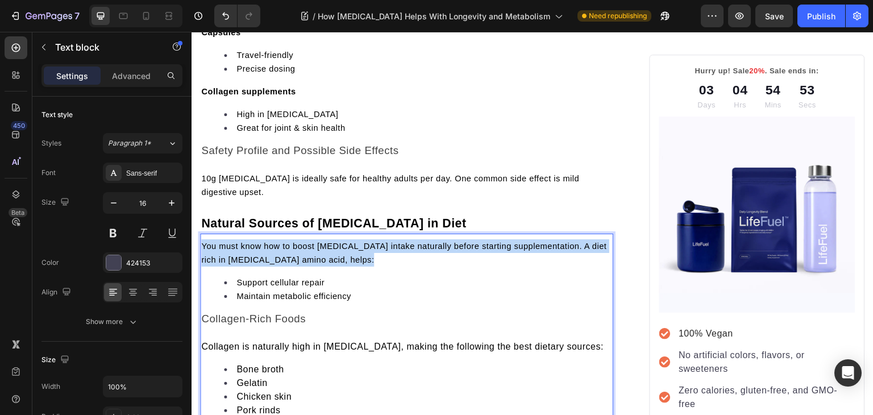
click at [219, 241] on span "You must know how to boost glycine intake naturally before starting supplementa…" at bounding box center [404, 252] width 406 height 23
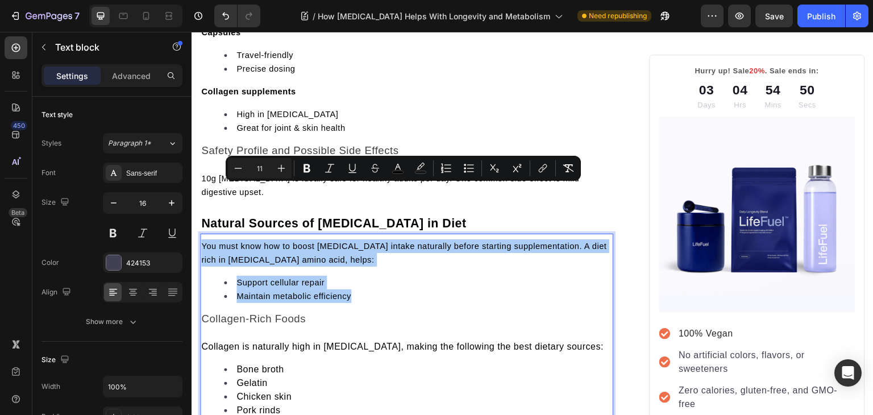
click at [264, 166] on input "11" at bounding box center [259, 168] width 23 height 14
type input "16"
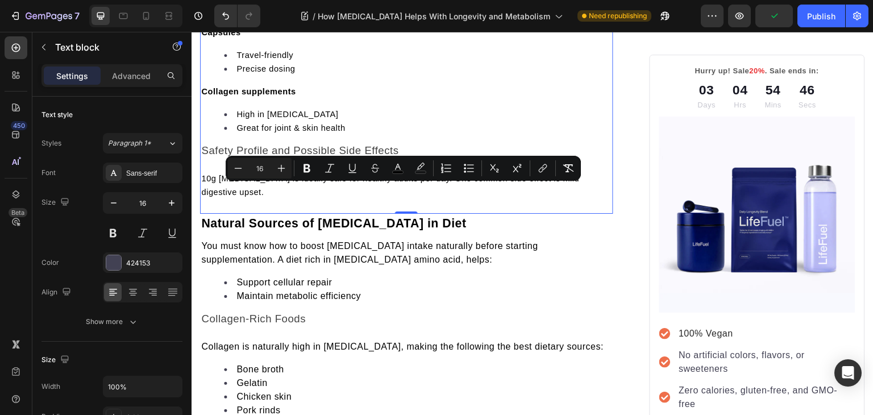
click at [250, 174] on span "10g glycine is ideally safe for healthy adults per day. One common side effect …" at bounding box center [390, 185] width 378 height 23
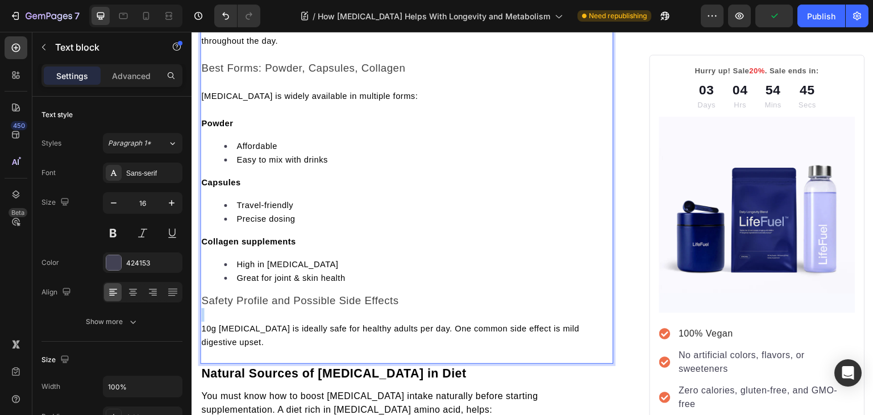
click at [250, 135] on div "Glycine supplementation is an easy and affordable option that helps the full gl…" at bounding box center [406, 71] width 413 height 558
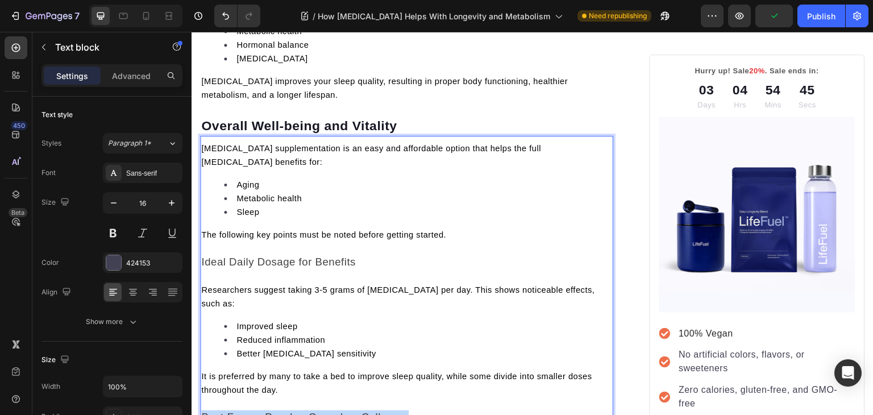
click at [250, 140] on div "Glycine supplementation is an easy and affordable option that helps the full gl…" at bounding box center [406, 419] width 413 height 558
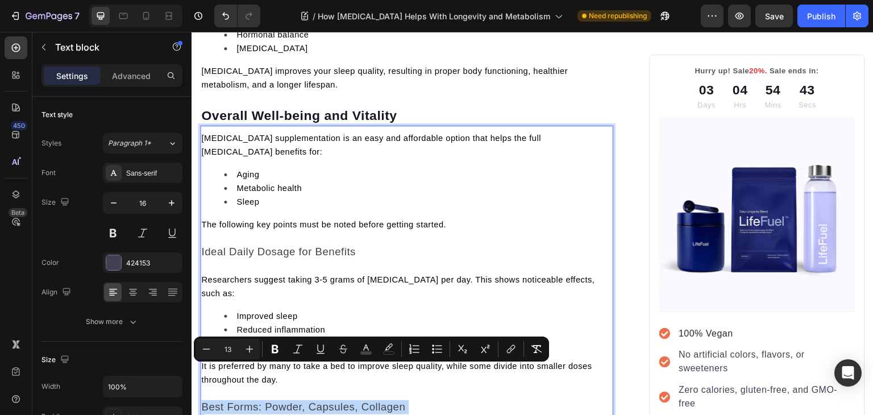
scroll to position [2741, 0]
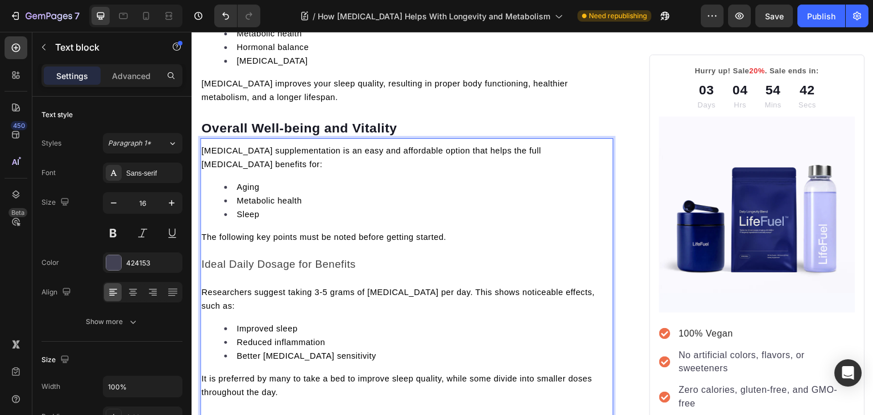
click at [248, 146] on span "Glycine supplementation is an easy and affordable option that helps the full gl…" at bounding box center [371, 157] width 340 height 23
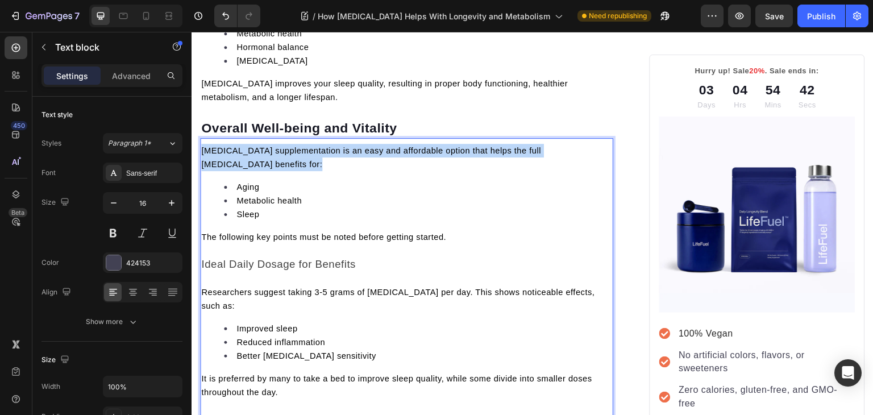
click at [248, 146] on span "Glycine supplementation is an easy and affordable option that helps the full gl…" at bounding box center [371, 157] width 340 height 23
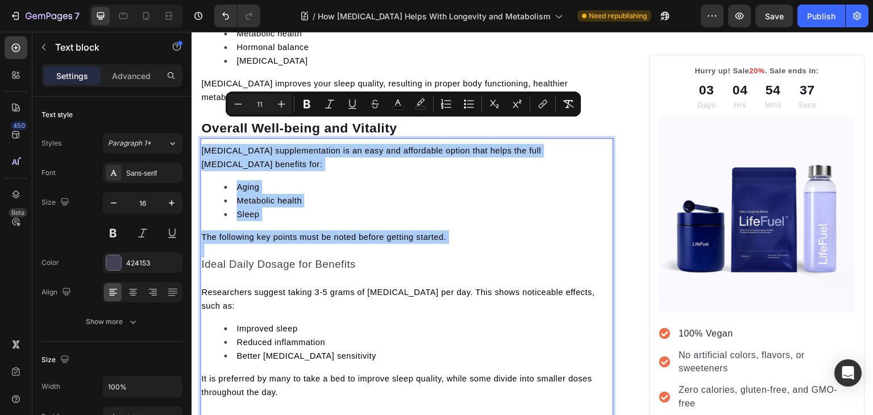
click at [261, 103] on input "11" at bounding box center [259, 104] width 23 height 14
type input "16"
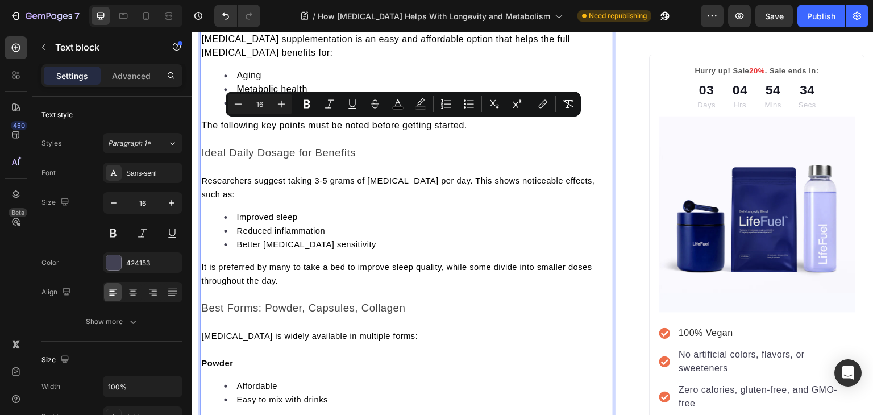
scroll to position [2858, 0]
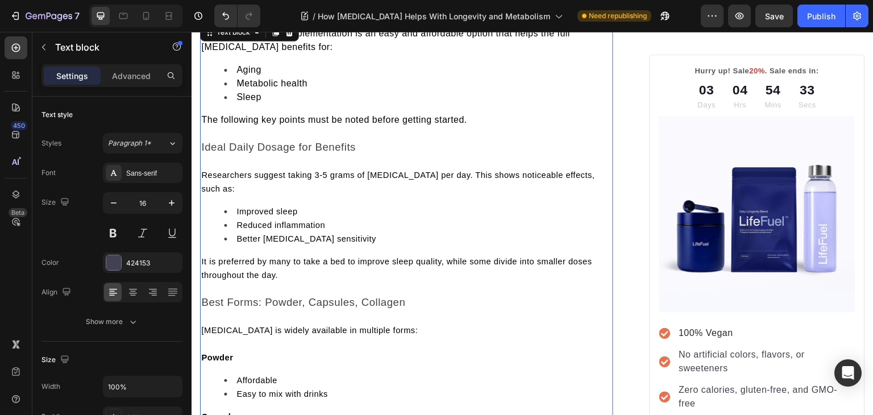
click at [227, 170] on span "Researchers suggest taking 3-5 grams of glycine per day. This shows noticeable …" at bounding box center [397, 181] width 393 height 23
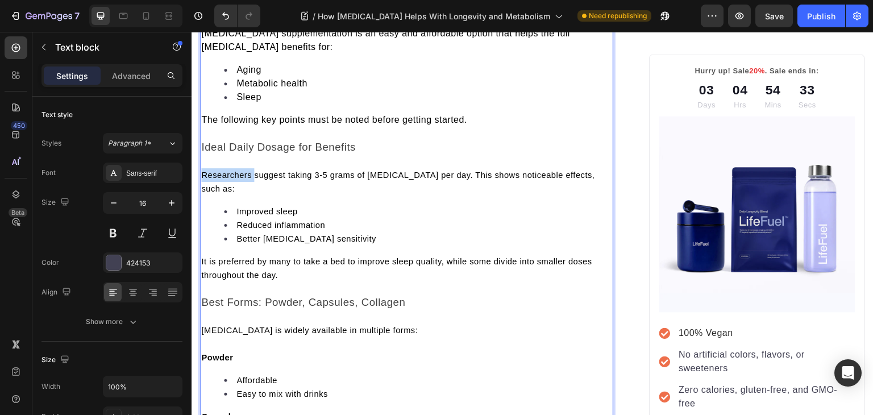
click at [227, 170] on span "Researchers suggest taking 3-5 grams of glycine per day. This shows noticeable …" at bounding box center [397, 181] width 393 height 23
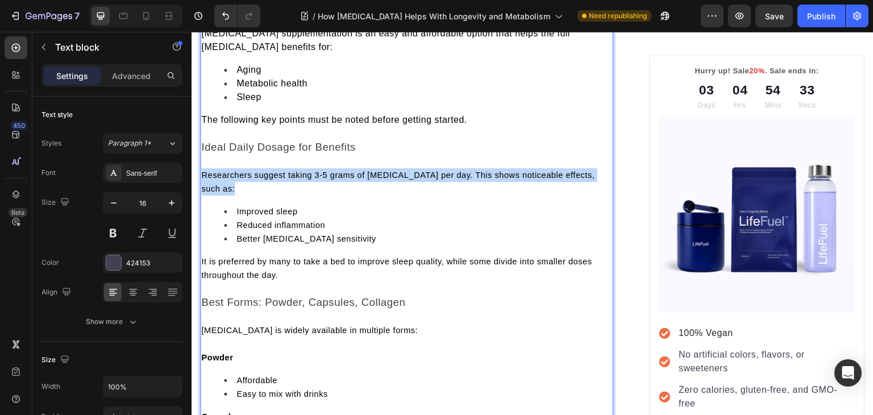
click at [227, 170] on span "Researchers suggest taking 3-5 grams of glycine per day. This shows noticeable …" at bounding box center [397, 181] width 393 height 23
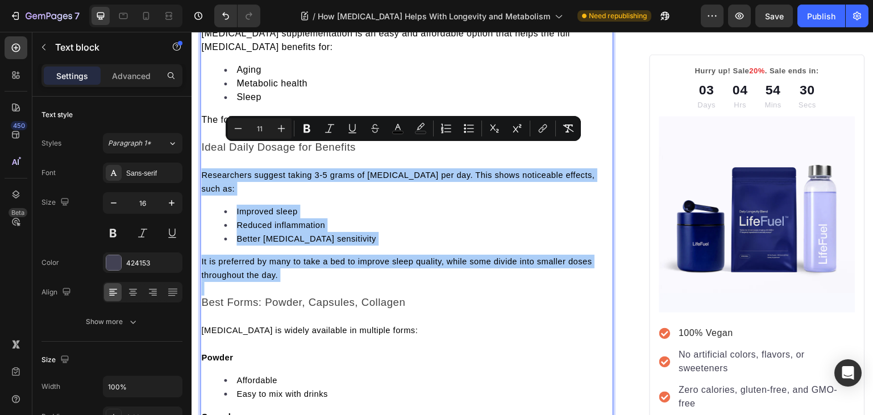
click at [260, 126] on input "11" at bounding box center [259, 129] width 23 height 14
type input "16"
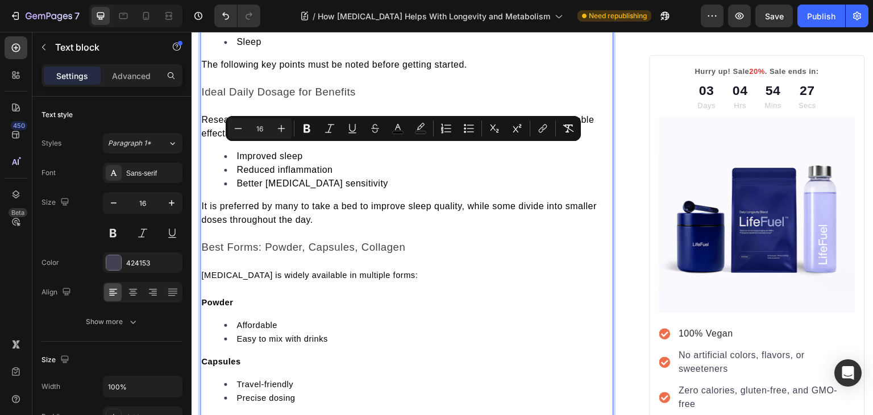
scroll to position [2914, 0]
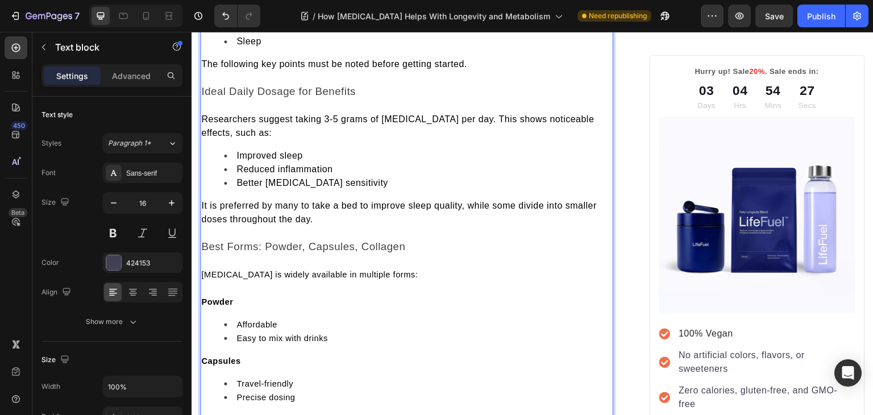
click at [265, 270] on span "Glycine is widely available in multiple forms:" at bounding box center [309, 274] width 216 height 9
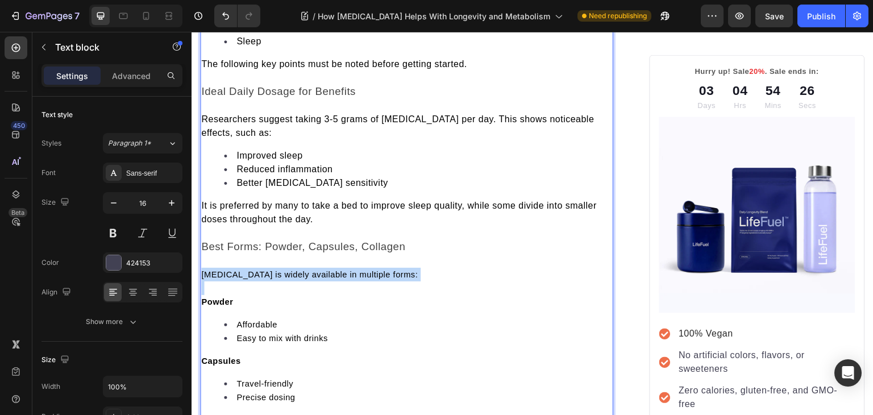
click at [265, 270] on span "Glycine is widely available in multiple forms:" at bounding box center [309, 274] width 216 height 9
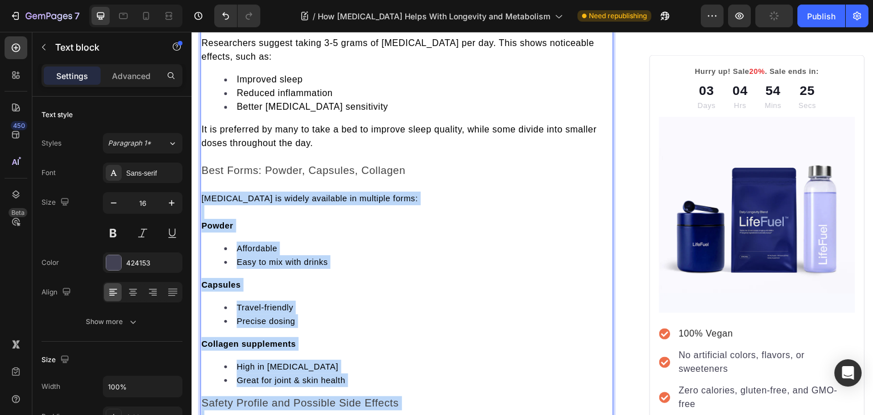
scroll to position [2991, 0]
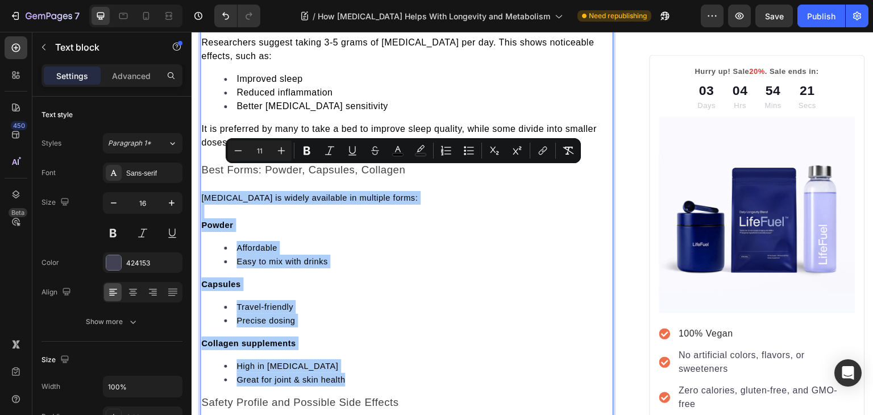
click at [261, 149] on input "11" at bounding box center [259, 151] width 23 height 14
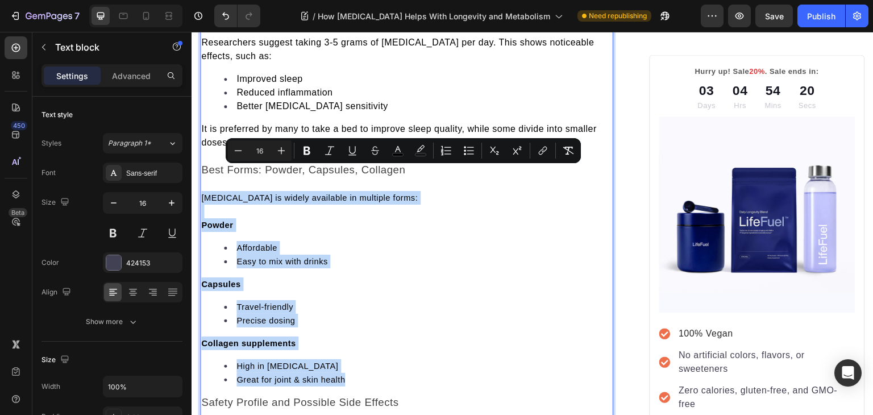
type input "13"
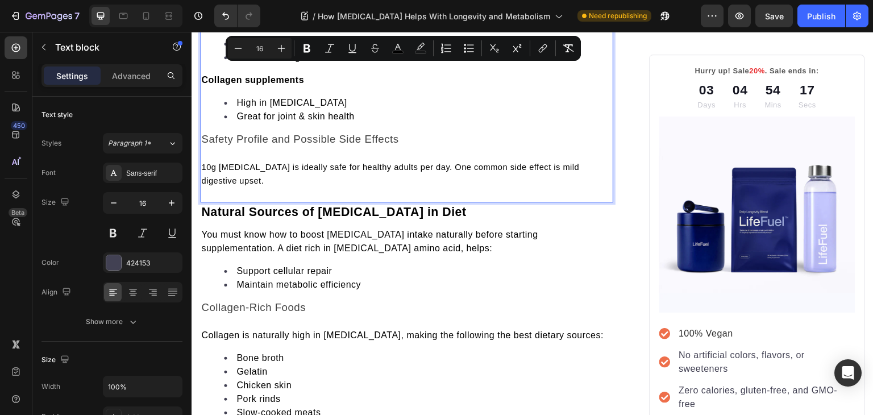
scroll to position [3254, 0]
type input "11"
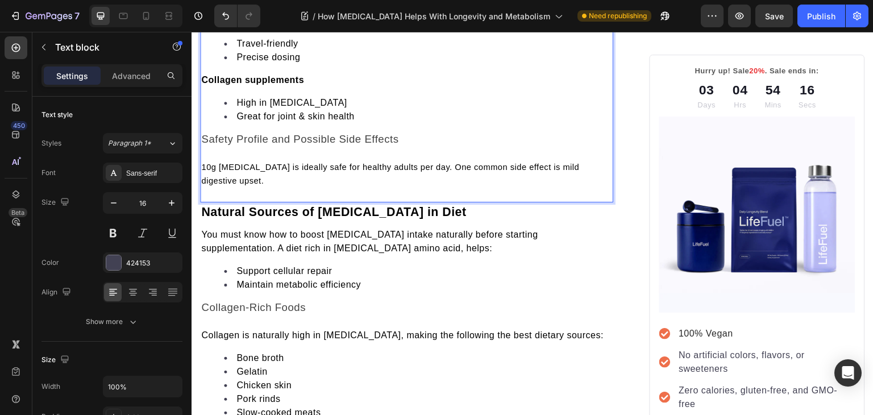
click at [268, 162] on span "10g glycine is ideally safe for healthy adults per day. One common side effect …" at bounding box center [390, 173] width 378 height 23
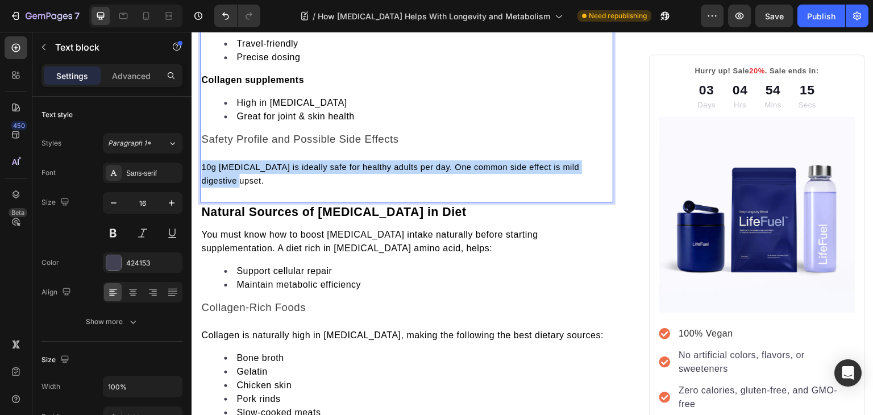
click at [268, 162] on span "10g glycine is ideally safe for healthy adults per day. One common side effect …" at bounding box center [390, 173] width 378 height 23
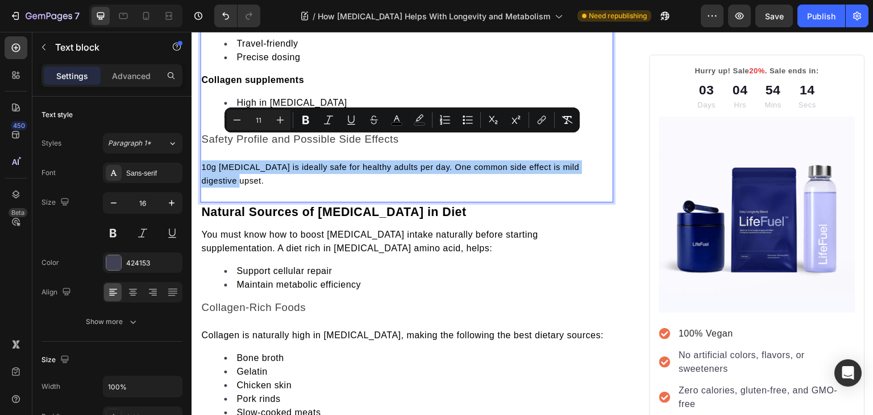
click at [259, 116] on input "11" at bounding box center [258, 120] width 23 height 14
type input "1"
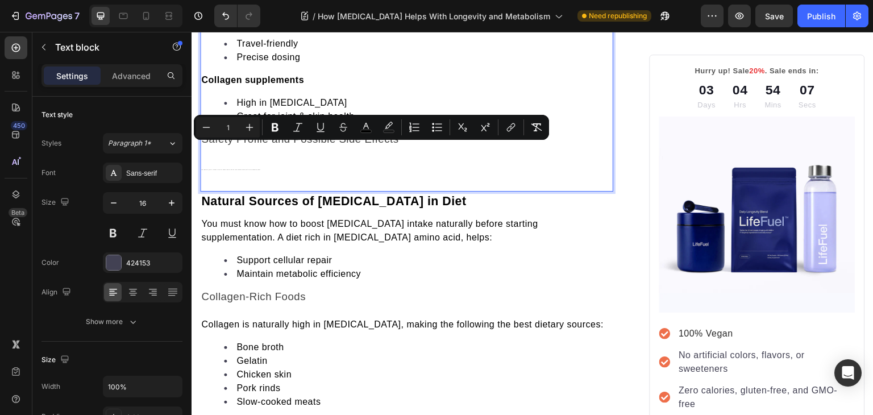
click at [234, 128] on input "1" at bounding box center [227, 127] width 23 height 14
type input "16"
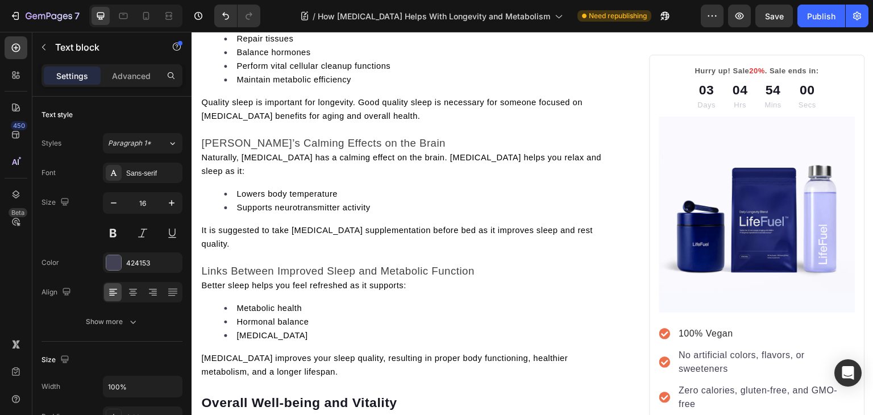
scroll to position [2469, 0]
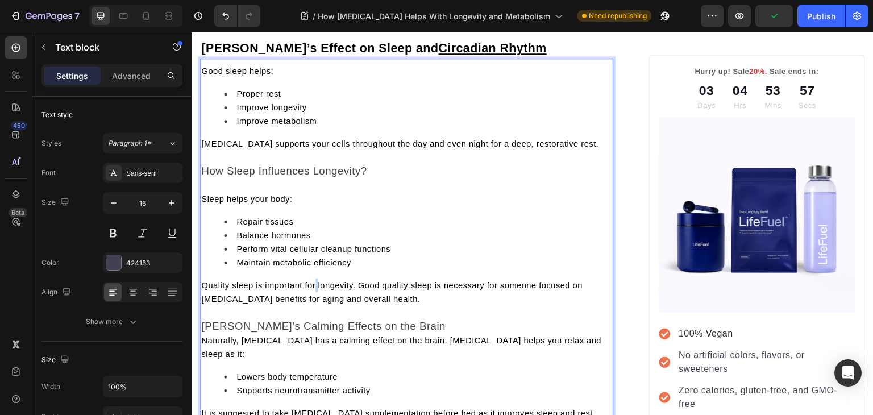
click at [316, 153] on div "Good sleep helps: Proper rest Improve longevity Improve metabolism Glycine supp…" at bounding box center [406, 312] width 413 height 499
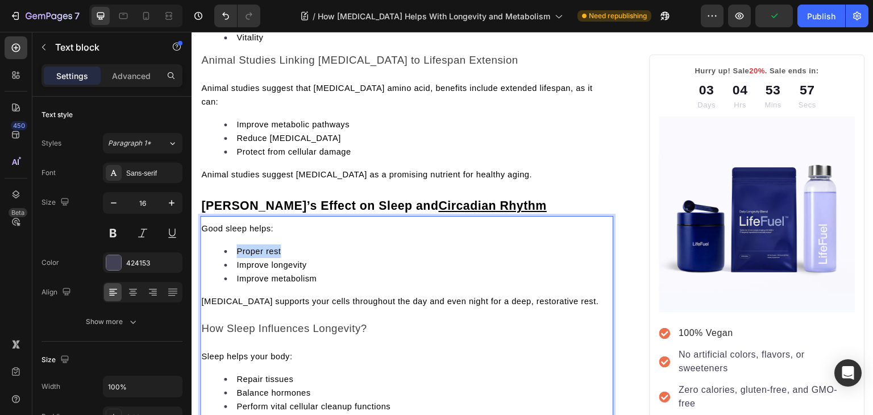
click at [316, 153] on div "How Glycine Helps With Longevity and Metabolism? Heading Image By LifeFuel Team…" at bounding box center [406, 290] width 413 height 4669
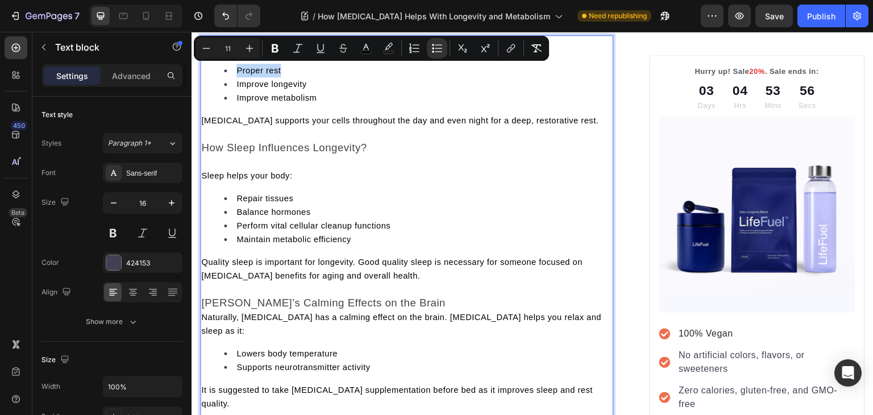
scroll to position [2563, 0]
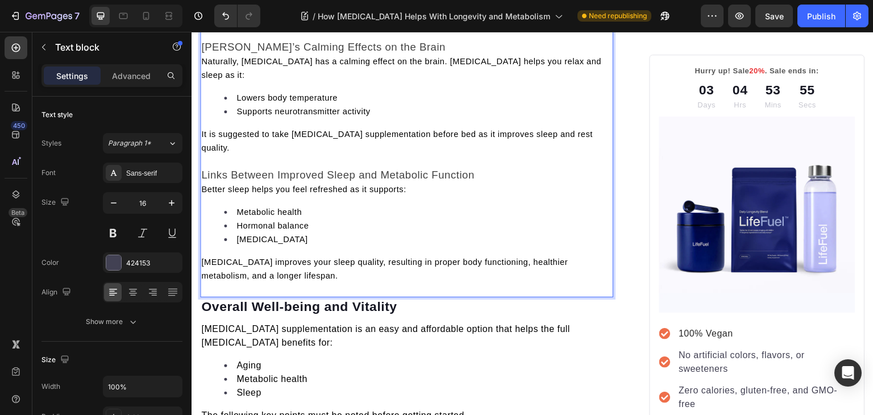
click at [248, 257] on span "Glycine improves your sleep quality, resulting in proper body functioning, heal…" at bounding box center [384, 268] width 366 height 23
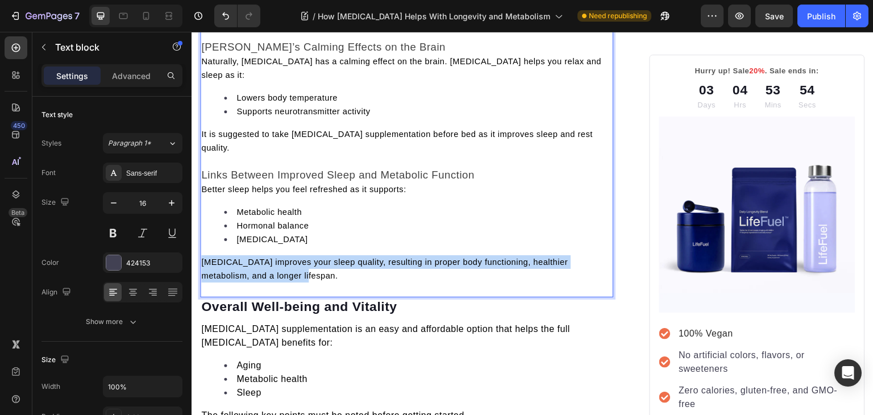
click at [248, 257] on span "Glycine improves your sleep quality, resulting in proper body functioning, heal…" at bounding box center [384, 268] width 366 height 23
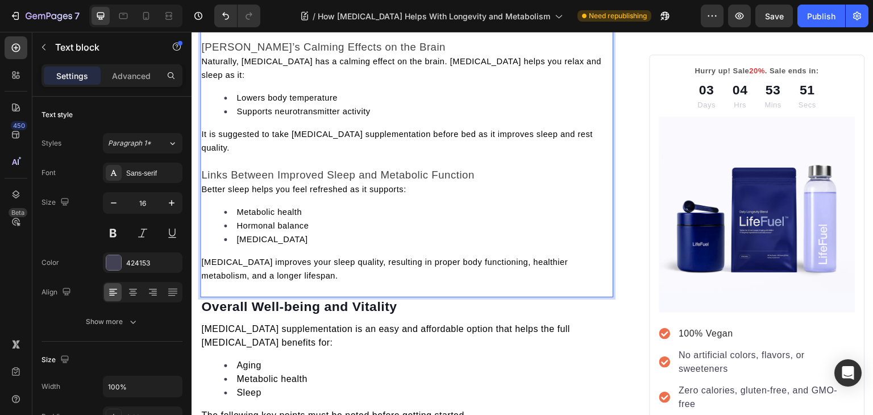
click at [292, 256] on p "Glycine improves your sleep quality, resulting in proper body functioning, heal…" at bounding box center [406, 268] width 411 height 27
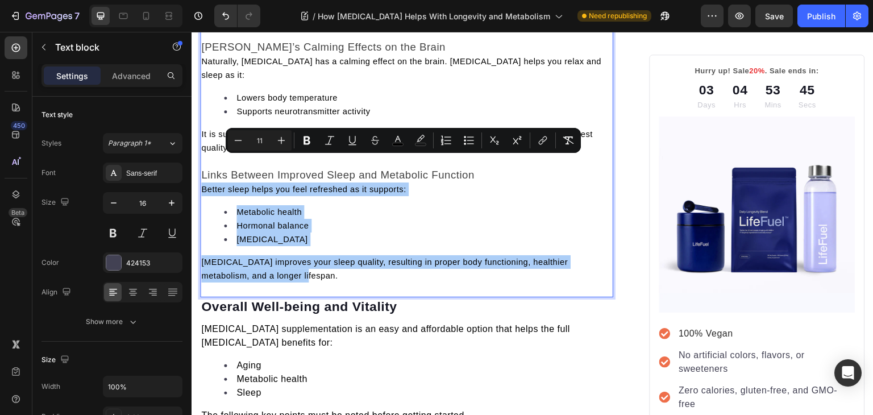
click at [260, 139] on input "11" at bounding box center [259, 140] width 23 height 14
type input "16"
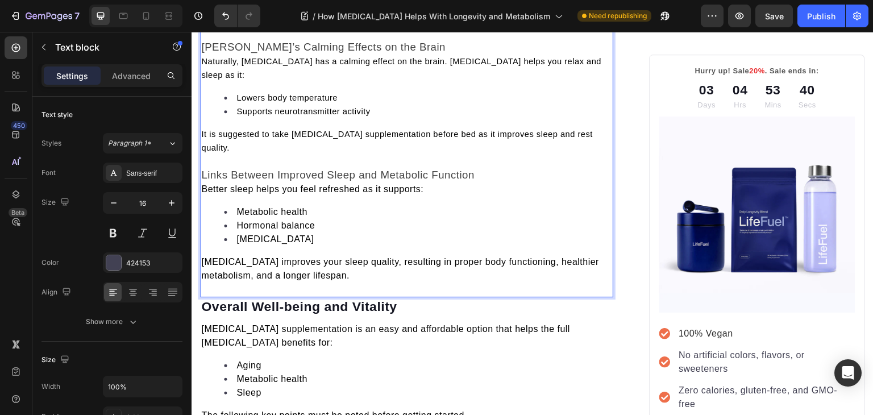
click at [224, 130] on span "It is suggested to take glycine supplementation before bed as it improves sleep…" at bounding box center [396, 141] width 391 height 23
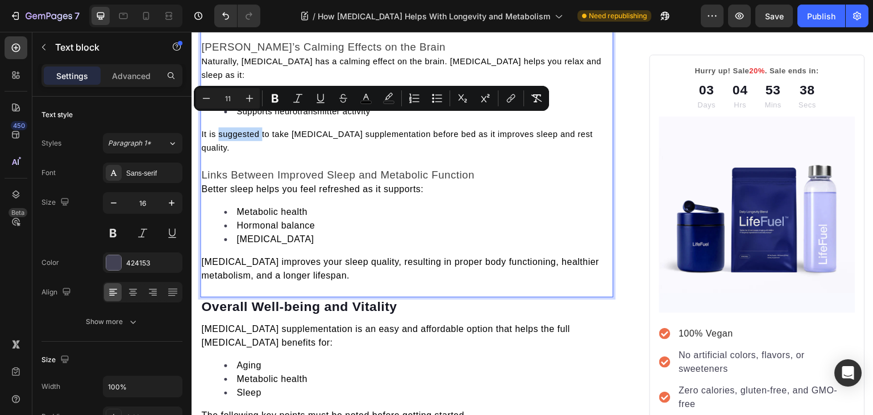
click at [224, 130] on span "It is suggested to take glycine supplementation before bed as it improves sleep…" at bounding box center [396, 141] width 391 height 23
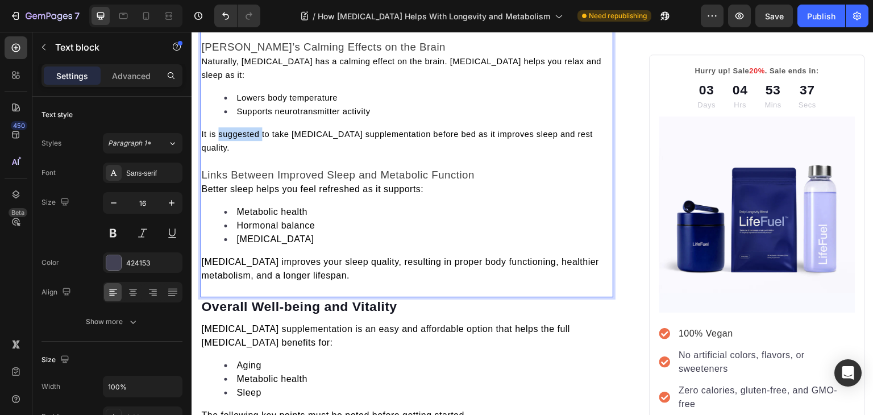
click at [224, 130] on span "It is suggested to take glycine supplementation before bed as it improves sleep…" at bounding box center [396, 141] width 391 height 23
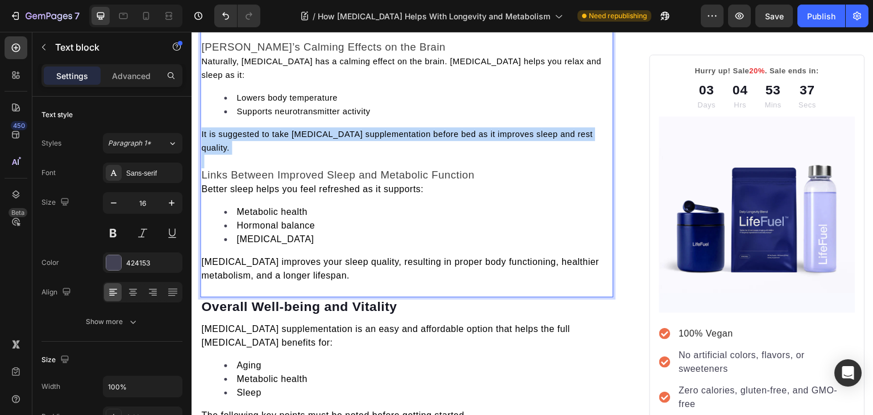
click at [224, 130] on span "It is suggested to take glycine supplementation before bed as it improves sleep…" at bounding box center [396, 141] width 391 height 23
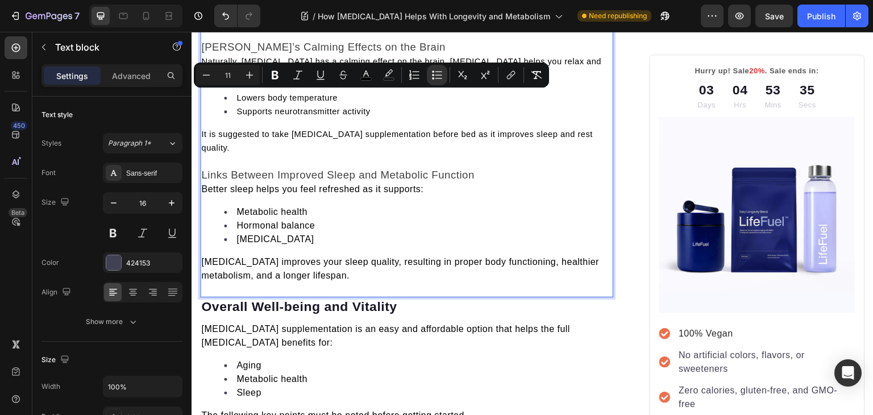
click at [224, 130] on span "It is suggested to take glycine supplementation before bed as it improves sleep…" at bounding box center [396, 141] width 391 height 23
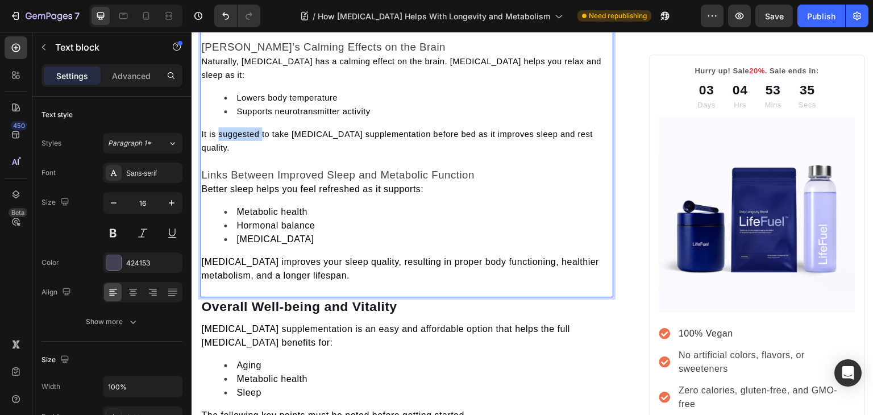
click at [224, 130] on span "It is suggested to take glycine supplementation before bed as it improves sleep…" at bounding box center [396, 141] width 391 height 23
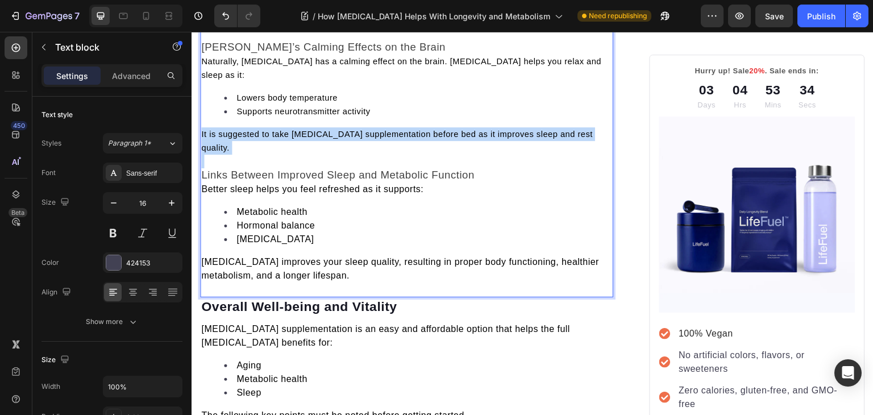
click at [224, 130] on span "It is suggested to take glycine supplementation before bed as it improves sleep…" at bounding box center [396, 141] width 391 height 23
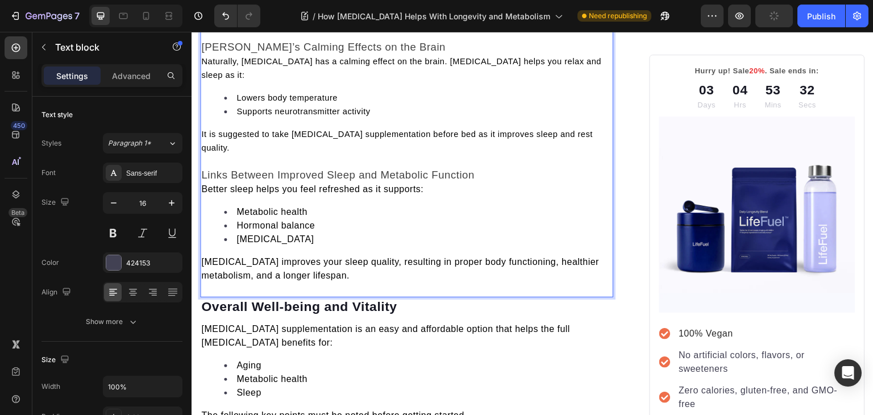
click at [221, 60] on span "Naturally, glycine has a calming effect on the brain. Glycine helps you relax a…" at bounding box center [401, 68] width 400 height 23
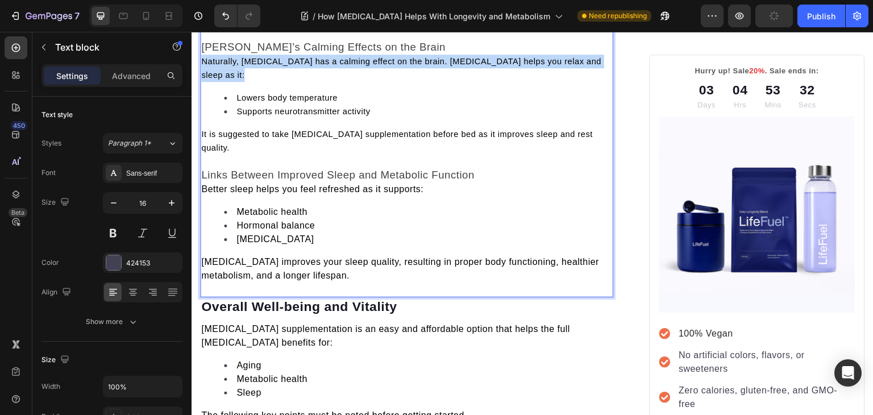
click at [221, 60] on span "Naturally, glycine has a calming effect on the brain. Glycine helps you relax a…" at bounding box center [401, 68] width 400 height 23
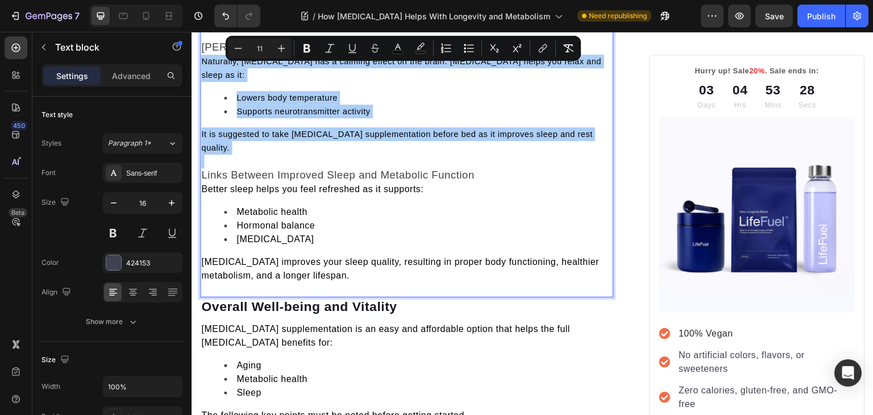
click at [260, 48] on input "11" at bounding box center [259, 48] width 23 height 14
type input "16"
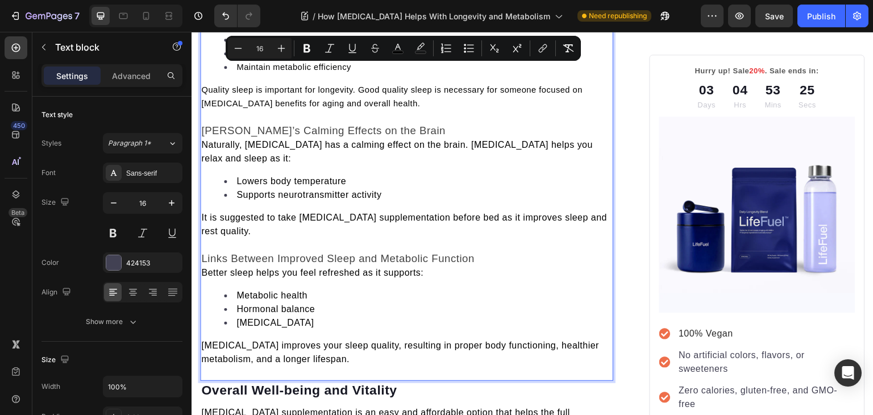
scroll to position [2418, 0]
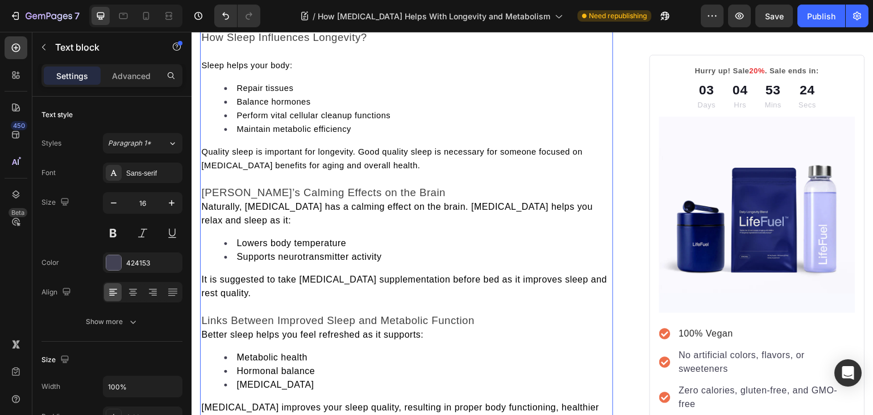
click at [258, 151] on span "Quality sleep is important for longevity. Good quality sleep is necessary for s…" at bounding box center [391, 158] width 381 height 23
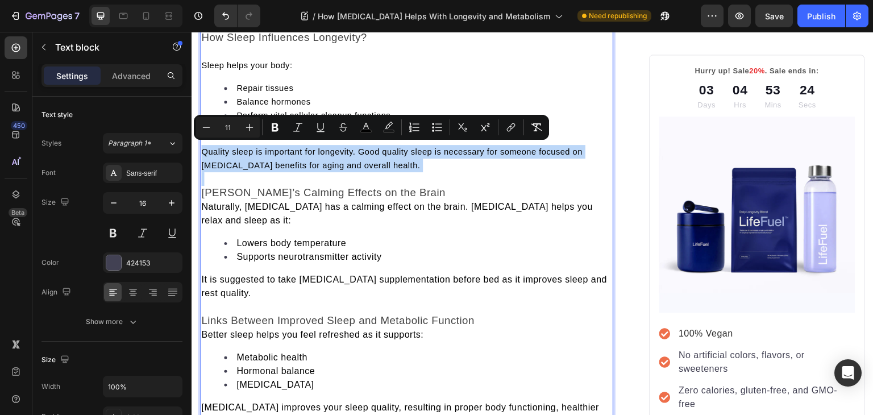
click at [258, 151] on span "Quality sleep is important for longevity. Good quality sleep is necessary for s…" at bounding box center [391, 158] width 381 height 23
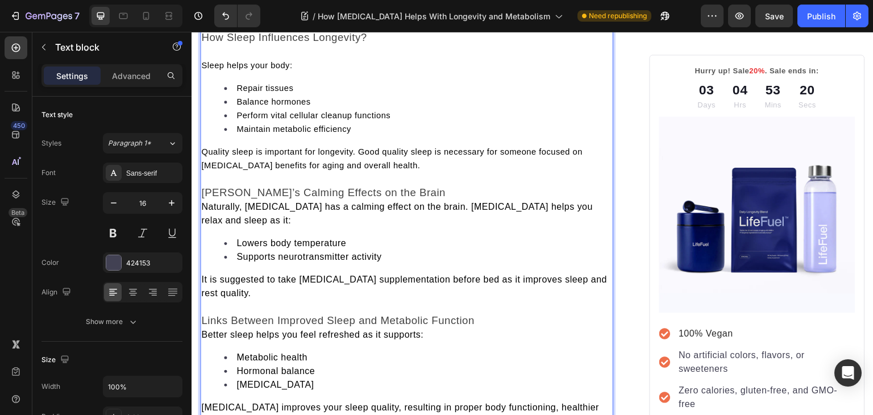
click at [209, 207] on span "Naturally, glycine has a calming effect on the brain. Glycine helps you relax a…" at bounding box center [396, 213] width 391 height 23
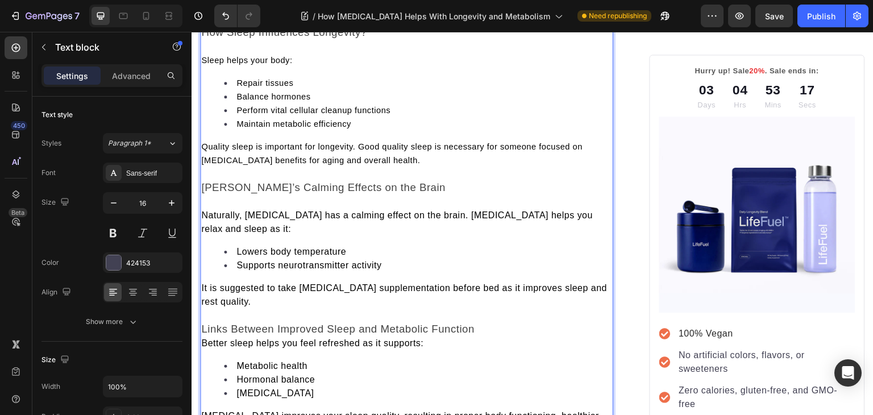
scroll to position [2499, 0]
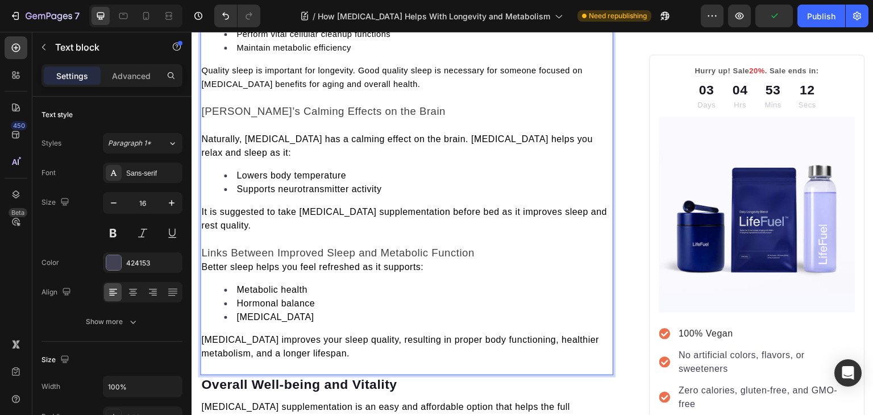
click at [206, 262] on span "Better sleep helps you feel refreshed as it supports:" at bounding box center [312, 267] width 222 height 10
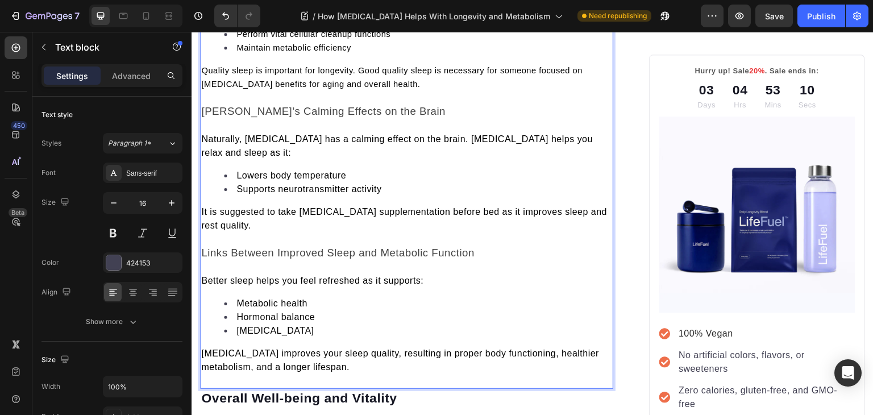
scroll to position [2441, 0]
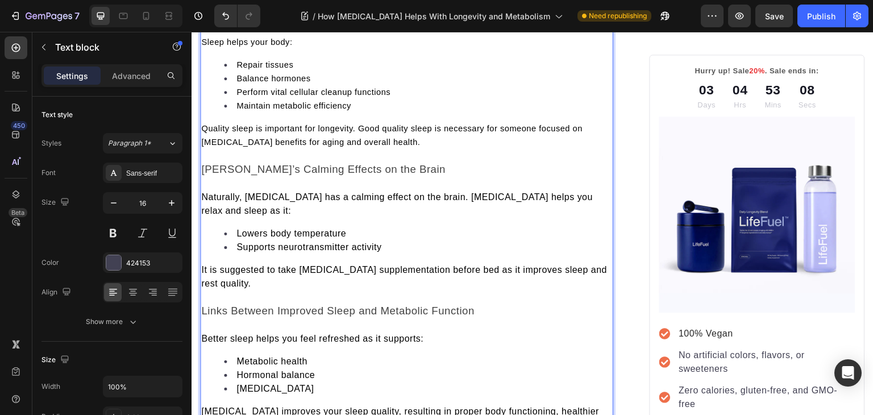
click at [249, 137] on span "Quality sleep is important for longevity. Good quality sleep is necessary for s…" at bounding box center [391, 135] width 381 height 23
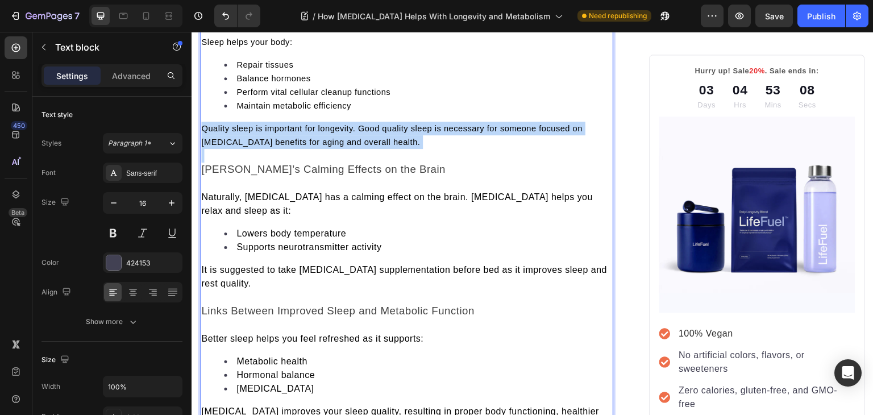
click at [249, 137] on span "Quality sleep is important for longevity. Good quality sleep is necessary for s…" at bounding box center [391, 135] width 381 height 23
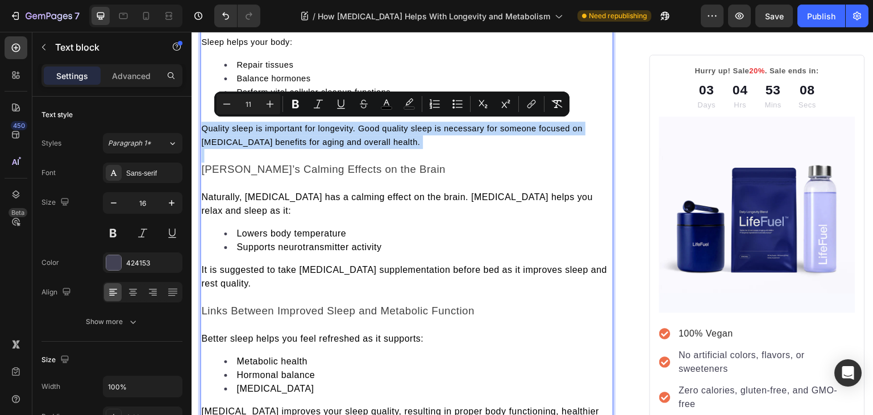
click at [249, 137] on span "Quality sleep is important for longevity. Good quality sleep is necessary for s…" at bounding box center [391, 135] width 381 height 23
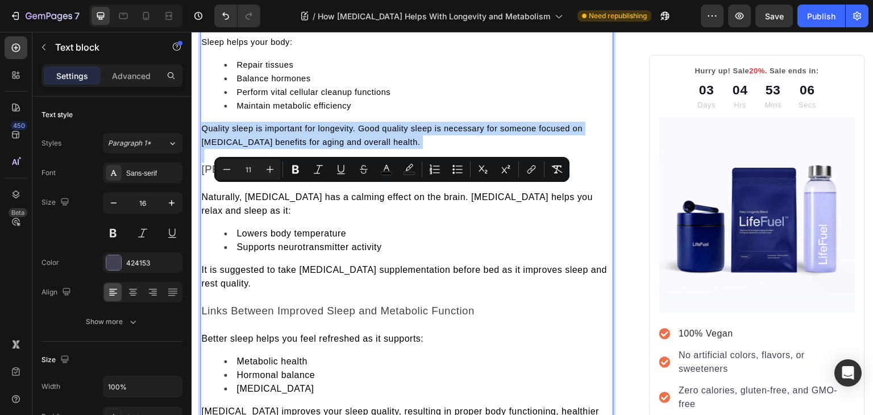
scroll to position [2365, 0]
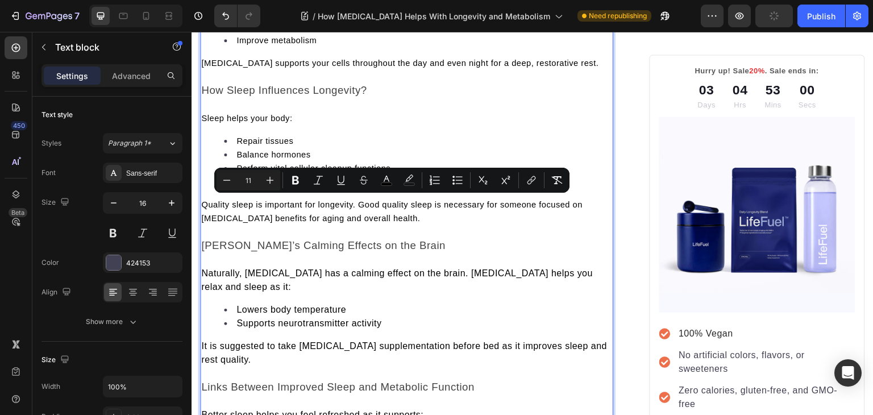
click at [213, 114] on span "Sleep helps your body:" at bounding box center [246, 118] width 91 height 9
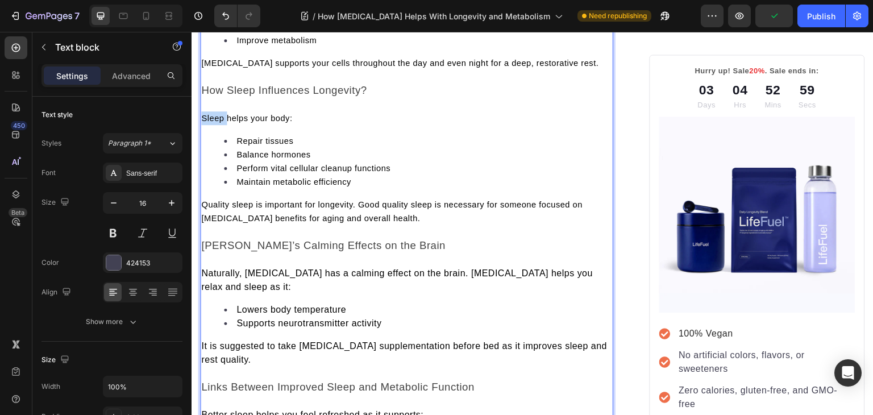
click at [213, 114] on span "Sleep helps your body:" at bounding box center [246, 118] width 91 height 9
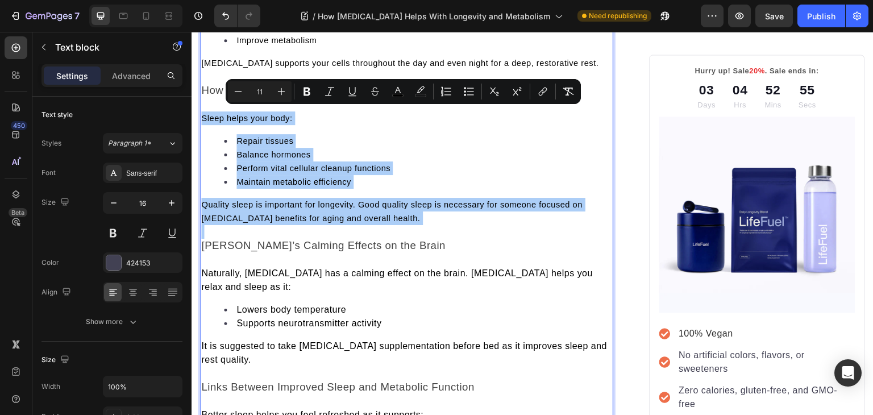
click at [260, 91] on input "11" at bounding box center [259, 92] width 23 height 14
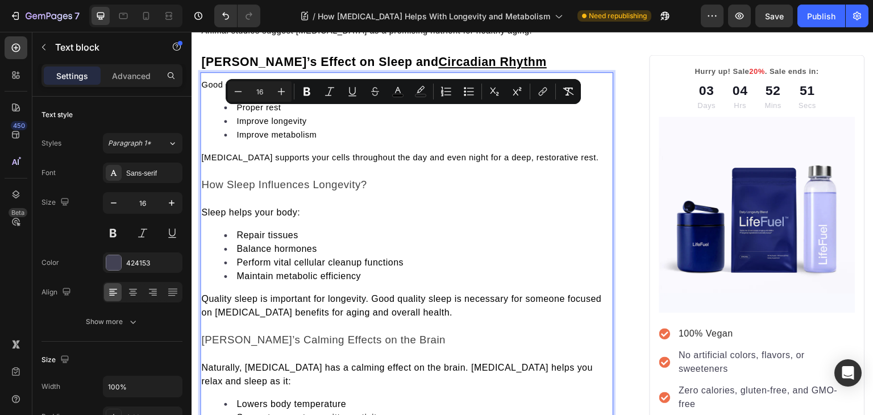
scroll to position [2268, 0]
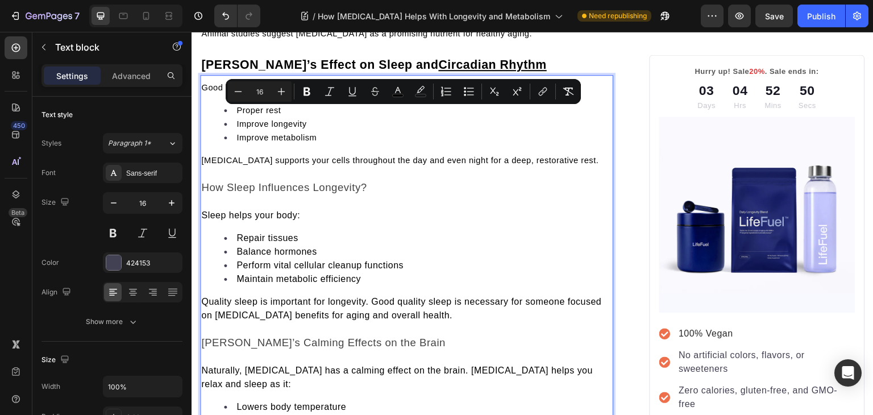
type input "11"
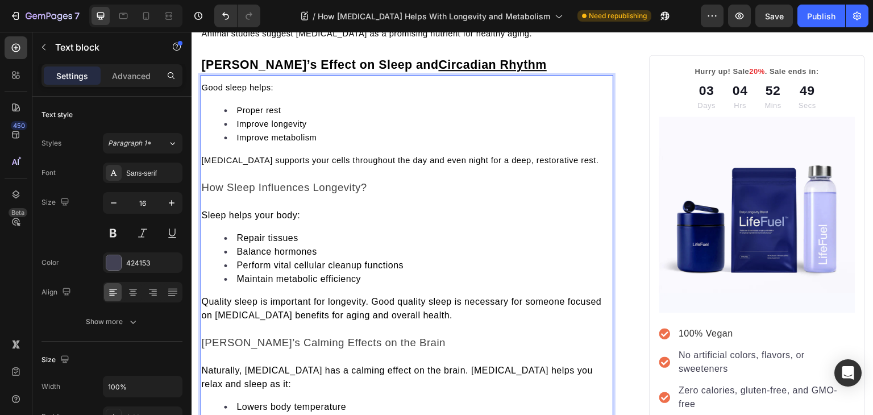
click at [210, 85] on span "Good sleep helps:" at bounding box center [237, 87] width 72 height 9
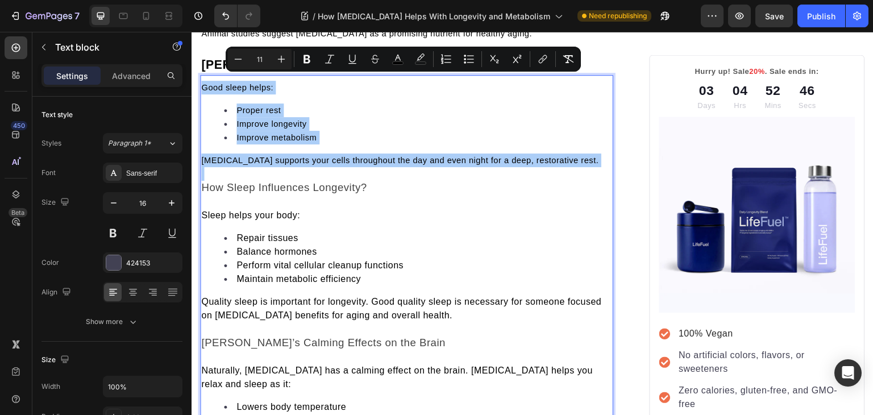
click at [257, 57] on input "11" at bounding box center [259, 59] width 23 height 14
type input "16"
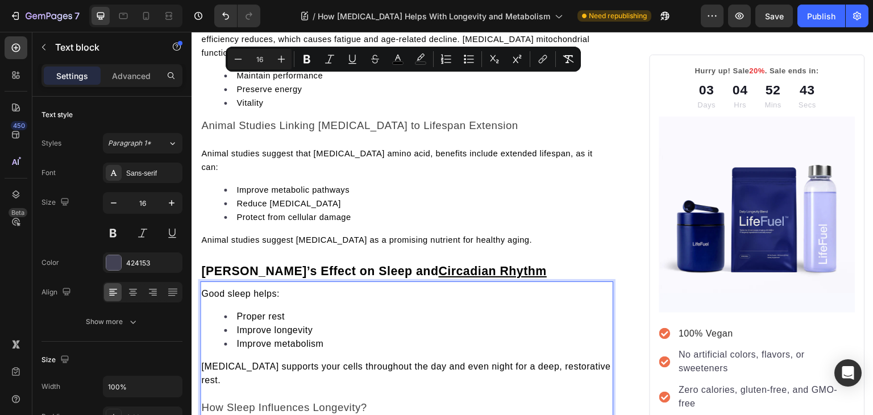
scroll to position [2061, 0]
click at [243, 236] on span "Animal studies suggest glycine as a promising nutrient for healthy aging." at bounding box center [366, 240] width 331 height 9
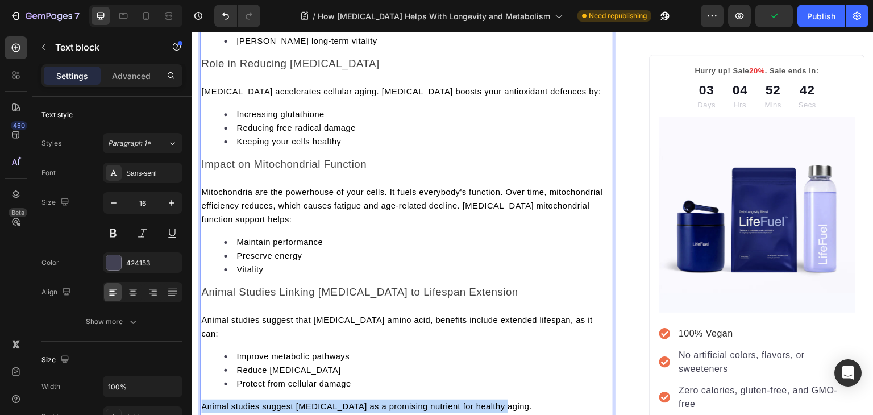
click at [243, 231] on div "Glycine is gaining popularity as a promising anti-aging amino acid. According t…" at bounding box center [406, 198] width 413 height 431
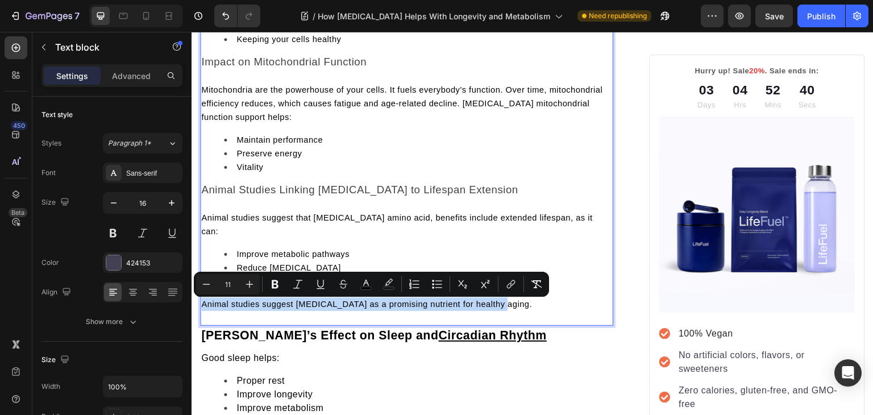
scroll to position [2002, 0]
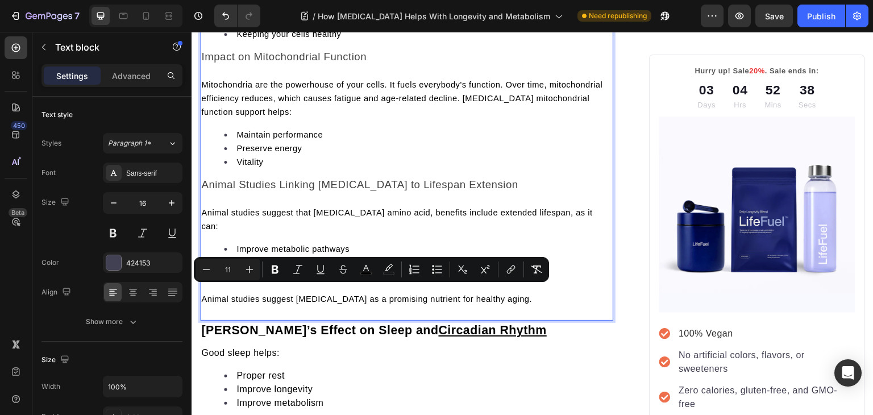
click at [252, 214] on span "Animal studies suggest that glycine amino acid, benefits include extended lifes…" at bounding box center [396, 219] width 391 height 23
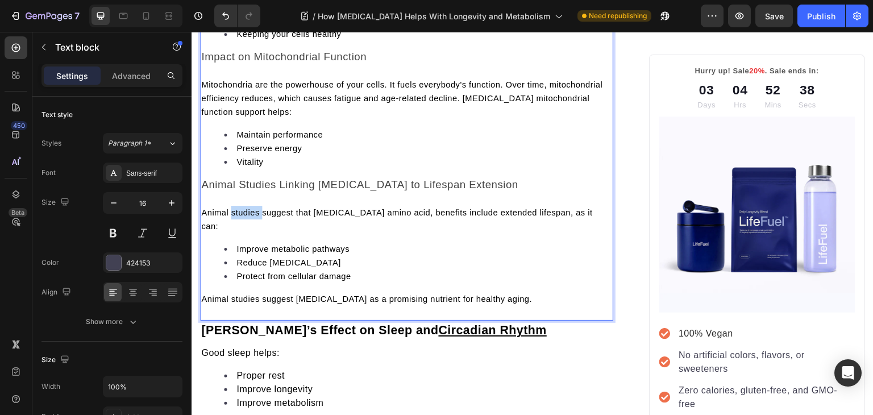
click at [252, 214] on span "Animal studies suggest that glycine amino acid, benefits include extended lifes…" at bounding box center [396, 219] width 391 height 23
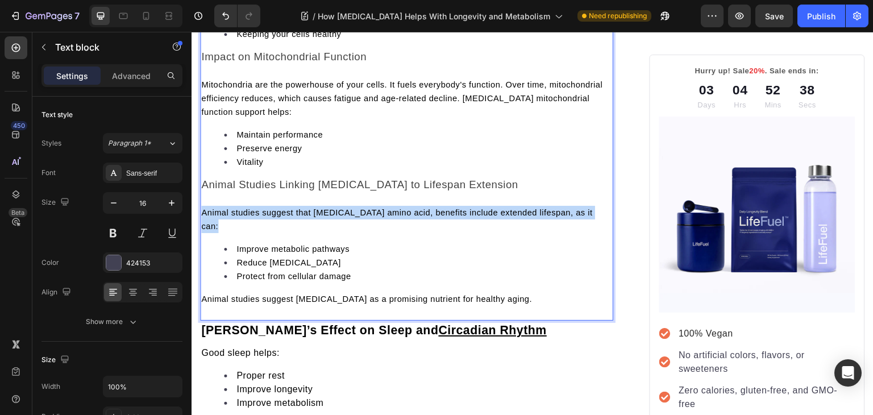
click at [252, 214] on span "Animal studies suggest that glycine amino acid, benefits include extended lifes…" at bounding box center [396, 219] width 391 height 23
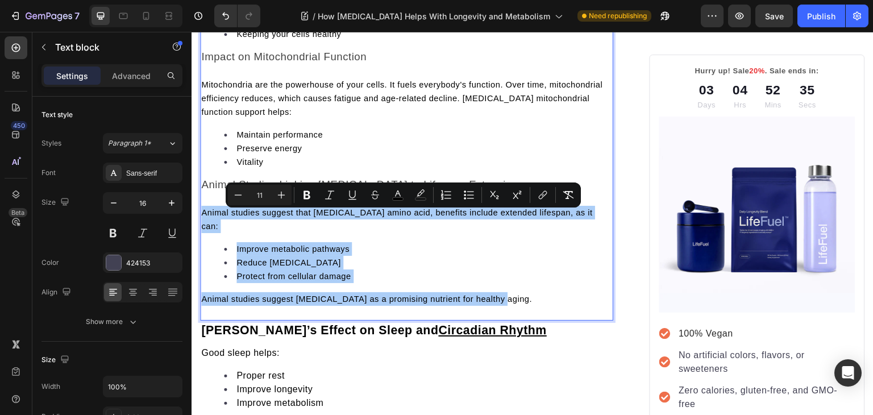
click at [258, 196] on input "11" at bounding box center [259, 195] width 23 height 14
type input "16"
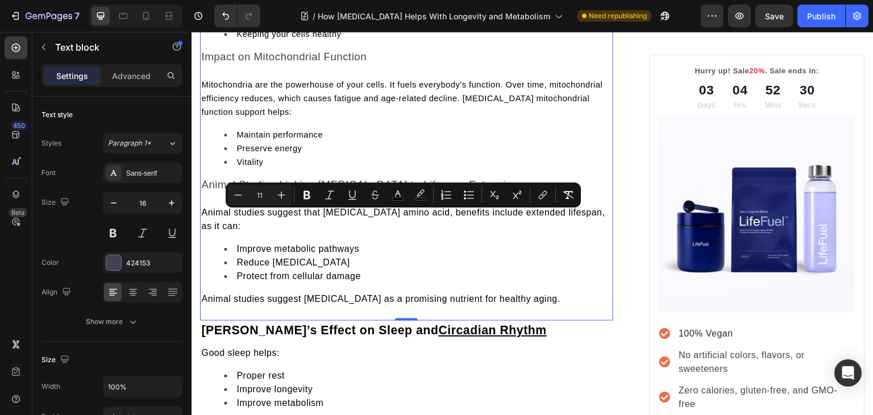
click at [238, 98] on span "Mitochondria are the powerhouse of your cells. It fuels everybody's function. O…" at bounding box center [401, 98] width 401 height 36
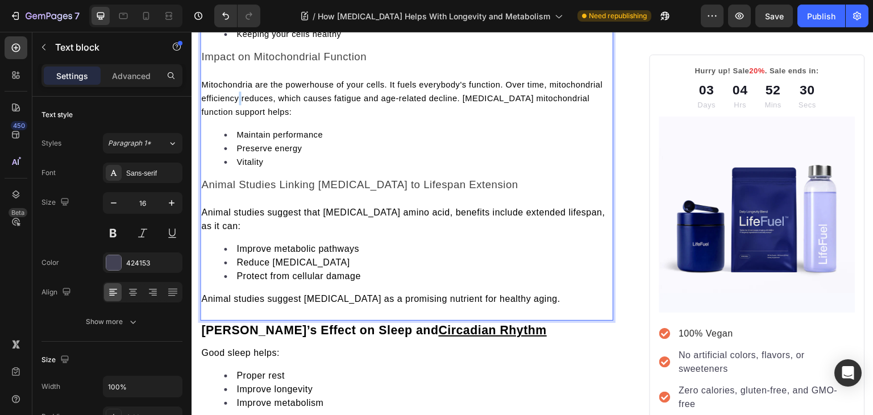
click at [238, 98] on span "Mitochondria are the powerhouse of your cells. It fuels everybody's function. O…" at bounding box center [401, 98] width 401 height 36
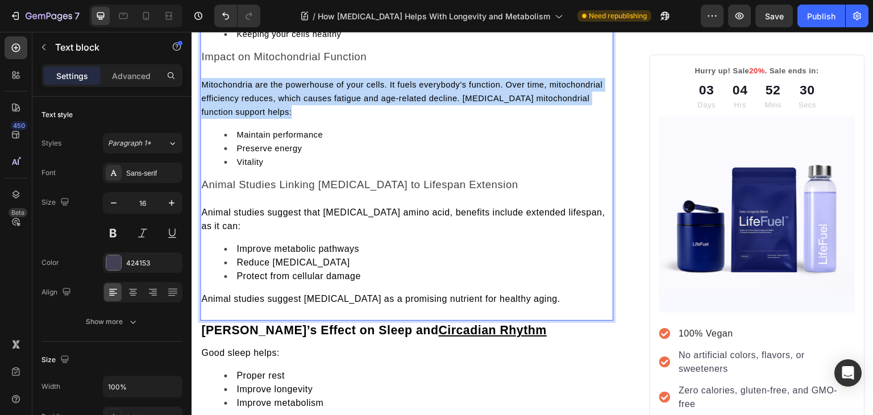
click at [238, 98] on span "Mitochondria are the powerhouse of your cells. It fuels everybody's function. O…" at bounding box center [401, 98] width 401 height 36
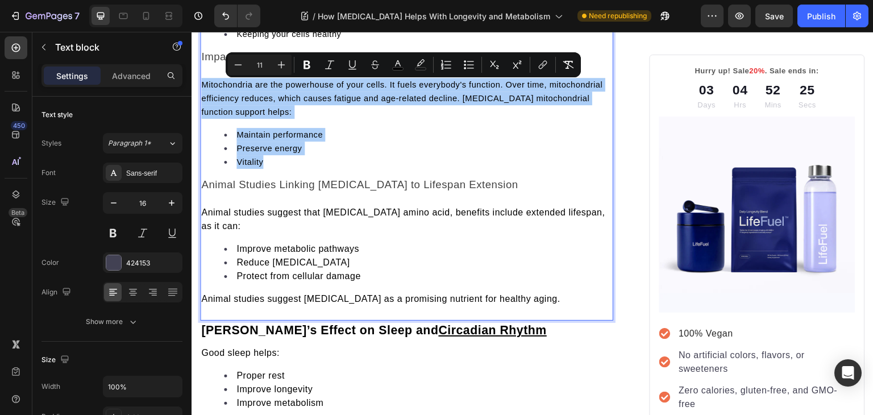
click at [258, 64] on input "11" at bounding box center [259, 65] width 23 height 14
type input "16"
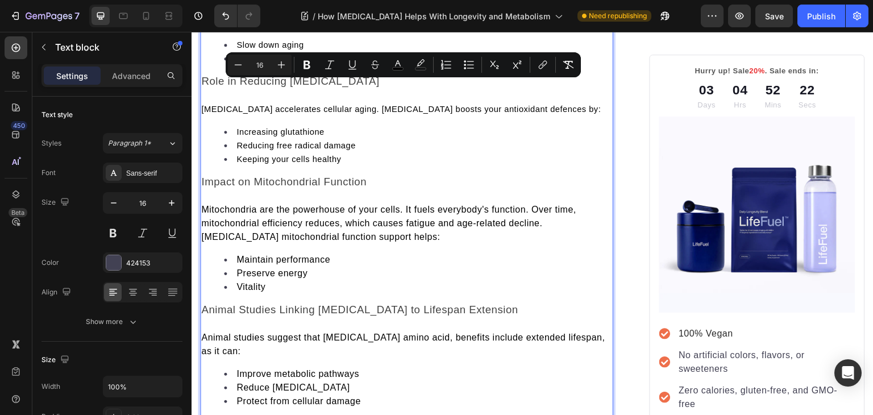
scroll to position [1875, 0]
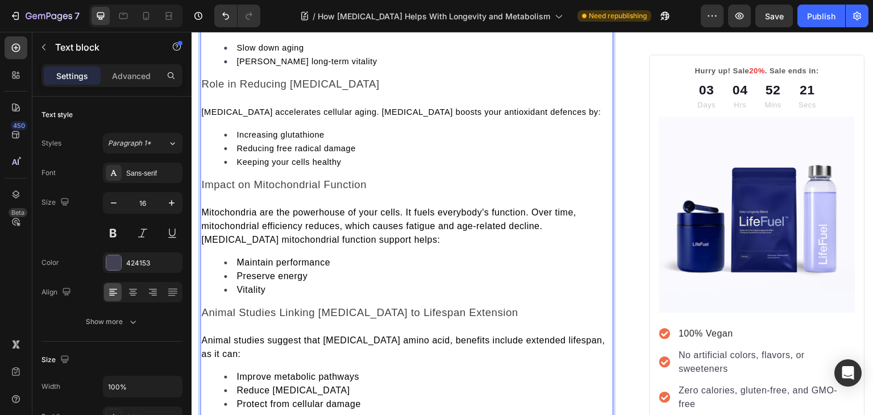
click at [245, 135] on span "Increasing glutathione" at bounding box center [279, 134] width 87 height 9
click at [240, 112] on span "Oxidative stress accelerates cellular aging. Glycine boosts your antioxidant de…" at bounding box center [400, 111] width 399 height 9
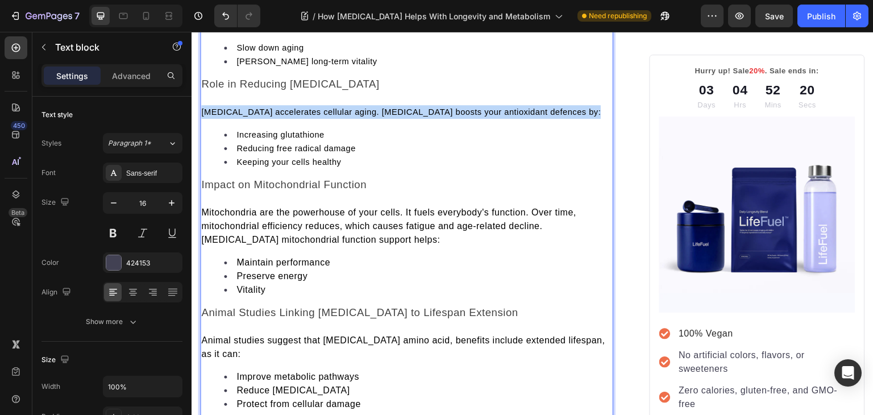
click at [240, 112] on span "Oxidative stress accelerates cellular aging. Glycine boosts your antioxidant de…" at bounding box center [400, 111] width 399 height 9
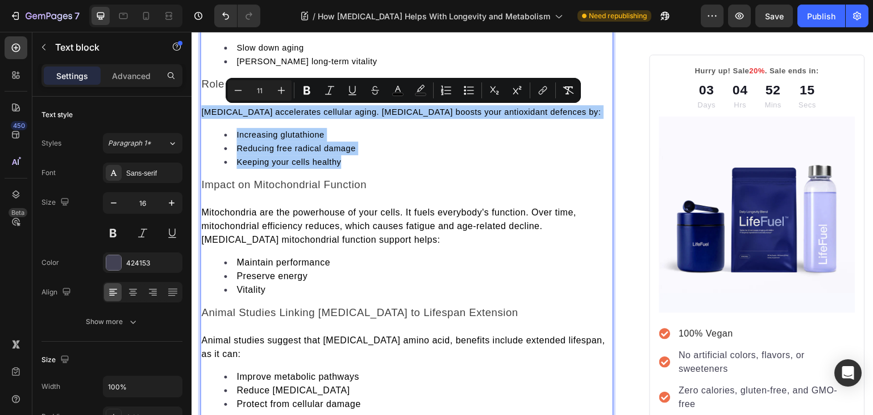
click at [261, 87] on input "11" at bounding box center [259, 91] width 23 height 14
type input "16"
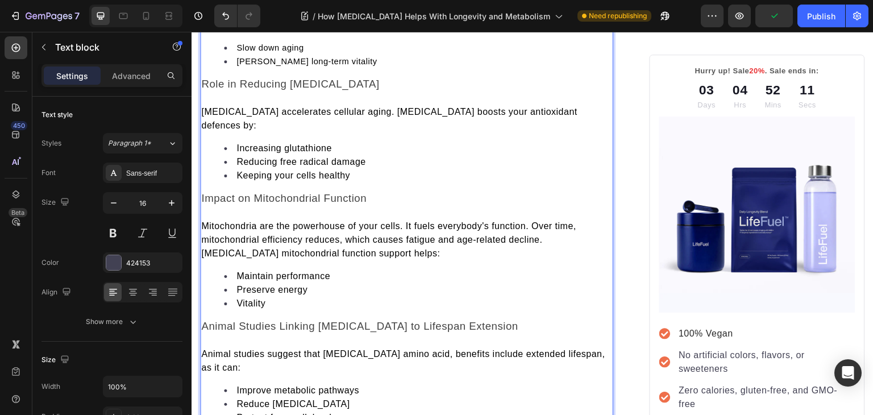
click at [240, 157] on span "Reducing free radical damage" at bounding box center [300, 162] width 129 height 10
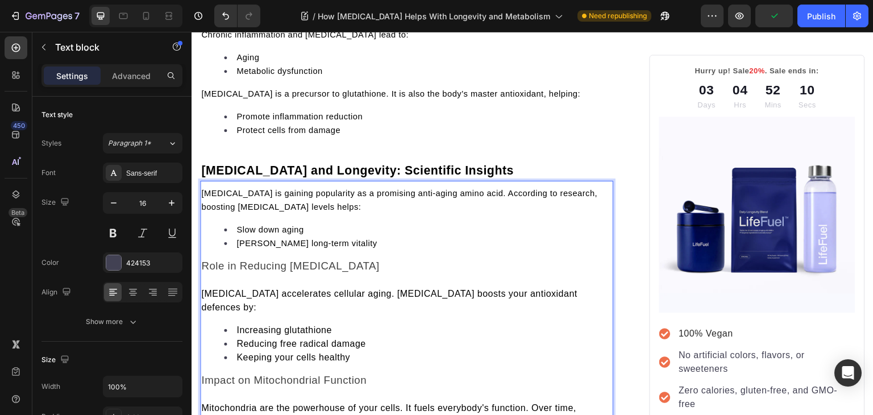
scroll to position [1691, 0]
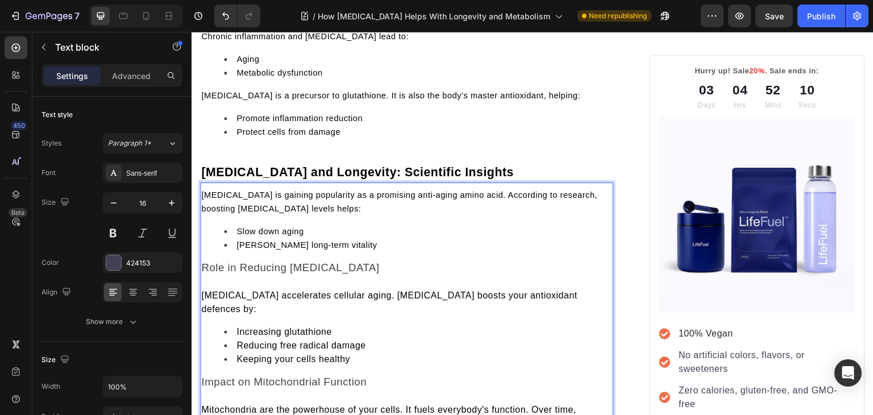
click at [232, 210] on span "Glycine is gaining popularity as a promising anti-aging amino acid. According t…" at bounding box center [399, 201] width 396 height 23
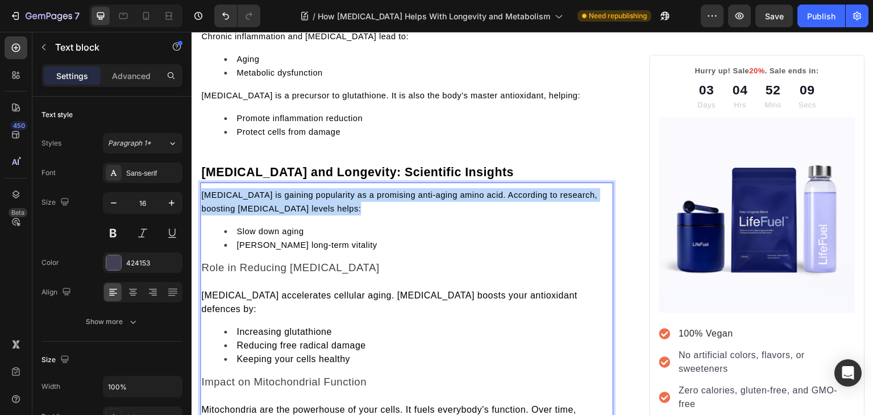
click at [232, 210] on span "Glycine is gaining popularity as a promising anti-aging amino acid. According t…" at bounding box center [399, 201] width 396 height 23
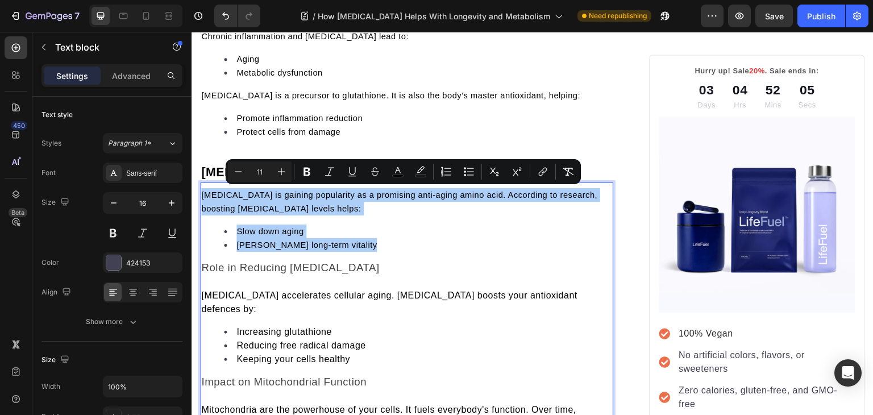
click at [257, 173] on input "11" at bounding box center [259, 172] width 23 height 14
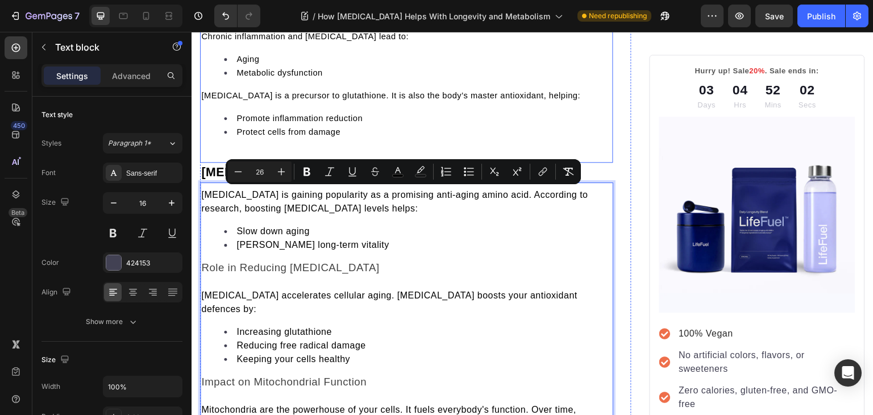
type input "26"
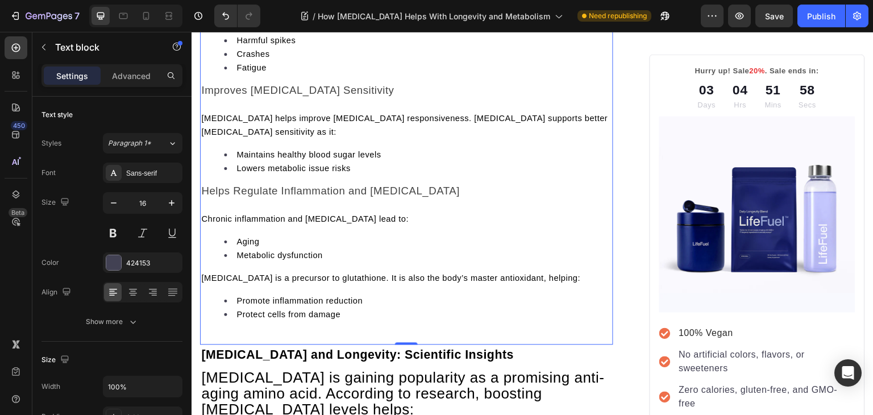
scroll to position [1509, 0]
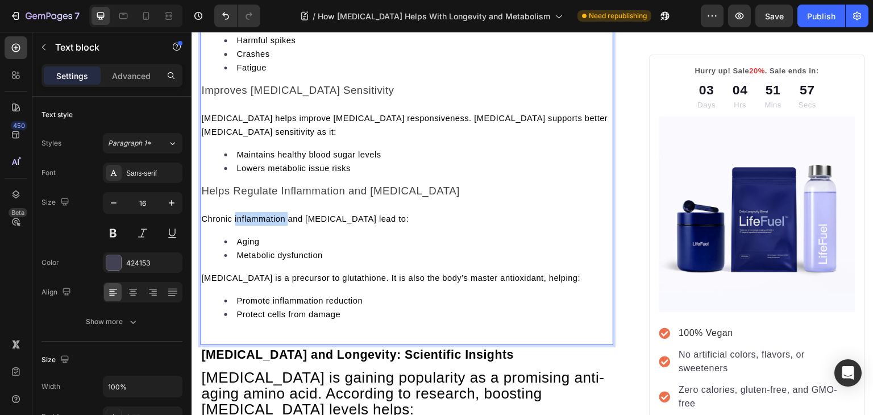
click at [239, 220] on p "Chronic inflammation and oxidative stress lead to:" at bounding box center [406, 219] width 411 height 14
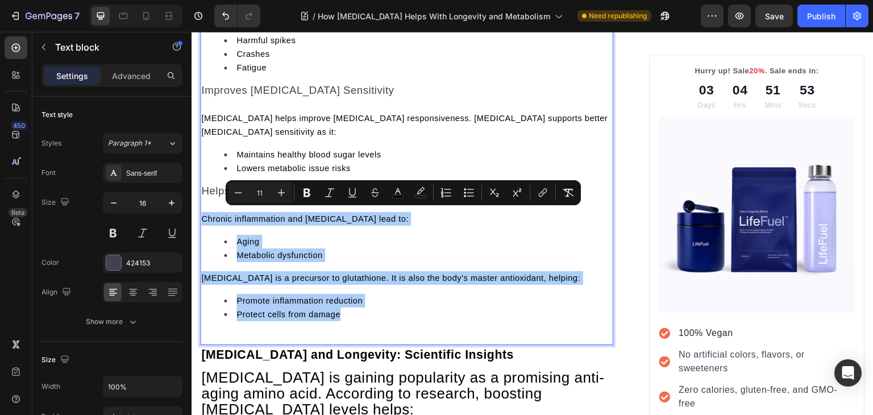
click at [258, 190] on input "11" at bounding box center [259, 193] width 23 height 14
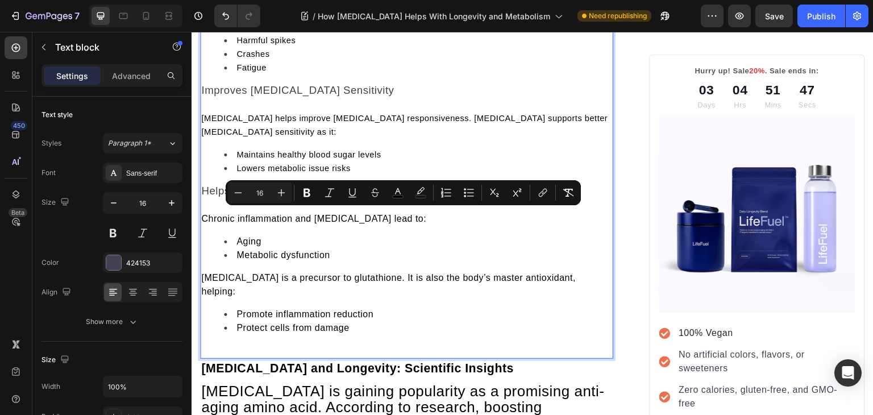
type input "11"
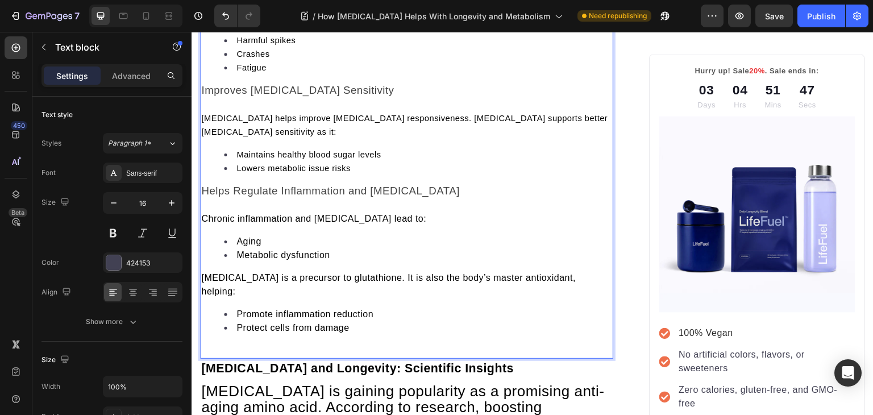
click at [247, 126] on span "Glycine helps improve insulin responsiveness. Glycine supports better insulin s…" at bounding box center [404, 125] width 406 height 23
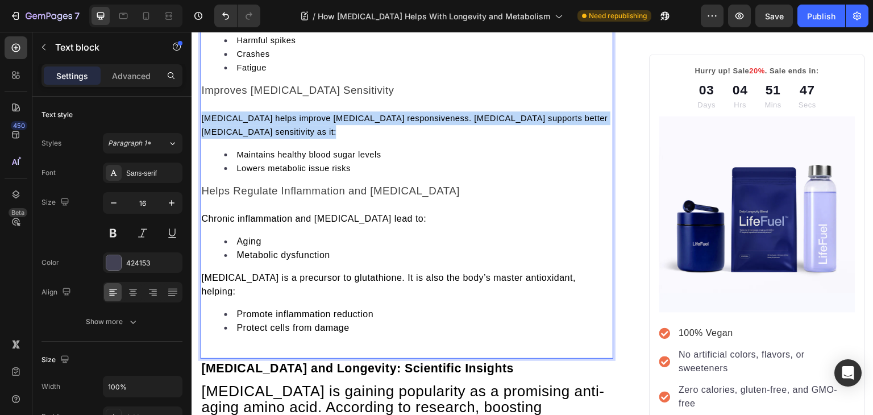
click at [247, 126] on span "Glycine helps improve insulin responsiveness. Glycine supports better insulin s…" at bounding box center [404, 125] width 406 height 23
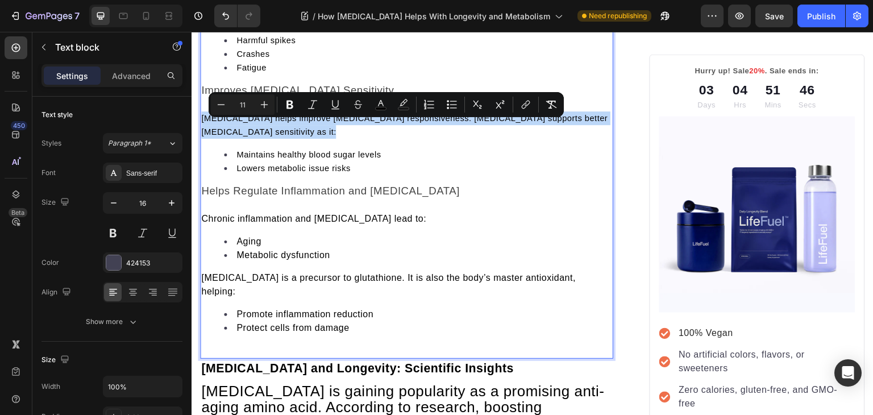
click at [247, 126] on span "Glycine helps improve insulin responsiveness. Glycine supports better insulin s…" at bounding box center [404, 125] width 406 height 23
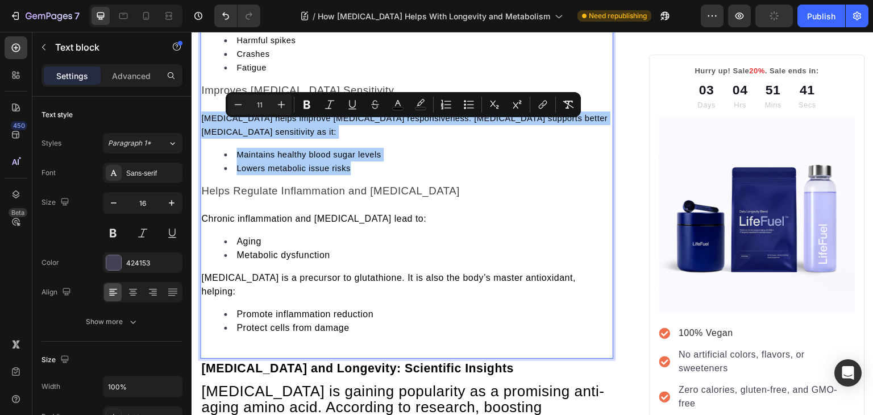
click at [259, 103] on input "11" at bounding box center [259, 105] width 23 height 14
type input "16"
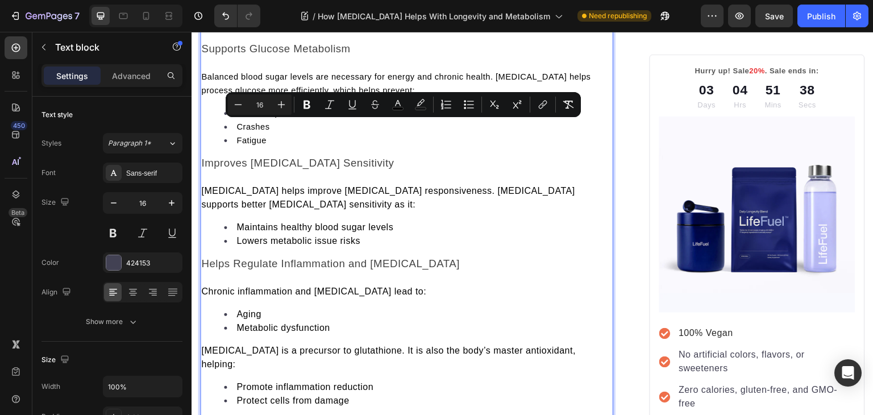
scroll to position [1388, 0]
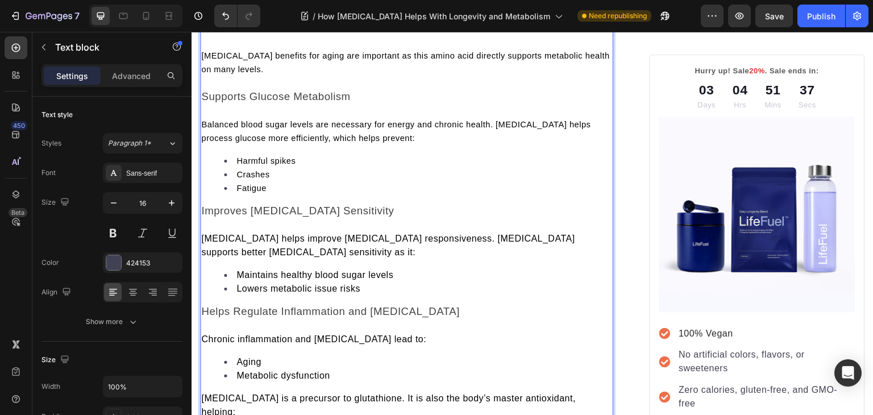
click at [208, 143] on span "Balanced blood sugar levels are necessary for energy and chronic health. Glycin…" at bounding box center [395, 131] width 389 height 23
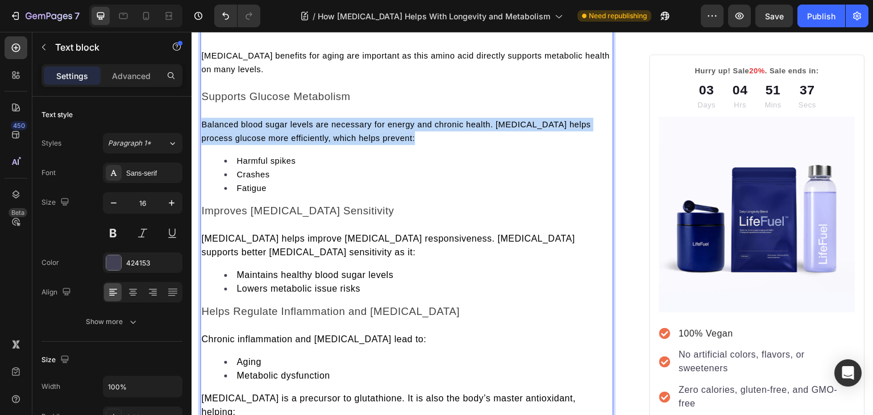
click at [208, 143] on span "Balanced blood sugar levels are necessary for energy and chronic health. Glycin…" at bounding box center [395, 131] width 389 height 23
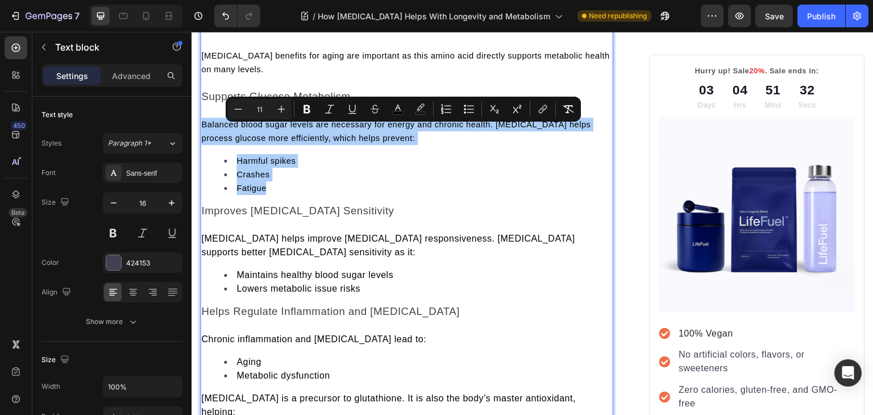
click at [258, 112] on input "11" at bounding box center [259, 109] width 23 height 14
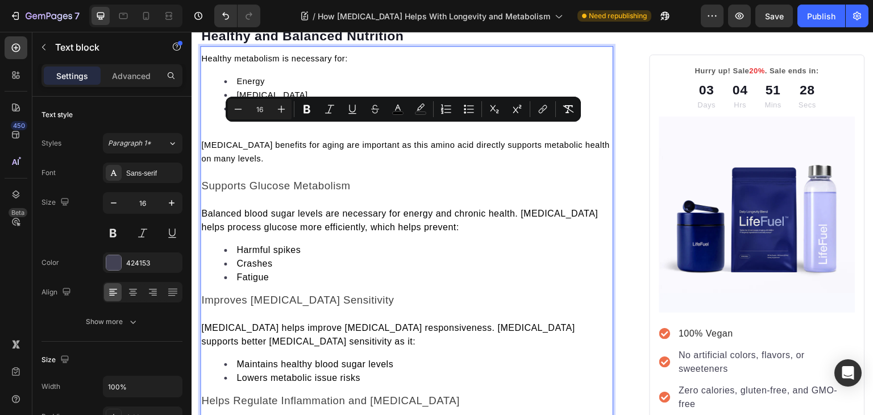
scroll to position [1272, 0]
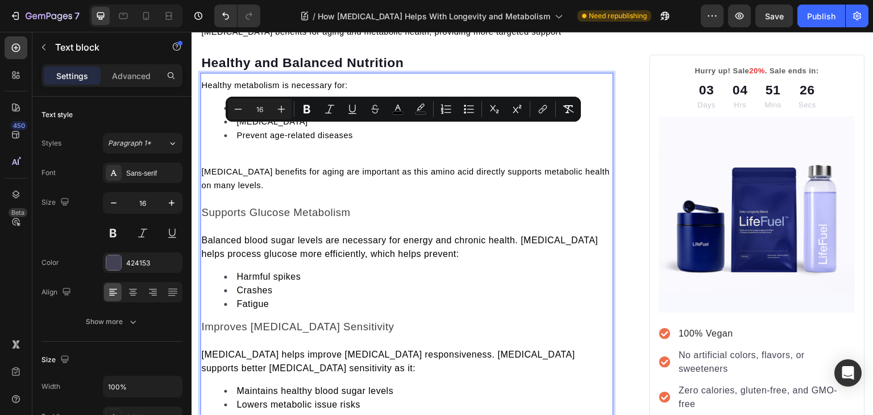
type input "11"
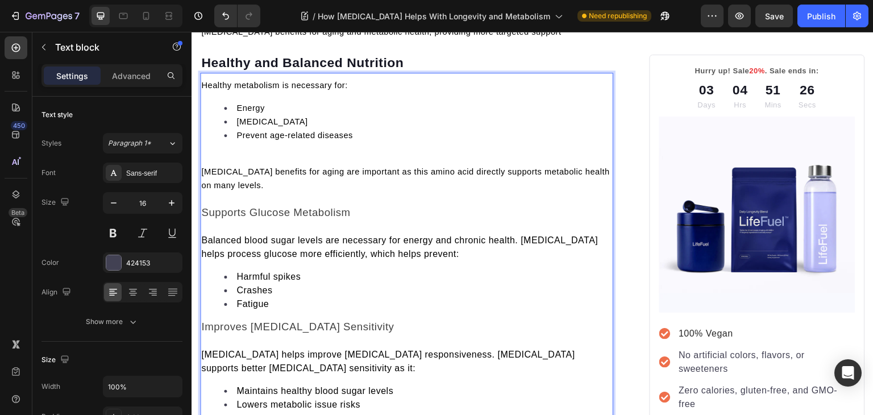
click at [220, 89] on span "Healthy metabolism is necessary for:" at bounding box center [274, 85] width 146 height 9
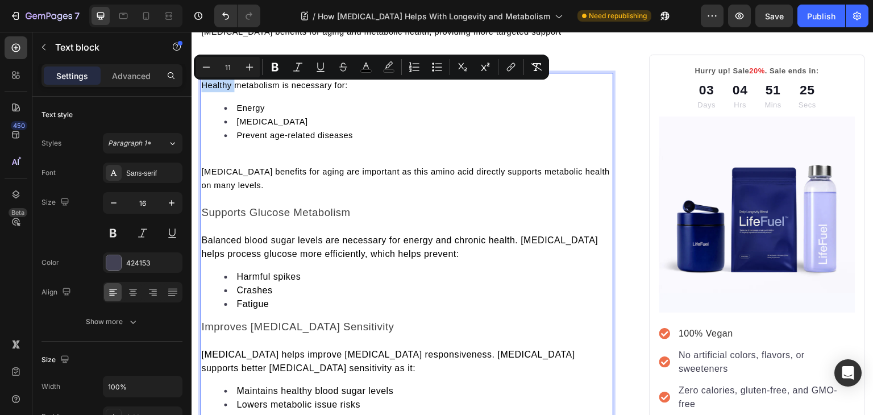
click at [220, 89] on span "Healthy metabolism is necessary for:" at bounding box center [274, 85] width 146 height 9
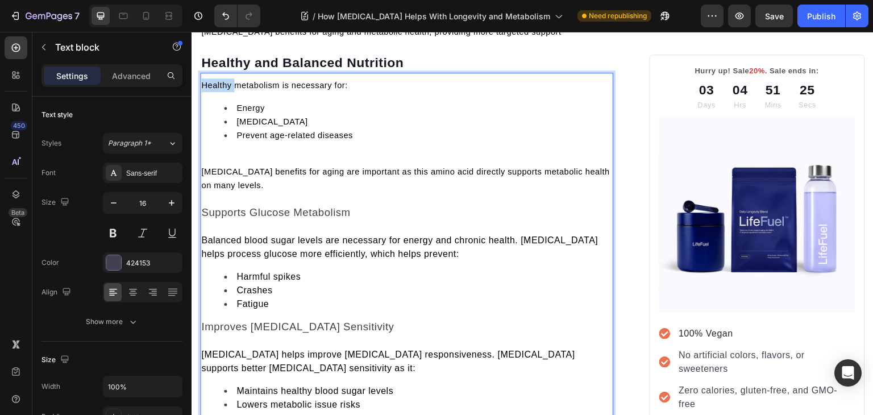
click at [220, 89] on span "Healthy metabolism is necessary for:" at bounding box center [274, 85] width 146 height 9
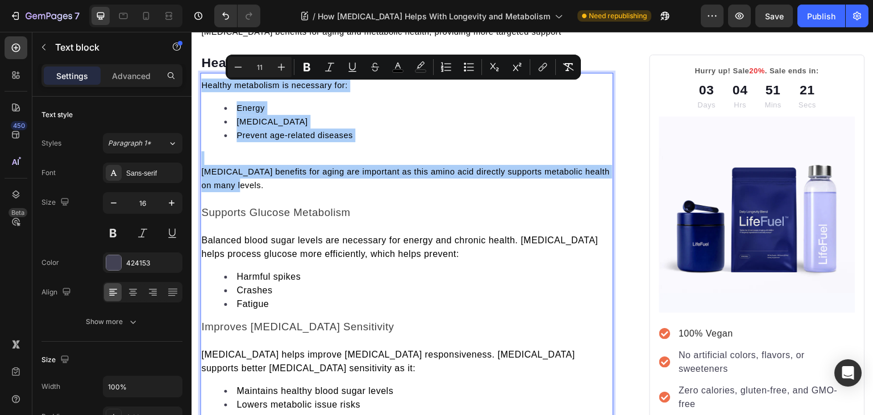
click at [260, 64] on input "11" at bounding box center [259, 67] width 23 height 14
type input "16"
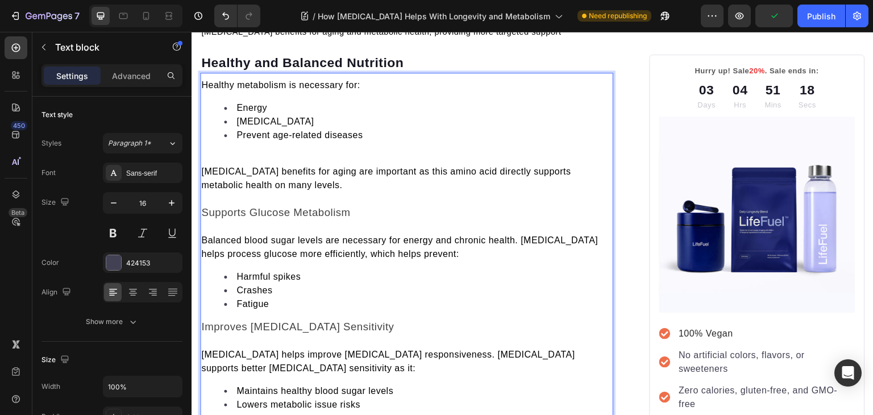
click at [239, 160] on p "Rich Text Editor. Editing area: main" at bounding box center [406, 158] width 411 height 14
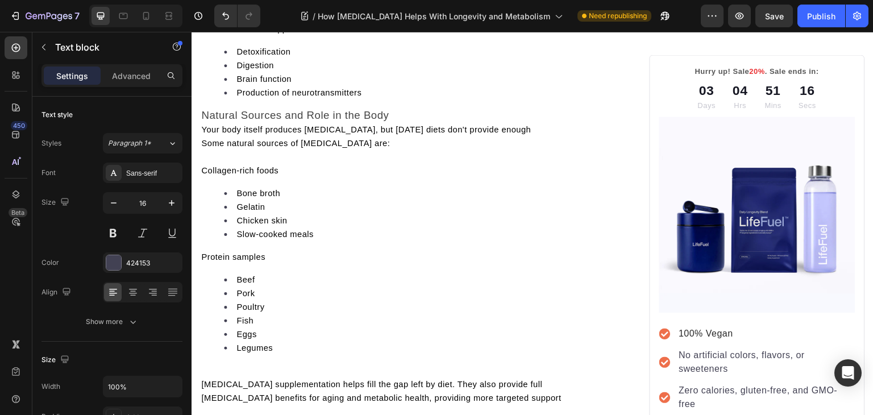
scroll to position [907, 0]
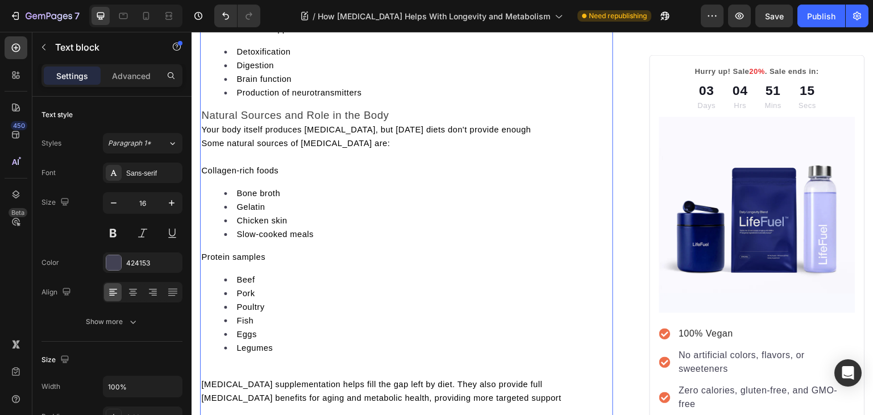
click at [232, 139] on span "Some natural sources of glycine are:" at bounding box center [295, 143] width 189 height 9
click at [208, 139] on span "Some natural sources of glycine are:" at bounding box center [295, 143] width 189 height 9
click at [205, 127] on span "Your body itself produces glycine, but today’s diets don't provide enough" at bounding box center [365, 129] width 329 height 9
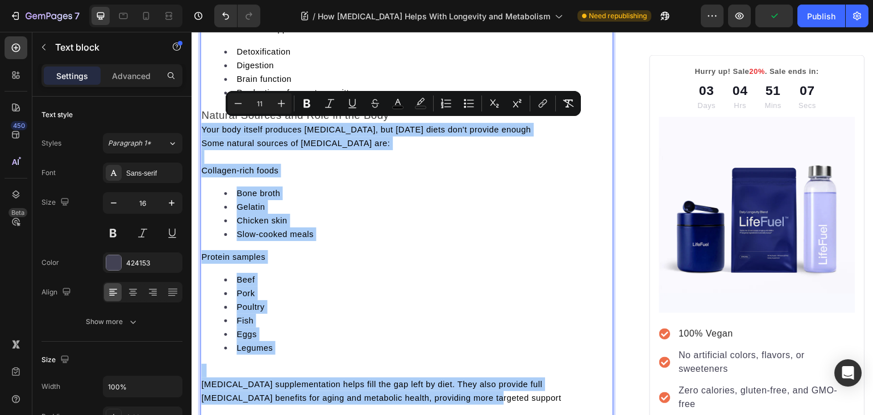
click at [258, 103] on input "11" at bounding box center [259, 104] width 23 height 14
type input "16"
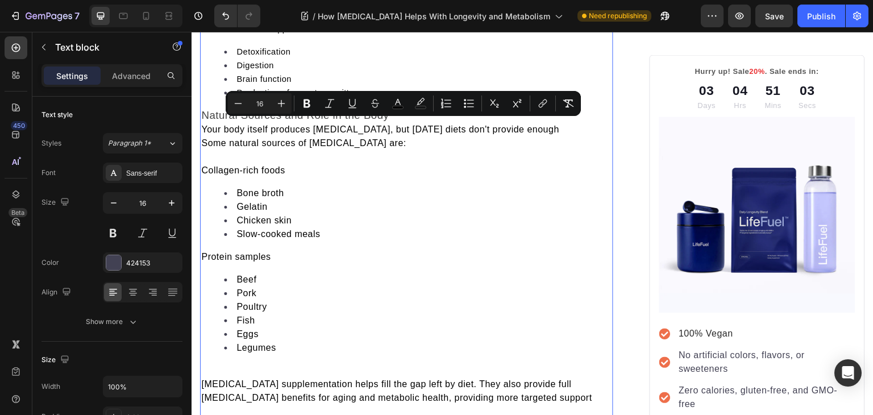
click at [485, 395] on p "Glycine supplementation helps fill the gap left by diet. They also provide full…" at bounding box center [406, 390] width 411 height 27
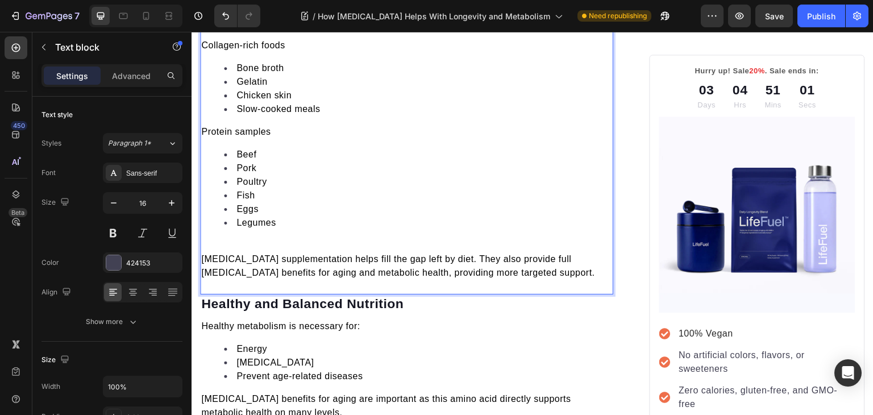
scroll to position [1038, 0]
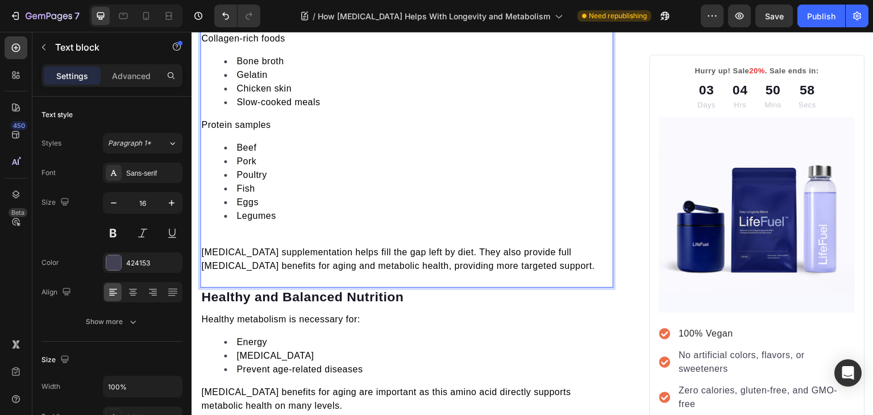
click at [379, 216] on li "Legumes" at bounding box center [418, 216] width 388 height 14
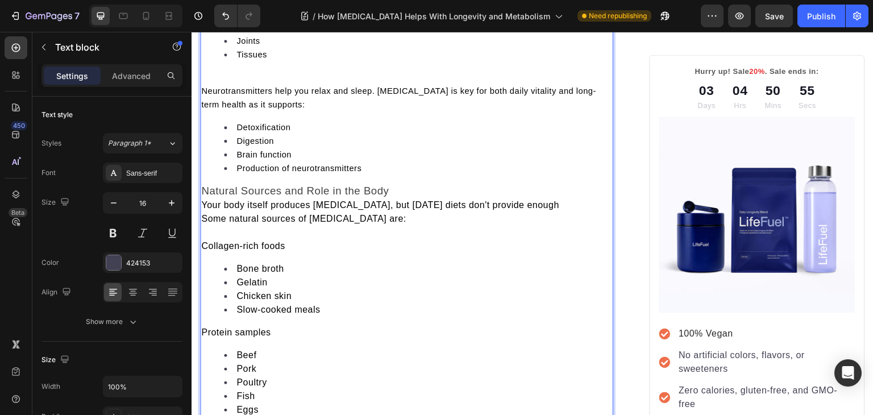
scroll to position [812, 0]
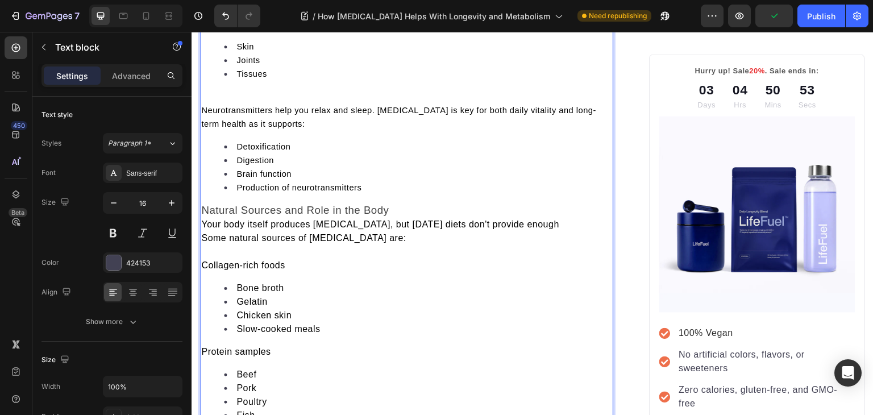
click at [202, 219] on span "Your body itself produces glycine, but today’s diets don't provide enough" at bounding box center [380, 224] width 358 height 10
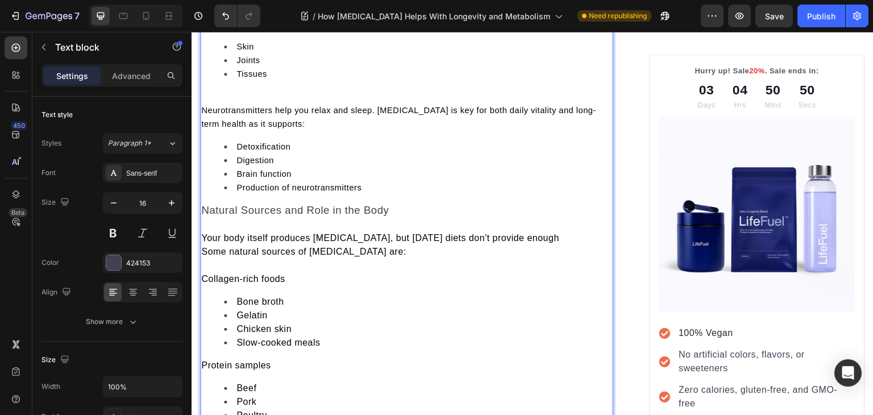
click at [533, 231] on p "Your body itself produces glycine, but today’s diets don't provide enough" at bounding box center [406, 238] width 411 height 14
click at [205, 247] on span "Some natural sources of glycine are:" at bounding box center [303, 252] width 205 height 10
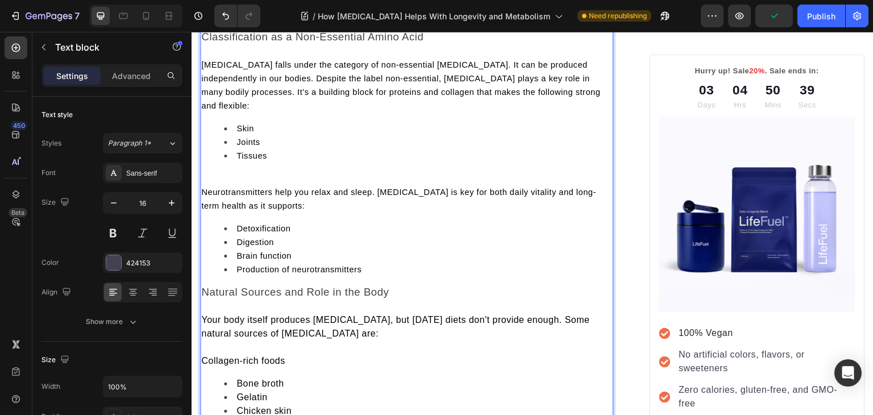
scroll to position [728, 0]
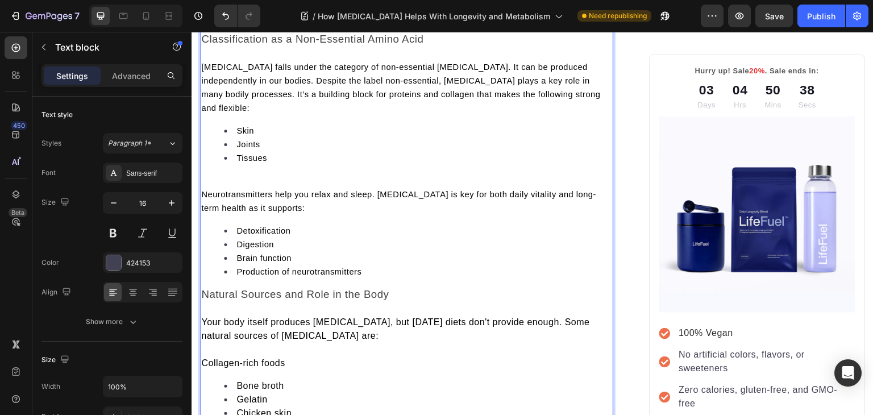
click at [245, 97] on span "Glycine falls under the category of non-essential amino acids. It can be produc…" at bounding box center [400, 87] width 399 height 50
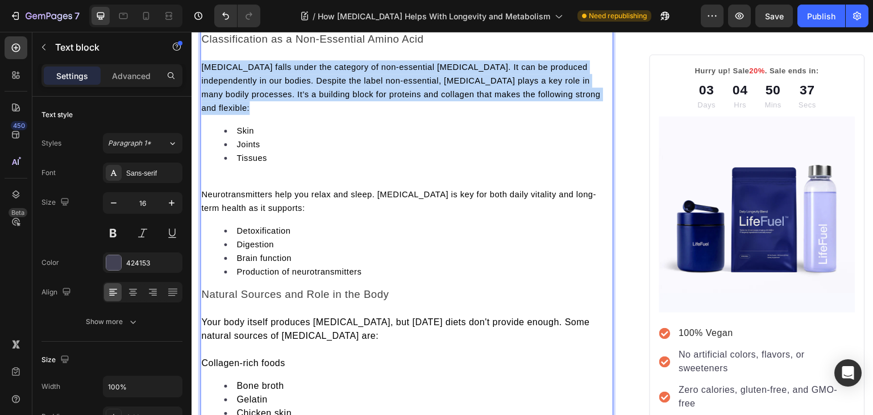
click at [245, 97] on span "Glycine falls under the category of non-essential amino acids. It can be produc…" at bounding box center [400, 87] width 399 height 50
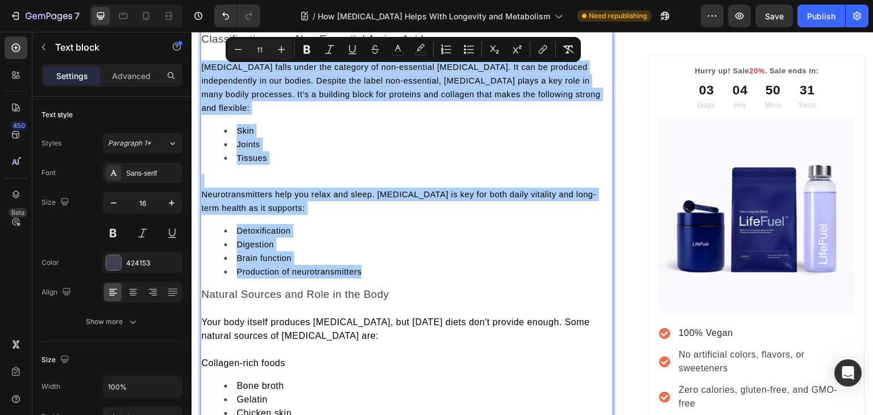
click at [263, 52] on input "11" at bounding box center [259, 50] width 23 height 14
type input "16"
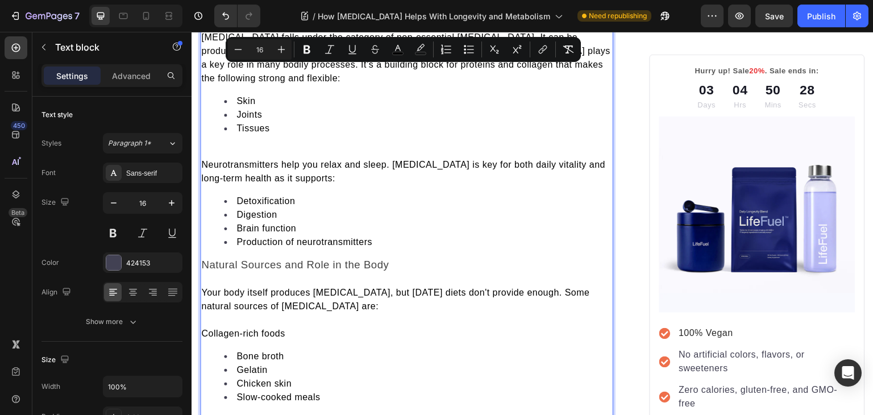
scroll to position [766, 0]
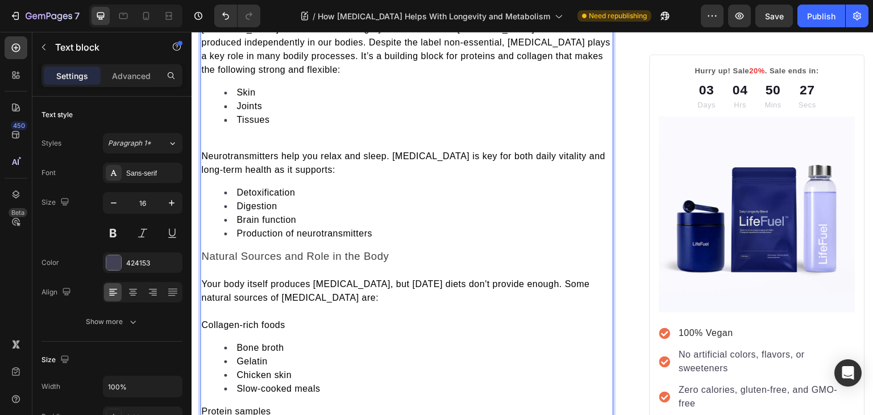
click at [280, 141] on p "Rich Text Editor. Editing area: main" at bounding box center [406, 143] width 411 height 14
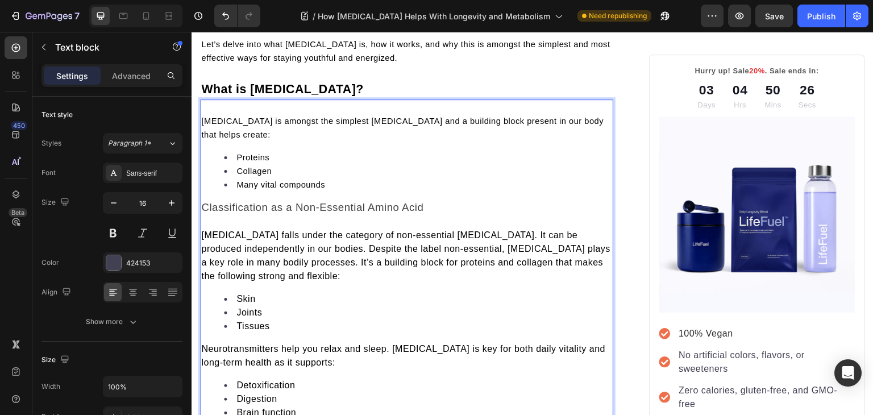
scroll to position [561, 0]
click at [258, 121] on span "Glycine is amongst the simplest amino acids and a building block present in our…" at bounding box center [402, 126] width 402 height 23
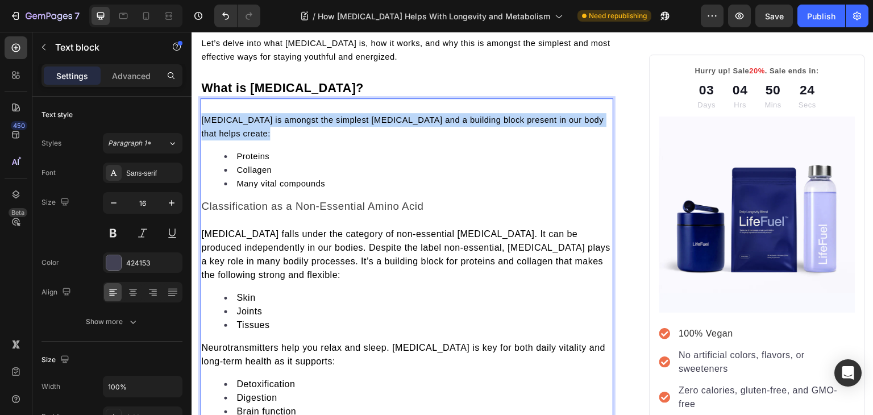
click at [258, 121] on span "Glycine is amongst the simplest amino acids and a building block present in our…" at bounding box center [402, 126] width 402 height 23
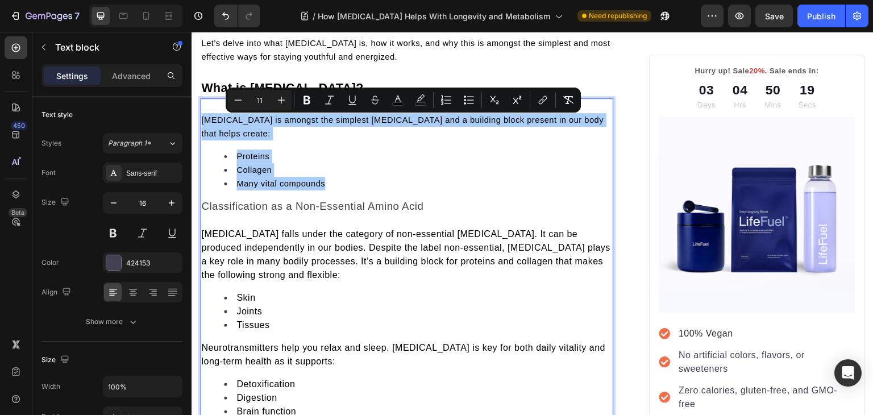
click at [261, 98] on input "11" at bounding box center [259, 100] width 23 height 14
type input "16"
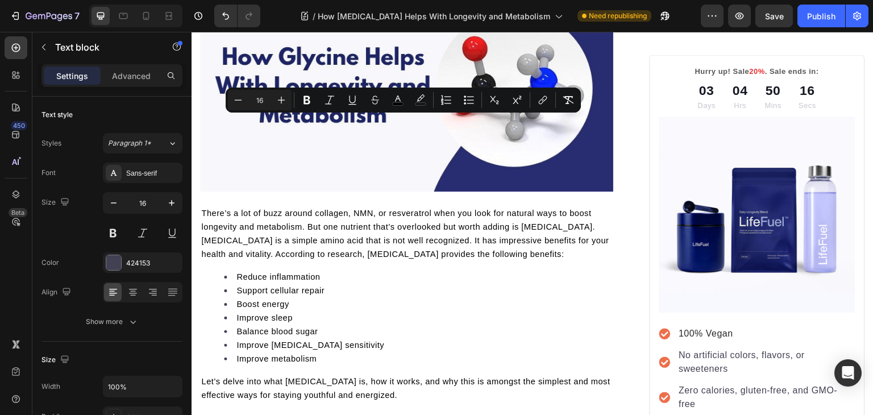
scroll to position [223, 0]
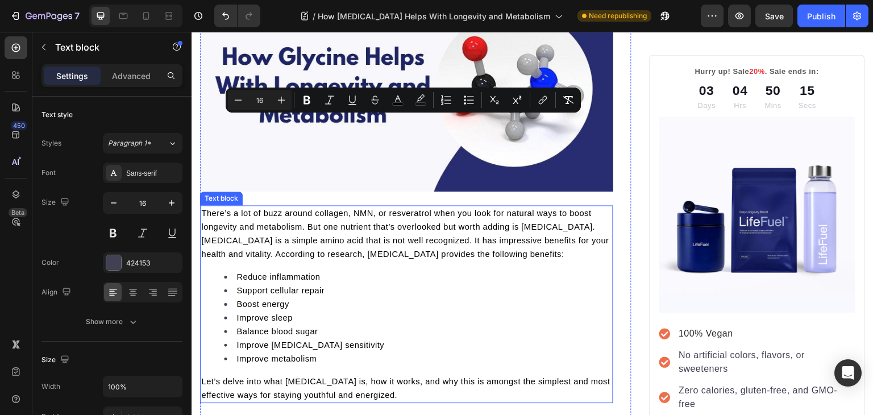
click at [249, 228] on p "There’s a lot of buzz around collagen, NMN, or resveratrol when you look for na…" at bounding box center [406, 219] width 411 height 27
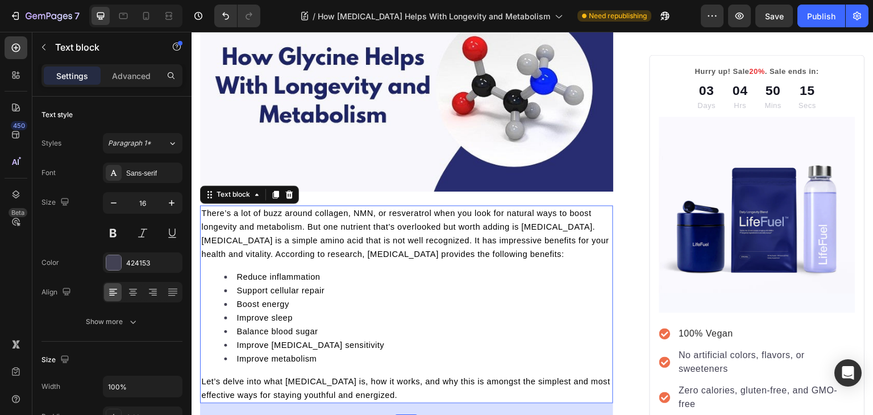
click at [249, 228] on p "There’s a lot of buzz around collagen, NMN, or resveratrol when you look for na…" at bounding box center [406, 219] width 411 height 27
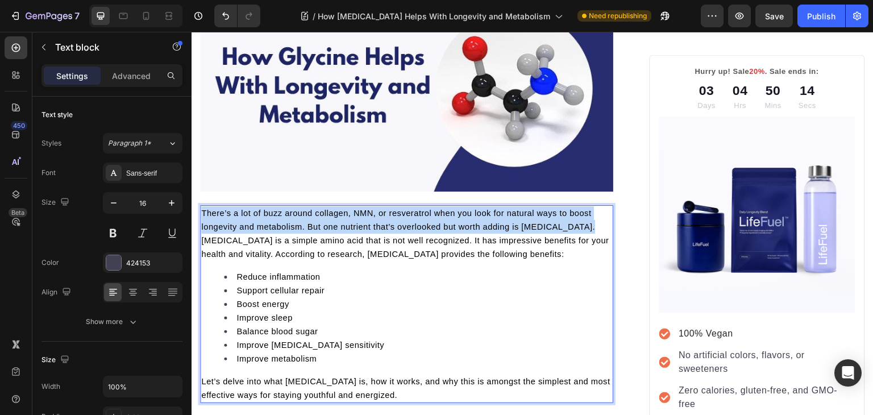
click at [249, 228] on p "There’s a lot of buzz around collagen, NMN, or resveratrol when you look for na…" at bounding box center [406, 219] width 411 height 27
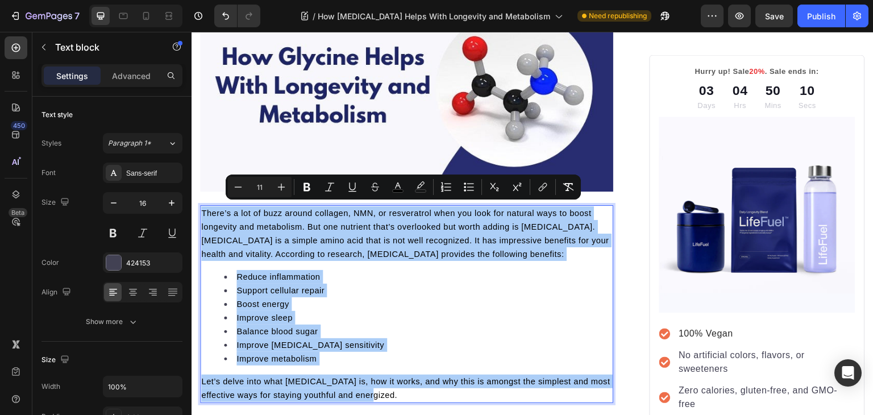
click at [262, 189] on input "11" at bounding box center [259, 187] width 23 height 14
type input "16"
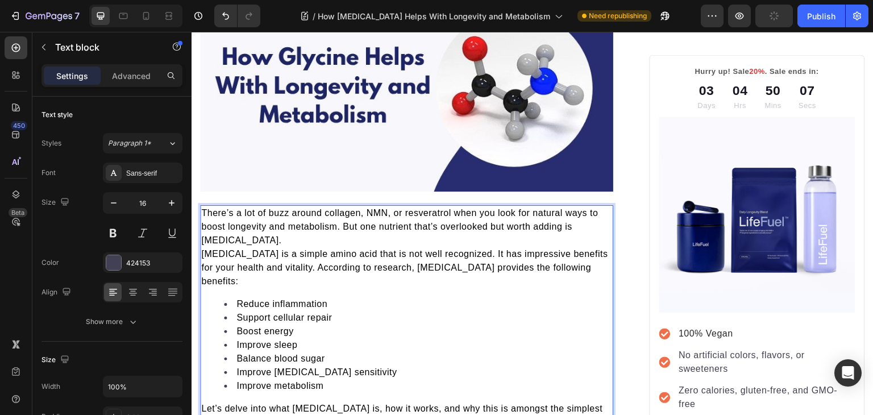
click at [240, 241] on p "There’s a lot of buzz around collagen, NMN, or resveratrol when you look for na…" at bounding box center [406, 226] width 411 height 41
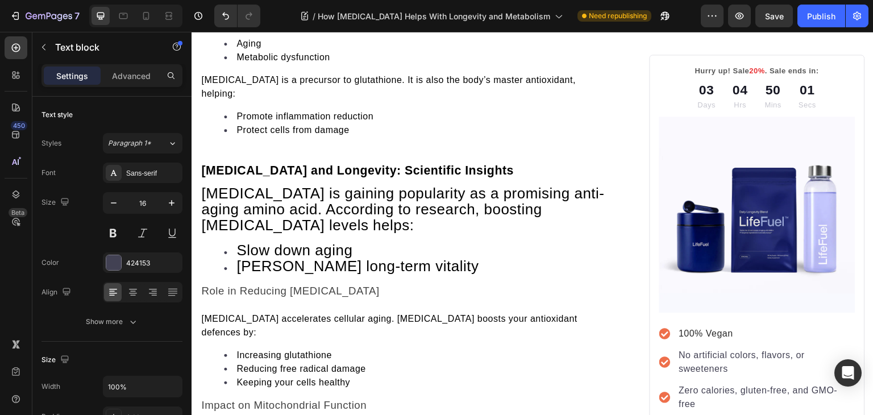
scroll to position [1725, 0]
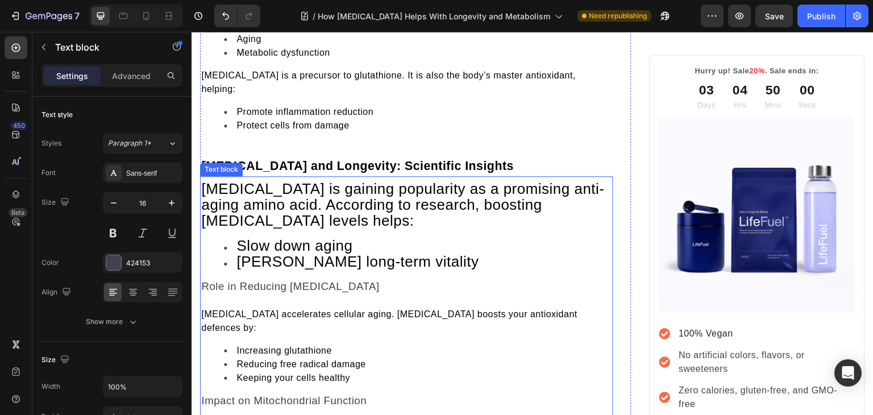
click at [288, 180] on span "Glycine is gaining popularity as a promising anti-aging amino acid. According t…" at bounding box center [402, 204] width 403 height 49
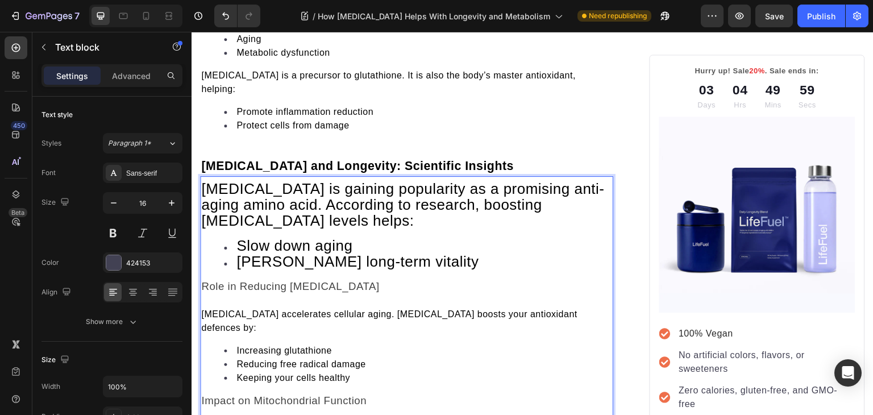
click at [288, 180] on span "Glycine is gaining popularity as a promising anti-aging amino acid. According t…" at bounding box center [402, 204] width 403 height 49
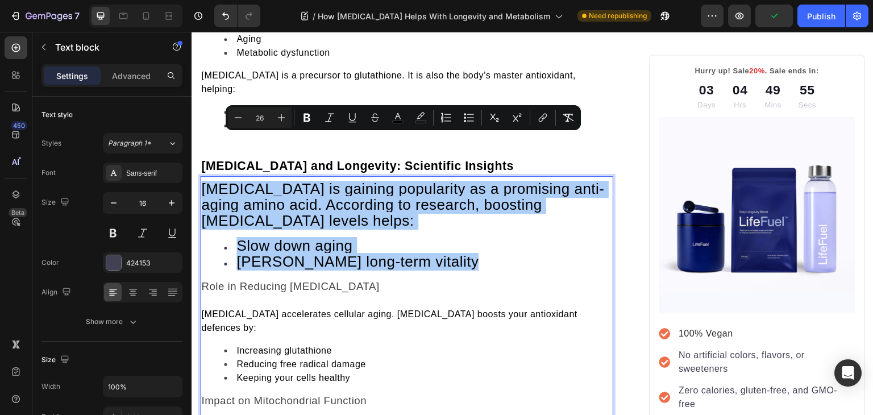
click at [260, 117] on input "26" at bounding box center [259, 118] width 23 height 14
type input "16"
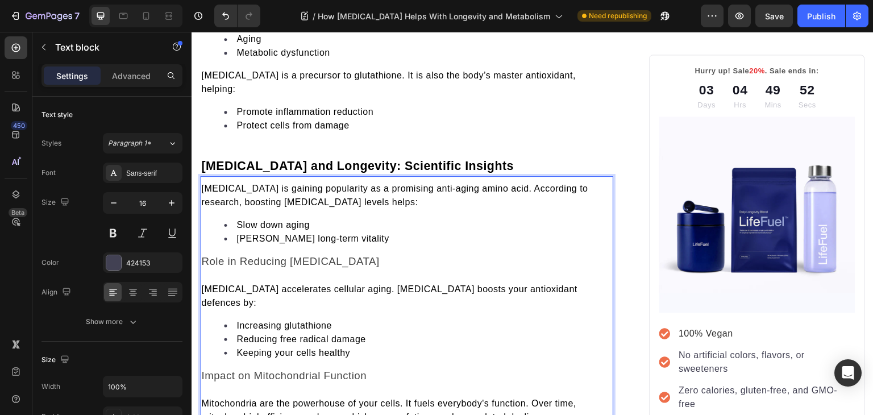
click at [353, 319] on li "Increasing glutathione" at bounding box center [418, 326] width 388 height 14
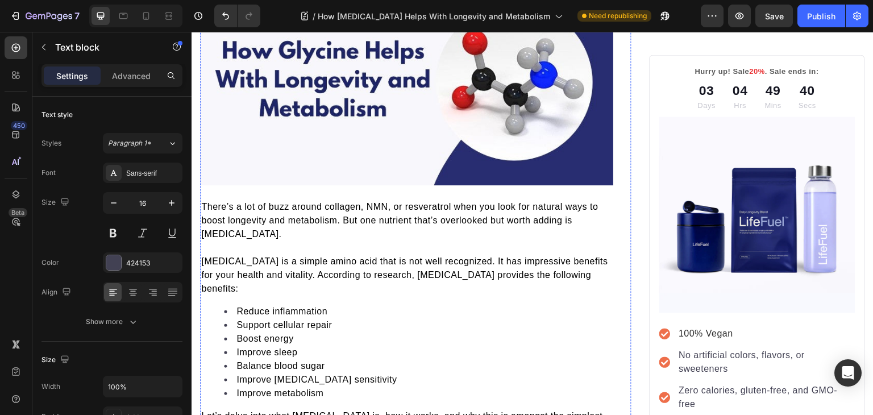
scroll to position [0, 0]
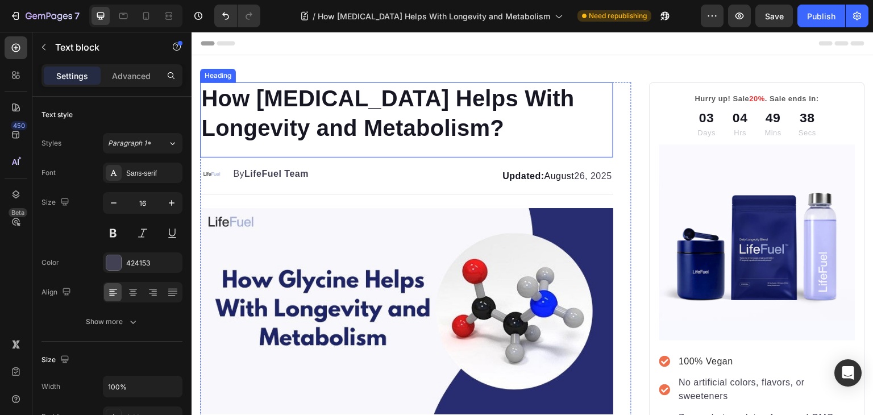
click at [311, 90] on p "How Glycine Helps With Longevity and Metabolism?" at bounding box center [406, 113] width 411 height 59
click at [308, 93] on p "How Glycine Helps With Longevity and Metabolism?" at bounding box center [406, 113] width 411 height 59
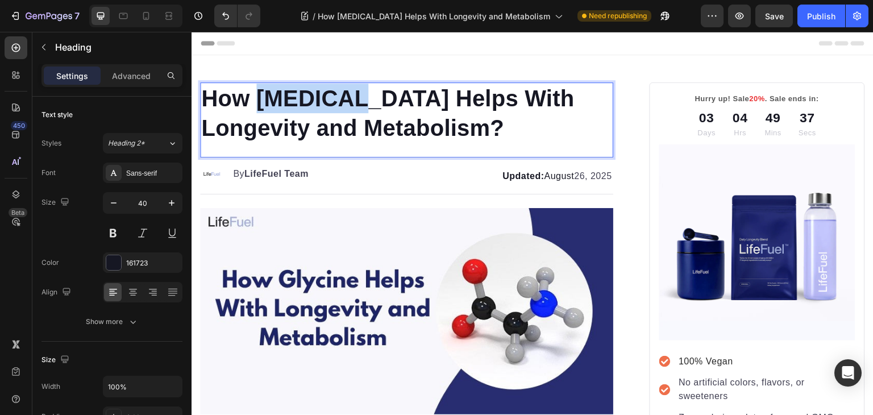
click at [308, 93] on p "How Glycine Helps With Longevity and Metabolism?" at bounding box center [406, 113] width 411 height 59
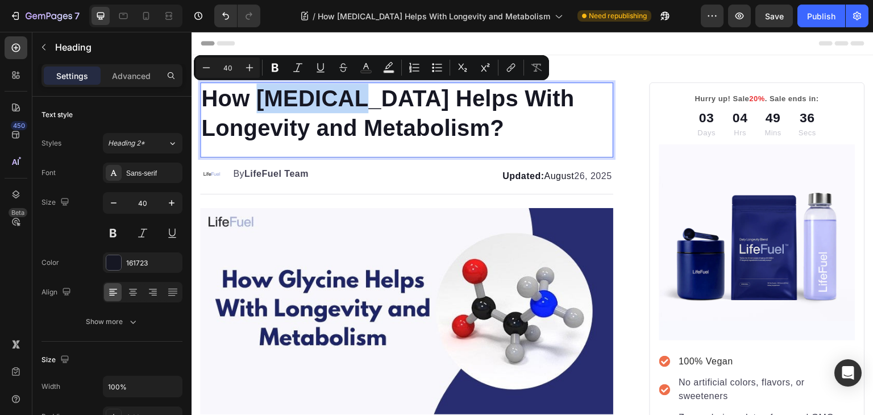
copy p "Glycine"
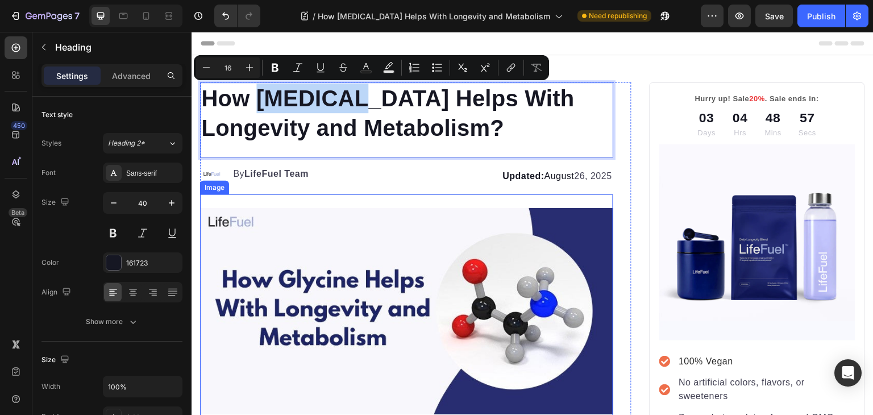
click at [428, 194] on div "Image" at bounding box center [406, 310] width 413 height 233
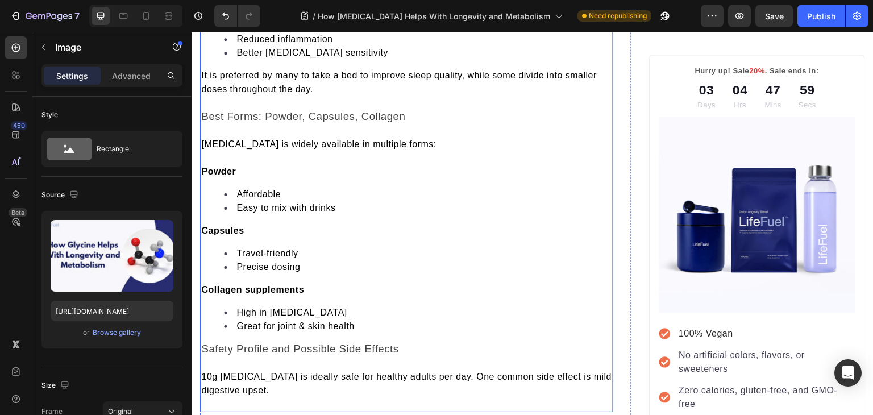
scroll to position [3132, 0]
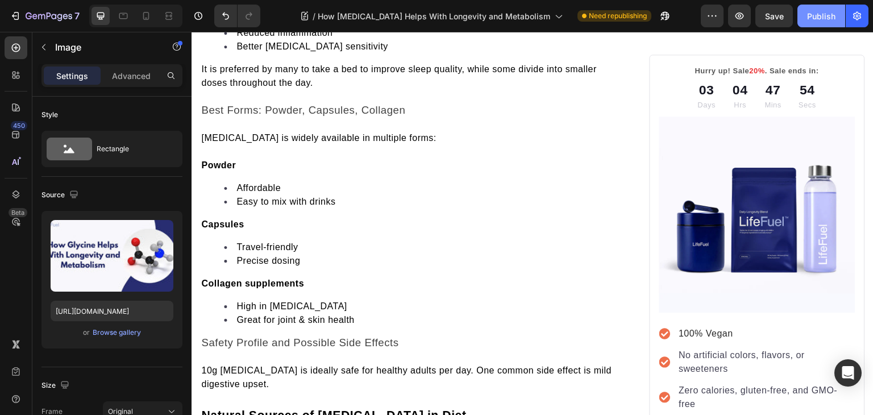
click at [817, 14] on div "Publish" at bounding box center [821, 16] width 28 height 12
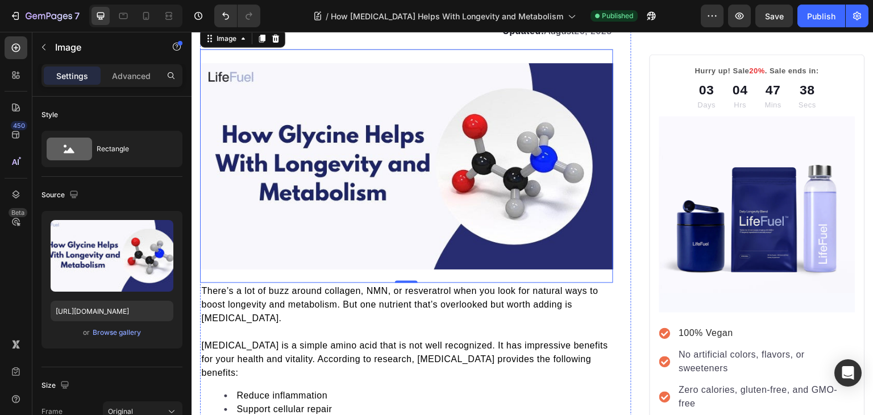
scroll to position [0, 0]
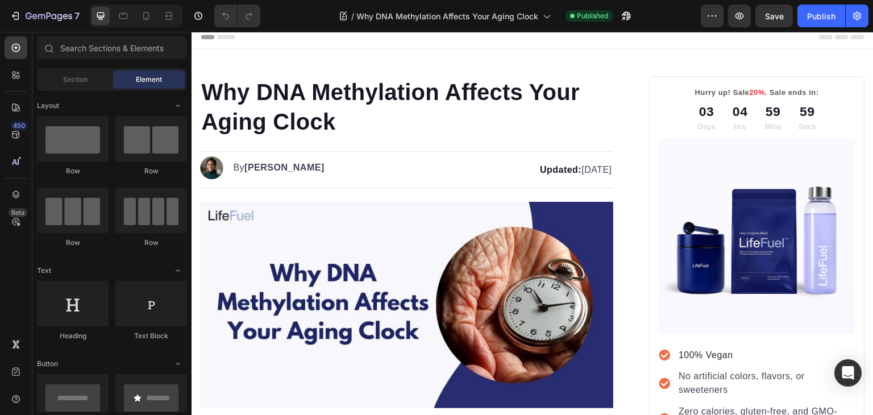
scroll to position [7, 0]
click at [212, 164] on img at bounding box center [211, 167] width 23 height 23
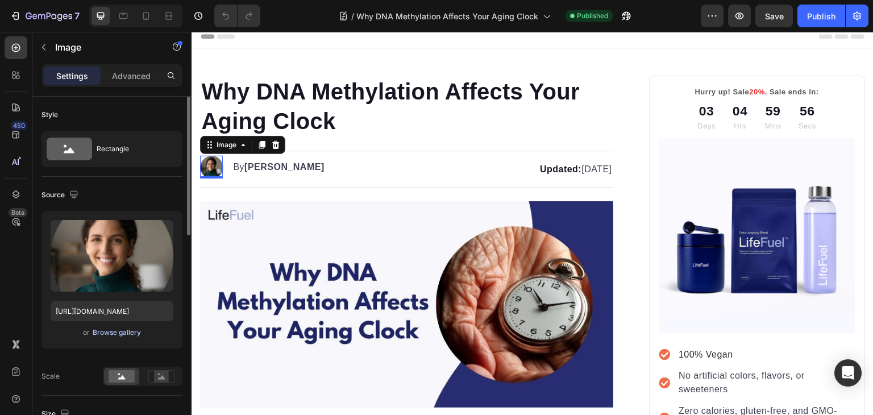
click at [118, 333] on div "Browse gallery" at bounding box center [117, 332] width 48 height 10
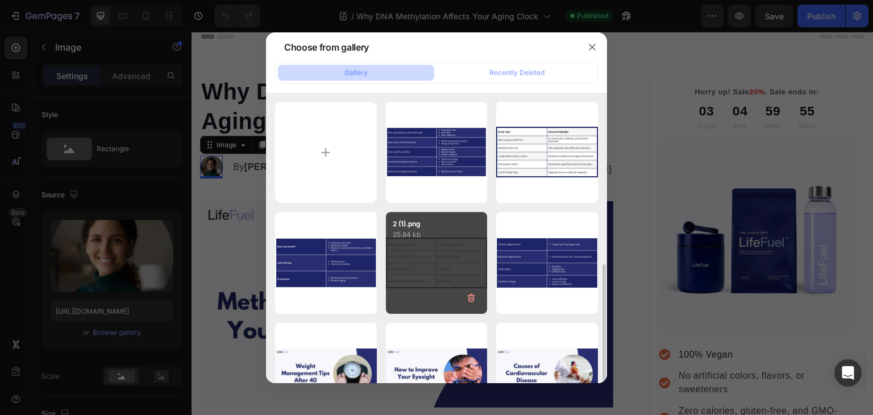
scroll to position [164, 0]
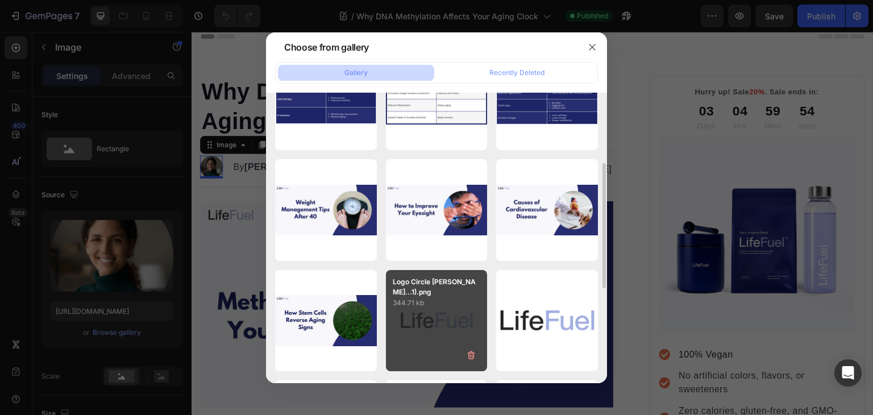
click at [423, 292] on p "Logo Circle [PERSON_NAME]...1).png" at bounding box center [437, 287] width 88 height 20
type input "[URL][DOMAIN_NAME]"
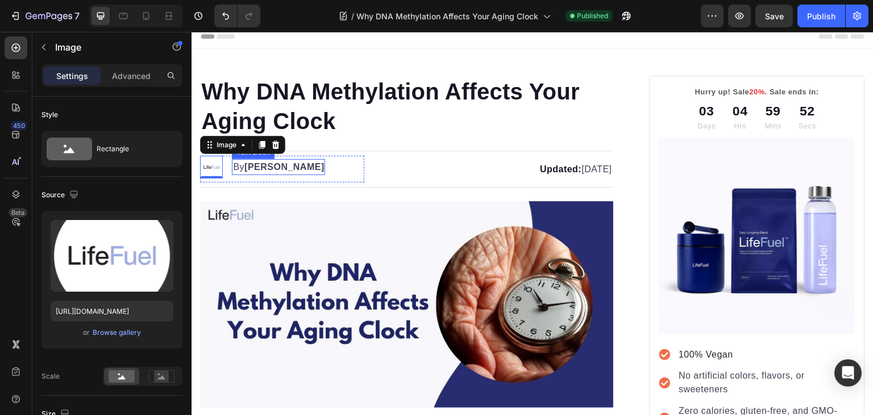
click at [254, 166] on strong "[PERSON_NAME]" at bounding box center [284, 167] width 80 height 10
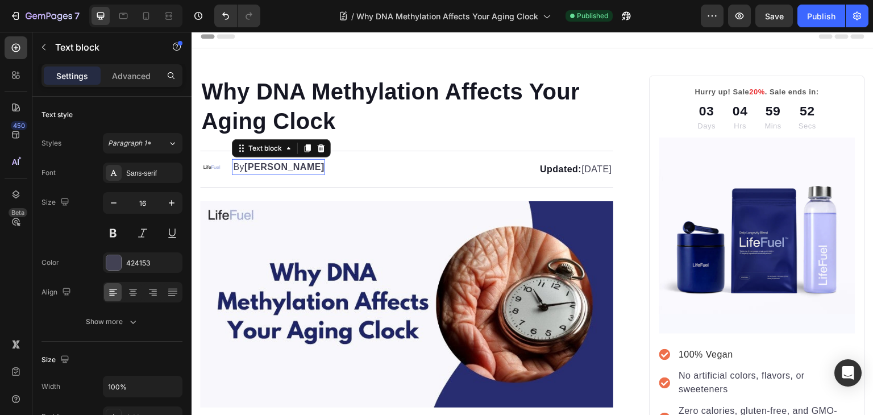
click at [254, 166] on strong "[PERSON_NAME]" at bounding box center [284, 167] width 80 height 10
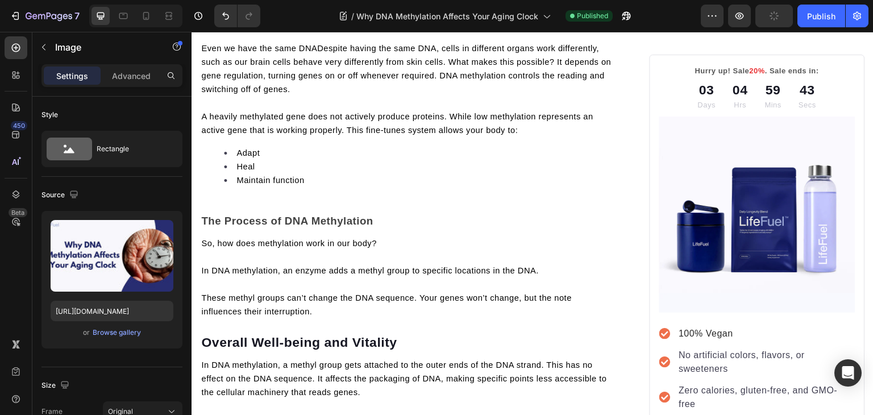
scroll to position [677, 0]
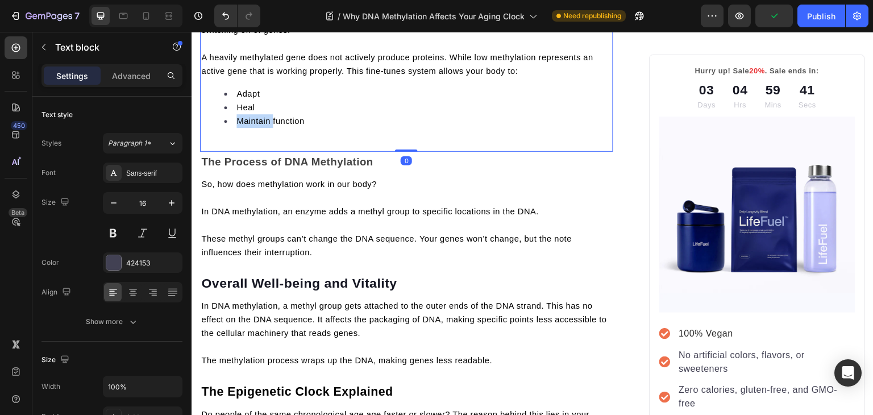
click at [265, 138] on div "Even we have the same DNADespite having the same DNA, cells in different organs…" at bounding box center [406, 59] width 413 height 157
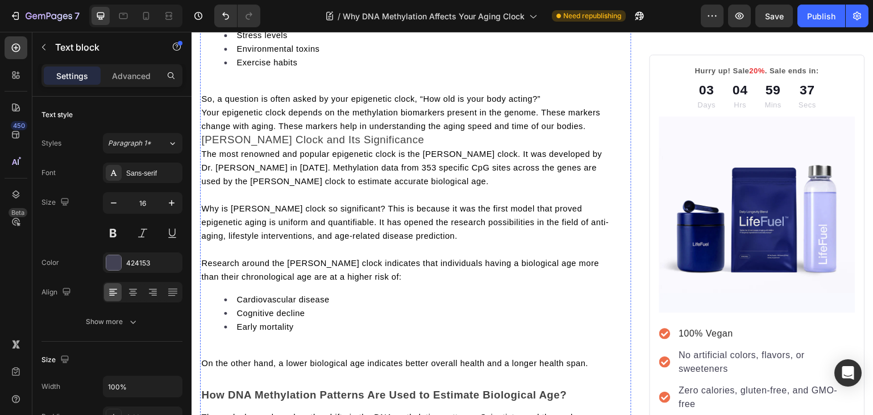
scroll to position [1188, 0]
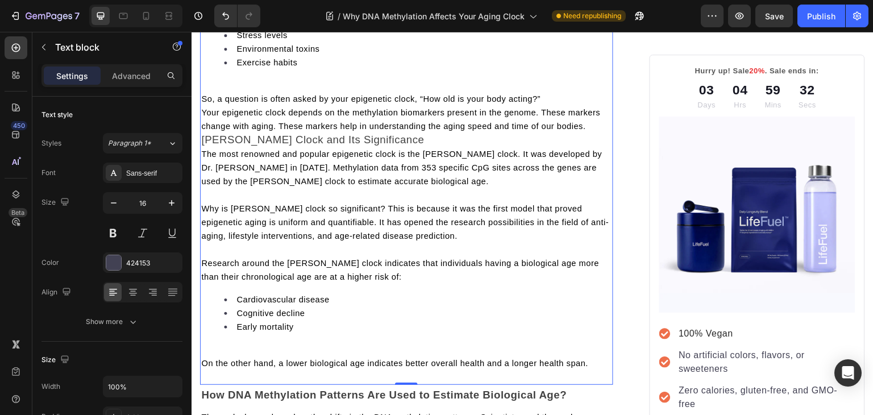
click at [206, 145] on span "[PERSON_NAME] Clock and Its Significance" at bounding box center [312, 139] width 223 height 12
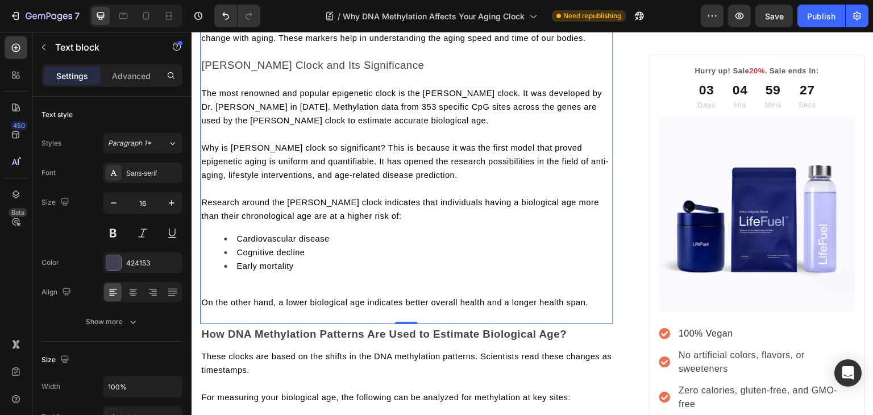
scroll to position [1277, 0]
click at [224, 295] on p "Rich Text Editor. Editing area: main" at bounding box center [406, 288] width 411 height 14
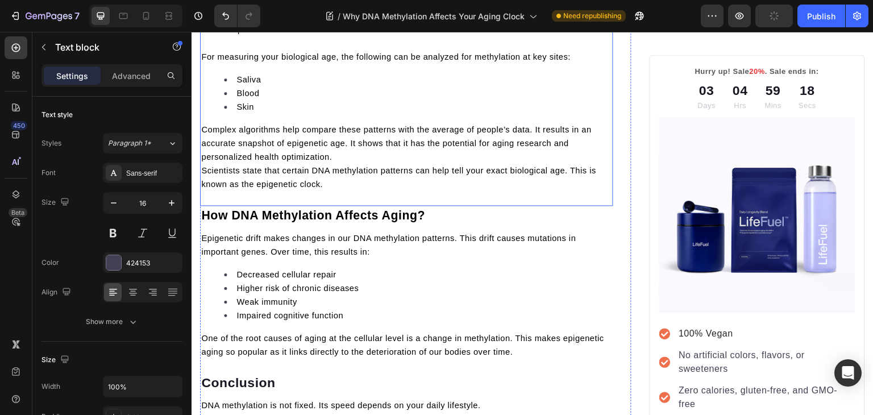
scroll to position [1604, 0]
click at [203, 187] on span "Scientists state that certain DNA methylation patterns can help tell your exact…" at bounding box center [398, 176] width 395 height 23
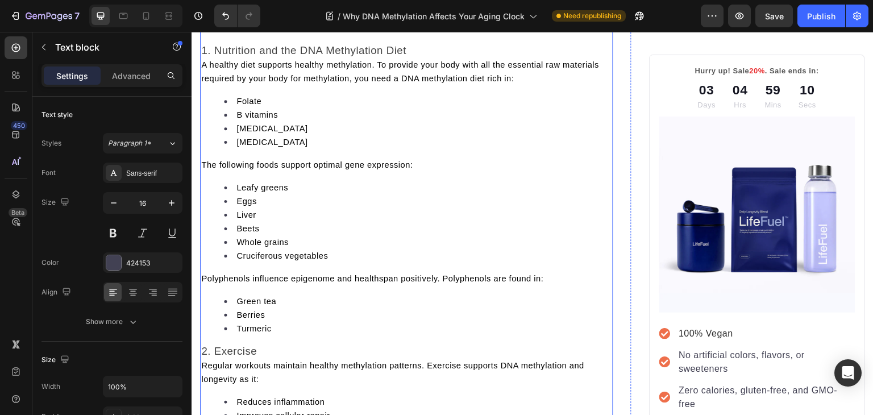
scroll to position [1995, 0]
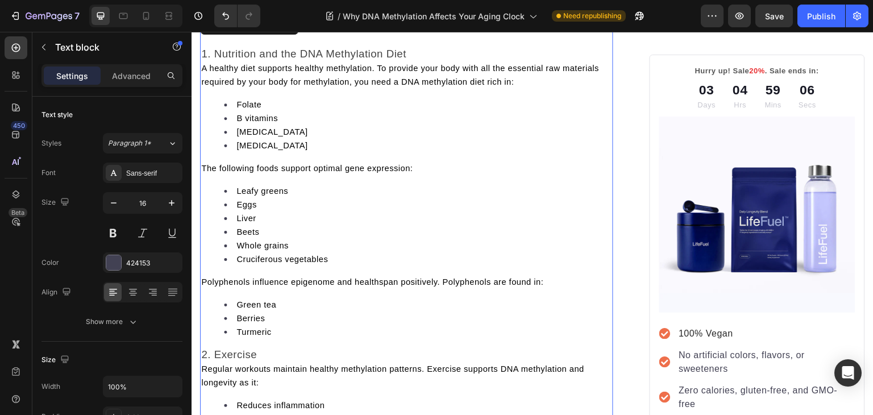
click at [203, 86] on span "A healthy diet supports healthy methylation. To provide your body with all the …" at bounding box center [400, 75] width 398 height 23
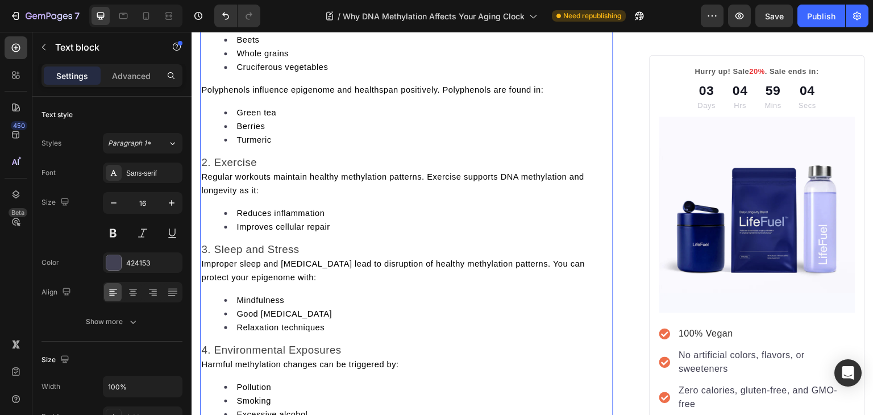
scroll to position [2226, 0]
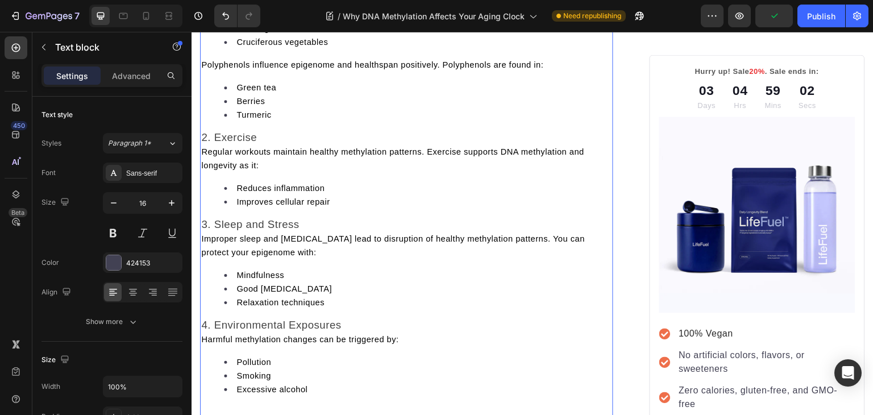
click at [202, 170] on span "Regular workouts maintain healthy methylation patterns. Exercise supports DNA m…" at bounding box center [392, 158] width 383 height 23
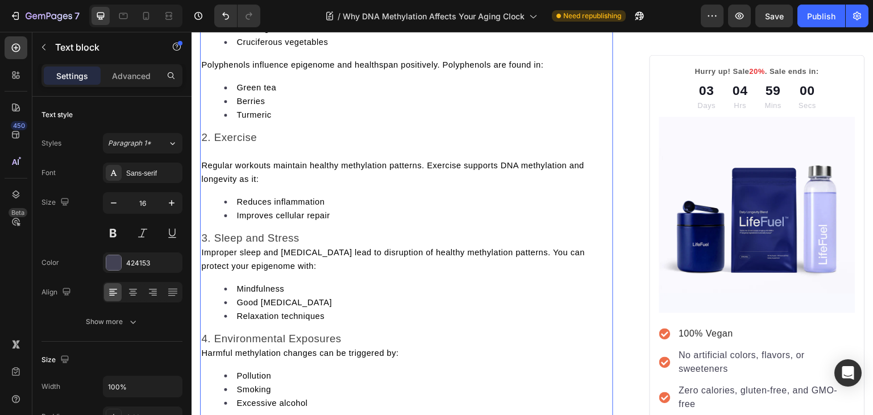
click at [206, 270] on span "Improper sleep and [MEDICAL_DATA] lead to disruption of healthy methylation pat…" at bounding box center [392, 259] width 383 height 23
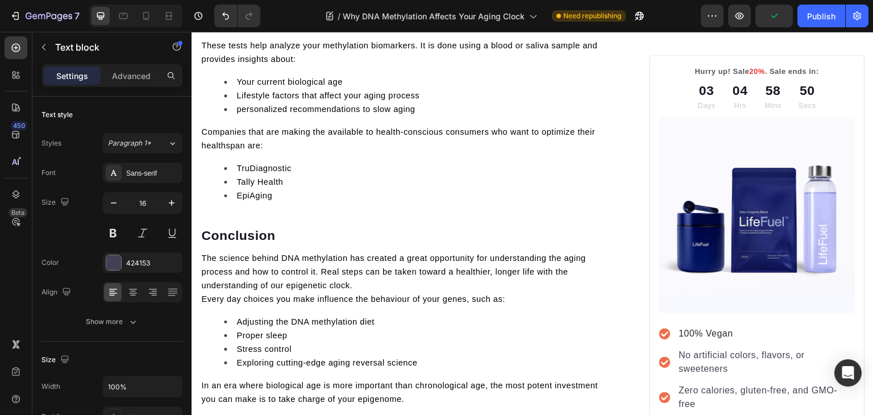
scroll to position [2923, 0]
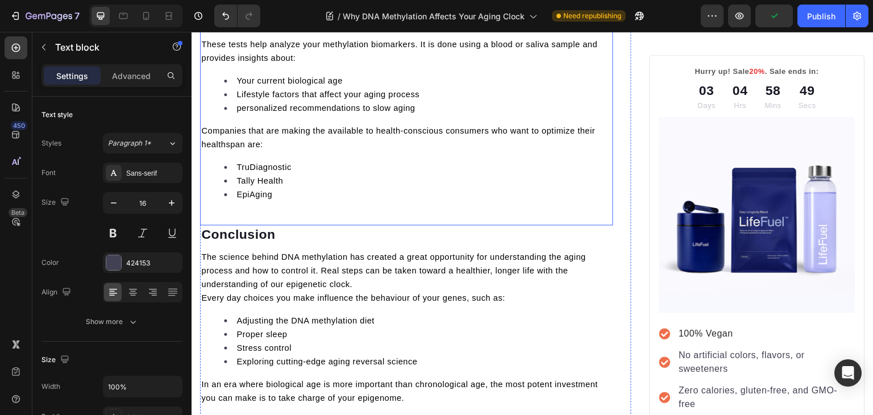
click at [214, 225] on div "Do you want to know how to find out your epigenetic age? With the advancements …" at bounding box center [406, 108] width 413 height 234
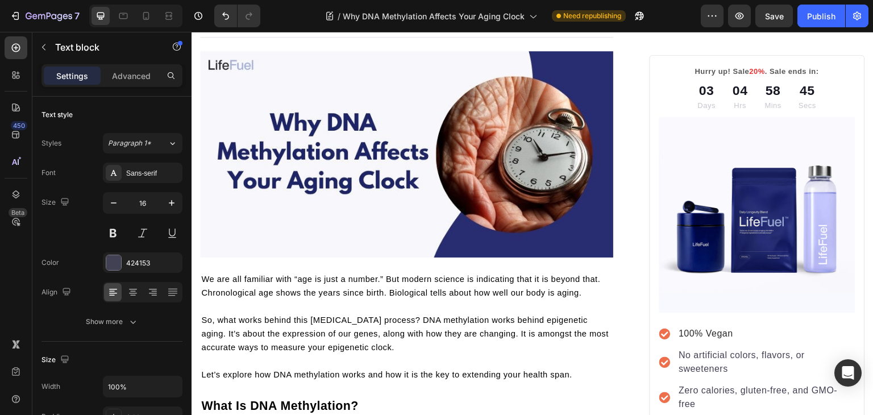
scroll to position [0, 0]
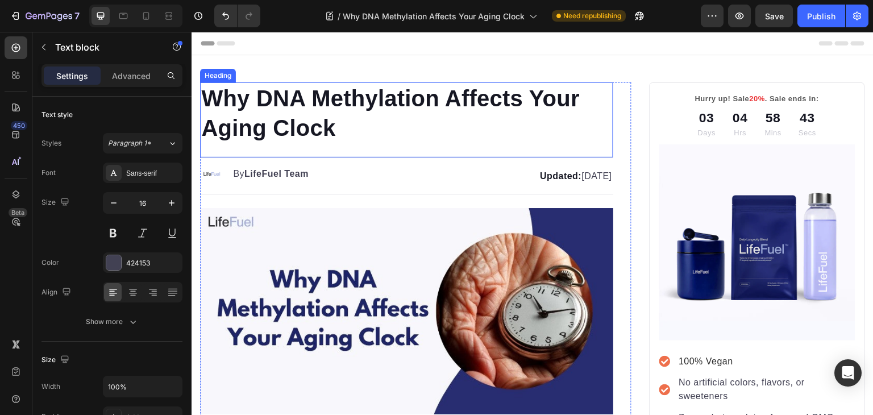
click at [291, 89] on h1 "Why DNA Methylation Affects Your Aging Clock" at bounding box center [406, 112] width 413 height 61
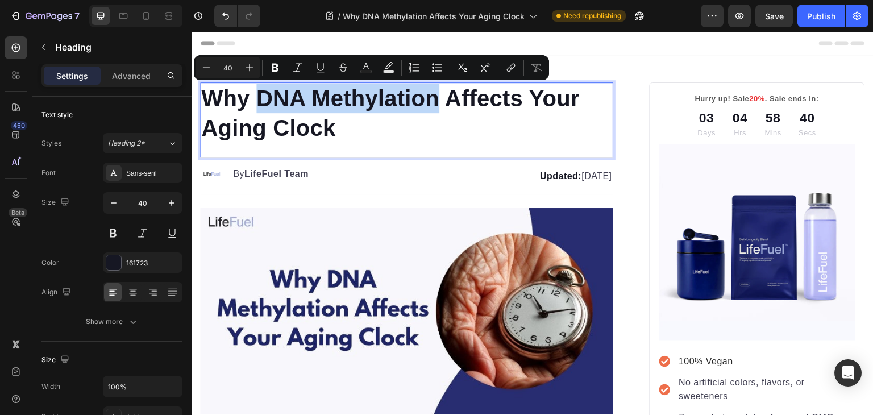
copy p "DNA Methylation"
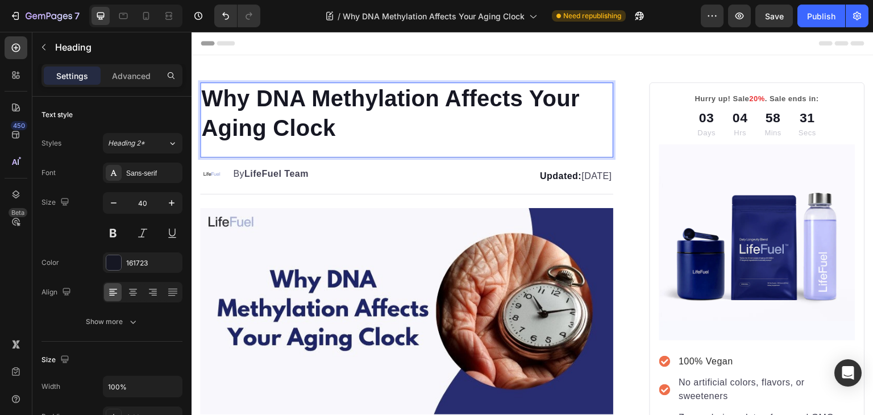
click at [362, 135] on p "Why DNA Methylation Affects Your Aging Clock" at bounding box center [406, 113] width 411 height 59
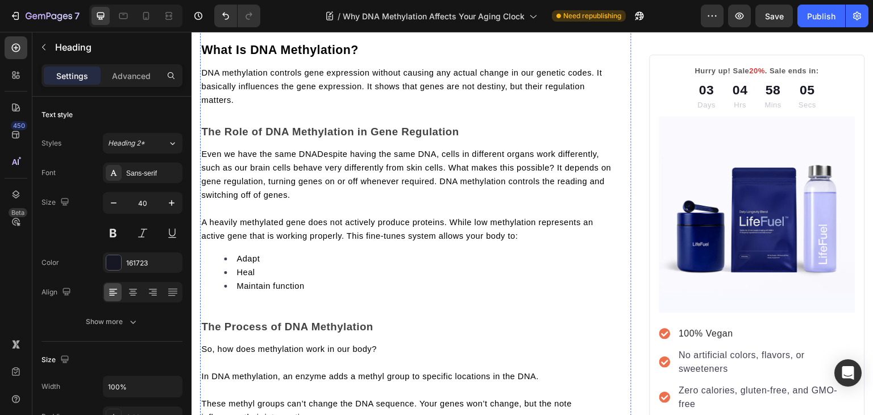
scroll to position [513, 0]
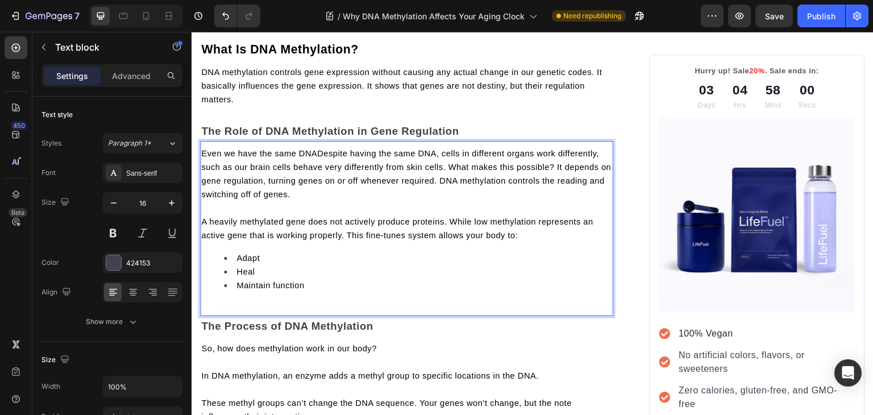
click at [476, 183] on span "Even we have the same DNADespite having the same DNA, cells in different organs…" at bounding box center [406, 174] width 410 height 50
click at [460, 183] on span "Even we have the same DNADespite having the same DNA, cells in different organs…" at bounding box center [406, 174] width 410 height 50
click at [499, 183] on span "Even we have the same DNADespite having the same DNA, cells in different organs…" at bounding box center [406, 174] width 410 height 50
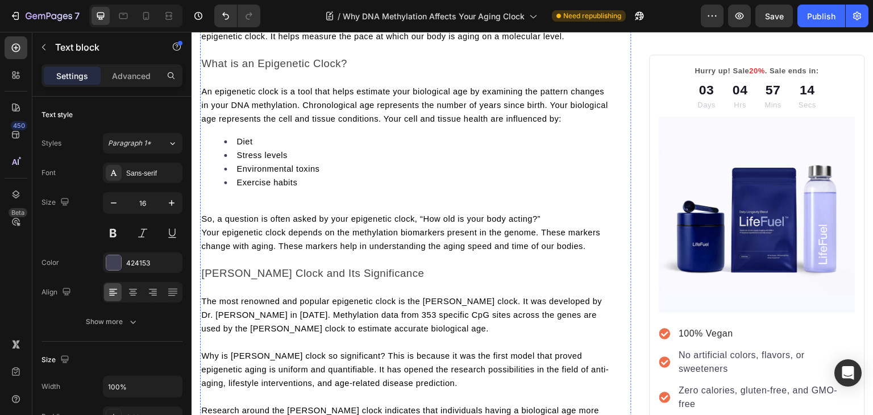
scroll to position [1154, 0]
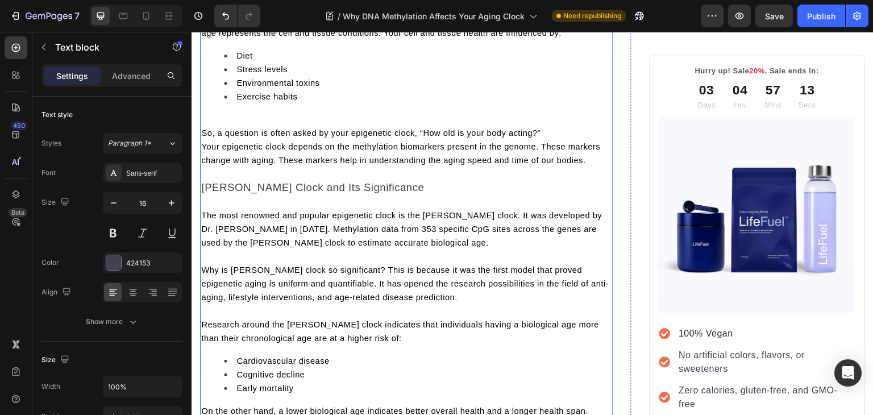
click at [309, 119] on div "Do people of the same chronological age age faster or slower? The reason behind…" at bounding box center [406, 174] width 413 height 490
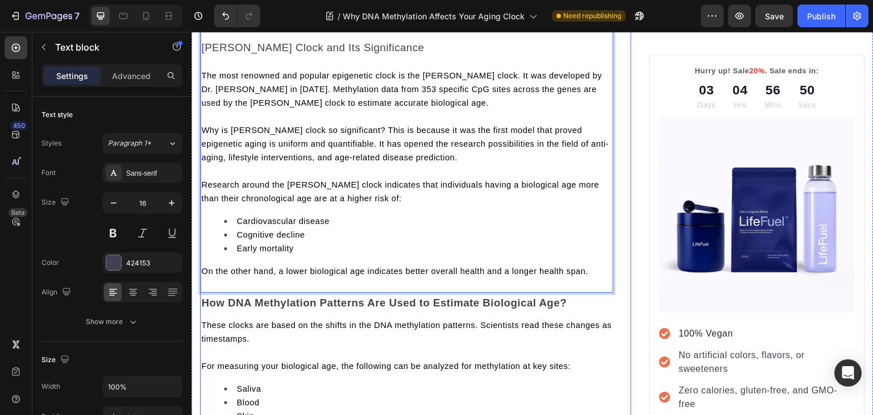
scroll to position [1233, 0]
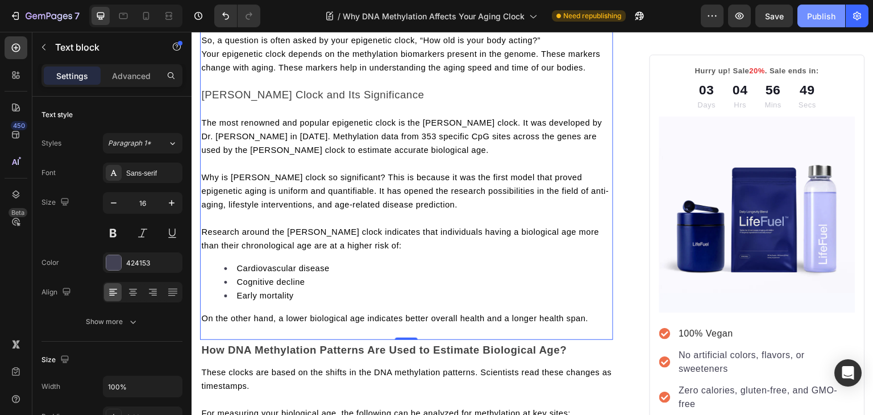
click at [812, 19] on div "Publish" at bounding box center [821, 16] width 28 height 12
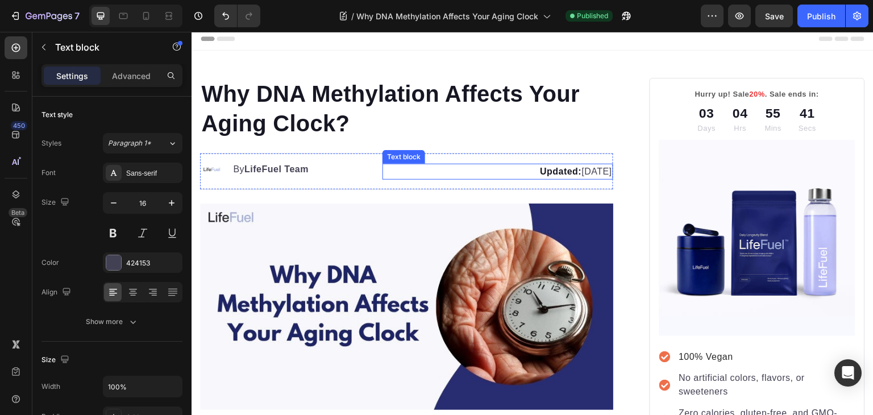
scroll to position [0, 0]
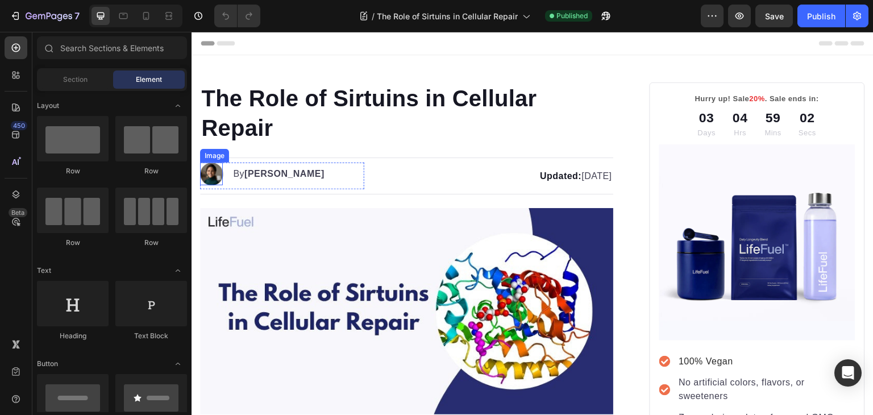
click at [214, 174] on img at bounding box center [211, 173] width 23 height 23
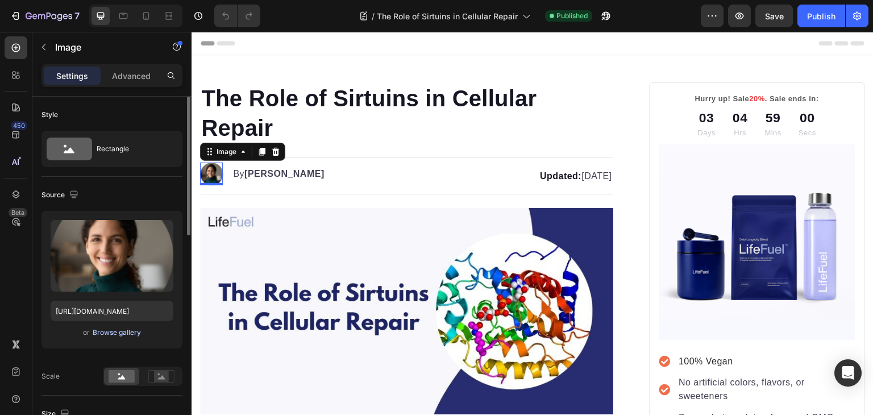
click at [127, 335] on div "Browse gallery" at bounding box center [117, 332] width 48 height 10
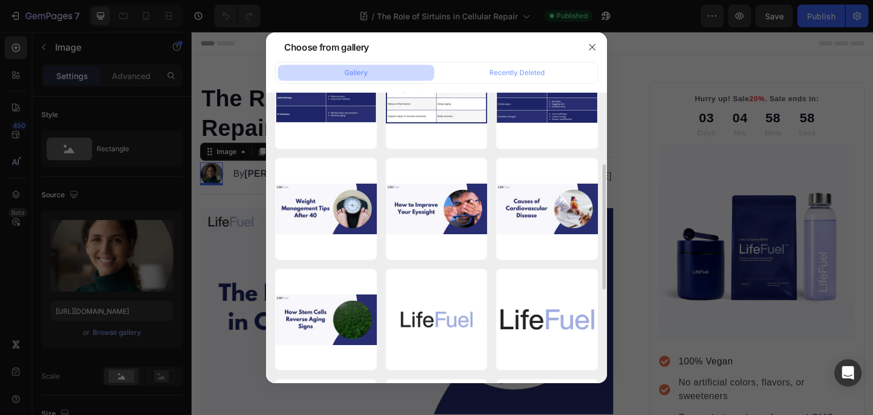
scroll to position [165, 0]
click at [0, 0] on div "Logo Circle [PERSON_NAME]...1).png 344.71 kb" at bounding box center [0, 0] width 0 height 0
type input "[URL][DOMAIN_NAME]"
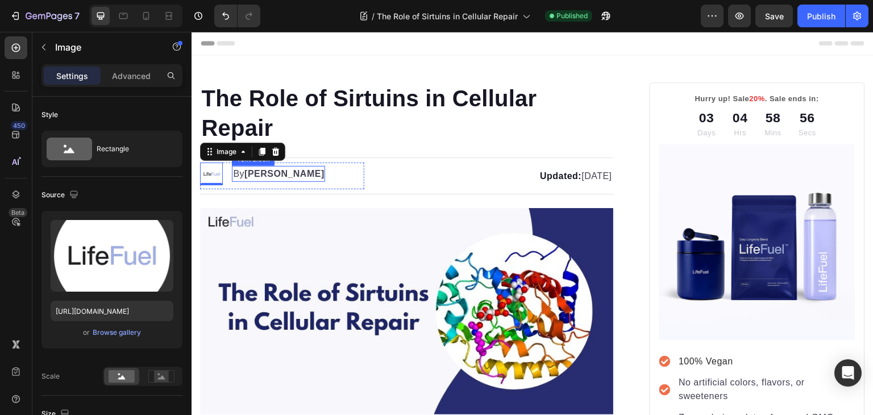
click at [254, 172] on strong "[PERSON_NAME]" at bounding box center [284, 174] width 80 height 10
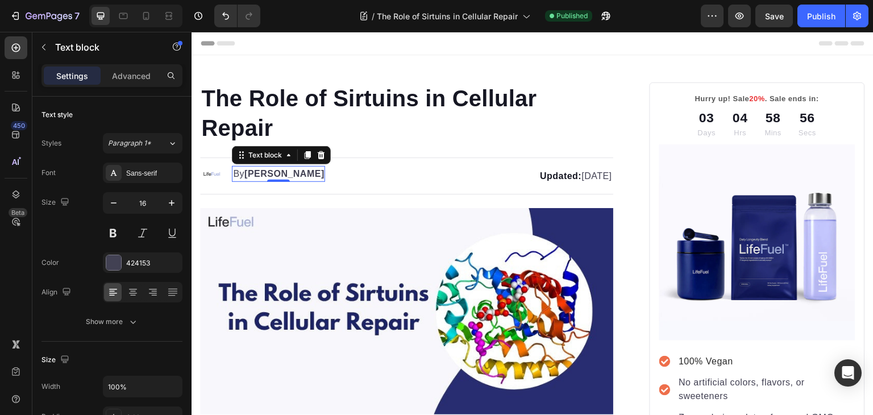
click at [254, 172] on strong "[PERSON_NAME]" at bounding box center [284, 174] width 80 height 10
click at [248, 176] on strong "[PERSON_NAME]" at bounding box center [284, 174] width 80 height 10
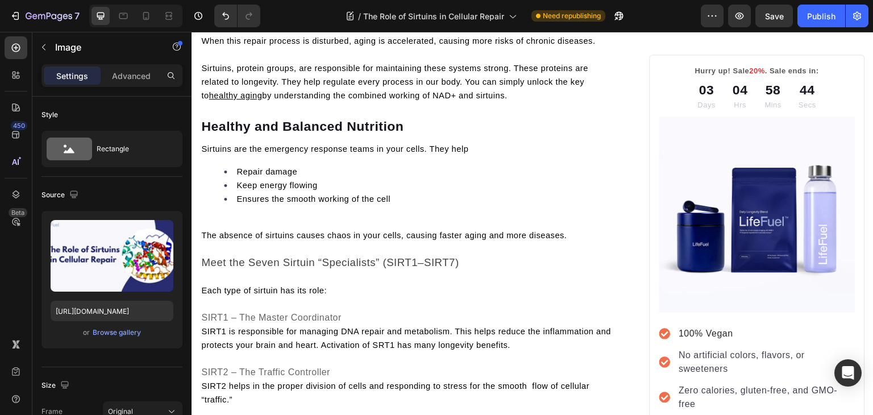
scroll to position [427, 0]
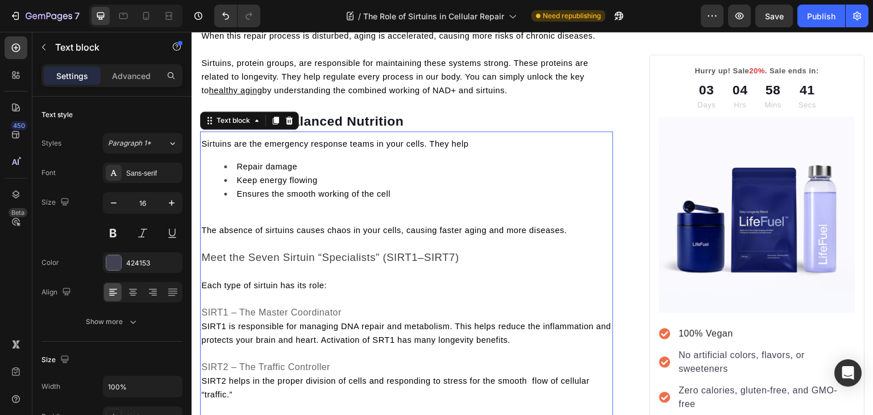
click at [332, 223] on p "Rich Text Editor. Editing area: main" at bounding box center [406, 217] width 411 height 14
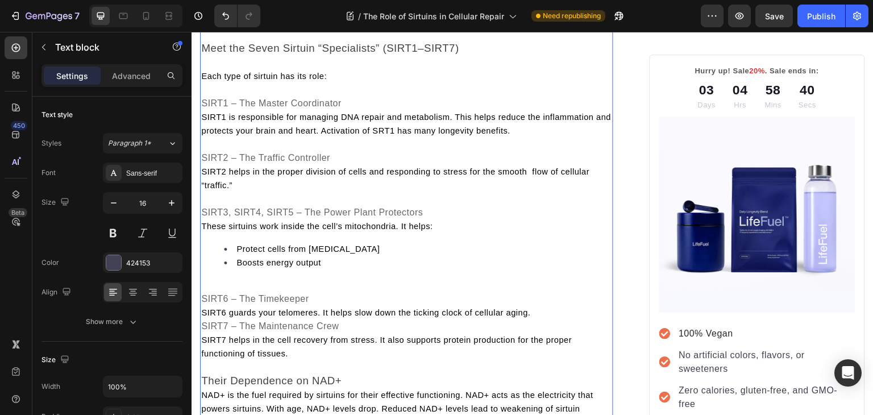
scroll to position [624, 0]
click at [252, 288] on div "Sirtuins are the emergency response teams in your cells. They help Repair damag…" at bounding box center [406, 184] width 413 height 490
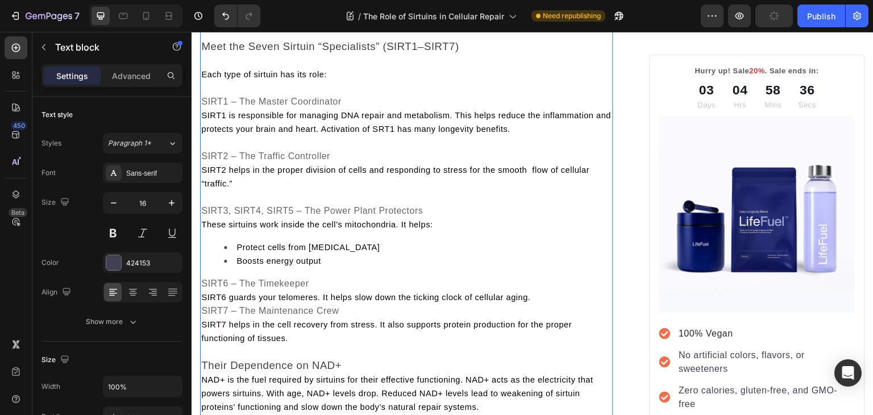
click at [206, 302] on span "SIRT6 guards your telomeres. It helps slow down the ticking clock of cellular a…" at bounding box center [365, 297] width 329 height 9
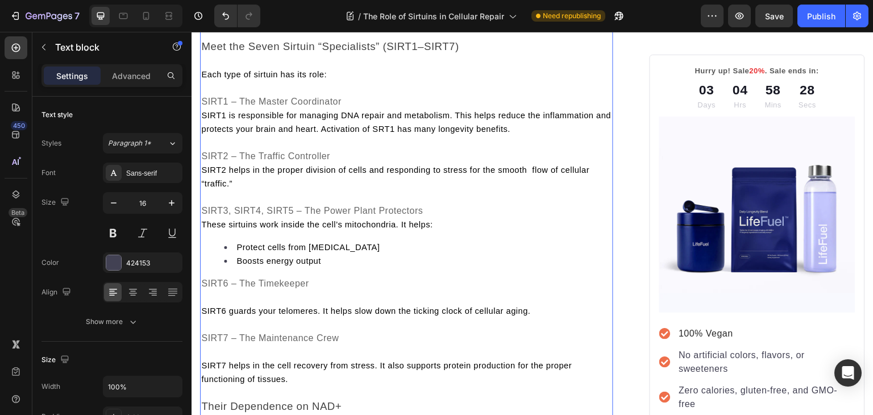
click at [202, 229] on span "These sirtuins work inside the cell’s mitochondria. It helps:" at bounding box center [316, 224] width 231 height 9
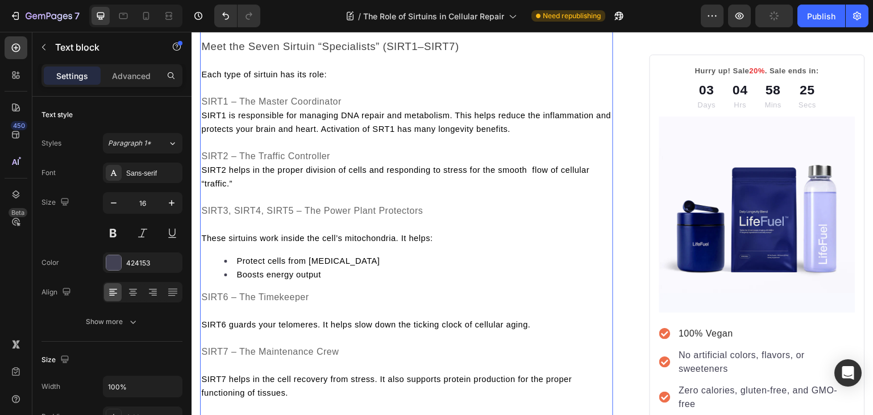
click at [203, 185] on span "SIRT2 helps in the proper division of cells and responding to stress for the sm…" at bounding box center [395, 176] width 388 height 23
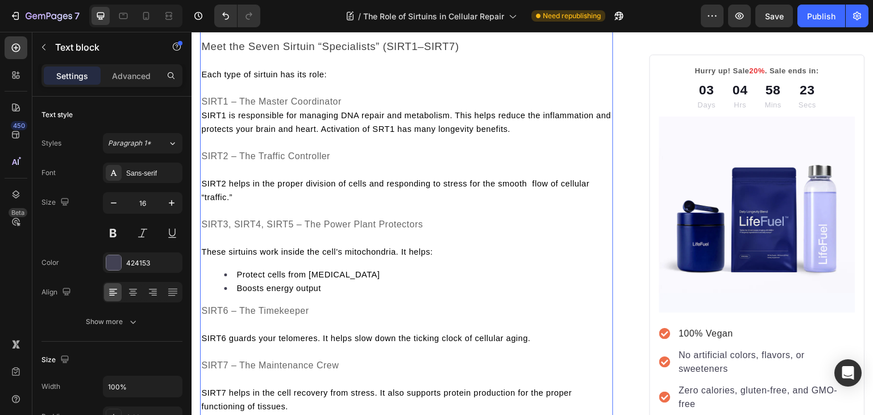
click at [203, 128] on span "SIRT1 is responsible for managing DNA repair and metabolism. This helps reduce …" at bounding box center [406, 122] width 410 height 23
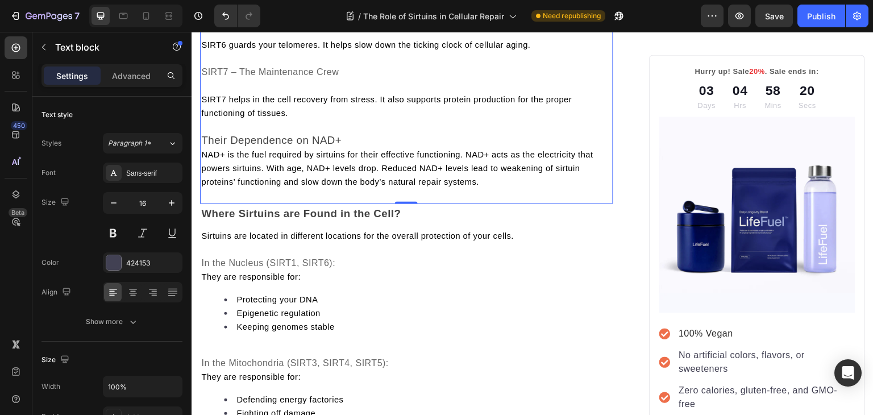
scroll to position [986, 0]
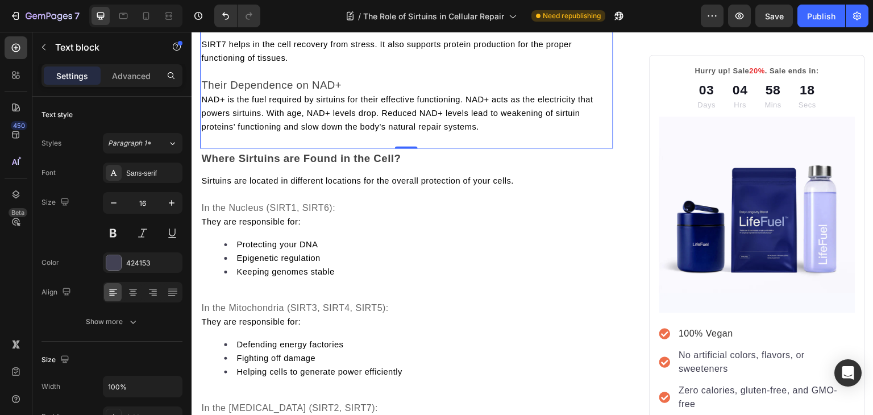
click at [202, 120] on span "NAD+ is the fuel required by sirtuins for their effective functioning. NAD+ act…" at bounding box center [397, 113] width 392 height 36
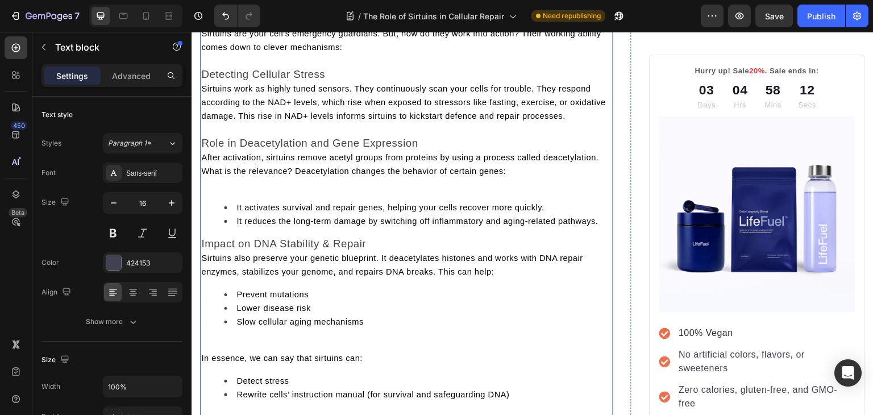
scroll to position [1540, 0]
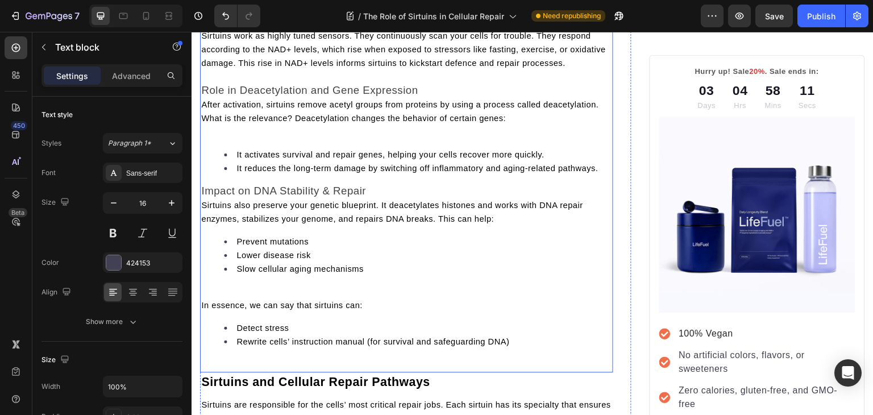
click at [228, 139] on p at bounding box center [406, 132] width 411 height 14
click at [228, 139] on p "Rich Text Editor. Editing area: main" at bounding box center [406, 132] width 411 height 14
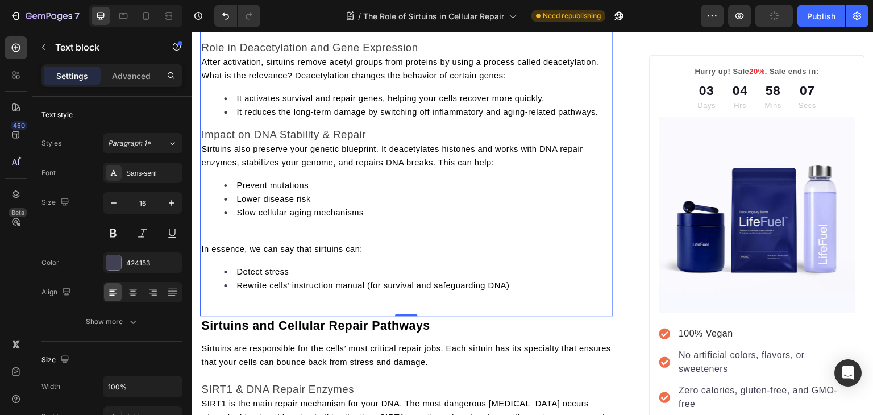
scroll to position [1591, 0]
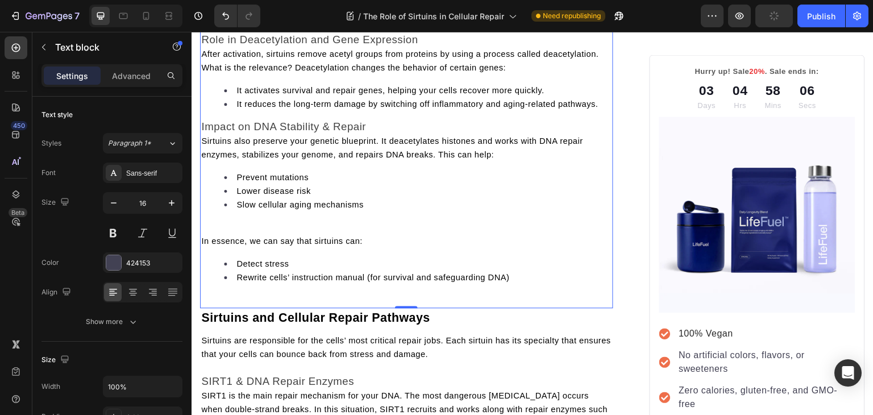
click at [243, 234] on p "Rich Text Editor. Editing area: main" at bounding box center [406, 227] width 411 height 14
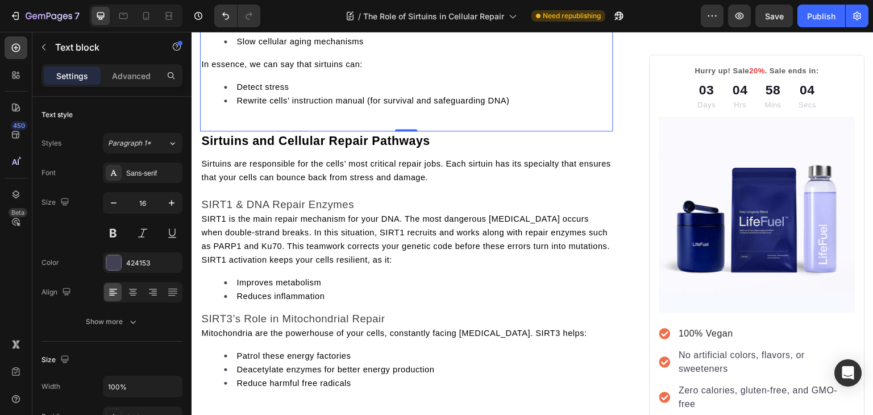
scroll to position [1754, 0]
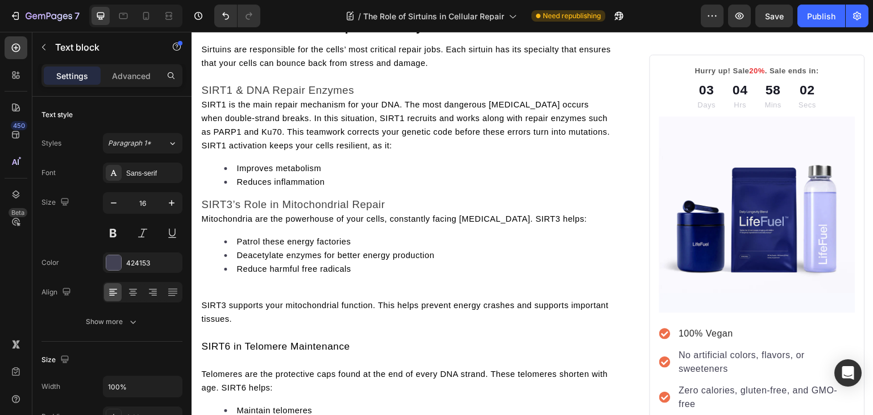
scroll to position [1868, 0]
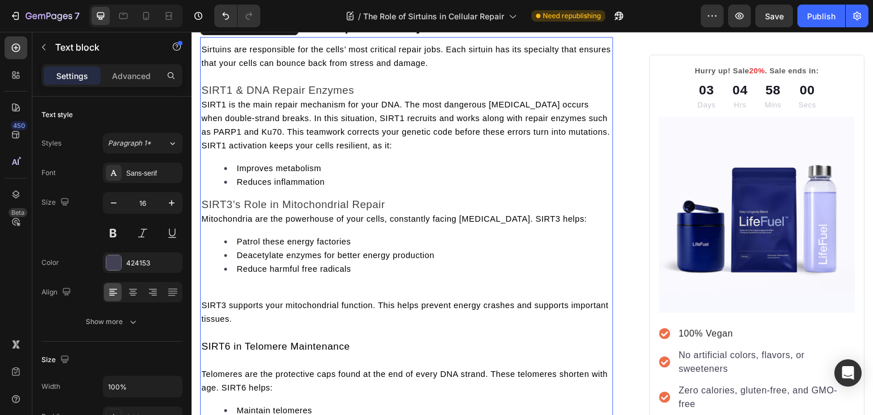
click at [206, 139] on span "SIRT1 is the main repair mechanism for your DNA. The most dangerous [MEDICAL_DA…" at bounding box center [405, 125] width 408 height 50
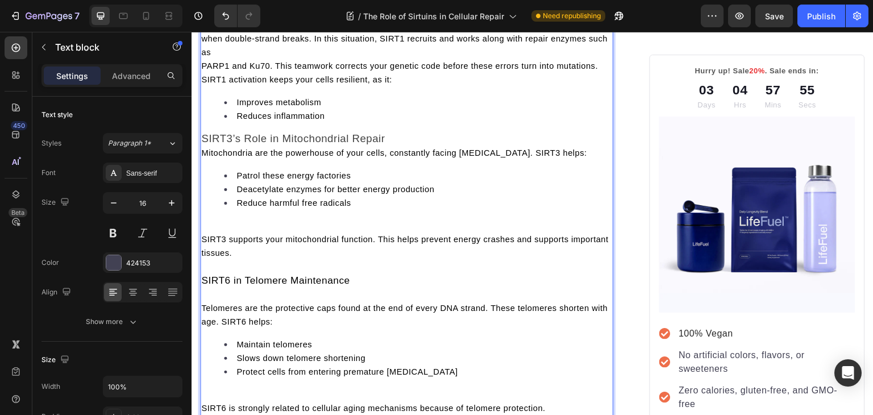
scroll to position [1961, 0]
click at [205, 157] on span "Mitochondria are the powerhouse of your cells, constantly facing [MEDICAL_DATA]…" at bounding box center [394, 152] width 386 height 9
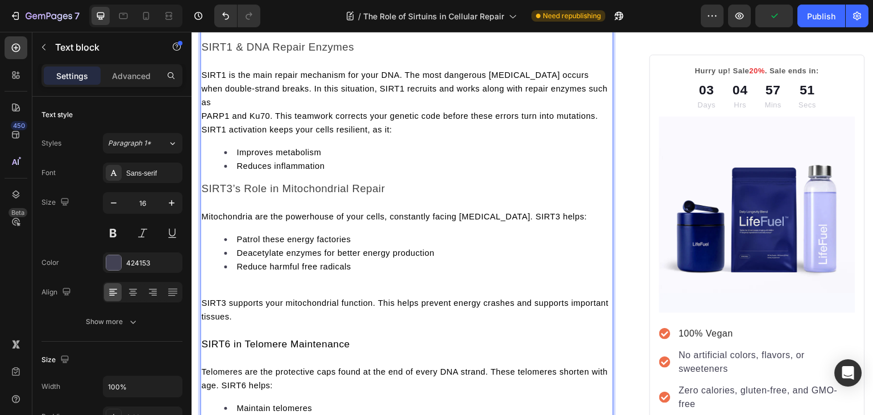
scroll to position [2095, 0]
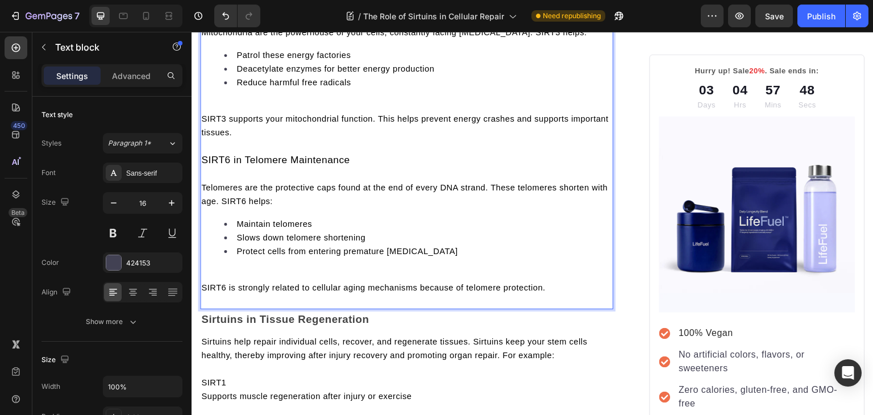
click at [205, 137] on span "SIRT3 supports your mitochondrial function. This helps prevent energy crashes a…" at bounding box center [404, 125] width 407 height 23
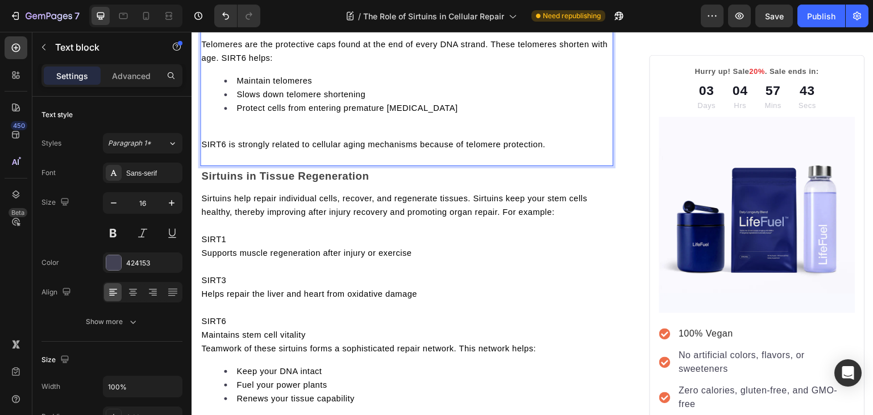
scroll to position [2267, 0]
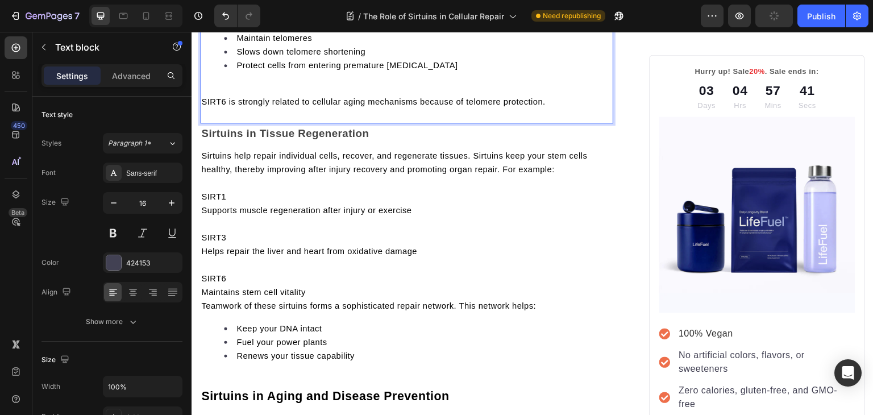
click at [226, 95] on p "Rich Text Editor. Editing area: main" at bounding box center [406, 88] width 411 height 14
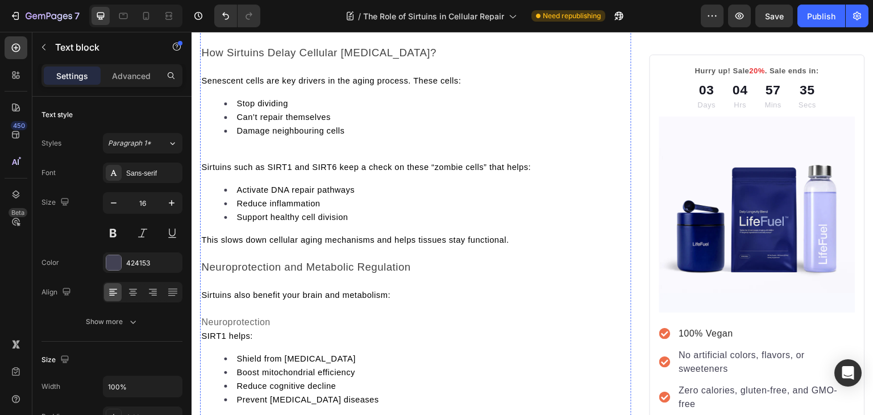
scroll to position [2676, 0]
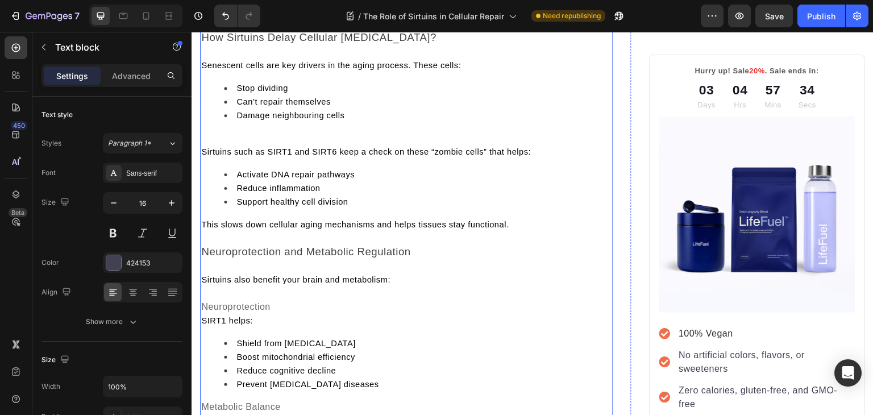
click at [234, 145] on p at bounding box center [406, 138] width 411 height 14
click at [223, 145] on p "Rich Text Editor. Editing area: main" at bounding box center [406, 138] width 411 height 14
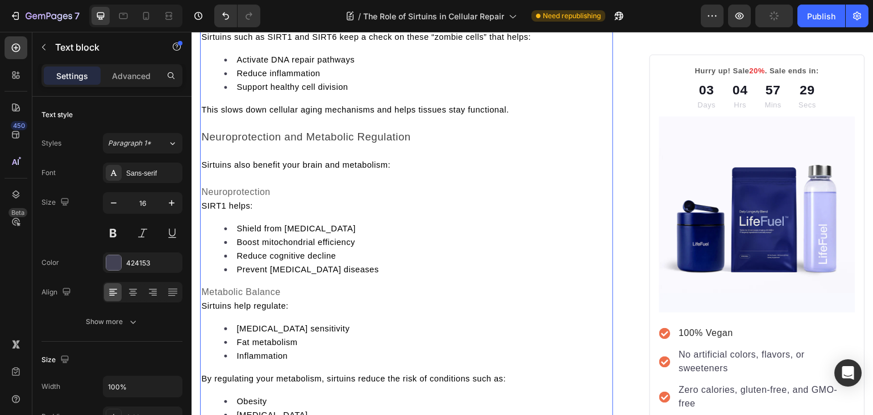
scroll to position [2778, 0]
click at [202, 209] on span "SIRT1 helps:" at bounding box center [226, 204] width 51 height 9
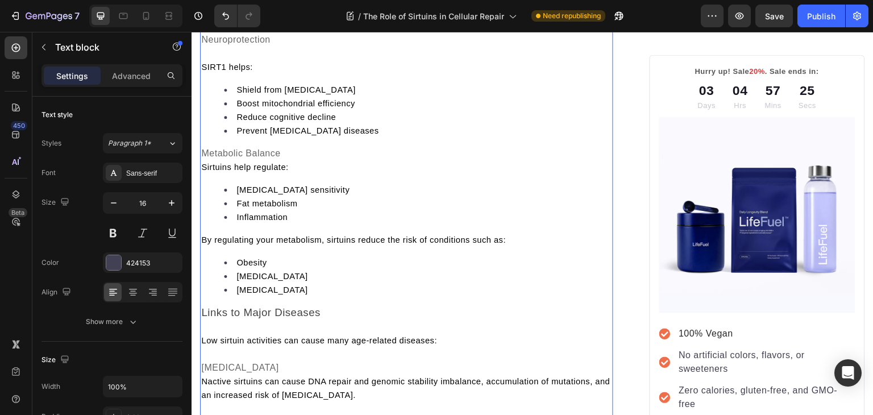
scroll to position [2948, 0]
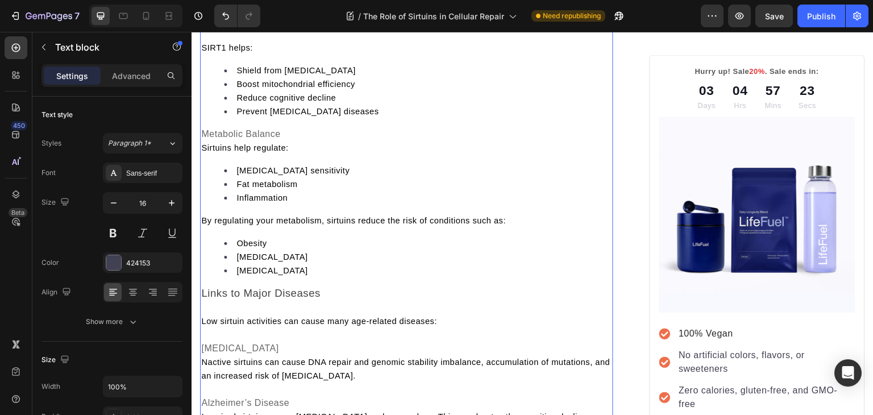
click at [203, 152] on span "Sirtuins help regulate:" at bounding box center [244, 147] width 87 height 9
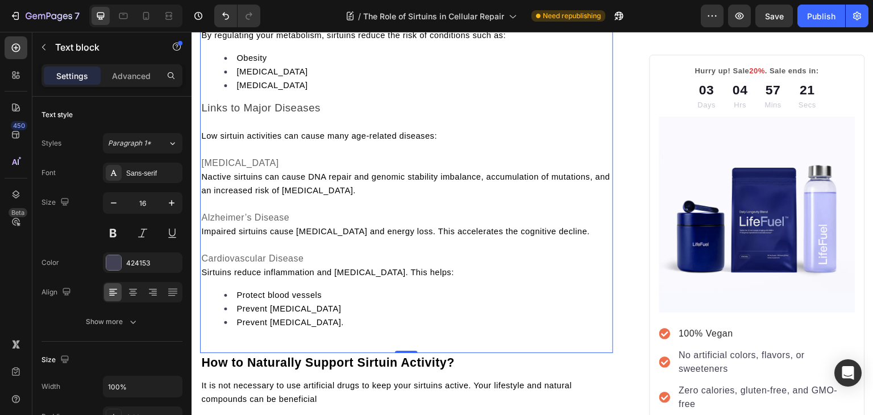
scroll to position [3148, 0]
click at [204, 194] on span "Nactive sirtuins can cause DNA repair and genomic stability imbalance, accumula…" at bounding box center [405, 182] width 408 height 23
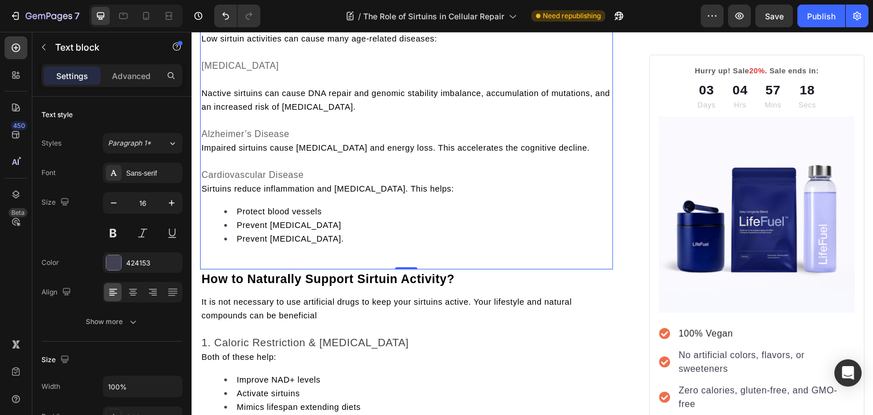
scroll to position [3246, 0]
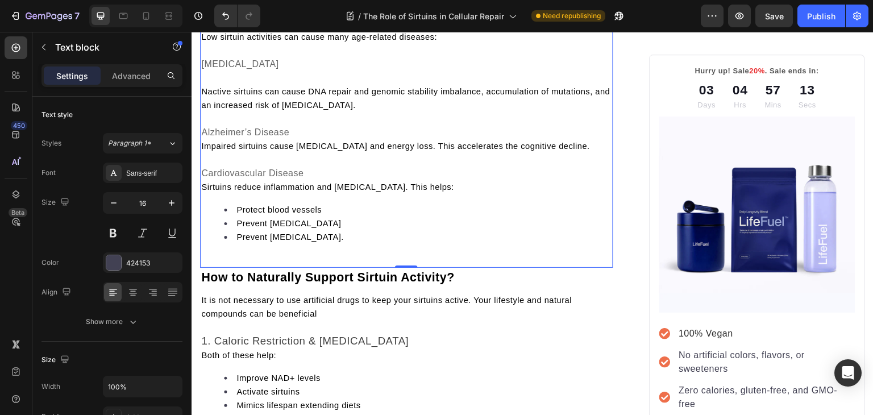
click at [203, 151] on span "Impaired sirtuins cause [MEDICAL_DATA] and energy loss. This accelerates the co…" at bounding box center [395, 145] width 389 height 9
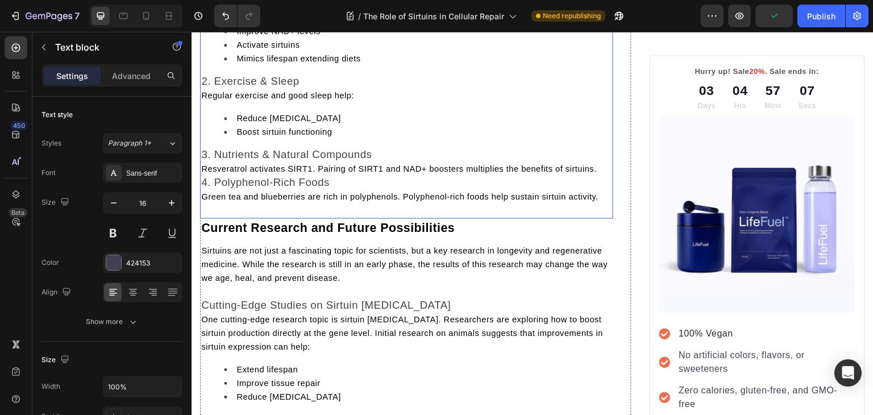
scroll to position [3626, 0]
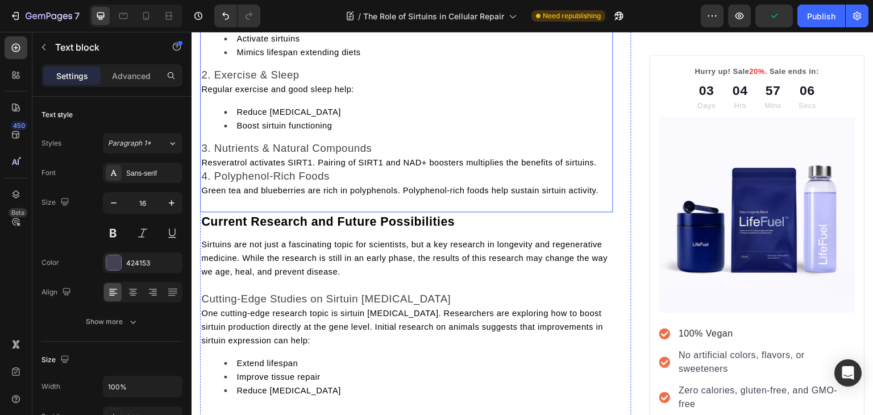
click at [203, 154] on span "3. Nutrients & Natural Compounds" at bounding box center [286, 148] width 170 height 12
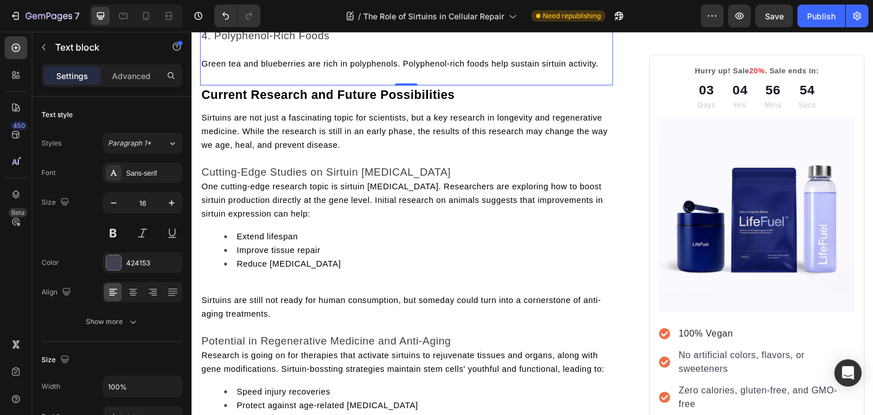
scroll to position [3809, 0]
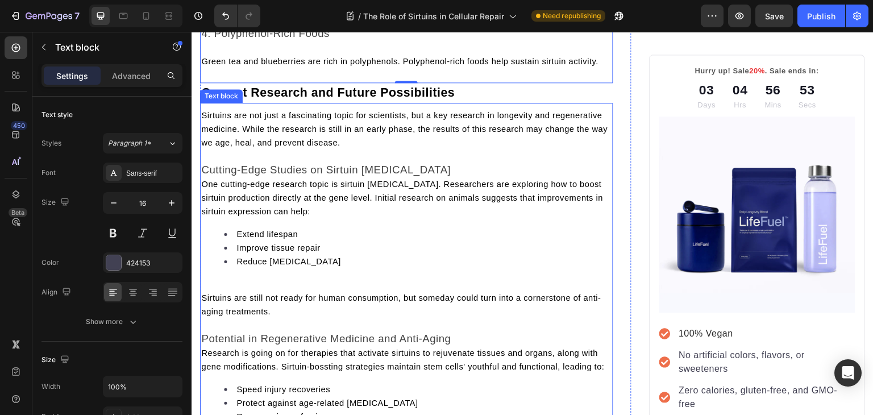
click at [246, 147] on span "Sirtuins are not just a fascinating topic for scientists, but a key research in…" at bounding box center [404, 129] width 406 height 36
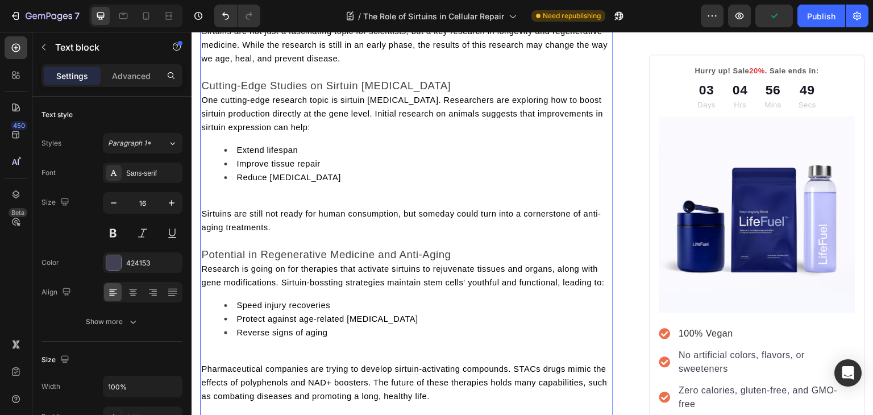
click at [203, 132] on span "One cutting-edge research topic is sirtuin gene therapy. Researchers are explor…" at bounding box center [402, 113] width 402 height 36
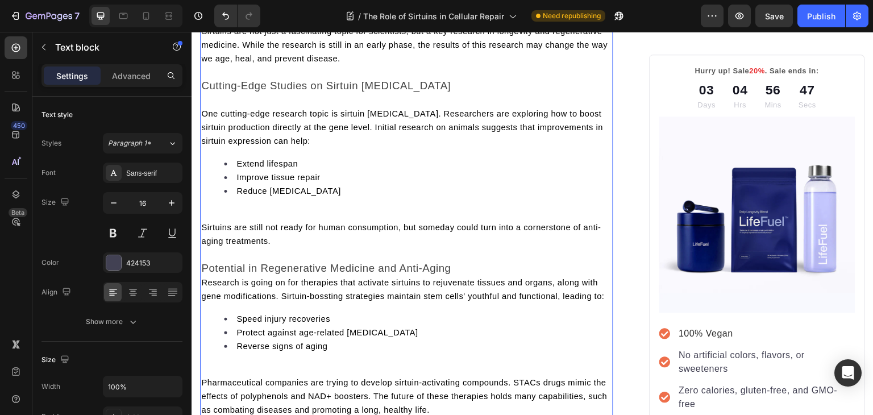
click at [220, 261] on div "Sirtuins are not just a fascinating topic for scientists, but a key research in…" at bounding box center [406, 240] width 413 height 435
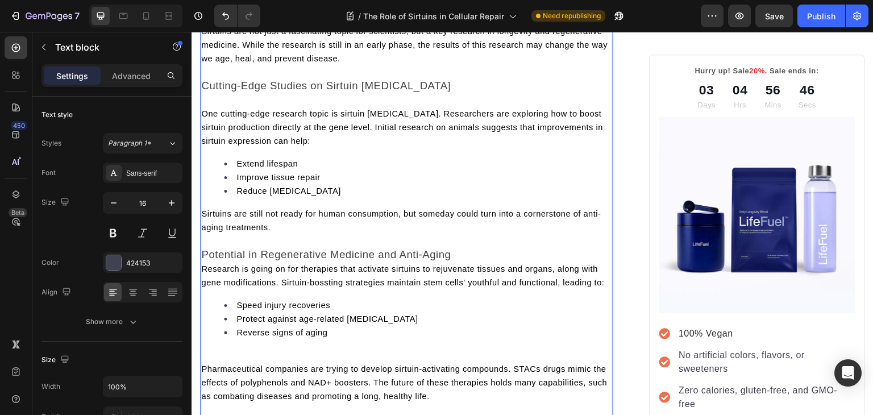
scroll to position [4074, 0]
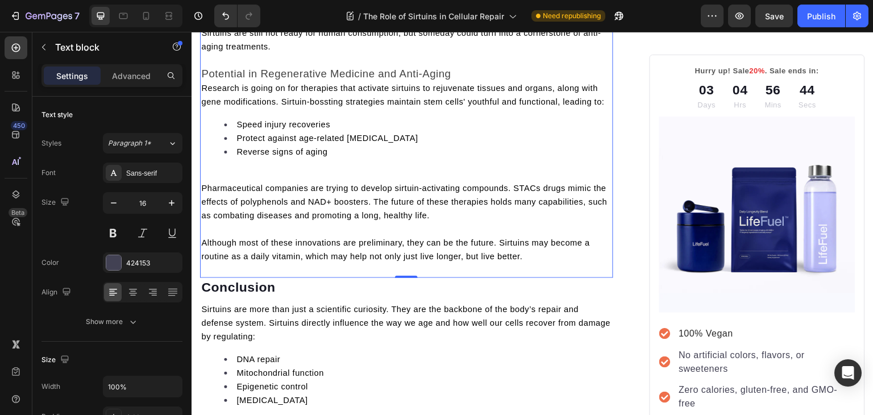
click at [205, 106] on span "Research is going on for therapies that activate sirtuins to rejuvenate tissues…" at bounding box center [402, 95] width 403 height 23
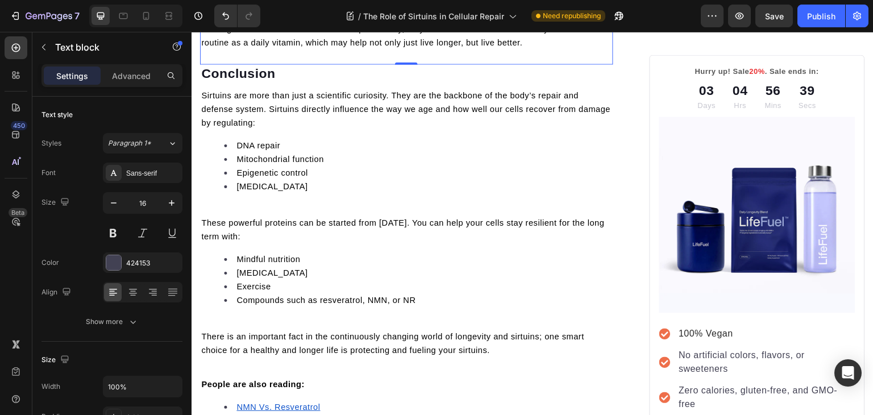
scroll to position [4289, 0]
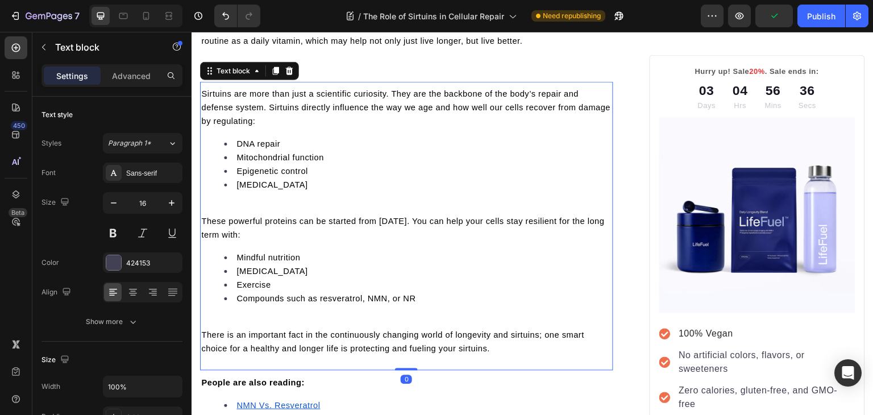
click at [233, 265] on div "Sirtuins are more than just a scientific curiosity. They are the backbone of th…" at bounding box center [406, 221] width 413 height 270
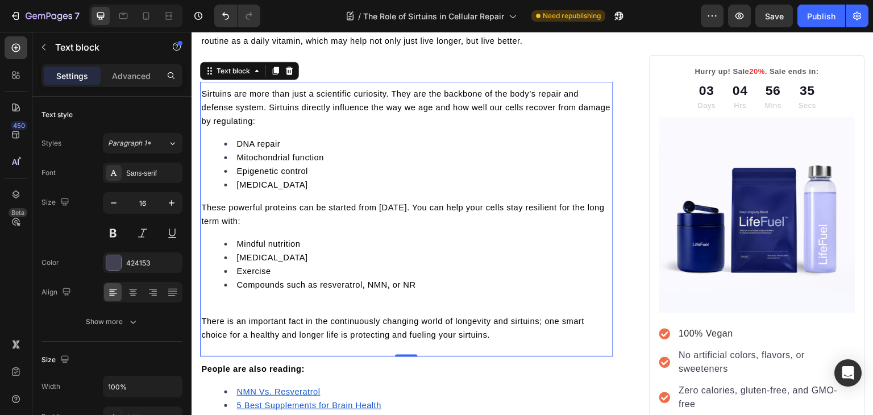
click at [243, 343] on div "Sirtuins are more than just a scientific curiosity. They are the backbone of th…" at bounding box center [406, 214] width 413 height 257
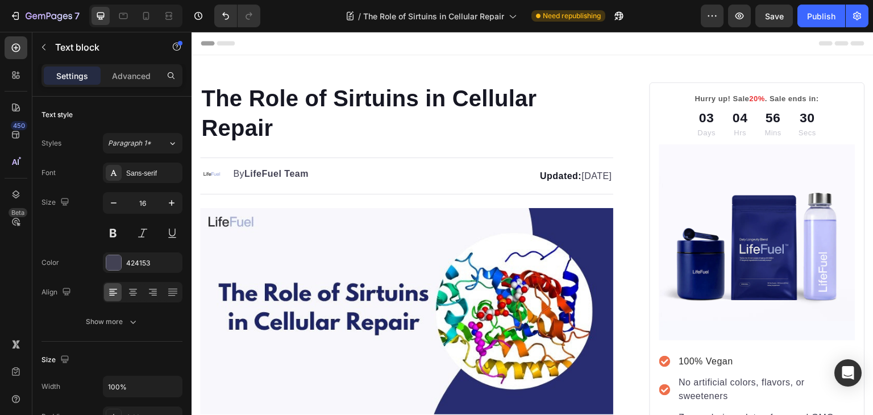
scroll to position [0, 0]
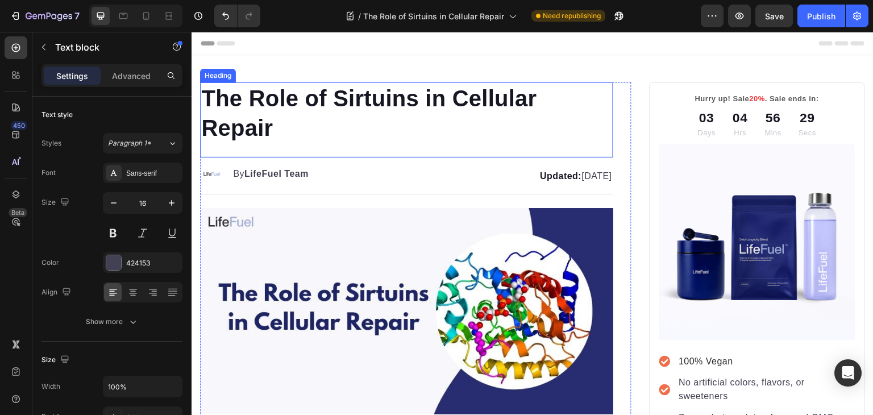
click at [389, 101] on h1 "The Role of Sirtuins in Cellular Repair" at bounding box center [406, 112] width 413 height 61
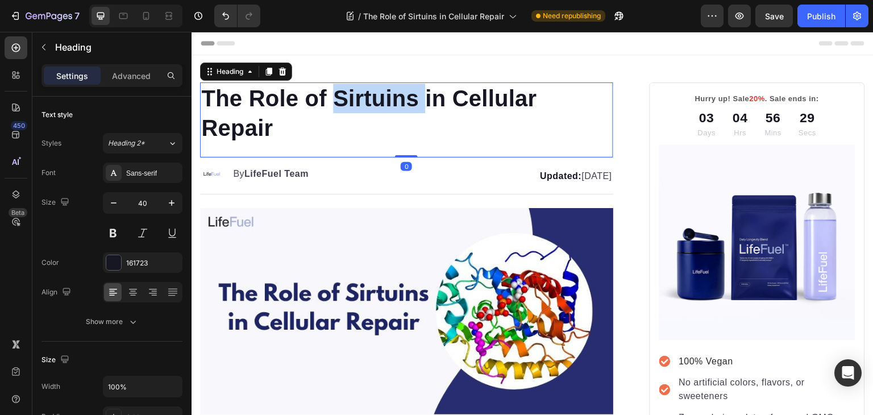
click at [389, 101] on h1 "The Role of Sirtuins in Cellular Repair" at bounding box center [406, 112] width 413 height 61
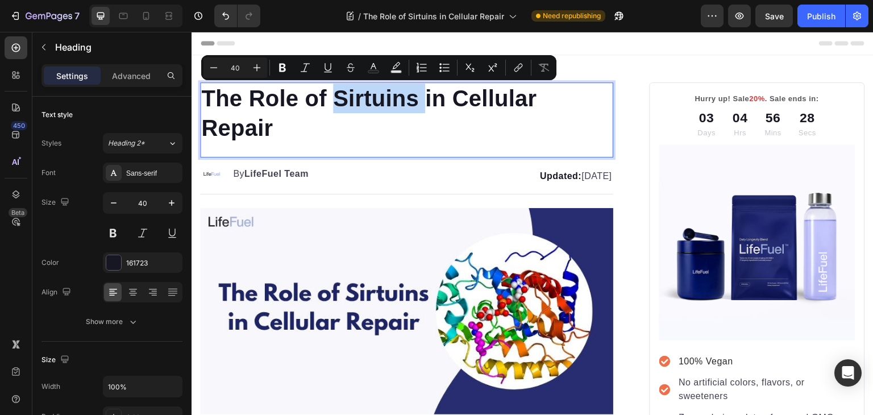
copy p "Sirtuins"
click at [812, 10] on div "Publish" at bounding box center [821, 16] width 28 height 12
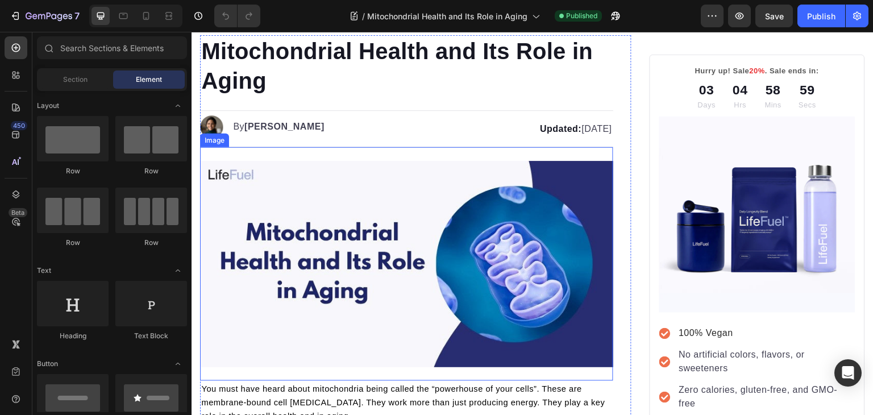
scroll to position [45, 0]
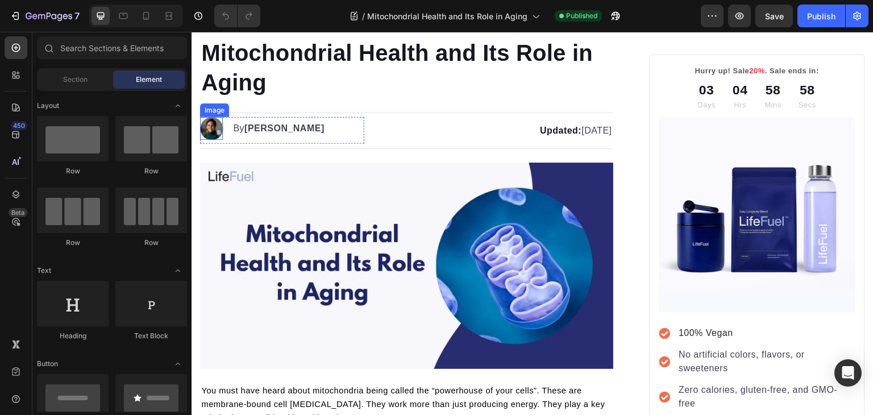
click at [215, 123] on img at bounding box center [211, 128] width 23 height 23
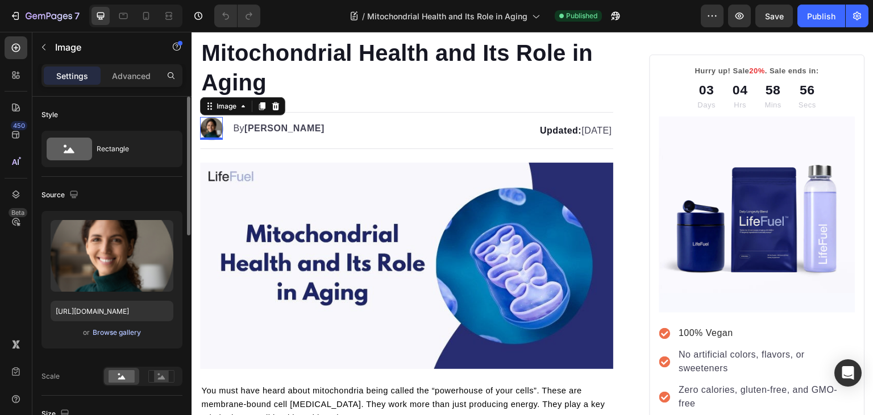
click at [122, 331] on div "Browse gallery" at bounding box center [117, 332] width 48 height 10
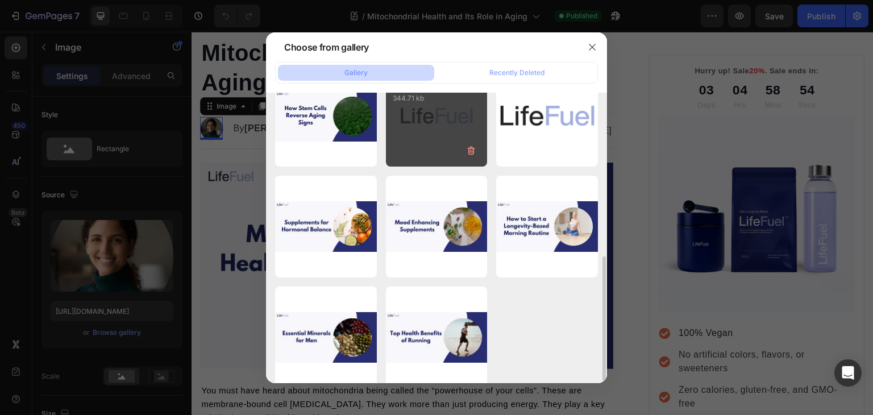
scroll to position [372, 0]
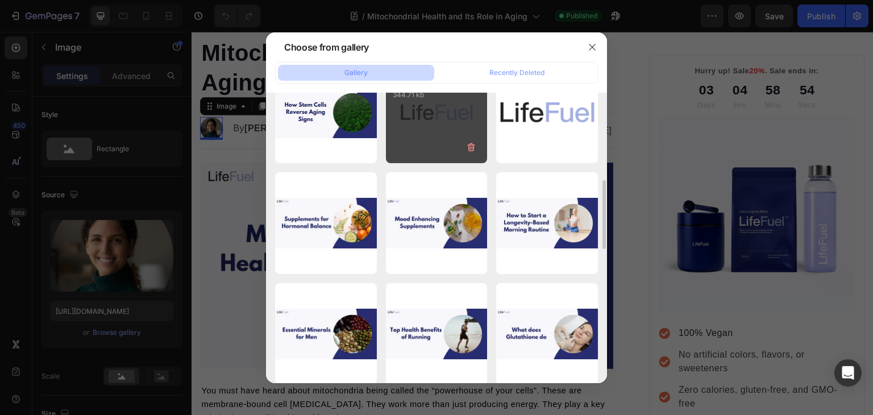
click at [439, 150] on div "Logo Circle [PERSON_NAME]...1).png 344.71 kb" at bounding box center [437, 113] width 102 height 102
type input "[URL][DOMAIN_NAME]"
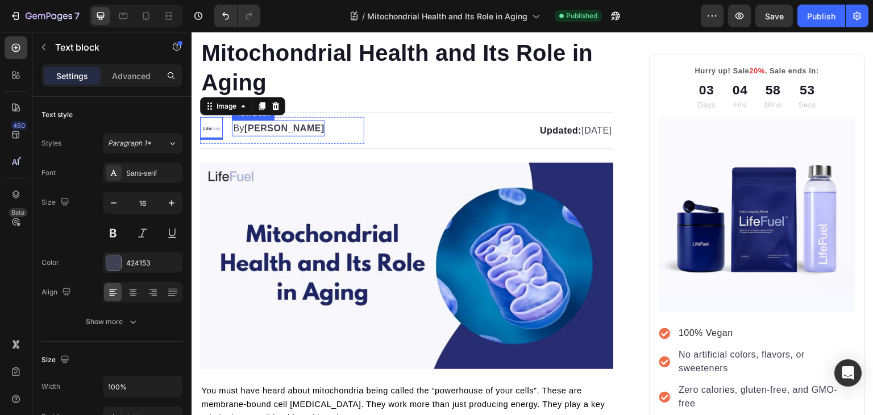
click at [253, 127] on strong "[PERSON_NAME]" at bounding box center [284, 128] width 80 height 10
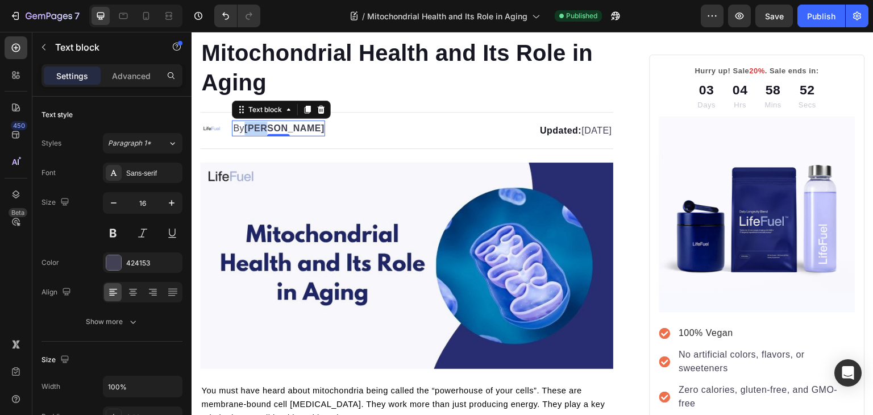
click at [253, 127] on strong "[PERSON_NAME]" at bounding box center [284, 128] width 80 height 10
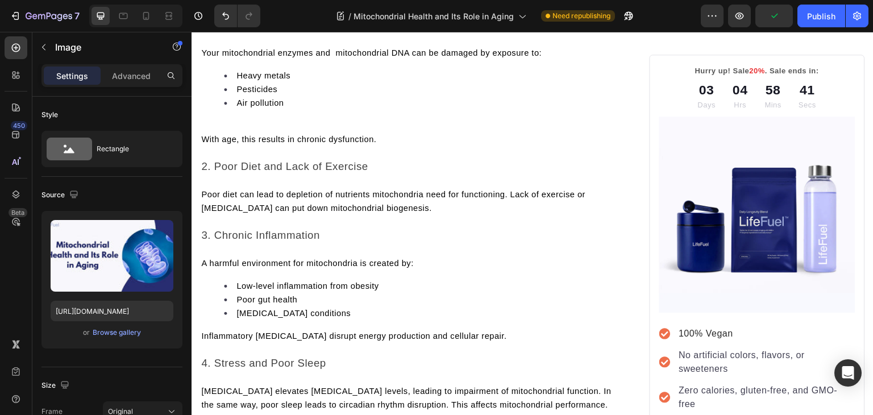
scroll to position [1125, 0]
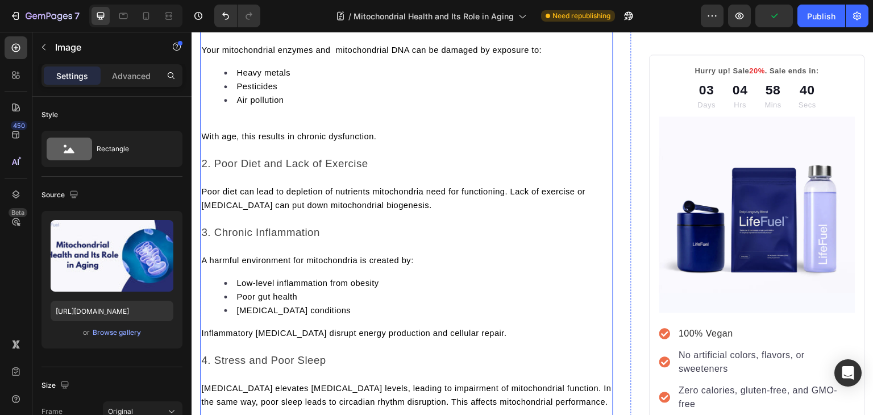
click at [256, 130] on p at bounding box center [406, 123] width 411 height 14
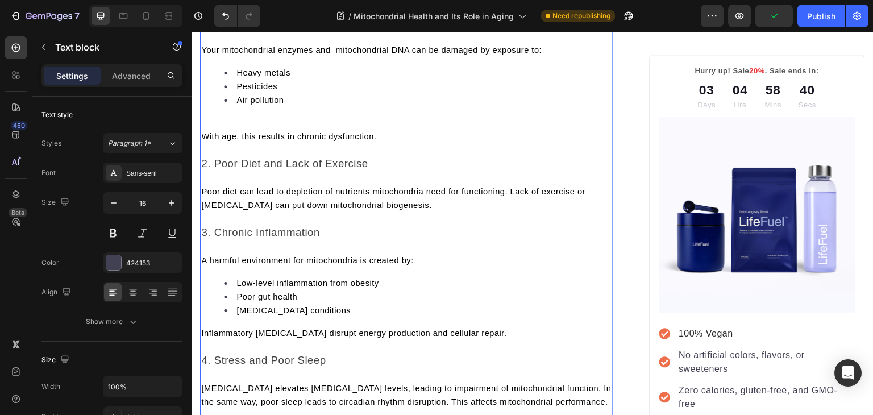
click at [256, 130] on p at bounding box center [406, 123] width 411 height 14
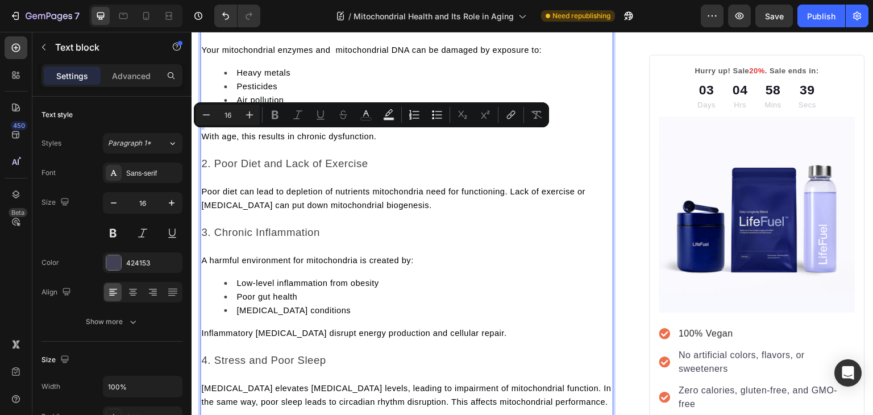
click at [256, 130] on p "Rich Text Editor. Editing area: main" at bounding box center [406, 123] width 411 height 14
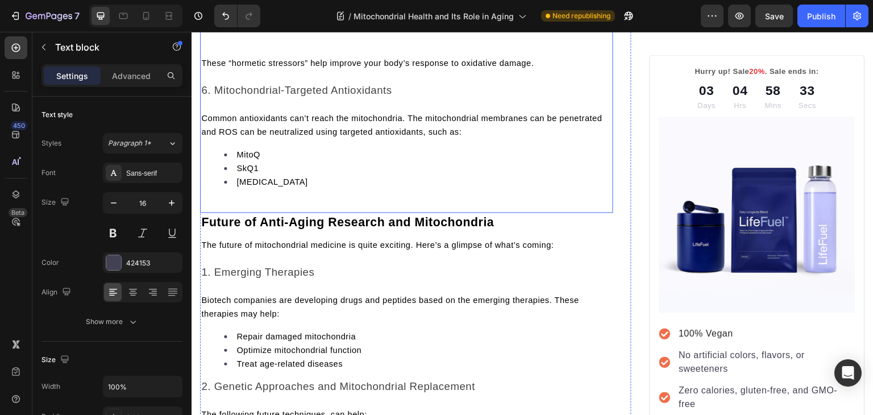
scroll to position [2195, 0]
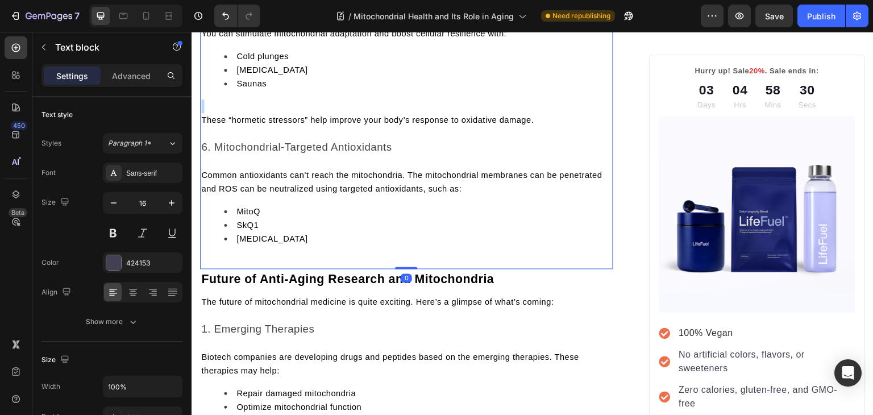
click at [243, 113] on p "Rich Text Editor. Editing area: main" at bounding box center [406, 106] width 411 height 14
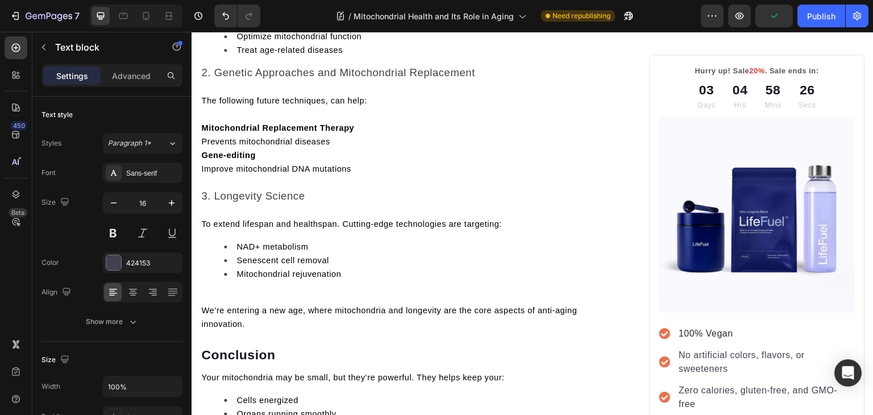
scroll to position [2599, 0]
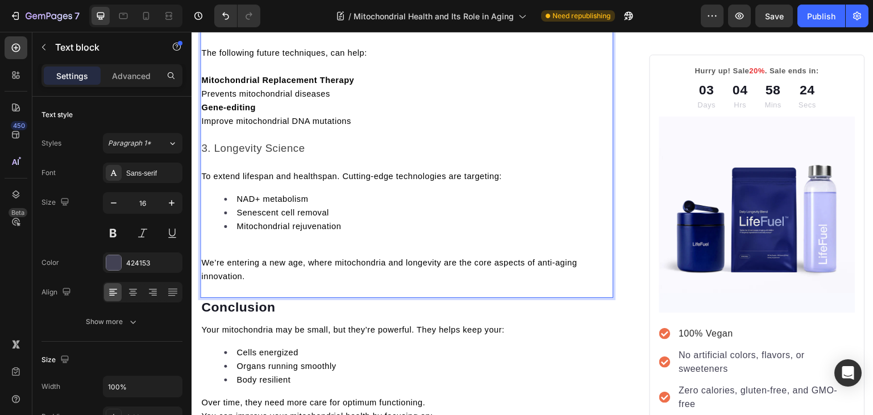
click at [202, 98] on span "Prevents mitochondrial diseases" at bounding box center [265, 93] width 129 height 9
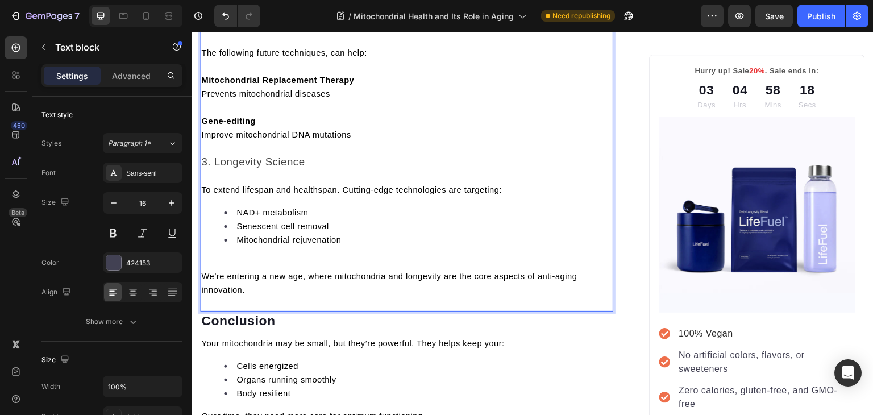
scroll to position [2733, 0]
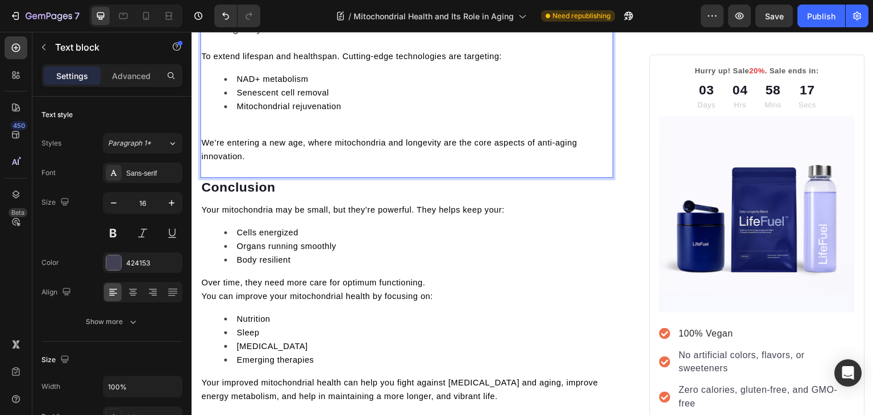
click at [232, 136] on p "Rich Text Editor. Editing area: main" at bounding box center [406, 129] width 411 height 14
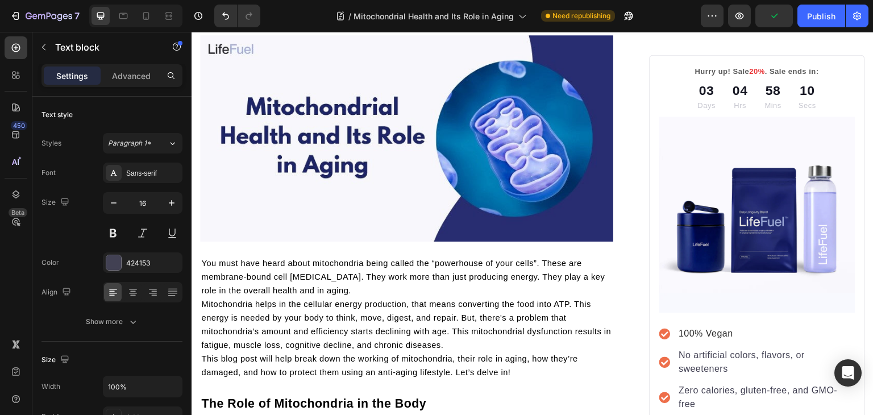
scroll to position [0, 0]
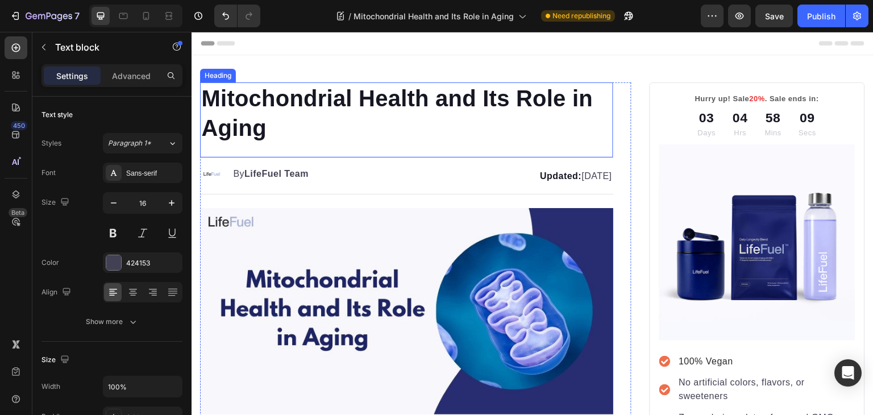
click at [279, 96] on h1 "Mitochondrial Health and Its Role in Aging" at bounding box center [406, 112] width 413 height 61
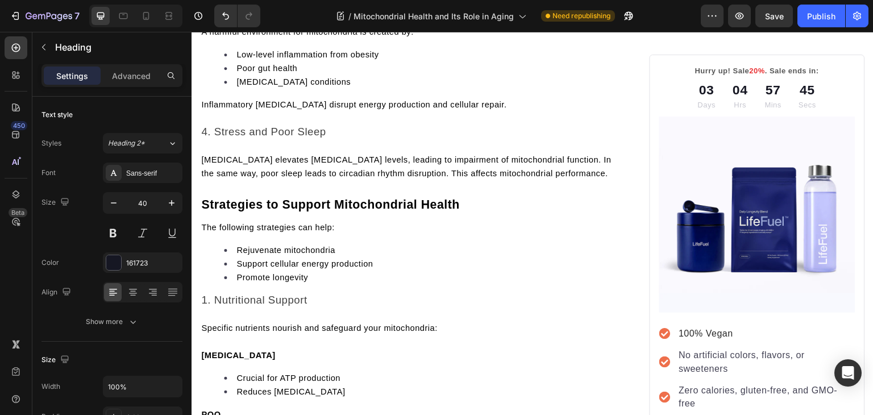
scroll to position [2836, 0]
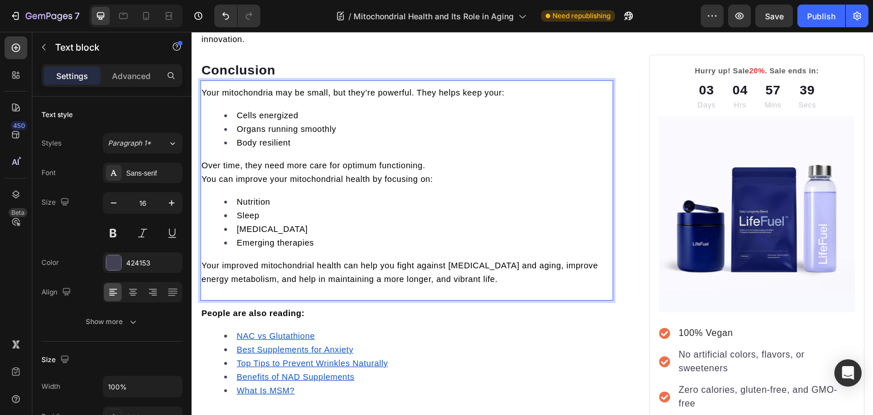
click at [205, 183] on span "You can improve your mitochondrial health by focusing on:" at bounding box center [317, 178] width 232 height 9
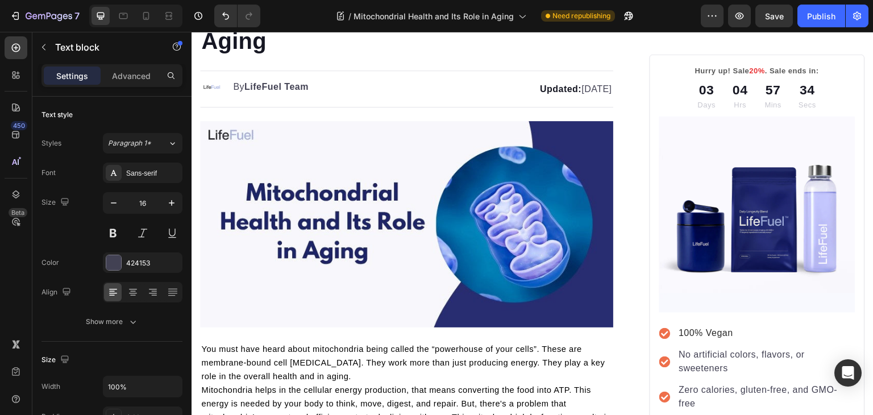
scroll to position [0, 0]
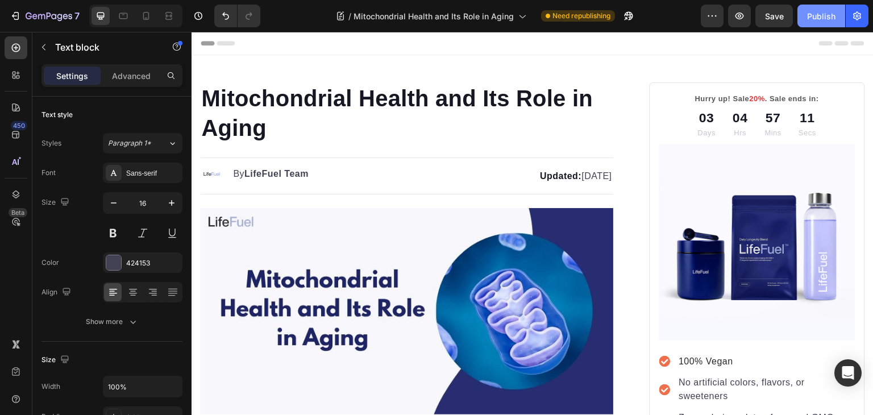
click at [811, 14] on div "Publish" at bounding box center [821, 16] width 28 height 12
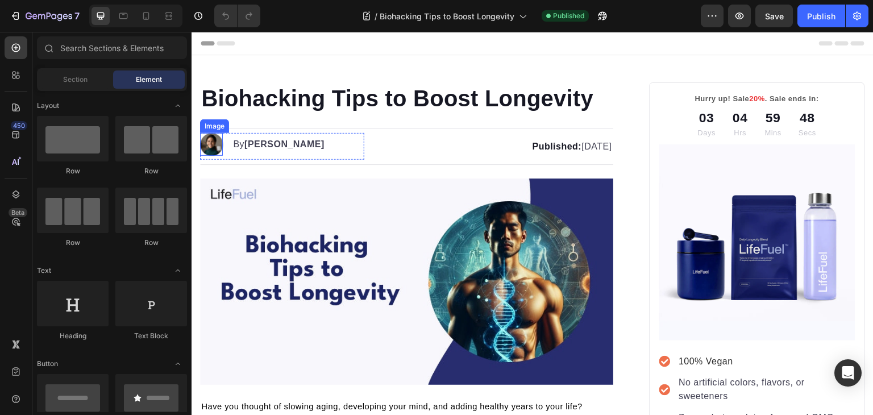
click at [215, 140] on img at bounding box center [211, 144] width 23 height 23
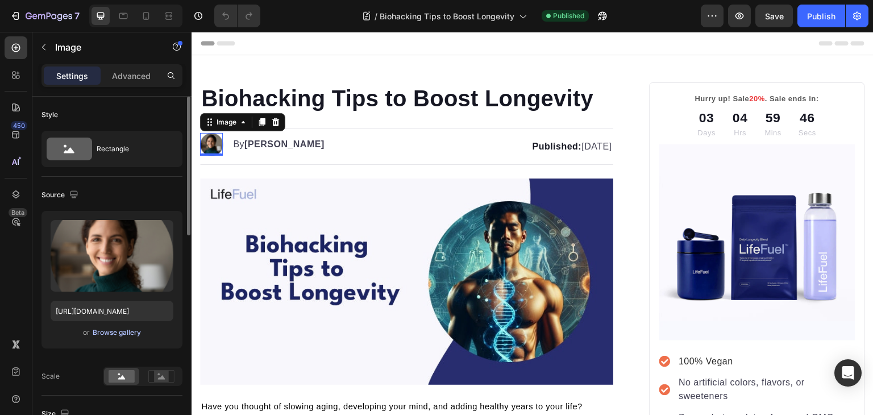
click at [118, 329] on div "Browse gallery" at bounding box center [117, 332] width 48 height 10
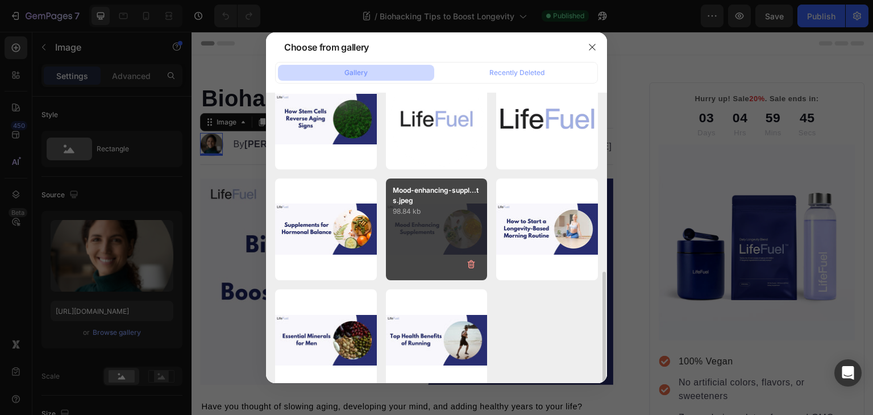
scroll to position [380, 0]
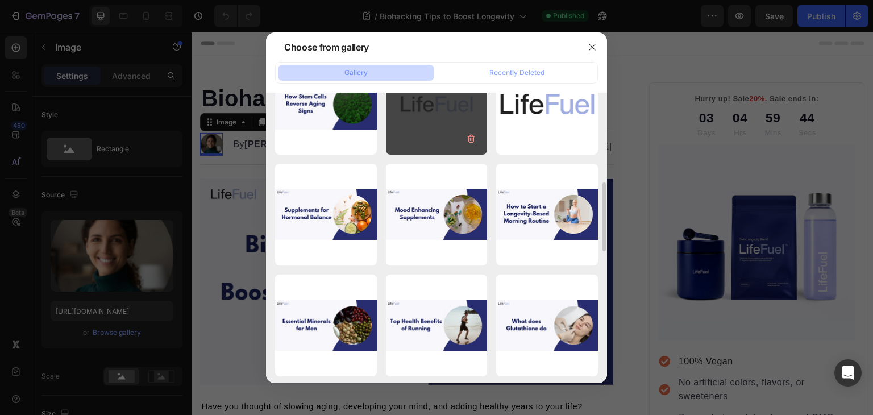
click at [436, 144] on div "Logo Circle [PERSON_NAME]...1).png 344.71 kb" at bounding box center [437, 104] width 102 height 102
type input "[URL][DOMAIN_NAME]"
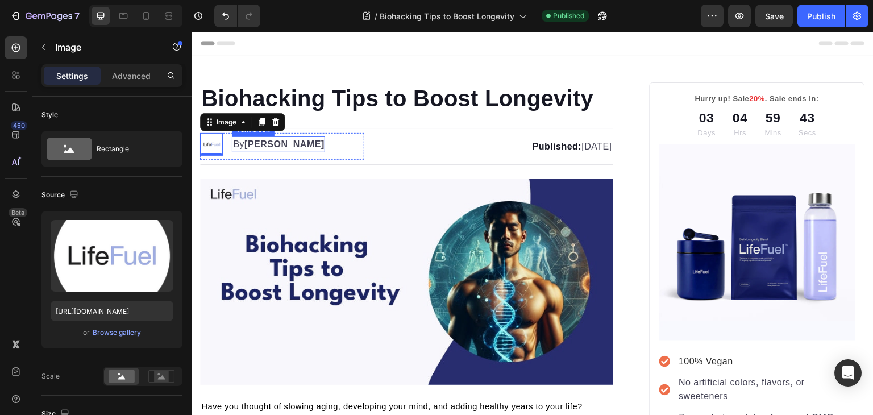
click at [253, 141] on strong "[PERSON_NAME]" at bounding box center [284, 144] width 80 height 10
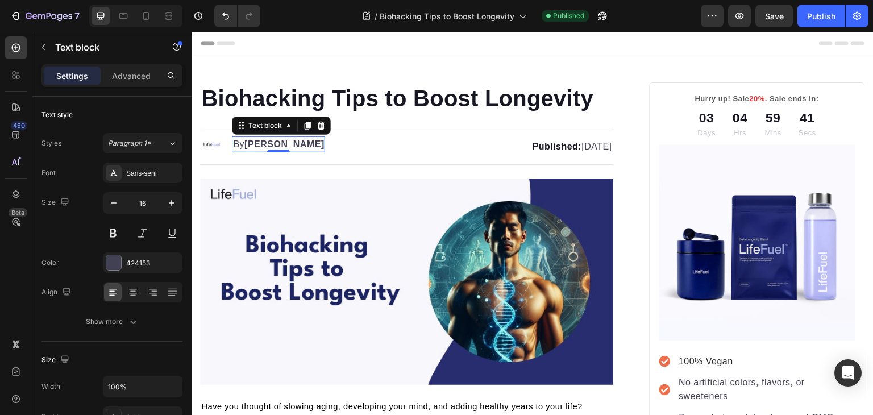
click at [253, 141] on strong "[PERSON_NAME]" at bounding box center [284, 144] width 80 height 10
click at [804, 14] on button "Publish" at bounding box center [821, 16] width 48 height 23
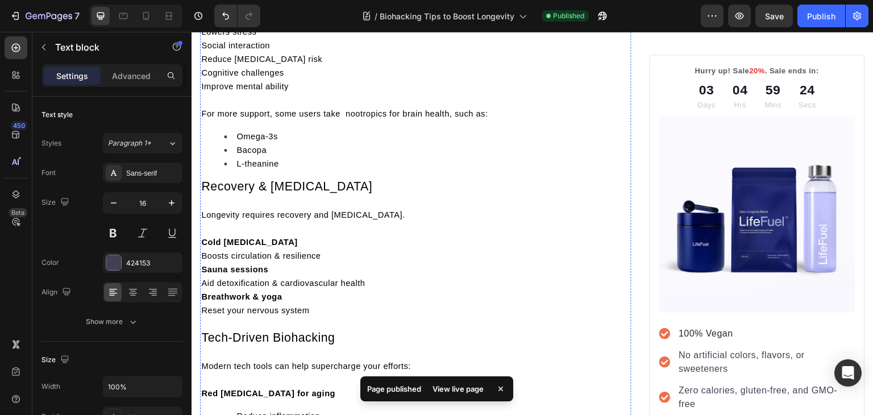
scroll to position [2466, 0]
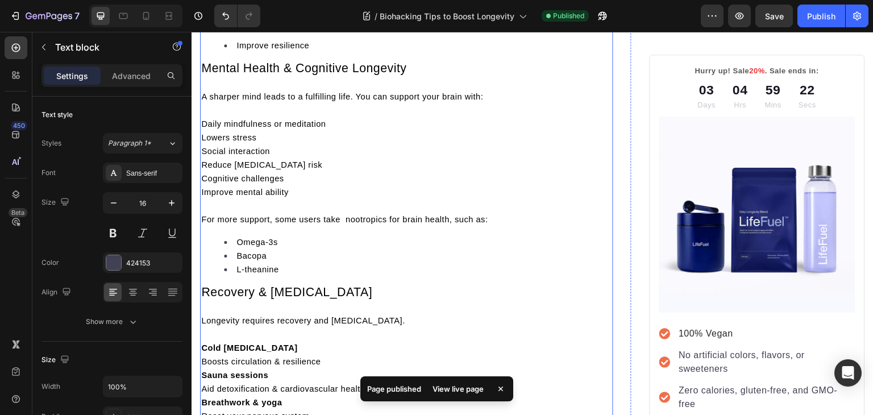
click at [229, 128] on span "Daily mindfulness or meditation" at bounding box center [263, 123] width 124 height 9
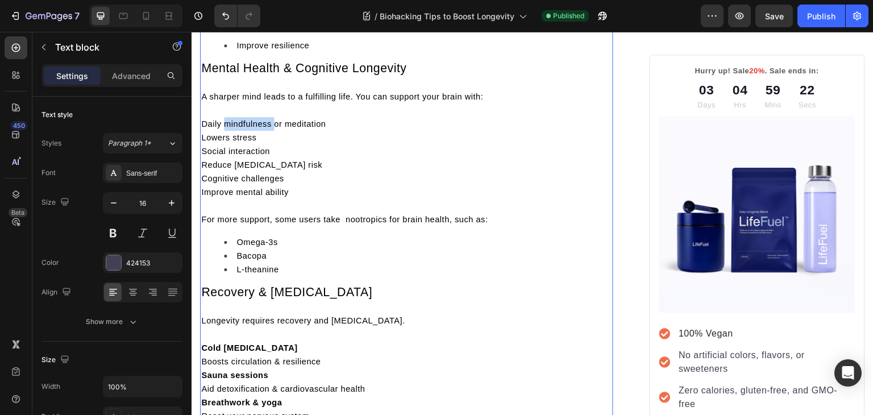
click at [229, 128] on span "Daily mindfulness or meditation" at bounding box center [263, 123] width 124 height 9
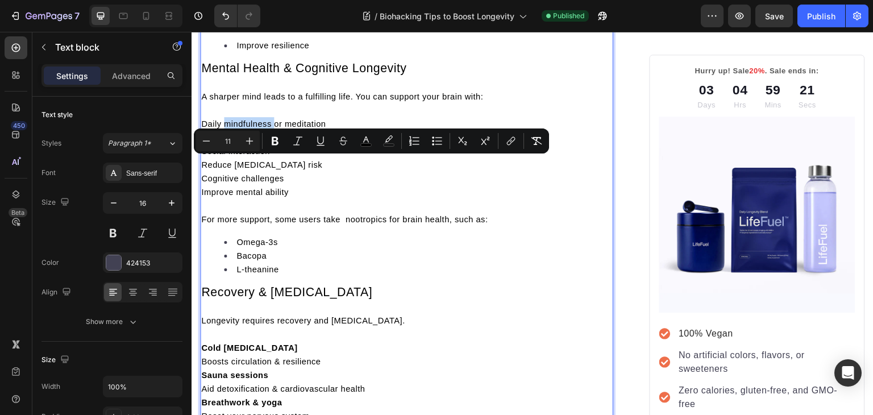
click at [229, 128] on span "Daily mindfulness or meditation" at bounding box center [263, 123] width 124 height 9
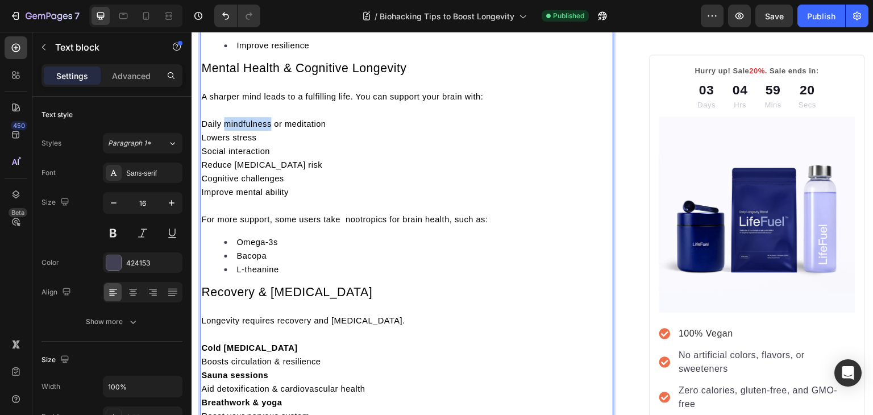
click at [229, 128] on span "Daily mindfulness or meditation" at bounding box center [263, 123] width 124 height 9
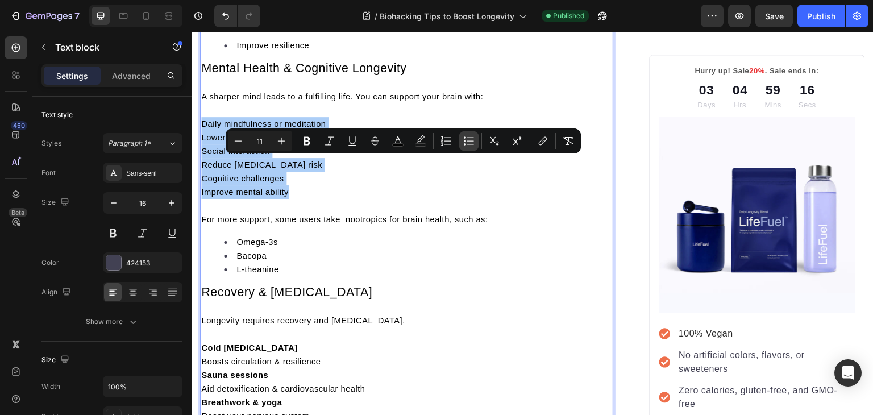
click at [462, 139] on button "Bulleted List" at bounding box center [468, 141] width 20 height 20
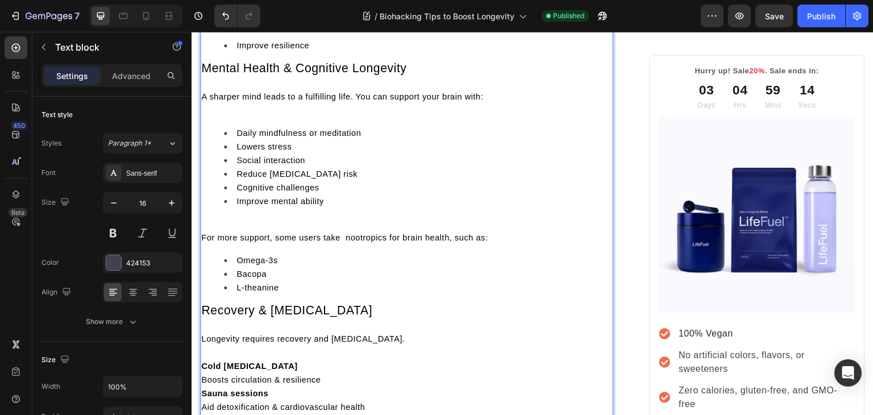
click at [229, 231] on p "Rich Text Editor. Editing area: main" at bounding box center [406, 224] width 411 height 14
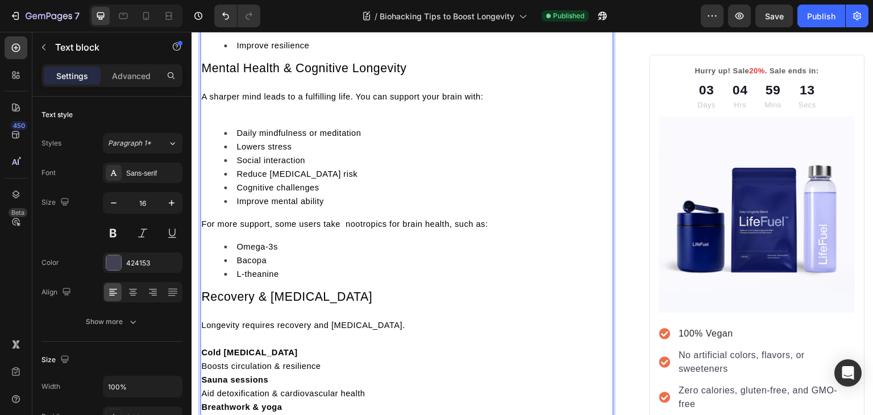
click at [236, 117] on p "Rich Text Editor. Editing area: main" at bounding box center [406, 110] width 411 height 14
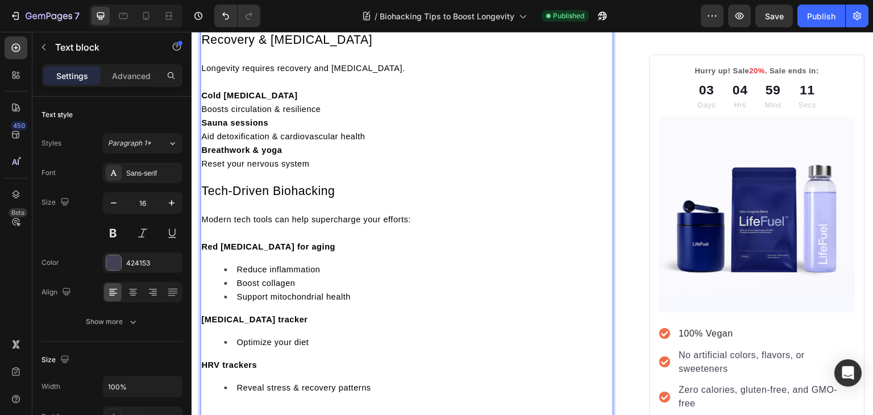
scroll to position [2710, 0]
click at [205, 127] on strong "Sauna sessions" at bounding box center [234, 122] width 67 height 9
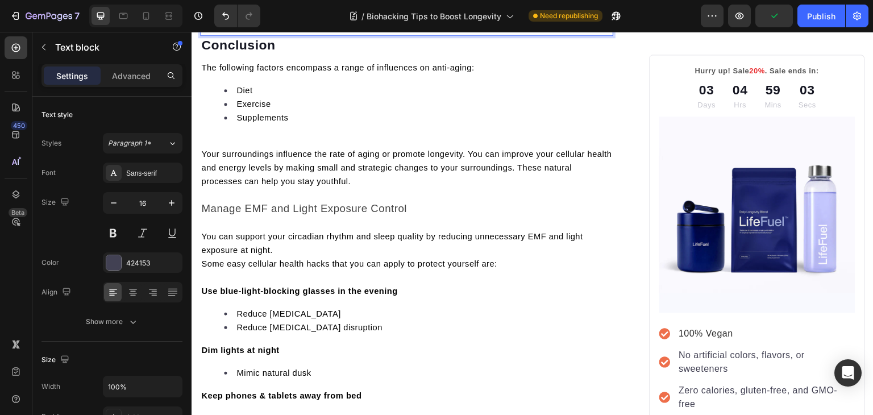
scroll to position [3120, 0]
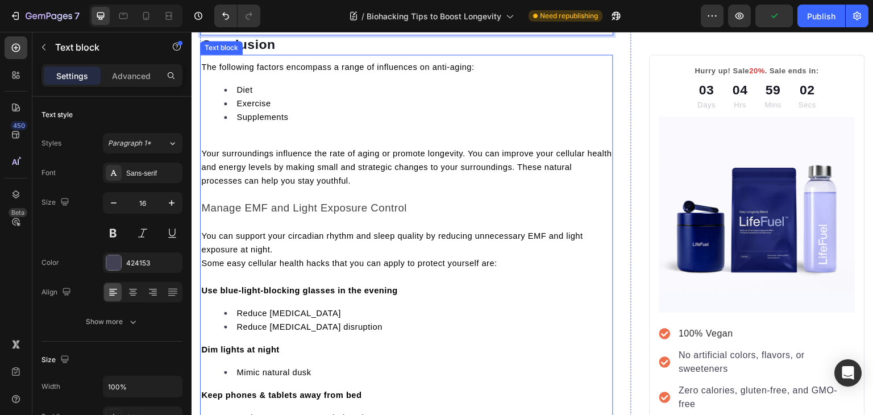
click at [217, 147] on p at bounding box center [406, 140] width 411 height 14
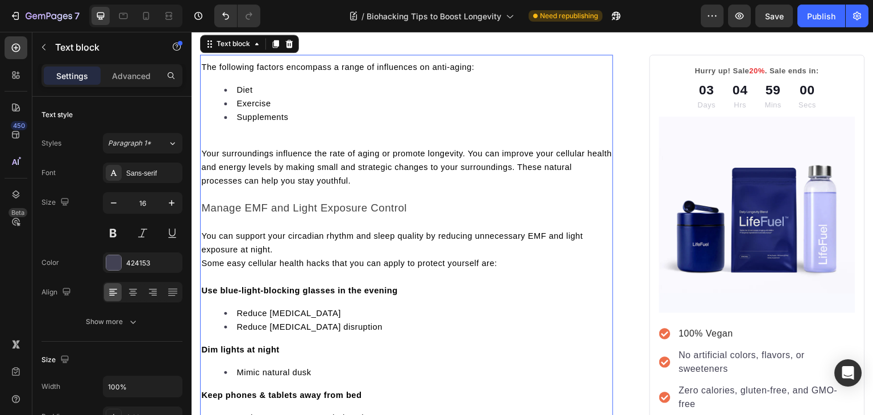
click at [217, 147] on p "Rich Text Editor. Editing area: main" at bounding box center [406, 140] width 411 height 14
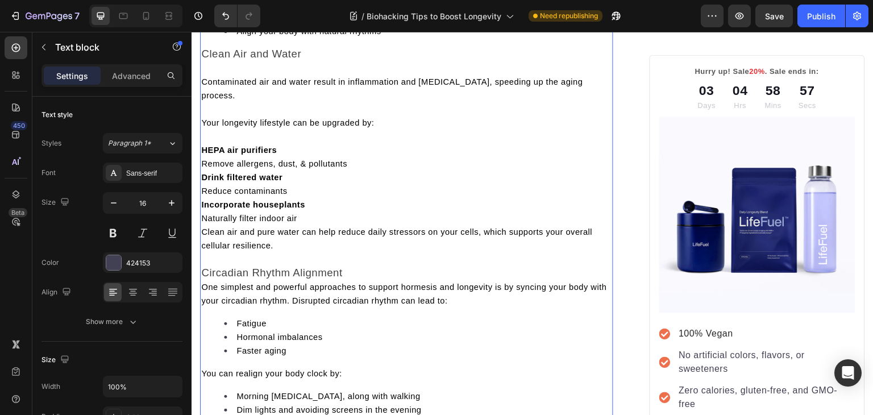
scroll to position [3565, 0]
click at [202, 155] on strong "HEPA air purifiers" at bounding box center [239, 149] width 76 height 9
click at [200, 235] on div "The following factors encompass a range of influences on anti-aging: Diet Exerc…" at bounding box center [406, 70] width 413 height 913
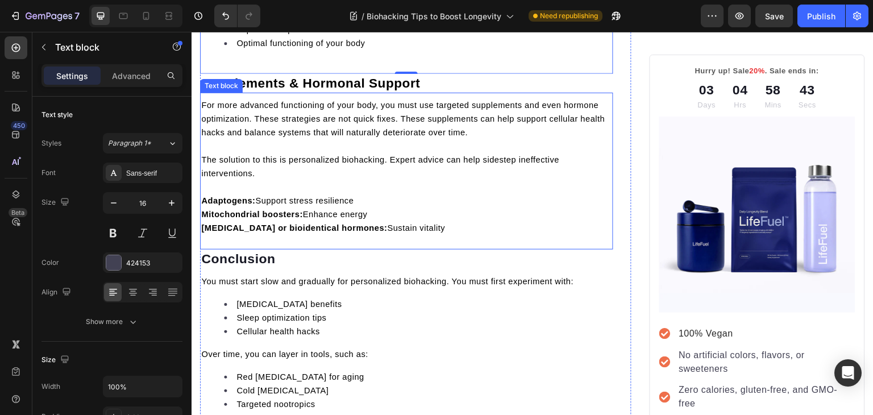
scroll to position [4206, 0]
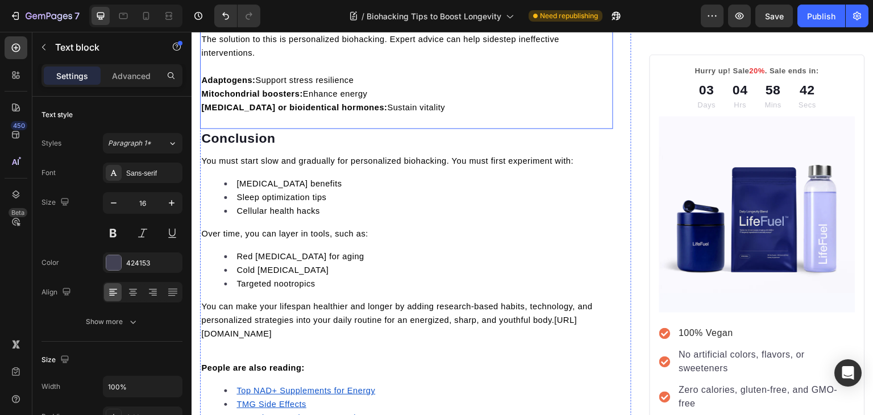
click at [202, 85] on strong "Adaptogens:" at bounding box center [228, 80] width 54 height 9
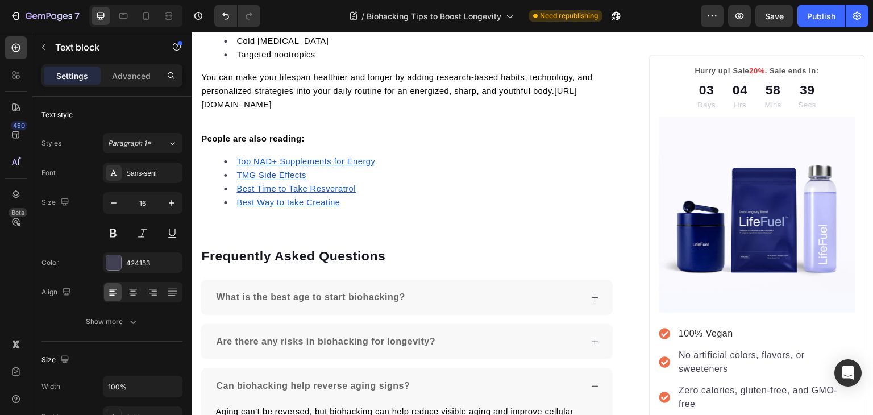
scroll to position [4438, 0]
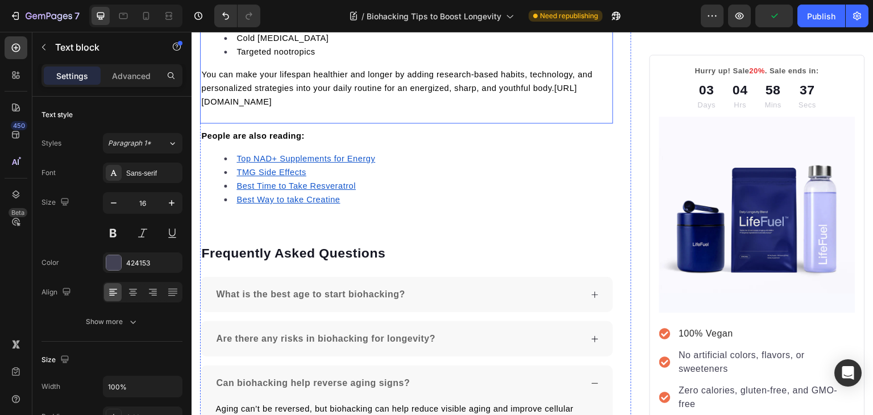
click at [226, 106] on span "https://trylifefuel.com/blogs/news/how-to-reset-your-circadian-rhythm-and-why-i…" at bounding box center [388, 95] width 375 height 23
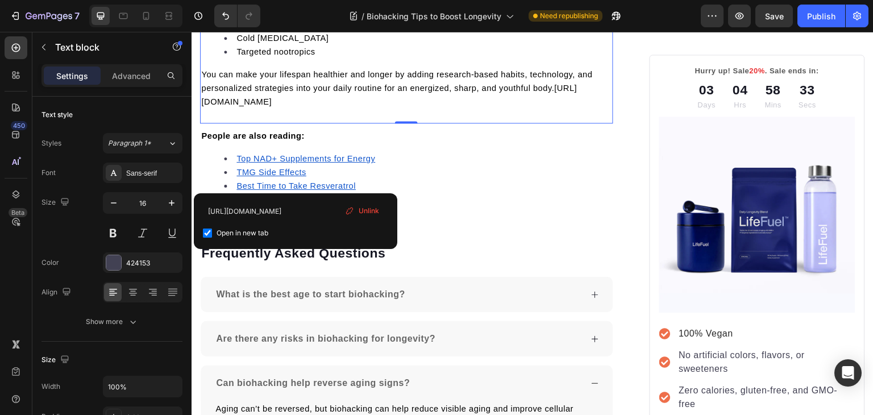
scroll to position [4438, 0]
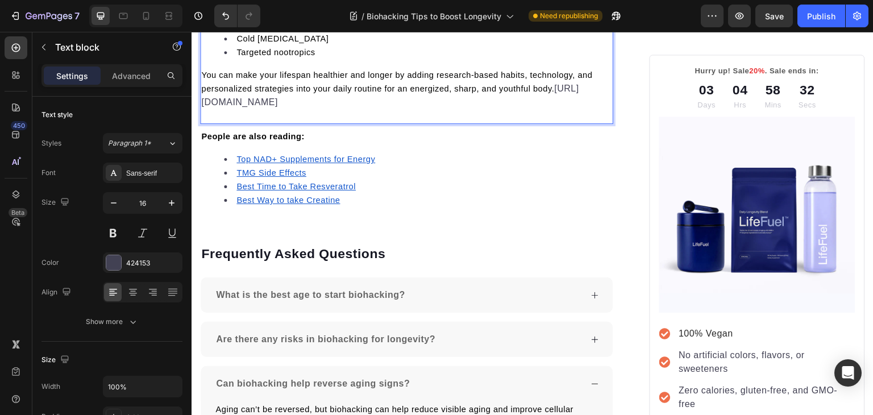
click at [222, 93] on span "You can make your lifespan healthier and longer by adding research-based habits…" at bounding box center [396, 81] width 391 height 23
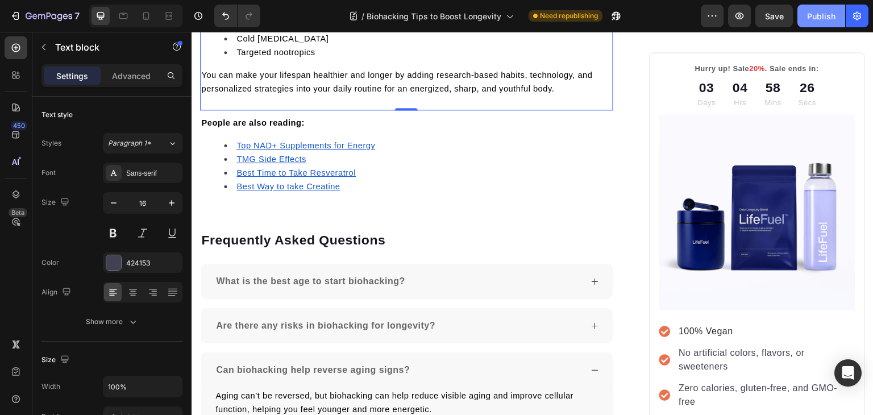
click at [811, 14] on div "Publish" at bounding box center [821, 16] width 28 height 12
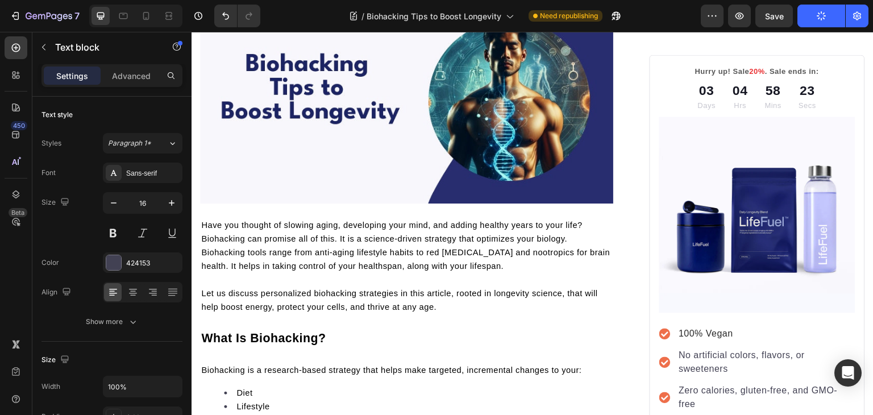
scroll to position [0, 0]
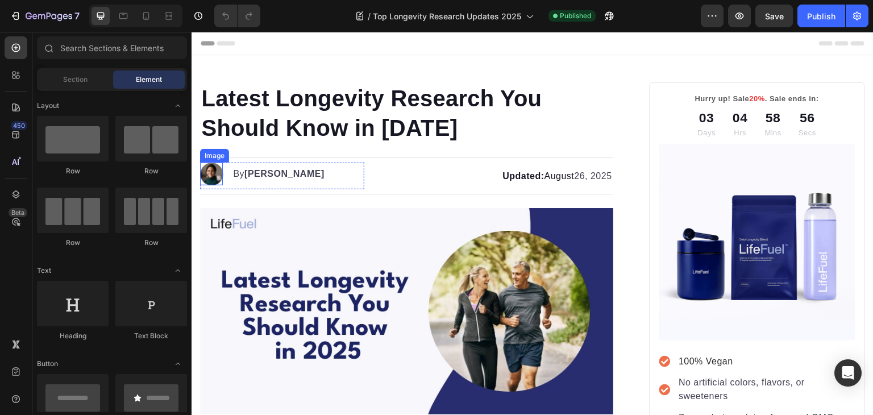
click at [207, 170] on img at bounding box center [211, 173] width 23 height 23
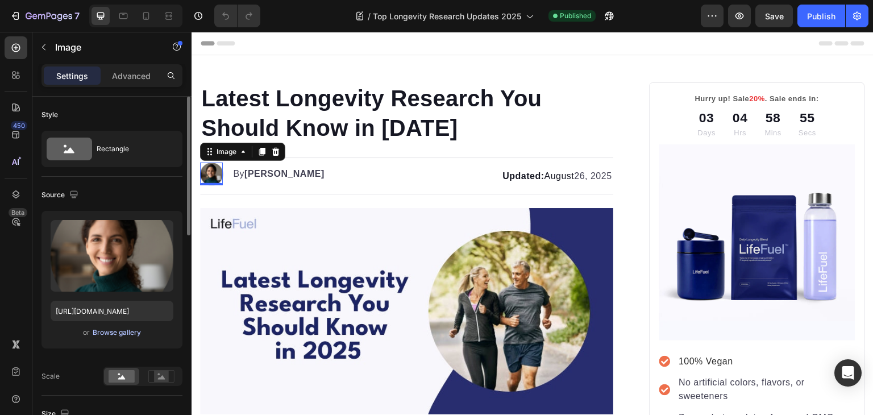
click at [118, 335] on div "Browse gallery" at bounding box center [117, 332] width 48 height 10
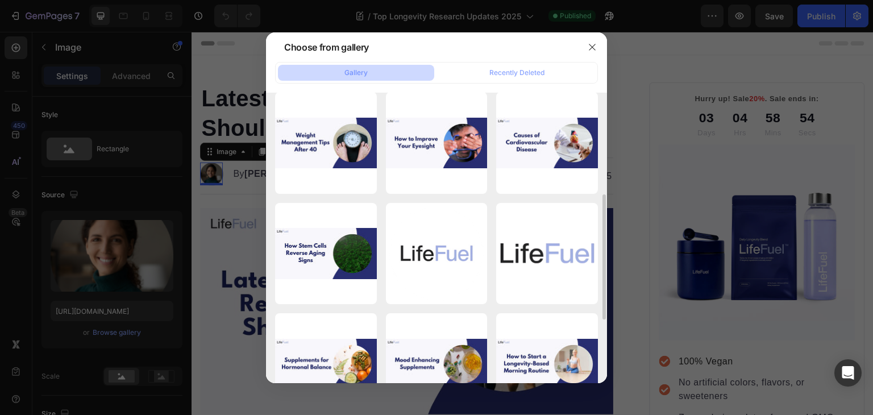
scroll to position [232, 0]
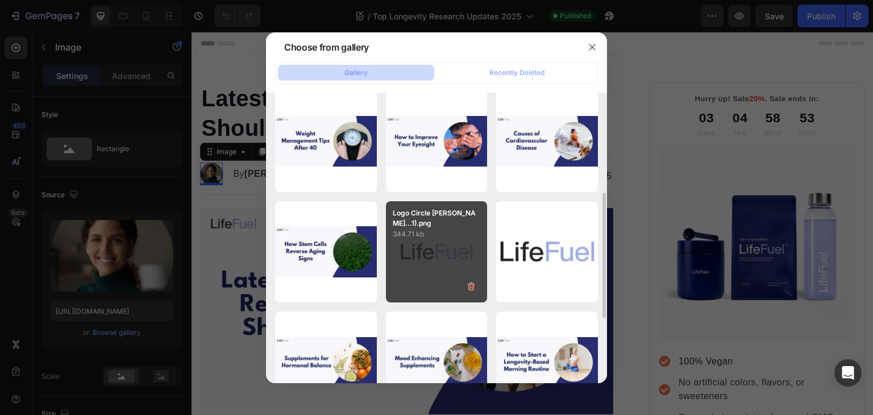
click at [441, 254] on div "Logo Circle [PERSON_NAME]...1).png 344.71 kb" at bounding box center [437, 252] width 102 height 102
type input "[URL][DOMAIN_NAME]"
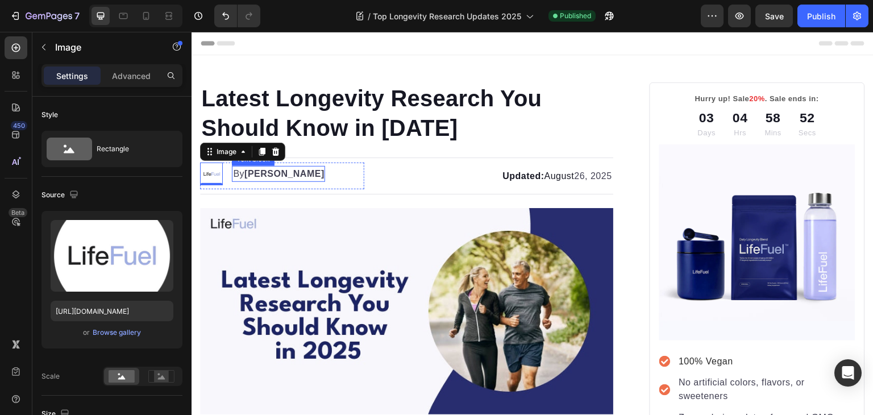
click at [254, 174] on strong "Kim Fields" at bounding box center [284, 174] width 80 height 10
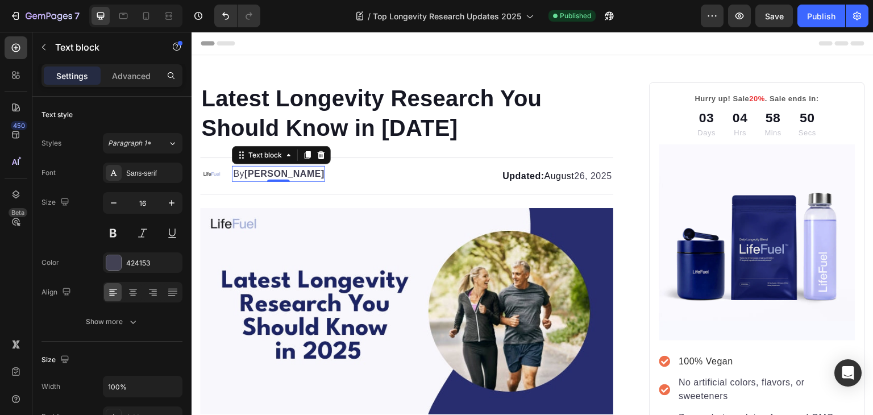
click at [254, 174] on strong "Kim Fields" at bounding box center [284, 174] width 80 height 10
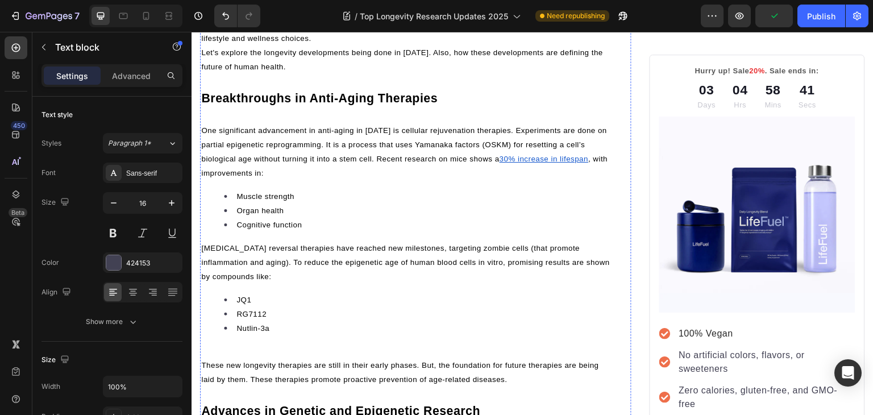
scroll to position [529, 0]
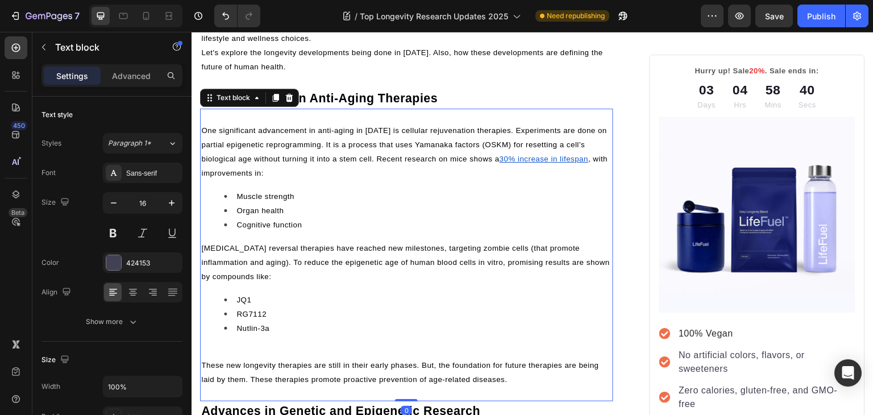
click at [533, 157] on u "30% increase in lifespan" at bounding box center [543, 159] width 89 height 9
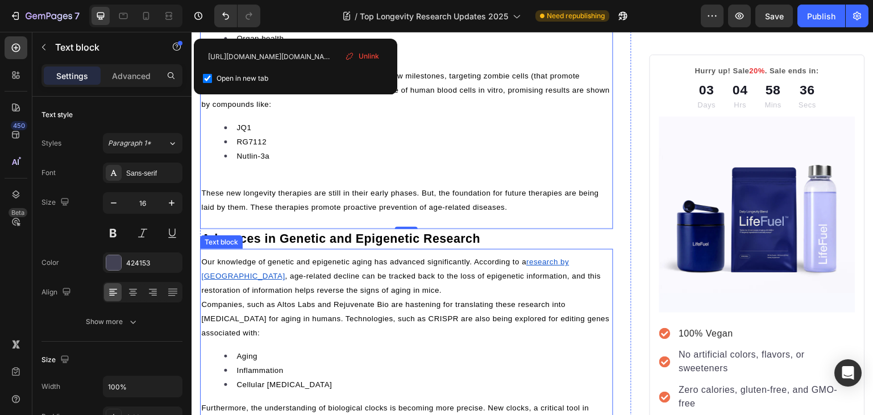
scroll to position [696, 0]
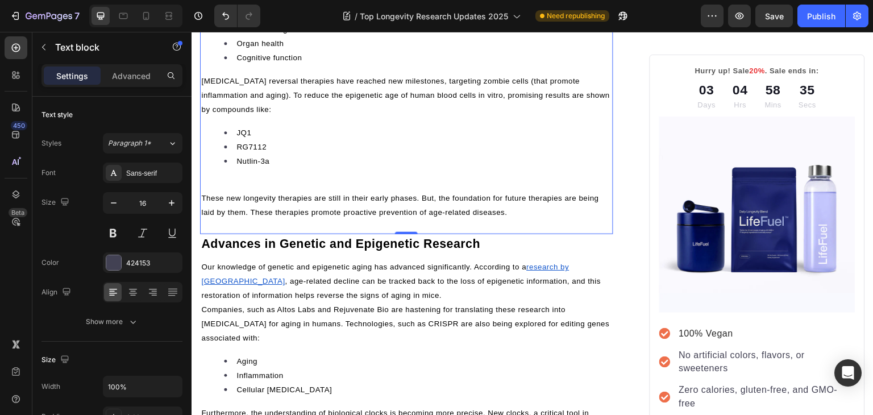
click at [291, 178] on div "One significant advancement in anti-aging in 2025 is cellular rejuvenation ther…" at bounding box center [406, 87] width 413 height 265
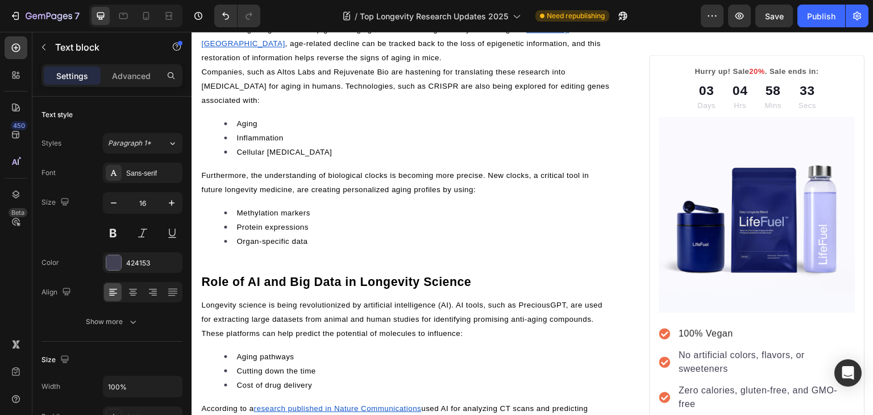
scroll to position [920, 0]
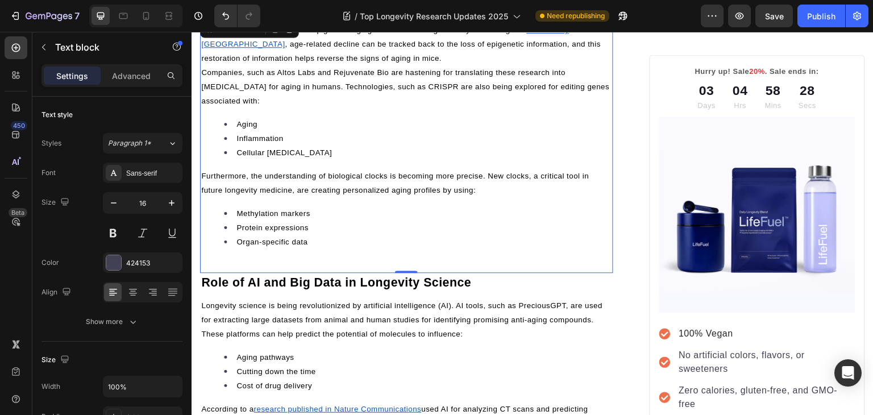
click at [496, 60] on p "Our knowledge of genetic and epigenetic aging has advanced significantly. Accor…" at bounding box center [406, 44] width 411 height 43
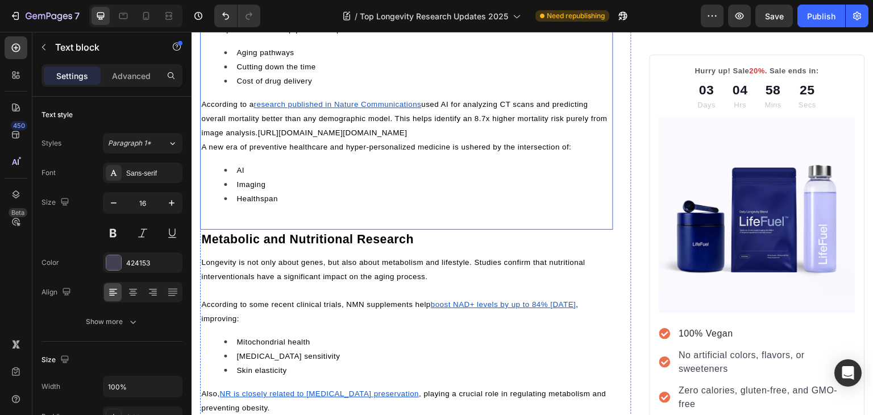
scroll to position [1239, 0]
click at [337, 108] on u "research published in Nature Communications" at bounding box center [337, 103] width 168 height 9
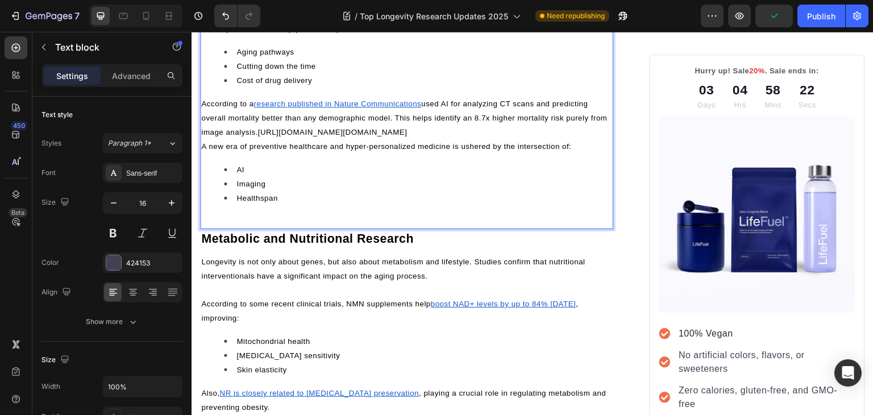
click at [337, 108] on u "research published in Nature Communications" at bounding box center [337, 103] width 168 height 9
click at [508, 153] on p "A new era of preventive healthcare and hyper-personalized medicine is ushered b…" at bounding box center [406, 146] width 411 height 14
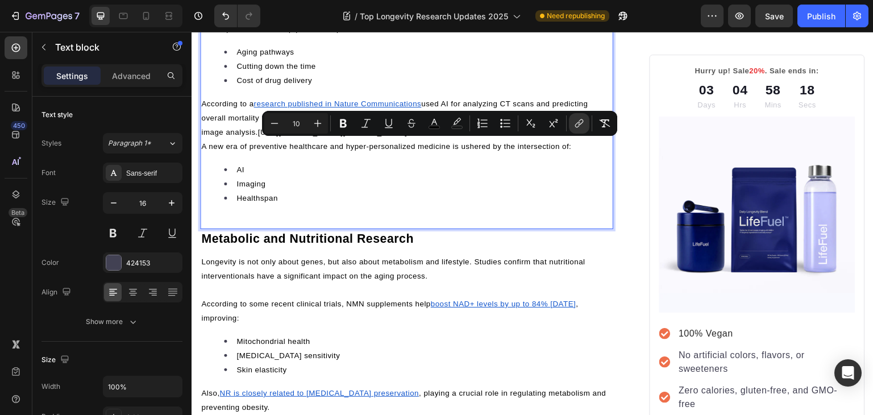
drag, startPoint x: 279, startPoint y: 142, endPoint x: 604, endPoint y: 141, distance: 324.9
click at [604, 139] on p "According to a research published in Nature Communications used AI for analyzin…" at bounding box center [406, 118] width 411 height 43
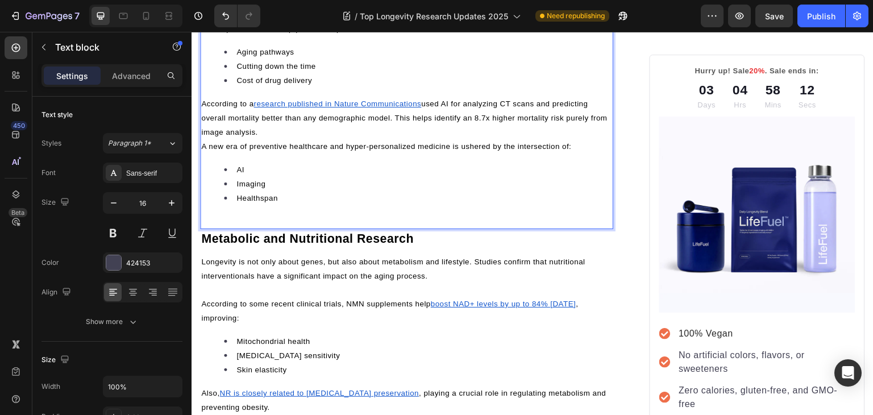
click at [203, 151] on span "A new era of preventive healthcare and hyper-personalized medicine is ushered b…" at bounding box center [386, 146] width 370 height 9
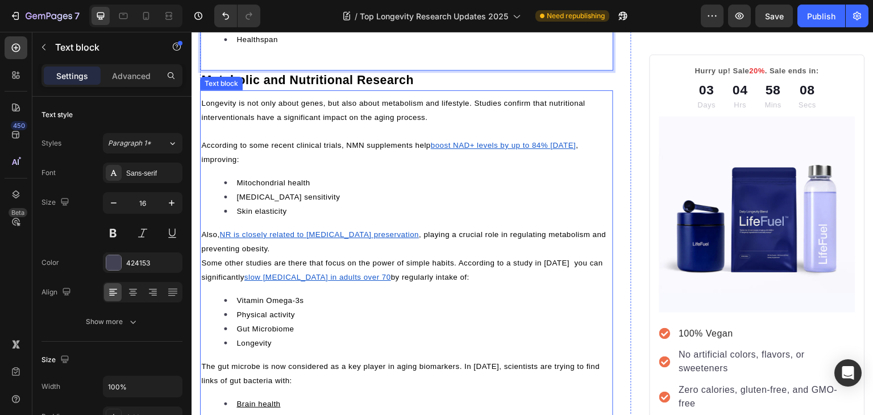
scroll to position [1398, 0]
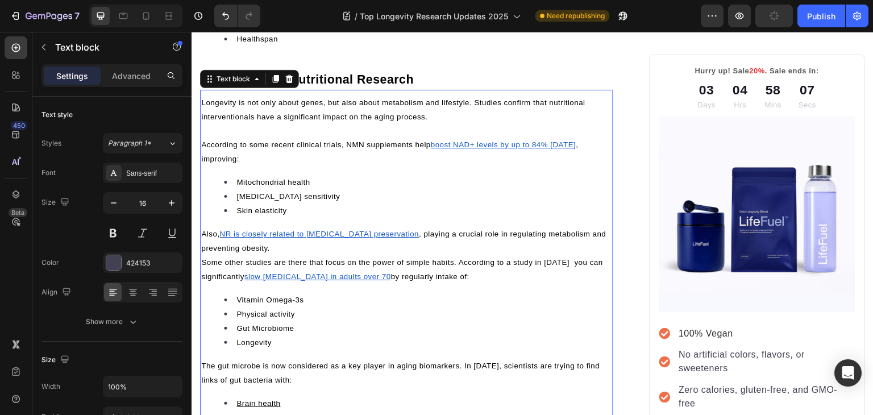
click at [483, 149] on u "boost NAD+ levels by up to 84% within 4 weeks" at bounding box center [503, 144] width 145 height 9
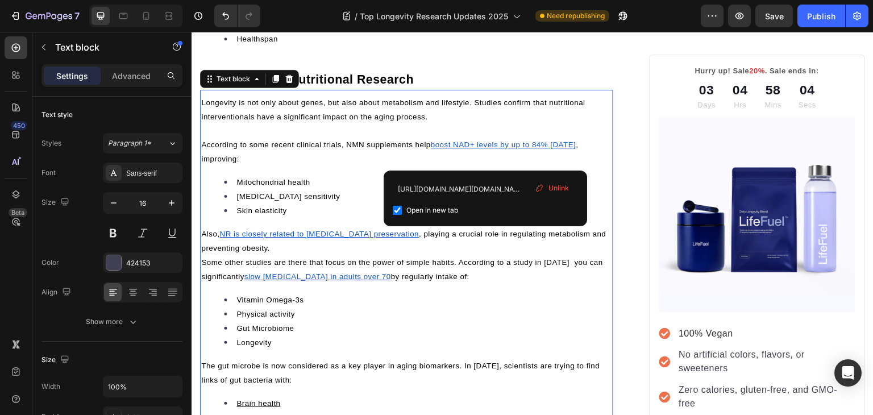
click at [291, 238] on u "NR is closely related to brown fat preservation" at bounding box center [318, 233] width 199 height 9
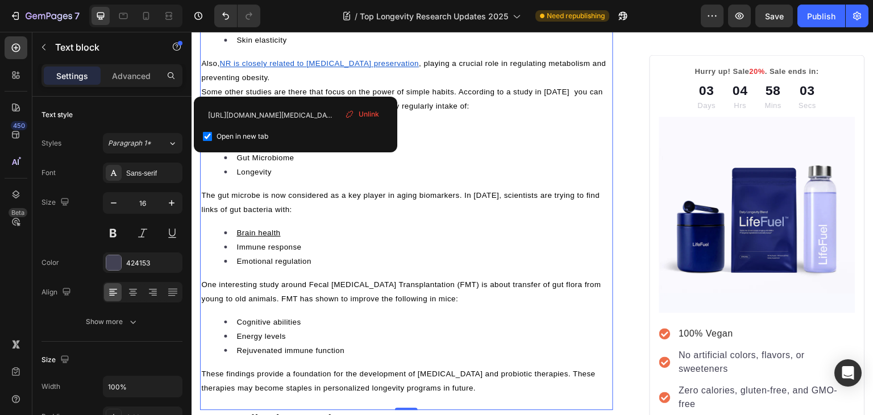
scroll to position [1571, 0]
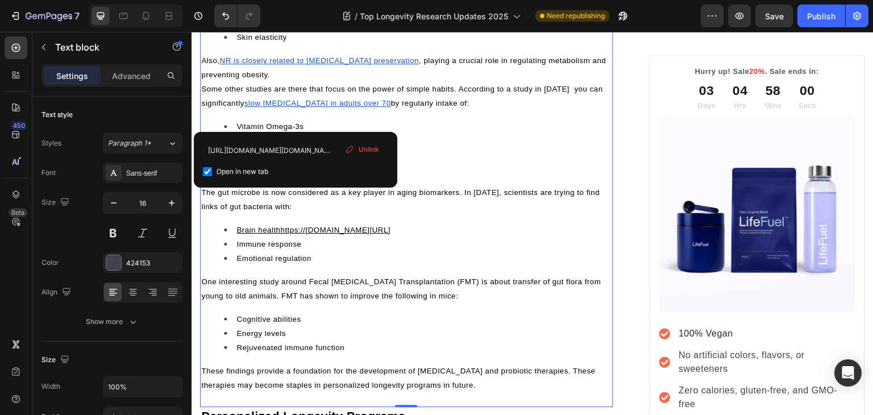
drag, startPoint x: 322, startPoint y: 235, endPoint x: 275, endPoint y: 116, distance: 127.7
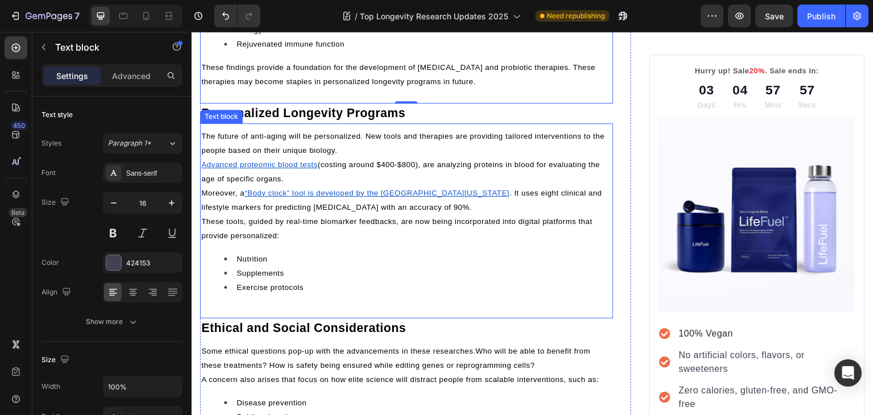
scroll to position [1876, 0]
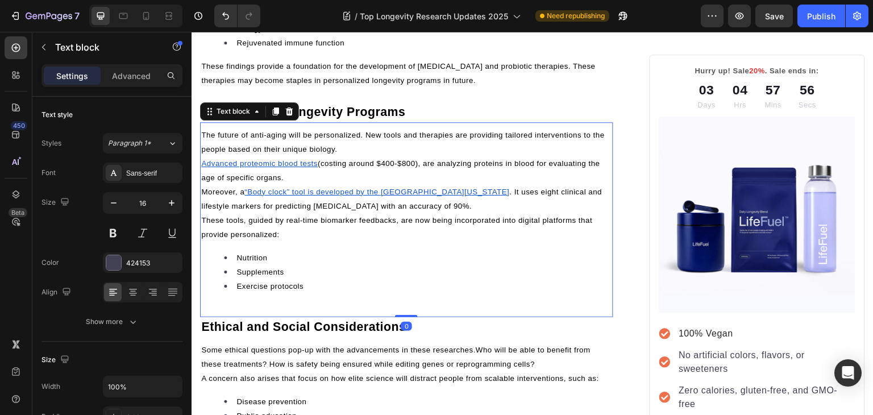
click at [253, 168] on u "Advanced proteomic blood tests" at bounding box center [259, 163] width 116 height 9
click at [384, 293] on li "Exercise protocols" at bounding box center [418, 286] width 388 height 14
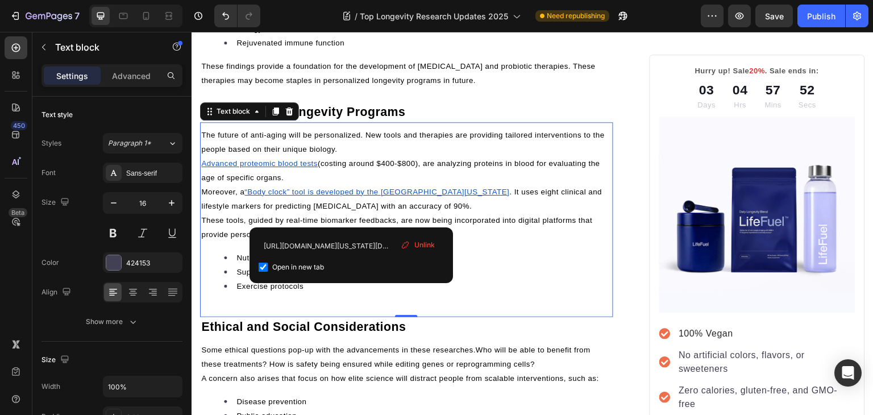
click at [349, 196] on u "“Body clock” tool is developed by the University of Washington" at bounding box center [376, 191] width 265 height 9
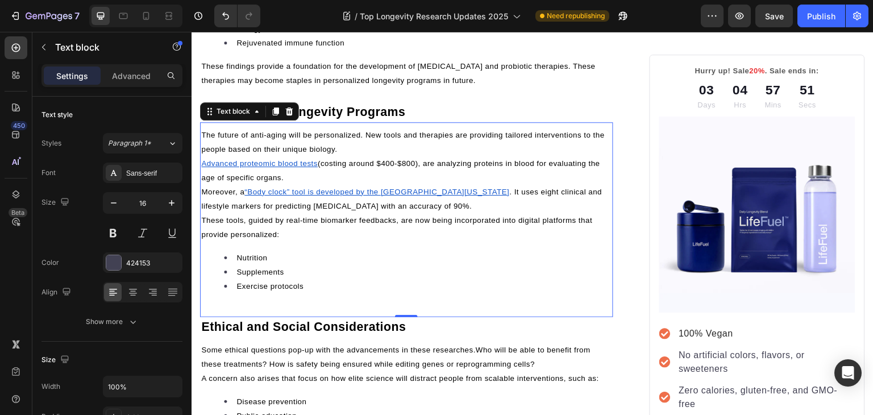
click at [344, 293] on li "Exercise protocols" at bounding box center [418, 286] width 388 height 14
click at [204, 196] on span "Moreover, a" at bounding box center [222, 191] width 43 height 9
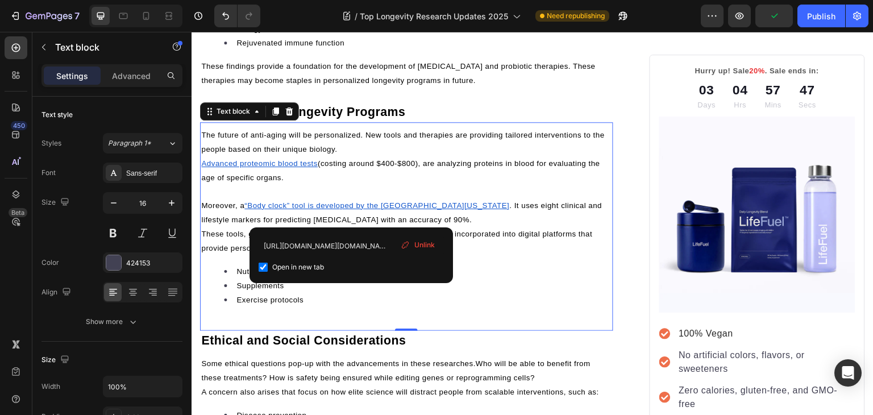
click at [203, 168] on u "Advanced proteomic blood tests" at bounding box center [259, 163] width 116 height 9
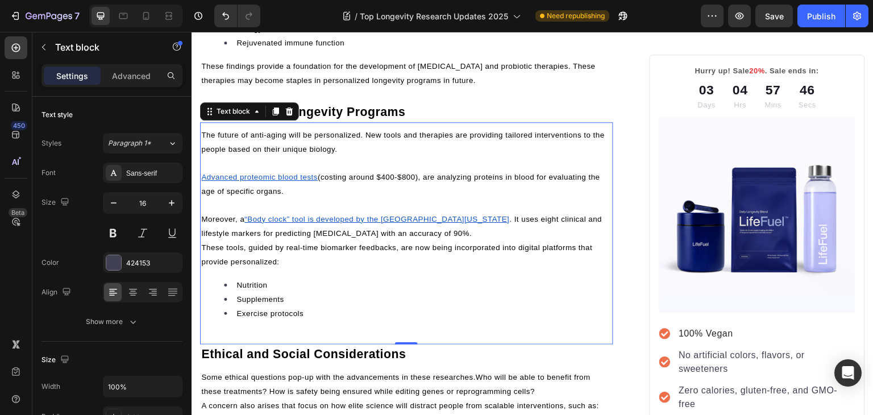
click at [332, 292] on li "Nutrition" at bounding box center [418, 285] width 388 height 14
click at [205, 266] on span "These tools, guided by real-time biomarker feedbacks, are now being incorporate…" at bounding box center [396, 254] width 391 height 23
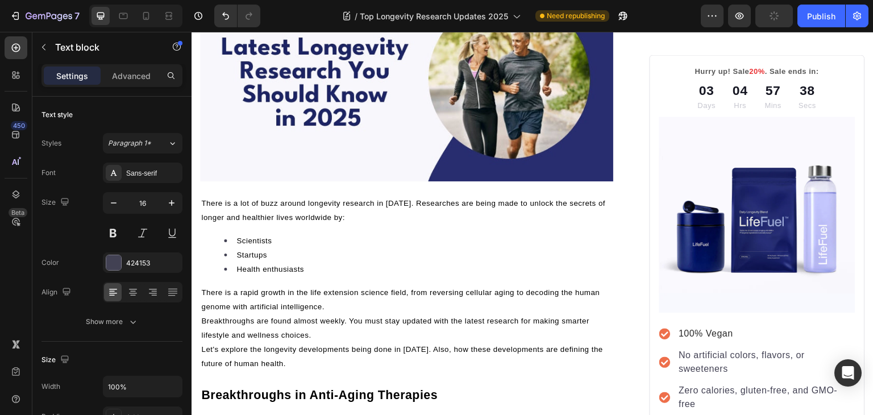
scroll to position [0, 0]
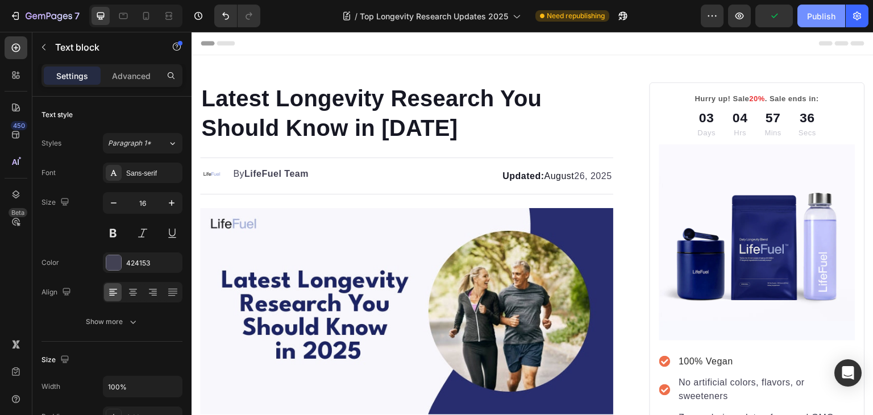
click at [818, 14] on div "Publish" at bounding box center [821, 16] width 28 height 12
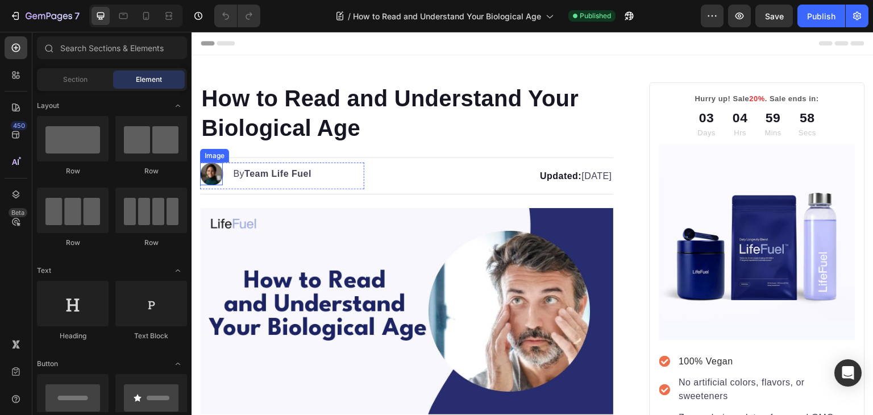
click at [215, 174] on img at bounding box center [211, 173] width 23 height 23
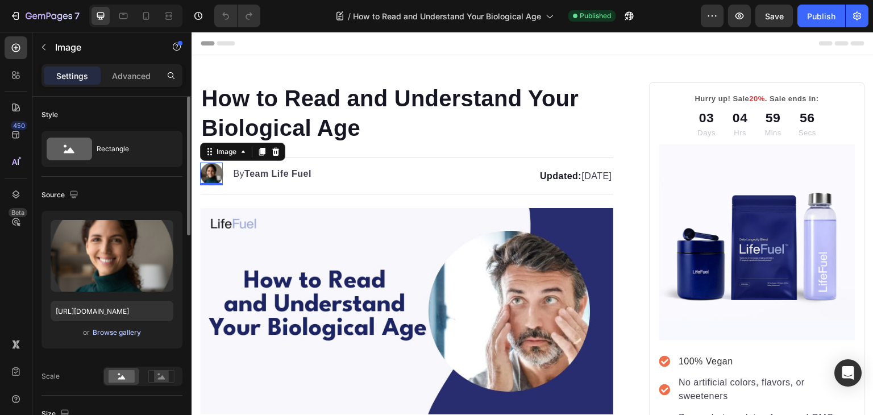
click at [132, 328] on div "Browse gallery" at bounding box center [117, 332] width 48 height 10
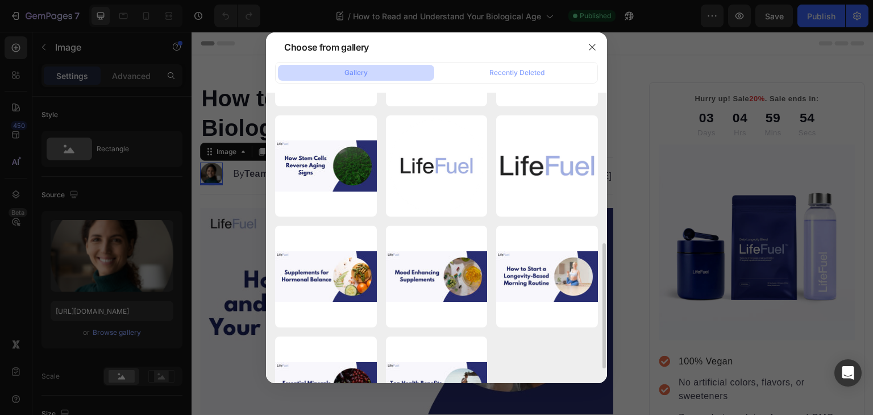
scroll to position [327, 0]
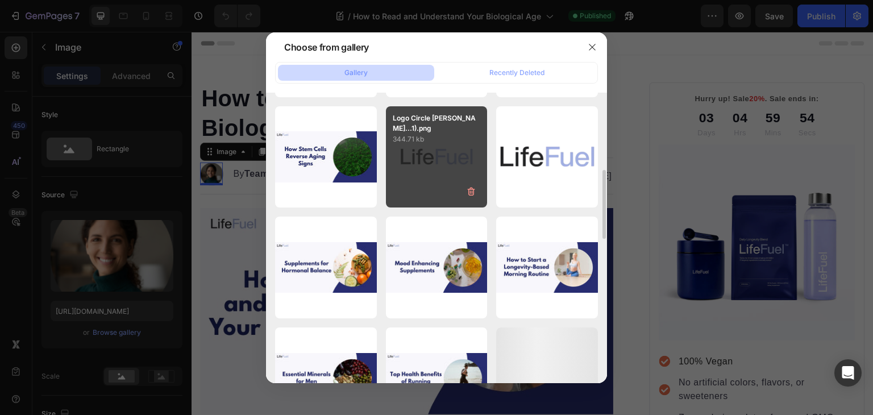
click at [429, 170] on div "Logo Circle [PERSON_NAME]...1).png 344.71 kb" at bounding box center [437, 157] width 102 height 102
type input "[URL][DOMAIN_NAME]"
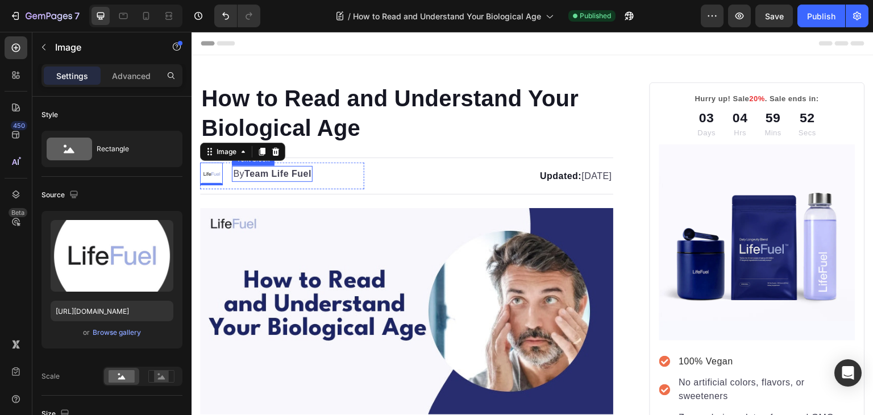
click at [267, 174] on strong "Team Life Fuel" at bounding box center [277, 174] width 67 height 10
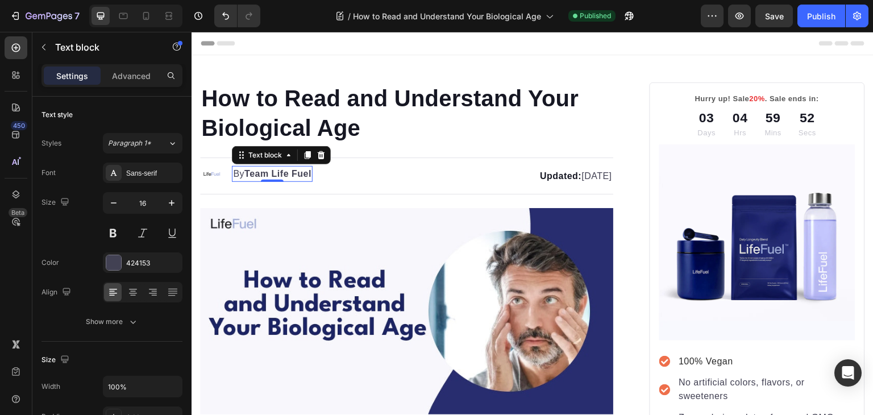
click at [267, 174] on strong "Team Life Fuel" at bounding box center [277, 174] width 67 height 10
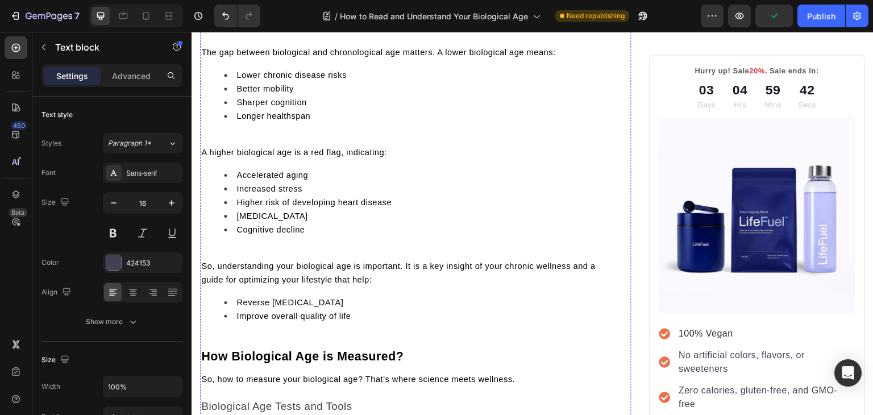
scroll to position [1002, 0]
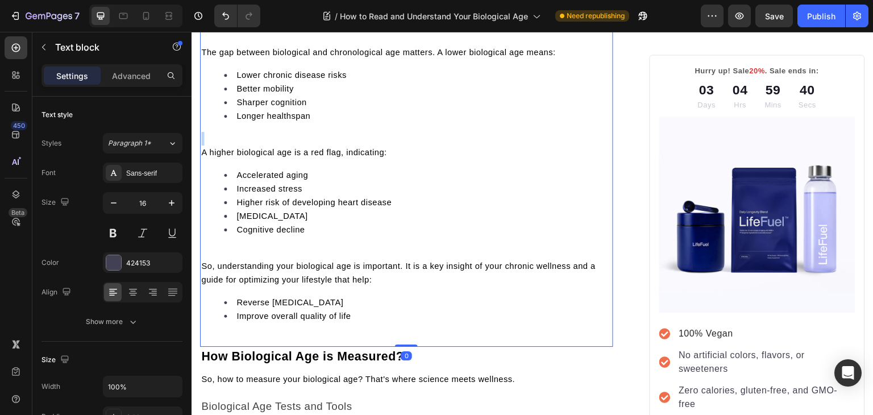
click at [271, 132] on p "Rich Text Editor. Editing area: main" at bounding box center [406, 139] width 411 height 14
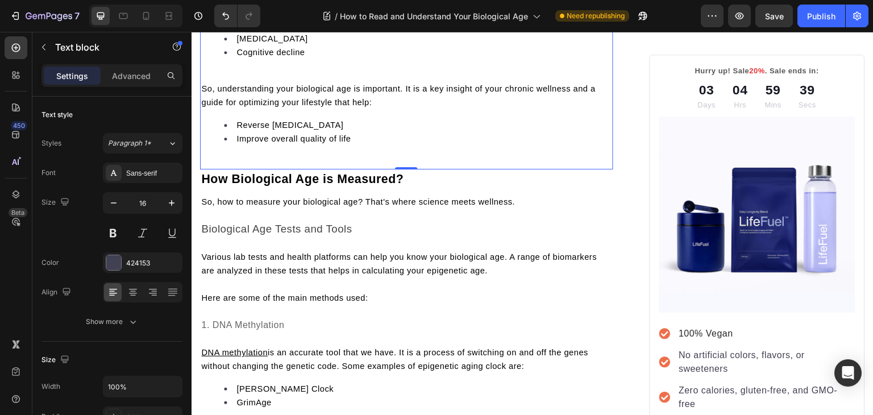
scroll to position [1166, 0]
drag, startPoint x: 271, startPoint y: 131, endPoint x: 266, endPoint y: 85, distance: 46.2
drag, startPoint x: 266, startPoint y: 85, endPoint x: 257, endPoint y: 69, distance: 17.8
click at [257, 69] on p "Rich Text Editor. Editing area: main" at bounding box center [406, 75] width 411 height 14
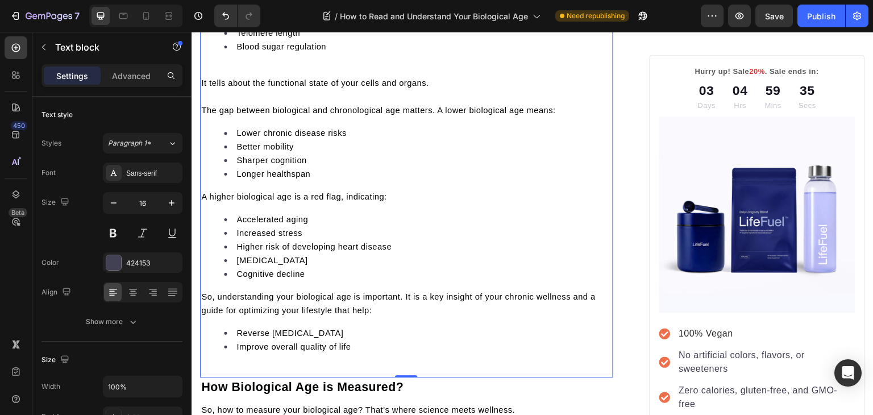
scroll to position [932, 0]
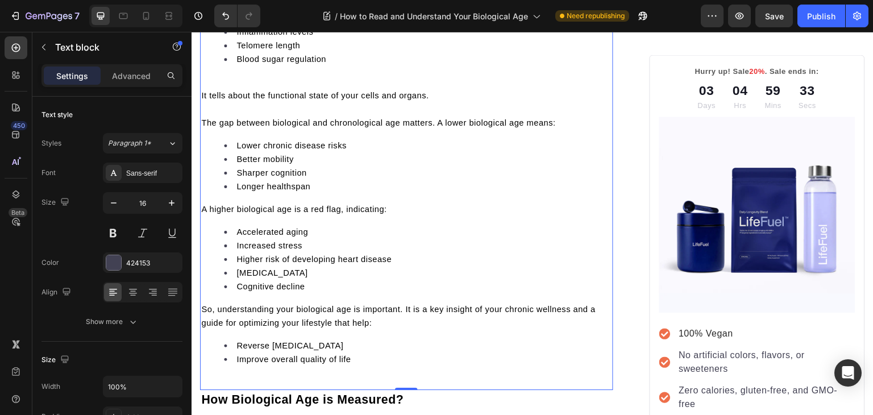
click at [293, 182] on span "Longer healthspan" at bounding box center [273, 186] width 74 height 9
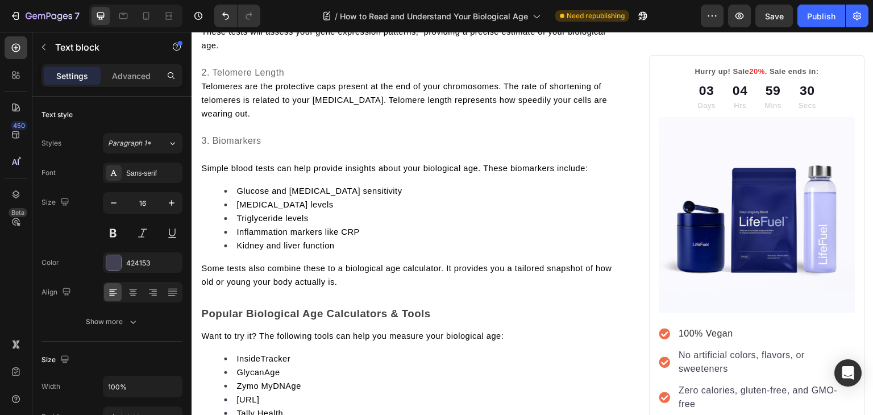
scroll to position [1456, 0]
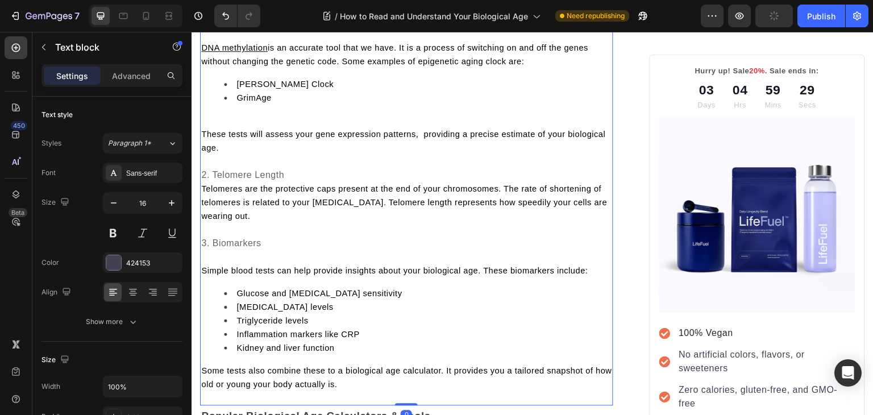
click at [270, 118] on p at bounding box center [406, 121] width 411 height 14
click at [270, 118] on p "Rich Text Editor. Editing area: main" at bounding box center [406, 121] width 411 height 14
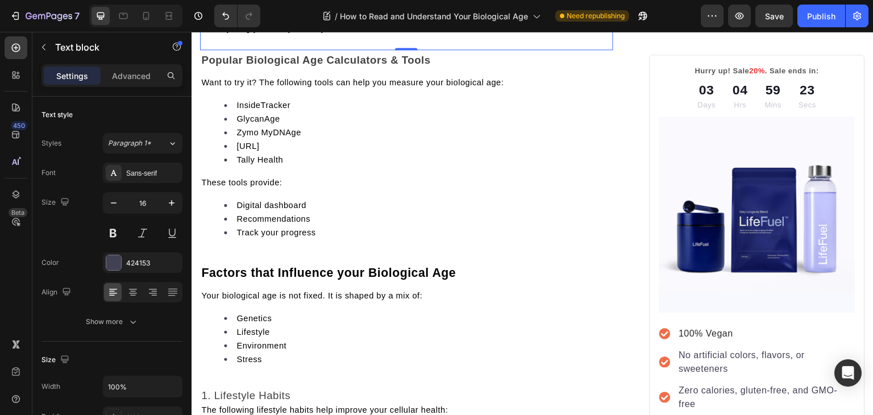
scroll to position [1806, 0]
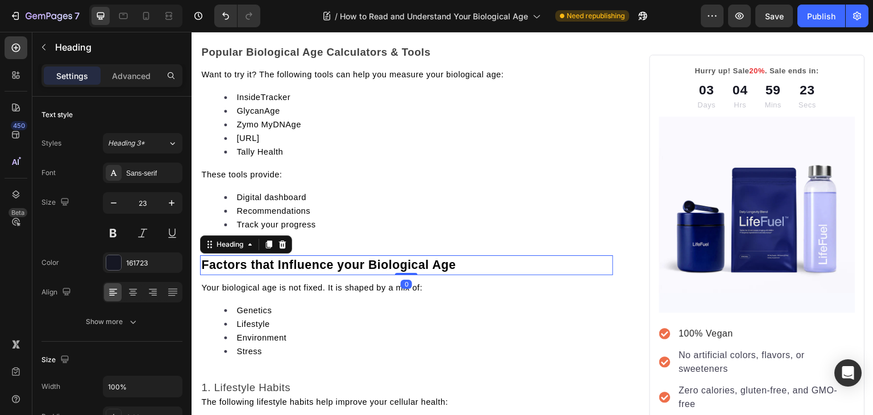
click at [260, 272] on h2 "Factors that Influence your Biological Age" at bounding box center [406, 265] width 413 height 20
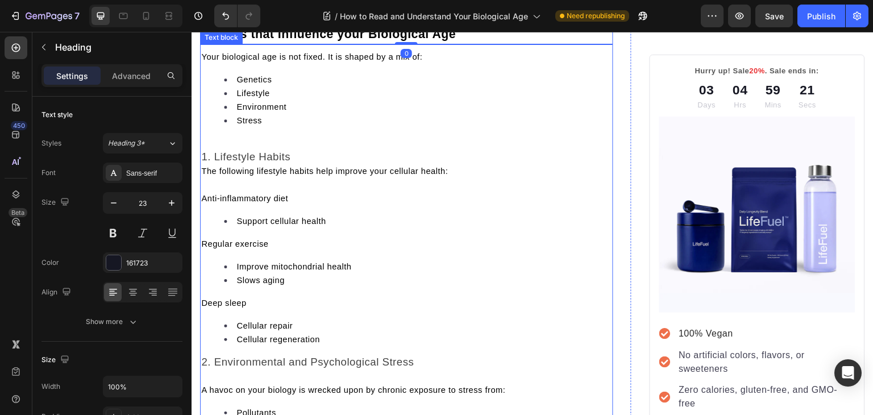
scroll to position [2047, 0]
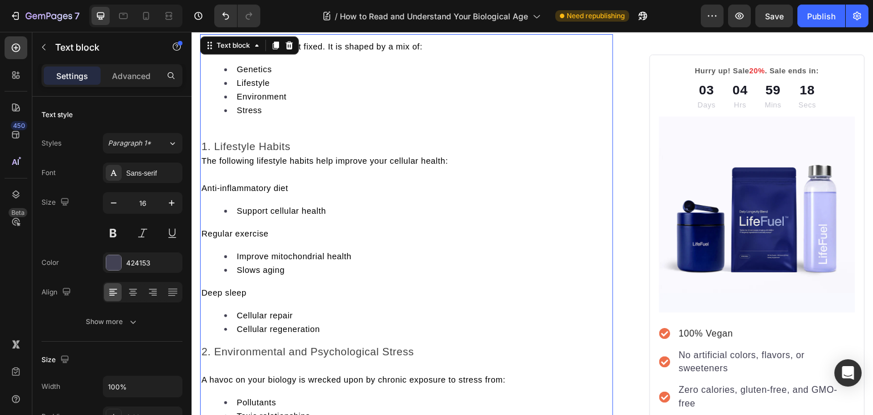
click at [236, 140] on p "Rich Text Editor. Editing area: main" at bounding box center [406, 133] width 411 height 14
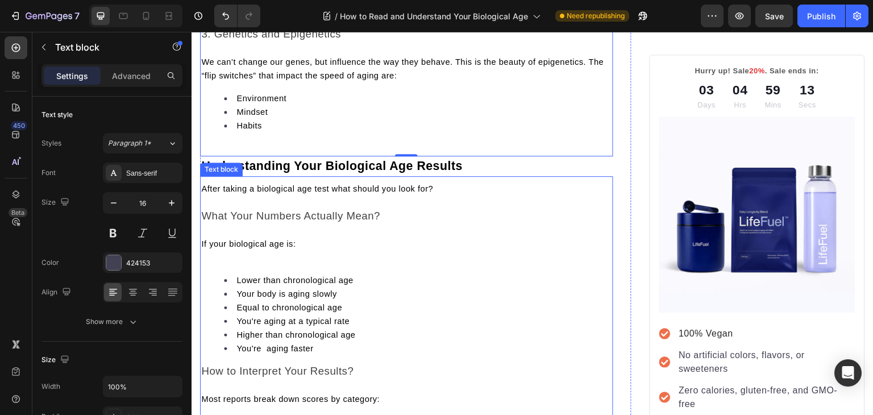
scroll to position [2544, 0]
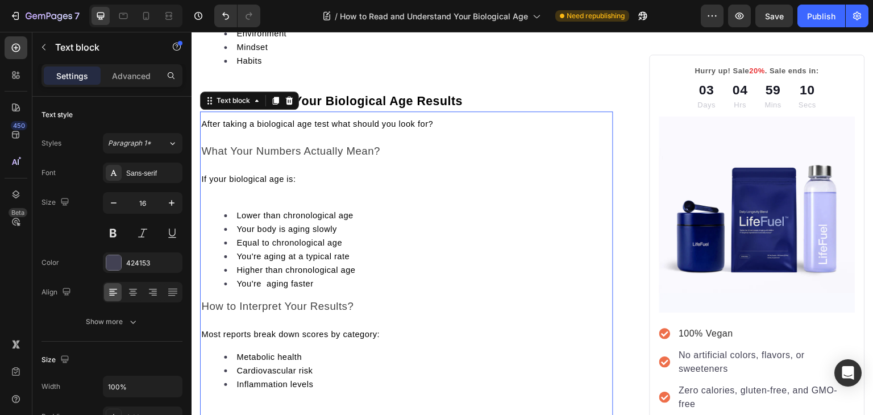
click at [219, 199] on p "Rich Text Editor. Editing area: main" at bounding box center [406, 193] width 411 height 14
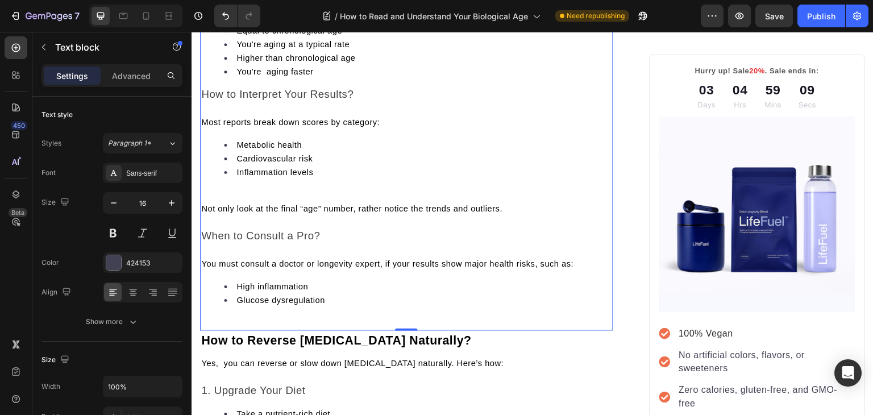
scroll to position [2743, 0]
click at [219, 201] on p "Rich Text Editor. Editing area: main" at bounding box center [406, 194] width 411 height 14
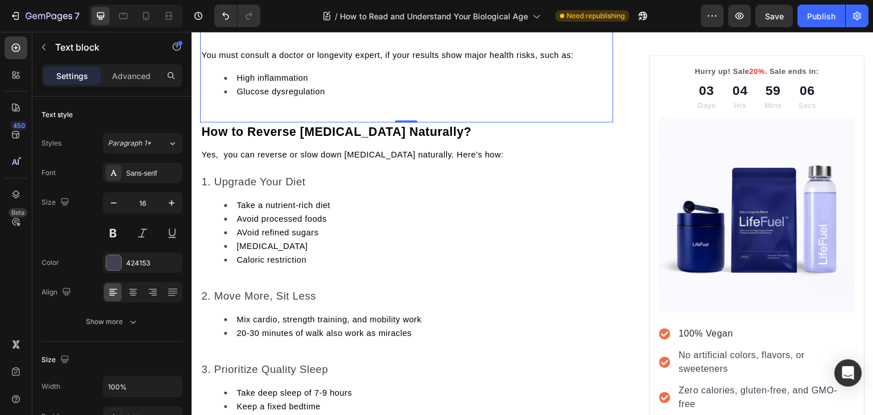
scroll to position [3066, 0]
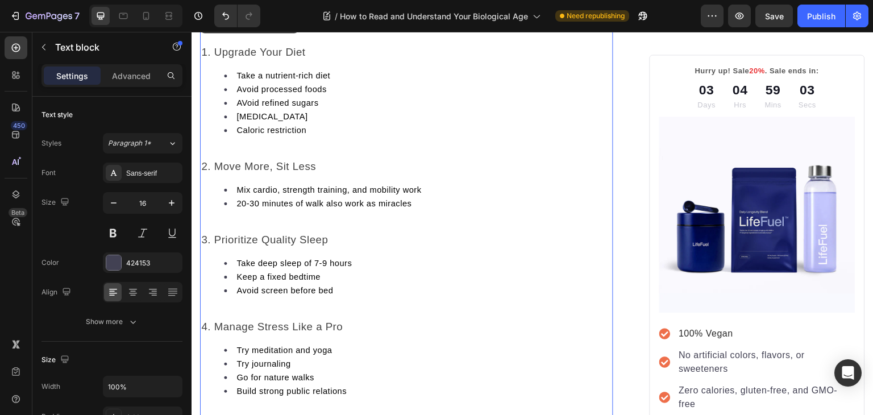
click at [207, 160] on p "Rich Text Editor. Editing area: main" at bounding box center [406, 153] width 411 height 14
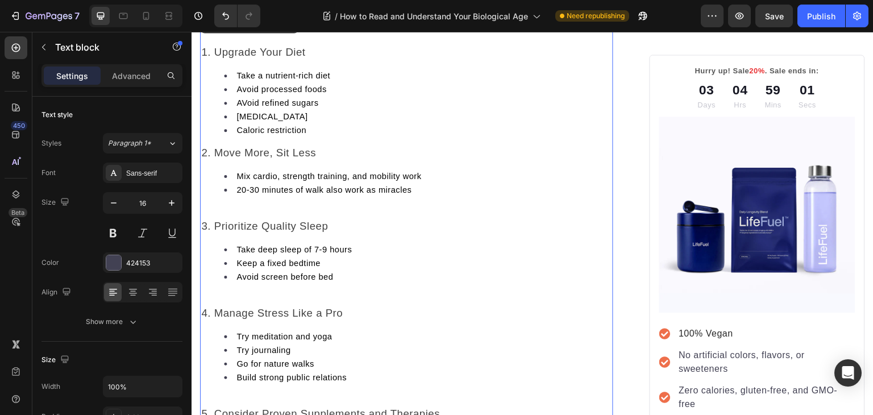
click at [221, 219] on p "Rich Text Editor. Editing area: main" at bounding box center [406, 213] width 411 height 14
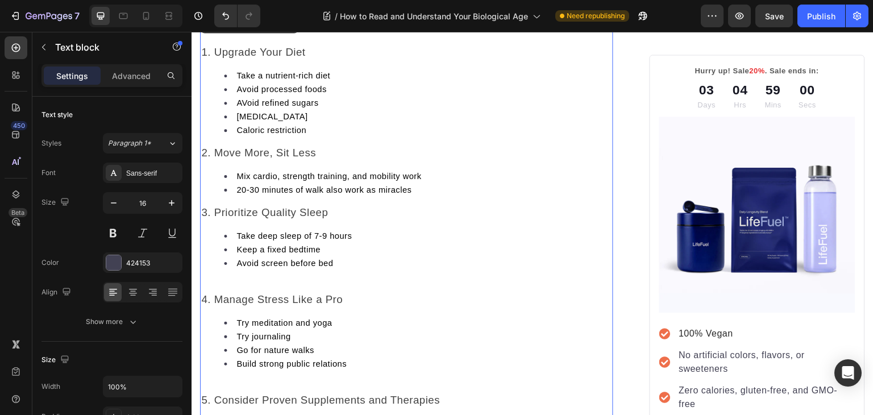
click at [226, 293] on p "Rich Text Editor. Editing area: main" at bounding box center [406, 286] width 411 height 14
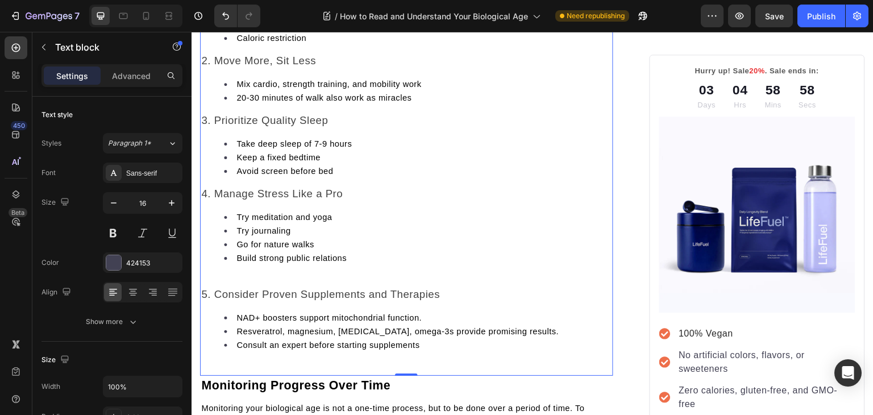
scroll to position [3160, 0]
click at [226, 286] on p "Rich Text Editor. Editing area: main" at bounding box center [406, 280] width 411 height 14
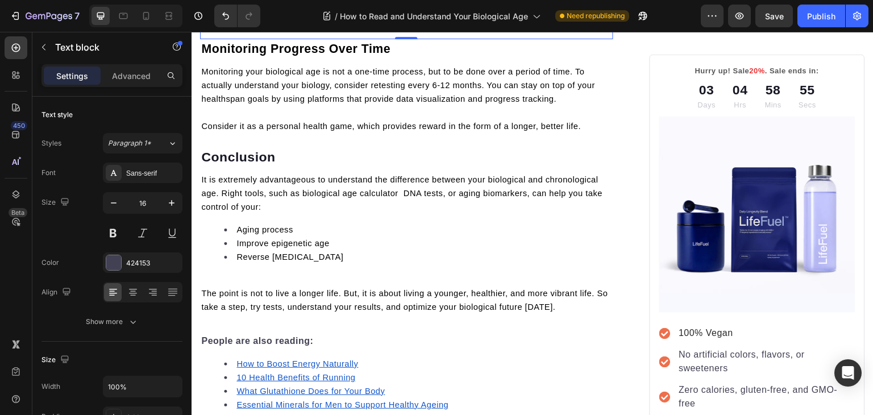
scroll to position [3480, 0]
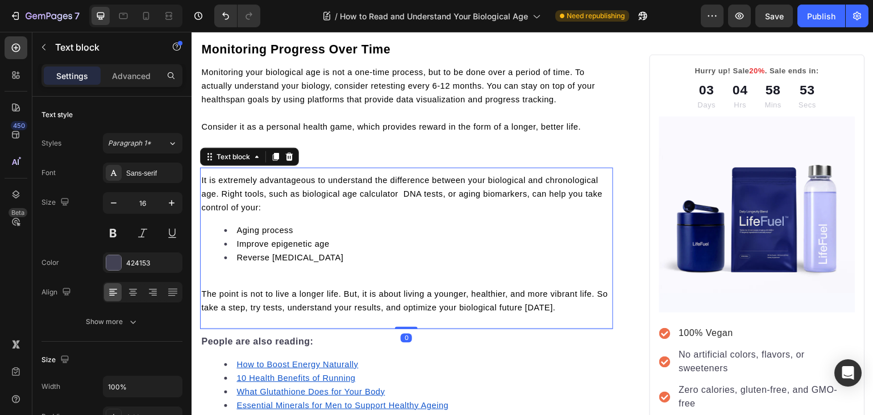
click at [226, 315] on div "It is extremely advantageous to understand the difference between your biologic…" at bounding box center [406, 243] width 413 height 143
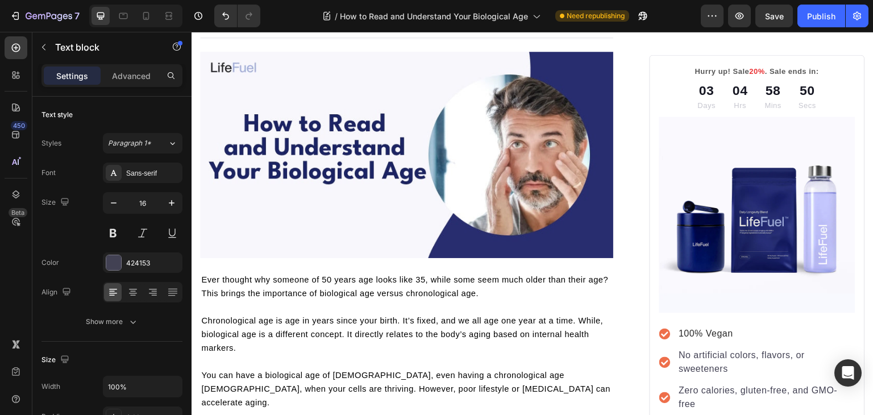
scroll to position [0, 0]
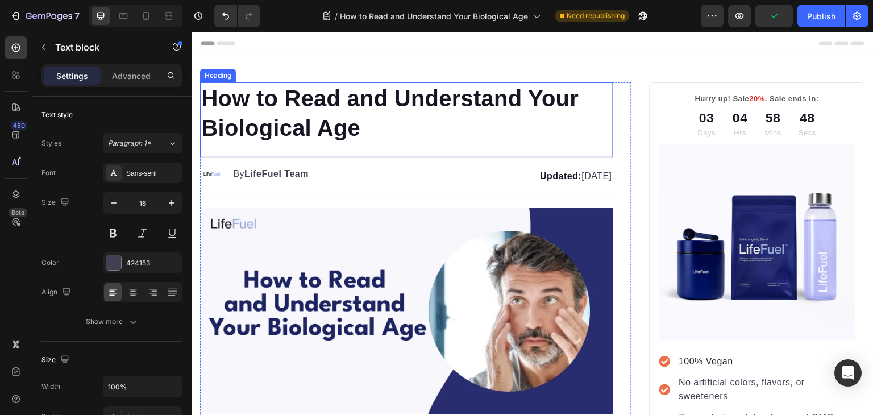
click at [358, 119] on h1 "How to Read and Understand Your Biological Age" at bounding box center [406, 112] width 413 height 61
click at [358, 131] on p "How to Read and Understand Your Biological Age" at bounding box center [406, 113] width 411 height 59
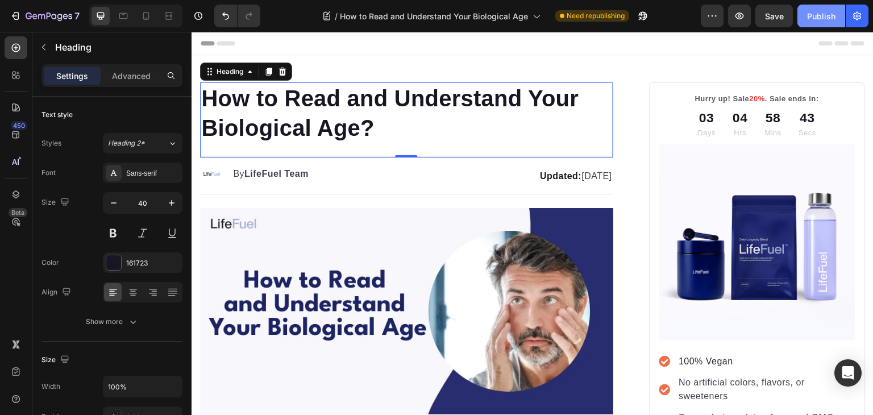
click at [812, 11] on div "Publish" at bounding box center [821, 16] width 28 height 12
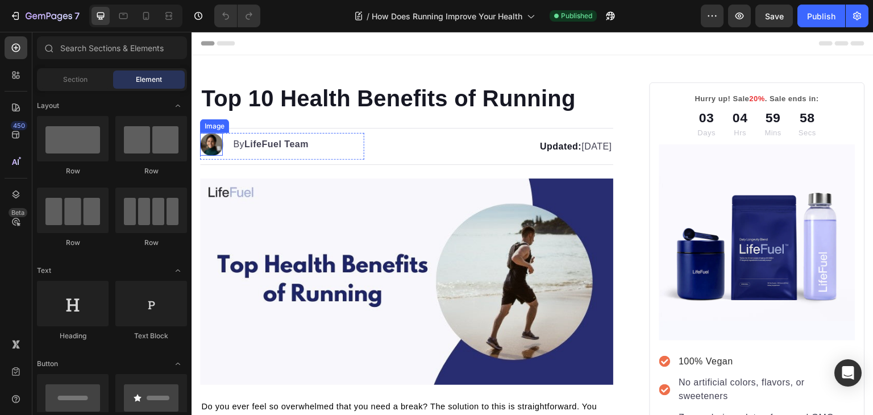
click at [206, 149] on img at bounding box center [211, 144] width 23 height 23
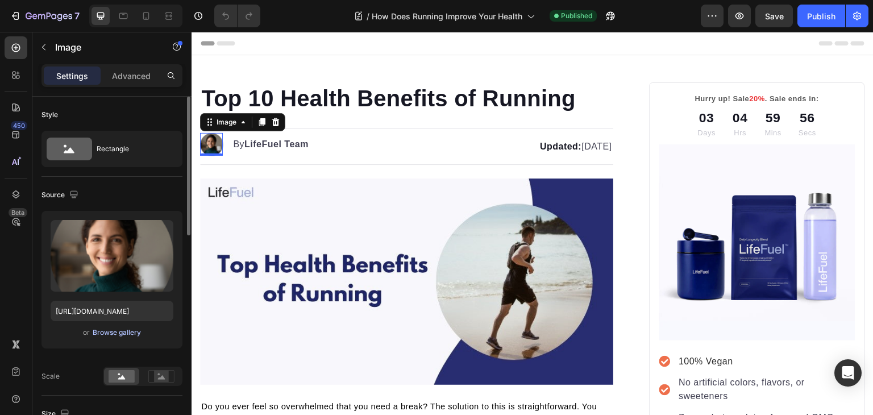
click at [120, 327] on div "Browse gallery" at bounding box center [117, 332] width 48 height 10
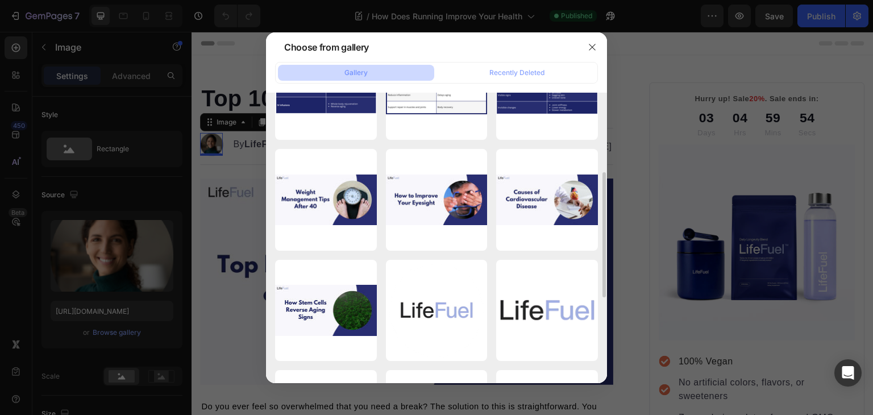
scroll to position [178, 0]
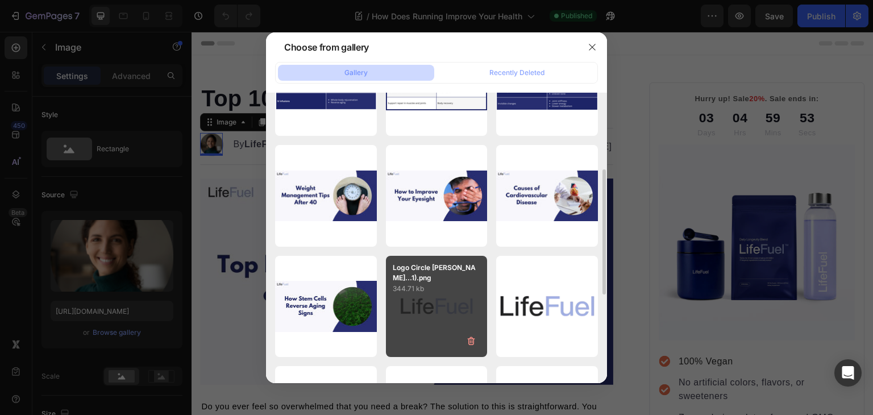
click at [428, 309] on div "Logo Circle [PERSON_NAME]...1).png 344.71 kb" at bounding box center [437, 307] width 102 height 102
type input "[URL][DOMAIN_NAME]"
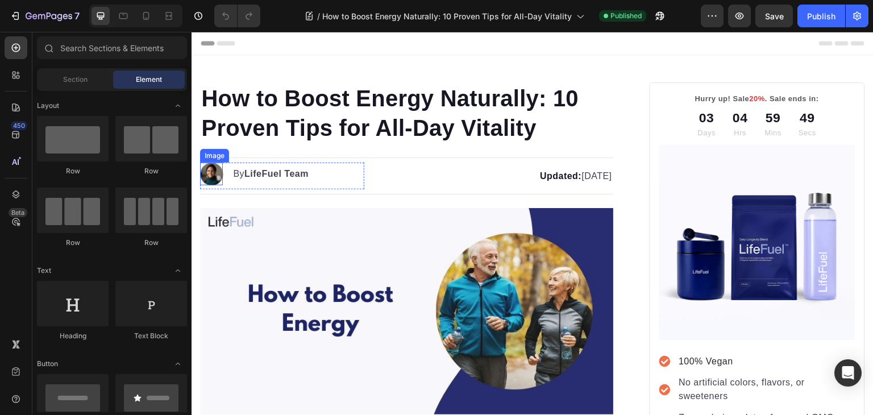
click at [216, 176] on img at bounding box center [211, 173] width 23 height 23
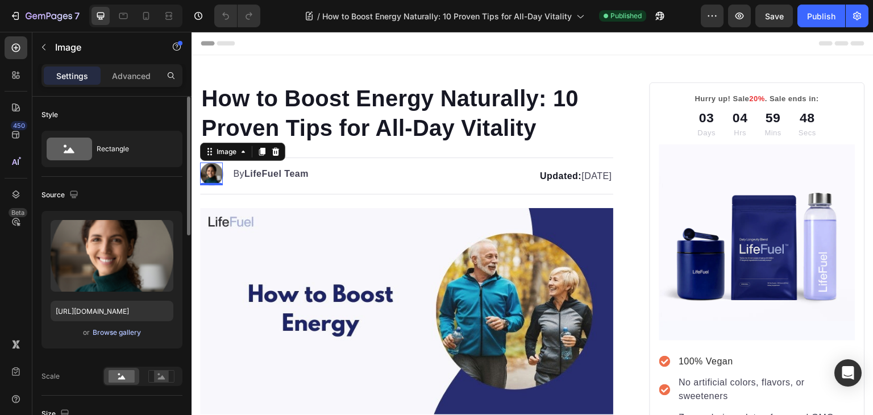
click at [128, 328] on div "Browse gallery" at bounding box center [117, 332] width 48 height 10
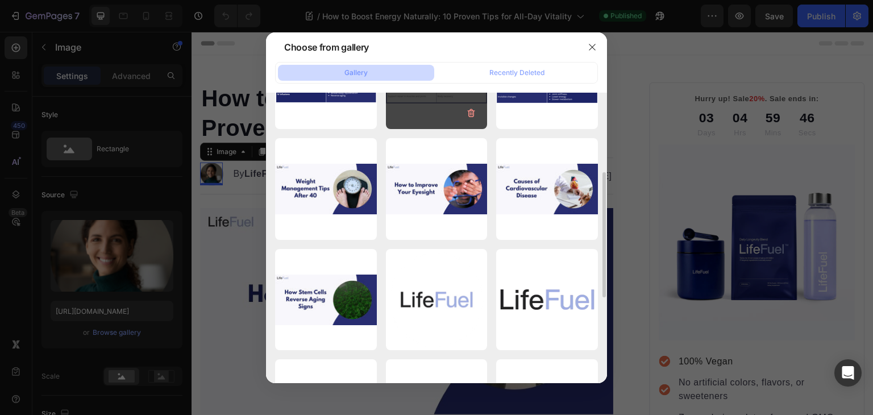
scroll to position [185, 0]
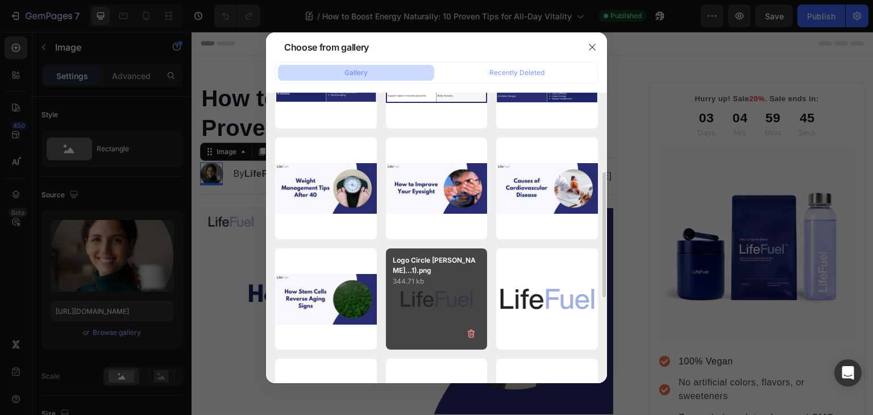
click at [452, 271] on p "Logo Circle [PERSON_NAME]...1).png" at bounding box center [437, 265] width 88 height 20
type input "[URL][DOMAIN_NAME]"
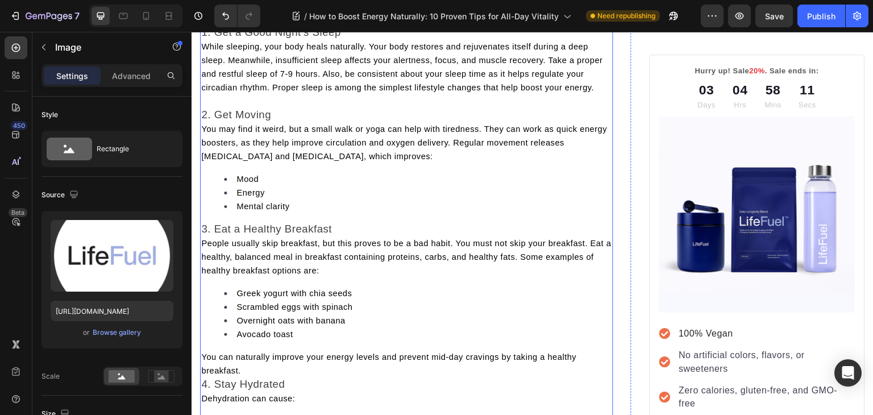
scroll to position [1302, 0]
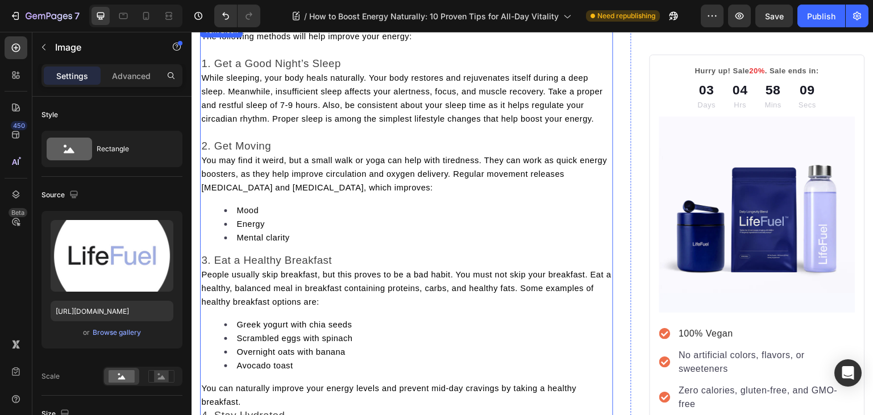
click at [205, 177] on span "You may find it weird, but a small walk or yoga can help with tiredness. They c…" at bounding box center [404, 174] width 406 height 36
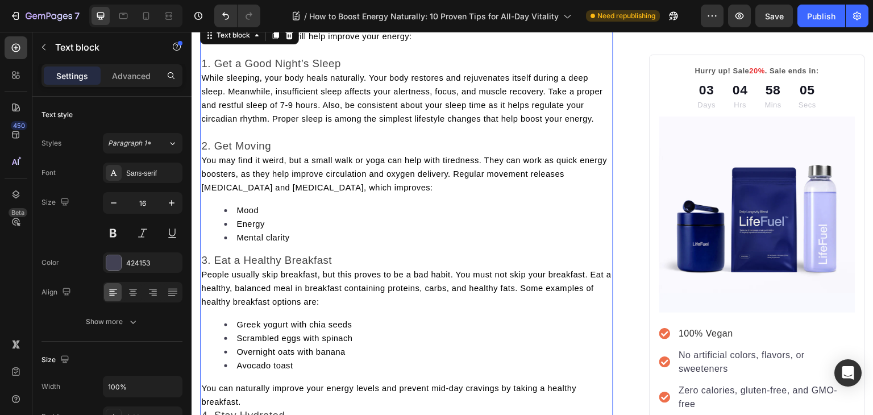
click at [205, 177] on span "You may find it weird, but a small walk or yoga can help with tiredness. They c…" at bounding box center [404, 174] width 406 height 36
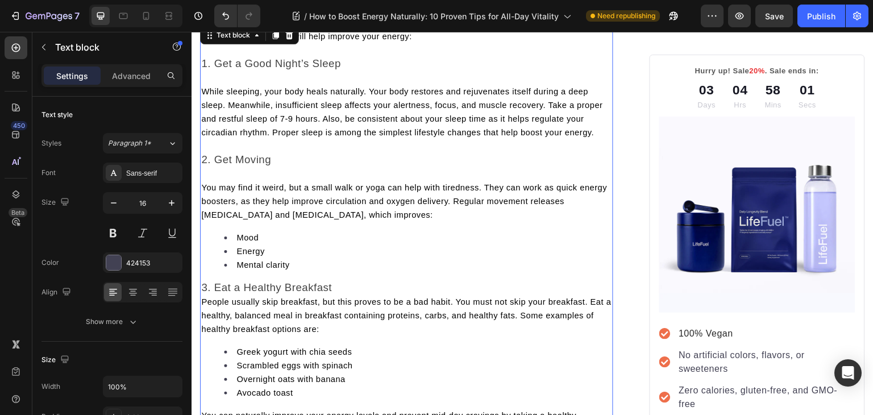
click at [202, 320] on span "People usually skip breakfast, but this proves to be a bad habit. You must not …" at bounding box center [406, 315] width 410 height 36
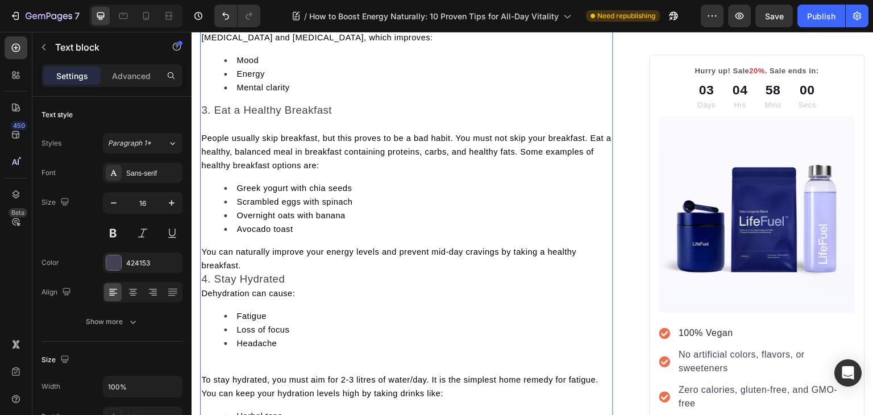
scroll to position [1480, 0]
click at [201, 283] on span "4. Stay Hydrated" at bounding box center [243, 278] width 84 height 12
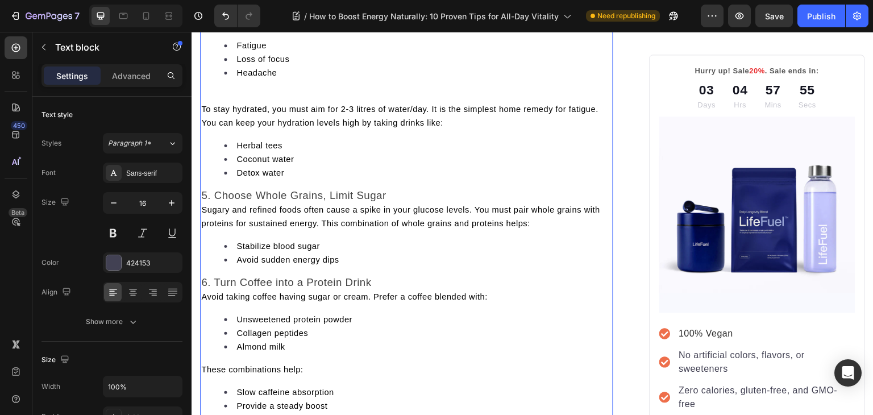
scroll to position [1794, 0]
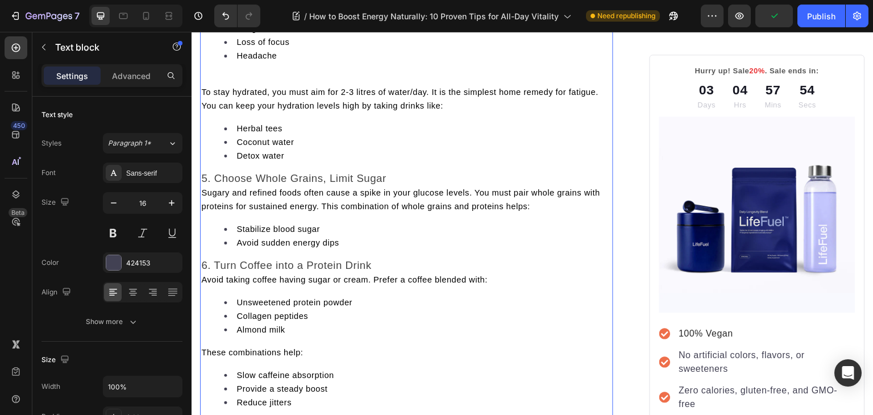
click at [247, 85] on p "Rich Text Editor. Editing area: main" at bounding box center [406, 79] width 411 height 14
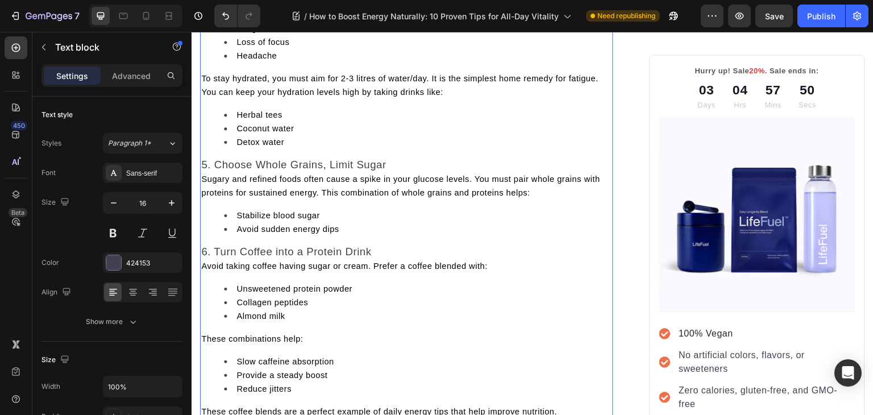
click at [208, 199] on p "Sugary and refined foods often cause a spike in your glucose levels. You must p…" at bounding box center [406, 185] width 411 height 27
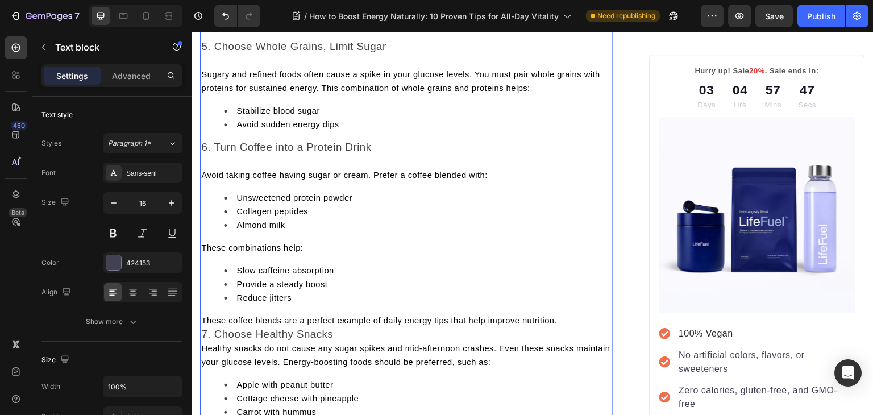
scroll to position [1913, 0]
click at [202, 327] on p "These coffee blends are a perfect example of daily energy tips that help improv…" at bounding box center [406, 320] width 411 height 14
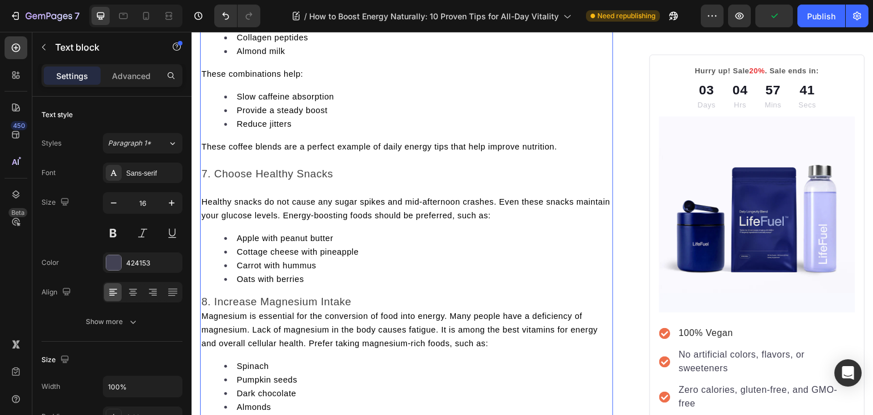
scroll to position [2087, 0]
click at [205, 347] on span "Magnesium is essential for the conversion of food into energy. Many people have…" at bounding box center [399, 328] width 397 height 36
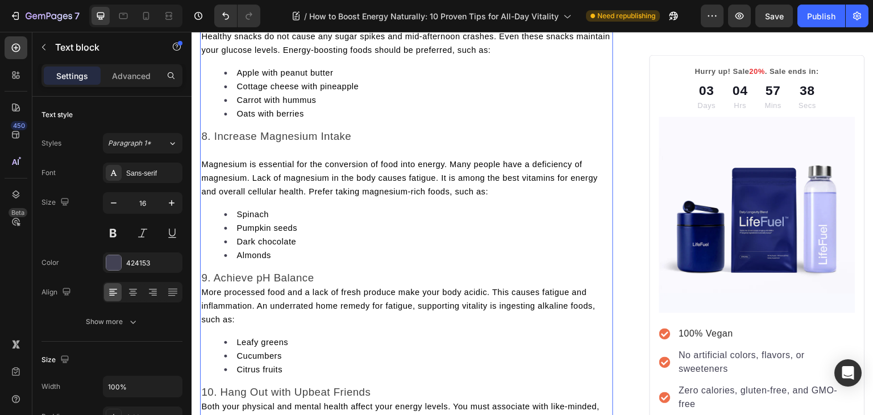
scroll to position [2252, 0]
click at [205, 323] on span "More processed food and a lack of fresh produce make your body acidic. This cau…" at bounding box center [398, 305] width 394 height 36
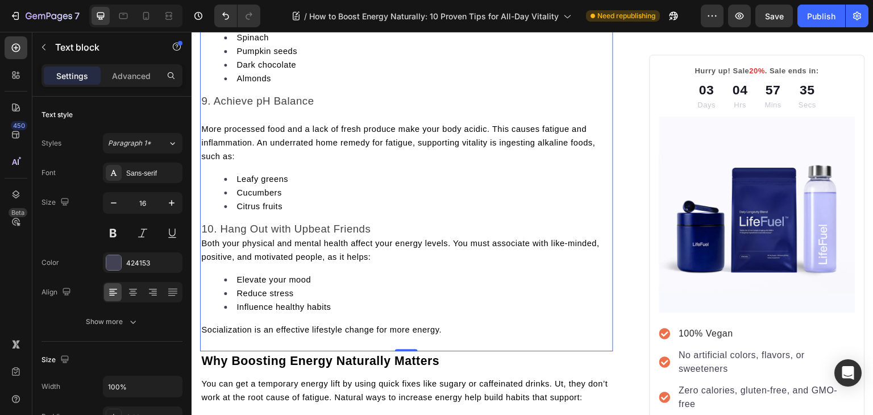
scroll to position [2435, 0]
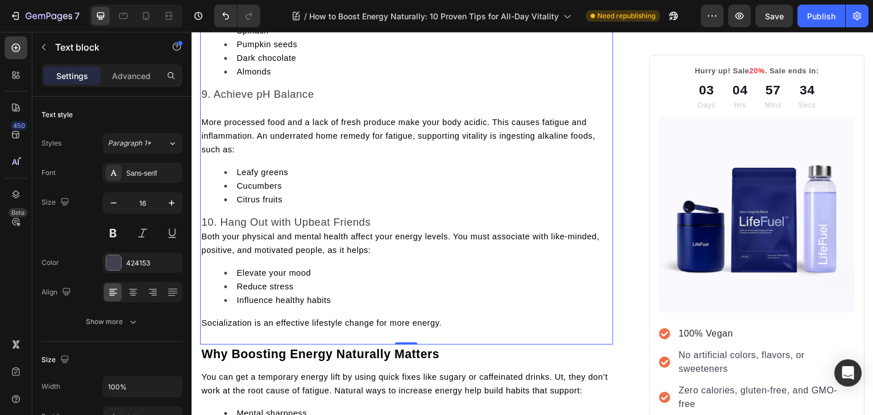
click at [202, 254] on span "Both your physical and mental health affect your energy levels. You must associ…" at bounding box center [400, 243] width 398 height 23
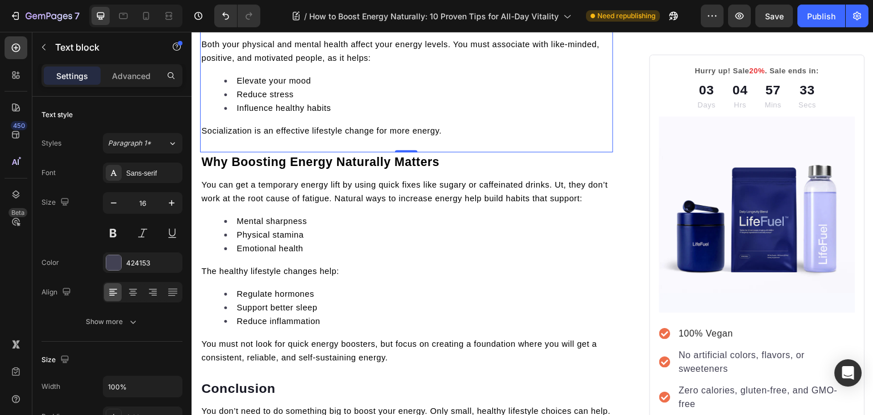
scroll to position [2644, 0]
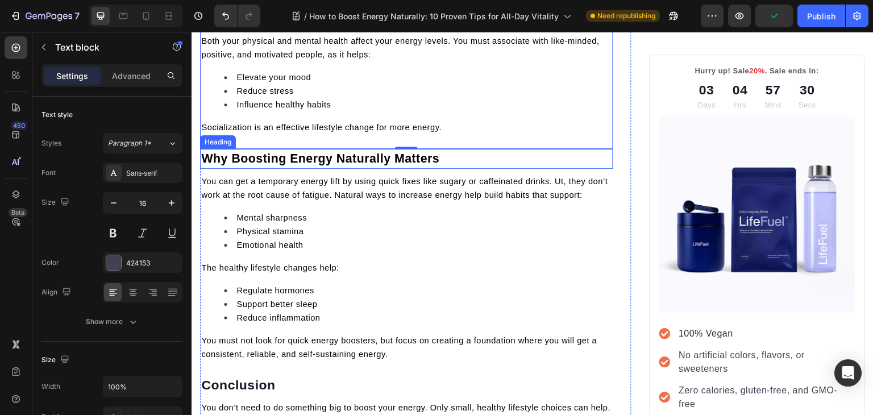
click at [489, 169] on h2 "Why Boosting Energy Naturally Matters" at bounding box center [406, 159] width 413 height 20
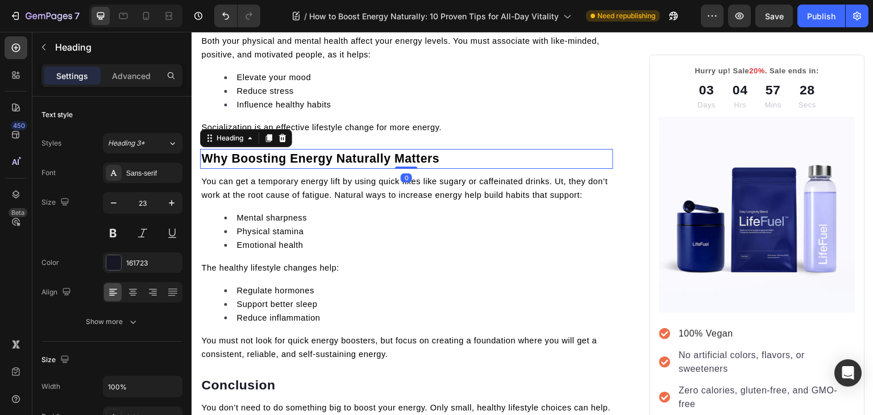
click at [489, 168] on p "Why Boosting Energy Naturally Matters" at bounding box center [406, 159] width 411 height 18
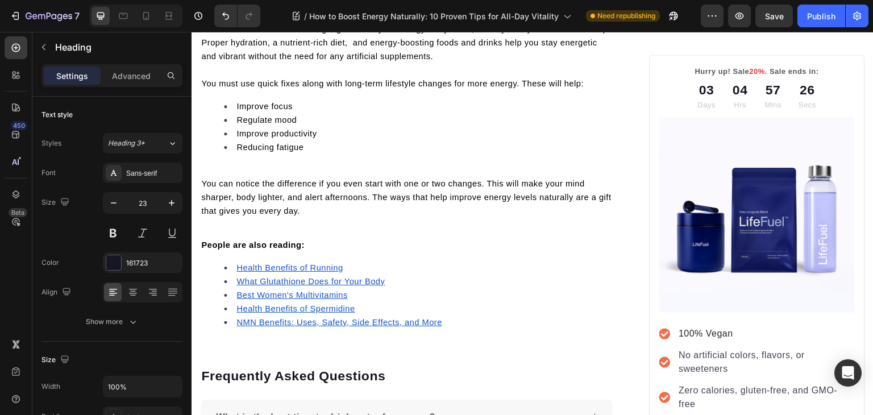
scroll to position [3026, 0]
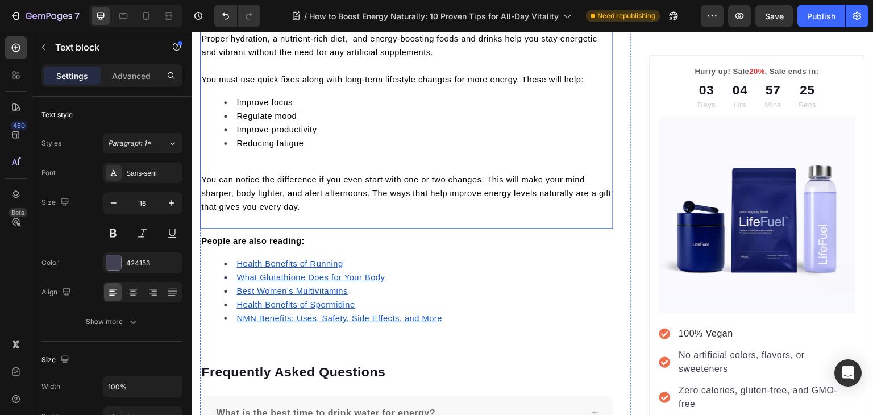
click at [283, 212] on div "You don’t need to do something big to boost your energy. Only small, healthy li…" at bounding box center [406, 116] width 413 height 198
click at [287, 173] on p "Rich Text Editor. Editing area: main" at bounding box center [406, 166] width 411 height 14
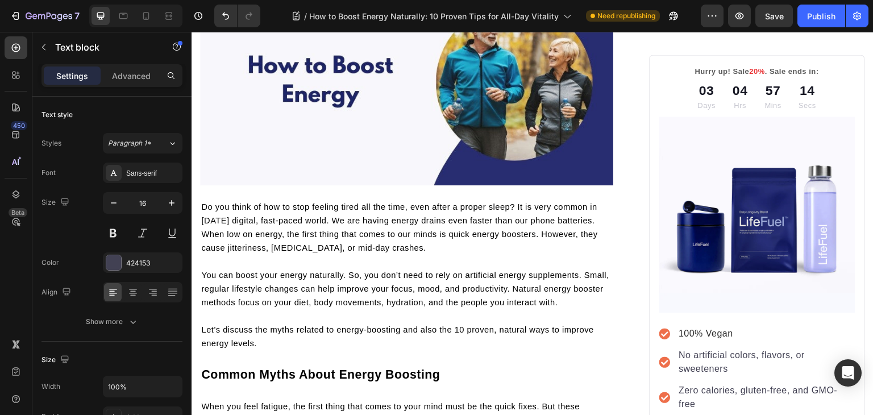
scroll to position [0, 0]
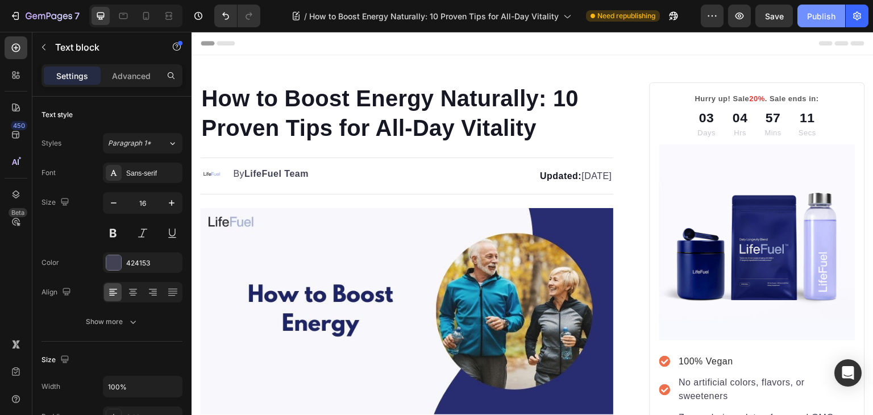
click at [811, 8] on button "Publish" at bounding box center [821, 16] width 48 height 23
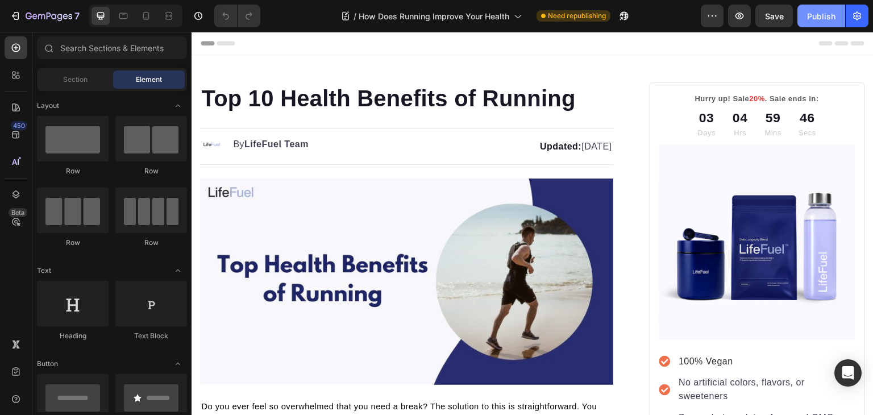
click at [817, 12] on div "Publish" at bounding box center [821, 16] width 28 height 12
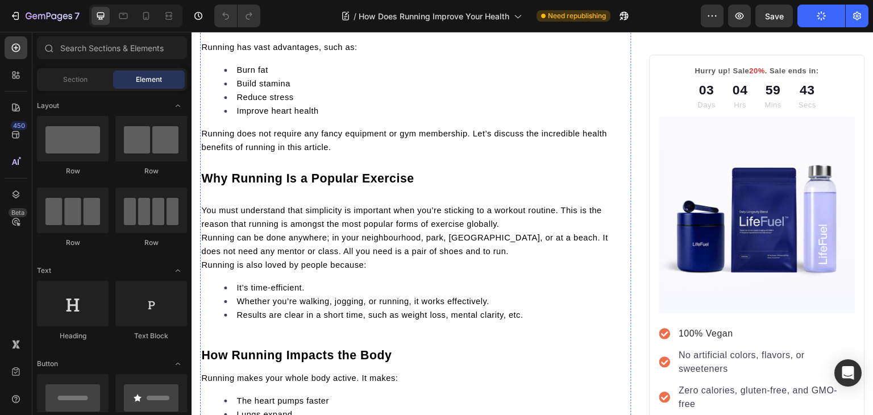
scroll to position [447, 0]
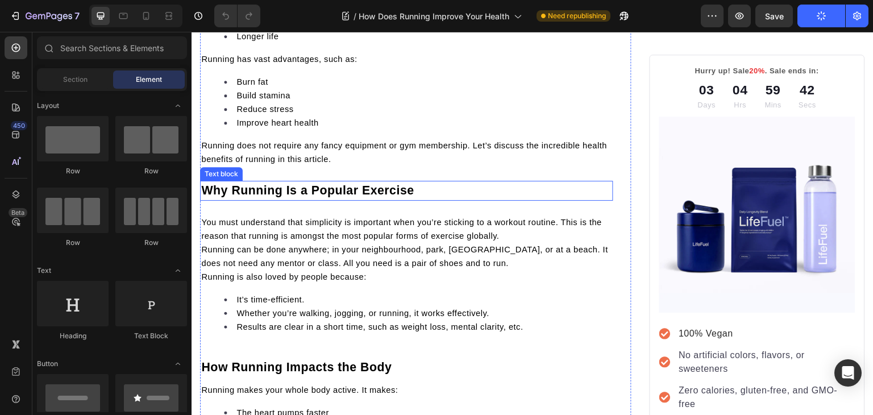
click at [403, 190] on span "Why Running Is a Popular Exercise" at bounding box center [307, 190] width 212 height 14
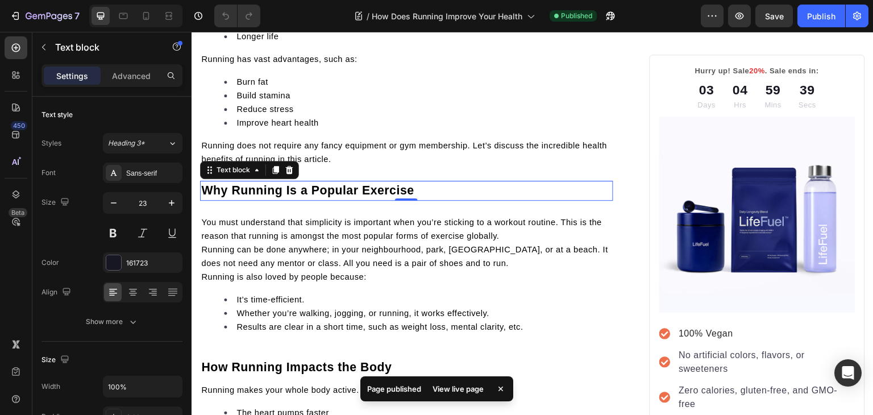
click at [420, 196] on p "Why Running Is a Popular Exercise" at bounding box center [406, 191] width 411 height 18
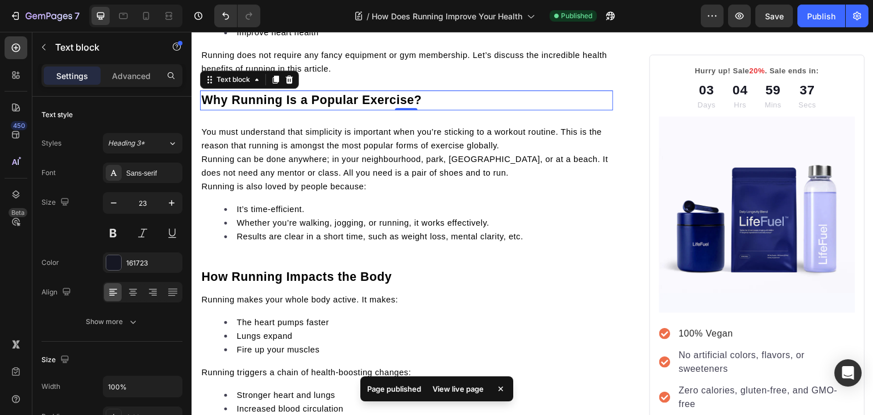
scroll to position [538, 0]
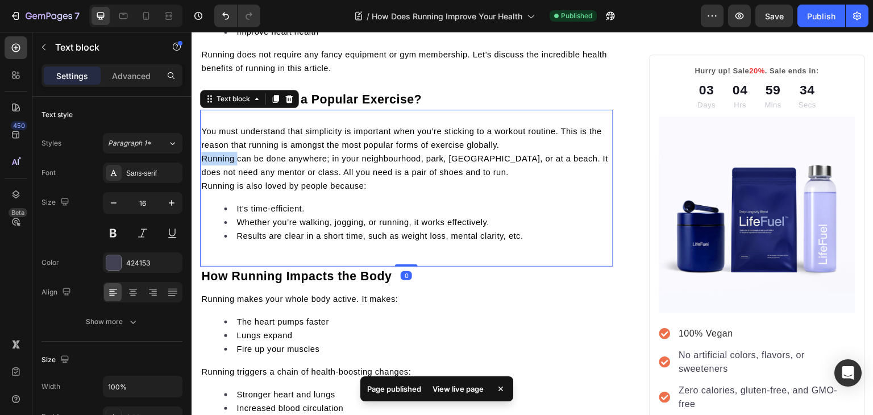
click at [203, 157] on span "Running can be done anywhere; in your neighbourhood, park, [GEOGRAPHIC_DATA], o…" at bounding box center [404, 165] width 407 height 23
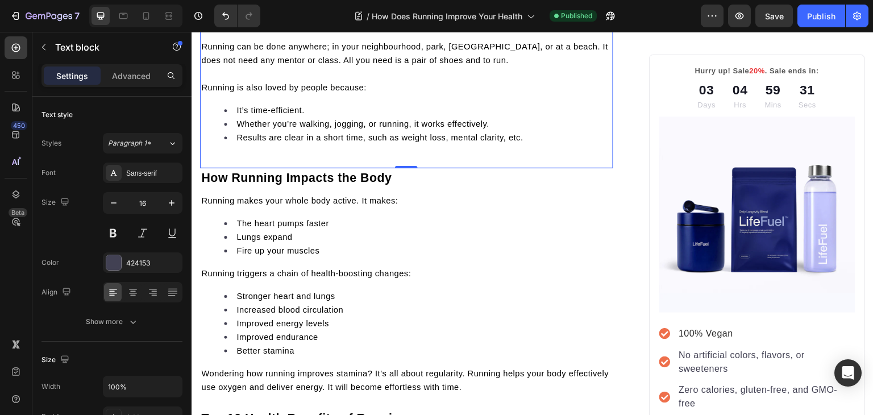
scroll to position [688, 0]
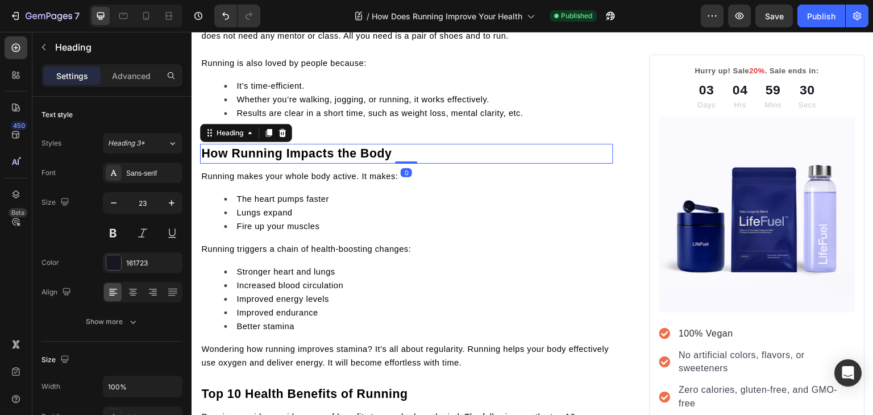
click at [387, 157] on span "How Running Impacts the Body" at bounding box center [296, 154] width 190 height 14
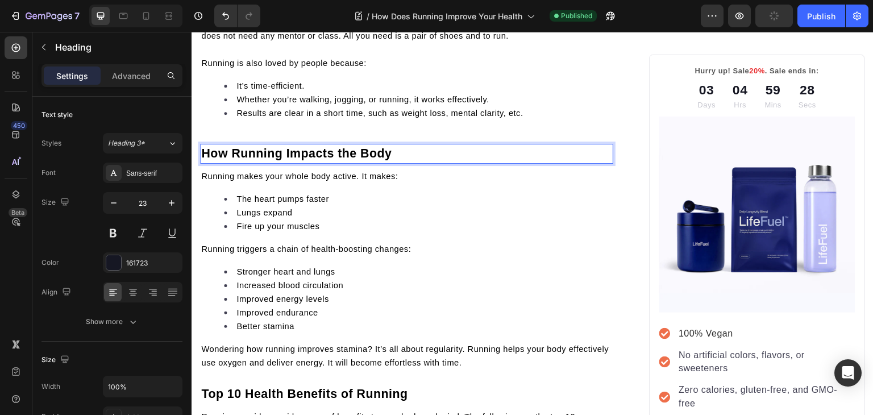
click at [396, 157] on p "How Running Impacts the Body" at bounding box center [406, 154] width 411 height 18
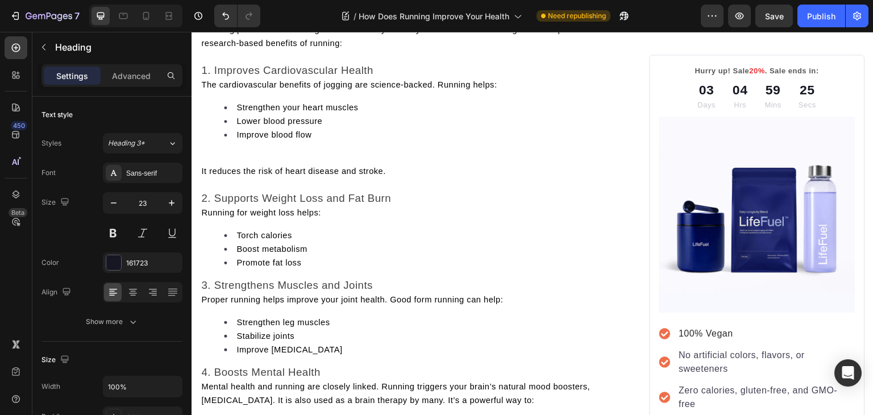
scroll to position [1136, 0]
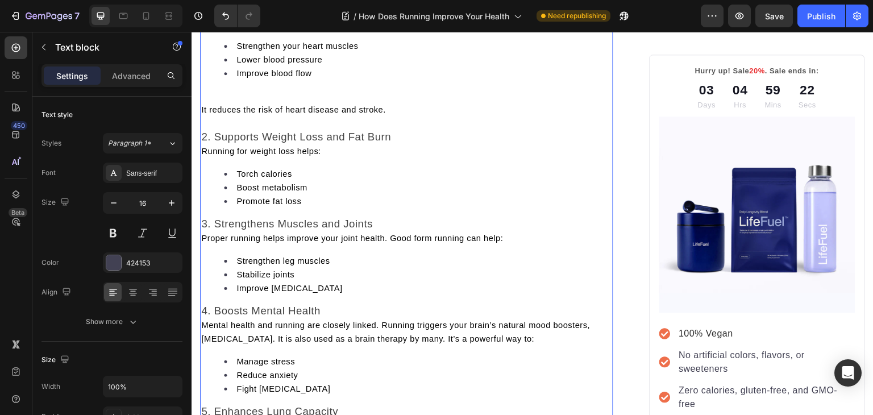
click at [328, 103] on p "Rich Text Editor. Editing area: main" at bounding box center [406, 96] width 411 height 14
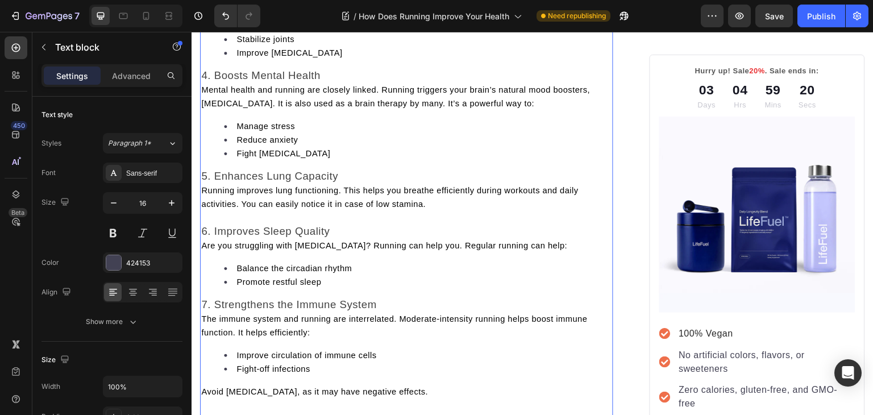
scroll to position [1359, 0]
click at [202, 106] on span "Mental health and running are closely linked. Running triggers your brain’s nat…" at bounding box center [395, 95] width 389 height 23
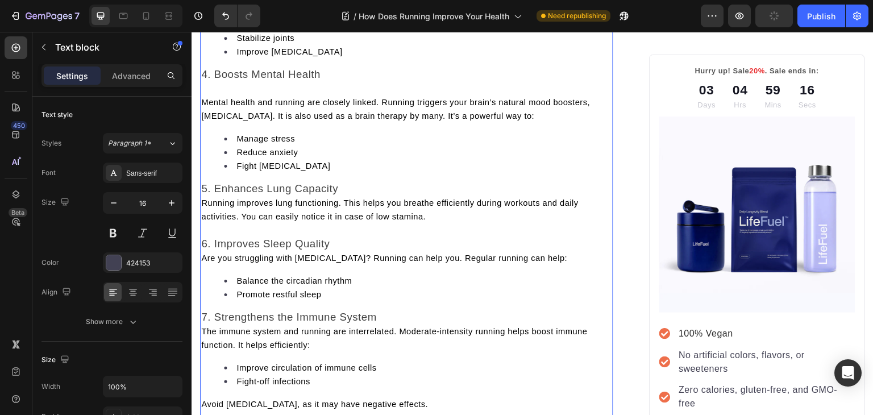
click at [207, 217] on span "Running improves lung functioning. This helps you breathe efficiently during wo…" at bounding box center [389, 209] width 377 height 23
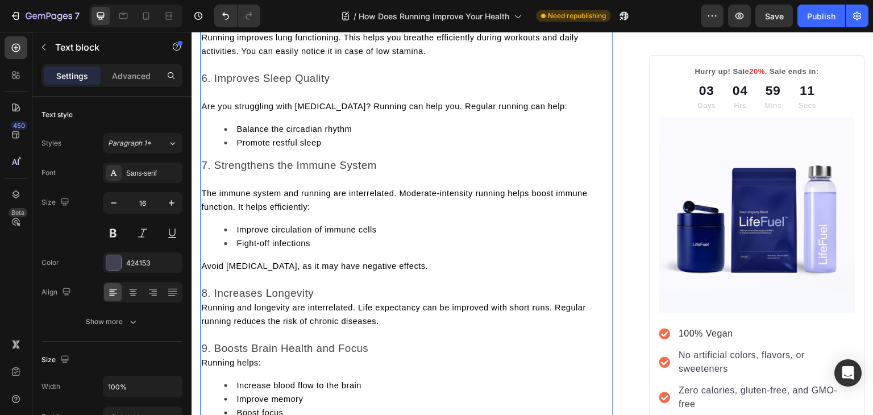
scroll to position [1539, 0]
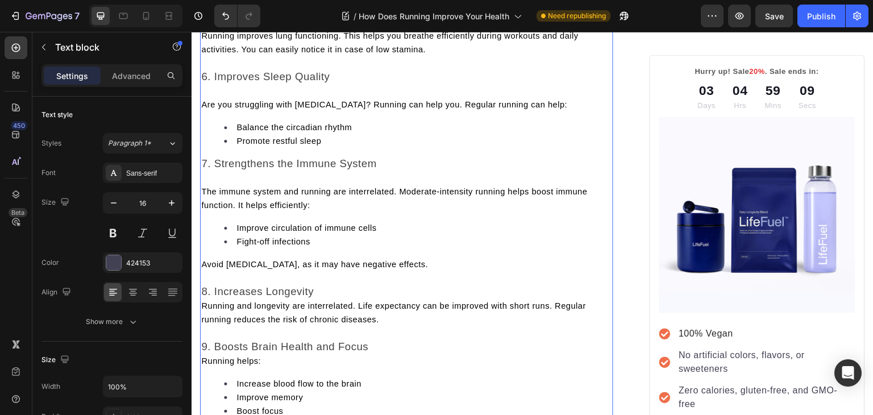
click at [200, 324] on div "Running provides a wide range of benefits to your body and mind. The following …" at bounding box center [406, 56] width 413 height 999
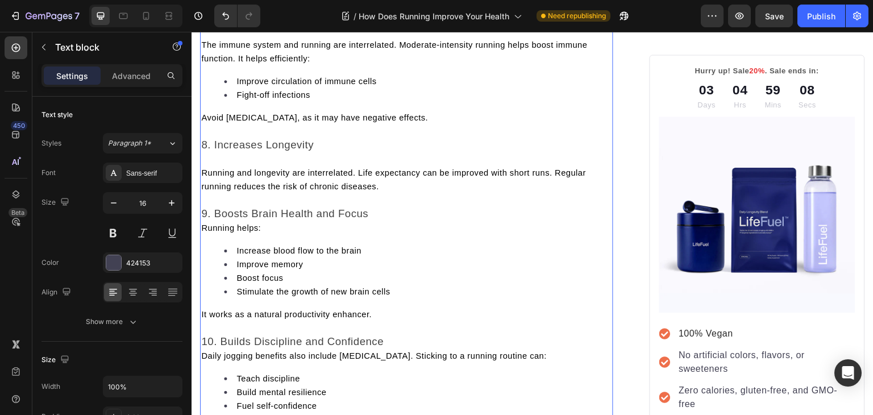
scroll to position [1687, 0]
click at [206, 231] on span "Running helps:" at bounding box center [231, 226] width 60 height 9
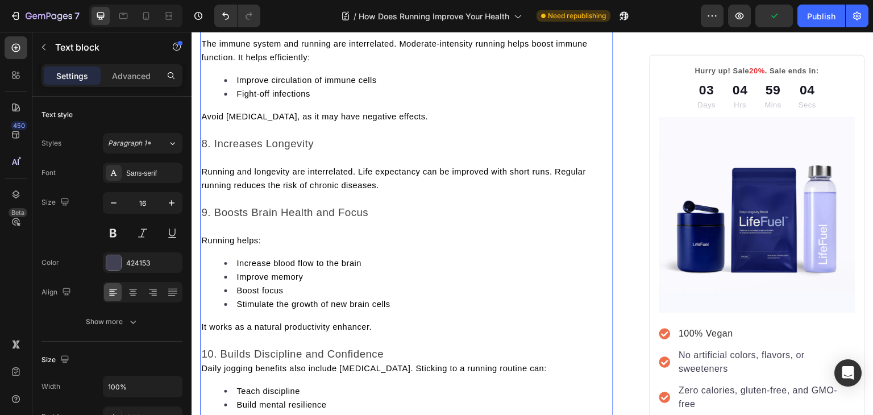
scroll to position [1838, 0]
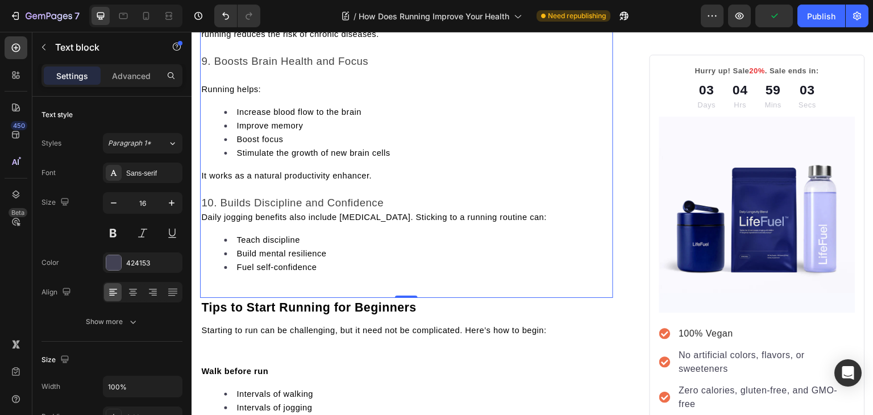
click at [204, 222] on span "Daily jogging benefits also include [MEDICAL_DATA]. Sticking to a running routi…" at bounding box center [373, 216] width 345 height 9
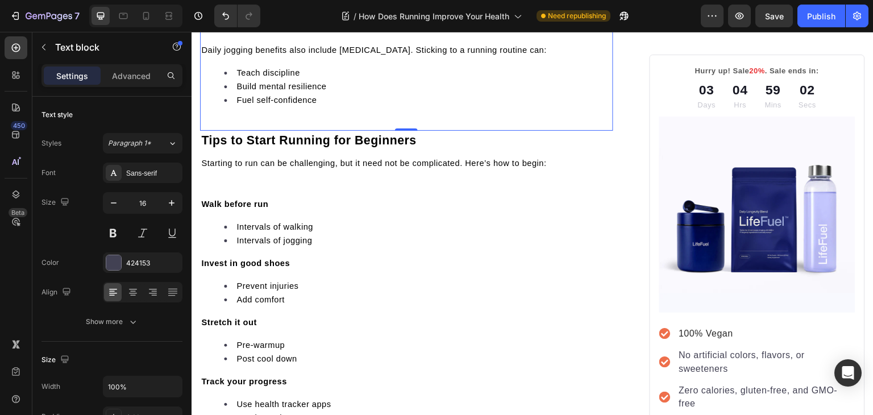
scroll to position [2043, 0]
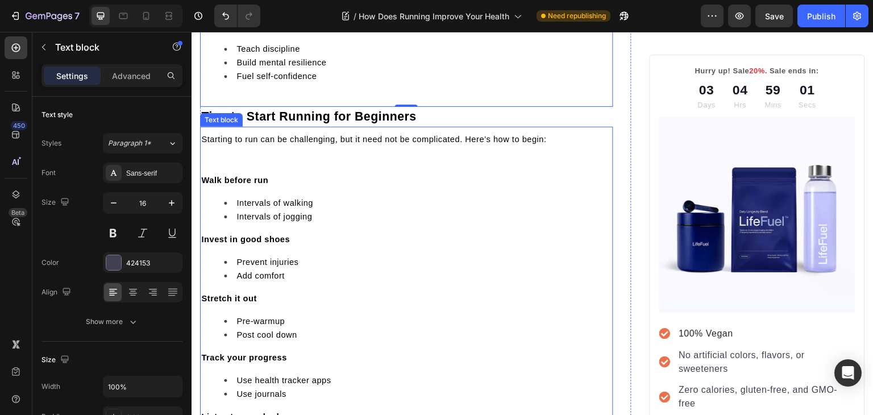
click at [227, 160] on p at bounding box center [406, 153] width 411 height 14
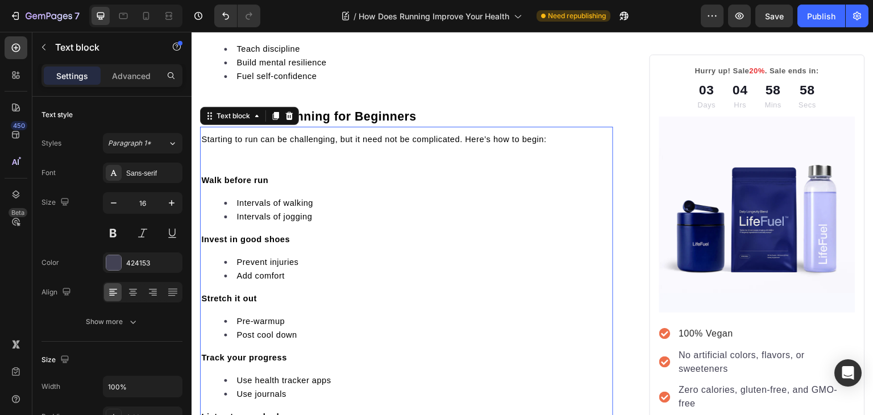
click at [227, 160] on p "Rich Text Editor. Editing area: main" at bounding box center [406, 153] width 411 height 14
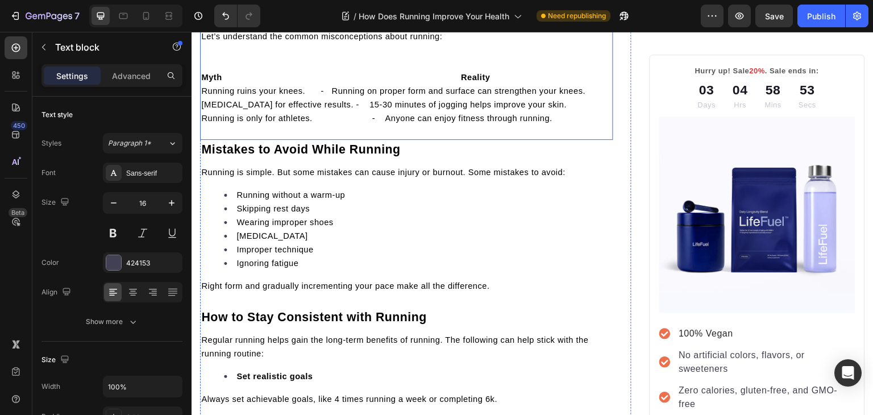
scroll to position [2444, 0]
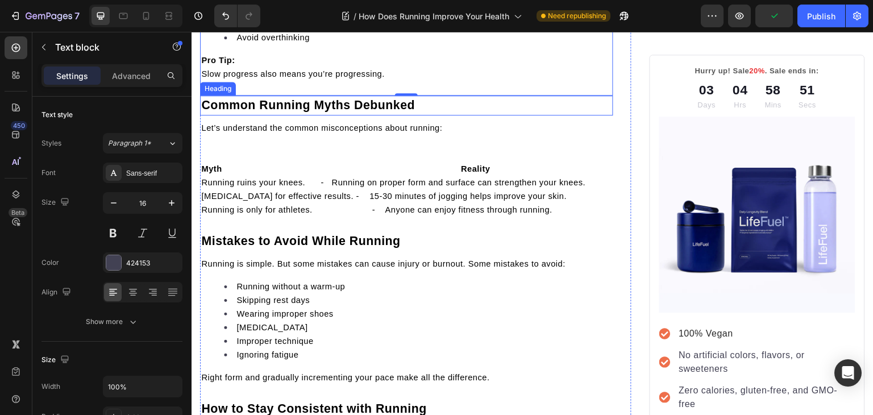
click at [291, 112] on span "Common Running Myths Debunked" at bounding box center [308, 105] width 214 height 14
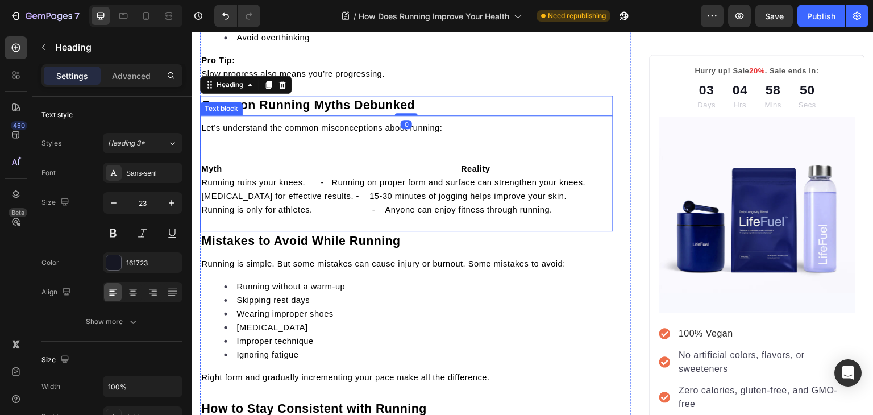
click at [281, 132] on span "Let’s understand the common misconceptions about running:" at bounding box center [321, 127] width 241 height 9
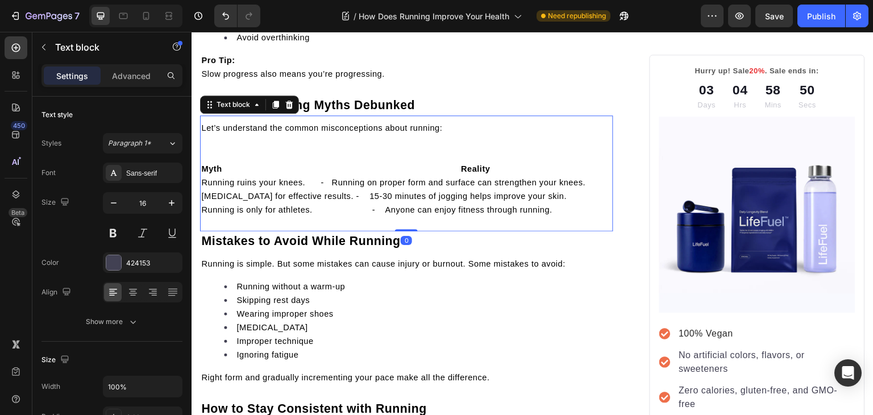
click at [281, 132] on span "Let’s understand the common misconceptions about running:" at bounding box center [321, 127] width 241 height 9
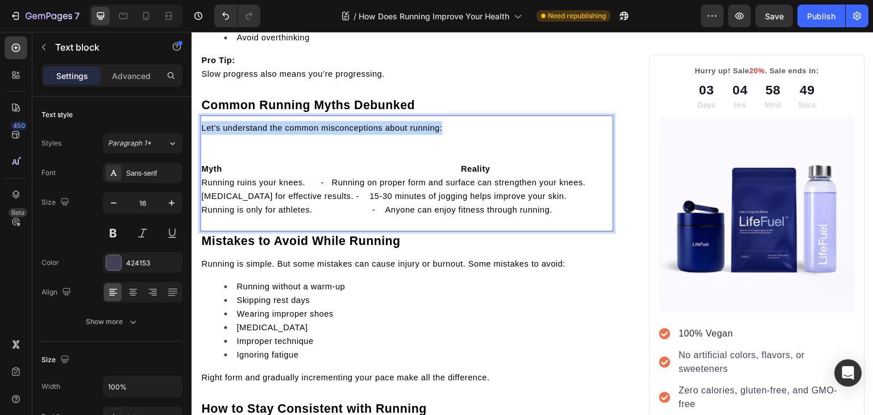
click at [281, 132] on span "Let’s understand the common misconceptions about running:" at bounding box center [321, 127] width 241 height 9
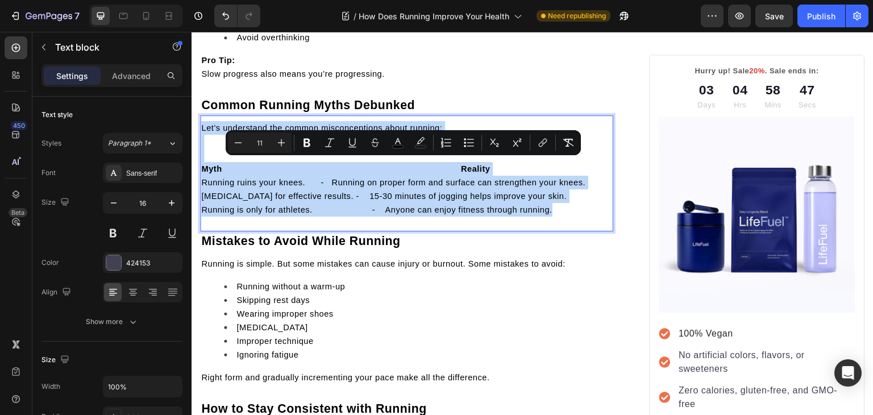
copy div "Let’s understand the common misconceptions about running: Myth Reality Running …"
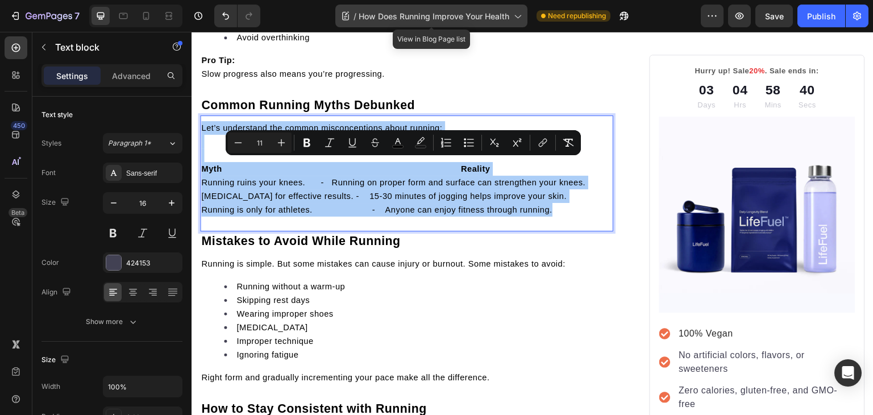
click at [520, 22] on div "/ How Does Running Improve Your Health" at bounding box center [431, 16] width 192 height 23
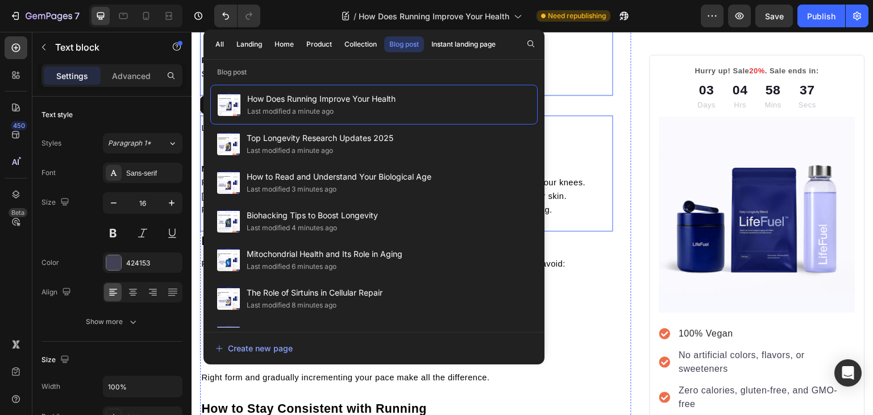
click at [564, 8] on p "Listen to your body" at bounding box center [406, 1] width 411 height 14
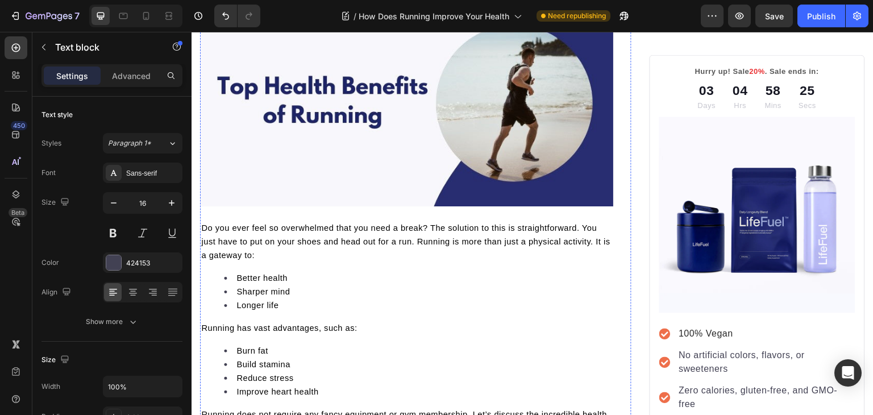
scroll to position [0, 0]
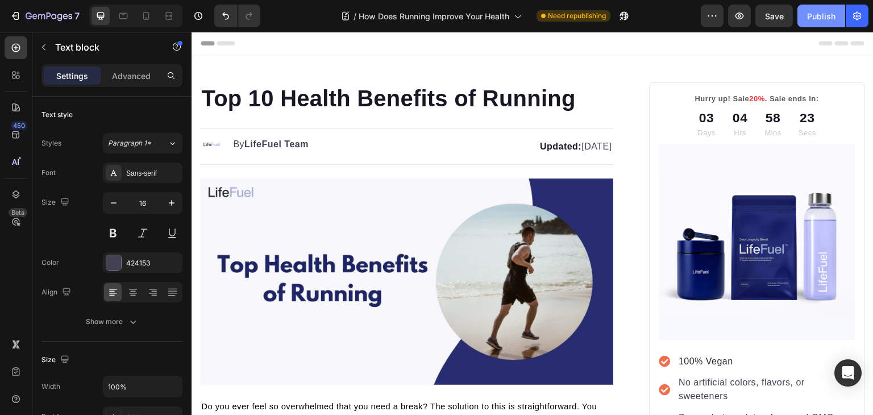
click at [818, 13] on div "Publish" at bounding box center [821, 16] width 28 height 12
